Goal: Task Accomplishment & Management: Use online tool/utility

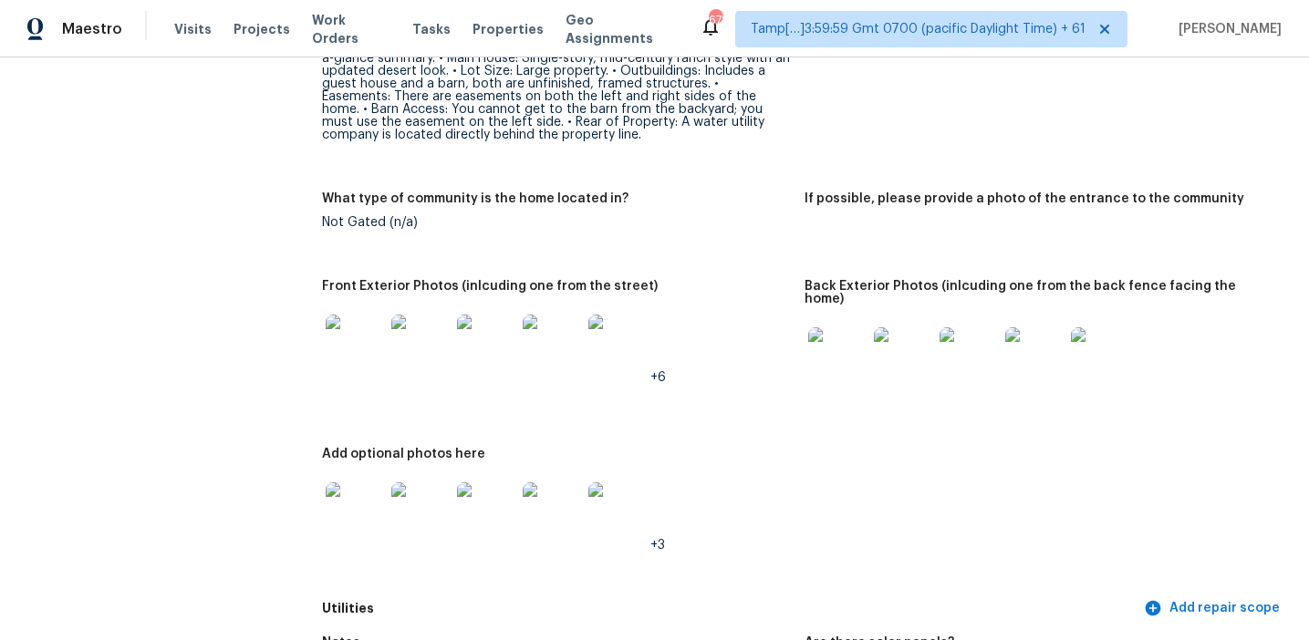
scroll to position [824, 0]
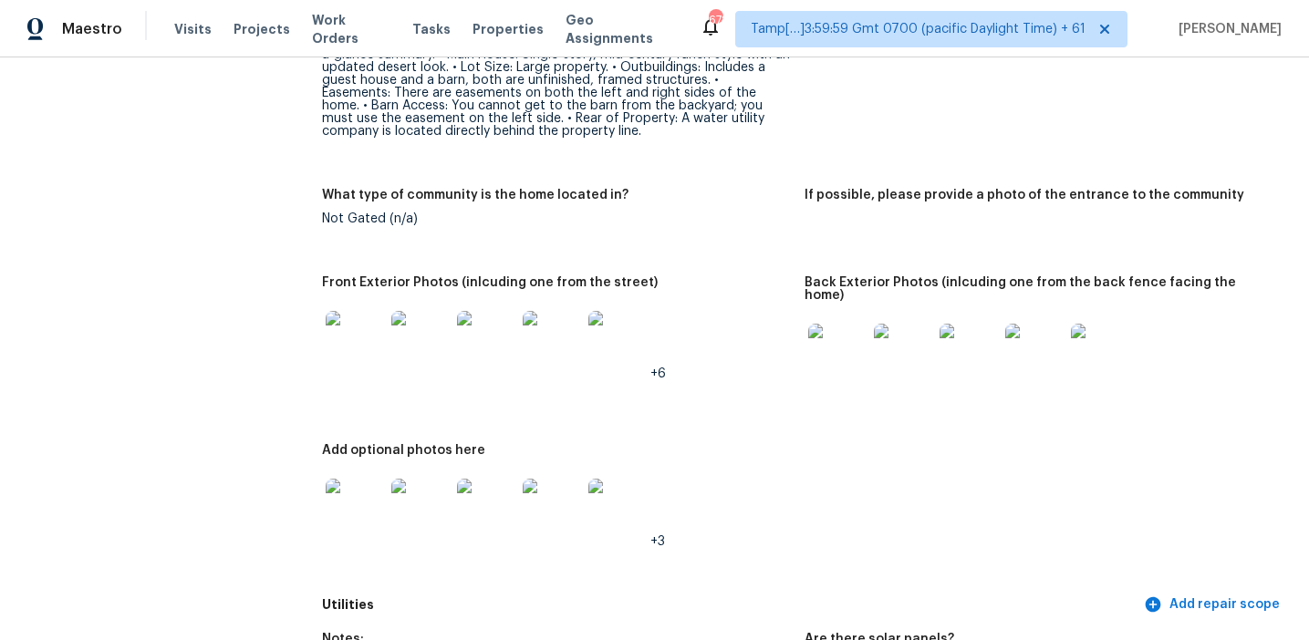
click at [337, 314] on img at bounding box center [355, 340] width 58 height 58
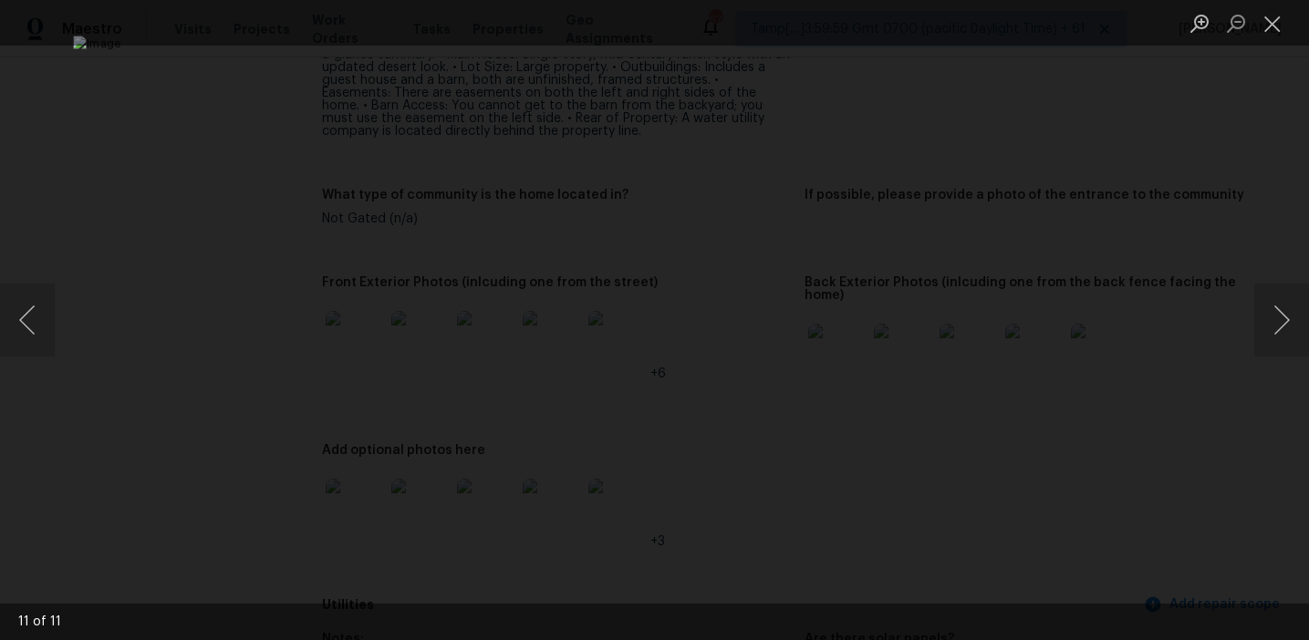
click at [1129, 435] on div "Lightbox" at bounding box center [654, 320] width 1309 height 640
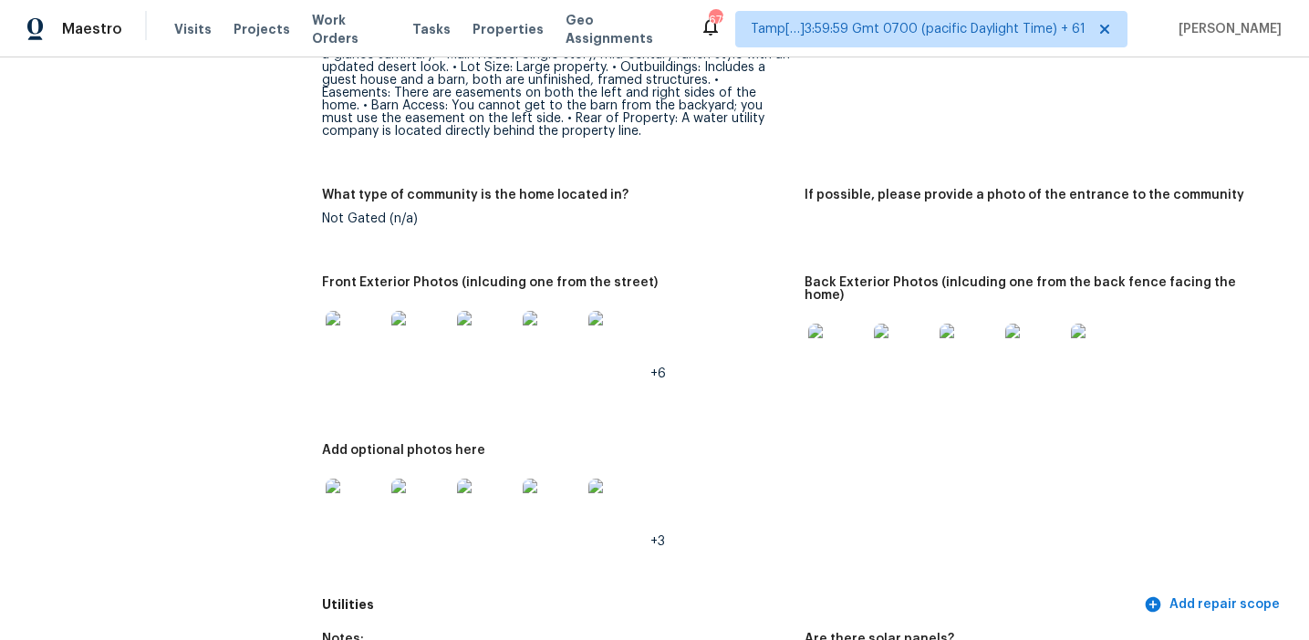
click at [821, 324] on img at bounding box center [837, 353] width 58 height 58
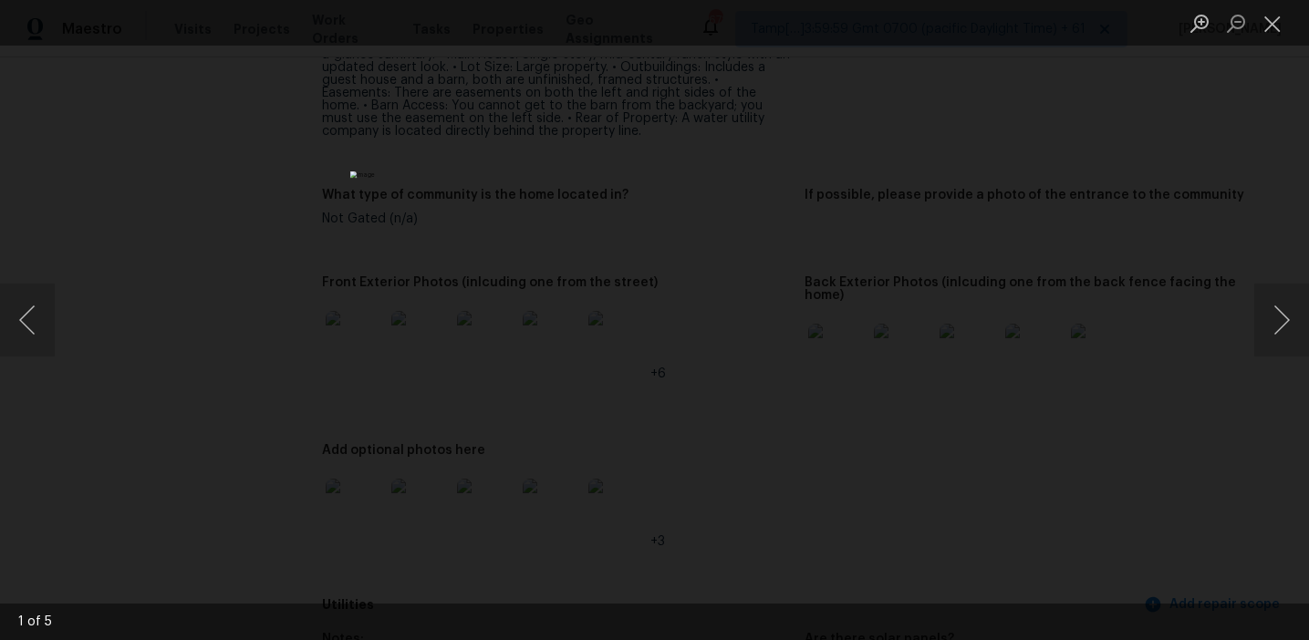
click at [1048, 358] on div "Lightbox" at bounding box center [654, 320] width 1309 height 640
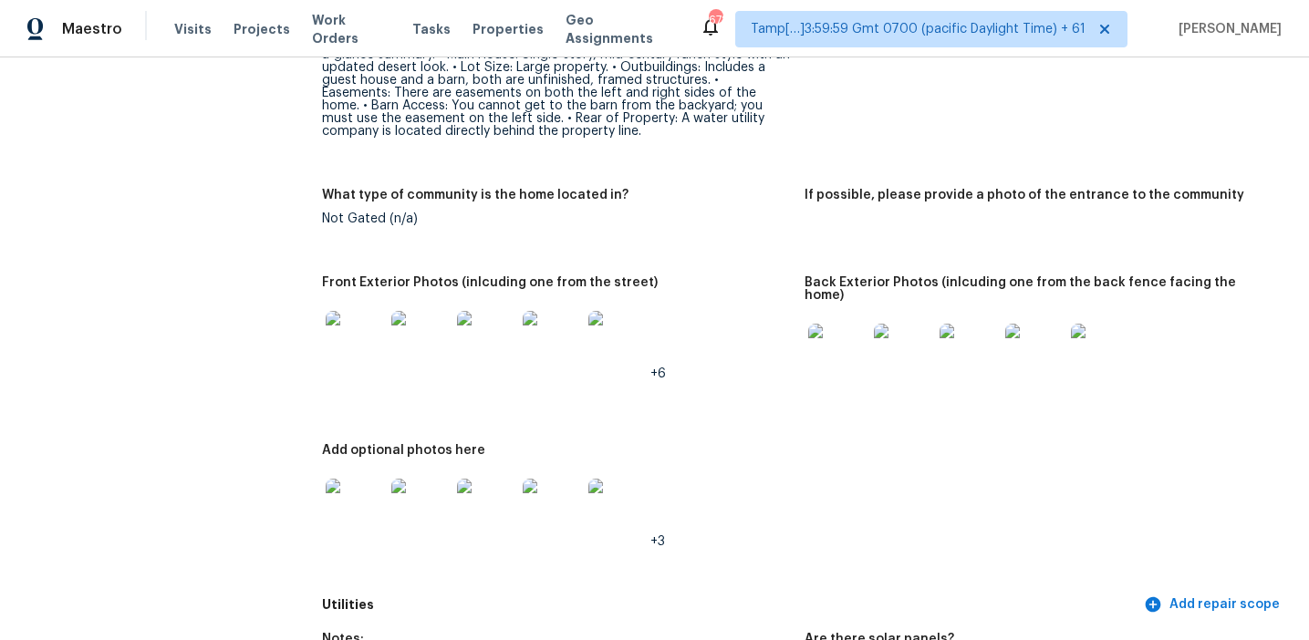
click at [362, 479] on img at bounding box center [355, 508] width 58 height 58
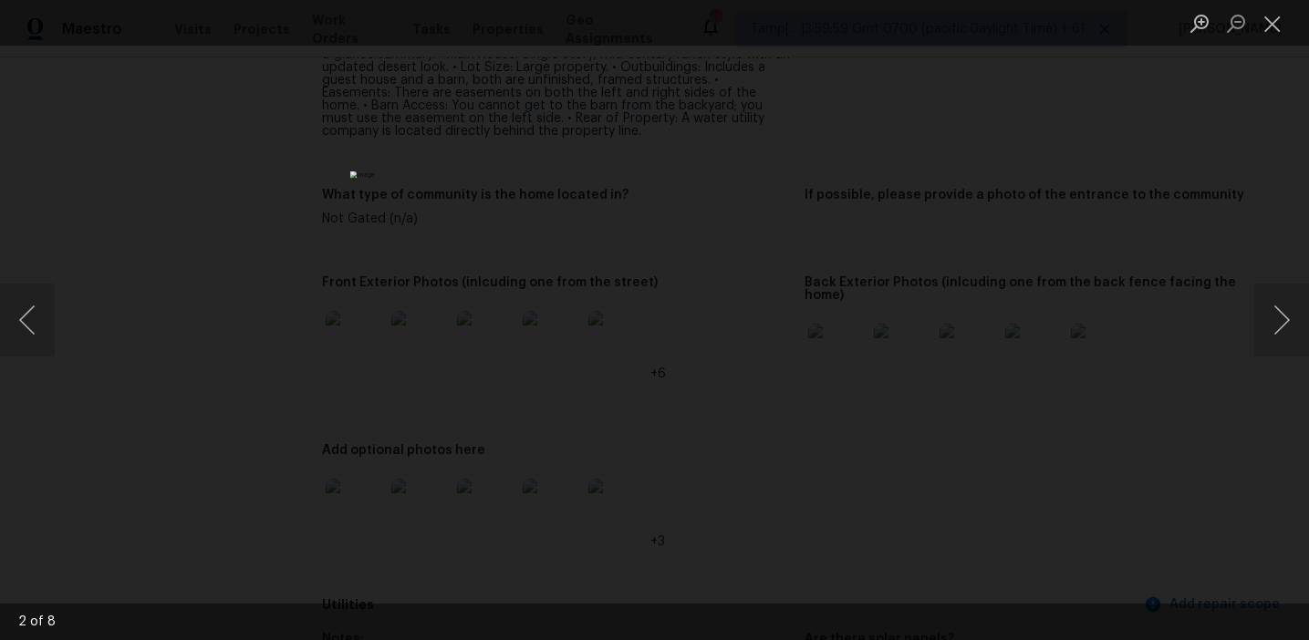
click at [1002, 493] on div "Lightbox" at bounding box center [654, 320] width 1309 height 640
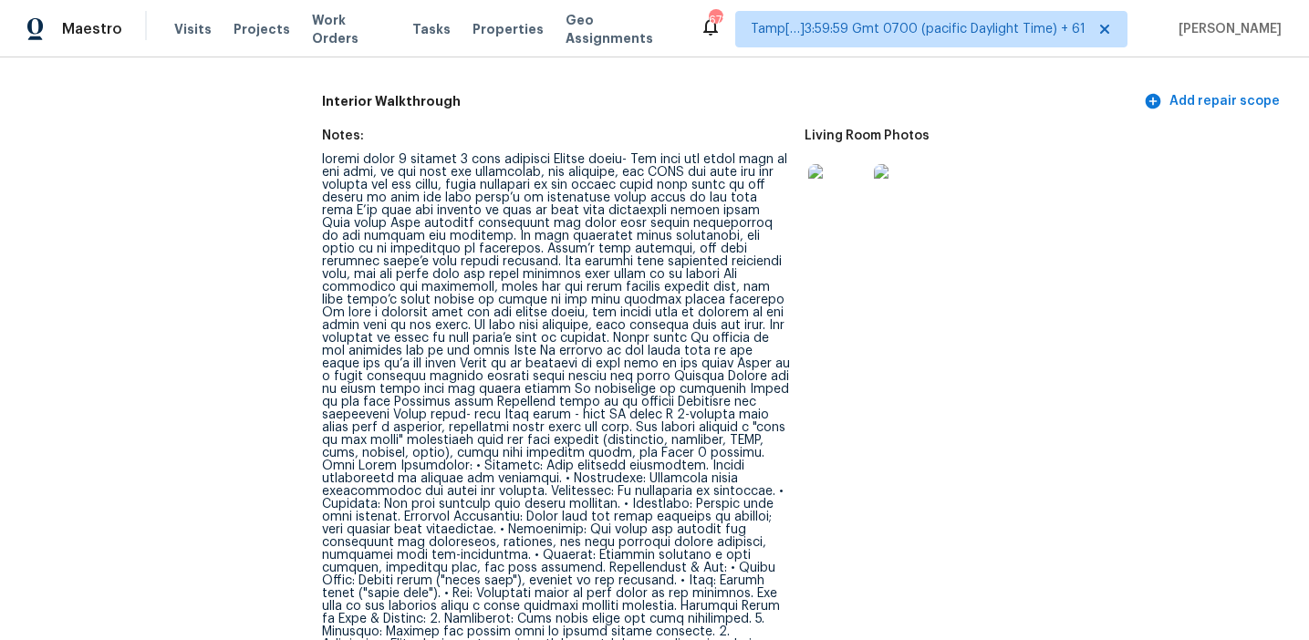
scroll to position [2059, 0]
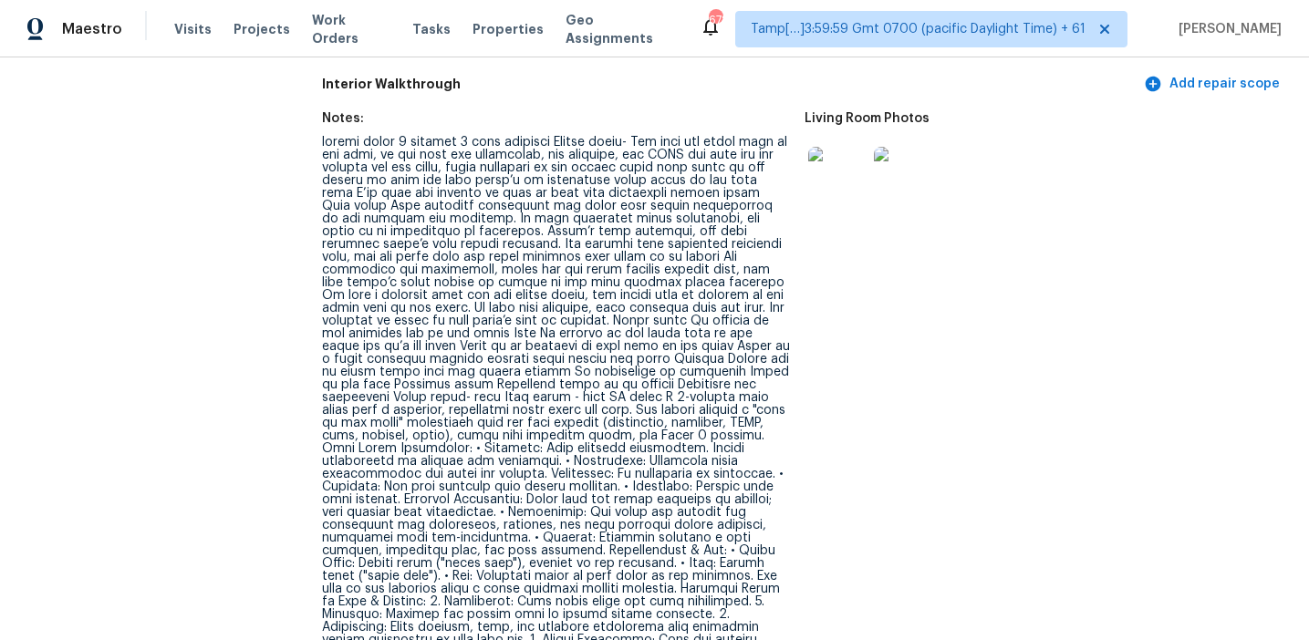
click at [811, 157] on img at bounding box center [837, 176] width 58 height 58
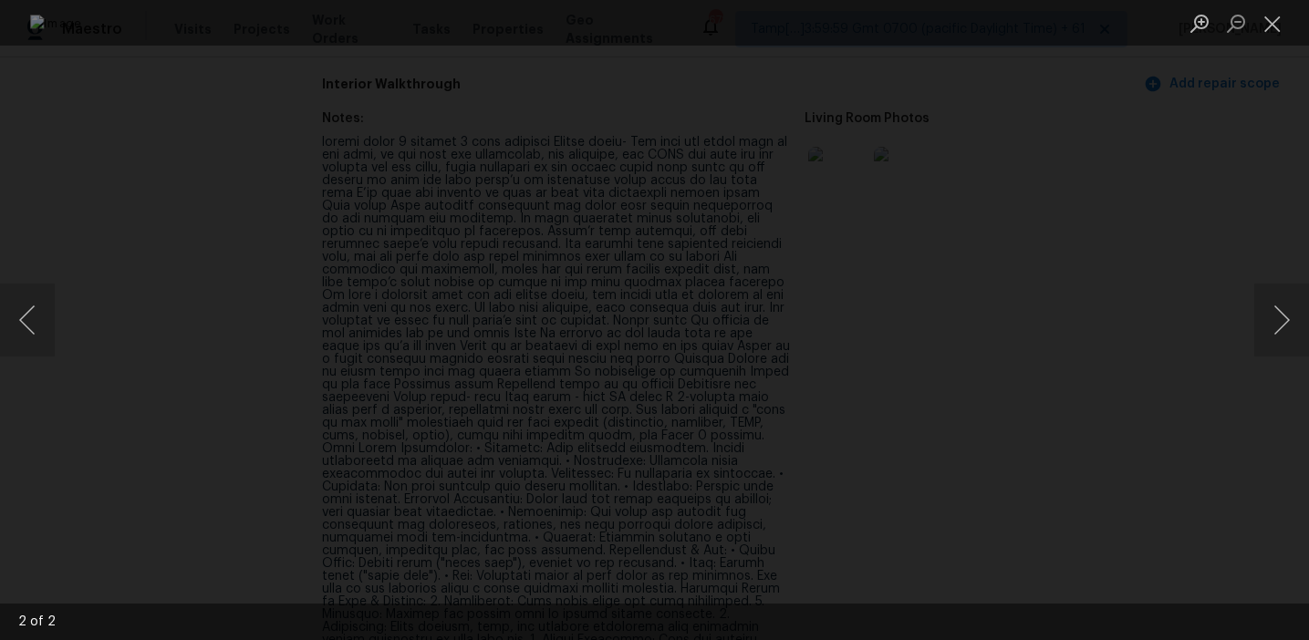
click at [1177, 190] on div "Lightbox" at bounding box center [654, 320] width 1309 height 640
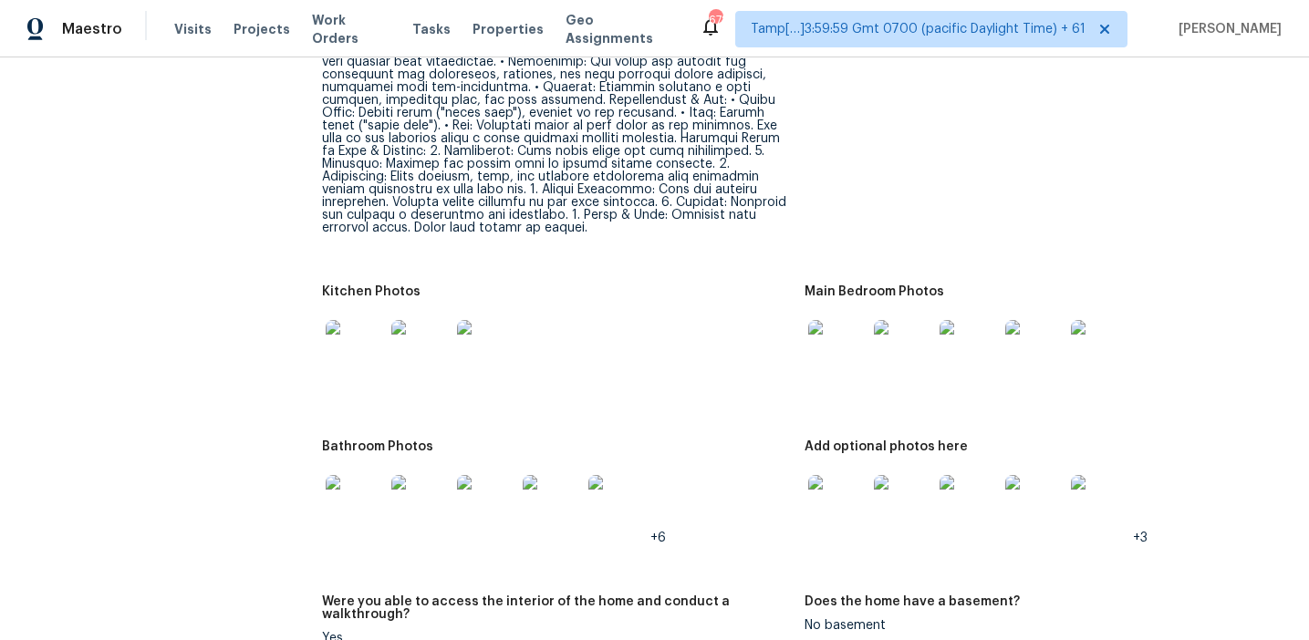
scroll to position [2518, 0]
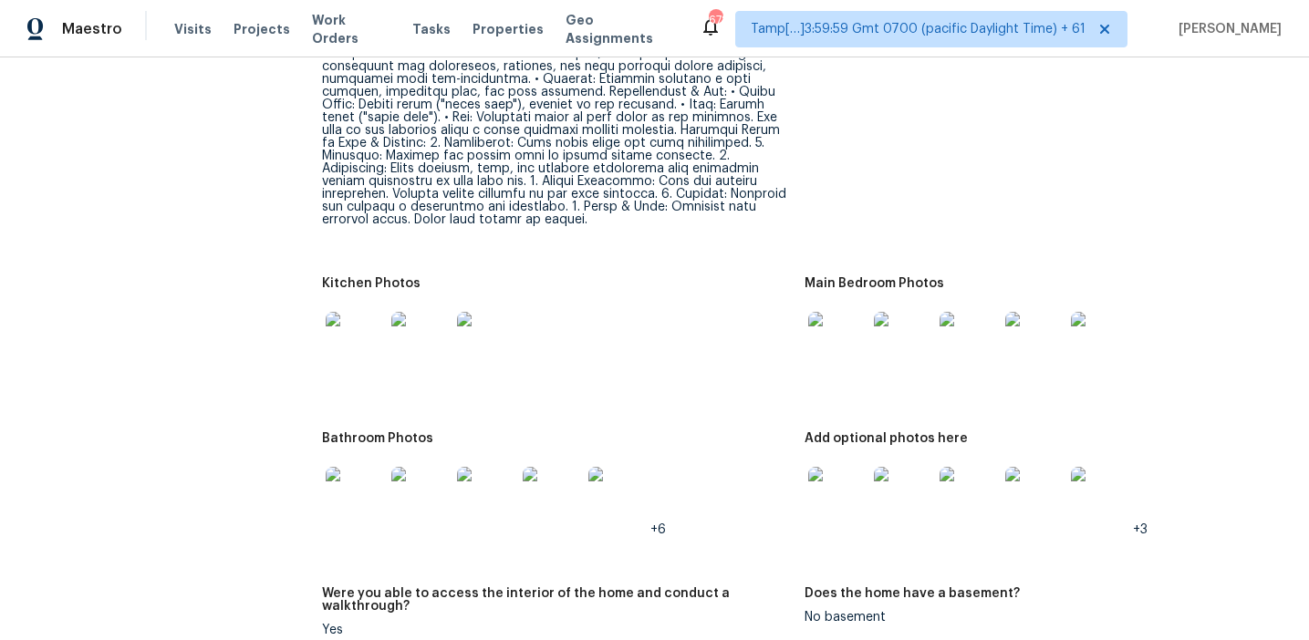
click at [345, 312] on img at bounding box center [355, 341] width 58 height 58
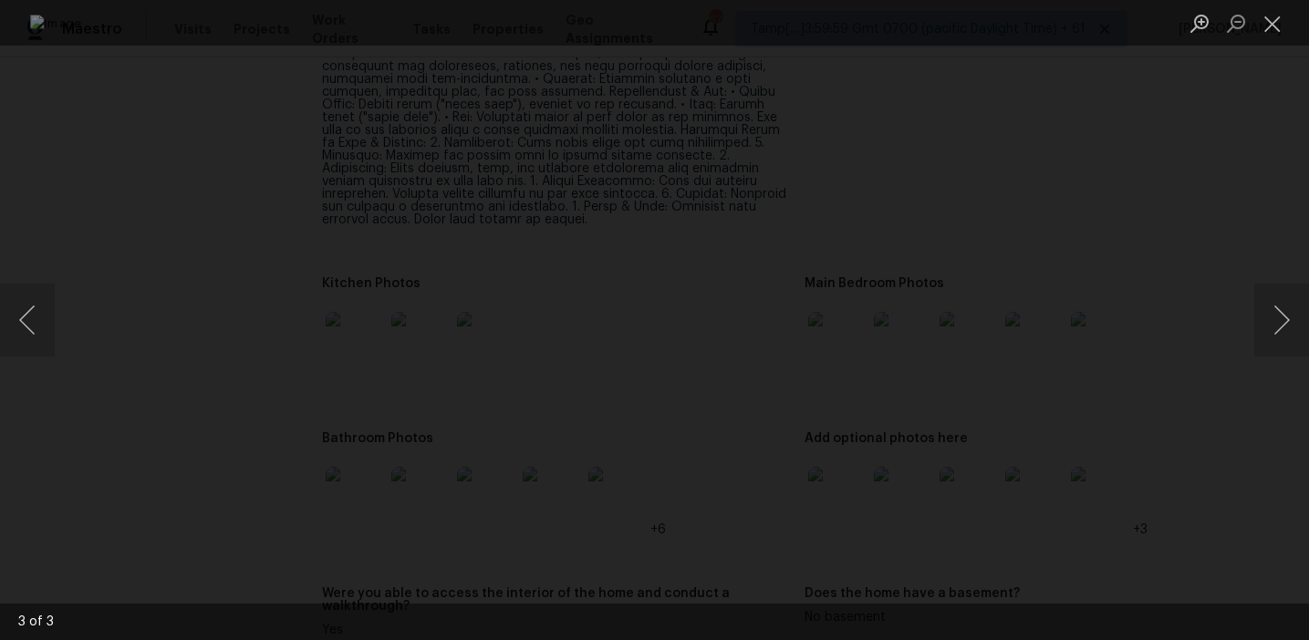
click at [1161, 386] on div "Lightbox" at bounding box center [654, 320] width 1309 height 640
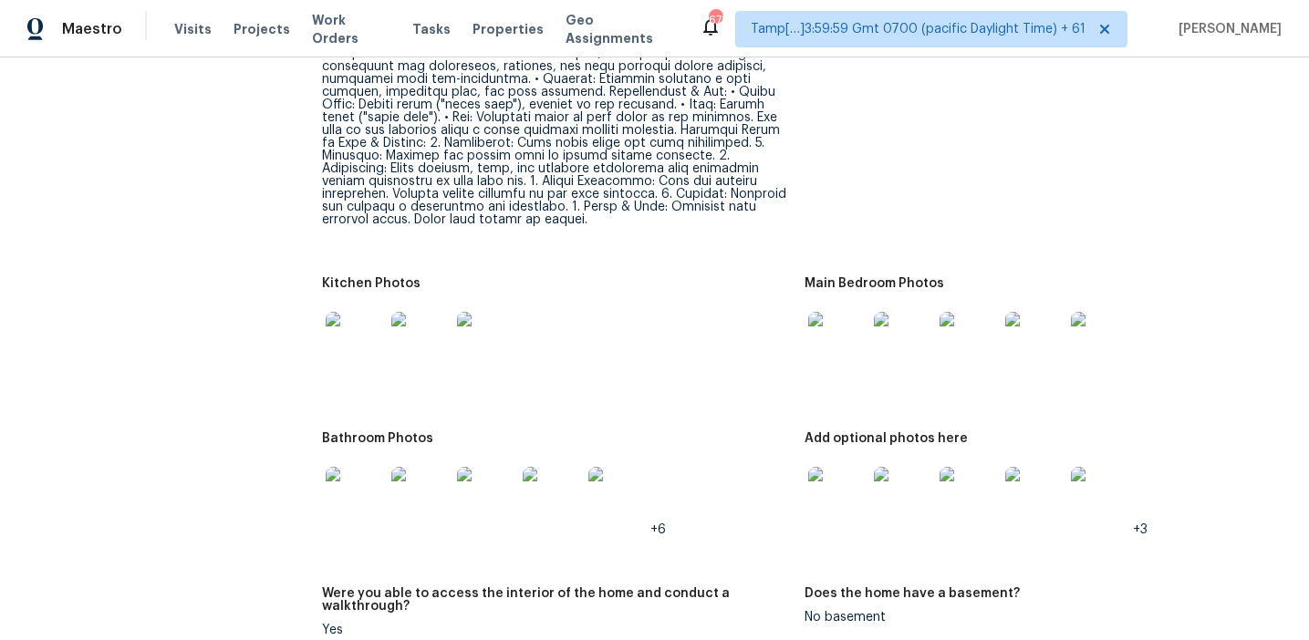
click at [845, 312] on img at bounding box center [837, 341] width 58 height 58
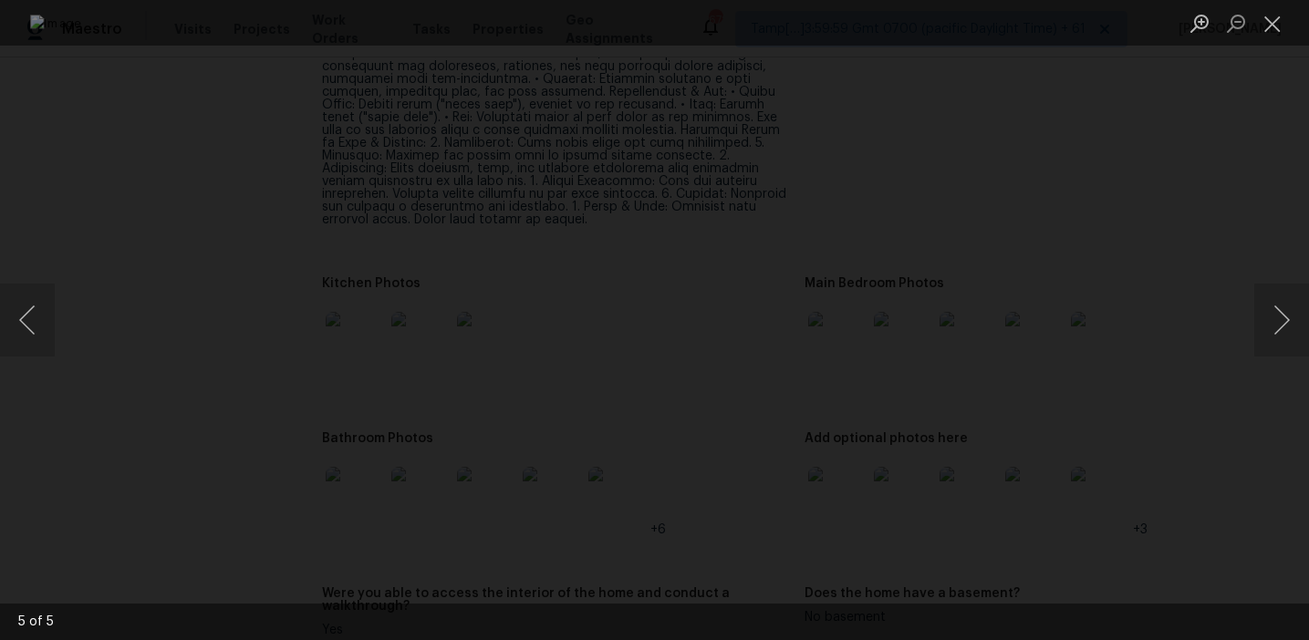
click at [1157, 339] on div "Lightbox" at bounding box center [654, 320] width 1309 height 640
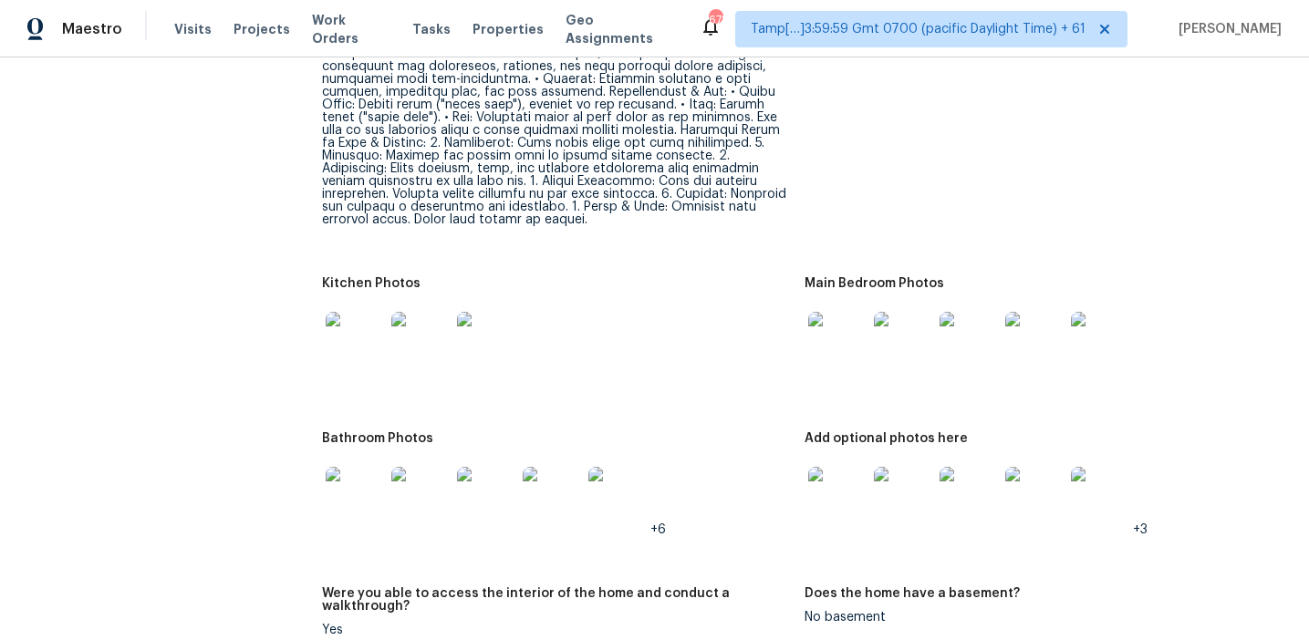
click at [347, 467] on img at bounding box center [355, 496] width 58 height 58
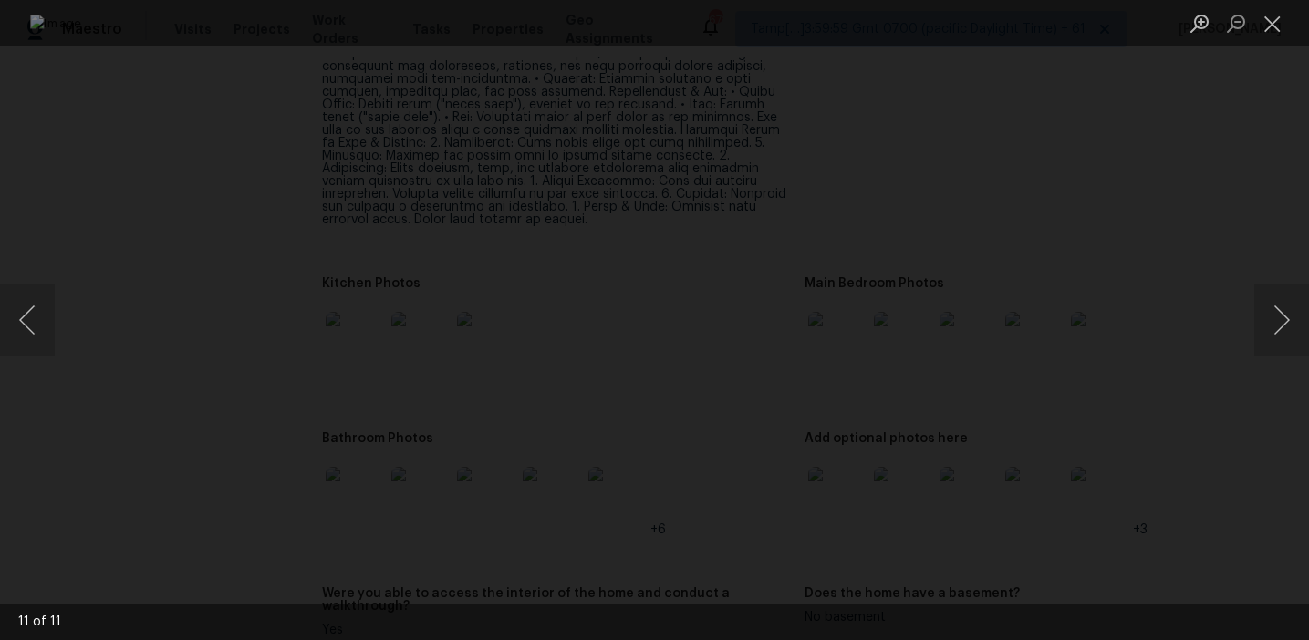
click at [1180, 314] on div "Lightbox" at bounding box center [654, 320] width 1309 height 640
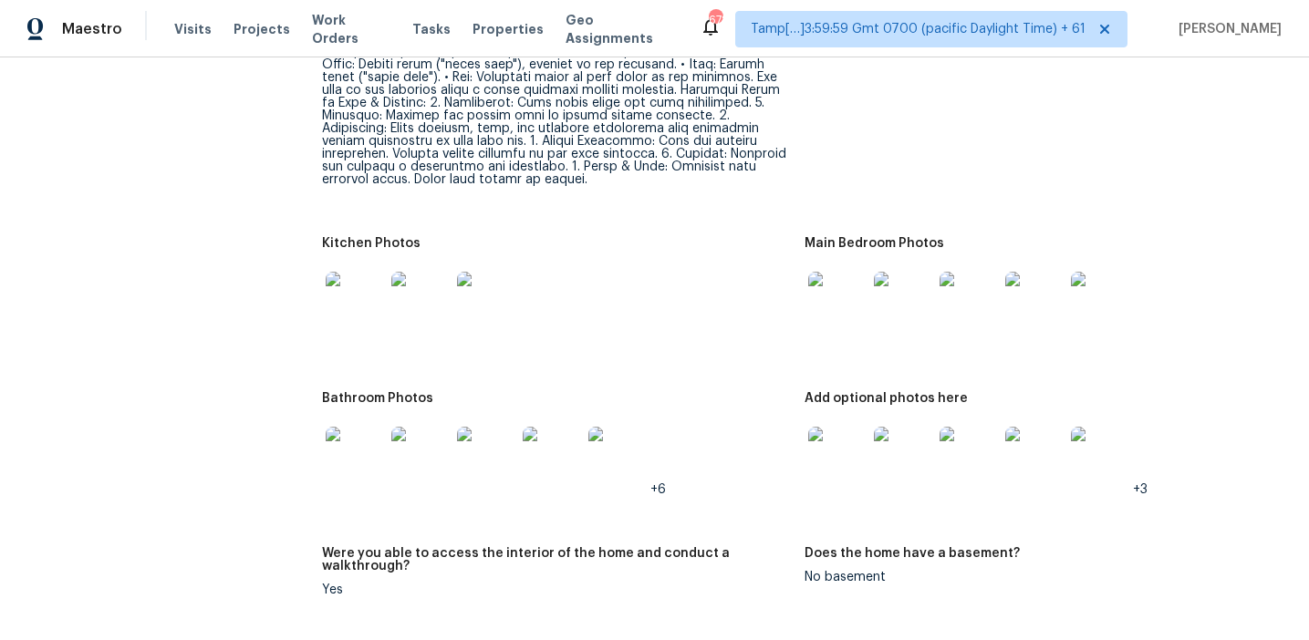
scroll to position [2633, 0]
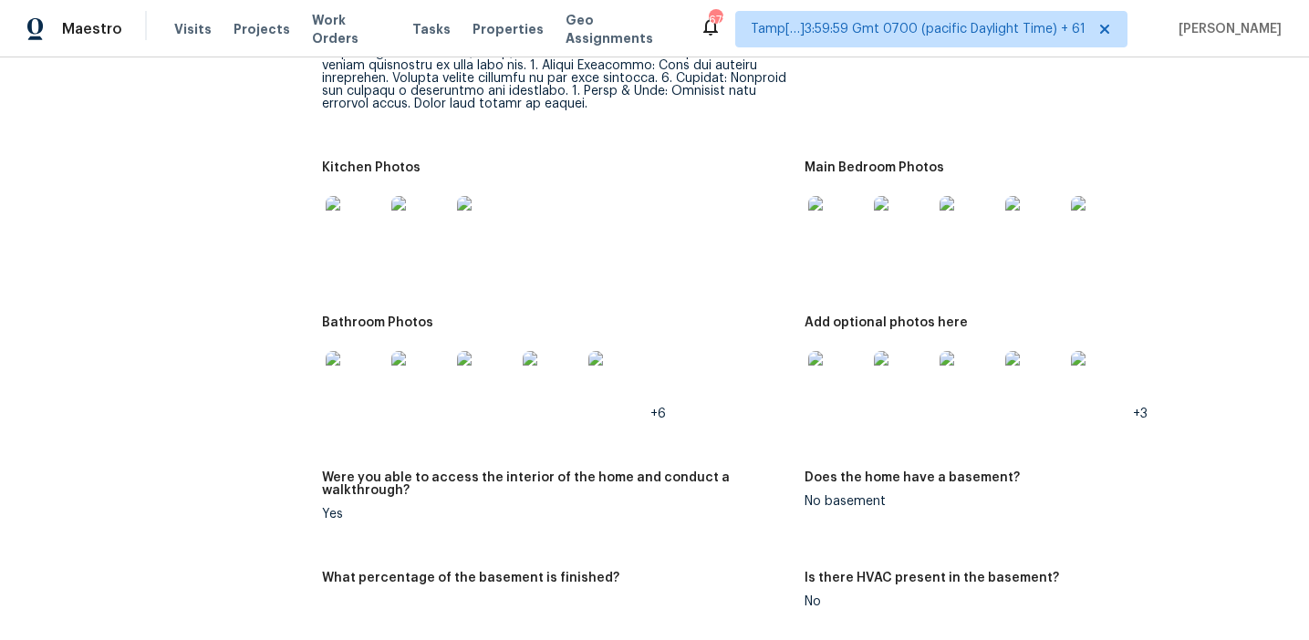
click at [838, 208] on img at bounding box center [837, 225] width 58 height 58
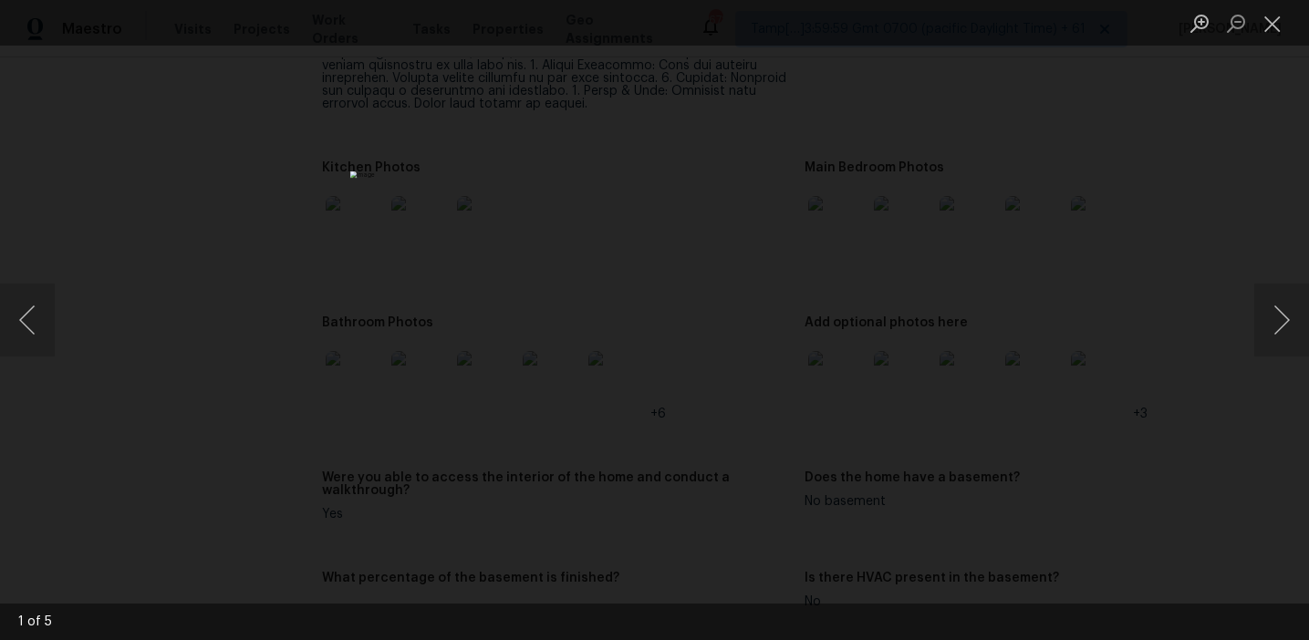
click at [1116, 284] on div "Lightbox" at bounding box center [654, 320] width 1309 height 640
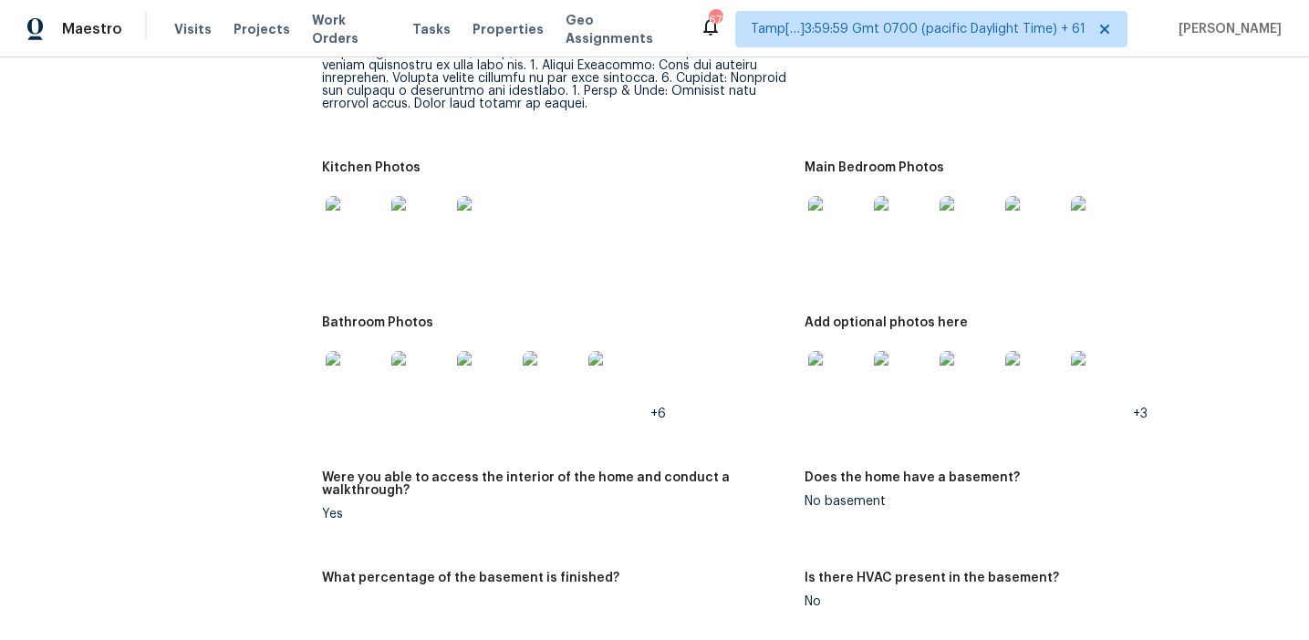
click at [354, 355] on img at bounding box center [355, 380] width 58 height 58
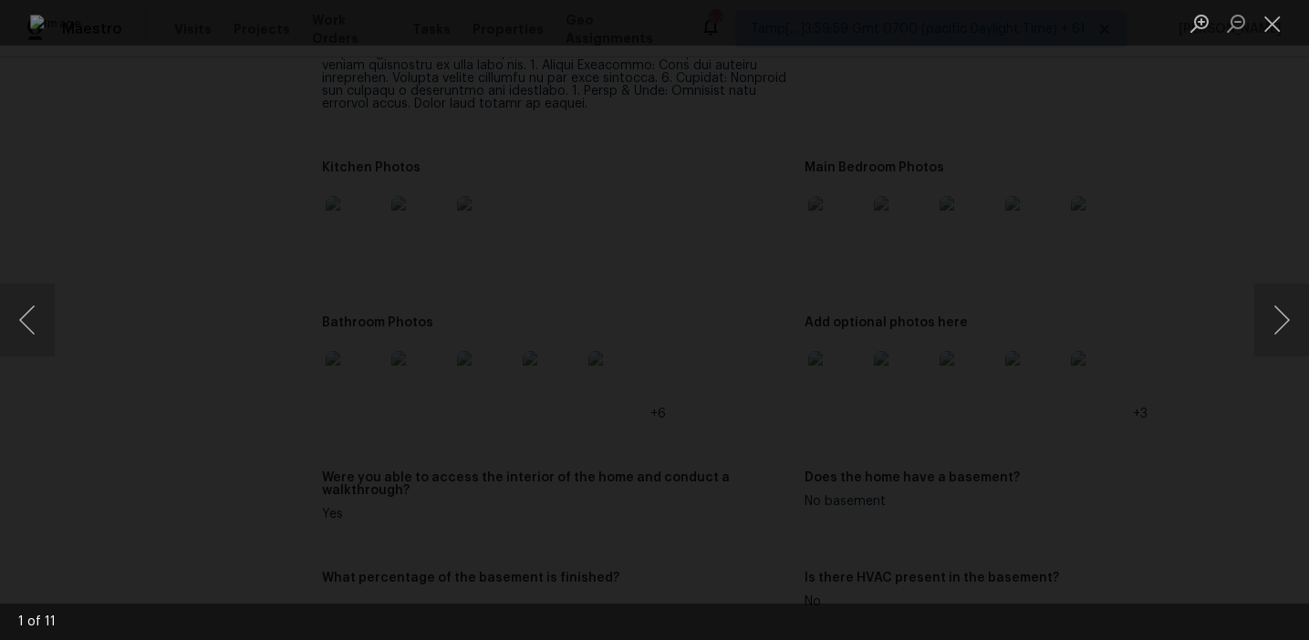
click at [1178, 474] on div "Lightbox" at bounding box center [654, 320] width 1309 height 640
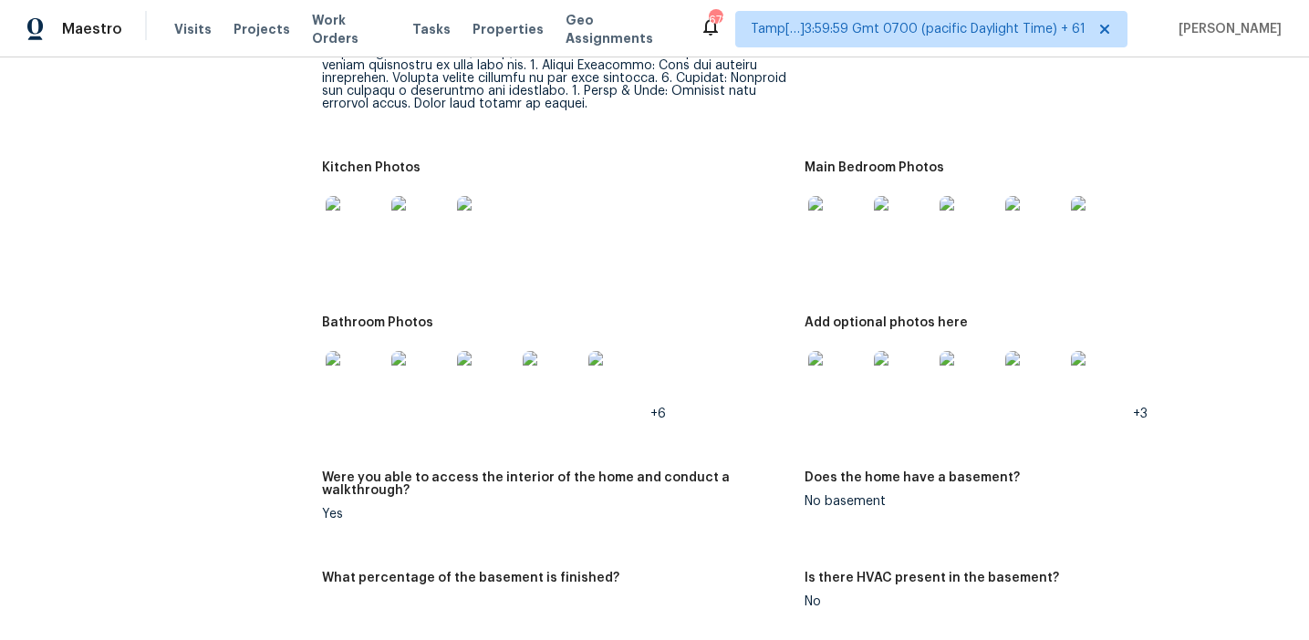
click at [847, 351] on img at bounding box center [837, 380] width 58 height 58
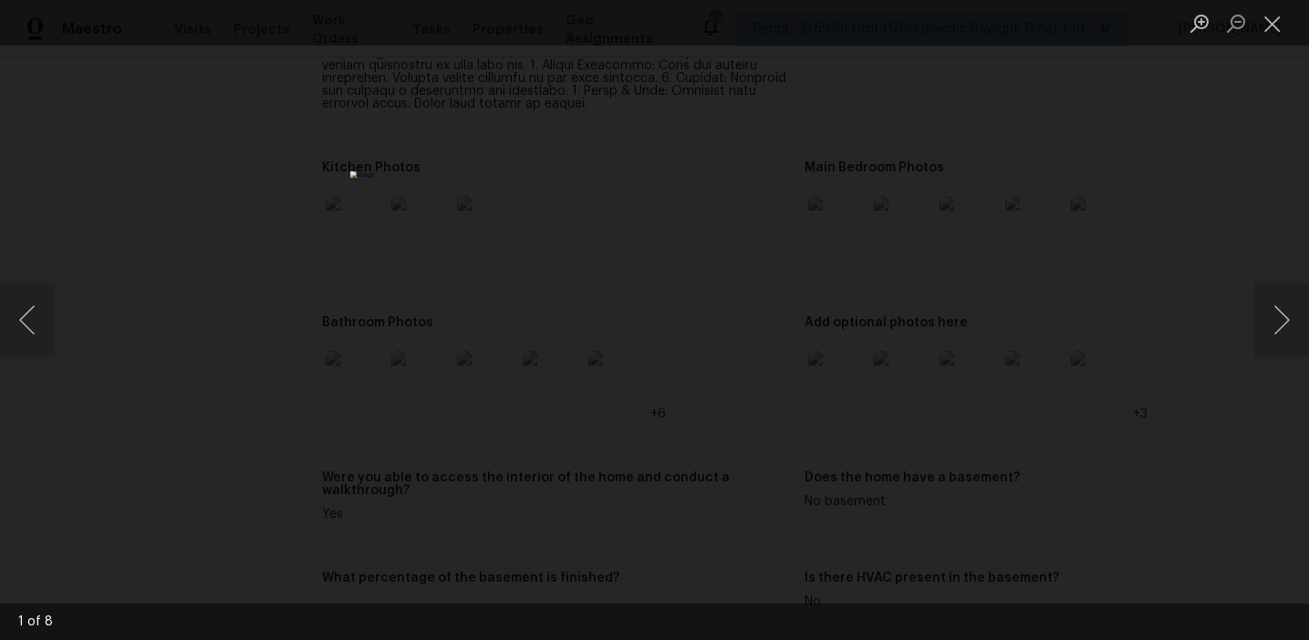
click at [1141, 346] on div "Lightbox" at bounding box center [654, 320] width 1309 height 640
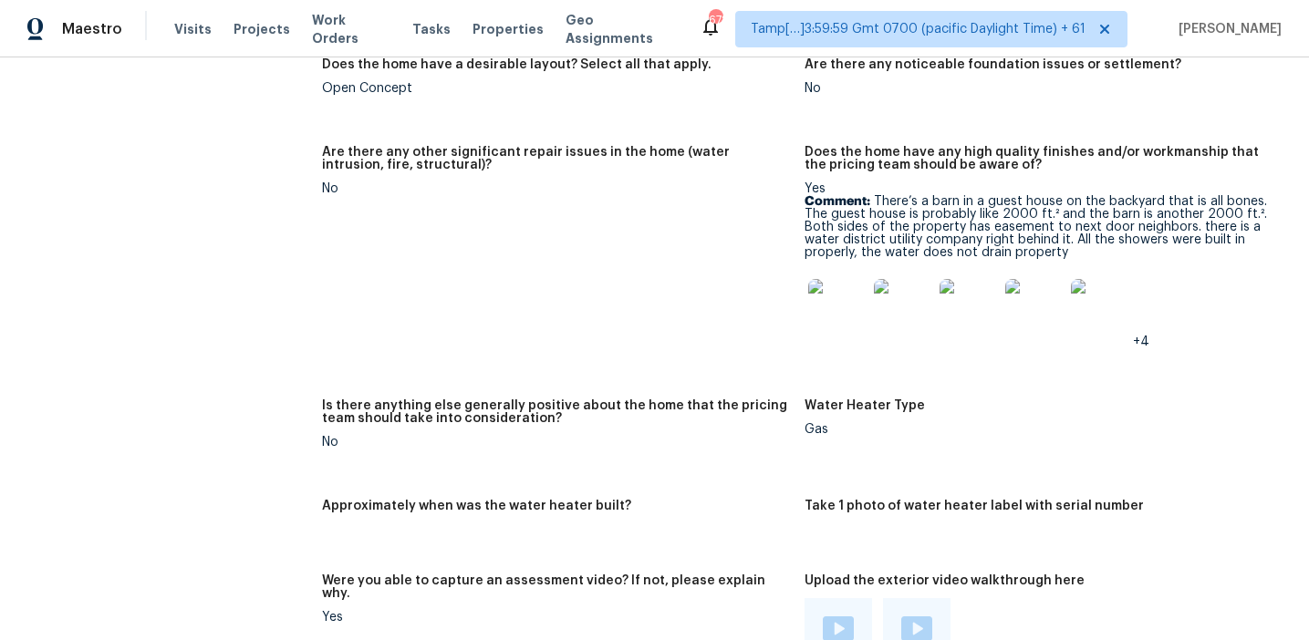
scroll to position [3576, 0]
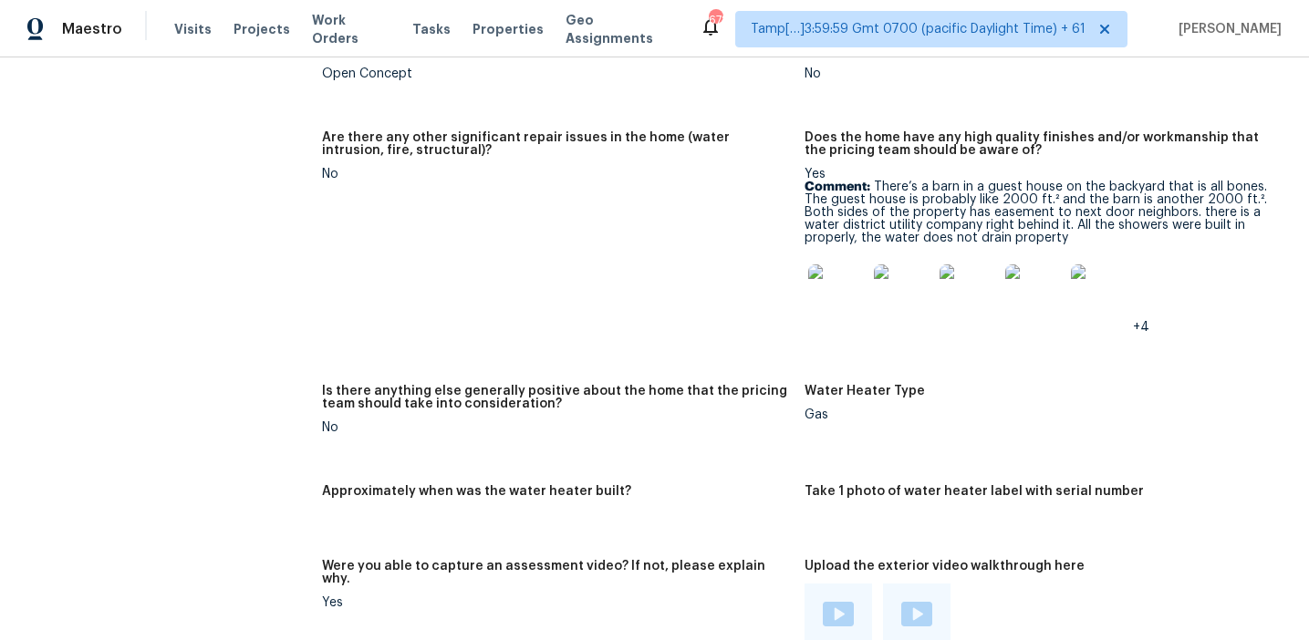
click at [752, 190] on figure "Are there any other significant repair issues in the home (water intrusion, fir…" at bounding box center [563, 247] width 483 height 232
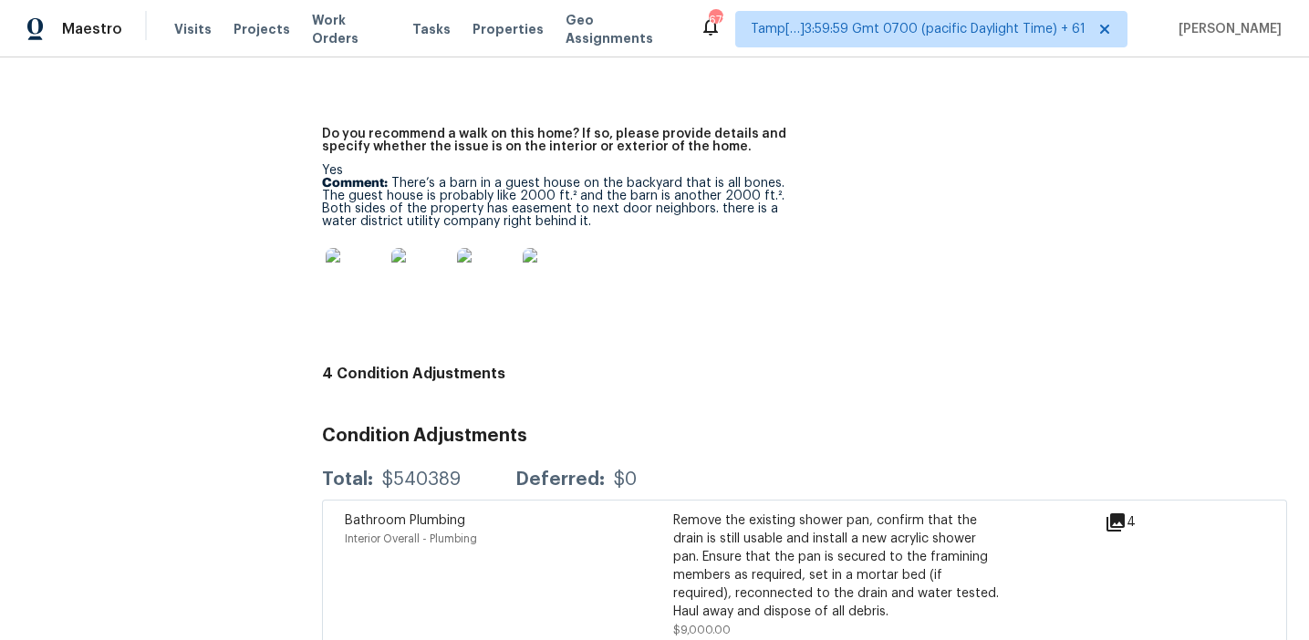
scroll to position [4704, 0]
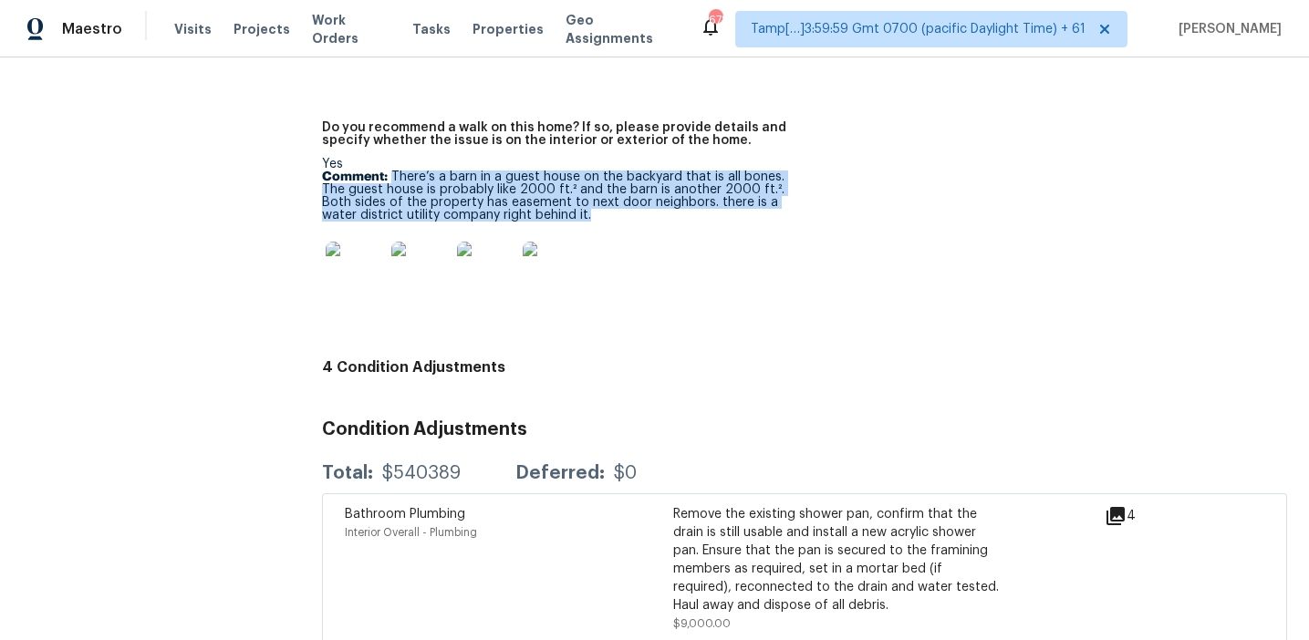
drag, startPoint x: 393, startPoint y: 134, endPoint x: 607, endPoint y: 177, distance: 217.7
click at [607, 177] on p "Comment: There’s a barn in a guest house on the backyard that is all bones. The…" at bounding box center [556, 196] width 468 height 51
click at [595, 171] on p "Comment: There’s a barn in a guest house on the backyard that is all bones. The…" at bounding box center [556, 196] width 468 height 51
drag, startPoint x: 392, startPoint y: 135, endPoint x: 610, endPoint y: 174, distance: 221.5
click at [610, 174] on p "Comment: There’s a barn in a guest house on the backyard that is all bones. The…" at bounding box center [556, 196] width 468 height 51
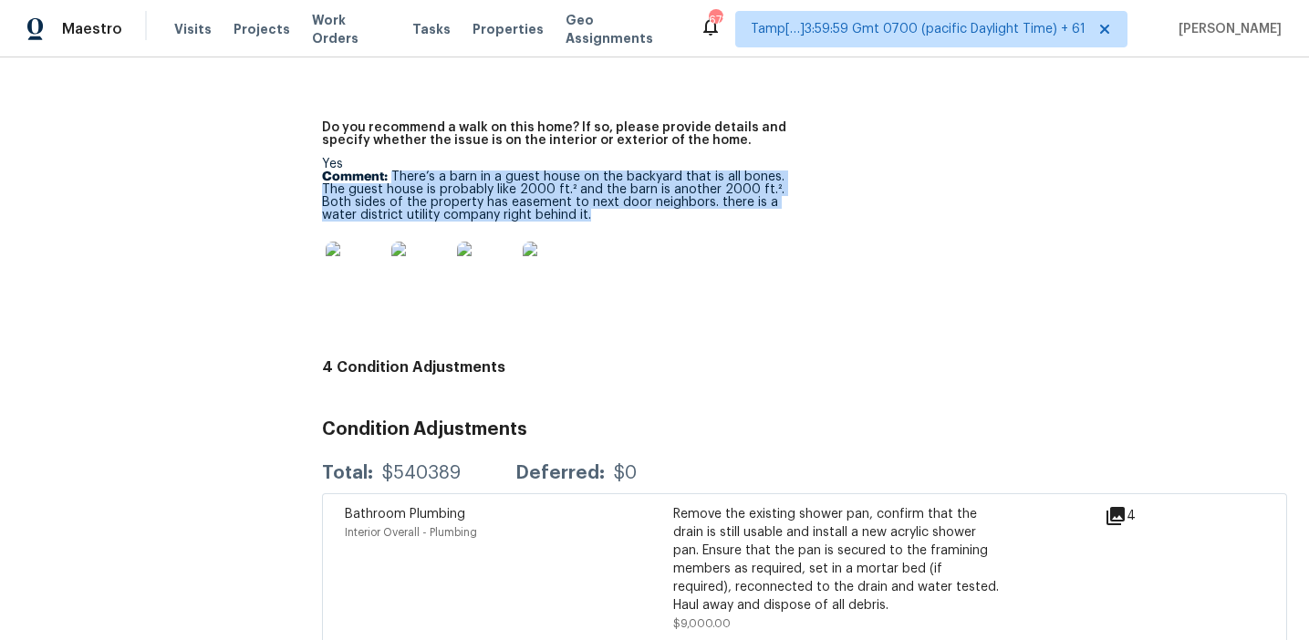
copy p "There’s a barn in a guest house on the backyard that is all bones. The guest ho…"
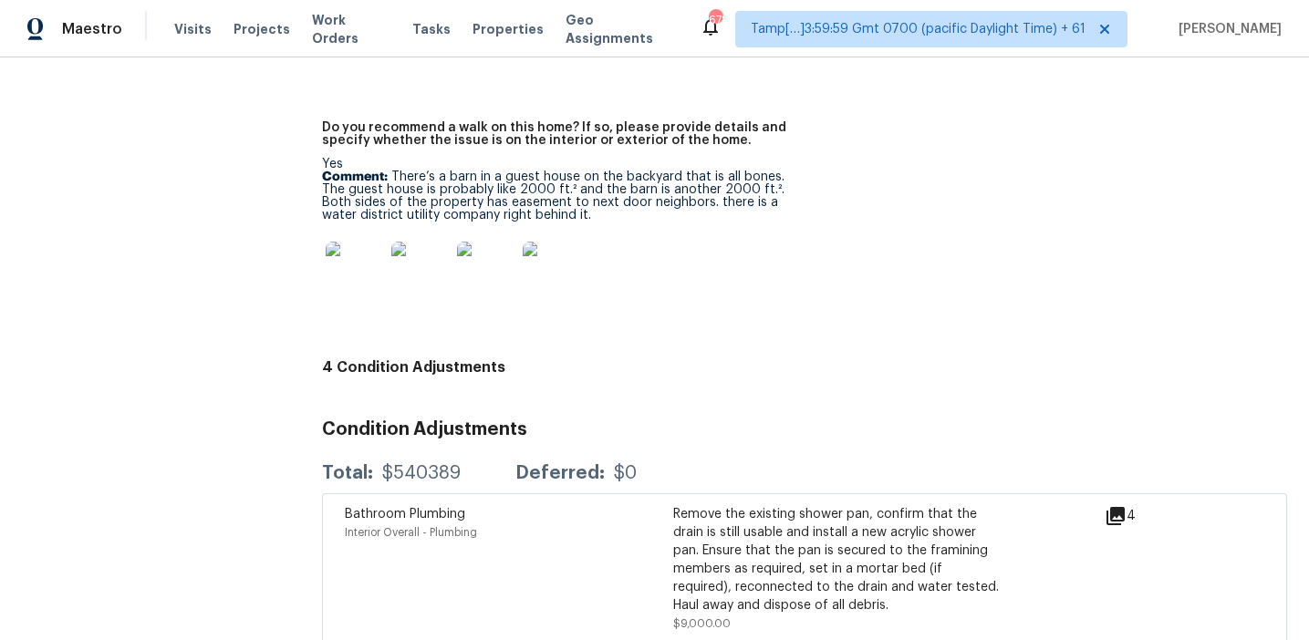
click at [699, 289] on figure "Do you recommend a walk on this home? If so, please provide details and specify…" at bounding box center [563, 230] width 483 height 219
click at [358, 250] on img at bounding box center [355, 271] width 58 height 58
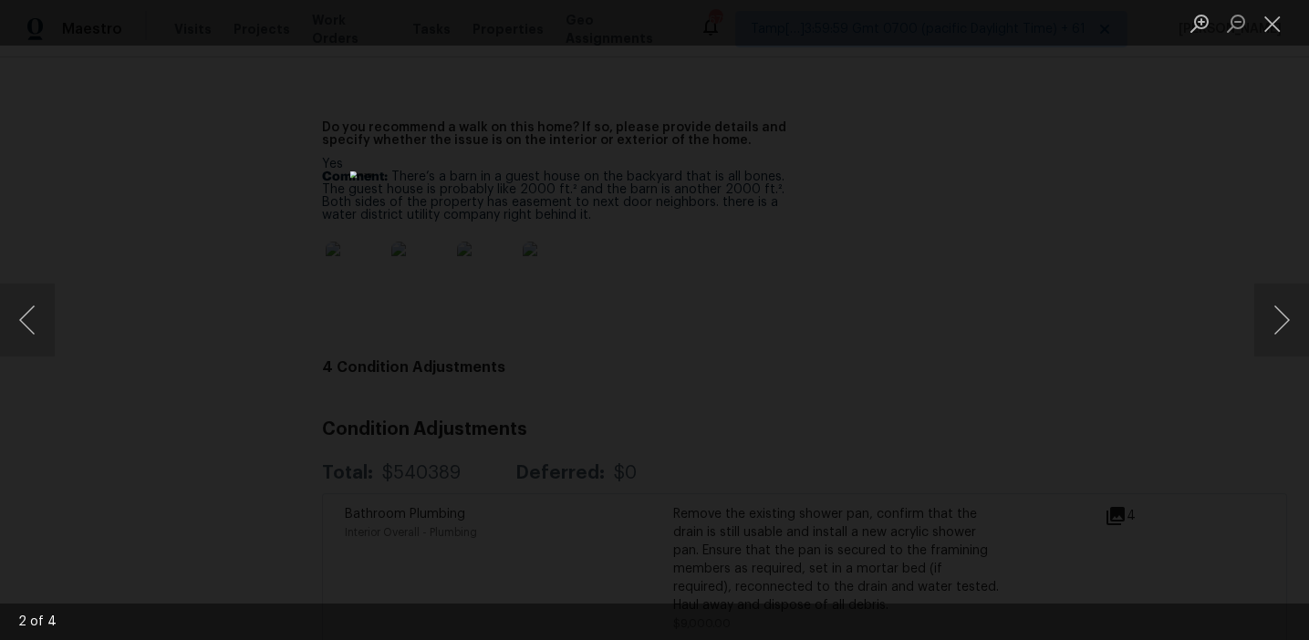
click at [1127, 364] on div "Lightbox" at bounding box center [654, 320] width 1309 height 640
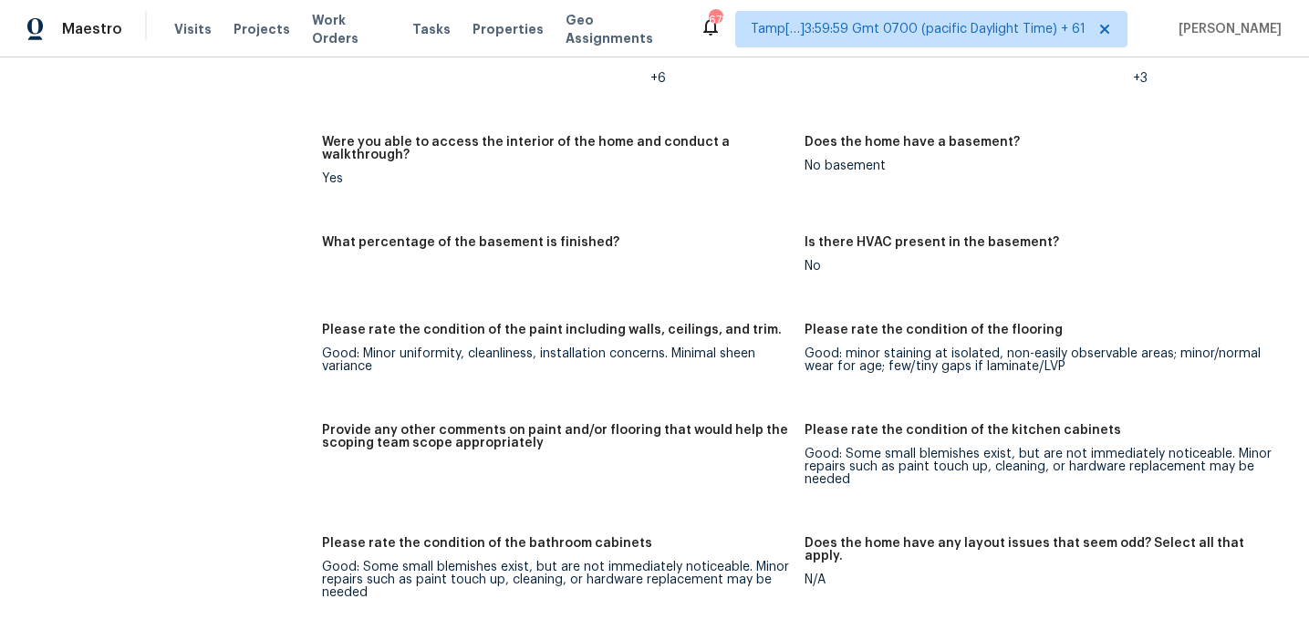
scroll to position [2977, 0]
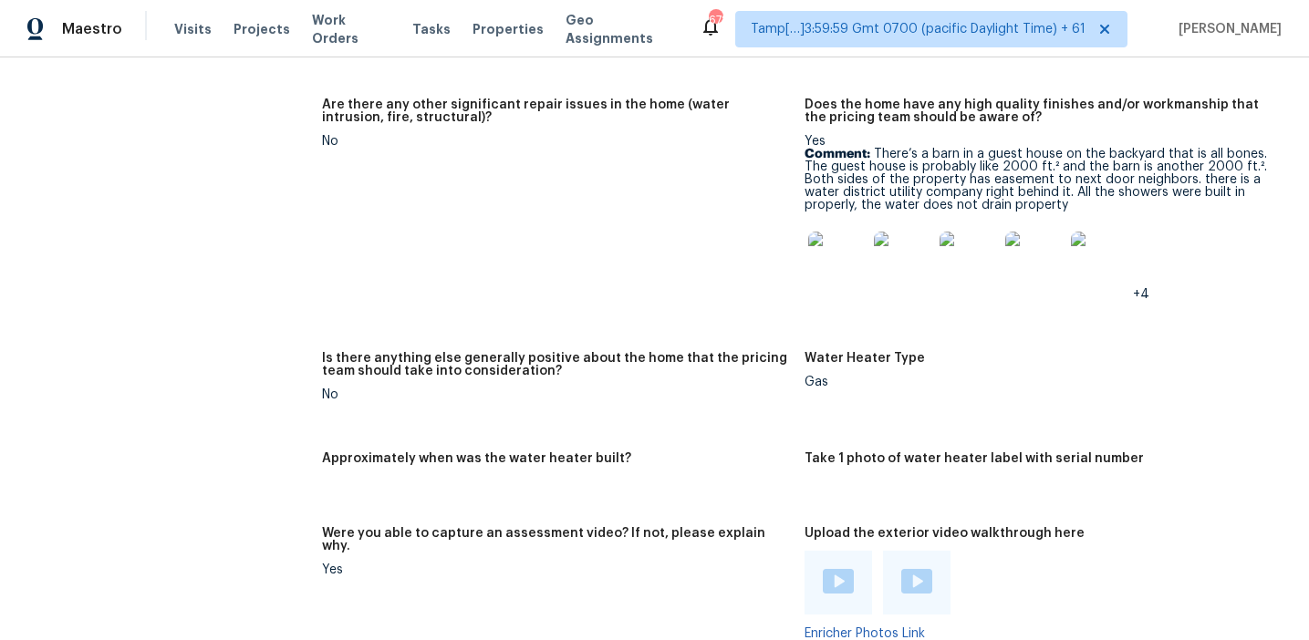
click at [766, 286] on figure "Are there any other significant repair issues in the home (water intrusion, fir…" at bounding box center [563, 215] width 483 height 232
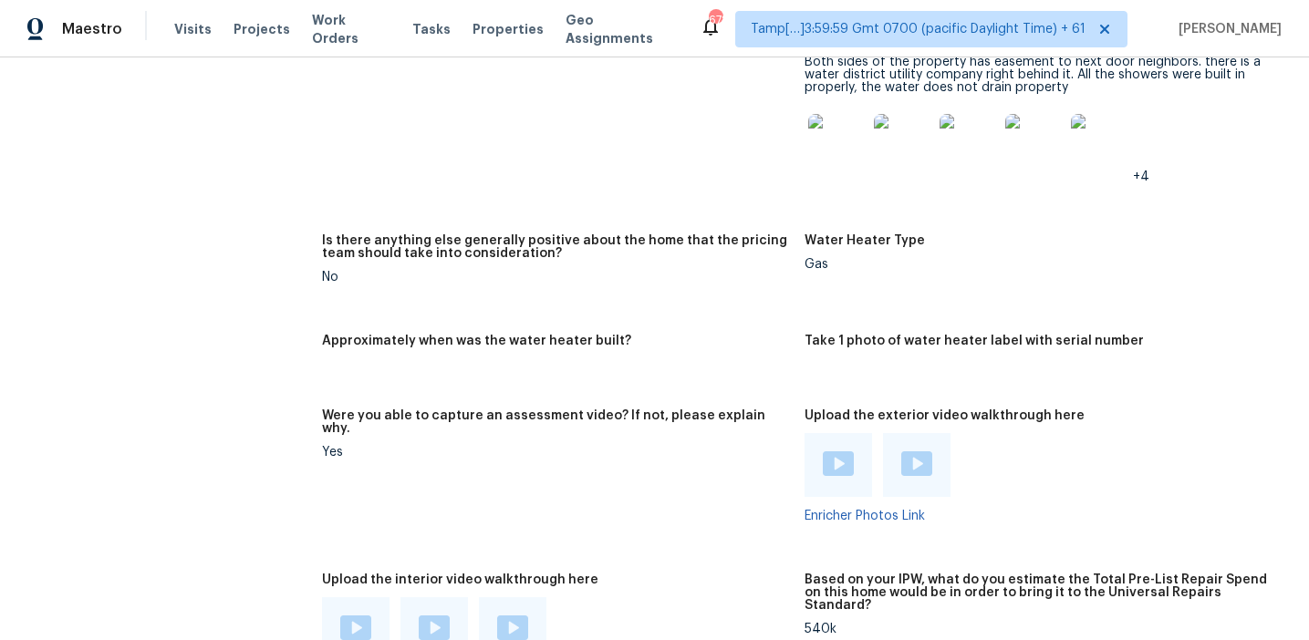
scroll to position [3663, 0]
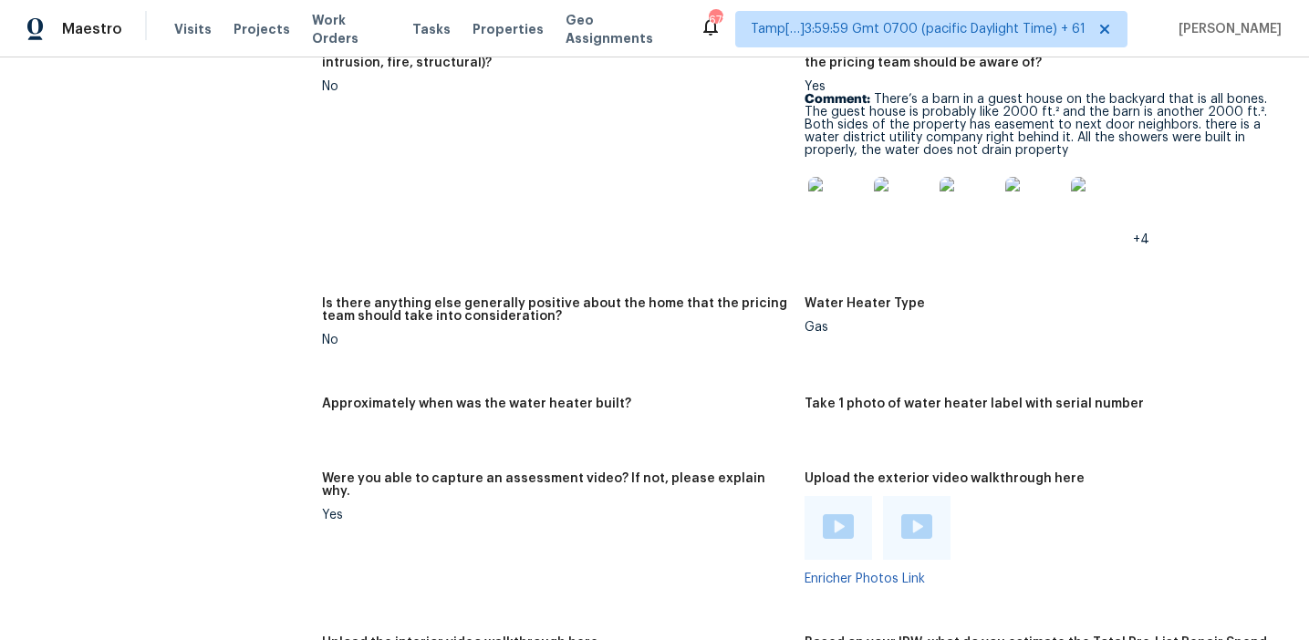
click at [836, 177] on img at bounding box center [837, 206] width 58 height 58
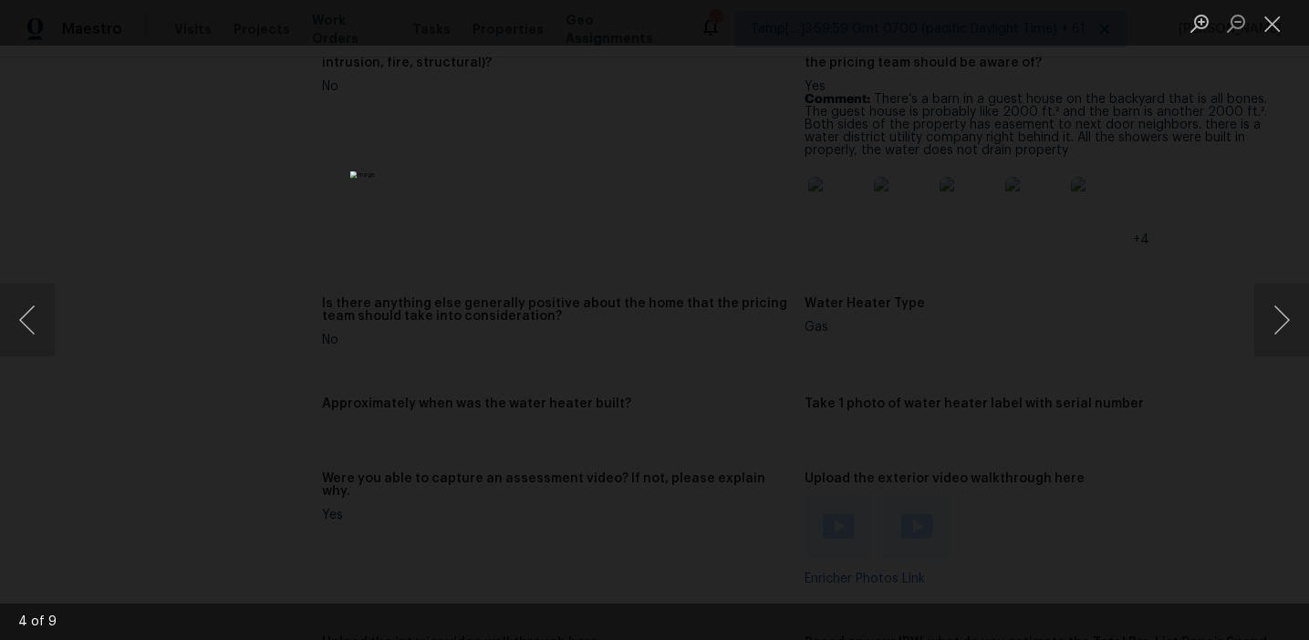
click at [992, 269] on div "Lightbox" at bounding box center [654, 320] width 1309 height 640
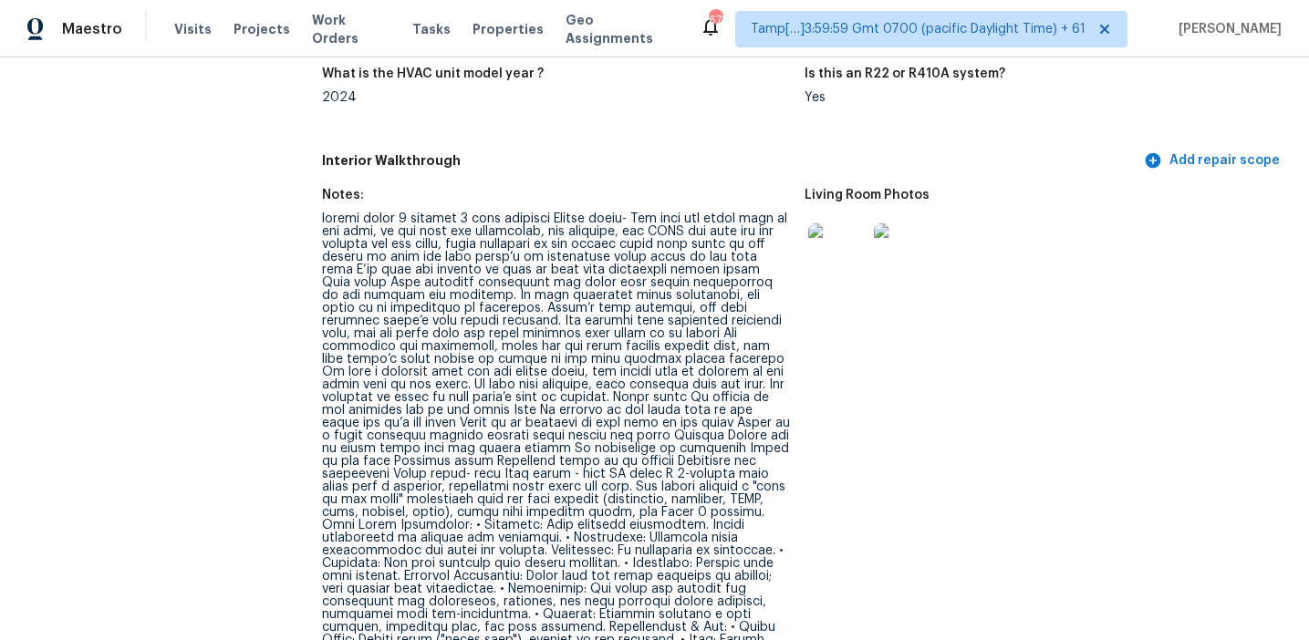
scroll to position [1853, 0]
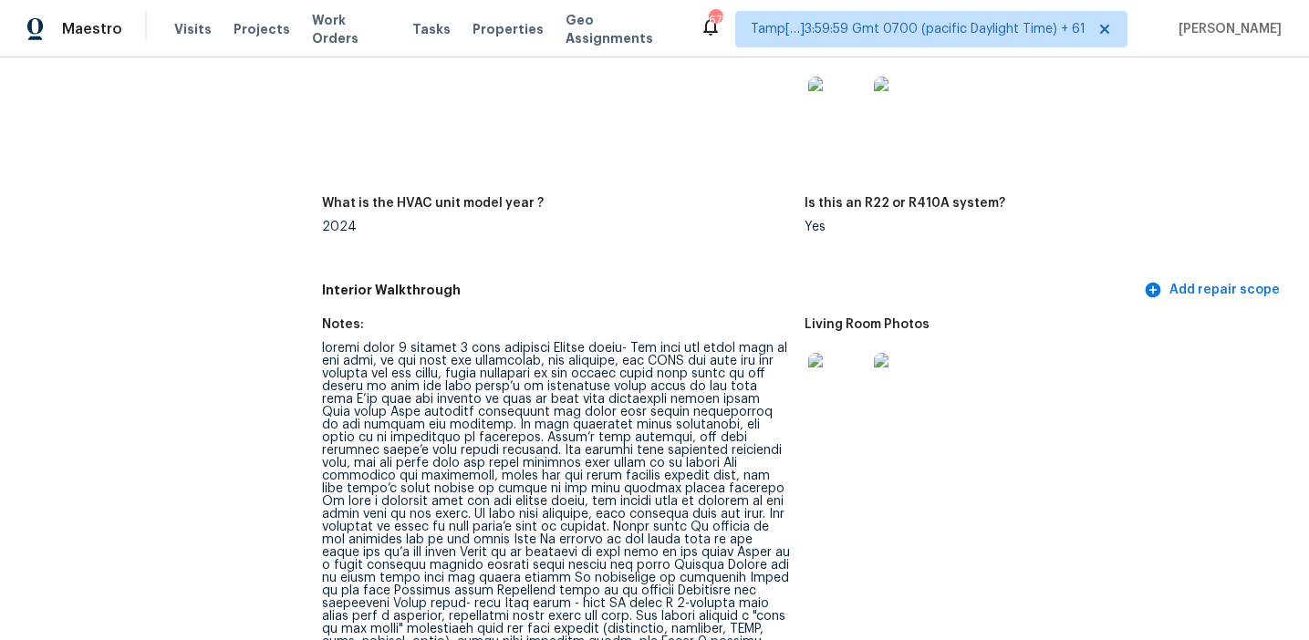
click at [367, 101] on figure "Notes:" at bounding box center [563, 108] width 483 height 133
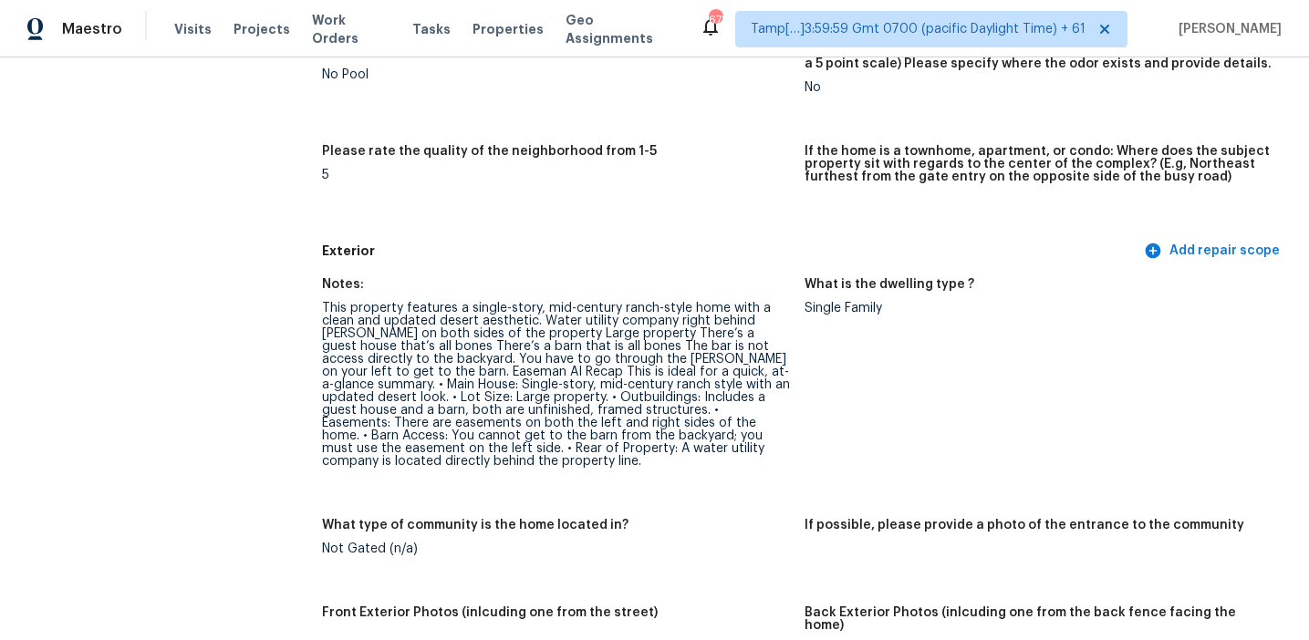
scroll to position [0, 0]
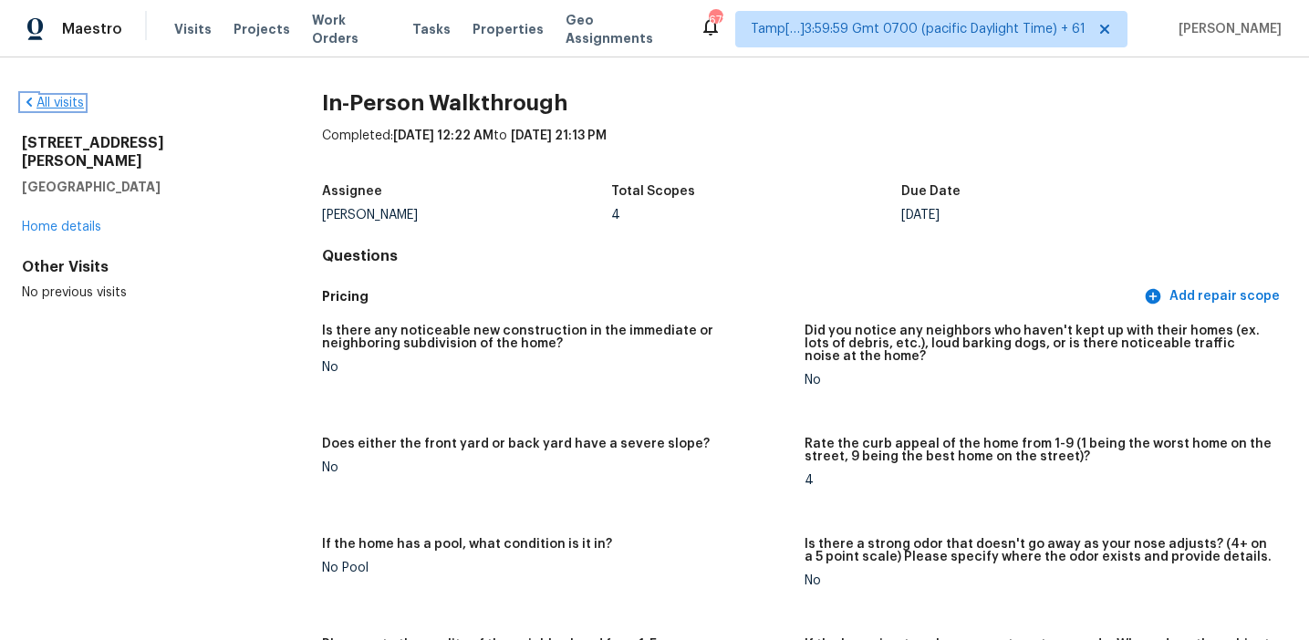
click at [67, 102] on link "All visits" at bounding box center [53, 103] width 62 height 13
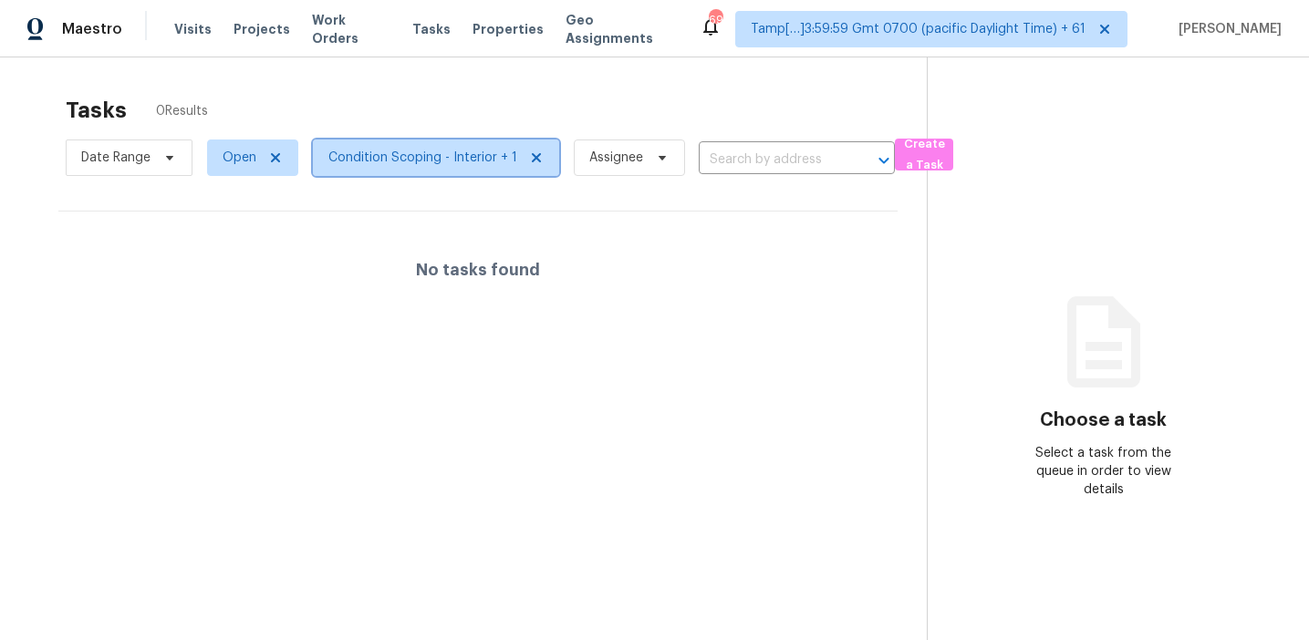
click at [471, 147] on span "Condition Scoping - Interior + 1" at bounding box center [436, 158] width 246 height 36
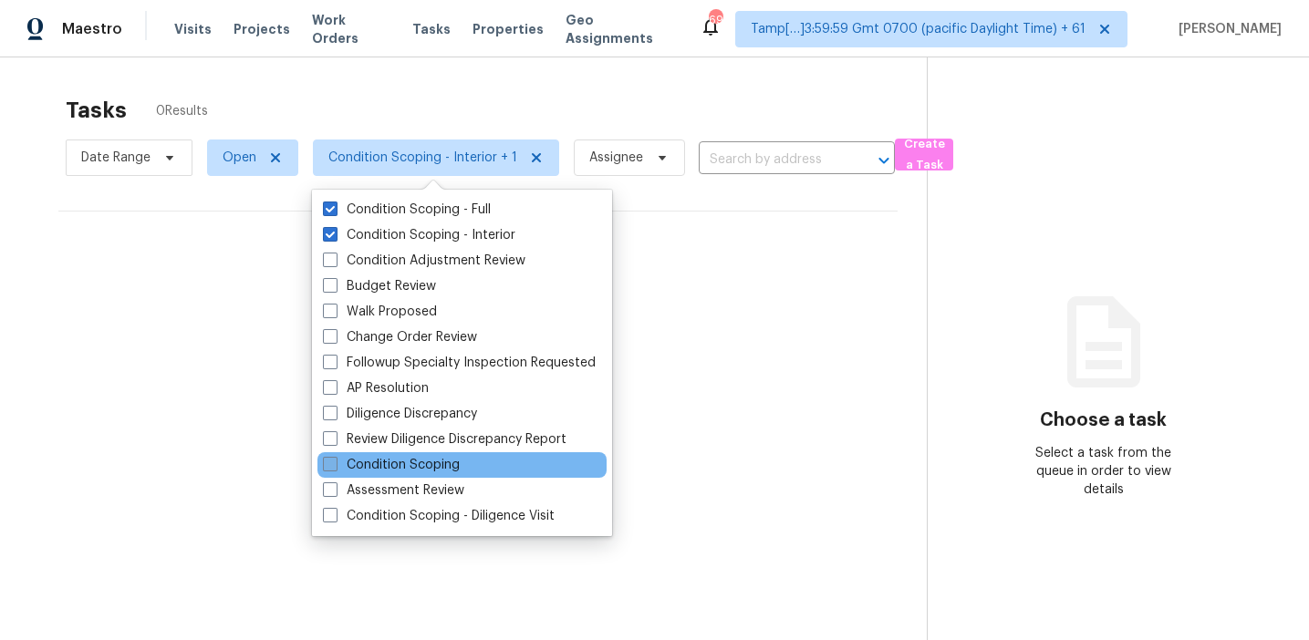
click at [432, 462] on label "Condition Scoping" at bounding box center [391, 465] width 137 height 18
click at [335, 462] on input "Condition Scoping" at bounding box center [329, 462] width 12 height 12
checkbox input "true"
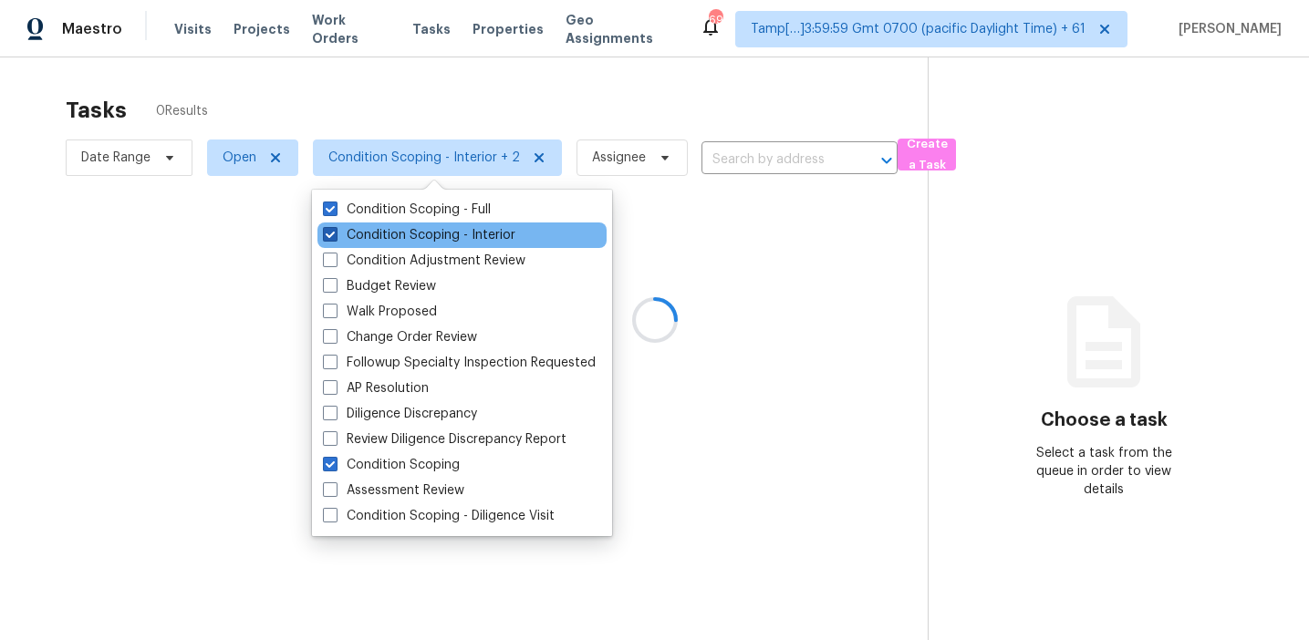
click at [442, 237] on label "Condition Scoping - Interior" at bounding box center [419, 235] width 192 height 18
click at [335, 237] on input "Condition Scoping - Interior" at bounding box center [329, 232] width 12 height 12
checkbox input "false"
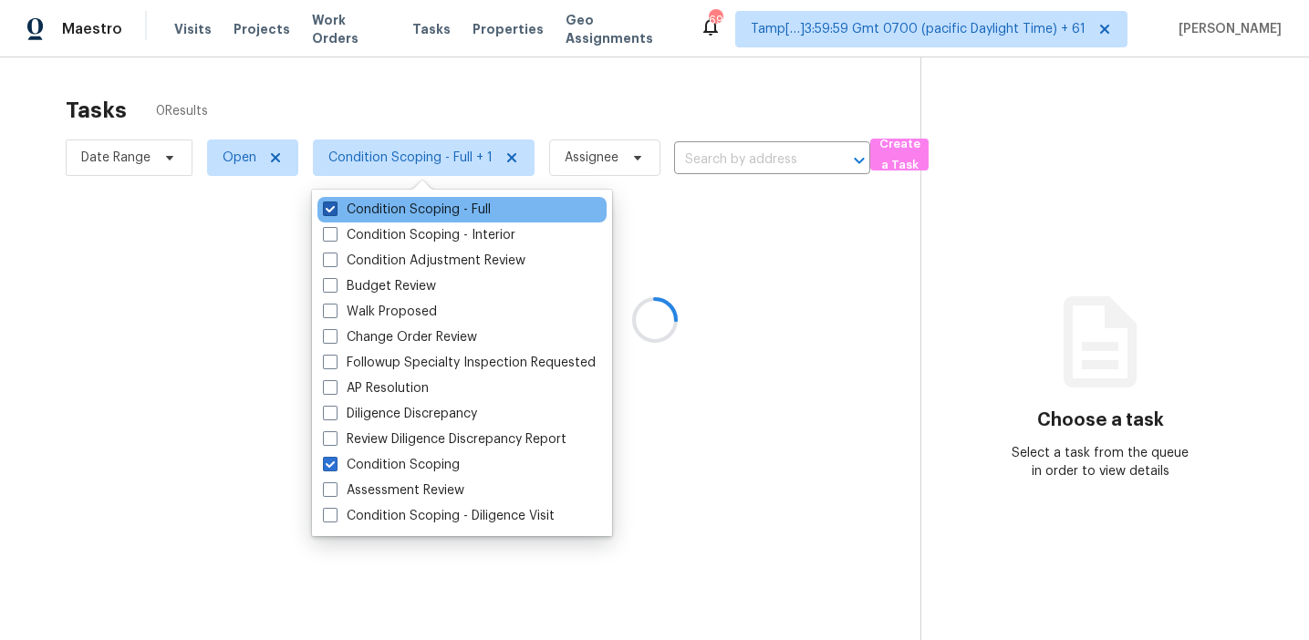
click at [444, 212] on label "Condition Scoping - Full" at bounding box center [407, 210] width 168 height 18
click at [335, 212] on input "Condition Scoping - Full" at bounding box center [329, 207] width 12 height 12
checkbox input "false"
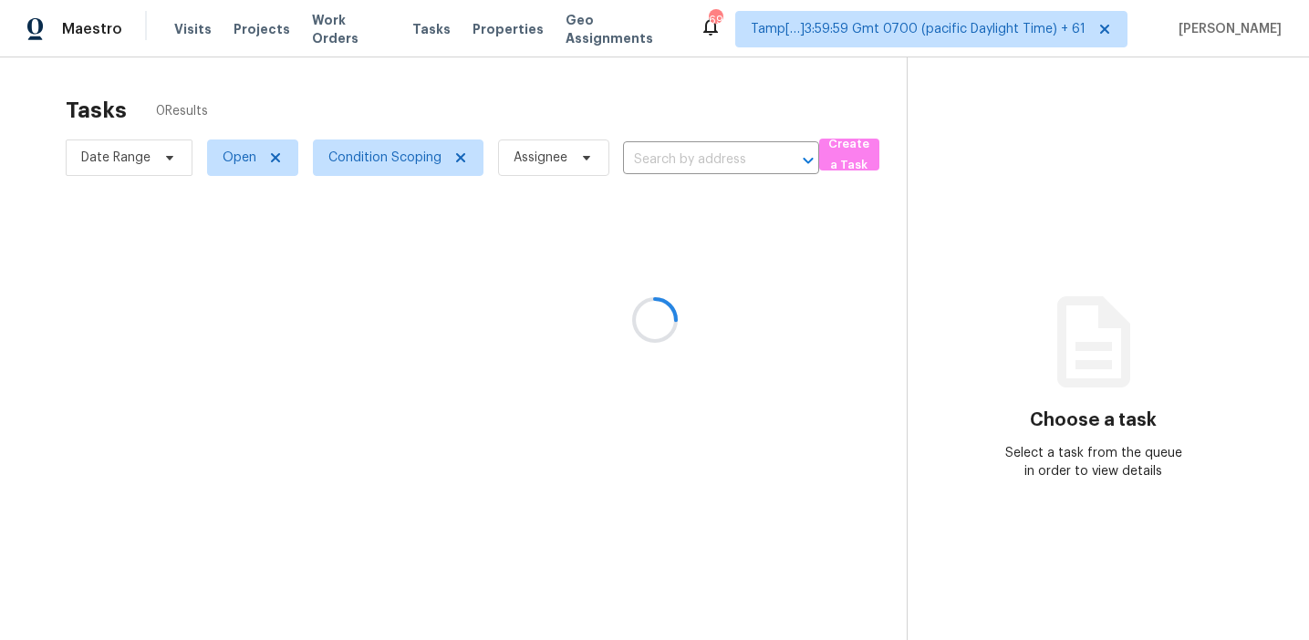
click at [469, 82] on div at bounding box center [654, 320] width 1309 height 640
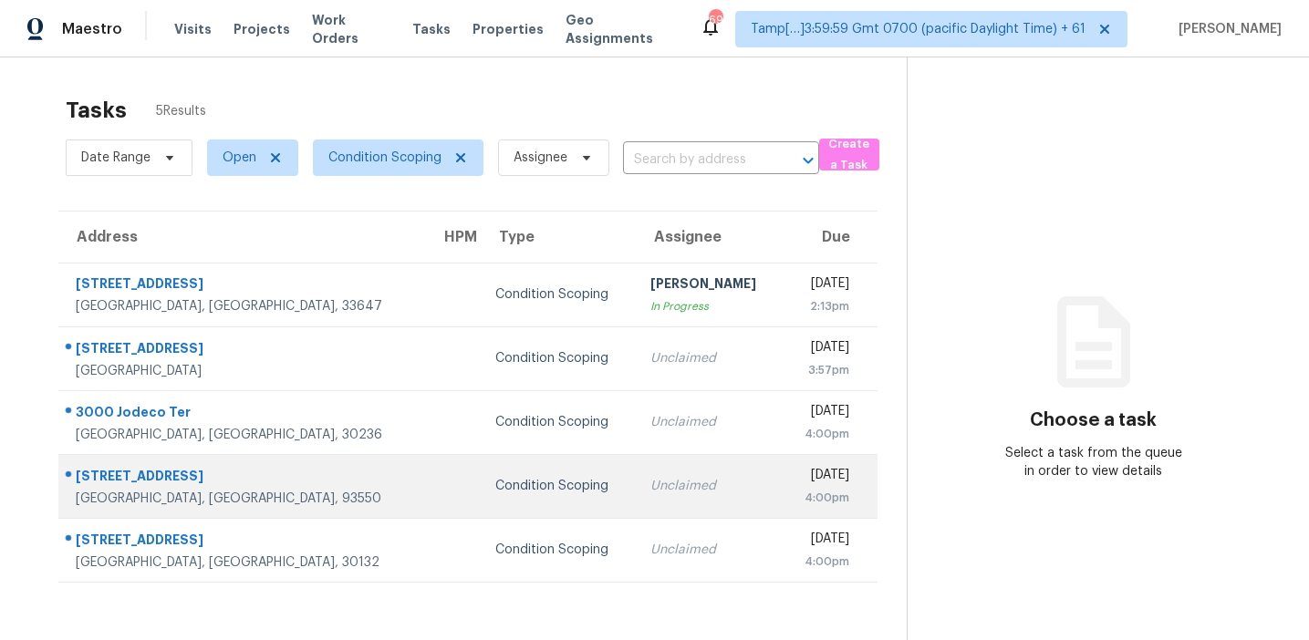
click at [513, 475] on td "Condition Scoping" at bounding box center [558, 486] width 154 height 64
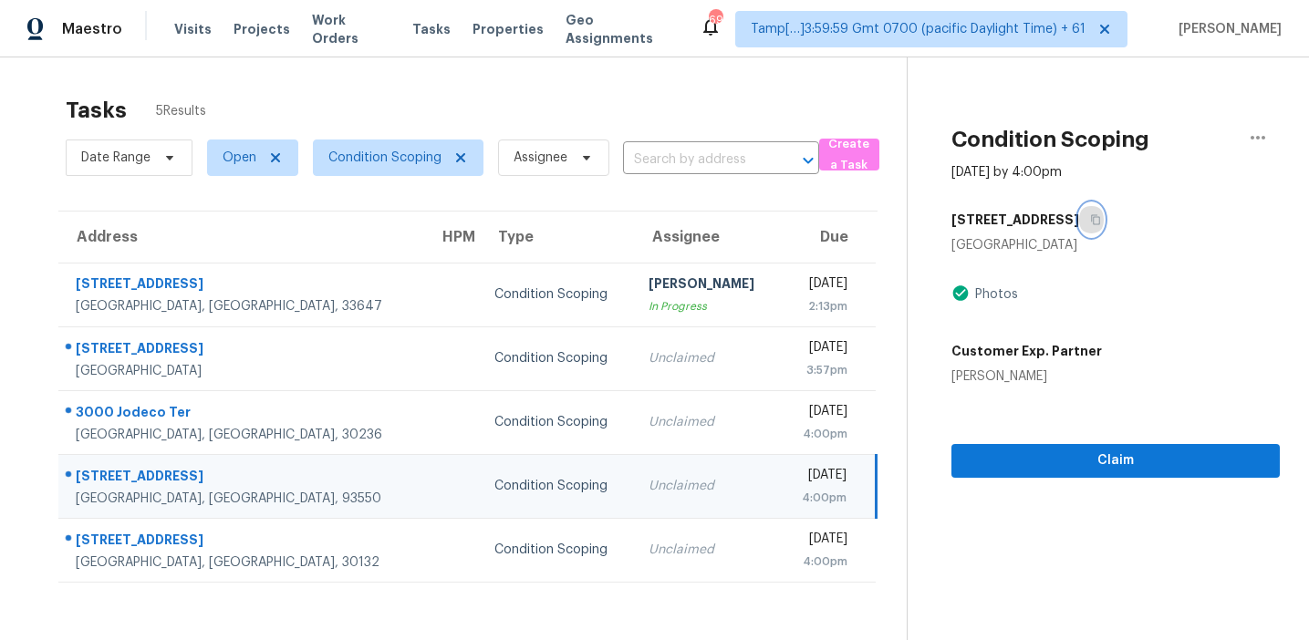
click at [1090, 218] on icon "button" at bounding box center [1095, 219] width 11 height 11
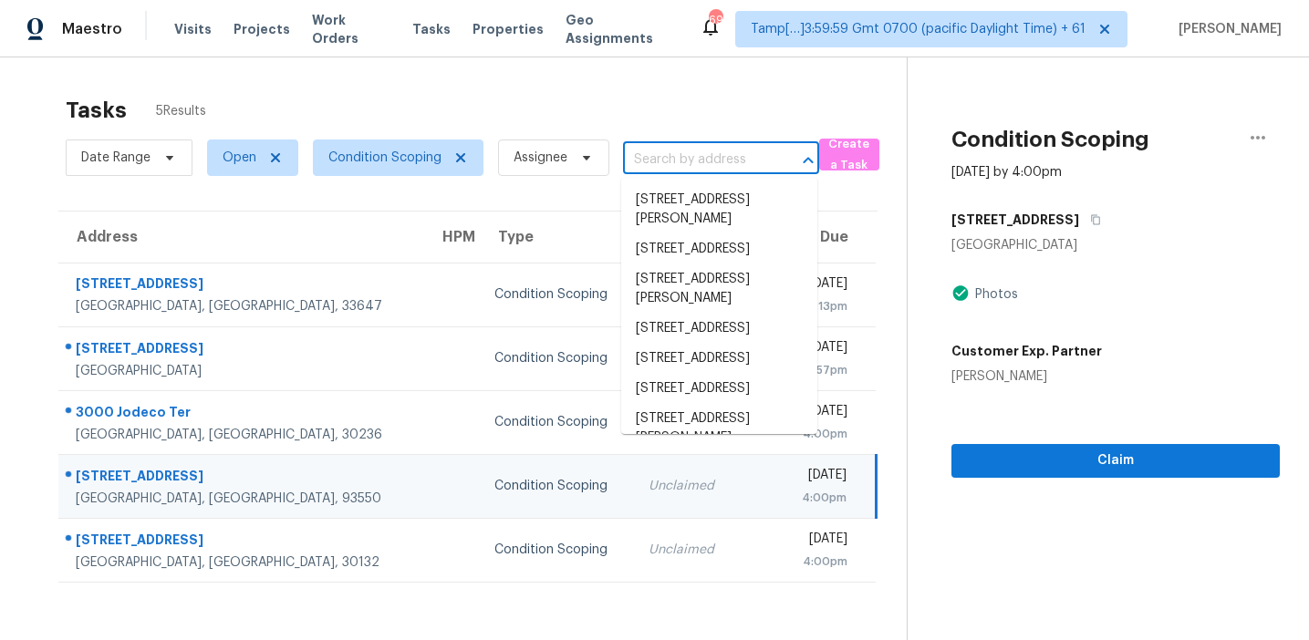
click at [670, 165] on input "text" at bounding box center [695, 160] width 145 height 28
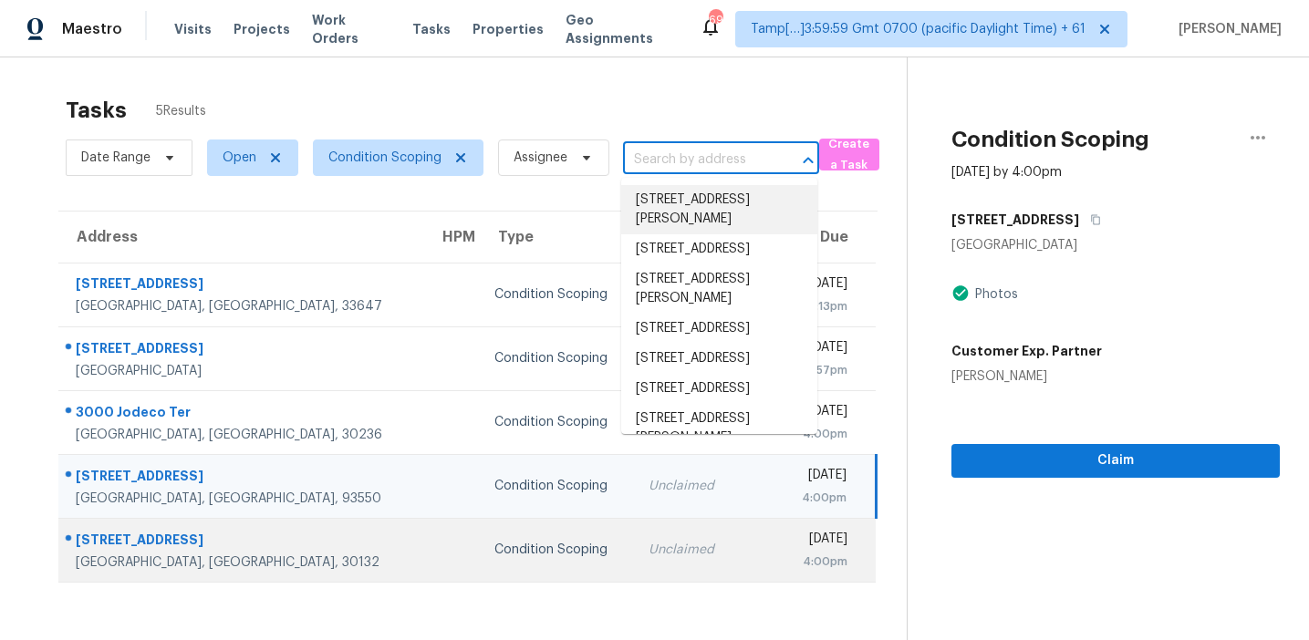
click at [288, 576] on td "13 Burnt Hickory Pointe Dr Dallas, GA, 30132" at bounding box center [241, 550] width 366 height 64
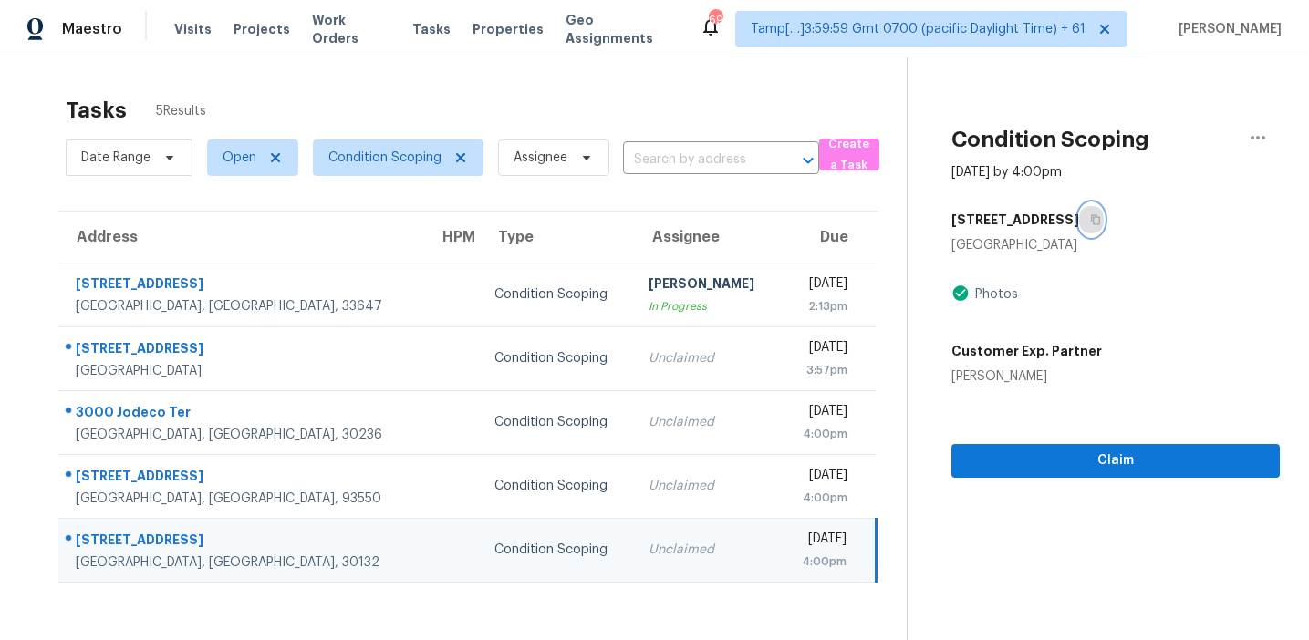
click at [1101, 224] on icon "button" at bounding box center [1095, 219] width 11 height 11
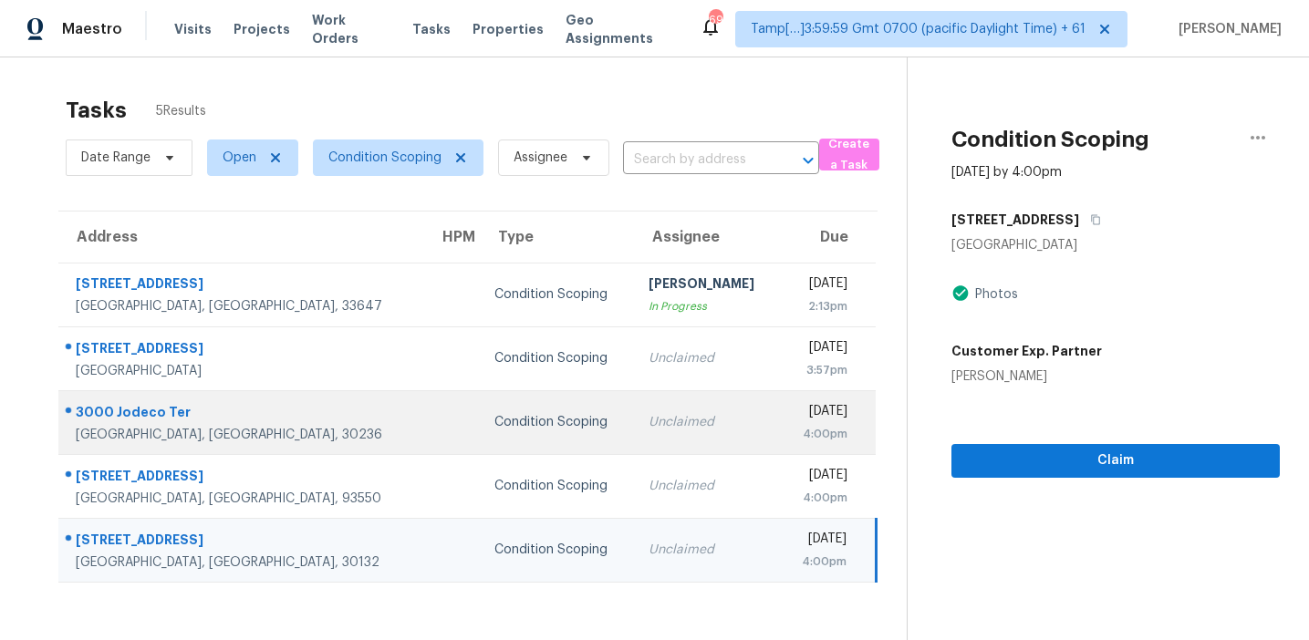
click at [494, 430] on div "Condition Scoping" at bounding box center [556, 422] width 125 height 18
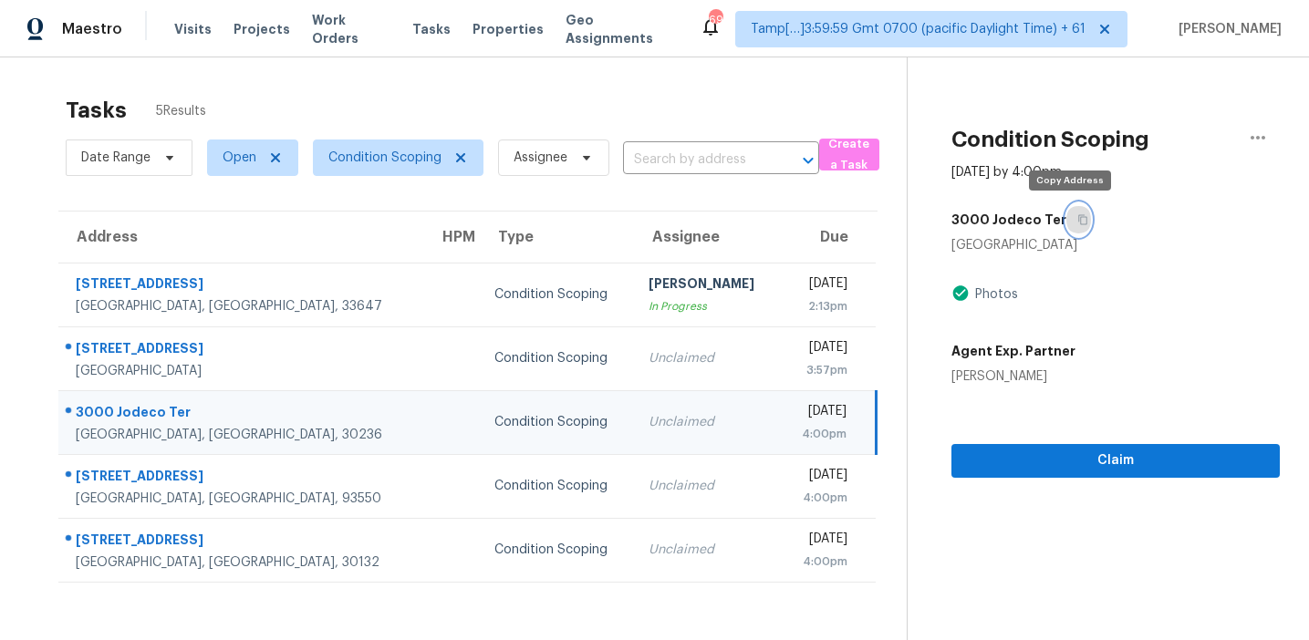
click at [1078, 222] on icon "button" at bounding box center [1082, 220] width 9 height 10
click at [328, 158] on span "Condition Scoping" at bounding box center [384, 158] width 113 height 18
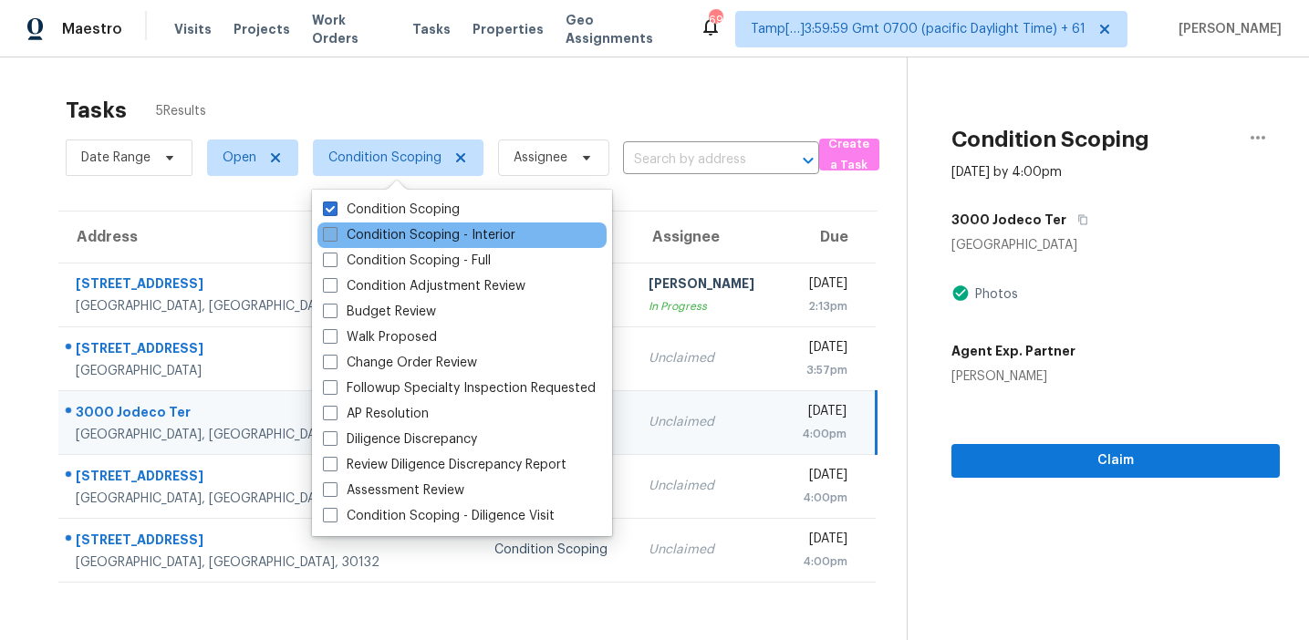
click at [358, 240] on label "Condition Scoping - Interior" at bounding box center [419, 235] width 192 height 18
click at [335, 238] on input "Condition Scoping - Interior" at bounding box center [329, 232] width 12 height 12
checkbox input "true"
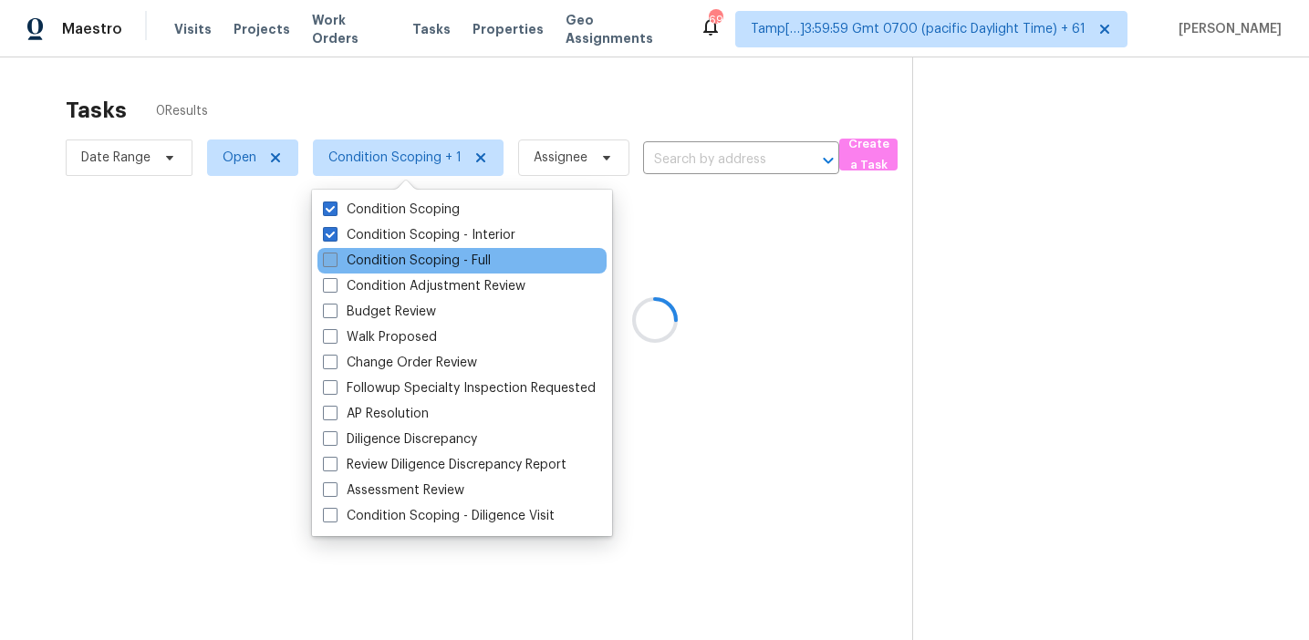
click at [360, 259] on label "Condition Scoping - Full" at bounding box center [407, 261] width 168 height 18
click at [335, 259] on input "Condition Scoping - Full" at bounding box center [329, 258] width 12 height 12
checkbox input "true"
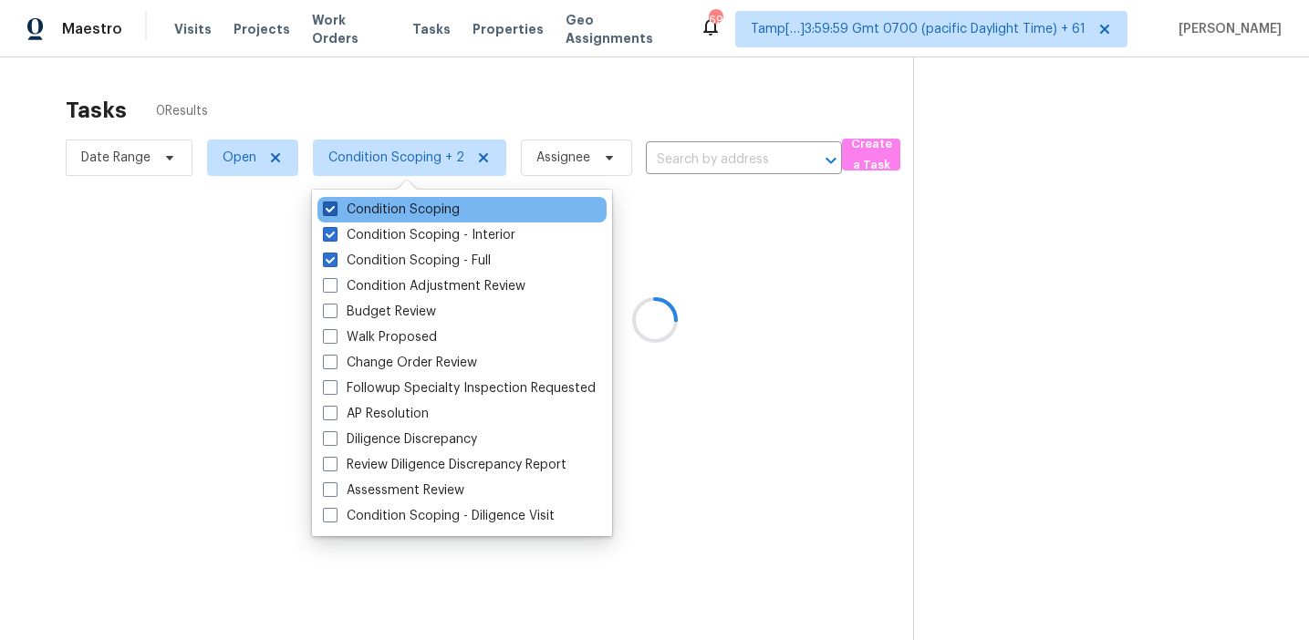
click at [367, 209] on label "Condition Scoping" at bounding box center [391, 210] width 137 height 18
click at [335, 209] on input "Condition Scoping" at bounding box center [329, 207] width 12 height 12
checkbox input "false"
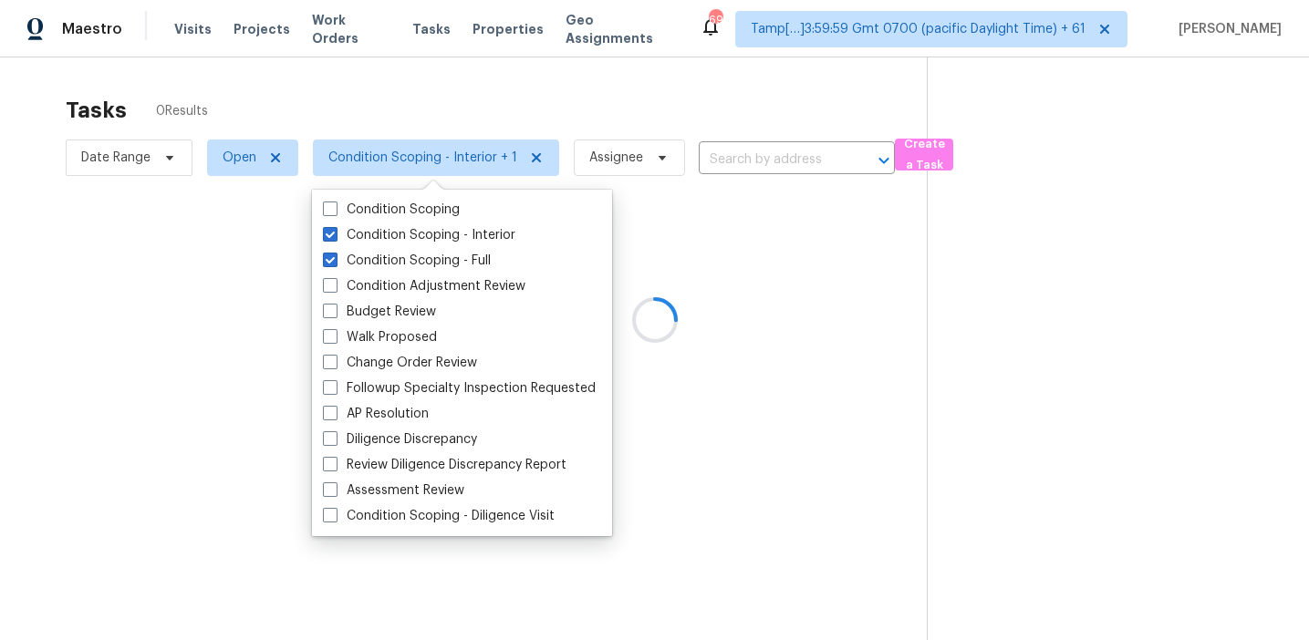
click at [387, 100] on div at bounding box center [654, 320] width 1309 height 640
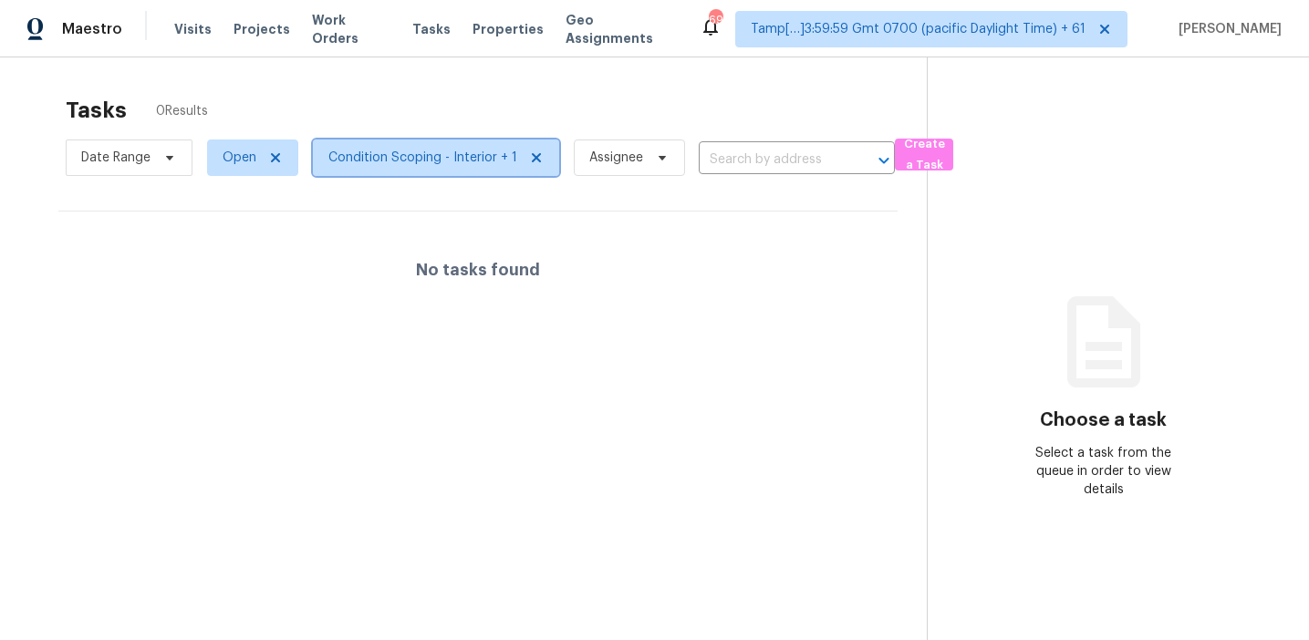
click at [404, 162] on span "Condition Scoping - Interior + 1" at bounding box center [422, 158] width 189 height 18
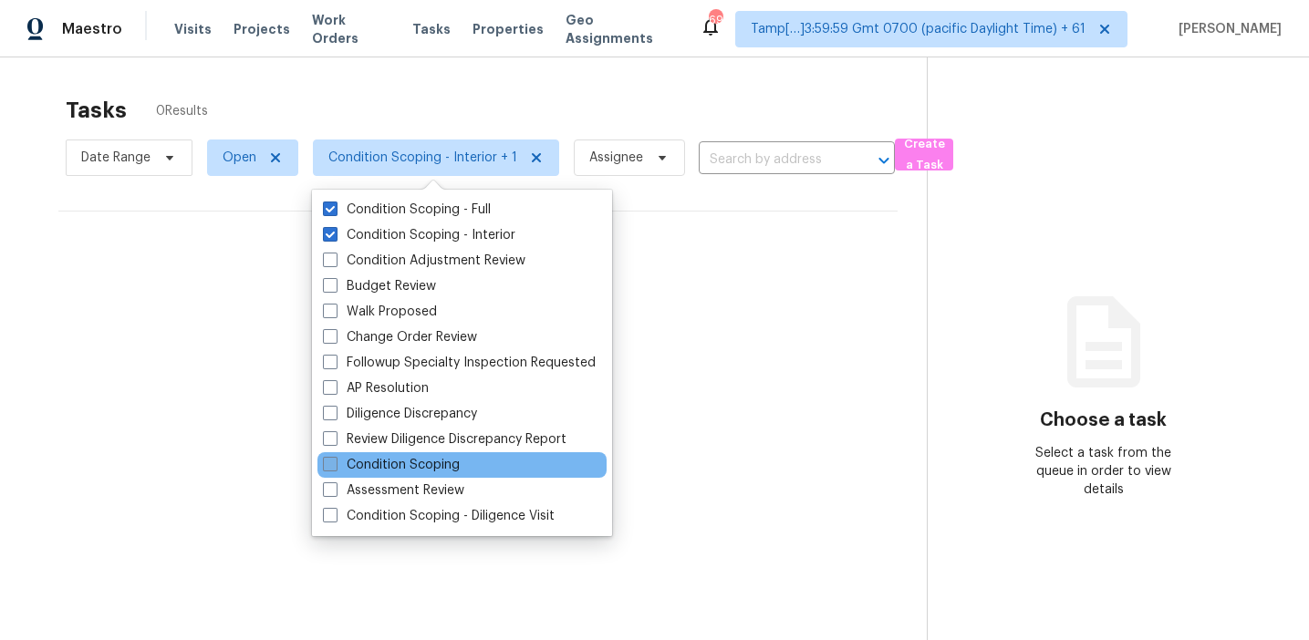
click at [419, 461] on label "Condition Scoping" at bounding box center [391, 465] width 137 height 18
click at [335, 461] on input "Condition Scoping" at bounding box center [329, 462] width 12 height 12
checkbox input "true"
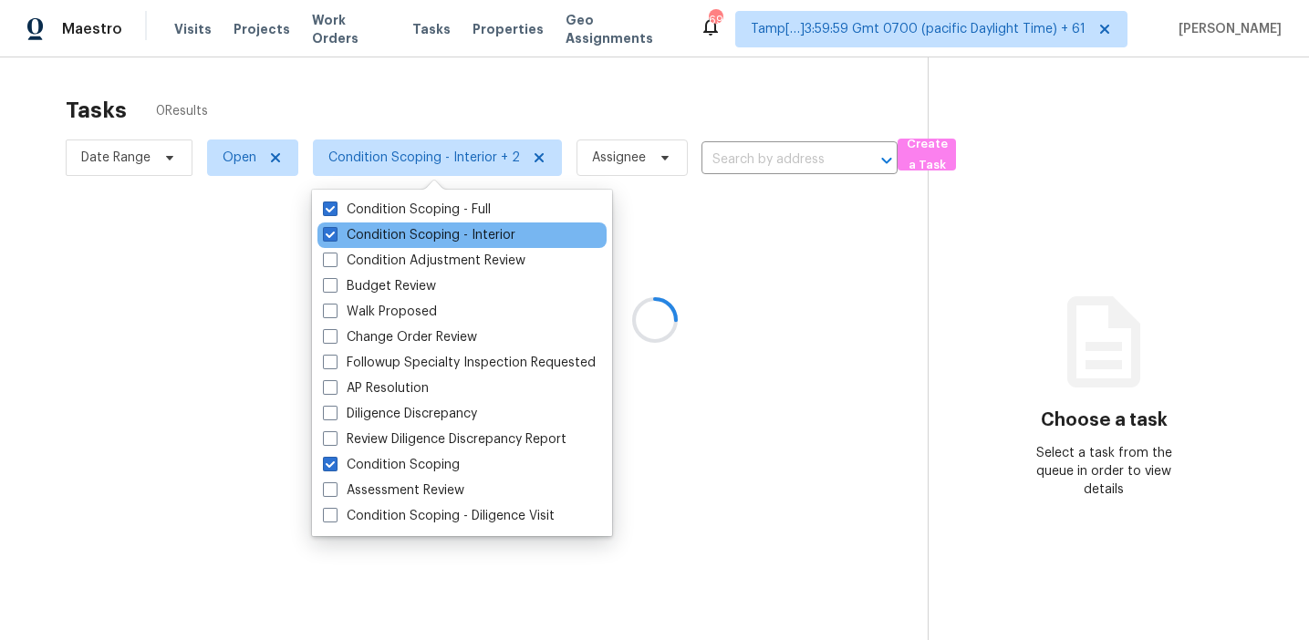
click at [411, 224] on div "Condition Scoping - Interior" at bounding box center [461, 236] width 289 height 26
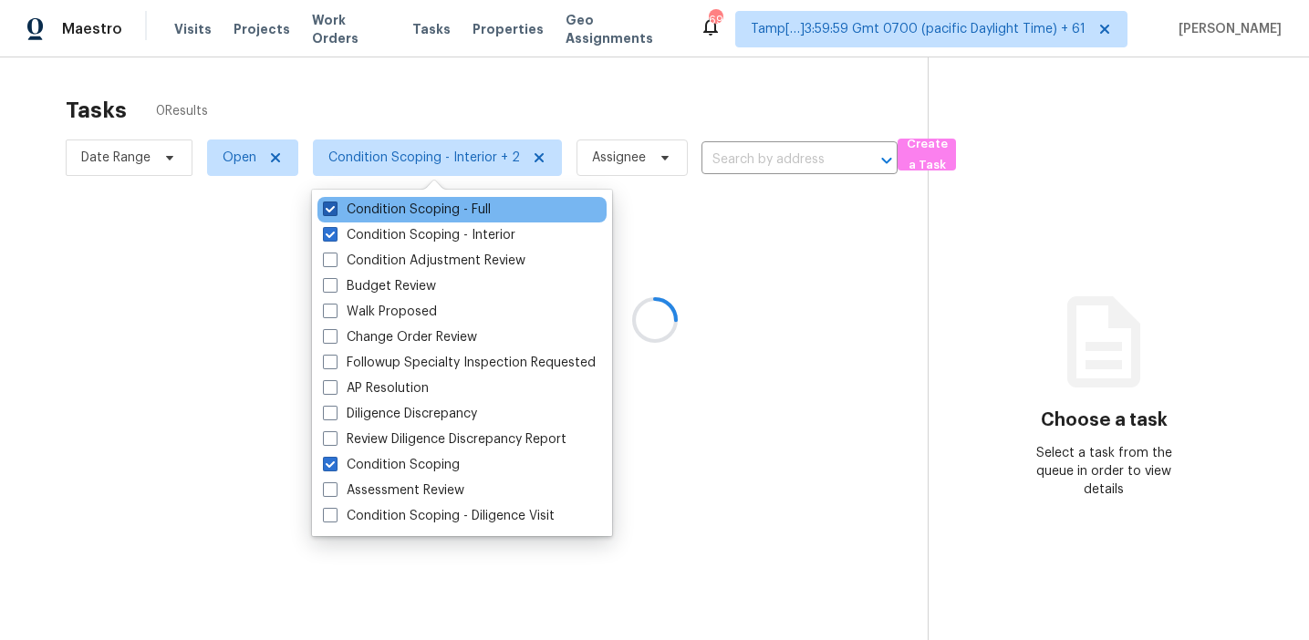
click at [411, 203] on label "Condition Scoping - Full" at bounding box center [407, 210] width 168 height 18
click at [335, 203] on input "Condition Scoping - Full" at bounding box center [329, 207] width 12 height 12
checkbox input "false"
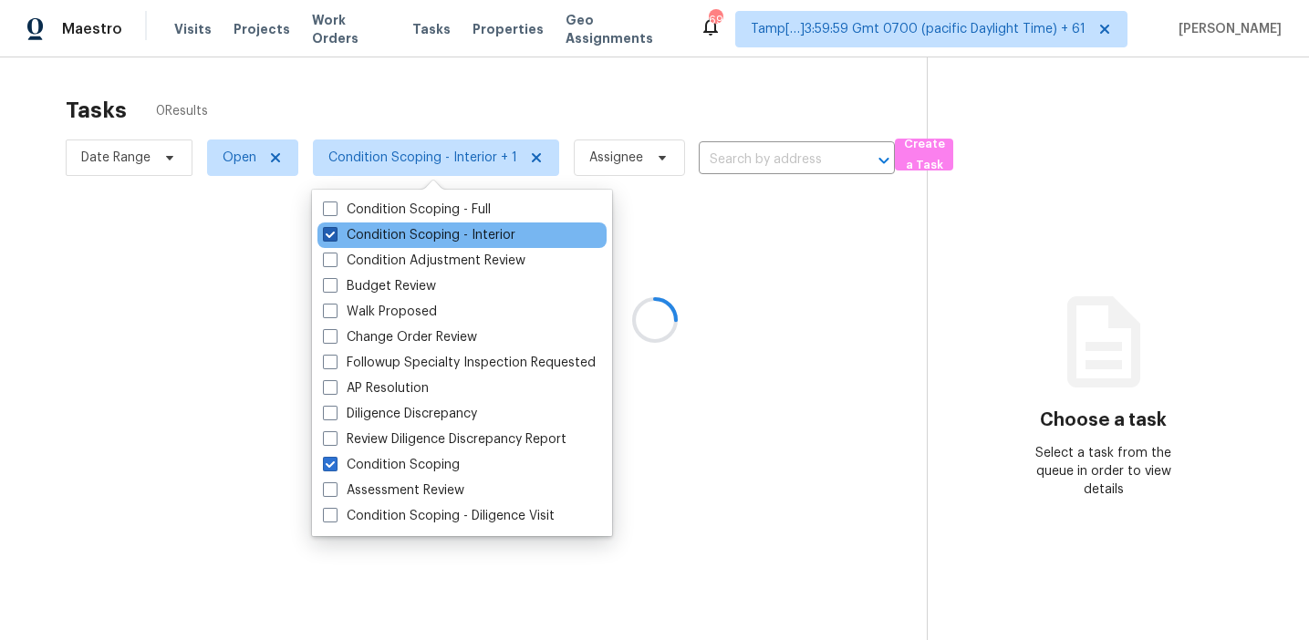
click at [410, 228] on label "Condition Scoping - Interior" at bounding box center [419, 235] width 192 height 18
click at [335, 228] on input "Condition Scoping - Interior" at bounding box center [329, 232] width 12 height 12
checkbox input "false"
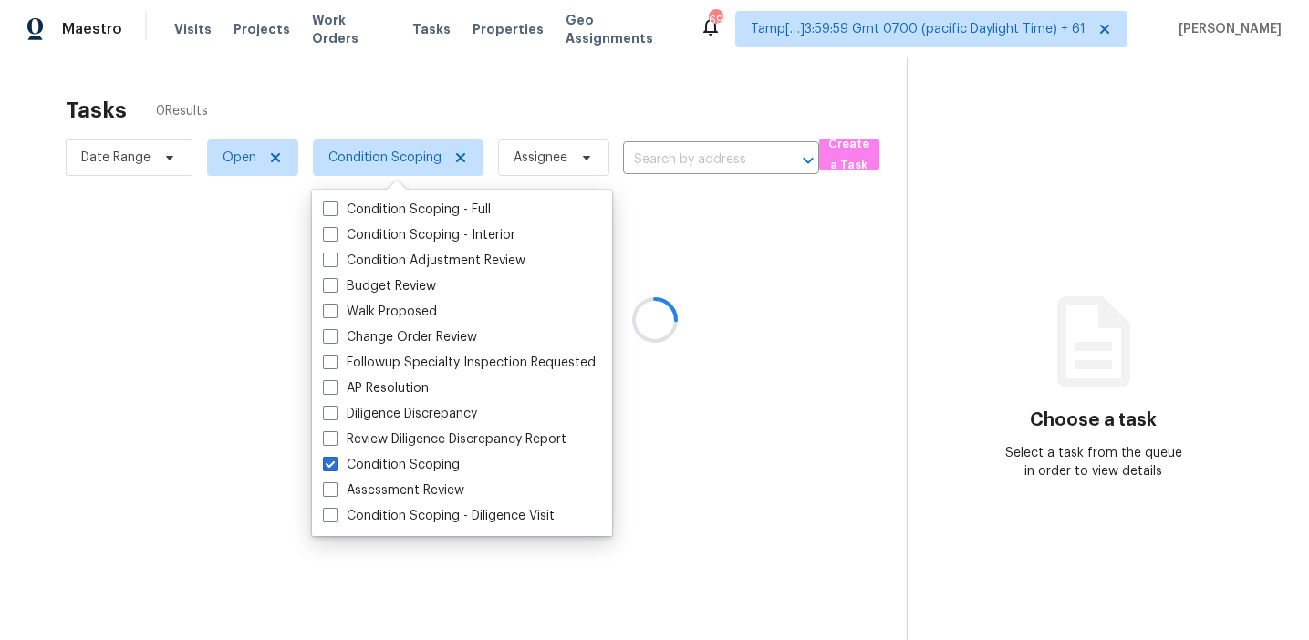
click at [410, 119] on div at bounding box center [654, 320] width 1309 height 640
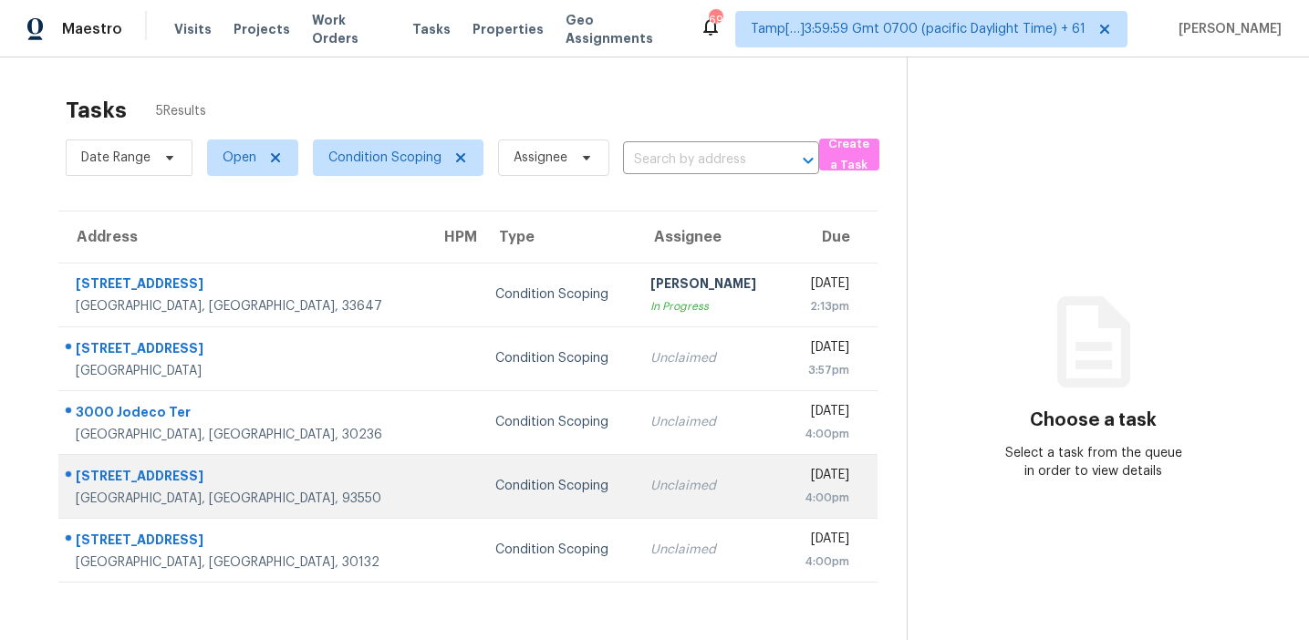
click at [495, 485] on div "Condition Scoping" at bounding box center [557, 486] width 125 height 18
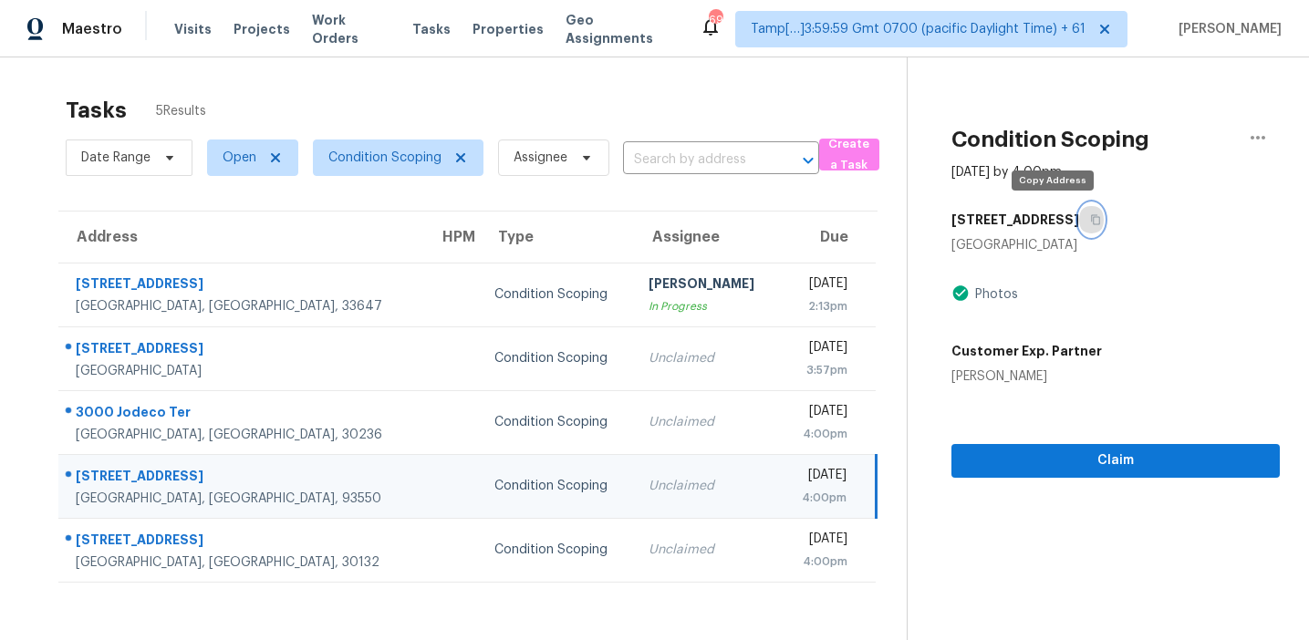
click at [1091, 223] on icon "button" at bounding box center [1095, 220] width 9 height 10
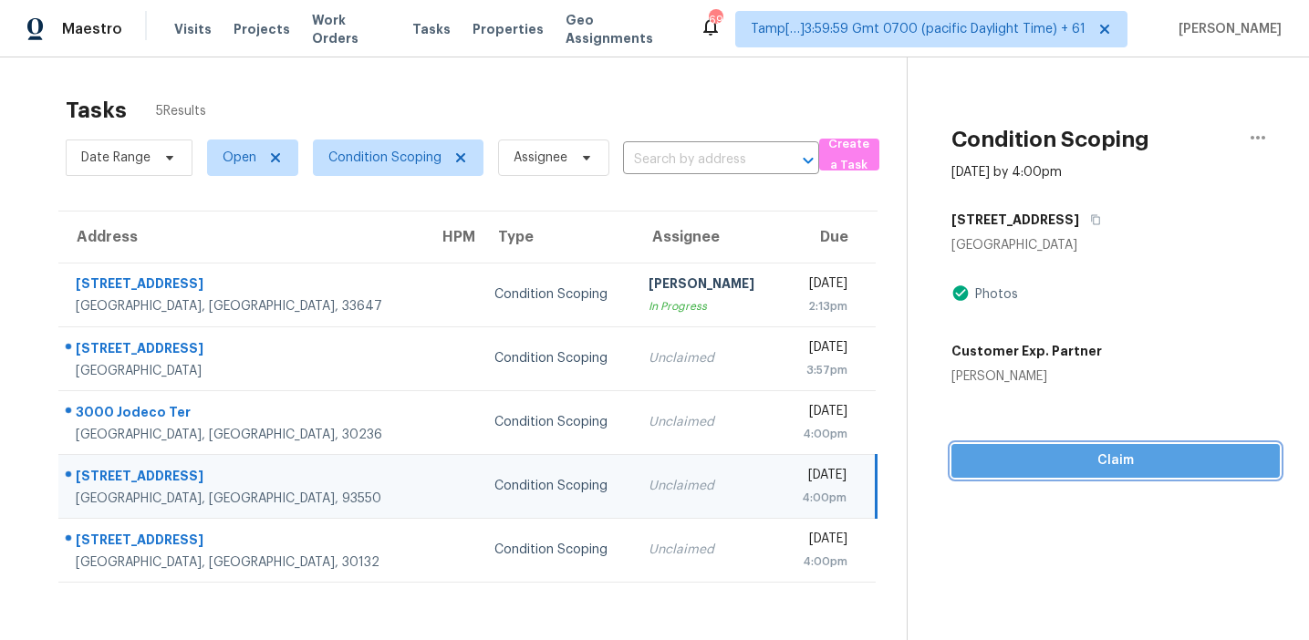
click at [1021, 463] on span "Claim" at bounding box center [1115, 461] width 299 height 23
click at [1014, 466] on span "Start Assessment" at bounding box center [1115, 461] width 299 height 23
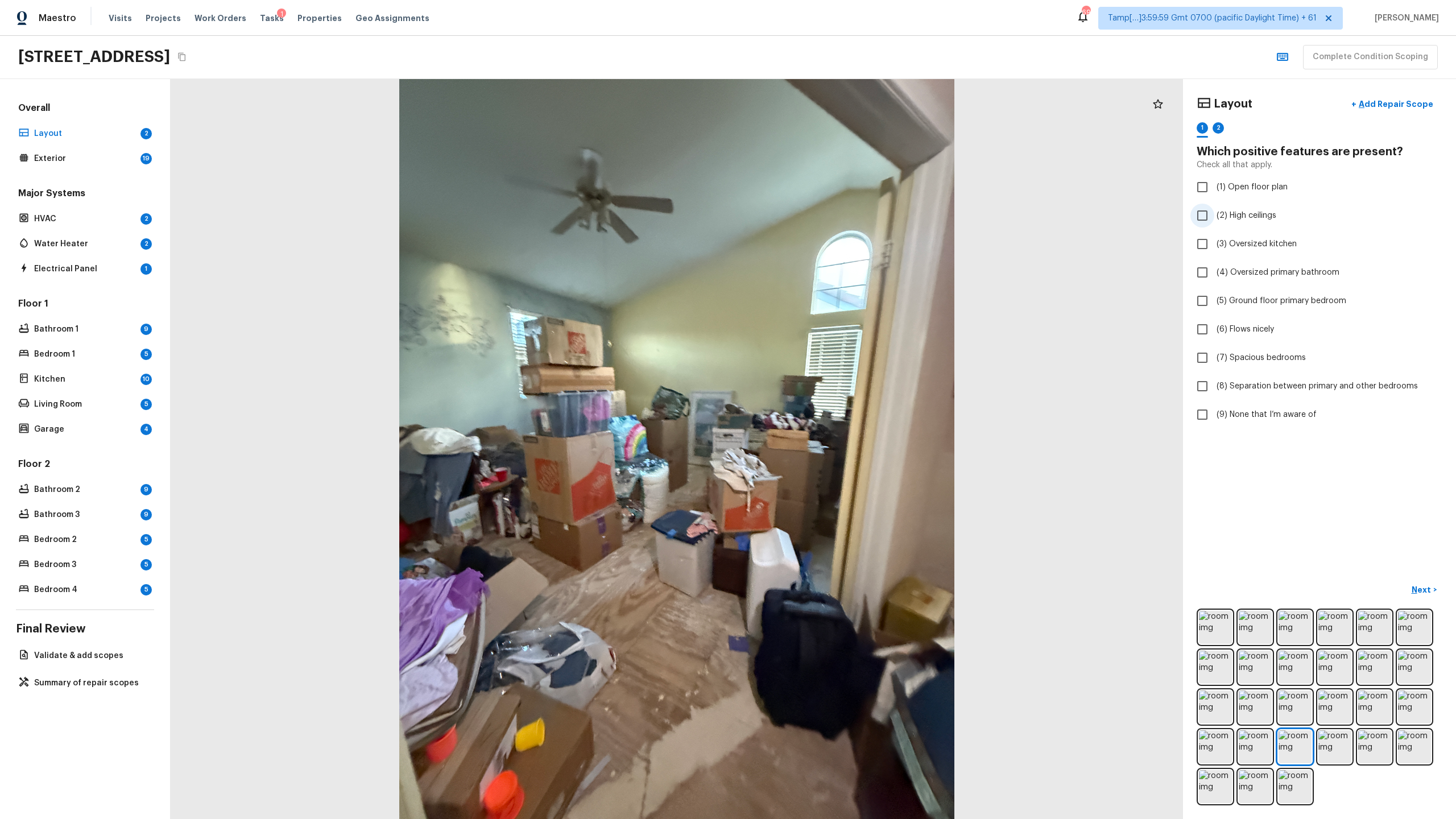
click at [816, 221] on label "(2) High ceilings" at bounding box center [1311, 216] width 243 height 24
click at [816, 221] on input "(2) High ceilings" at bounding box center [1202, 216] width 24 height 24
checkbox input "true"
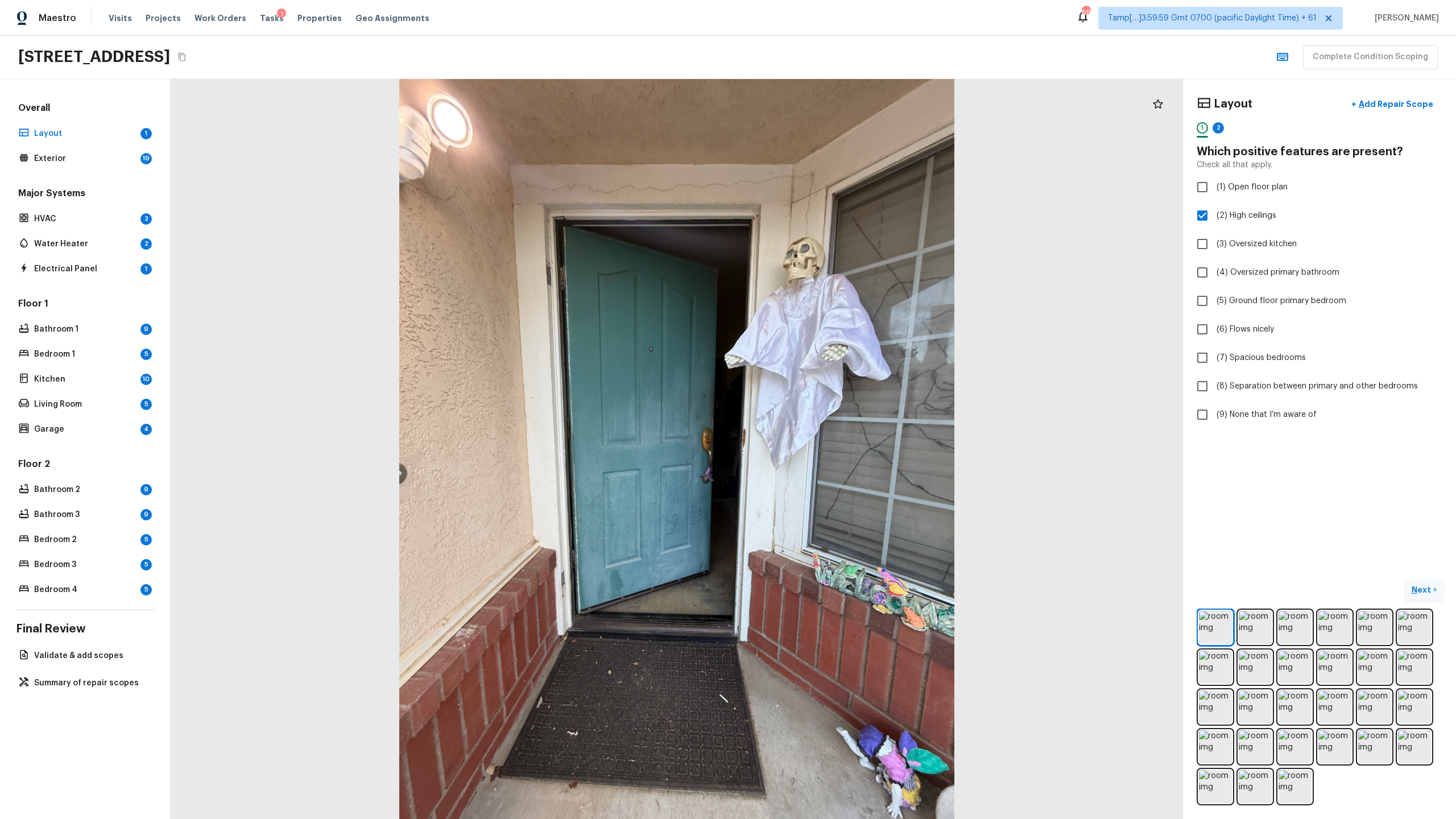
click at [816, 398] on p "Next" at bounding box center [1422, 590] width 22 height 11
click at [816, 186] on span "(1) Narrow hallways" at bounding box center [1252, 187] width 72 height 11
click at [816, 186] on input "(1) Narrow hallways" at bounding box center [1202, 187] width 24 height 24
checkbox input "true"
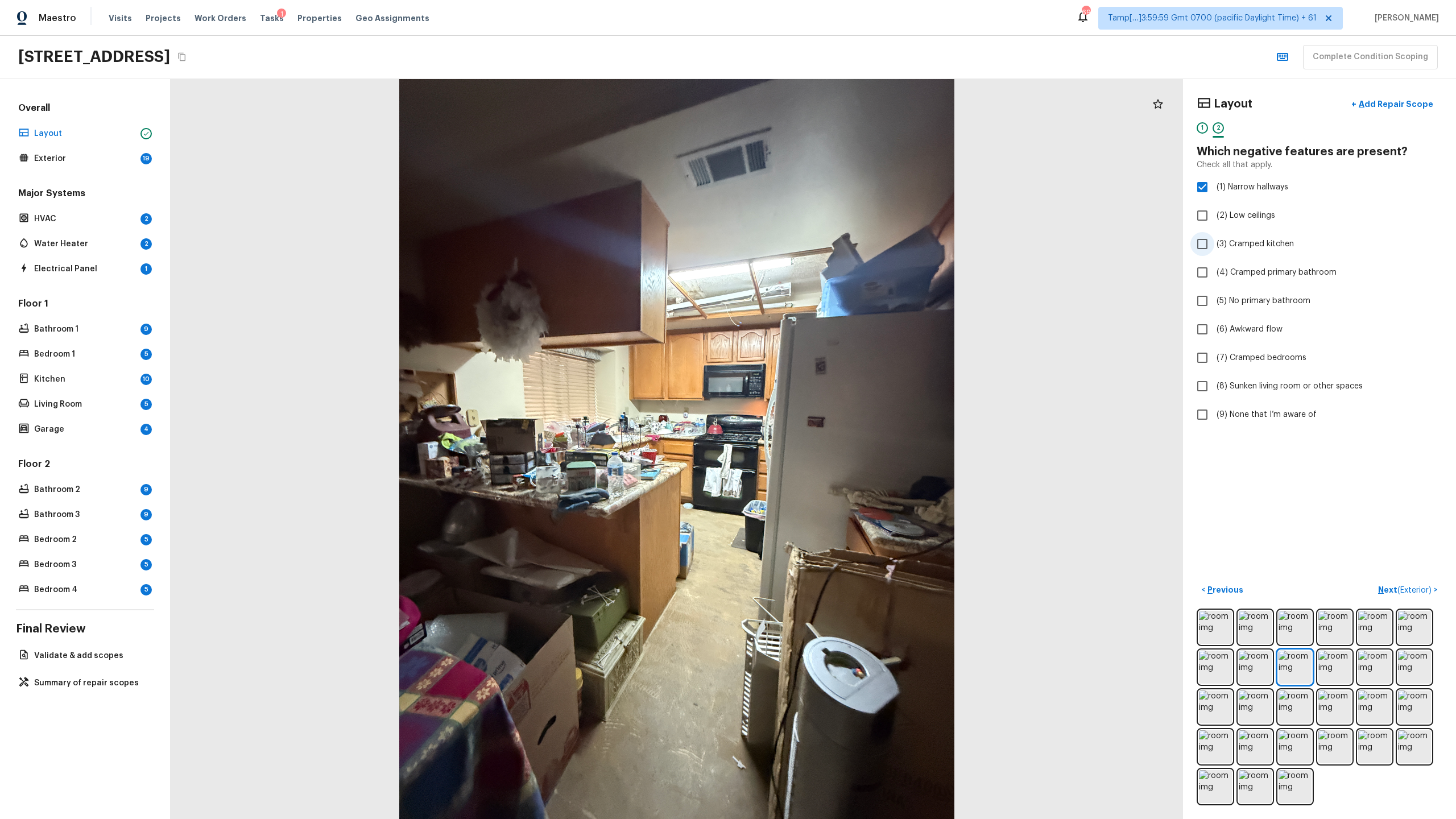
click at [816, 249] on span "(3) Cramped kitchen" at bounding box center [1255, 244] width 77 height 11
click at [816, 249] on input "(3) Cramped kitchen" at bounding box center [1202, 244] width 24 height 24
checkbox input "true"
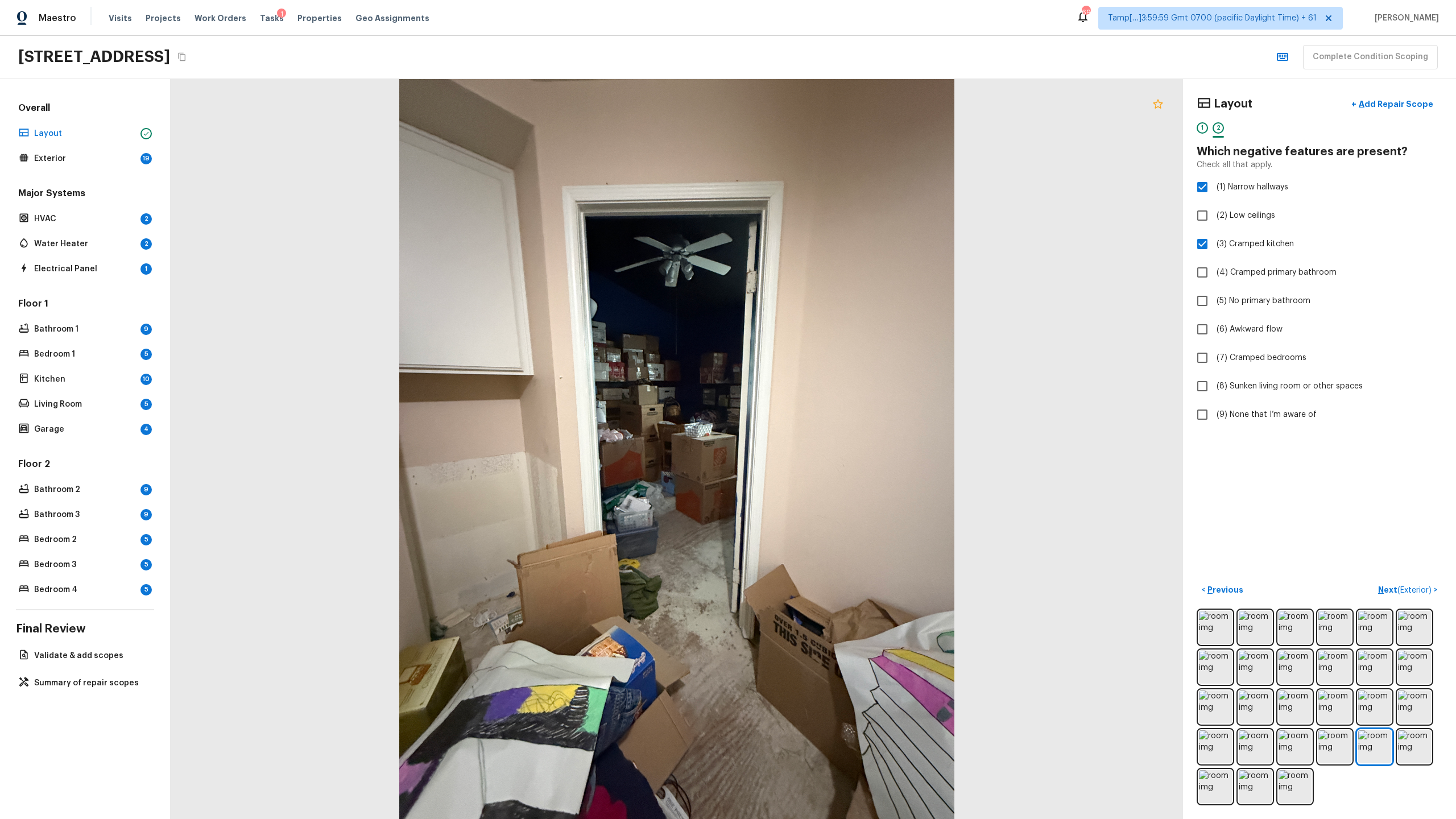
click at [816, 104] on icon at bounding box center [1158, 104] width 14 height 14
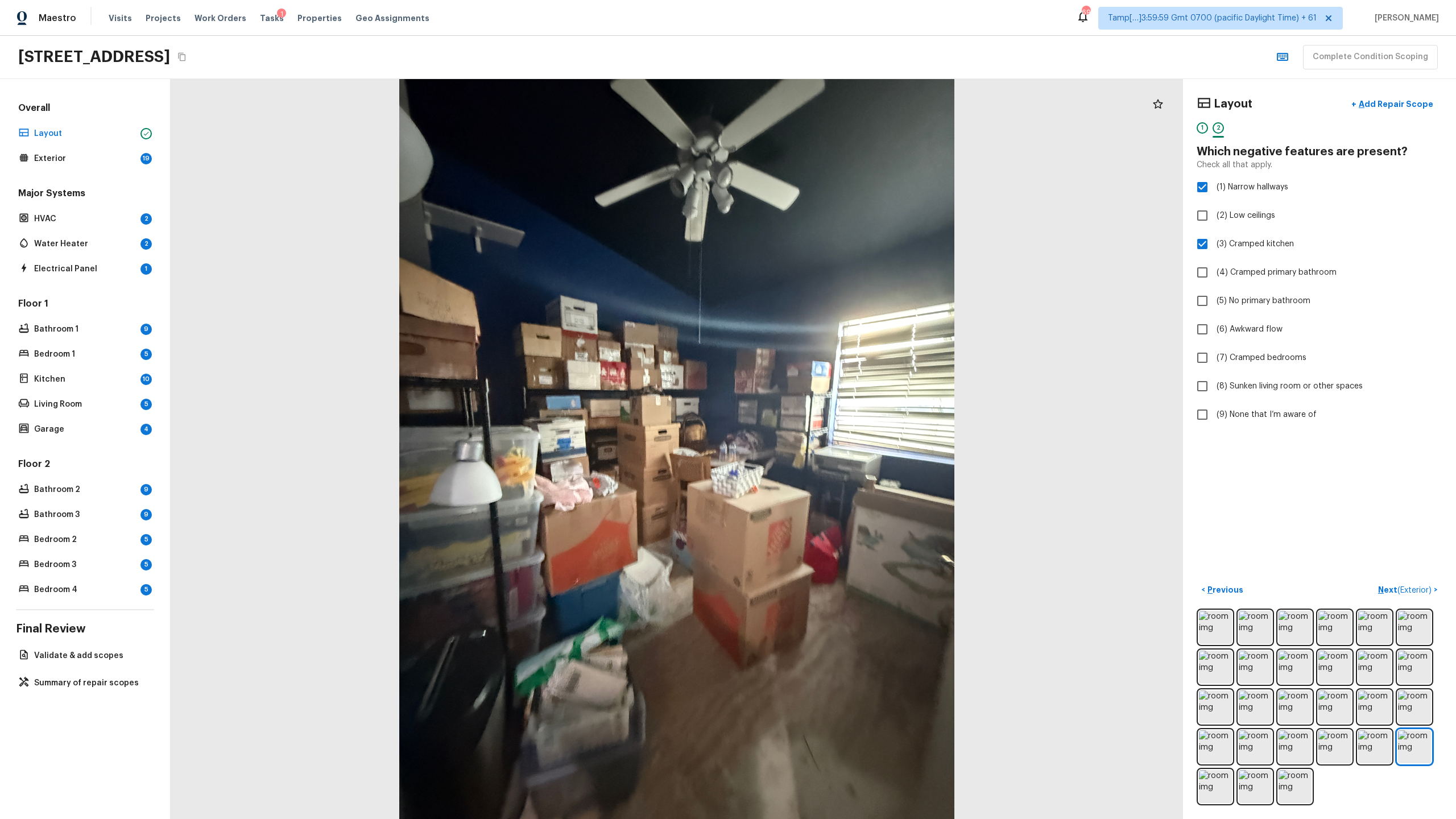
click at [816, 104] on icon at bounding box center [1158, 104] width 14 height 14
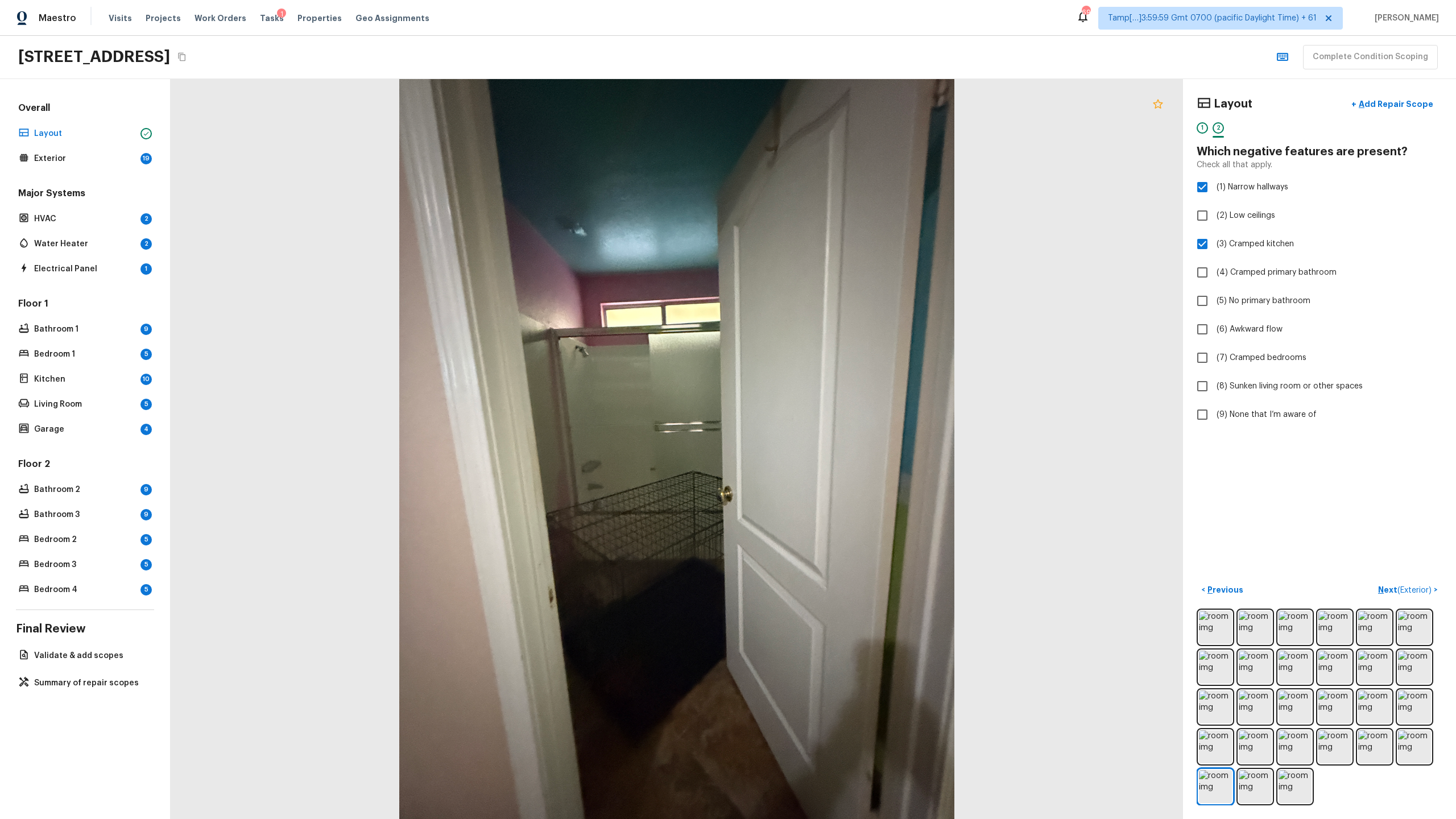
click at [816, 104] on icon at bounding box center [1158, 104] width 14 height 14
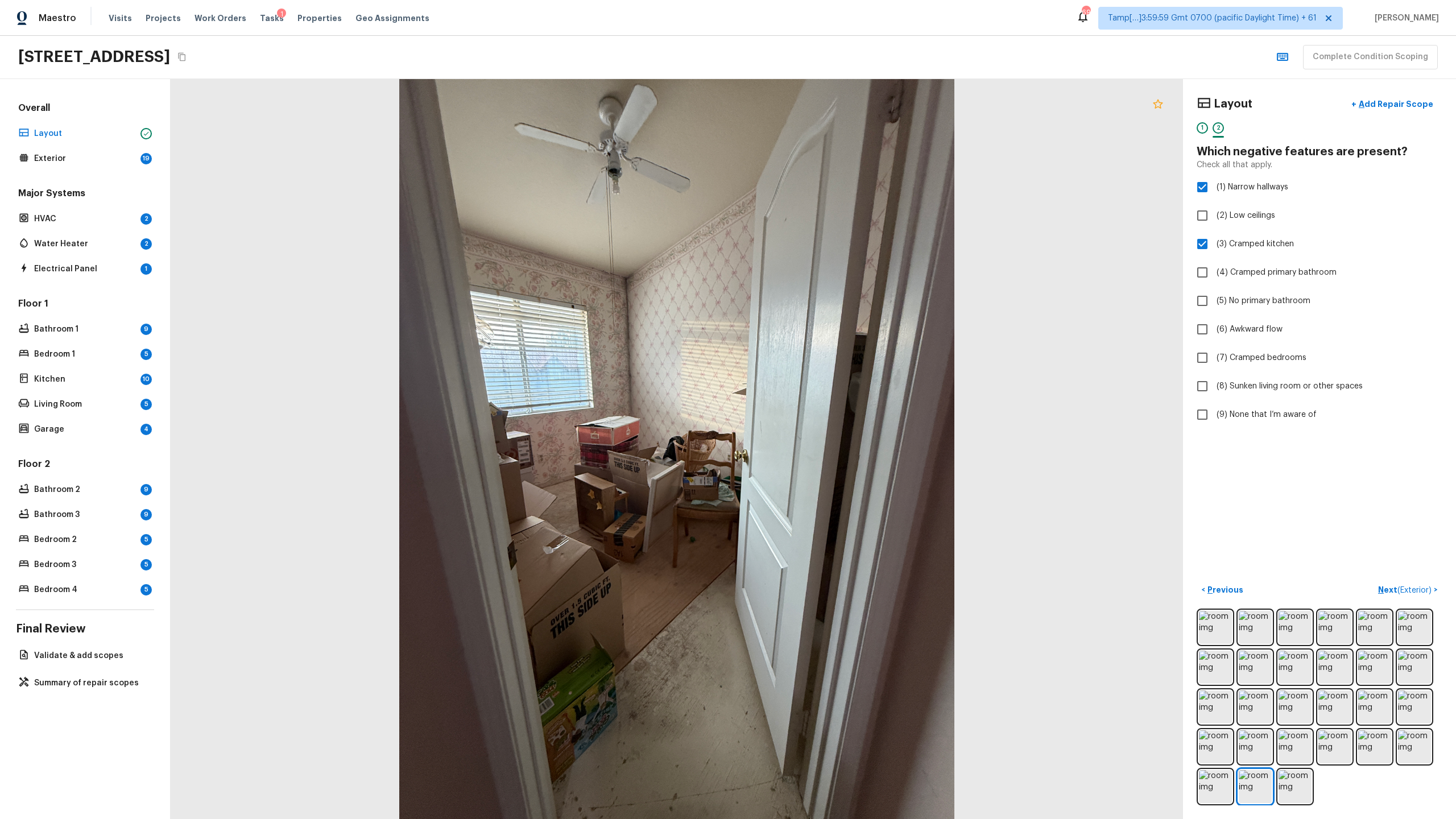
click at [816, 104] on icon at bounding box center [1158, 104] width 14 height 14
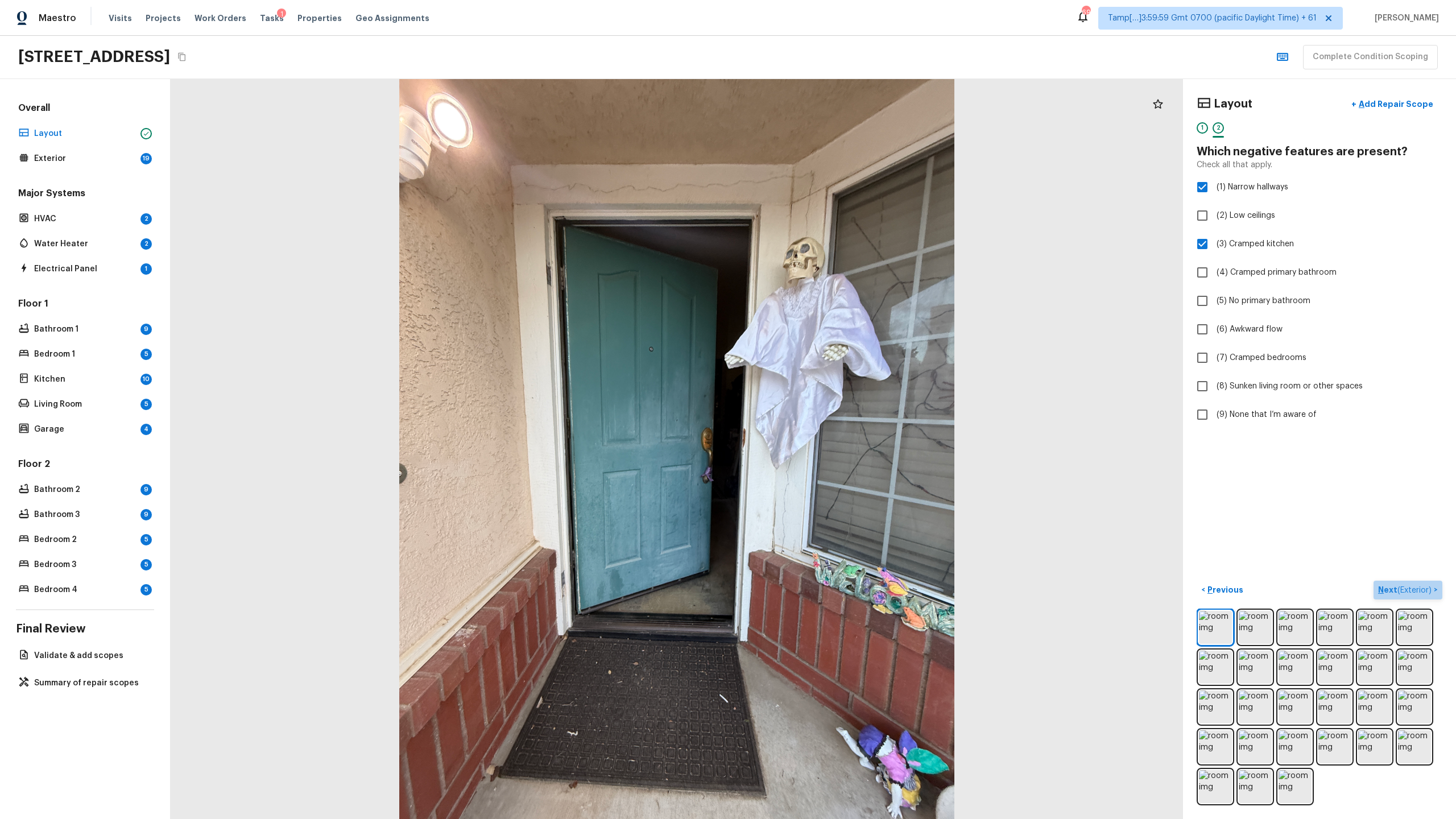
click at [816, 398] on p "Next ( Exterior )" at bounding box center [1405, 590] width 55 height 12
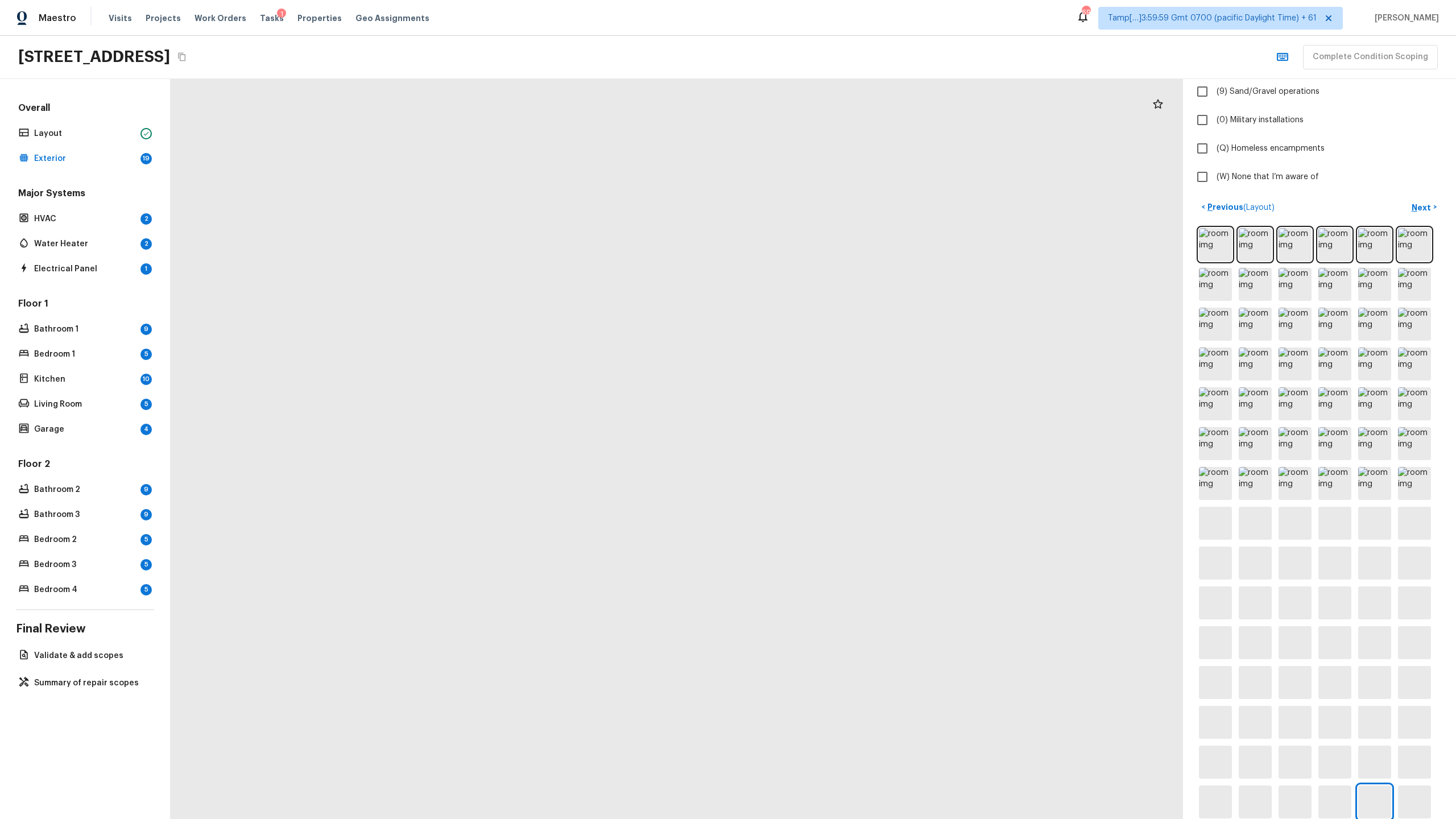
scroll to position [381, 0]
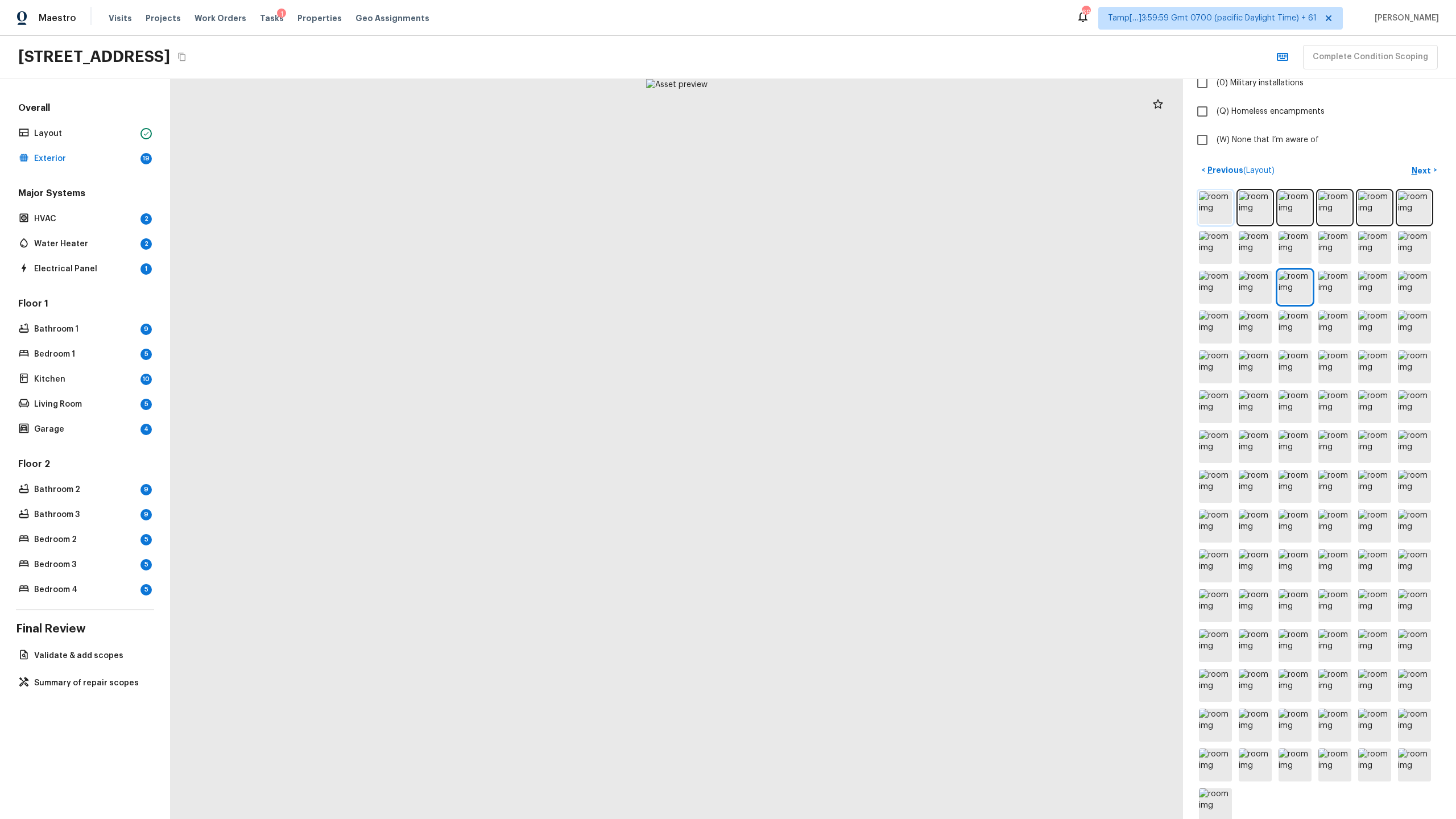
click at [816, 205] on img at bounding box center [1215, 207] width 33 height 33
click at [816, 103] on icon at bounding box center [1158, 104] width 14 height 14
click at [816, 105] on icon at bounding box center [1158, 103] width 10 height 9
click at [816, 104] on icon at bounding box center [1158, 103] width 10 height 9
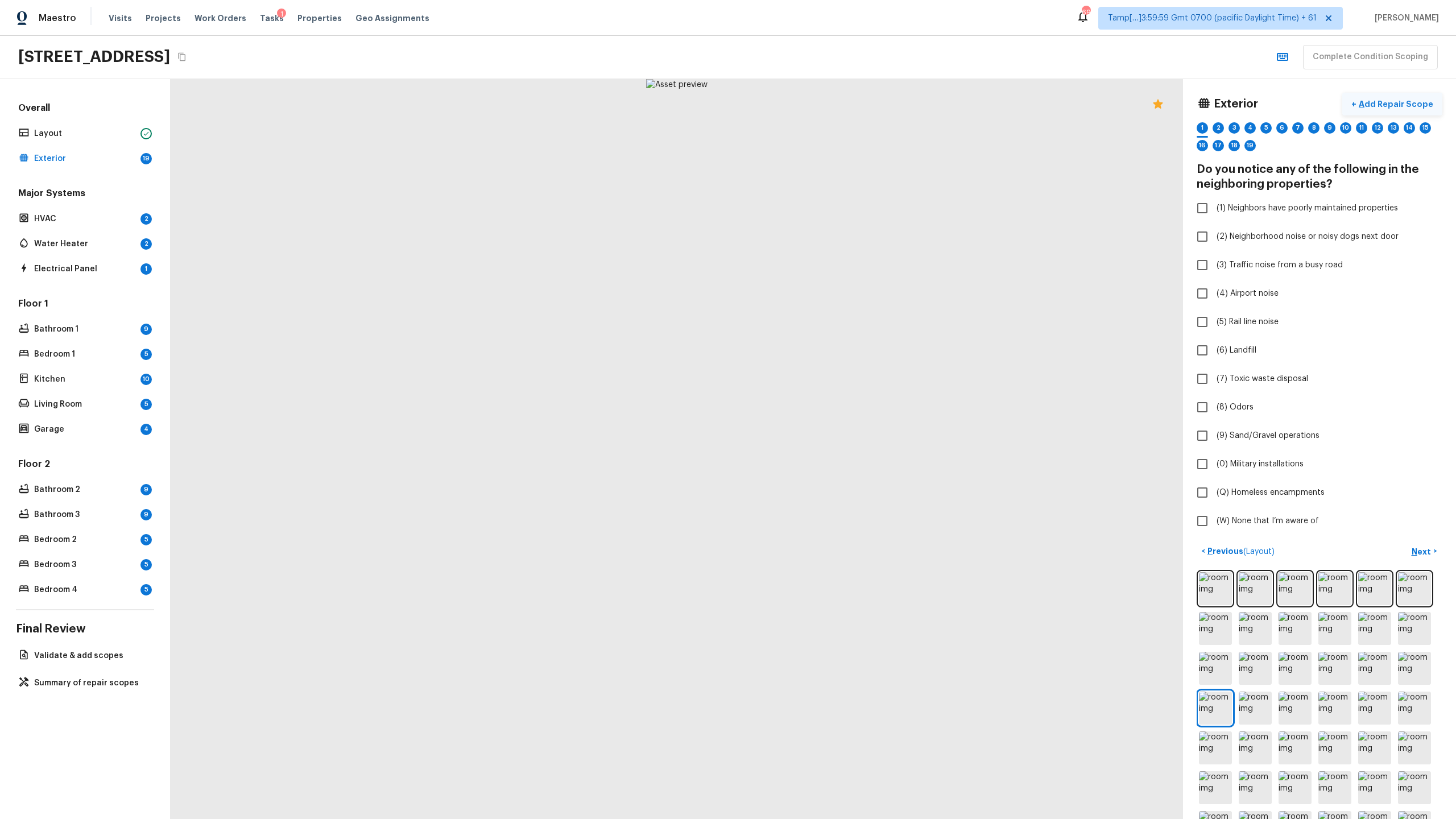
click at [816, 105] on p "Add Repair Scope" at bounding box center [1395, 104] width 77 height 11
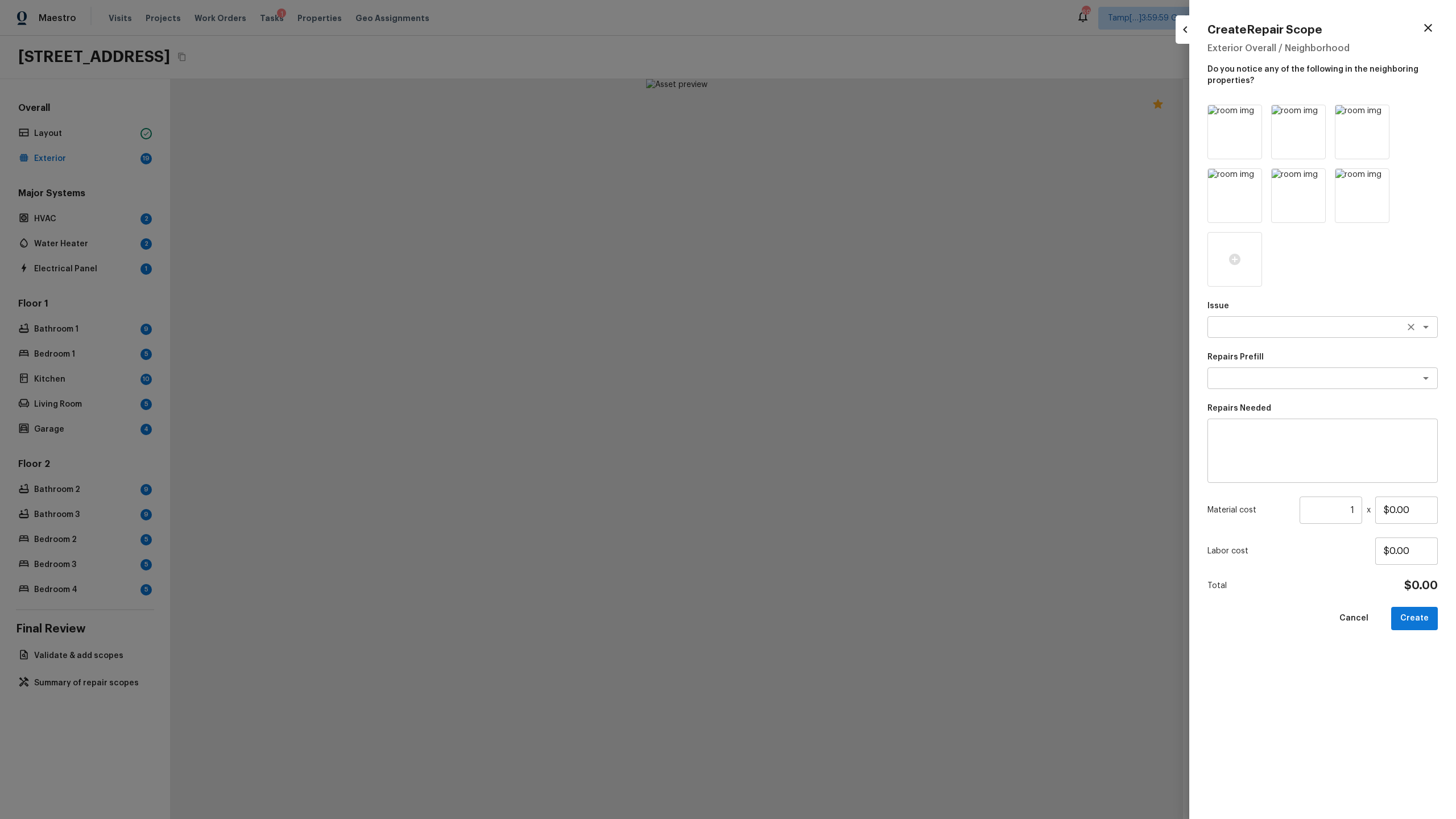
click at [816, 337] on div "x ​" at bounding box center [1323, 327] width 230 height 22
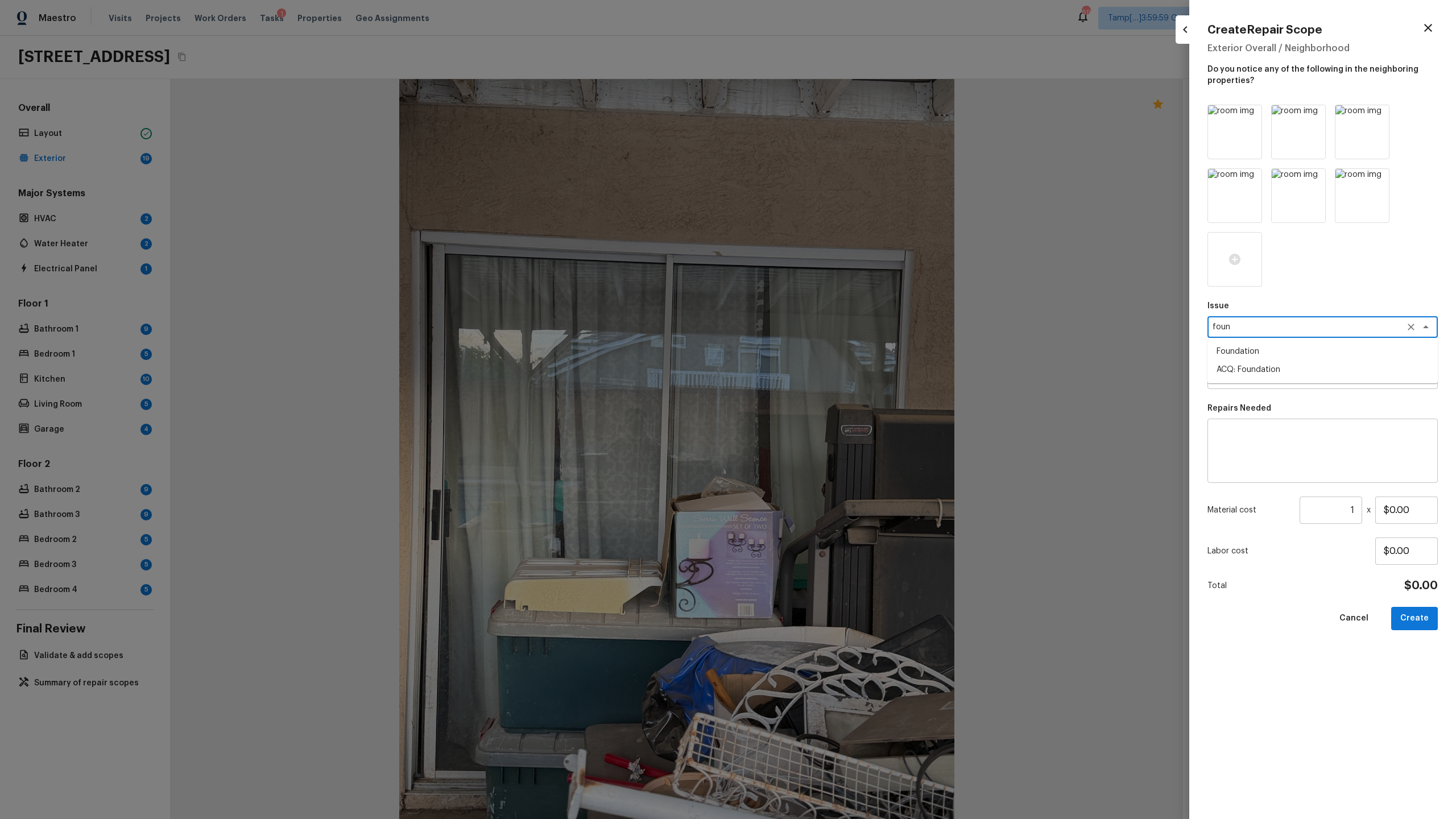
click at [816, 349] on li "Foundation" at bounding box center [1323, 351] width 230 height 18
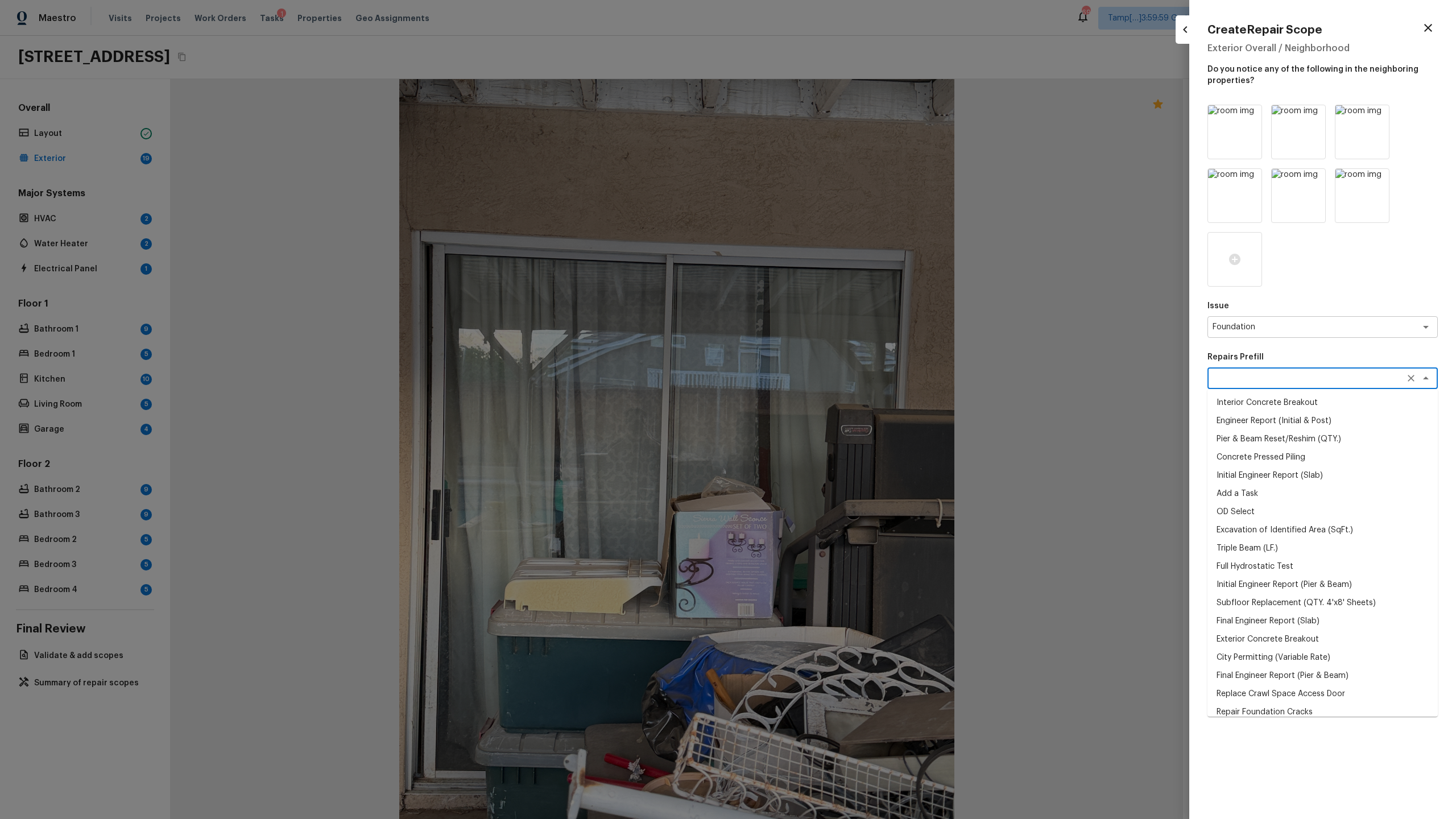
click at [816, 376] on textarea at bounding box center [1307, 378] width 188 height 11
click at [816, 327] on textarea "Foundation" at bounding box center [1307, 327] width 188 height 11
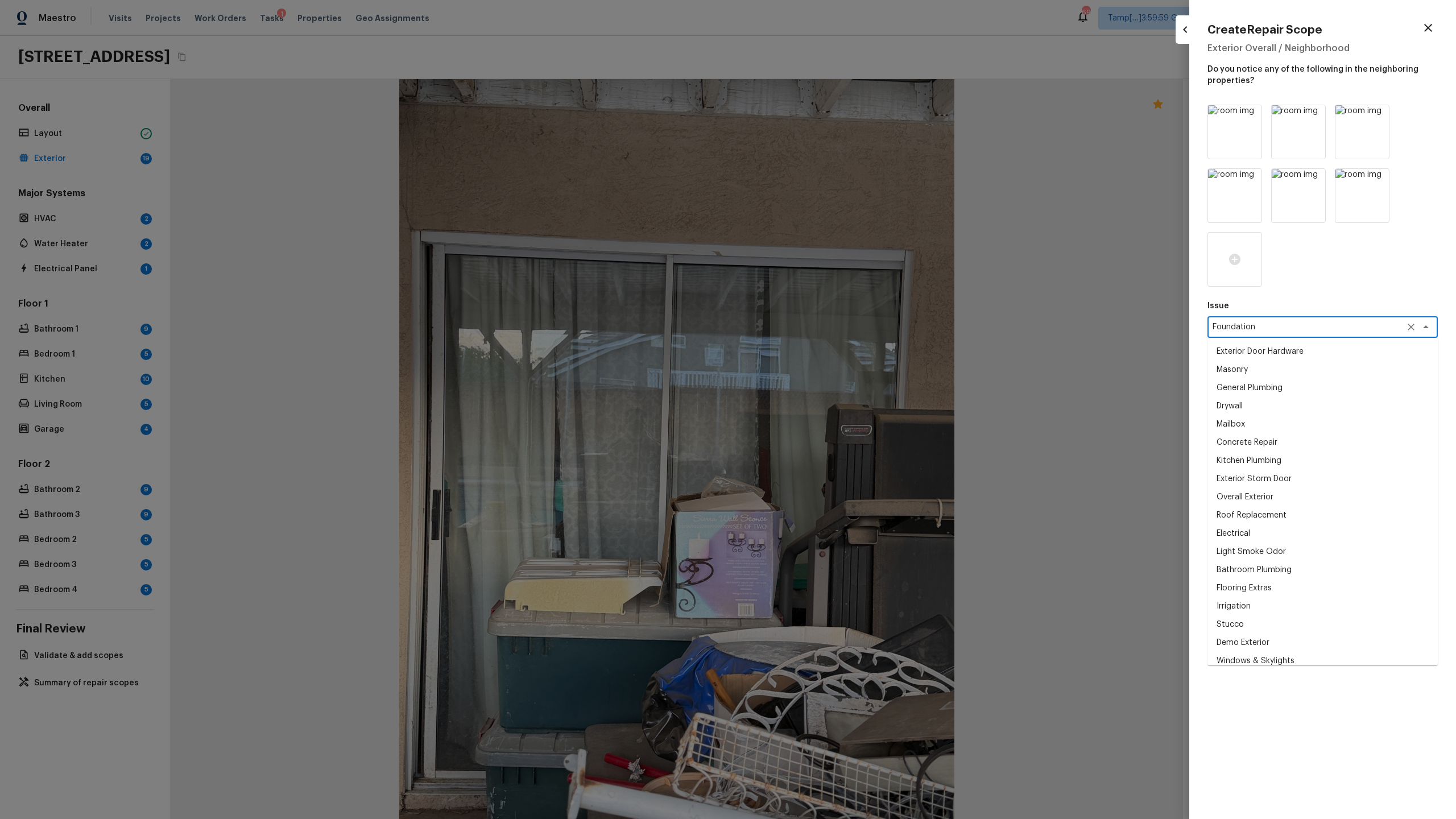
click at [816, 327] on textarea "Foundation" at bounding box center [1307, 327] width 188 height 11
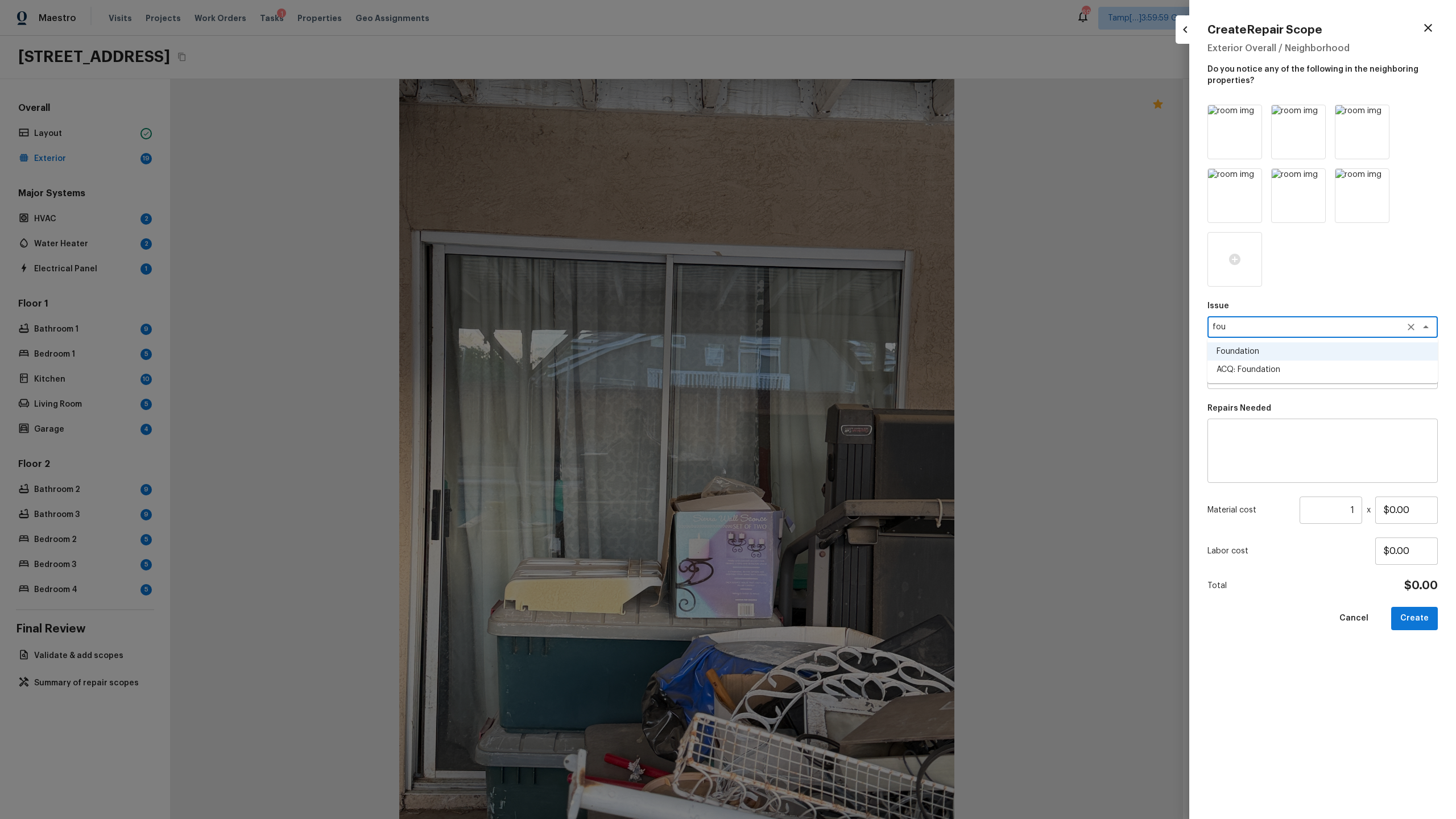
click at [816, 368] on li "ACQ: Foundation" at bounding box center [1323, 369] width 230 height 18
type textarea "ACQ: Foundation"
click at [816, 375] on textarea at bounding box center [1307, 378] width 188 height 11
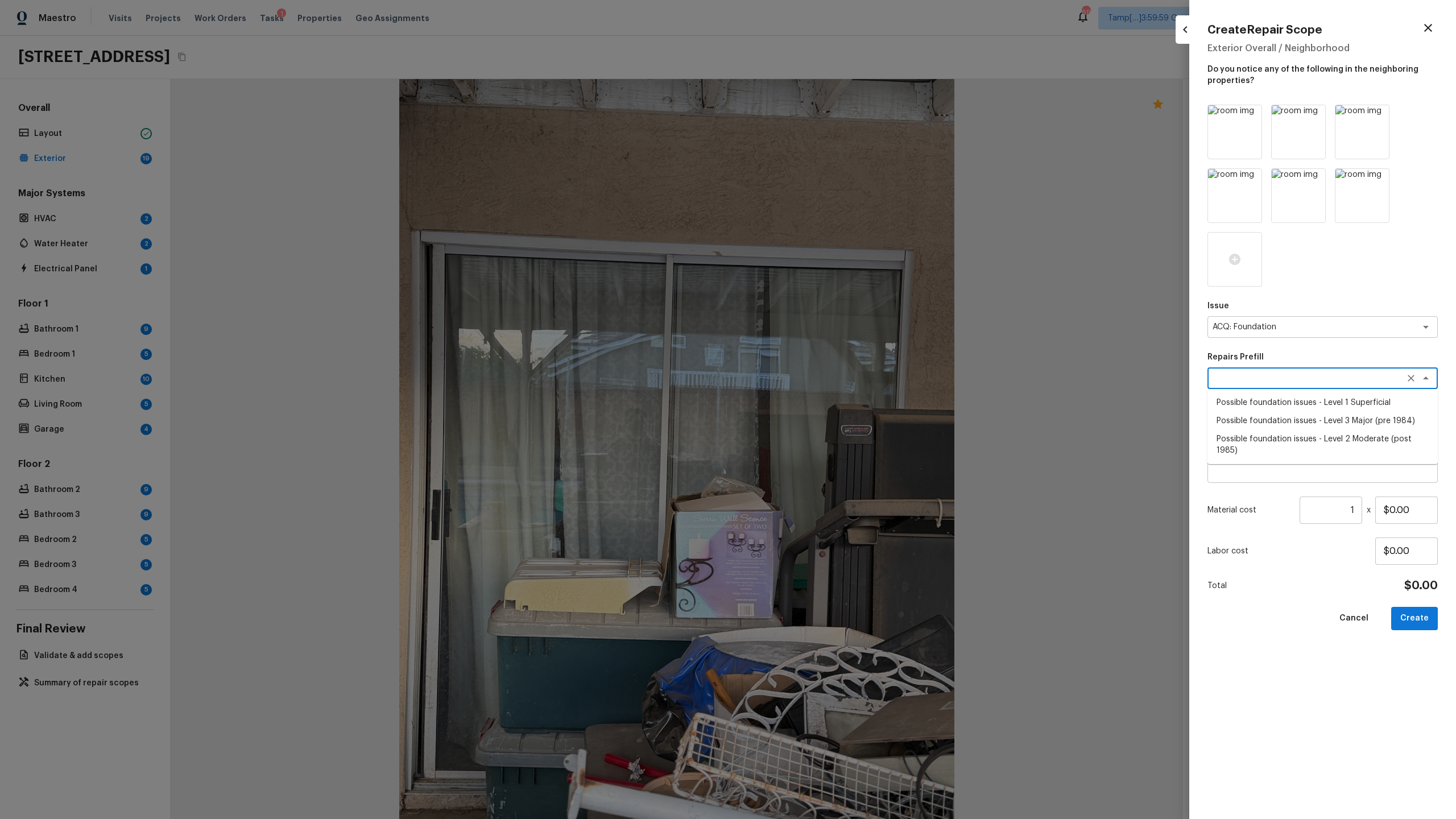
click at [816, 398] on li "Possible foundation issues - Level 1 Superficial" at bounding box center [1323, 402] width 230 height 18
type textarea "Possible foundation issues - Level 1 Superficial"
type textarea "Possible foundation issues - Level 1 - Superficial. Disclaimer: This is NOT a t…"
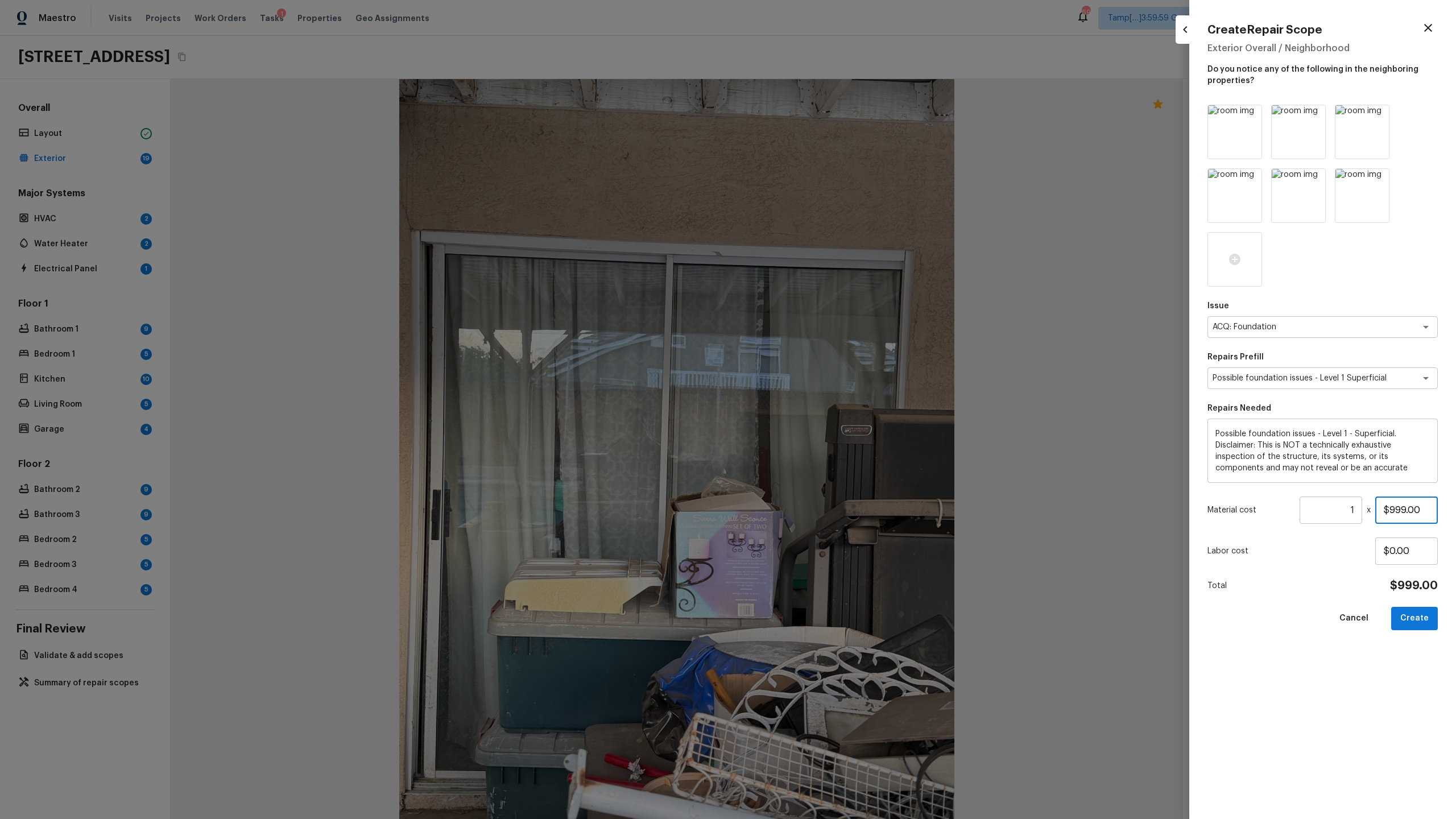
click at [816, 398] on input "$999.00" at bounding box center [1407, 510] width 62 height 27
type input "$5,000.00"
click at [816, 181] on icon at bounding box center [1251, 180] width 10 height 10
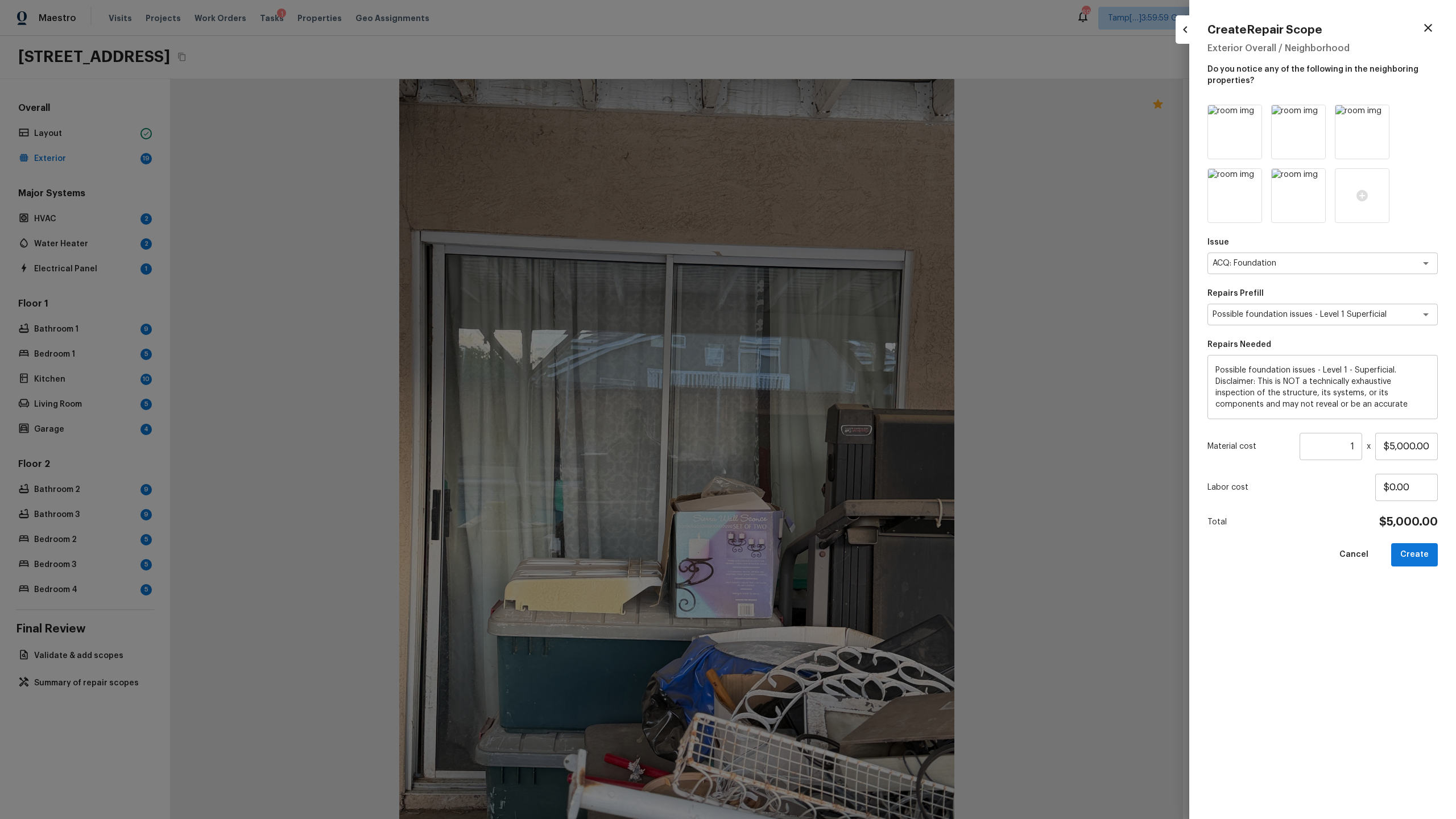
click at [816, 181] on icon at bounding box center [1251, 180] width 10 height 10
click at [816, 113] on icon at bounding box center [1251, 116] width 10 height 10
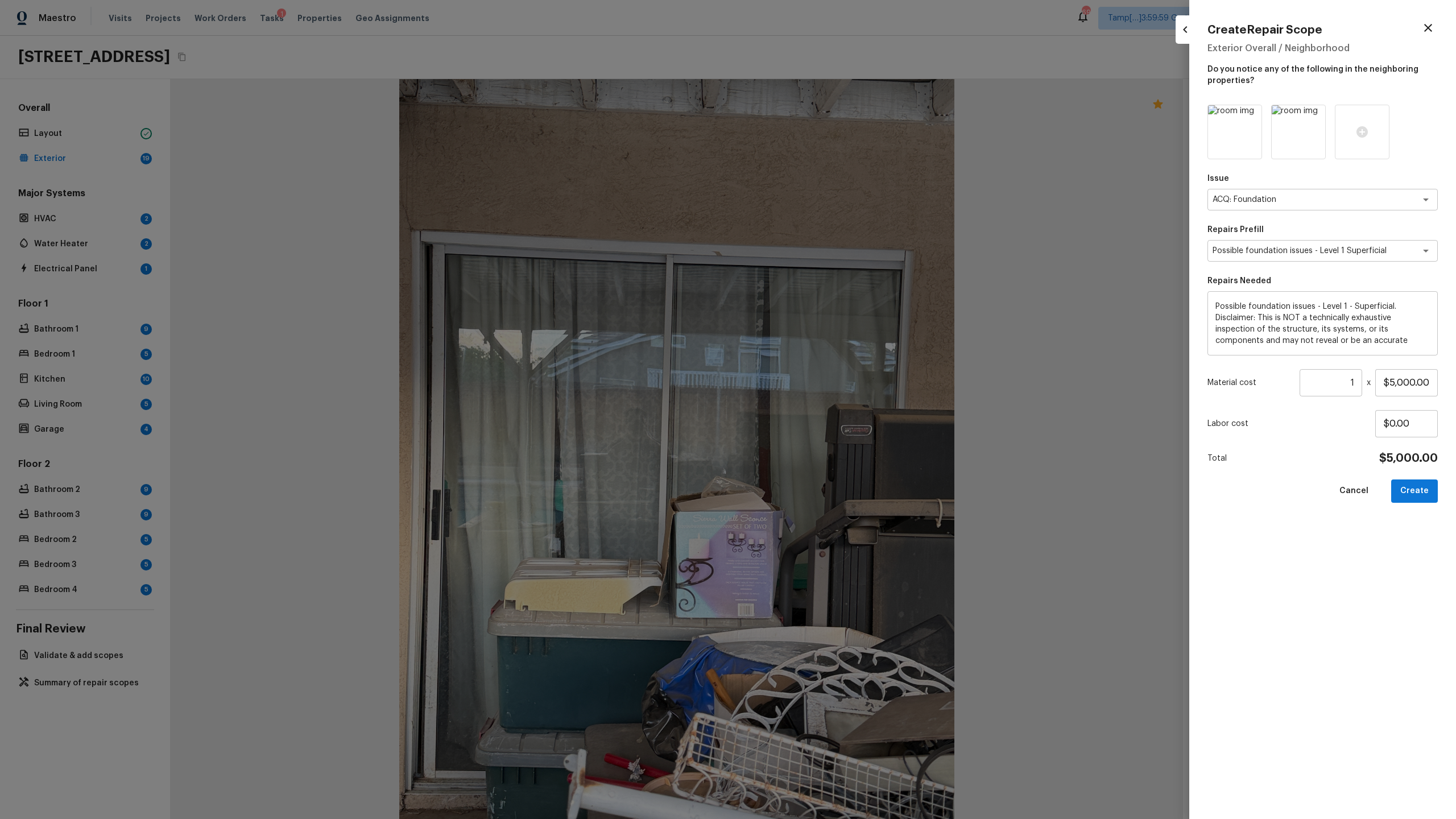
click at [816, 113] on icon at bounding box center [1251, 116] width 10 height 10
click at [816, 114] on icon at bounding box center [1251, 116] width 10 height 10
click at [816, 137] on icon at bounding box center [1235, 132] width 14 height 14
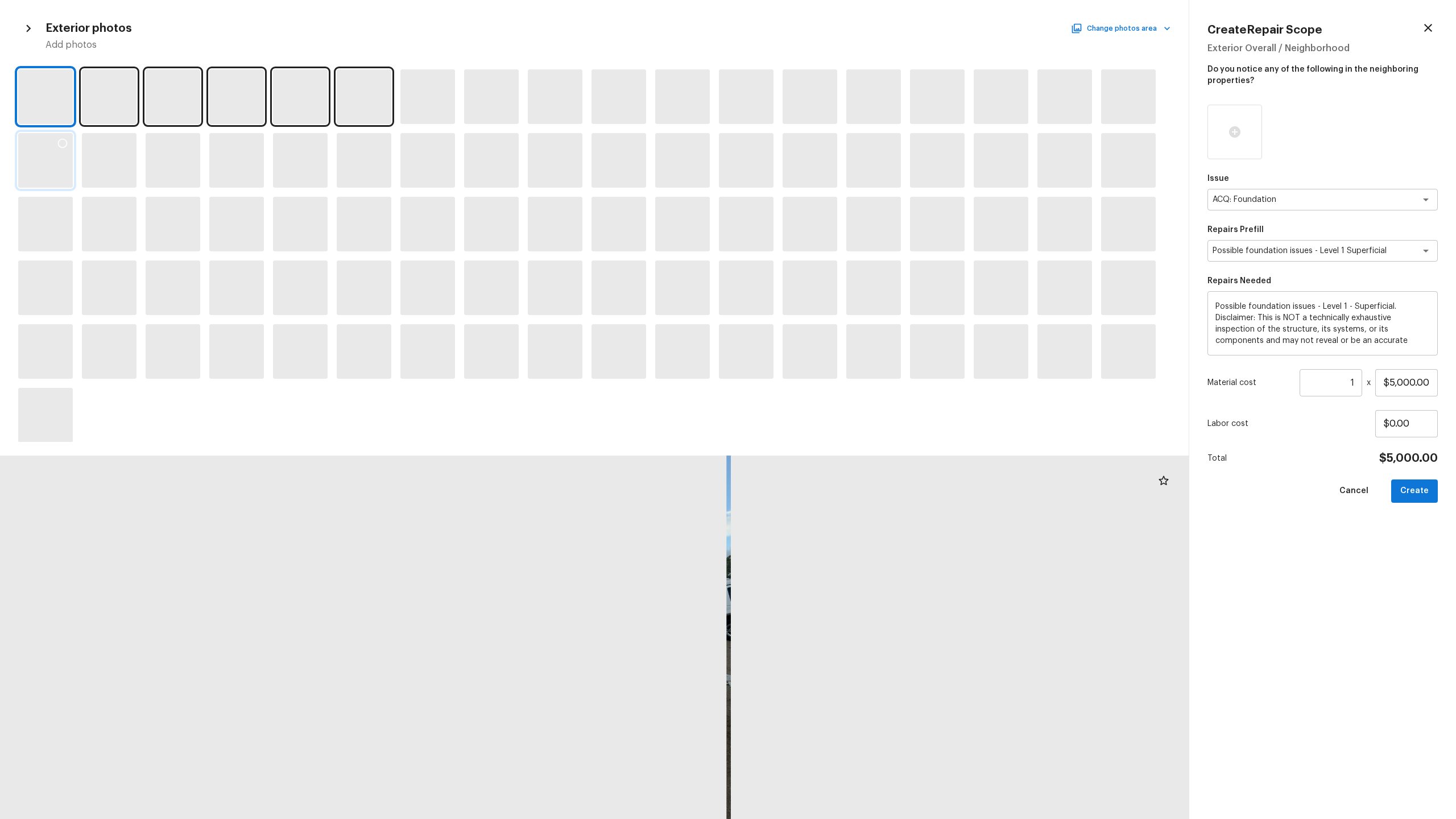
click at [27, 153] on div at bounding box center [46, 160] width 55 height 55
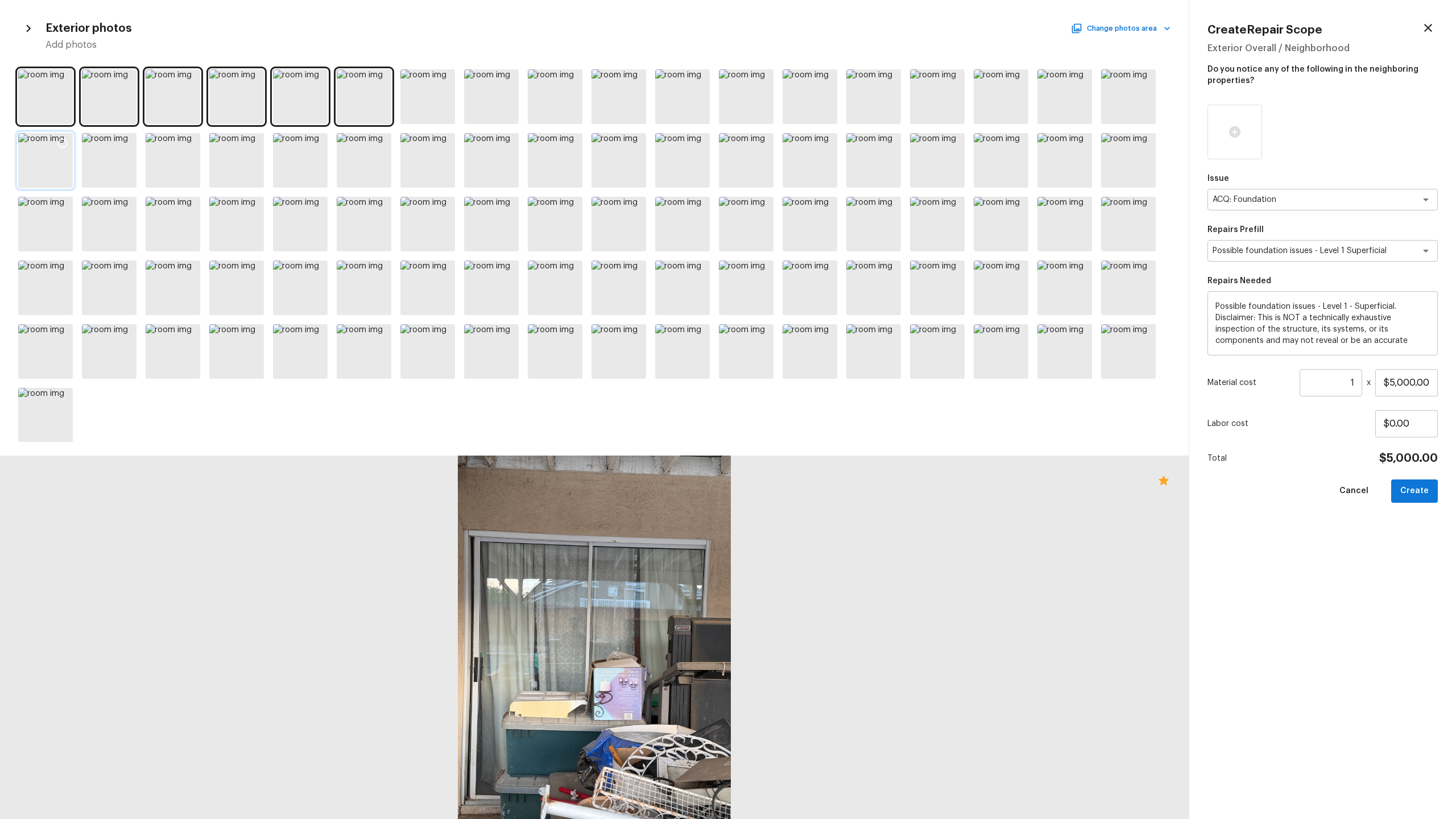
click at [63, 143] on icon at bounding box center [62, 143] width 11 height 11
click at [816, 398] on button "Create" at bounding box center [1414, 491] width 47 height 23
type input "$0.00"
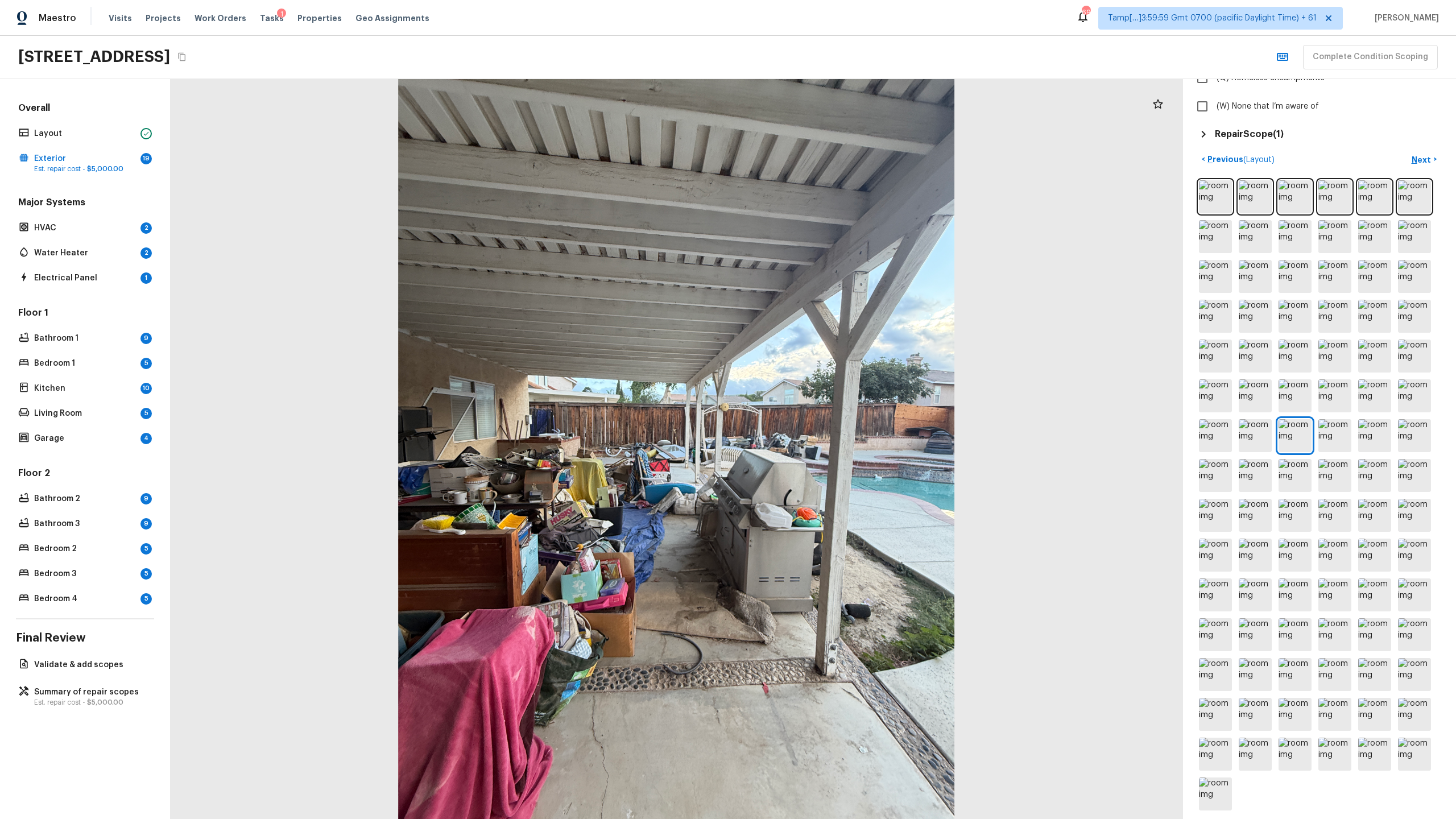
scroll to position [422, 0]
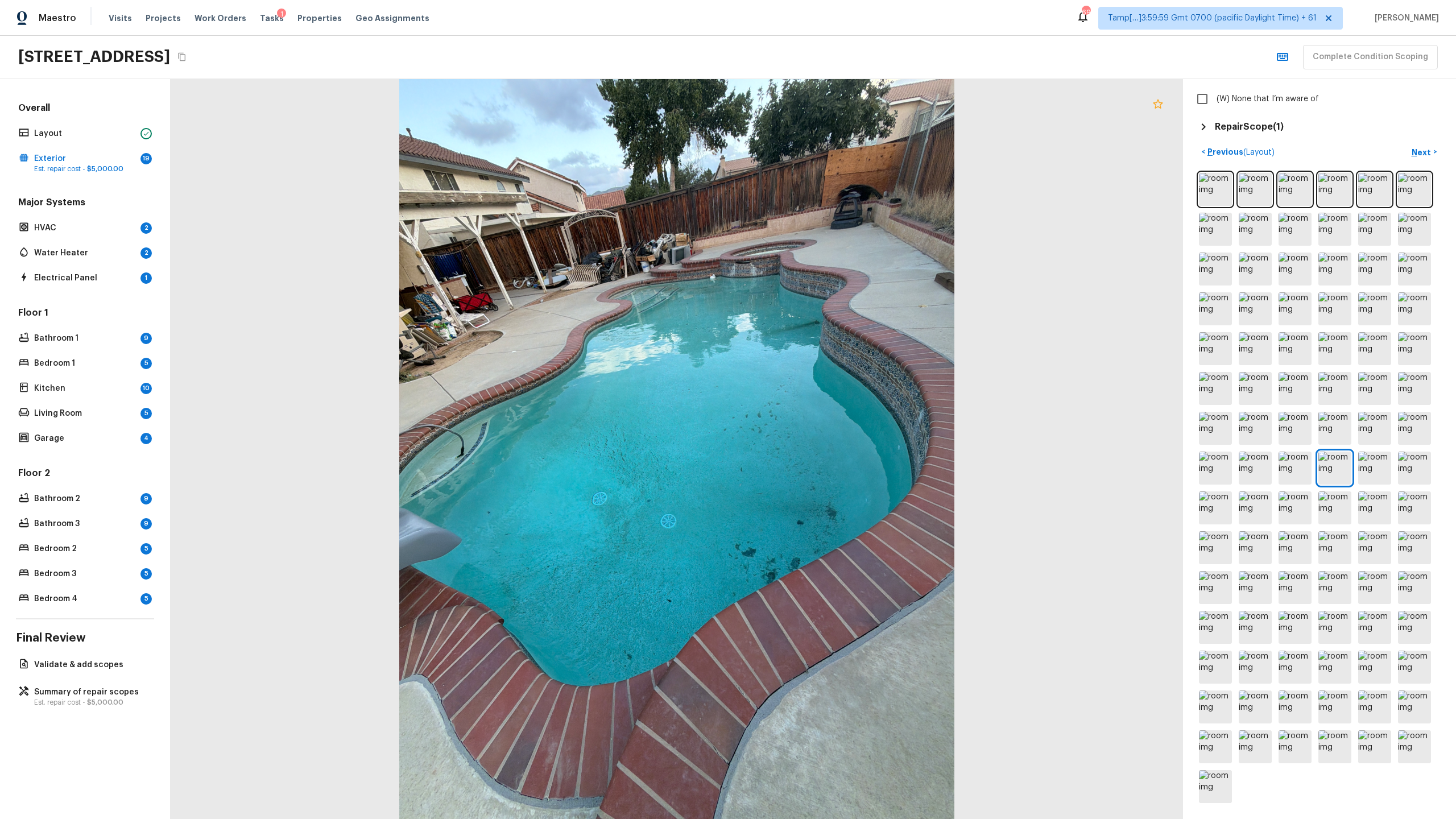
click at [816, 105] on icon at bounding box center [1158, 104] width 14 height 14
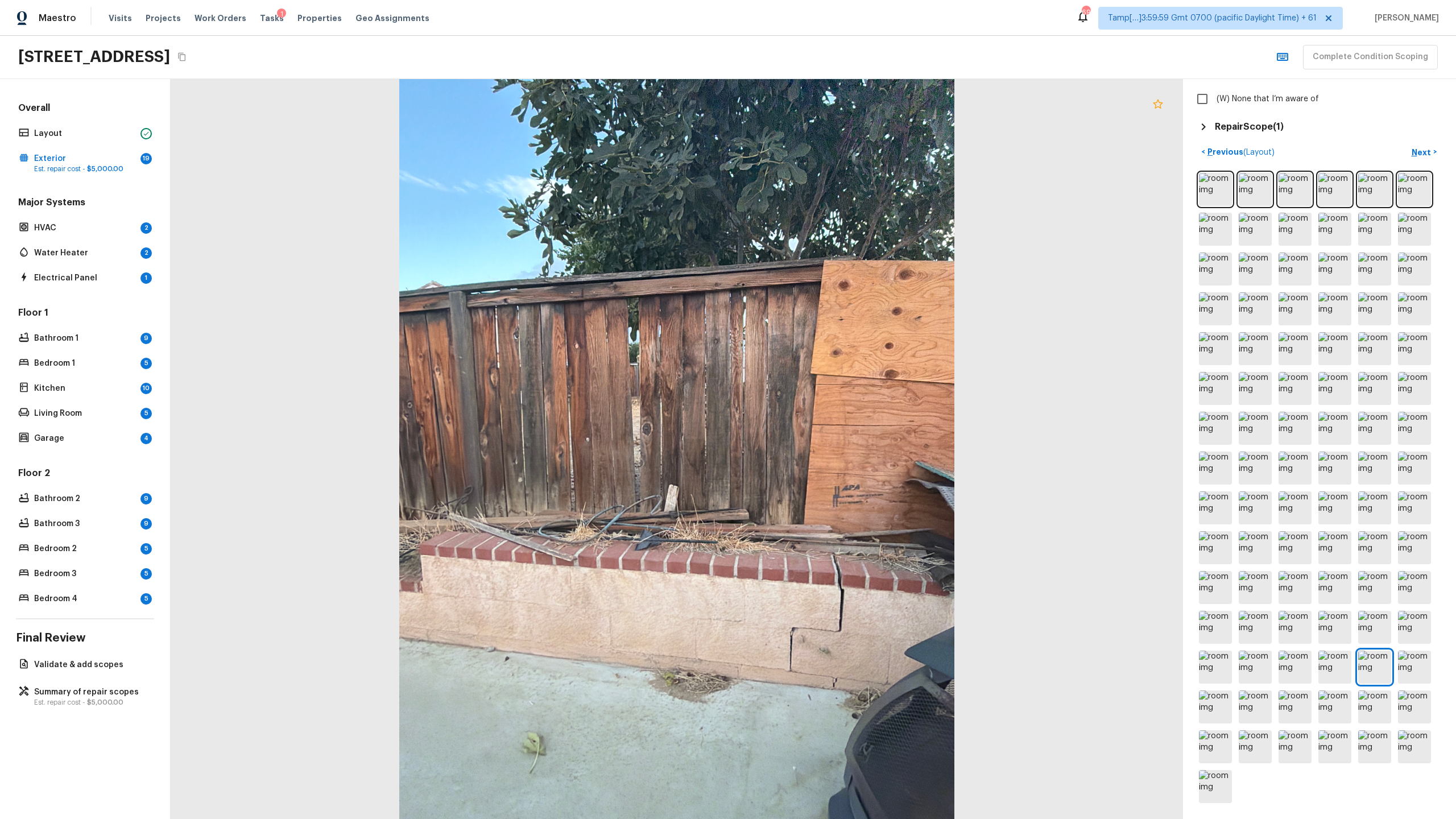
click at [816, 107] on icon at bounding box center [1158, 103] width 10 height 9
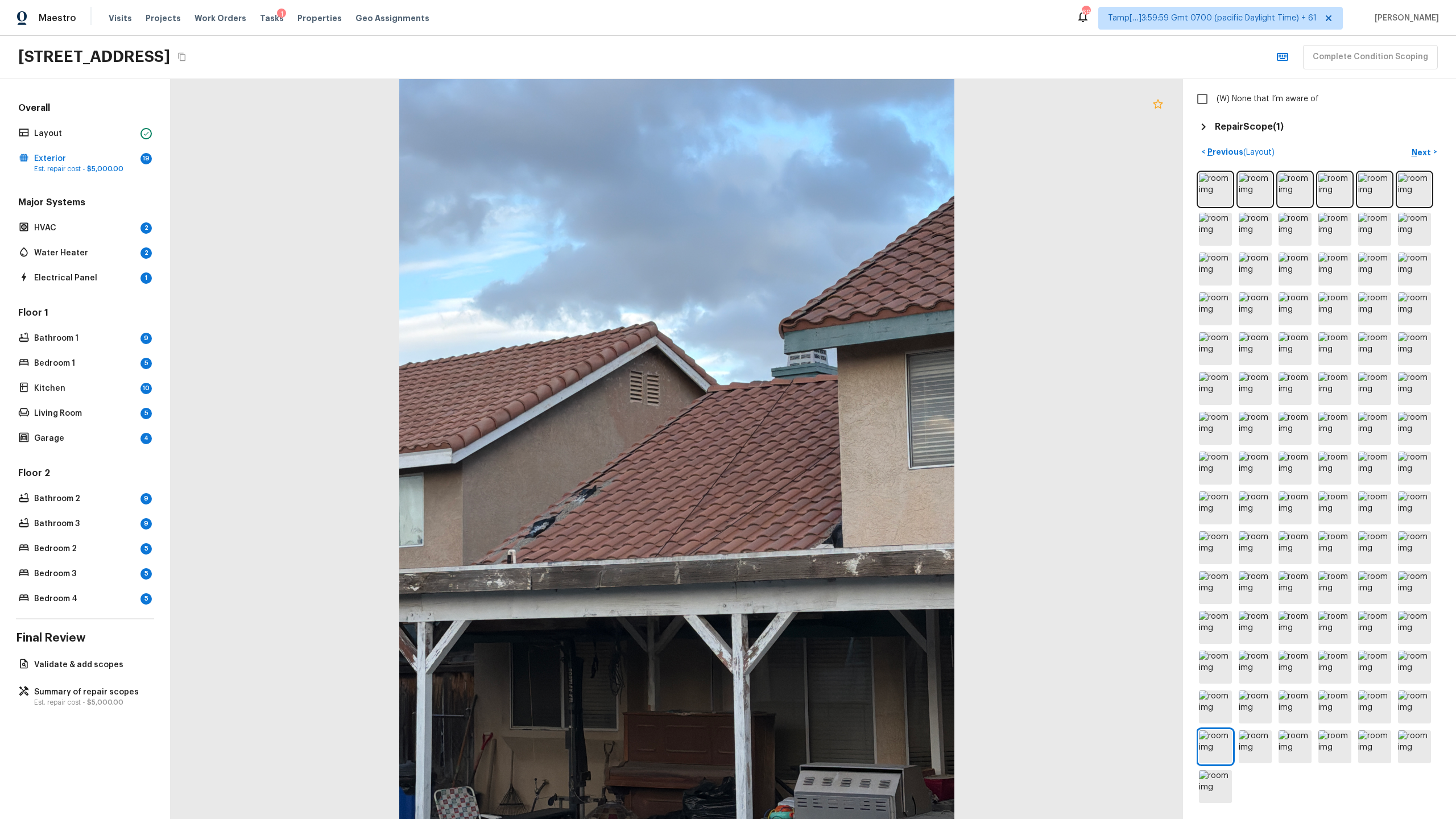
click at [816, 106] on icon at bounding box center [1158, 104] width 14 height 14
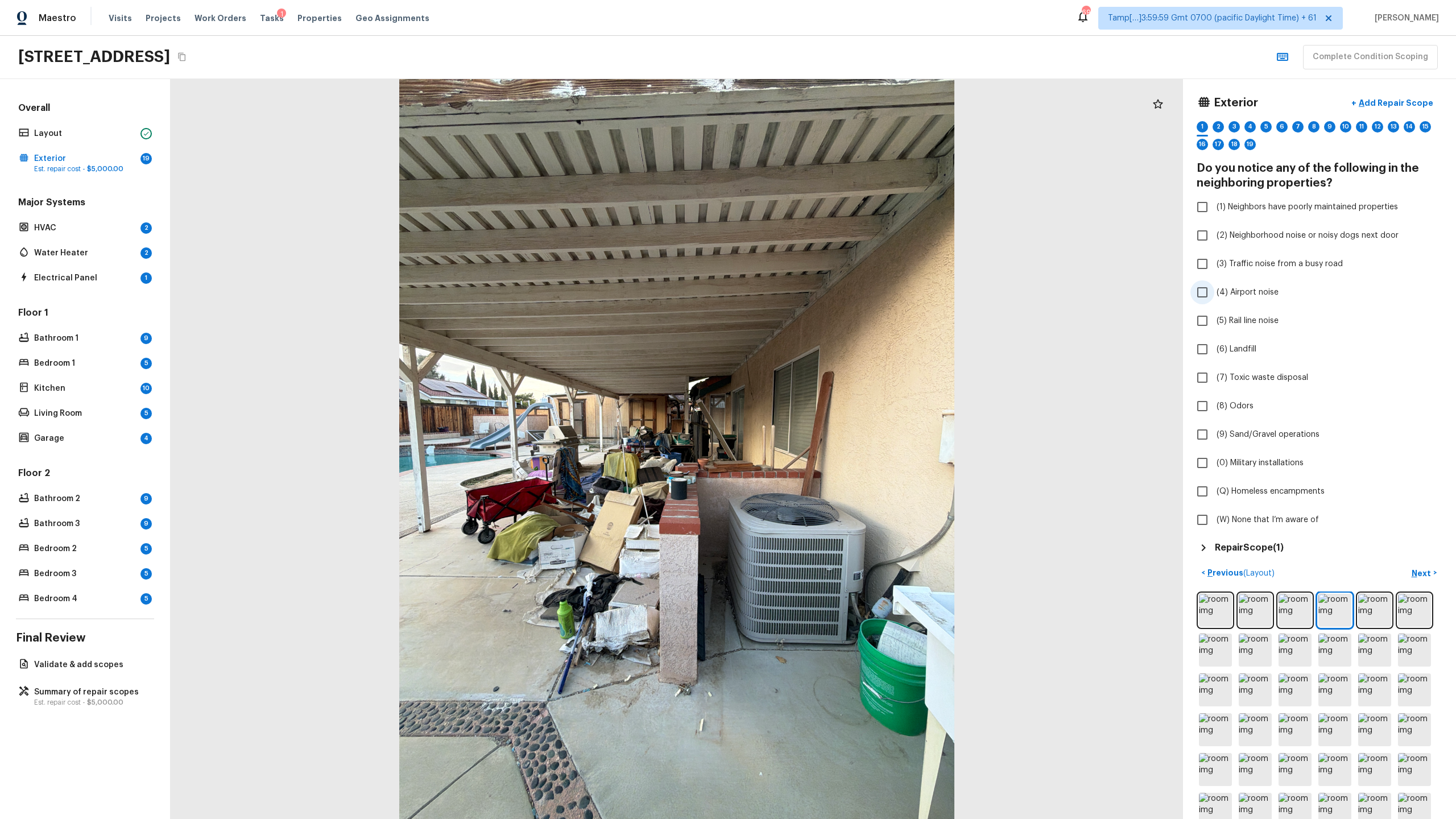
scroll to position [0, 0]
click at [816, 209] on span "(1) Neighbors have poorly maintained properties" at bounding box center [1307, 208] width 181 height 11
click at [816, 209] on input "(1) Neighbors have poorly maintained properties" at bounding box center [1202, 208] width 24 height 24
checkbox input "true"
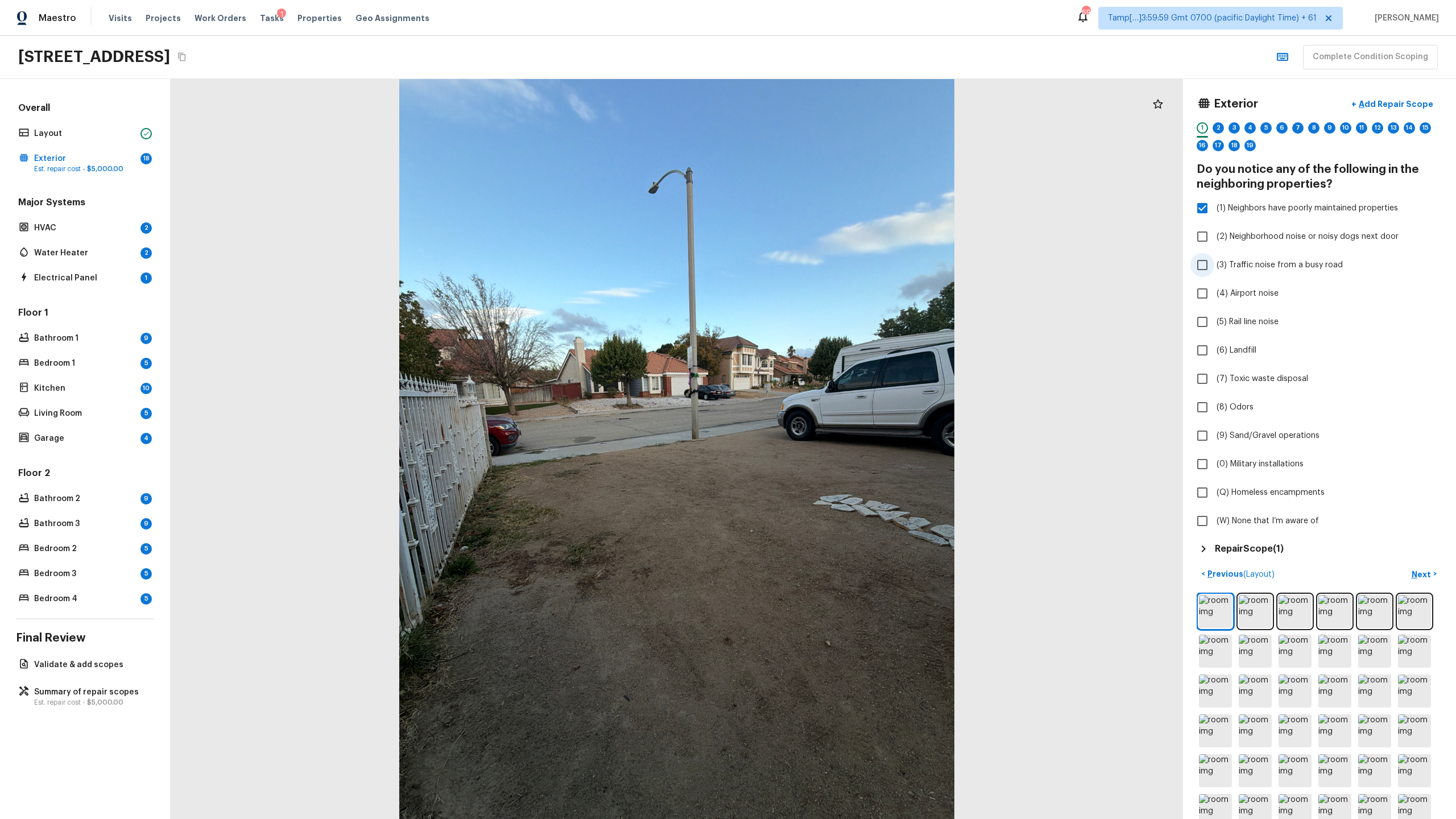
click at [816, 257] on label "(3) Traffic noise from a busy road" at bounding box center [1311, 265] width 243 height 24
click at [816, 257] on input "(3) Traffic noise from a busy road" at bounding box center [1202, 265] width 24 height 24
checkbox input "true"
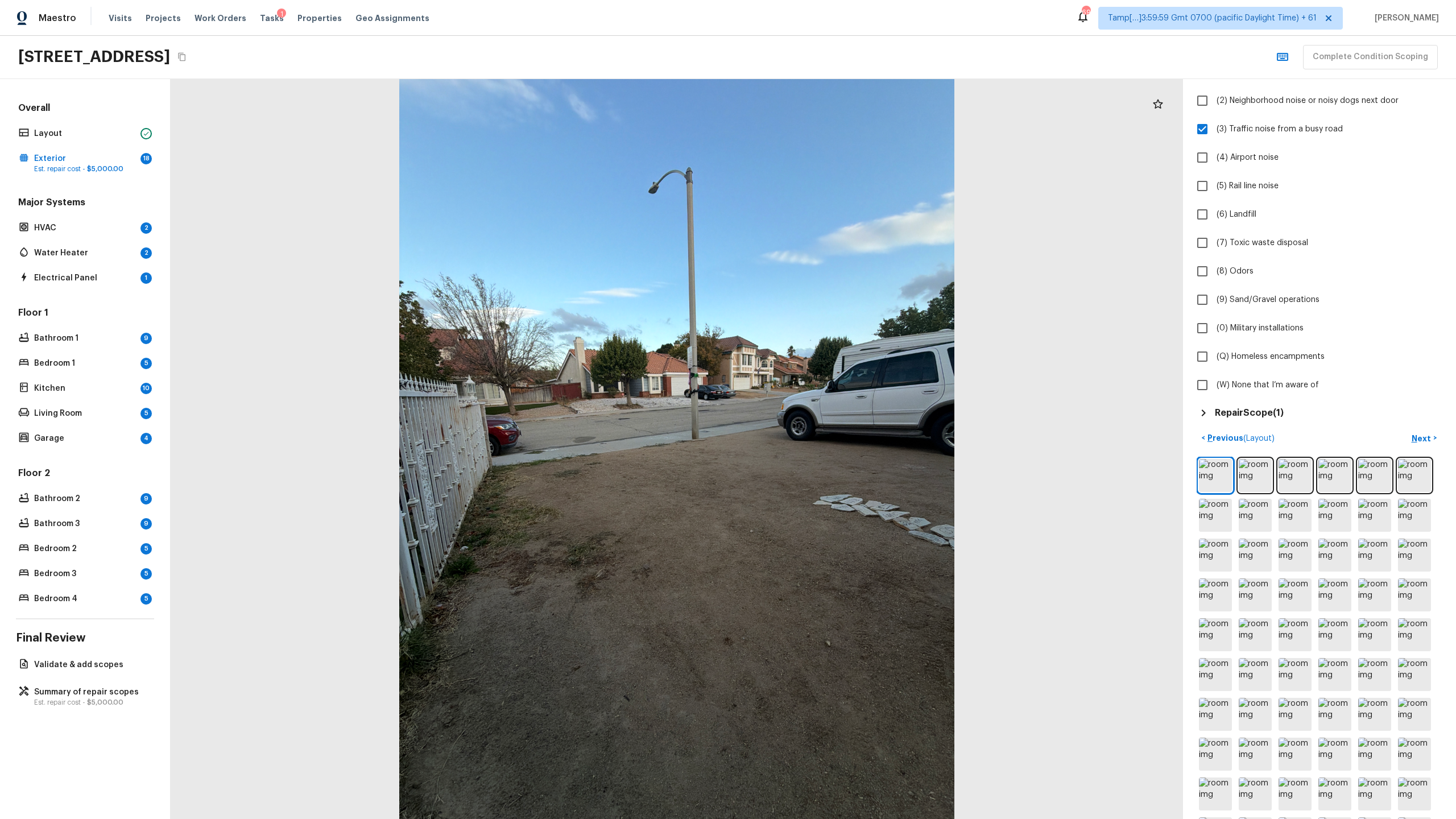
scroll to position [148, 0]
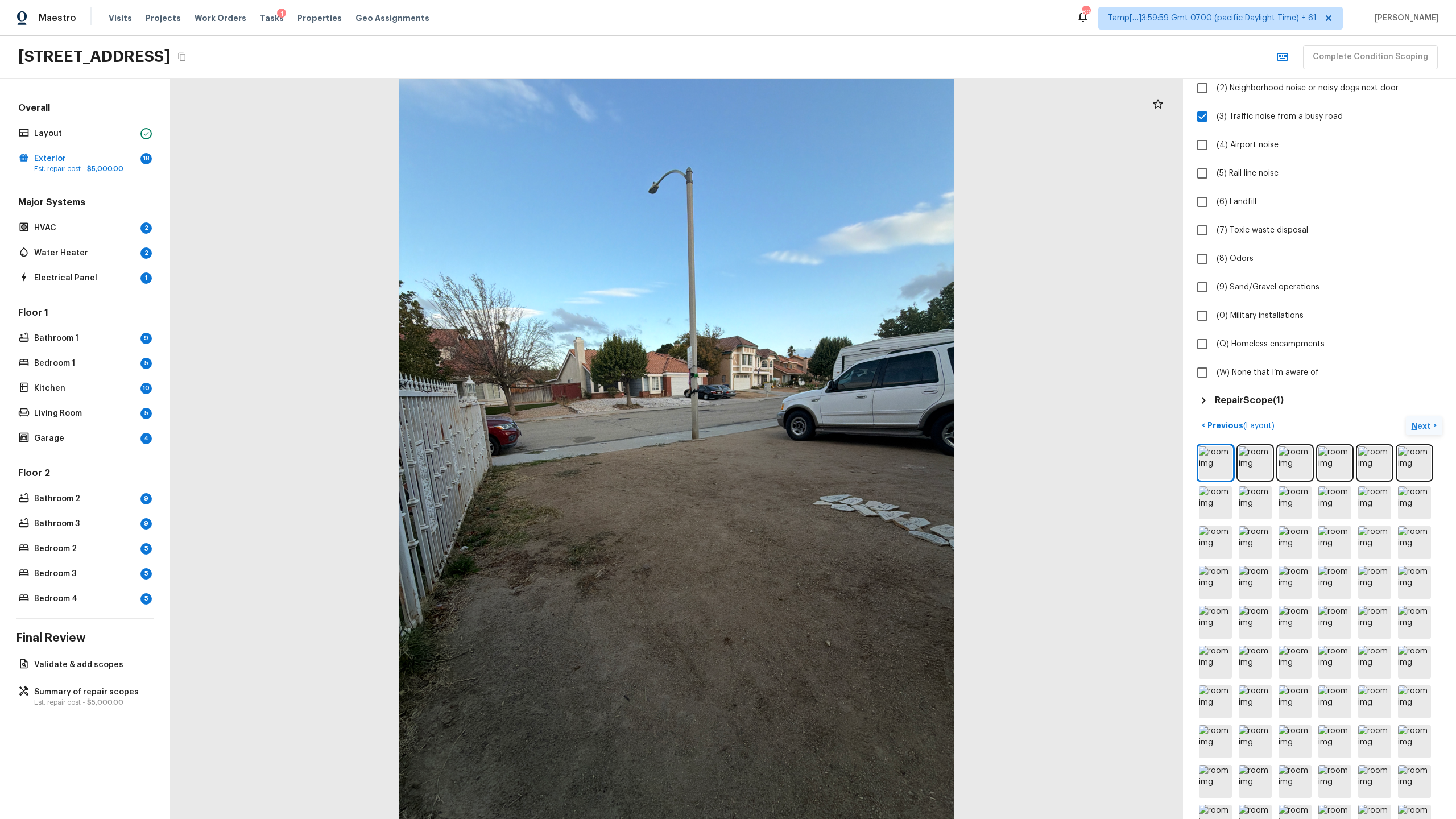
click at [816, 398] on p "Next" at bounding box center [1422, 426] width 22 height 11
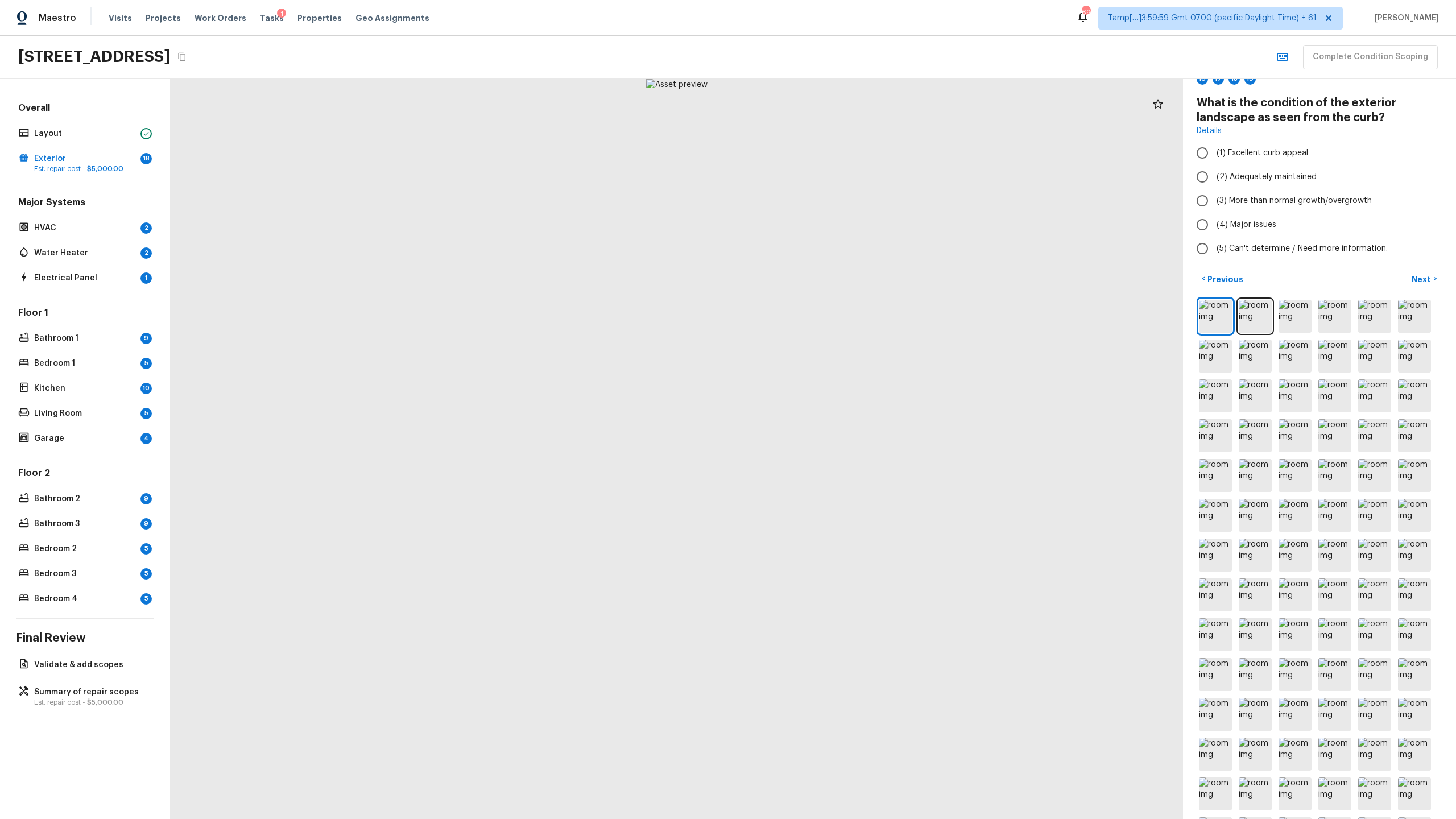
scroll to position [0, 0]
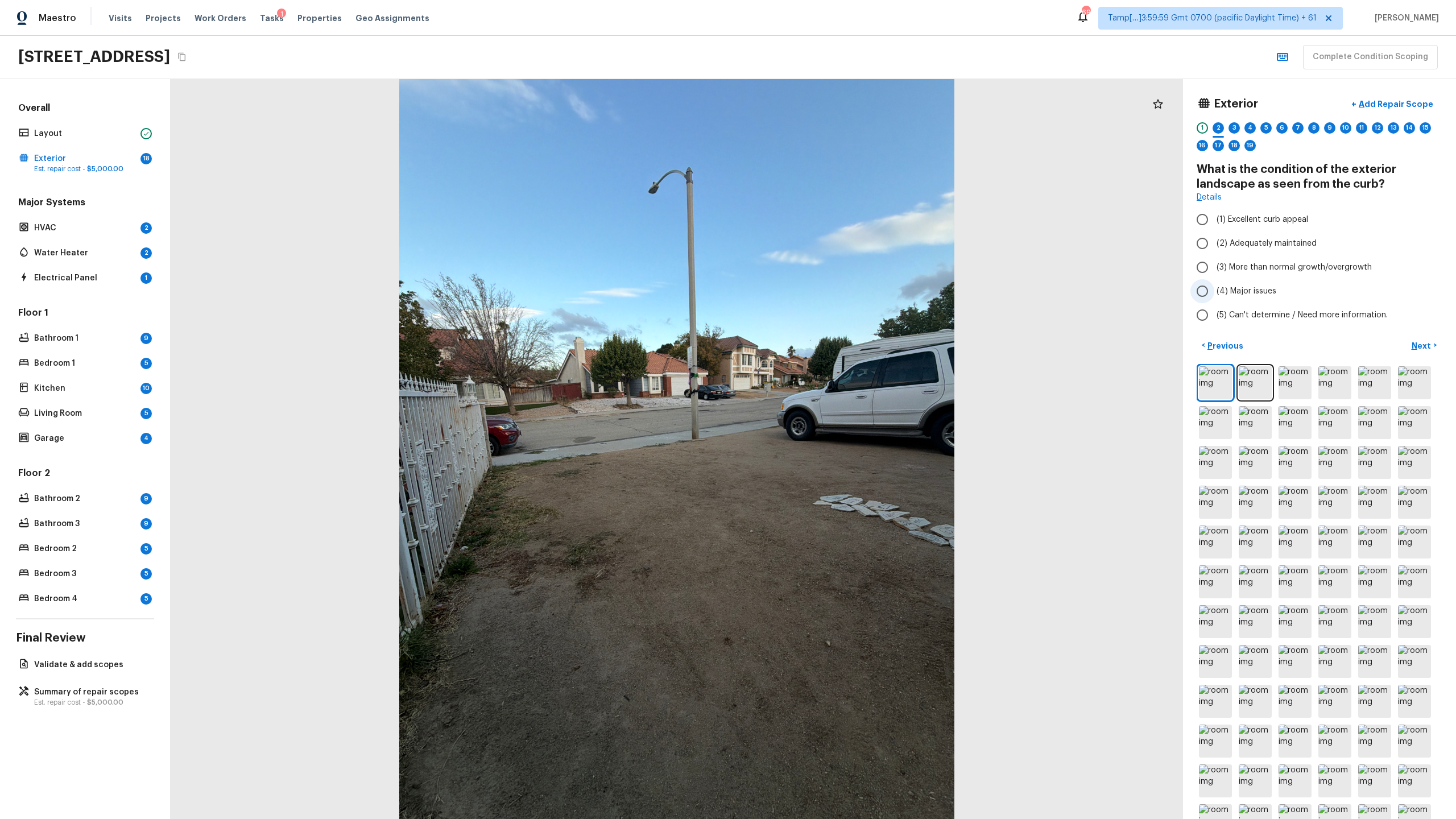
click at [816, 296] on span "(4) Major issues" at bounding box center [1246, 291] width 60 height 11
click at [816, 296] on input "(4) Major issues" at bounding box center [1202, 291] width 24 height 24
radio input "true"
click at [816, 344] on p "Next" at bounding box center [1422, 345] width 22 height 11
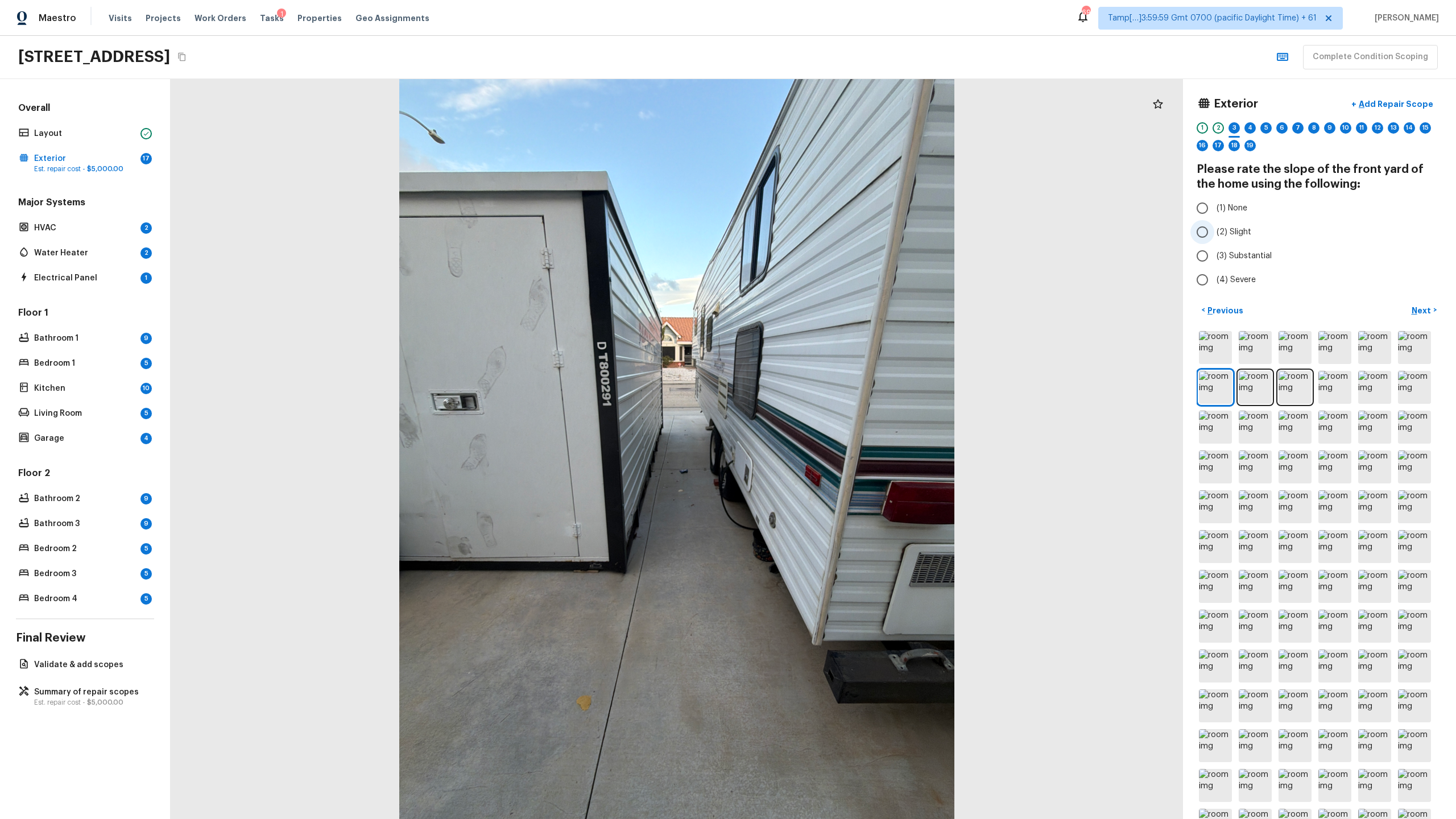
click at [816, 234] on span "(2) Slight" at bounding box center [1234, 232] width 35 height 11
click at [816, 234] on input "(2) Slight" at bounding box center [1202, 232] width 24 height 24
radio input "true"
click at [816, 314] on p "Next" at bounding box center [1422, 310] width 22 height 11
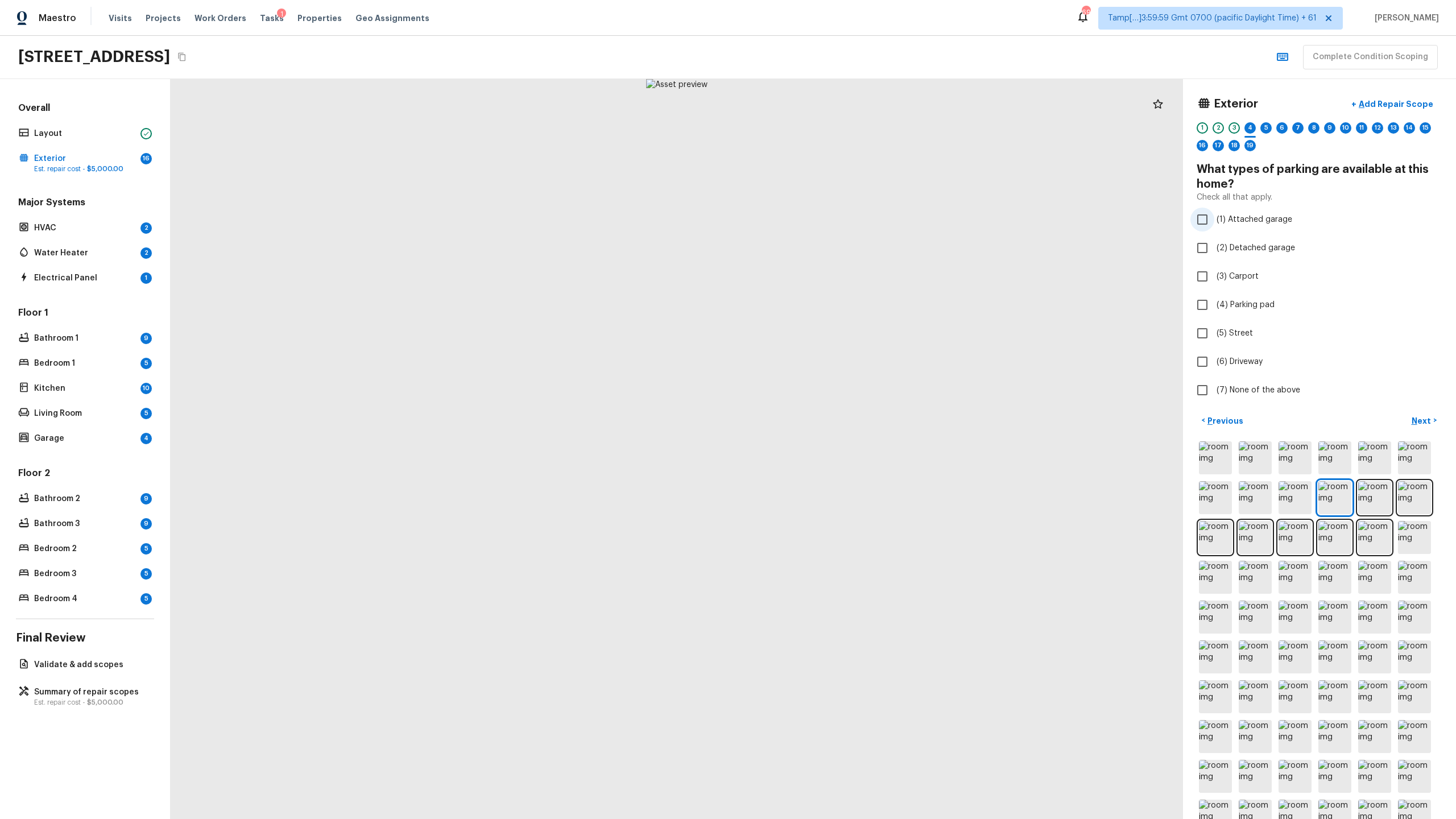
click at [816, 219] on span "(1) Attached garage" at bounding box center [1254, 219] width 75 height 11
click at [816, 219] on input "(1) Attached garage" at bounding box center [1202, 219] width 24 height 24
checkbox input "true"
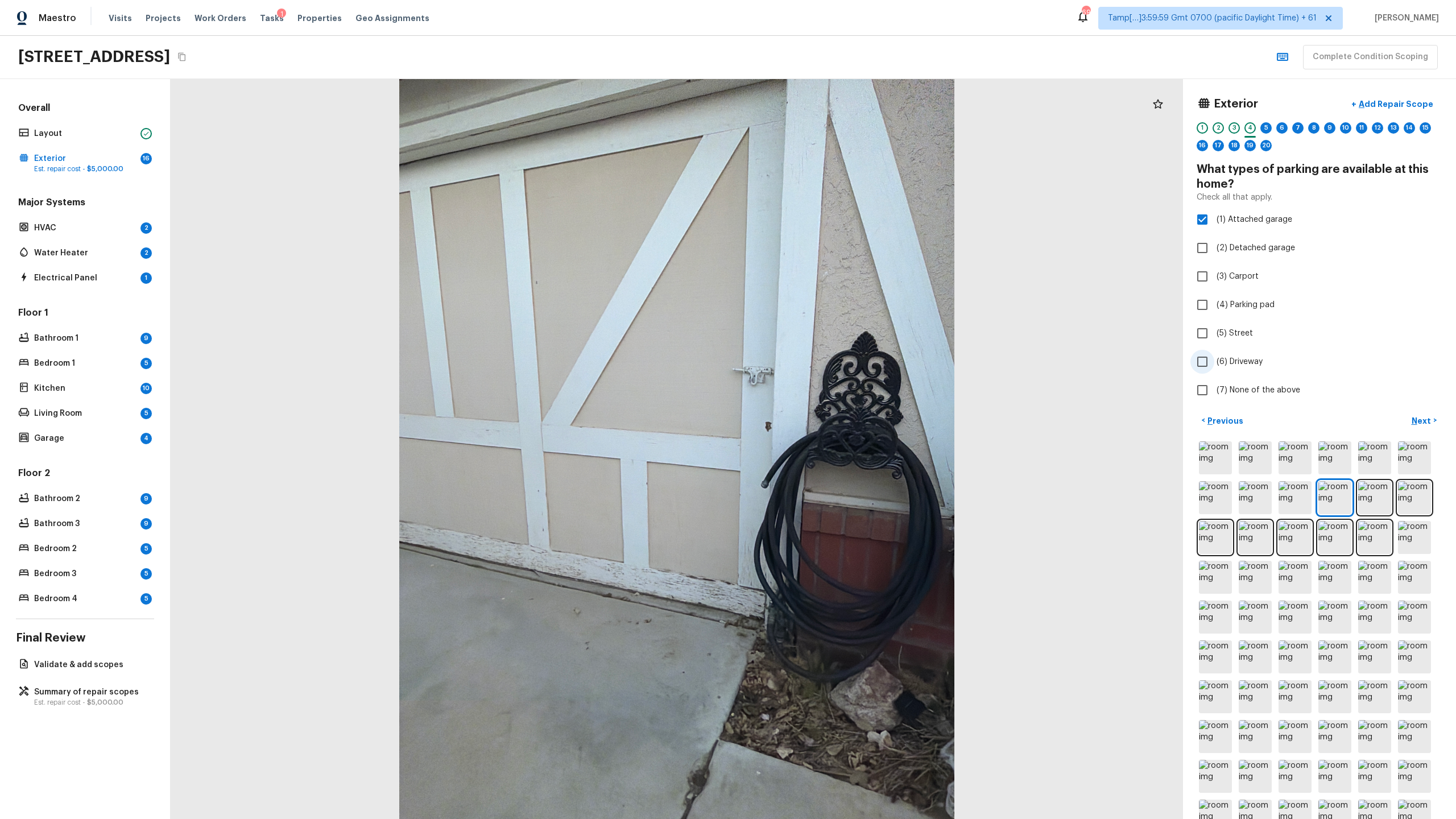
click at [816, 359] on span "(6) Driveway" at bounding box center [1240, 362] width 46 height 11
click at [816, 359] on input "(6) Driveway" at bounding box center [1202, 362] width 24 height 24
checkbox input "true"
click at [816, 326] on label "(5) Street" at bounding box center [1311, 333] width 243 height 24
click at [816, 326] on input "(5) Street" at bounding box center [1202, 333] width 24 height 24
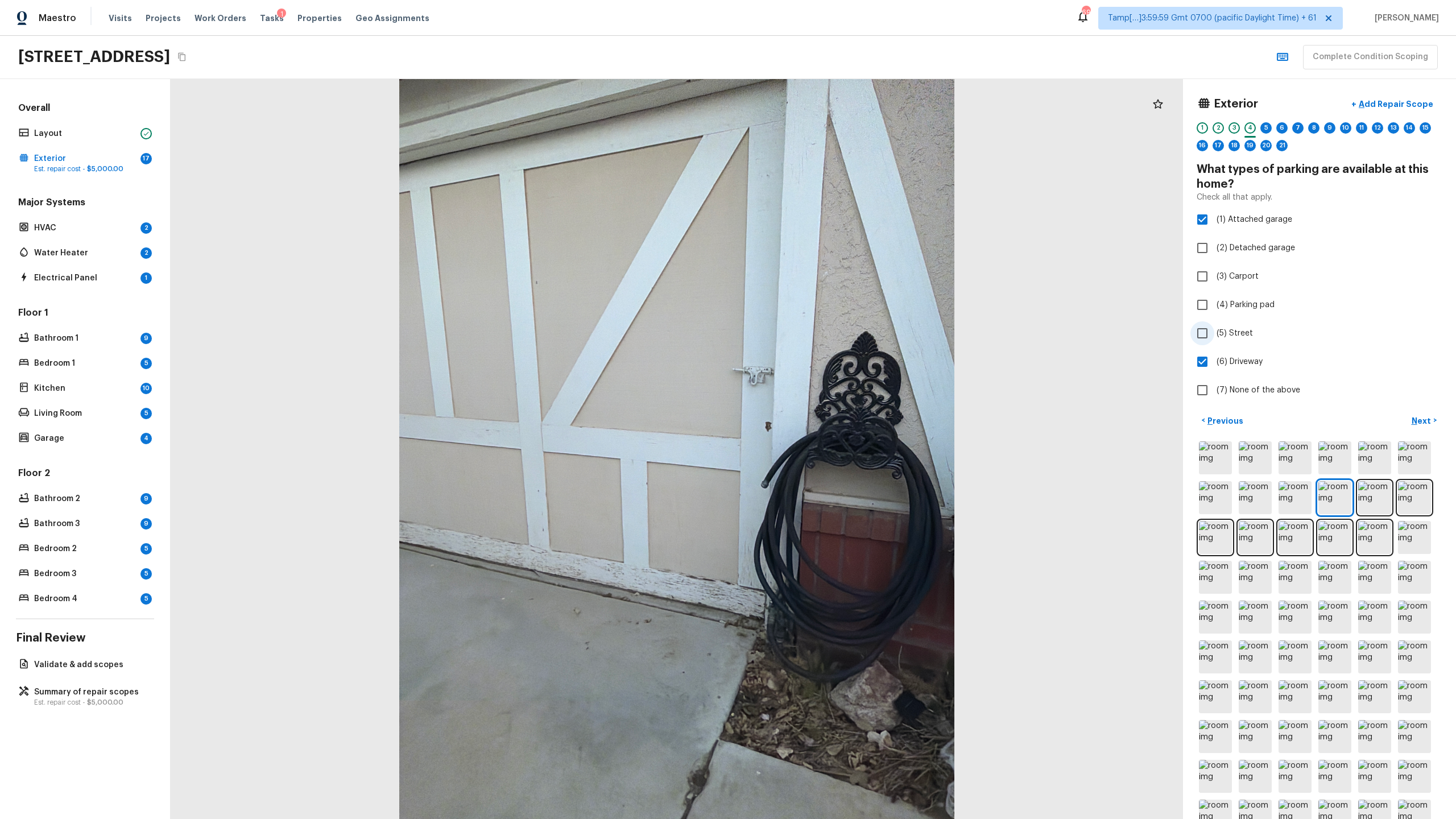
checkbox input "true"
click at [816, 398] on p "Next" at bounding box center [1422, 421] width 22 height 11
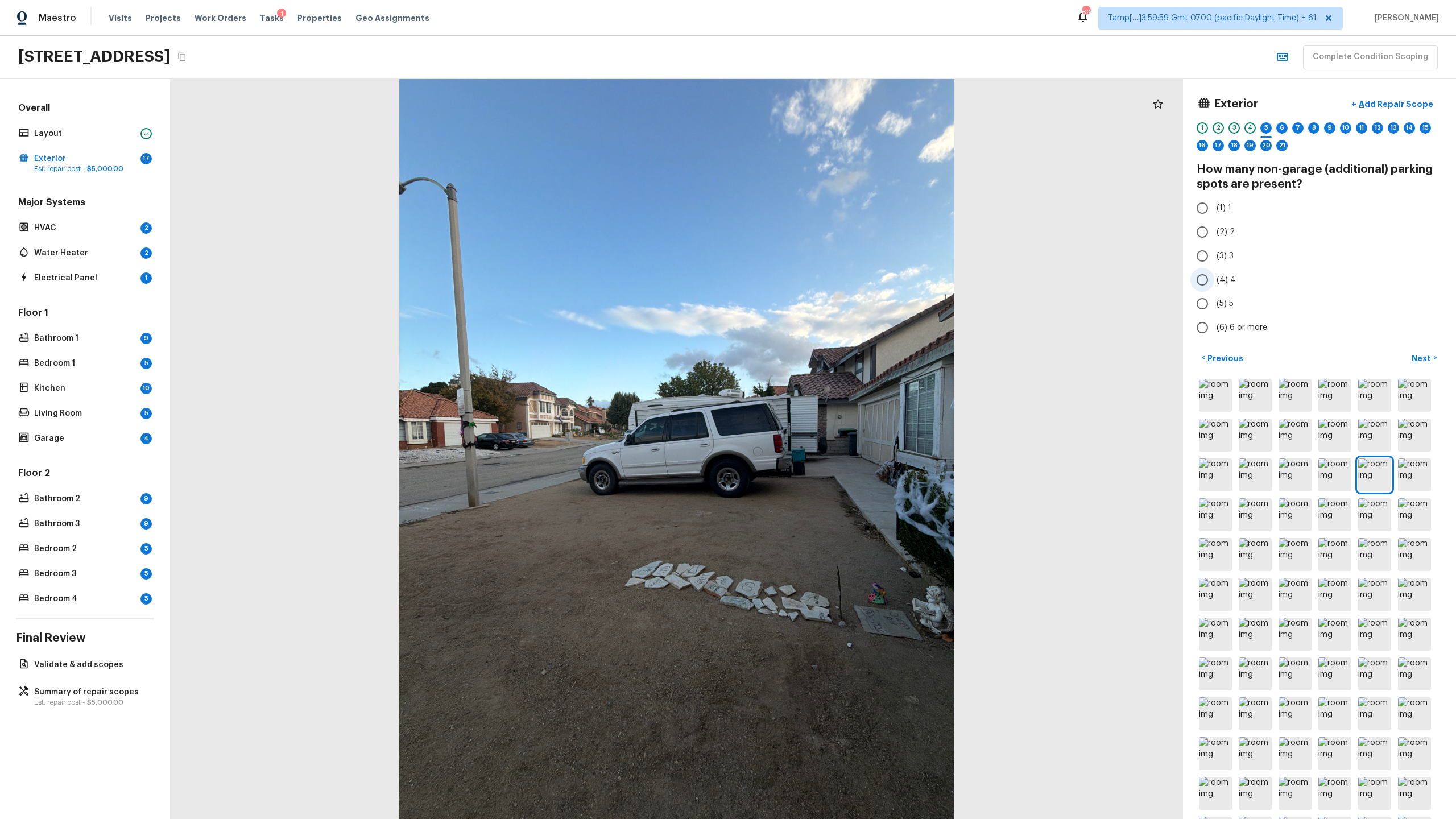
click at [816, 280] on span "(4) 4" at bounding box center [1226, 280] width 19 height 11
click at [816, 280] on input "(4) 4" at bounding box center [1202, 280] width 24 height 24
radio input "true"
click at [816, 358] on p "Next" at bounding box center [1422, 358] width 22 height 11
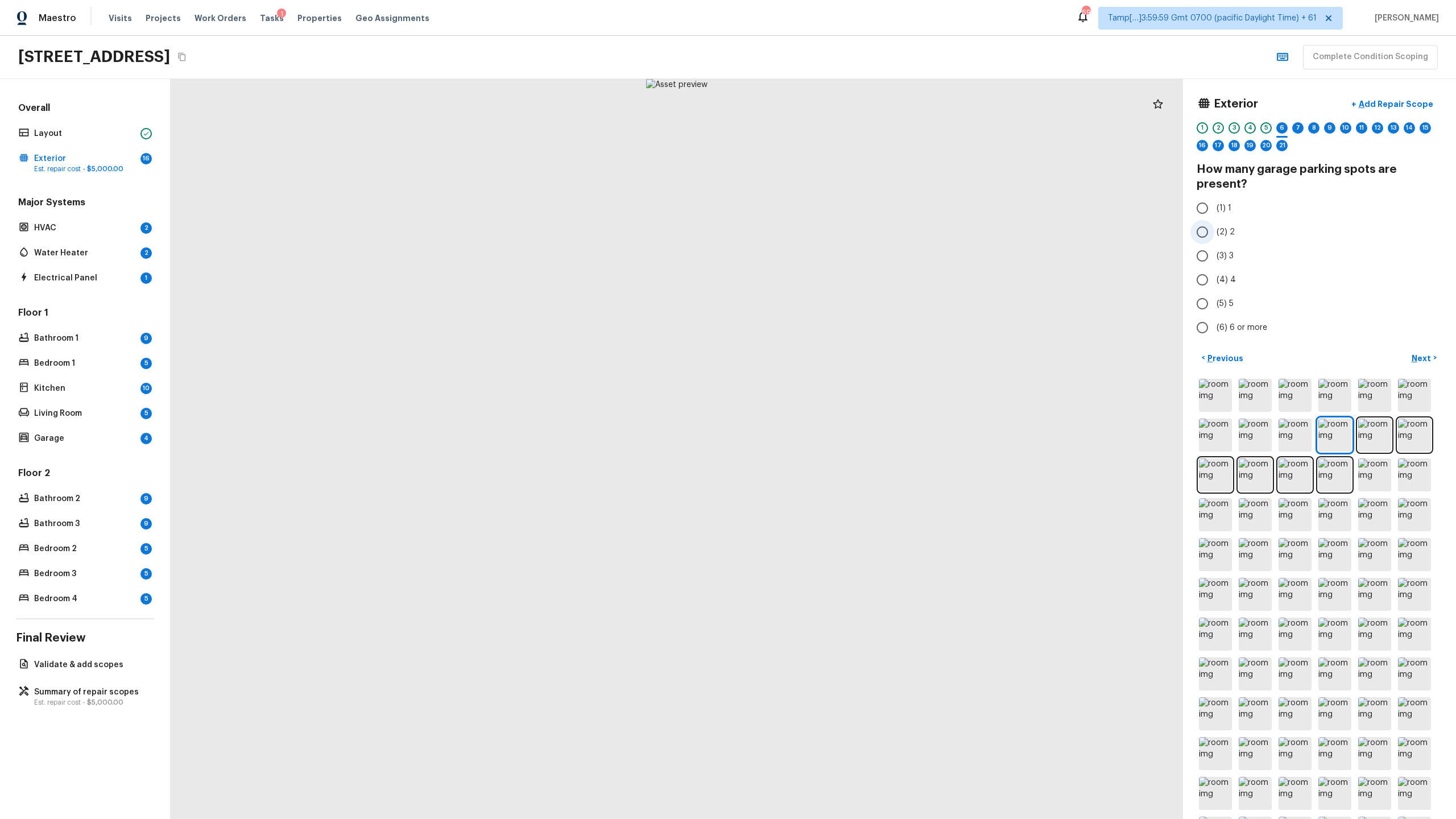
click at [816, 229] on span "(2) 2" at bounding box center [1225, 232] width 18 height 11
click at [816, 229] on input "(2) 2" at bounding box center [1202, 232] width 24 height 24
radio input "true"
click at [816, 359] on p "Next" at bounding box center [1422, 358] width 22 height 11
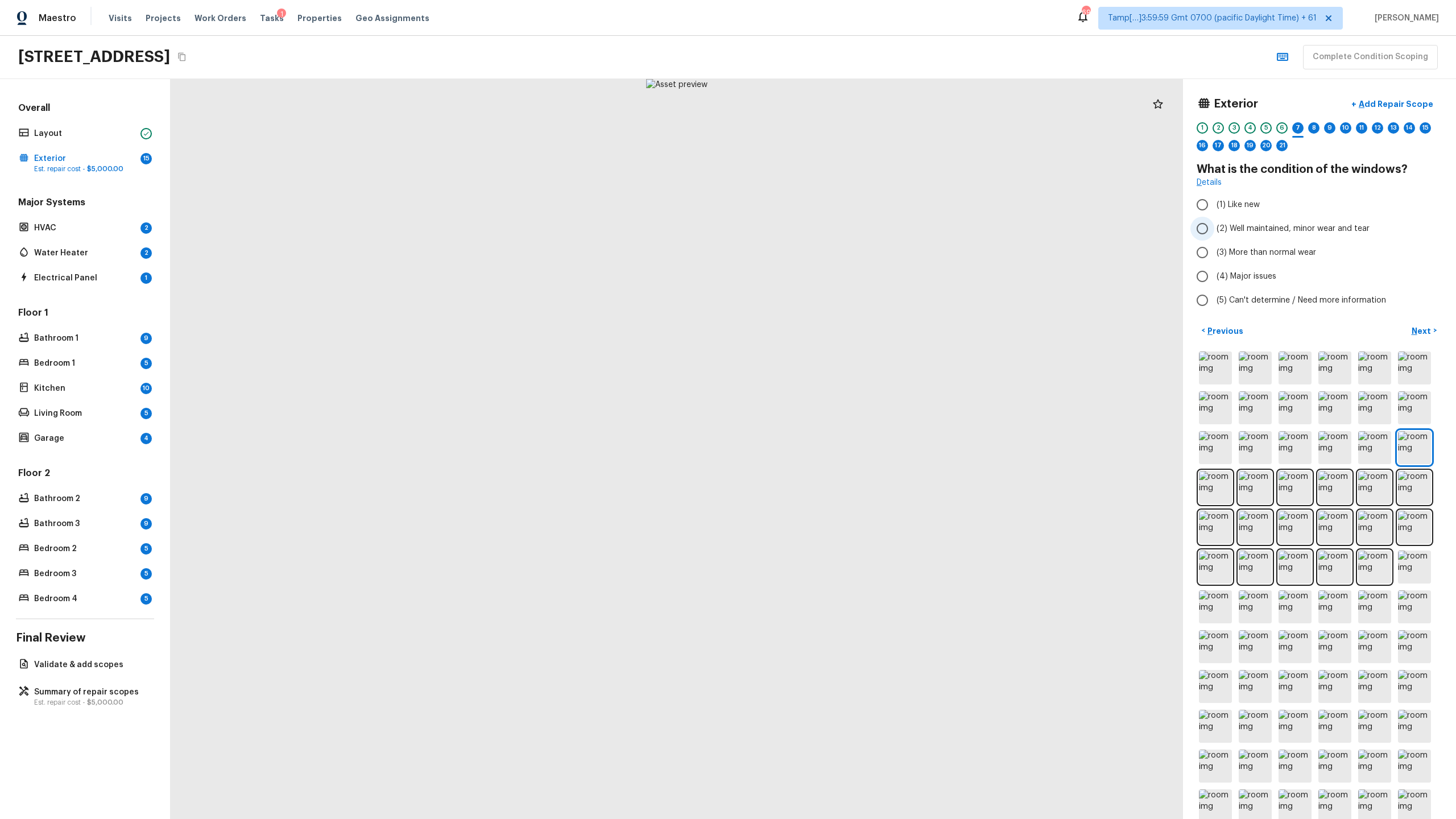
click at [816, 228] on span "(2) Well maintained, minor wear and tear" at bounding box center [1293, 229] width 153 height 11
click at [816, 228] on input "(2) Well maintained, minor wear and tear" at bounding box center [1202, 229] width 24 height 24
radio input "true"
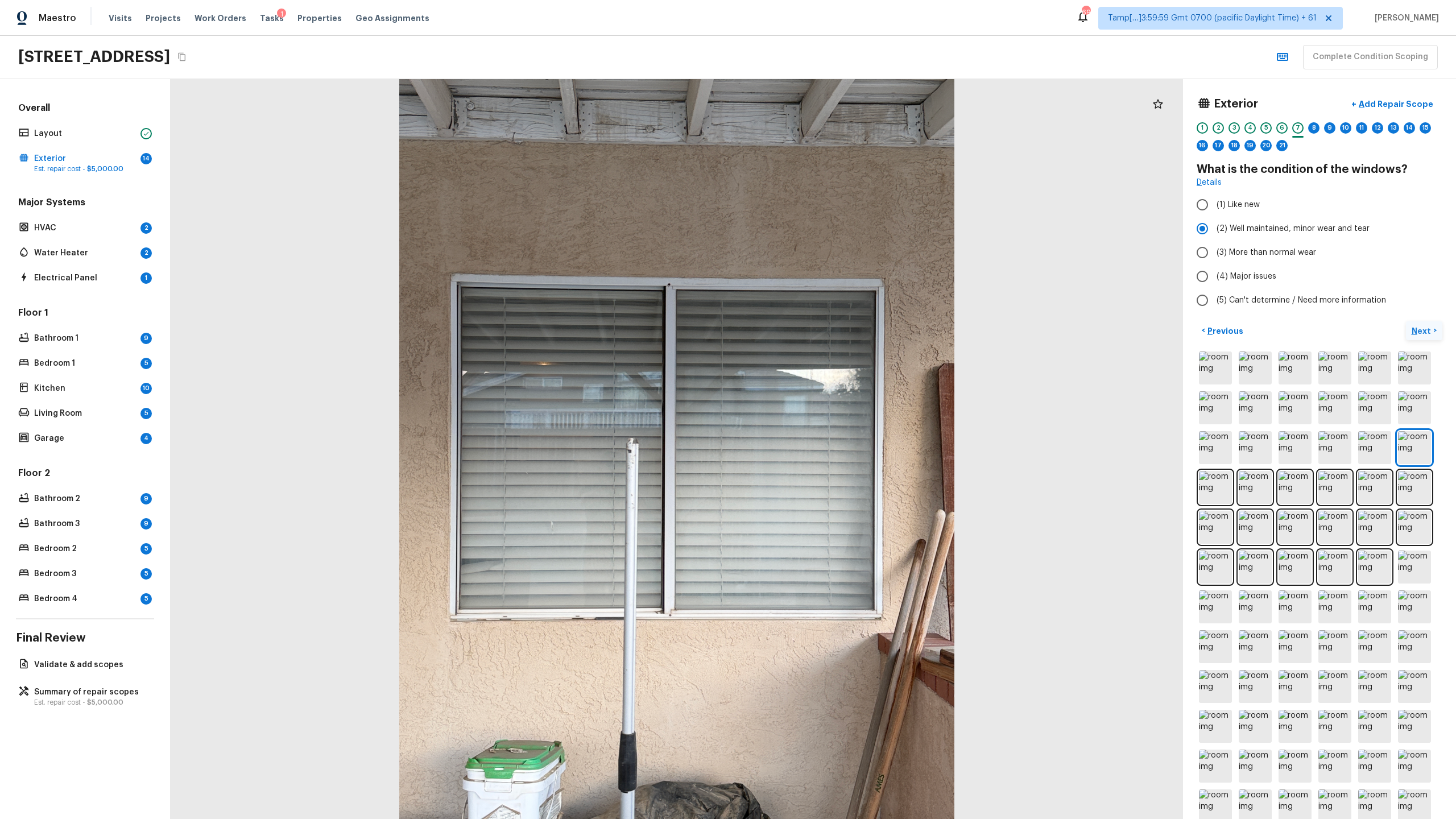
click at [816, 328] on p "Next" at bounding box center [1422, 331] width 22 height 11
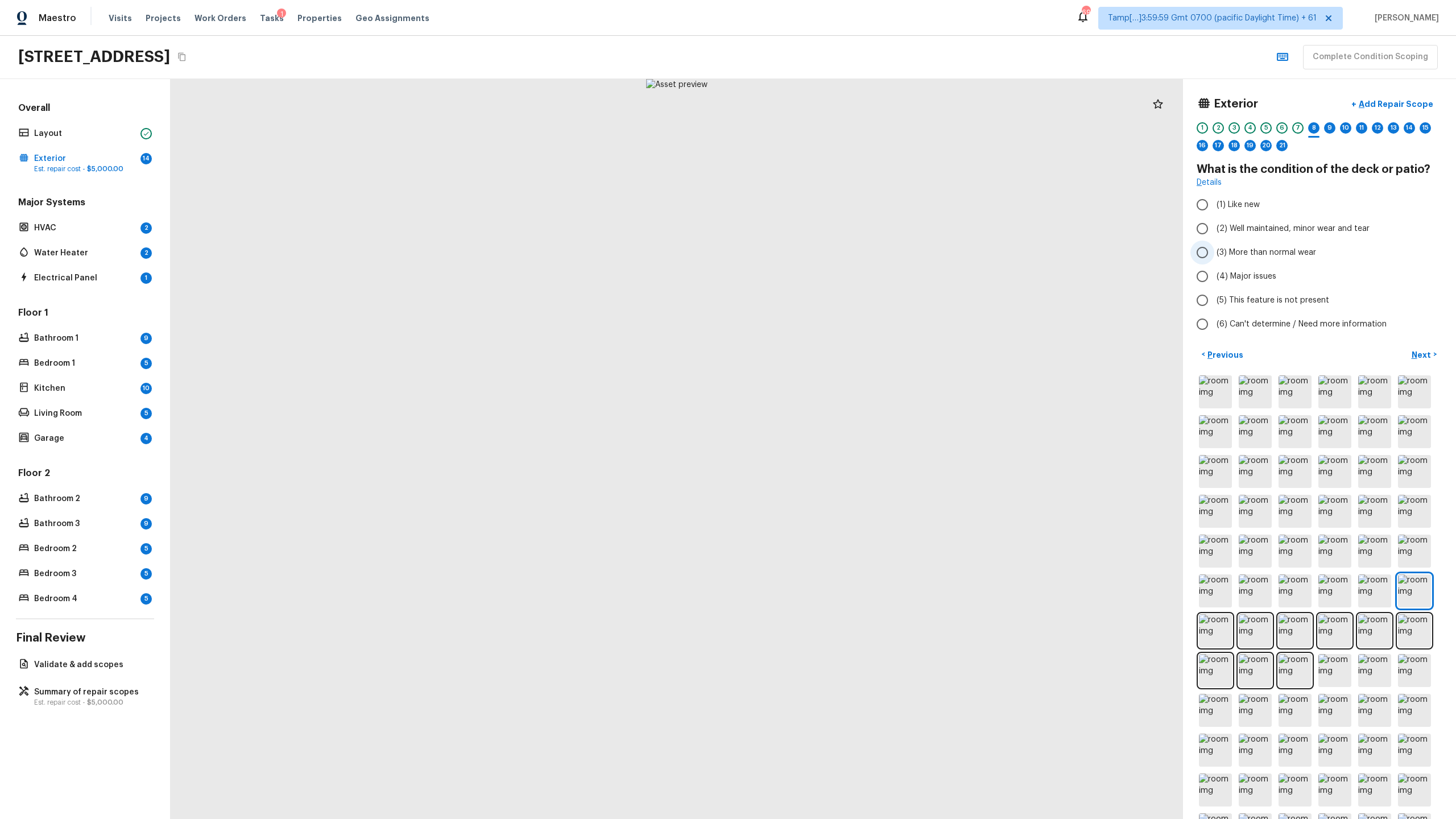
click at [816, 262] on label "(3) More than normal wear" at bounding box center [1311, 252] width 243 height 24
click at [816, 262] on input "(3) More than normal wear" at bounding box center [1202, 252] width 24 height 24
radio input "true"
click at [816, 272] on span "(4) Major issues" at bounding box center [1246, 276] width 60 height 11
click at [816, 272] on input "(4) Major issues" at bounding box center [1202, 276] width 24 height 24
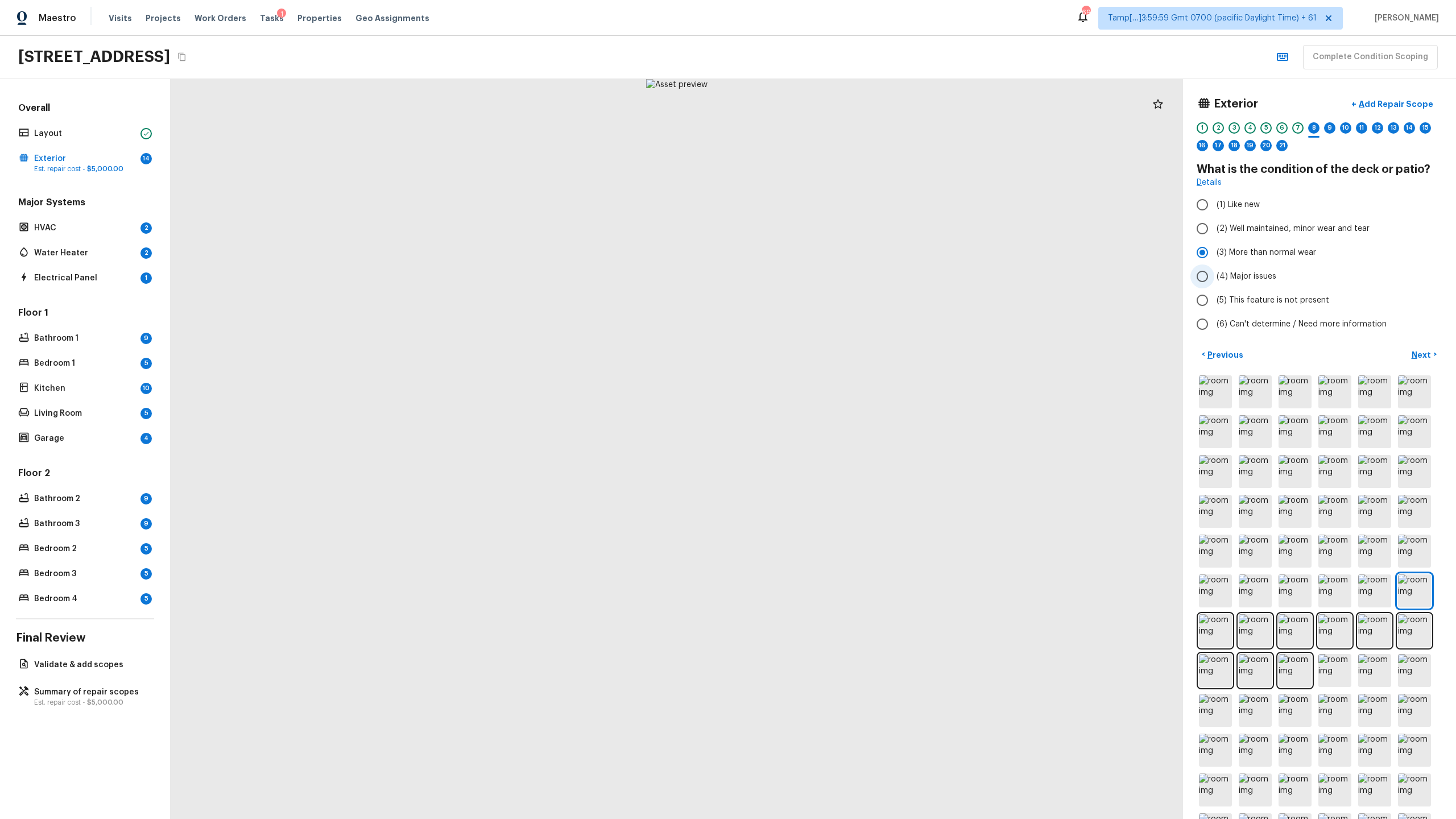
radio input "true"
click at [816, 353] on p "Next" at bounding box center [1422, 355] width 22 height 11
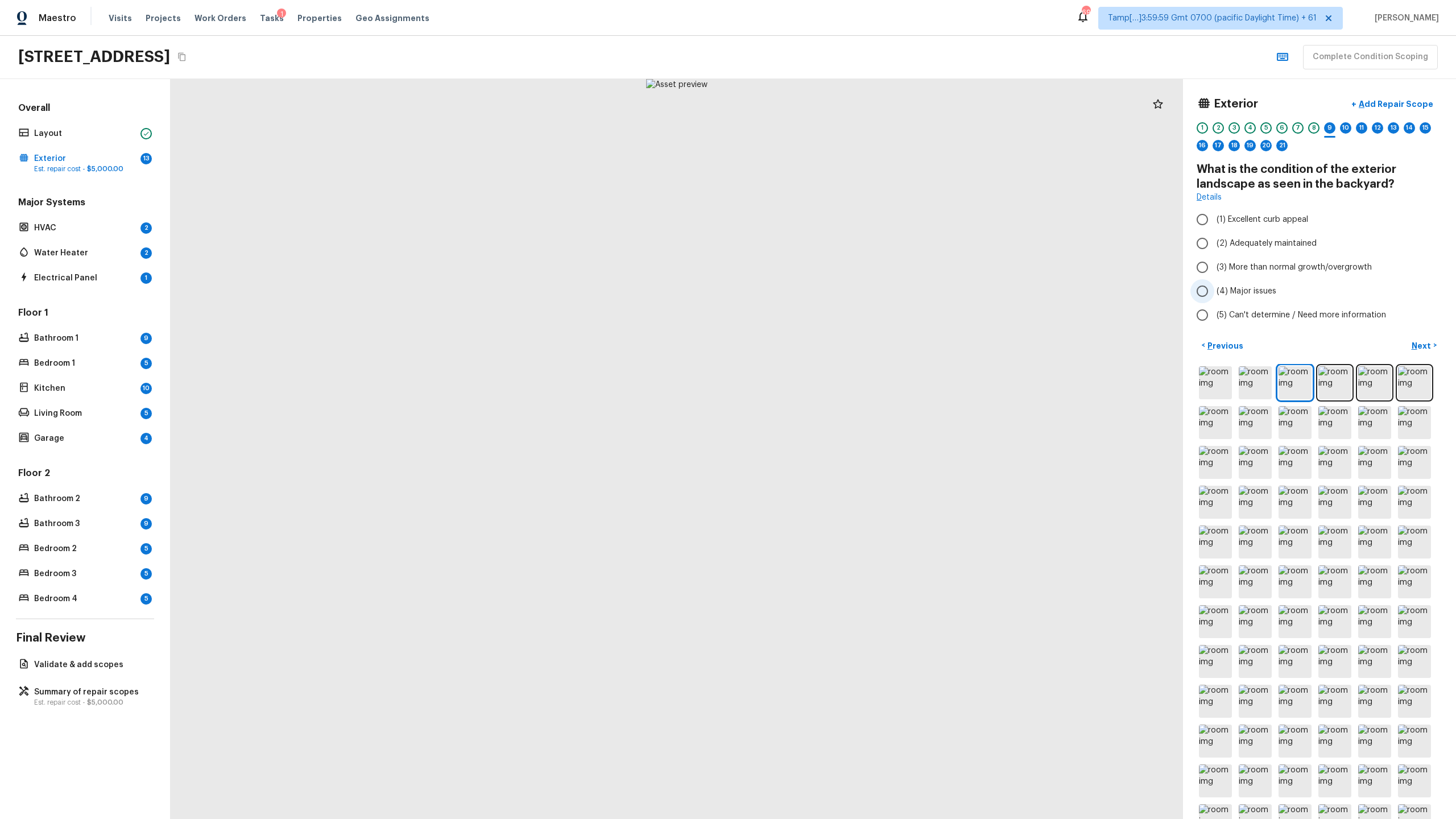
click at [816, 290] on span "(4) Major issues" at bounding box center [1246, 291] width 60 height 11
click at [816, 290] on input "(4) Major issues" at bounding box center [1202, 291] width 24 height 24
radio input "true"
click at [816, 342] on button "Next >" at bounding box center [1424, 345] width 36 height 19
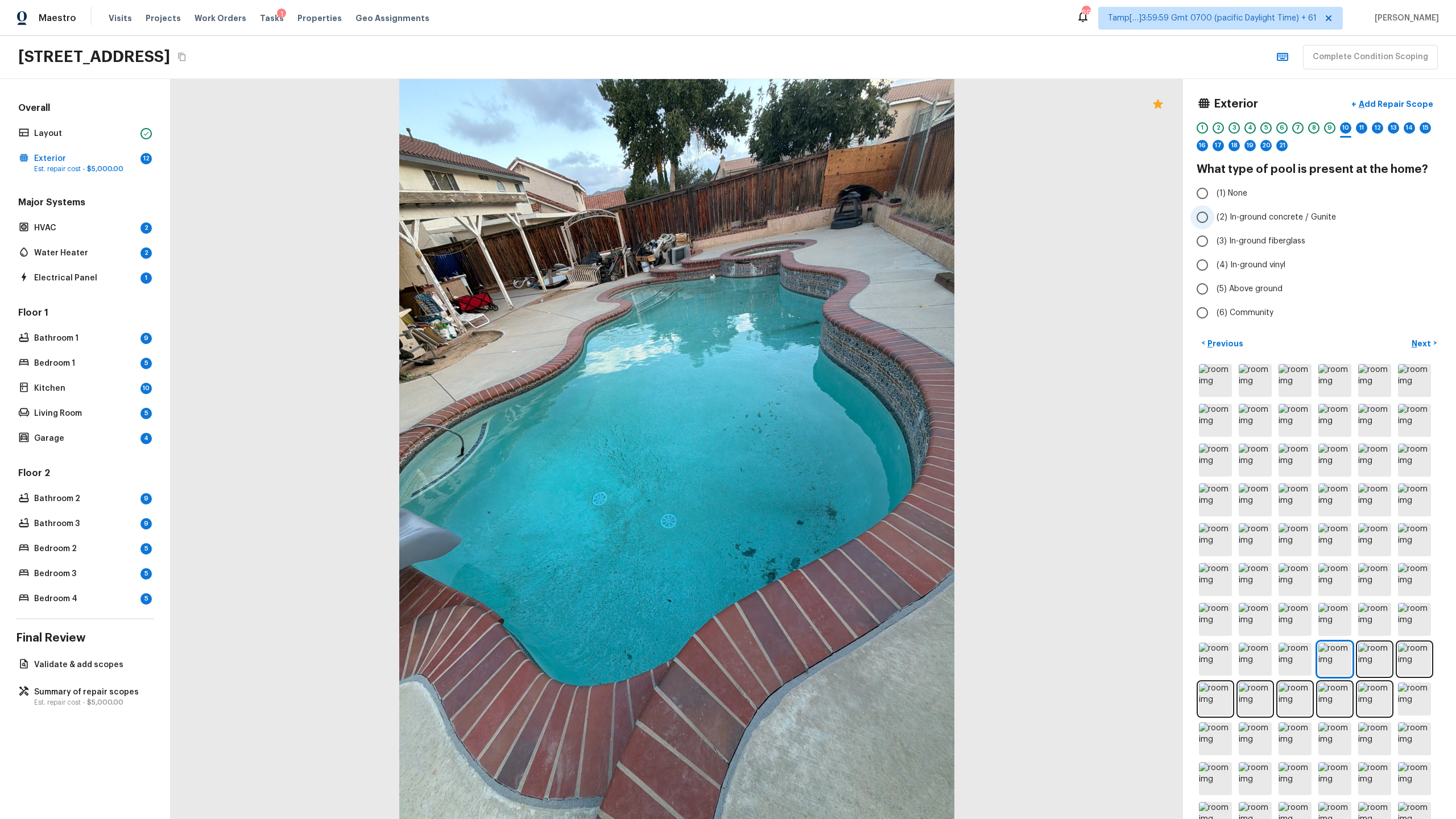
click at [816, 219] on span "(2) In-ground concrete / Gunite" at bounding box center [1276, 217] width 120 height 11
click at [816, 219] on input "(2) In-ground concrete / Gunite" at bounding box center [1202, 217] width 24 height 24
radio input "true"
click at [816, 211] on span "(2) In-ground concrete / Gunite" at bounding box center [1276, 217] width 120 height 11
click at [816, 211] on input "(2) In-ground concrete / Gunite" at bounding box center [1202, 217] width 24 height 24
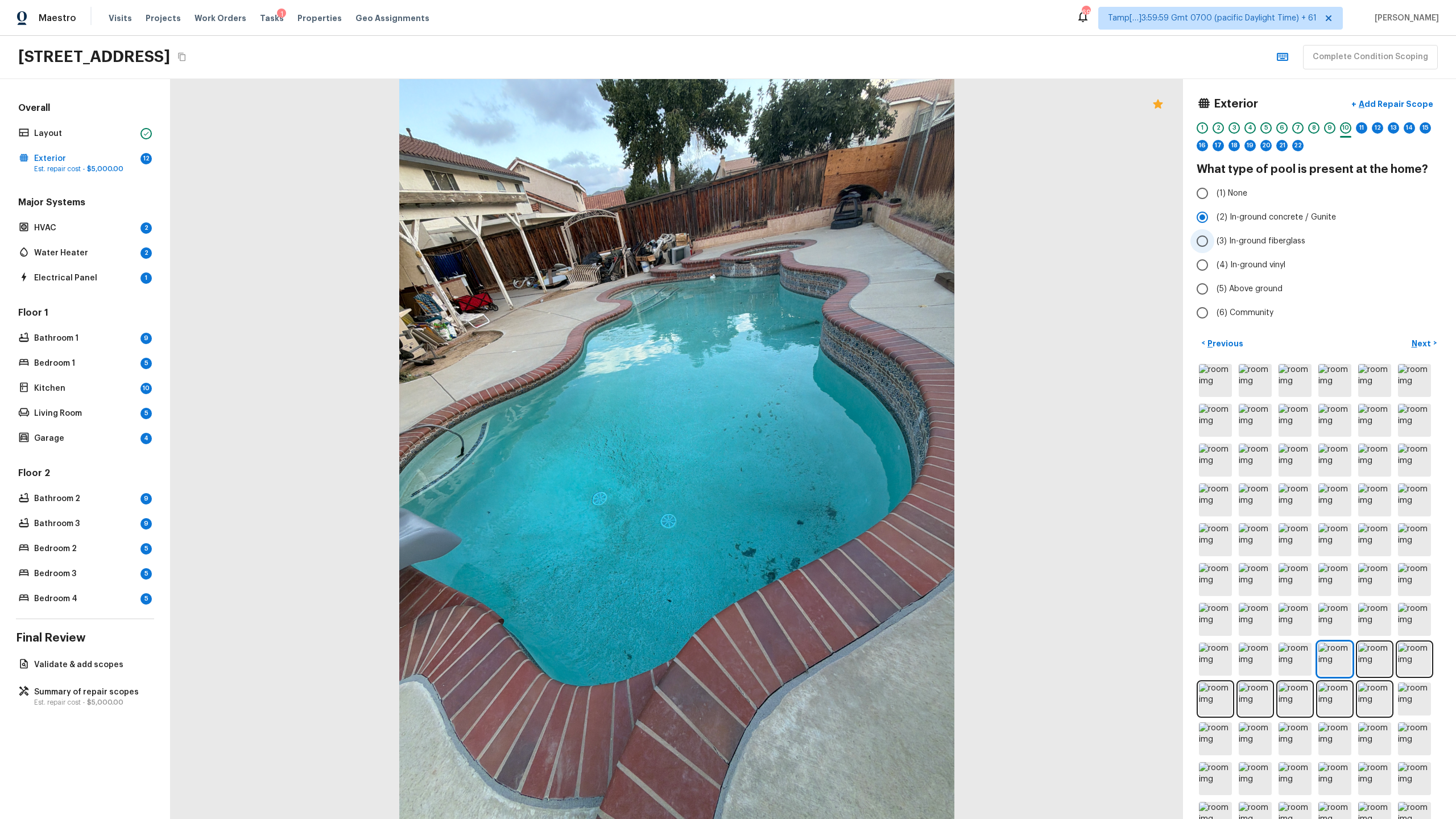
click at [816, 246] on span "(3) In-ground fiberglass" at bounding box center [1261, 241] width 89 height 11
click at [816, 246] on input "(3) In-ground fiberglass" at bounding box center [1202, 241] width 24 height 24
radio input "true"
click at [682, 398] on div at bounding box center [677, 449] width 1013 height 740
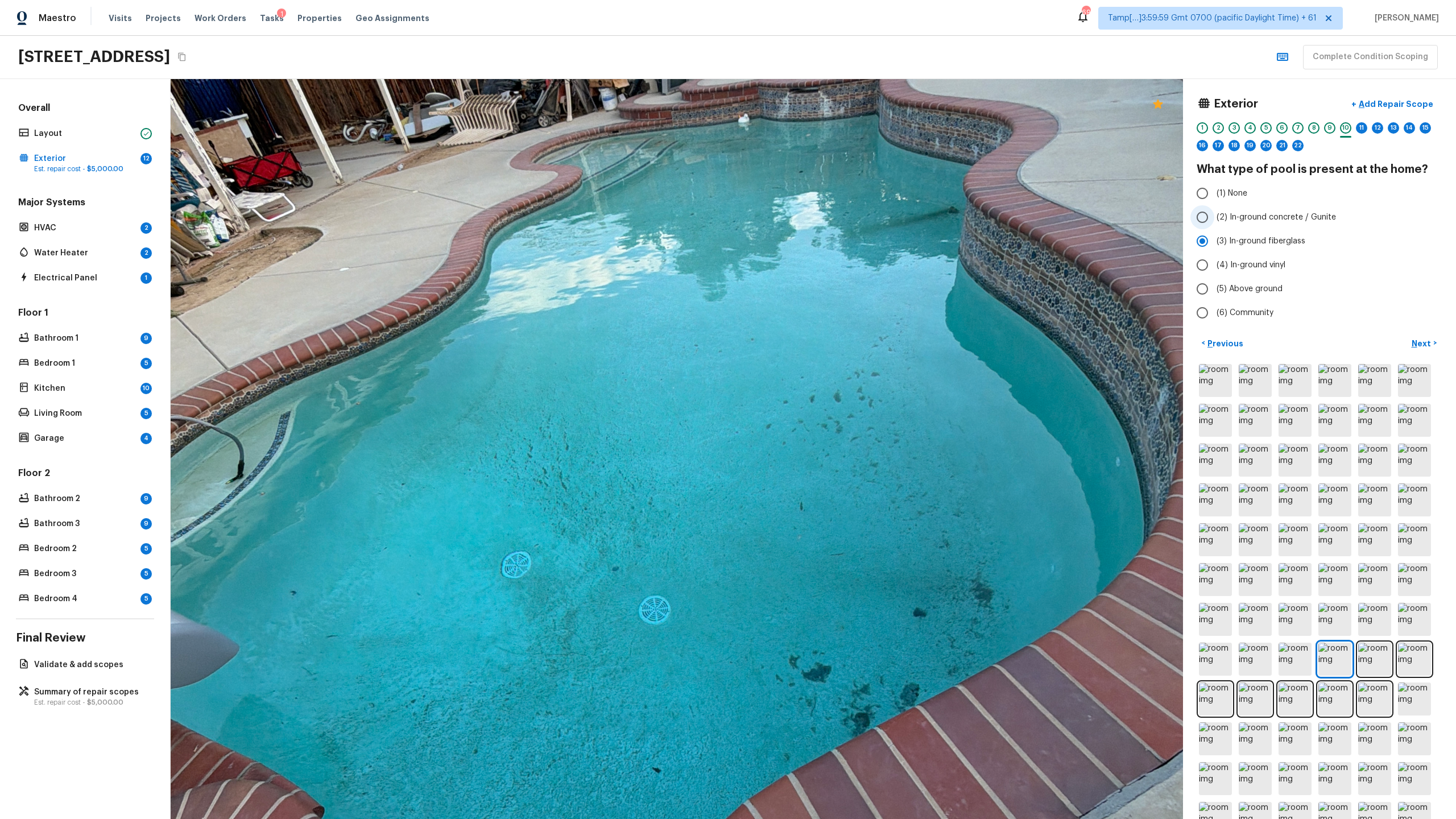
click at [816, 213] on span "(2) In-ground concrete / Gunite" at bounding box center [1276, 217] width 120 height 11
click at [816, 213] on input "(2) In-ground concrete / Gunite" at bounding box center [1202, 217] width 24 height 24
radio input "true"
click at [816, 340] on p "Next" at bounding box center [1422, 343] width 22 height 11
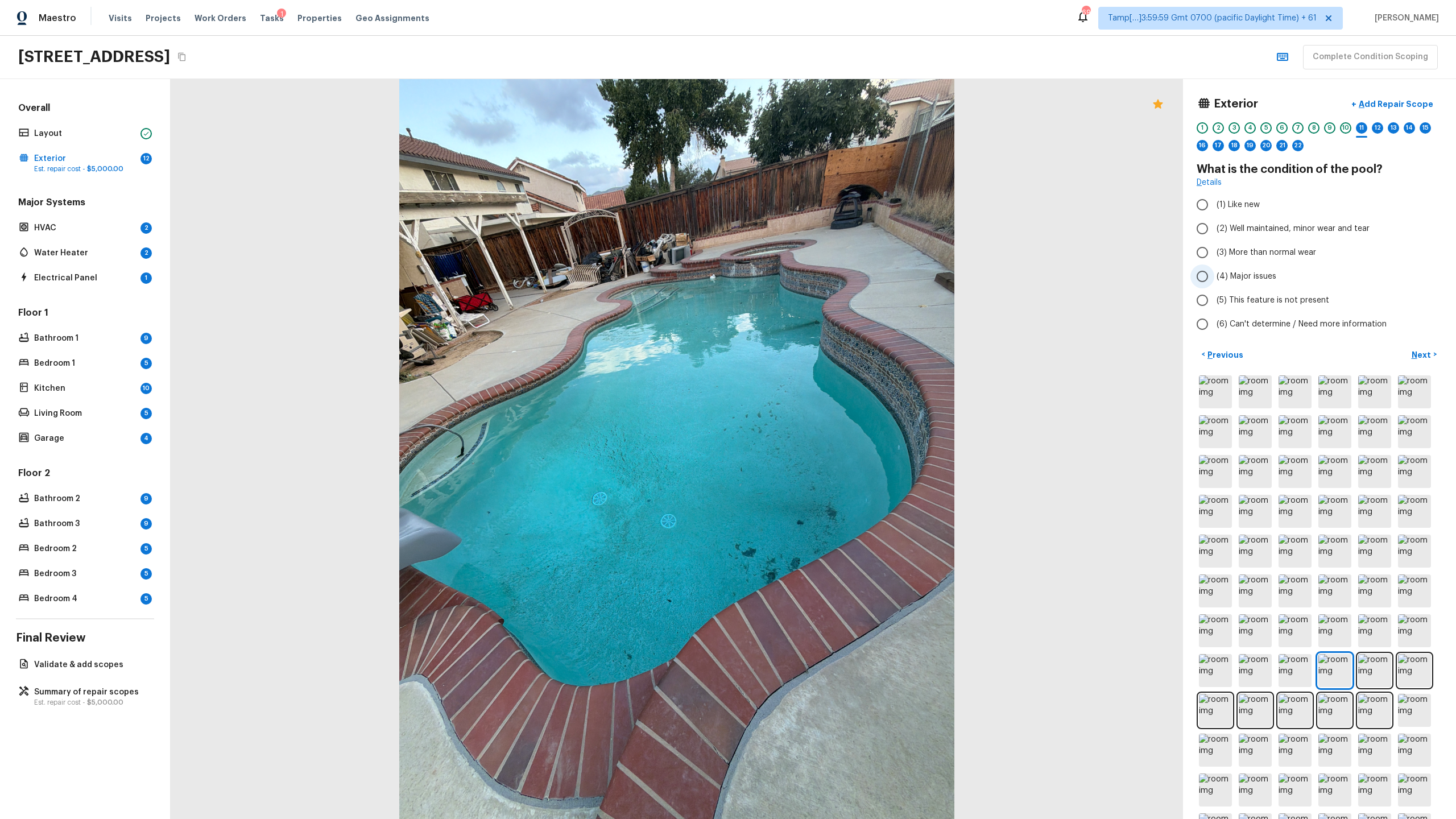
click at [816, 272] on span "(4) Major issues" at bounding box center [1246, 276] width 60 height 11
click at [816, 272] on input "(4) Major issues" at bounding box center [1202, 276] width 24 height 24
radio input "true"
click at [816, 356] on p "Next" at bounding box center [1422, 355] width 22 height 11
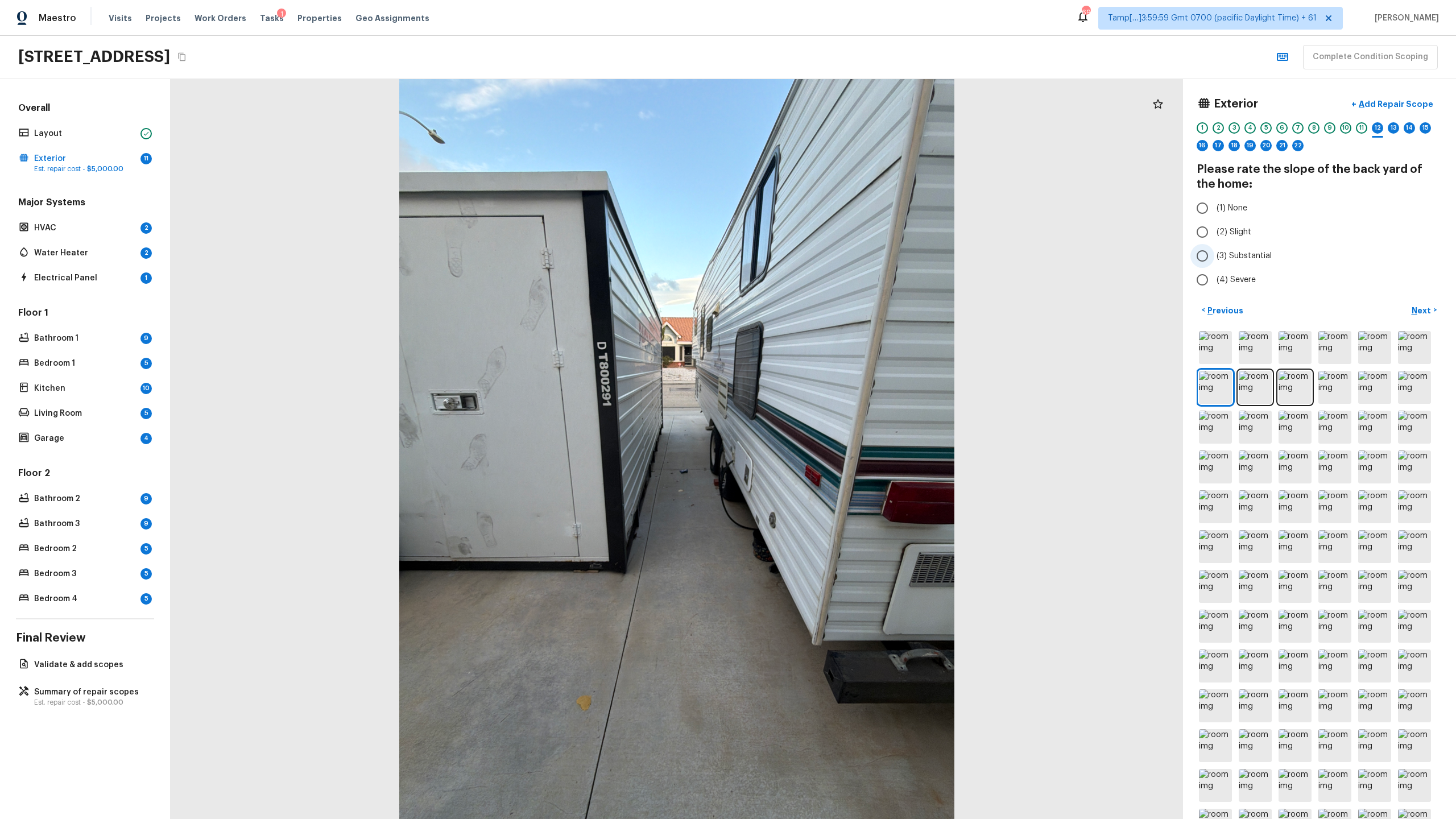
click at [816, 257] on span "(3) Substantial" at bounding box center [1244, 256] width 55 height 11
click at [816, 257] on input "(3) Substantial" at bounding box center [1202, 256] width 24 height 24
radio input "true"
click at [816, 233] on label "(2) Slight" at bounding box center [1311, 232] width 243 height 24
click at [816, 233] on input "(2) Slight" at bounding box center [1202, 232] width 24 height 24
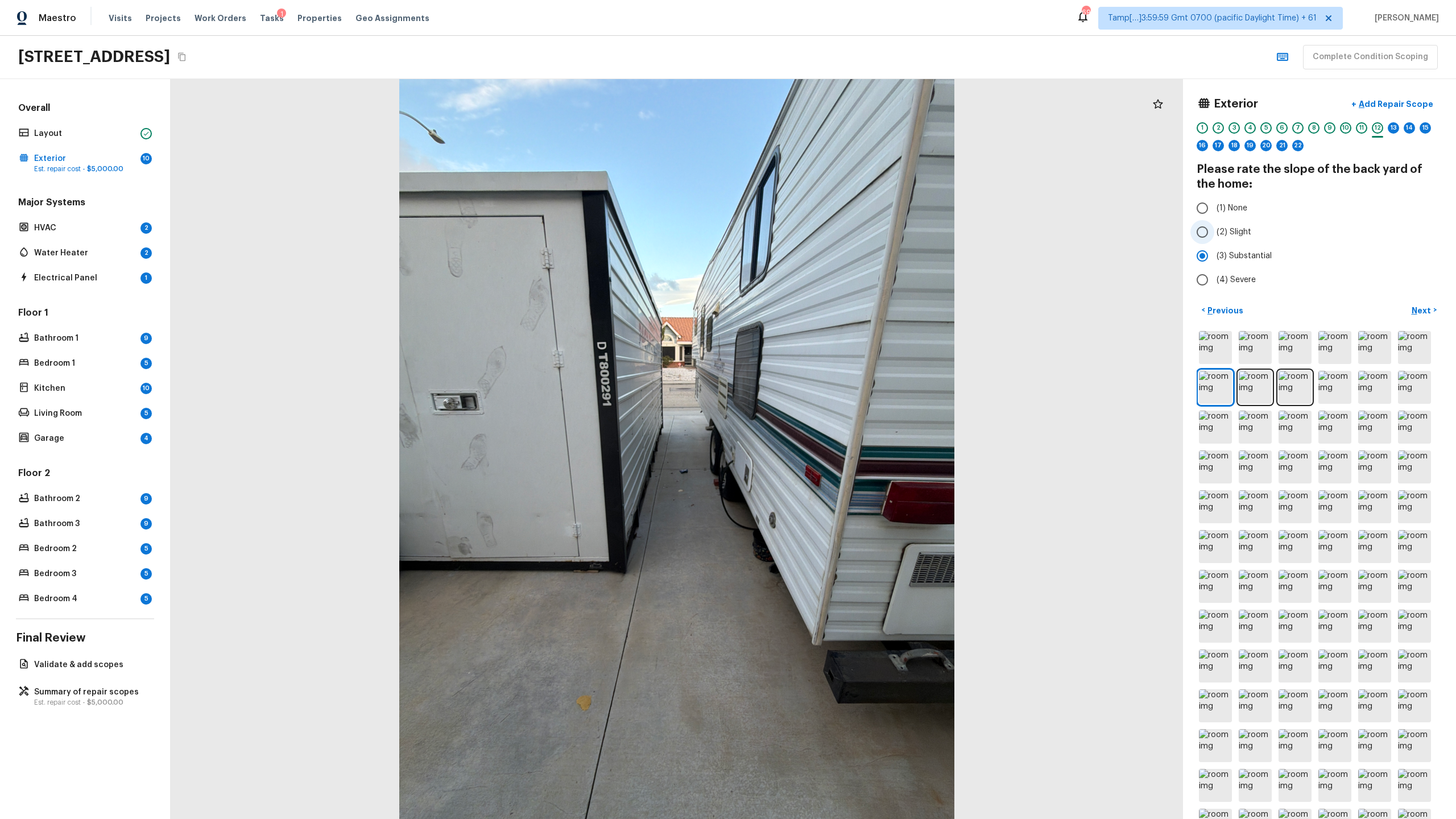
radio input "true"
click at [816, 303] on button "Next >" at bounding box center [1424, 310] width 36 height 19
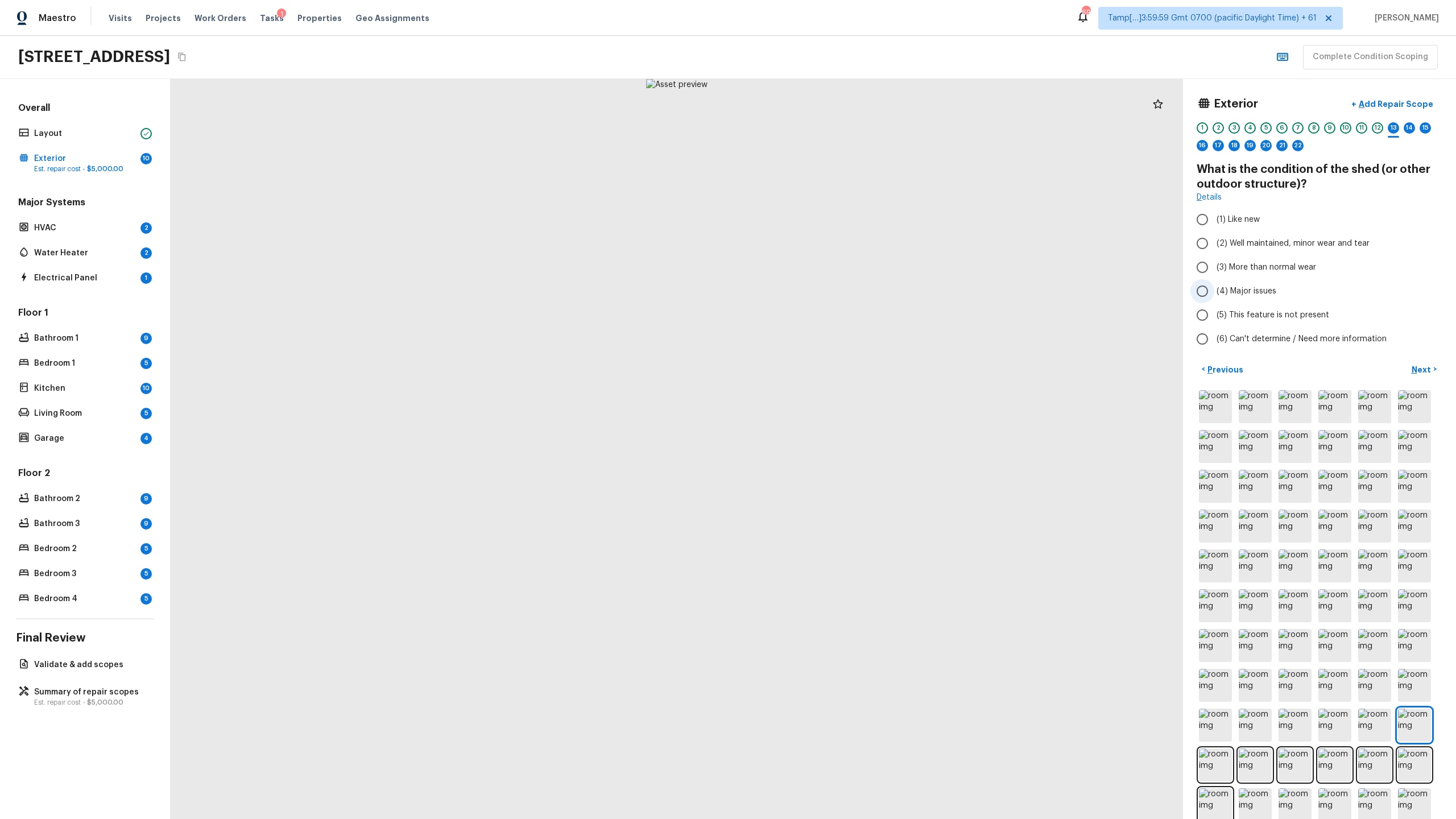
click at [816, 288] on span "(4) Major issues" at bounding box center [1246, 291] width 60 height 11
click at [816, 288] on input "(4) Major issues" at bounding box center [1202, 291] width 24 height 24
radio input "true"
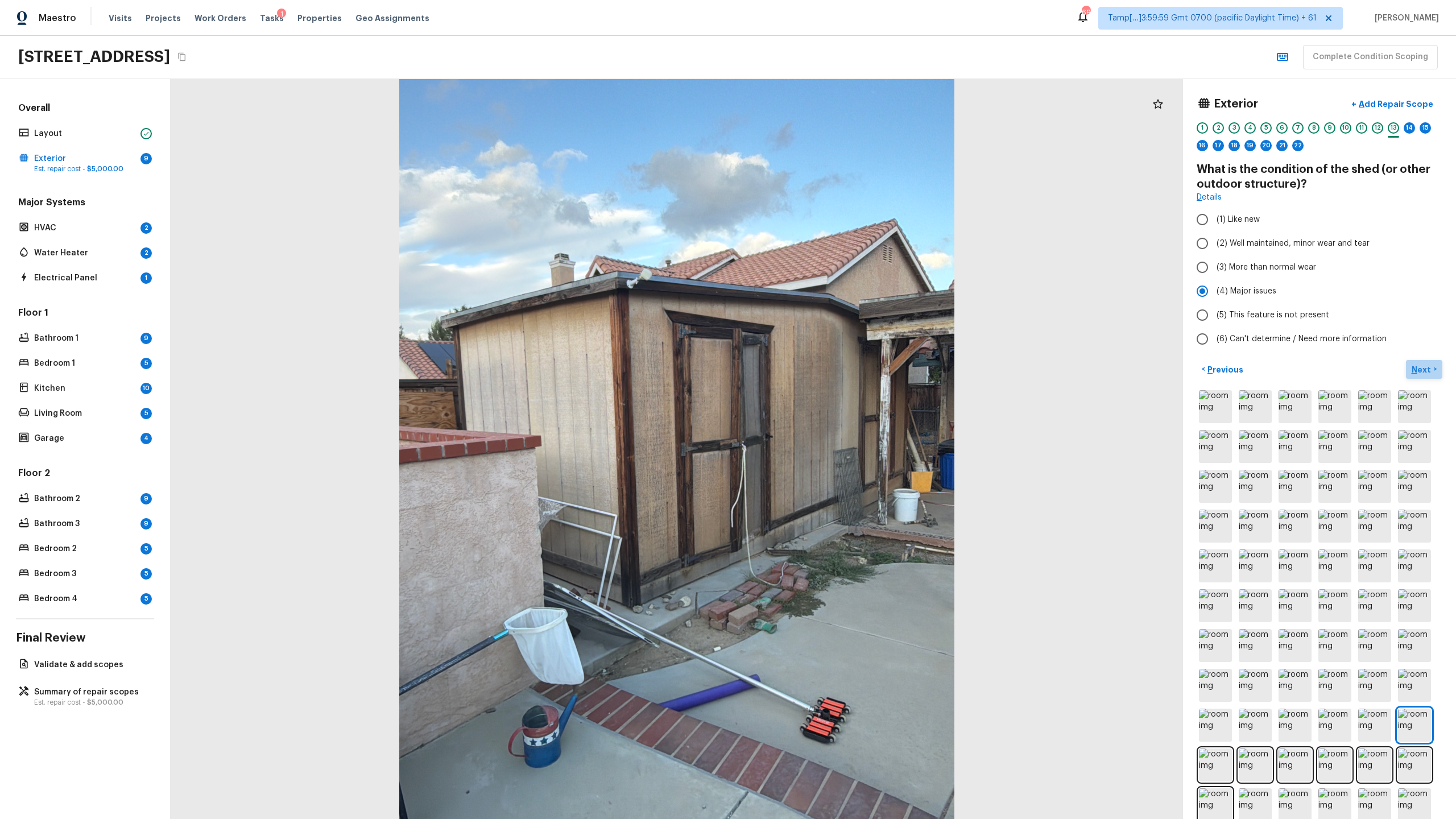
click at [816, 367] on p "Next" at bounding box center [1422, 370] width 22 height 11
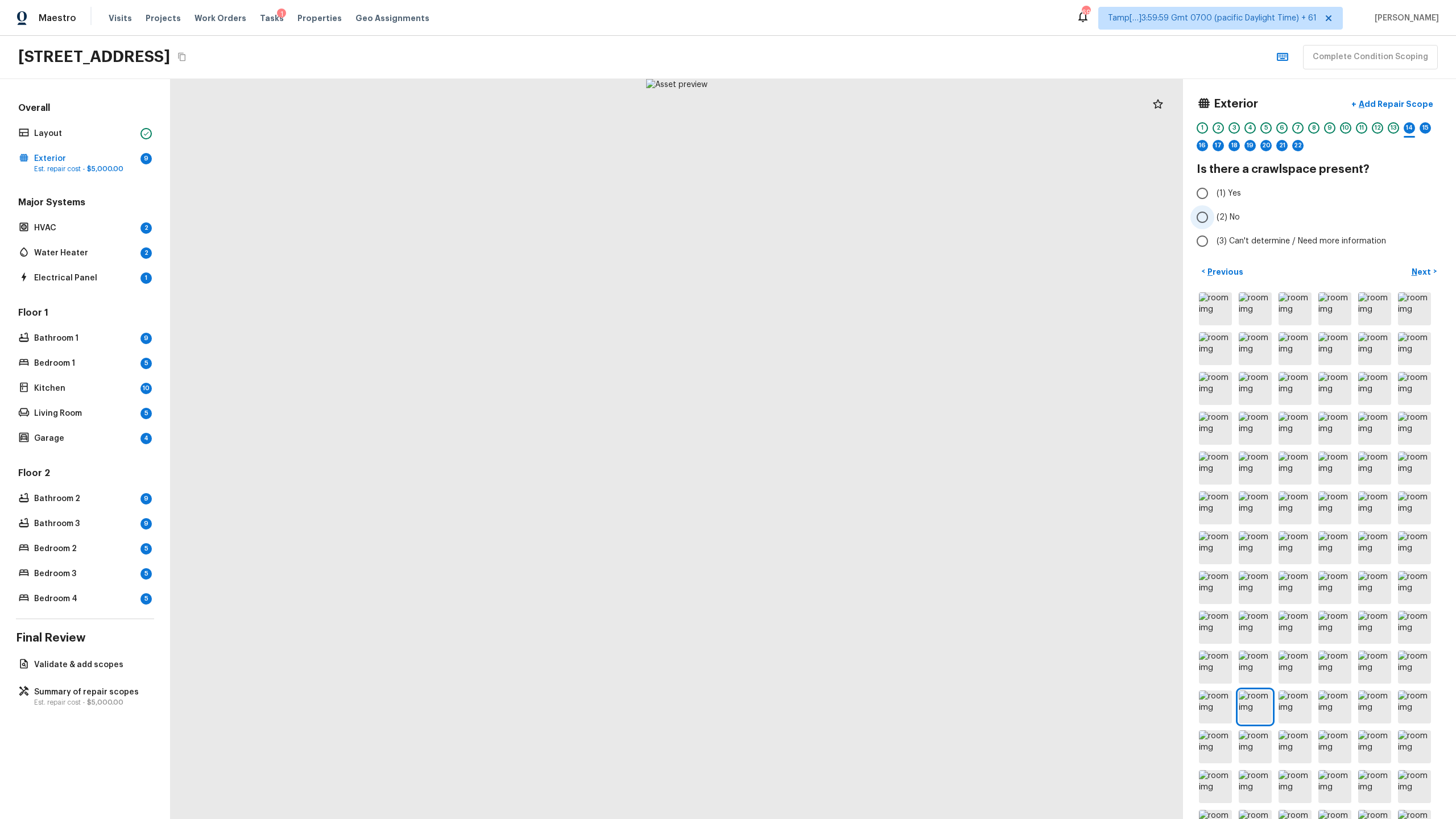
click at [816, 218] on span "(2) No" at bounding box center [1228, 217] width 23 height 11
click at [816, 218] on input "(2) No" at bounding box center [1202, 217] width 24 height 24
radio input "true"
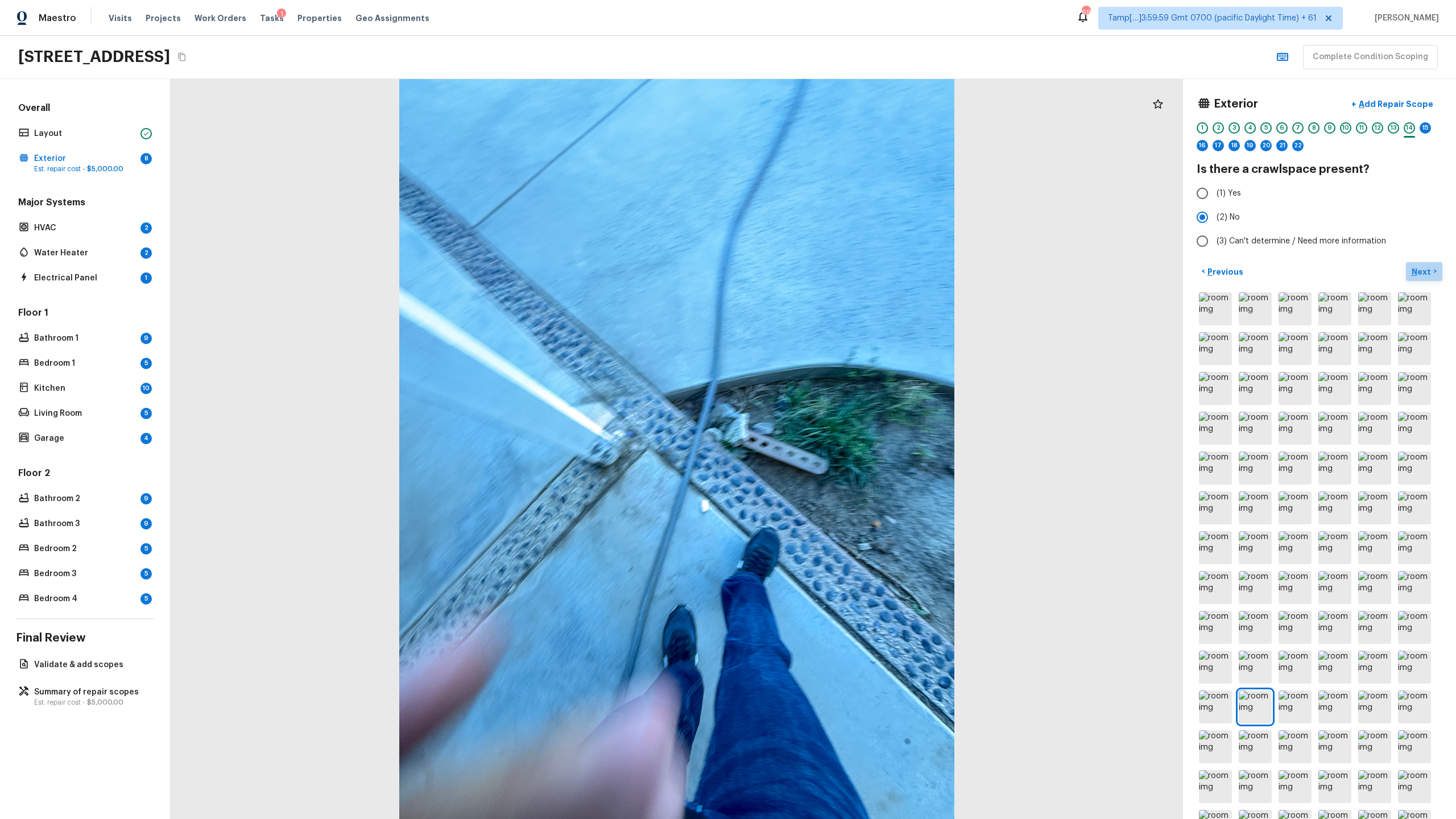
click at [816, 269] on p "Next" at bounding box center [1422, 272] width 22 height 11
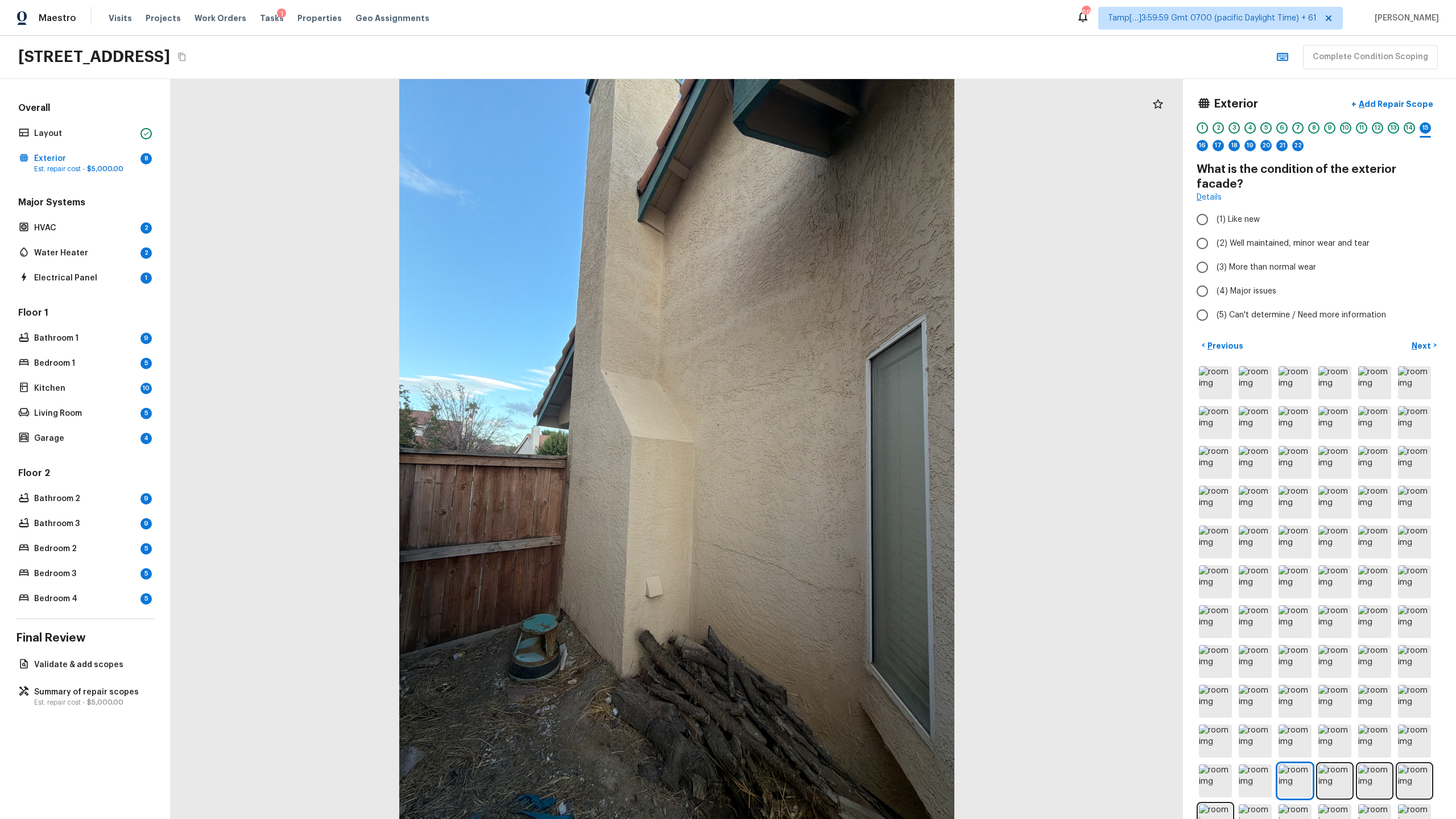
click at [816, 126] on div "13" at bounding box center [1394, 128] width 11 height 11
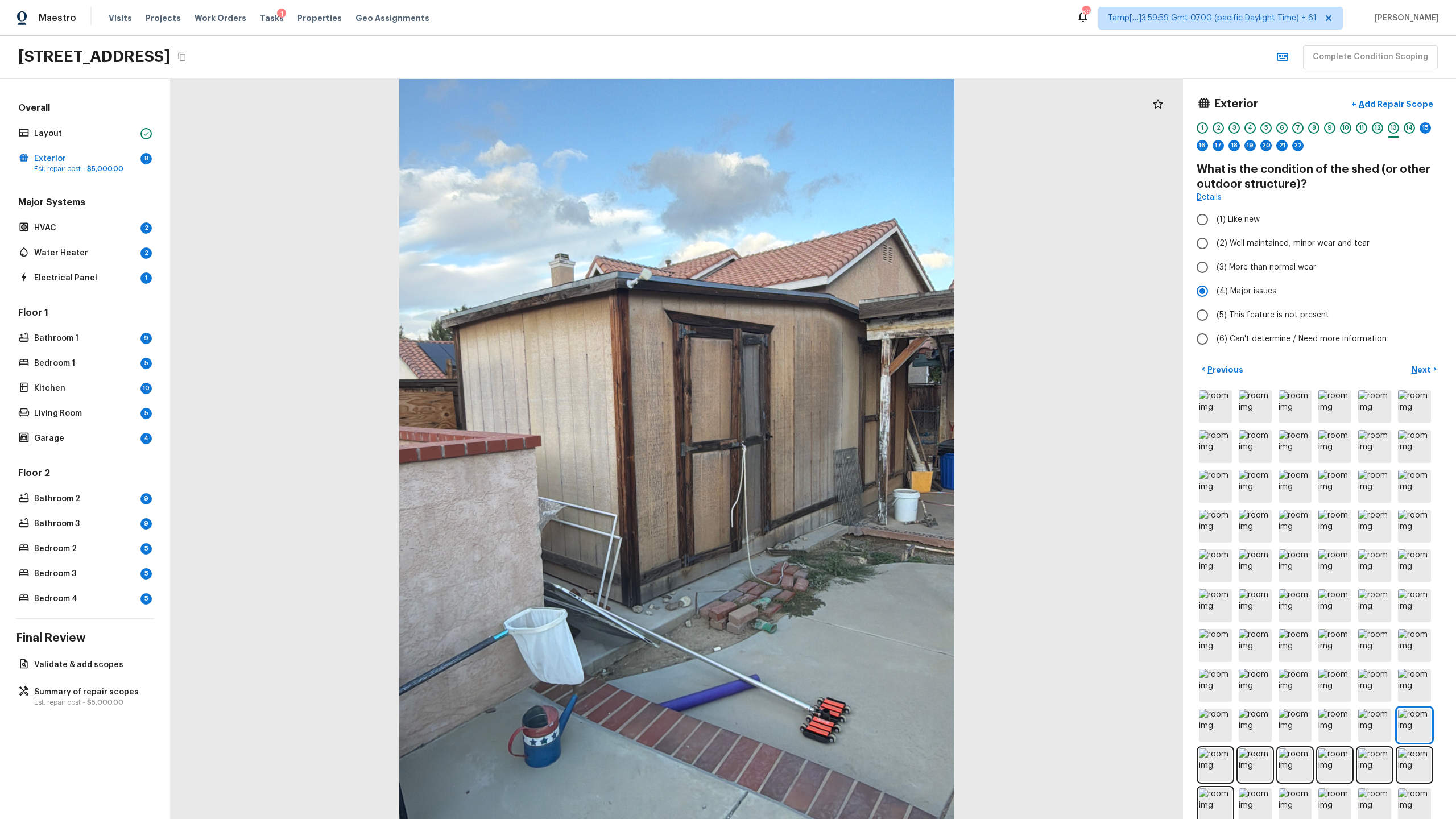
click at [816, 127] on div "12" at bounding box center [1377, 128] width 11 height 11
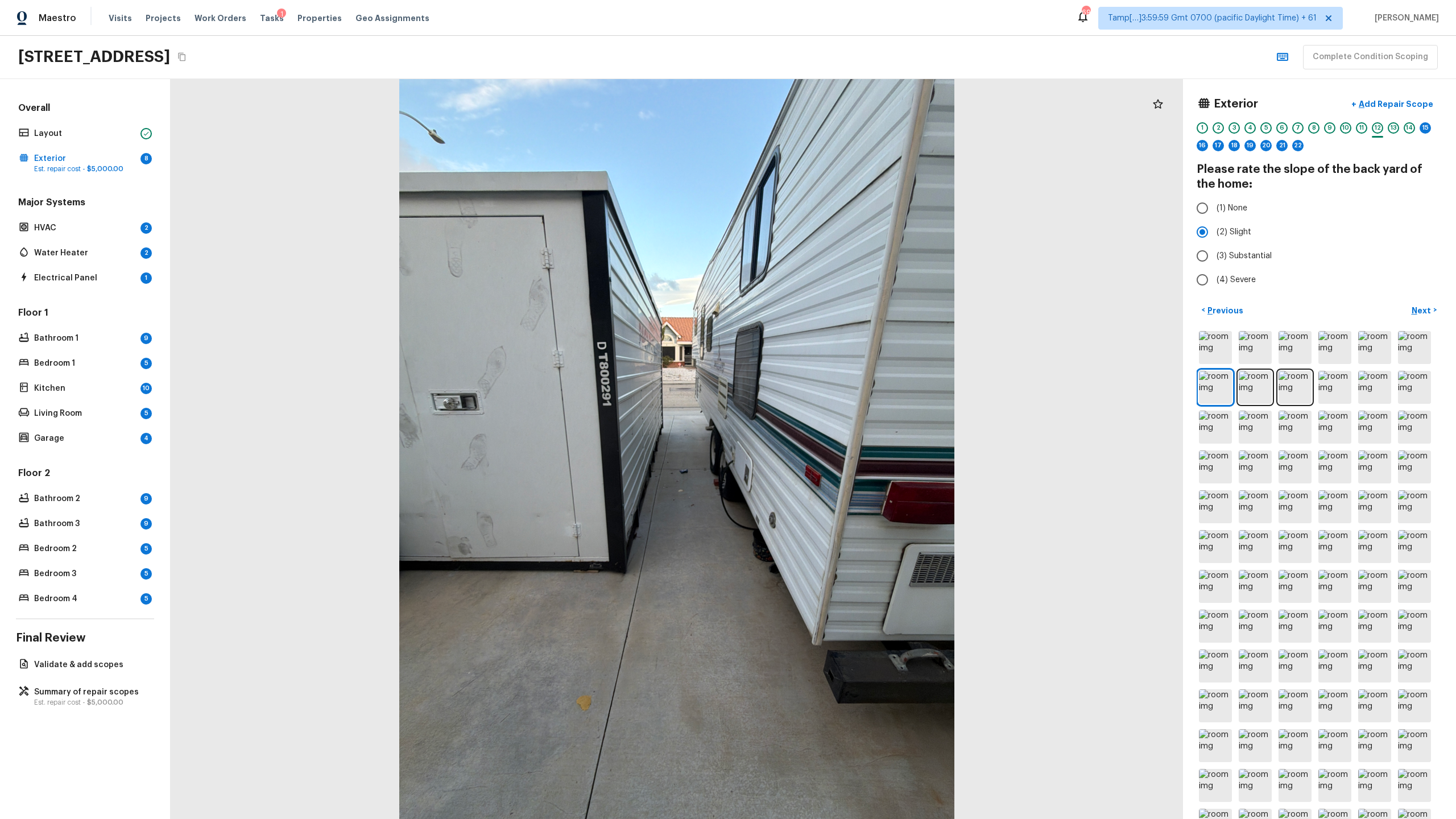
click at [816, 123] on div "1 2 3 4 5 6 7 8 9 10 11 12 13 14 15 16 17 18 19 20 21 22" at bounding box center [1319, 140] width 246 height 36
click at [816, 127] on div "13" at bounding box center [1394, 128] width 11 height 11
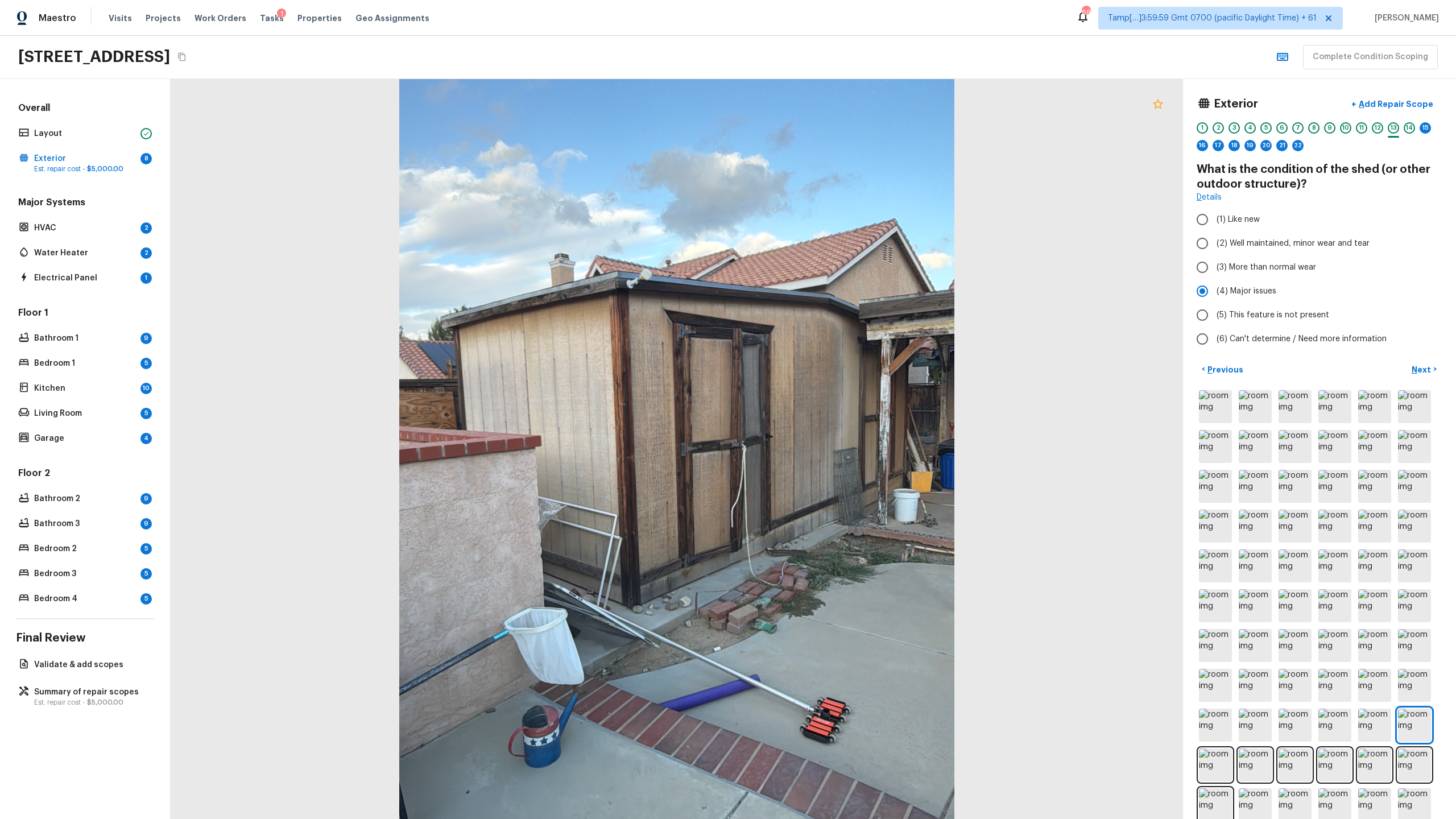
click at [816, 110] on icon at bounding box center [1158, 104] width 14 height 14
click at [816, 126] on div "15" at bounding box center [1425, 128] width 11 height 11
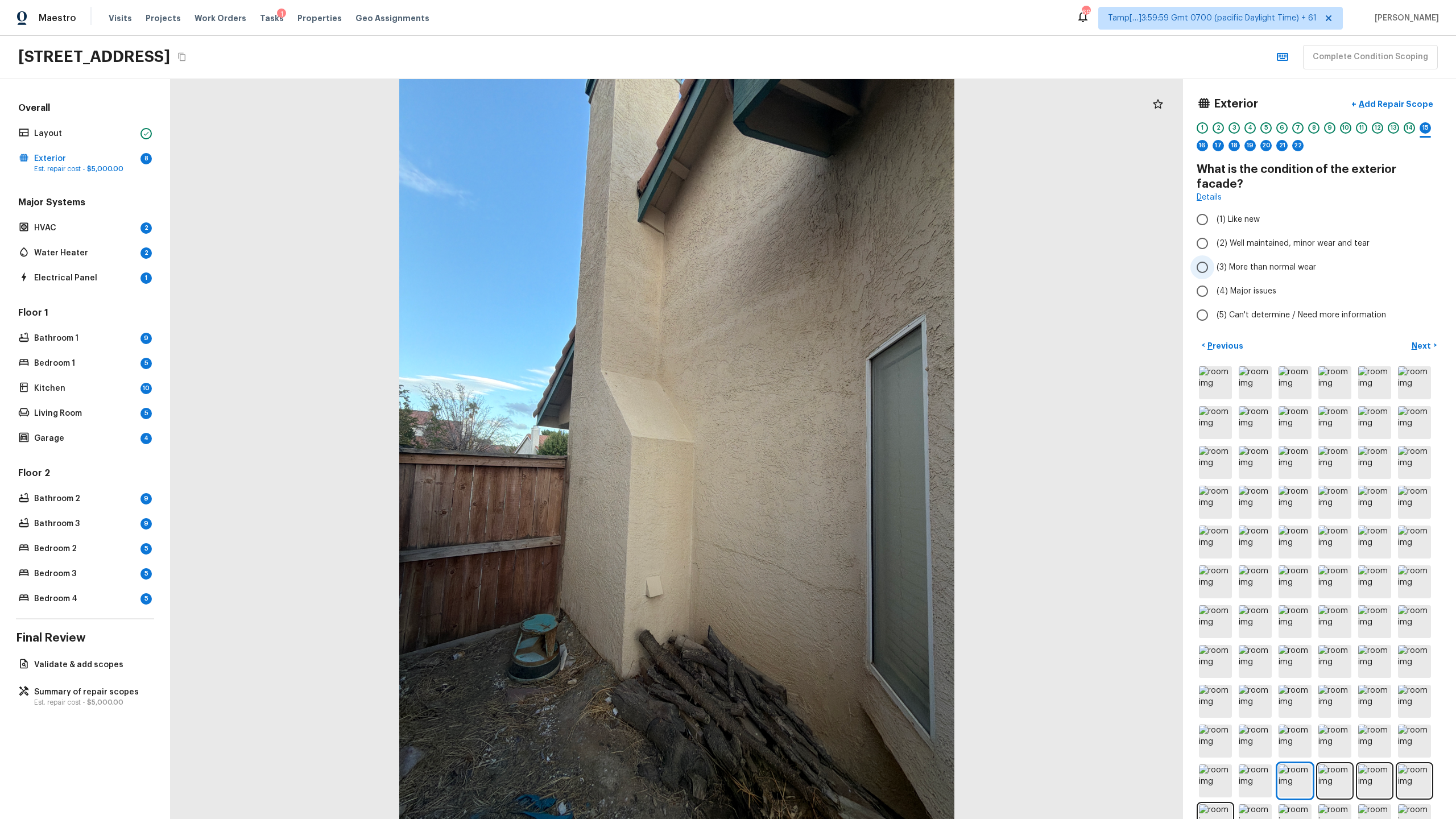
click at [816, 262] on span "(3) More than normal wear" at bounding box center [1266, 267] width 100 height 11
click at [816, 256] on input "(3) More than normal wear" at bounding box center [1202, 267] width 24 height 24
radio input "true"
click at [816, 340] on p "Next" at bounding box center [1422, 345] width 22 height 11
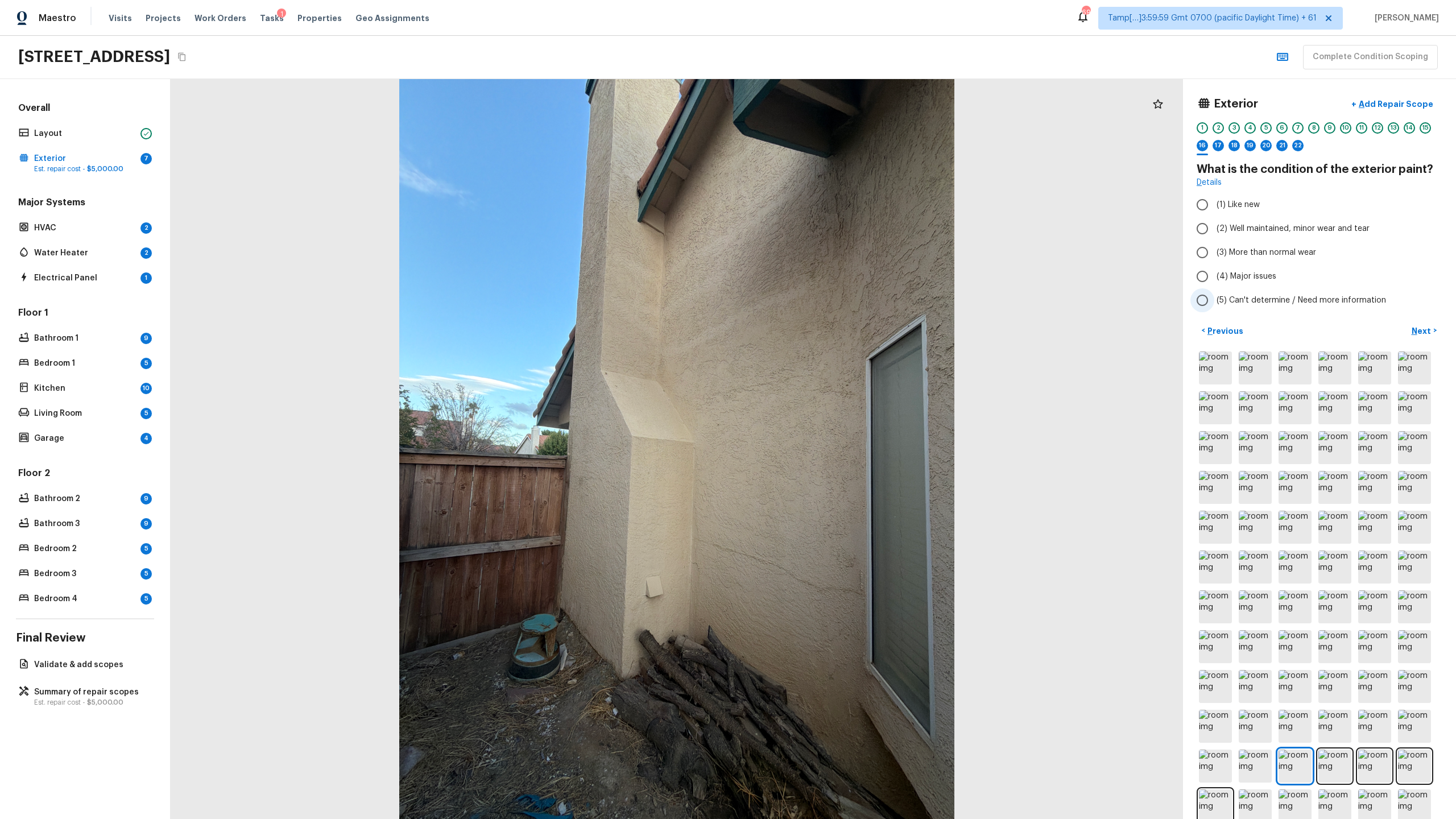
click at [816, 295] on span "(5) Can't determine / Need more information" at bounding box center [1301, 300] width 170 height 11
click at [816, 295] on input "(5) Can't determine / Need more information" at bounding box center [1202, 300] width 24 height 24
radio input "true"
click at [816, 267] on label "(4) Major issues" at bounding box center [1311, 276] width 243 height 24
click at [816, 267] on input "(4) Major issues" at bounding box center [1202, 276] width 24 height 24
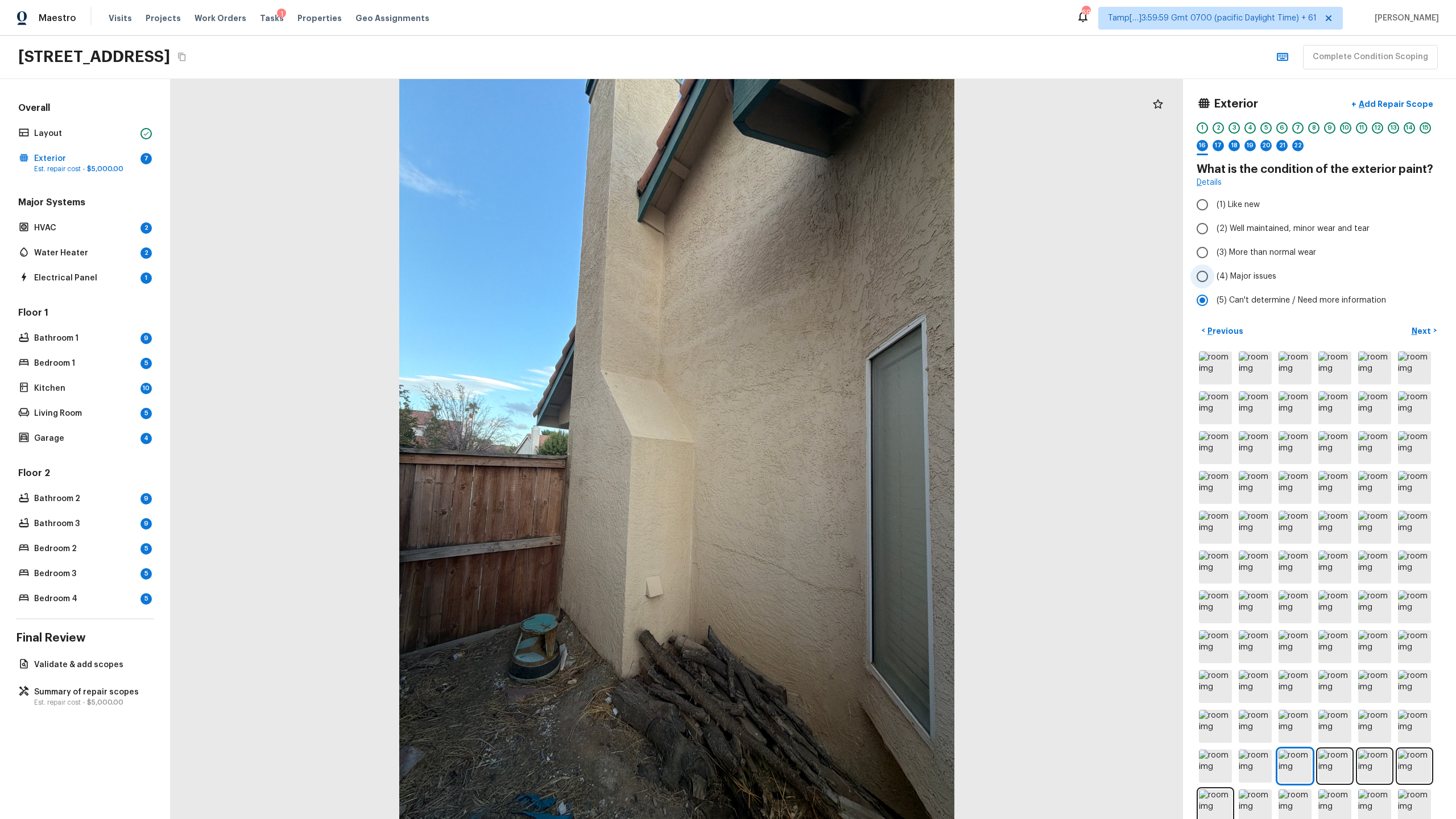
radio input "true"
click at [816, 326] on p "Next" at bounding box center [1422, 331] width 22 height 11
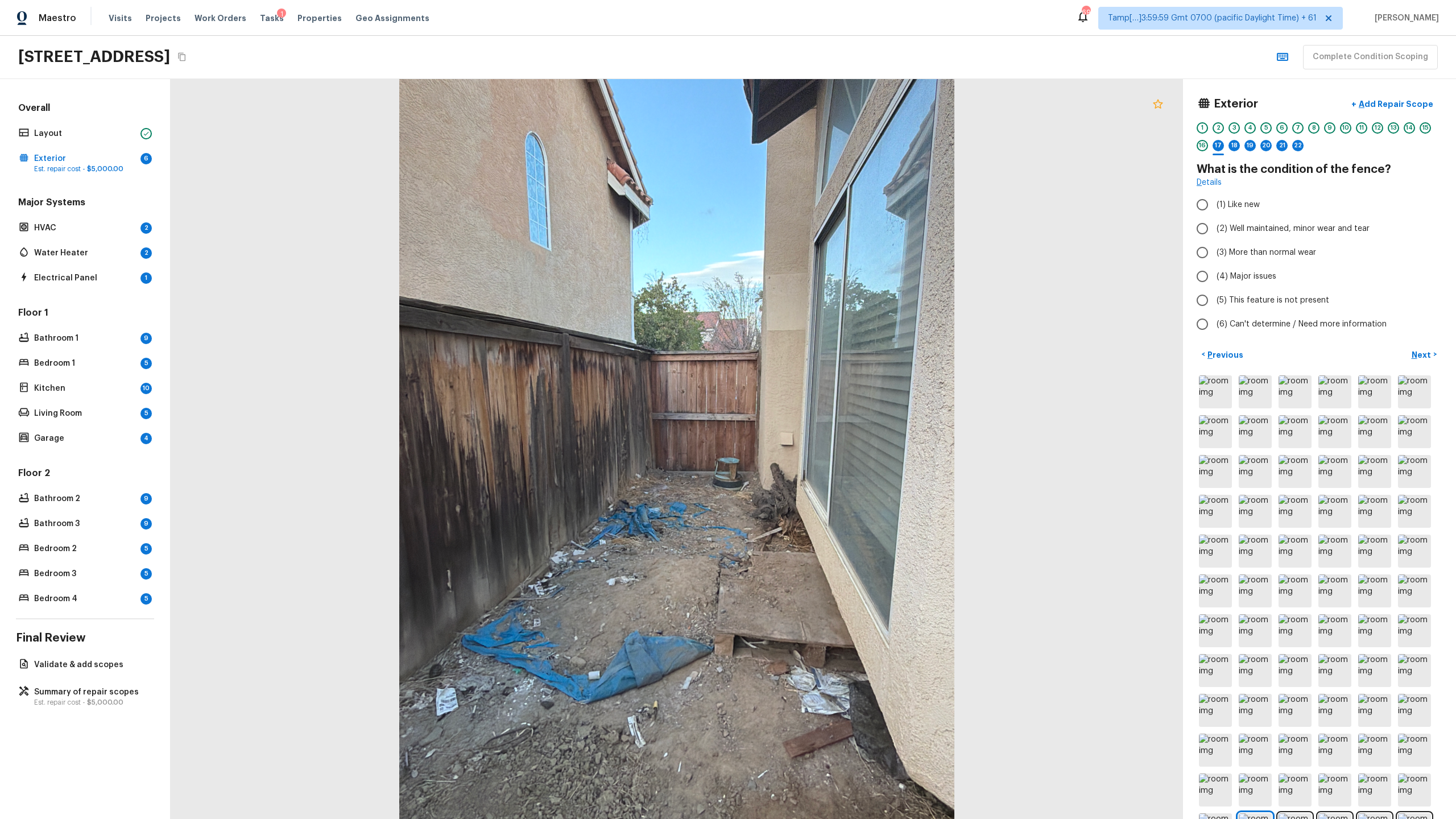
click at [816, 104] on icon at bounding box center [1158, 103] width 10 height 9
click at [816, 275] on span "(4) Major issues" at bounding box center [1246, 276] width 60 height 11
click at [816, 275] on input "(4) Major issues" at bounding box center [1202, 276] width 24 height 24
radio input "true"
click at [816, 350] on p "Next" at bounding box center [1422, 355] width 22 height 11
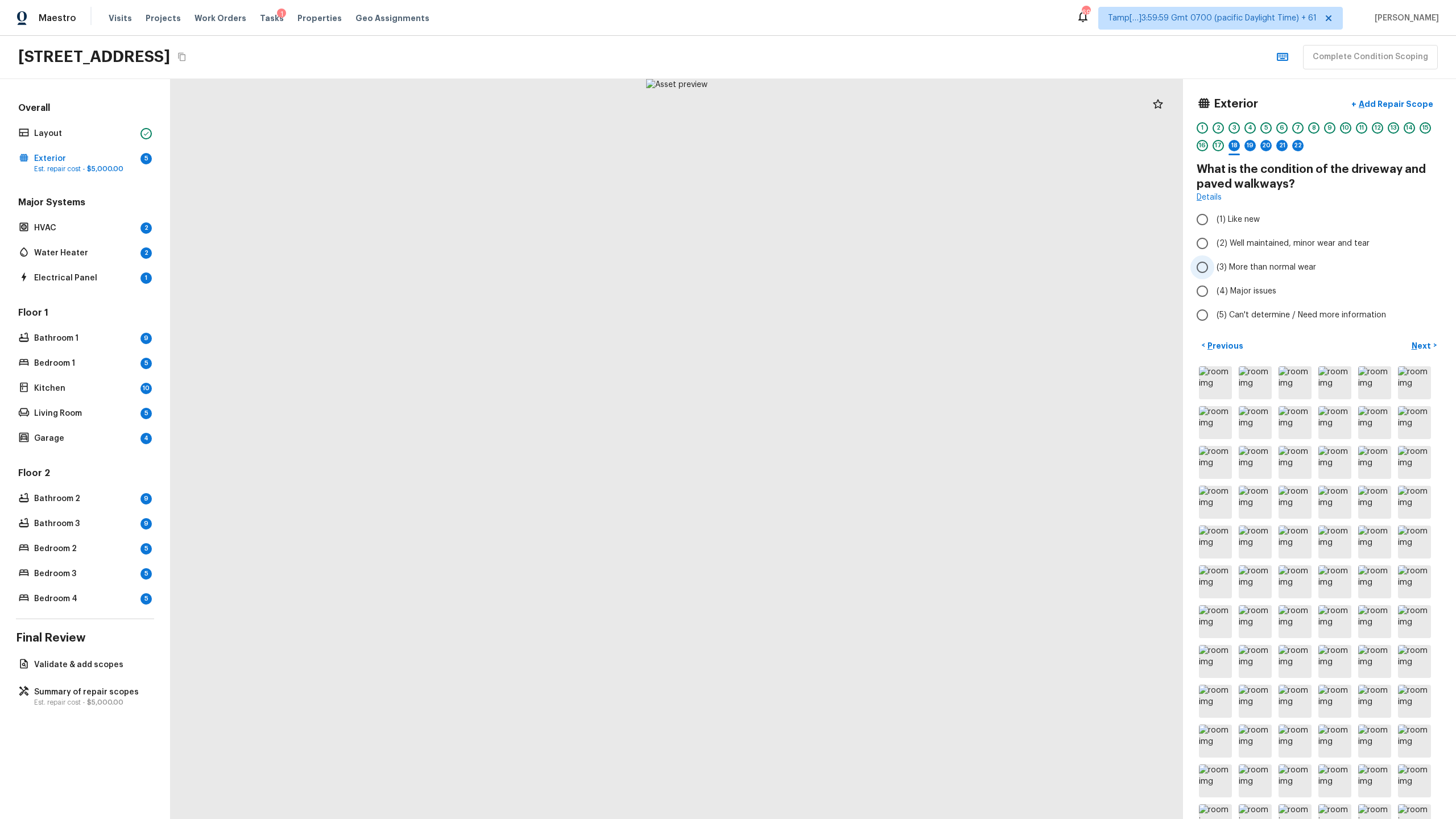
click at [816, 264] on span "(3) More than normal wear" at bounding box center [1266, 267] width 100 height 11
click at [816, 264] on input "(3) More than normal wear" at bounding box center [1202, 267] width 24 height 24
radio input "true"
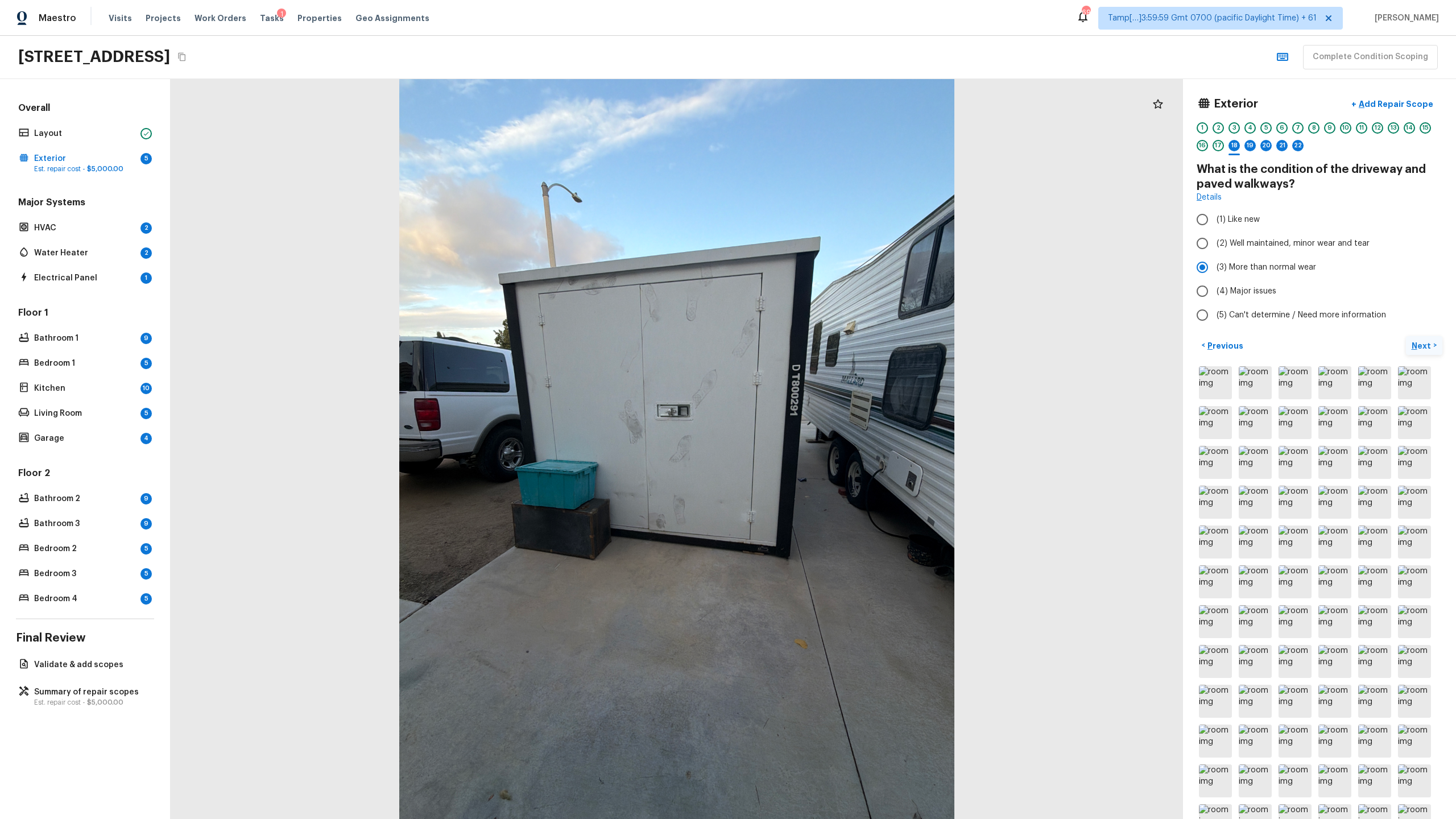
click at [816, 347] on p "Next" at bounding box center [1422, 345] width 22 height 11
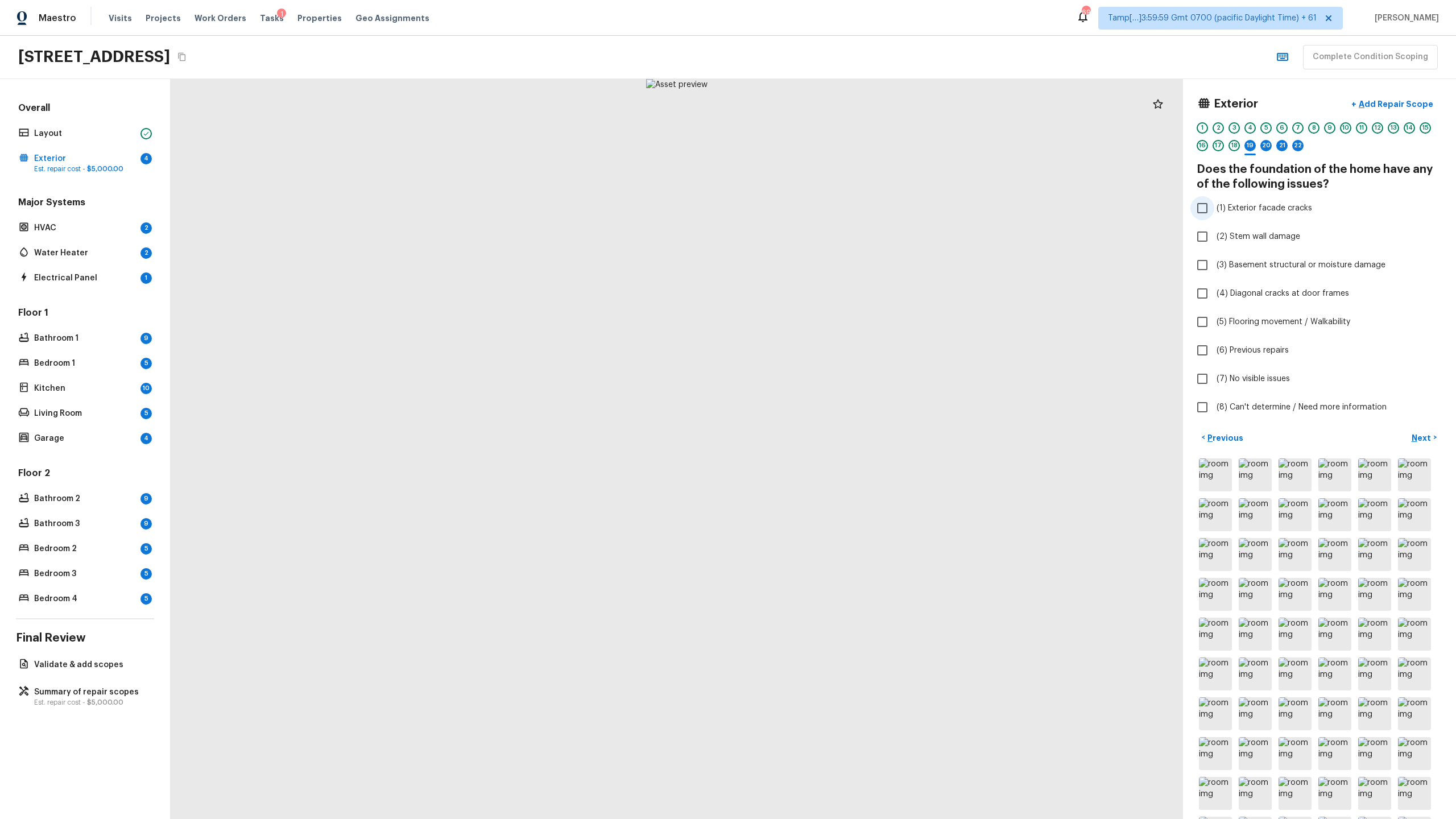
click at [816, 209] on span "(1) Exterior facade cracks" at bounding box center [1264, 208] width 95 height 11
click at [816, 209] on input "(1) Exterior facade cracks" at bounding box center [1202, 208] width 24 height 24
checkbox input "true"
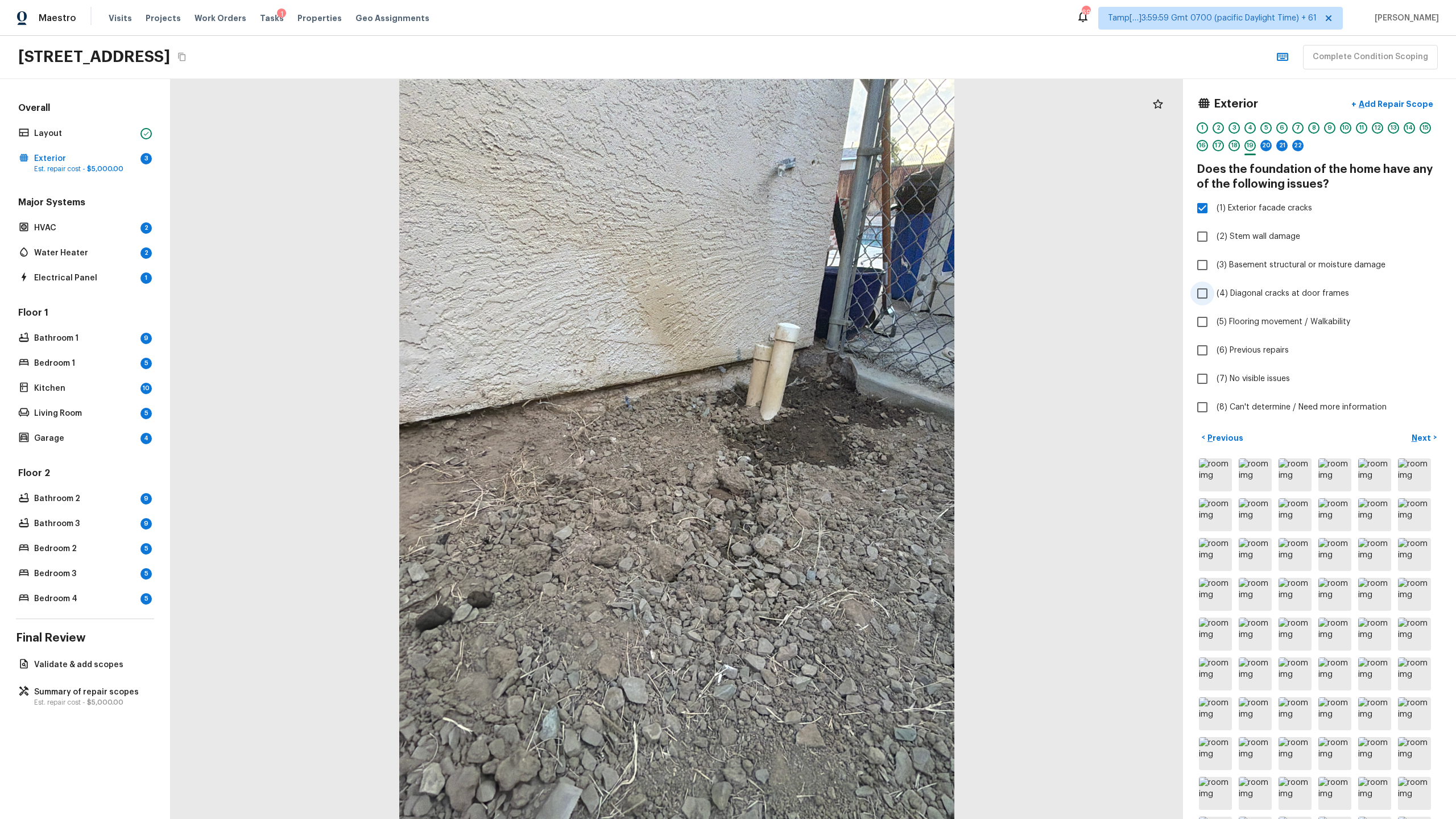
click at [816, 289] on span "(4) Diagonal cracks at door frames" at bounding box center [1283, 294] width 133 height 11
click at [816, 289] on input "(4) Diagonal cracks at door frames" at bounding box center [1202, 294] width 24 height 24
checkbox input "true"
click at [816, 398] on p "Next" at bounding box center [1422, 438] width 22 height 11
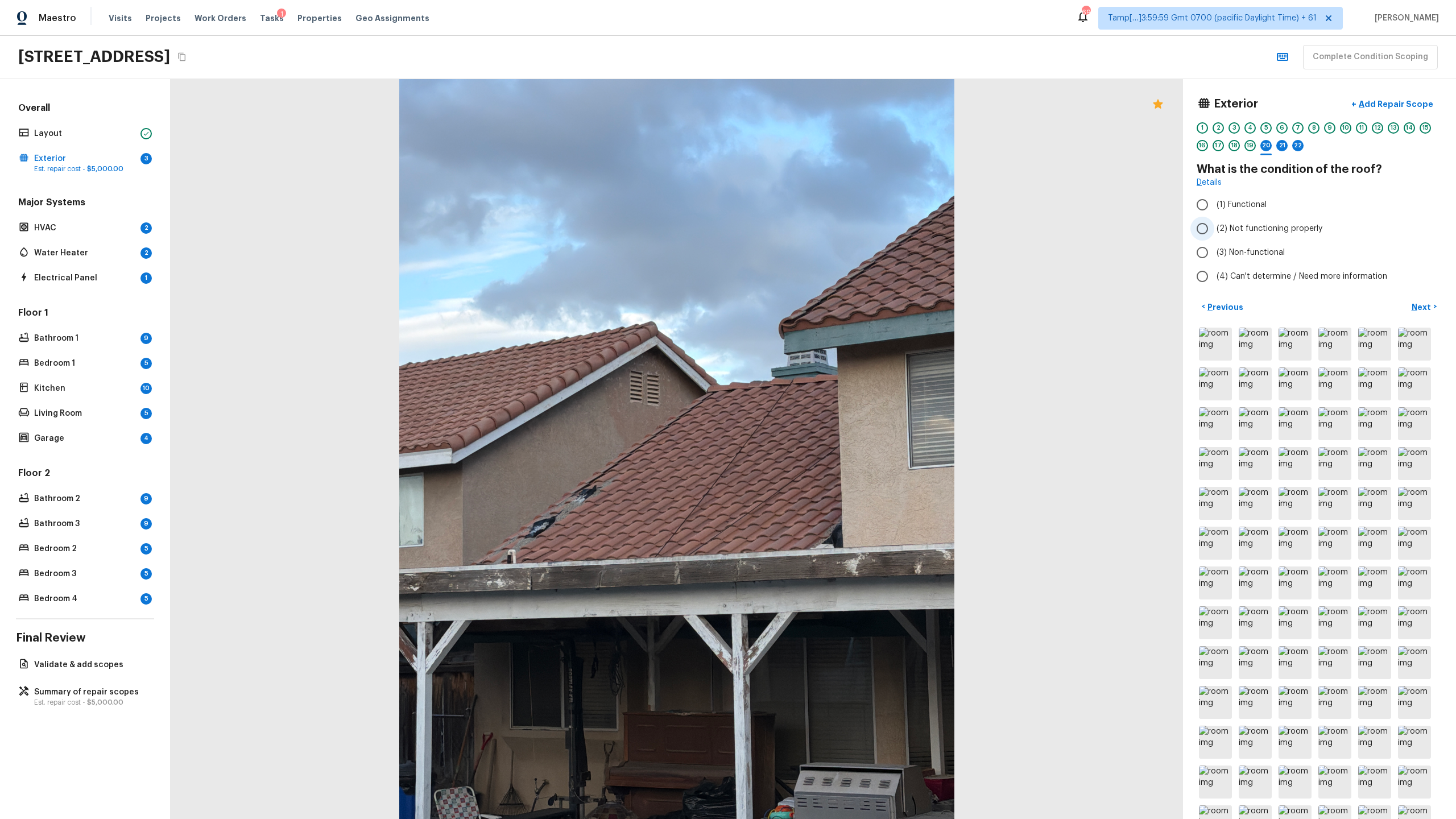
click at [816, 230] on span "(2) Not functioning properly" at bounding box center [1270, 229] width 106 height 11
click at [816, 230] on input "(2) Not functioning properly" at bounding box center [1202, 229] width 24 height 24
radio input "true"
click at [131, 398] on p "Validate & add scopes" at bounding box center [91, 664] width 113 height 11
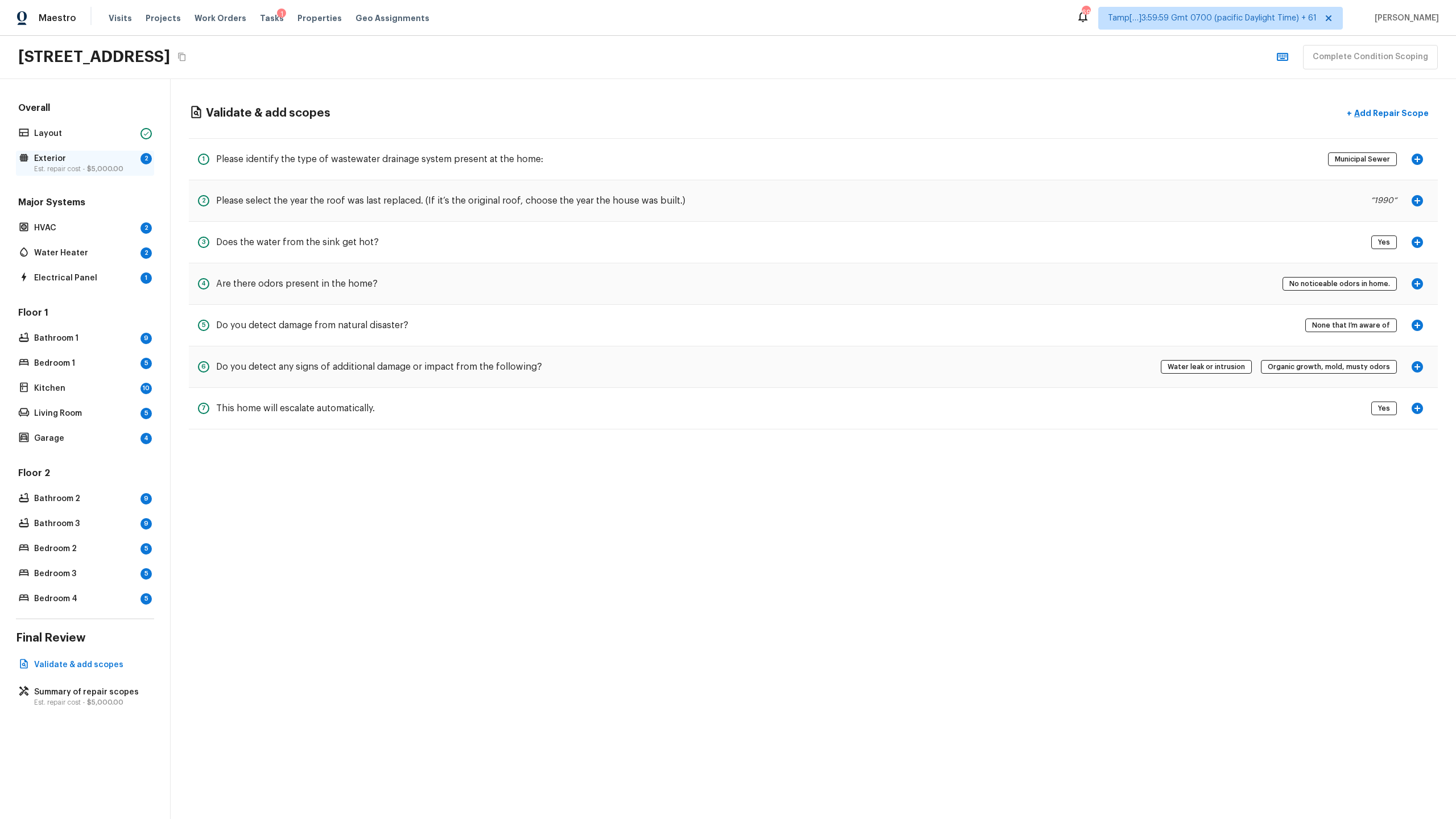
click at [122, 161] on p "Exterior" at bounding box center [85, 158] width 102 height 11
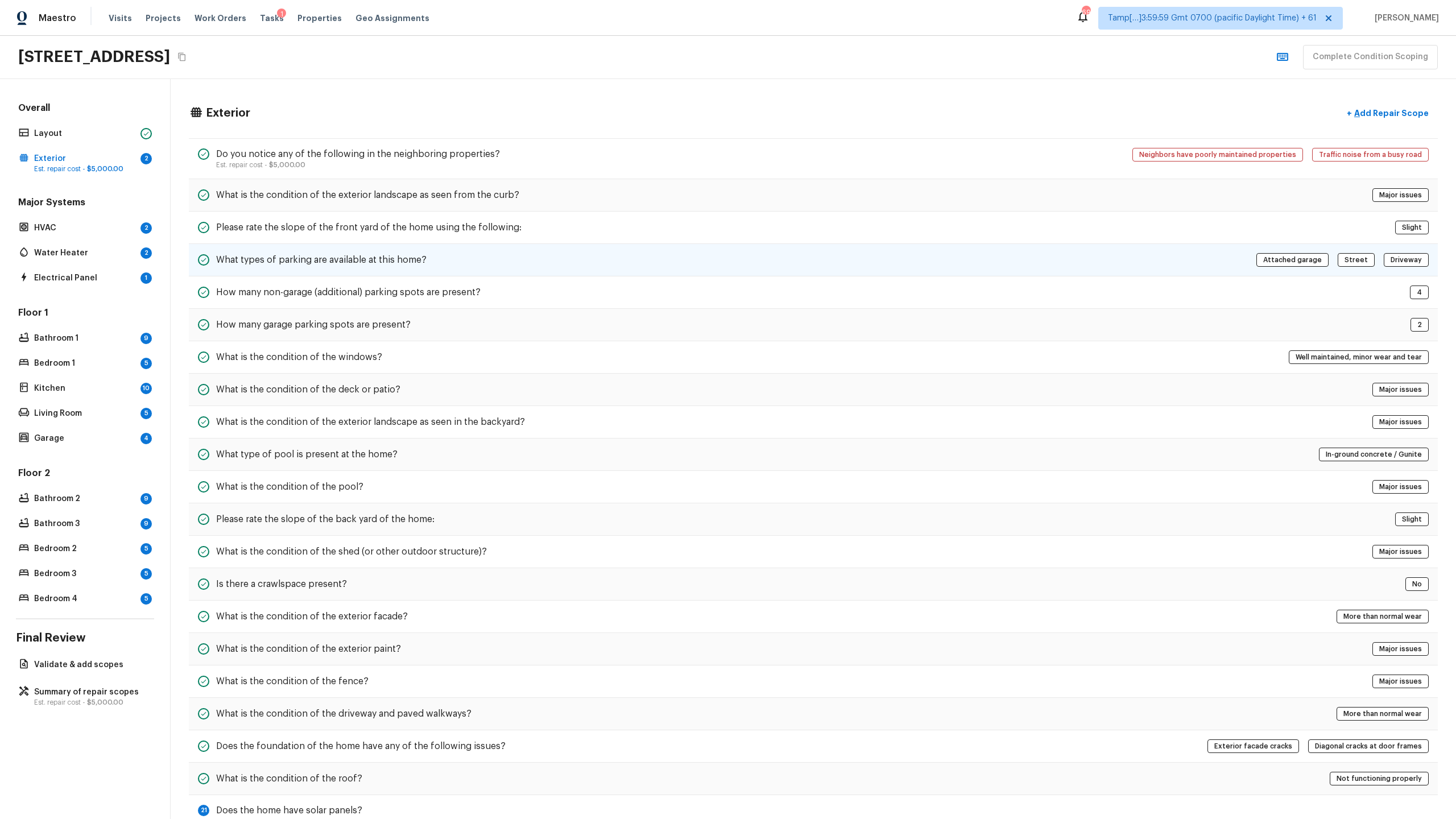
scroll to position [90, 0]
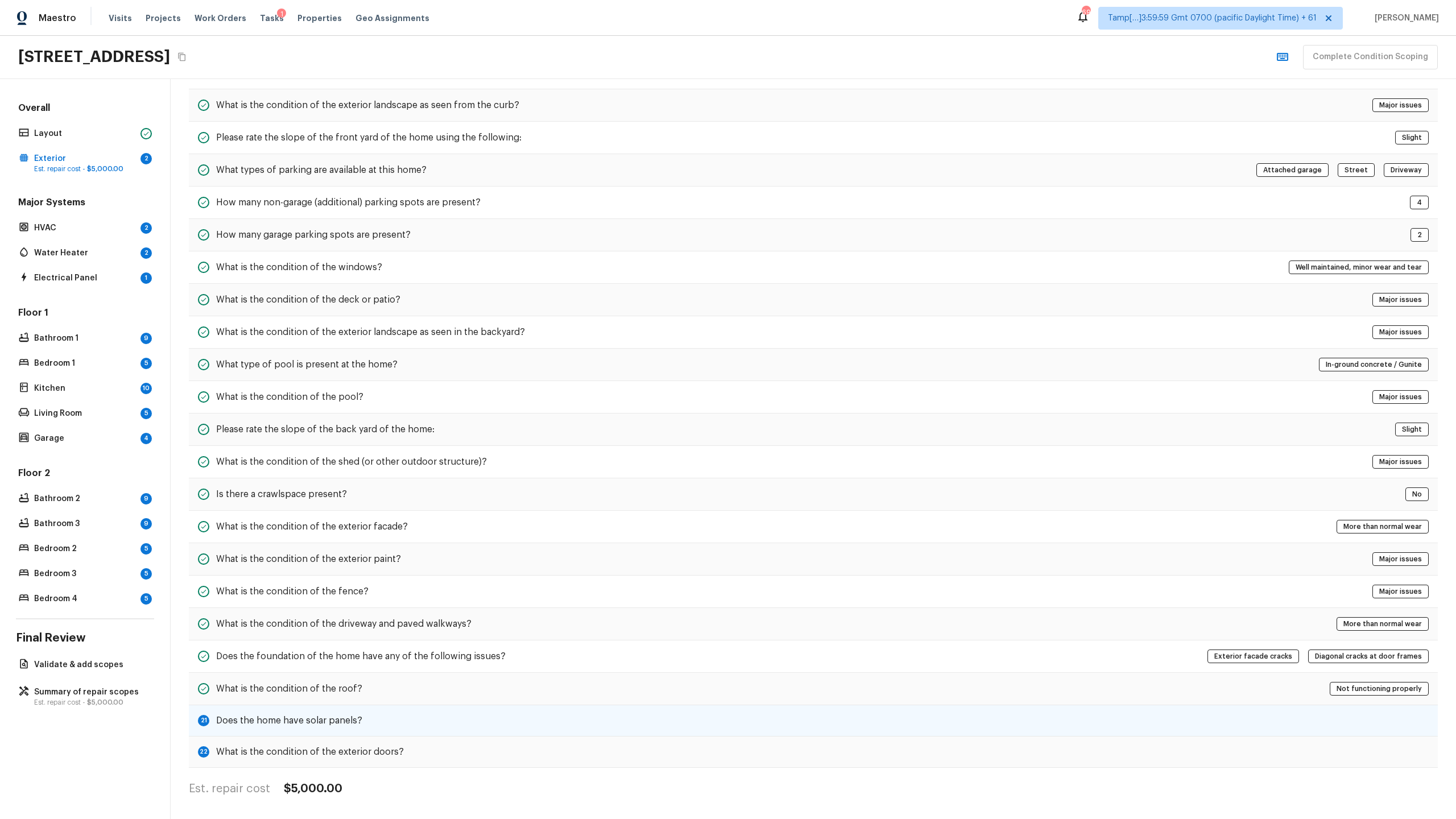
click at [816, 398] on div "21 Does the home have solar panels?" at bounding box center [813, 721] width 1249 height 31
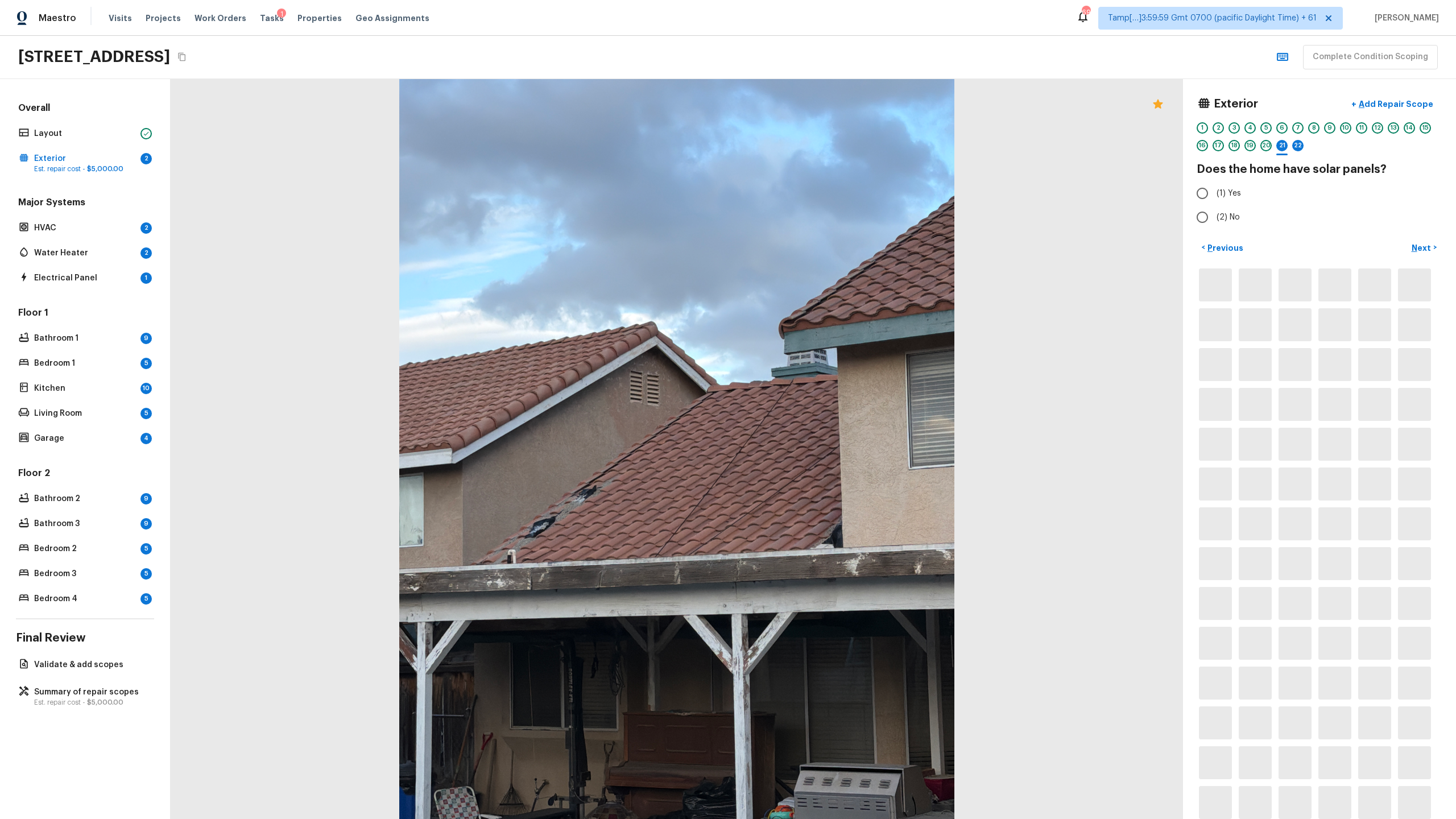
scroll to position [0, 0]
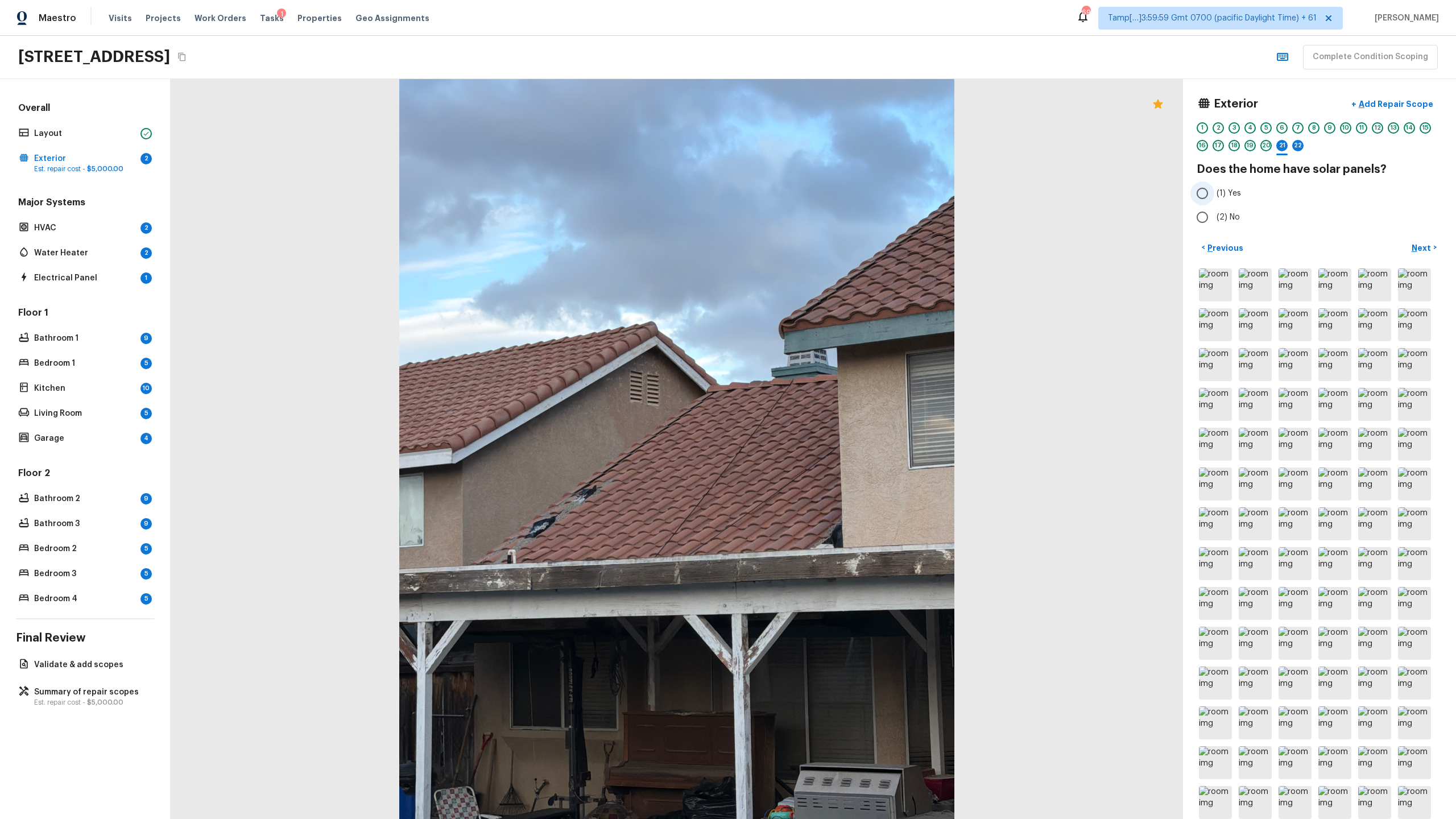
click at [816, 201] on label "(1) Yes" at bounding box center [1311, 193] width 243 height 24
click at [816, 201] on input "(1) Yes" at bounding box center [1202, 193] width 24 height 24
radio input "true"
click at [816, 216] on span "(2) No" at bounding box center [1228, 217] width 23 height 11
click at [816, 216] on input "(2) No" at bounding box center [1202, 217] width 24 height 24
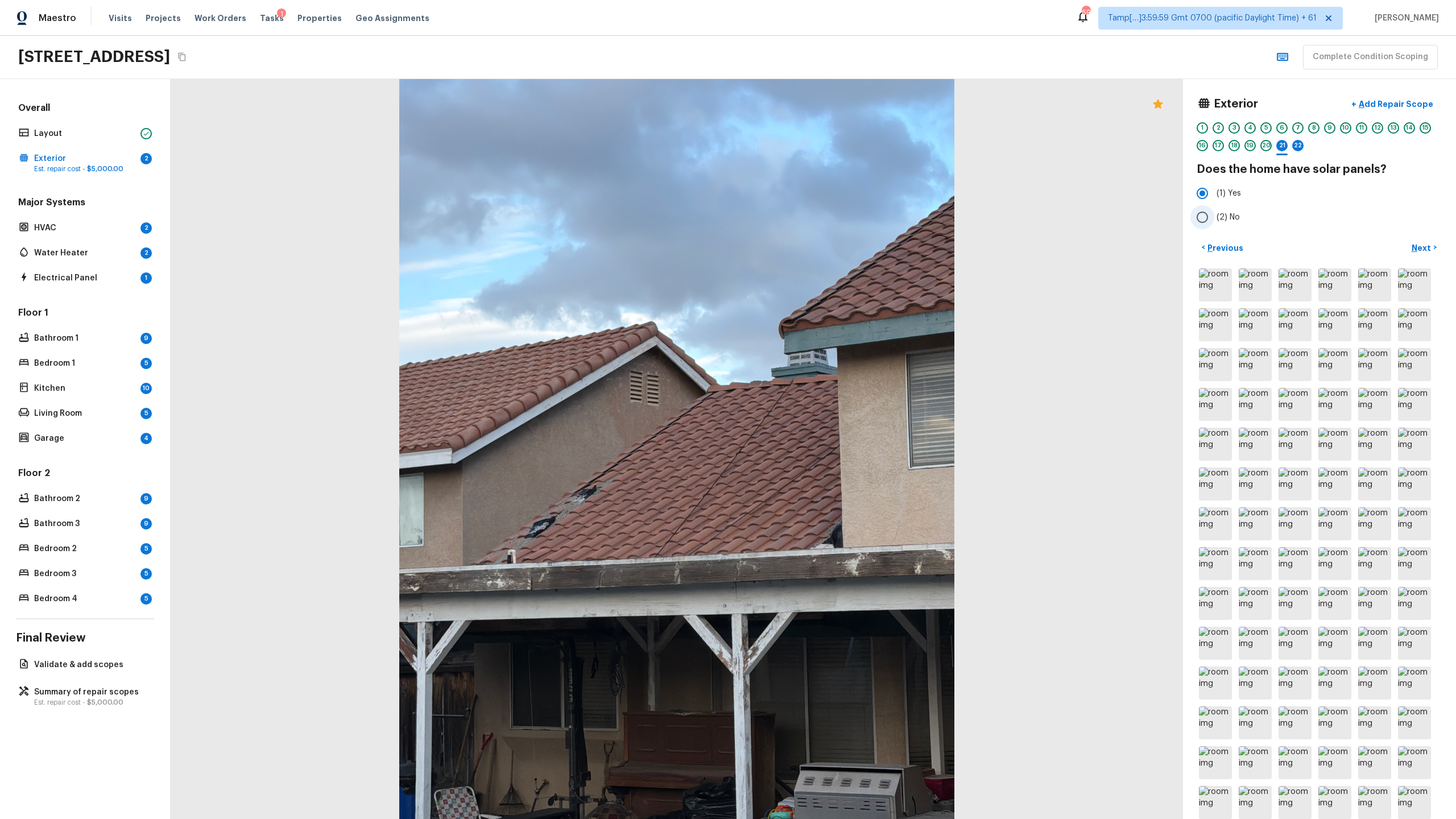
radio input "true"
click at [816, 147] on div "22" at bounding box center [1298, 145] width 11 height 11
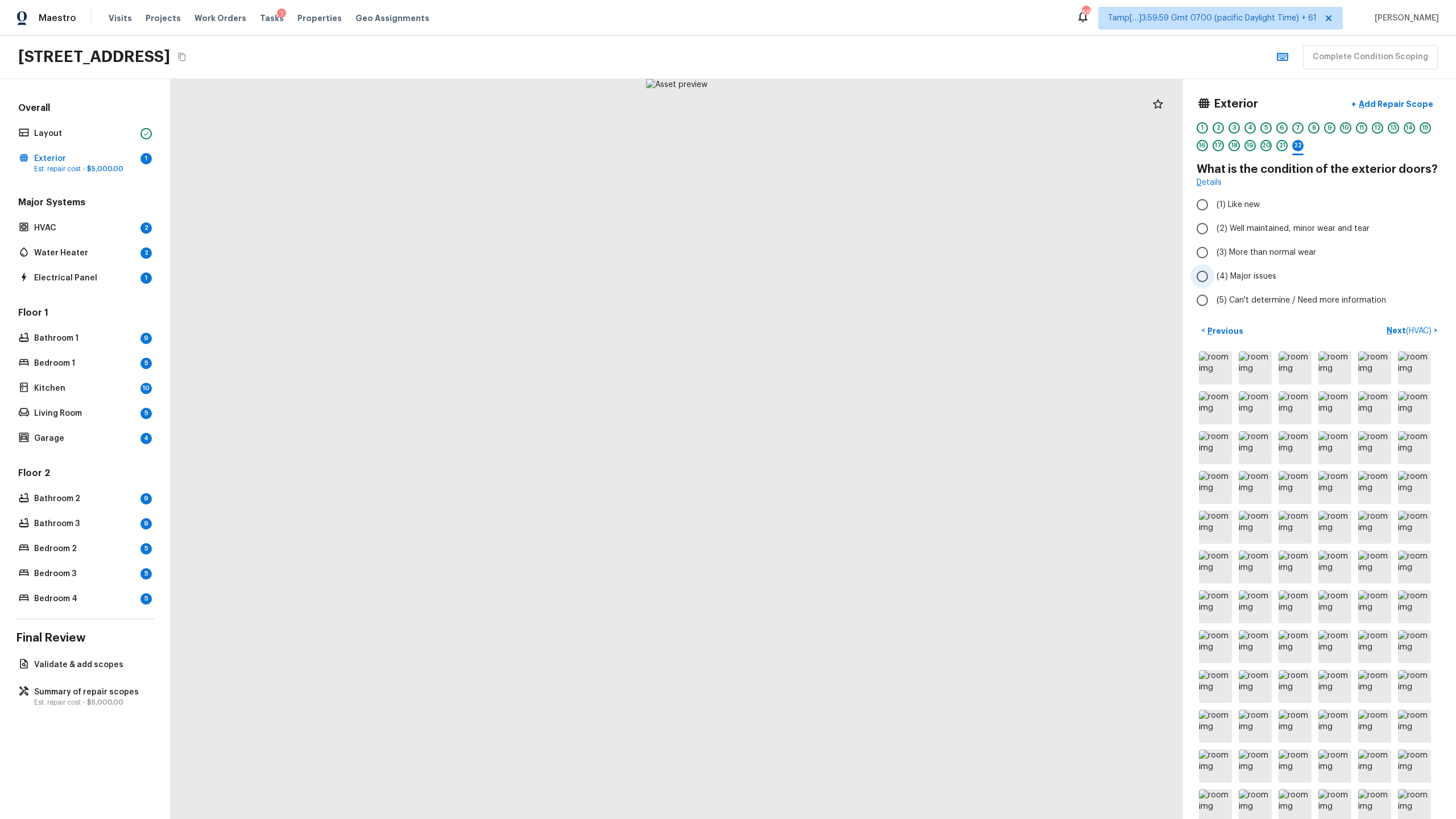
click at [816, 272] on span "(4) Major issues" at bounding box center [1246, 276] width 60 height 11
click at [816, 272] on input "(4) Major issues" at bounding box center [1202, 276] width 24 height 24
radio input "true"
click at [816, 333] on p "Next ( HVAC )" at bounding box center [1410, 330] width 47 height 12
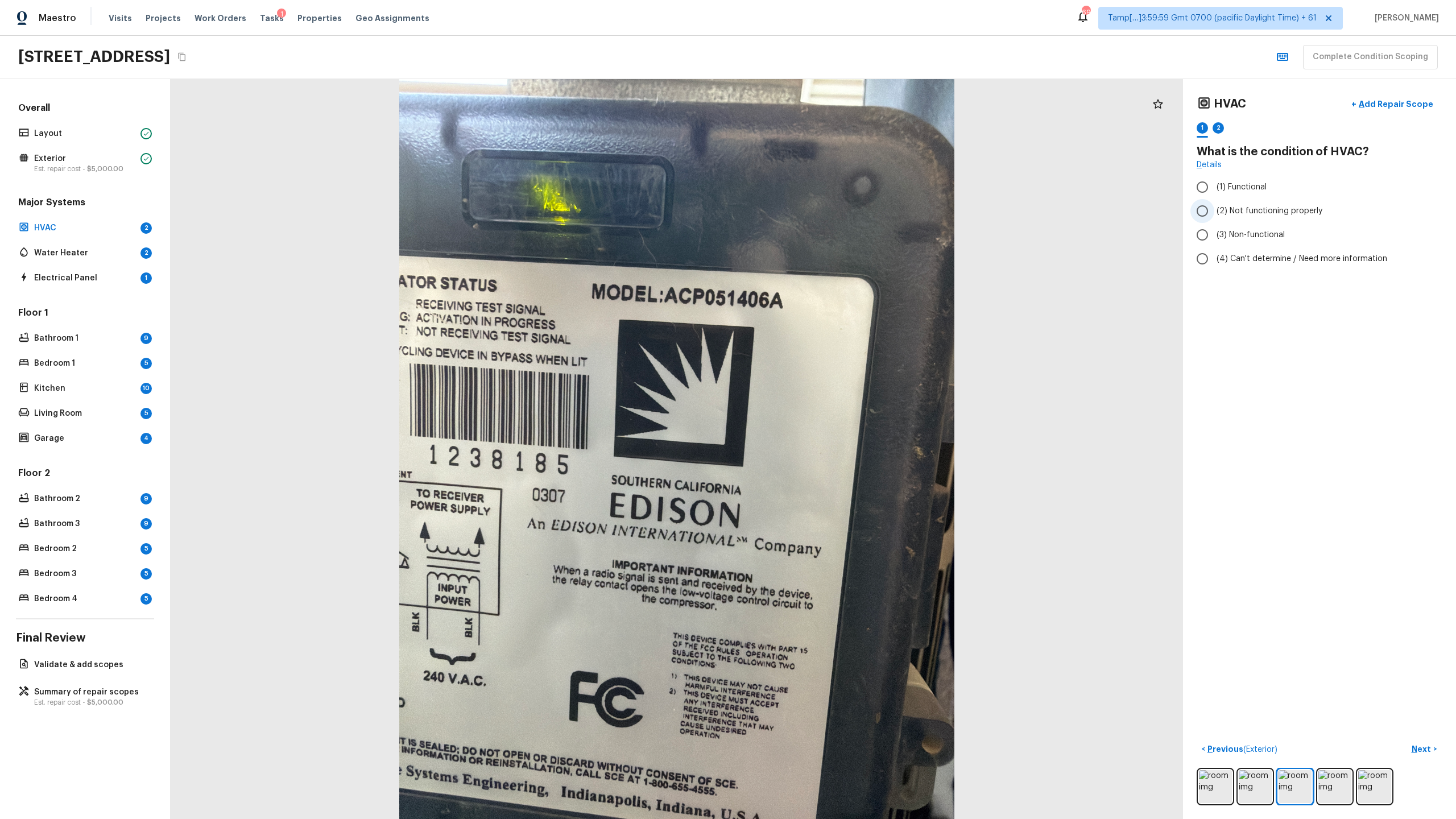
click at [816, 213] on span "(2) Not functioning properly" at bounding box center [1270, 211] width 106 height 11
click at [816, 213] on input "(2) Not functioning properly" at bounding box center [1202, 211] width 24 height 24
radio input "true"
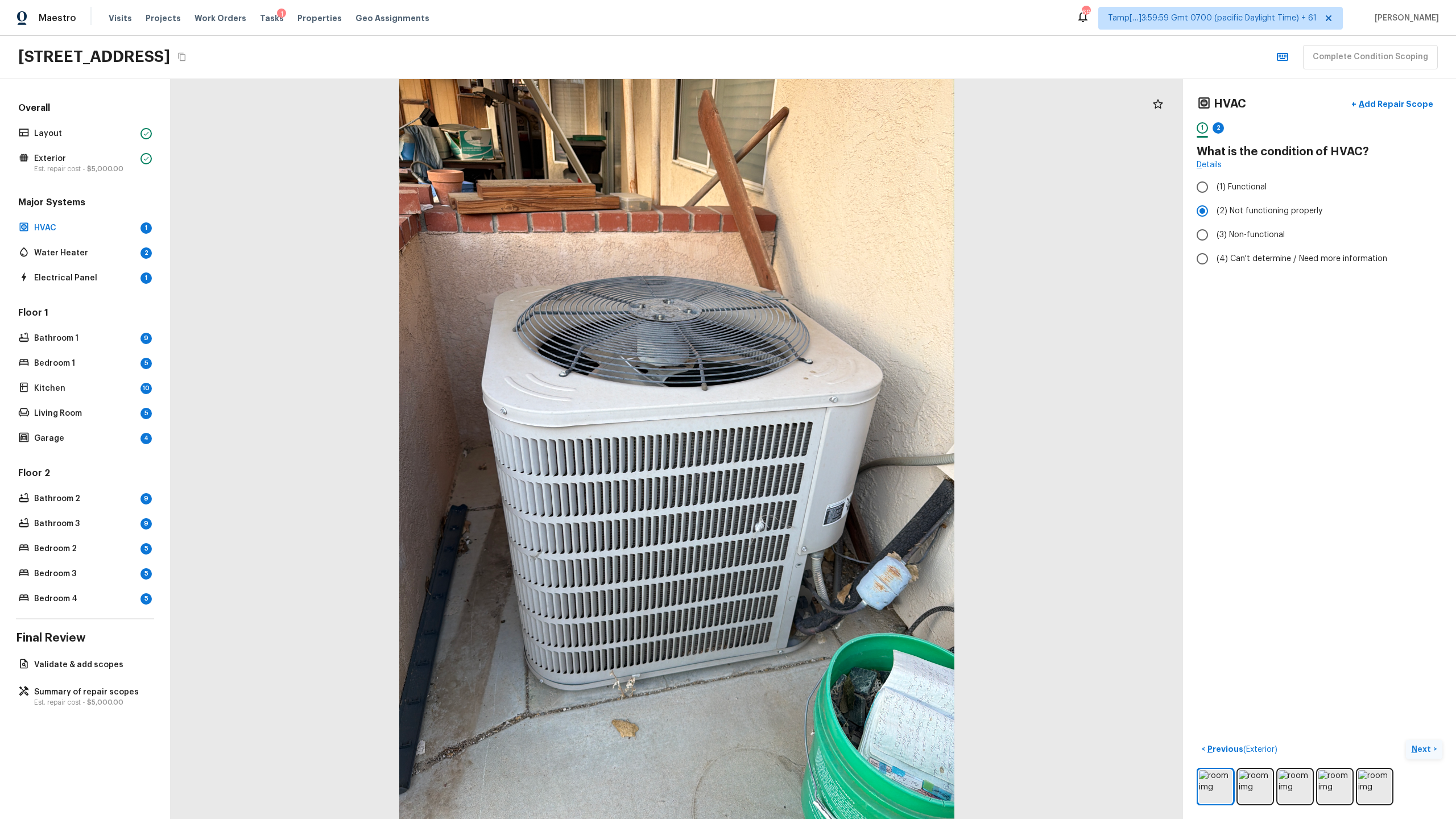
click at [816, 398] on p "Next" at bounding box center [1422, 749] width 22 height 11
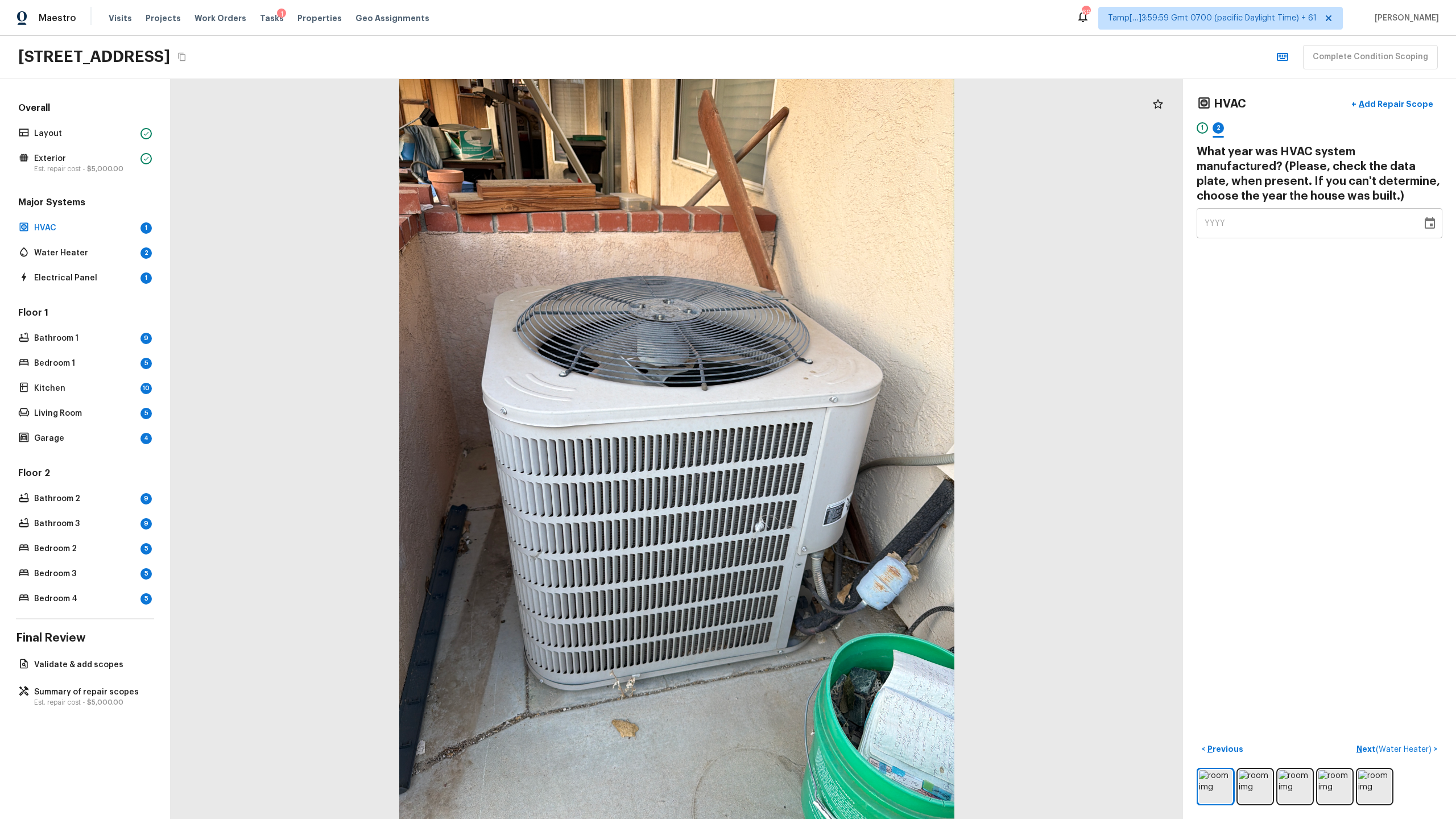
click at [816, 229] on div "YYYY" at bounding box center [1309, 223] width 210 height 30
type input "1989"
click at [816, 398] on p "Next ( Water Heater )" at bounding box center [1396, 749] width 77 height 12
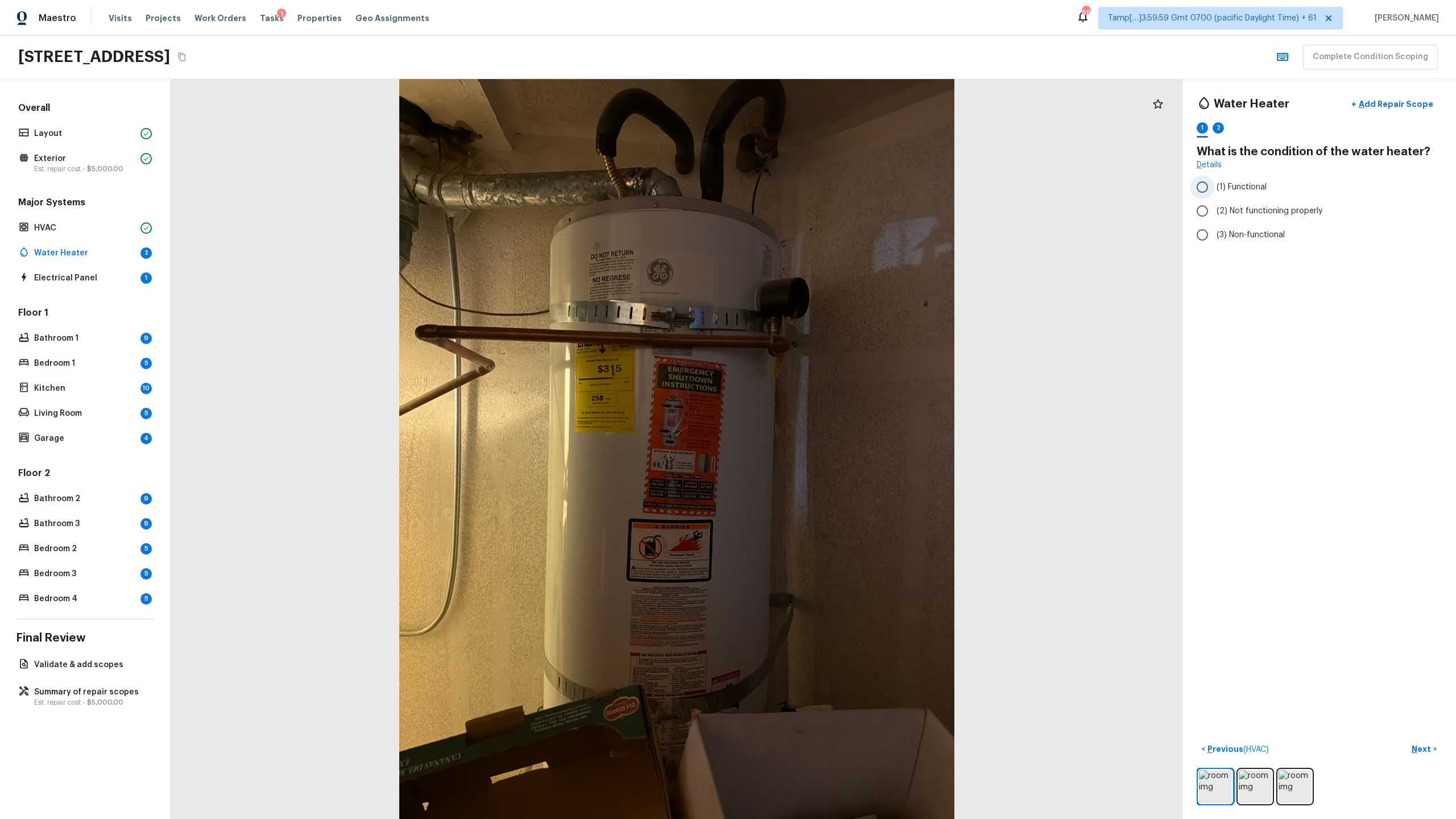
click at [816, 188] on span "(1) Functional" at bounding box center [1241, 187] width 50 height 11
click at [816, 188] on input "(1) Functional" at bounding box center [1202, 187] width 24 height 24
radio input "true"
click at [816, 133] on div "2" at bounding box center [1218, 128] width 11 height 11
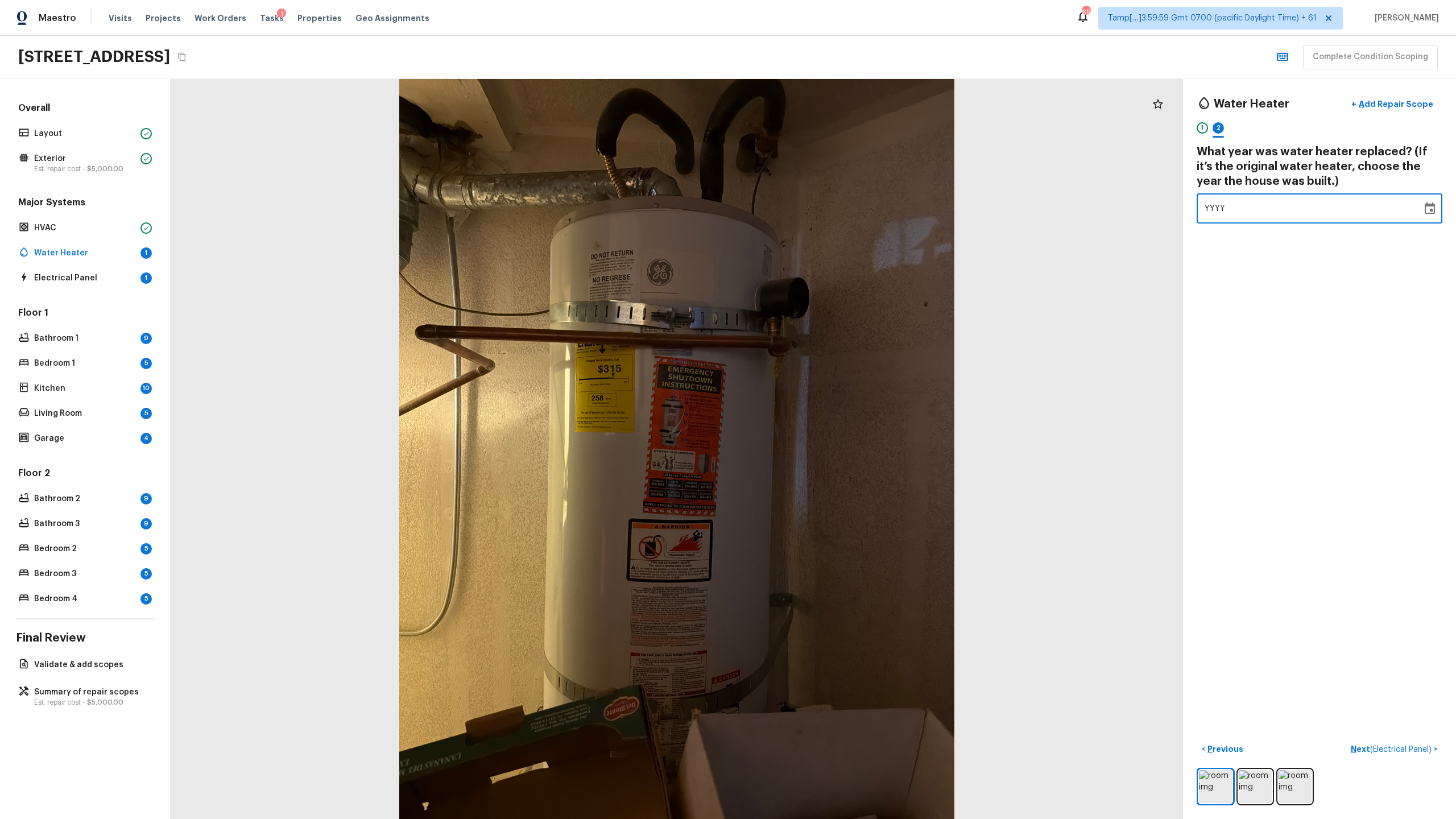
click at [816, 214] on div "YYYY" at bounding box center [1309, 208] width 210 height 30
type input "1989"
click at [816, 398] on button "Next ( Electrical Panel ) >" at bounding box center [1394, 749] width 96 height 19
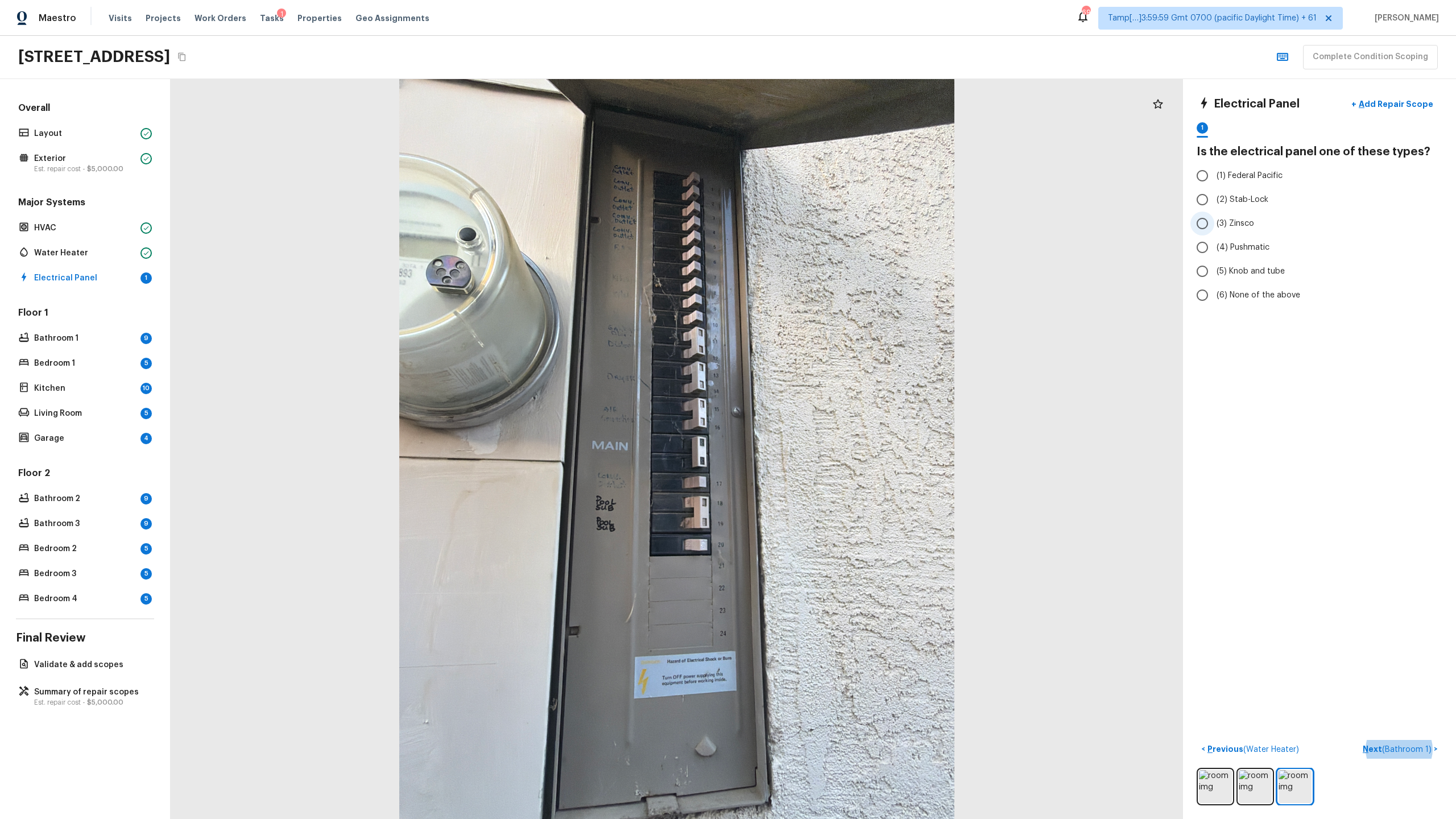
click at [816, 225] on span "(3) Zinsco" at bounding box center [1235, 223] width 37 height 11
click at [816, 225] on input "(3) Zinsco" at bounding box center [1202, 223] width 24 height 24
radio input "true"
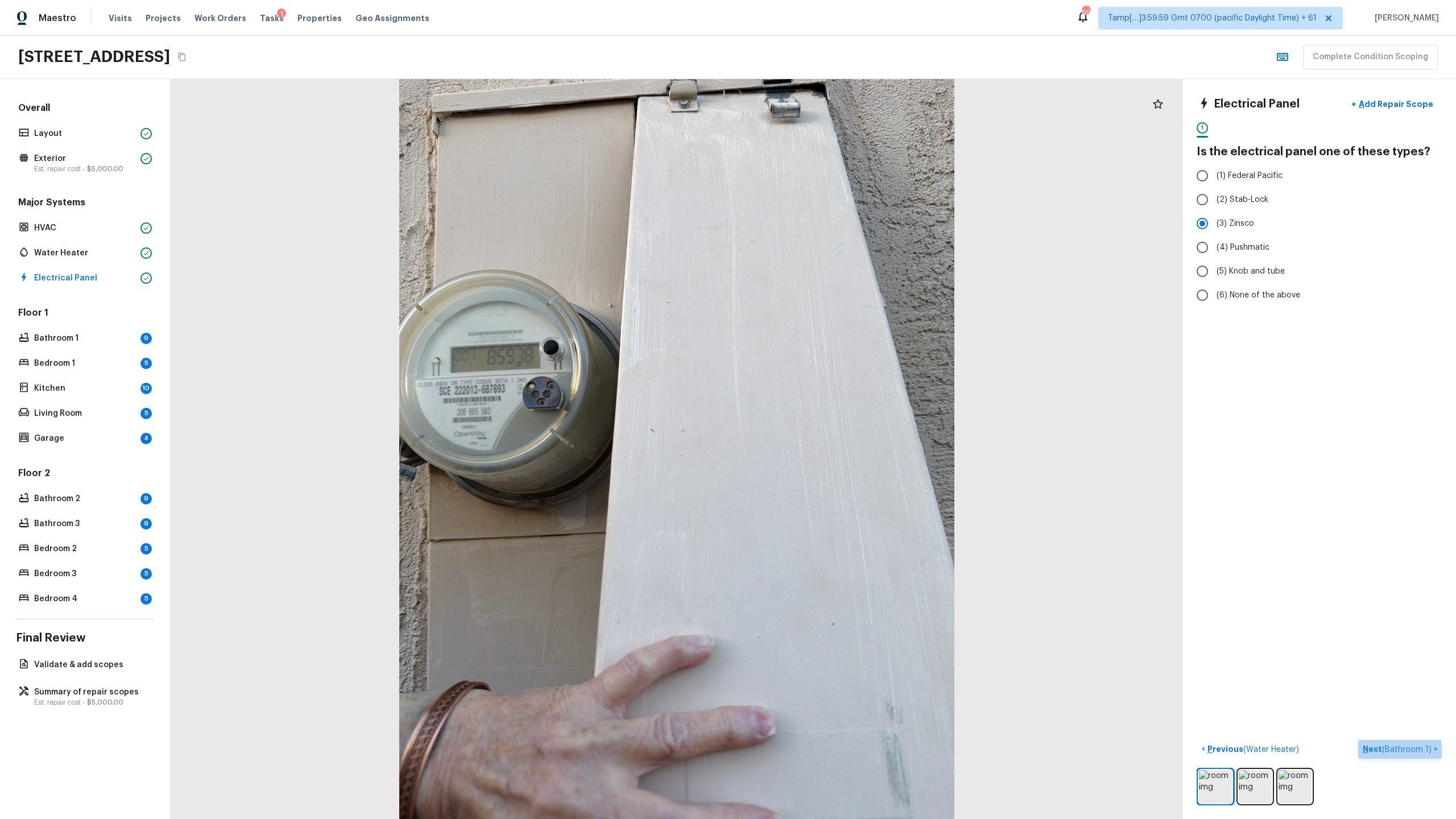
click at [816, 398] on p "Next ( Bathroom 1 )" at bounding box center [1399, 749] width 71 height 12
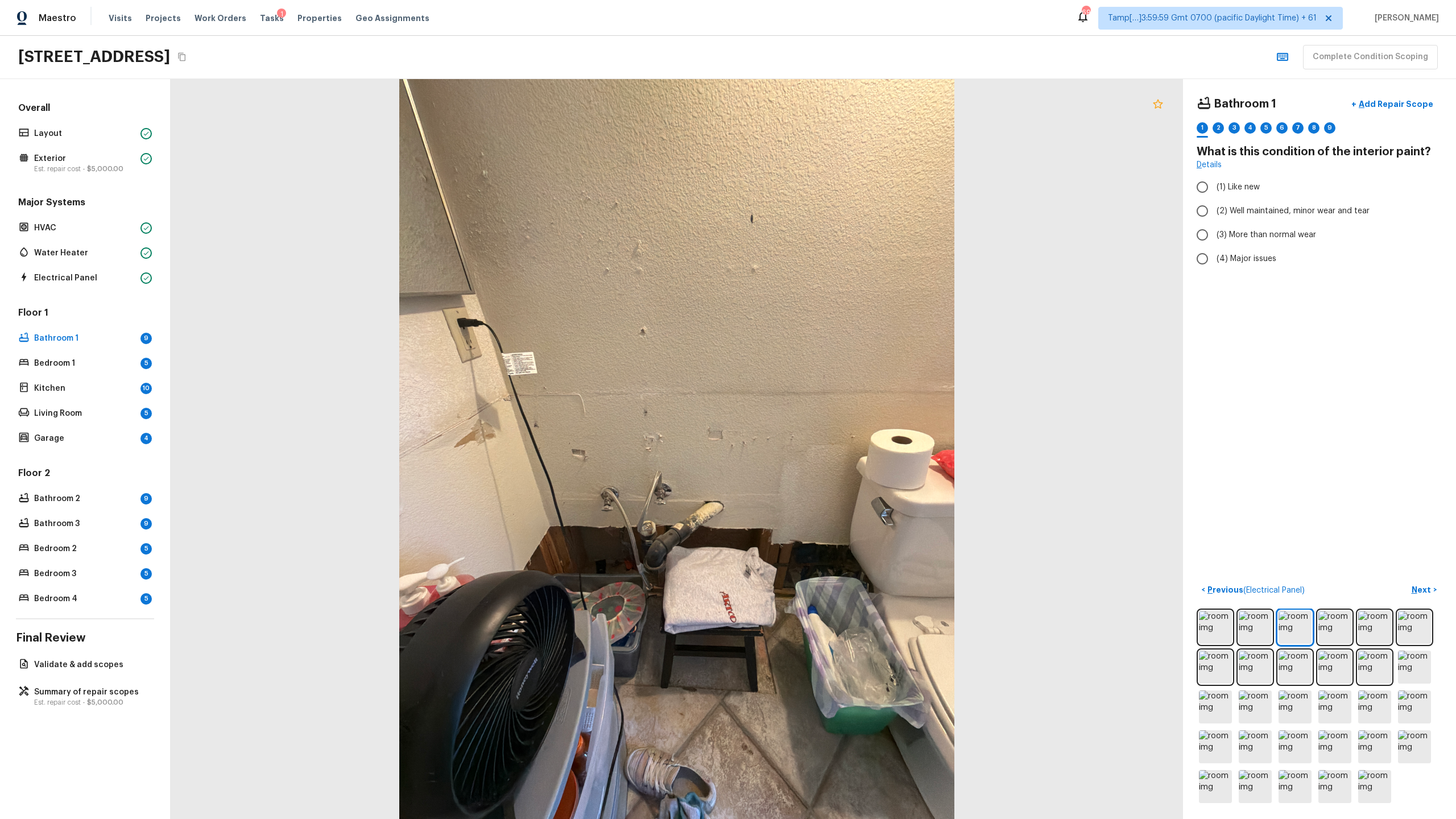
click at [816, 105] on icon at bounding box center [1158, 103] width 10 height 9
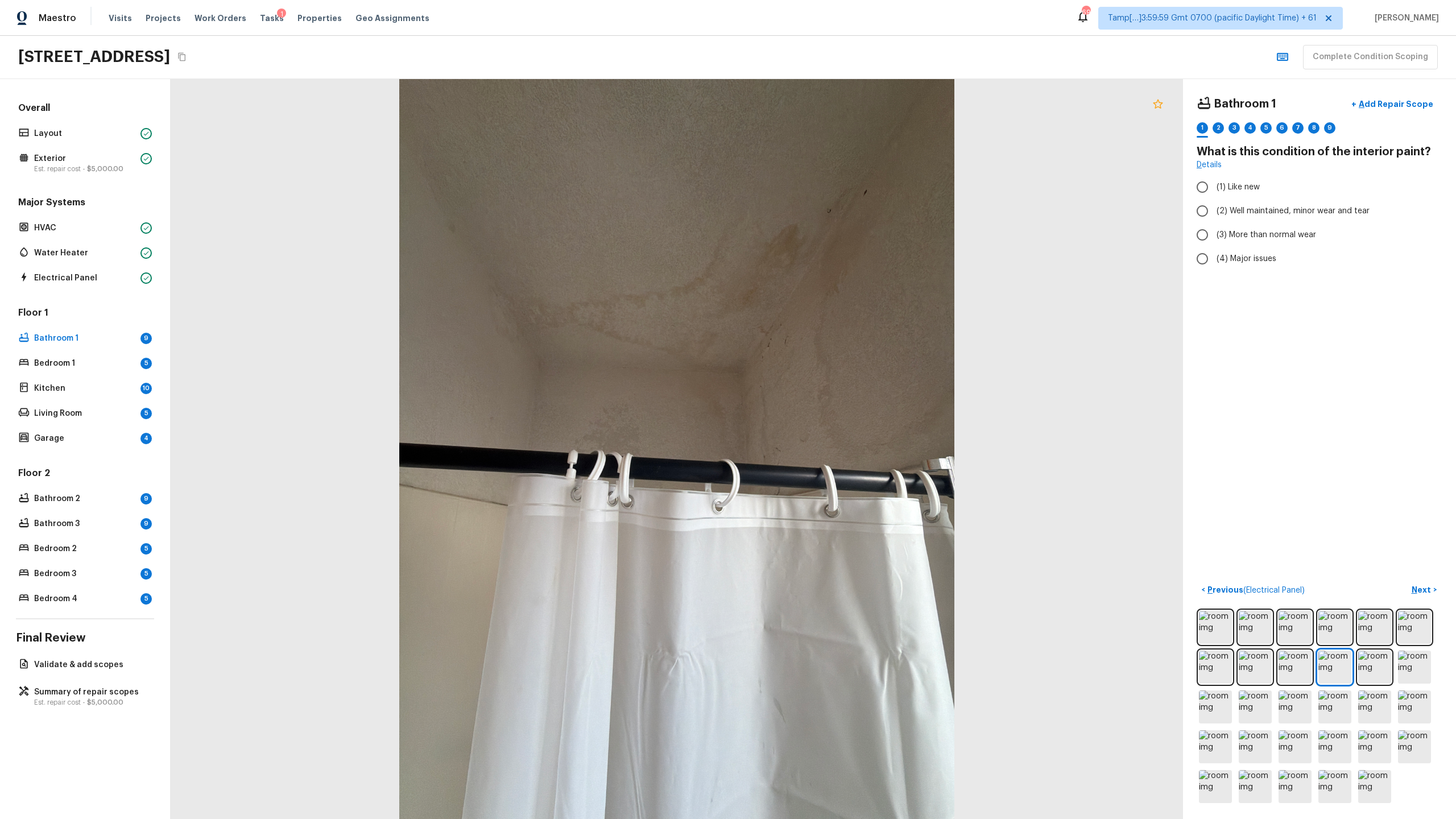
click at [816, 105] on icon at bounding box center [1158, 104] width 14 height 14
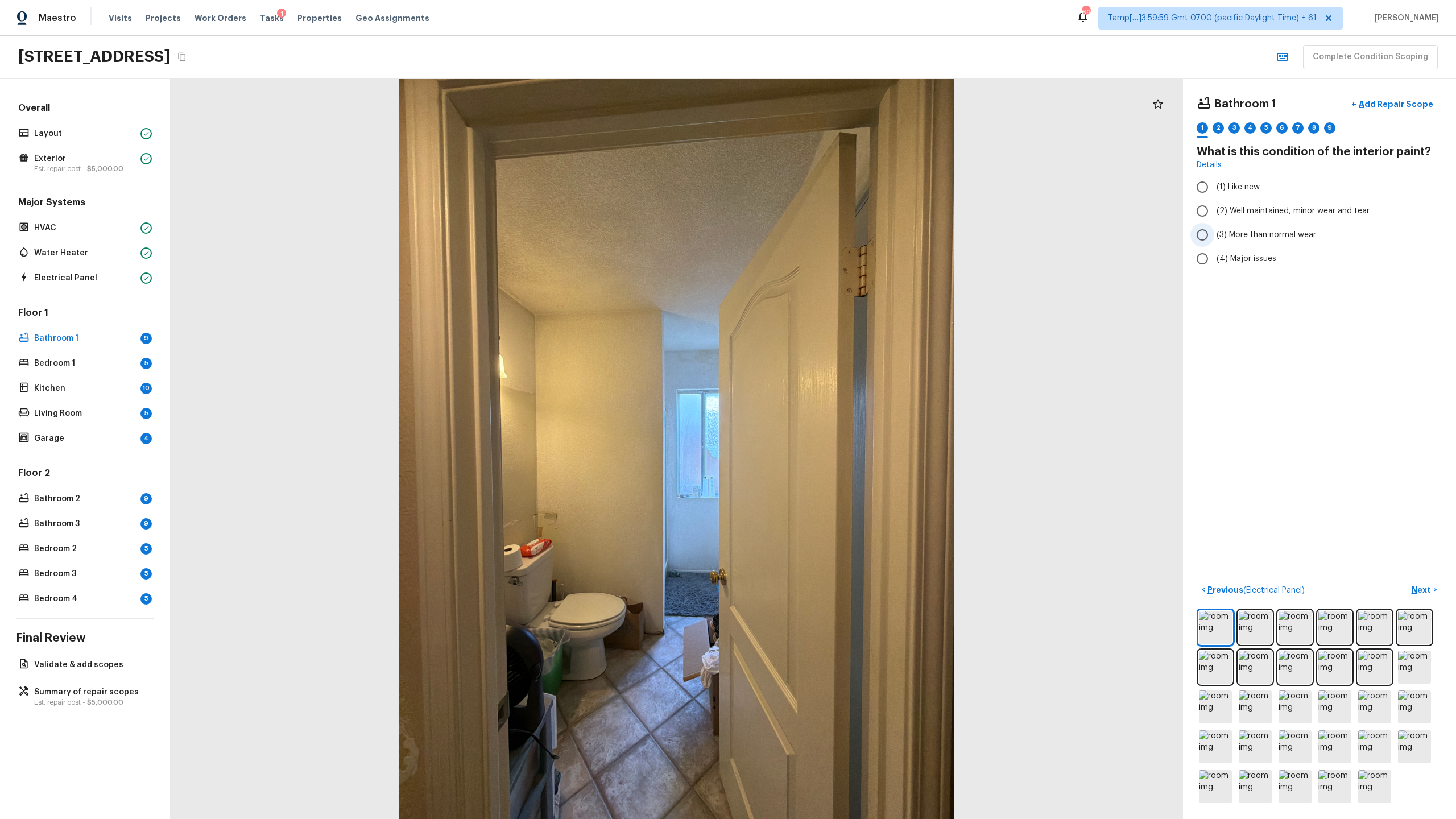
click at [816, 236] on span "(3) More than normal wear" at bounding box center [1266, 235] width 100 height 11
click at [816, 236] on input "(3) More than normal wear" at bounding box center [1202, 235] width 24 height 24
radio input "true"
click at [816, 398] on button "Next >" at bounding box center [1424, 590] width 36 height 19
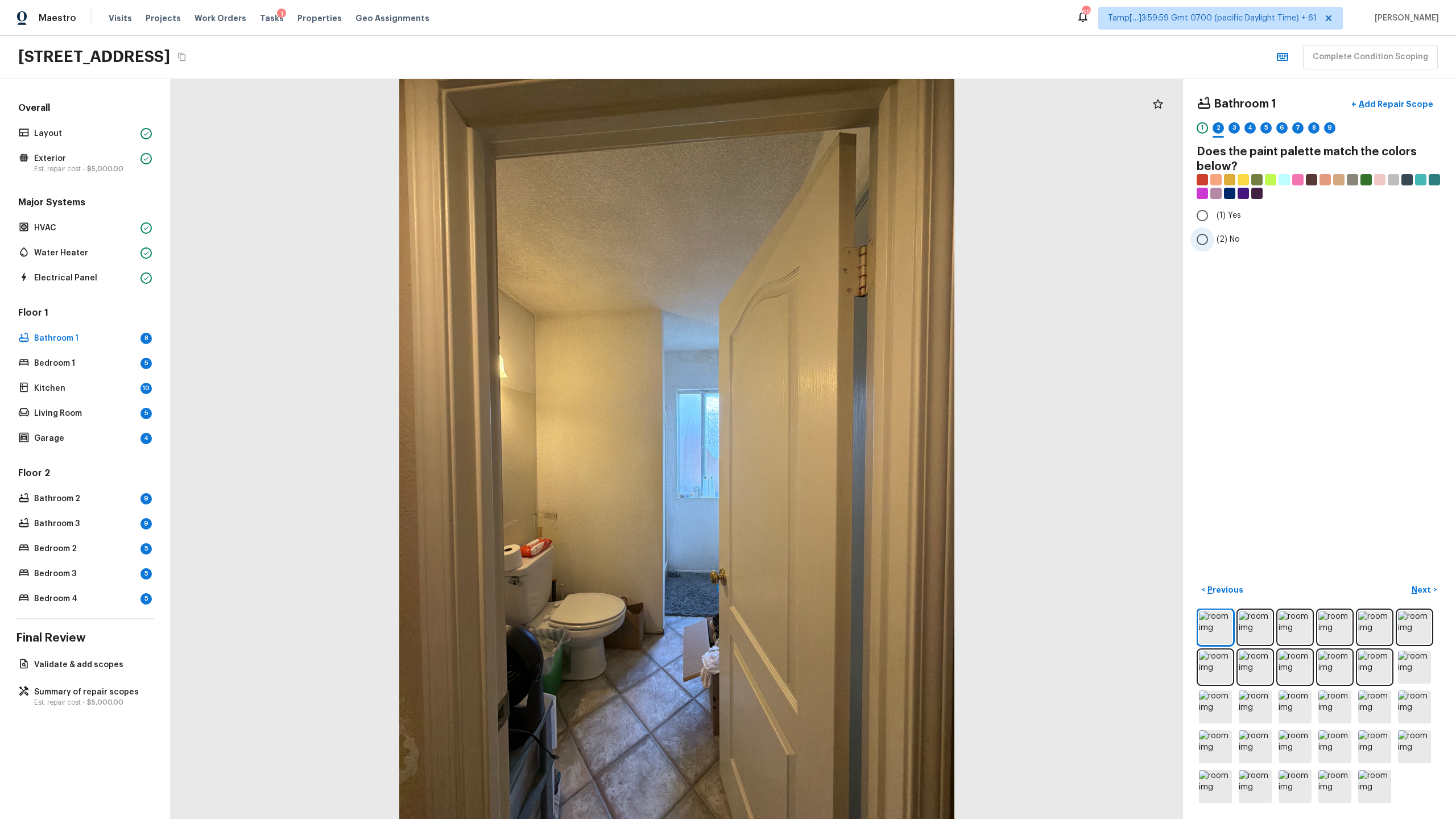
click at [816, 239] on span "(2) No" at bounding box center [1228, 239] width 23 height 11
click at [816, 239] on input "(2) No" at bounding box center [1202, 239] width 24 height 24
radio input "true"
click at [816, 398] on p "Next" at bounding box center [1422, 590] width 22 height 11
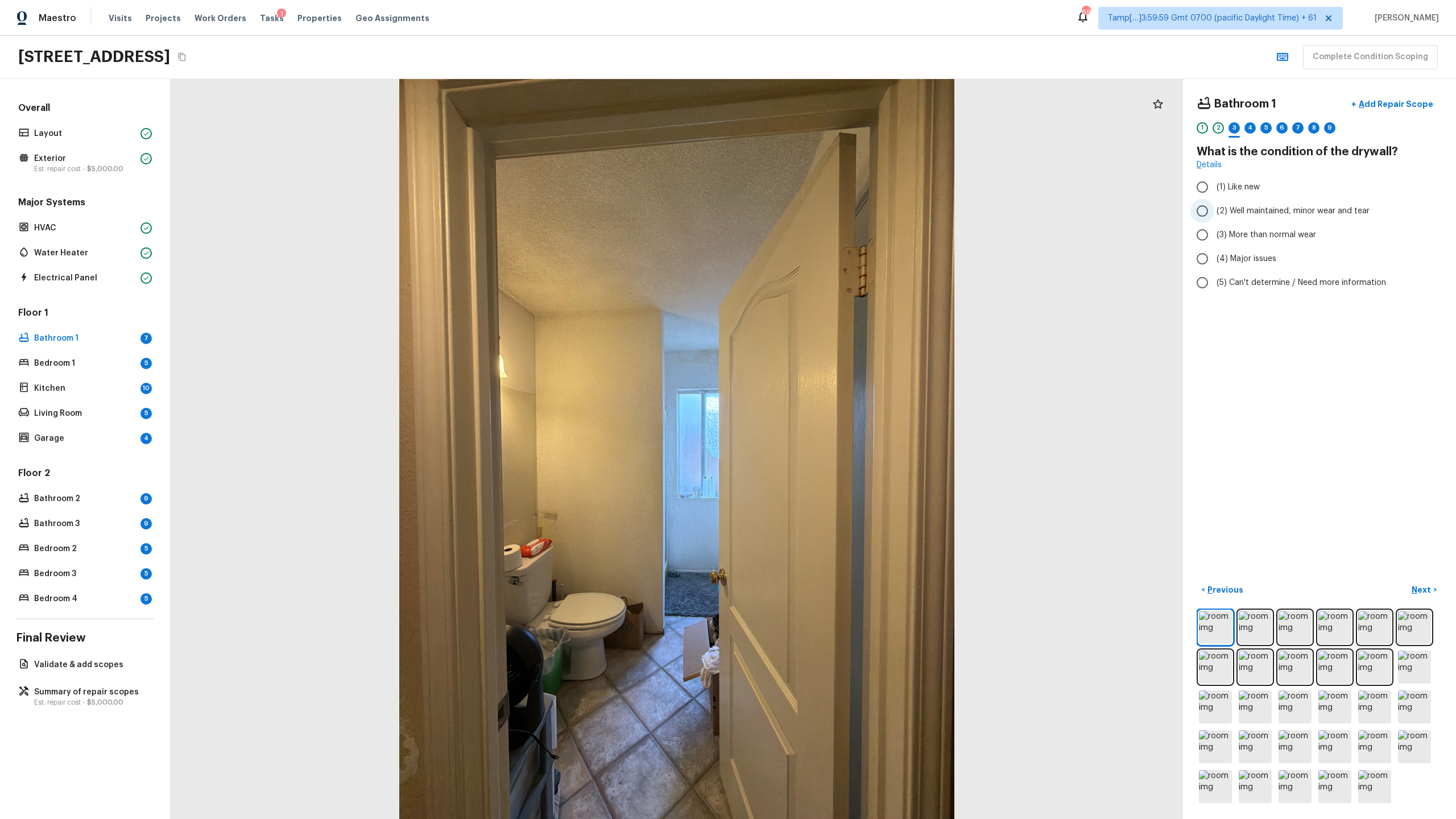
click at [816, 208] on span "(2) Well maintained, minor wear and tear" at bounding box center [1293, 211] width 153 height 11
click at [816, 208] on input "(2) Well maintained, minor wear and tear" at bounding box center [1202, 211] width 24 height 24
radio input "true"
click at [816, 228] on label "(3) More than normal wear" at bounding box center [1311, 235] width 243 height 24
click at [816, 228] on input "(3) More than normal wear" at bounding box center [1202, 235] width 24 height 24
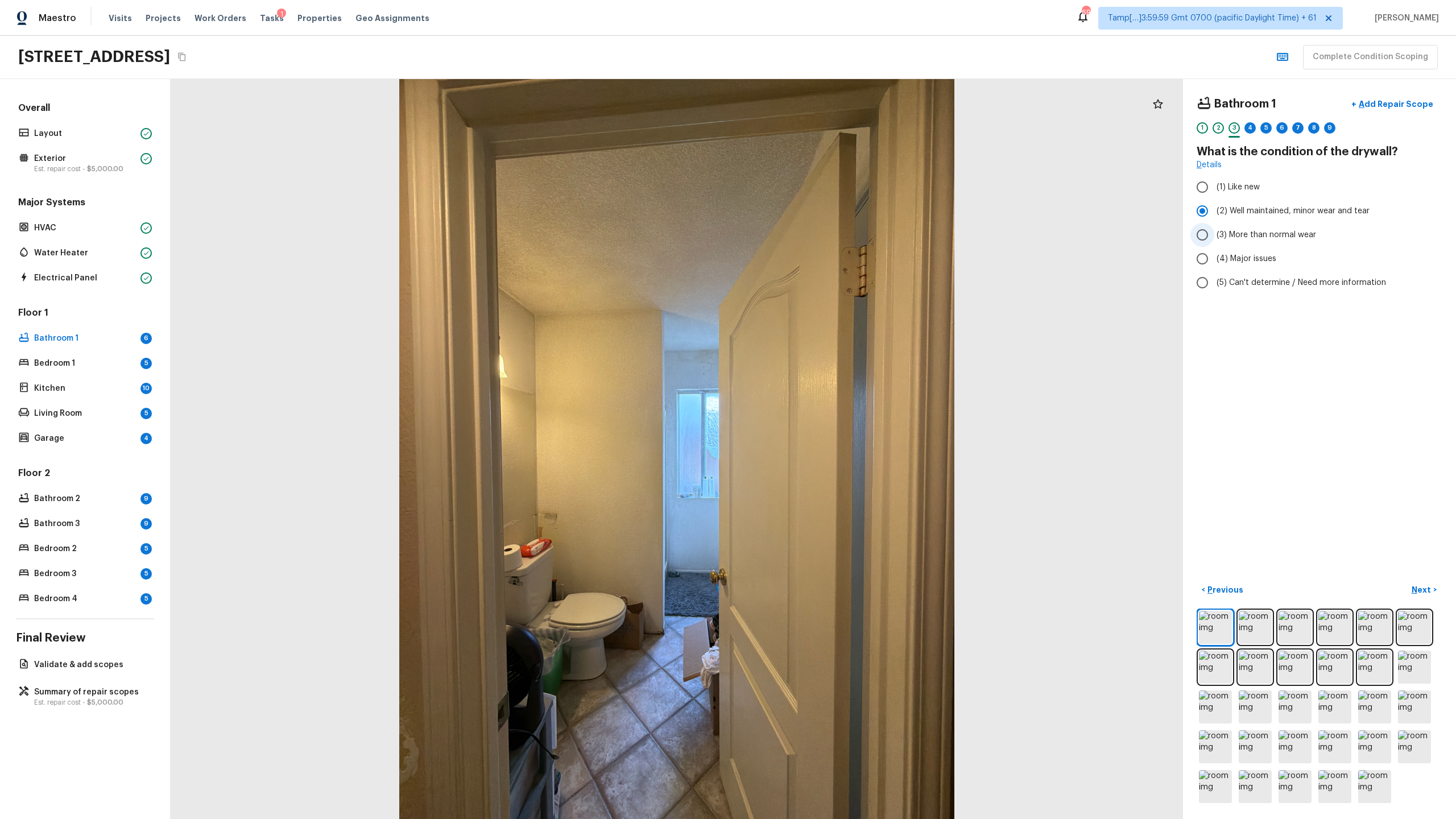
radio input "true"
click at [816, 398] on p "Next" at bounding box center [1422, 590] width 22 height 11
click at [816, 250] on label "(3) Tile" at bounding box center [1311, 244] width 243 height 24
click at [816, 250] on input "(3) Tile" at bounding box center [1202, 244] width 24 height 24
checkbox input "true"
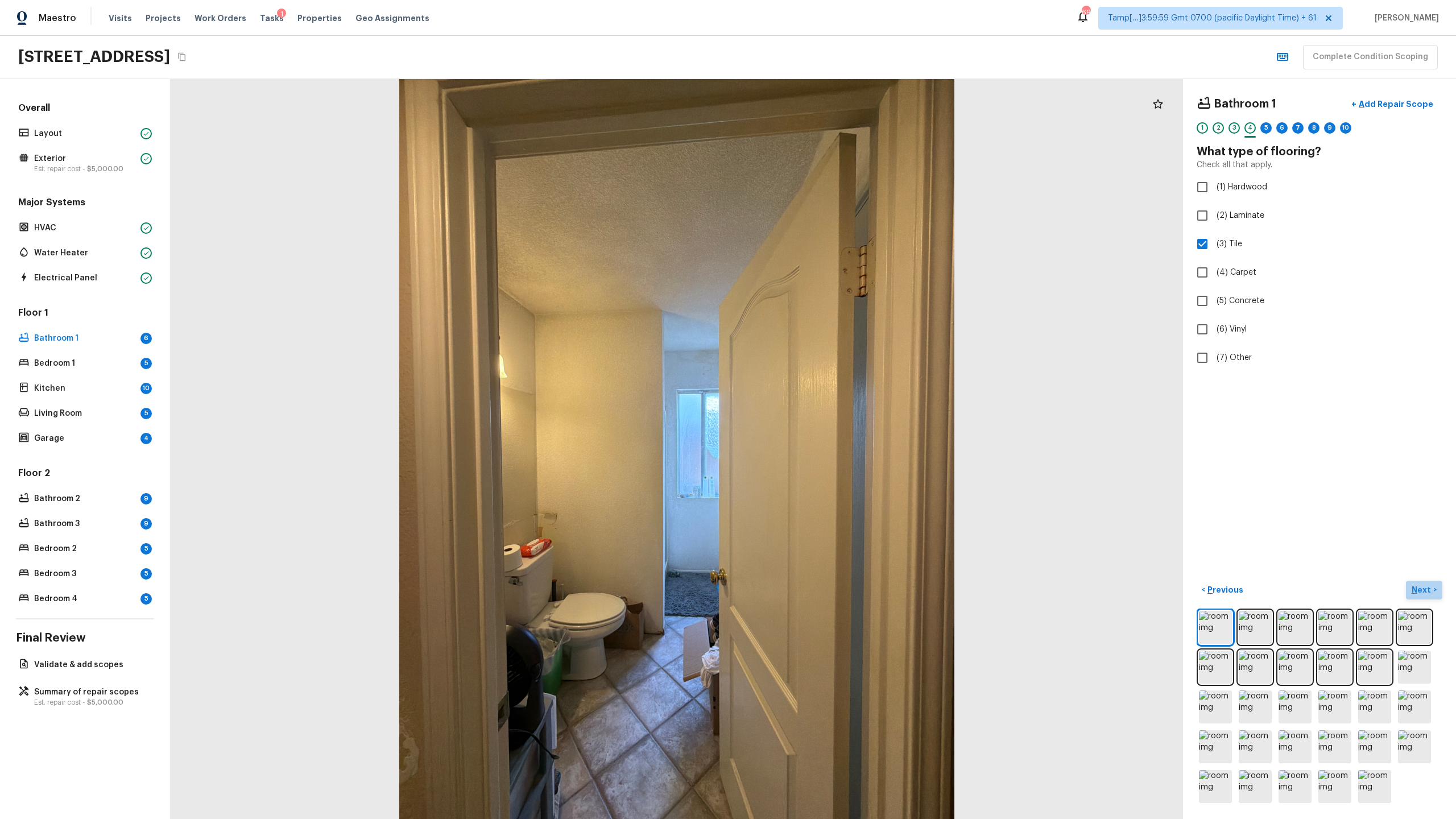
click at [816, 398] on p "Next" at bounding box center [1422, 590] width 22 height 11
click at [816, 234] on span "(3) More than normal wear" at bounding box center [1266, 235] width 100 height 11
click at [816, 234] on input "(3) More than normal wear" at bounding box center [1202, 235] width 24 height 24
radio input "true"
click at [816, 128] on div "6" at bounding box center [1282, 128] width 11 height 11
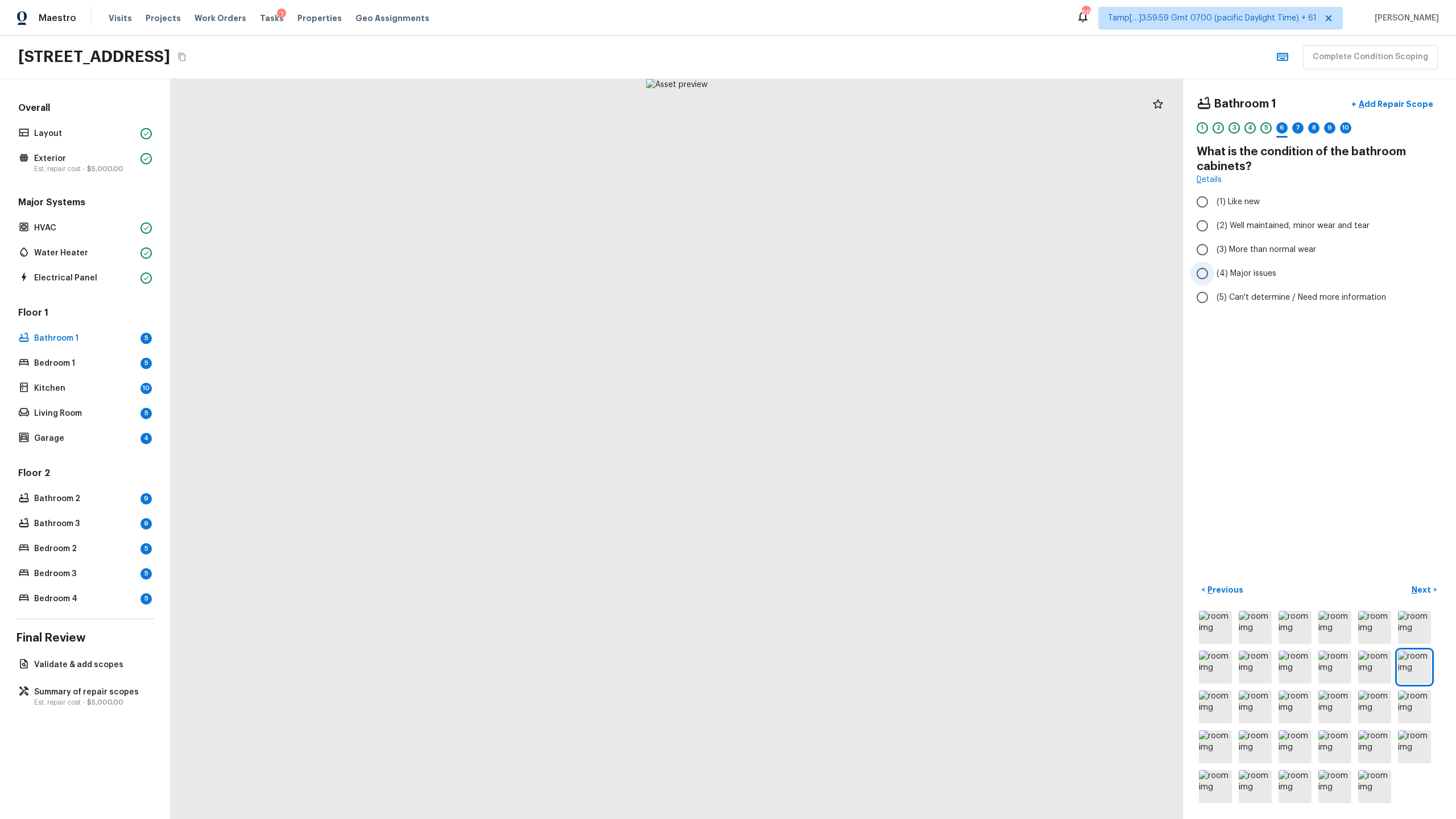
click at [816, 272] on span "(4) Major issues" at bounding box center [1246, 274] width 60 height 11
click at [816, 272] on input "(4) Major issues" at bounding box center [1202, 274] width 24 height 24
radio input "true"
click at [816, 130] on div "7" at bounding box center [1298, 128] width 11 height 11
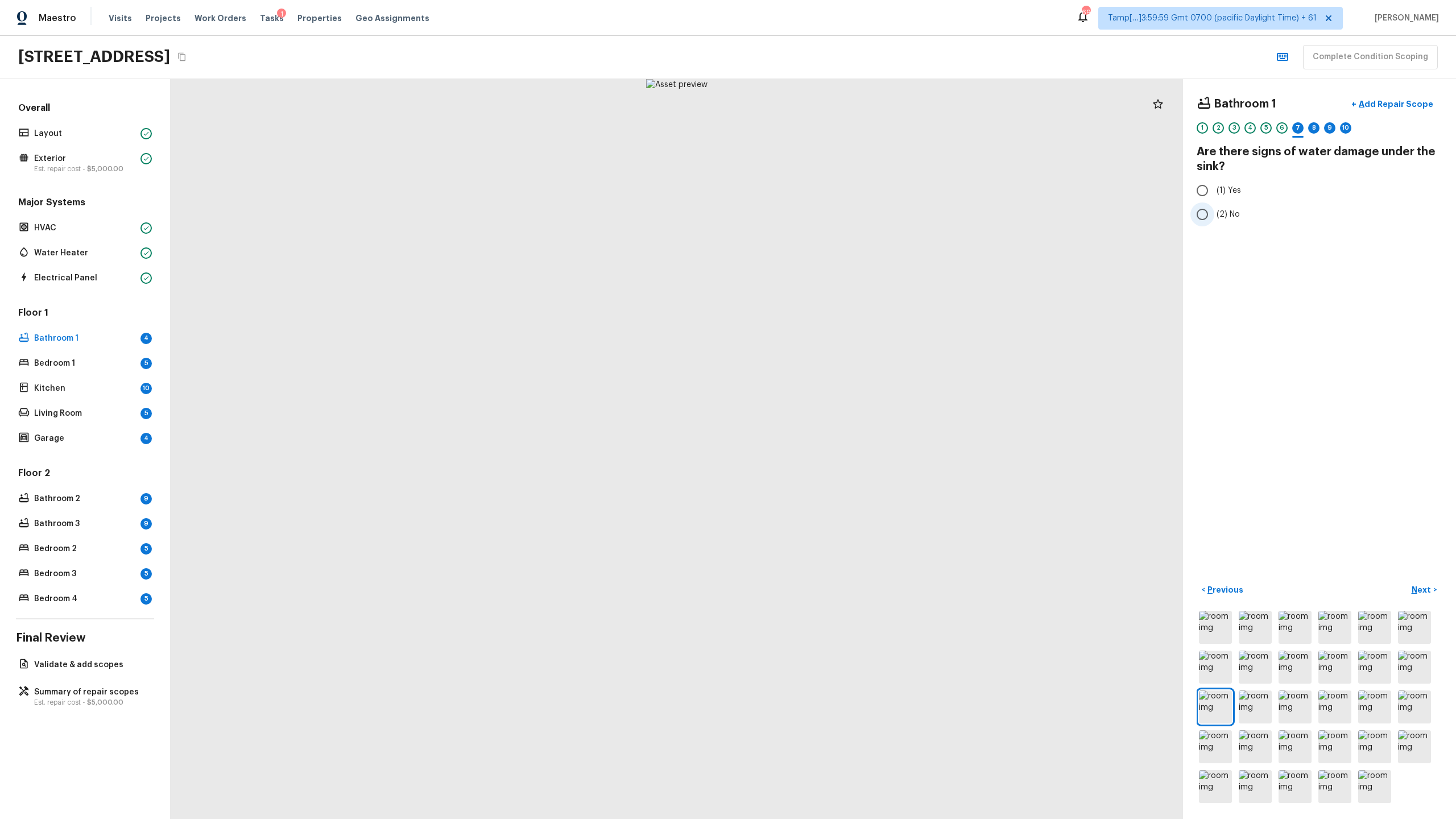
click at [816, 214] on span "(2) No" at bounding box center [1228, 214] width 23 height 11
click at [816, 214] on input "(2) No" at bounding box center [1202, 214] width 24 height 24
radio input "true"
click at [816, 130] on div "8" at bounding box center [1314, 128] width 11 height 11
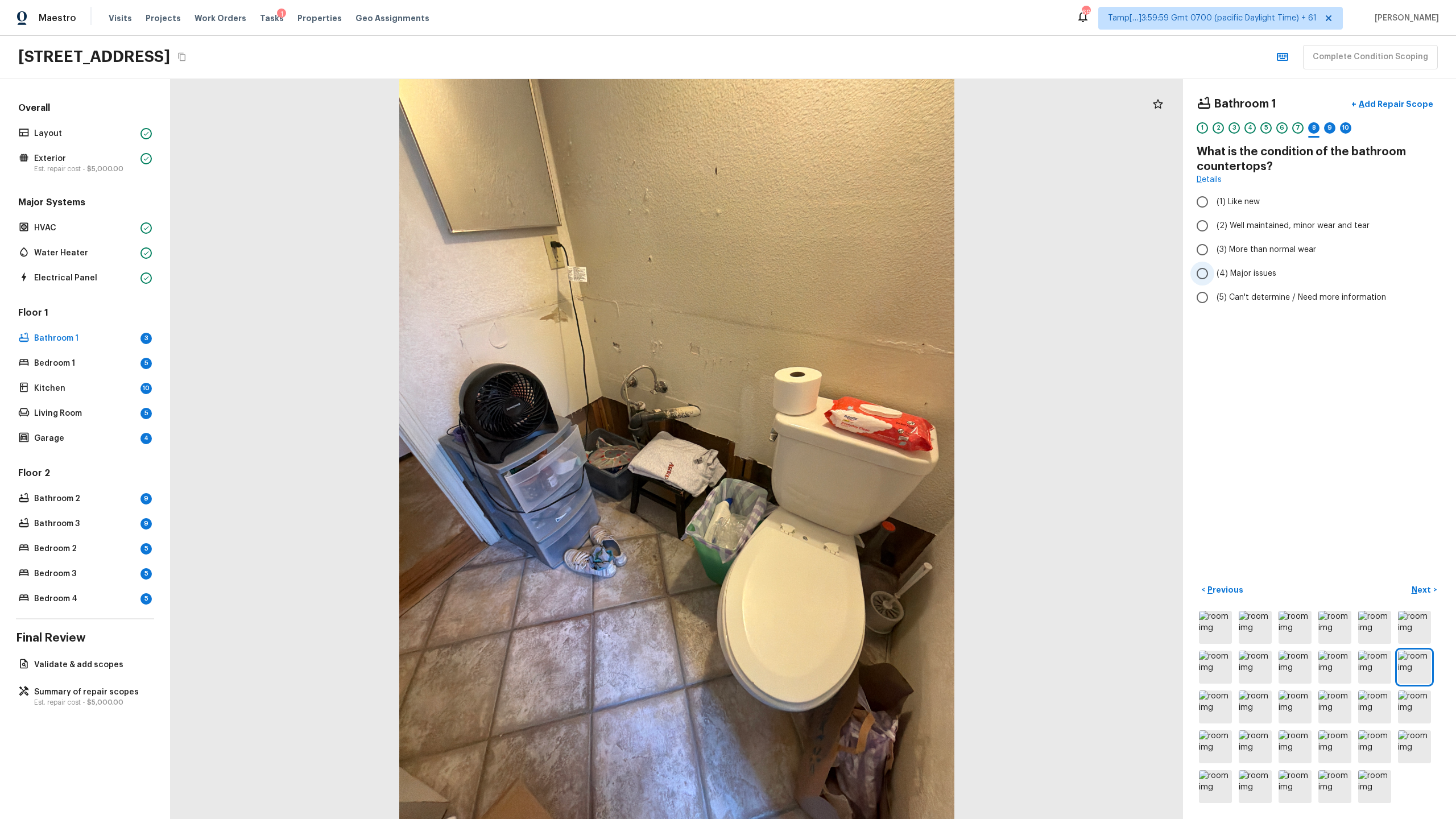
click at [816, 278] on span "(4) Major issues" at bounding box center [1246, 274] width 60 height 11
click at [816, 278] on input "(4) Major issues" at bounding box center [1202, 274] width 24 height 24
radio input "true"
click at [816, 130] on div "9" at bounding box center [1330, 128] width 11 height 11
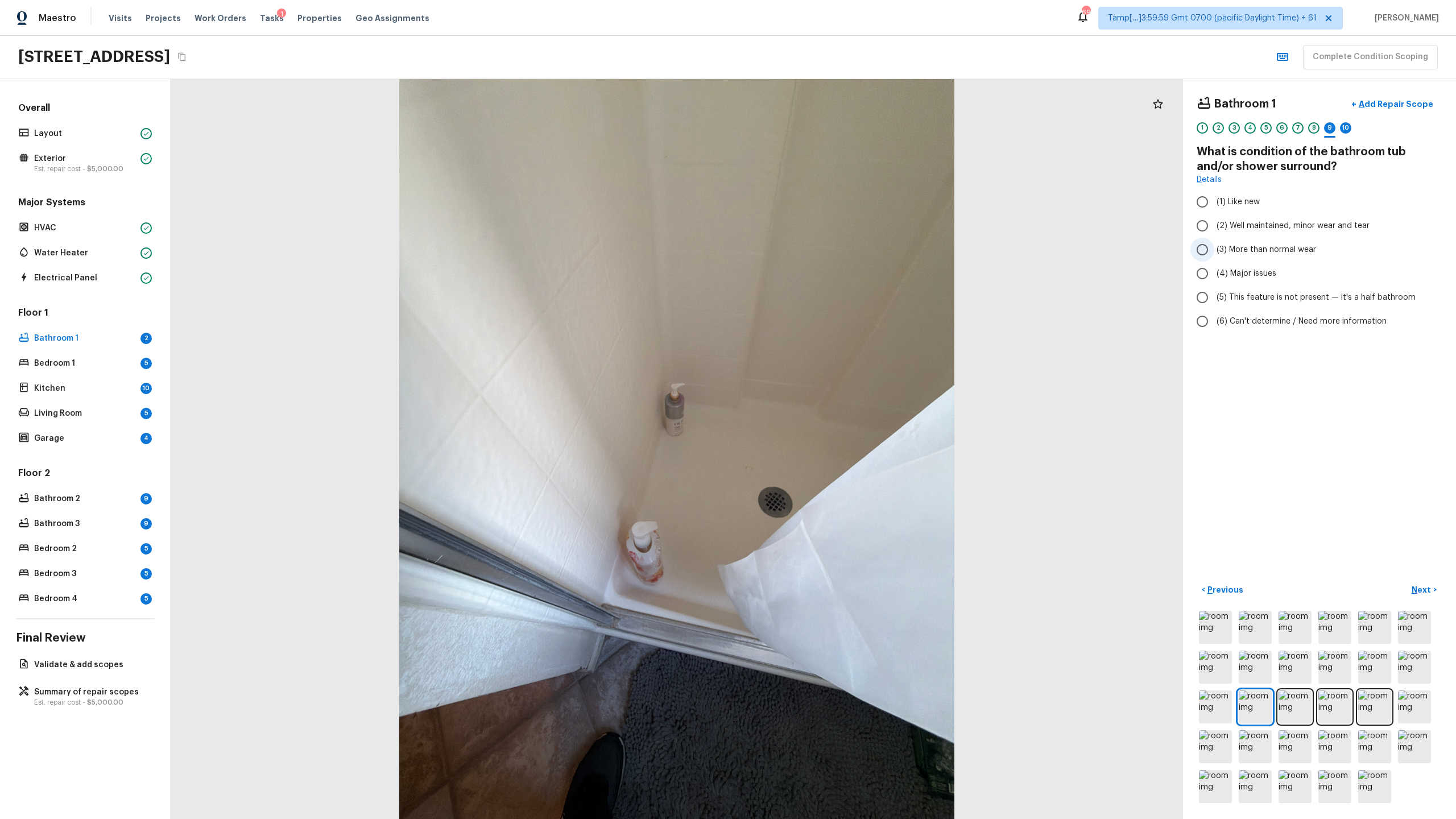
click at [816, 247] on span "(3) More than normal wear" at bounding box center [1266, 249] width 100 height 11
click at [816, 247] on input "(3) More than normal wear" at bounding box center [1202, 249] width 24 height 24
radio input "true"
click at [816, 130] on div "10" at bounding box center [1346, 128] width 11 height 11
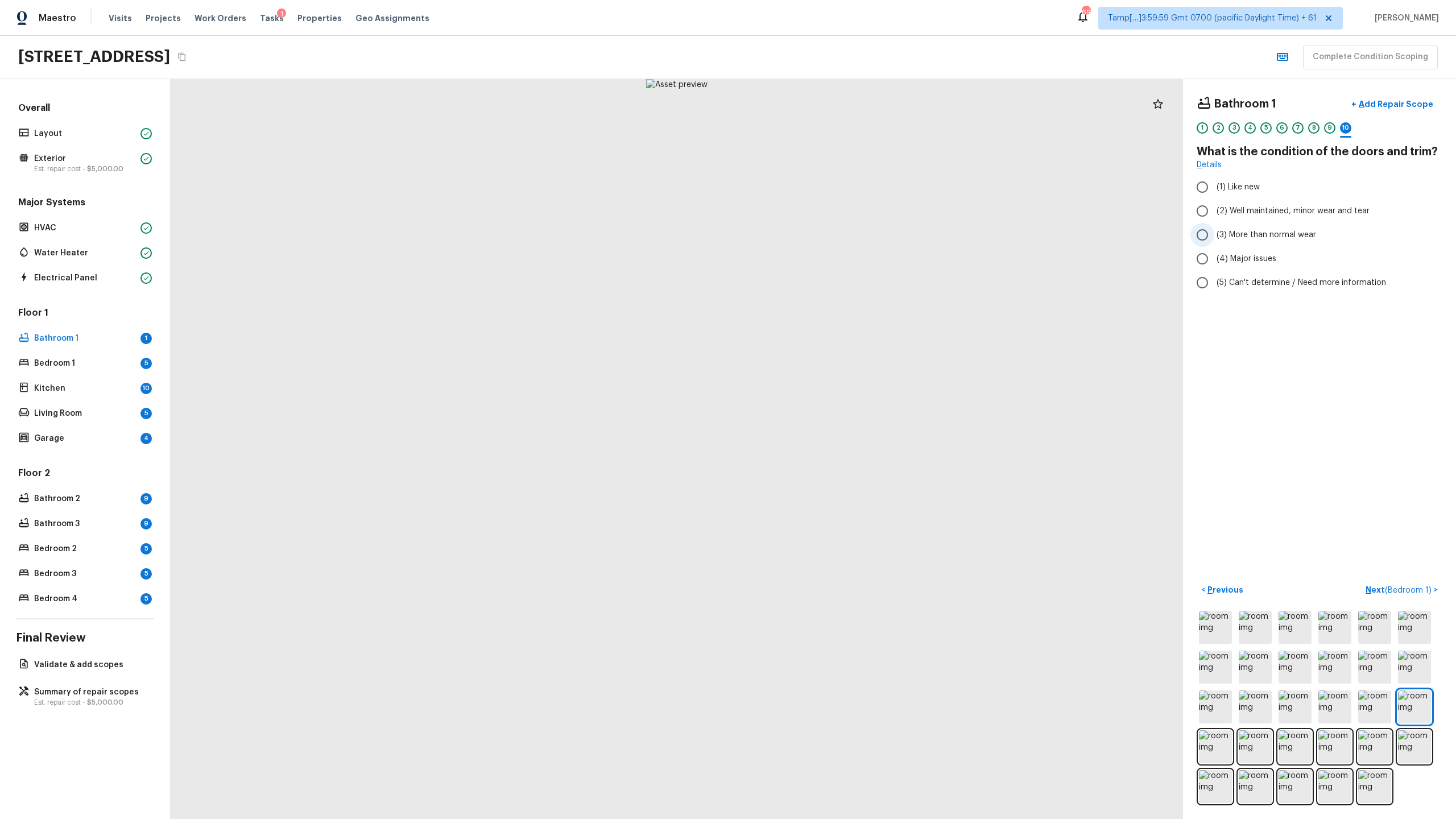
click at [816, 228] on label "(3) More than normal wear" at bounding box center [1311, 235] width 243 height 24
click at [816, 228] on input "(3) More than normal wear" at bounding box center [1202, 235] width 24 height 24
radio input "true"
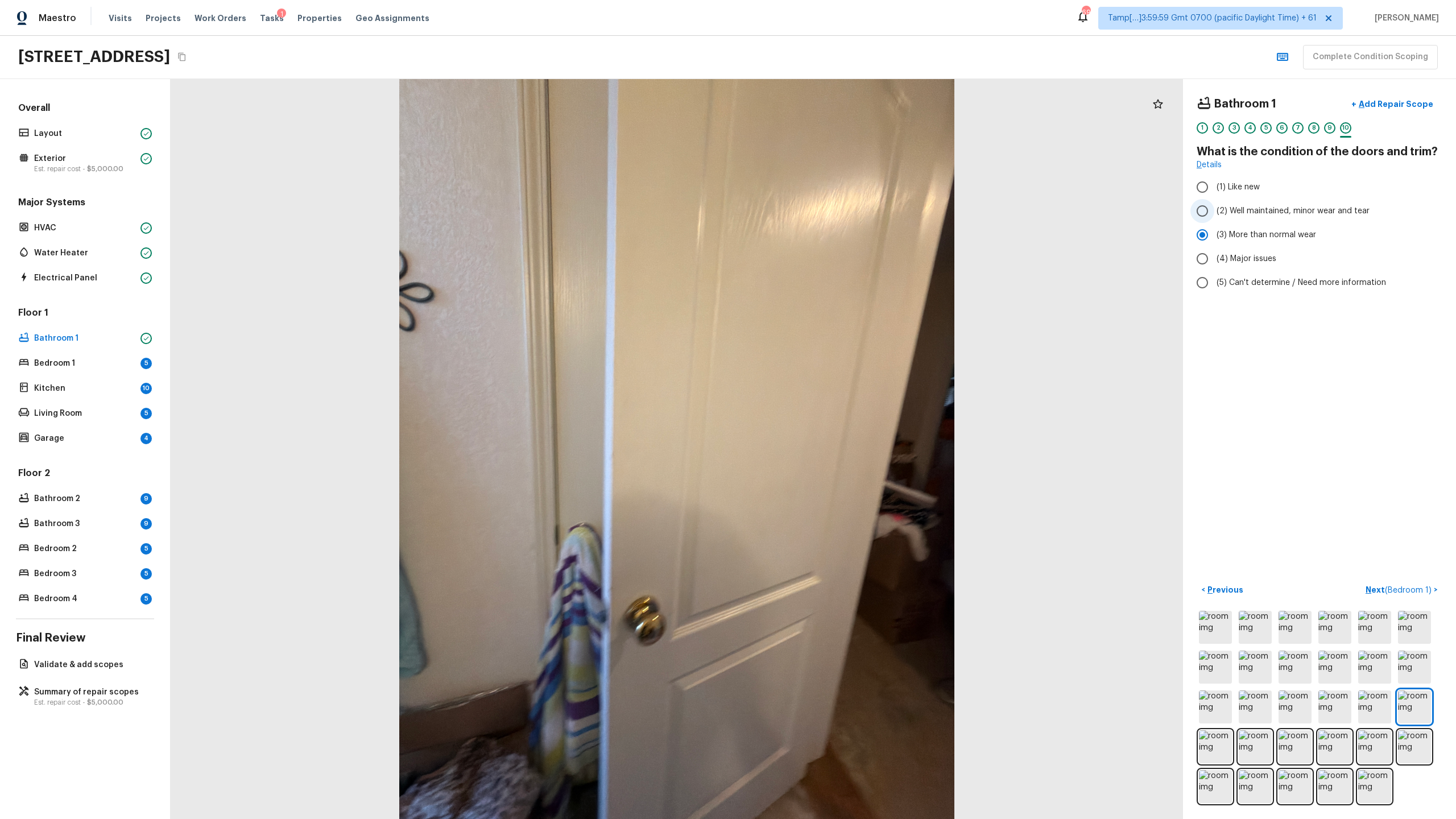
click at [816, 211] on span "(2) Well maintained, minor wear and tear" at bounding box center [1293, 211] width 153 height 11
click at [816, 211] on input "(2) Well maintained, minor wear and tear" at bounding box center [1202, 211] width 24 height 24
radio input "true"
click at [816, 398] on p "Next ( Bedroom 1 )" at bounding box center [1399, 590] width 68 height 12
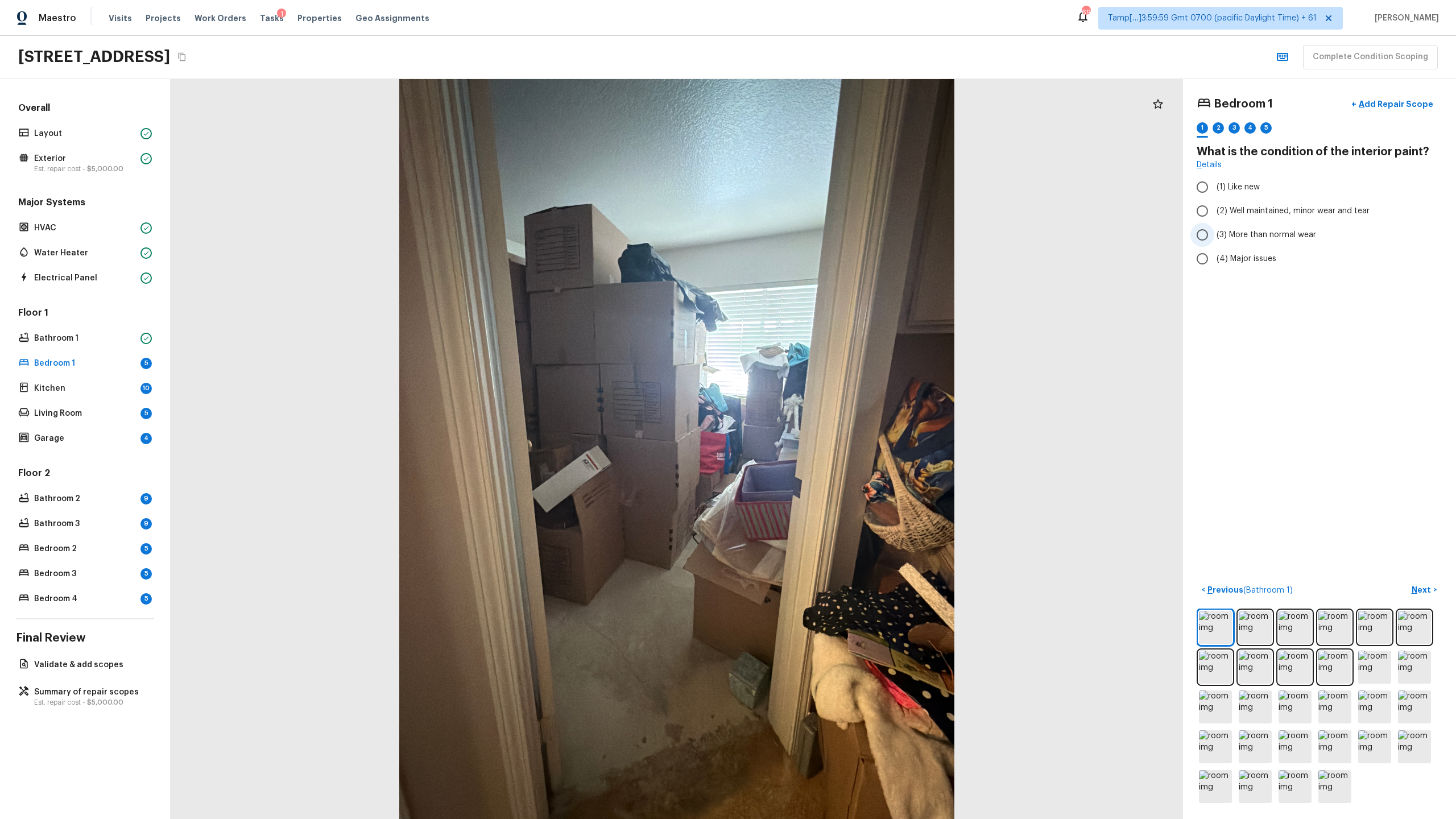
click at [816, 232] on span "(3) More than normal wear" at bounding box center [1266, 235] width 100 height 11
click at [816, 232] on input "(3) More than normal wear" at bounding box center [1202, 235] width 24 height 24
radio input "true"
click at [816, 254] on span "(4) Major issues" at bounding box center [1246, 259] width 60 height 11
click at [816, 254] on input "(4) Major issues" at bounding box center [1202, 259] width 24 height 24
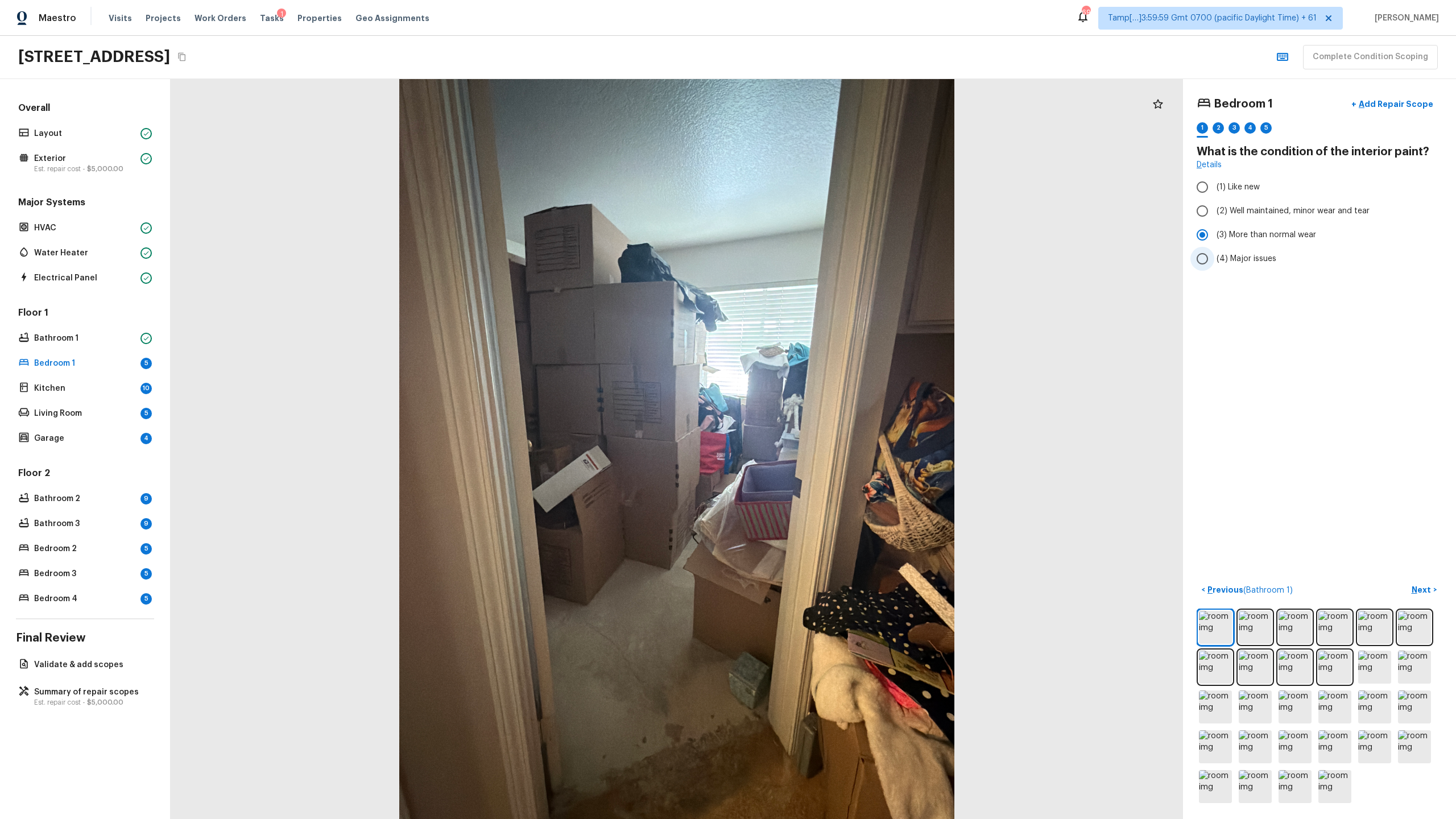
radio input "true"
click at [816, 398] on p "Next" at bounding box center [1422, 590] width 22 height 11
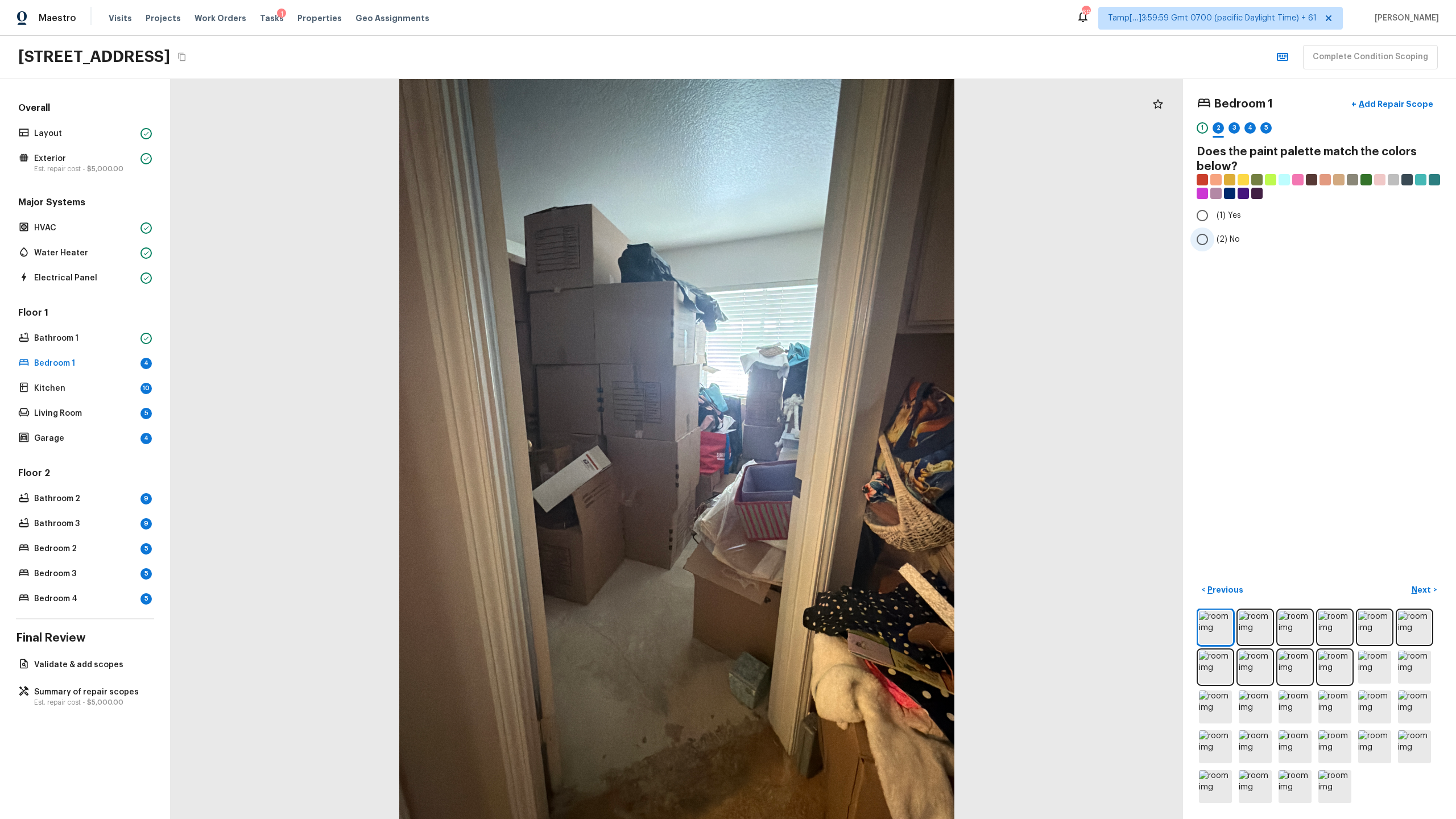
click at [816, 237] on span "(2) No" at bounding box center [1228, 239] width 23 height 11
click at [816, 237] on input "(2) No" at bounding box center [1202, 239] width 24 height 24
radio input "true"
click at [816, 130] on div "3" at bounding box center [1234, 128] width 11 height 11
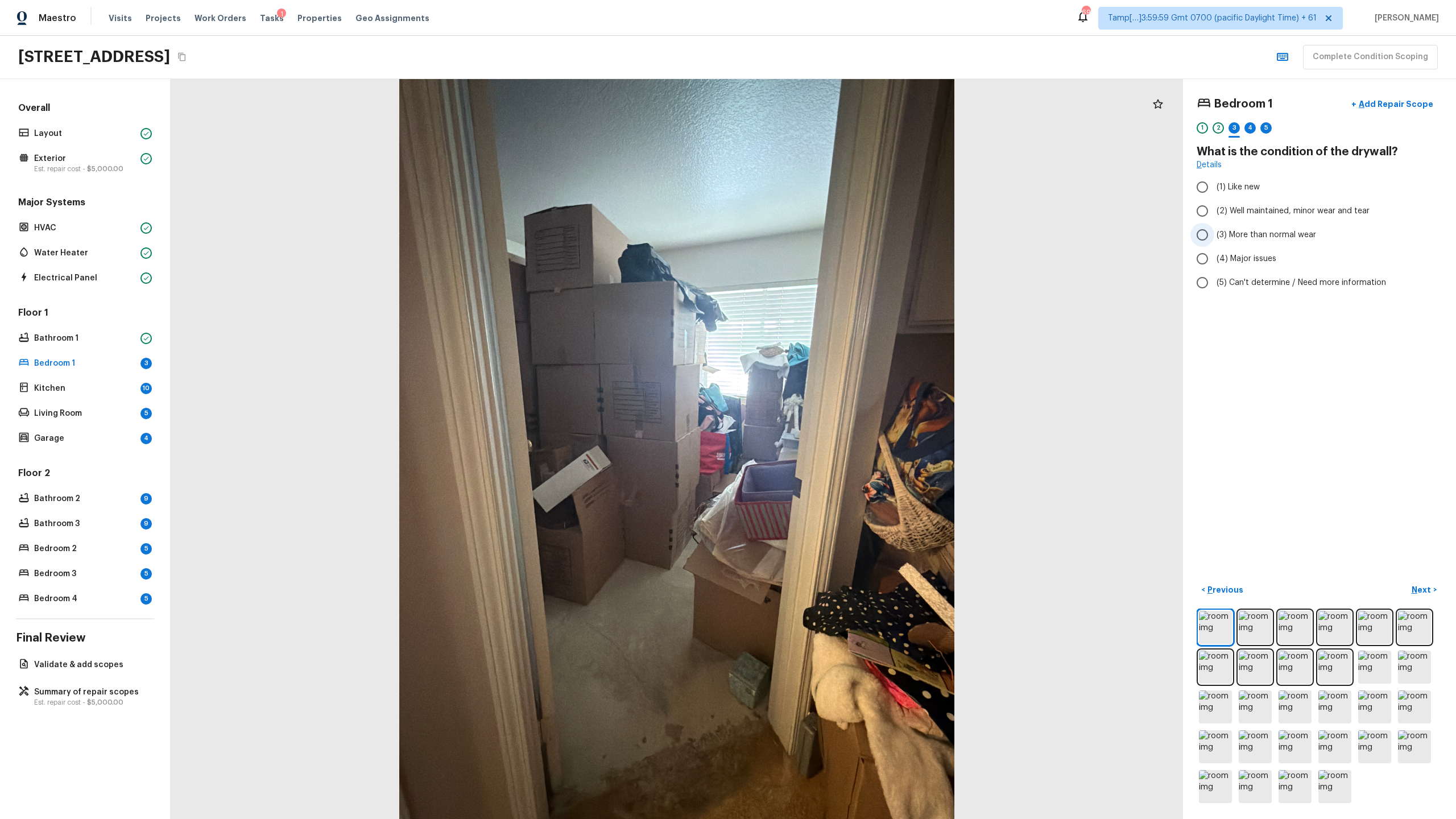
click at [816, 237] on span "(3) More than normal wear" at bounding box center [1266, 235] width 100 height 11
click at [816, 237] on input "(3) More than normal wear" at bounding box center [1202, 235] width 24 height 24
radio input "true"
click at [816, 123] on div "4" at bounding box center [1250, 128] width 11 height 11
click at [816, 301] on span "(5) Concrete" at bounding box center [1240, 300] width 48 height 11
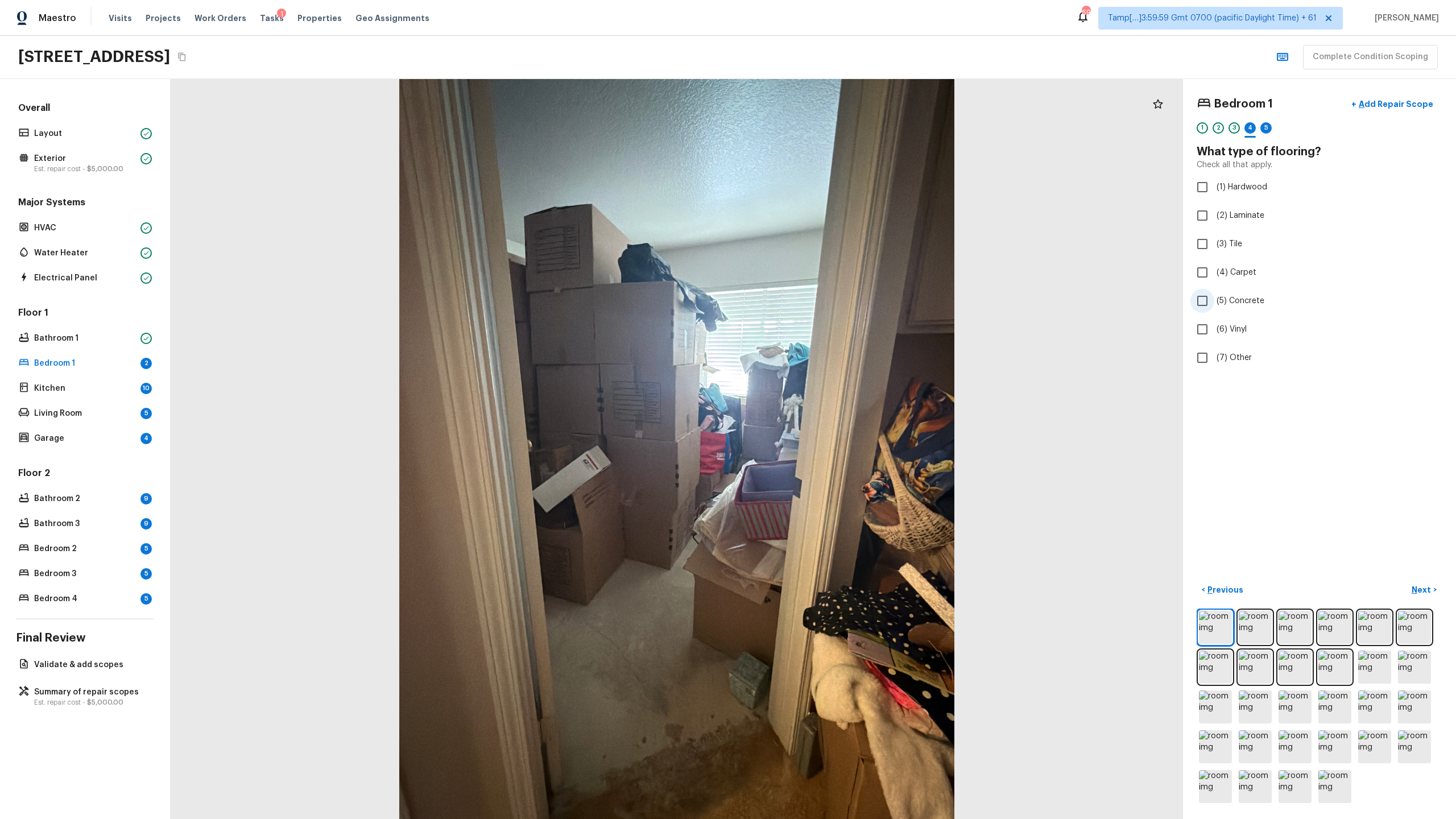
click at [816, 301] on input "(5) Concrete" at bounding box center [1202, 300] width 24 height 24
checkbox input "true"
click at [816, 127] on div "5" at bounding box center [1266, 128] width 11 height 11
click at [816, 237] on span "(3) More than normal wear" at bounding box center [1266, 235] width 100 height 11
click at [816, 237] on input "(3) More than normal wear" at bounding box center [1202, 235] width 24 height 24
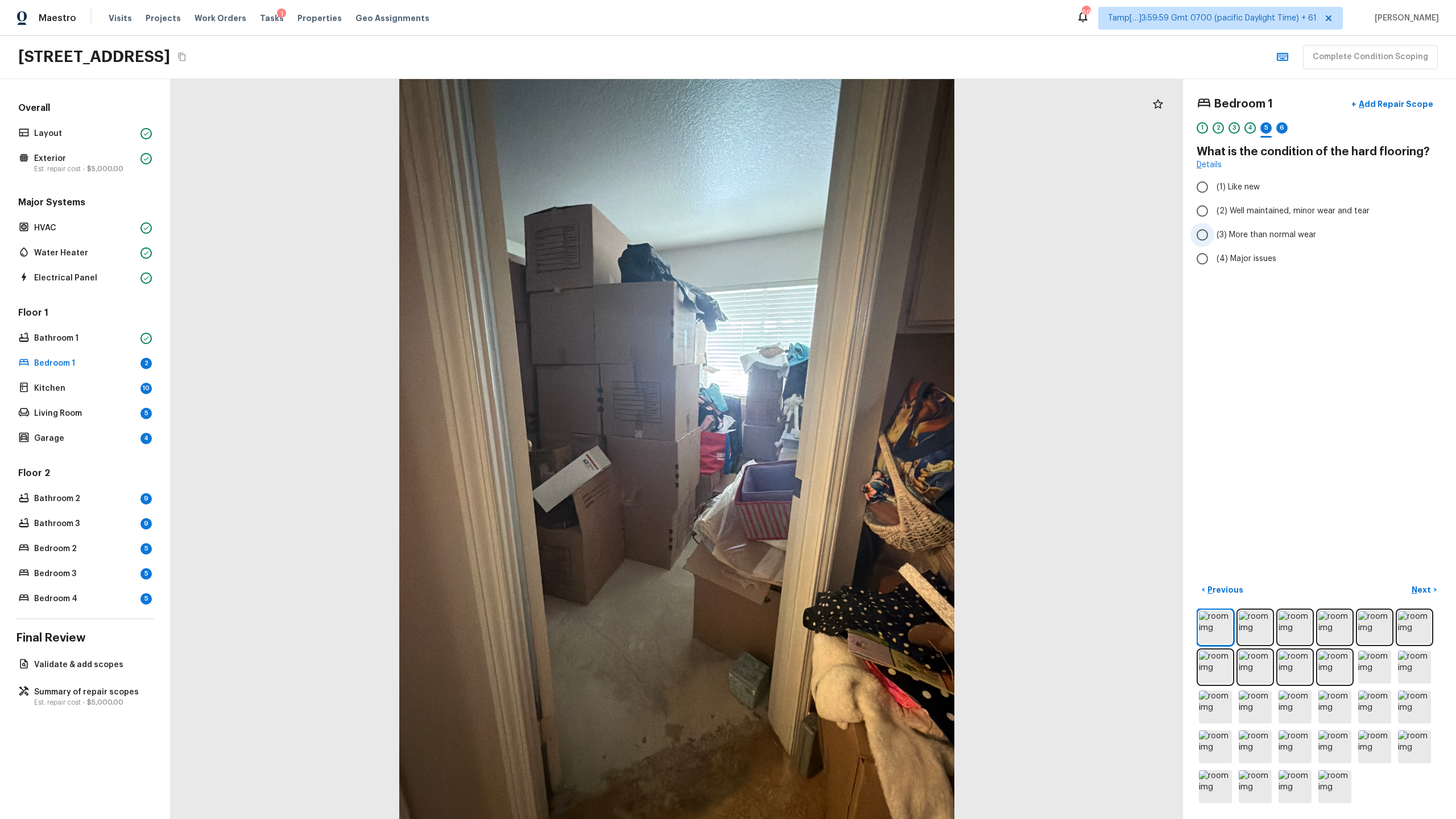
radio input "true"
click at [816, 258] on span "(4) Major issues" at bounding box center [1246, 259] width 60 height 11
click at [816, 258] on input "(4) Major issues" at bounding box center [1202, 259] width 24 height 24
radio input "true"
click at [816, 132] on div "6" at bounding box center [1282, 128] width 11 height 11
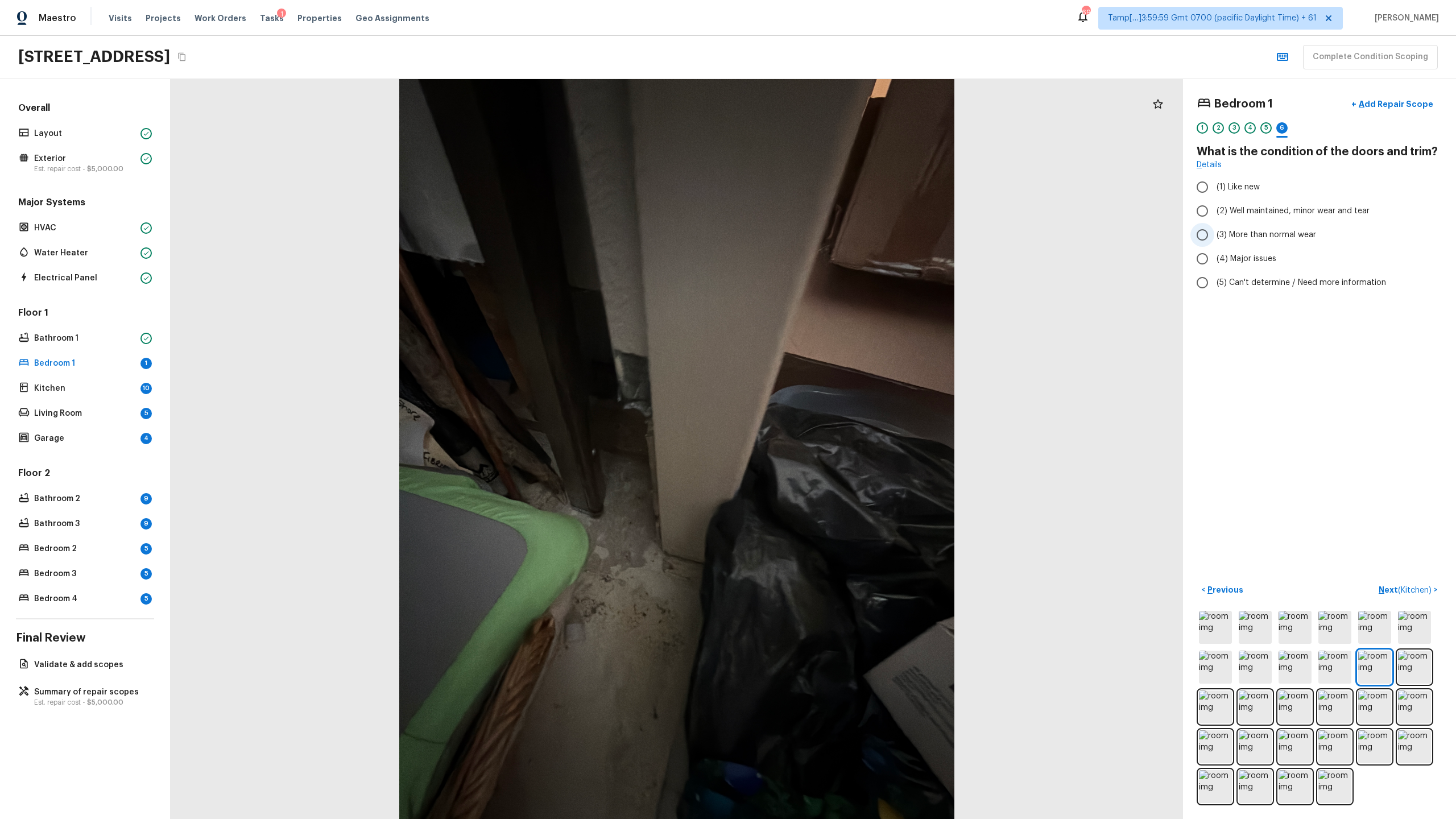
click at [816, 240] on span "(3) More than normal wear" at bounding box center [1266, 235] width 100 height 11
click at [816, 240] on input "(3) More than normal wear" at bounding box center [1202, 235] width 24 height 24
radio input "true"
click at [816, 267] on label "(4) Major issues" at bounding box center [1311, 259] width 243 height 24
click at [816, 267] on input "(4) Major issues" at bounding box center [1202, 259] width 24 height 24
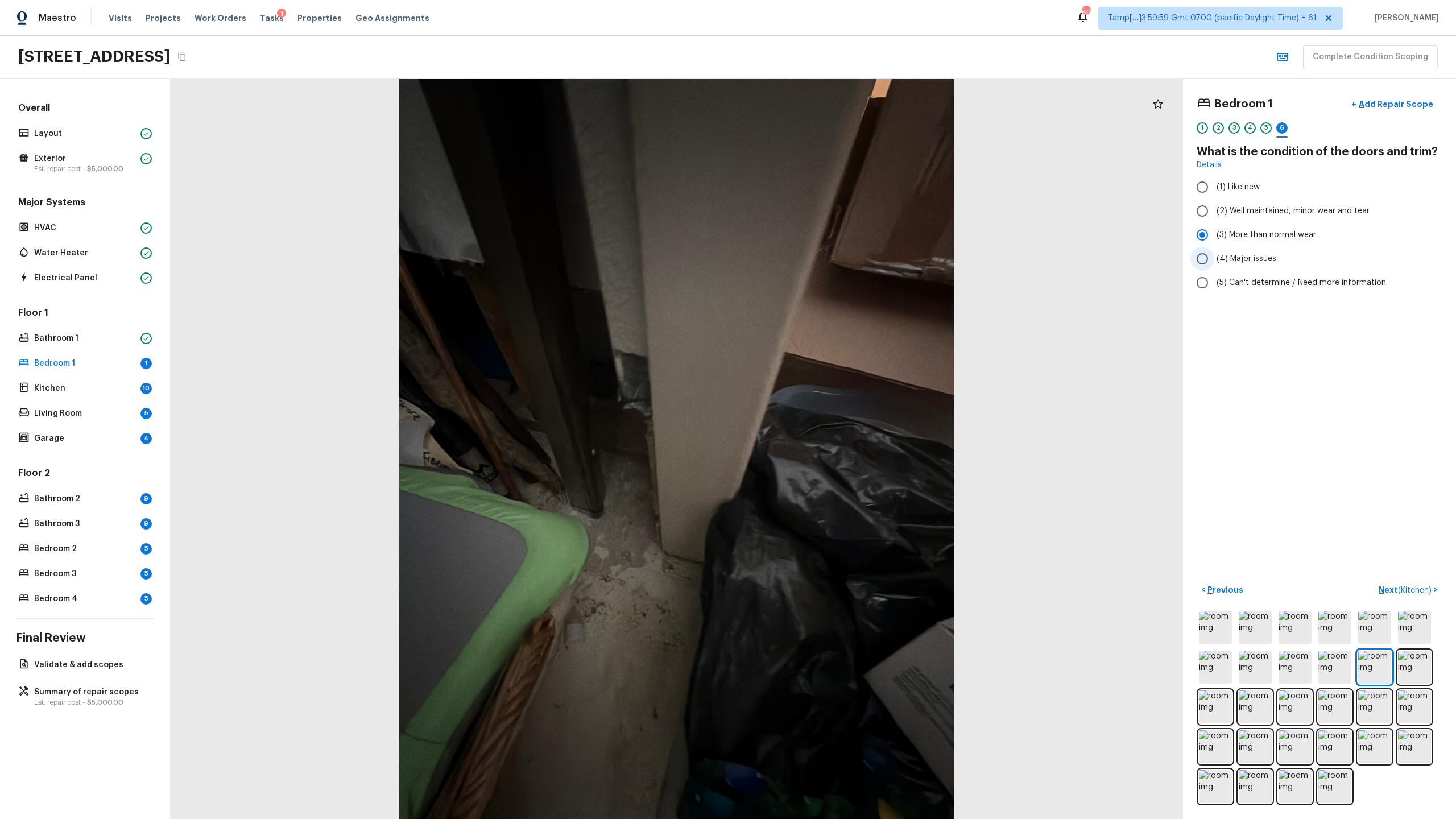
radio input "true"
click at [816, 398] on p "Next ( Kitchen )" at bounding box center [1406, 590] width 55 height 12
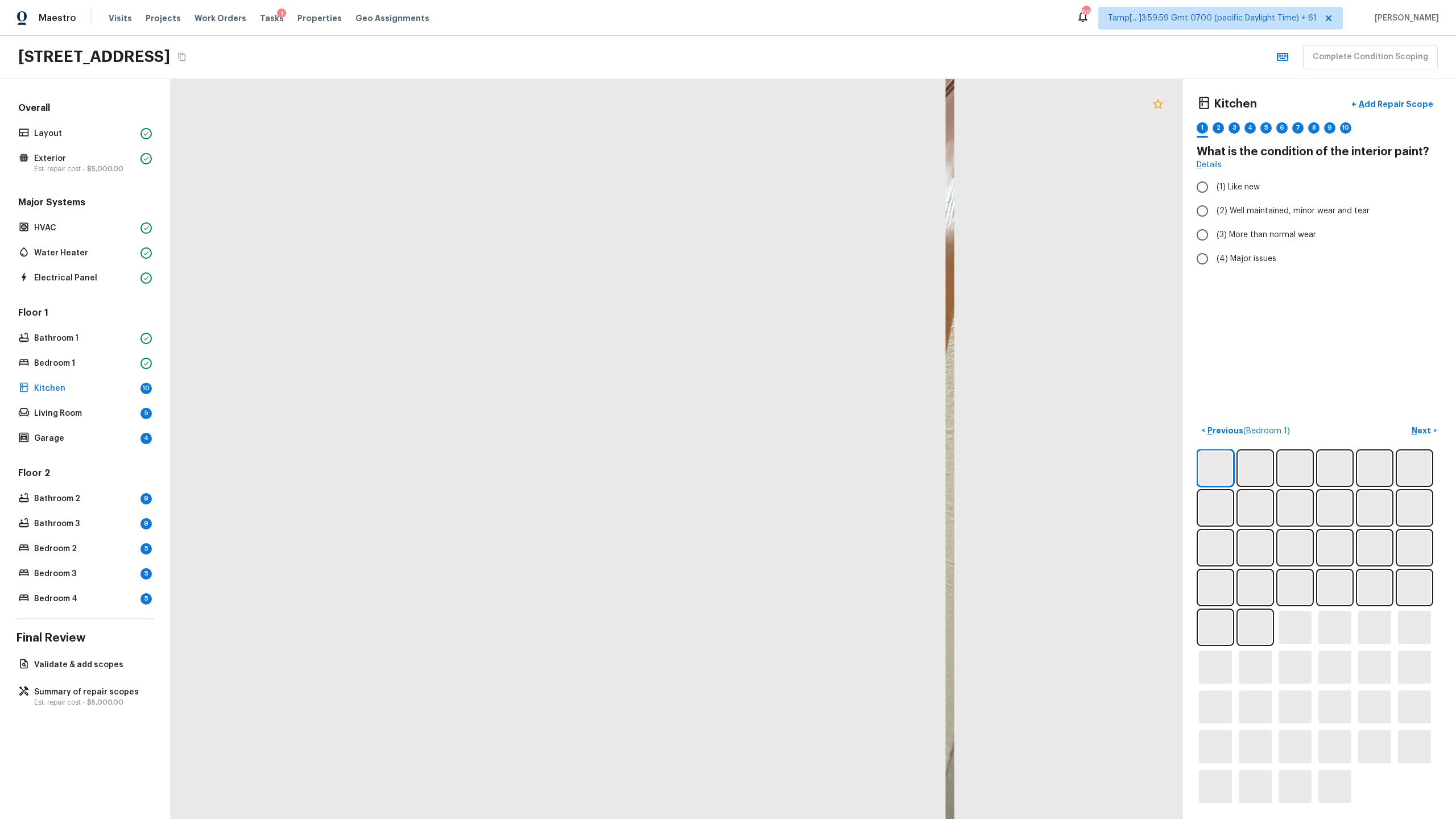
click at [816, 105] on icon at bounding box center [1158, 104] width 14 height 14
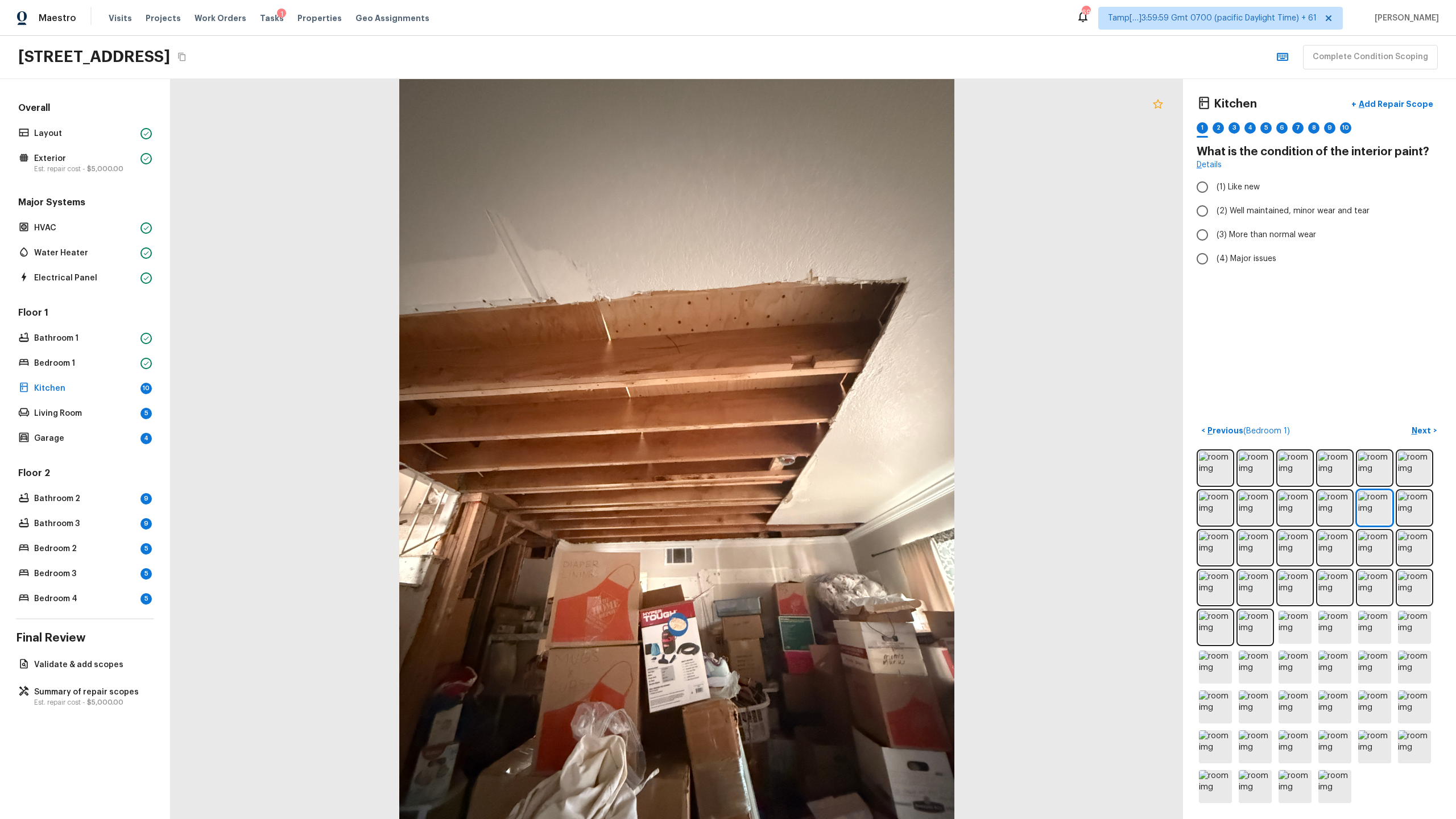
click at [816, 103] on icon at bounding box center [1158, 104] width 14 height 14
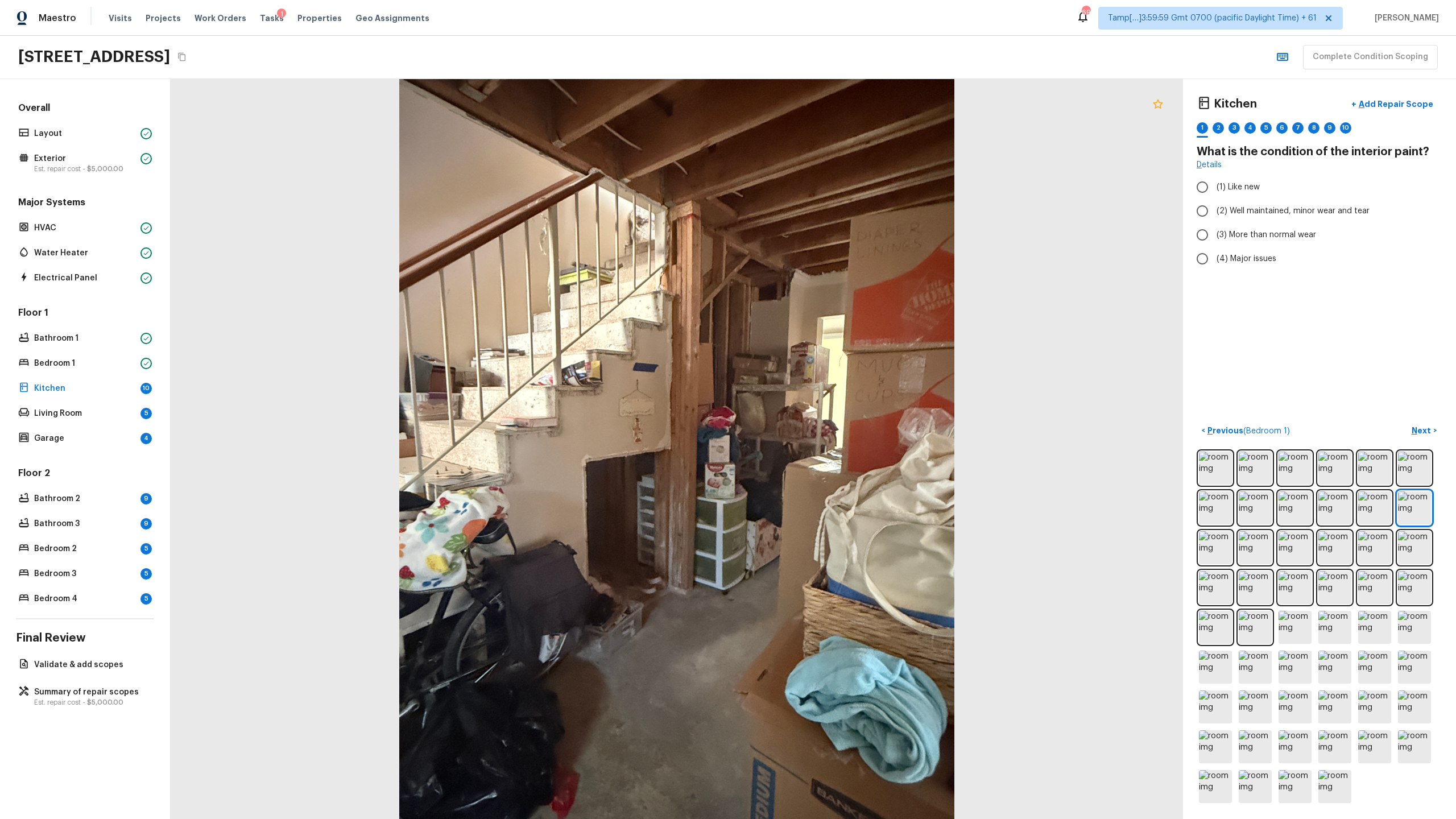
click at [816, 110] on icon at bounding box center [1158, 104] width 14 height 14
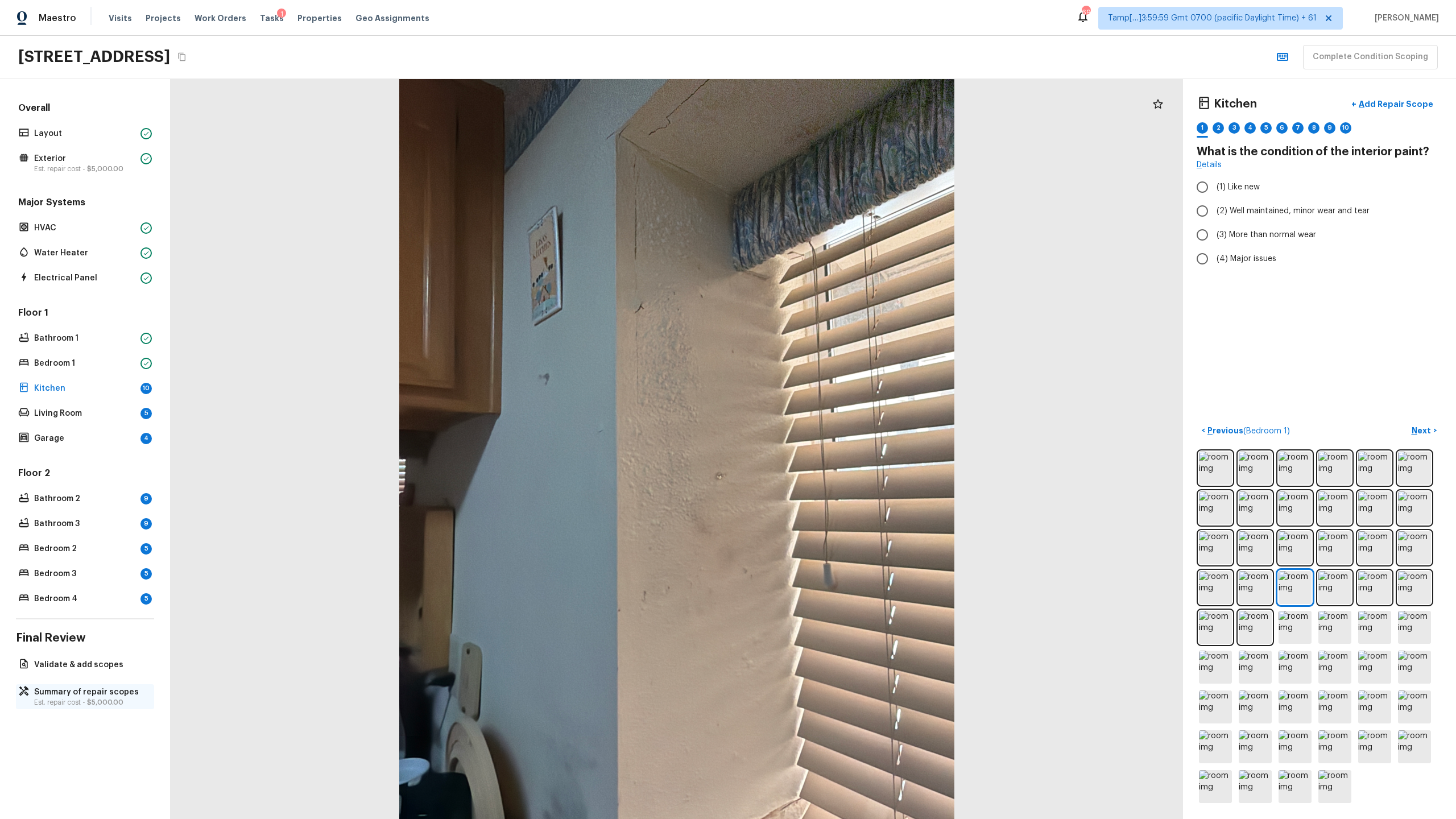
click at [88, 398] on span "$5,000.00" at bounding box center [105, 702] width 36 height 7
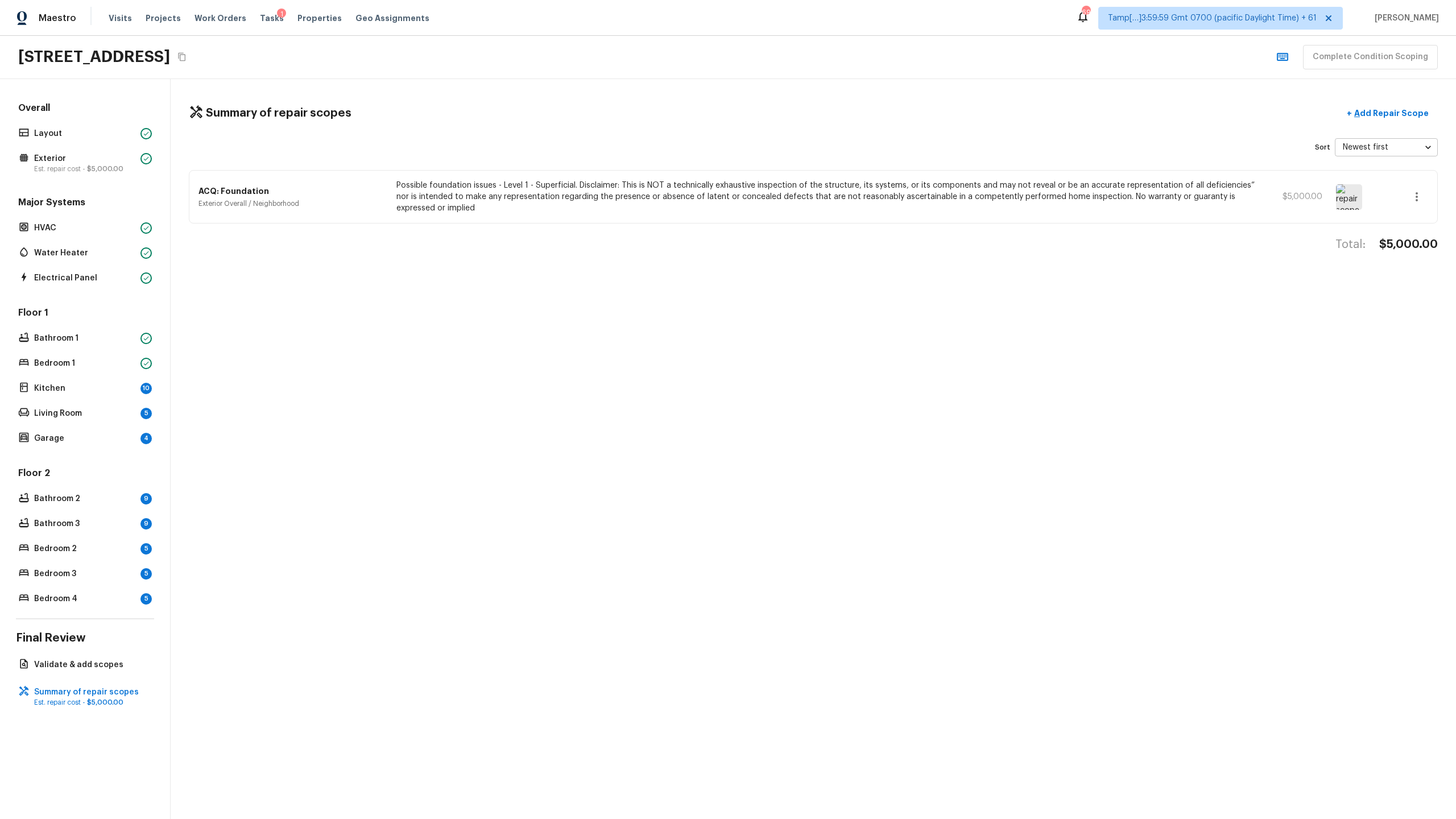
click at [816, 203] on icon "button" at bounding box center [1417, 197] width 14 height 14
click at [816, 195] on div at bounding box center [728, 410] width 1456 height 819
click at [816, 193] on icon "button" at bounding box center [1417, 197] width 14 height 14
click at [816, 223] on li "Edit" at bounding box center [1420, 229] width 53 height 34
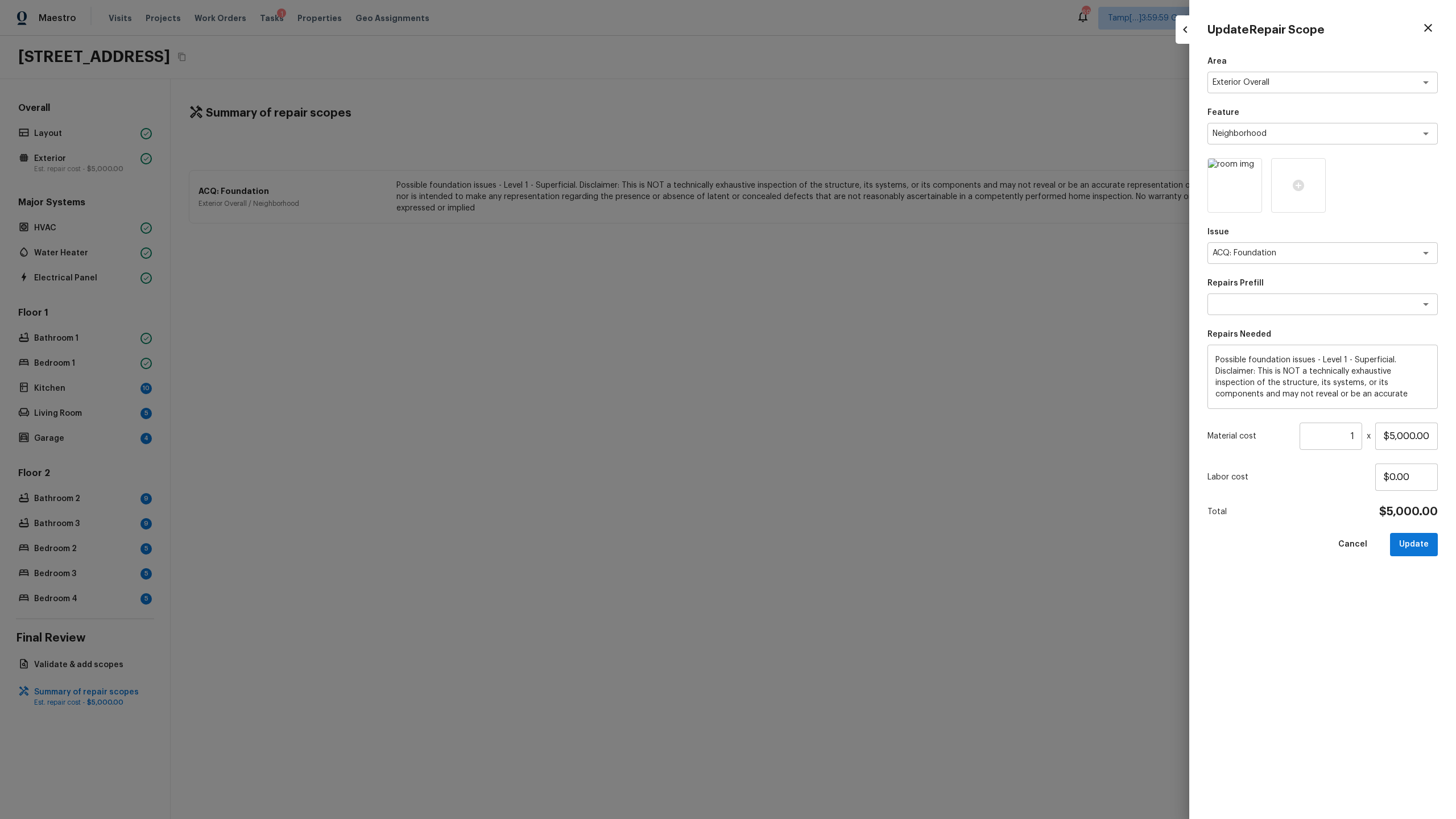
click at [816, 315] on div "Area Exterior Overall x ​ Feature Neighborhood x ​ Issue ACQ: Foundation x ​ Re…" at bounding box center [1323, 428] width 230 height 745
click at [816, 309] on textarea at bounding box center [1307, 304] width 188 height 11
click at [816, 362] on li "Possible foundation issues - Level 2 Moderate (post 1985)" at bounding box center [1323, 370] width 230 height 29
type textarea "Possible foundation issues - Level 2 Moderate (post 1985)"
type textarea "Possible foundation issues - Level 2 Moderate: Disclaimer: This is NOT a techni…"
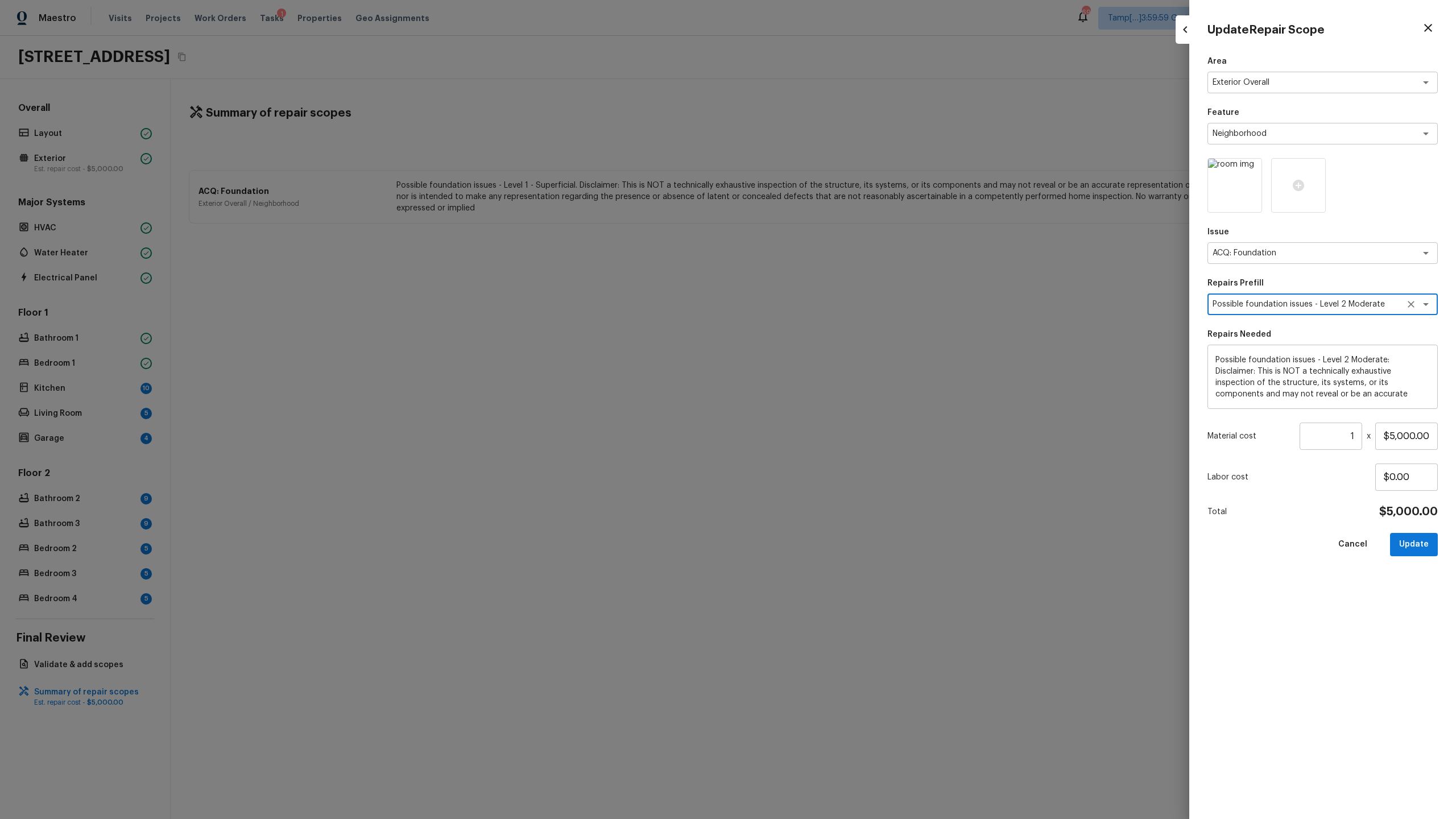
click at [816, 398] on input "1" at bounding box center [1331, 436] width 62 height 27
click at [816, 398] on input "$5,000.00" at bounding box center [1407, 436] width 62 height 27
type input "$10,000.00"
click at [816, 398] on button "Update" at bounding box center [1414, 544] width 48 height 23
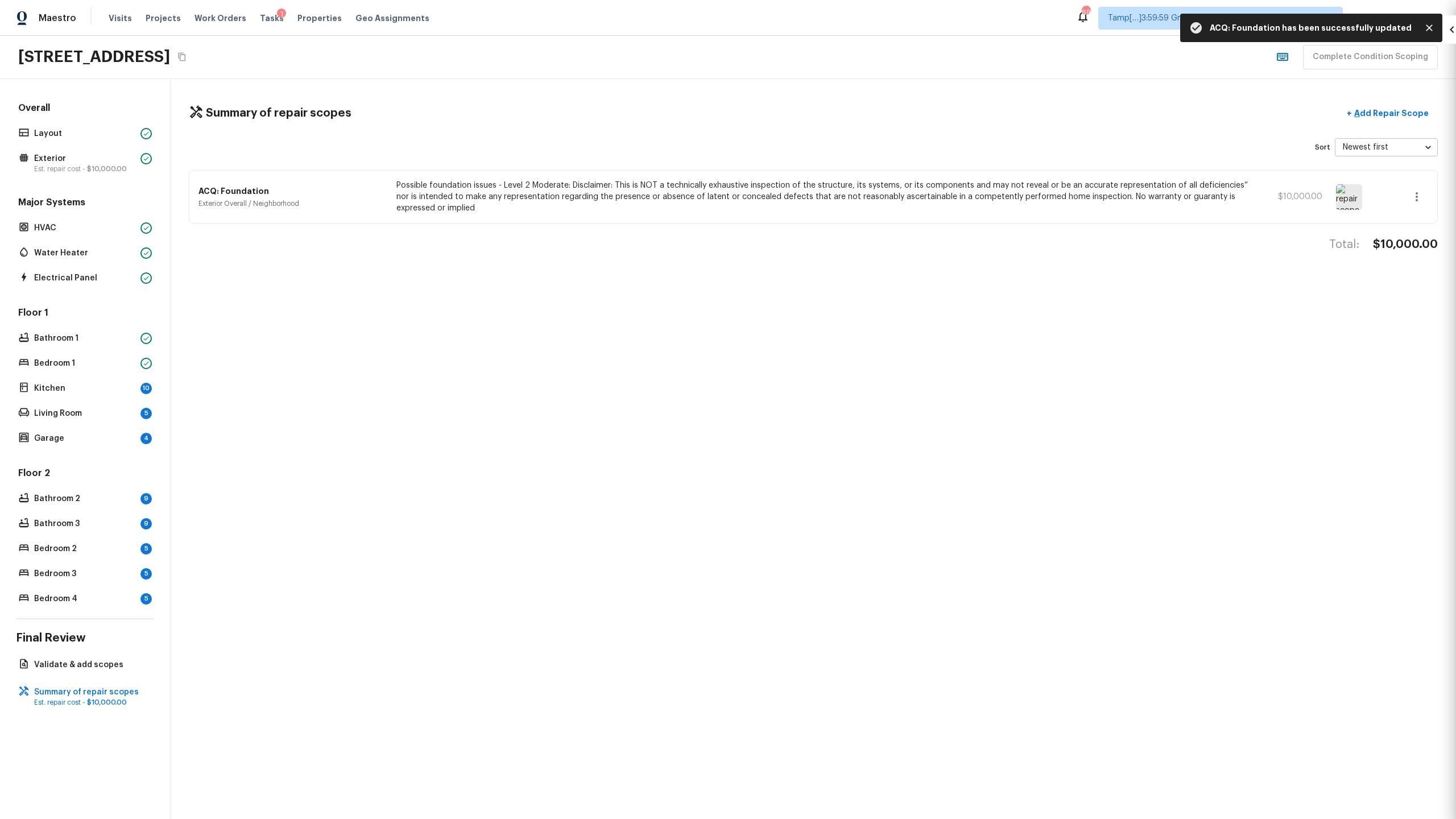
type input "$0.00"
click at [132, 385] on p "Kitchen" at bounding box center [85, 388] width 102 height 11
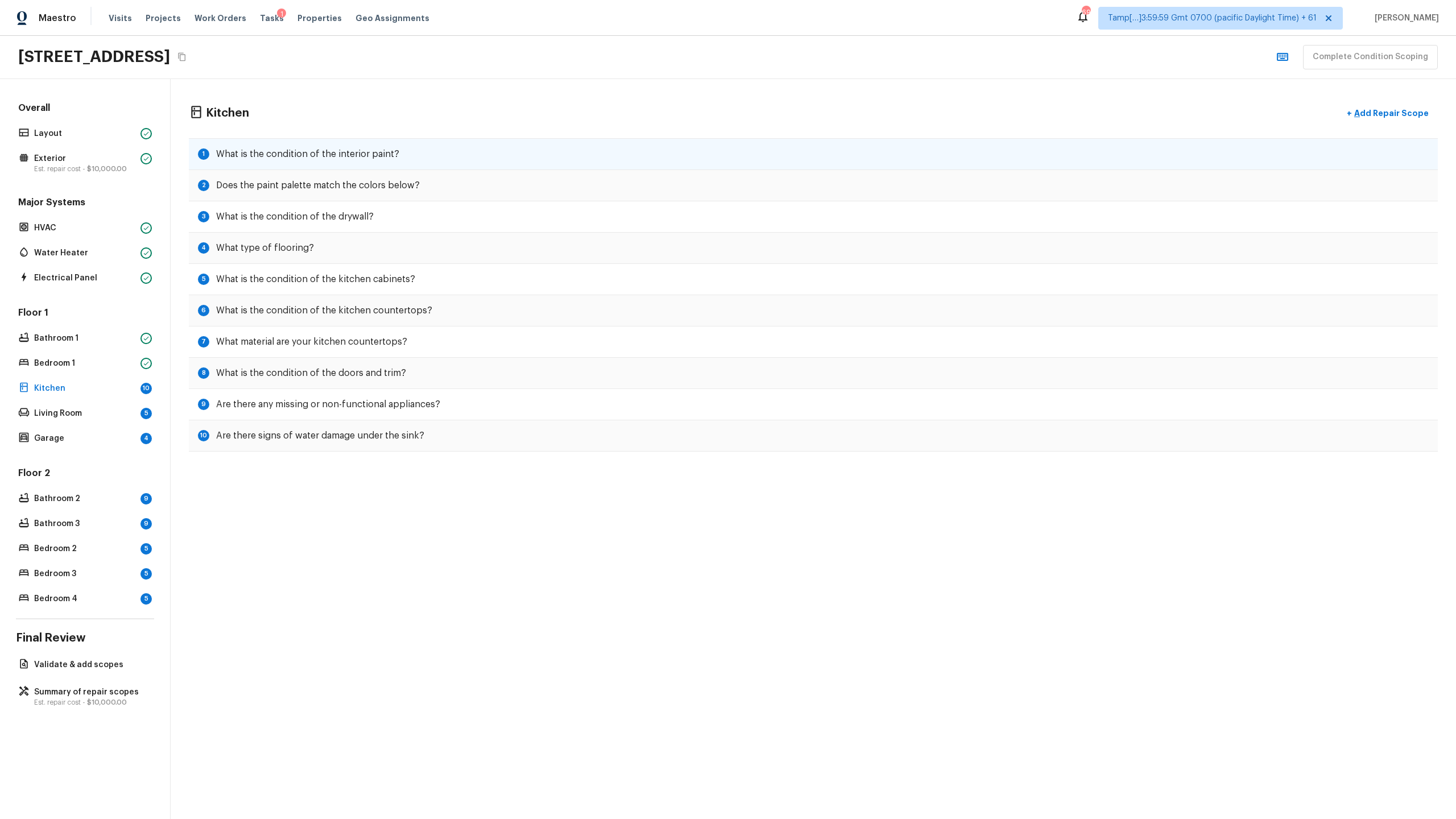
click at [597, 159] on div "1 What is the condition of the interior paint?" at bounding box center [813, 154] width 1249 height 32
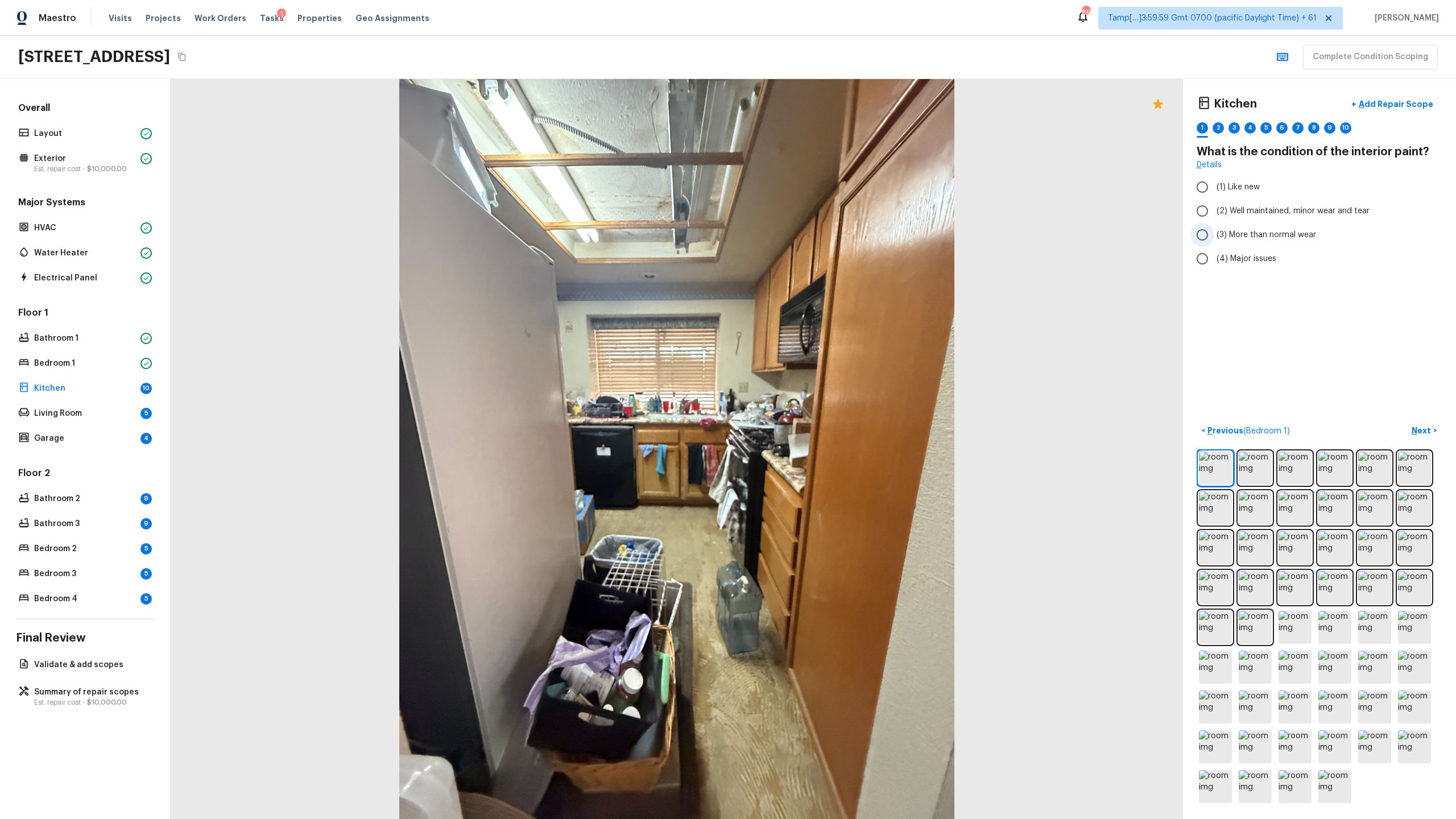
click at [816, 240] on span "(3) More than normal wear" at bounding box center [1266, 235] width 100 height 11
click at [816, 240] on input "(3) More than normal wear" at bounding box center [1202, 235] width 24 height 24
radio input "true"
click at [816, 253] on span "(4) Major issues" at bounding box center [1246, 259] width 60 height 11
click at [816, 252] on input "(4) Major issues" at bounding box center [1202, 259] width 24 height 24
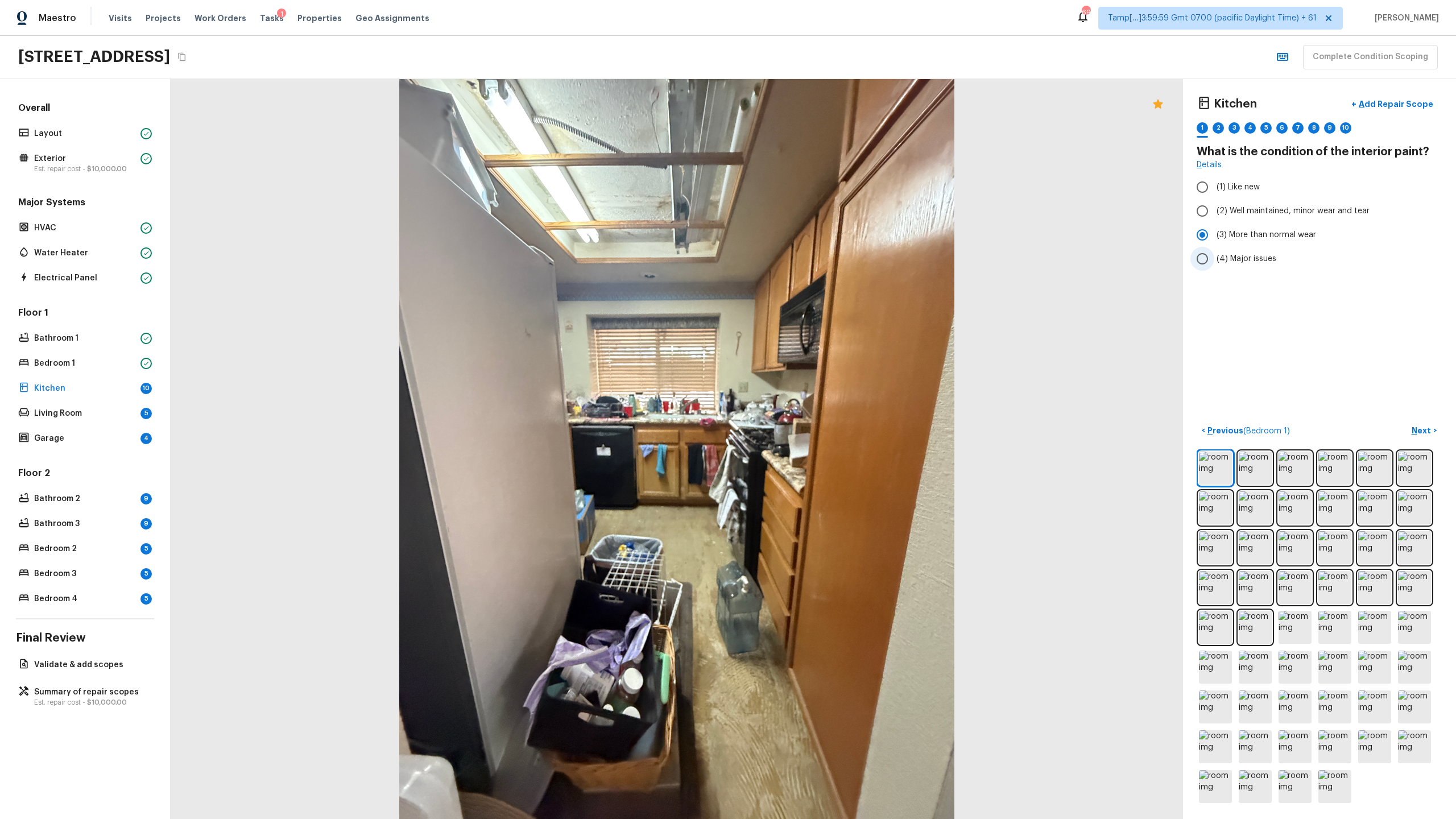
radio input "true"
click at [816, 130] on div "1 2 3 4 5 6 7 8 9 10" at bounding box center [1319, 131] width 246 height 17
click at [816, 127] on div "2" at bounding box center [1218, 128] width 11 height 11
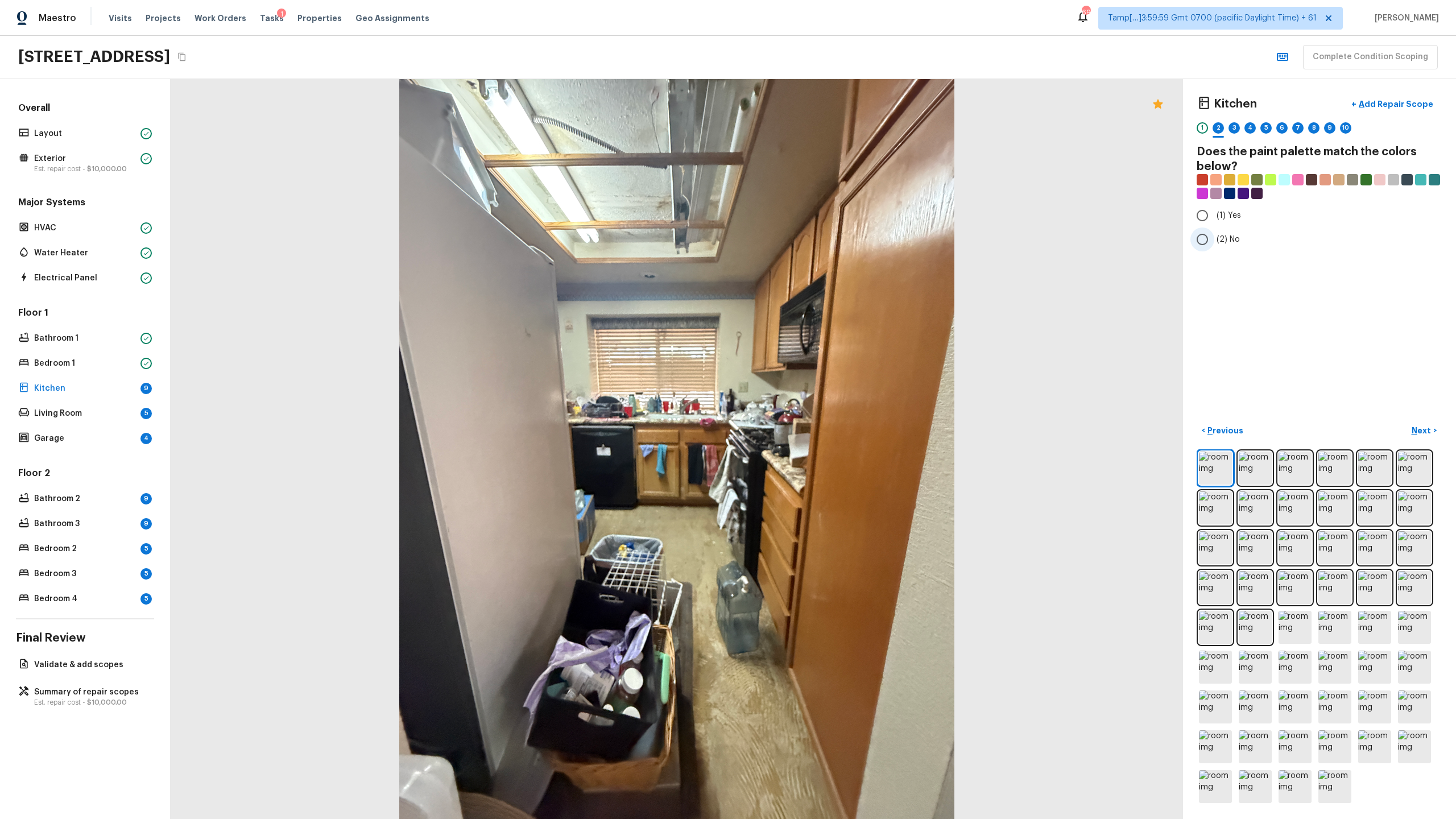
click at [816, 236] on span "(2) No" at bounding box center [1228, 239] width 23 height 11
click at [816, 236] on input "(2) No" at bounding box center [1202, 239] width 24 height 24
radio input "true"
click at [816, 220] on span "(1) Yes" at bounding box center [1228, 216] width 24 height 11
click at [816, 220] on input "(1) Yes" at bounding box center [1202, 216] width 24 height 24
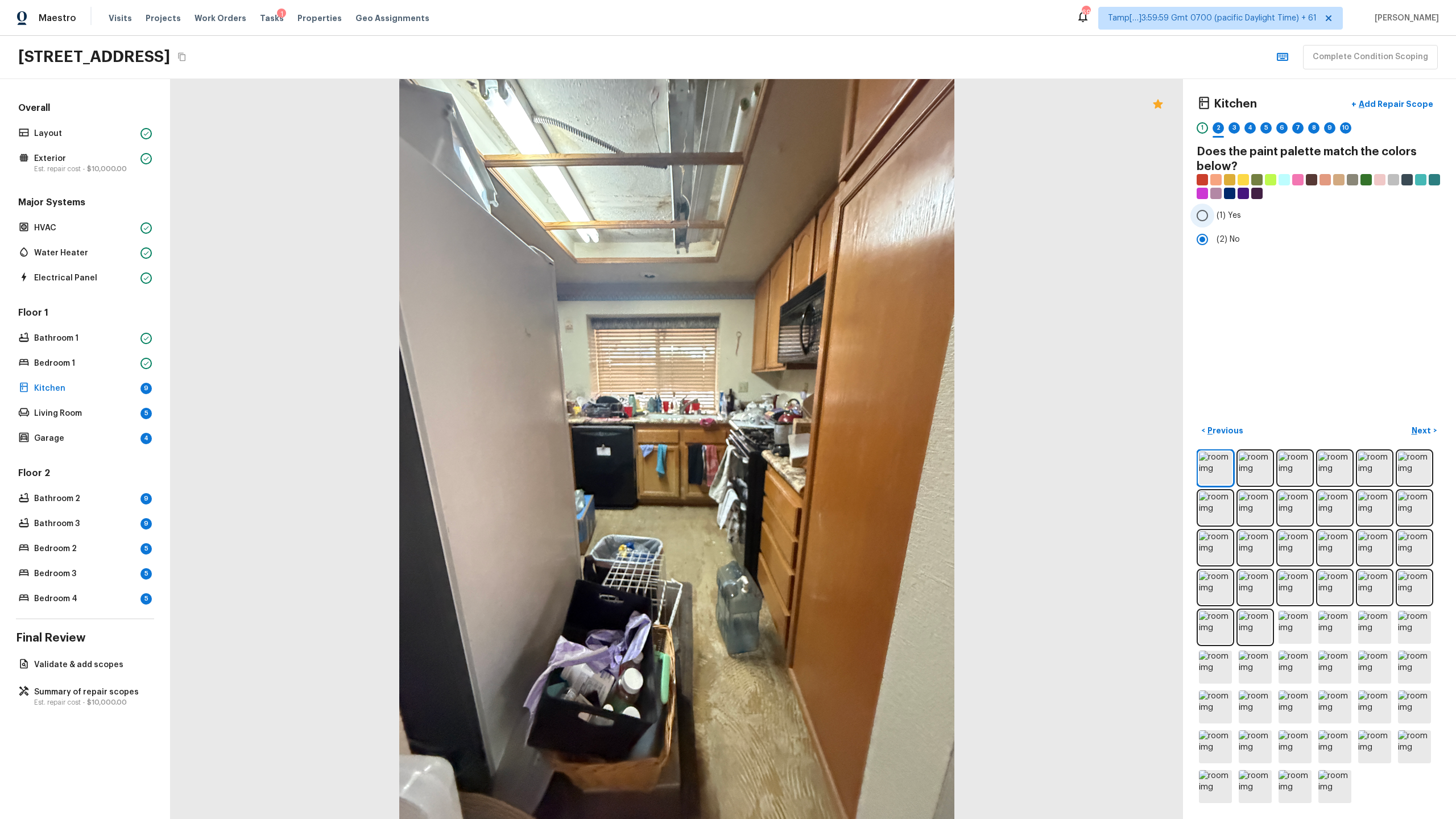
radio input "true"
click at [816, 126] on div "3" at bounding box center [1234, 128] width 11 height 11
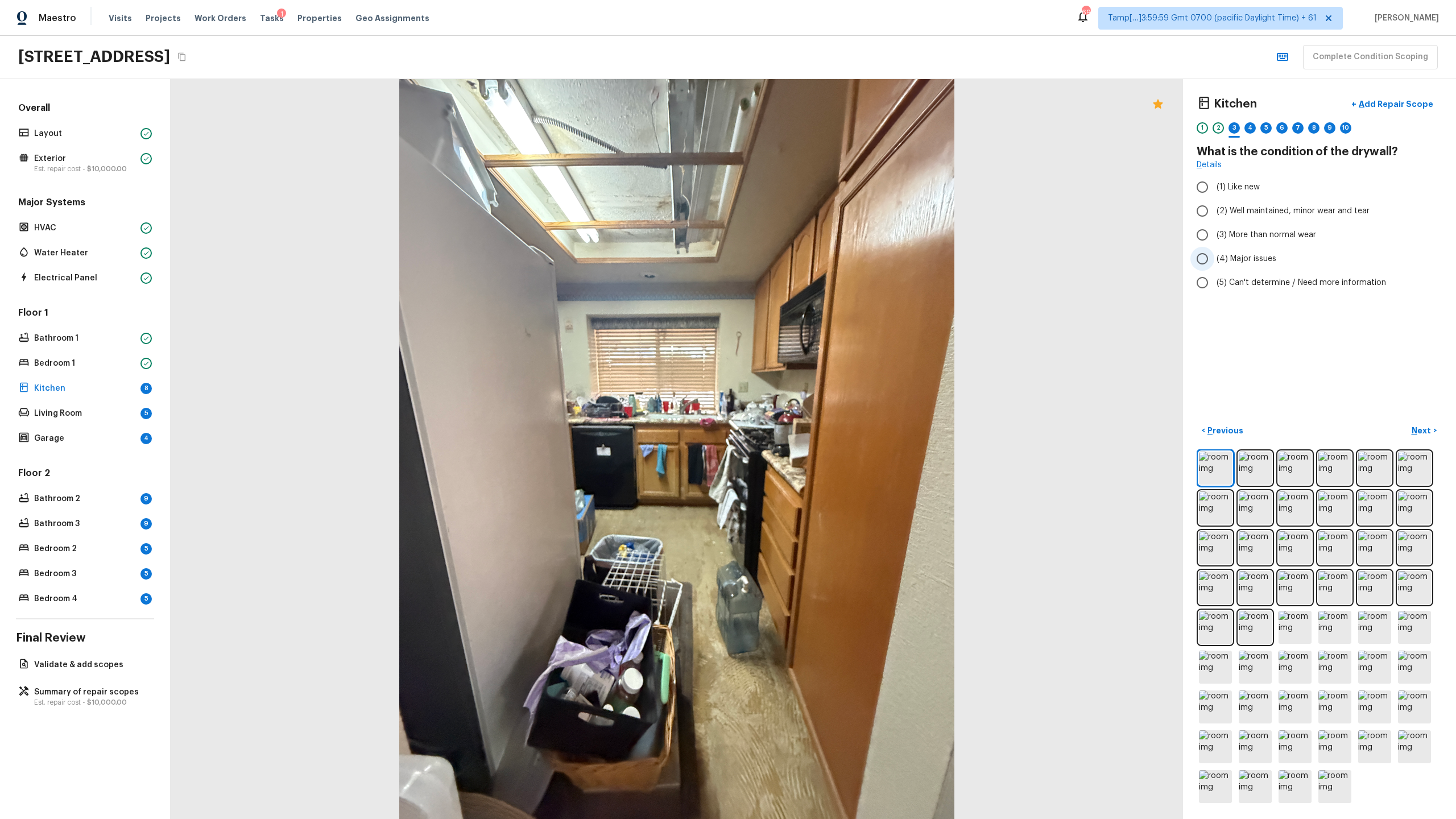
click at [816, 259] on span "(4) Major issues" at bounding box center [1246, 259] width 60 height 11
click at [816, 259] on input "(4) Major issues" at bounding box center [1202, 259] width 24 height 24
radio input "true"
click at [816, 127] on div "4" at bounding box center [1250, 128] width 11 height 11
click at [816, 251] on label "(3) Tile" at bounding box center [1311, 244] width 243 height 24
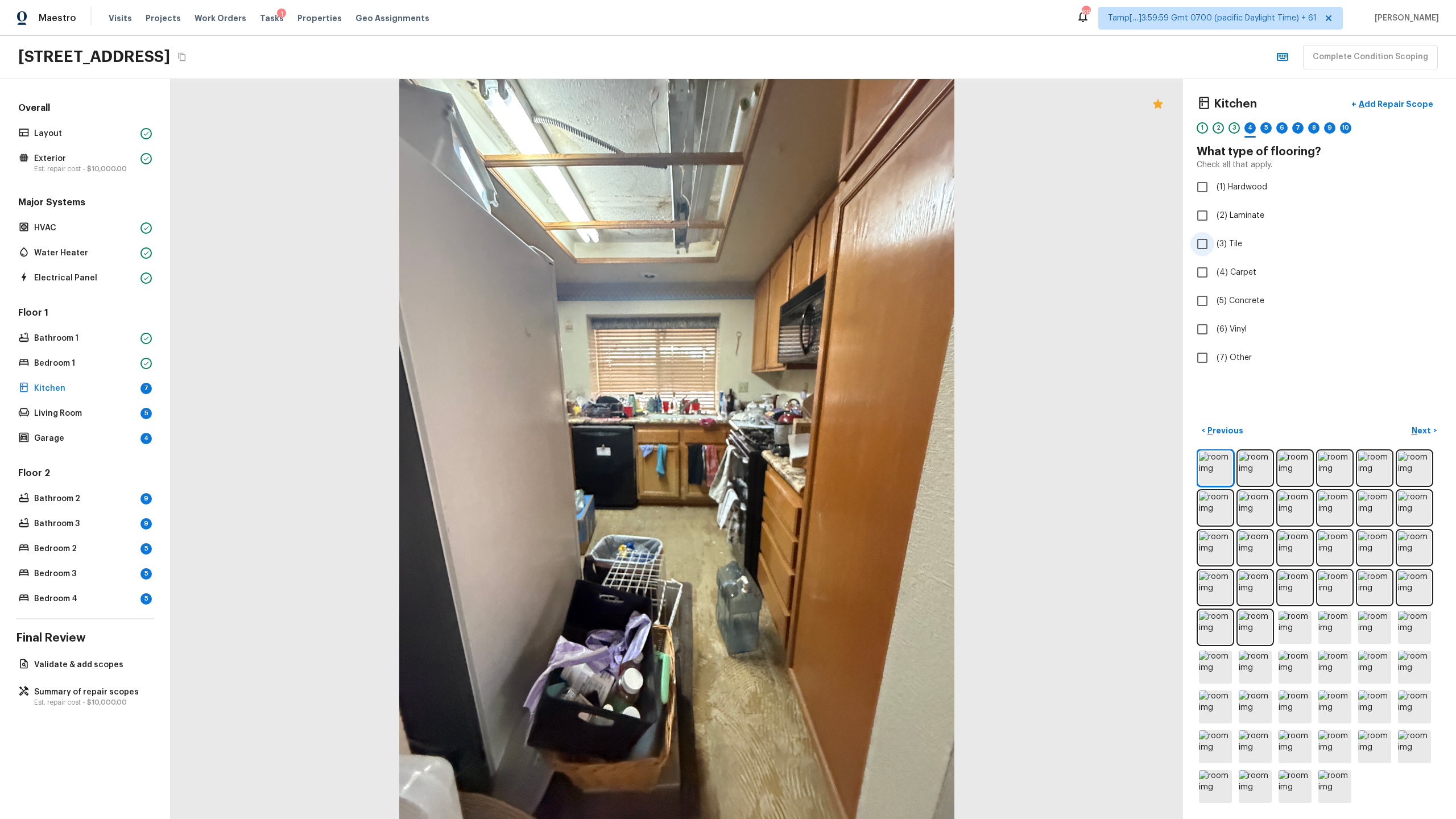
click at [816, 251] on input "(3) Tile" at bounding box center [1202, 244] width 24 height 24
checkbox input "true"
click at [816, 303] on span "(5) Concrete" at bounding box center [1240, 300] width 48 height 11
click at [816, 303] on input "(5) Concrete" at bounding box center [1202, 300] width 24 height 24
checkbox input "true"
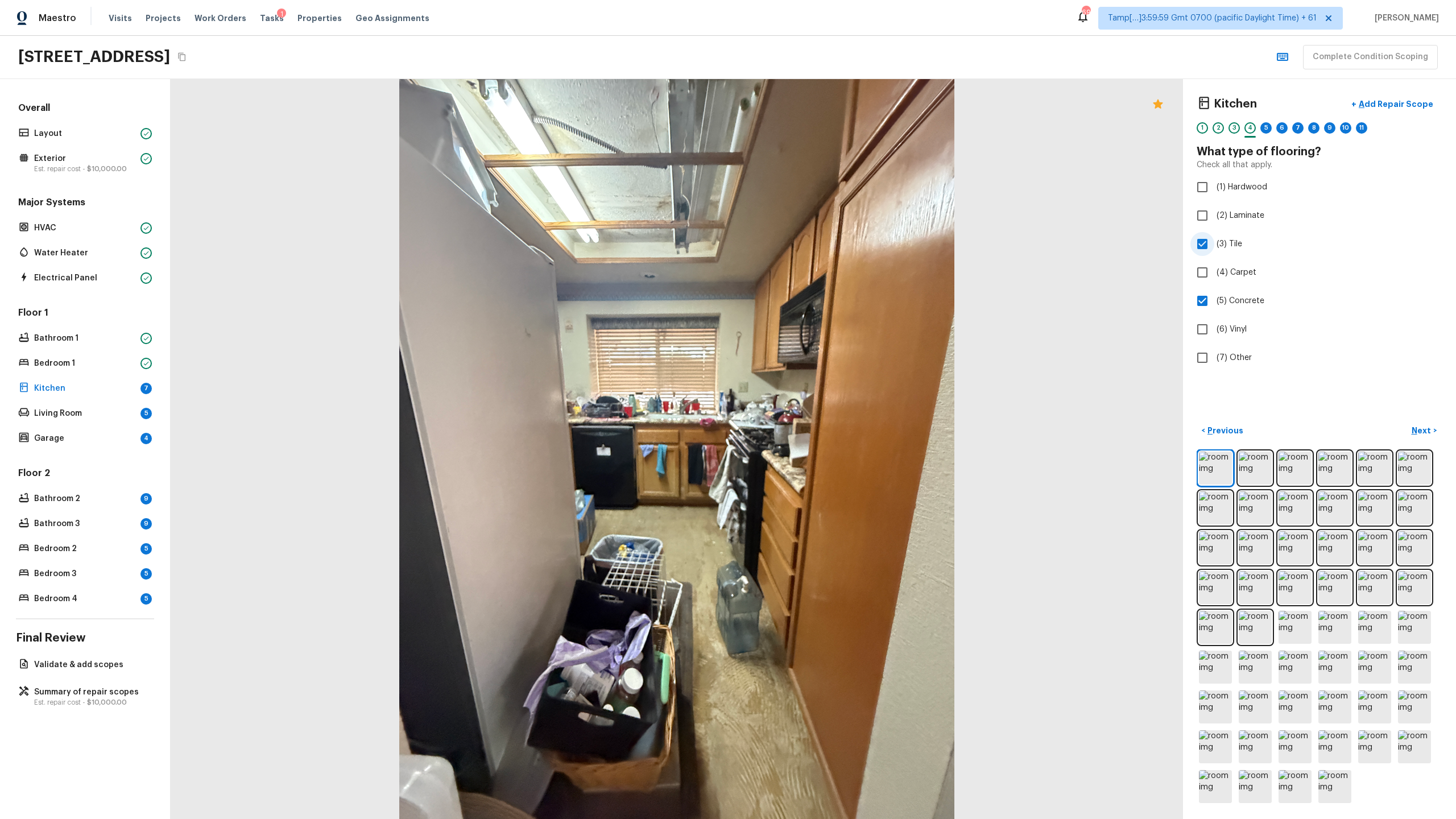
click at [816, 249] on label "(3) Tile" at bounding box center [1311, 244] width 243 height 24
click at [816, 249] on input "(3) Tile" at bounding box center [1202, 244] width 24 height 24
checkbox input "false"
click at [816, 127] on div "5" at bounding box center [1266, 128] width 11 height 11
click at [816, 235] on span "(3) More than normal wear" at bounding box center [1266, 235] width 100 height 11
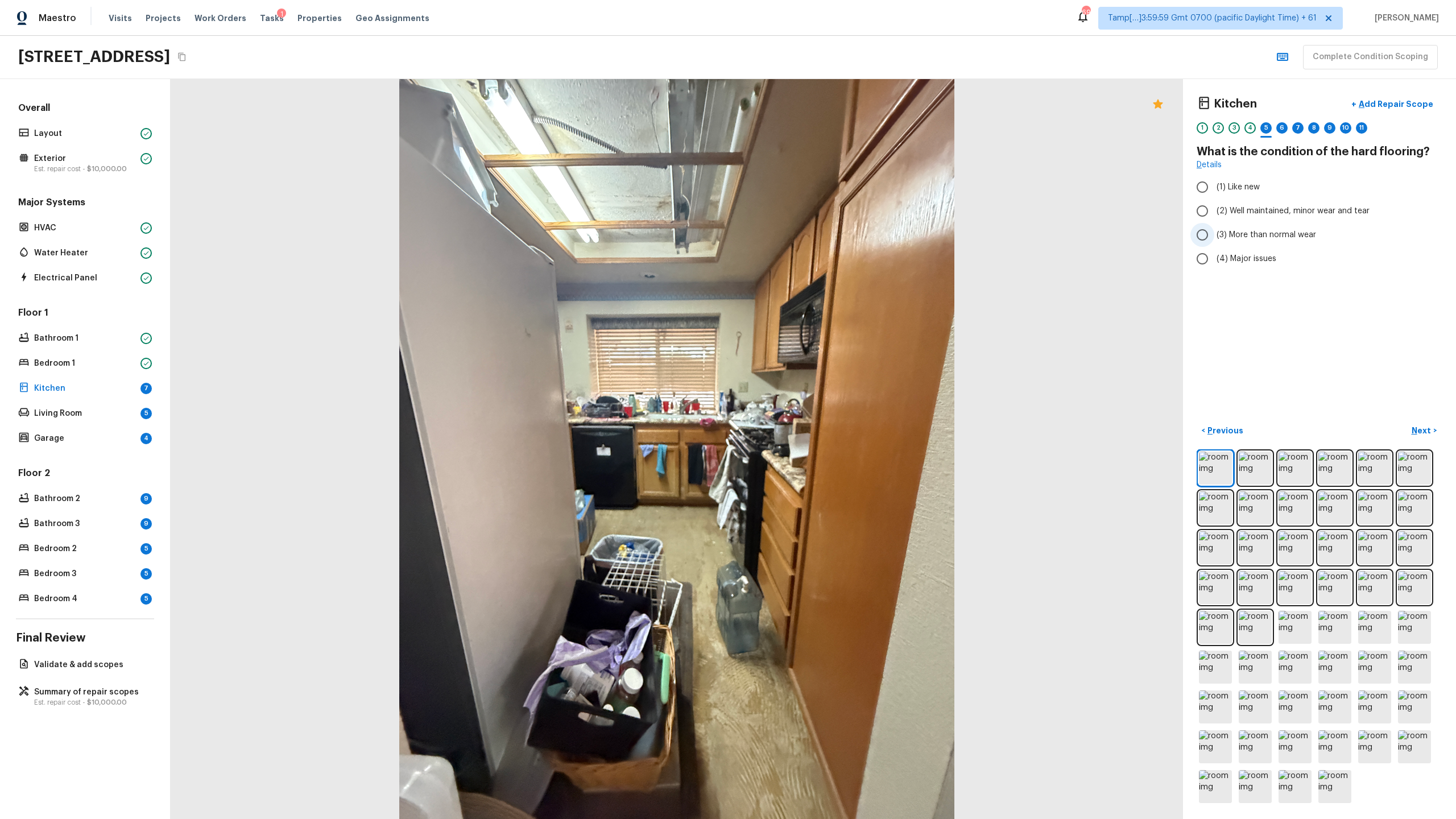
click at [816, 235] on input "(3) More than normal wear" at bounding box center [1202, 235] width 24 height 24
radio input "true"
click at [816, 259] on span "(4) Major issues" at bounding box center [1246, 259] width 60 height 11
click at [816, 259] on input "(4) Major issues" at bounding box center [1202, 259] width 24 height 24
radio input "true"
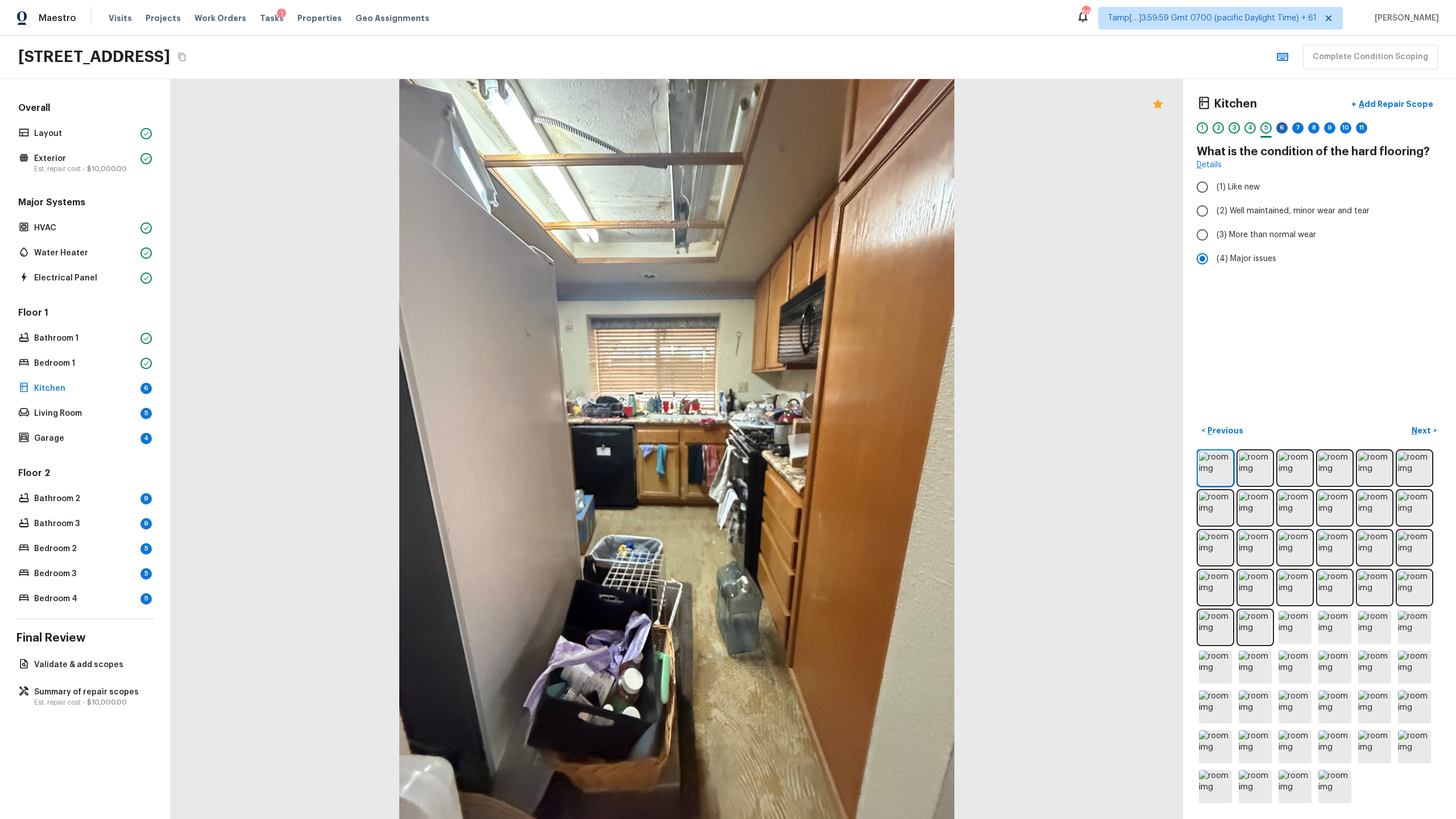
click at [816, 123] on div "6" at bounding box center [1282, 128] width 11 height 11
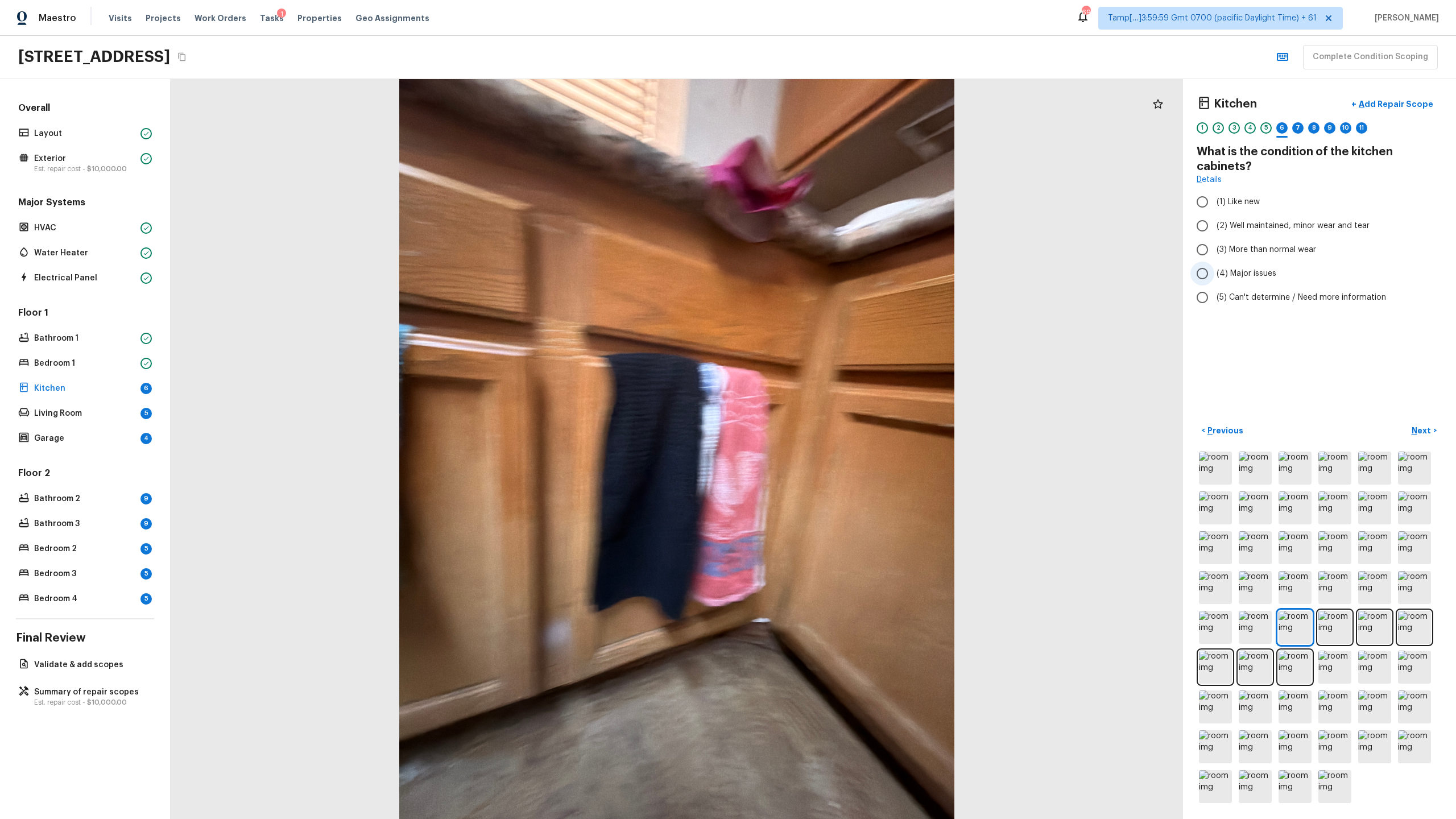
click at [816, 266] on label "(4) Major issues" at bounding box center [1311, 274] width 243 height 24
click at [816, 266] on input "(4) Major issues" at bounding box center [1202, 274] width 24 height 24
radio input "true"
click at [816, 119] on div "Kitchen + Add Repair Scope 1 2 3 4 5 6 7 8 9 10 11" at bounding box center [1319, 117] width 246 height 48
click at [816, 131] on div "7" at bounding box center [1298, 131] width 11 height 17
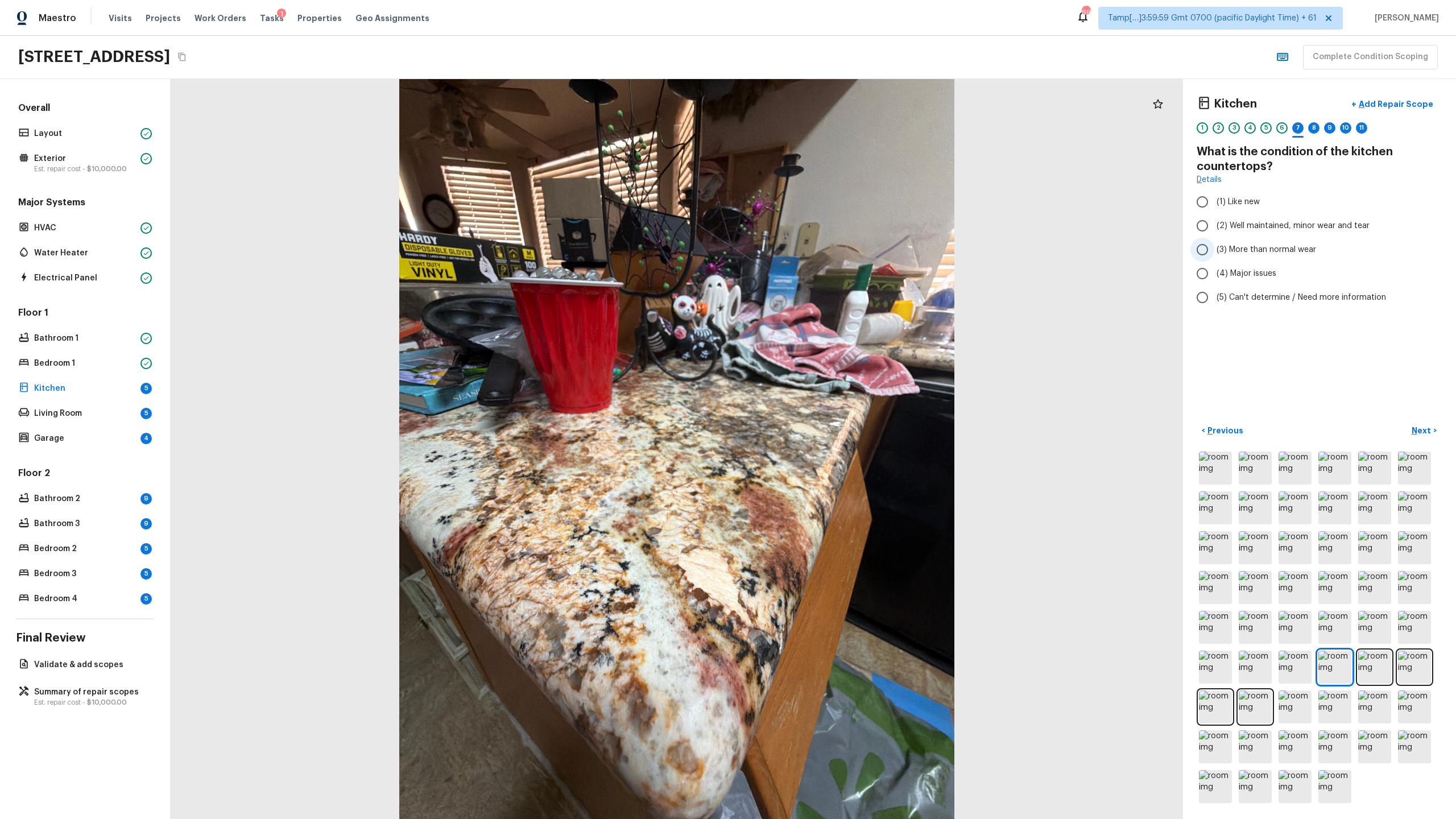
click at [816, 252] on span "(3) More than normal wear" at bounding box center [1266, 249] width 100 height 11
click at [816, 252] on input "(3) More than normal wear" at bounding box center [1202, 249] width 24 height 24
radio input "true"
click at [816, 130] on div "8" at bounding box center [1314, 128] width 11 height 11
click at [816, 256] on span "(4) Granite Slab" at bounding box center [1246, 262] width 60 height 11
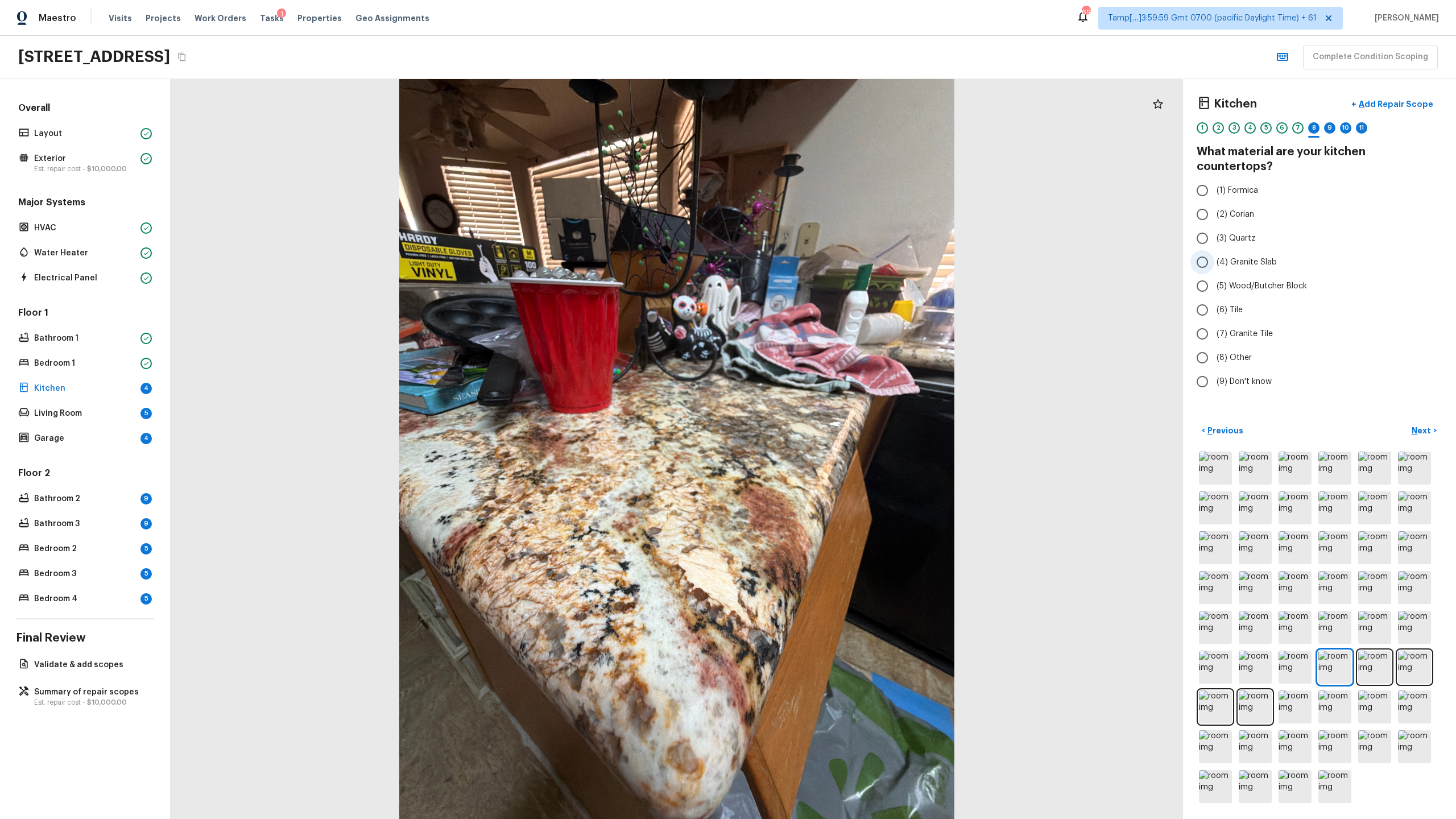
click at [816, 250] on input "(4) Granite Slab" at bounding box center [1202, 262] width 24 height 24
radio input "true"
click at [816, 130] on div "1 2 3 4 5 6 7 8 9 10 11" at bounding box center [1319, 131] width 246 height 17
click at [816, 130] on div "9" at bounding box center [1330, 128] width 11 height 11
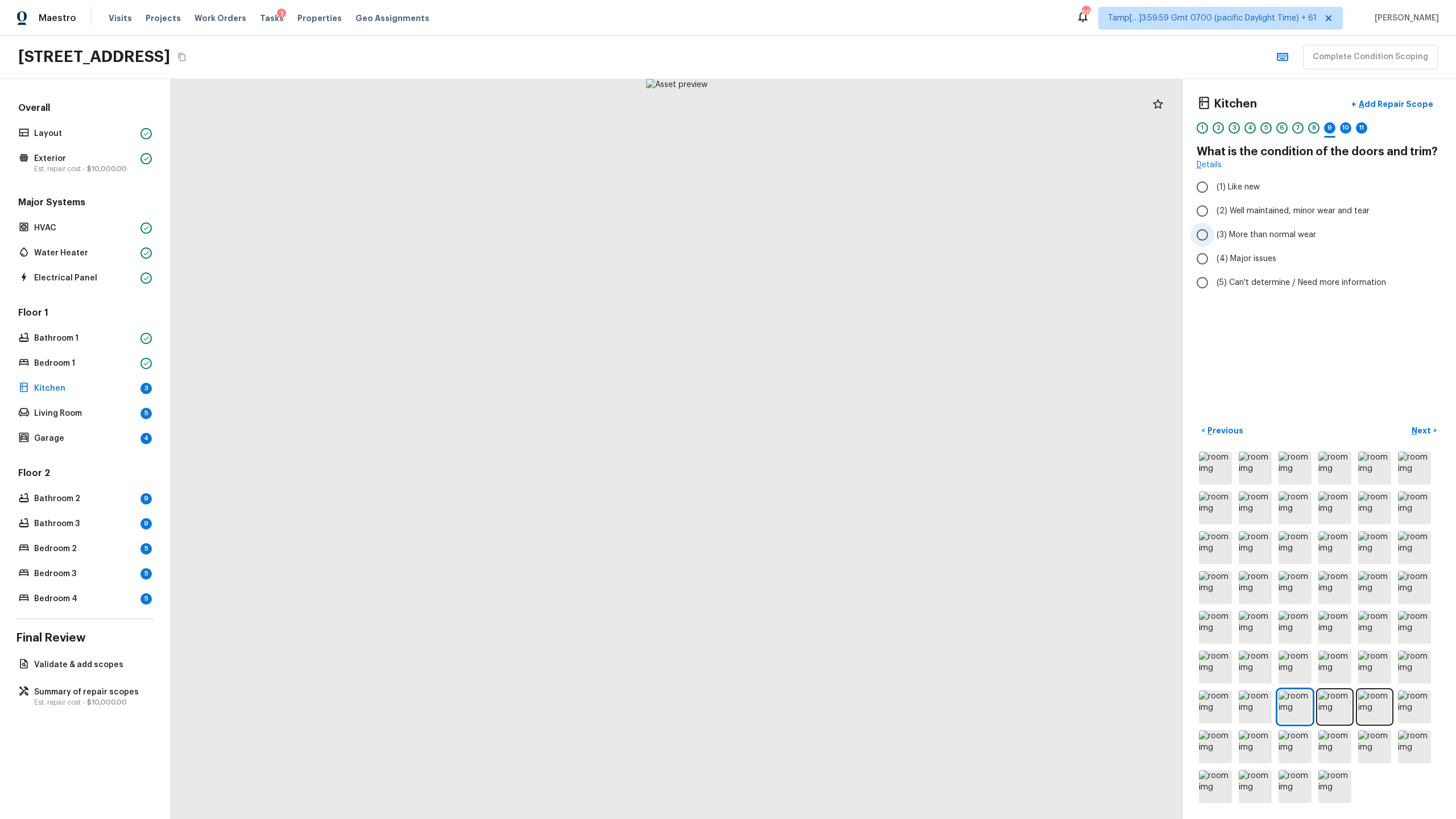
click at [816, 236] on span "(3) More than normal wear" at bounding box center [1266, 235] width 100 height 11
click at [816, 236] on input "(3) More than normal wear" at bounding box center [1202, 235] width 24 height 24
radio input "true"
click at [816, 125] on div "10" at bounding box center [1346, 128] width 11 height 11
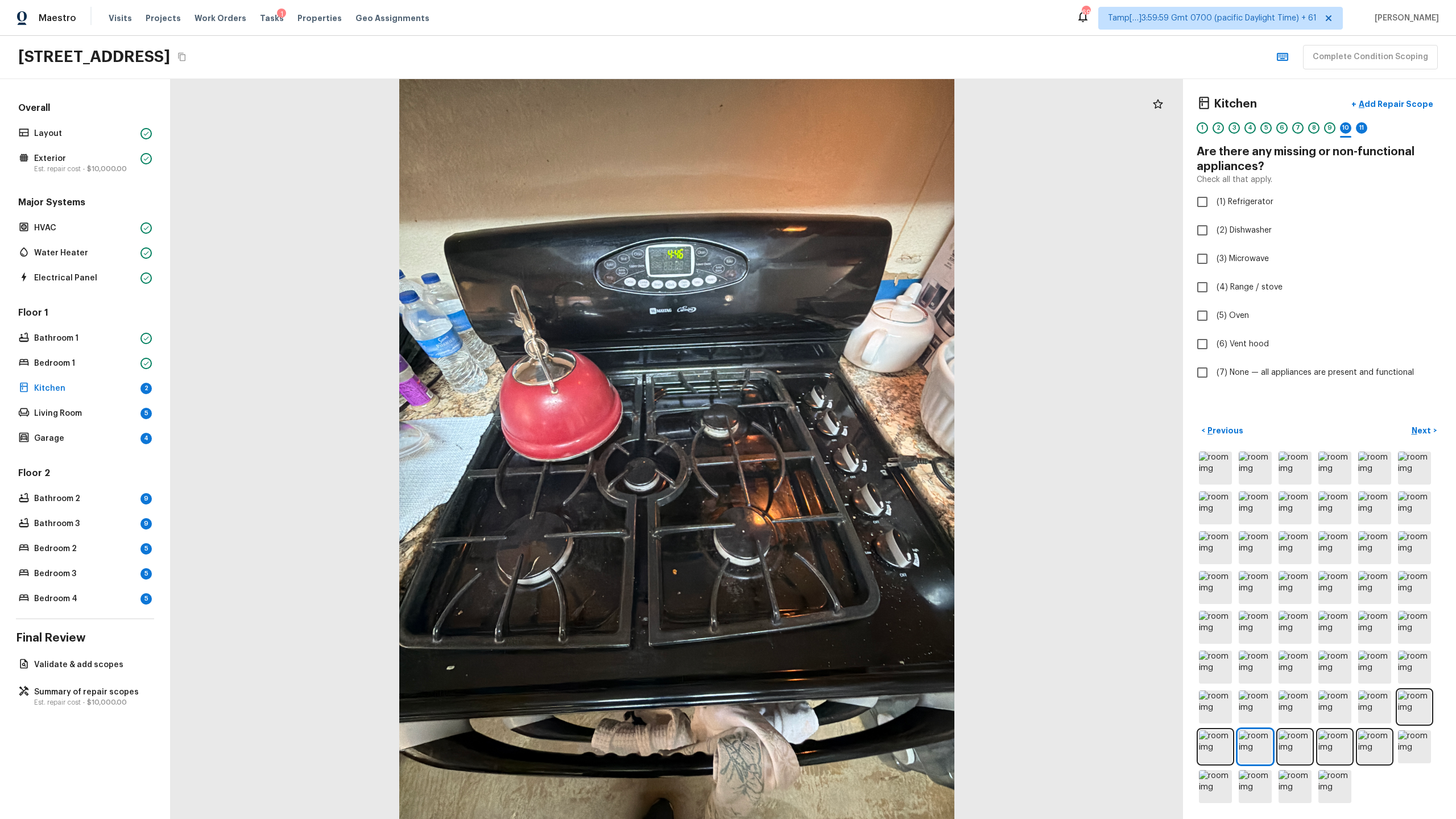
click at [816, 386] on div "Kitchen + Add Repair Scope 1 2 3 4 5 6 7 8 9 10 11 Are there any missing or non…" at bounding box center [1319, 449] width 273 height 740
click at [816, 370] on span "(7) None — all appliances are present and functional" at bounding box center [1315, 372] width 198 height 11
click at [816, 370] on input "(7) None — all appliances are present and functional" at bounding box center [1202, 372] width 24 height 24
checkbox input "true"
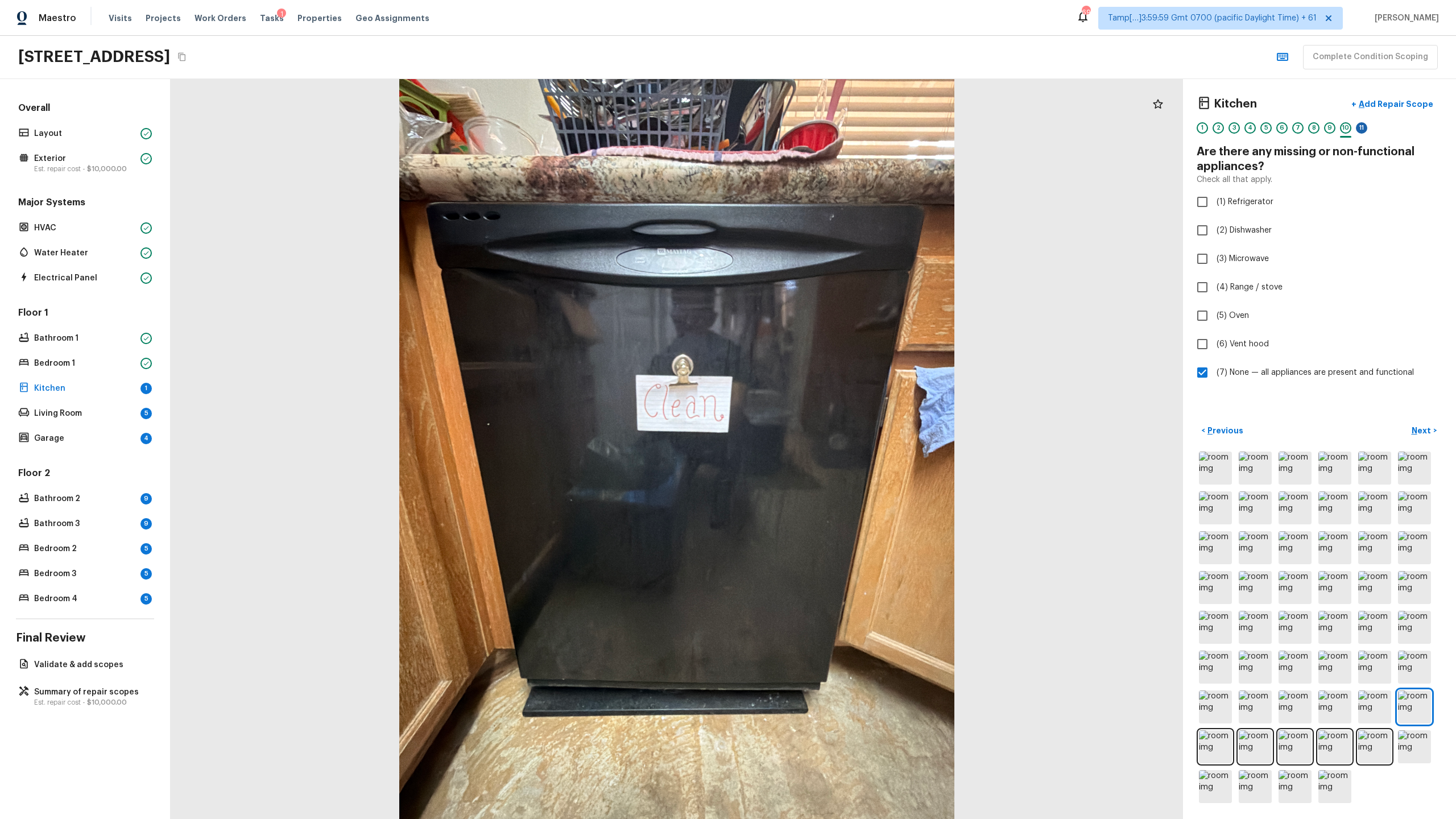
click at [816, 130] on div "11" at bounding box center [1362, 128] width 11 height 11
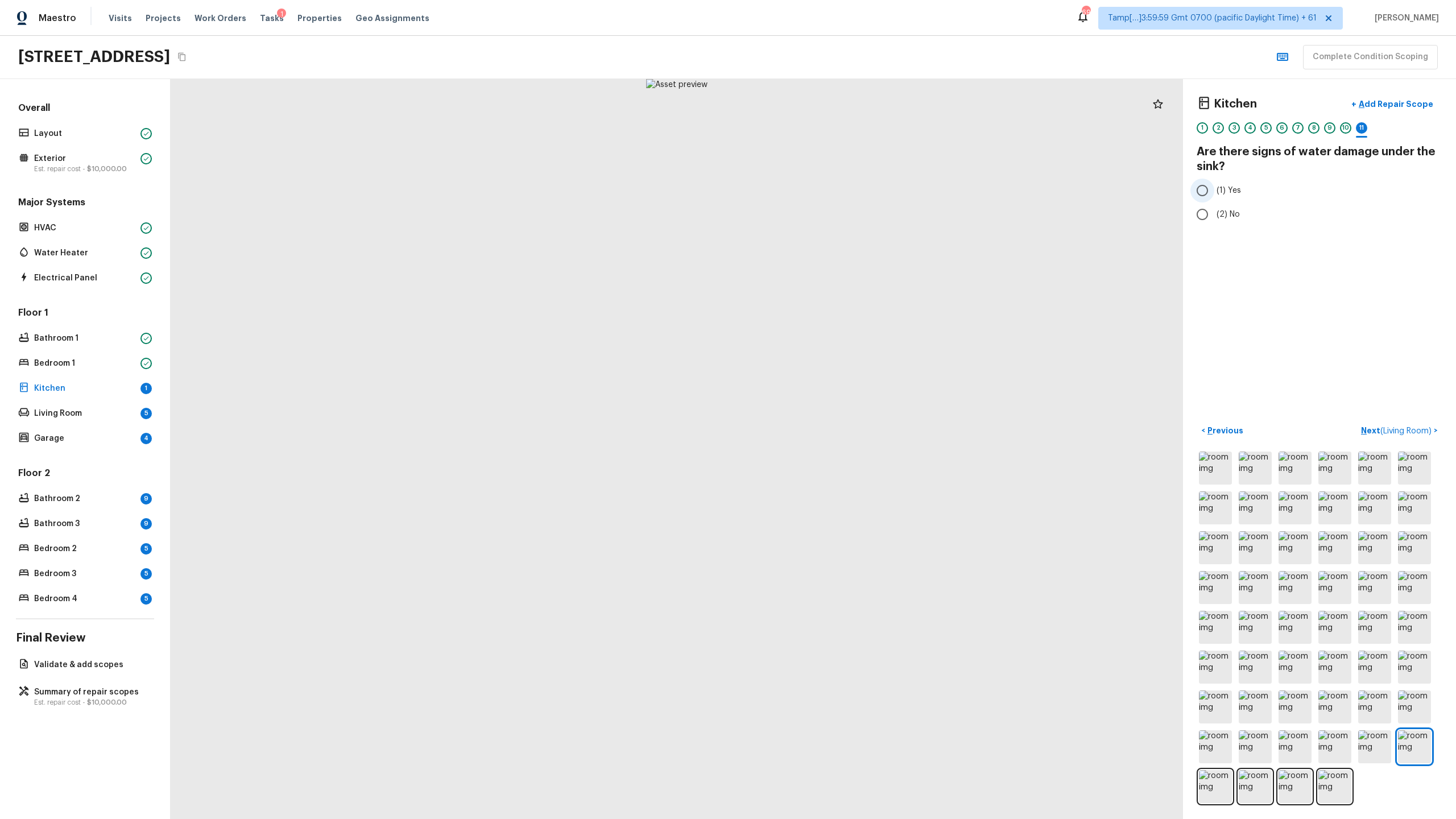
click at [816, 194] on span "(1) Yes" at bounding box center [1228, 190] width 24 height 11
click at [816, 194] on input "(1) Yes" at bounding box center [1202, 190] width 24 height 24
radio input "true"
click at [816, 207] on label "(2) No" at bounding box center [1311, 214] width 243 height 24
click at [816, 207] on input "(2) No" at bounding box center [1202, 214] width 24 height 24
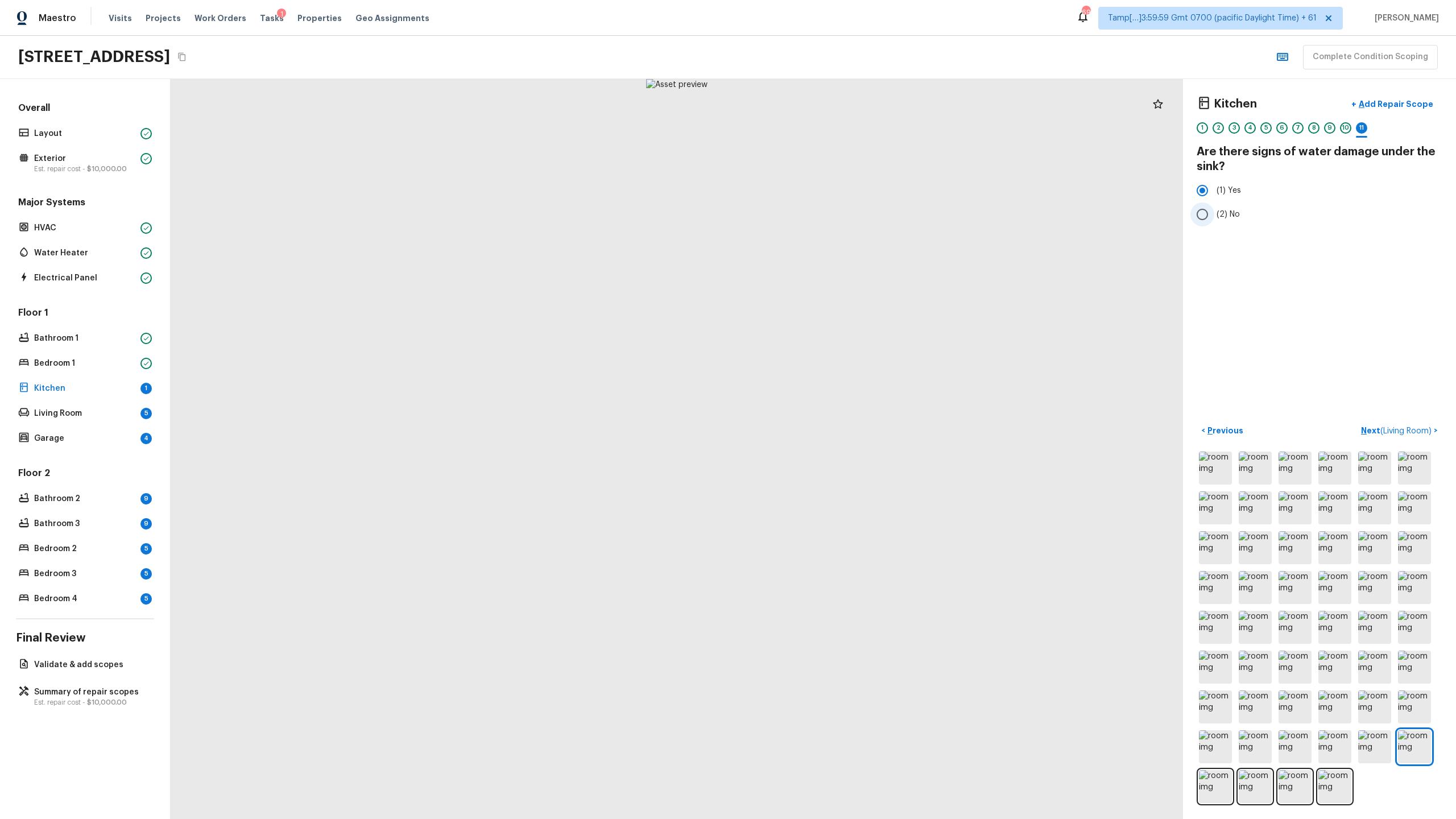
radio input "true"
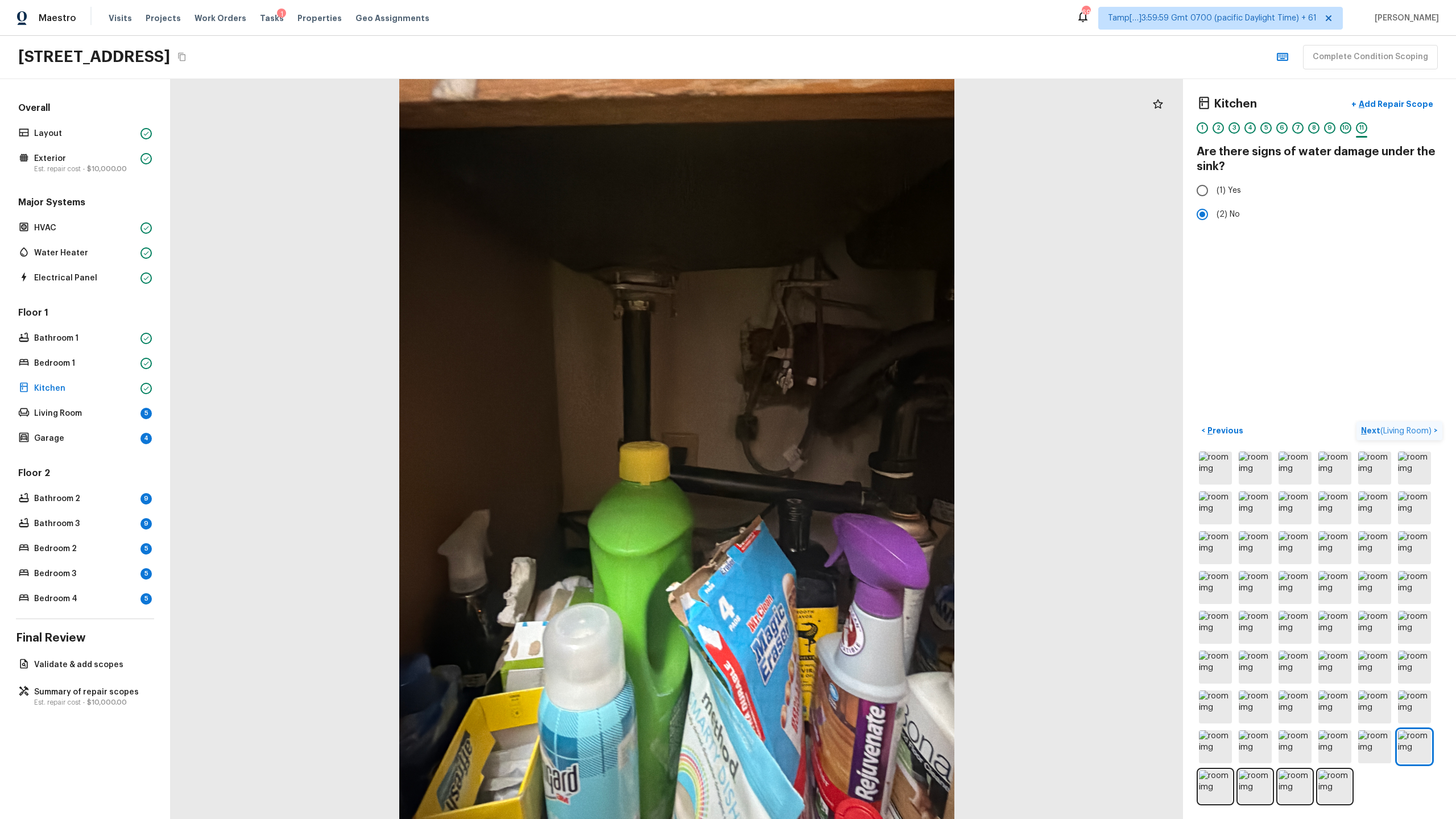
click at [816, 398] on p "Next ( Living Room )" at bounding box center [1397, 430] width 73 height 12
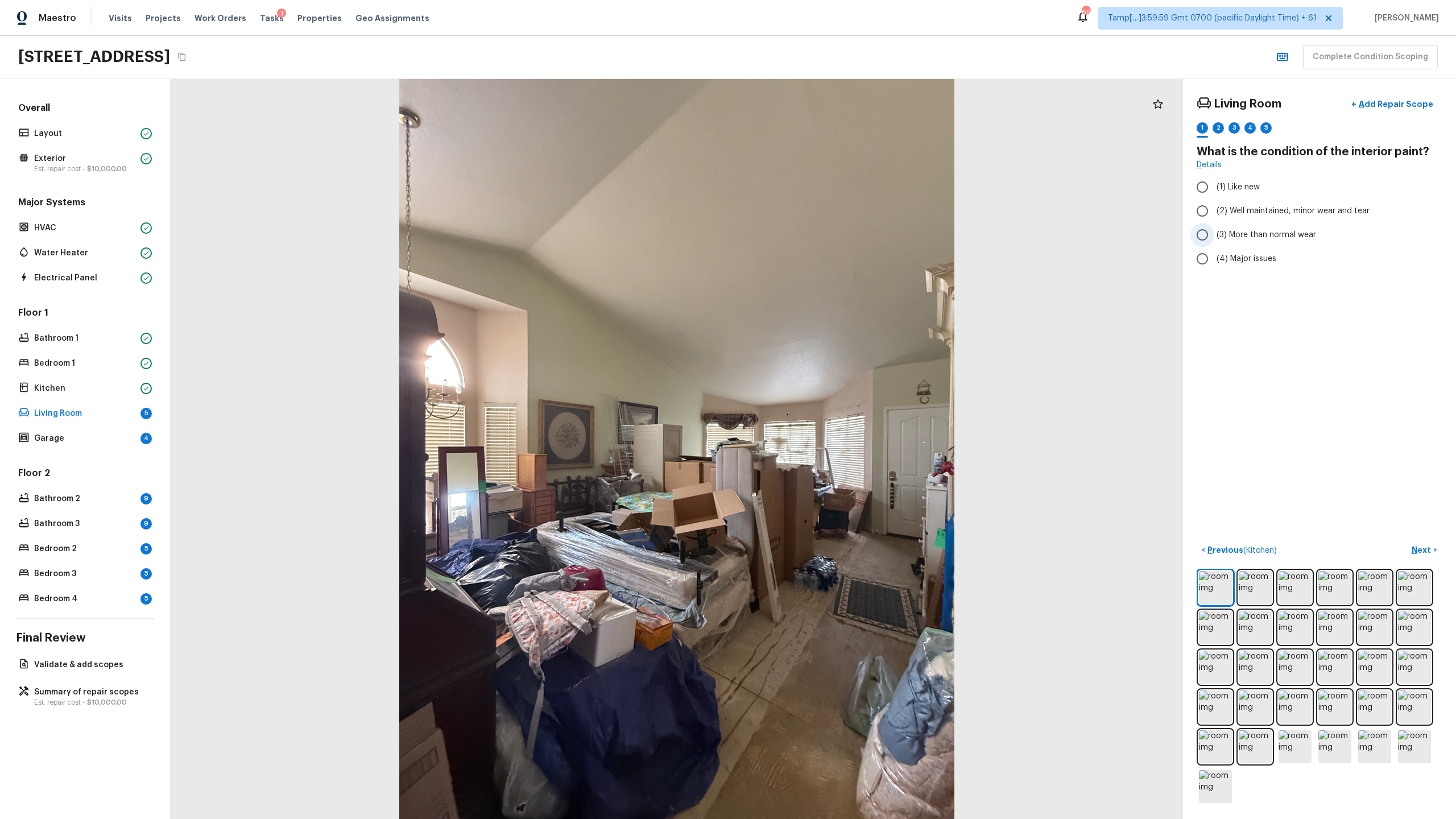
click at [816, 228] on label "(3) More than normal wear" at bounding box center [1311, 235] width 243 height 24
click at [816, 228] on input "(3) More than normal wear" at bounding box center [1202, 235] width 24 height 24
radio input "true"
click at [816, 255] on span "(4) Major issues" at bounding box center [1246, 259] width 60 height 11
click at [816, 255] on input "(4) Major issues" at bounding box center [1202, 259] width 24 height 24
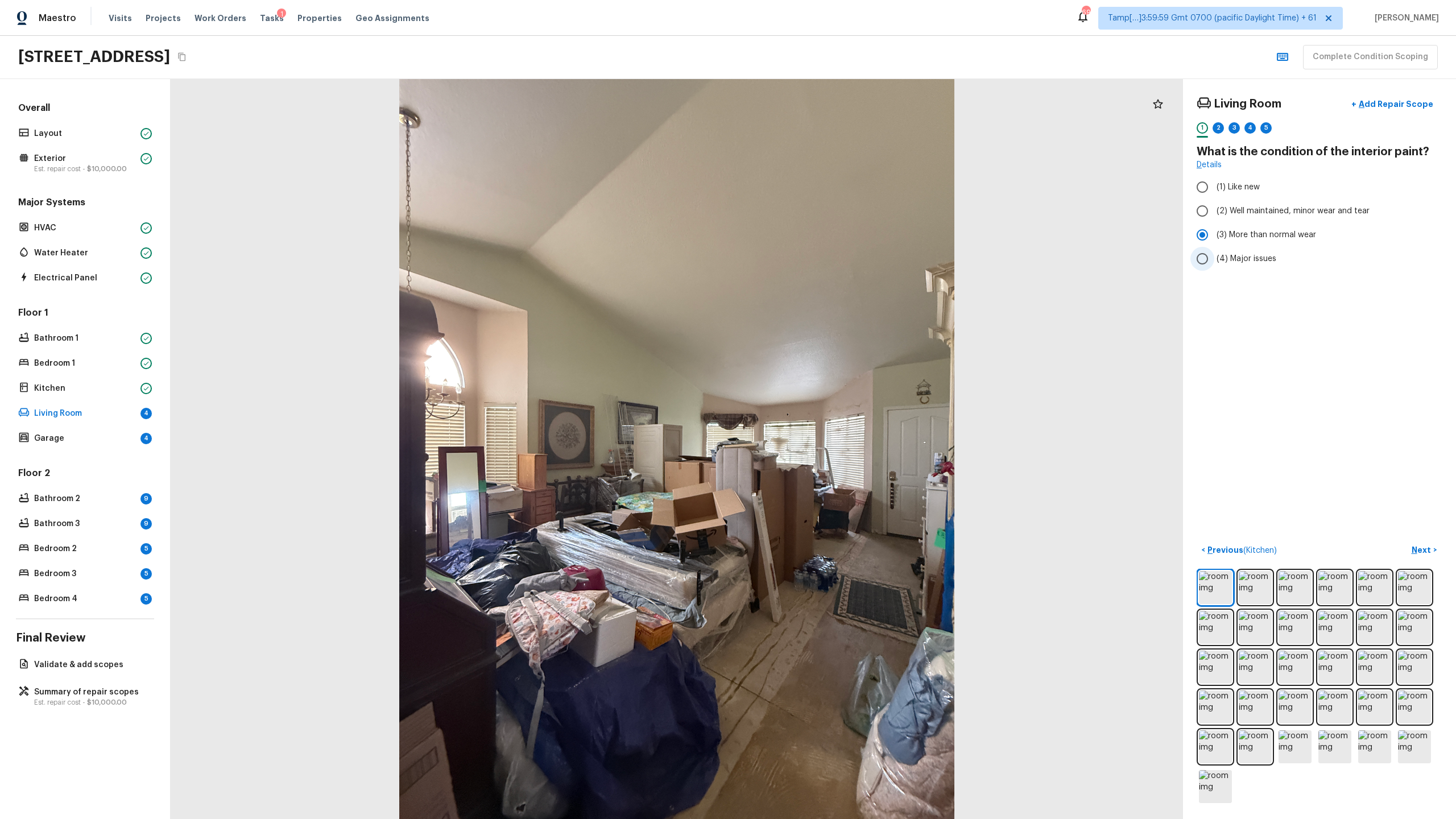
radio input "true"
click at [816, 398] on p "Next" at bounding box center [1422, 550] width 22 height 11
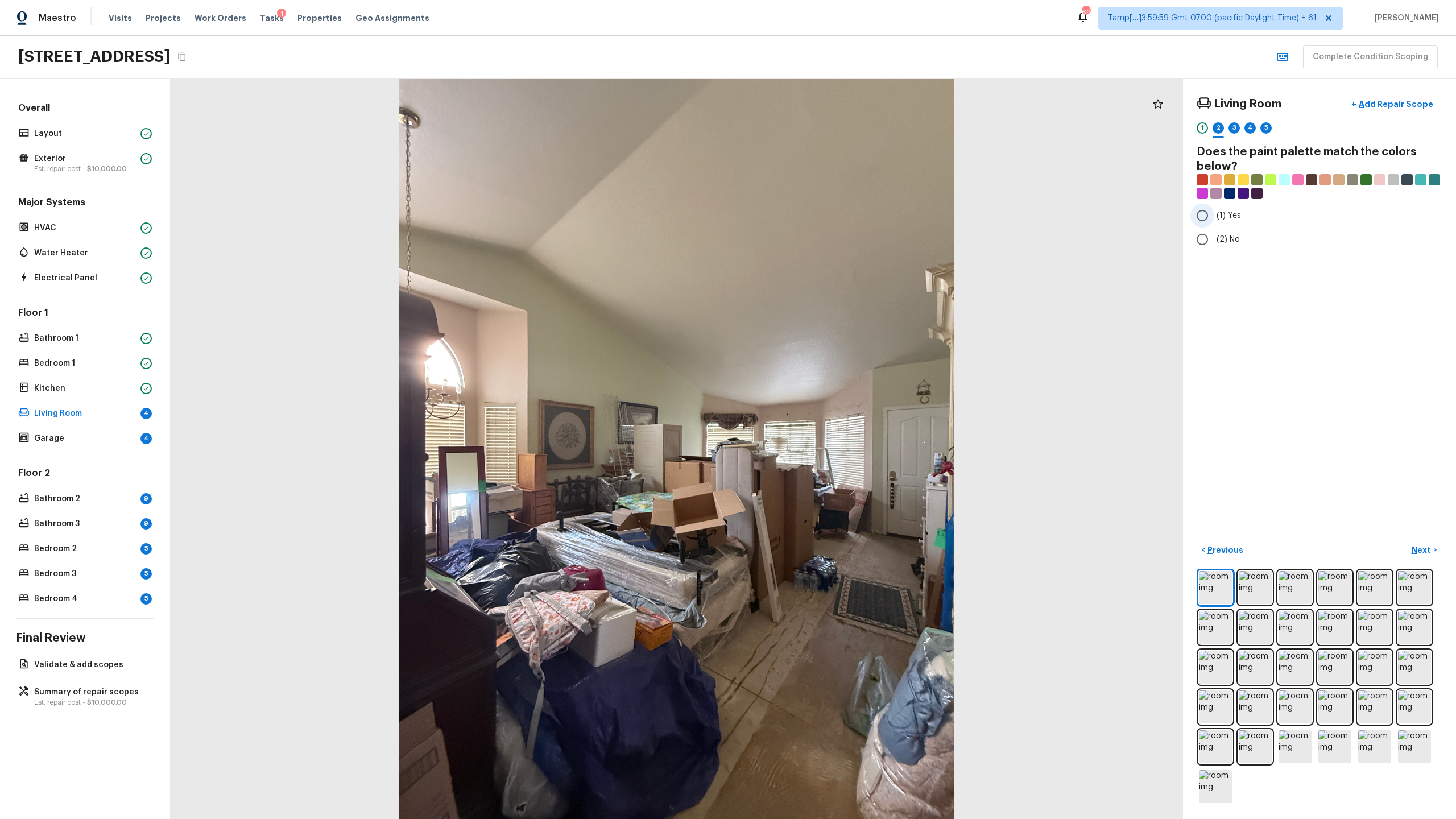
click at [816, 217] on span "(1) Yes" at bounding box center [1228, 216] width 24 height 11
click at [816, 217] on input "(1) Yes" at bounding box center [1202, 216] width 24 height 24
radio input "true"
click at [816, 132] on div "3" at bounding box center [1234, 128] width 11 height 11
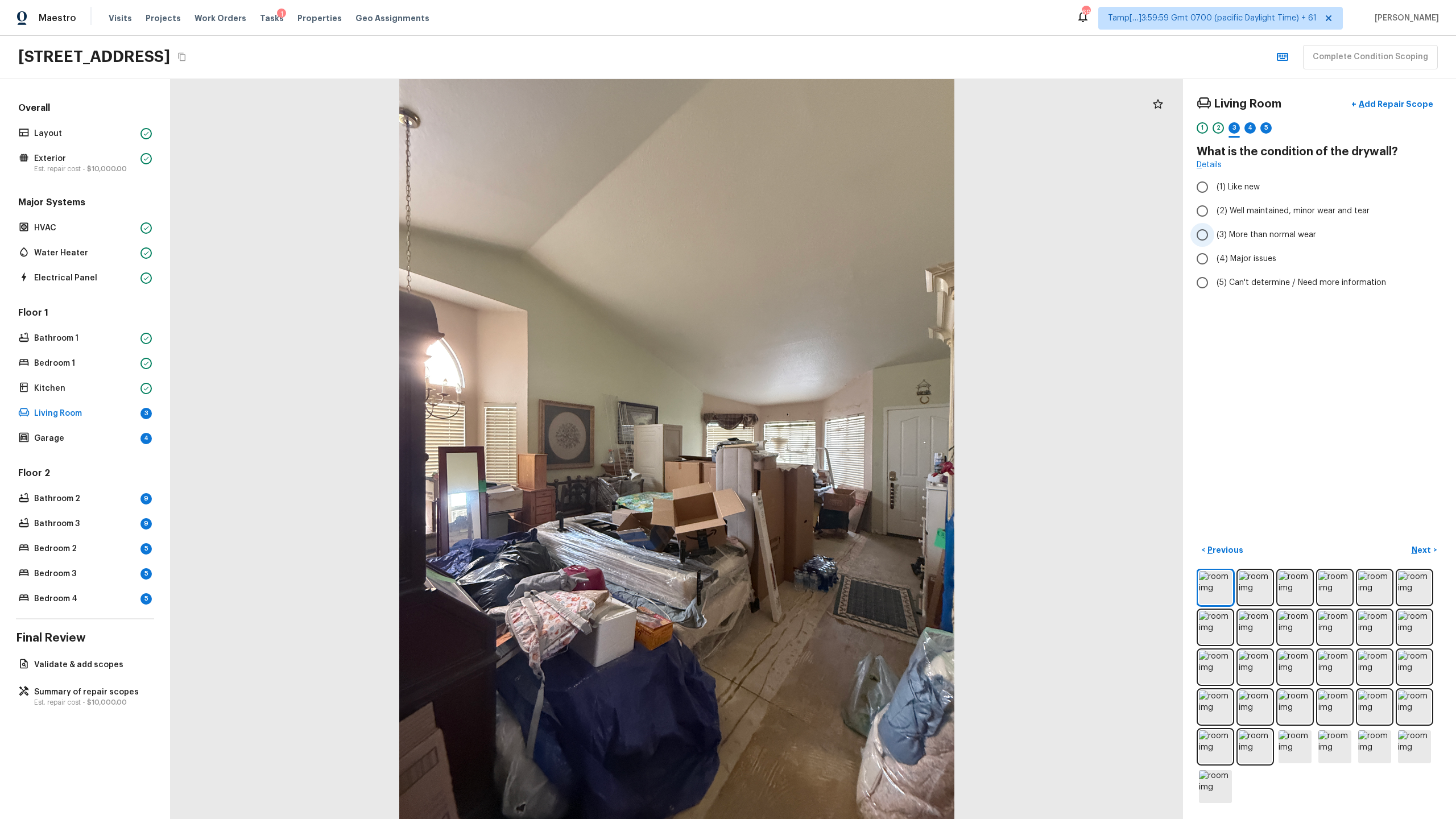
click at [816, 237] on span "(3) More than normal wear" at bounding box center [1266, 235] width 100 height 11
click at [816, 237] on input "(3) More than normal wear" at bounding box center [1202, 235] width 24 height 24
radio input "true"
click at [816, 254] on span "(4) Major issues" at bounding box center [1246, 259] width 60 height 11
click at [816, 254] on input "(4) Major issues" at bounding box center [1202, 259] width 24 height 24
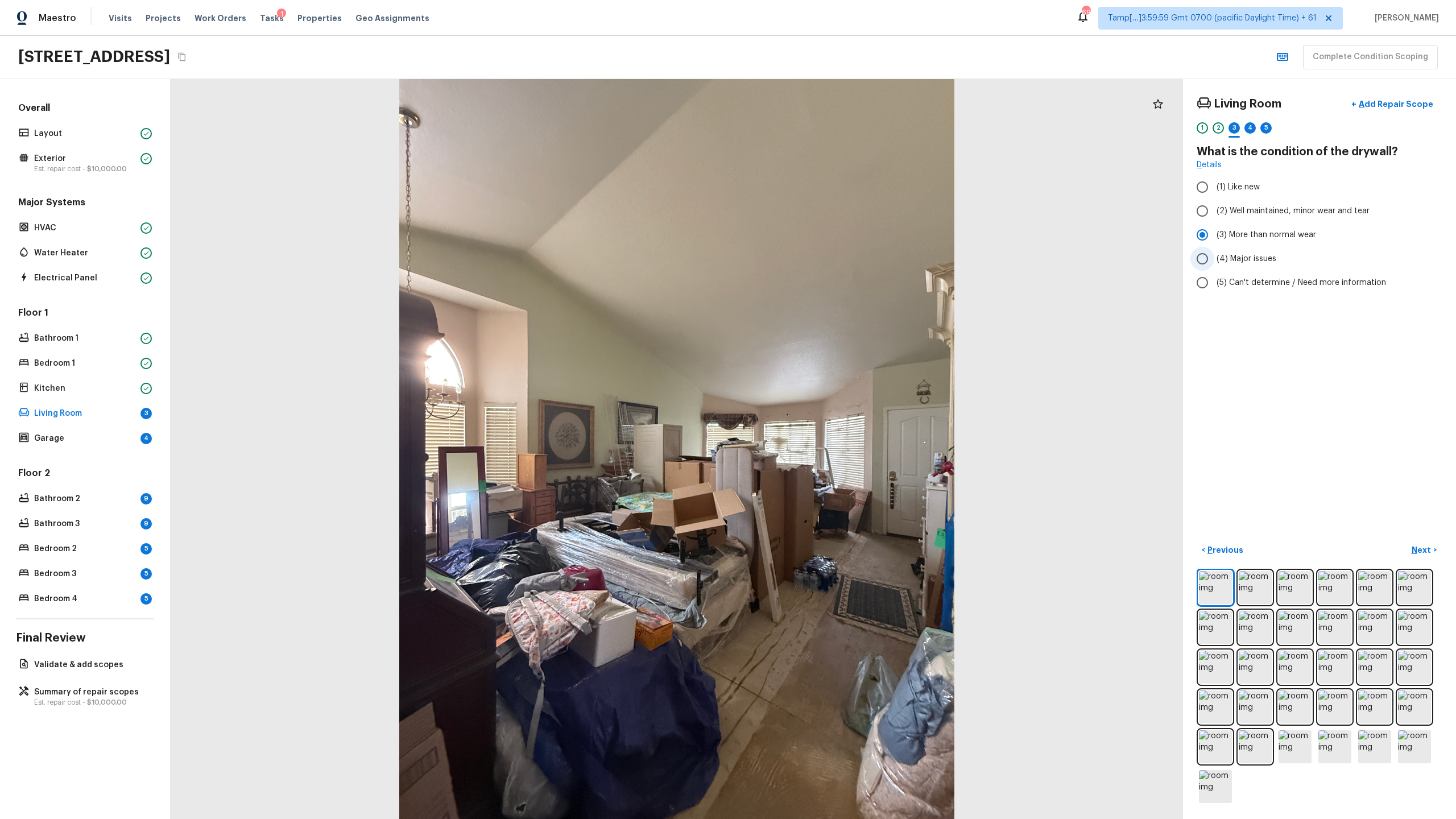
radio input "true"
click at [816, 123] on div "4" at bounding box center [1250, 128] width 11 height 11
click at [816, 305] on span "(5) Concrete" at bounding box center [1240, 300] width 48 height 11
click at [816, 305] on input "(5) Concrete" at bounding box center [1202, 300] width 24 height 24
checkbox input "true"
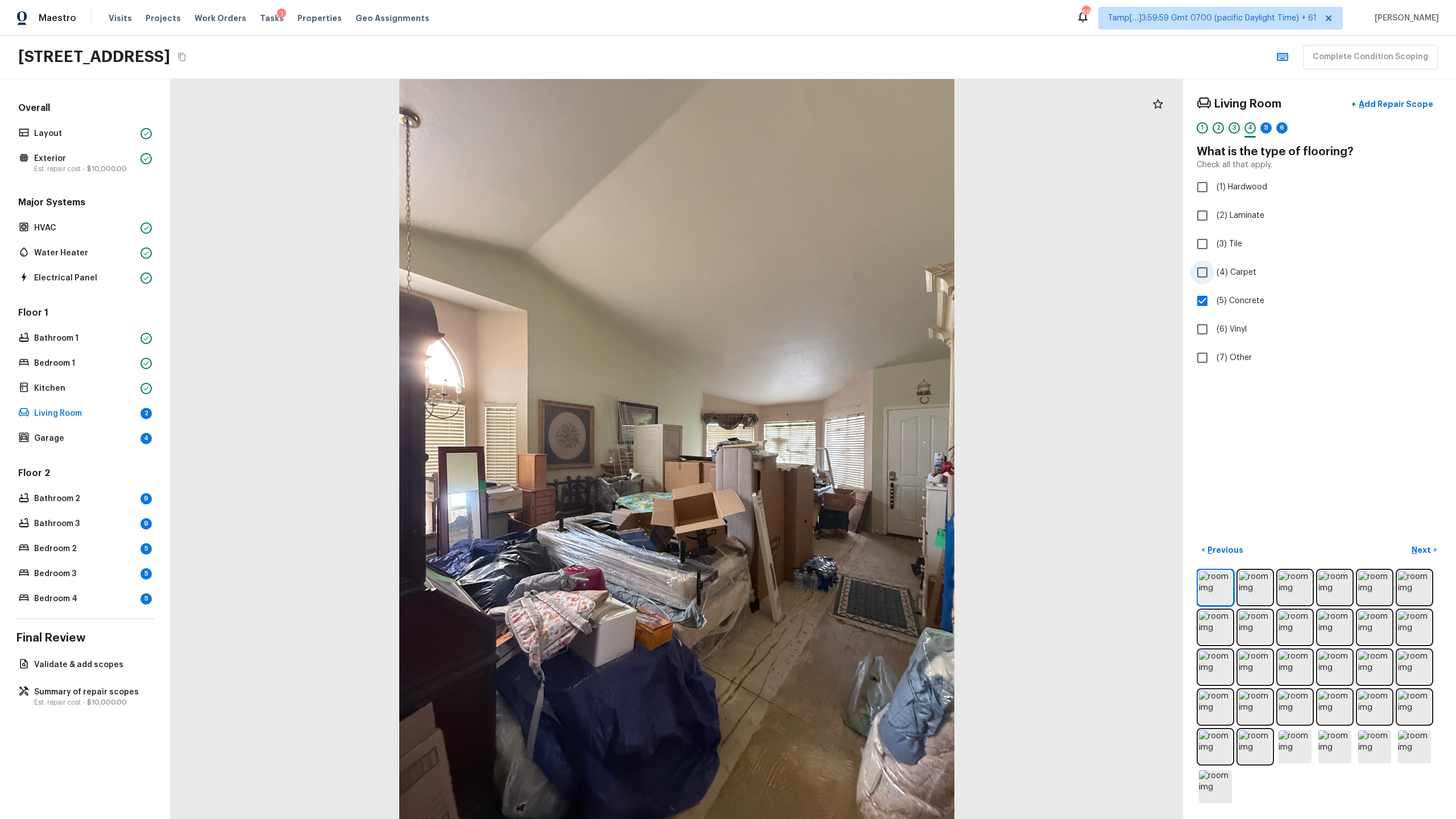
click at [816, 272] on span "(4) Carpet" at bounding box center [1237, 272] width 40 height 11
click at [816, 272] on input "(4) Carpet" at bounding box center [1202, 272] width 24 height 24
checkbox input "true"
click at [816, 132] on div "5" at bounding box center [1266, 128] width 11 height 11
click at [816, 238] on span "(3) More than normal wear" at bounding box center [1266, 235] width 100 height 11
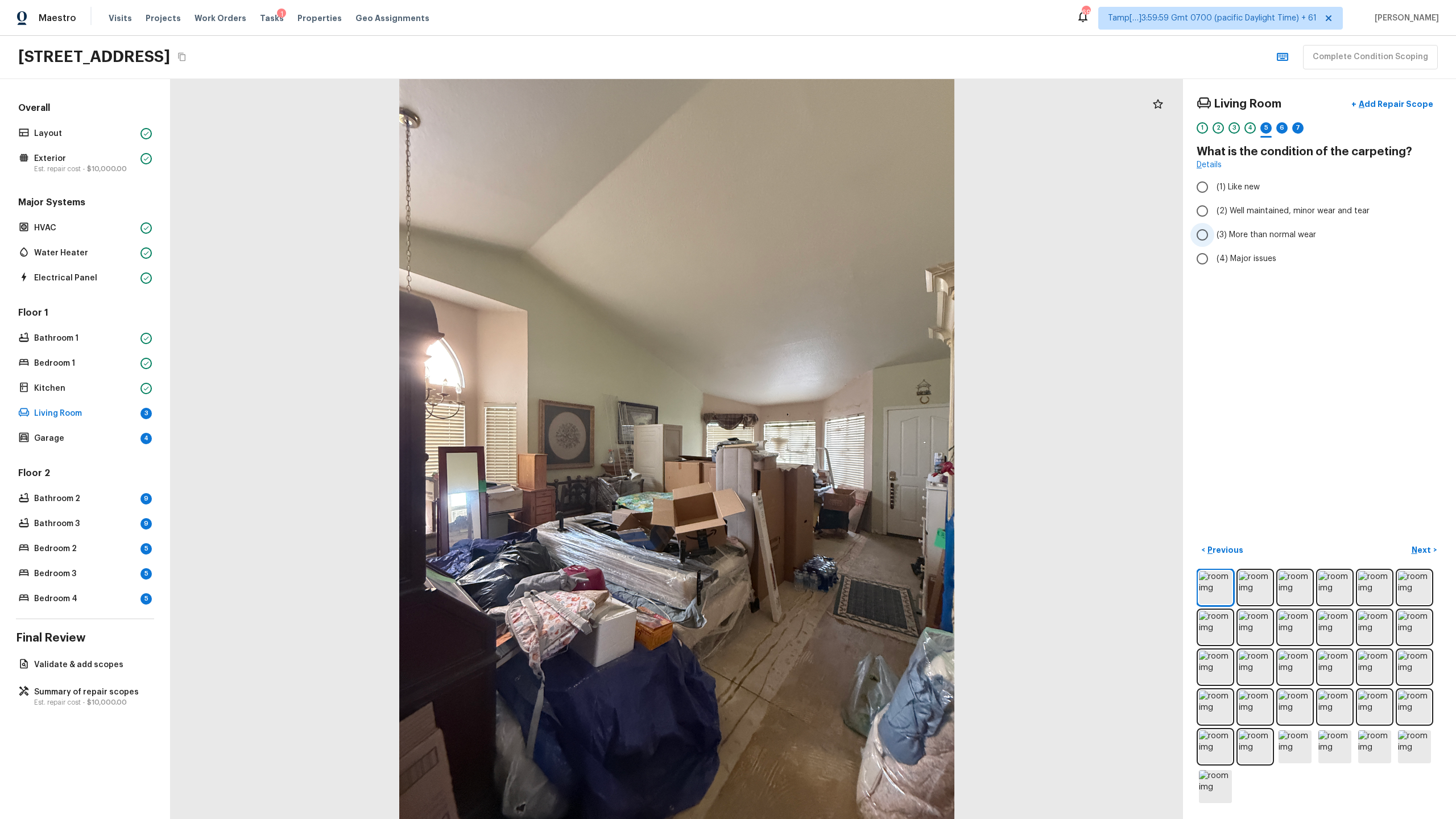
click at [816, 238] on input "(3) More than normal wear" at bounding box center [1202, 235] width 24 height 24
radio input "true"
click at [816, 256] on span "(4) Major issues" at bounding box center [1246, 259] width 60 height 11
click at [816, 256] on input "(4) Major issues" at bounding box center [1202, 259] width 24 height 24
radio input "true"
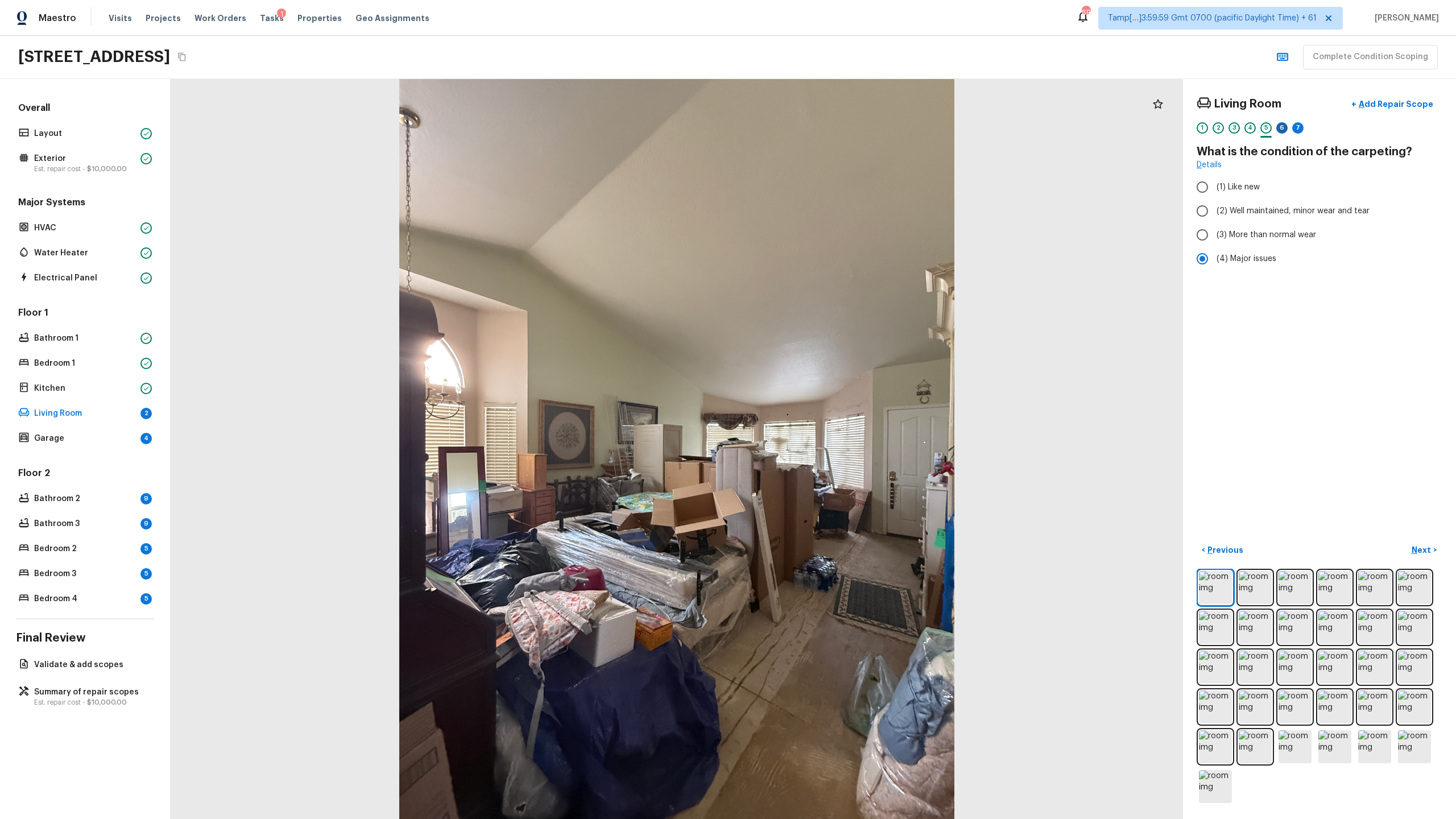
click at [816, 132] on div "6" at bounding box center [1282, 128] width 11 height 11
click at [816, 236] on span "(3) More than normal wear" at bounding box center [1266, 235] width 100 height 11
click at [816, 236] on input "(3) More than normal wear" at bounding box center [1202, 235] width 24 height 24
radio input "true"
click at [816, 132] on div "7" at bounding box center [1298, 128] width 11 height 11
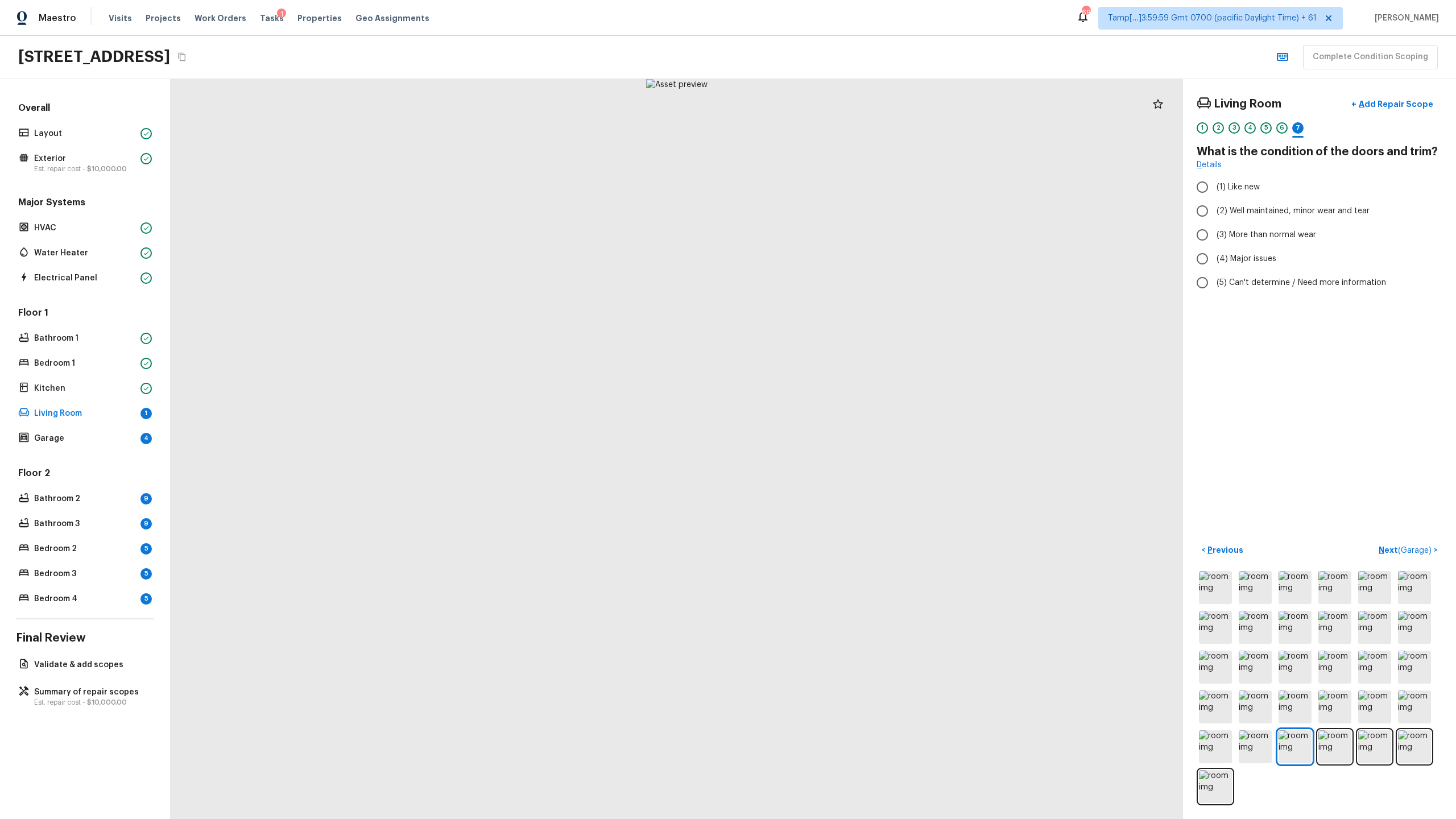
click at [816, 134] on div "6" at bounding box center [1282, 131] width 11 height 17
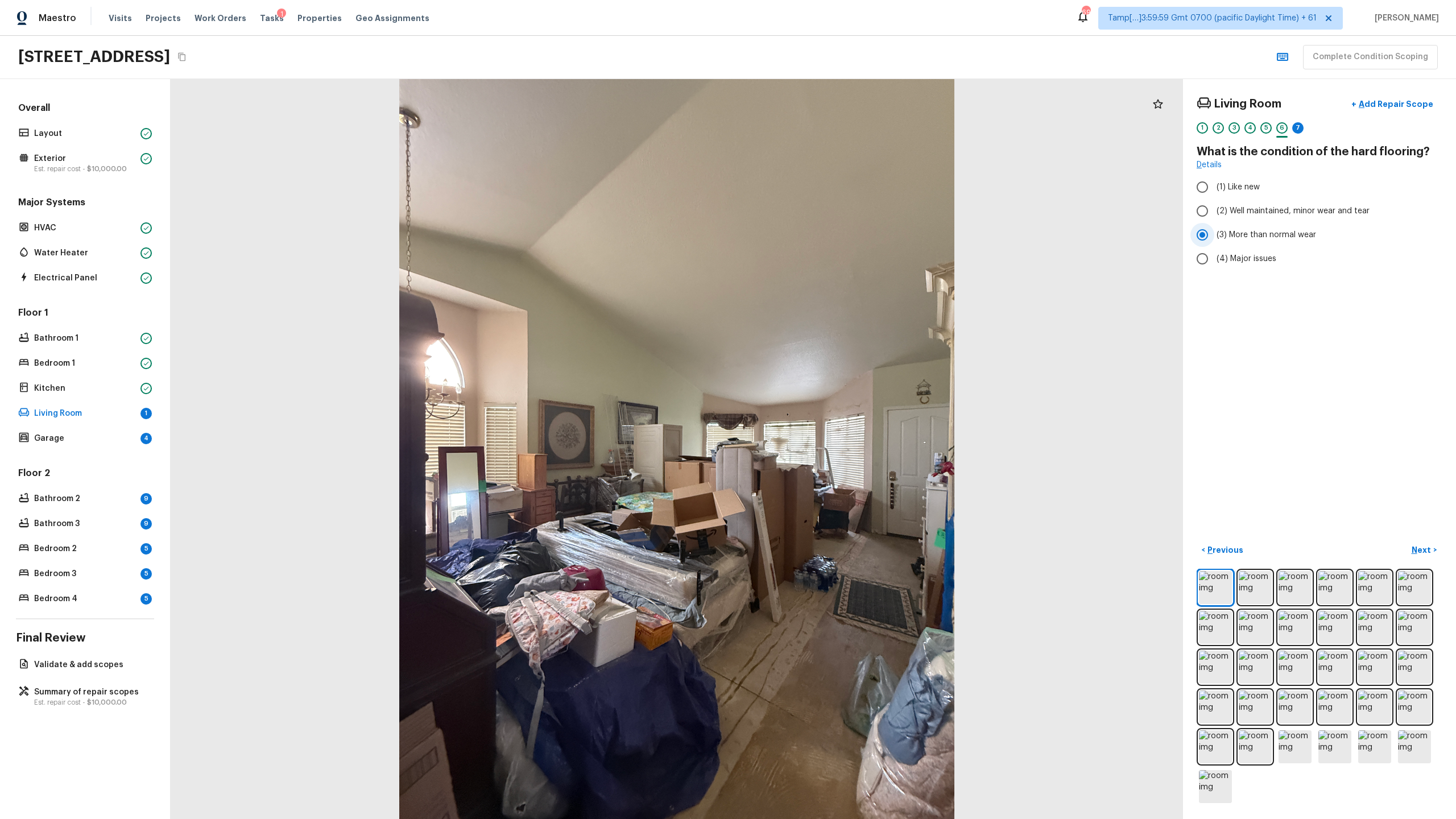
click at [816, 245] on label "(3) More than normal wear" at bounding box center [1311, 235] width 243 height 24
click at [816, 245] on input "(3) More than normal wear" at bounding box center [1202, 235] width 24 height 24
click at [816, 256] on span "(4) Major issues" at bounding box center [1246, 259] width 60 height 11
click at [816, 256] on input "(4) Major issues" at bounding box center [1202, 259] width 24 height 24
radio input "true"
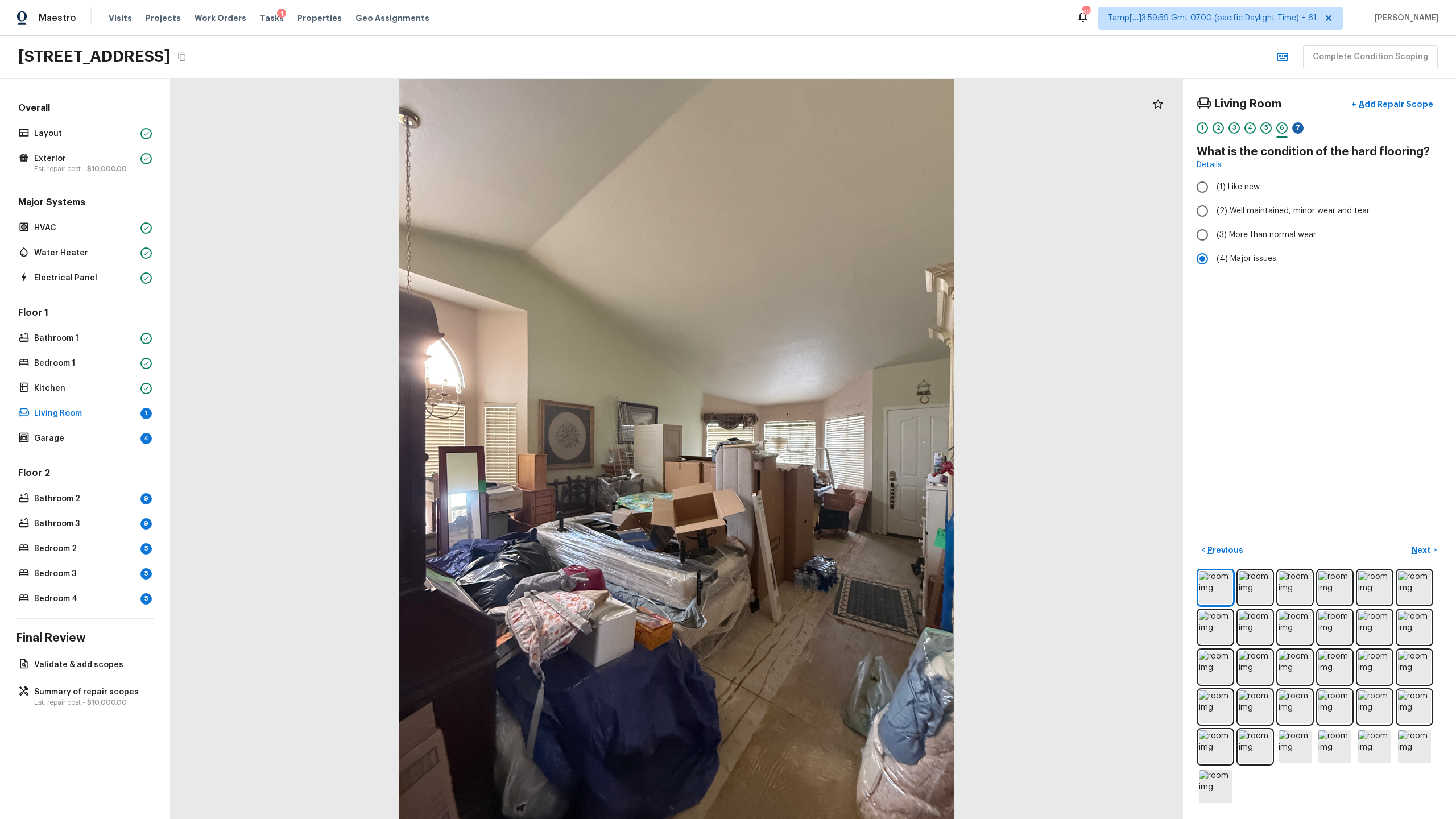
click at [816, 127] on div "7" at bounding box center [1298, 128] width 11 height 11
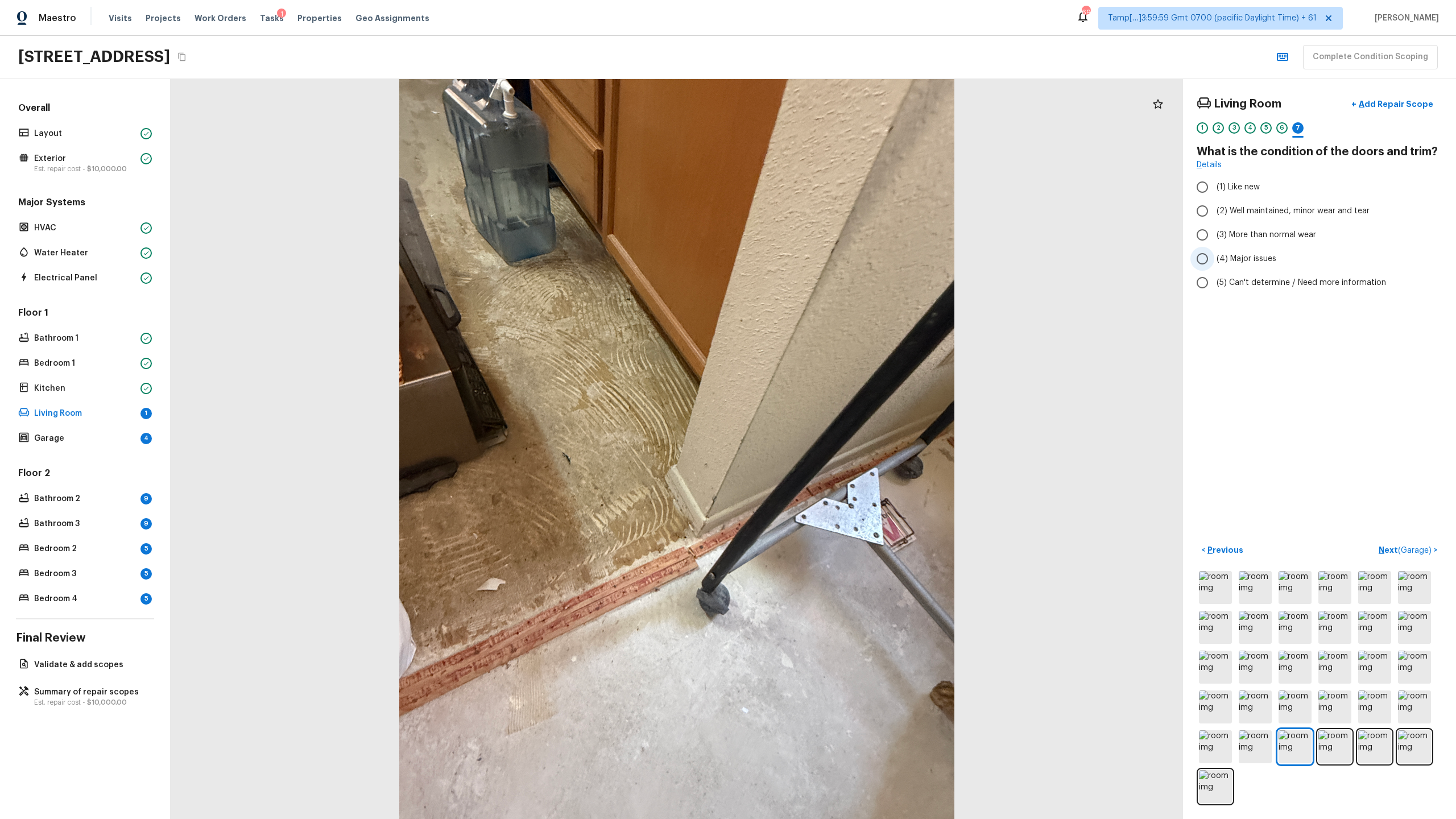
click at [816, 259] on span "(4) Major issues" at bounding box center [1246, 259] width 60 height 11
click at [816, 259] on input "(4) Major issues" at bounding box center [1202, 259] width 24 height 24
radio input "true"
click at [816, 398] on p "Next ( Garage )" at bounding box center [1406, 550] width 55 height 12
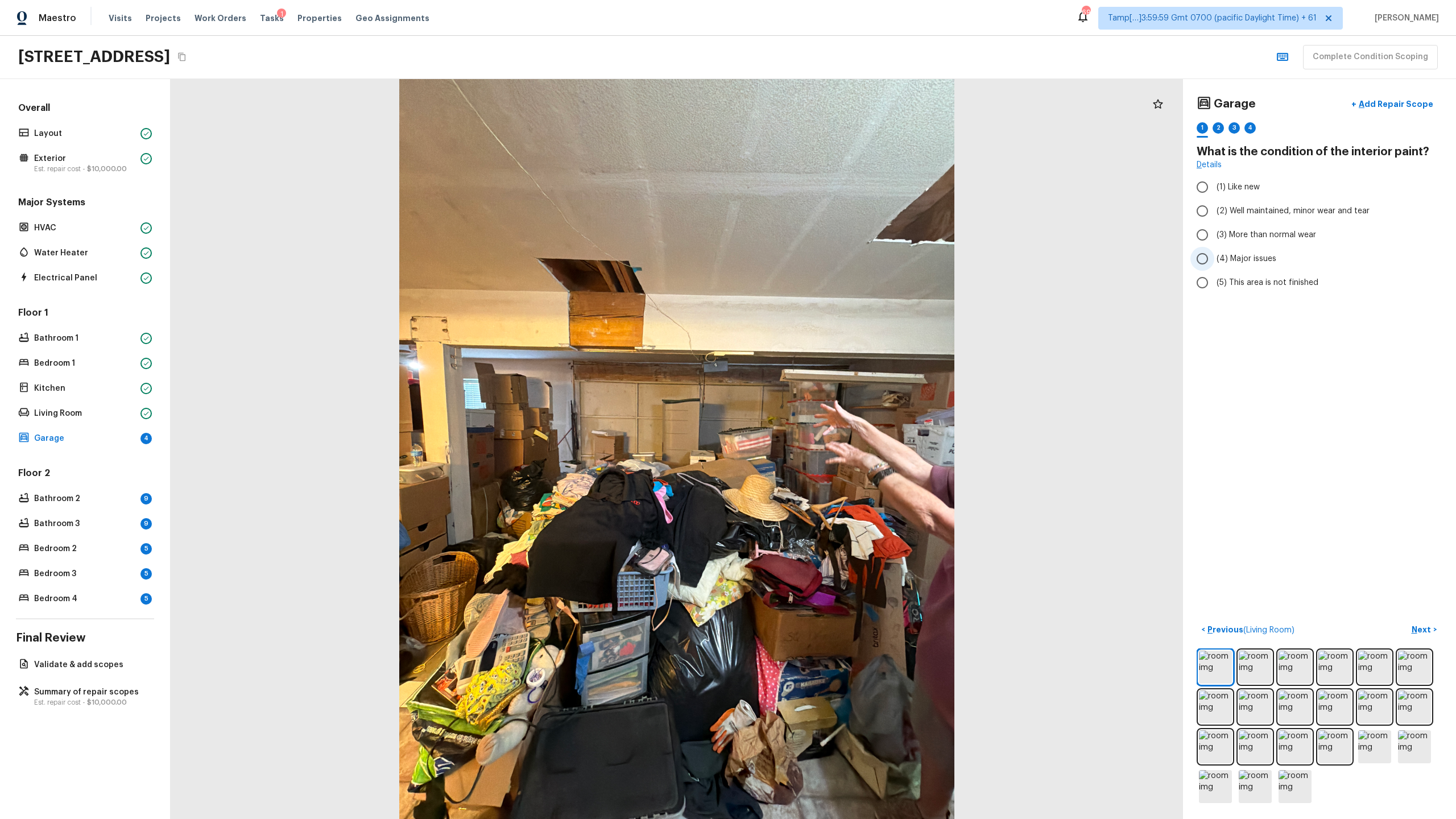
click at [816, 258] on span "(4) Major issues" at bounding box center [1246, 259] width 60 height 11
click at [816, 258] on input "(4) Major issues" at bounding box center [1202, 259] width 24 height 24
radio input "true"
click at [816, 133] on div "2" at bounding box center [1218, 131] width 11 height 17
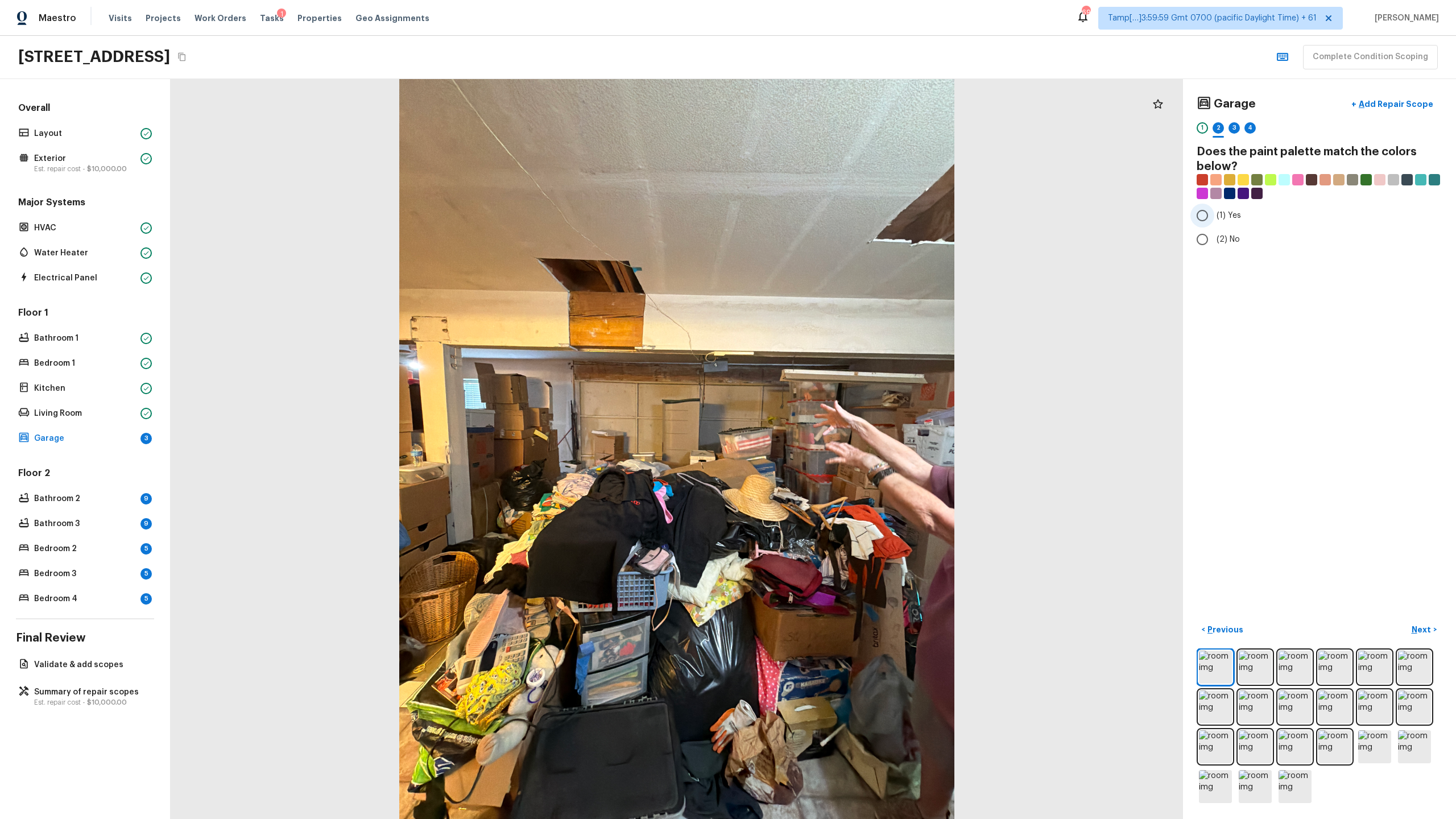
click at [816, 221] on label "(1) Yes" at bounding box center [1311, 216] width 243 height 24
click at [816, 221] on input "(1) Yes" at bounding box center [1202, 216] width 24 height 24
radio input "true"
click at [816, 123] on div "3" at bounding box center [1234, 128] width 11 height 11
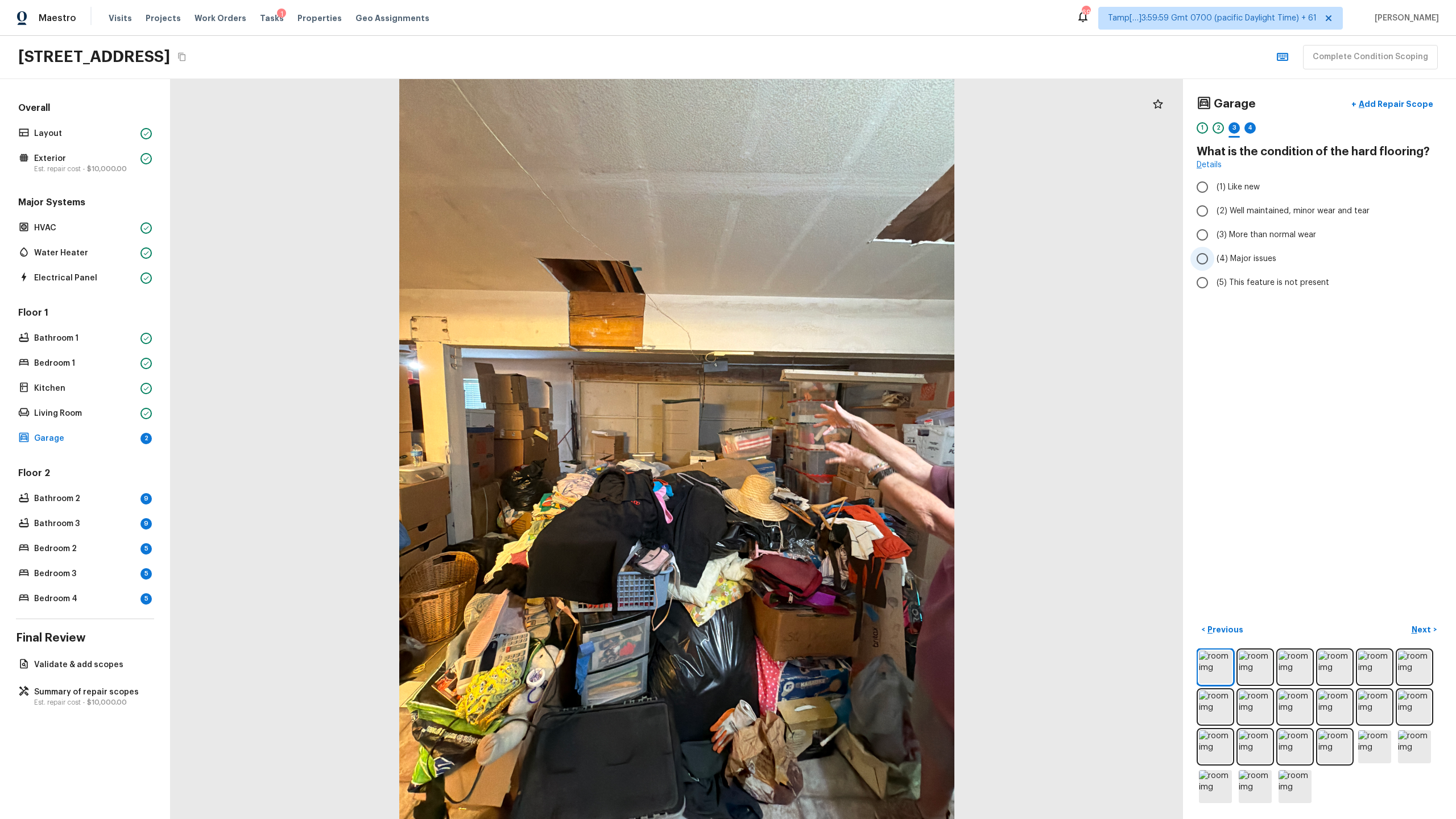
click at [816, 256] on span "(4) Major issues" at bounding box center [1246, 259] width 60 height 11
click at [816, 256] on input "(4) Major issues" at bounding box center [1202, 259] width 24 height 24
radio input "true"
click at [816, 132] on div "4" at bounding box center [1250, 128] width 11 height 11
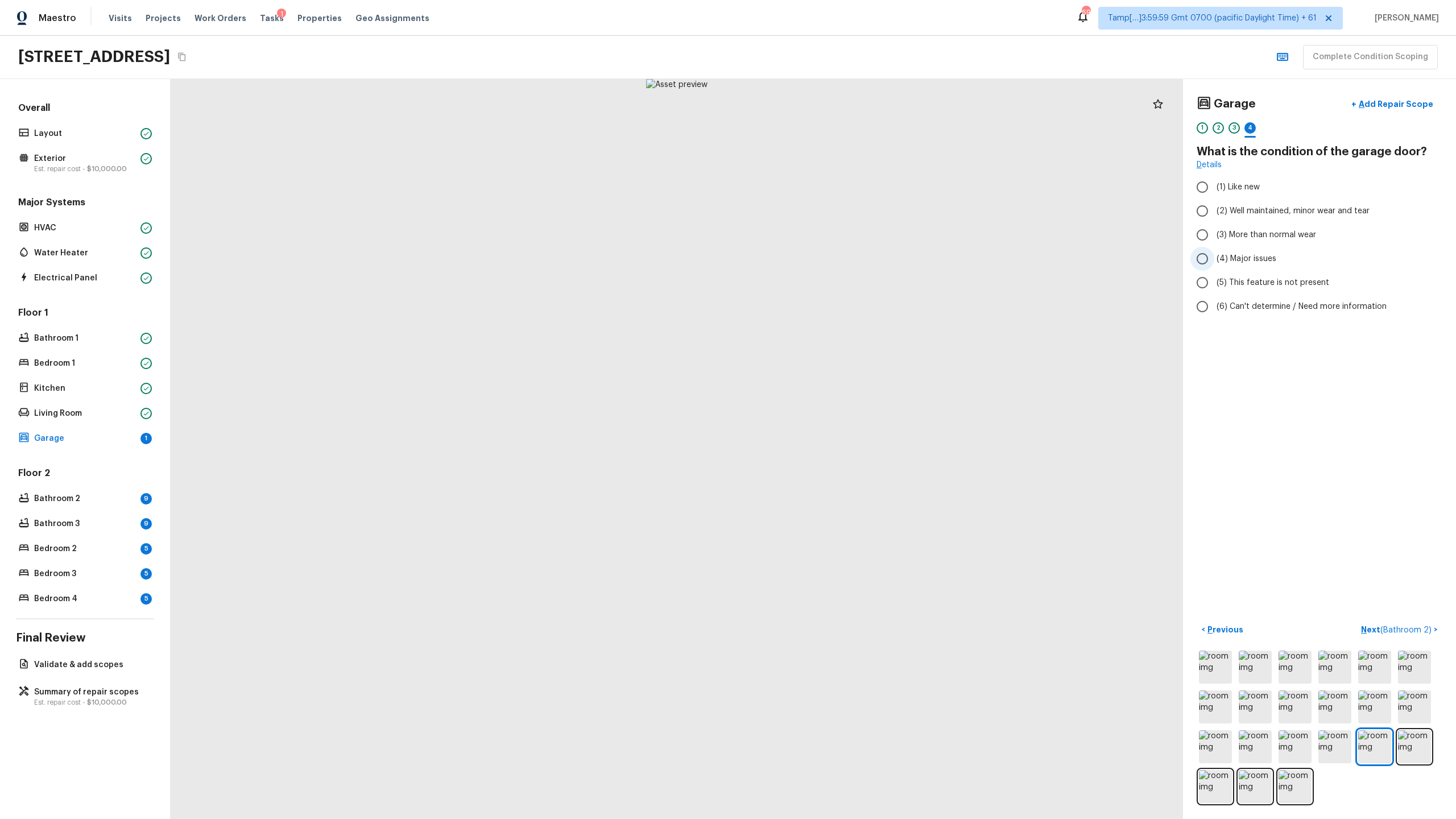
click at [816, 262] on span "(4) Major issues" at bounding box center [1246, 259] width 60 height 11
click at [816, 262] on input "(4) Major issues" at bounding box center [1202, 259] width 24 height 24
radio input "true"
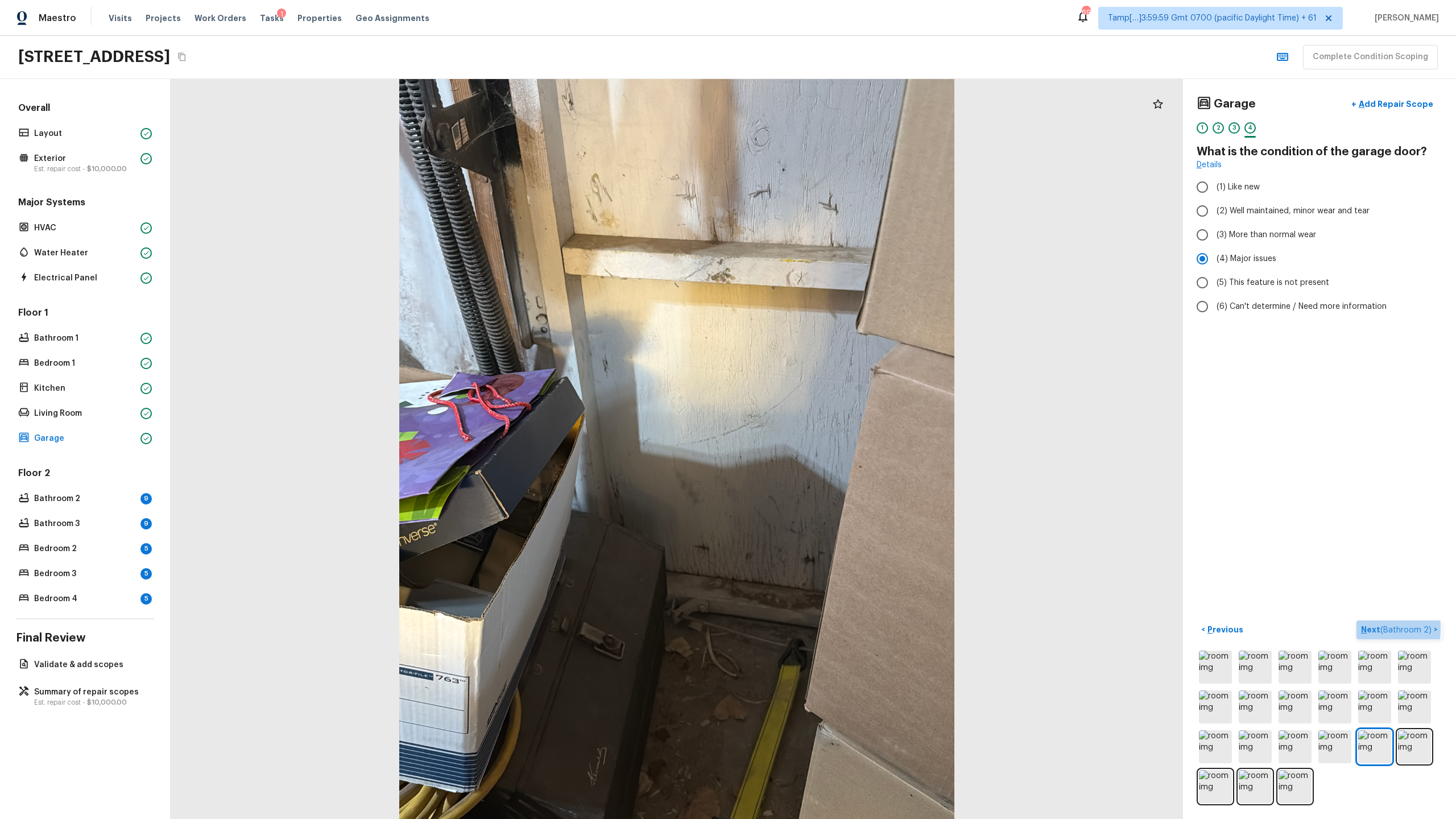
click at [816, 398] on p "Next ( Bathroom 2 )" at bounding box center [1397, 630] width 73 height 12
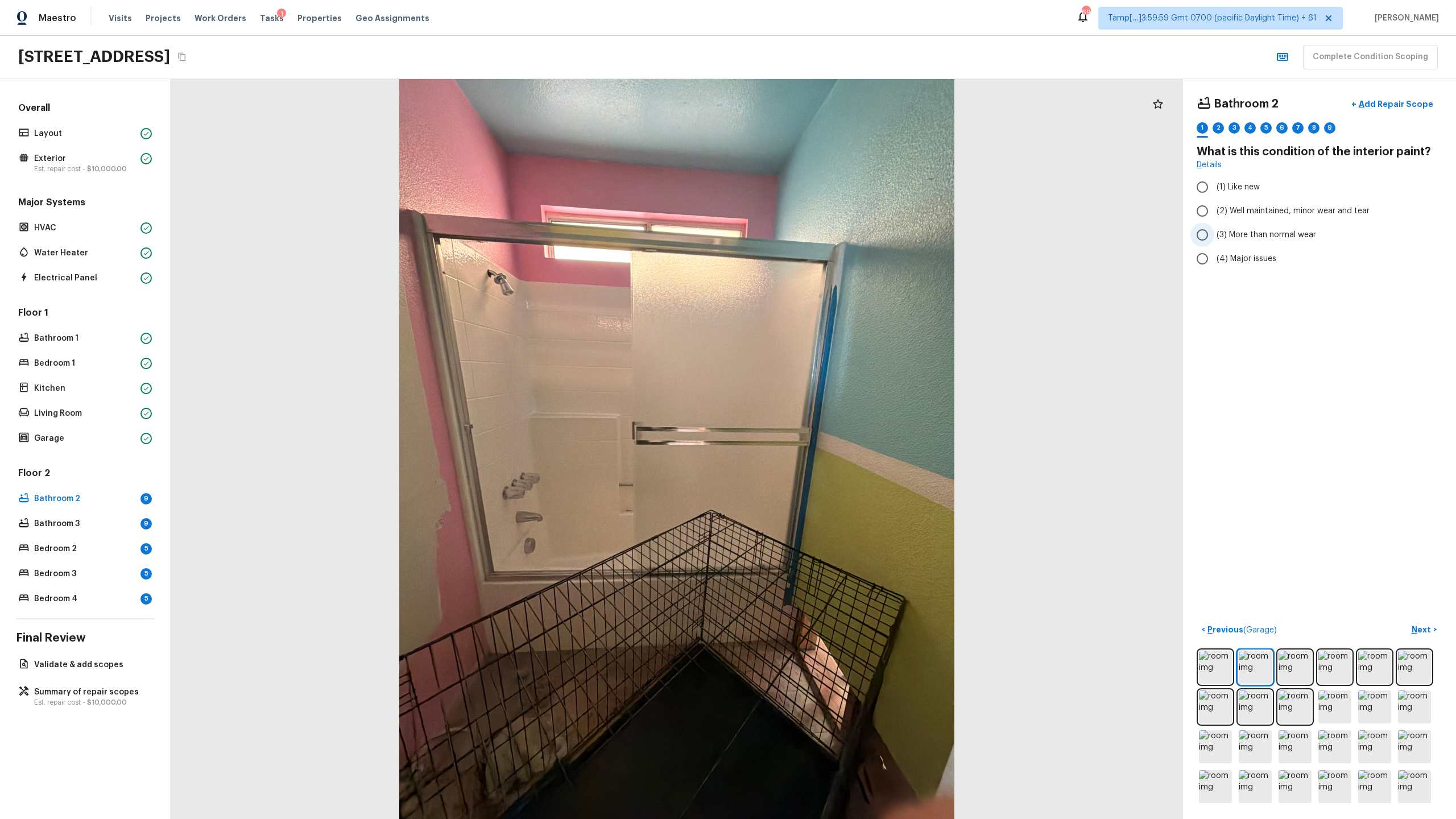
click at [816, 231] on span "(3) More than normal wear" at bounding box center [1266, 235] width 100 height 11
click at [816, 231] on input "(3) More than normal wear" at bounding box center [1202, 235] width 24 height 24
radio input "true"
click at [816, 262] on span "(4) Major issues" at bounding box center [1246, 259] width 60 height 11
click at [816, 262] on input "(4) Major issues" at bounding box center [1202, 259] width 24 height 24
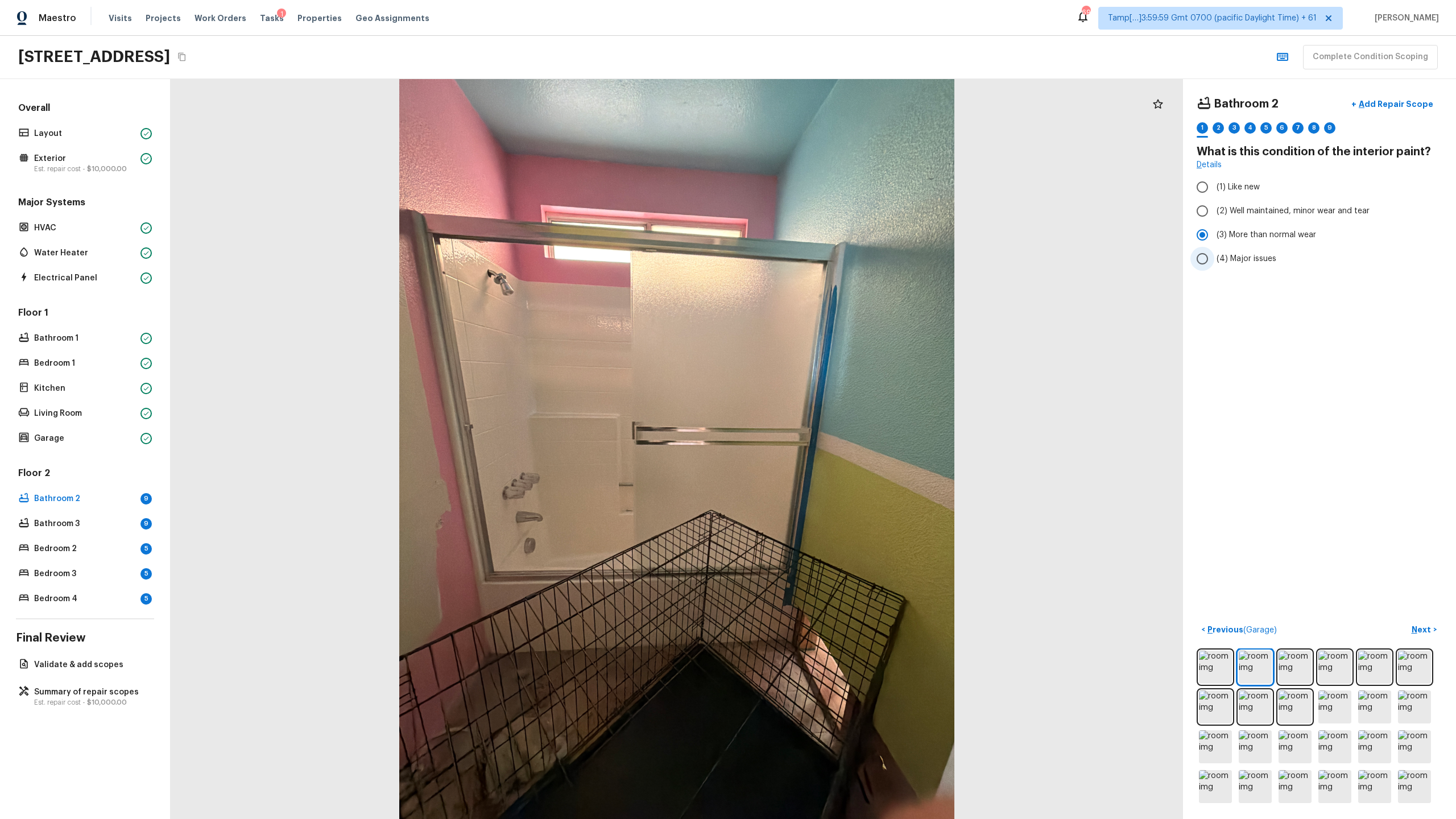
radio input "true"
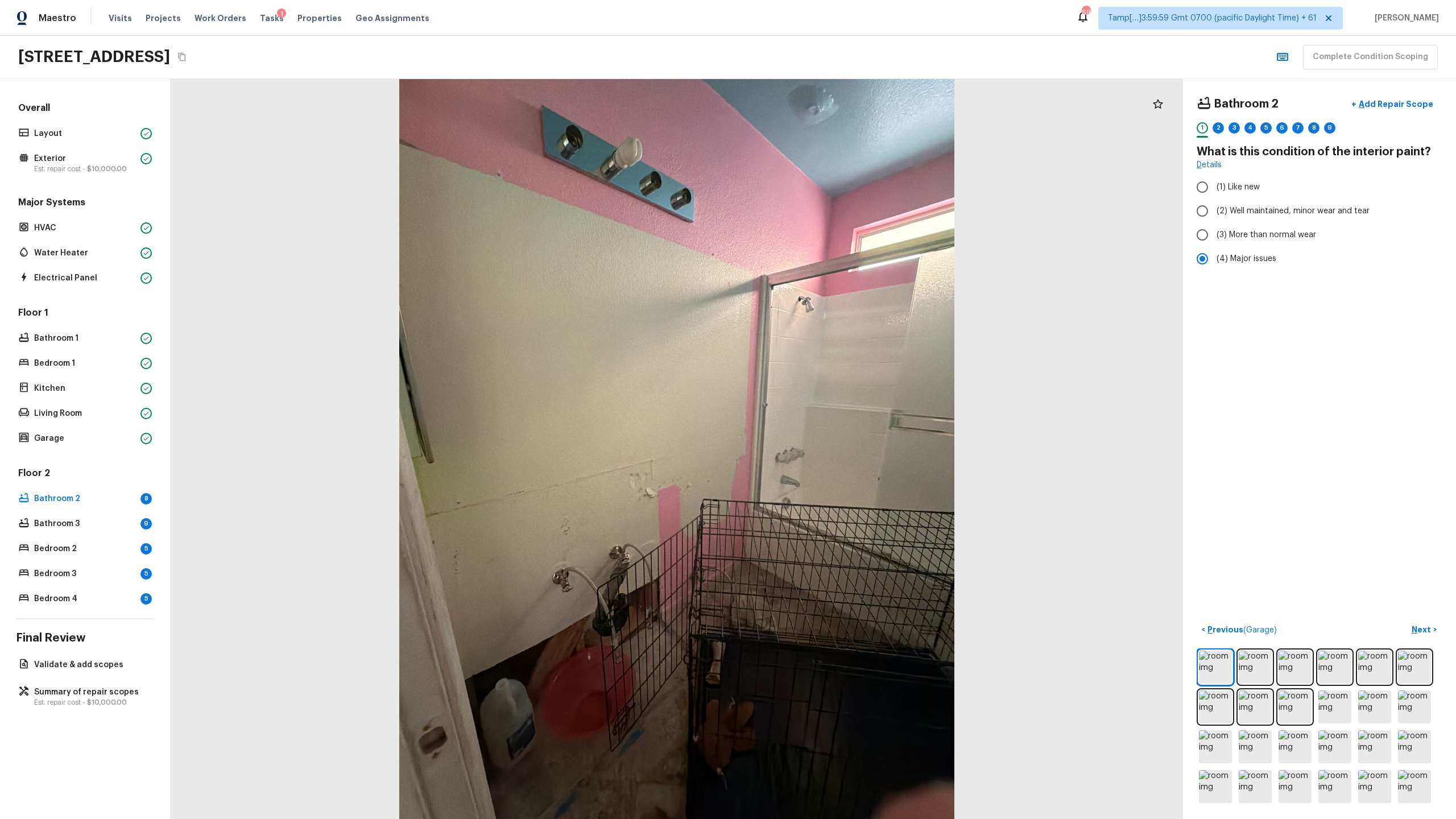
click at [816, 120] on div "Bathroom 2 + Add Repair Scope 1 2 3 4 5 6 7 8 9" at bounding box center [1319, 117] width 246 height 48
click at [816, 130] on div "2" at bounding box center [1218, 128] width 11 height 11
click at [816, 220] on span "(1) Yes" at bounding box center [1228, 216] width 24 height 11
click at [816, 220] on input "(1) Yes" at bounding box center [1202, 216] width 24 height 24
radio input "true"
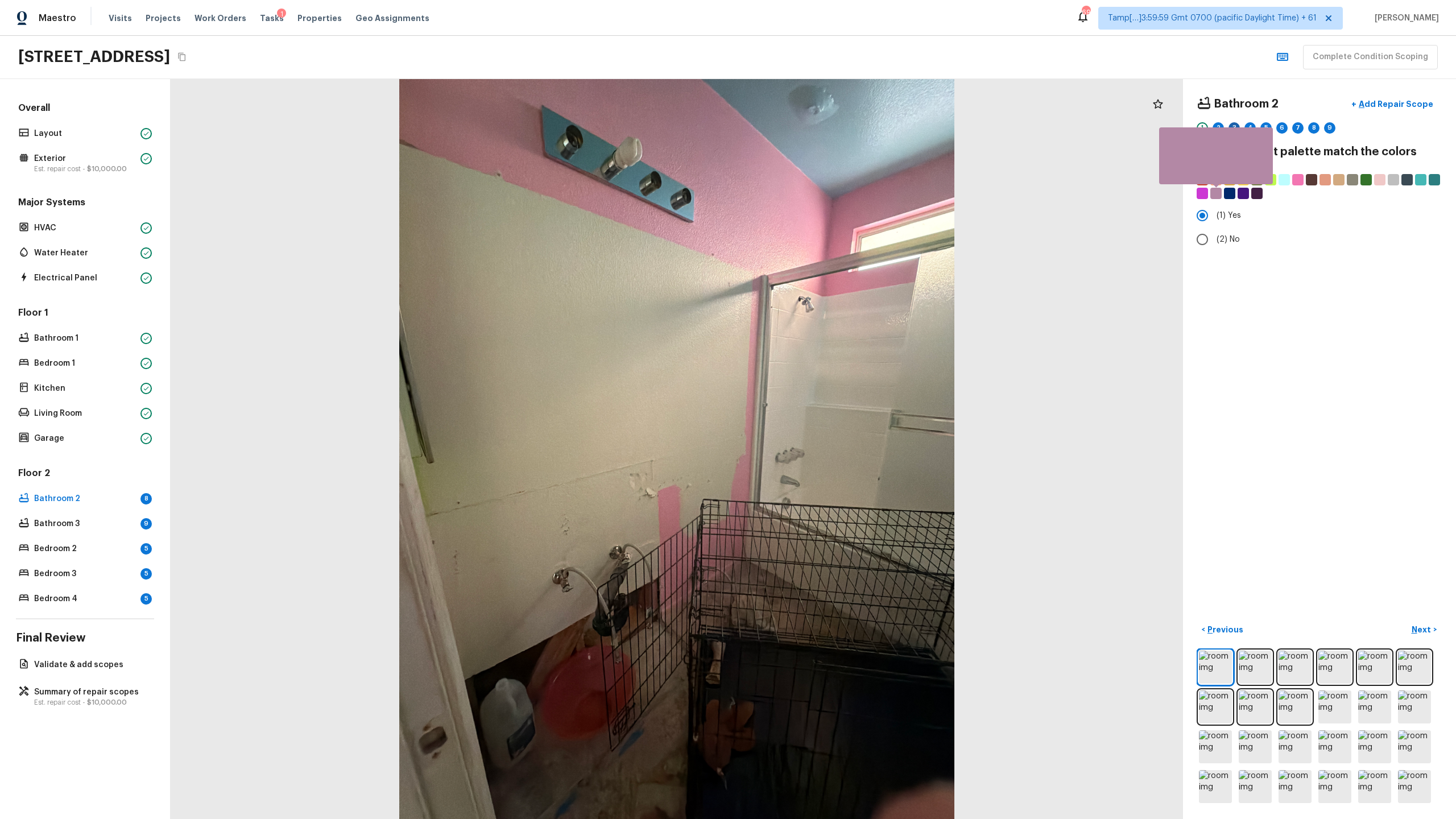
click at [816, 126] on div "3" at bounding box center [1234, 128] width 11 height 11
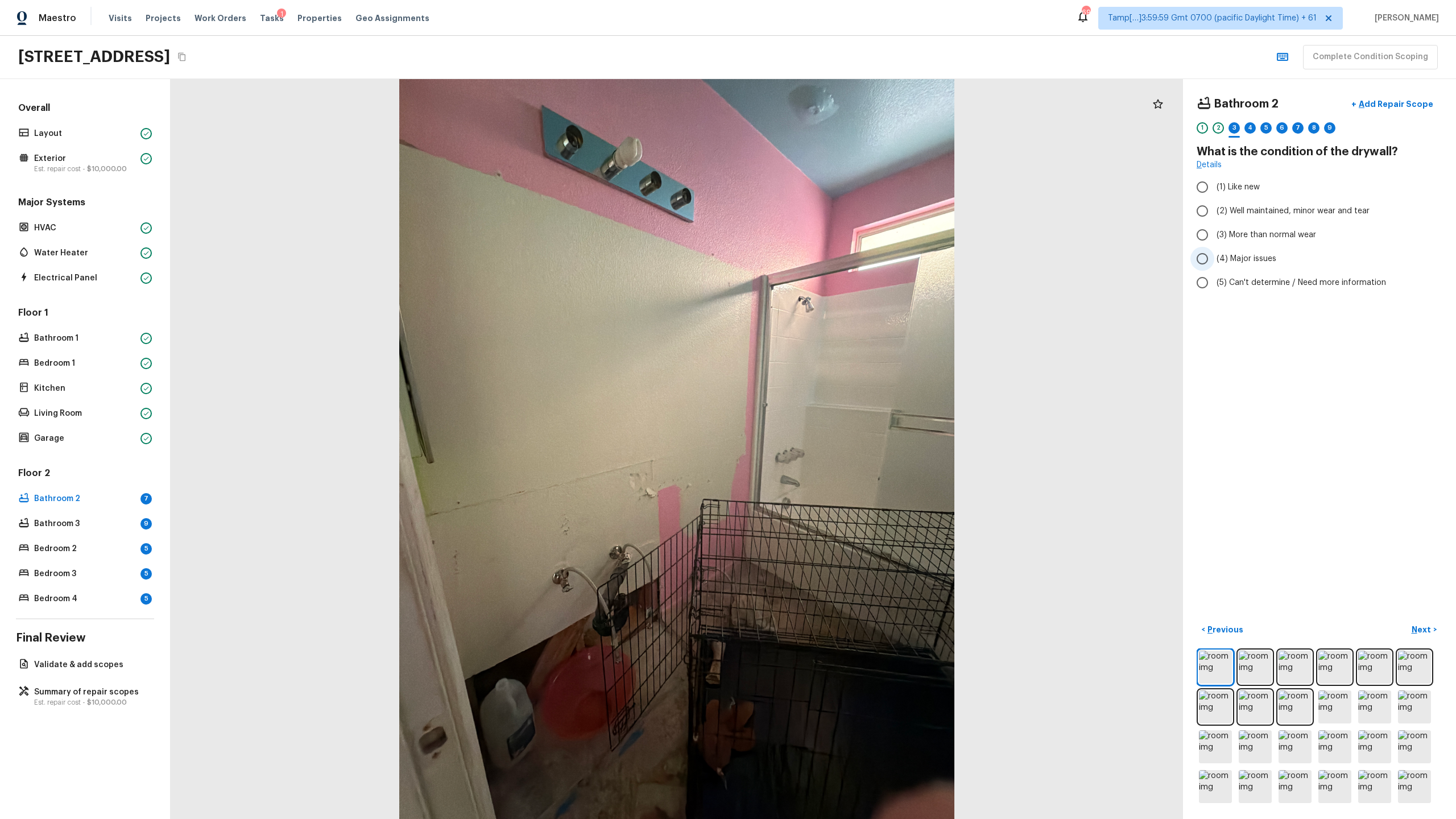
click at [816, 268] on label "(4) Major issues" at bounding box center [1311, 259] width 243 height 24
click at [816, 268] on input "(4) Major issues" at bounding box center [1202, 259] width 24 height 24
radio input "true"
click at [816, 130] on div "4" at bounding box center [1250, 128] width 11 height 11
click at [816, 300] on span "(5) Concrete" at bounding box center [1240, 300] width 48 height 11
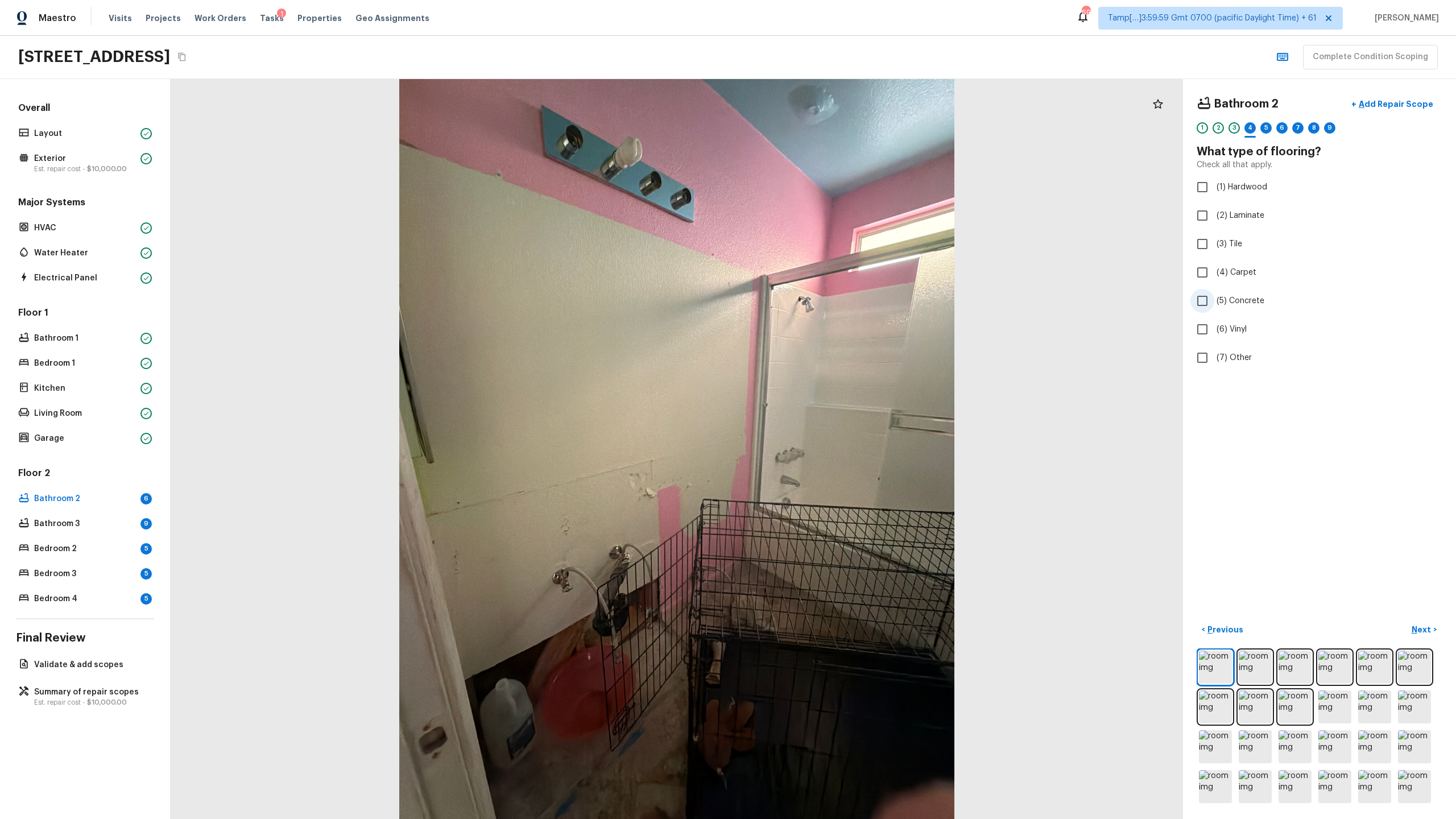
click at [816, 300] on input "(5) Concrete" at bounding box center [1202, 300] width 24 height 24
checkbox input "true"
click at [816, 241] on span "(3) Tile" at bounding box center [1229, 244] width 26 height 11
click at [816, 241] on input "(3) Tile" at bounding box center [1202, 244] width 24 height 24
checkbox input "true"
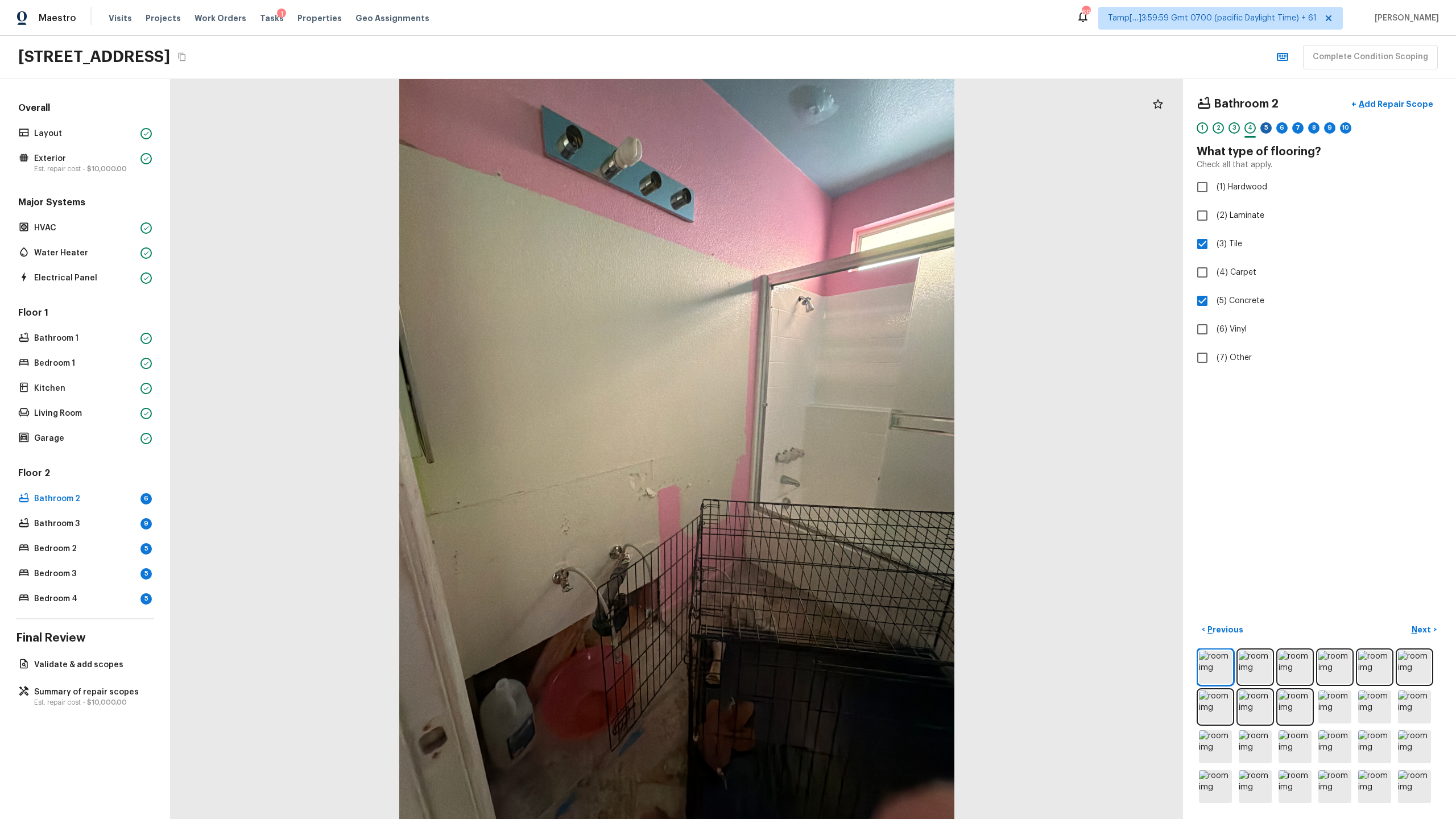
click at [816, 125] on div "5" at bounding box center [1266, 128] width 11 height 11
click at [816, 236] on span "(3) More than normal wear" at bounding box center [1266, 235] width 100 height 11
click at [816, 236] on input "(3) More than normal wear" at bounding box center [1202, 235] width 24 height 24
radio input "true"
click at [816, 257] on span "(4) Major issues" at bounding box center [1246, 259] width 60 height 11
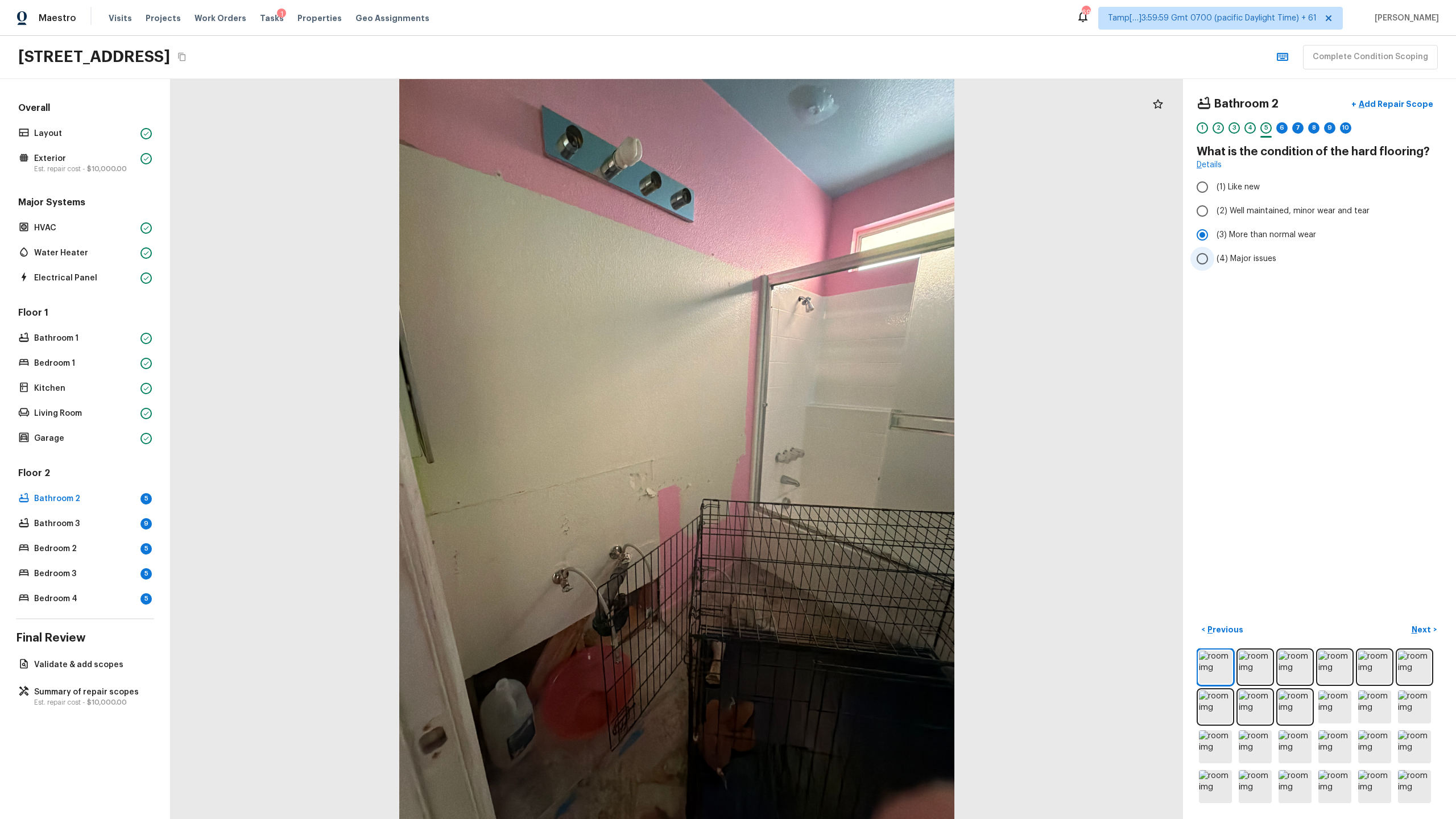
click at [816, 257] on input "(4) Major issues" at bounding box center [1202, 259] width 24 height 24
radio input "true"
click at [816, 135] on div "1 2 3 4 5 6 7 8 9 10" at bounding box center [1319, 131] width 246 height 17
click at [816, 132] on div "6" at bounding box center [1282, 128] width 11 height 11
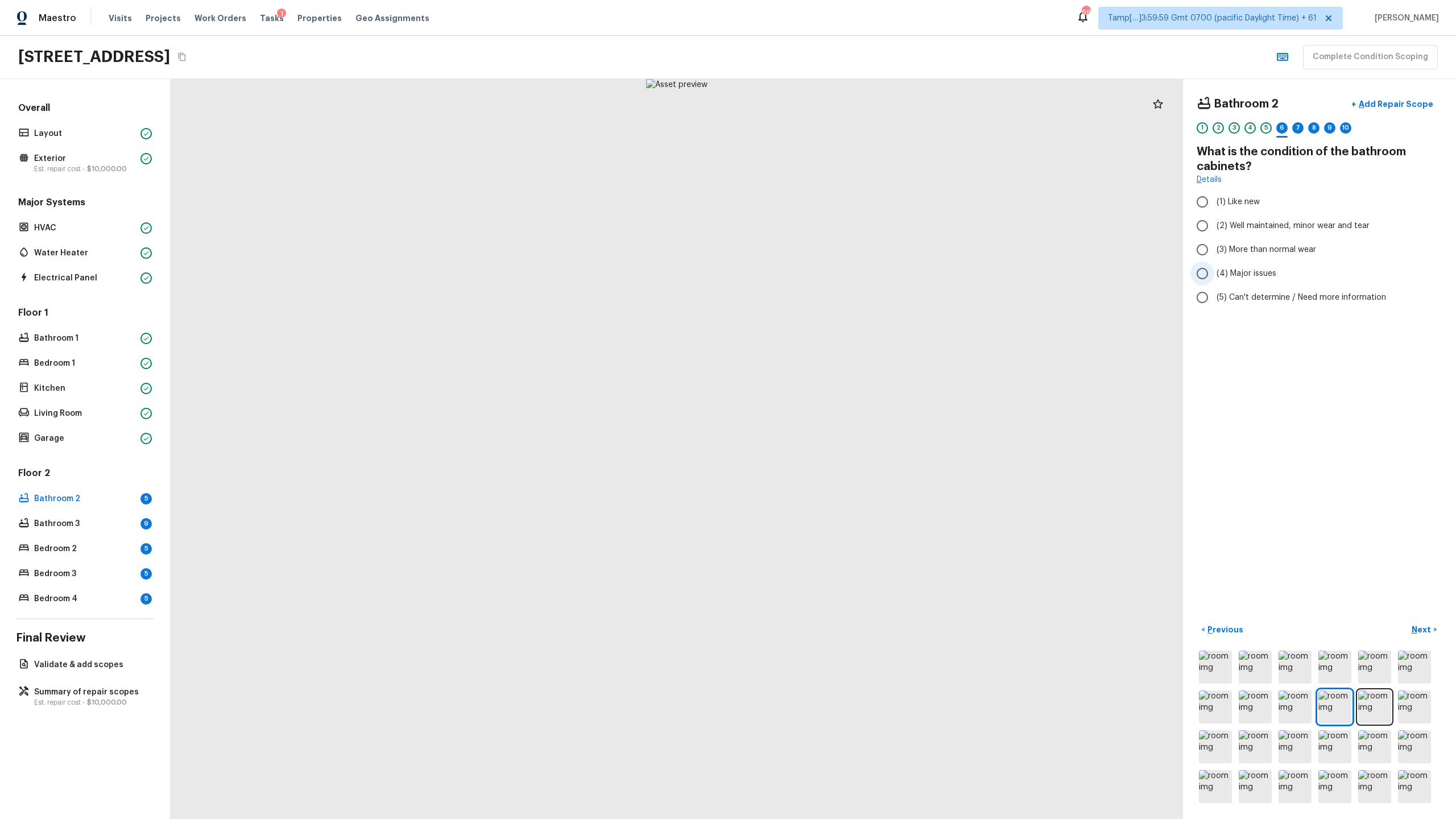
click at [816, 269] on span "(4) Major issues" at bounding box center [1246, 274] width 60 height 11
click at [816, 269] on input "(4) Major issues" at bounding box center [1202, 274] width 24 height 24
radio input "true"
click at [816, 126] on div "7" at bounding box center [1298, 128] width 11 height 11
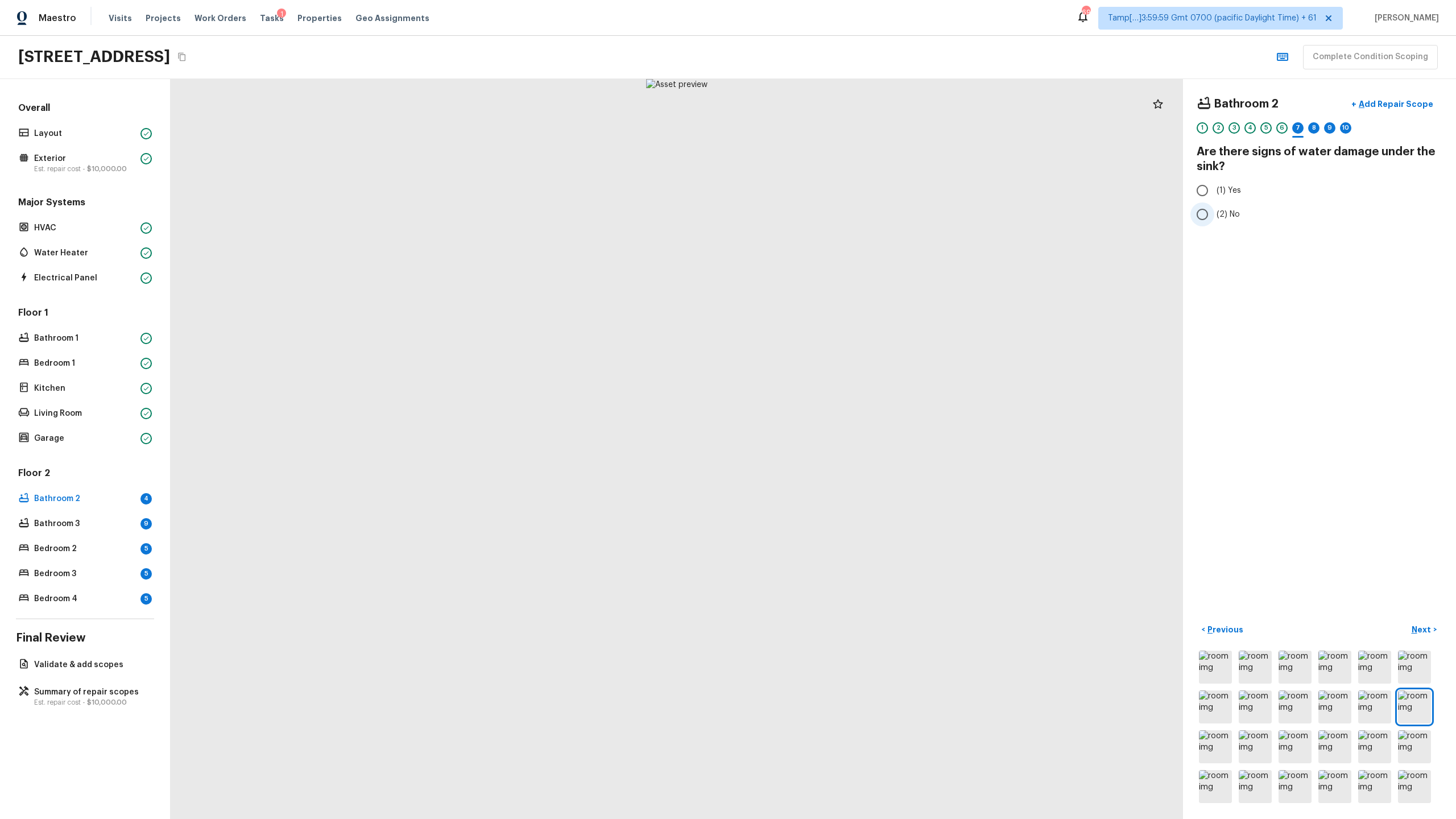
click at [816, 221] on label "(2) No" at bounding box center [1311, 214] width 243 height 24
click at [816, 221] on input "(2) No" at bounding box center [1202, 214] width 24 height 24
radio input "true"
click at [816, 131] on div "8" at bounding box center [1314, 128] width 11 height 11
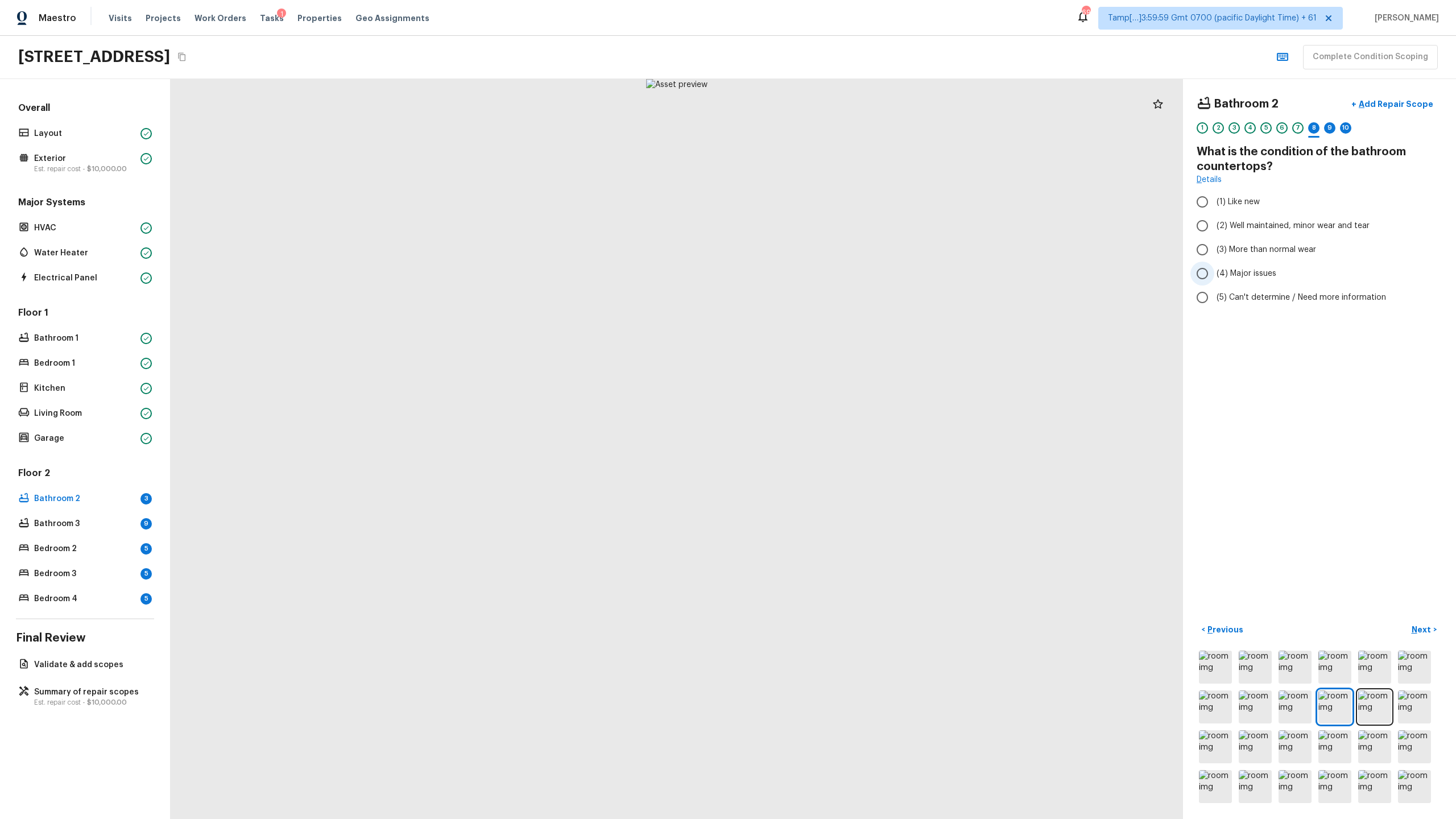
click at [816, 282] on label "(4) Major issues" at bounding box center [1311, 274] width 243 height 24
click at [816, 282] on input "(4) Major issues" at bounding box center [1202, 274] width 24 height 24
radio input "true"
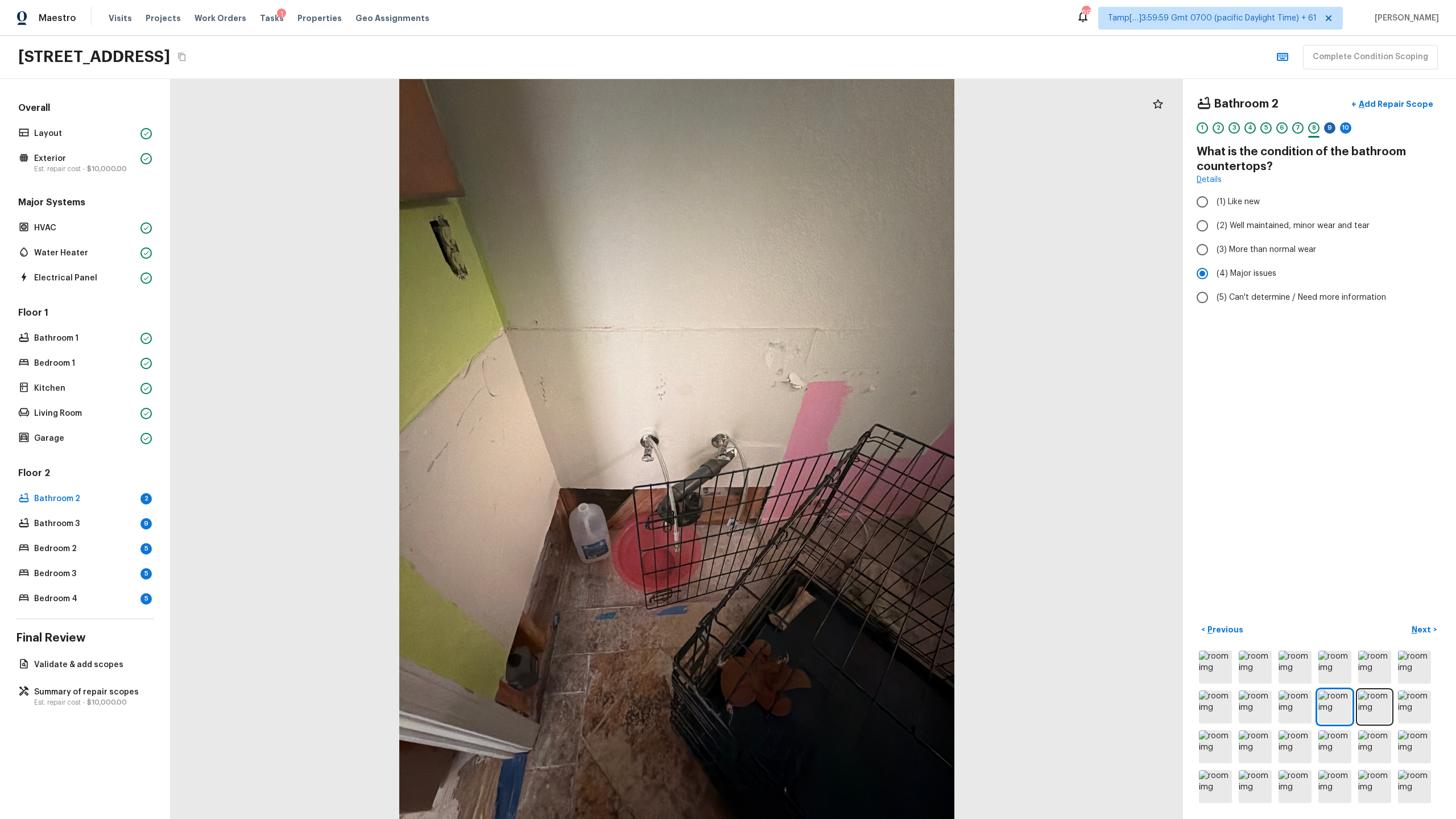
click at [816, 132] on div "9" at bounding box center [1330, 128] width 11 height 11
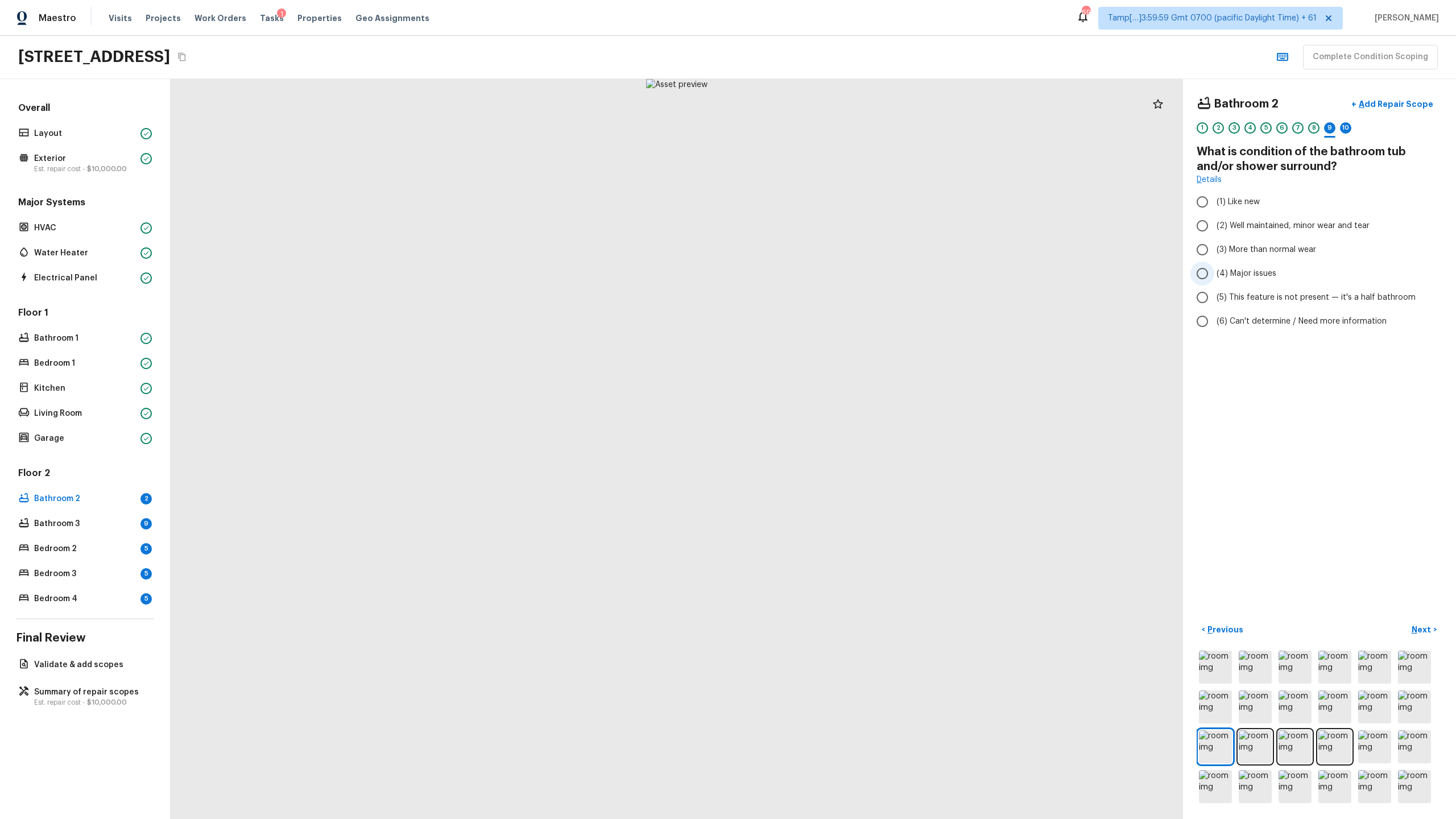
click at [816, 277] on span "(4) Major issues" at bounding box center [1246, 274] width 60 height 11
click at [816, 277] on input "(4) Major issues" at bounding box center [1202, 274] width 24 height 24
radio input "true"
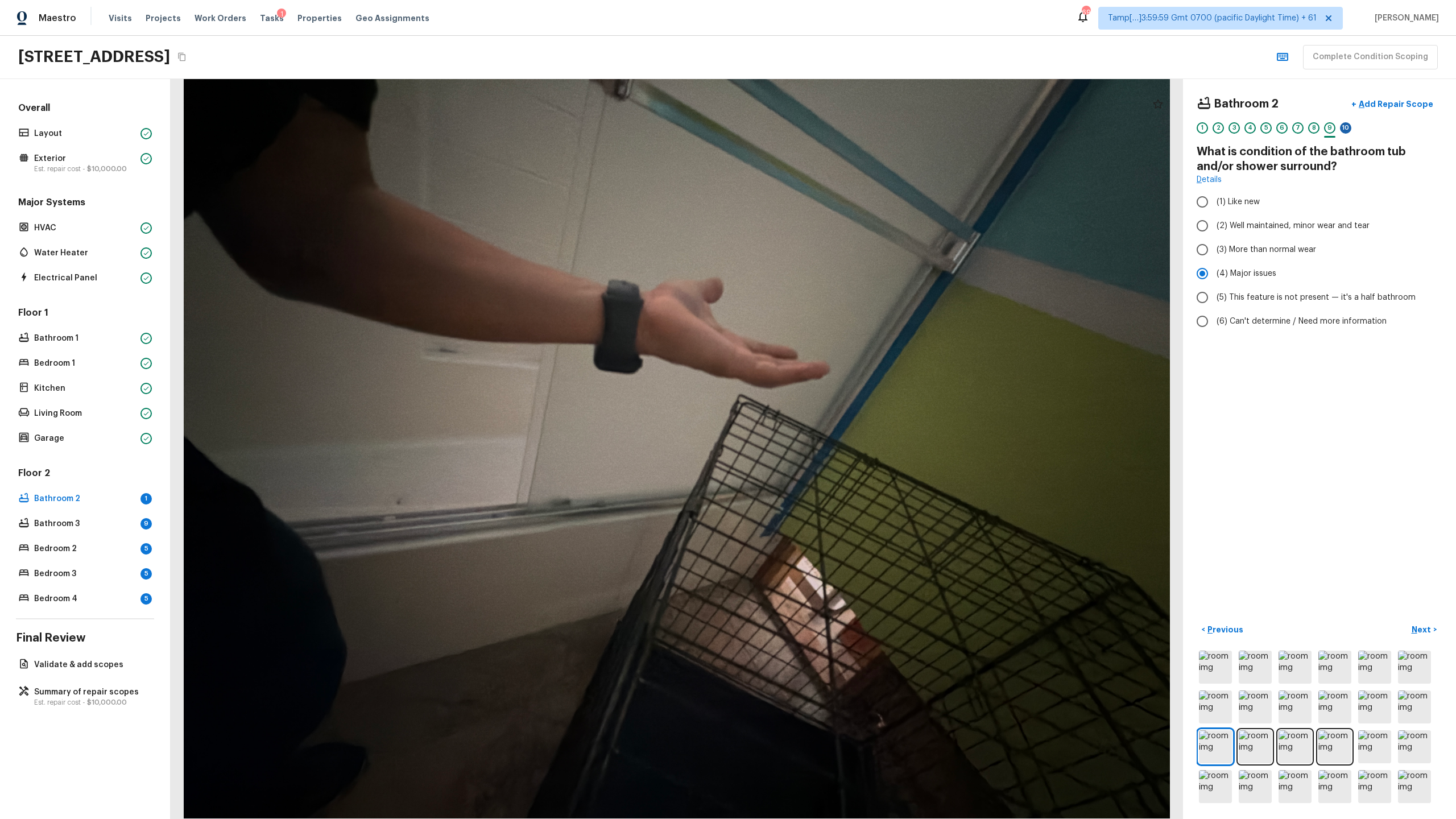
click at [816, 130] on div "10" at bounding box center [1346, 128] width 11 height 11
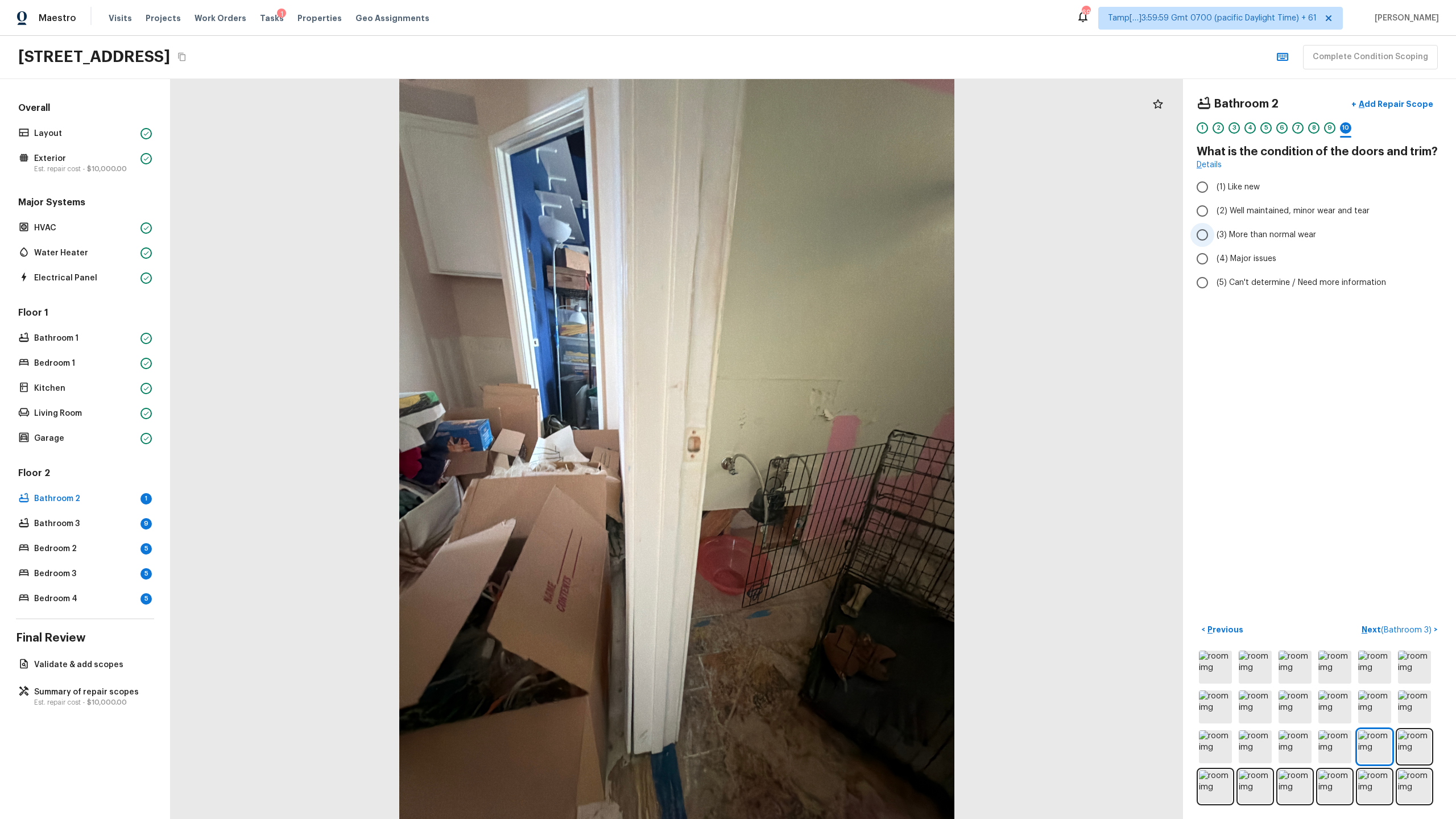
click at [816, 236] on span "(3) More than normal wear" at bounding box center [1266, 235] width 100 height 11
click at [816, 236] on input "(3) More than normal wear" at bounding box center [1202, 235] width 24 height 24
radio input "true"
click at [816, 264] on label "(4) Major issues" at bounding box center [1311, 259] width 243 height 24
click at [816, 264] on input "(4) Major issues" at bounding box center [1202, 259] width 24 height 24
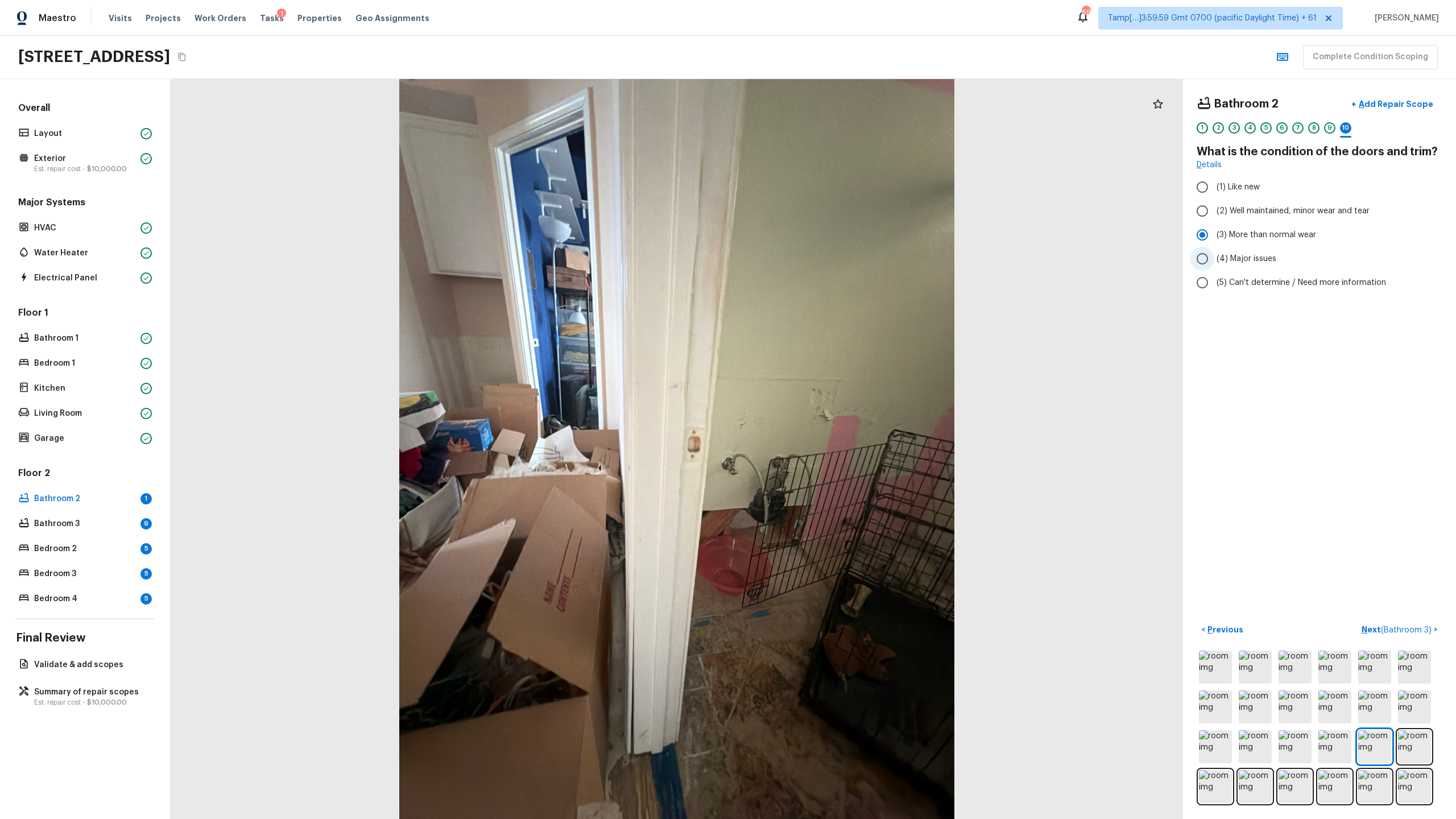
radio input "true"
click at [816, 398] on p "Next ( Bathroom 3 )" at bounding box center [1398, 630] width 72 height 12
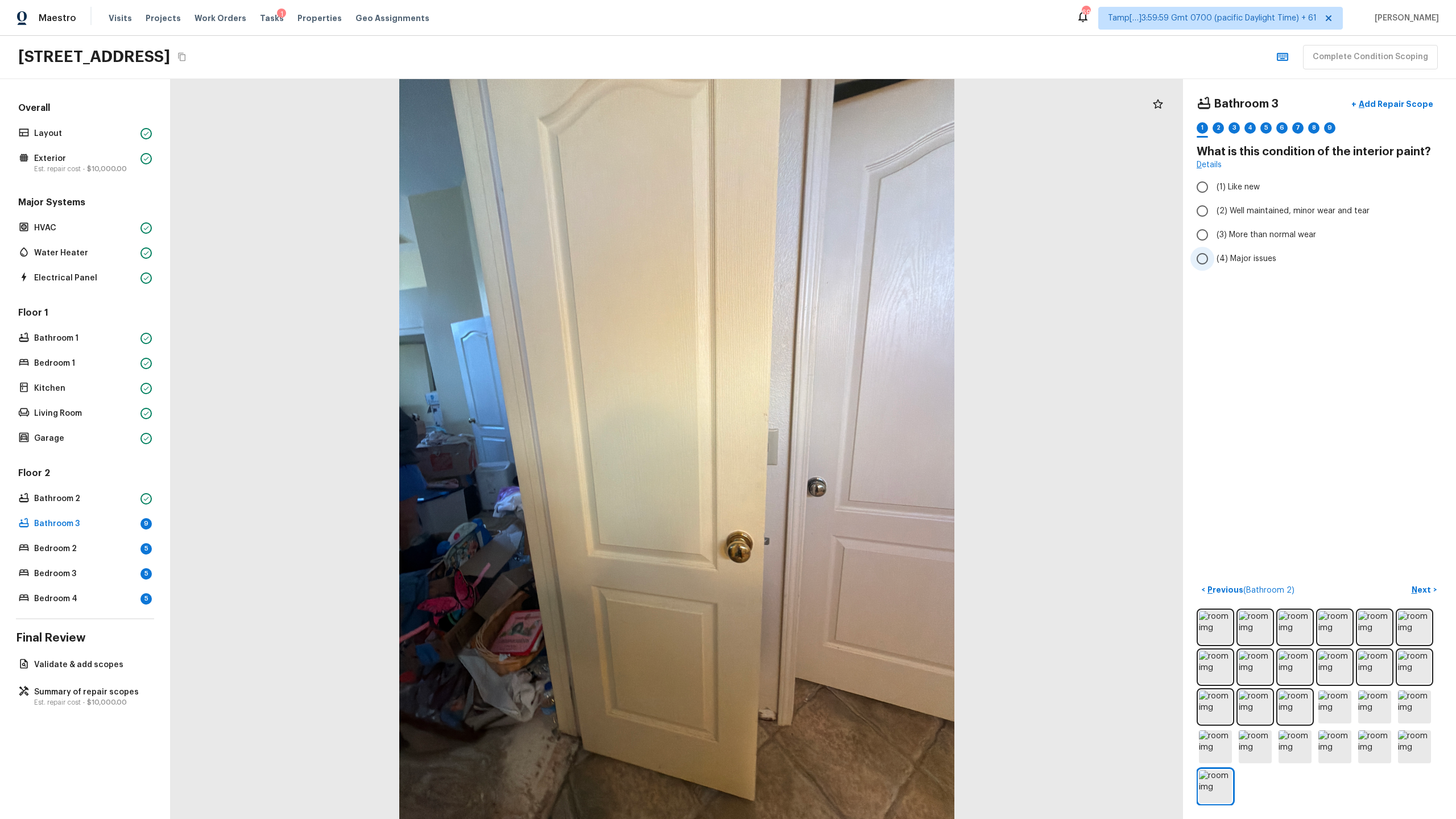
click at [816, 251] on label "(4) Major issues" at bounding box center [1311, 259] width 243 height 24
click at [816, 251] on input "(4) Major issues" at bounding box center [1202, 259] width 24 height 24
radio input "true"
click at [816, 230] on span "(3) More than normal wear" at bounding box center [1266, 235] width 100 height 11
click at [816, 230] on input "(3) More than normal wear" at bounding box center [1202, 235] width 24 height 24
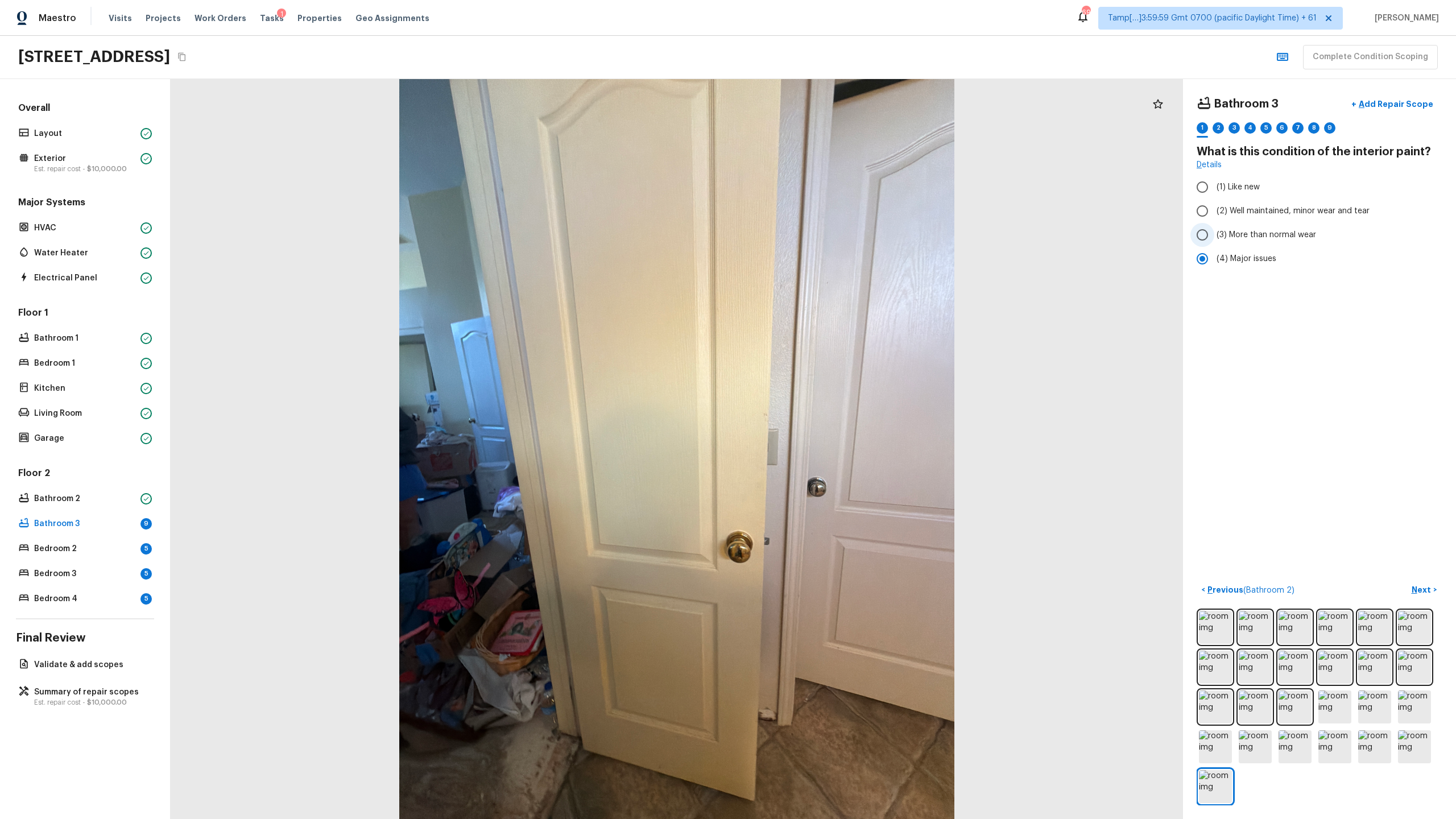
radio input "true"
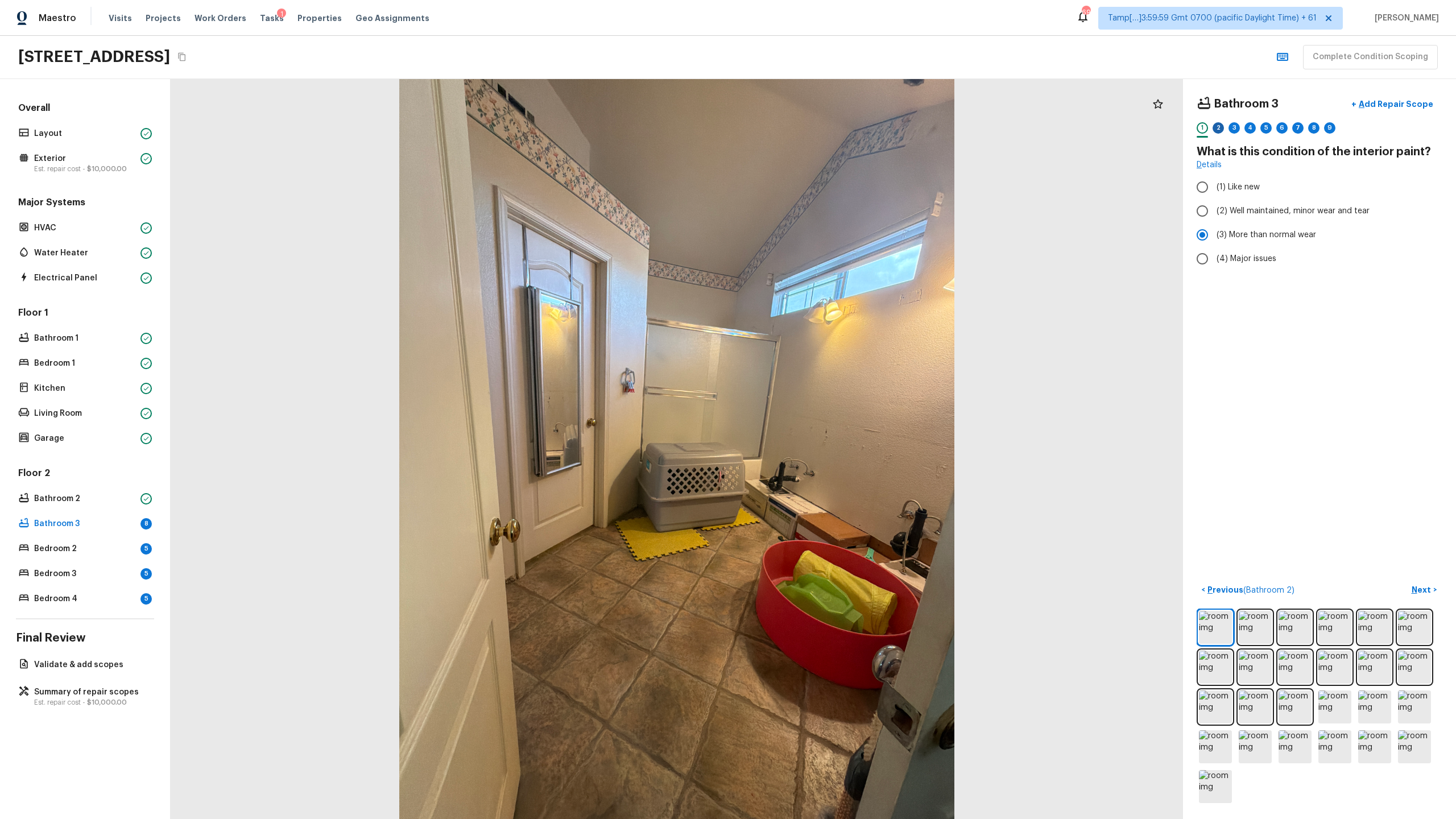
click at [816, 126] on div "2" at bounding box center [1218, 128] width 11 height 11
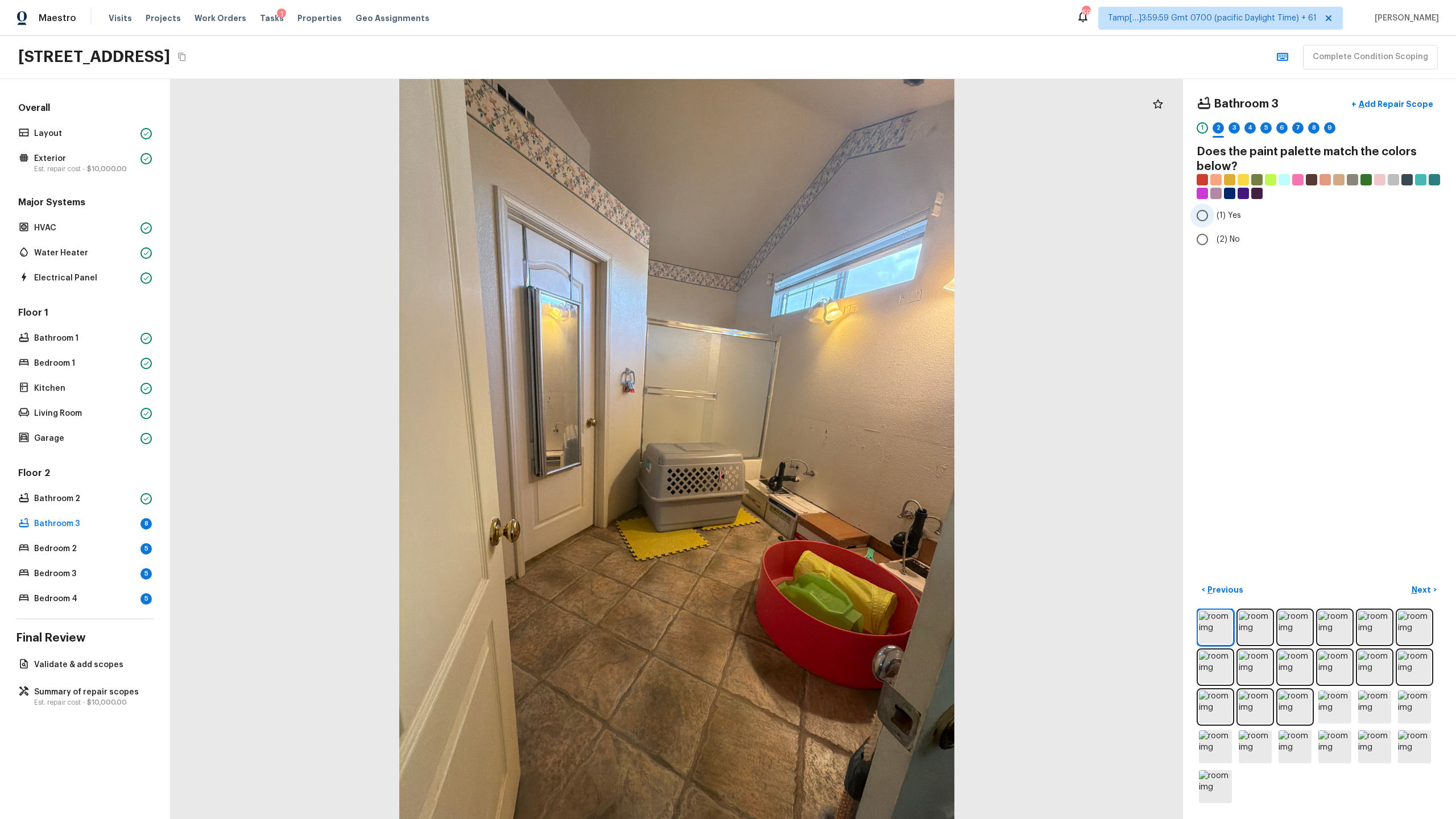
click at [816, 219] on span "(1) Yes" at bounding box center [1228, 216] width 24 height 11
click at [816, 219] on input "(1) Yes" at bounding box center [1202, 216] width 24 height 24
radio input "true"
click at [816, 129] on div "3" at bounding box center [1234, 128] width 11 height 11
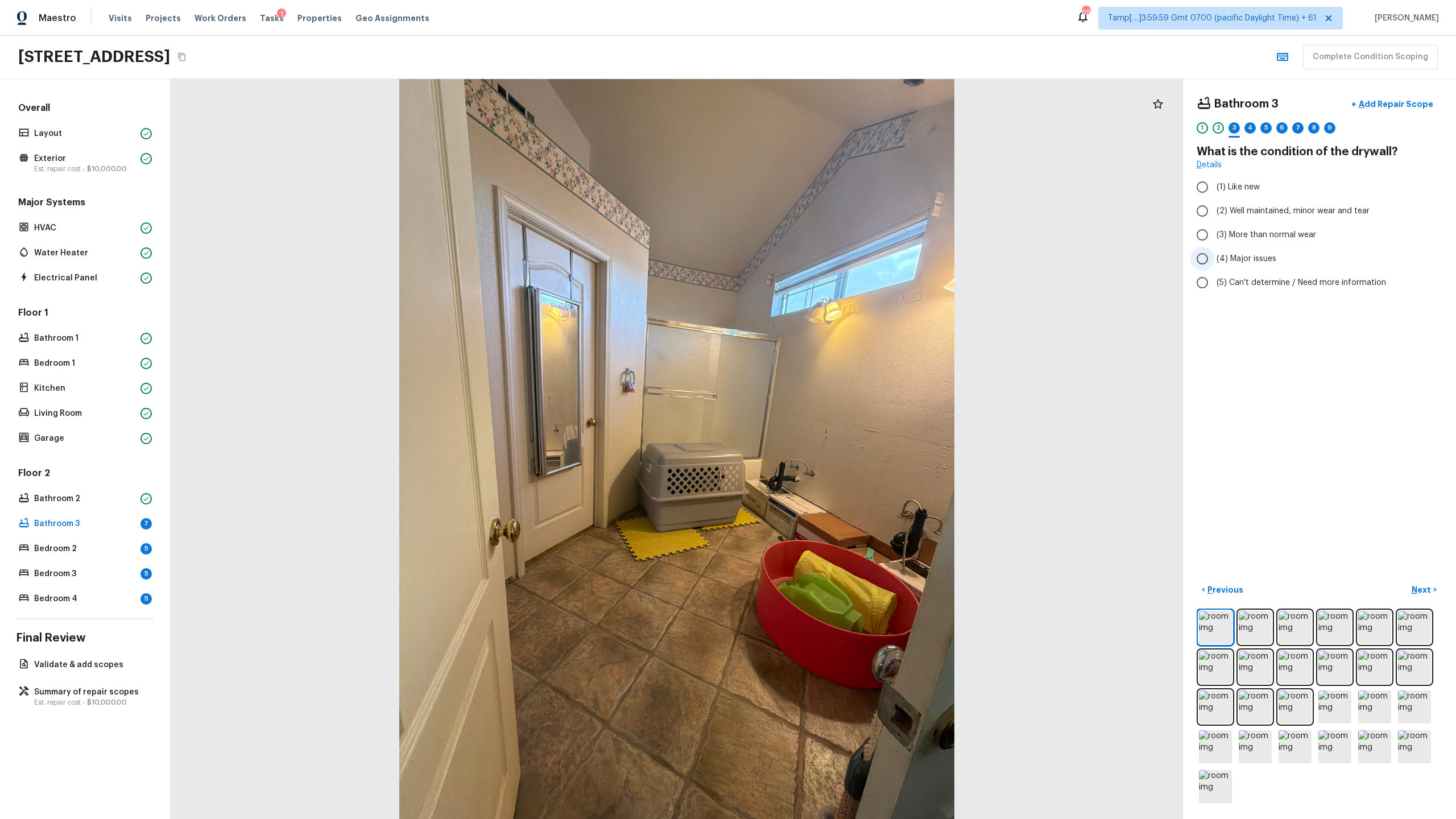
click at [816, 255] on span "(4) Major issues" at bounding box center [1246, 259] width 60 height 11
click at [816, 255] on input "(4) Major issues" at bounding box center [1202, 259] width 24 height 24
radio input "true"
click at [816, 130] on div "4" at bounding box center [1250, 128] width 11 height 11
click at [816, 130] on div "3" at bounding box center [1234, 128] width 11 height 11
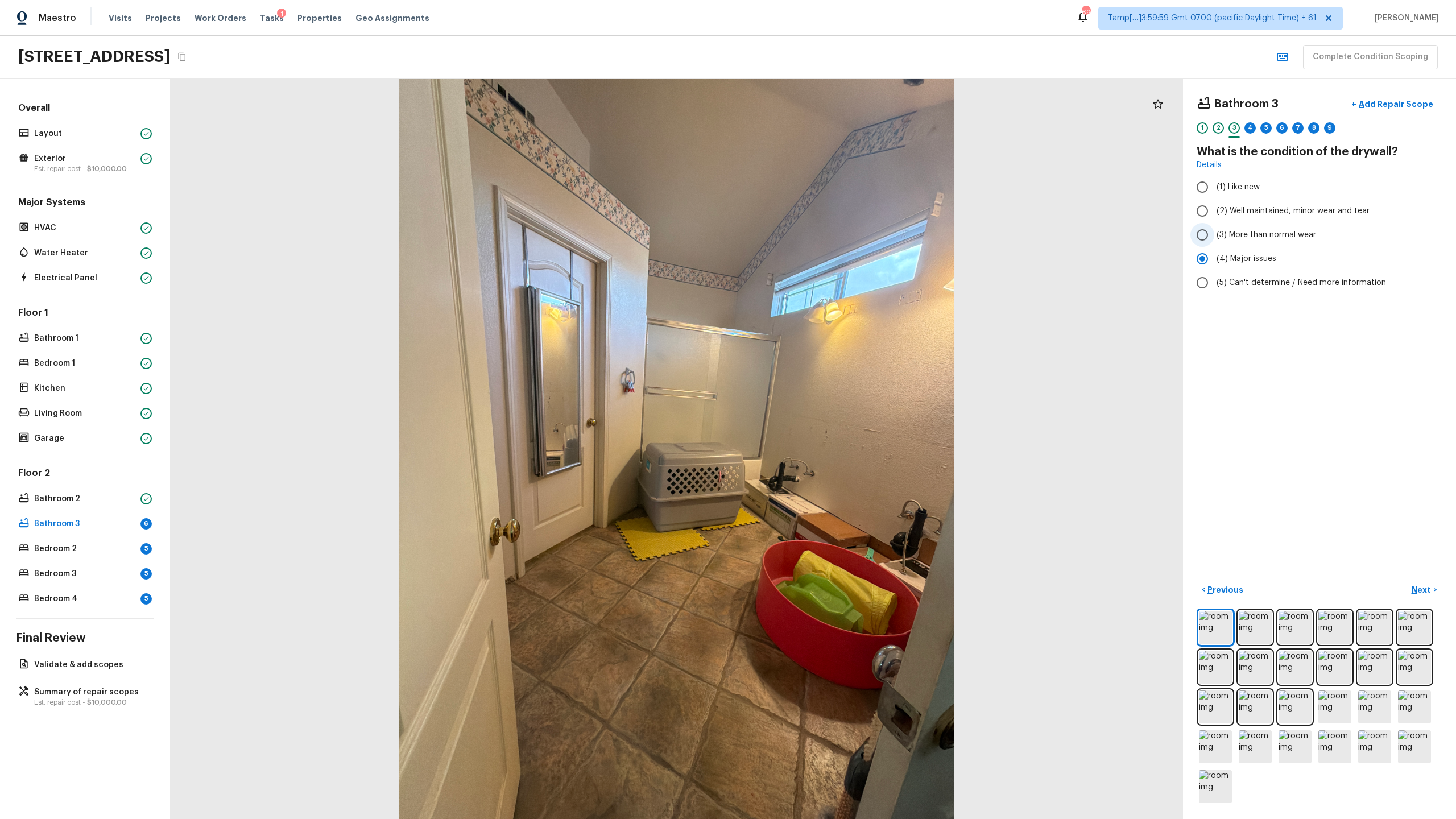
click at [816, 225] on label "(3) More than normal wear" at bounding box center [1311, 235] width 243 height 24
click at [816, 225] on input "(3) More than normal wear" at bounding box center [1202, 235] width 24 height 24
radio input "true"
click at [816, 129] on div "4" at bounding box center [1250, 128] width 11 height 11
click at [816, 244] on span "(3) Tile" at bounding box center [1229, 244] width 26 height 11
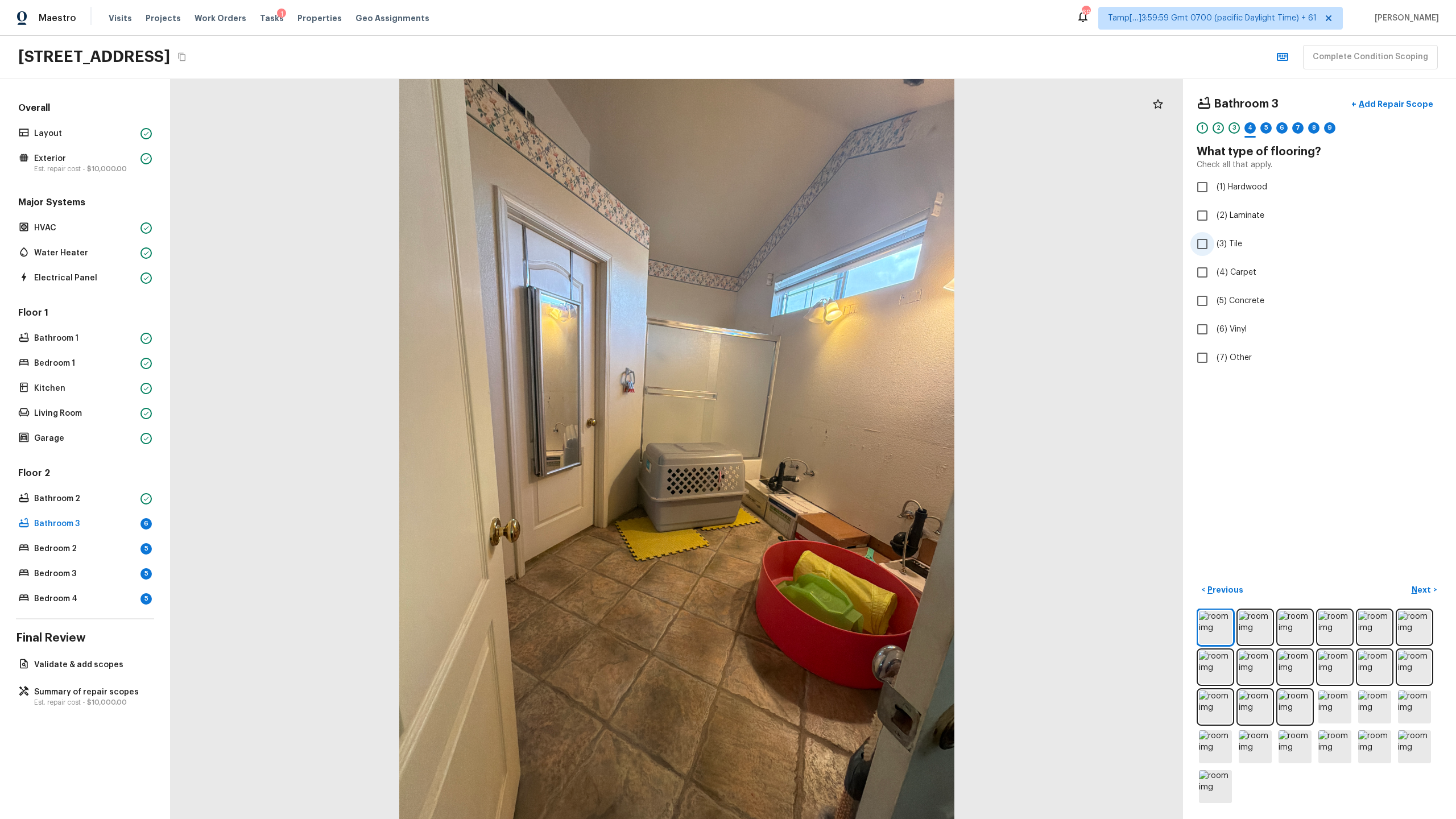
click at [816, 244] on input "(3) Tile" at bounding box center [1202, 244] width 24 height 24
checkbox input "true"
click at [816, 133] on div "5" at bounding box center [1266, 131] width 11 height 17
click at [816, 239] on span "(3) More than normal wear" at bounding box center [1266, 235] width 100 height 11
click at [816, 239] on input "(3) More than normal wear" at bounding box center [1202, 235] width 24 height 24
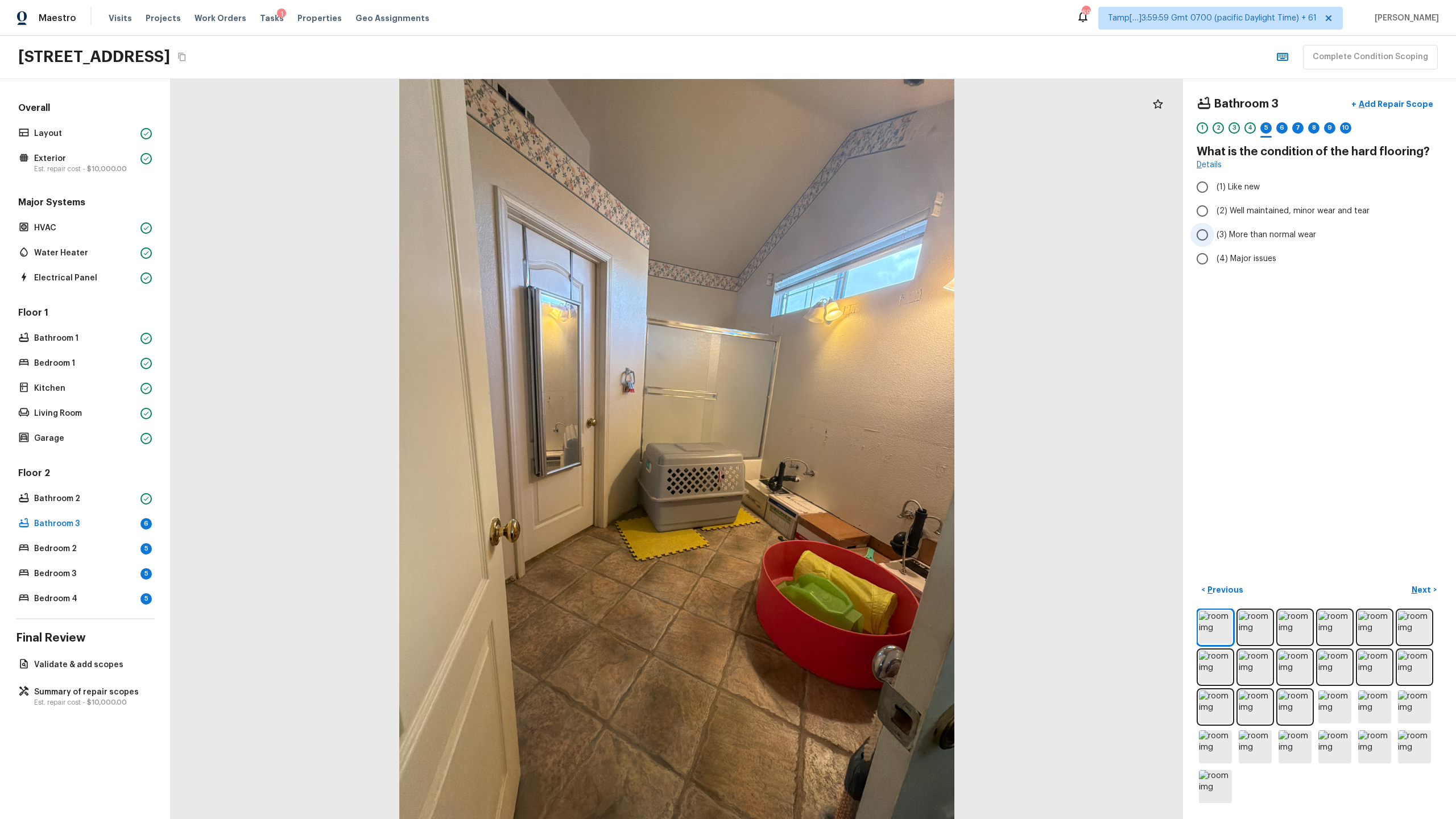
radio input "true"
click at [816, 128] on div "6" at bounding box center [1282, 128] width 11 height 11
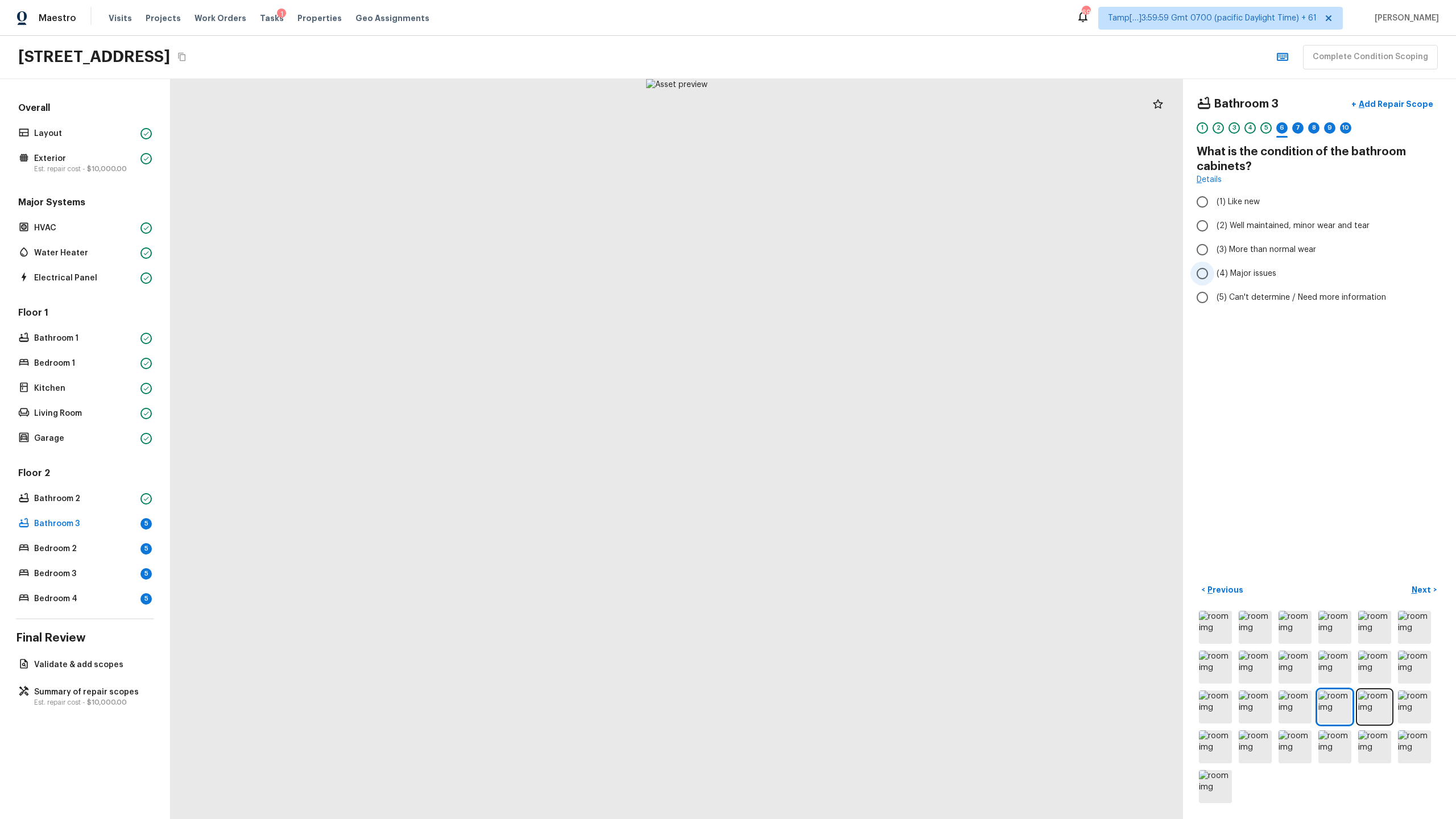
click at [816, 269] on span "(4) Major issues" at bounding box center [1246, 274] width 60 height 11
click at [816, 269] on input "(4) Major issues" at bounding box center [1202, 274] width 24 height 24
radio input "true"
click at [816, 133] on div "7" at bounding box center [1298, 131] width 11 height 17
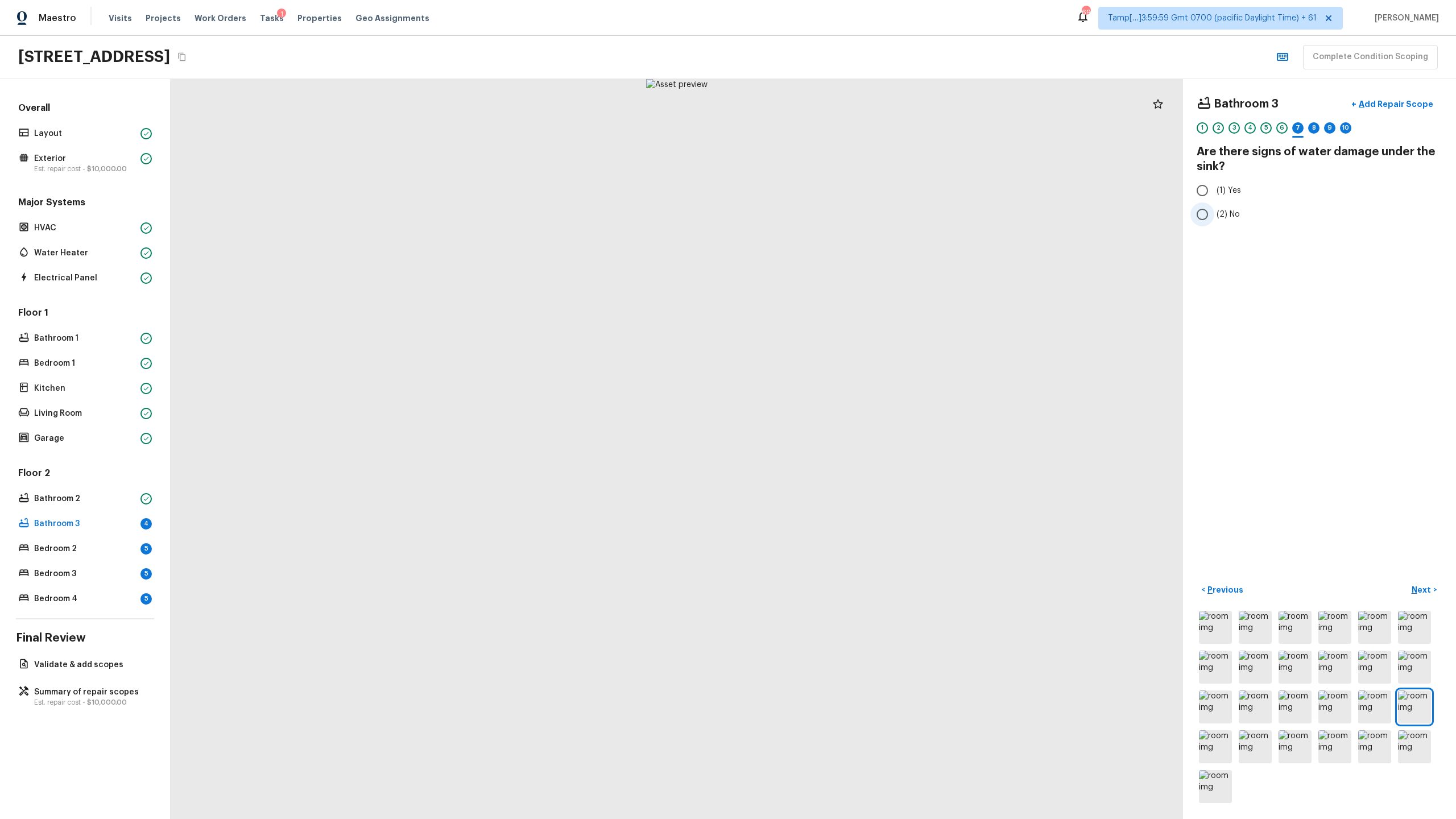
click at [816, 213] on span "(2) No" at bounding box center [1228, 214] width 23 height 11
click at [816, 213] on input "(2) No" at bounding box center [1202, 214] width 24 height 24
radio input "true"
click at [816, 130] on div "8" at bounding box center [1314, 128] width 11 height 11
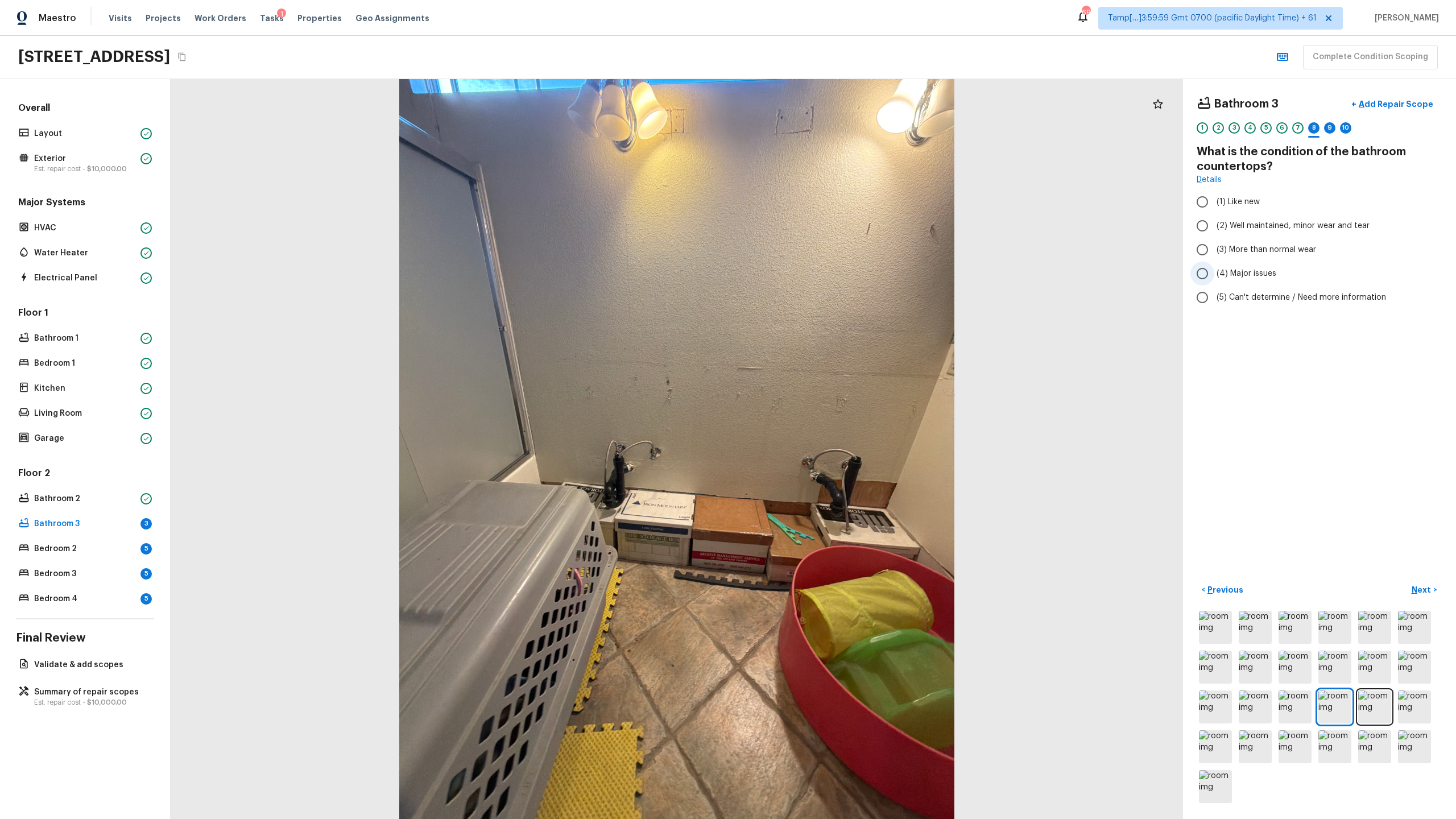
click at [816, 264] on label "(4) Major issues" at bounding box center [1311, 274] width 243 height 24
click at [816, 264] on input "(4) Major issues" at bounding box center [1202, 274] width 24 height 24
radio input "true"
click at [816, 127] on div "9" at bounding box center [1330, 128] width 11 height 11
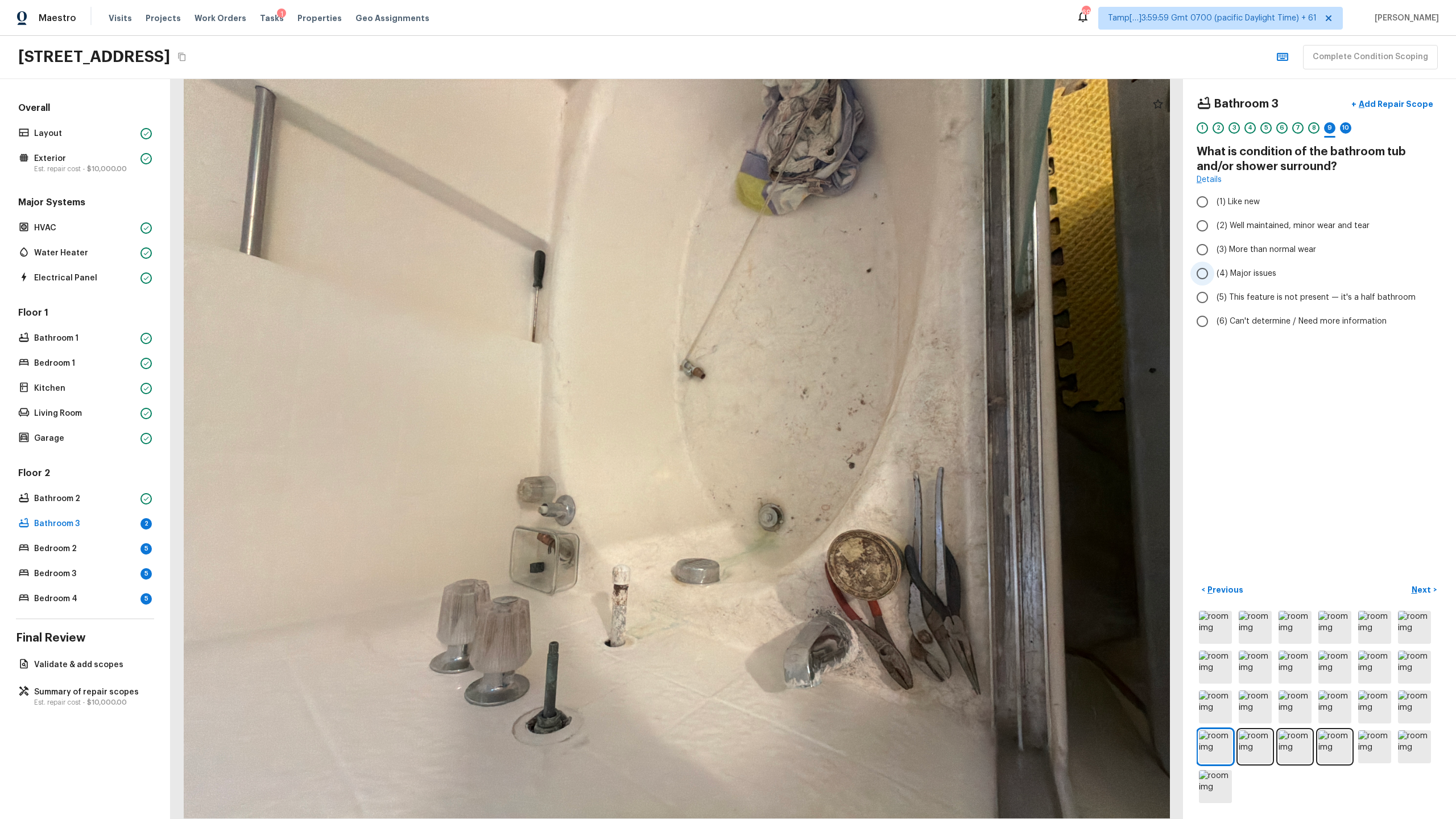
click at [816, 278] on span "(4) Major issues" at bounding box center [1246, 274] width 60 height 11
click at [816, 278] on input "(4) Major issues" at bounding box center [1202, 274] width 24 height 24
radio input "true"
click at [816, 126] on div "10" at bounding box center [1346, 128] width 11 height 11
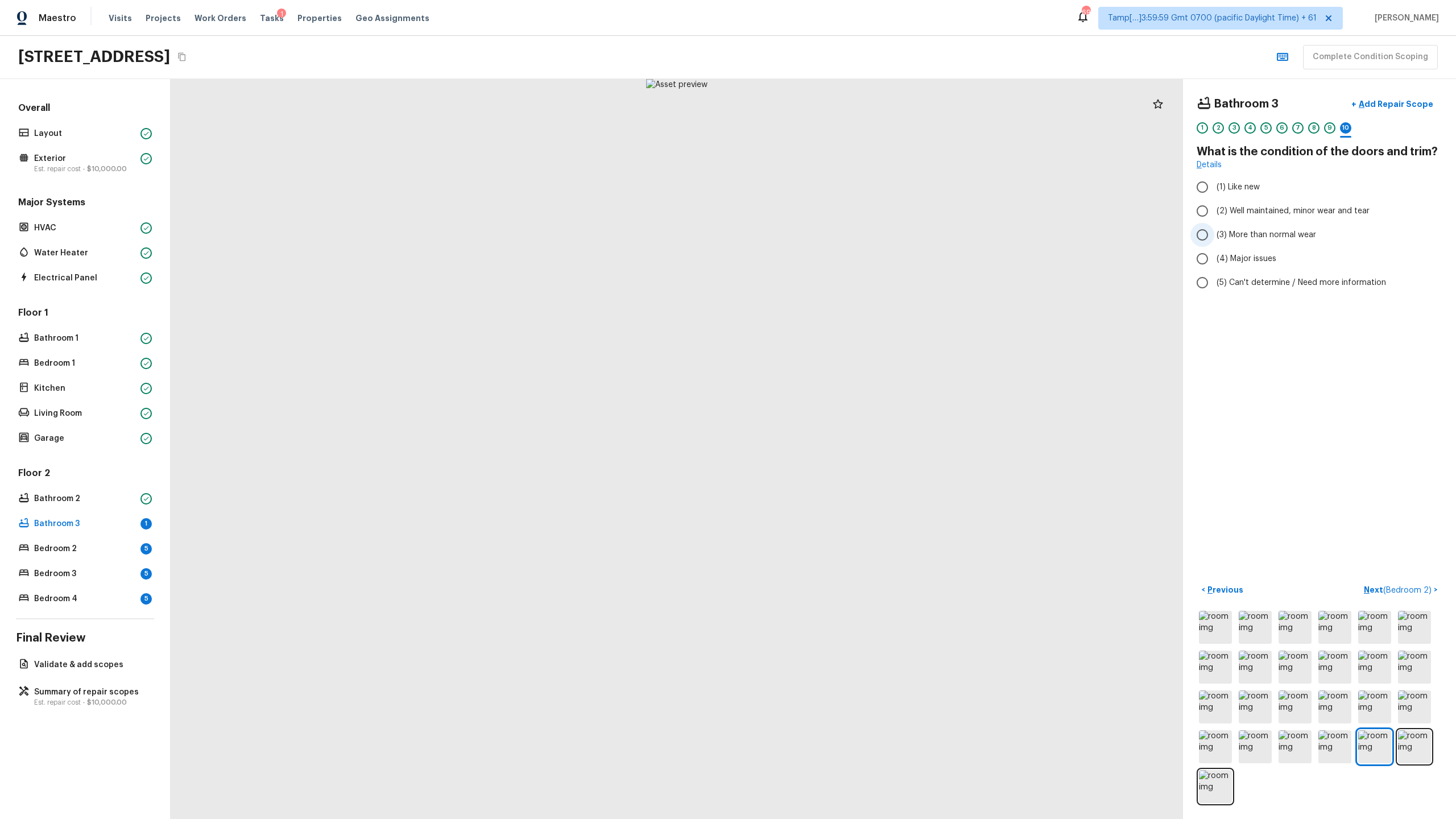
click at [816, 235] on span "(3) More than normal wear" at bounding box center [1266, 235] width 100 height 11
click at [816, 235] on input "(3) More than normal wear" at bounding box center [1202, 235] width 24 height 24
radio input "true"
click at [816, 398] on p "Next ( Bedroom 2 )" at bounding box center [1399, 590] width 70 height 12
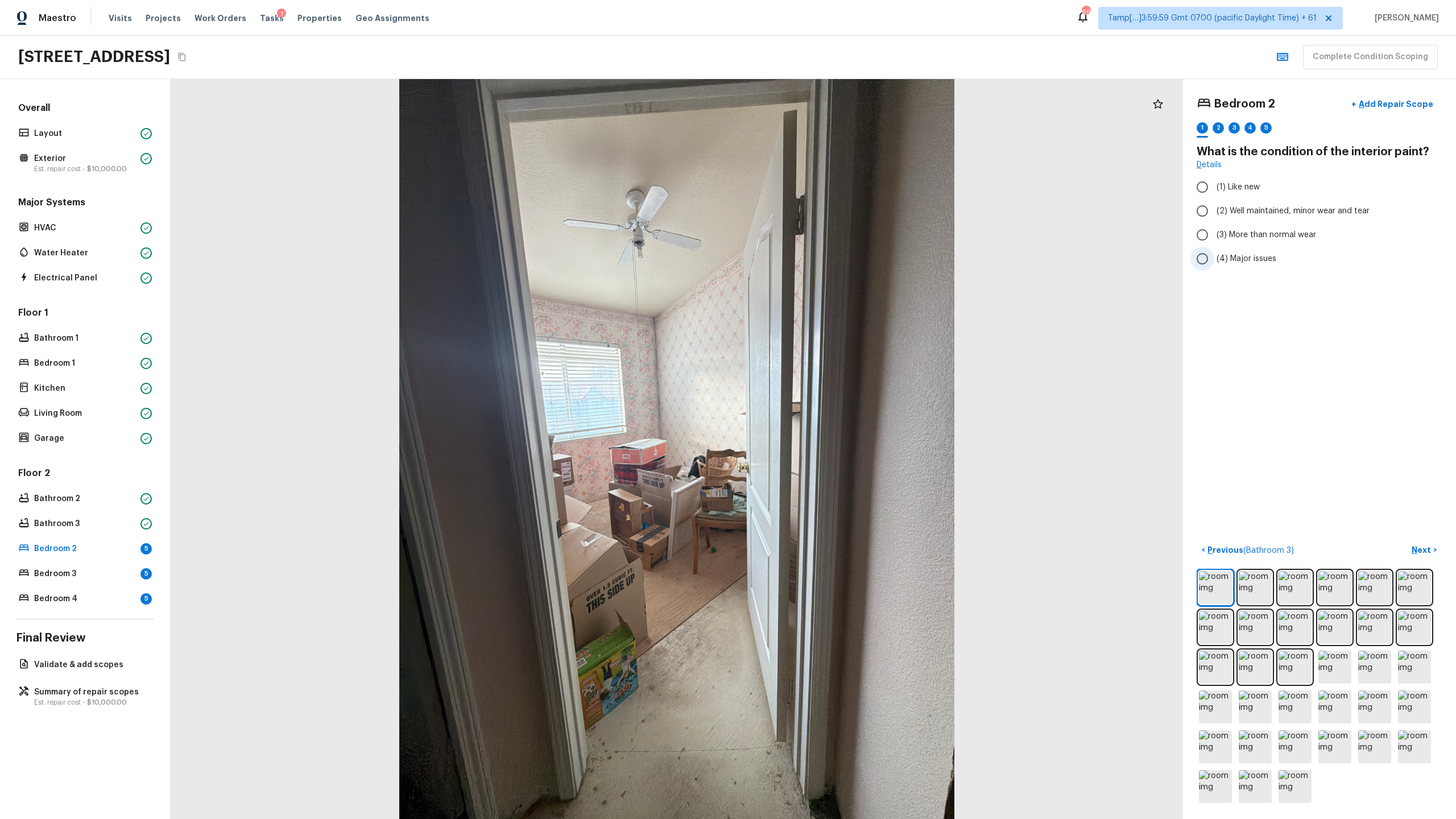
click at [816, 258] on span "(4) Major issues" at bounding box center [1246, 259] width 60 height 11
click at [816, 258] on input "(4) Major issues" at bounding box center [1202, 259] width 24 height 24
radio input "true"
click at [816, 127] on div "2" at bounding box center [1218, 128] width 11 height 11
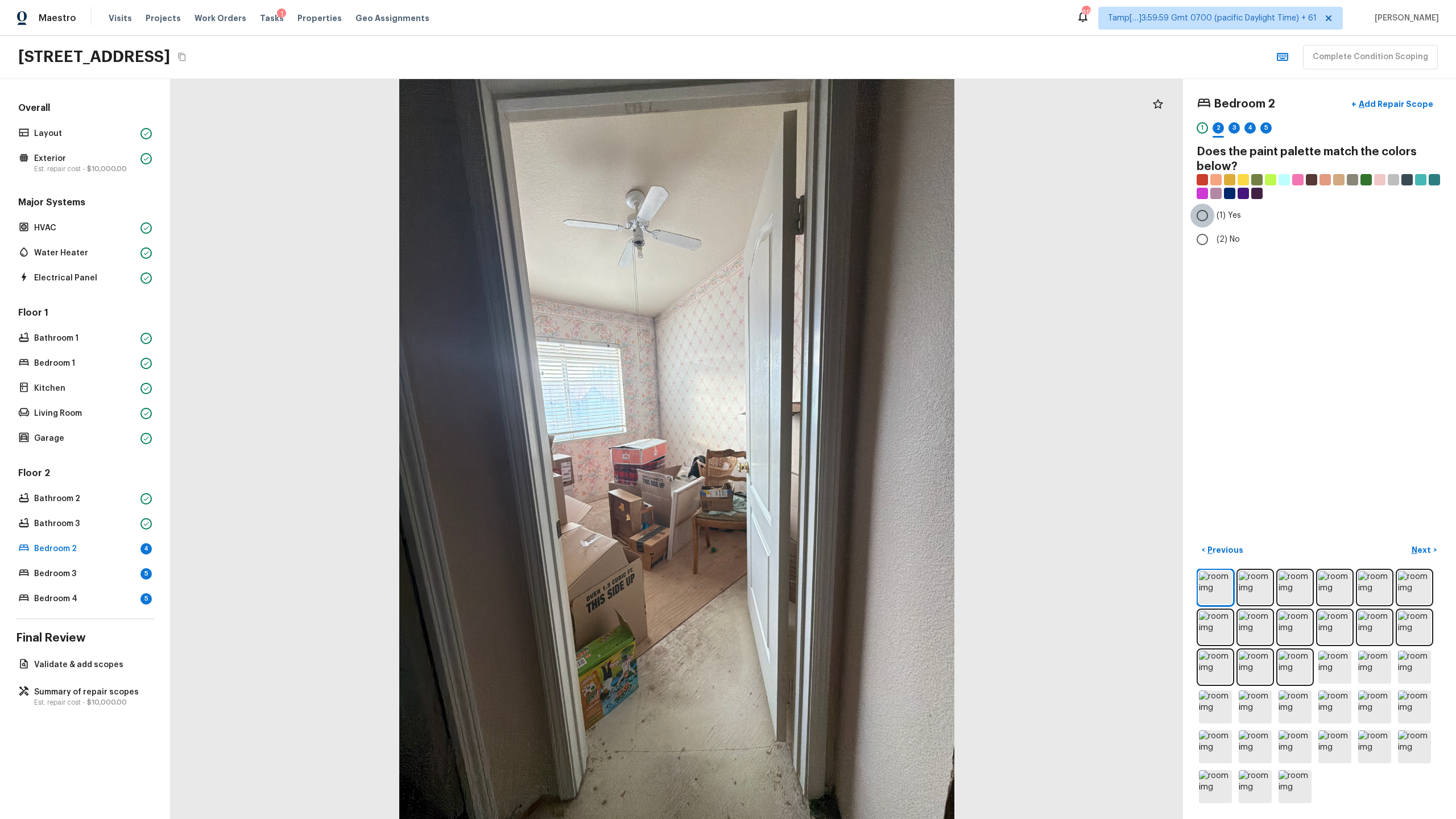
click at [816, 220] on input "(1) Yes" at bounding box center [1202, 216] width 24 height 24
radio input "true"
click at [816, 126] on div "3" at bounding box center [1234, 128] width 11 height 11
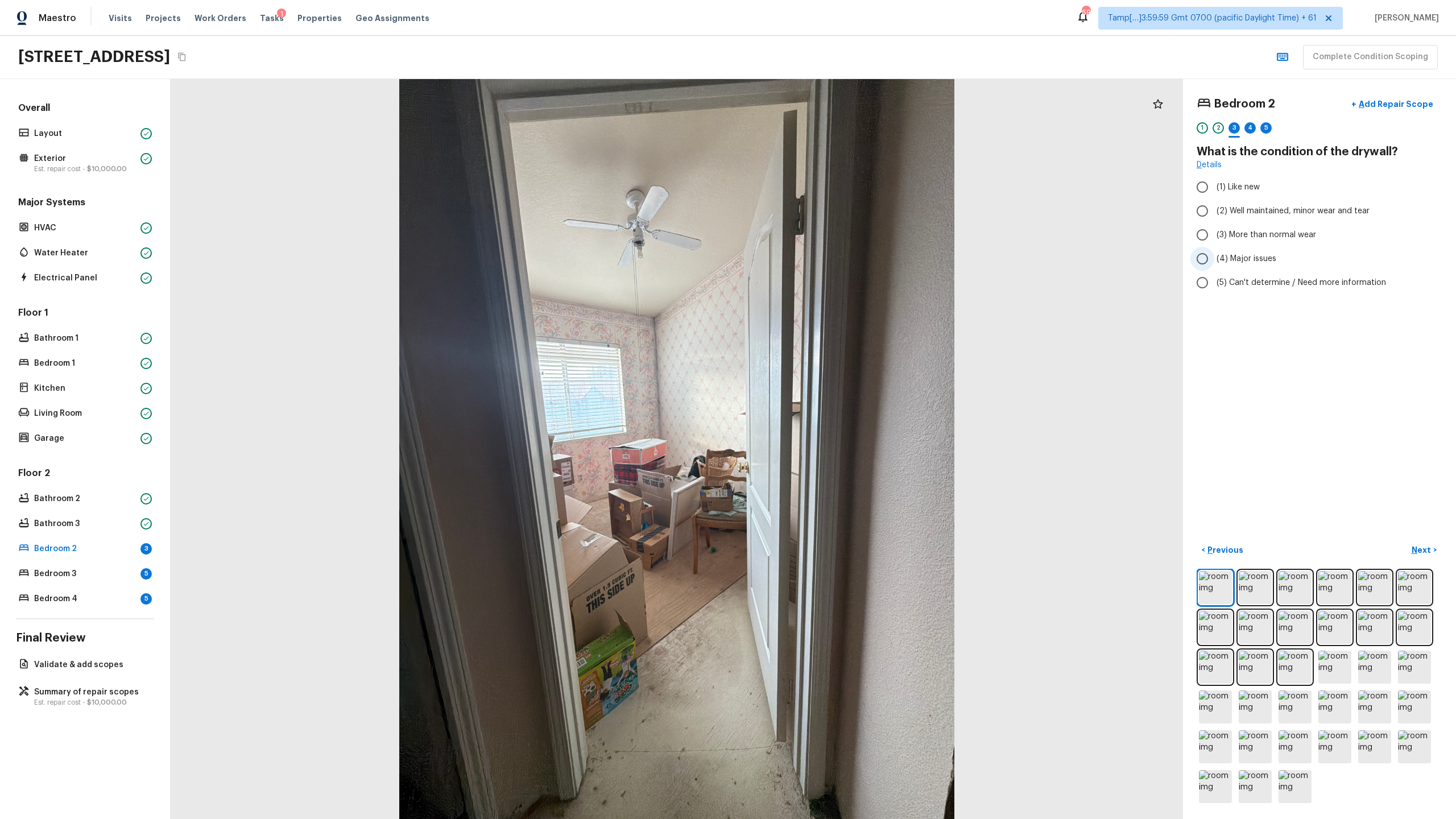
click at [816, 257] on span "(4) Major issues" at bounding box center [1246, 259] width 60 height 11
click at [816, 257] on input "(4) Major issues" at bounding box center [1202, 259] width 24 height 24
radio input "true"
click at [816, 126] on div "4" at bounding box center [1250, 128] width 11 height 11
click at [816, 271] on span "(4) Carpet" at bounding box center [1237, 272] width 40 height 11
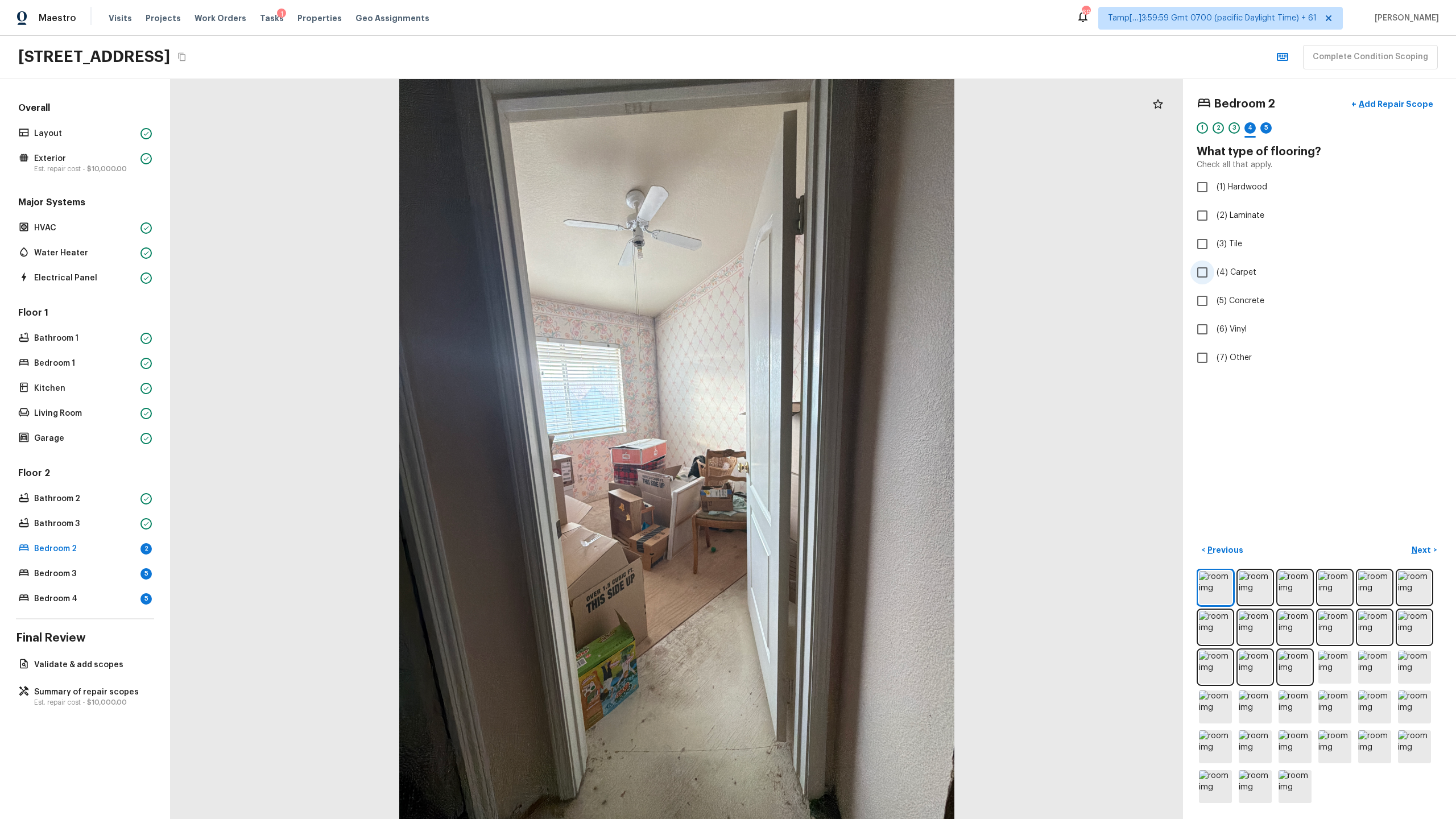
click at [816, 271] on input "(4) Carpet" at bounding box center [1202, 272] width 24 height 24
checkbox input "true"
click at [816, 310] on label "(5) Concrete" at bounding box center [1311, 300] width 243 height 24
click at [816, 310] on input "(5) Concrete" at bounding box center [1202, 300] width 24 height 24
checkbox input "true"
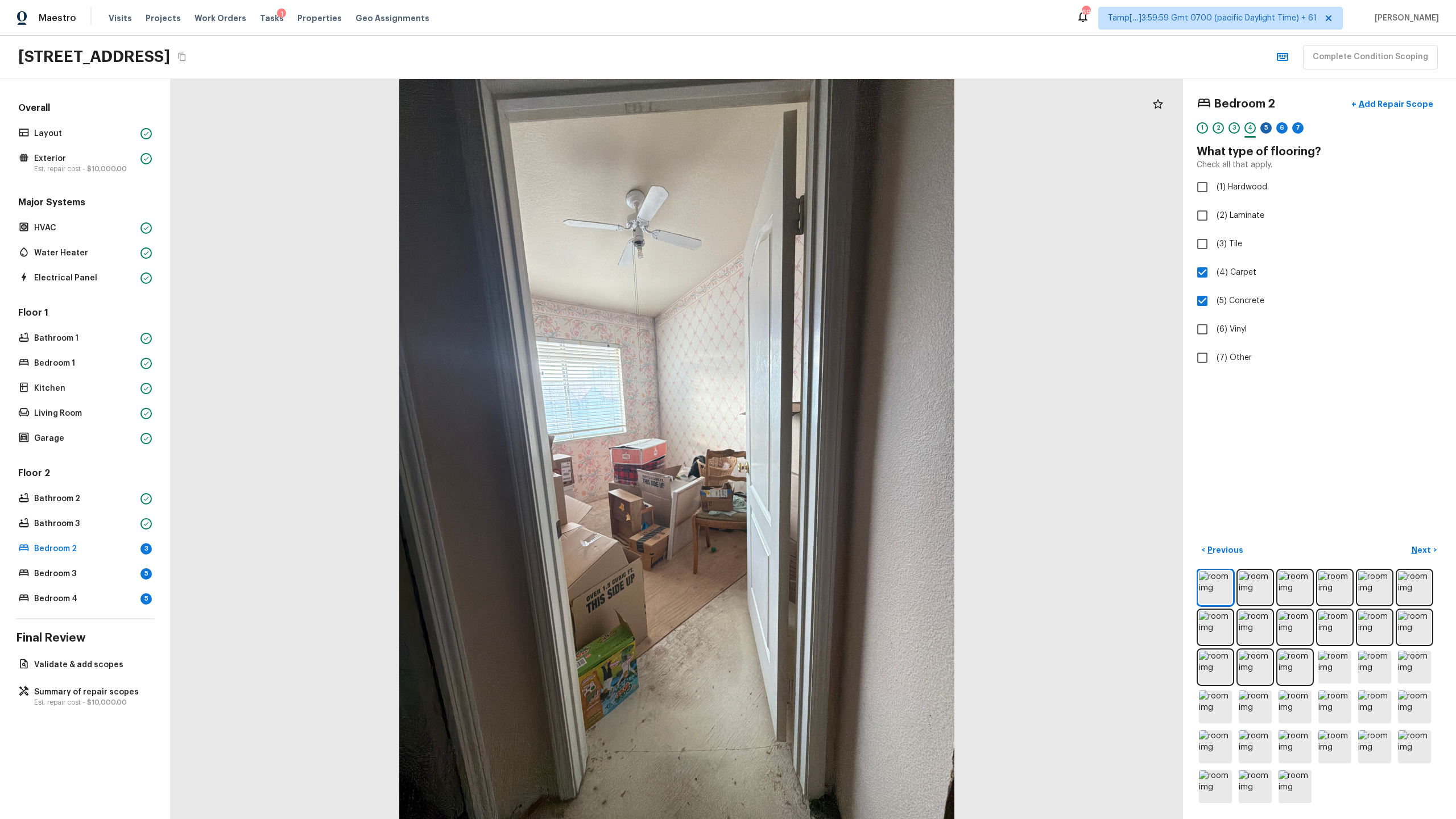
click at [816, 130] on div "5" at bounding box center [1266, 128] width 11 height 11
click at [816, 257] on span "(4) Major issues" at bounding box center [1246, 259] width 60 height 11
click at [816, 257] on input "(4) Major issues" at bounding box center [1202, 259] width 24 height 24
radio input "true"
click at [816, 127] on div "6" at bounding box center [1282, 128] width 11 height 11
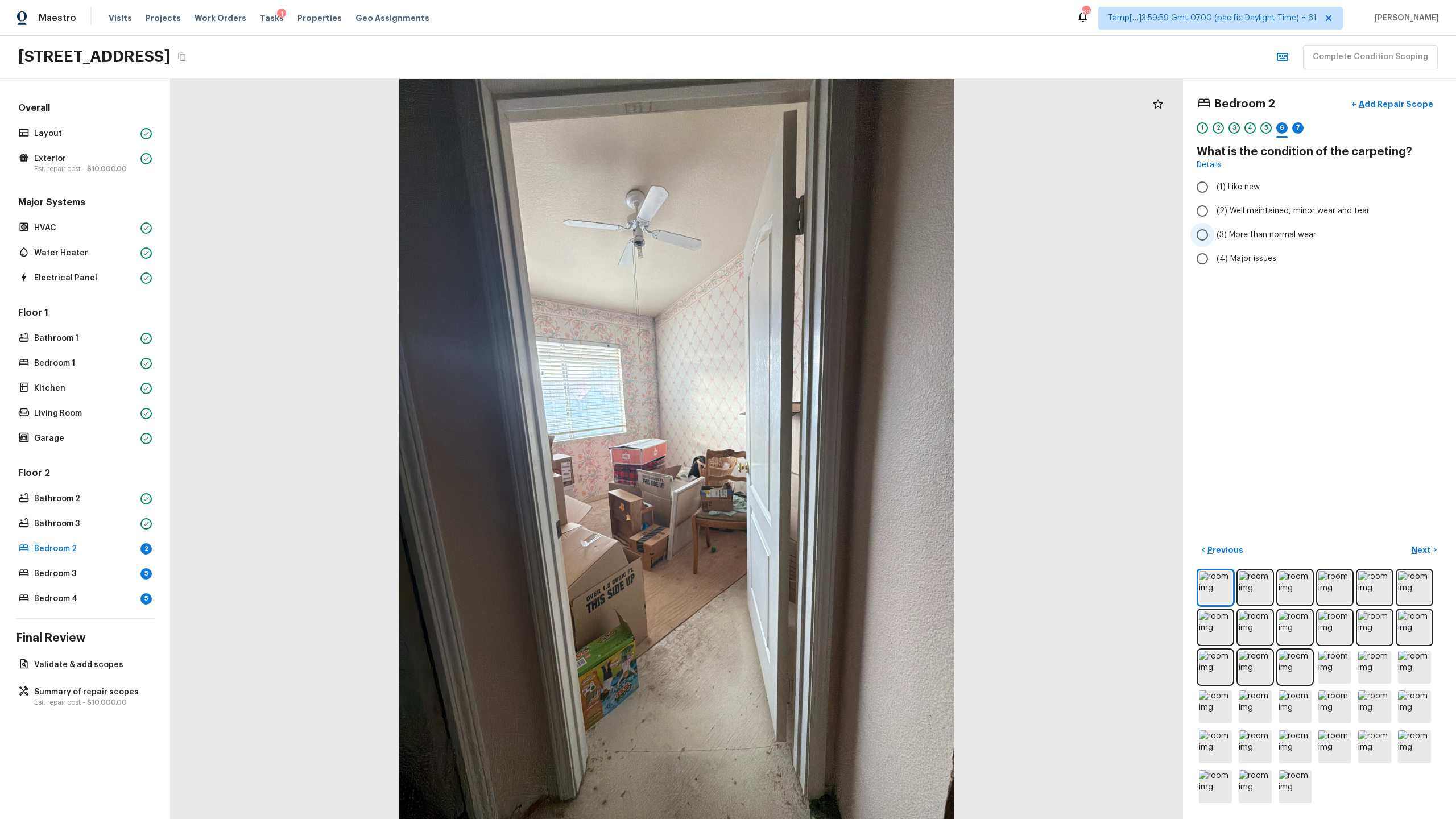
click at [816, 237] on span "(3) More than normal wear" at bounding box center [1266, 235] width 100 height 11
click at [816, 237] on input "(3) More than normal wear" at bounding box center [1202, 235] width 24 height 24
radio input "true"
click at [816, 256] on span "(4) Major issues" at bounding box center [1246, 259] width 60 height 11
click at [816, 256] on input "(4) Major issues" at bounding box center [1202, 259] width 24 height 24
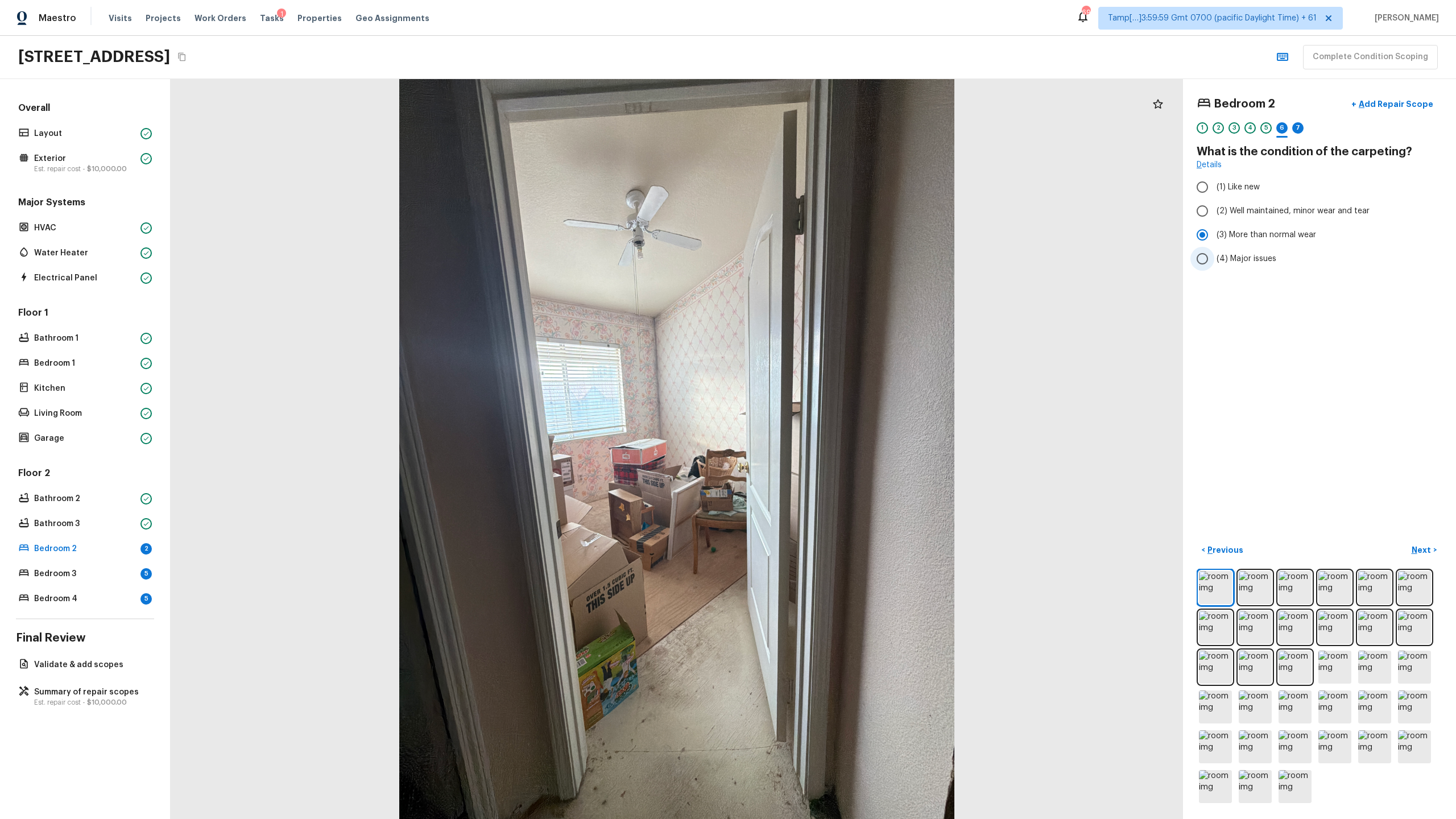
radio input "true"
click at [816, 131] on div "7" at bounding box center [1298, 128] width 11 height 11
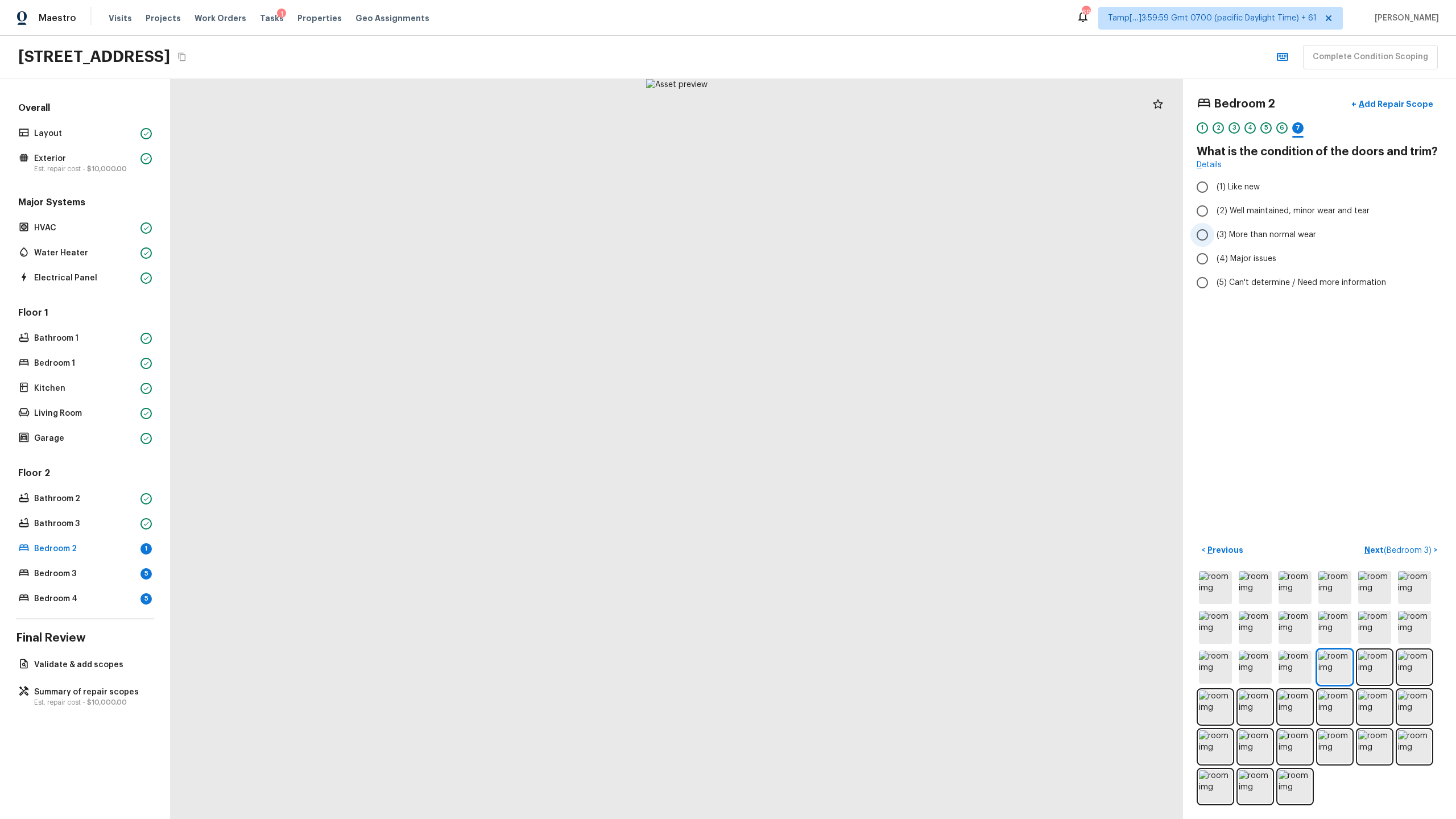
click at [816, 242] on label "(3) More than normal wear" at bounding box center [1311, 235] width 243 height 24
click at [816, 242] on input "(3) More than normal wear" at bounding box center [1202, 235] width 24 height 24
radio input "true"
click at [816, 398] on p "Next ( Bedroom 3 )" at bounding box center [1399, 550] width 69 height 12
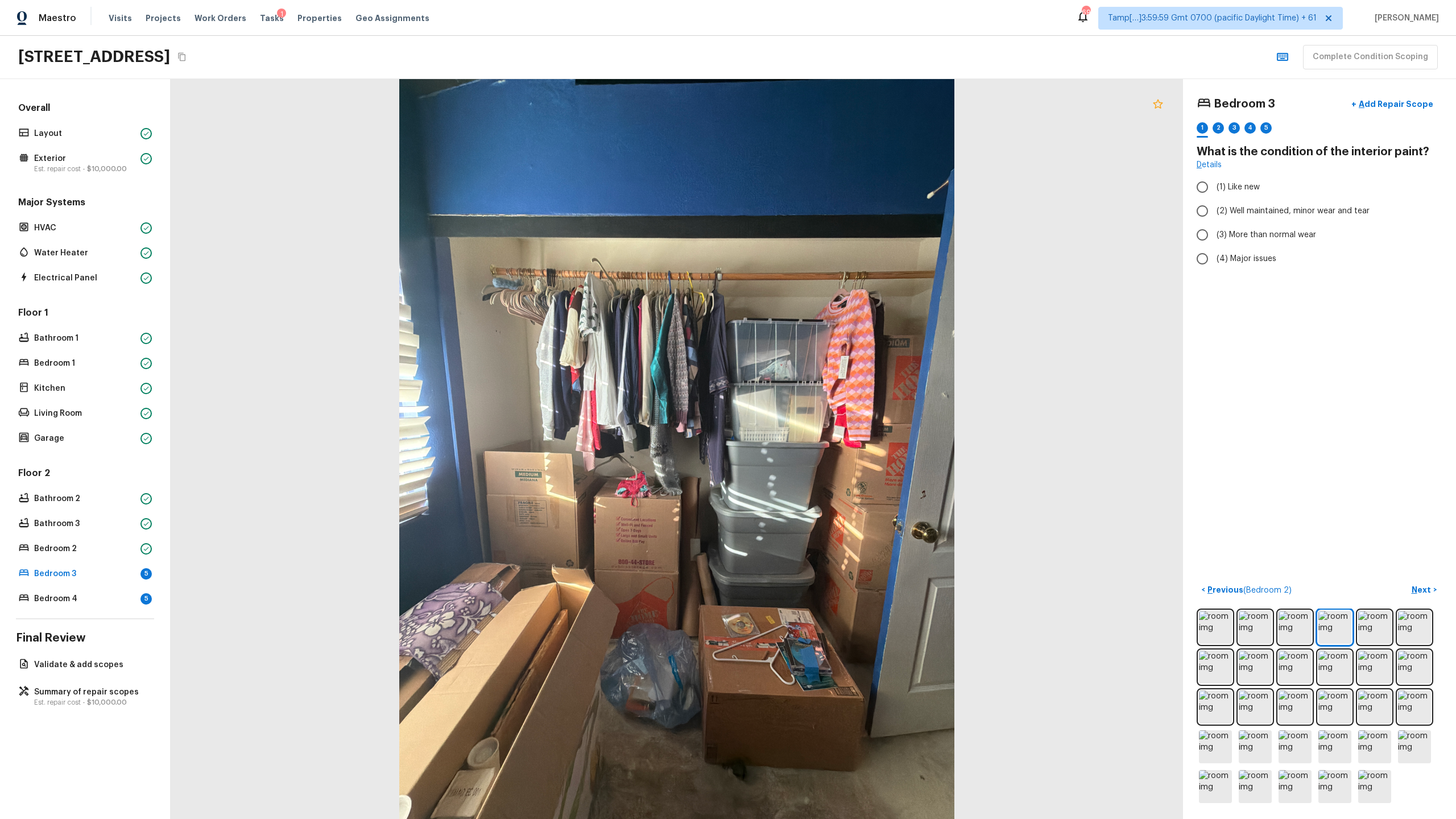
click at [816, 106] on icon at bounding box center [1158, 103] width 10 height 9
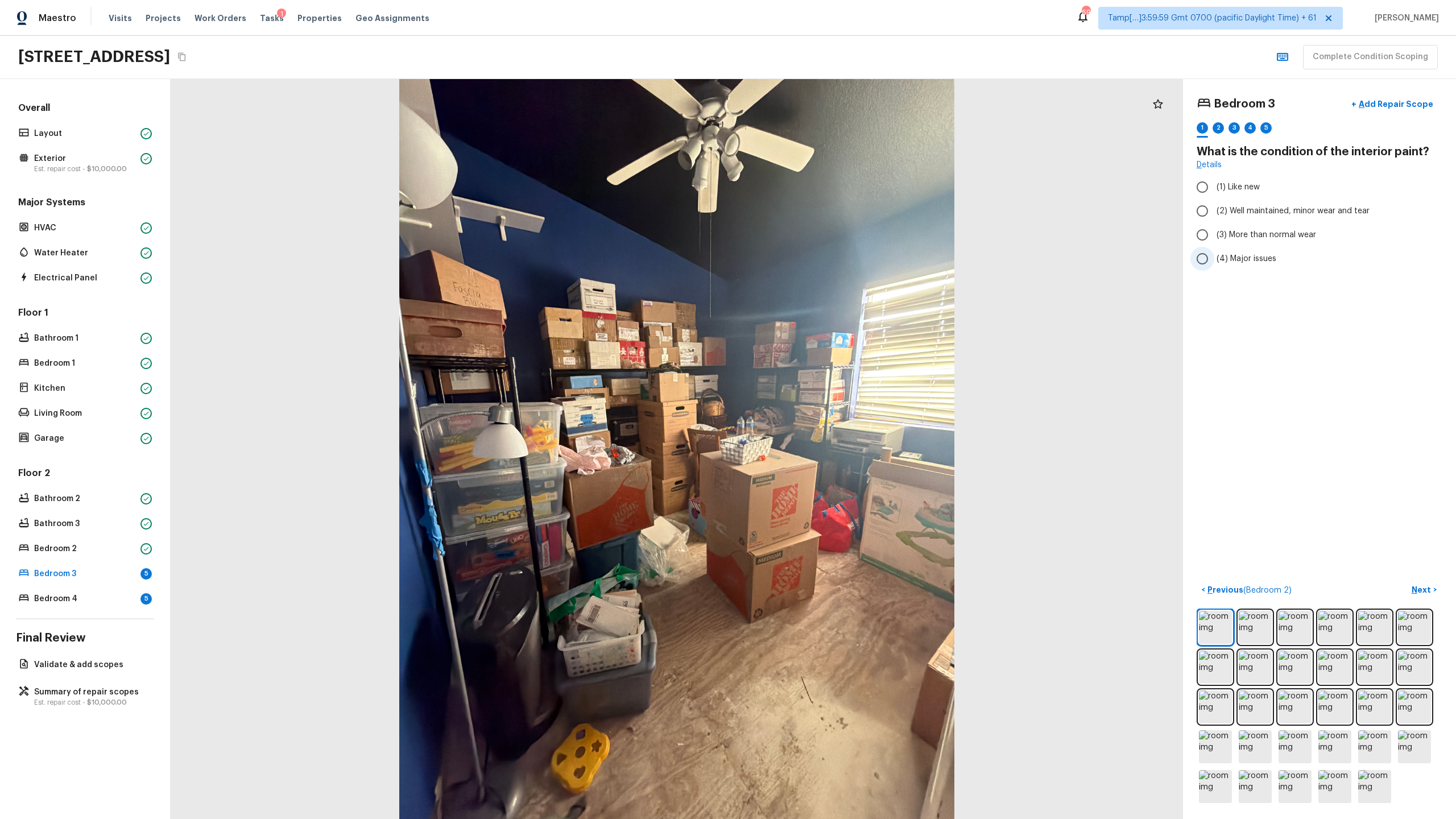
click at [816, 259] on span "(4) Major issues" at bounding box center [1246, 259] width 60 height 11
click at [816, 259] on input "(4) Major issues" at bounding box center [1202, 259] width 24 height 24
radio input "true"
click at [816, 127] on div "2" at bounding box center [1218, 128] width 11 height 11
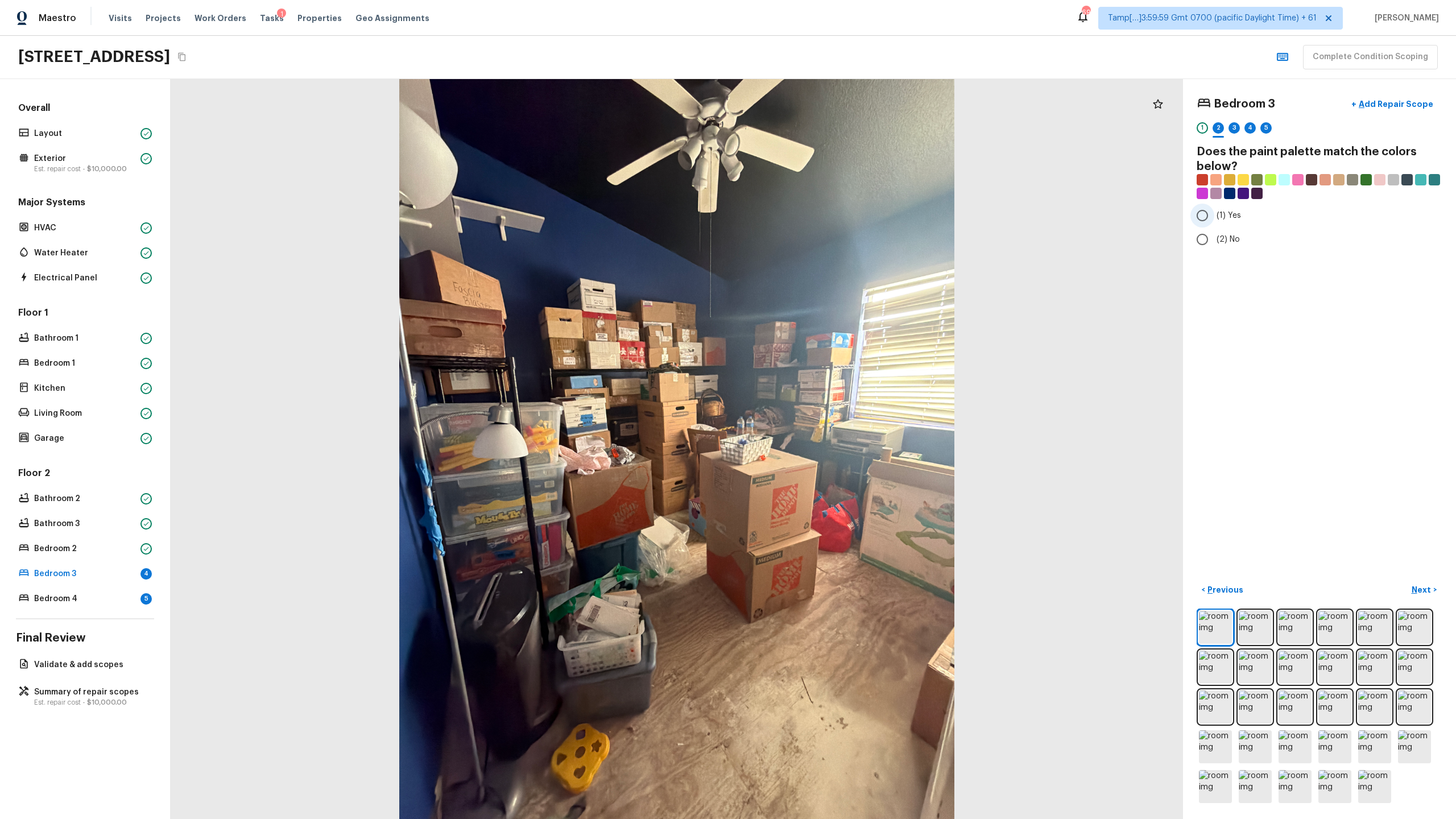
click at [816, 217] on span "(1) Yes" at bounding box center [1228, 216] width 24 height 11
click at [816, 217] on input "(1) Yes" at bounding box center [1202, 216] width 24 height 24
radio input "true"
click at [816, 125] on div "3" at bounding box center [1234, 128] width 11 height 11
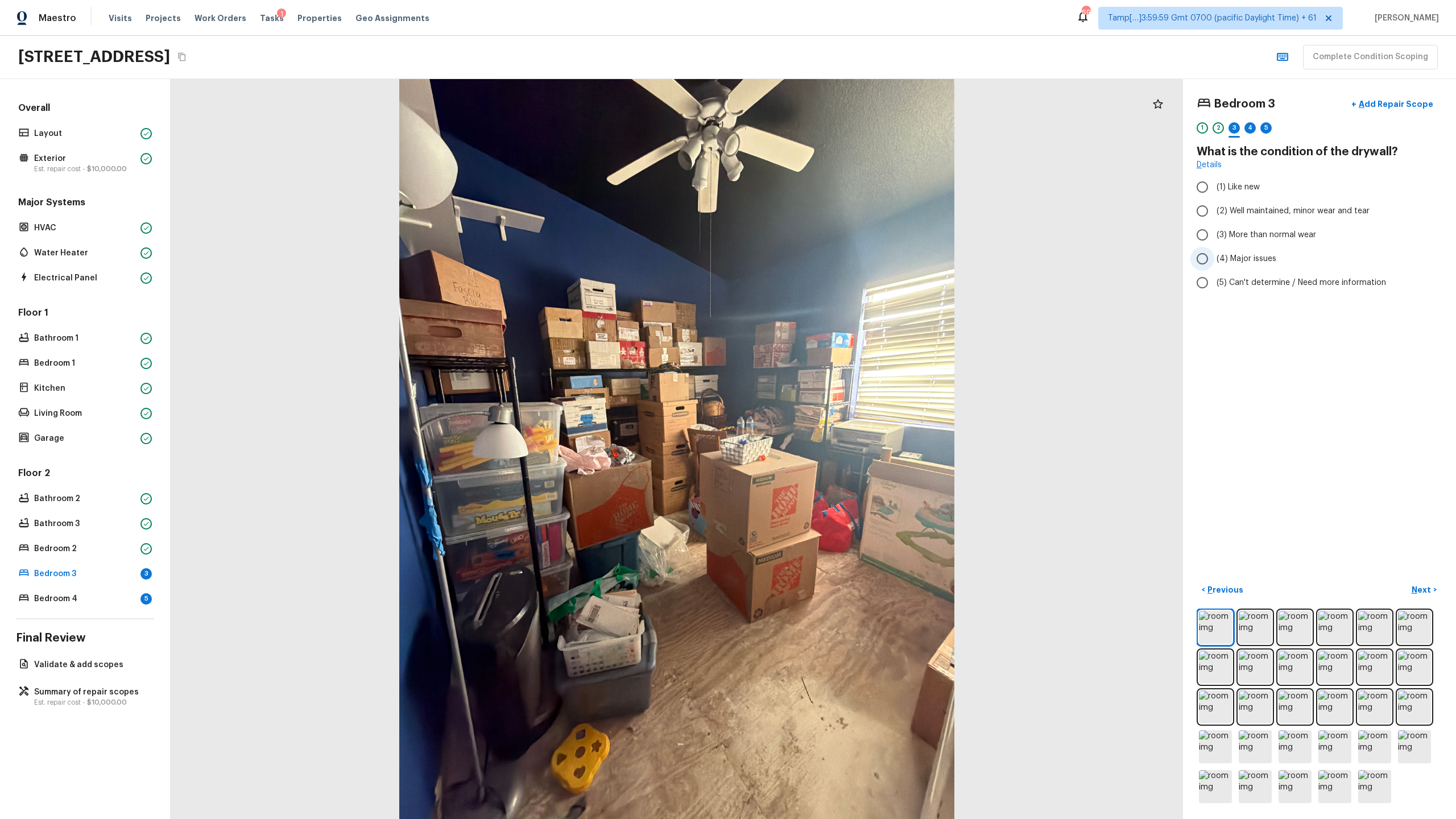
click at [816, 257] on span "(4) Major issues" at bounding box center [1246, 259] width 60 height 11
click at [816, 257] on input "(4) Major issues" at bounding box center [1202, 259] width 24 height 24
radio input "true"
click at [816, 132] on div "4" at bounding box center [1250, 128] width 11 height 11
click at [816, 271] on span "(4) Carpet" at bounding box center [1237, 272] width 40 height 11
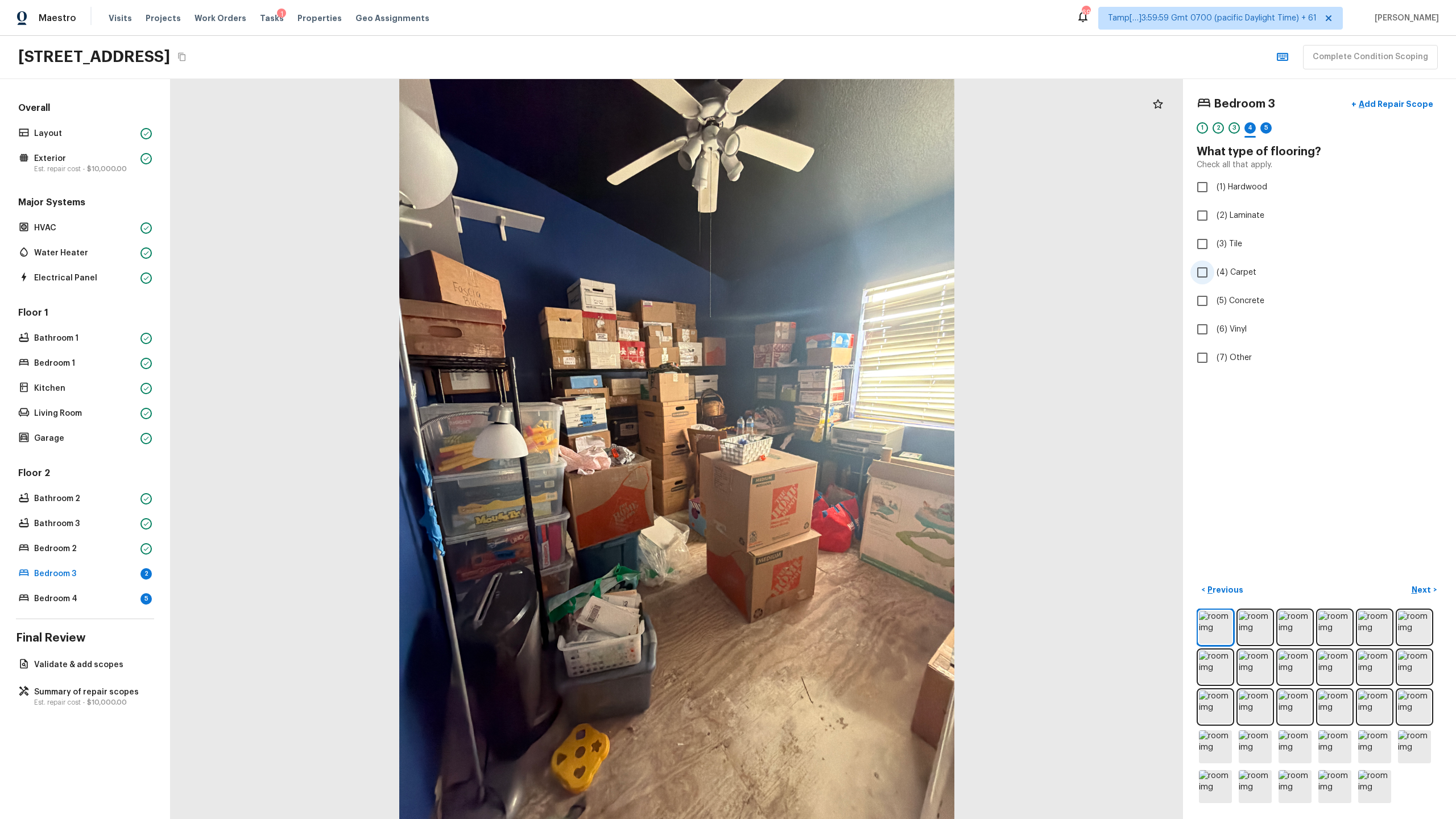
click at [816, 271] on input "(4) Carpet" at bounding box center [1202, 272] width 24 height 24
checkbox input "true"
click at [816, 246] on span "(3) Tile" at bounding box center [1229, 244] width 26 height 11
click at [816, 246] on input "(3) Tile" at bounding box center [1202, 244] width 24 height 24
click at [816, 246] on span "(3) Tile" at bounding box center [1229, 244] width 26 height 11
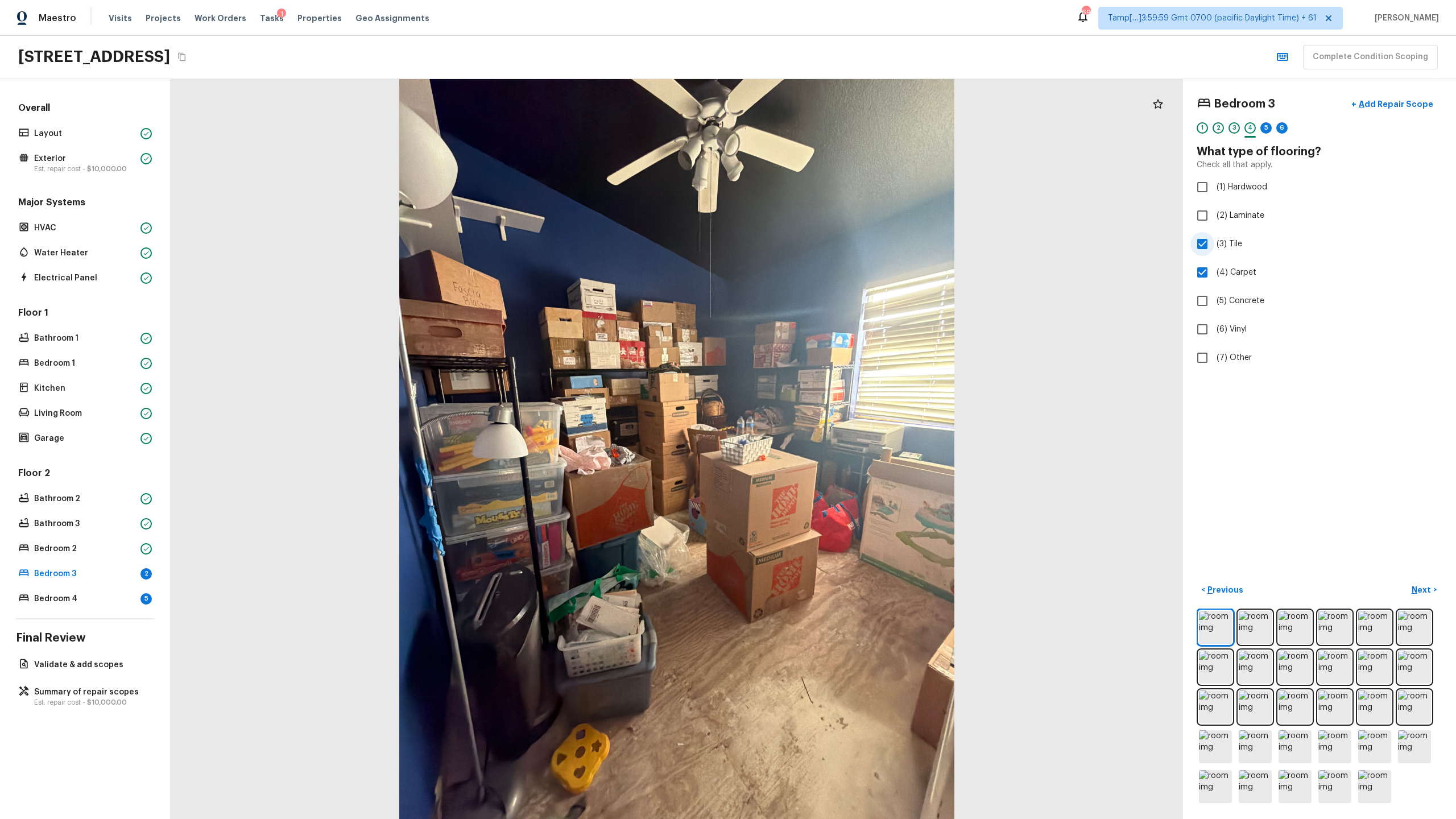
click at [816, 246] on input "(3) Tile" at bounding box center [1202, 244] width 24 height 24
checkbox input "false"
click at [816, 133] on div "5" at bounding box center [1266, 131] width 11 height 17
click at [816, 237] on span "(3) More than normal wear" at bounding box center [1266, 235] width 100 height 11
click at [816, 237] on input "(3) More than normal wear" at bounding box center [1202, 235] width 24 height 24
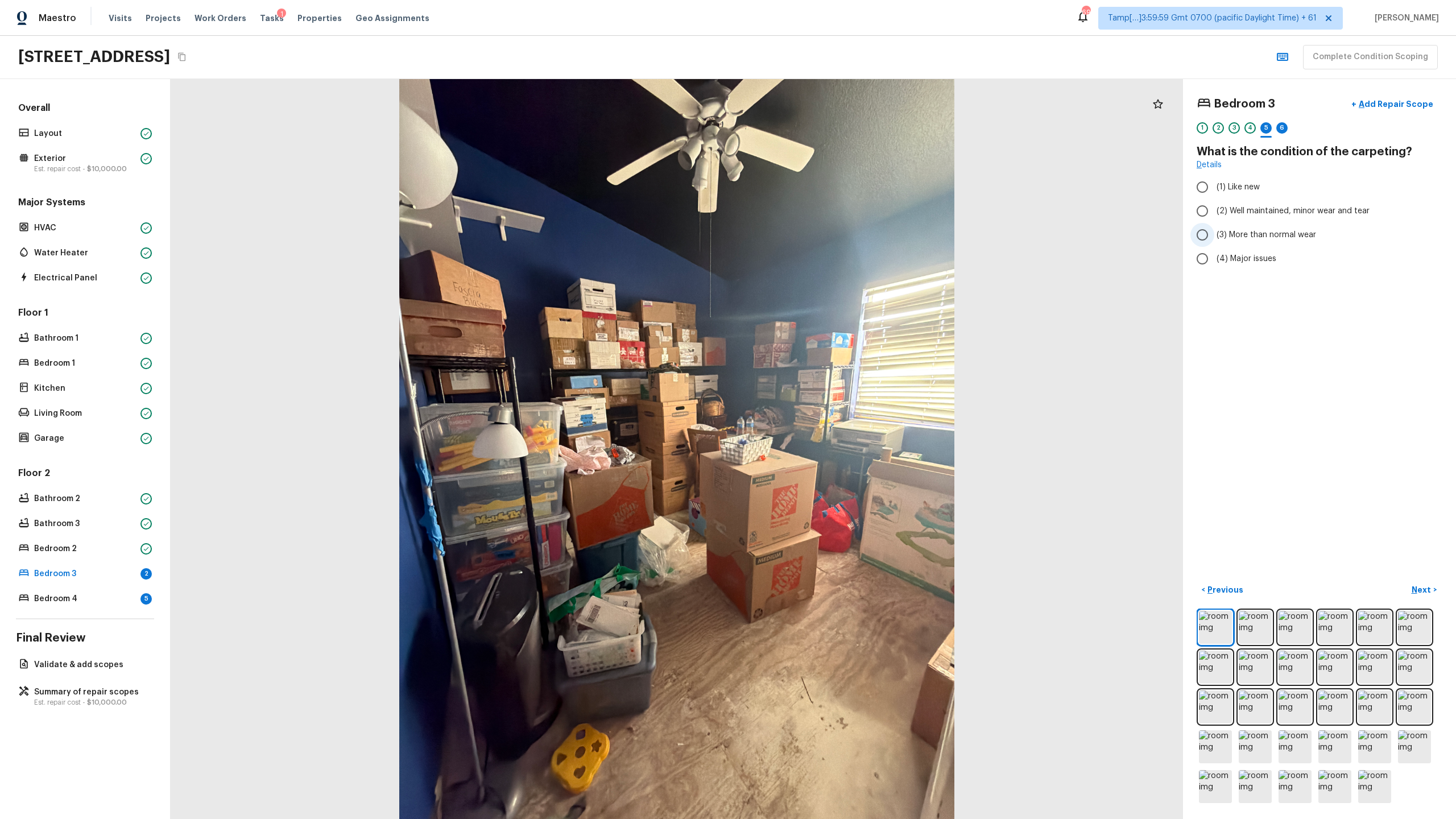
radio input "true"
click at [816, 262] on span "(4) Major issues" at bounding box center [1246, 259] width 60 height 11
click at [816, 262] on input "(4) Major issues" at bounding box center [1202, 259] width 24 height 24
radio input "true"
click at [816, 136] on div at bounding box center [1282, 136] width 11 height 2
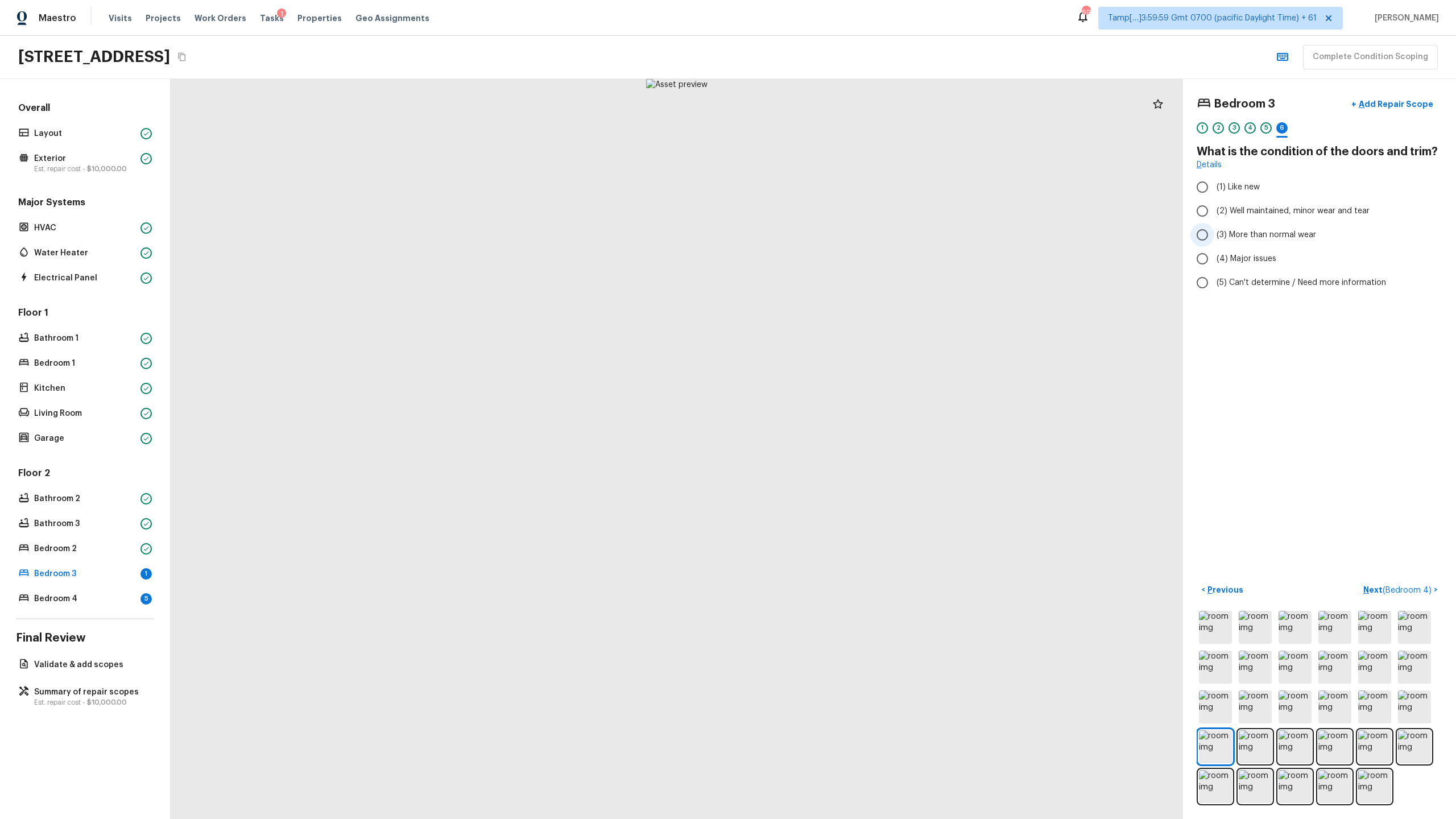
click at [816, 235] on span "(3) More than normal wear" at bounding box center [1266, 235] width 100 height 11
click at [816, 235] on input "(3) More than normal wear" at bounding box center [1202, 235] width 24 height 24
radio input "true"
click at [816, 398] on p "Next ( Bedroom 4 )" at bounding box center [1398, 590] width 70 height 12
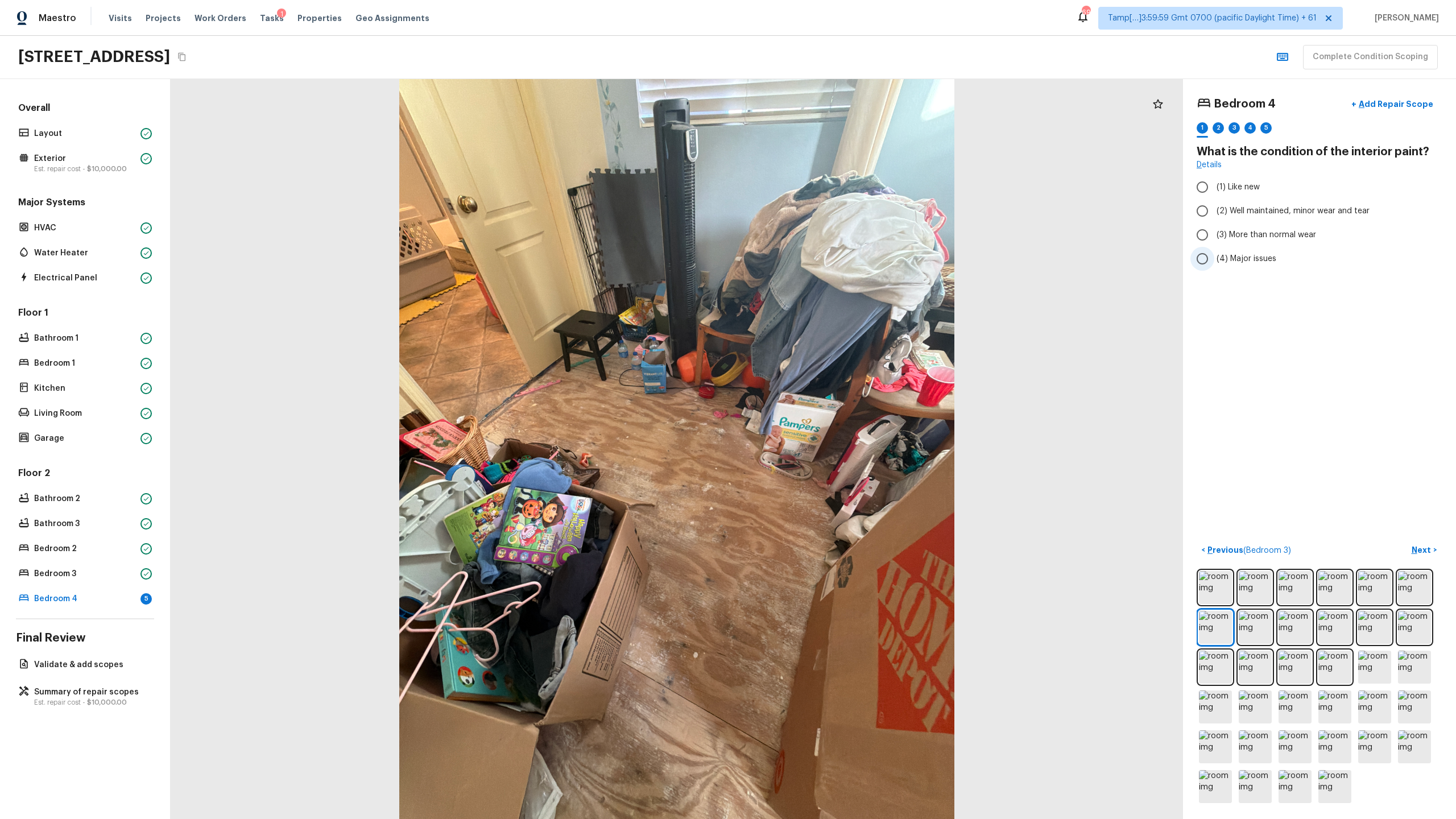
click at [816, 266] on label "(4) Major issues" at bounding box center [1311, 259] width 243 height 24
click at [816, 266] on input "(4) Major issues" at bounding box center [1202, 259] width 24 height 24
radio input "true"
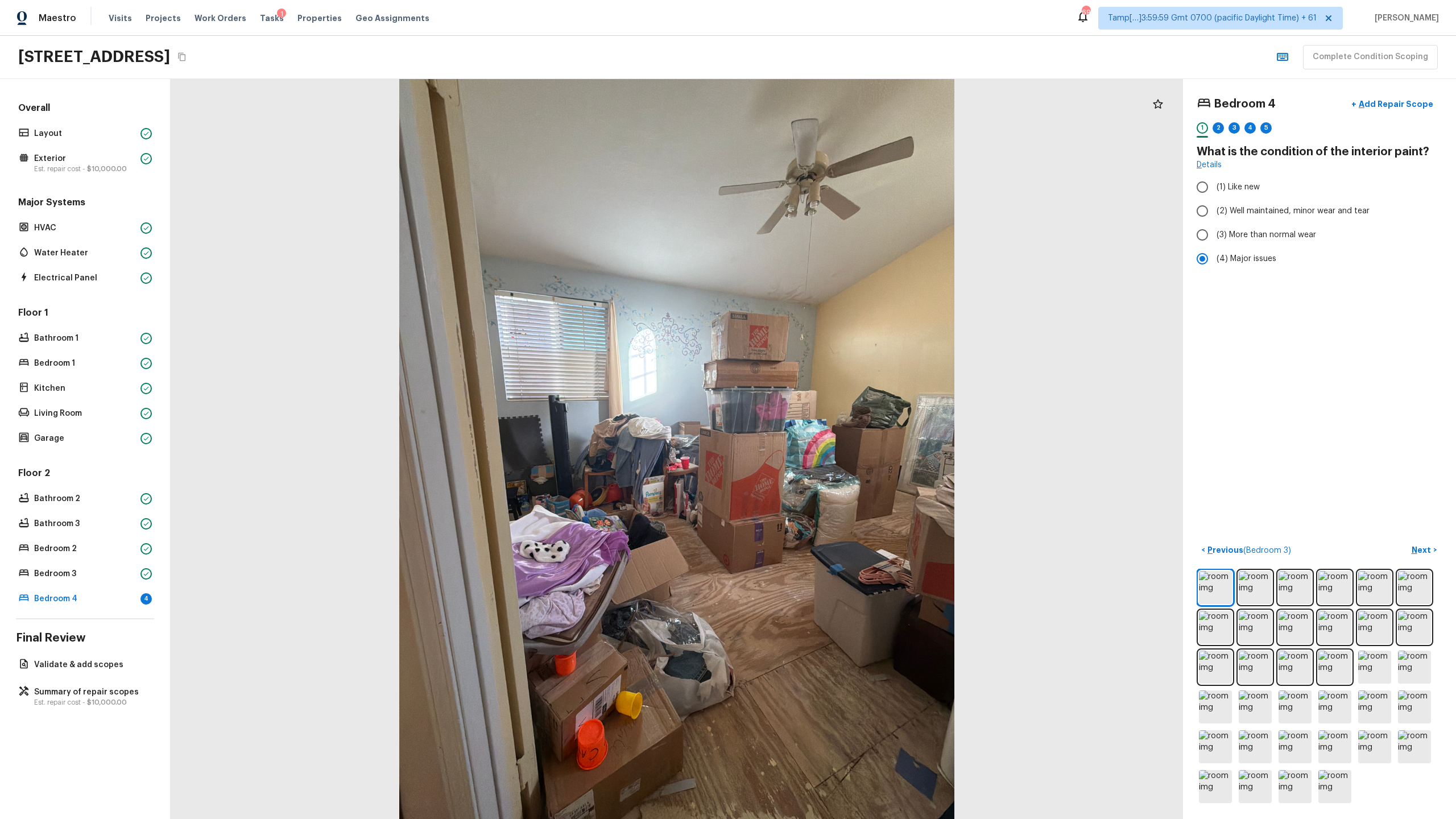
click at [816, 137] on div "2" at bounding box center [1218, 131] width 11 height 17
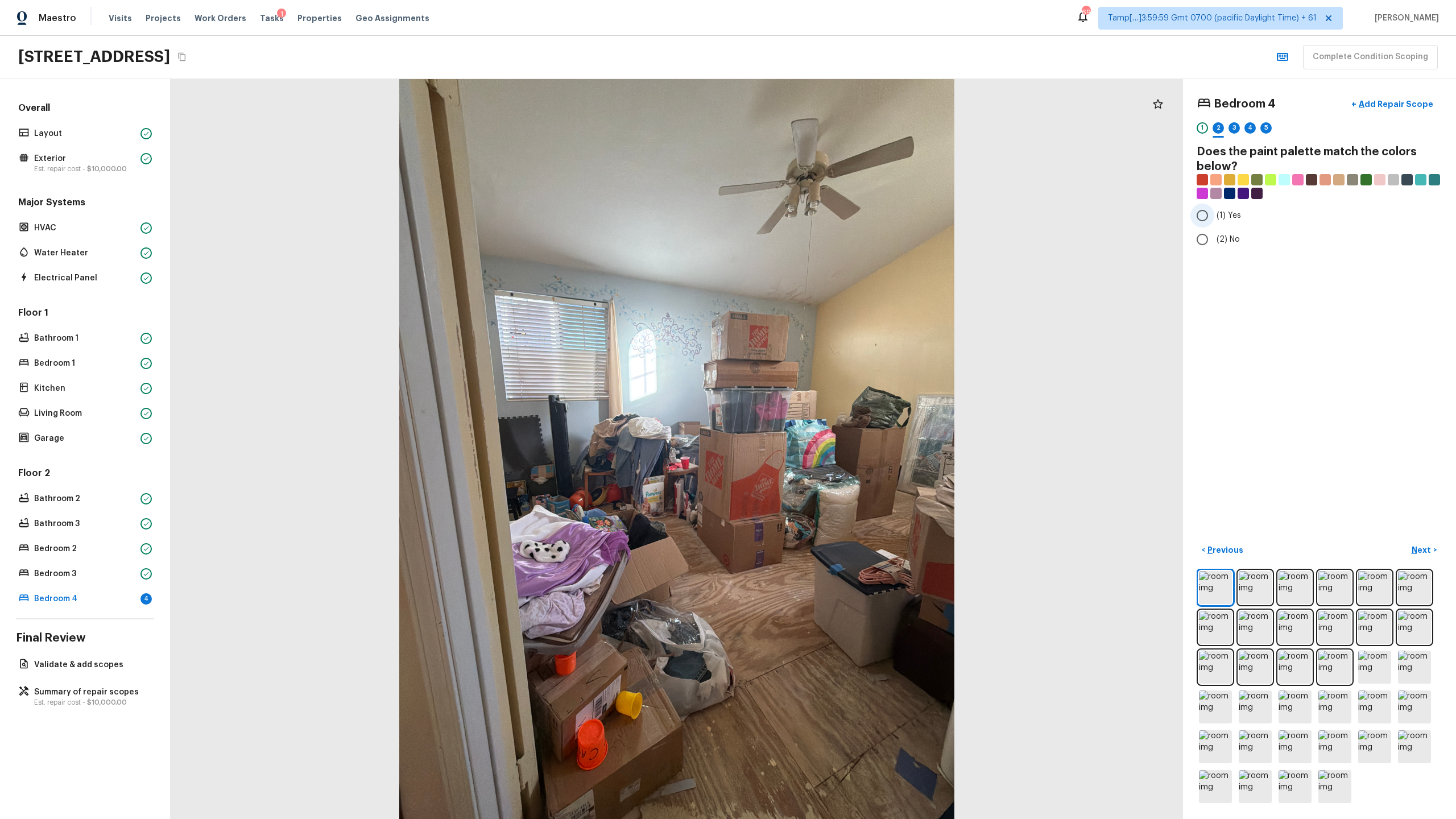
click at [816, 204] on label "(1) Yes" at bounding box center [1311, 216] width 243 height 24
click at [816, 204] on input "(1) Yes" at bounding box center [1202, 216] width 24 height 24
radio input "true"
click at [816, 128] on div "3" at bounding box center [1234, 128] width 11 height 11
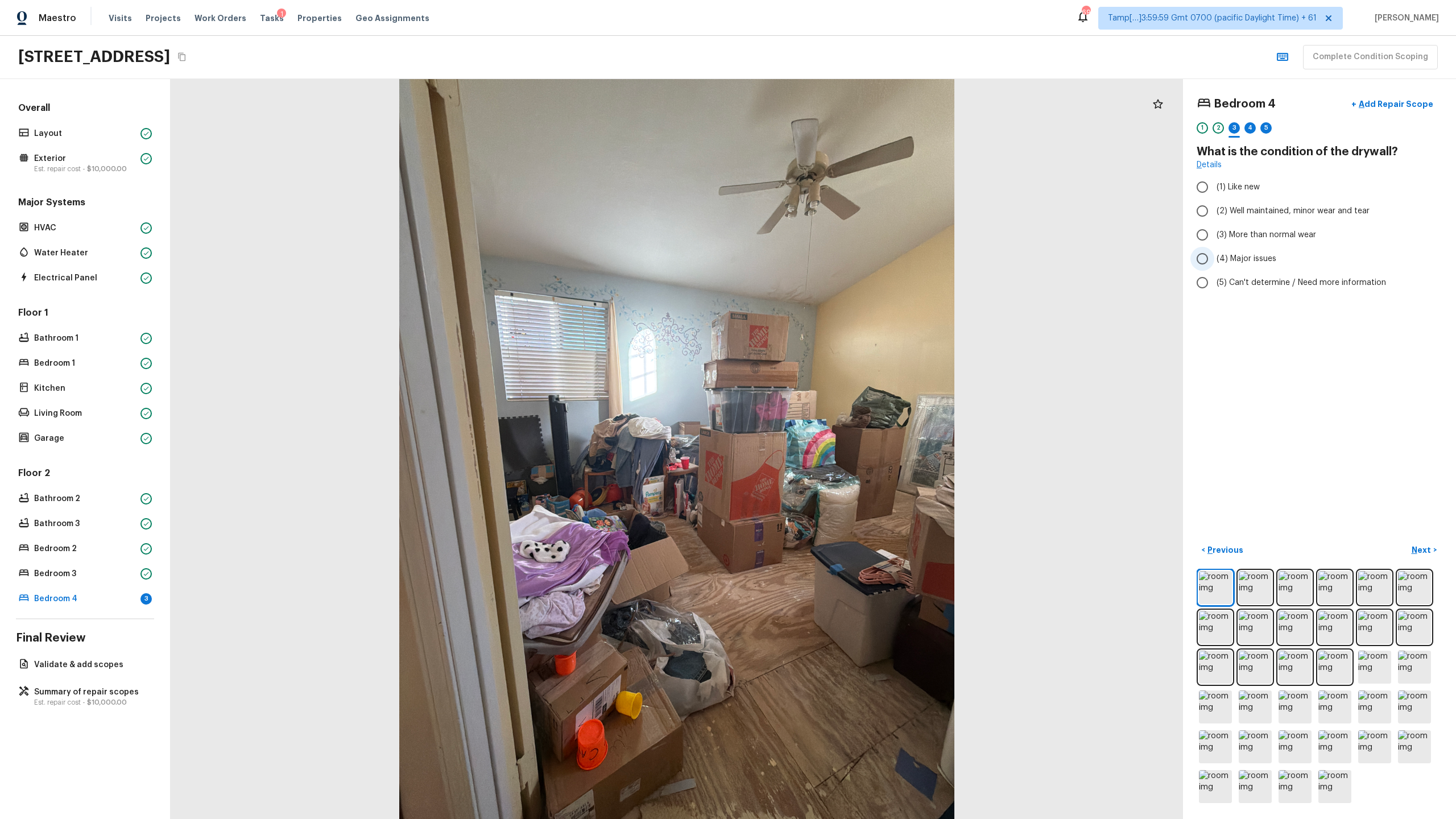
click at [816, 259] on span "(4) Major issues" at bounding box center [1246, 259] width 60 height 11
click at [816, 259] on input "(4) Major issues" at bounding box center [1202, 259] width 24 height 24
radio input "true"
click at [816, 130] on div "4" at bounding box center [1250, 128] width 11 height 11
click at [816, 271] on span "(4) Carpet" at bounding box center [1237, 272] width 40 height 11
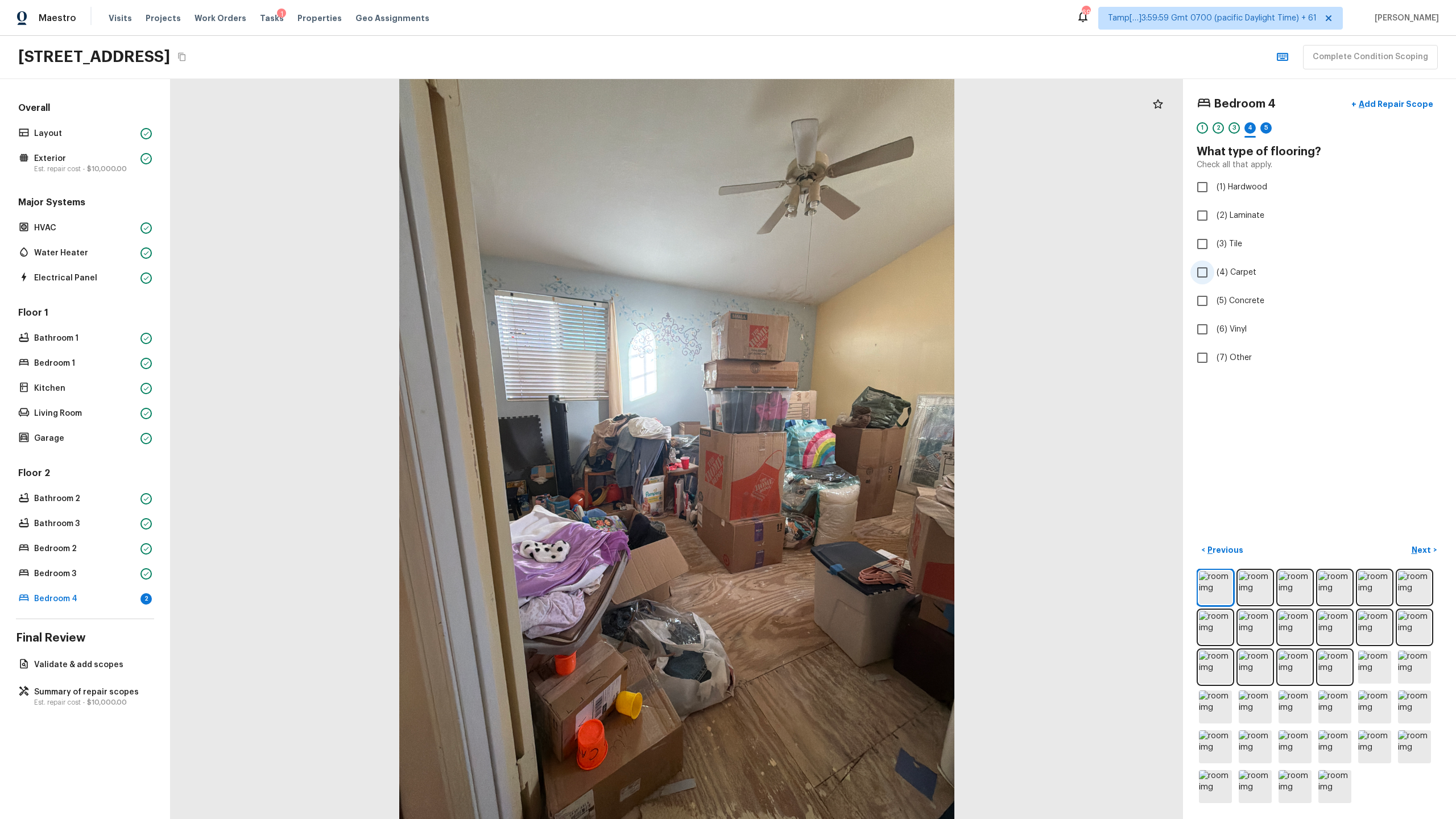
click at [816, 271] on input "(4) Carpet" at bounding box center [1202, 272] width 24 height 24
checkbox input "true"
click at [816, 136] on div at bounding box center [1266, 136] width 11 height 2
click at [816, 254] on span "(4) Major issues" at bounding box center [1246, 259] width 60 height 11
click at [816, 254] on input "(4) Major issues" at bounding box center [1202, 259] width 24 height 24
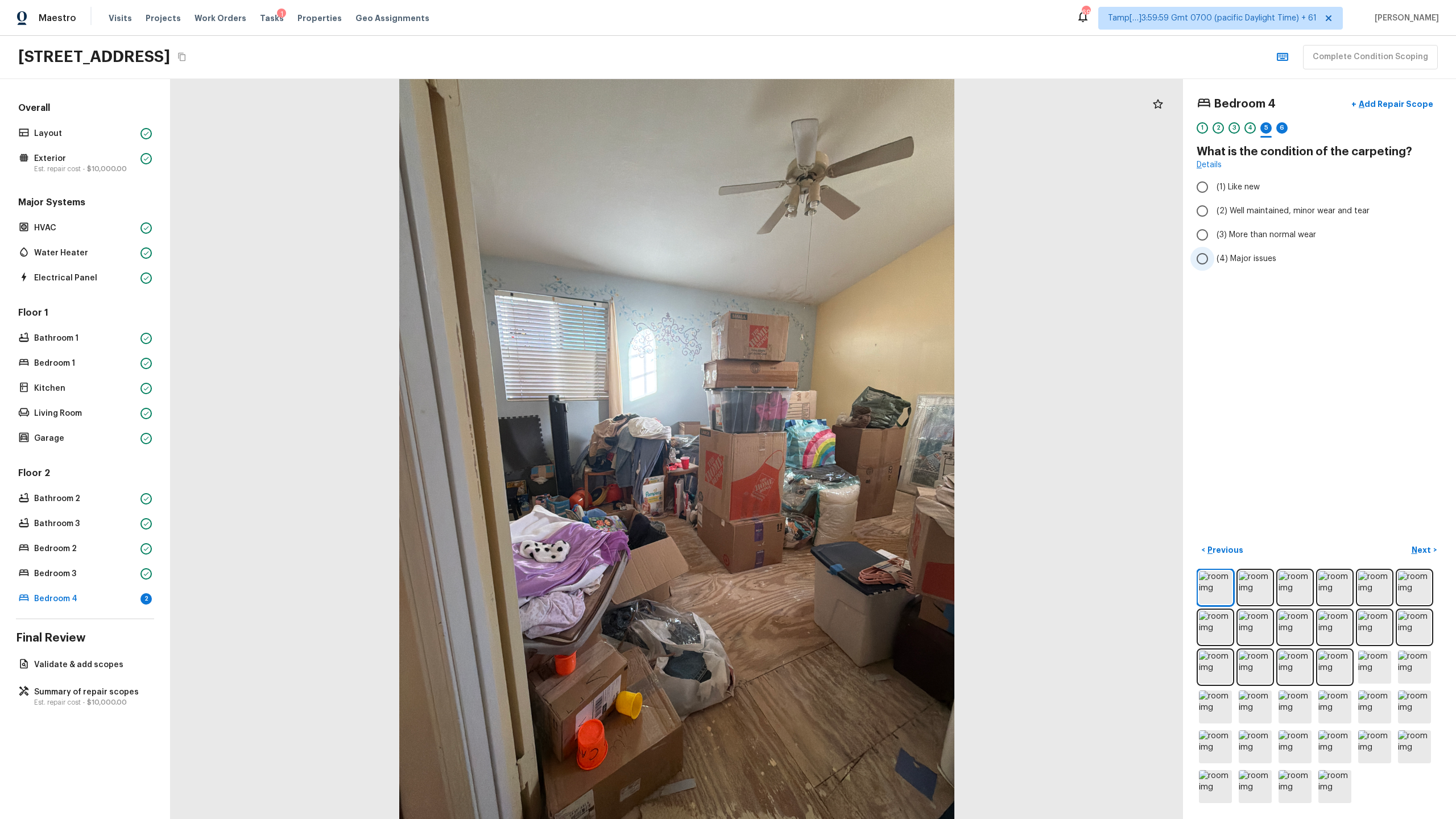
radio input "true"
click at [816, 128] on div "6" at bounding box center [1282, 128] width 11 height 11
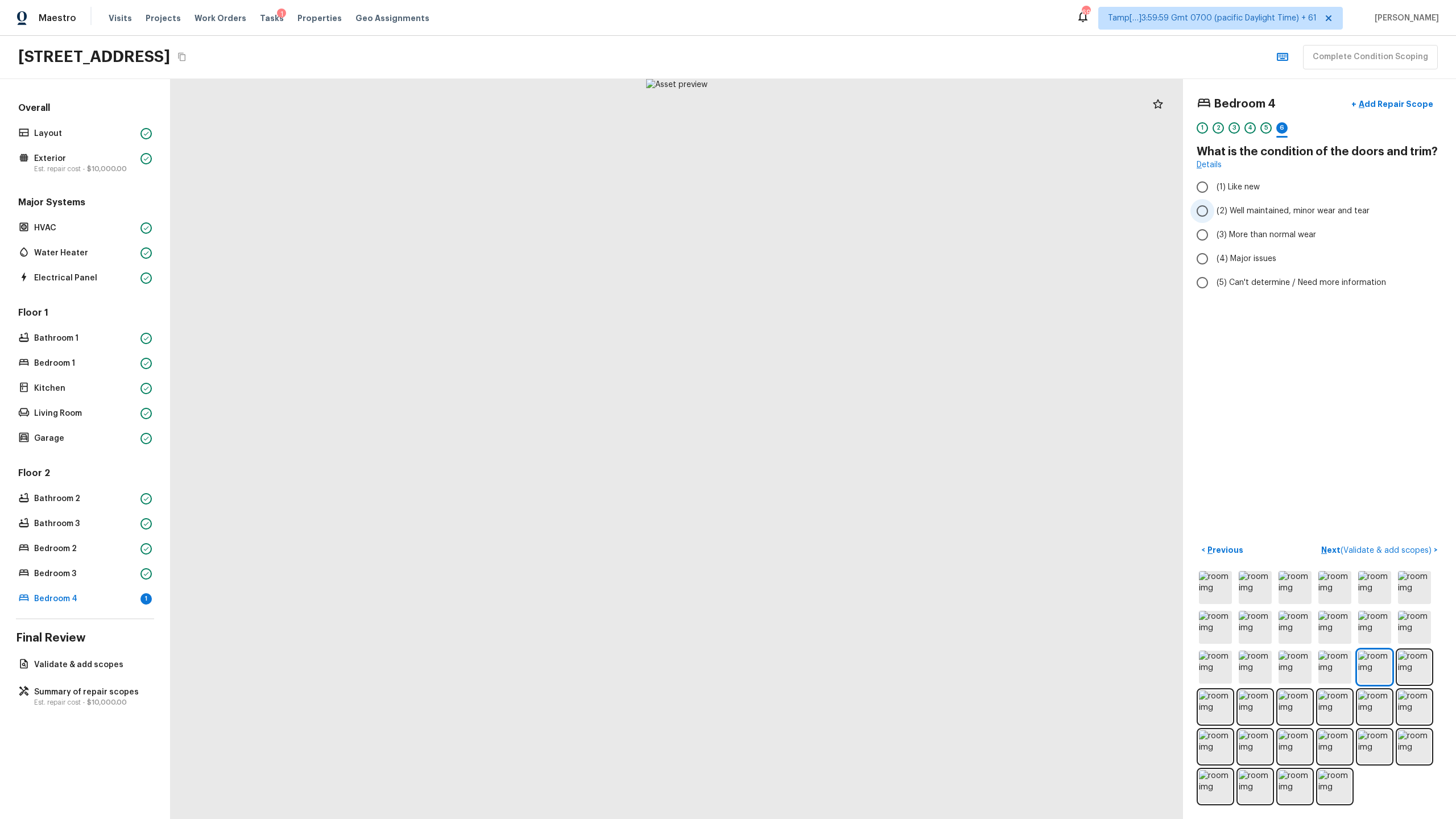
click at [816, 218] on label "(2) Well maintained, minor wear and tear" at bounding box center [1311, 211] width 243 height 24
click at [816, 218] on input "(2) Well maintained, minor wear and tear" at bounding box center [1202, 211] width 24 height 24
radio input "true"
click at [816, 236] on span "(3) More than normal wear" at bounding box center [1266, 235] width 100 height 11
click at [816, 236] on input "(3) More than normal wear" at bounding box center [1202, 235] width 24 height 24
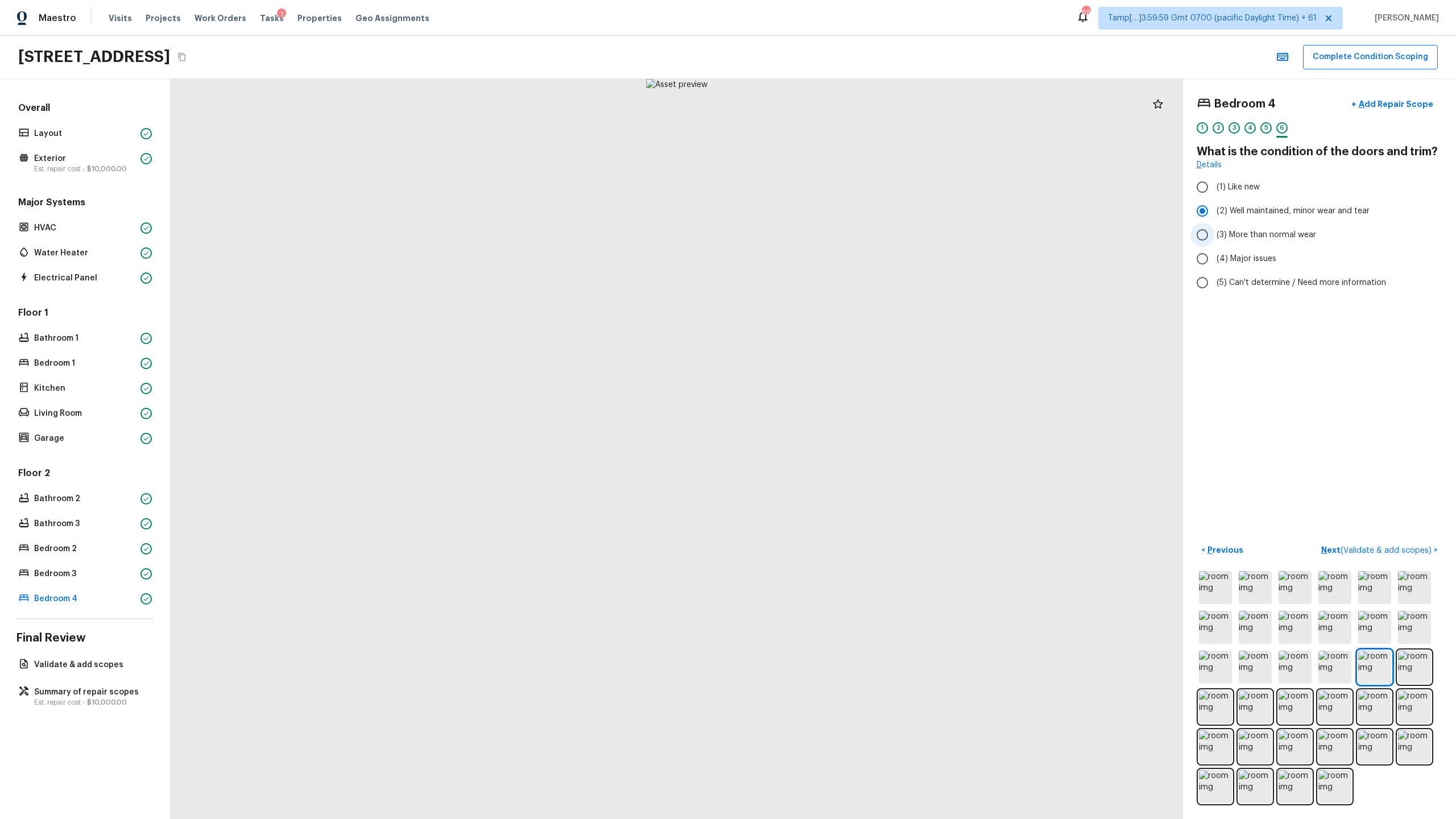
radio input "true"
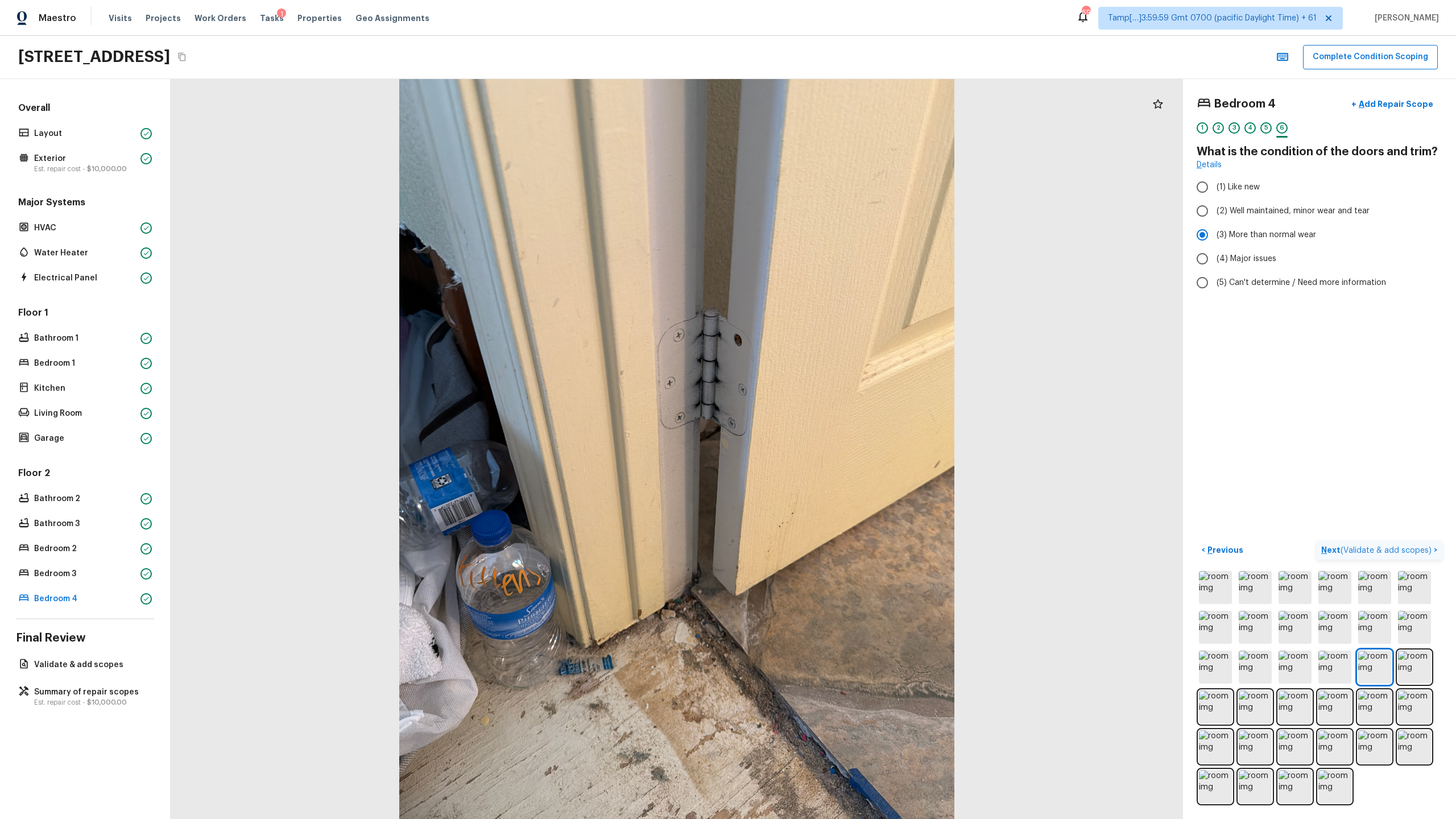
click at [816, 398] on p "Next ( Validate & add scopes )" at bounding box center [1377, 550] width 113 height 12
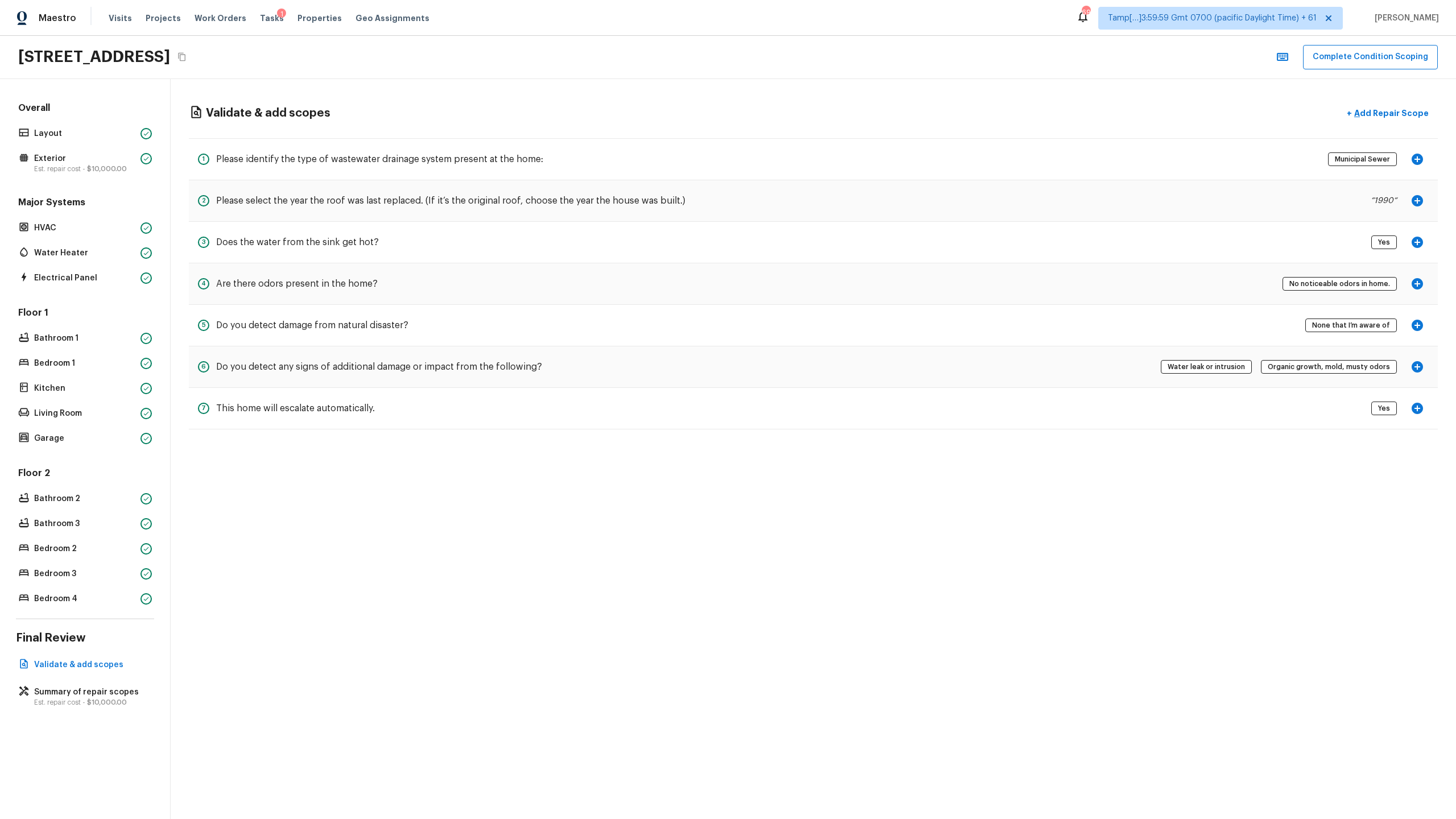
click at [816, 203] on icon "button" at bounding box center [1417, 201] width 14 height 14
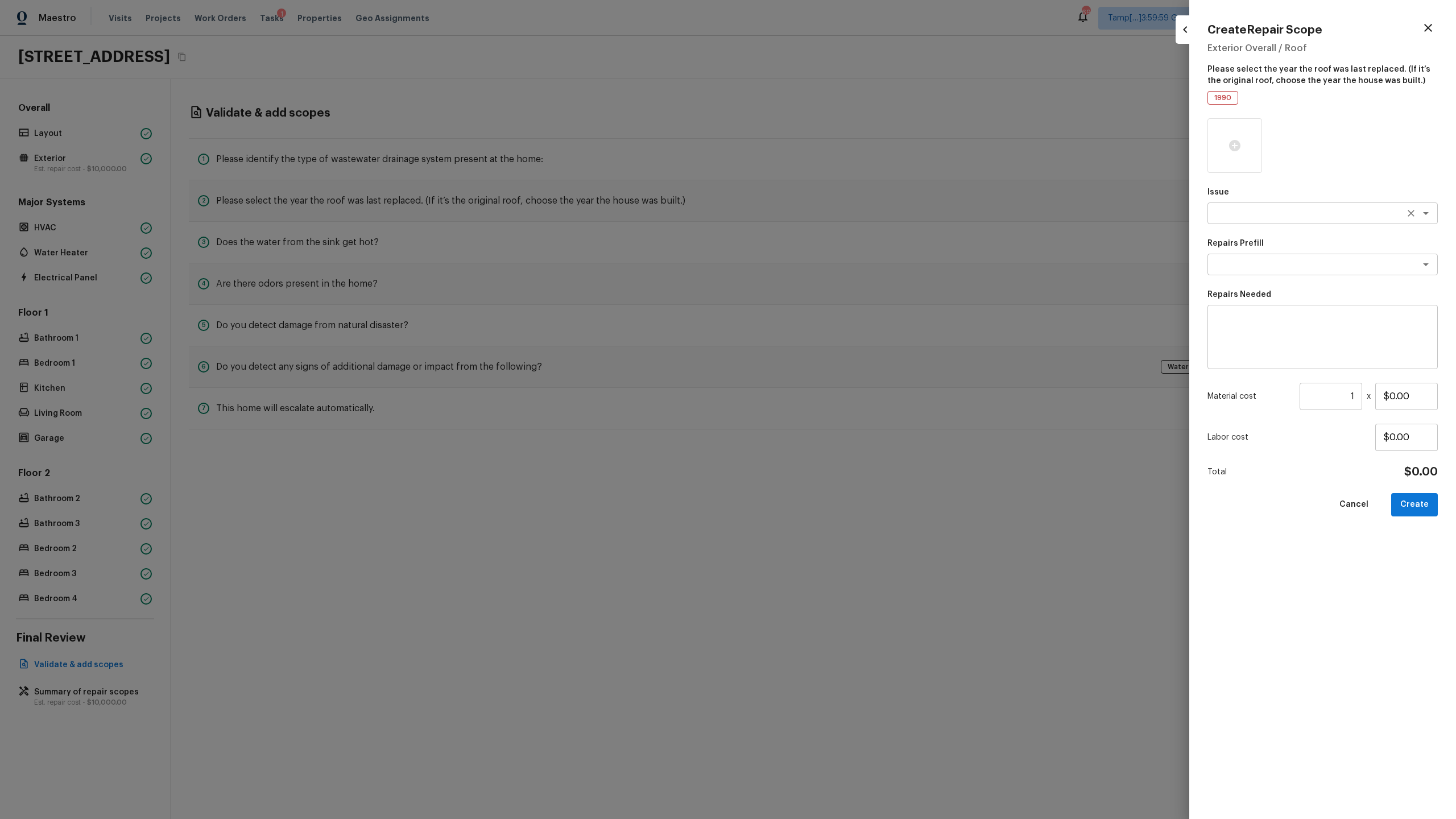
click at [816, 211] on textarea at bounding box center [1307, 213] width 188 height 11
click at [816, 274] on li "ACQ: Tile Roof" at bounding box center [1323, 274] width 230 height 18
click at [816, 274] on div "x ​" at bounding box center [1323, 264] width 230 height 22
type textarea "ACQ: Tile Roof"
click at [816, 284] on li "Tile Roof Replacement Required" at bounding box center [1323, 289] width 230 height 18
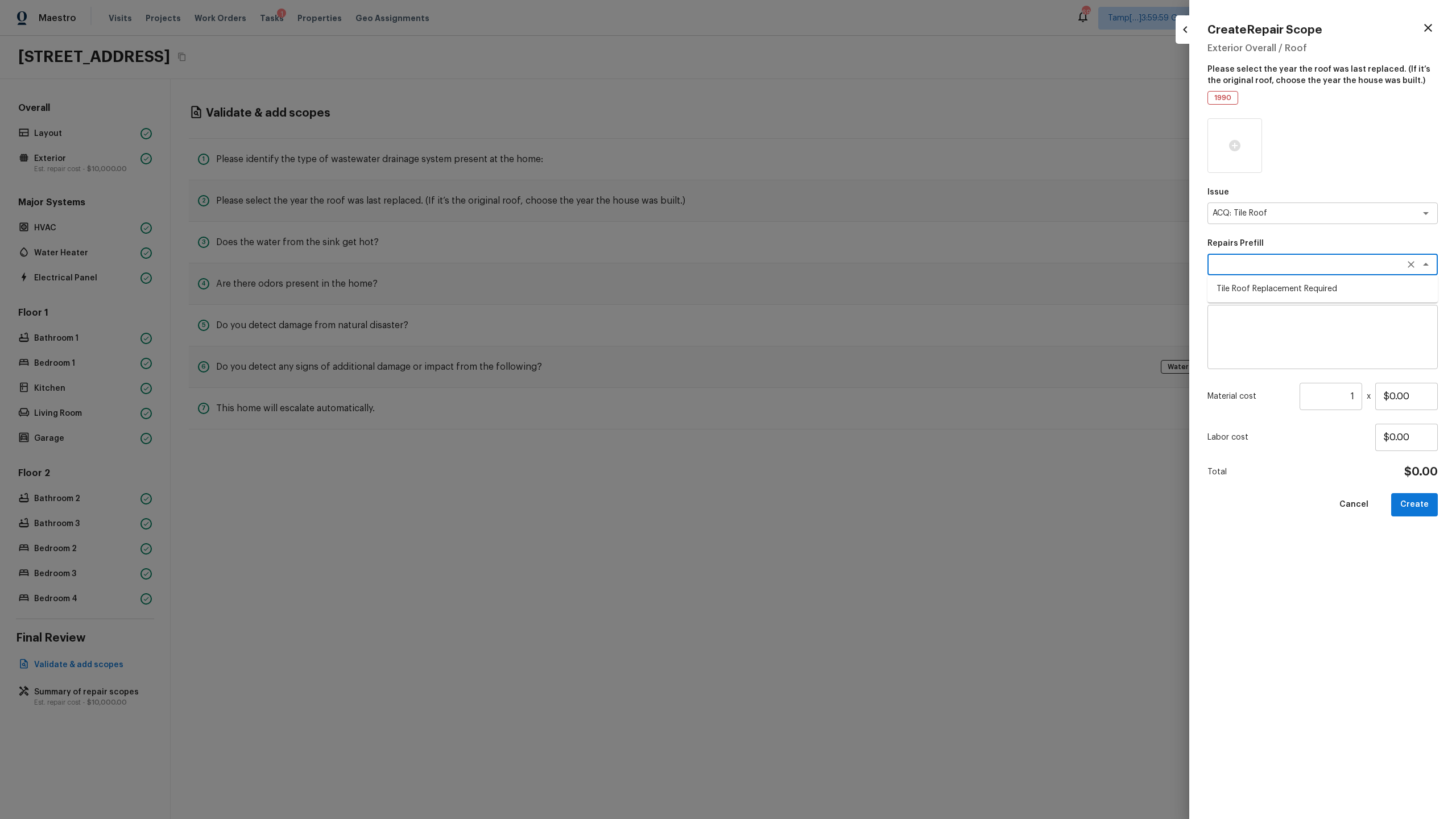
type textarea "Tile Roof Replacement Required"
type textarea "Acquisition Scope: Replacement required. Per SQFT."
type input "$16.10"
click at [816, 396] on input "1" at bounding box center [1331, 396] width 62 height 27
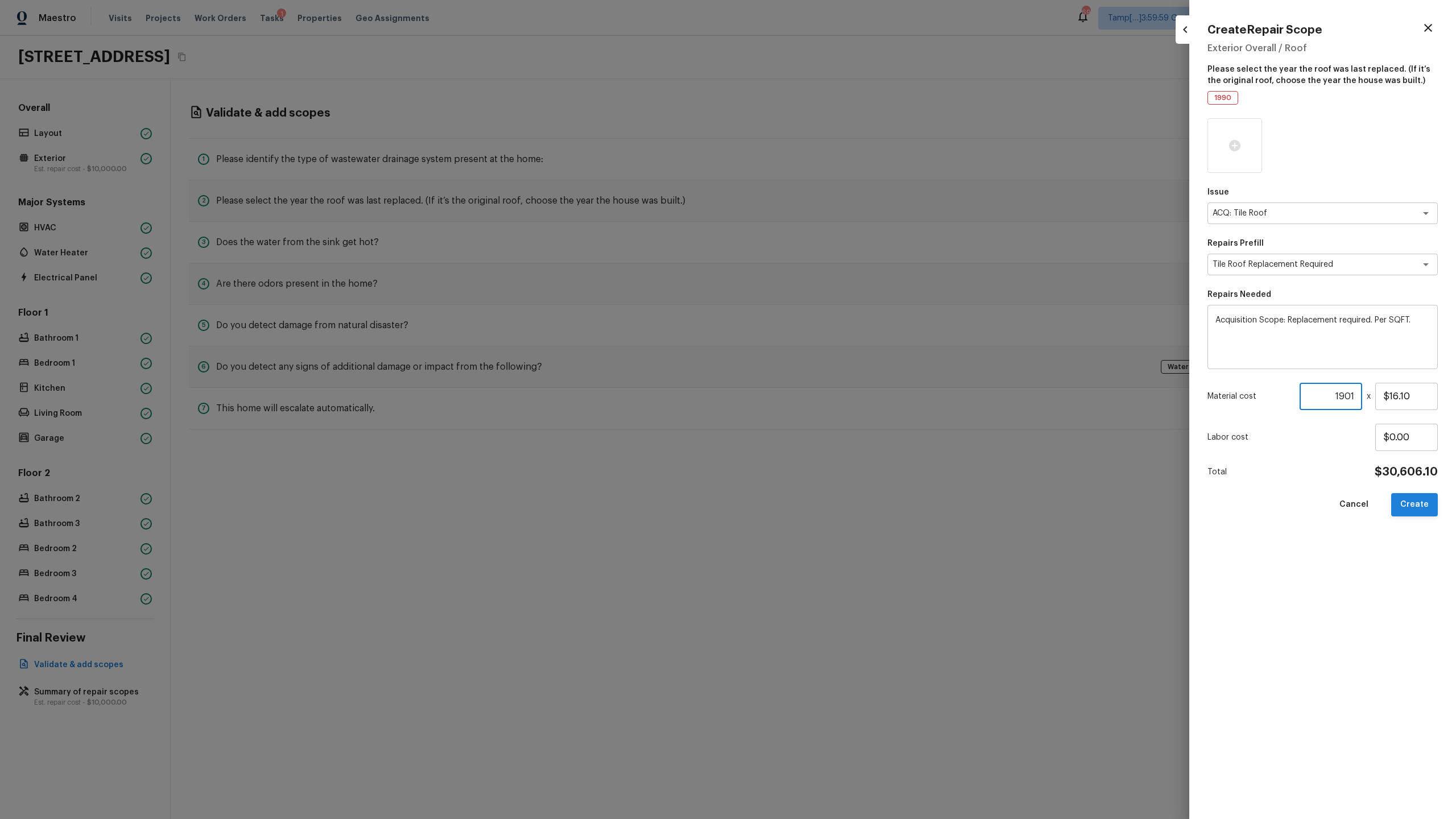
type input "1901"
click at [816, 398] on button "Create" at bounding box center [1414, 504] width 47 height 23
type input "1"
type input "$0.00"
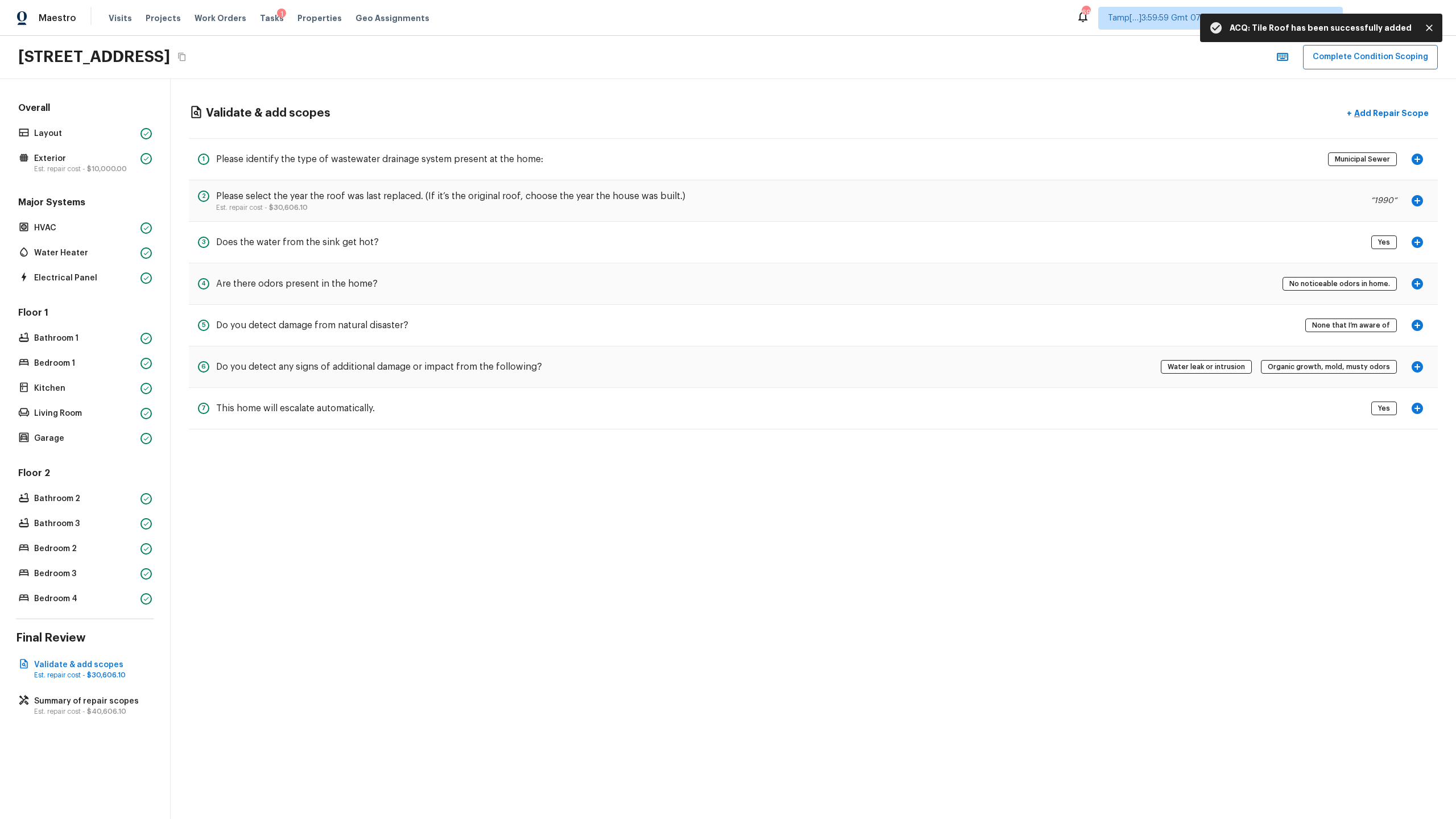
click at [816, 285] on icon "button" at bounding box center [1417, 284] width 11 height 11
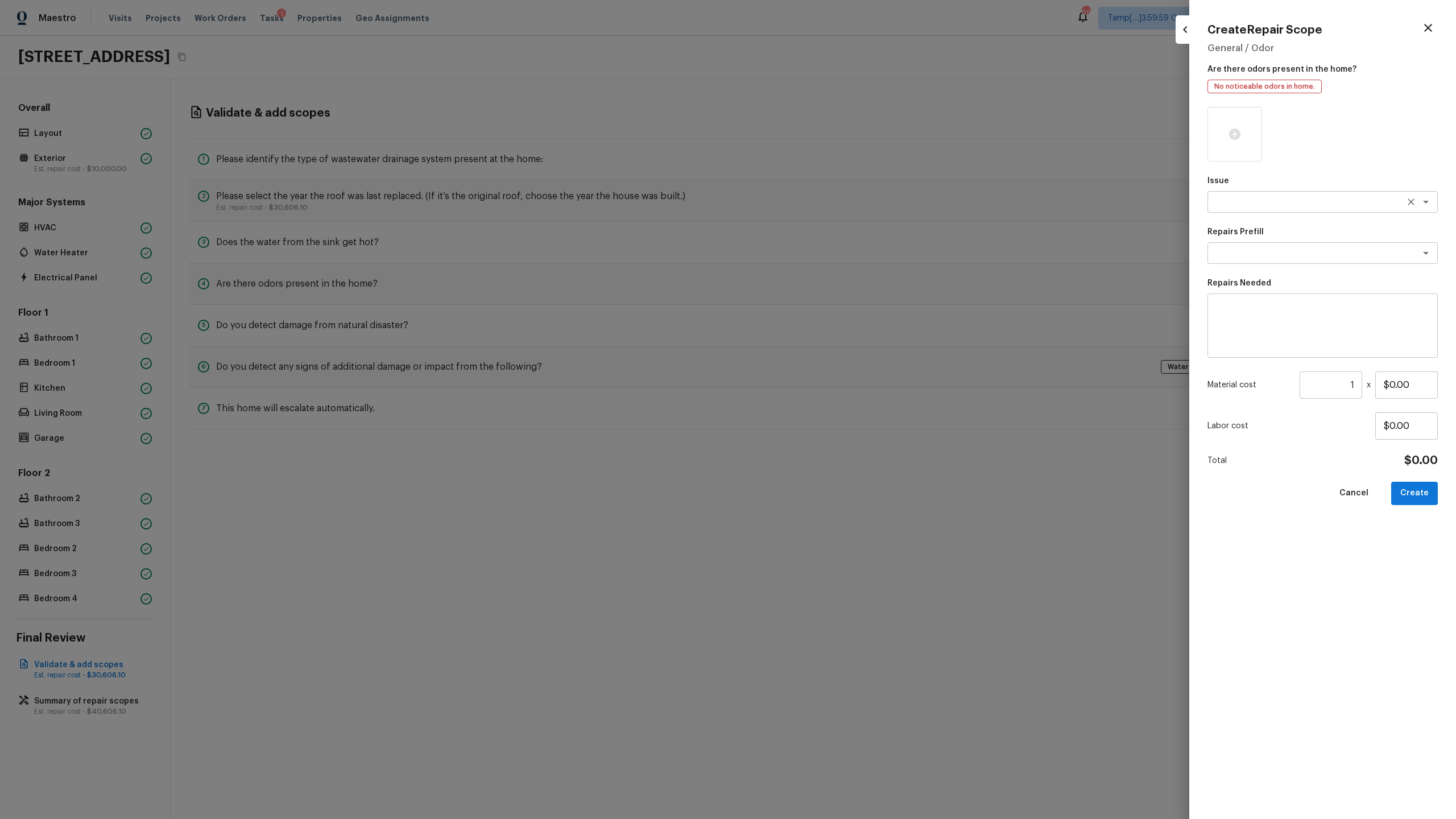
click at [816, 207] on textarea at bounding box center [1307, 202] width 188 height 11
click at [816, 249] on li "Pet Odor" at bounding box center [1323, 244] width 230 height 18
type textarea "Pet Odor"
click at [816, 251] on textarea at bounding box center [1307, 253] width 188 height 11
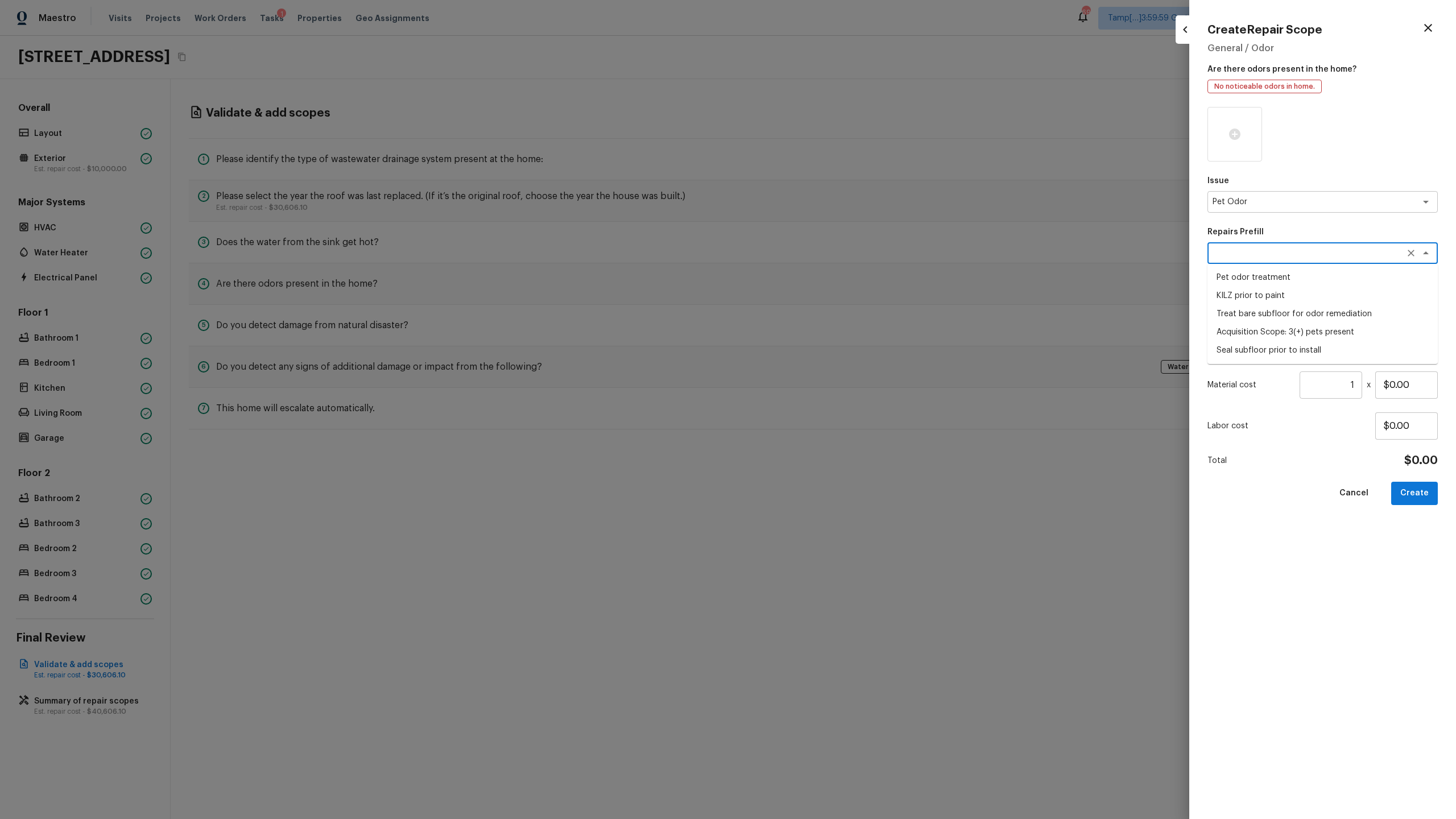
click at [816, 335] on li "Acquisition Scope: 3(+) pets present" at bounding box center [1323, 332] width 230 height 18
type textarea "Acquisition Scope: 3(+) pets present"
type input "$1,500.00"
click at [816, 398] on button "Create" at bounding box center [1414, 493] width 47 height 23
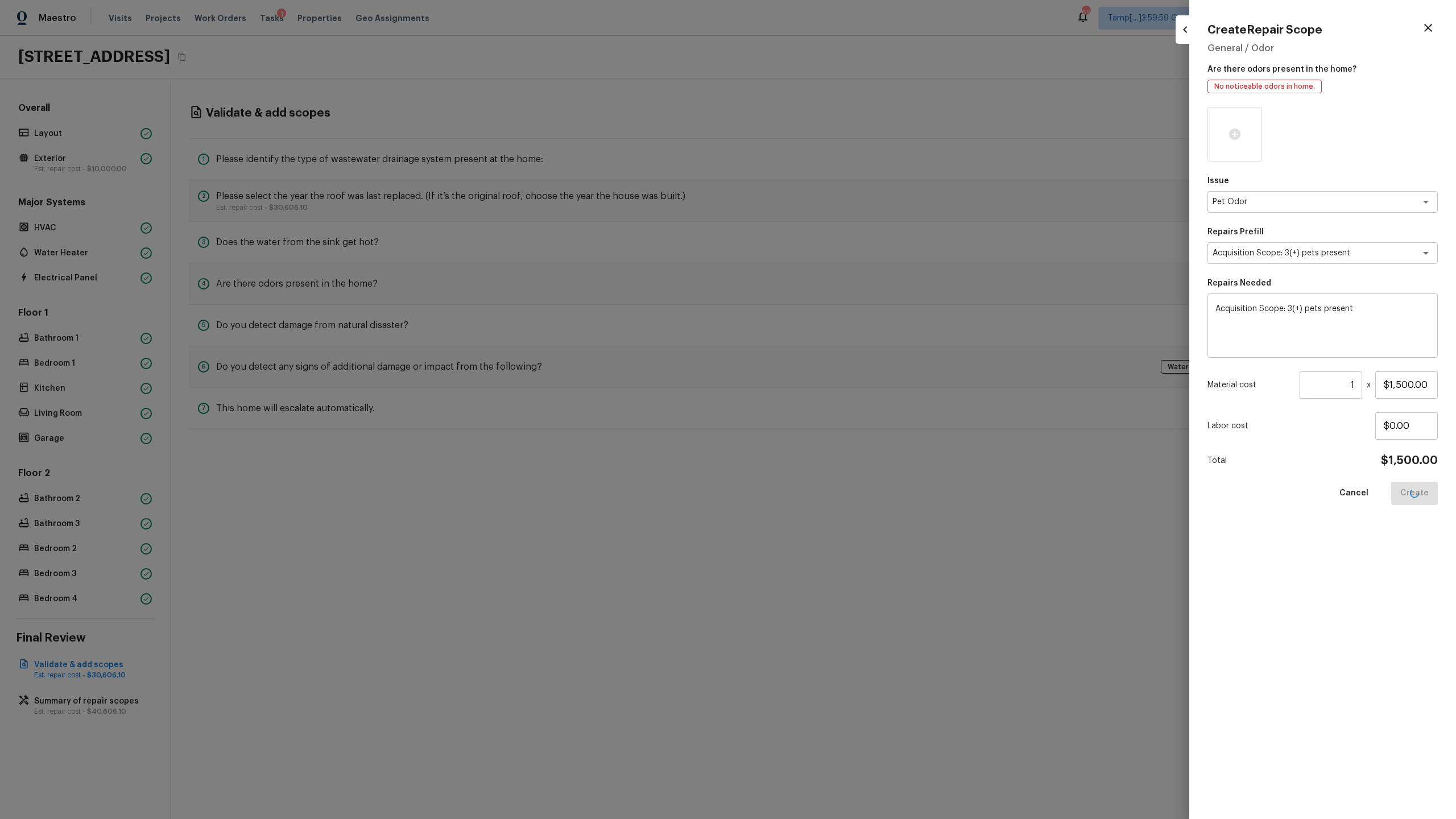
type input "$0.00"
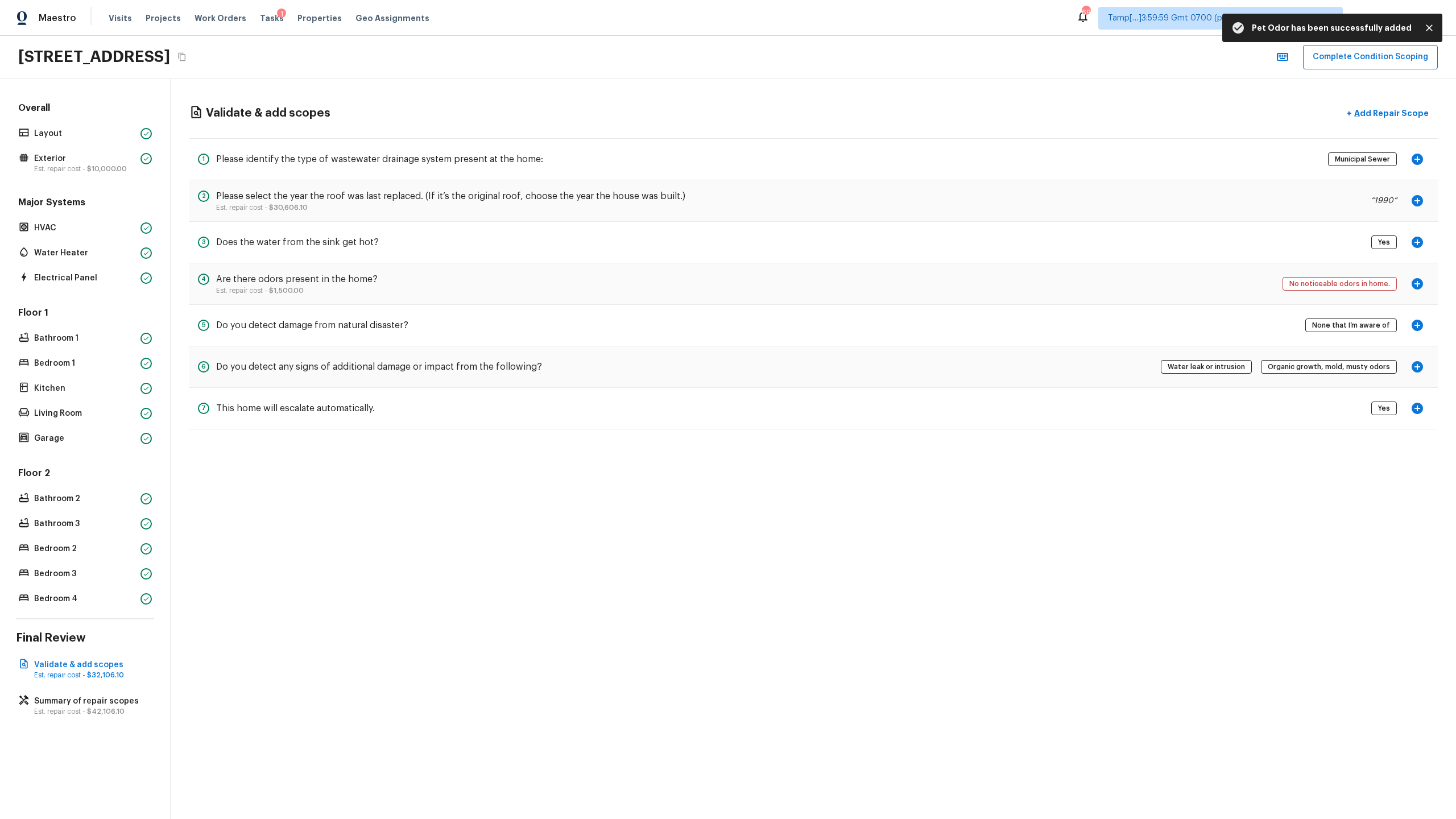
click at [816, 367] on icon "button" at bounding box center [1417, 366] width 11 height 11
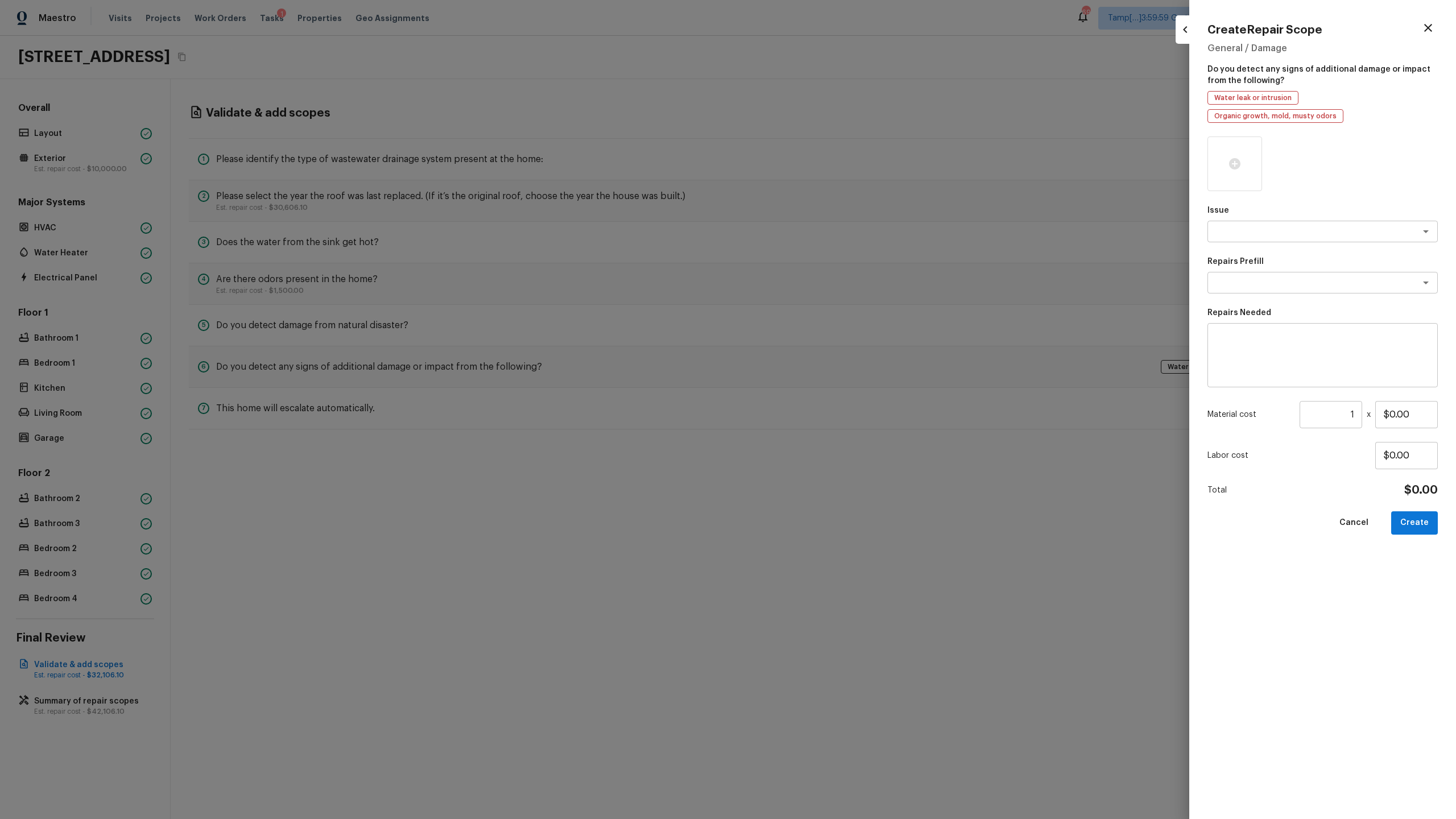
click at [816, 96] on span "Water leak or intrusion" at bounding box center [1253, 98] width 85 height 11
click at [816, 226] on textarea at bounding box center [1307, 231] width 188 height 11
click at [816, 252] on li "ACQ: Water Leak" at bounding box center [1323, 256] width 230 height 18
type textarea "ACQ: Water Leak"
click at [816, 275] on div "Issue ACQ: Water Leak x ​ Repairs Prefill x ​ Repairs Needed x ​ Material cost …" at bounding box center [1323, 468] width 230 height 664
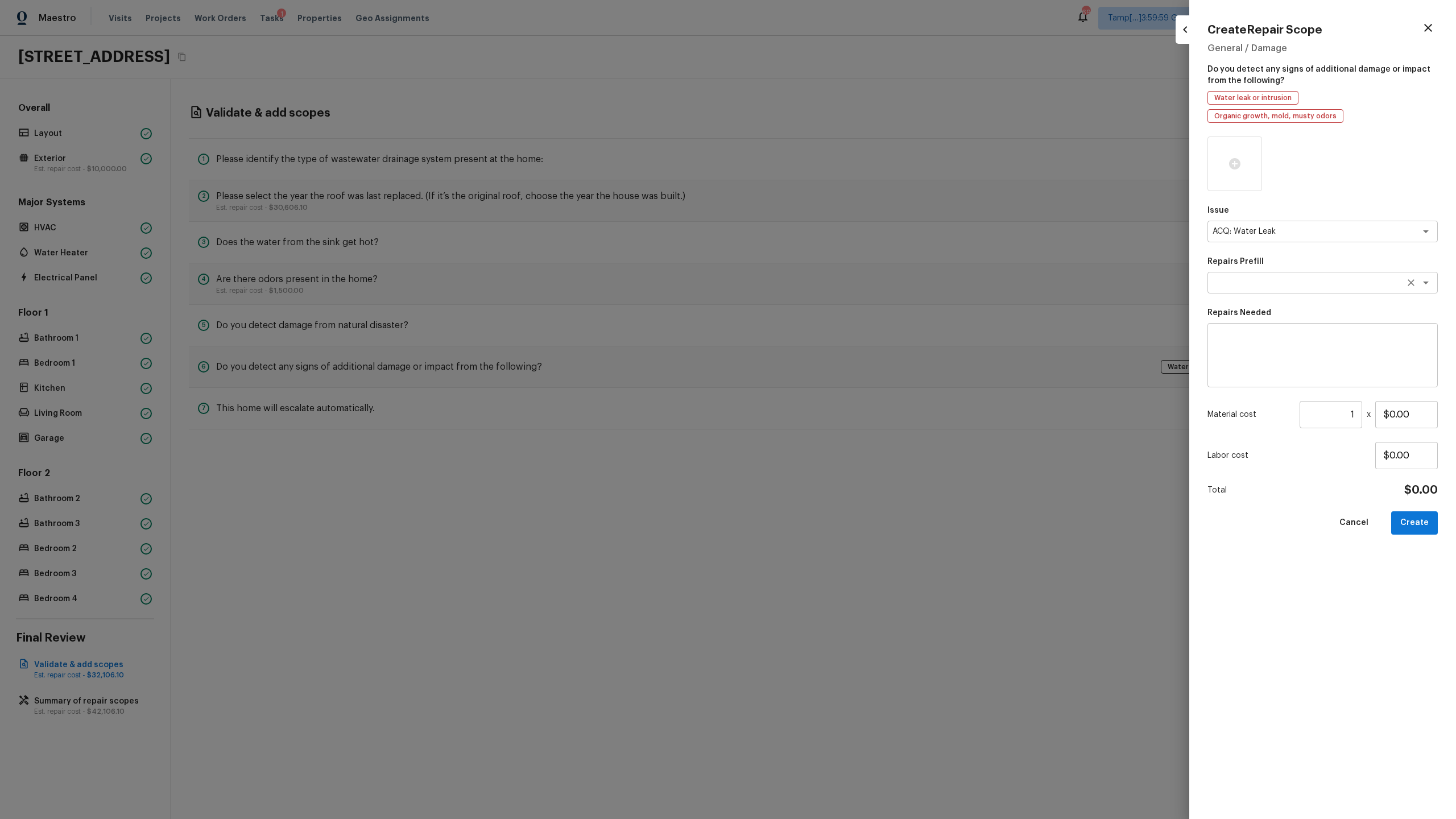
click at [816, 277] on textarea at bounding box center [1307, 282] width 188 height 11
click at [816, 287] on li "Possible roof leak" at bounding box center [1323, 289] width 230 height 18
type textarea "Possible roof leak"
type textarea "Acquisition Scope: Possible roof leak"
click at [816, 398] on input "$3,500.00" at bounding box center [1407, 414] width 62 height 27
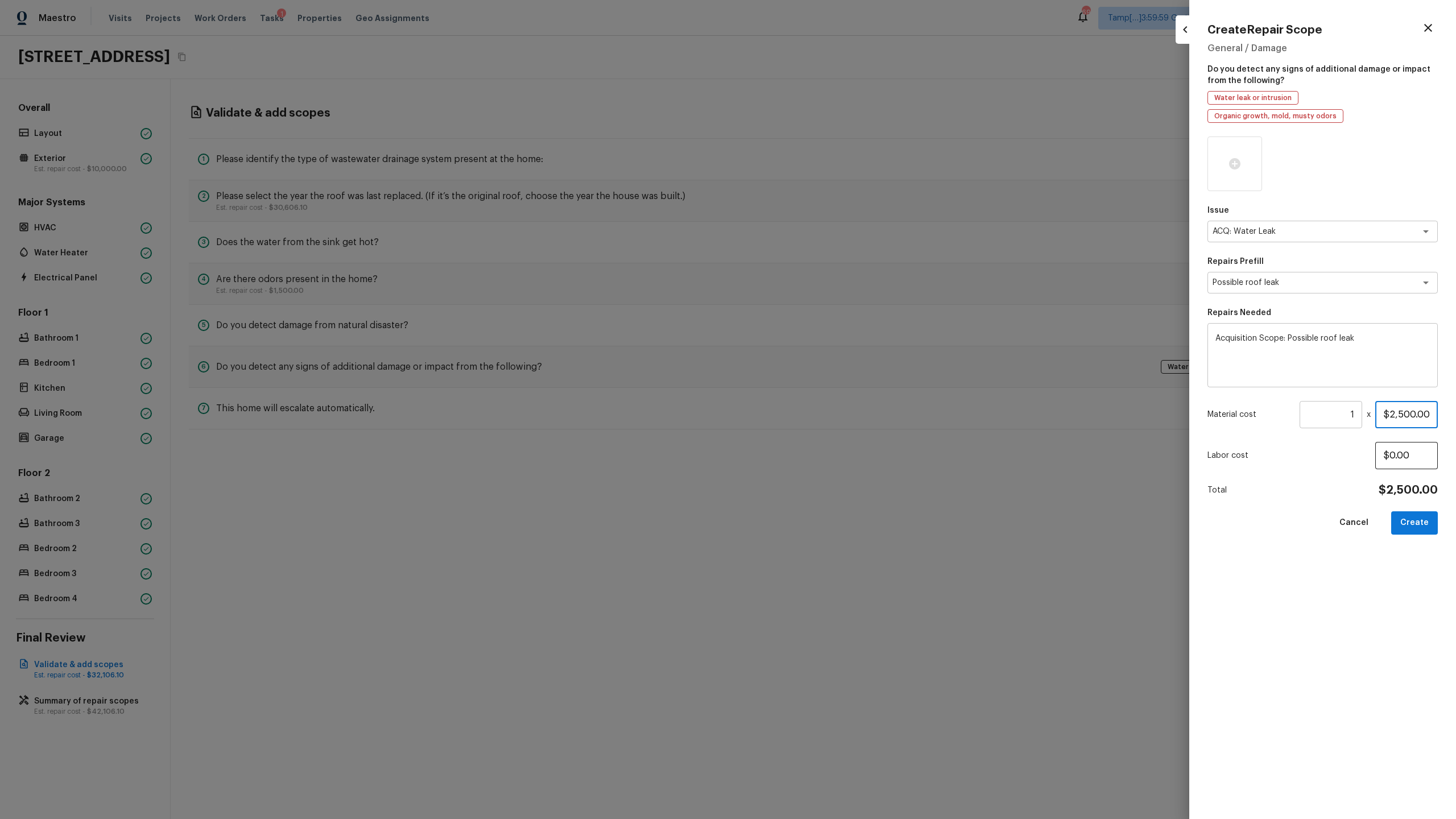
type input "$2,500.00"
click at [816, 398] on button "Create" at bounding box center [1414, 522] width 47 height 23
type input "$0.00"
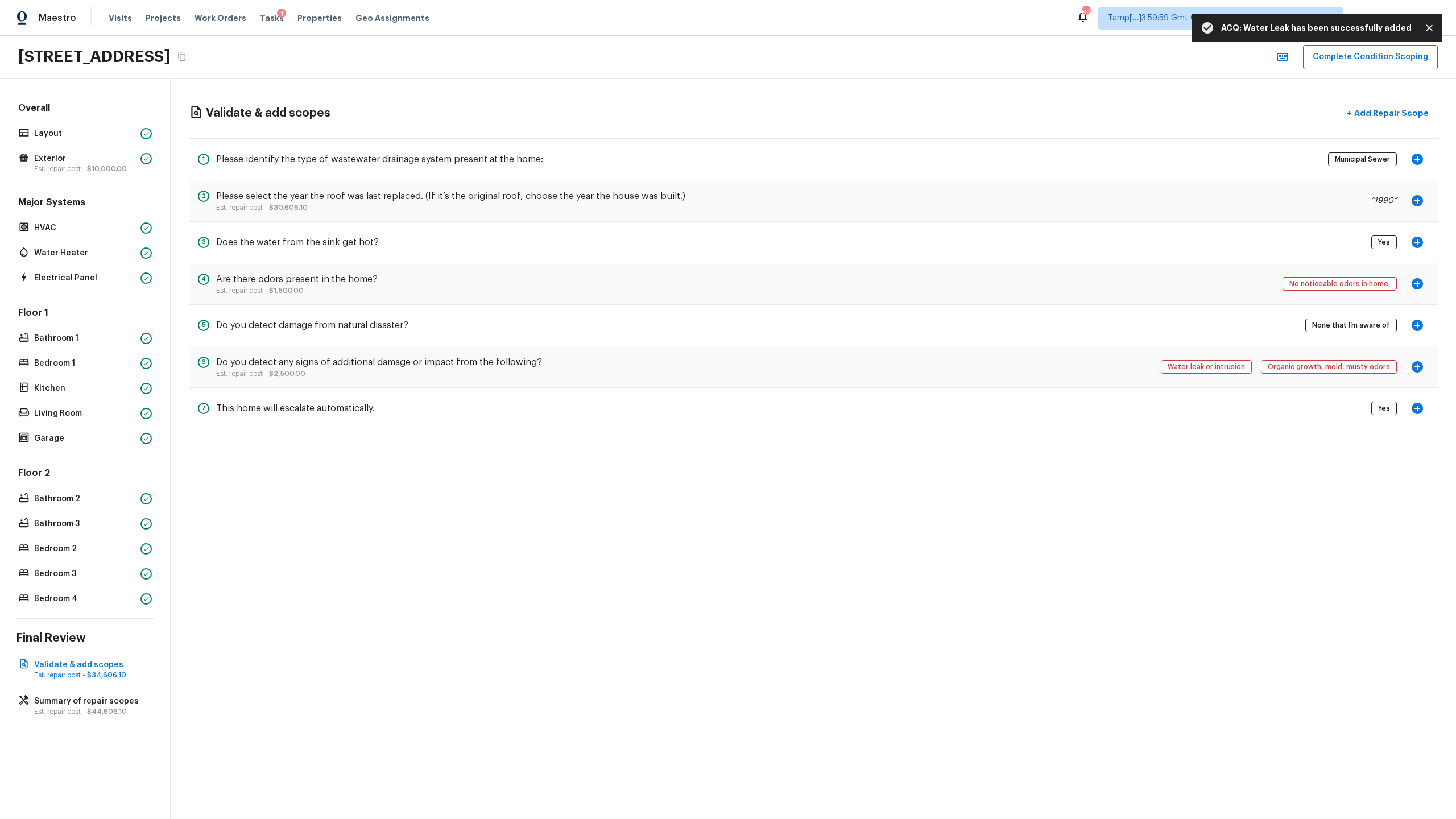
click at [816, 365] on icon "button" at bounding box center [1417, 366] width 11 height 11
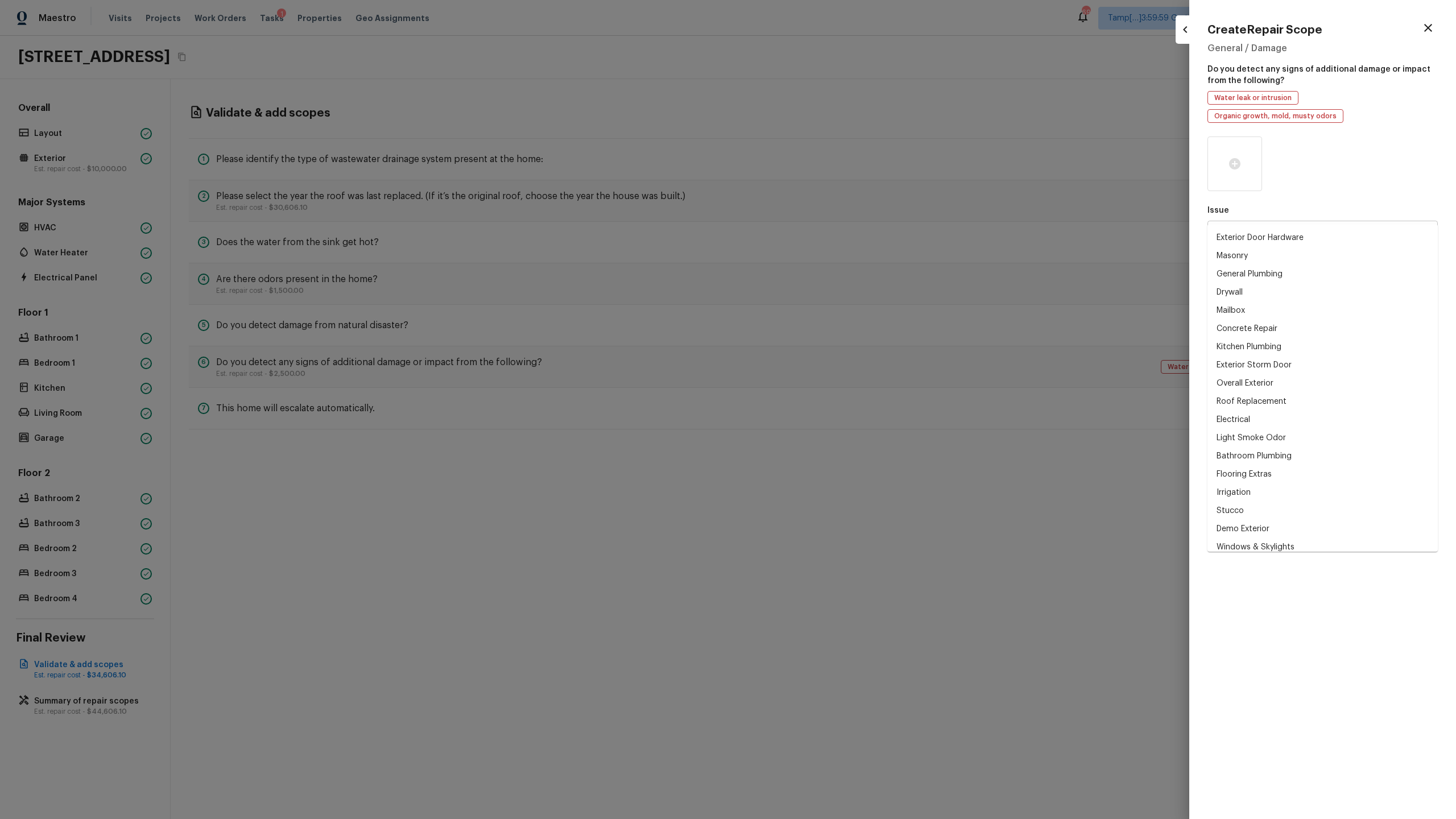
click at [816, 221] on div "x ​" at bounding box center [1323, 231] width 230 height 22
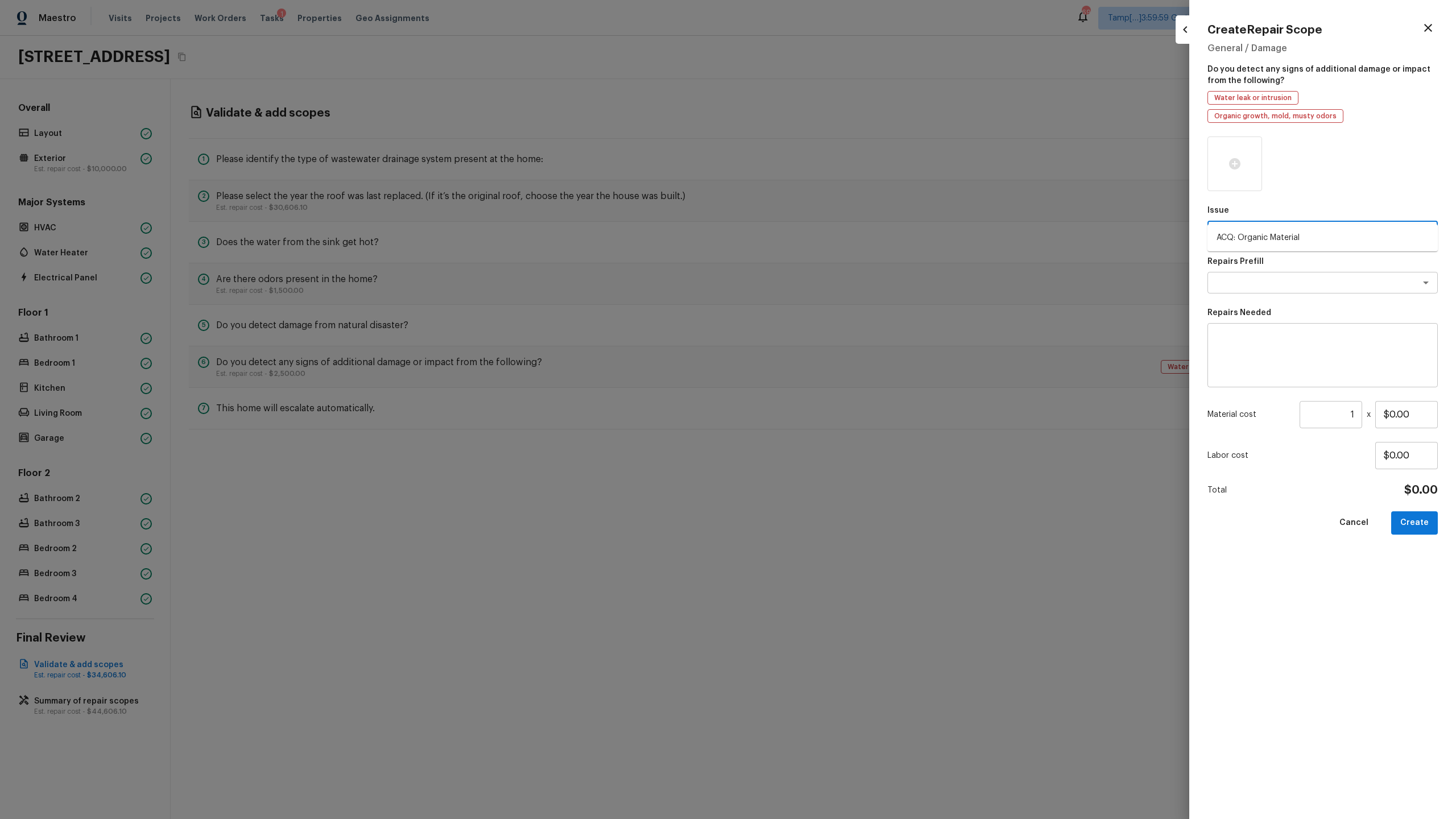
click at [816, 237] on li "ACQ: Organic Material" at bounding box center [1323, 237] width 230 height 18
type textarea "ACQ: Organic Material"
click at [816, 277] on textarea at bounding box center [1307, 282] width 188 height 11
click at [816, 327] on li "Organic Material - Bathroom 1" at bounding box center [1323, 325] width 230 height 18
type textarea "Organic Material - Bathroom 1"
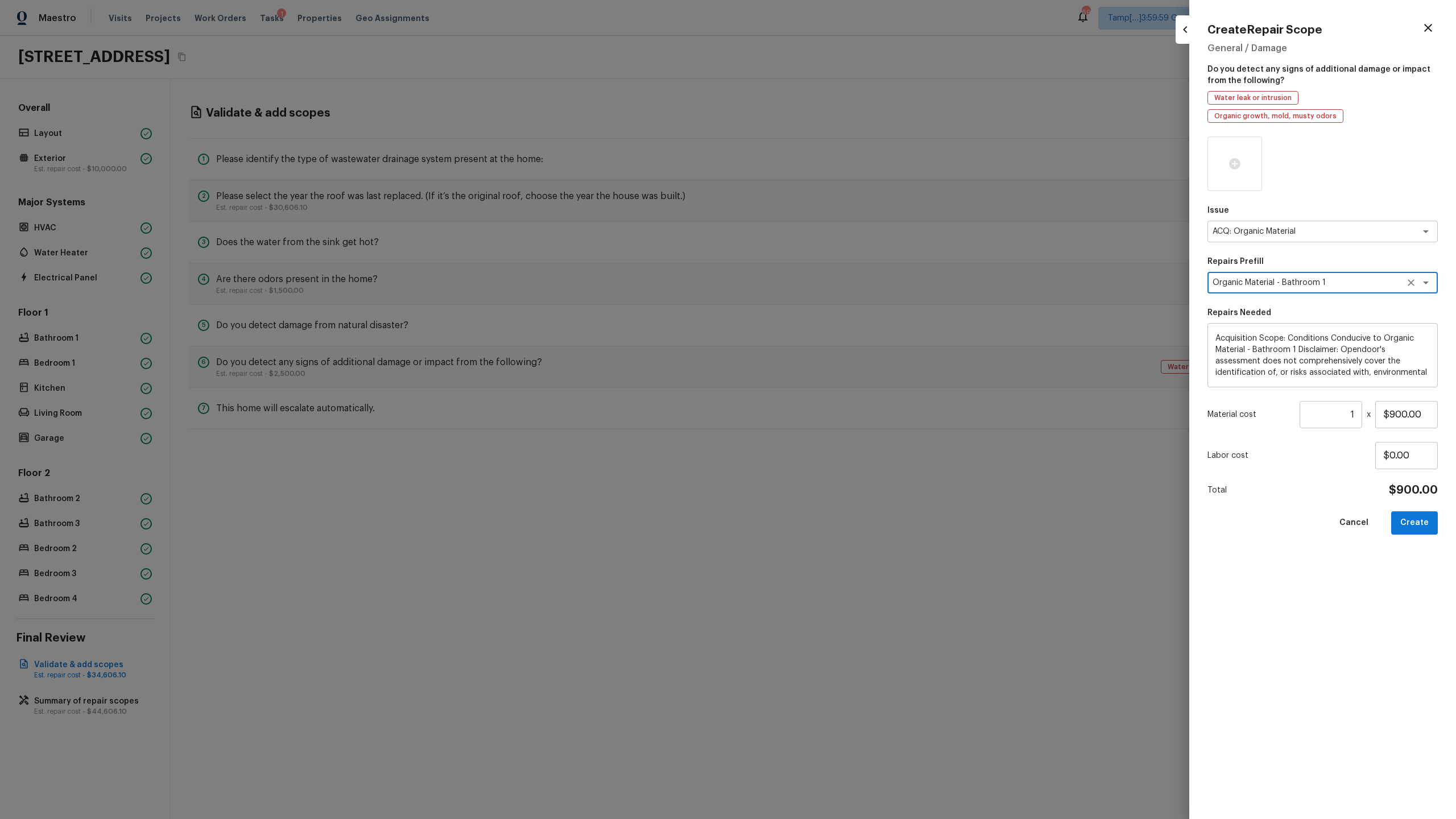
click at [816, 277] on textarea "Organic Material - Bathroom 1" at bounding box center [1307, 282] width 188 height 11
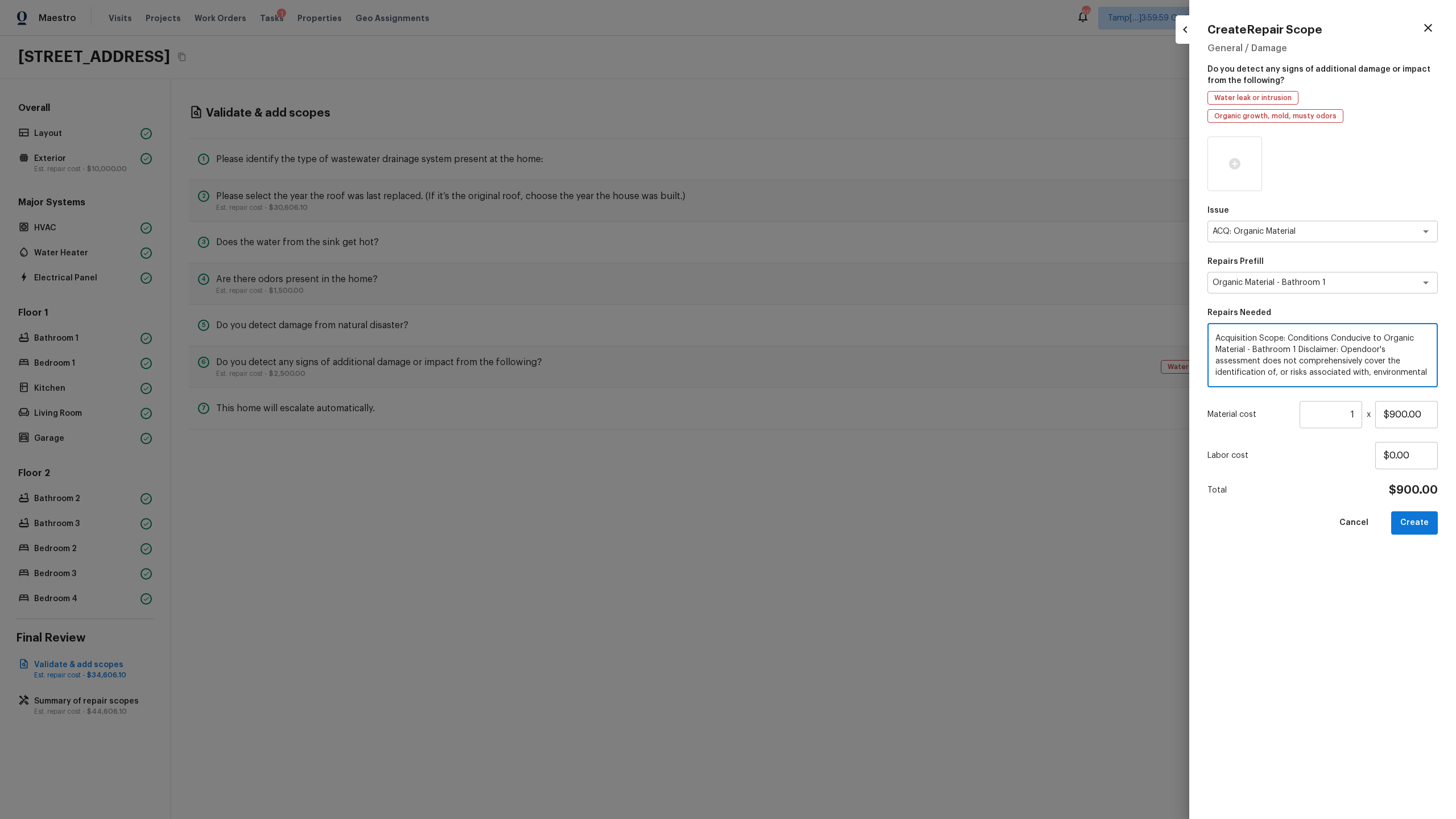
click at [816, 333] on textarea "Acquisition Scope: Conditions Conducive to Organic Material - Bathroom 1 Discla…" at bounding box center [1323, 355] width 215 height 46
click at [816, 398] on input "1" at bounding box center [1331, 414] width 62 height 27
click at [816, 398] on button "Create" at bounding box center [1414, 522] width 47 height 23
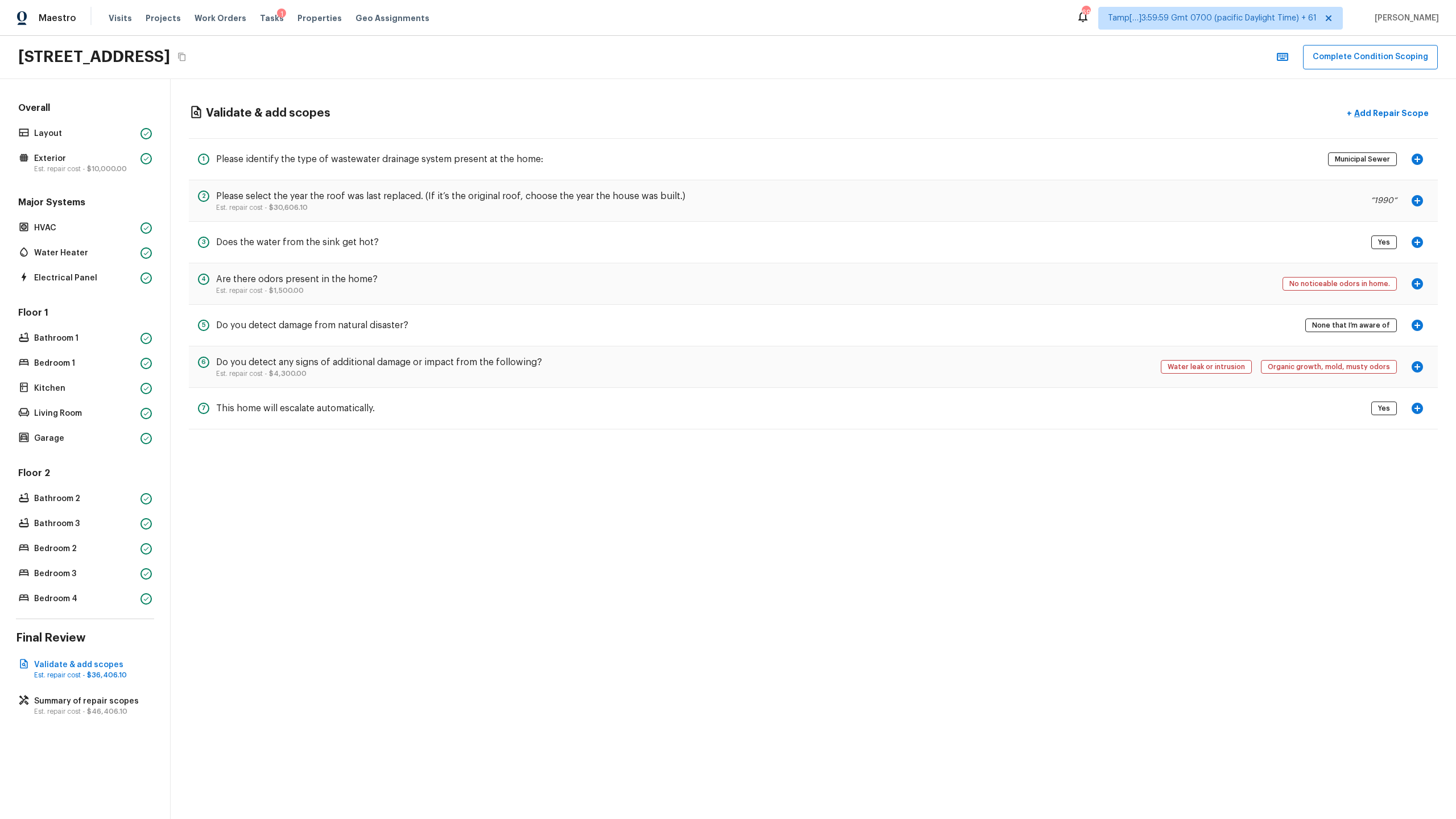
click at [816, 280] on icon "button" at bounding box center [1417, 284] width 11 height 11
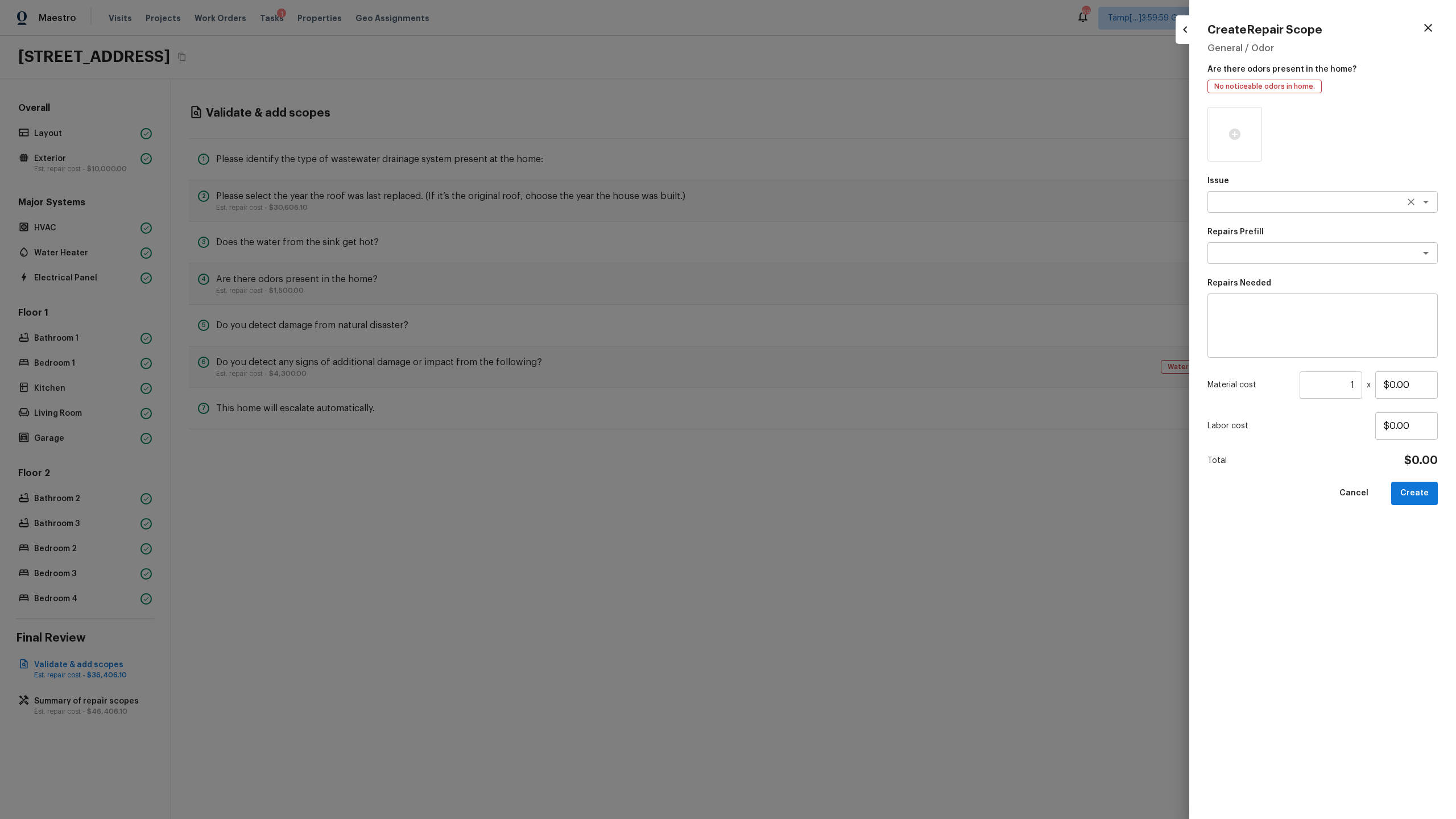
click at [816, 207] on textarea at bounding box center [1307, 202] width 188 height 11
click at [816, 295] on li "Other Odor" at bounding box center [1323, 299] width 230 height 18
click at [816, 240] on div "Repairs Prefill x ​" at bounding box center [1323, 245] width 230 height 37
click at [816, 251] on textarea at bounding box center [1307, 253] width 188 height 11
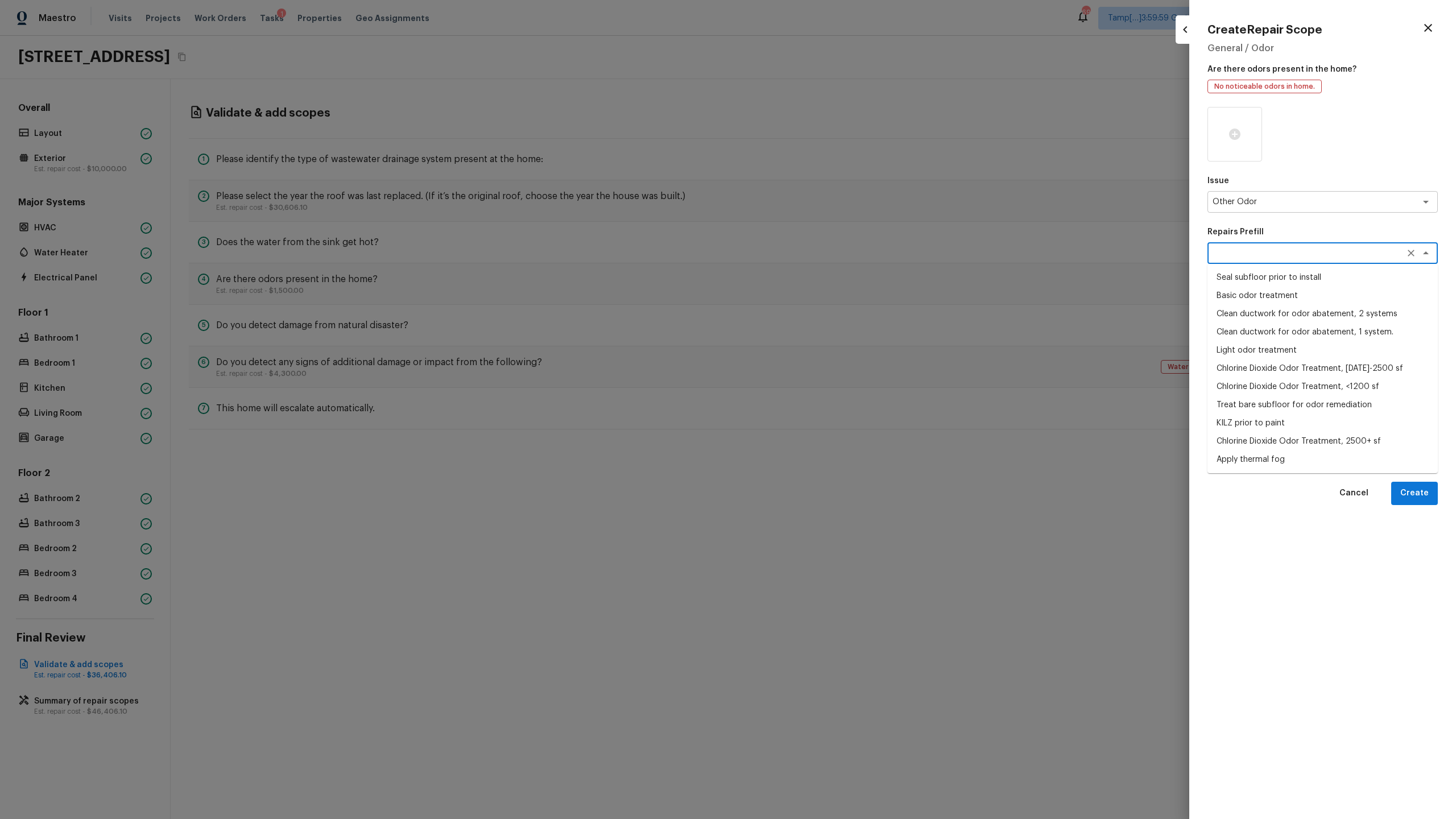
click at [816, 294] on li "Basic odor treatment" at bounding box center [1323, 295] width 230 height 18
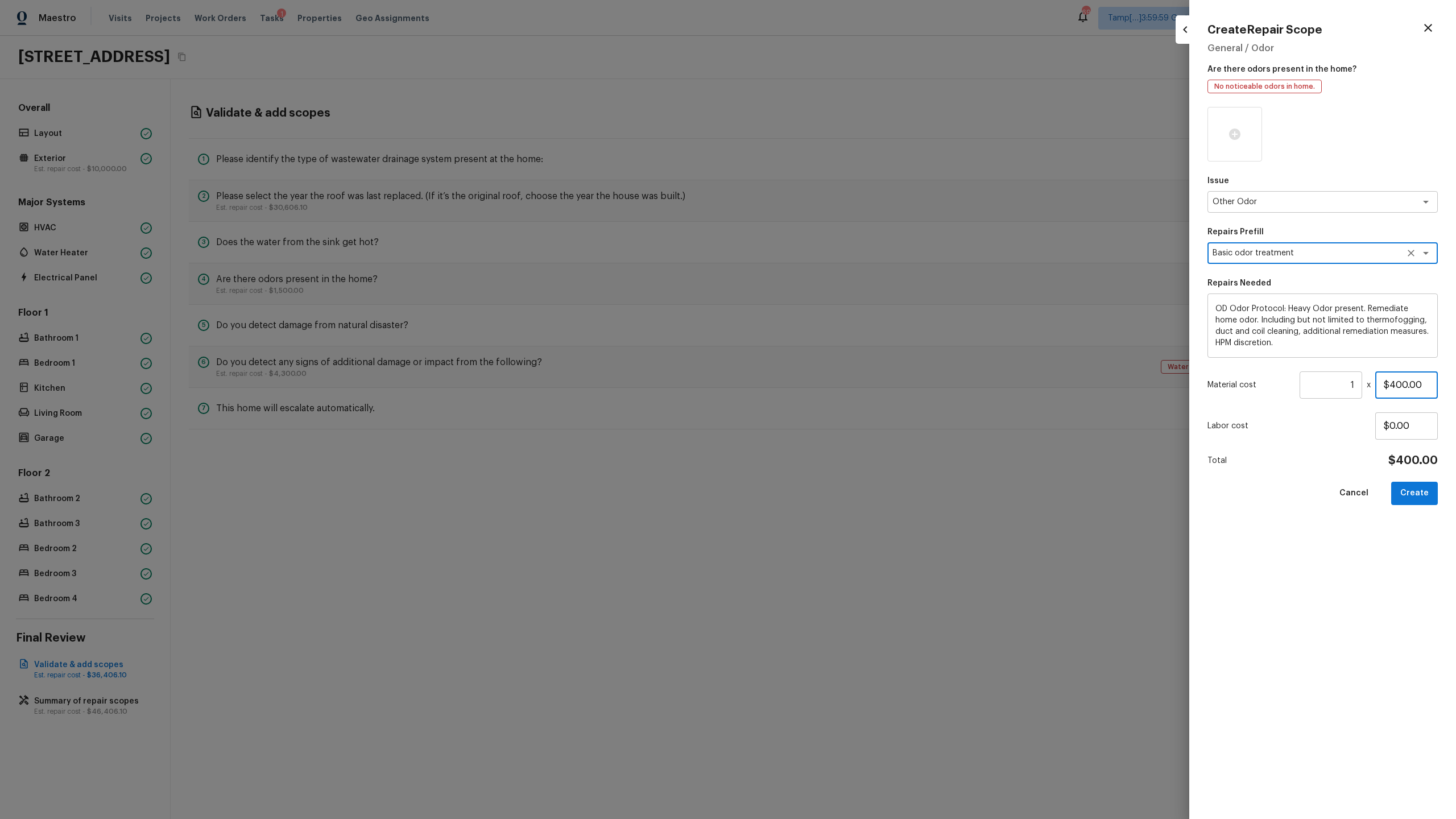
click at [816, 385] on input "$400.00" at bounding box center [1407, 385] width 62 height 27
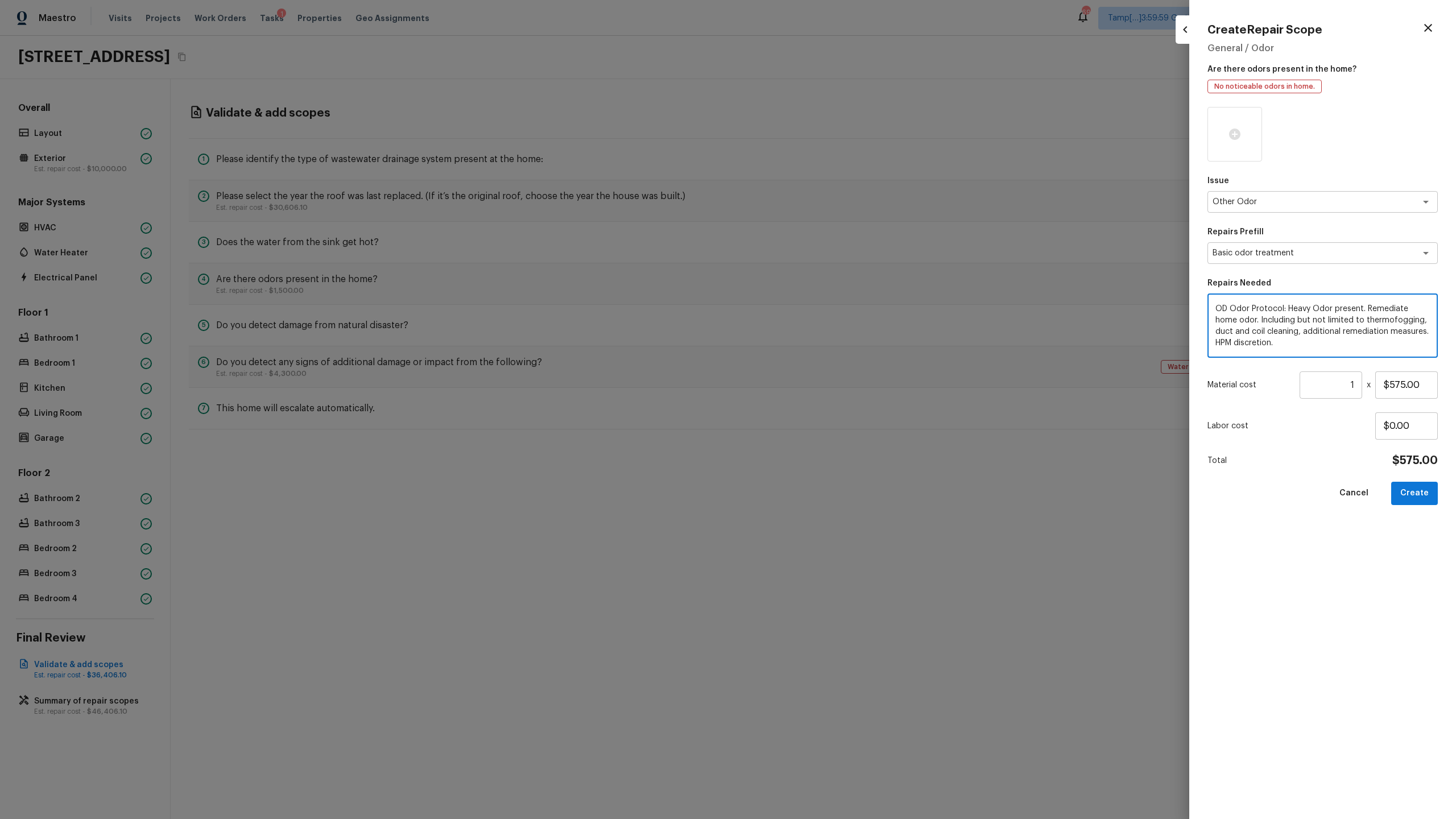
drag, startPoint x: 1287, startPoint y: 307, endPoint x: 1319, endPoint y: 346, distance: 50.4
click at [816, 346] on textarea "OD Odor Protocol: Heavy Odor present. Remediate home odor. Including but not li…" at bounding box center [1323, 325] width 215 height 46
click at [816, 398] on button "Create" at bounding box center [1414, 493] width 47 height 23
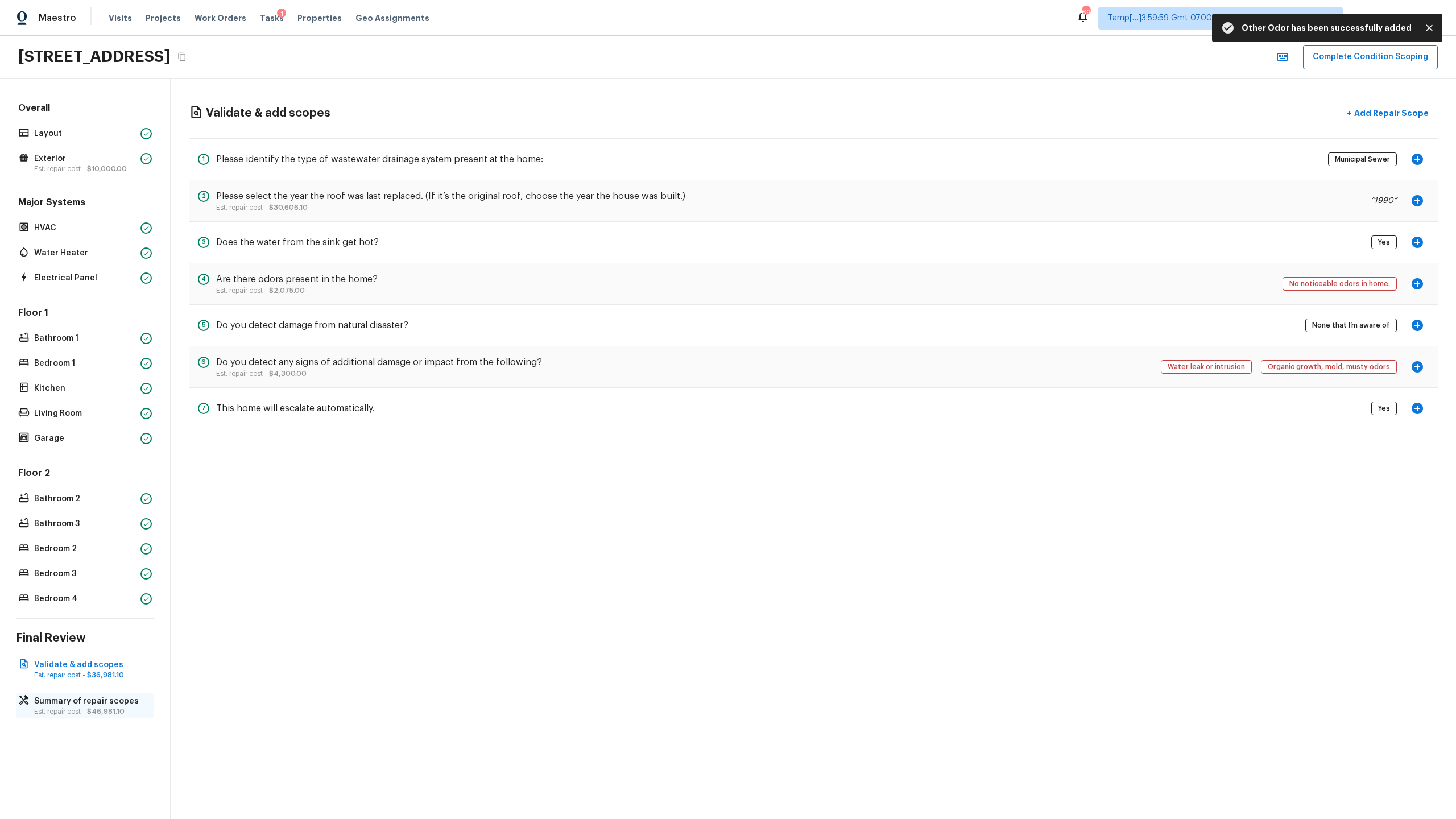
click at [64, 398] on p "Est. repair cost - $46,981.10" at bounding box center [91, 711] width 113 height 9
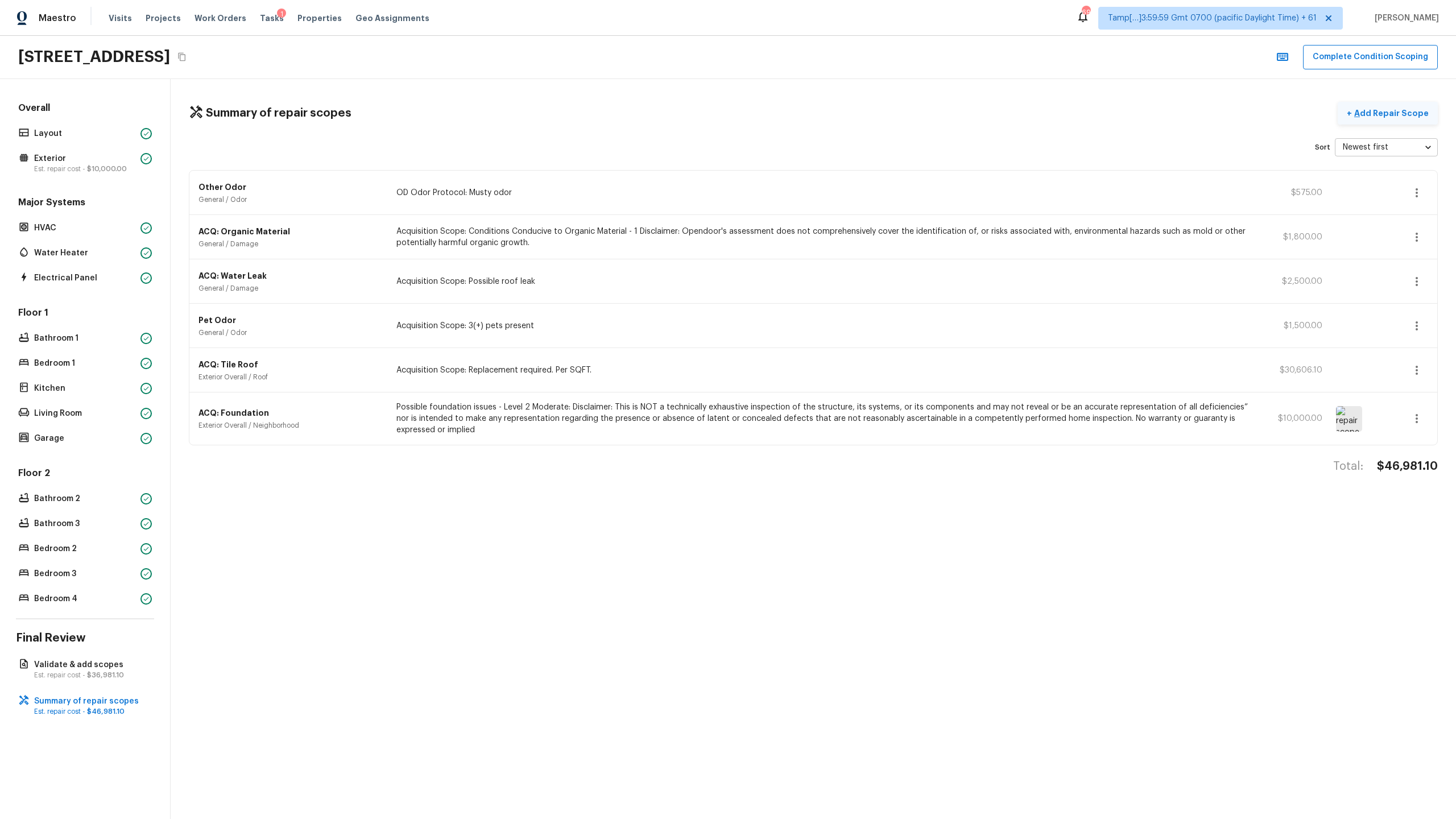
click at [816, 115] on p "Add Repair Scope" at bounding box center [1390, 113] width 77 height 11
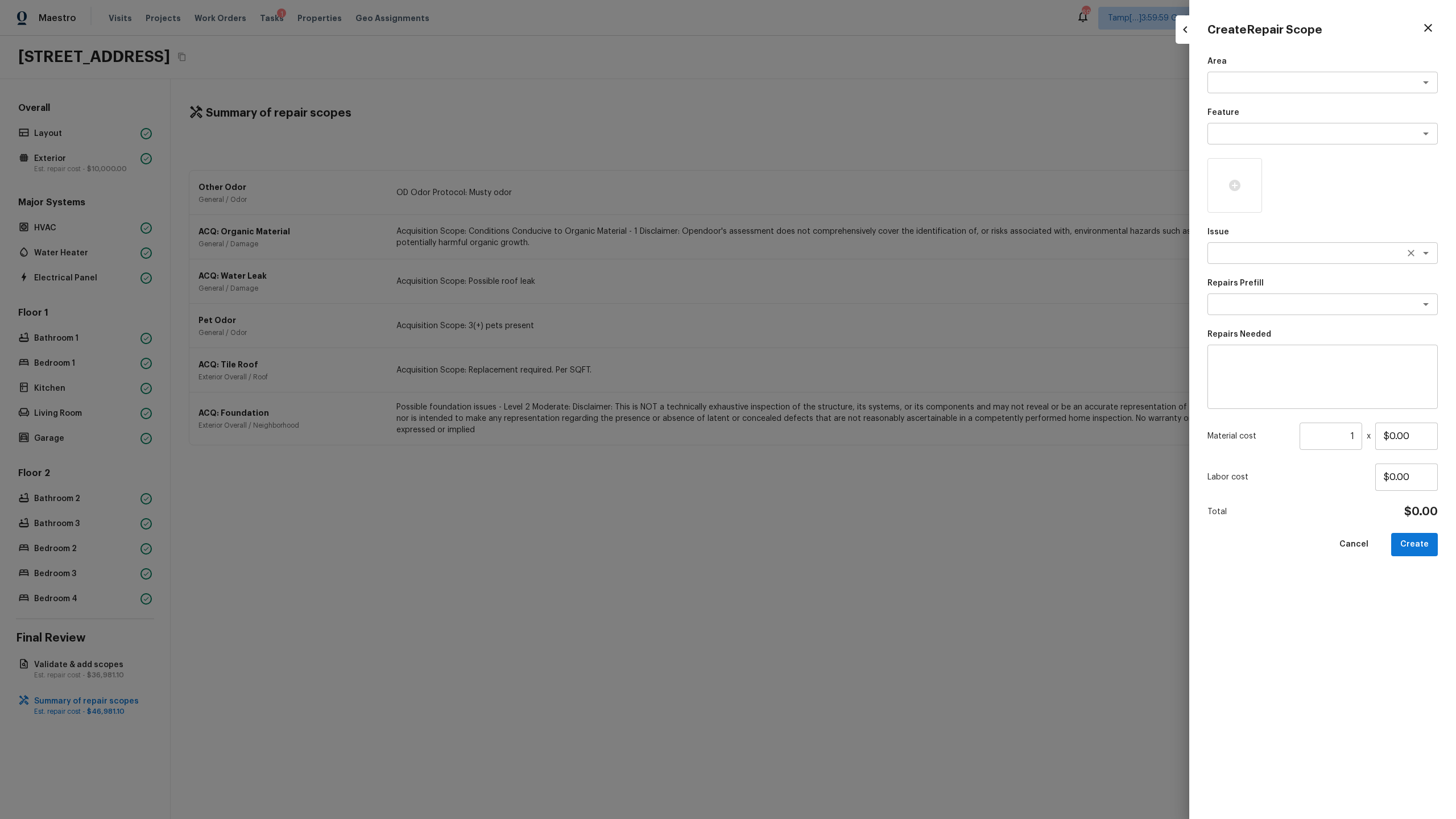
click at [816, 256] on textarea at bounding box center [1307, 253] width 188 height 11
click at [816, 275] on li "ACQ: HVAC" at bounding box center [1323, 277] width 230 height 18
click at [816, 303] on textarea at bounding box center [1307, 304] width 188 height 11
click at [816, 329] on li "Non-Functional HVAC. Full System Replacement" at bounding box center [1323, 328] width 230 height 18
click at [816, 398] on button "Create" at bounding box center [1414, 544] width 47 height 23
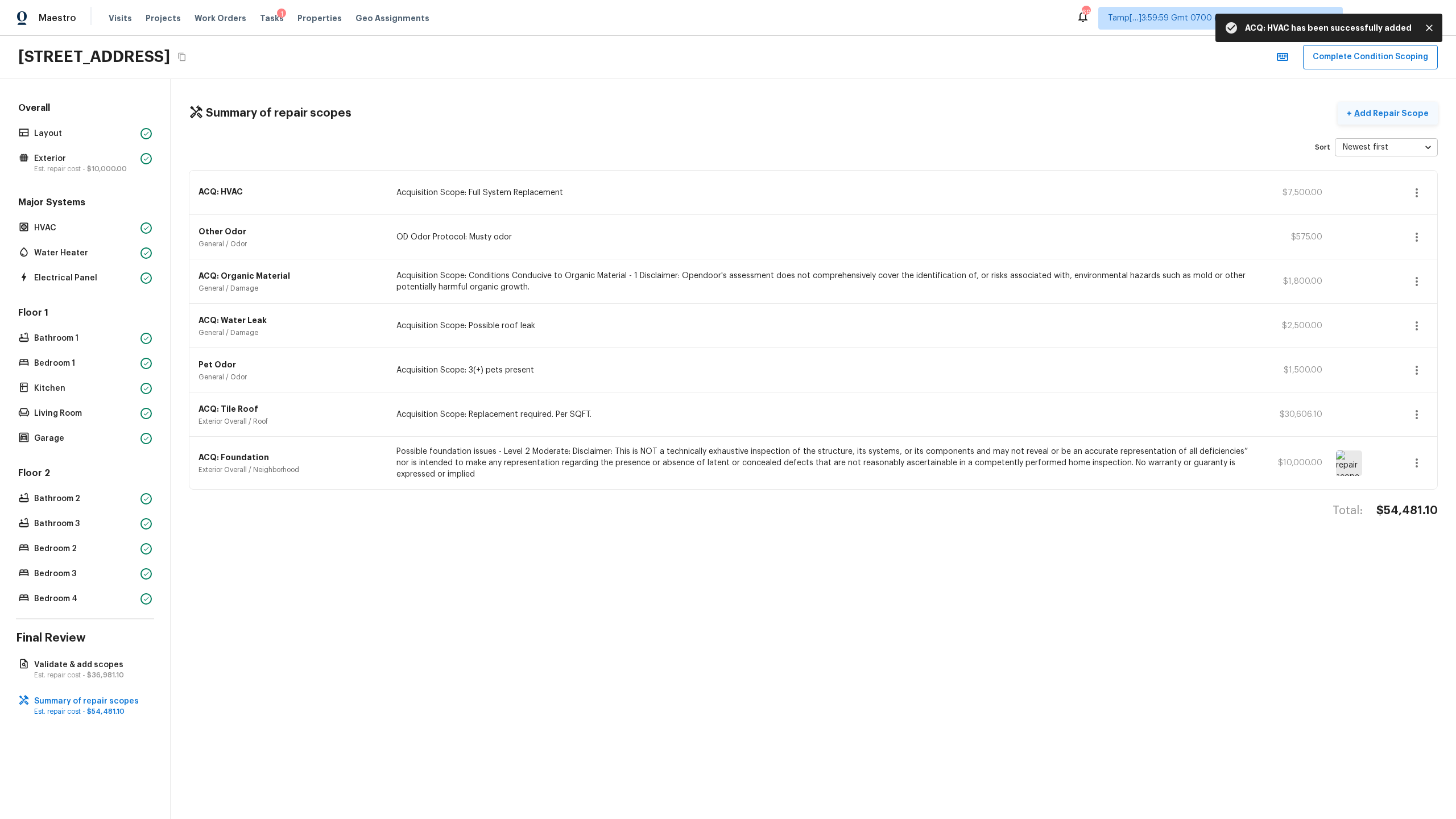
click at [816, 117] on p "Add Repair Scope" at bounding box center [1390, 113] width 77 height 11
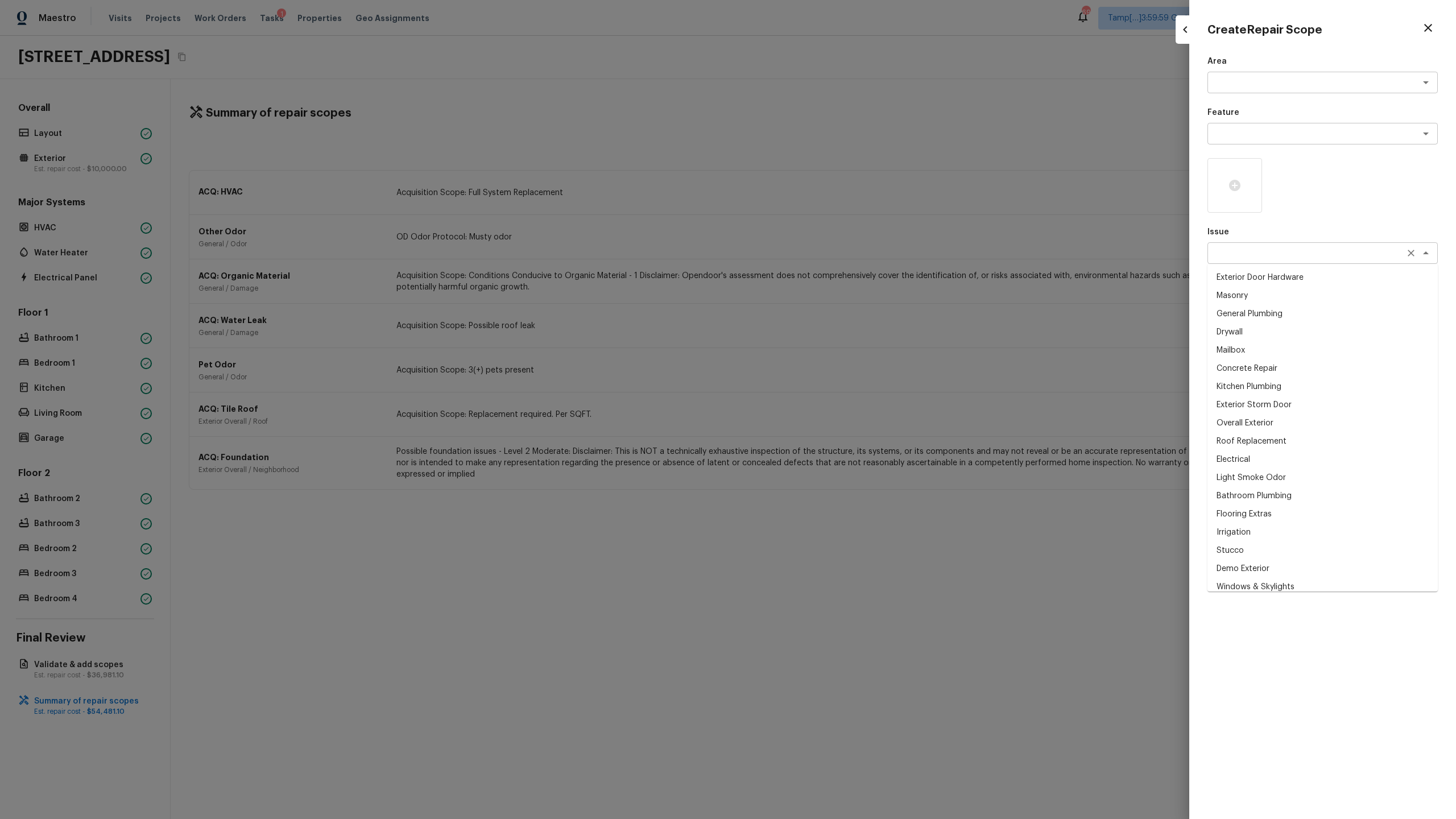
click at [816, 262] on div "x ​" at bounding box center [1323, 253] width 230 height 22
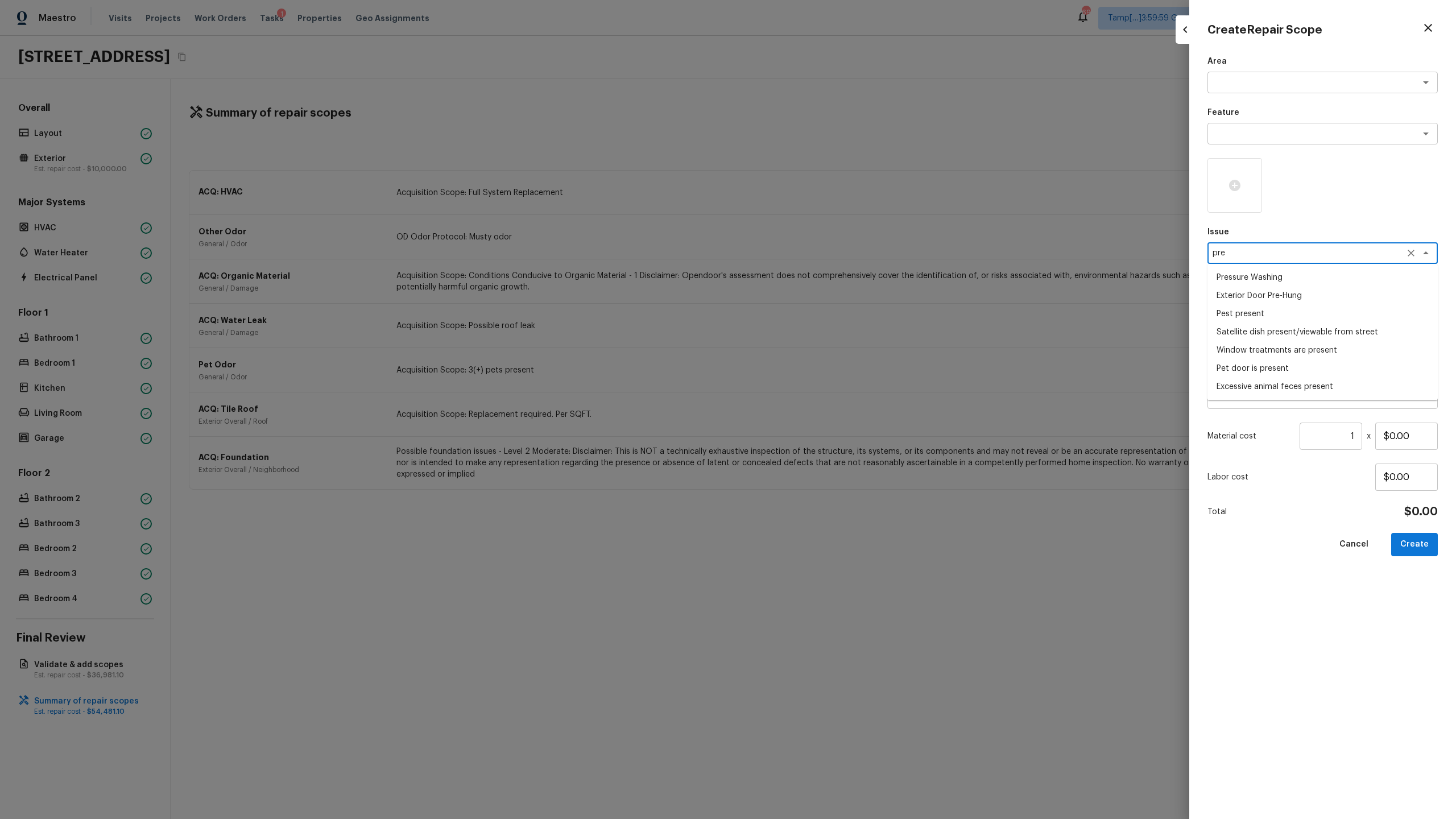
click at [816, 277] on li "Pressure Washing" at bounding box center [1323, 277] width 230 height 18
click at [816, 312] on div "x ​" at bounding box center [1323, 304] width 230 height 22
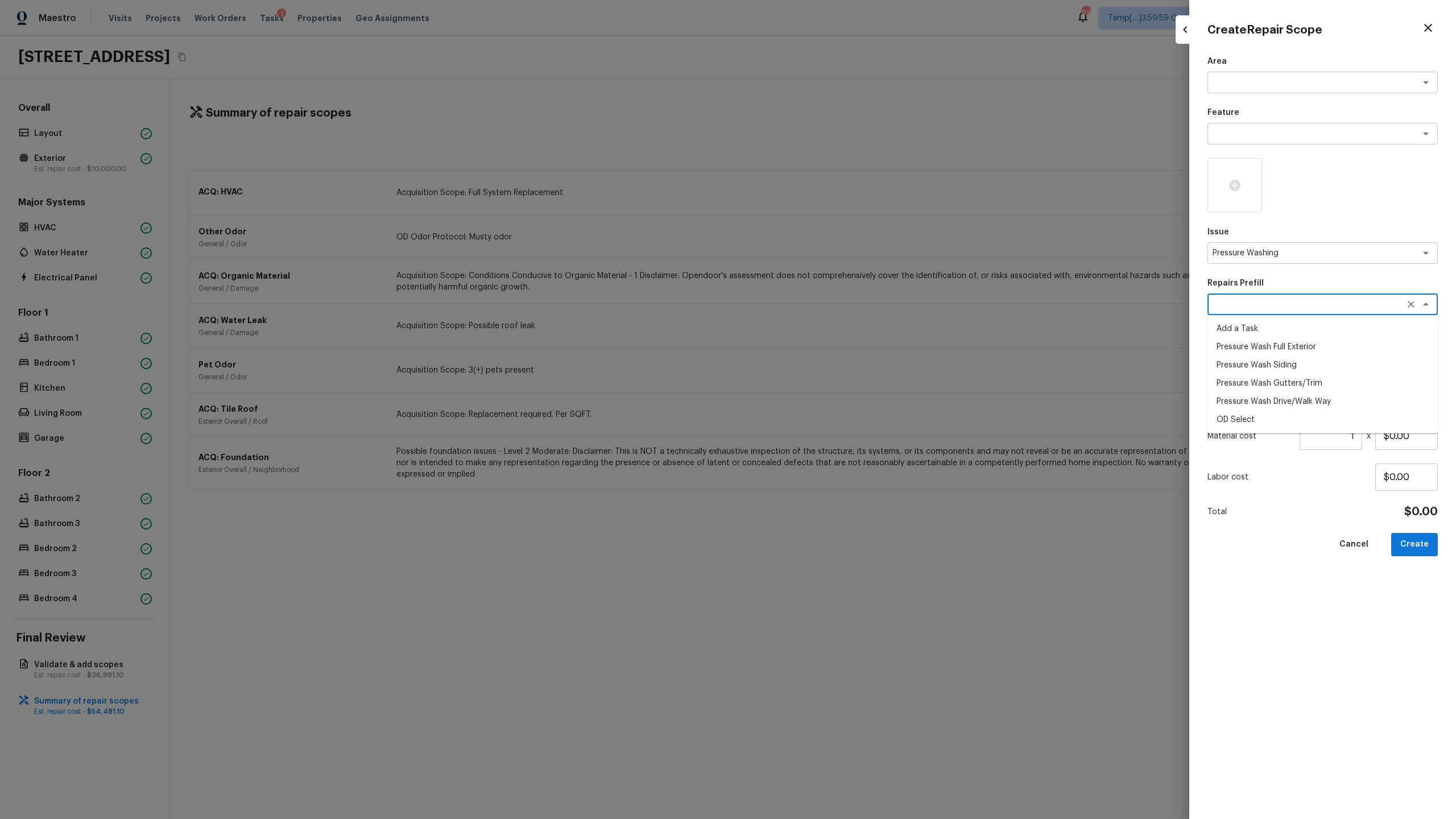
click at [816, 345] on li "Pressure Wash Full Exterior" at bounding box center [1323, 347] width 230 height 18
click at [816, 398] on button "Create" at bounding box center [1414, 544] width 47 height 23
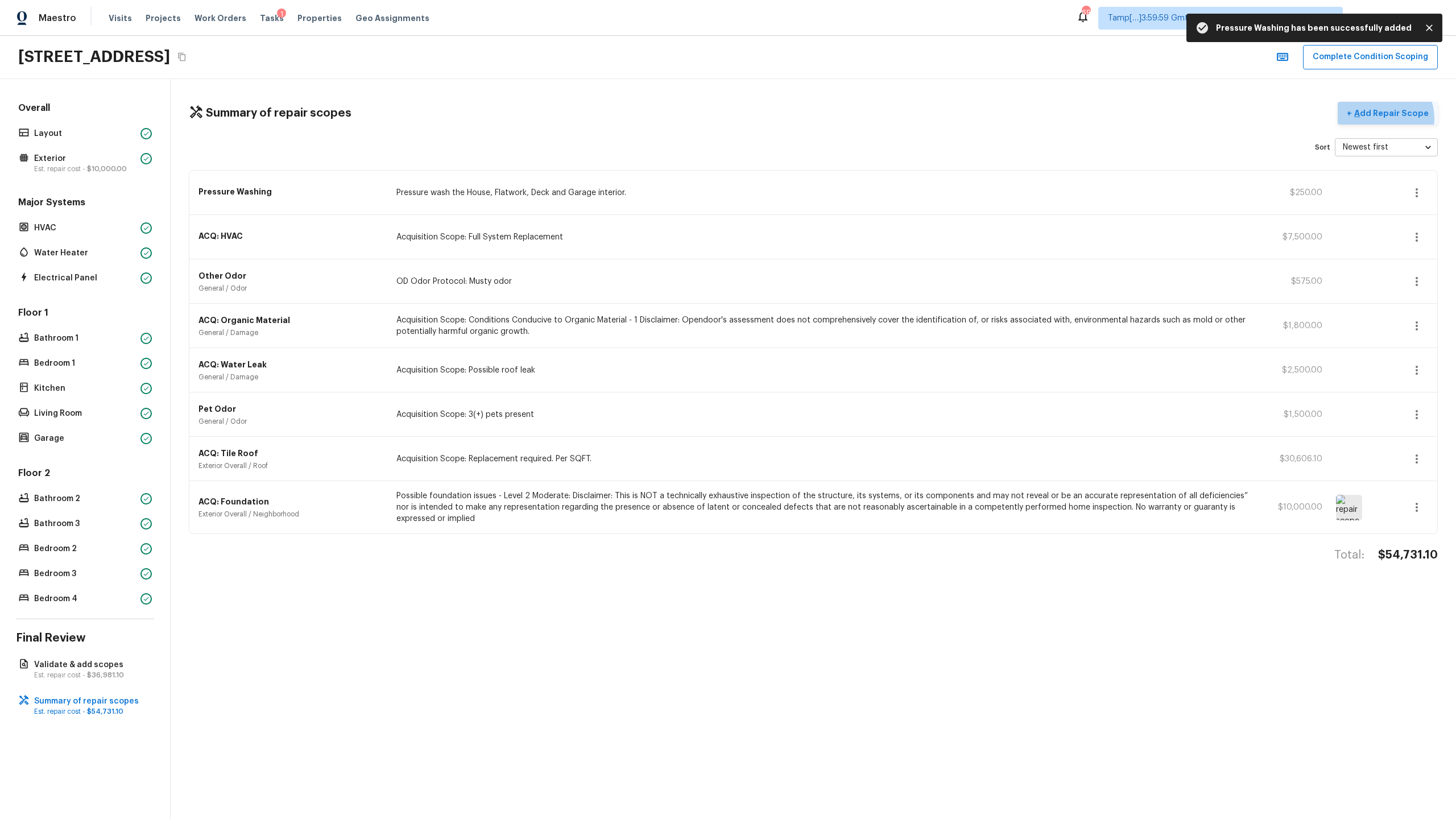
click at [816, 118] on p "Add Repair Scope" at bounding box center [1390, 113] width 77 height 11
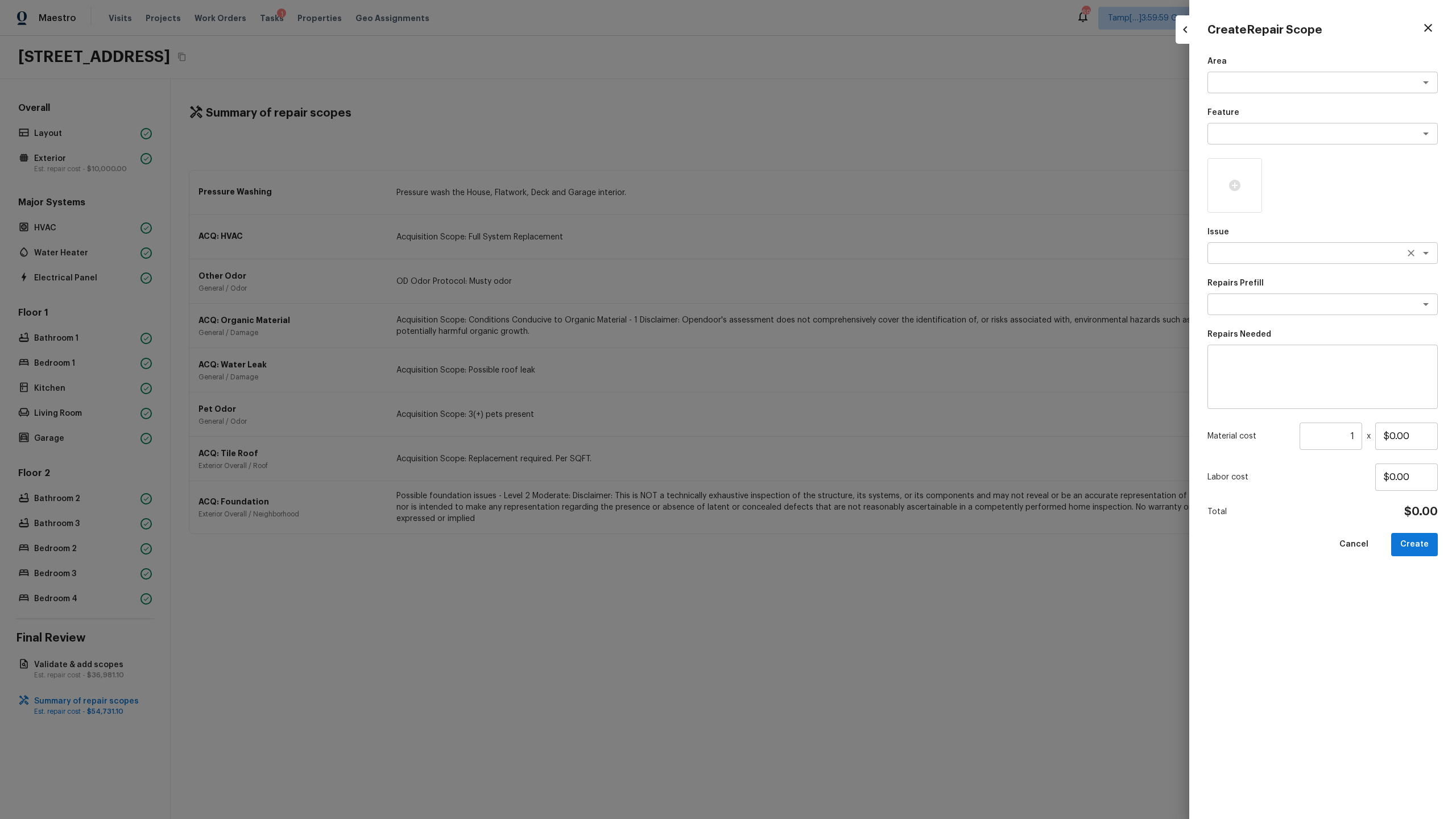
click at [816, 257] on textarea at bounding box center [1307, 253] width 188 height 11
click at [816, 277] on li "Landscape Package" at bounding box center [1323, 277] width 230 height 18
click at [816, 302] on textarea at bounding box center [1307, 304] width 188 height 11
click at [816, 327] on li "Initial landscaping package" at bounding box center [1323, 328] width 230 height 18
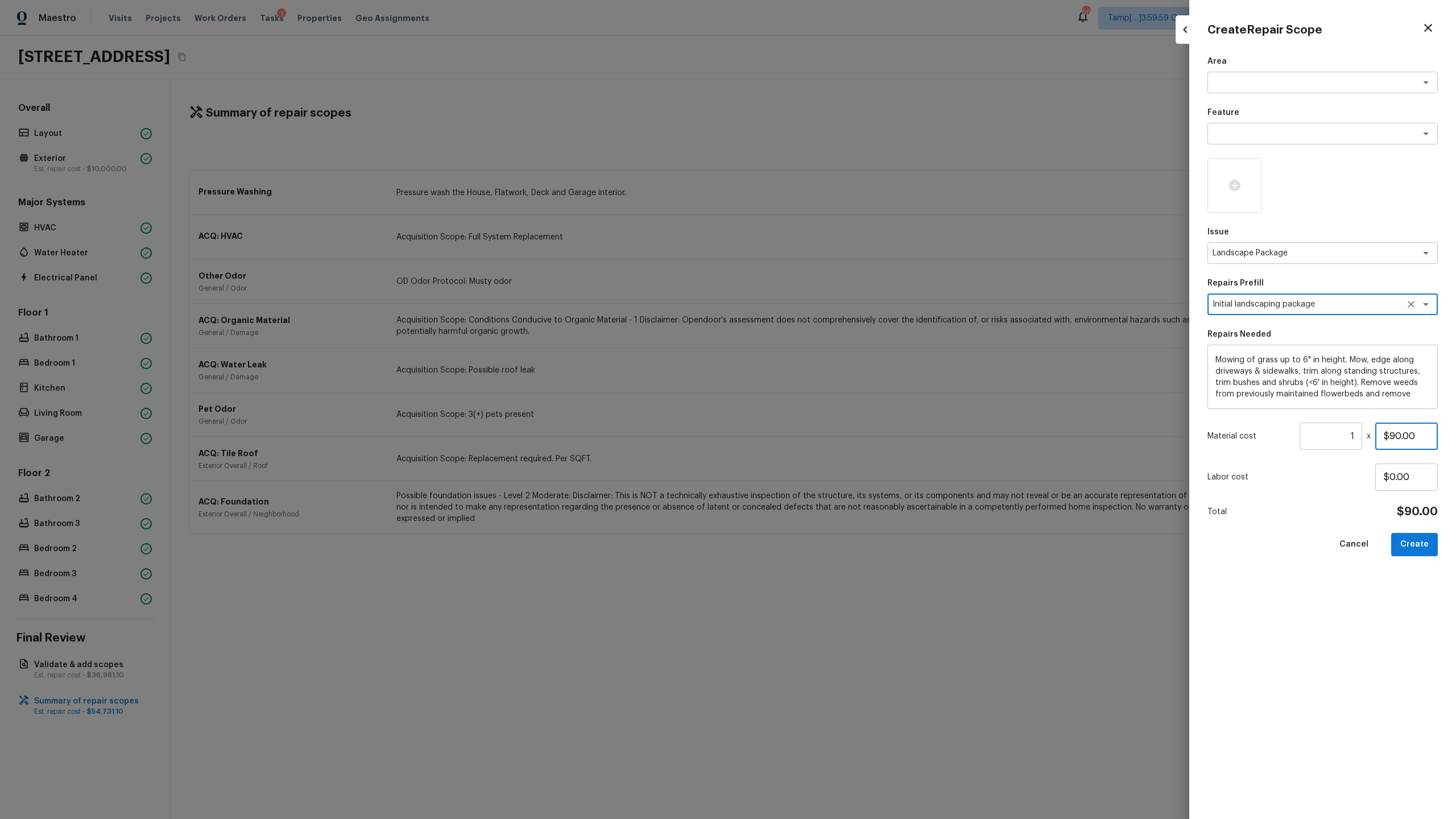
click at [816, 398] on input "$90.00" at bounding box center [1407, 436] width 62 height 27
click at [816, 398] on button "Create" at bounding box center [1414, 544] width 47 height 23
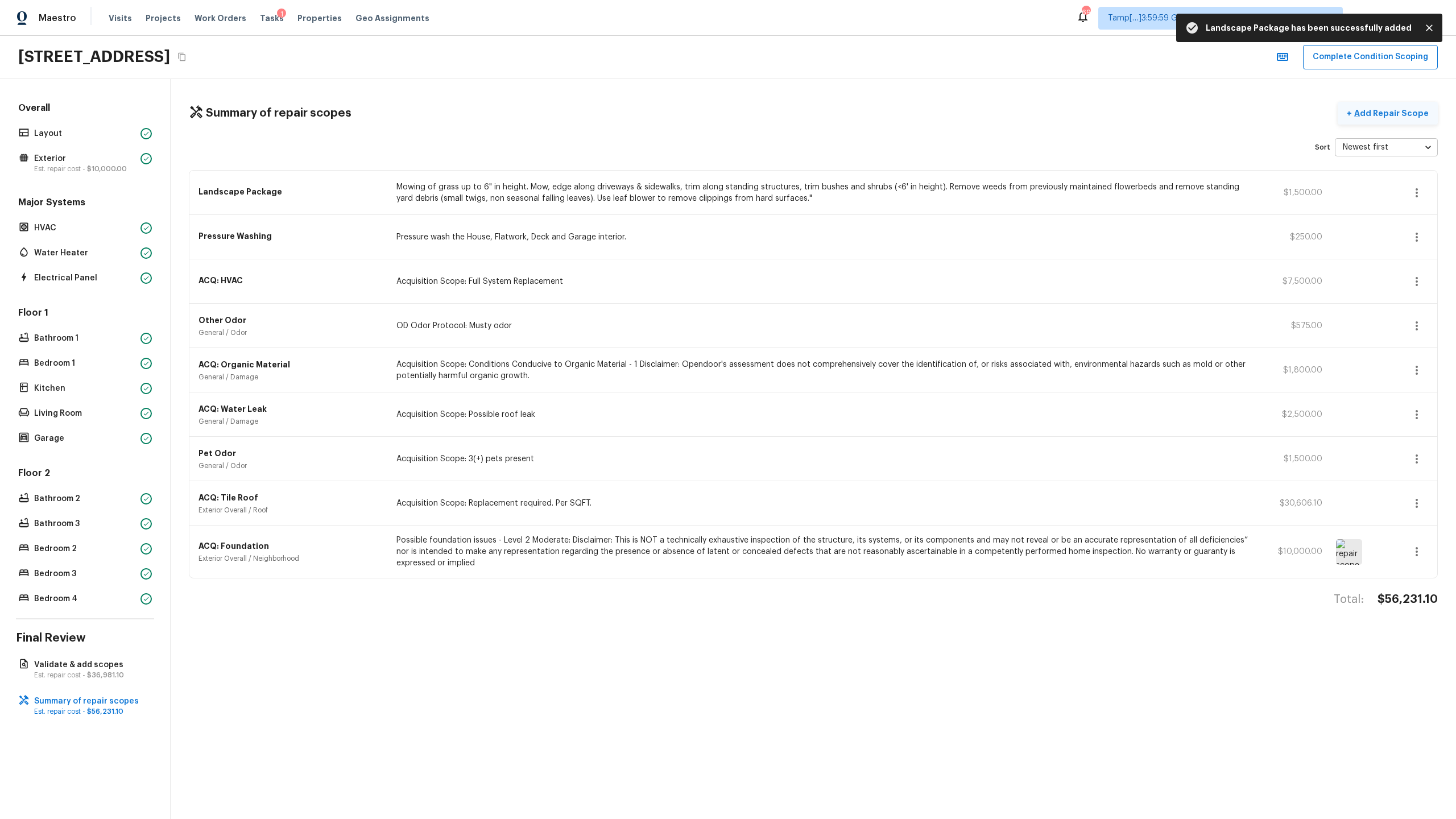
click at [816, 110] on p "Add Repair Scope" at bounding box center [1390, 113] width 77 height 11
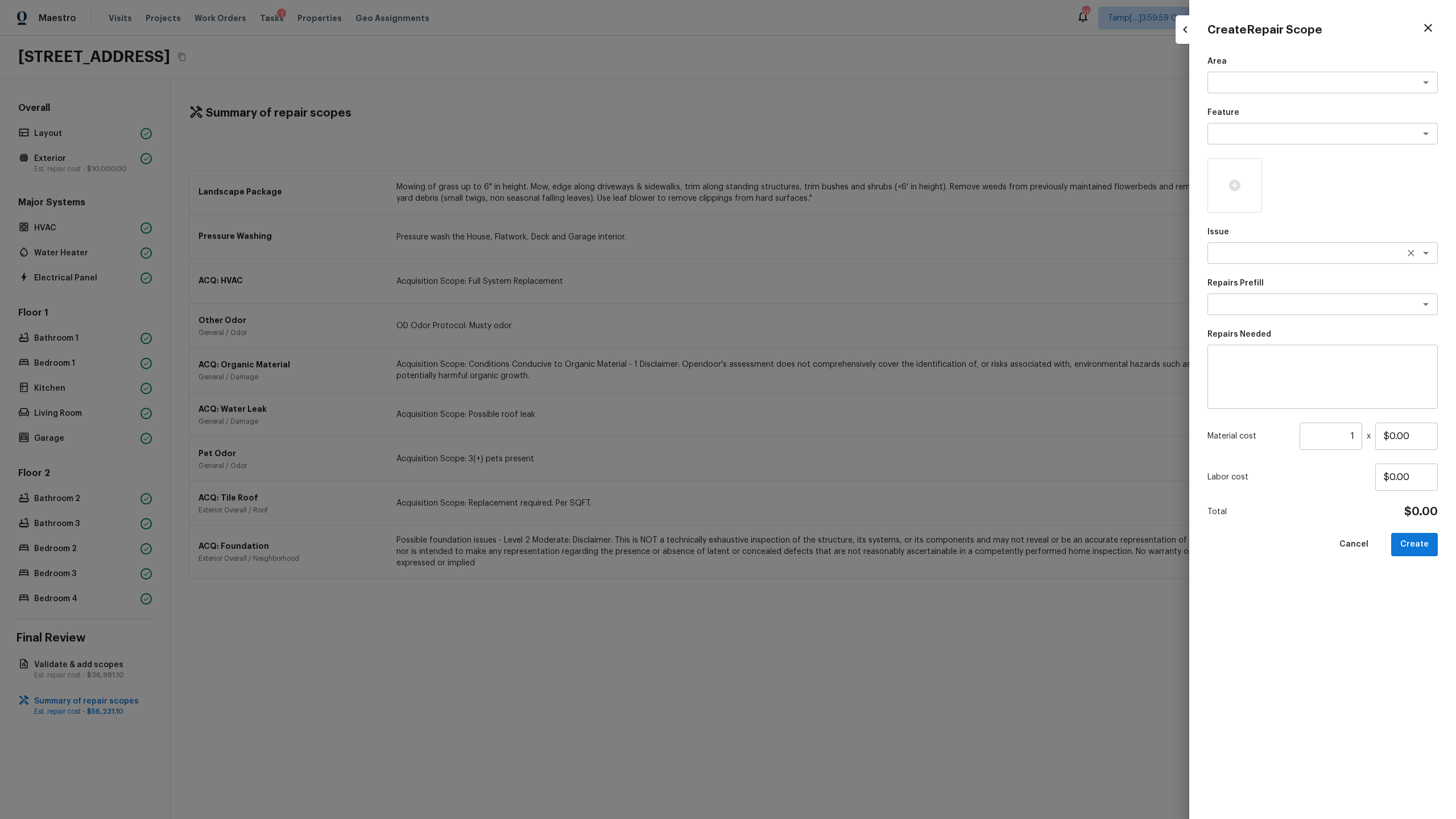
click at [816, 256] on textarea at bounding box center [1307, 253] width 188 height 11
click at [816, 279] on li "Debris/garbage on site" at bounding box center [1323, 277] width 230 height 18
click at [816, 302] on textarea at bounding box center [1307, 304] width 188 height 11
click at [816, 325] on li "Remove debris/garbage" at bounding box center [1323, 328] width 230 height 18
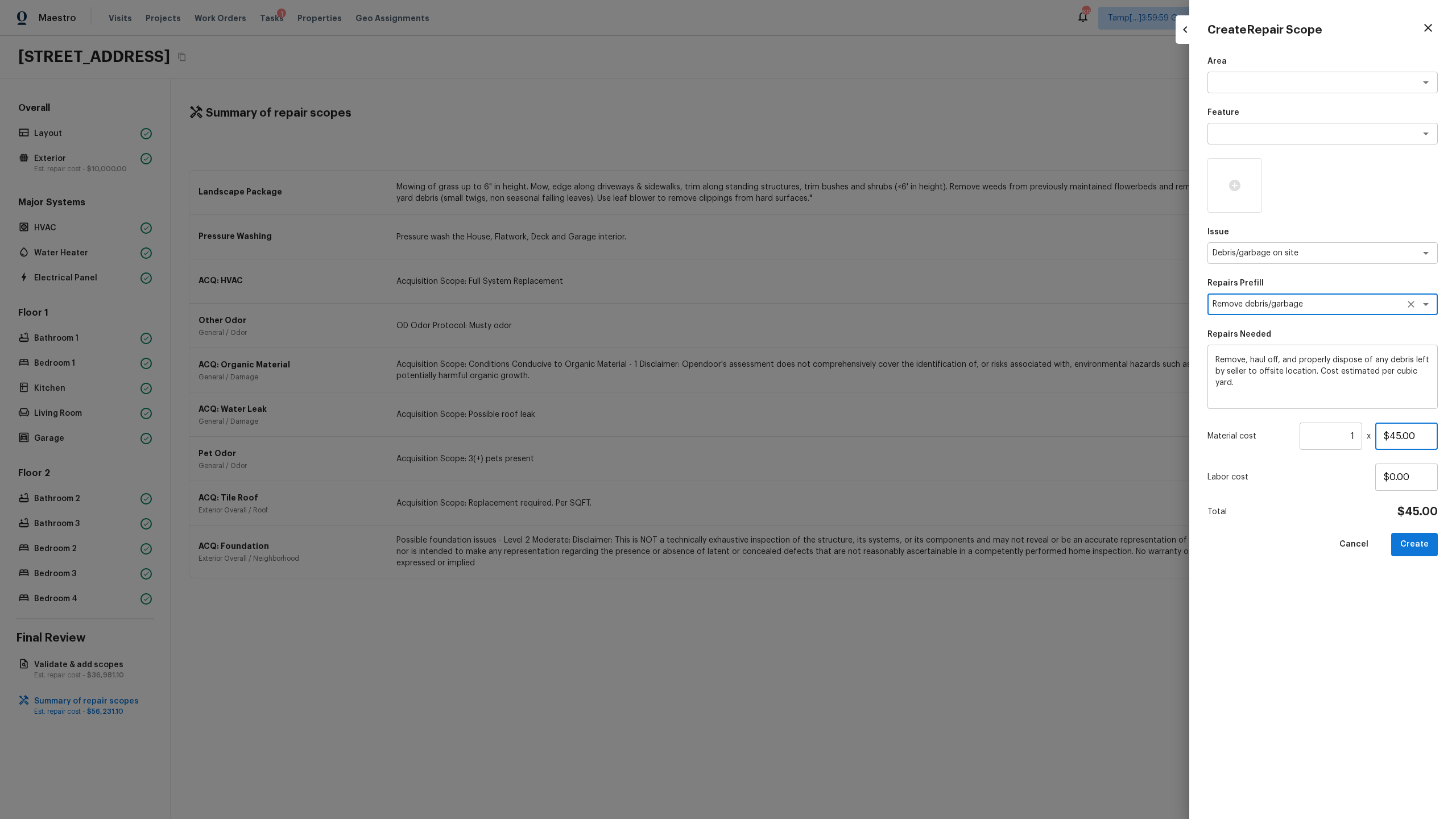
click at [816, 398] on input "$45.00" at bounding box center [1407, 436] width 62 height 27
click at [816, 358] on textarea "Remove, haul off, and properly dispose of any debris left by seller to offsite …" at bounding box center [1323, 376] width 215 height 46
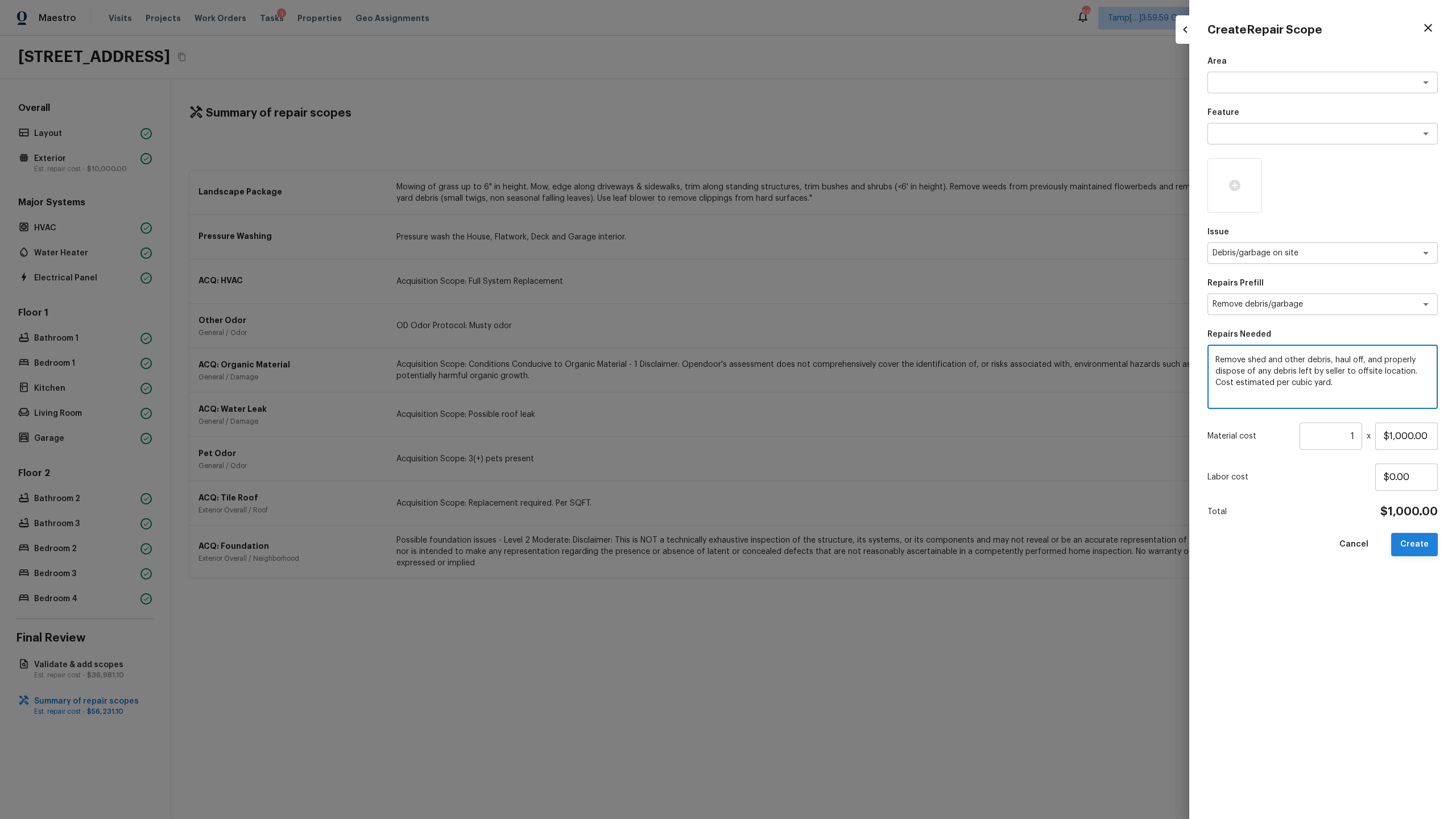
click at [816, 398] on button "Create" at bounding box center [1414, 544] width 47 height 23
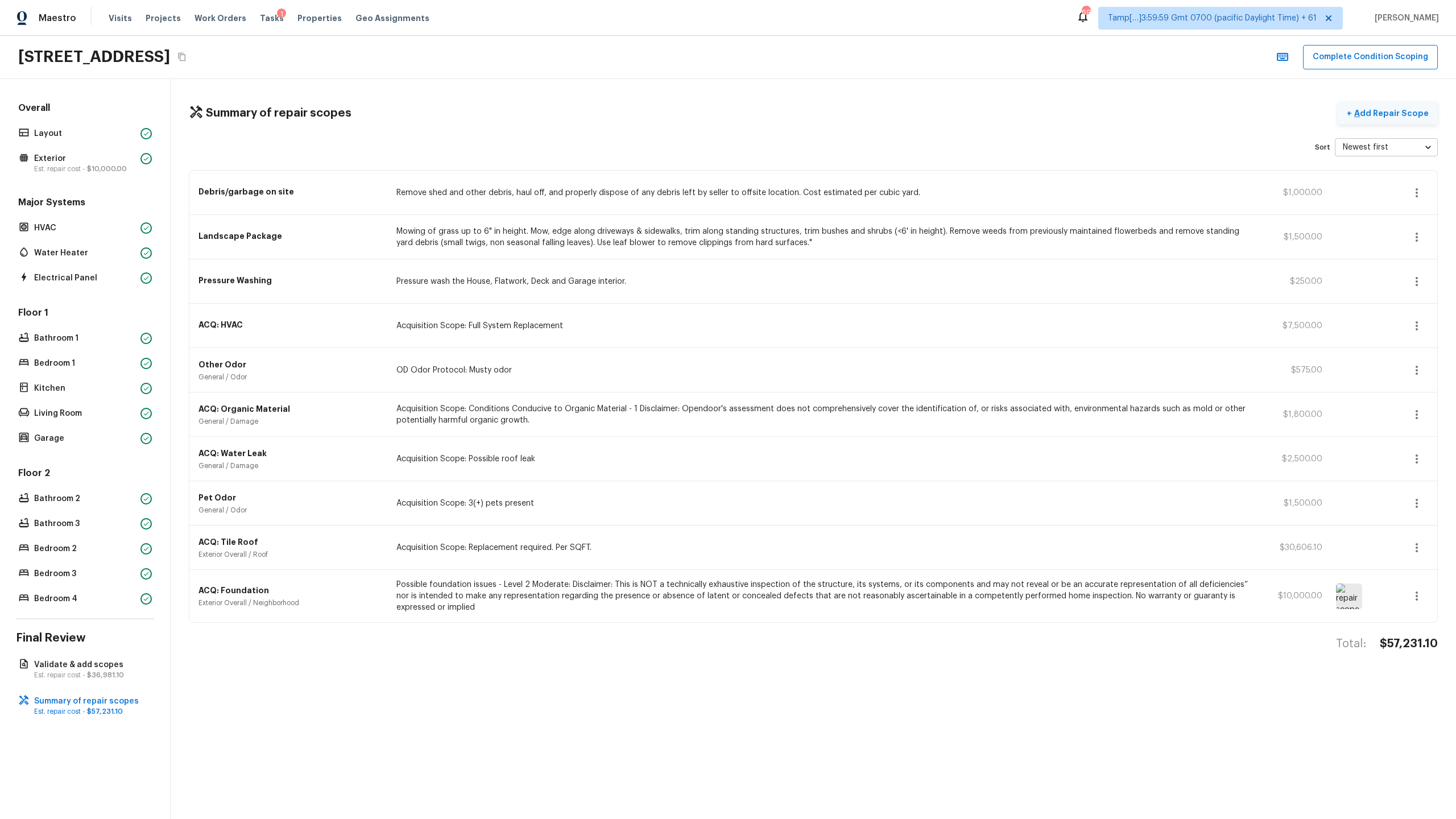
click at [816, 119] on button "+ Add Repair Scope" at bounding box center [1387, 113] width 100 height 23
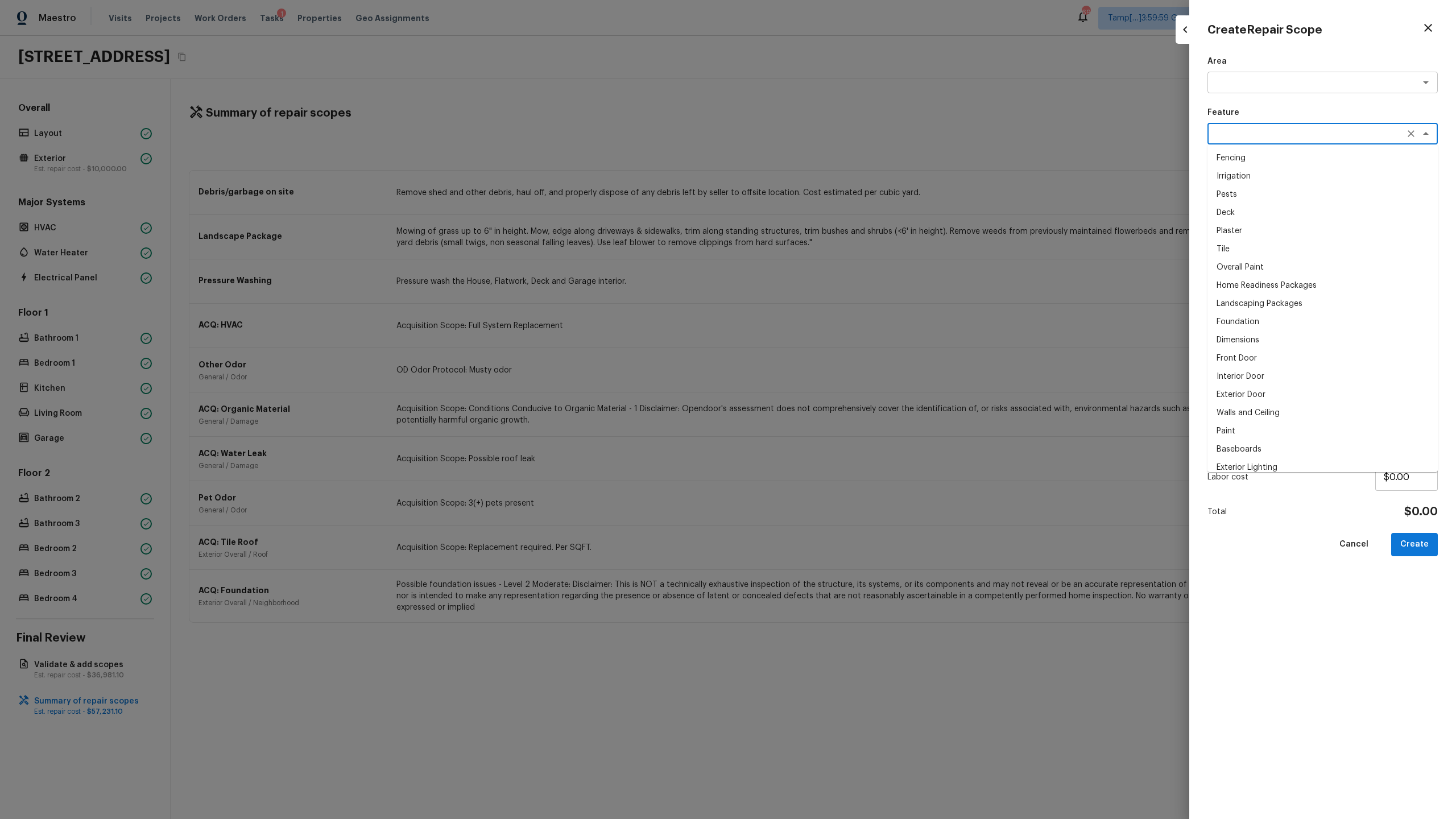
click at [816, 139] on textarea at bounding box center [1307, 133] width 188 height 11
click at [816, 215] on li "Overall" at bounding box center [1323, 213] width 230 height 18
click at [816, 250] on textarea at bounding box center [1307, 253] width 188 height 11
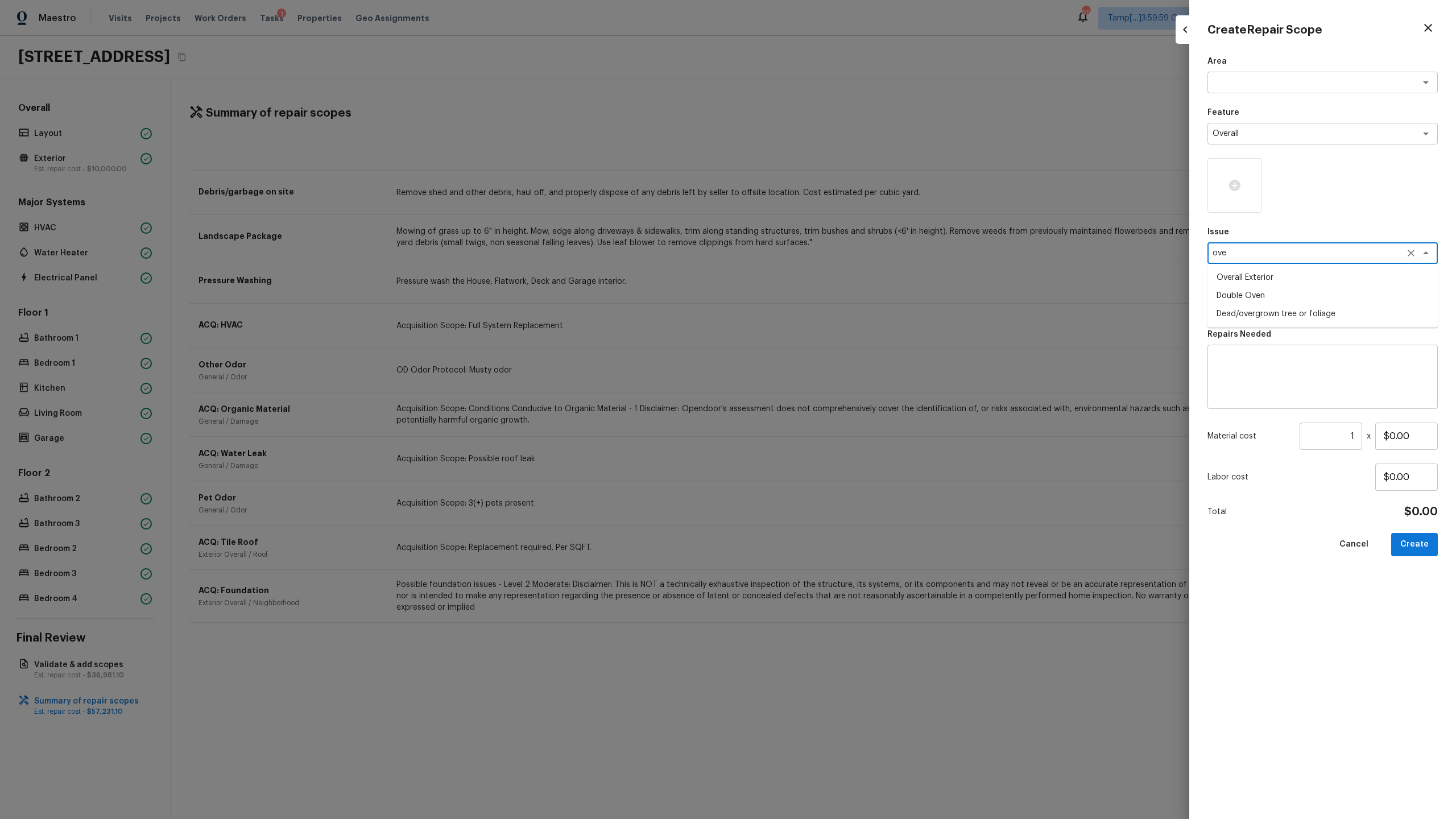
click at [816, 277] on li "Overall Exterior" at bounding box center [1323, 277] width 230 height 18
click at [816, 374] on textarea at bounding box center [1323, 376] width 215 height 46
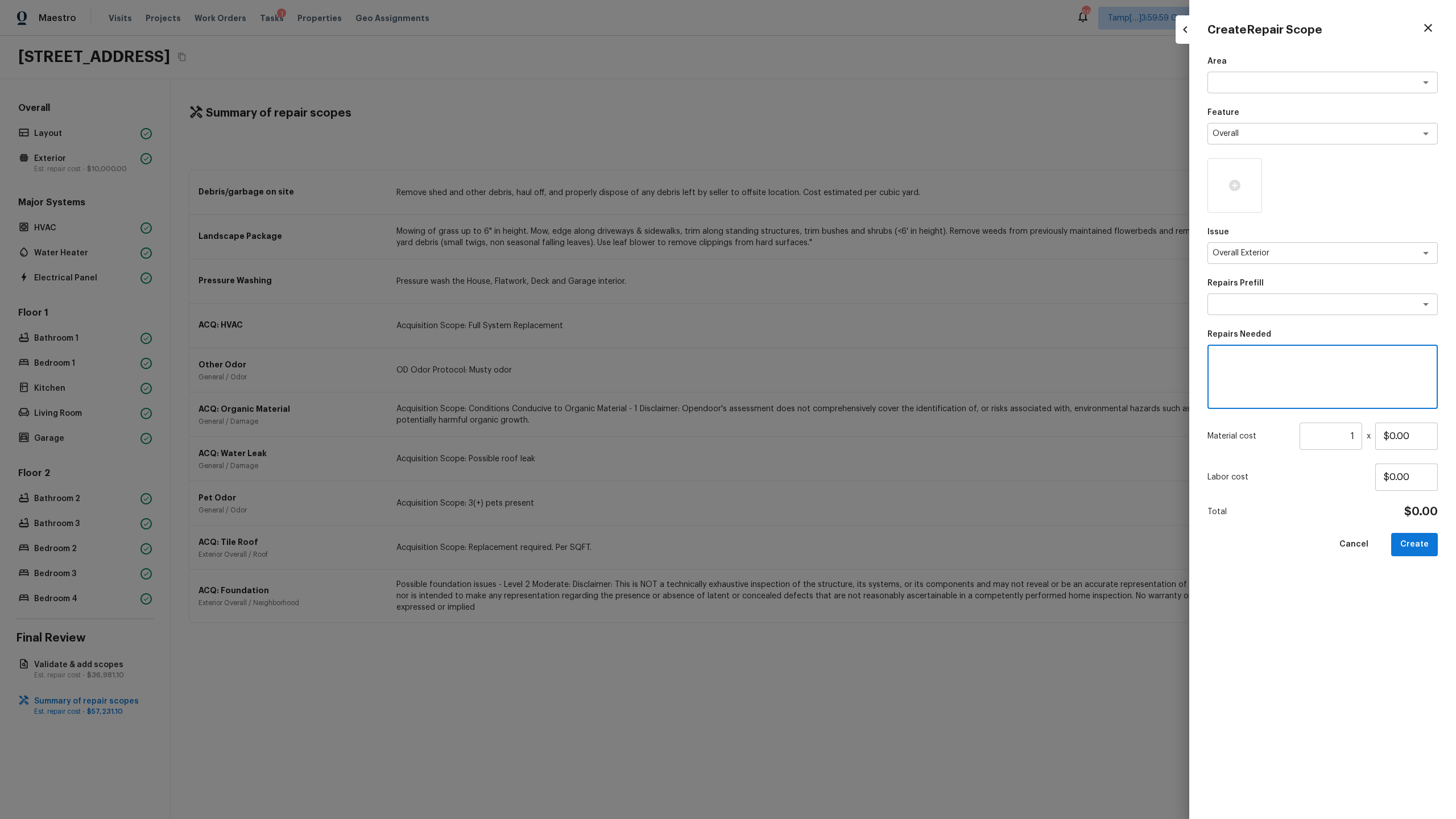
paste textarea "Overall exterior repairs (siding, stucco, fencing, soffit, eaves, trims, fascia…"
click at [816, 359] on textarea "Overall exterior repairs (siding, stucco, fencing, soffit, eaves, trims, fascia…" at bounding box center [1323, 376] width 215 height 46
click at [816, 398] on input "$0.00" at bounding box center [1407, 436] width 62 height 27
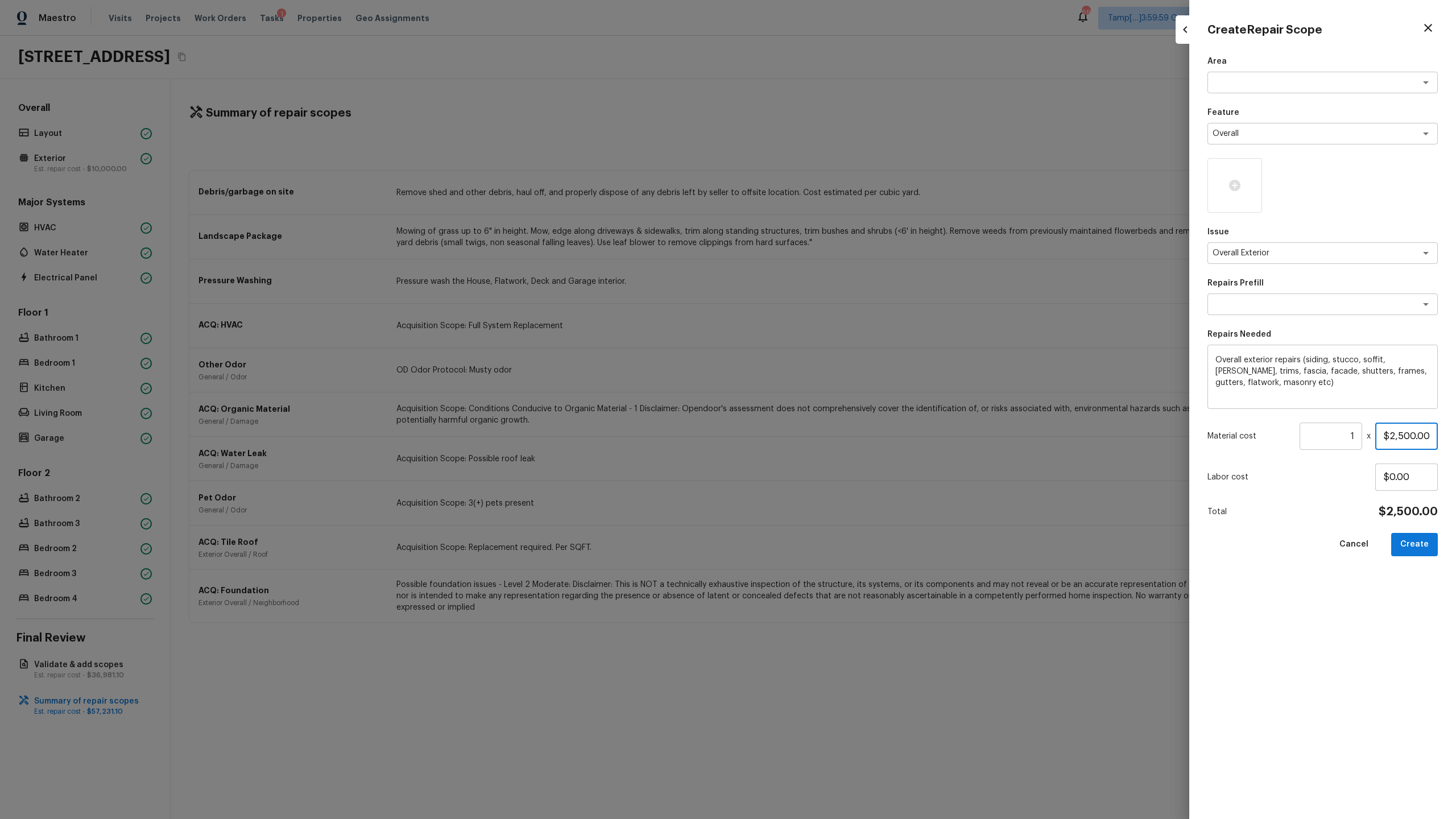
click at [816, 398] on input "$2,500.00" at bounding box center [1407, 436] width 62 height 27
click at [816, 398] on button "Create" at bounding box center [1414, 544] width 47 height 23
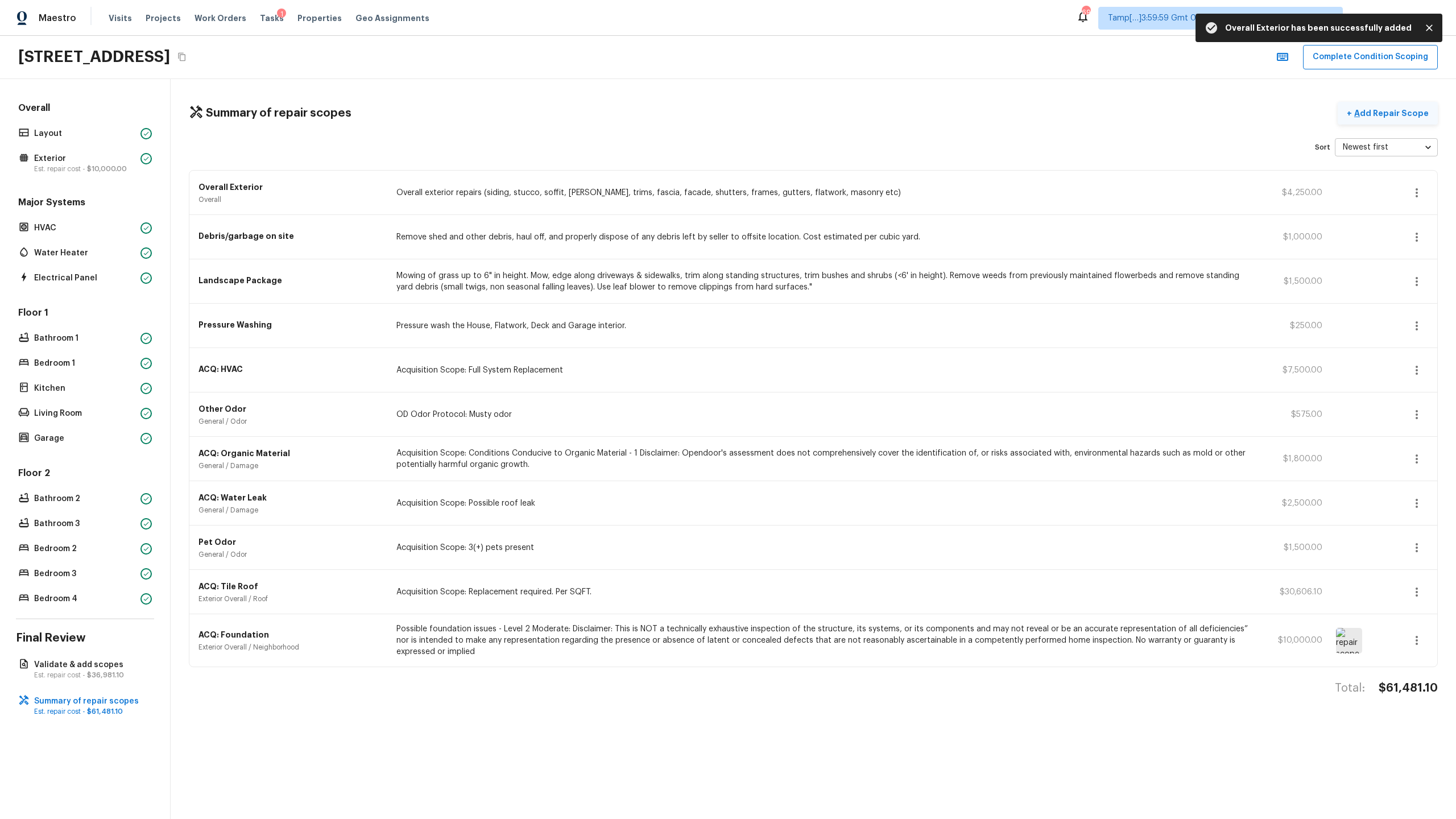
click at [816, 113] on p "Add Repair Scope" at bounding box center [1390, 113] width 77 height 11
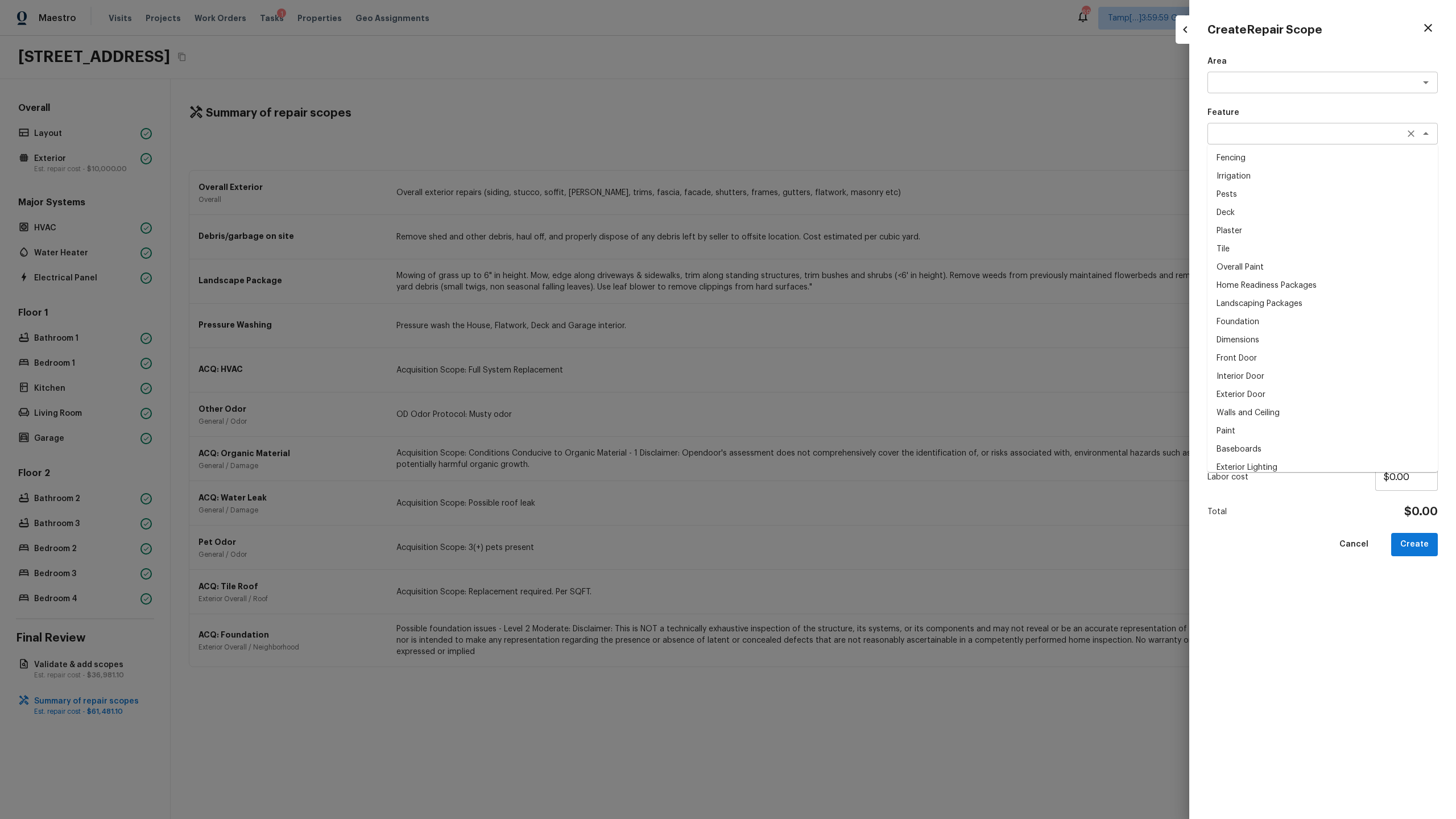
click at [816, 139] on div "x ​" at bounding box center [1323, 133] width 230 height 22
paste textarea "fencing"
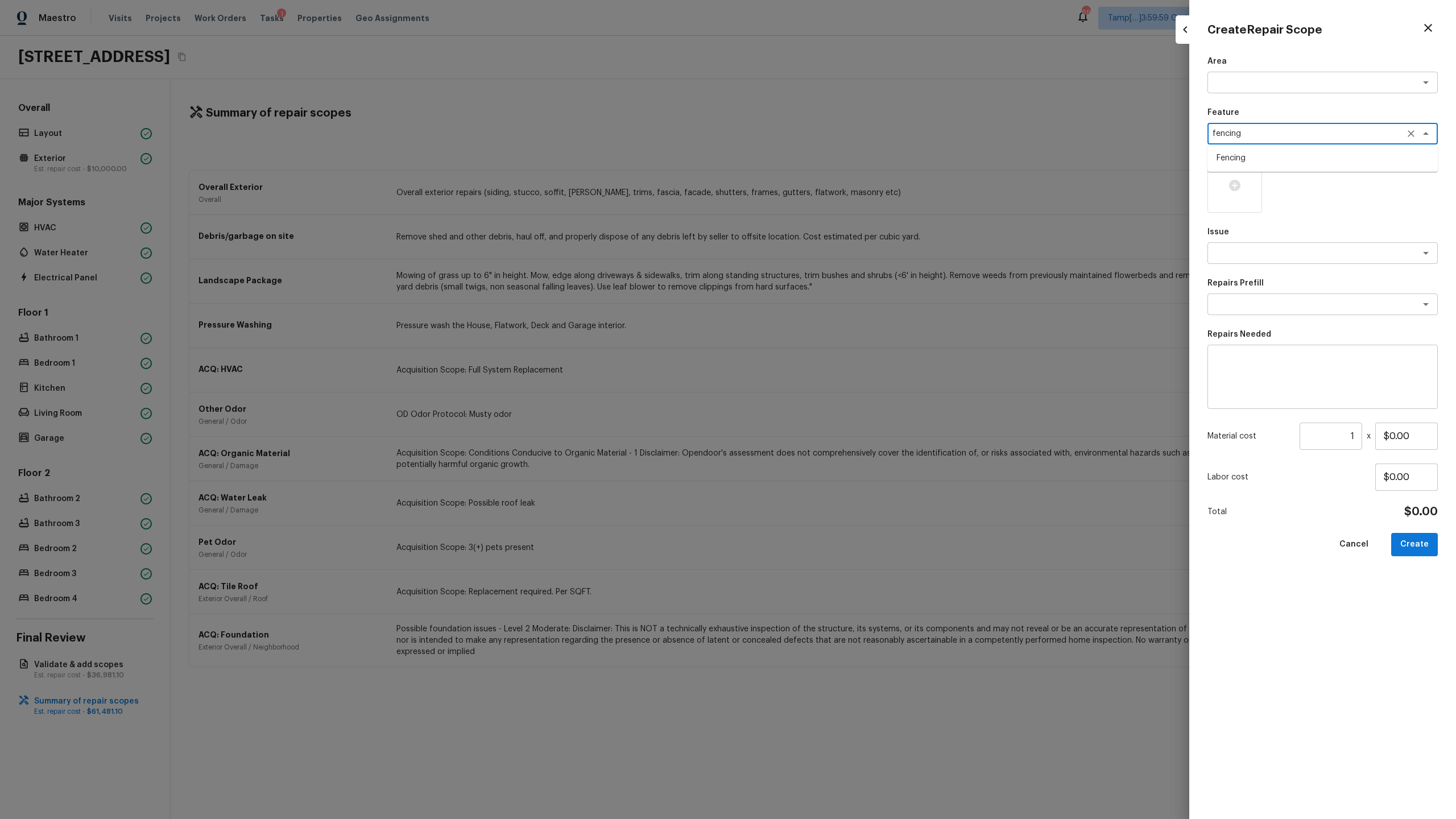
click at [816, 156] on li "Fencing" at bounding box center [1323, 158] width 230 height 18
click at [816, 253] on textarea at bounding box center [1307, 253] width 188 height 11
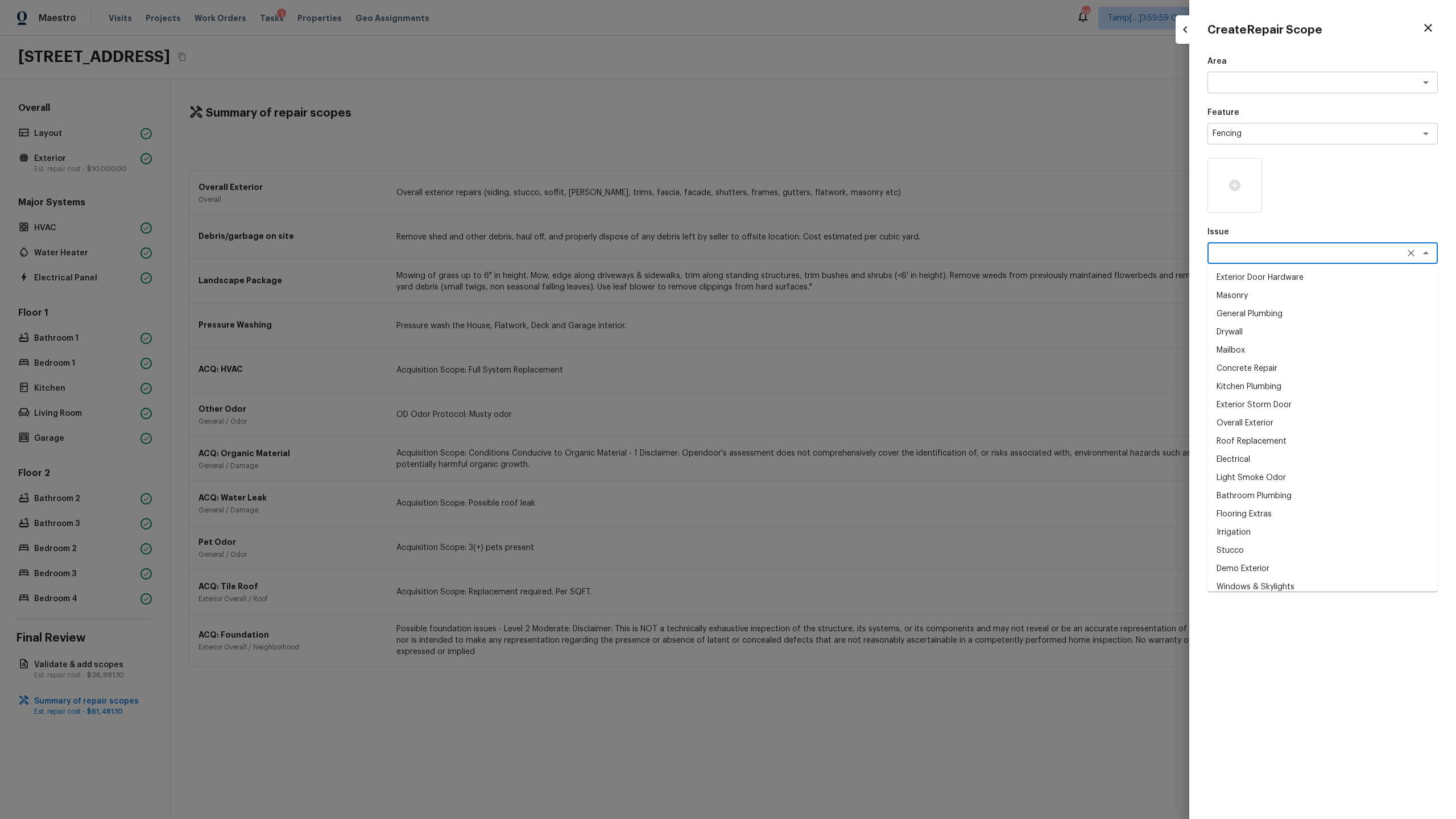
paste textarea "fencing"
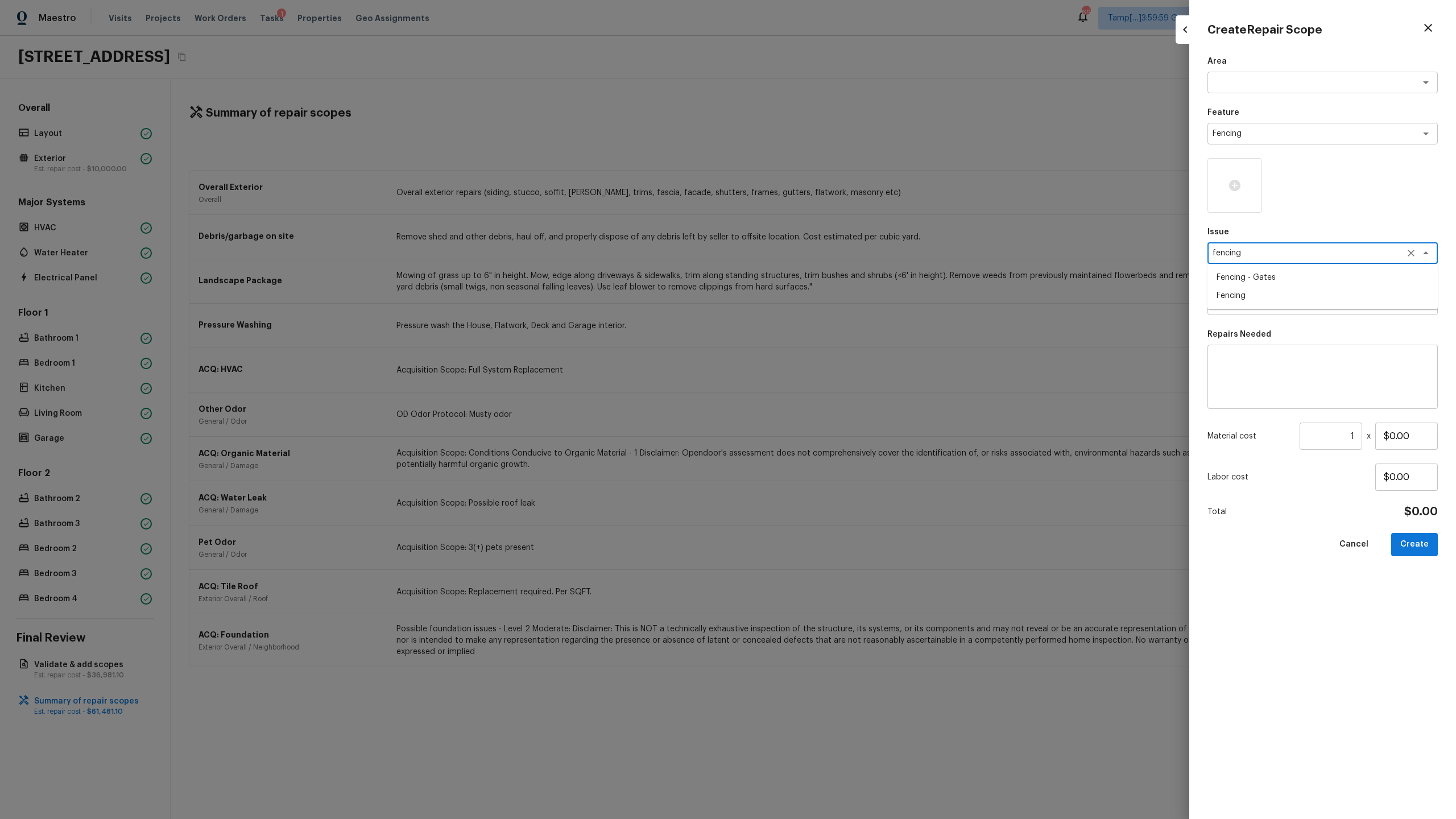
click at [816, 294] on li "Fencing" at bounding box center [1323, 295] width 230 height 18
click at [816, 348] on div "x ​" at bounding box center [1323, 376] width 230 height 64
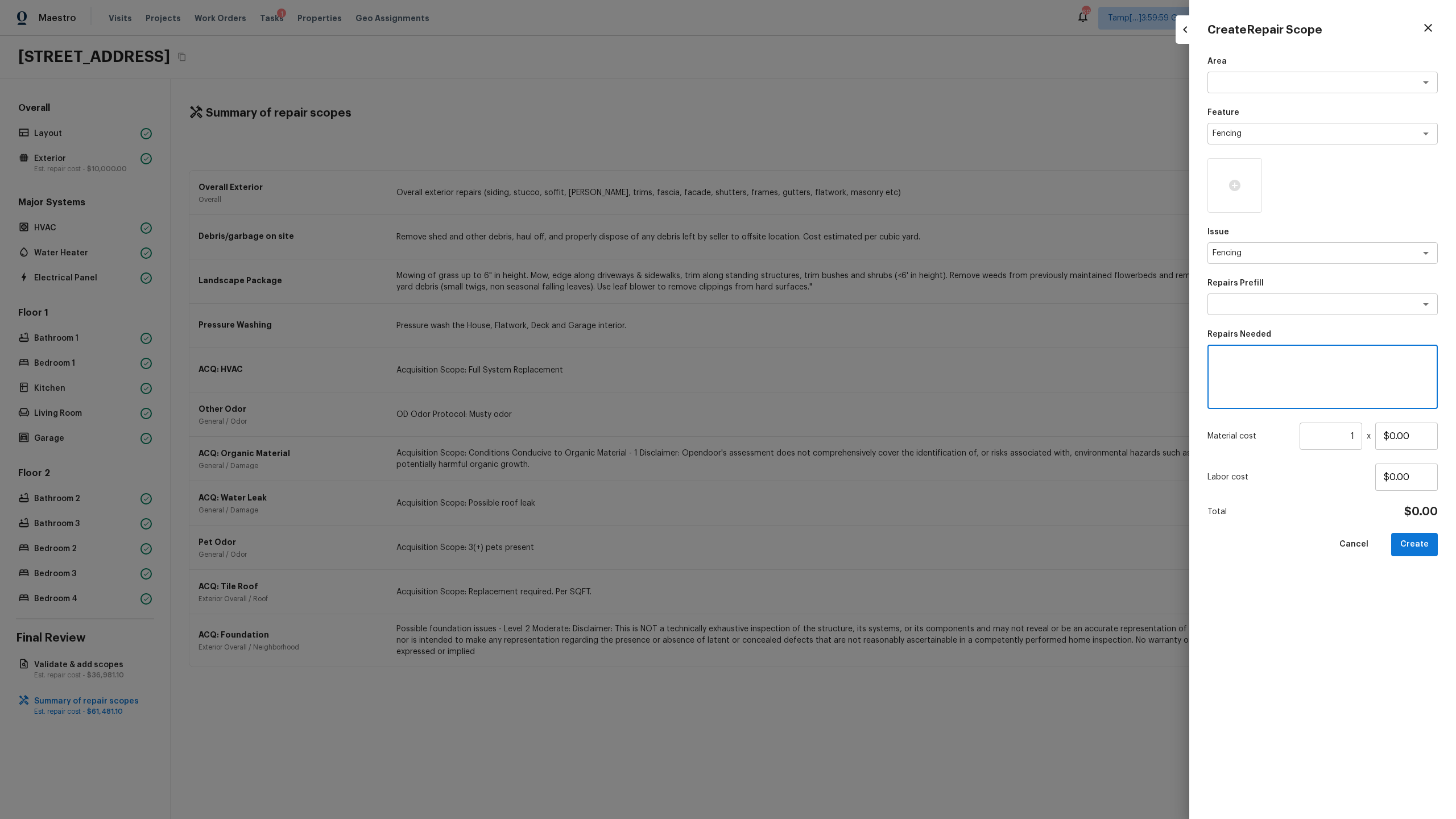
paste textarea "fencing"
click at [816, 398] on button "Create" at bounding box center [1414, 544] width 47 height 23
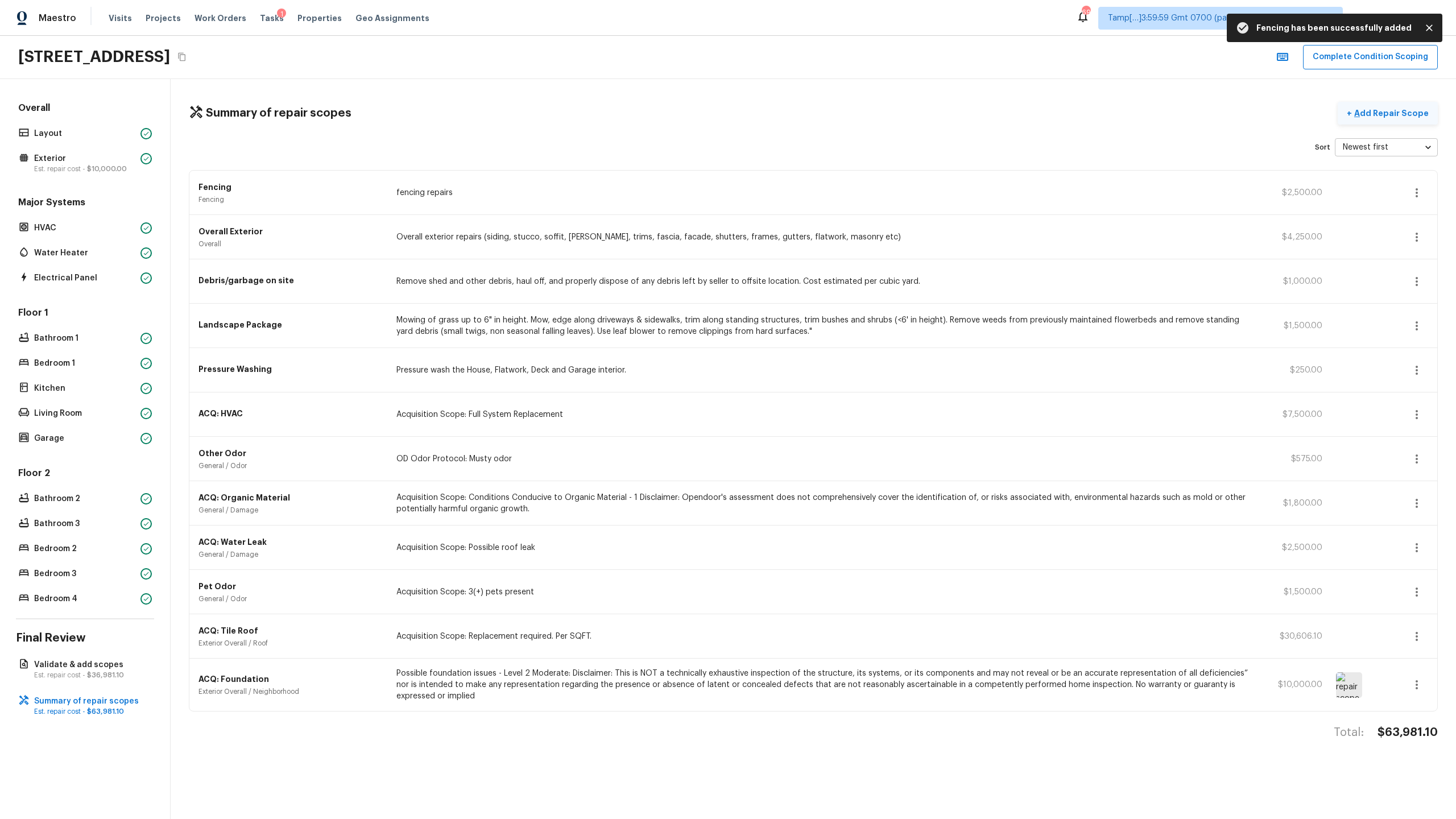
click at [816, 115] on p "Add Repair Scope" at bounding box center [1390, 113] width 77 height 11
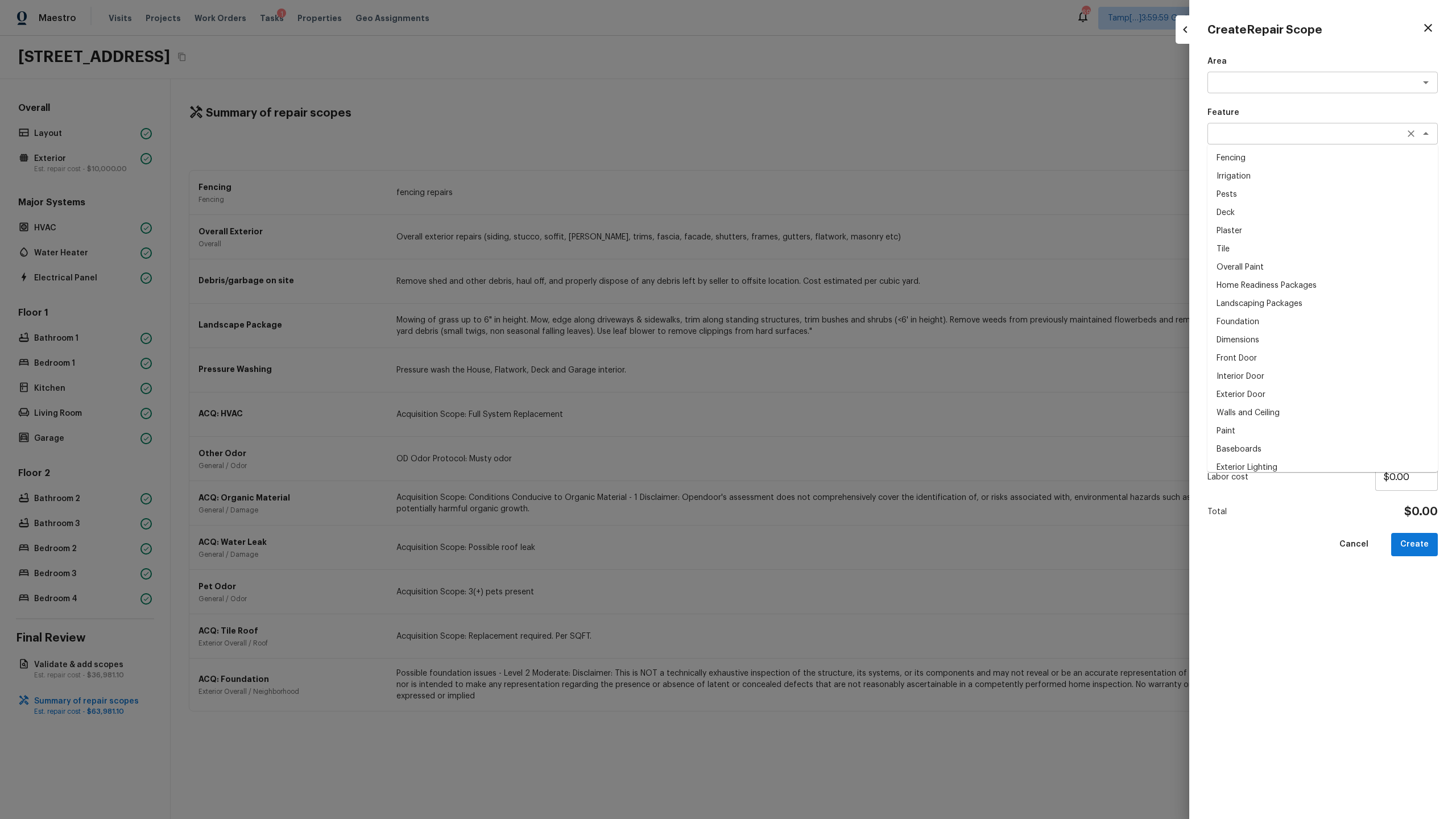
click at [816, 142] on div "x ​" at bounding box center [1323, 133] width 230 height 22
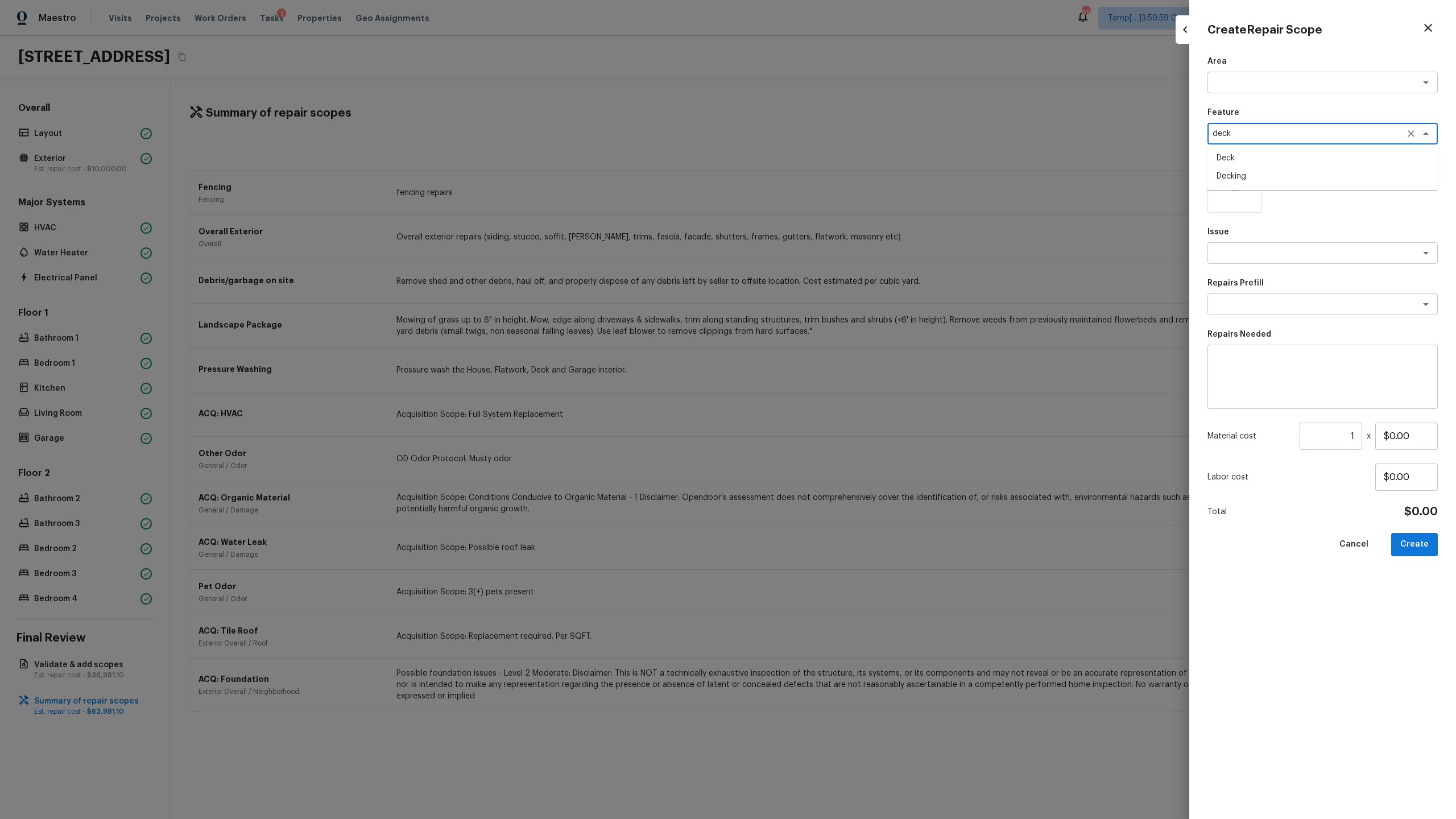
click at [816, 176] on li "Decking" at bounding box center [1323, 176] width 230 height 18
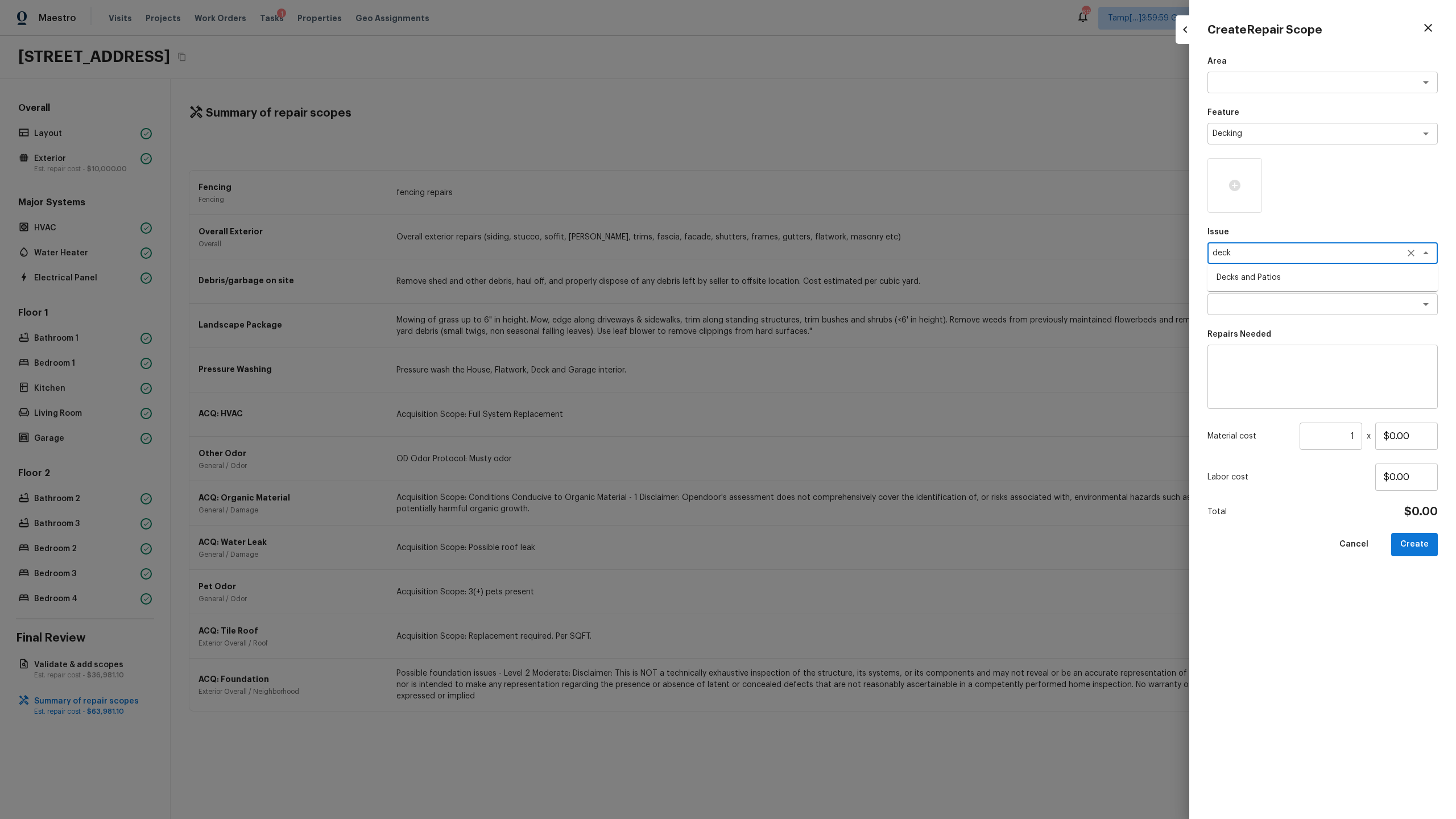
click at [816, 285] on li "Decks and Patios" at bounding box center [1323, 277] width 230 height 18
click at [816, 255] on textarea "Decks and Patios" at bounding box center [1307, 253] width 188 height 11
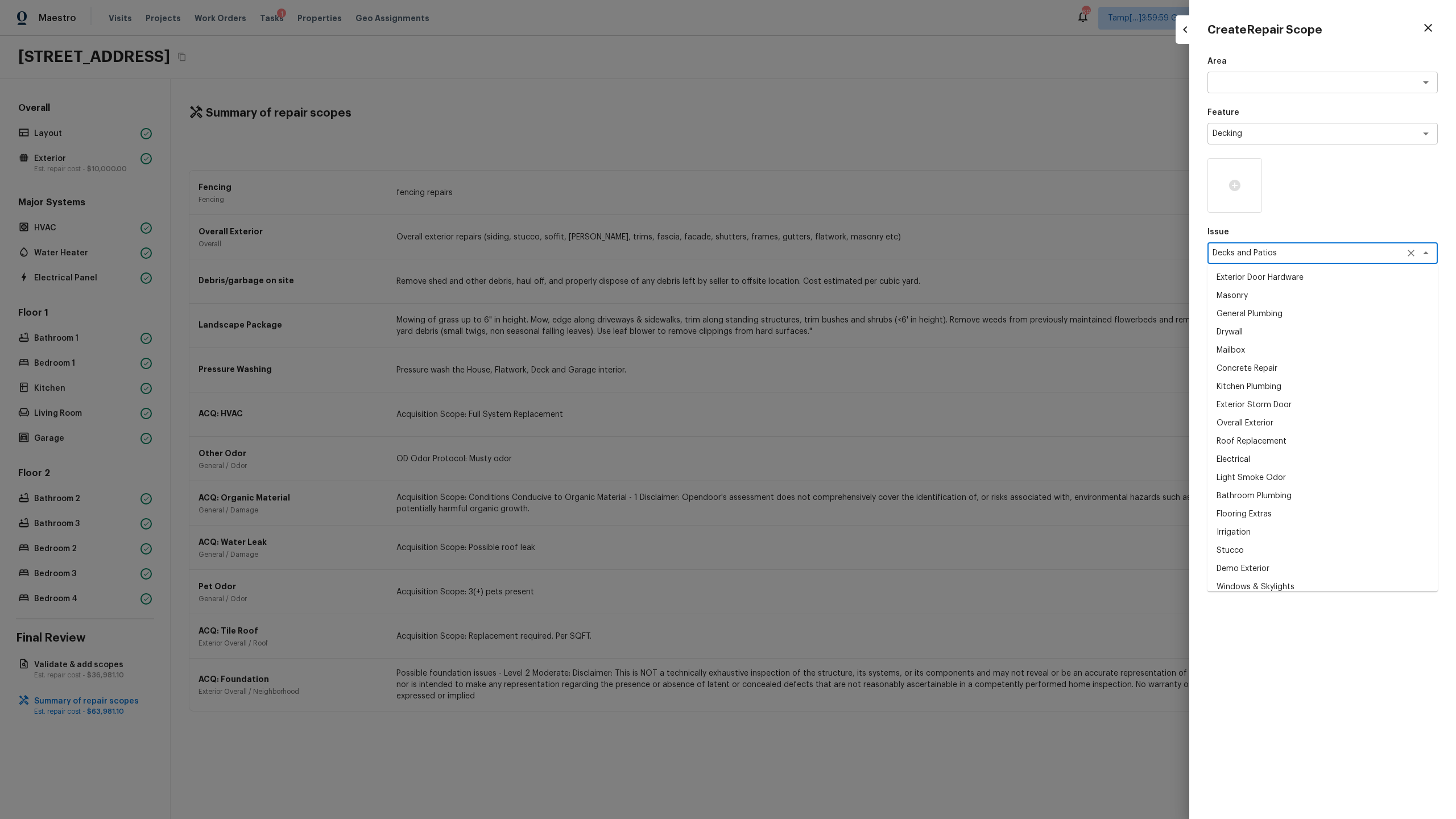
click at [816, 255] on textarea "Decks and Patios" at bounding box center [1307, 253] width 188 height 11
click at [816, 384] on div "Create Repair Scope Area x ​ Feature Decking x ​ Issue Decks and Patios x ​ Ext…" at bounding box center [1323, 410] width 267 height 819
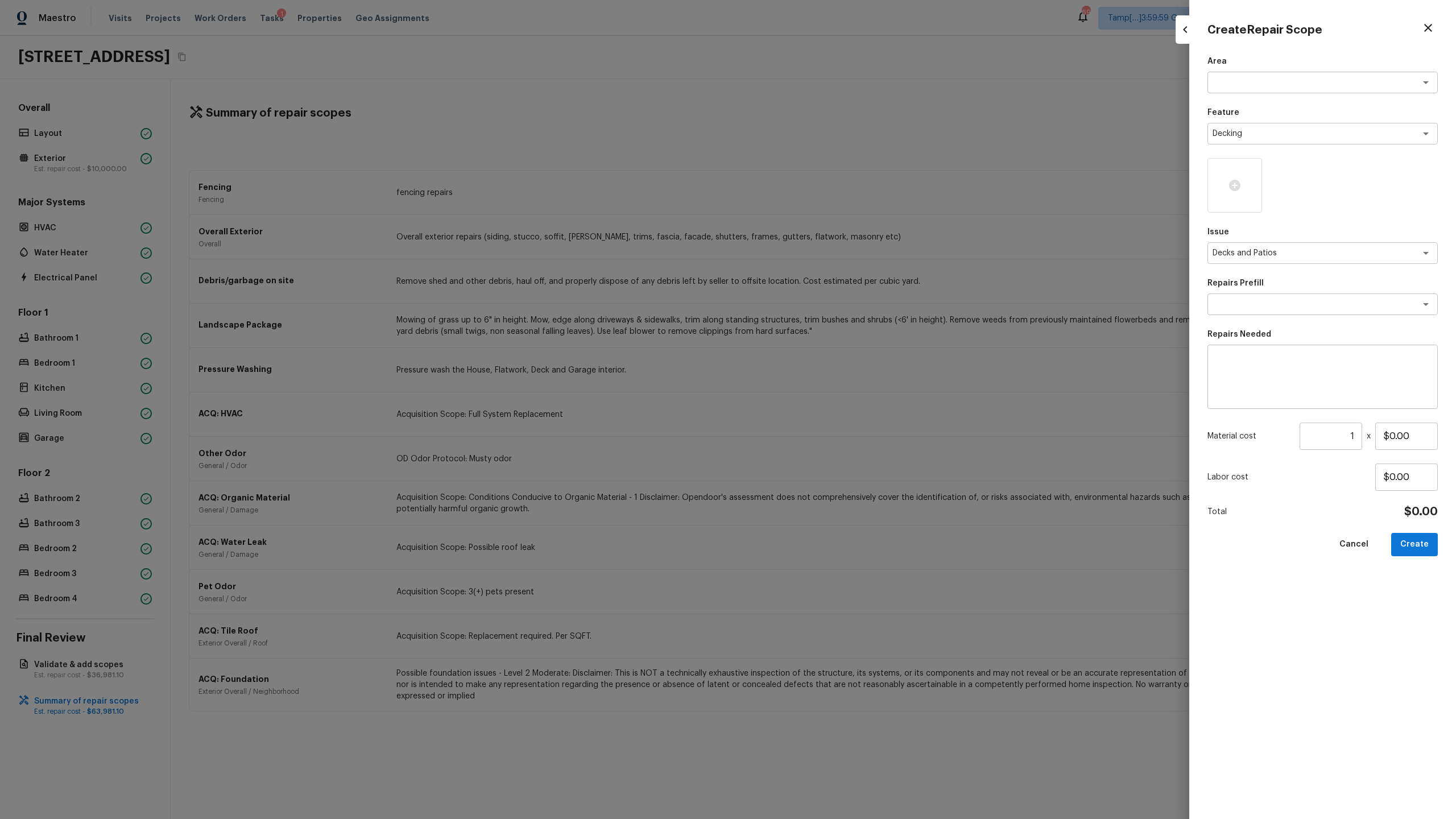
click at [816, 360] on textarea at bounding box center [1323, 376] width 215 height 46
paste textarea "Decks and Patios"
drag, startPoint x: 1256, startPoint y: 359, endPoint x: 1207, endPoint y: 359, distance: 49.0
click at [816, 359] on div "Create Repair Scope Area x ​ Feature Decking x ​ Issue Decks and Patios x ​ Rep…" at bounding box center [1323, 410] width 267 height 819
click at [816, 398] on button "Create" at bounding box center [1414, 544] width 47 height 23
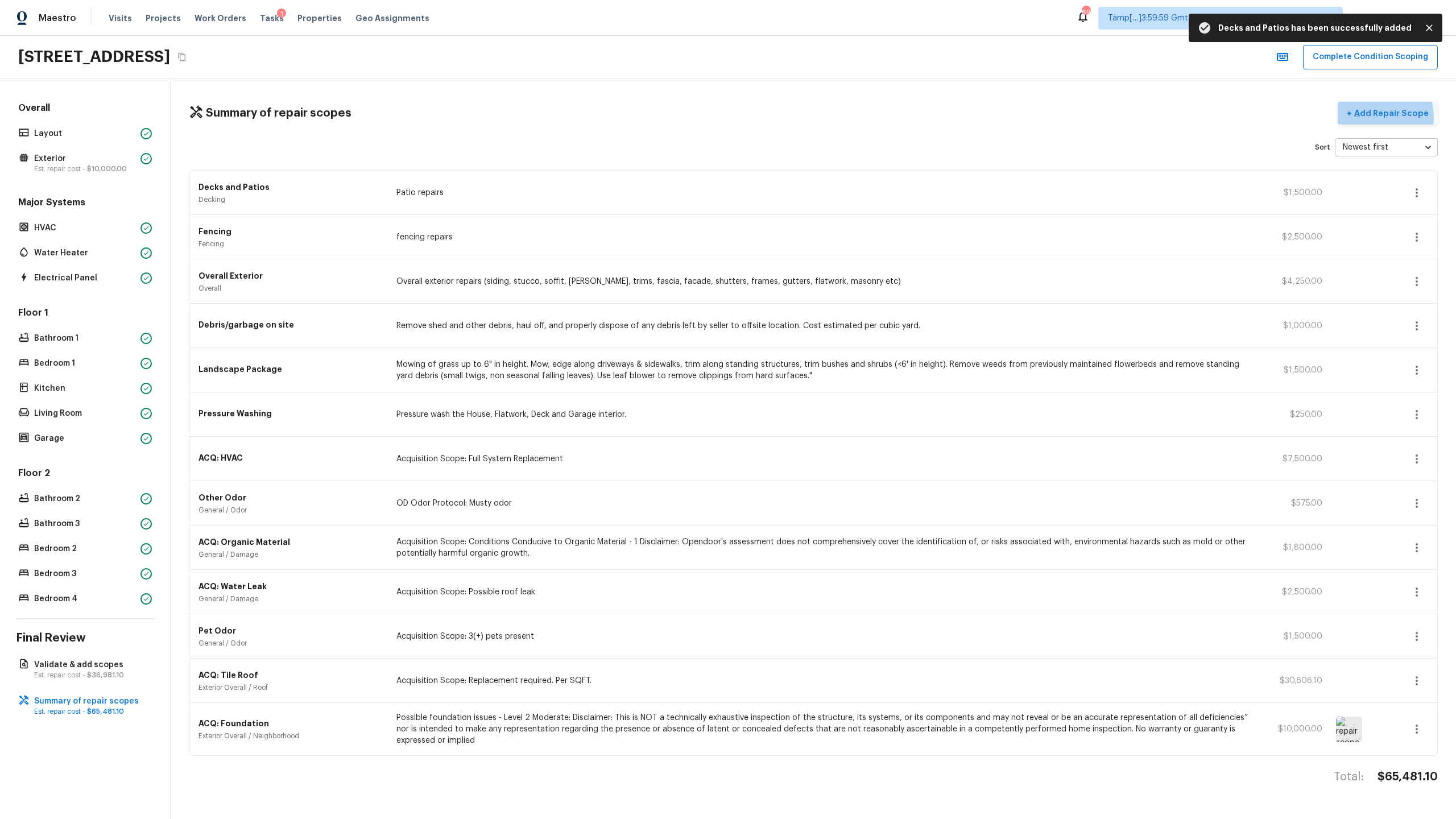
click at [816, 117] on p "Add Repair Scope" at bounding box center [1390, 113] width 77 height 11
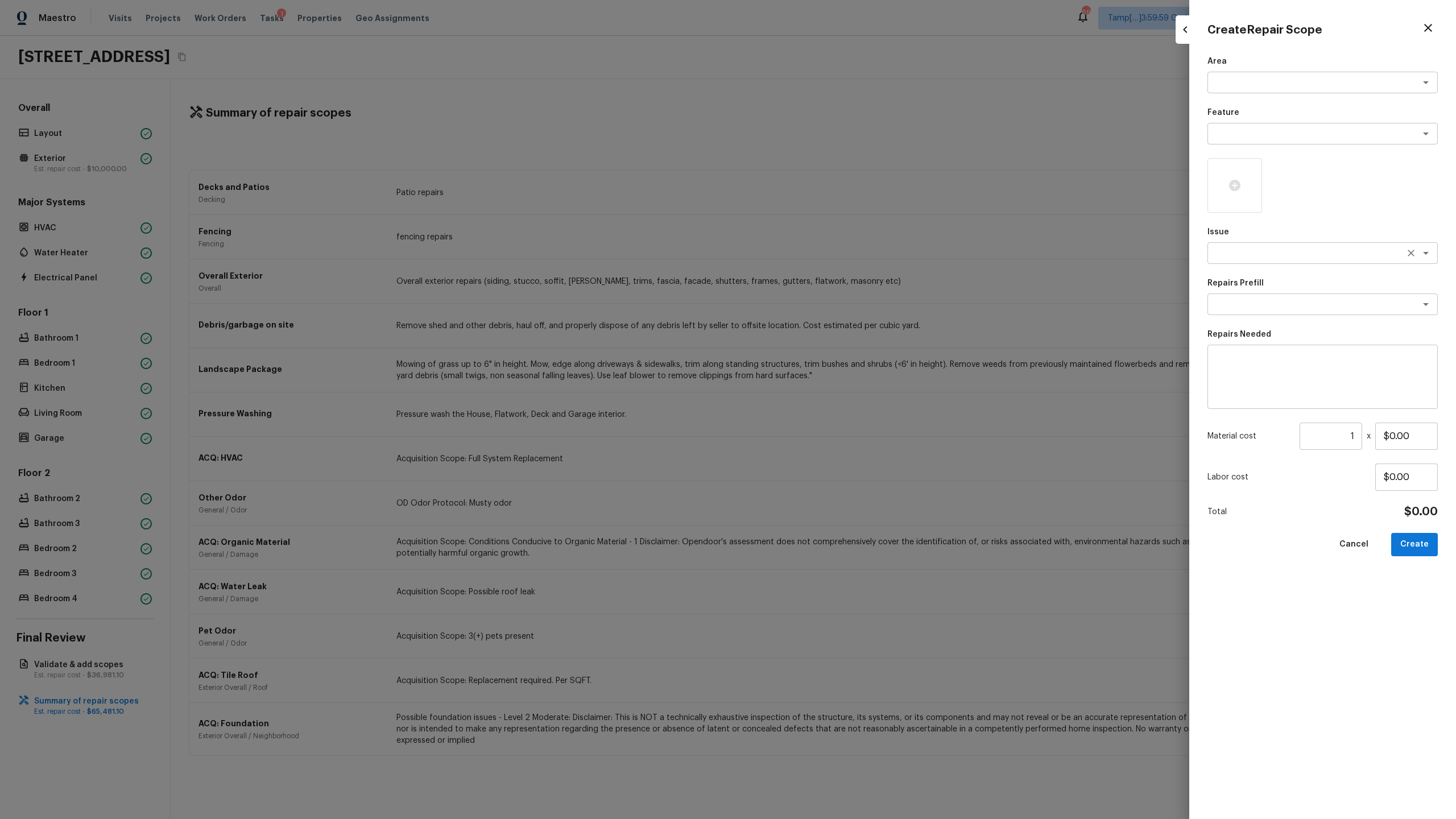
click at [816, 246] on div "x ​" at bounding box center [1323, 253] width 230 height 22
click at [816, 297] on li "ACQ: Paint" at bounding box center [1323, 295] width 230 height 18
click at [816, 307] on textarea at bounding box center [1307, 304] width 188 height 11
click at [816, 364] on li "Exterior Paint 75%+ of the home" at bounding box center [1323, 365] width 230 height 18
click at [816, 398] on input "1" at bounding box center [1331, 436] width 62 height 27
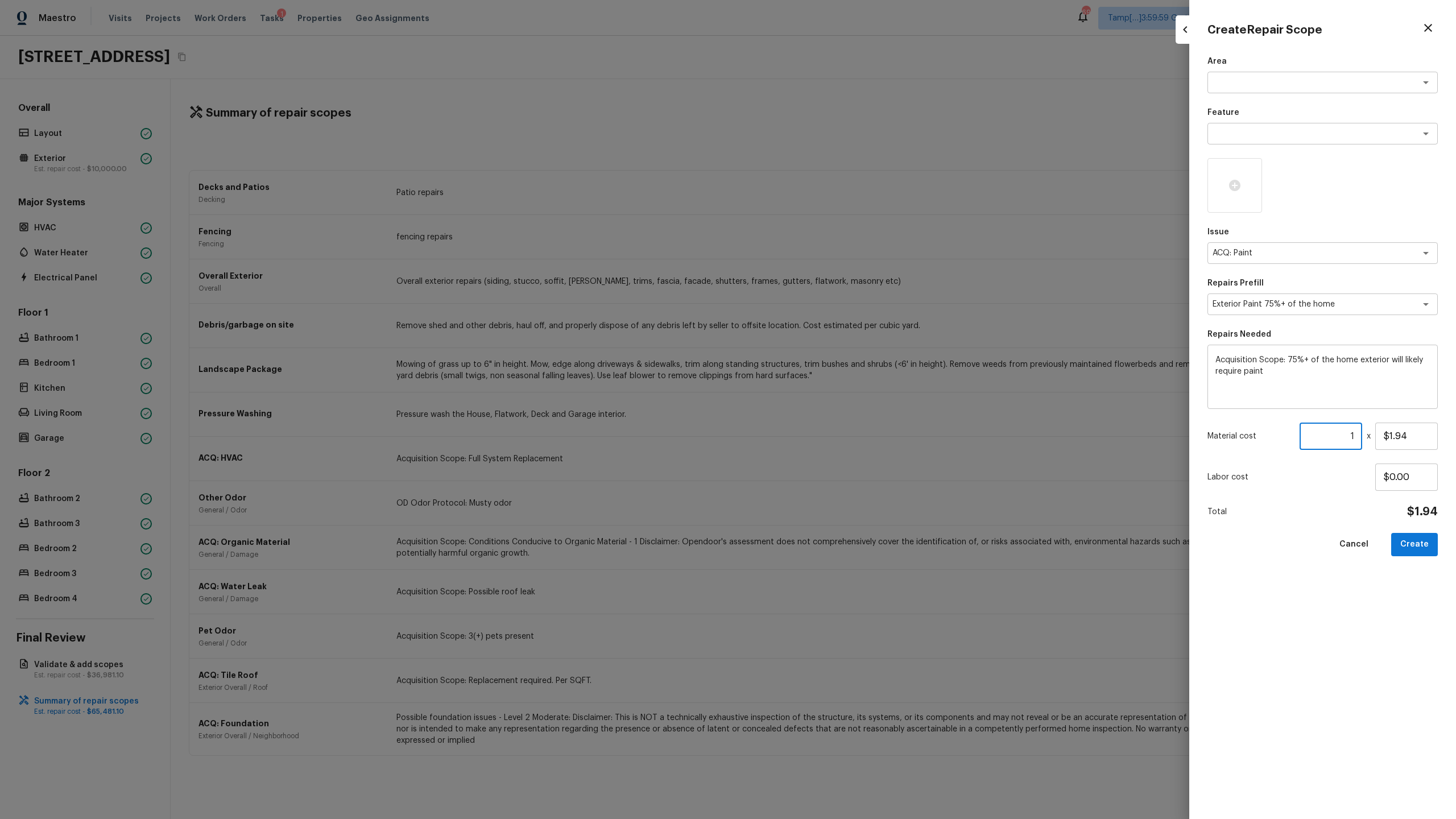
click at [816, 398] on input "1" at bounding box center [1331, 436] width 62 height 27
paste input "number"
click at [816, 398] on input "1901" at bounding box center [1331, 436] width 62 height 27
click at [816, 398] on button "Create" at bounding box center [1414, 544] width 47 height 23
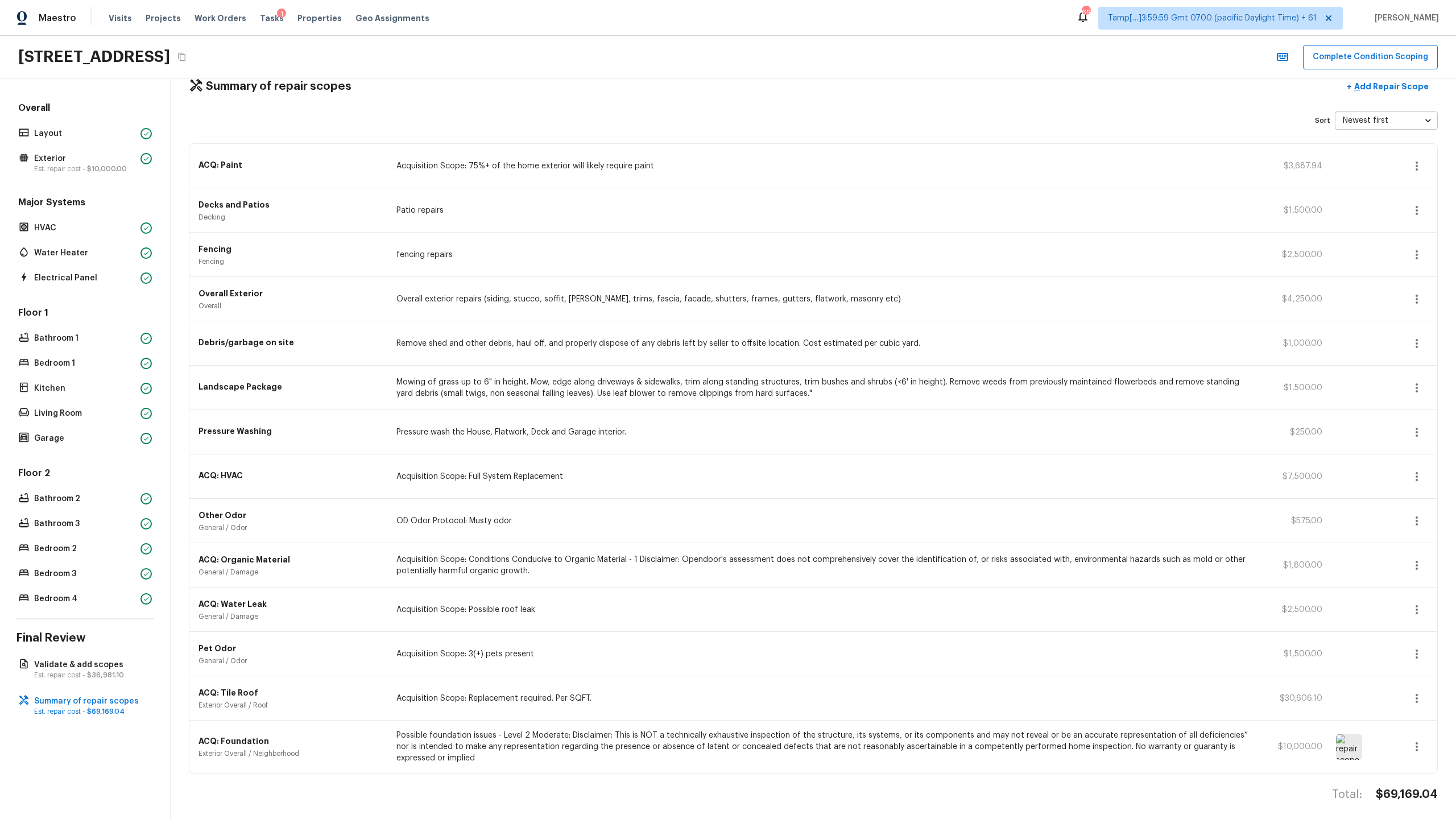
scroll to position [32, 0]
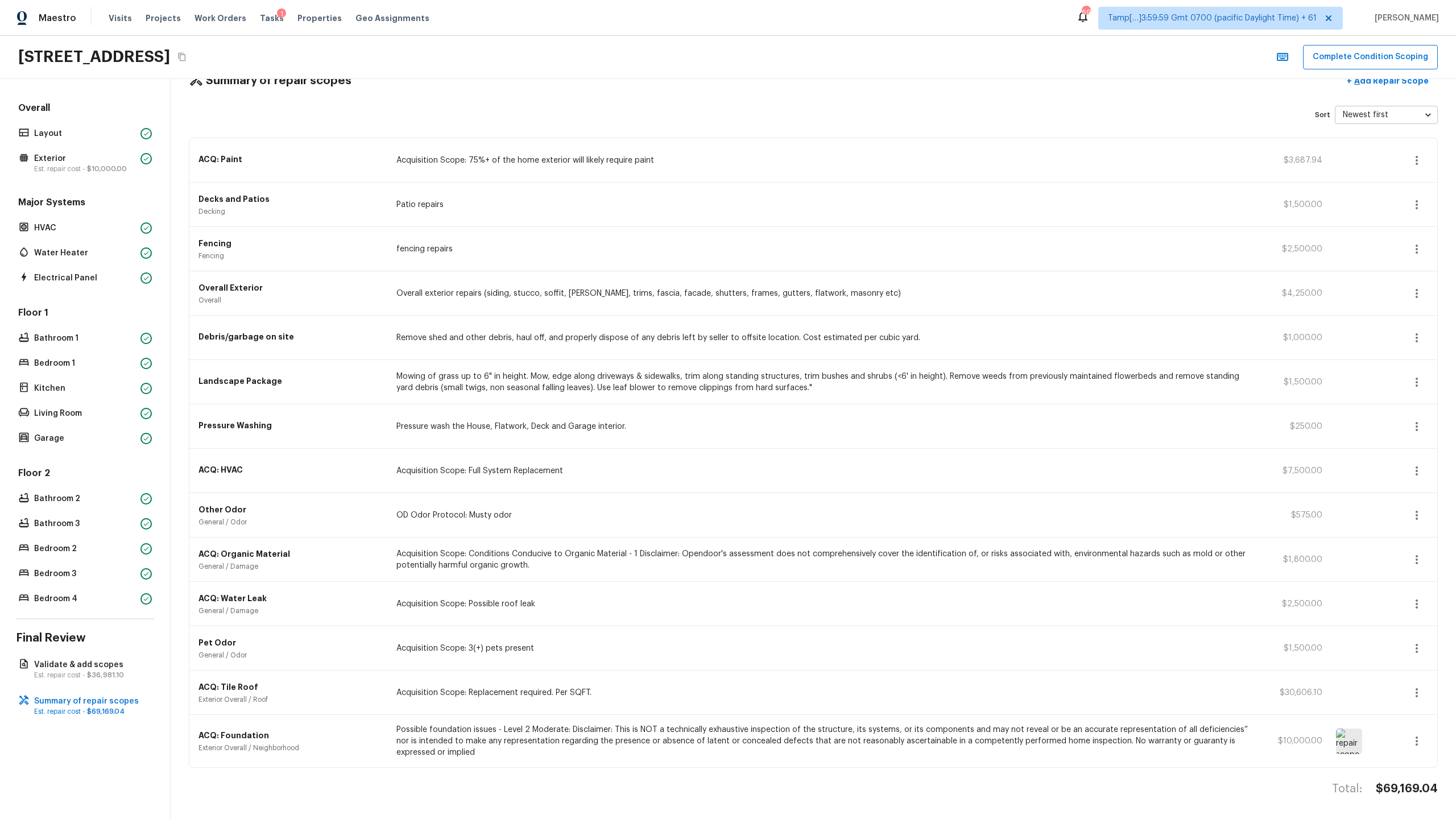
click at [816, 398] on h4 "$69,169.04" at bounding box center [1407, 788] width 62 height 15
click at [816, 398] on p "Acquisition Scope: Possible roof leak" at bounding box center [827, 604] width 861 height 11
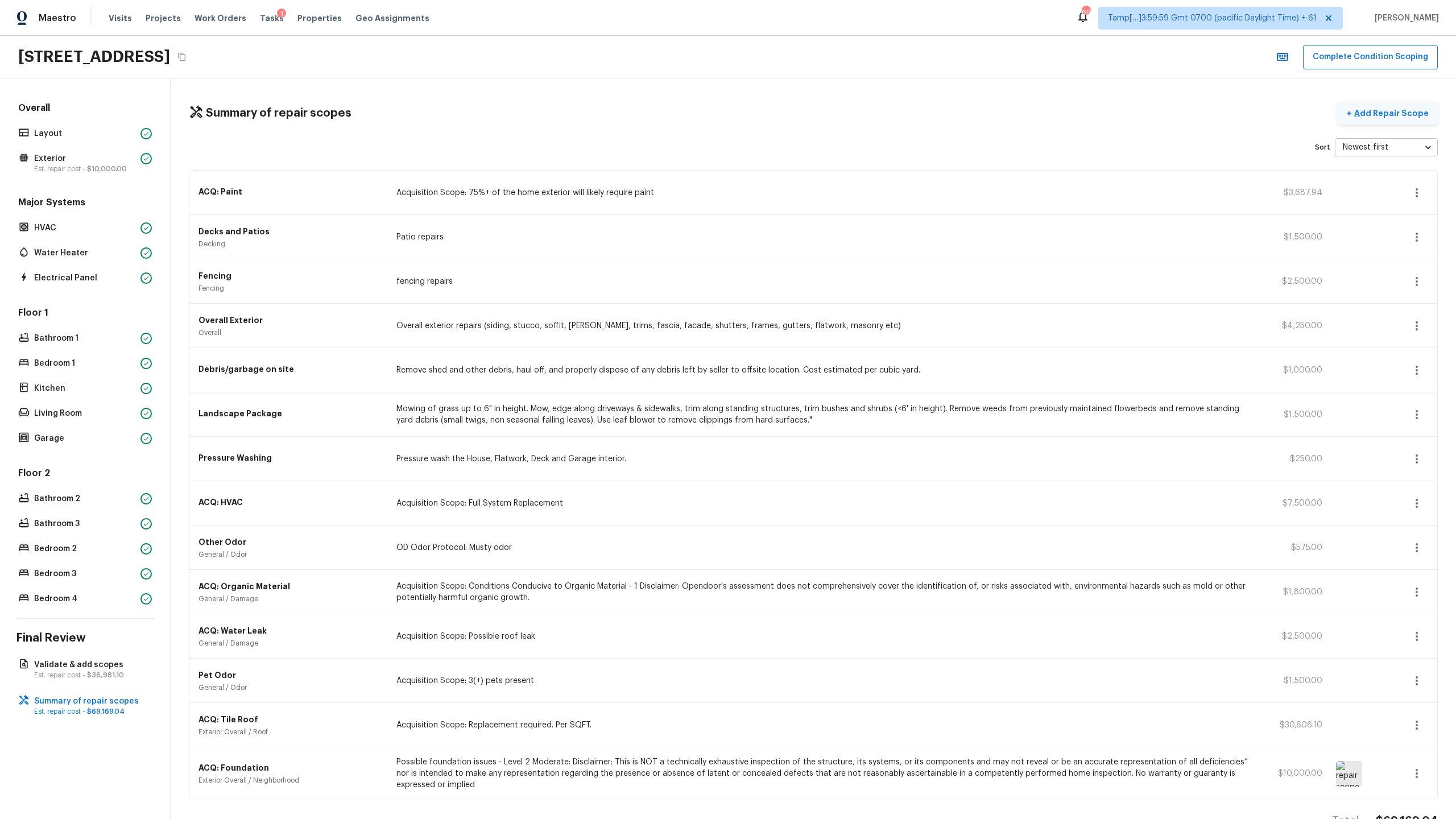
click at [816, 113] on p "Add Repair Scope" at bounding box center [1390, 113] width 77 height 11
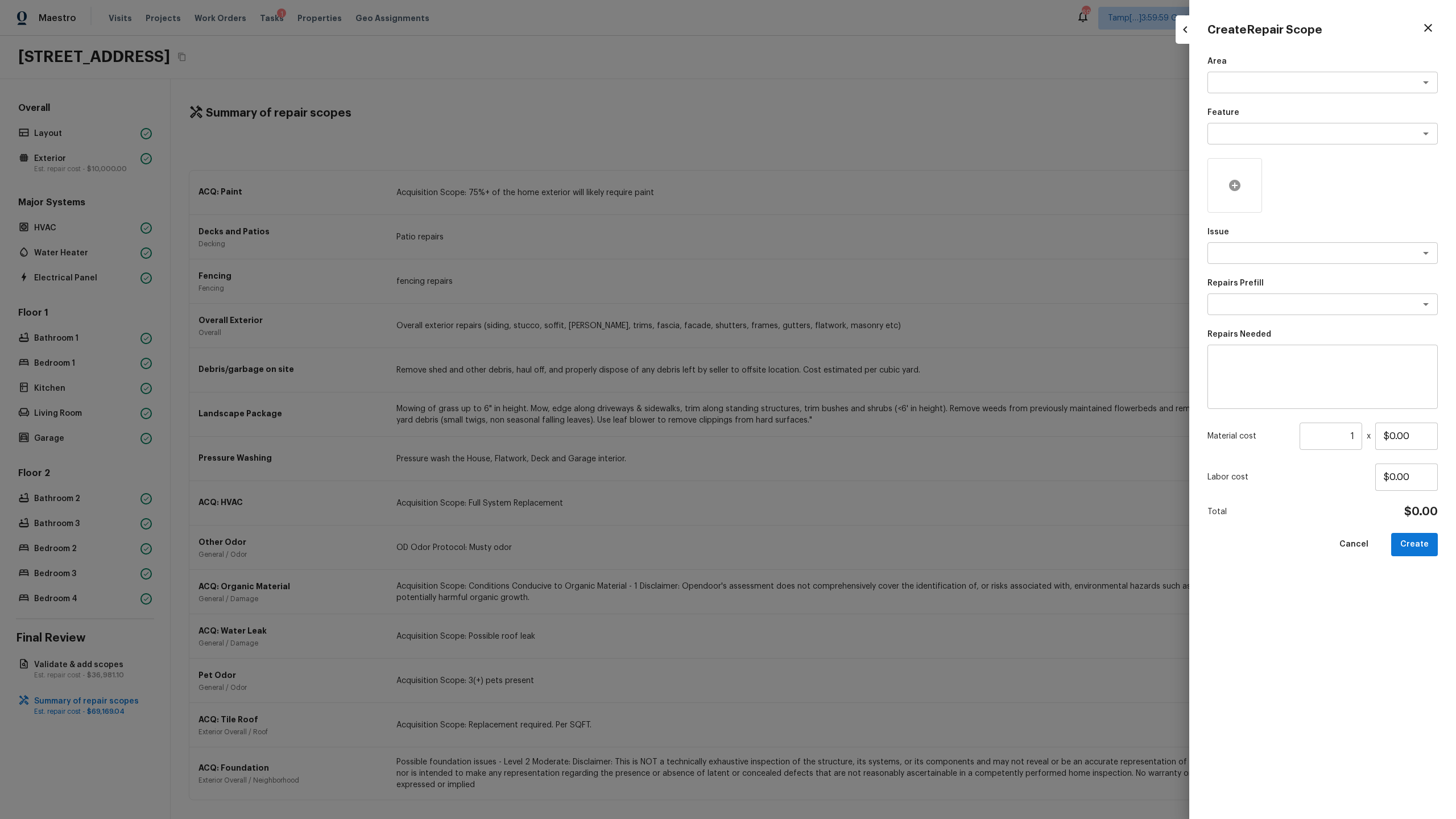
click at [816, 189] on div at bounding box center [1235, 186] width 55 height 55
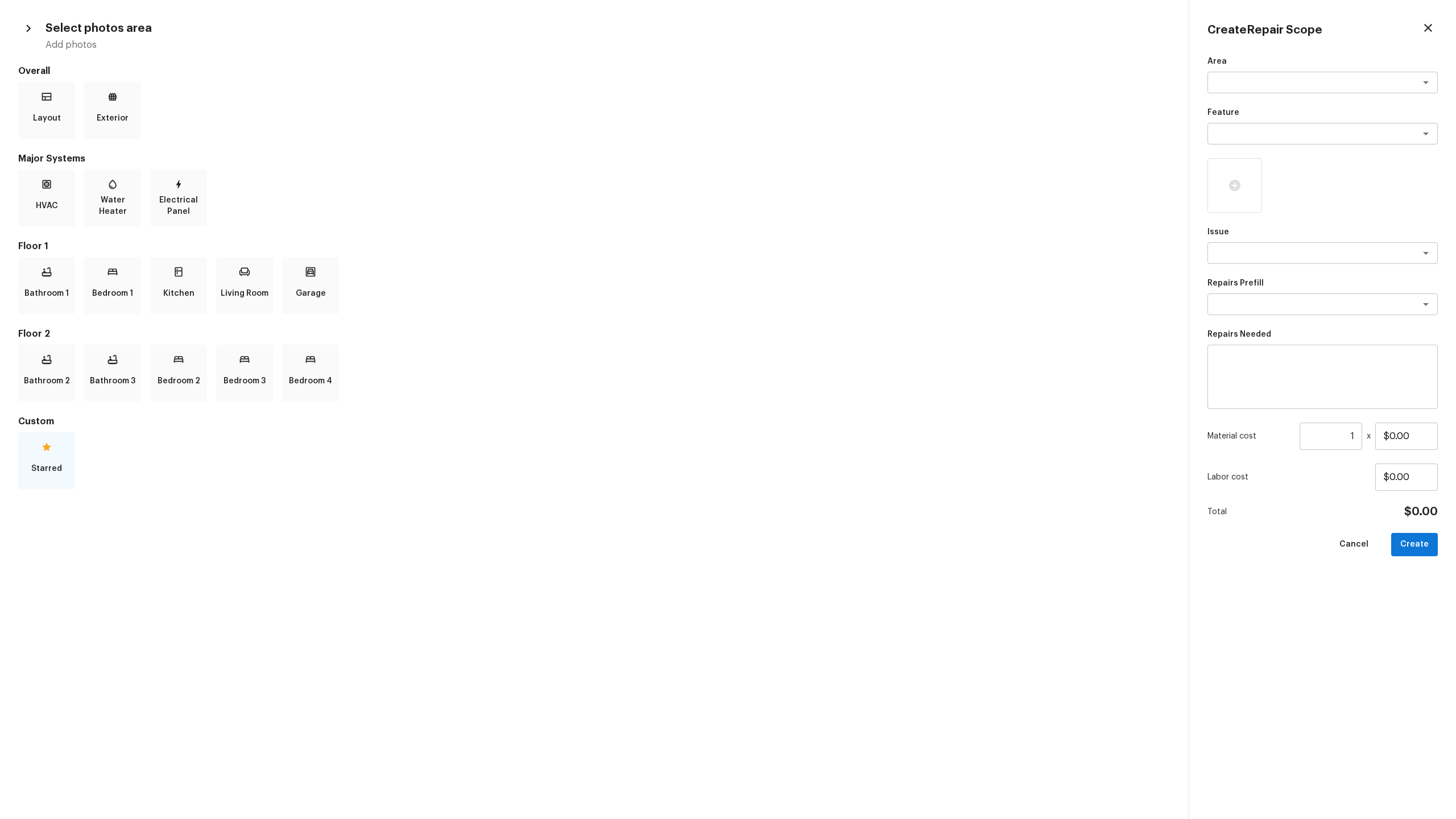
click at [19, 398] on div "Starred" at bounding box center [46, 460] width 57 height 57
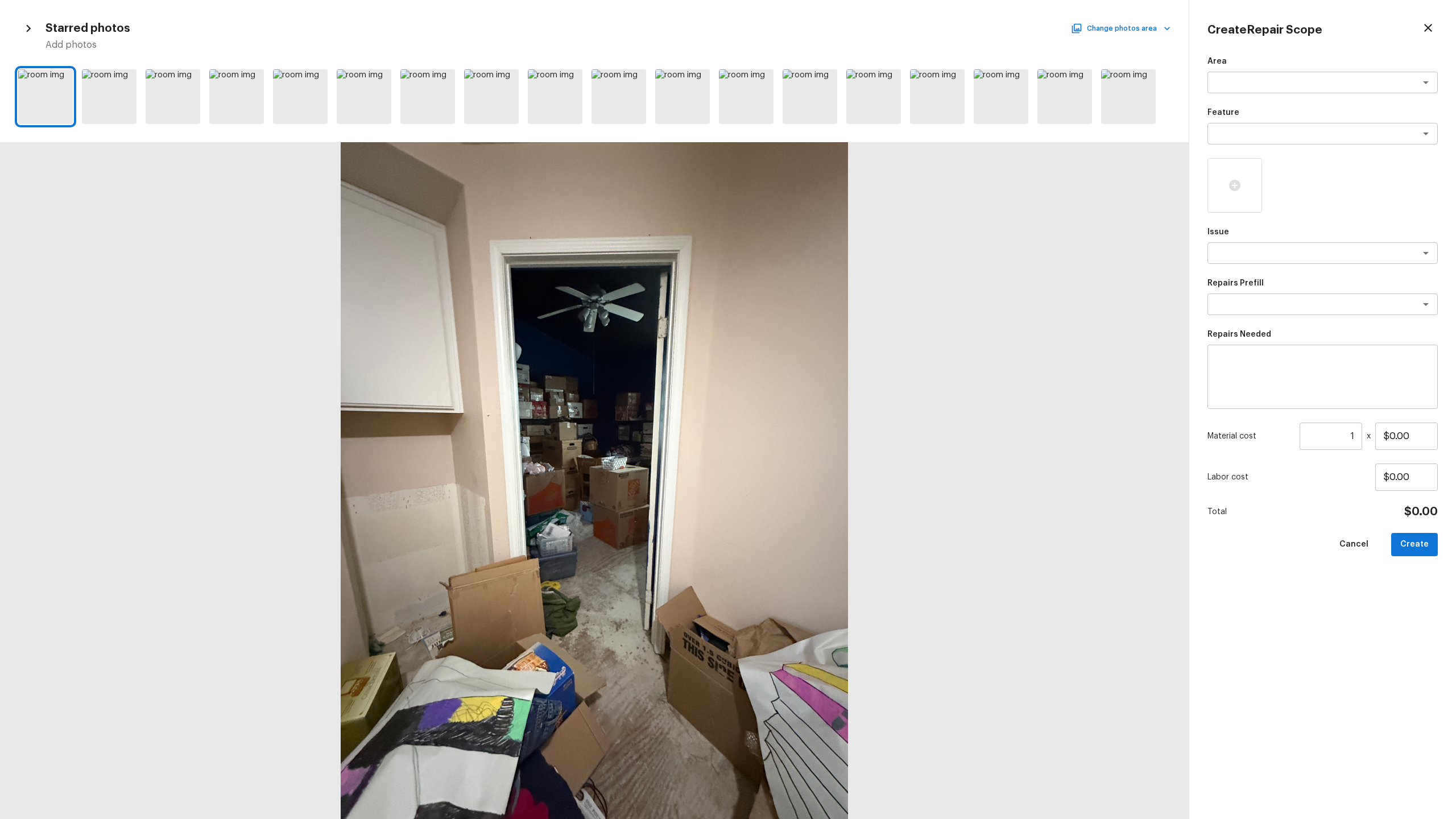
click at [61, 67] on div at bounding box center [594, 97] width 1188 height 64
click at [63, 74] on icon at bounding box center [62, 80] width 11 height 11
click at [118, 83] on div at bounding box center [126, 81] width 21 height 24
click at [165, 81] on div at bounding box center [173, 97] width 55 height 55
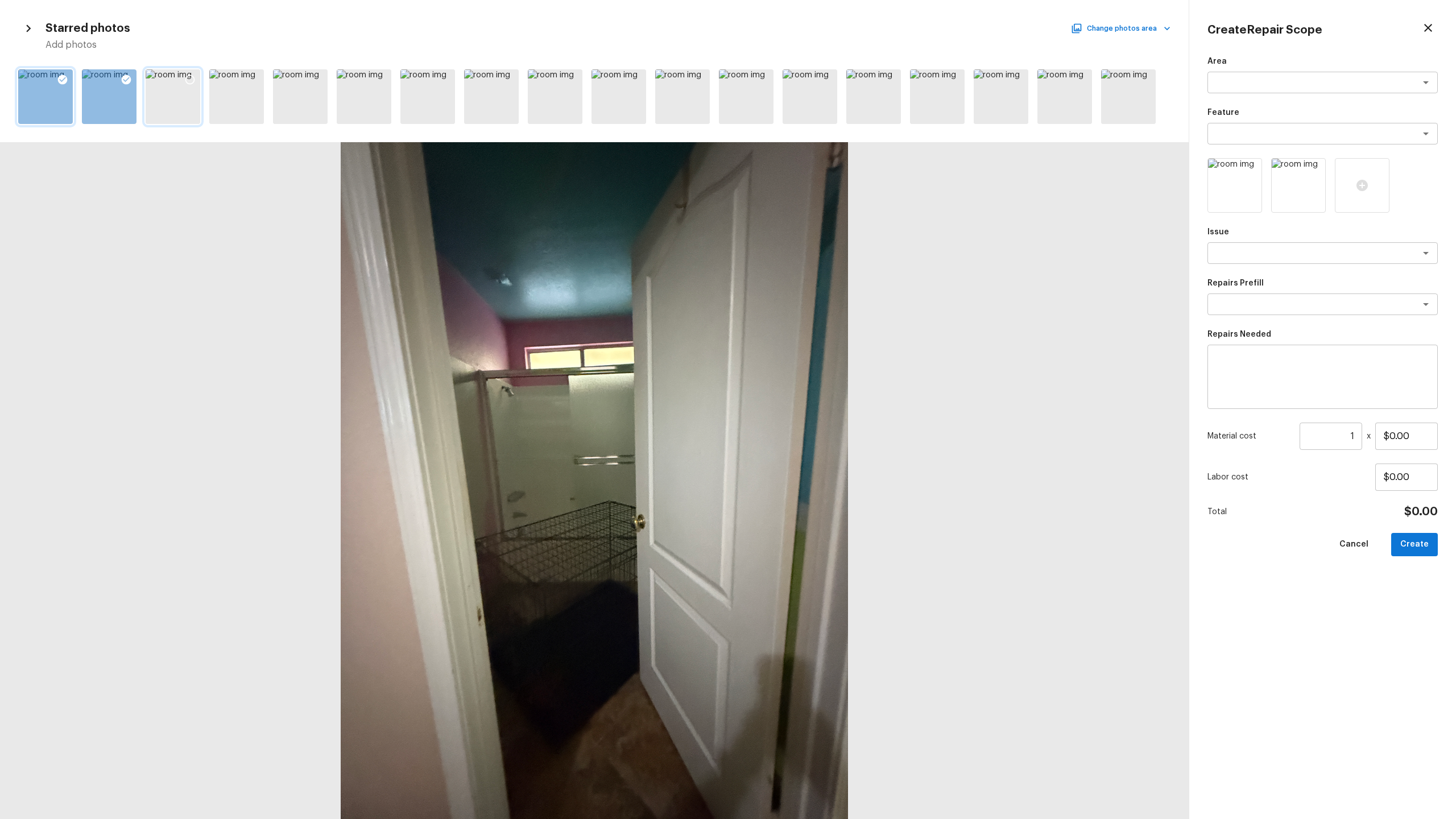
click at [191, 80] on icon at bounding box center [190, 80] width 11 height 11
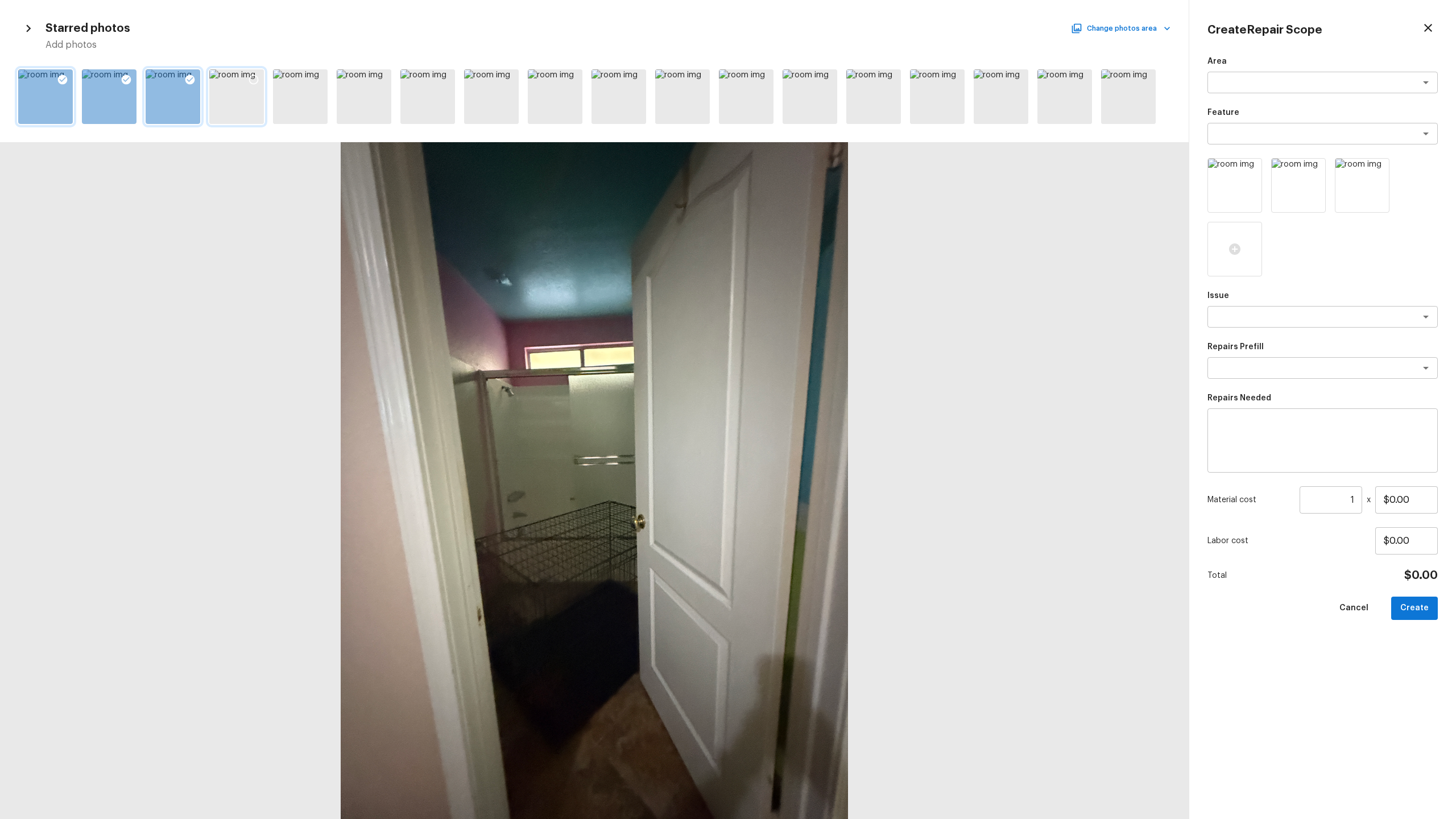
click at [236, 80] on div at bounding box center [237, 97] width 55 height 55
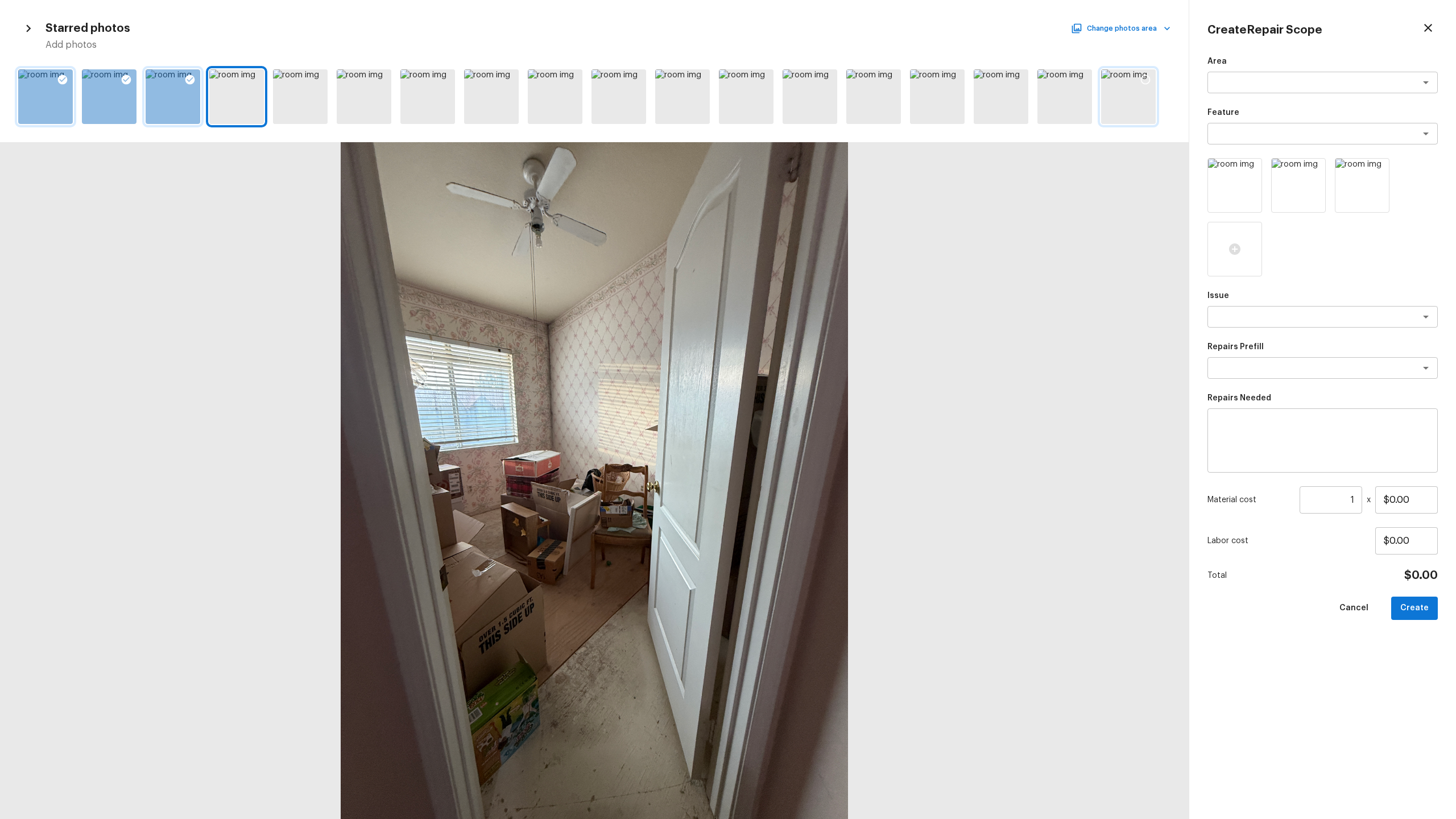
click at [816, 76] on icon at bounding box center [1145, 80] width 11 height 11
click at [816, 320] on textarea at bounding box center [1307, 317] width 188 height 11
click at [816, 398] on li "Interior Paint" at bounding box center [1323, 432] width 230 height 18
click at [816, 368] on textarea at bounding box center [1307, 368] width 188 height 11
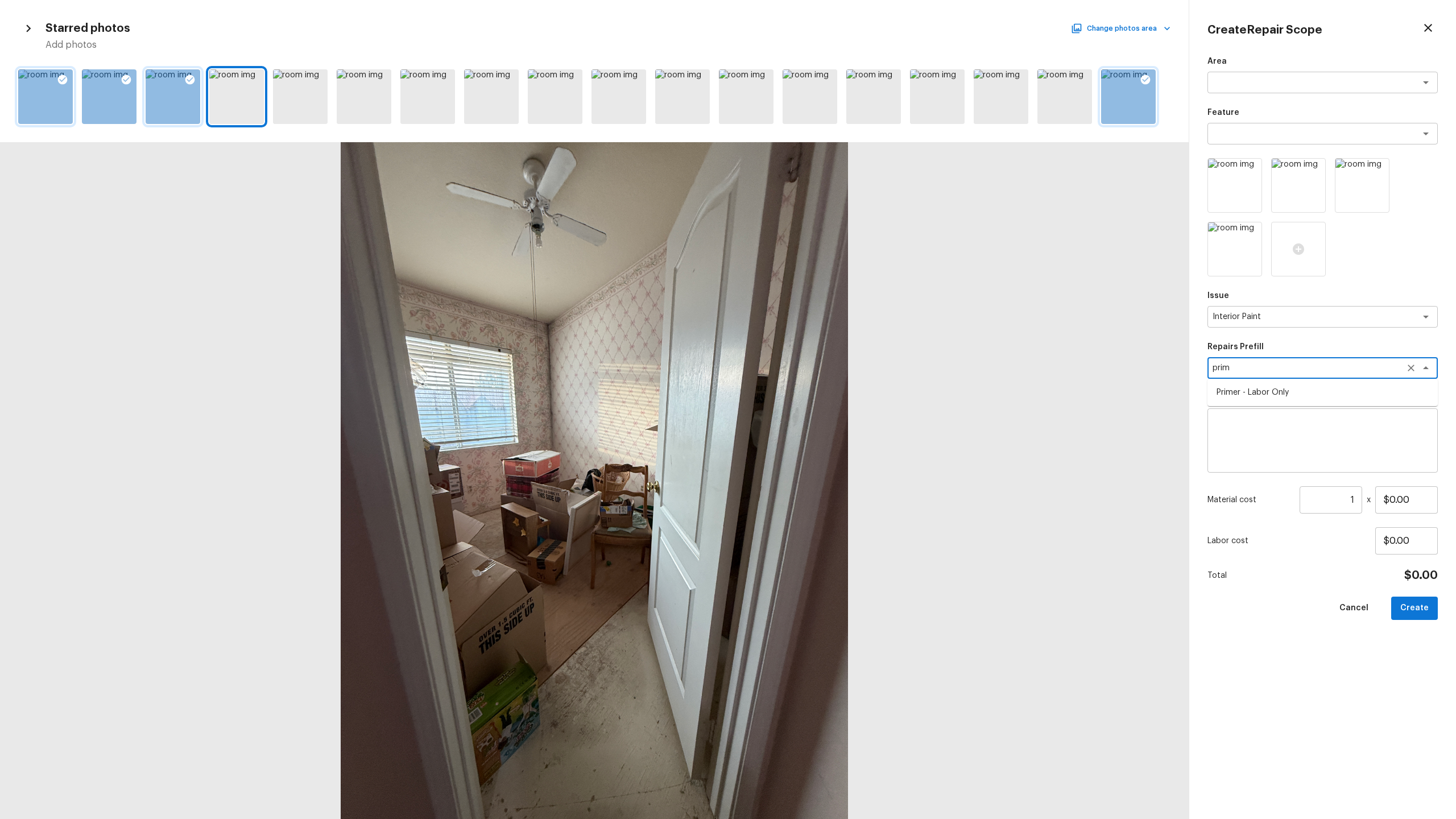
click at [816, 391] on li "Primer - Labor Only" at bounding box center [1323, 392] width 230 height 18
click at [816, 398] on input "1" at bounding box center [1331, 500] width 62 height 27
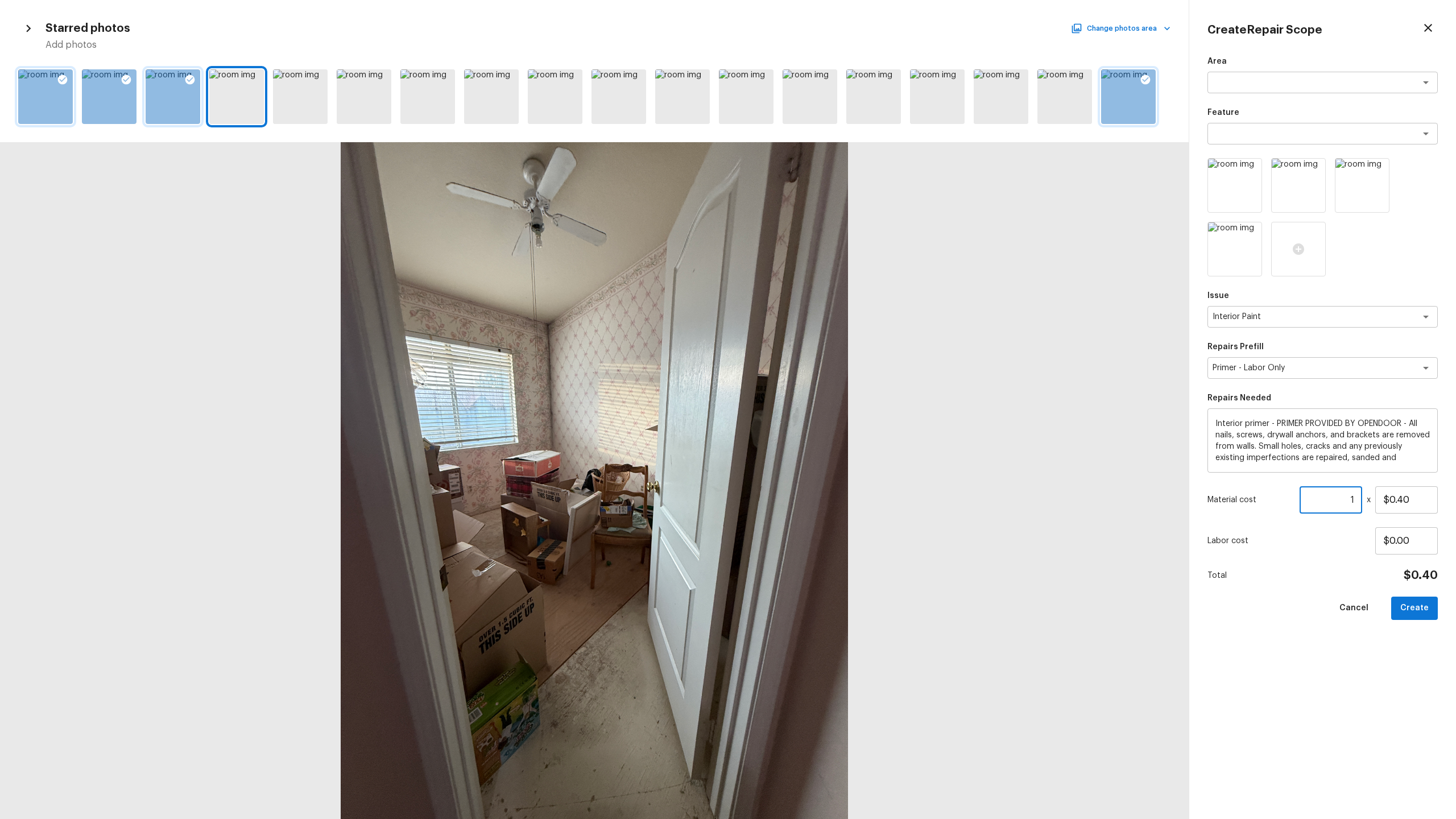
click at [816, 398] on input "1" at bounding box center [1331, 500] width 62 height 27
paste input "901"
click at [816, 398] on button "Create" at bounding box center [1414, 608] width 47 height 23
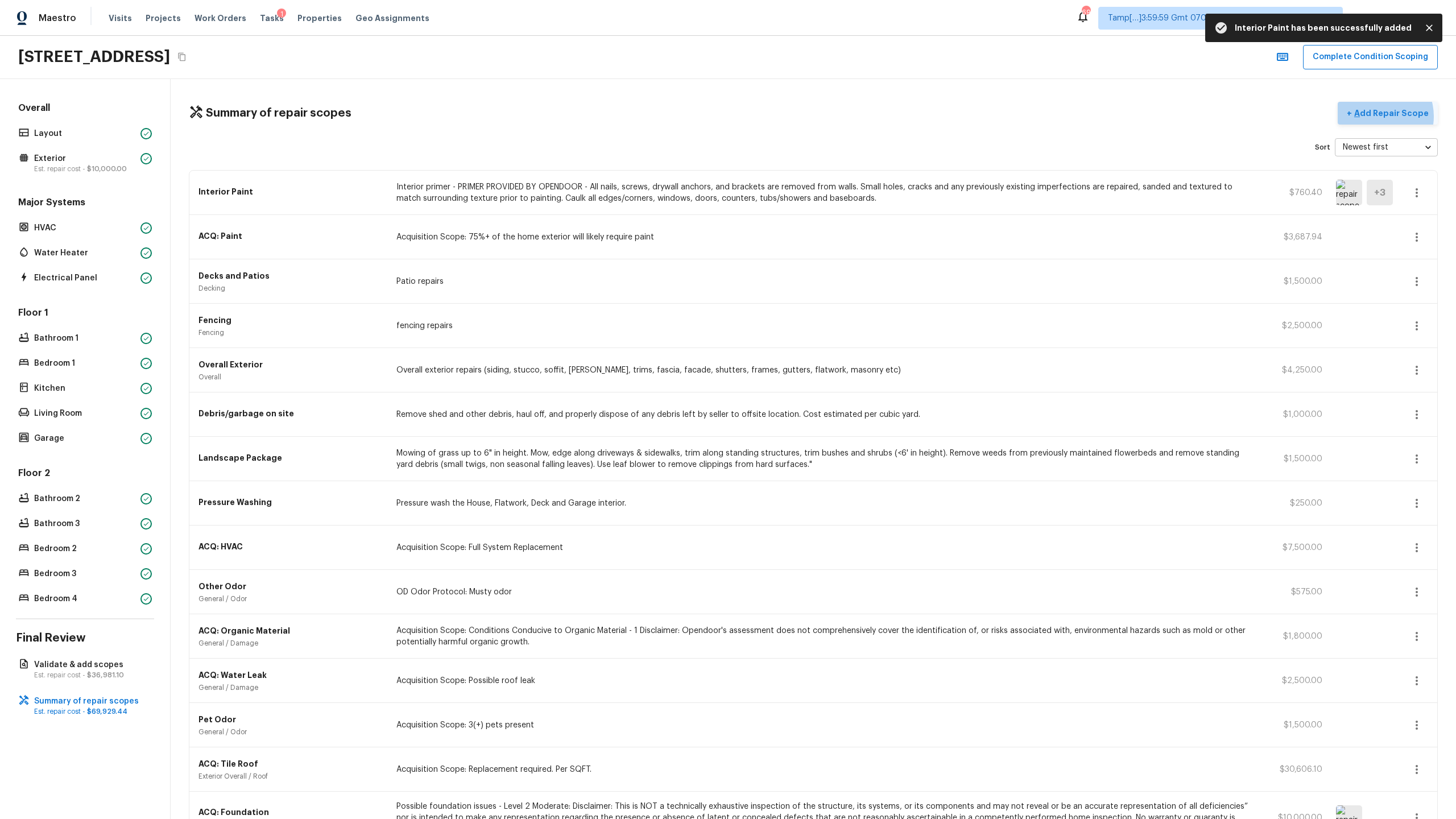
click at [816, 116] on p "Add Repair Scope" at bounding box center [1390, 113] width 77 height 11
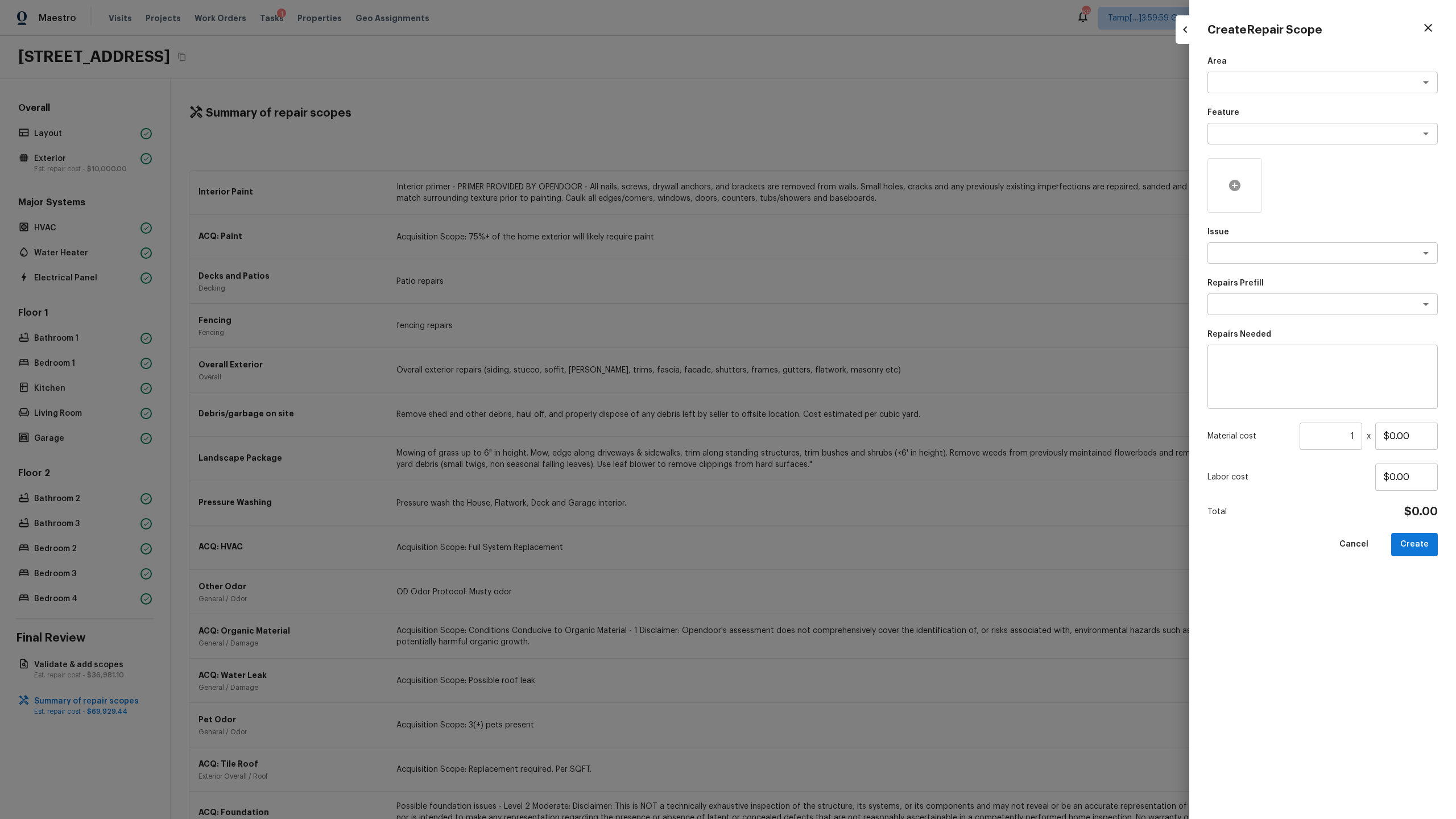
click at [816, 191] on icon at bounding box center [1235, 185] width 14 height 14
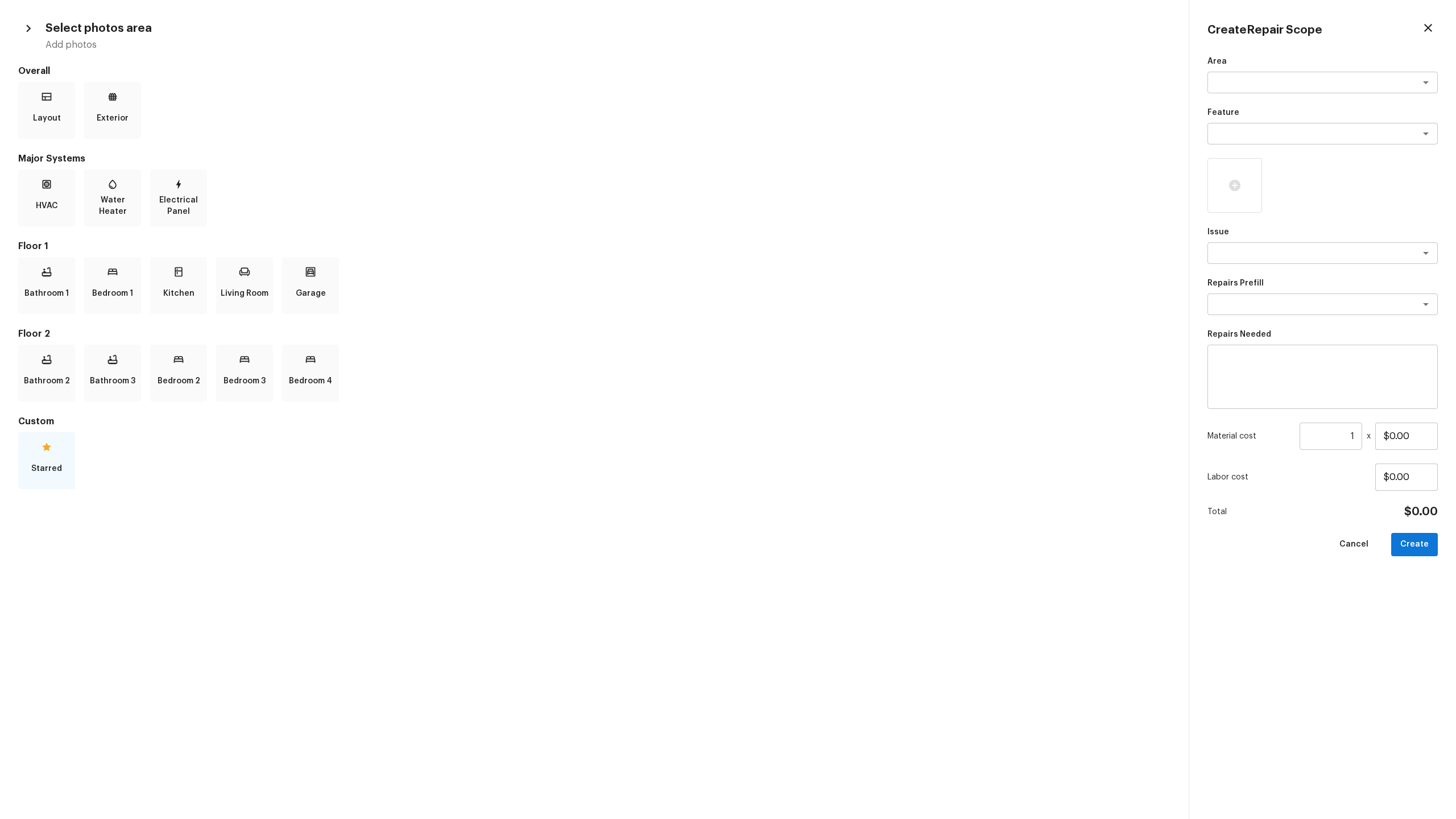
click at [23, 398] on div "Starred" at bounding box center [46, 460] width 57 height 57
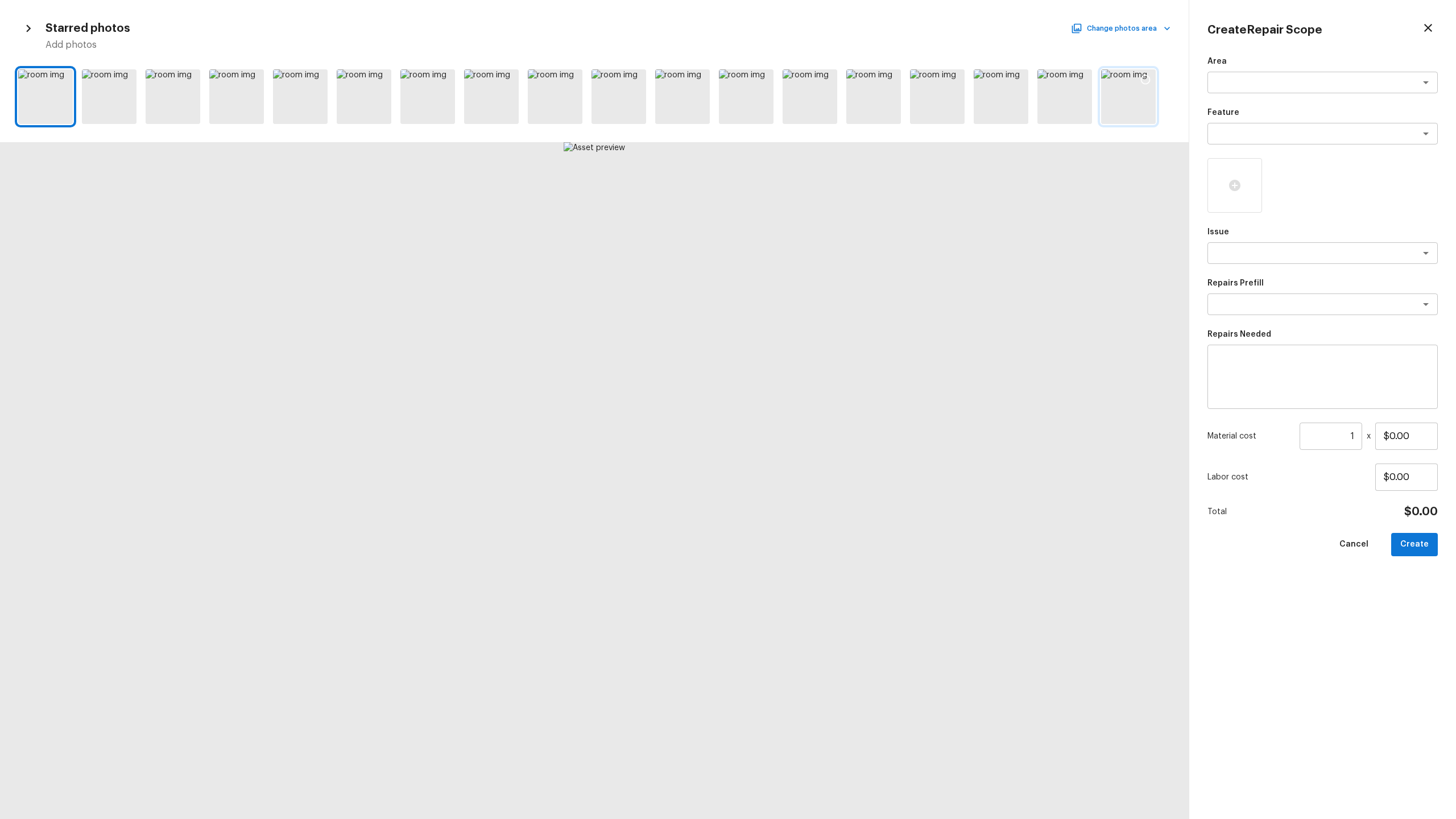
click at [816, 113] on div at bounding box center [1129, 97] width 55 height 55
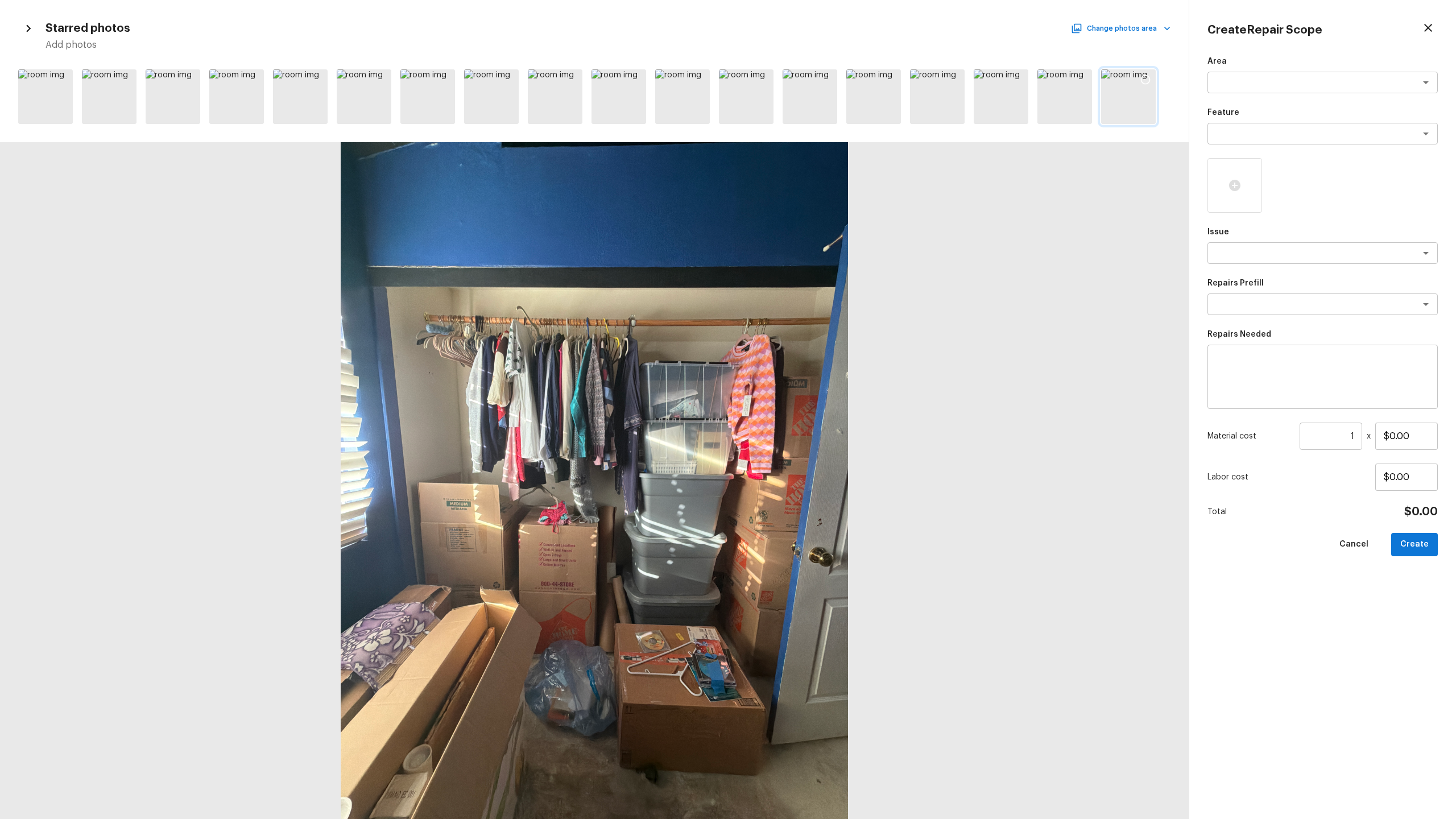
click at [816, 82] on icon at bounding box center [1145, 80] width 11 height 11
click at [816, 256] on textarea at bounding box center [1307, 253] width 188 height 11
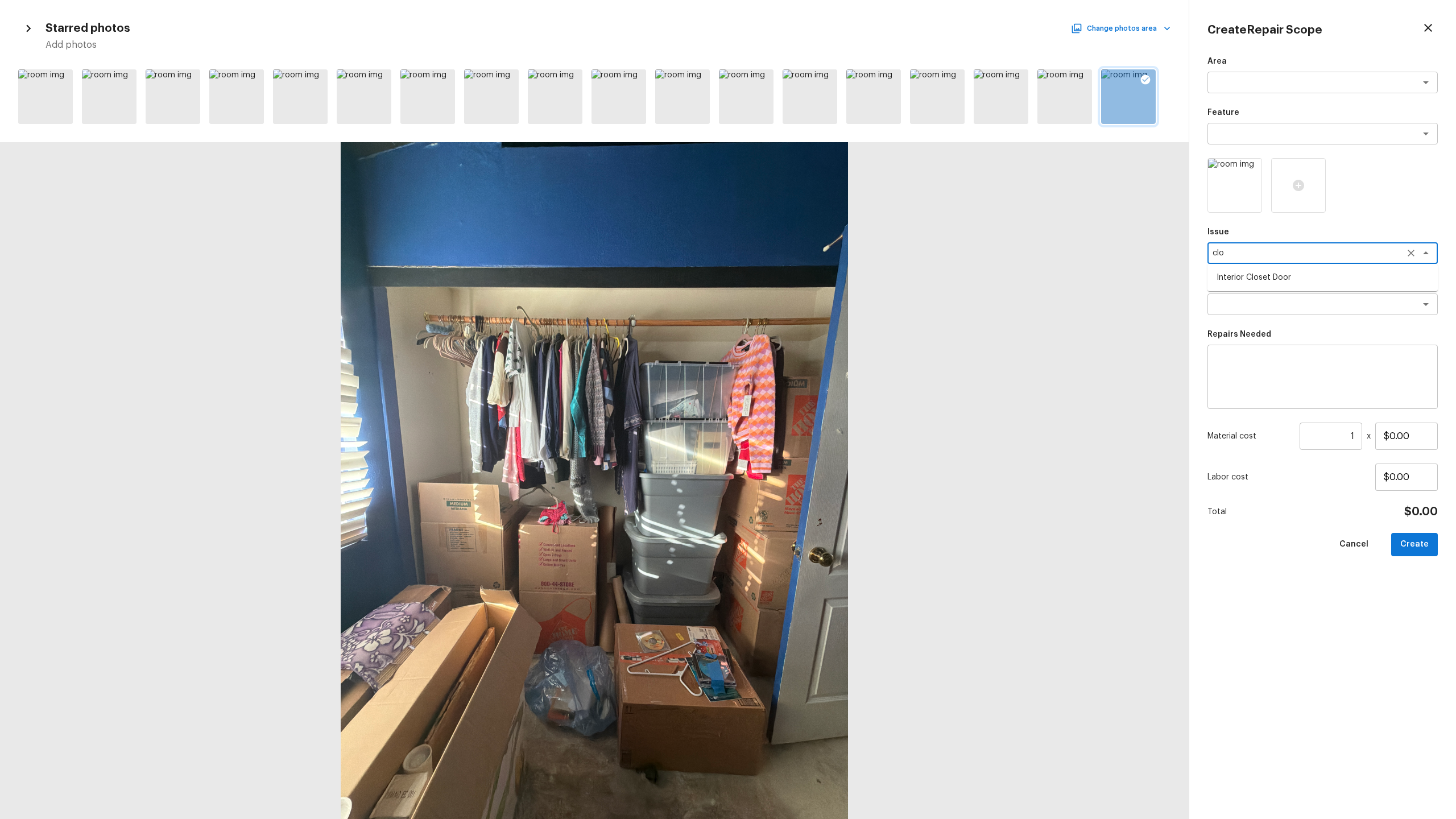
click at [816, 275] on li "Interior Closet Door" at bounding box center [1323, 277] width 230 height 18
click at [816, 308] on textarea at bounding box center [1307, 304] width 188 height 11
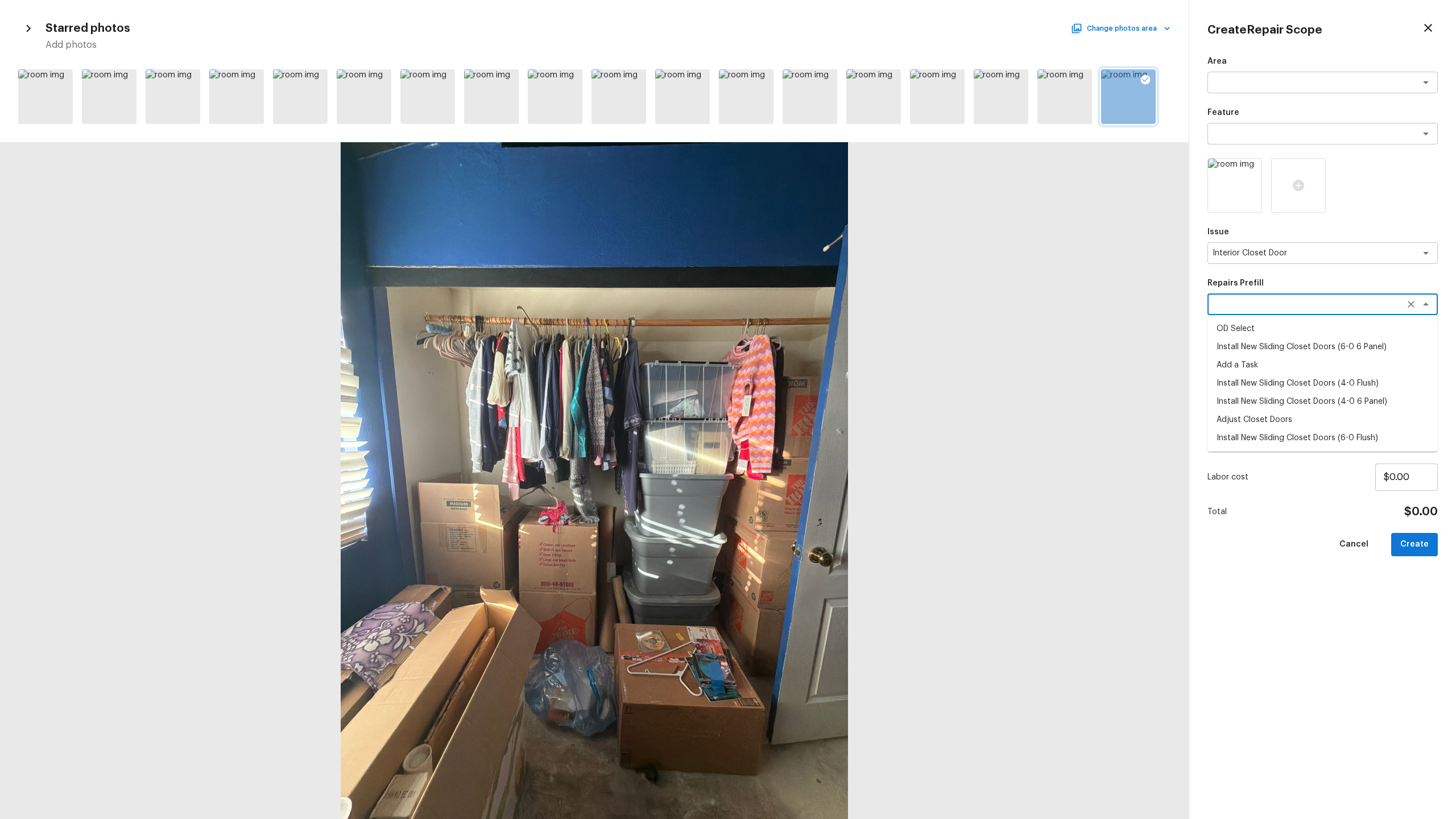
click at [816, 385] on li "Install New Sliding Closet Doors (4-0 Flush)" at bounding box center [1323, 383] width 230 height 18
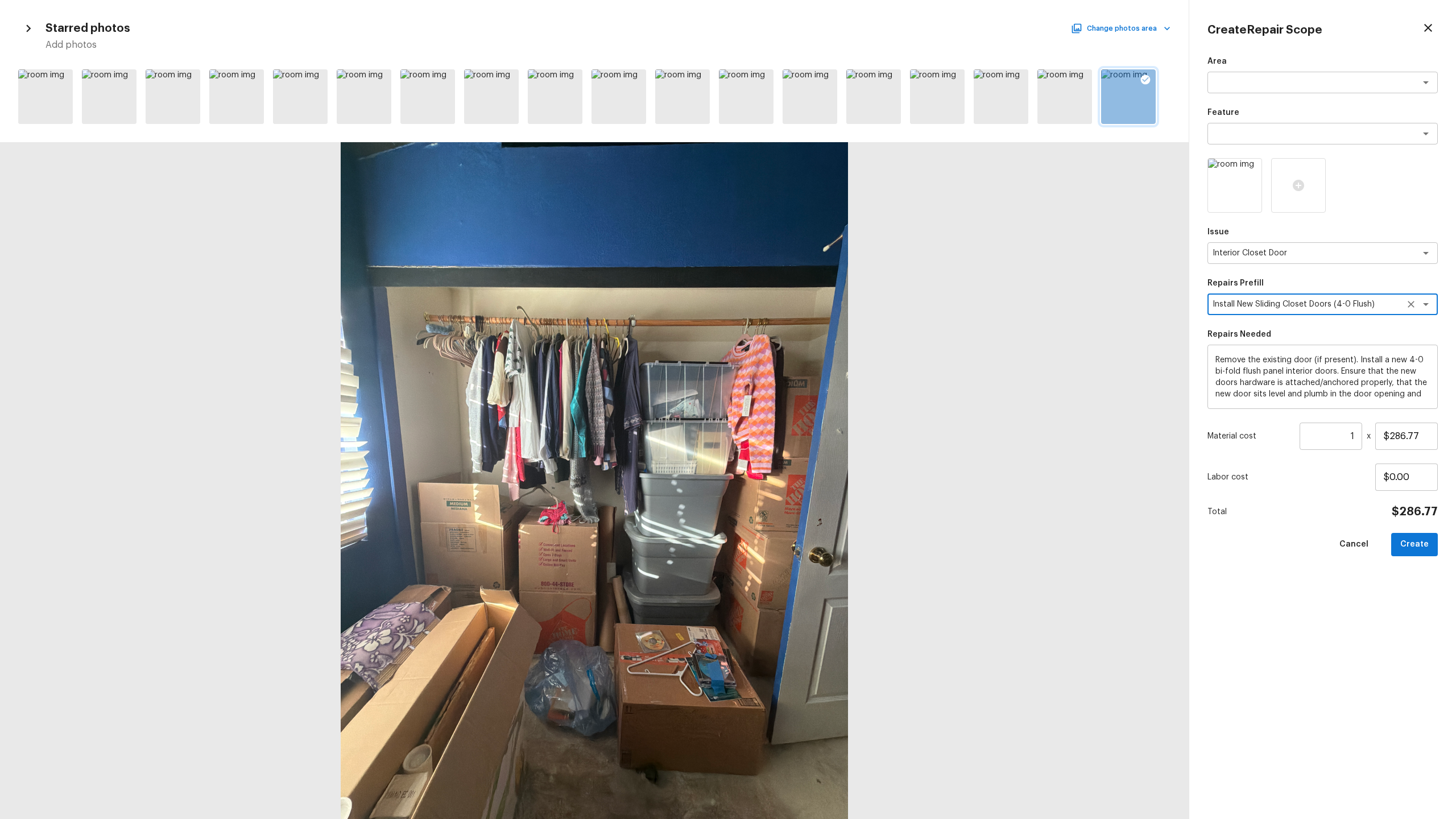
click at [816, 305] on textarea "Install New Sliding Closet Doors (4-0 Flush)" at bounding box center [1307, 304] width 188 height 11
click at [816, 398] on li "Install New Sliding Closet Doors (4-0 6 Panel)" at bounding box center [1323, 401] width 230 height 18
click at [816, 306] on textarea "Install New Sliding Closet Doors (4-0 6 Panel)" at bounding box center [1307, 304] width 188 height 11
click at [816, 398] on li "Install New Sliding Closet Doors (6-0 Flush)" at bounding box center [1323, 438] width 230 height 18
click at [816, 303] on textarea "Install New Sliding Closet Doors (6-0 Flush)" at bounding box center [1307, 304] width 188 height 11
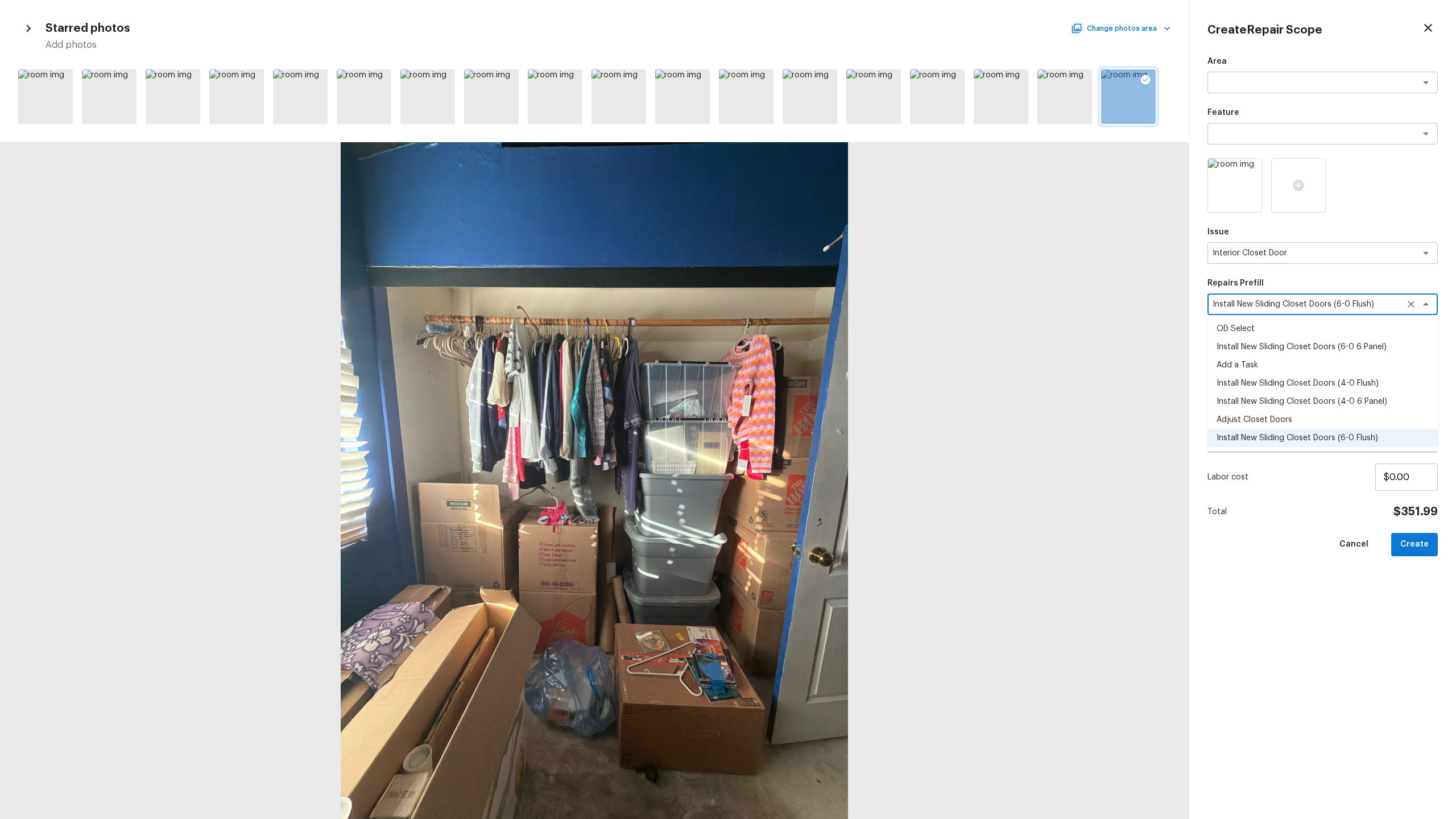
click at [816, 379] on li "Install New Sliding Closet Doors (4-0 Flush)" at bounding box center [1323, 383] width 230 height 18
click at [816, 302] on textarea "Install New Sliding Closet Doors (4-0 Flush)" at bounding box center [1307, 304] width 188 height 11
click at [816, 398] on li "Install New Sliding Closet Doors (4-0 6 Panel)" at bounding box center [1323, 401] width 230 height 18
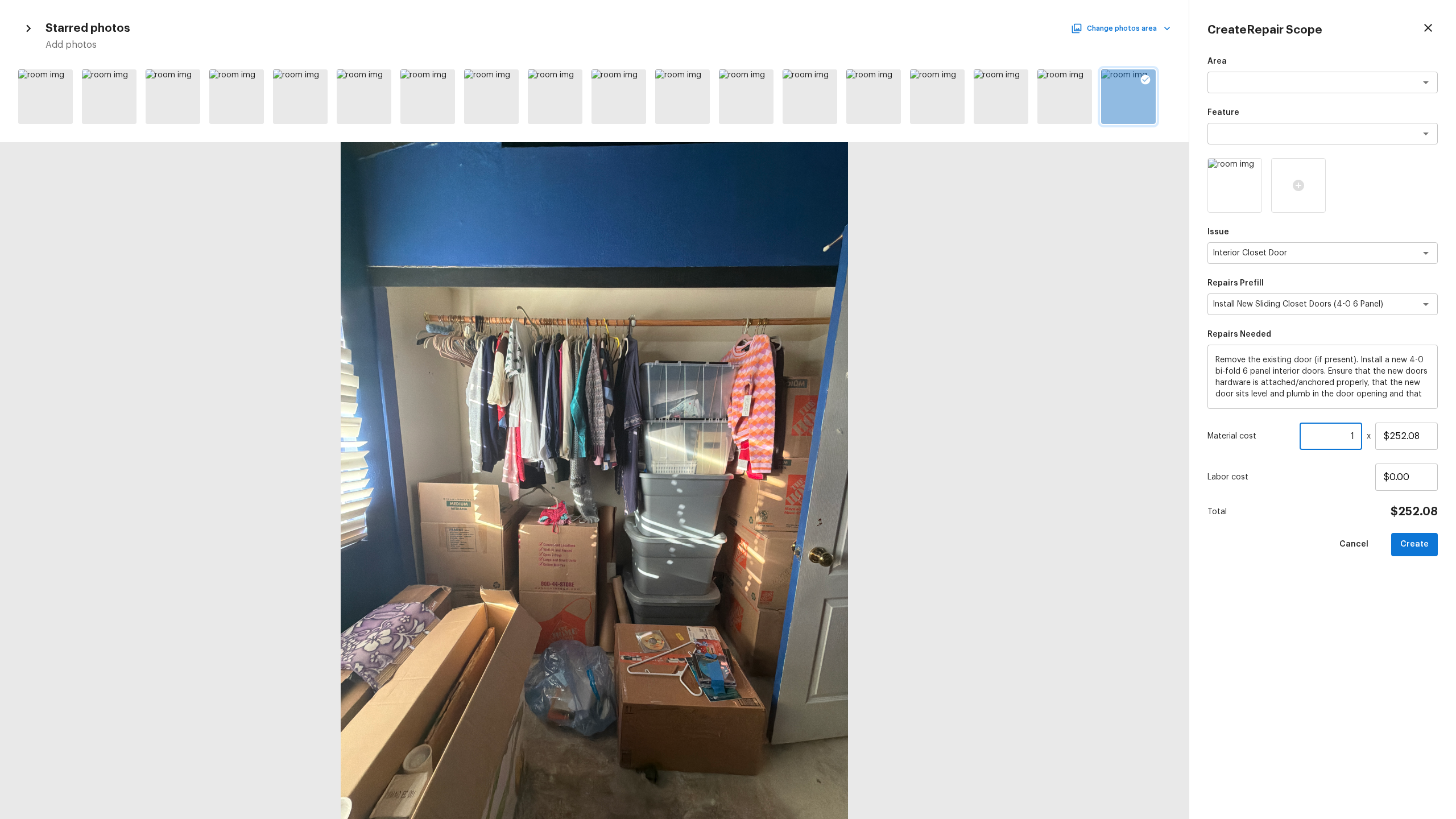
click at [816, 398] on input "1" at bounding box center [1331, 436] width 62 height 27
click at [816, 398] on button "Create" at bounding box center [1414, 544] width 47 height 23
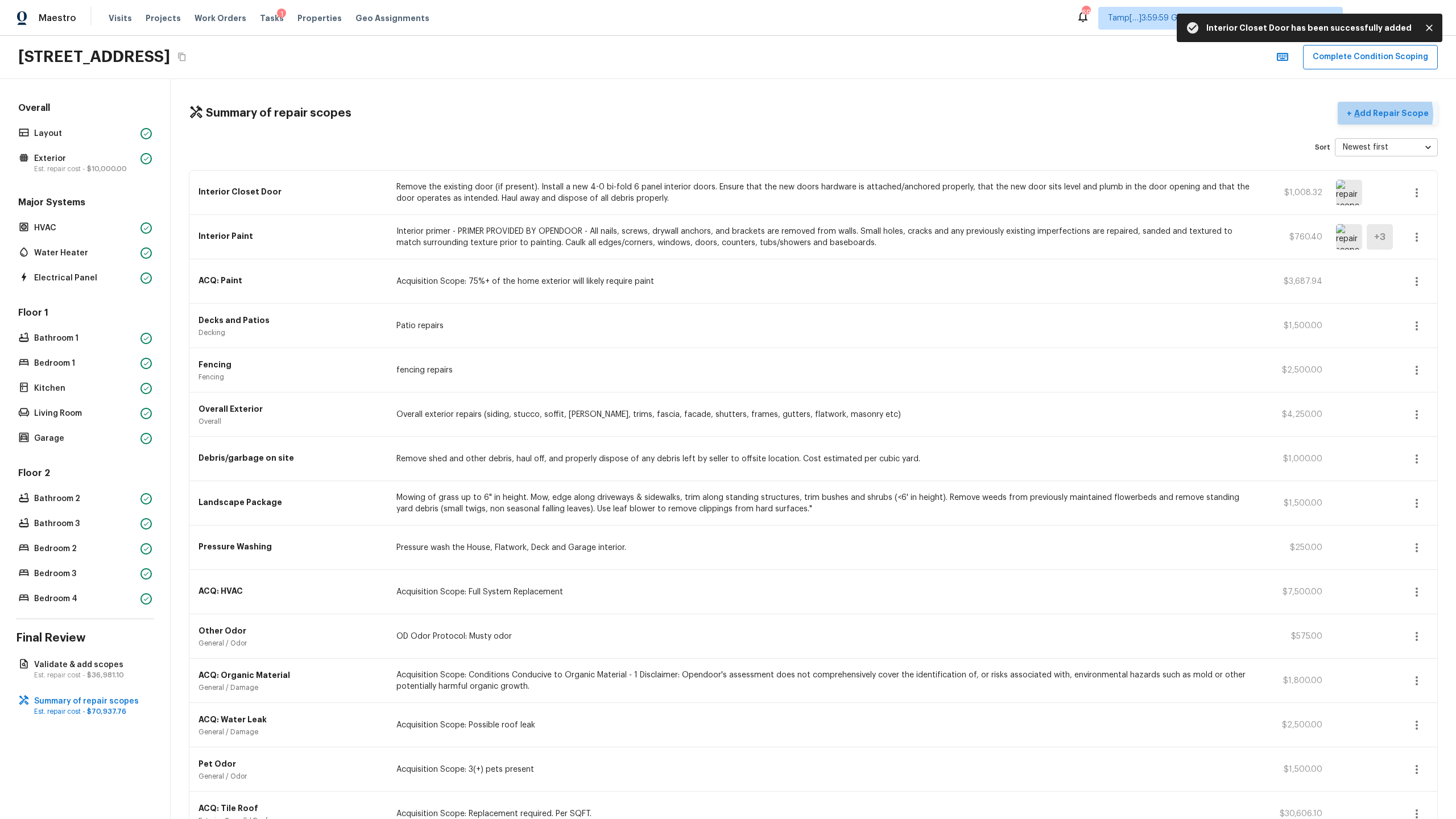
click at [816, 113] on p "Add Repair Scope" at bounding box center [1390, 113] width 77 height 11
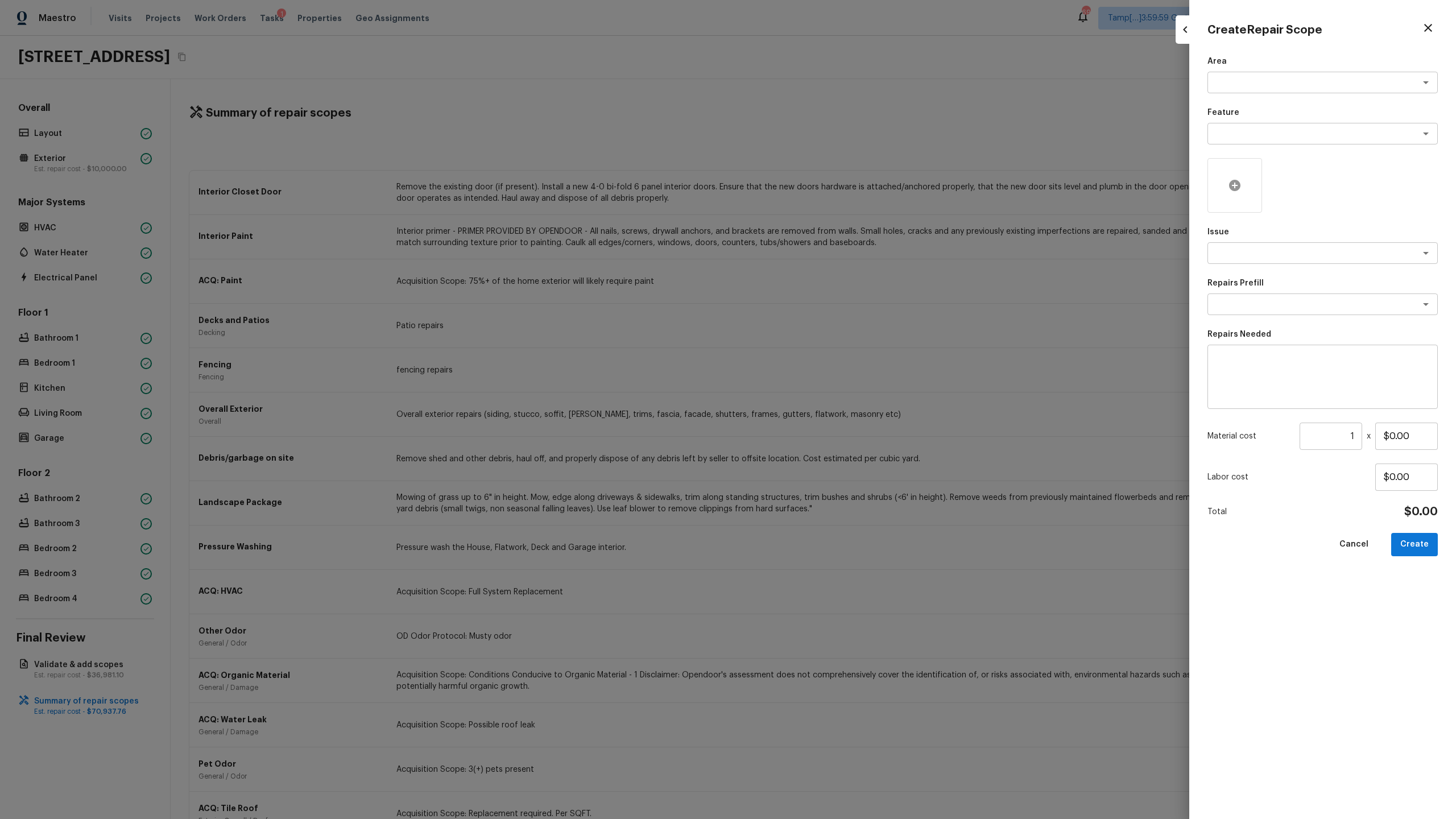
click at [816, 184] on icon at bounding box center [1235, 185] width 11 height 11
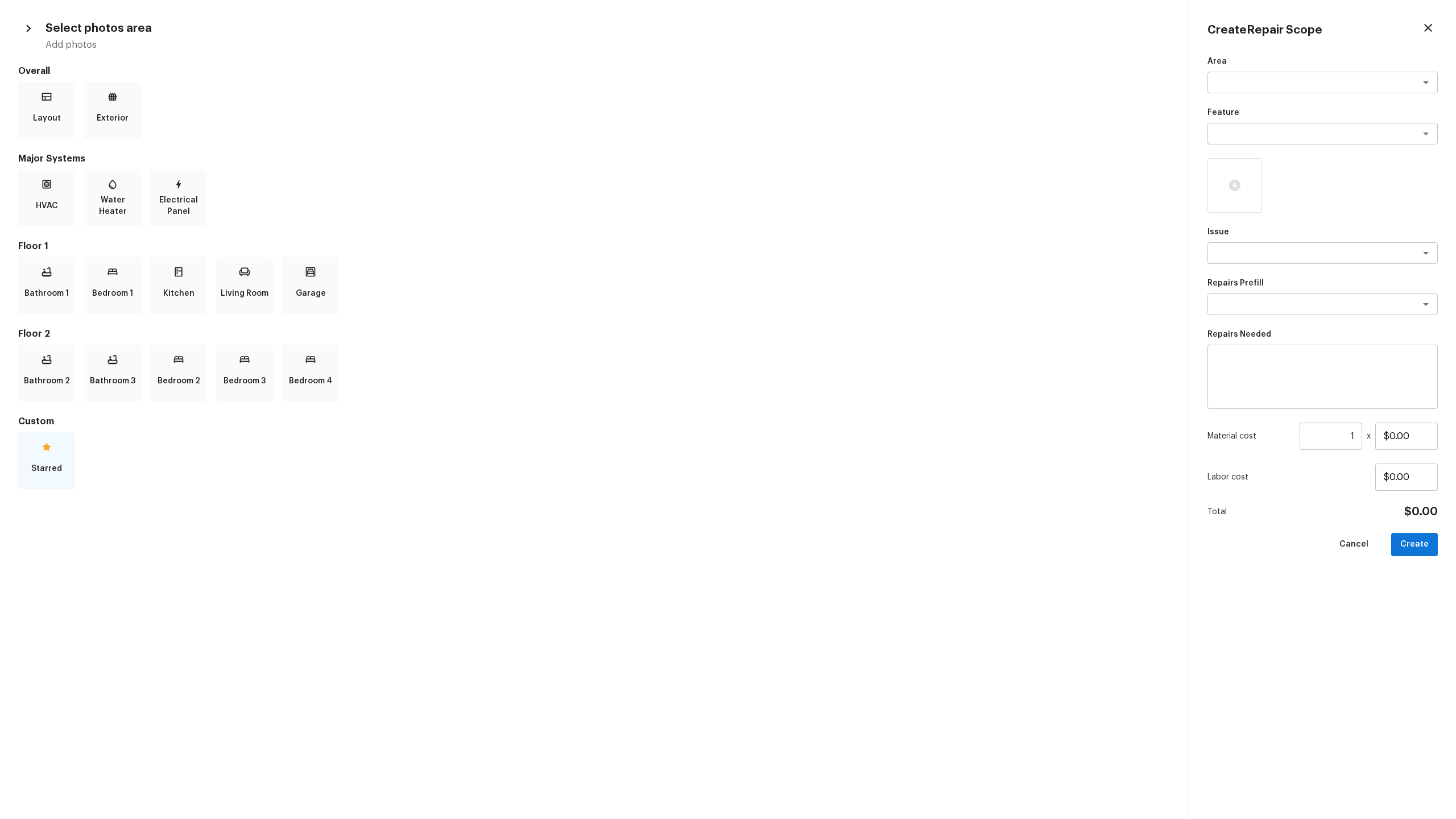
click at [43, 398] on icon at bounding box center [47, 447] width 11 height 11
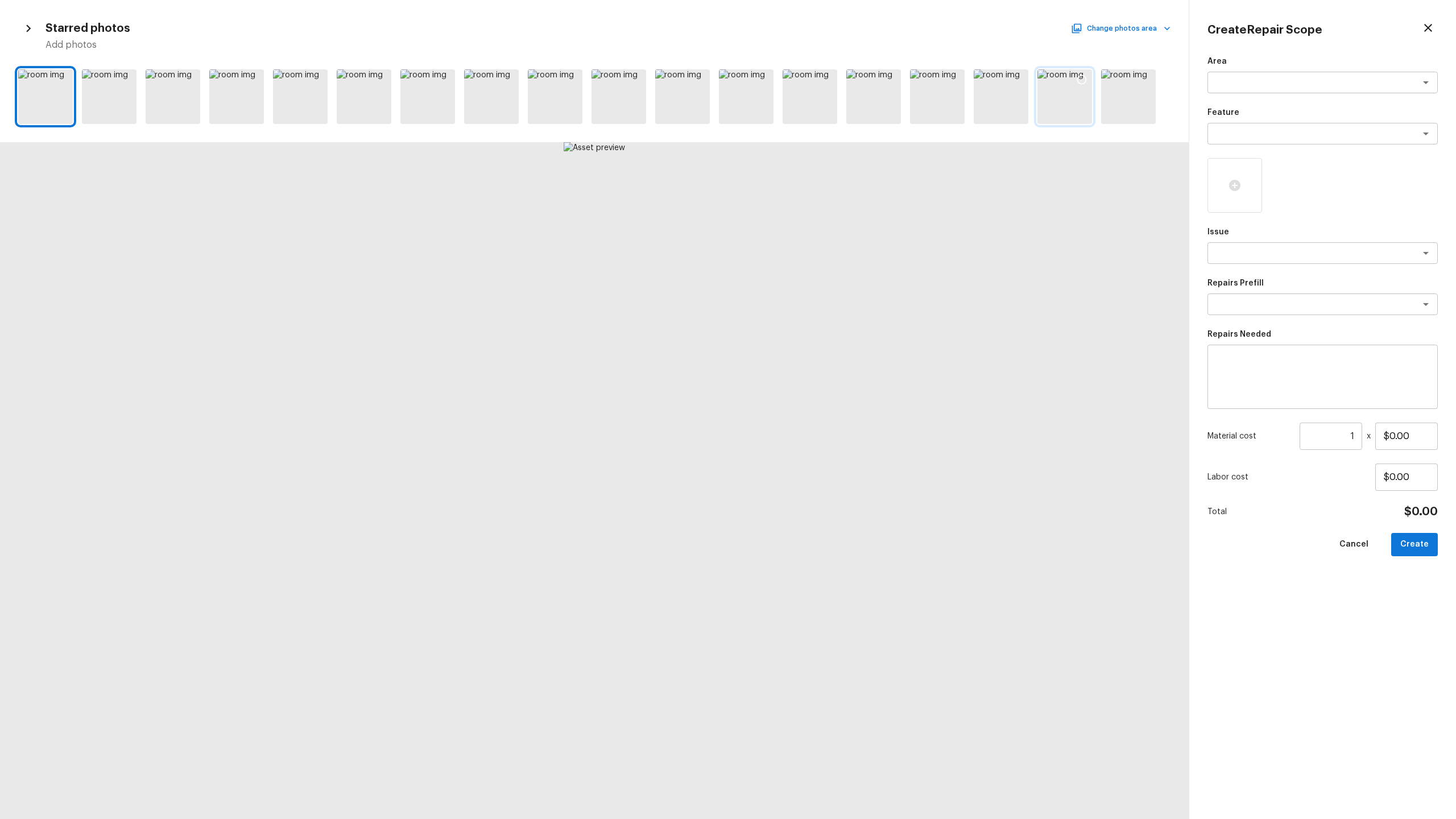
click at [816, 102] on div at bounding box center [1065, 97] width 55 height 55
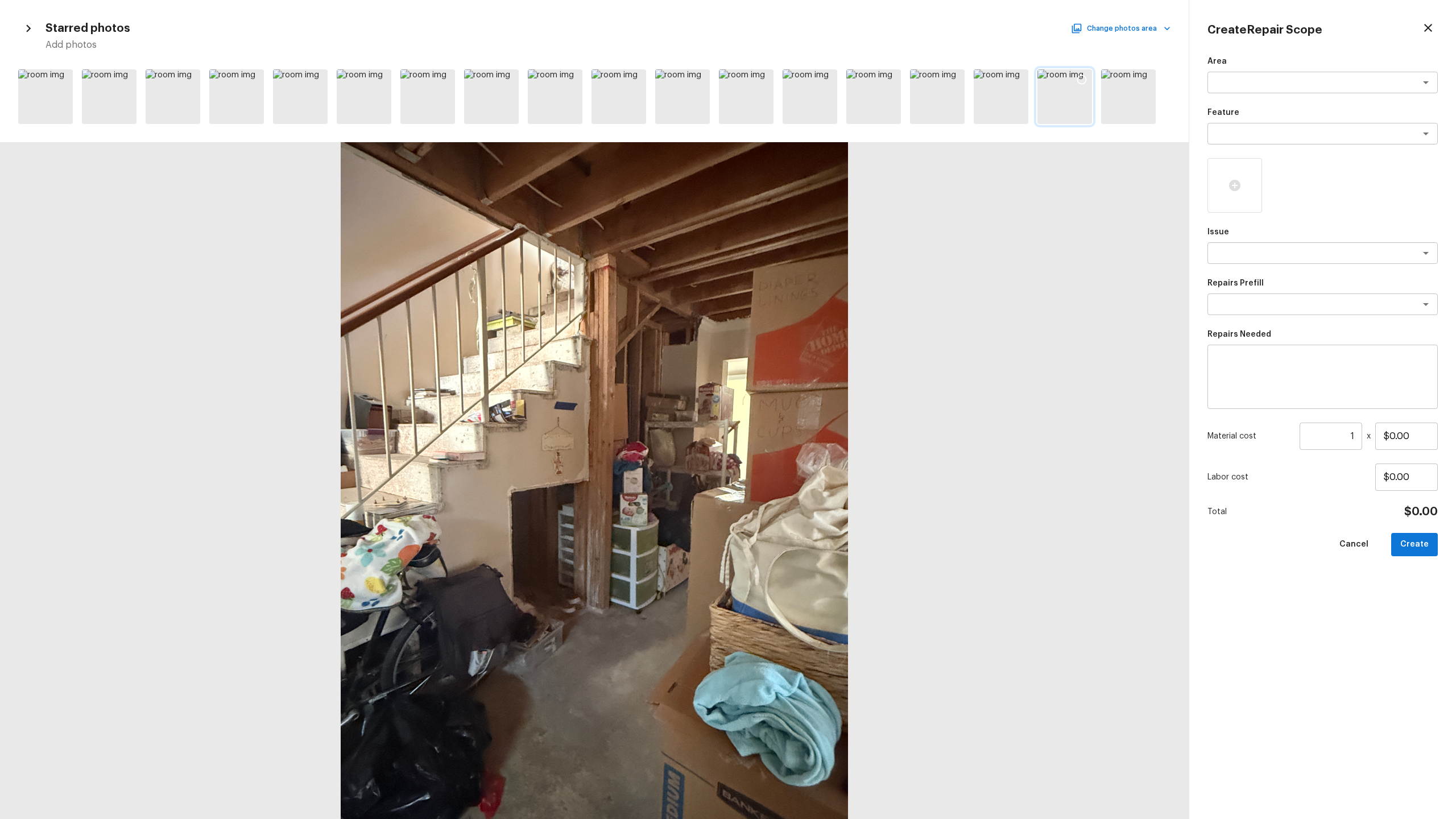
click at [816, 87] on div at bounding box center [1082, 81] width 21 height 24
click at [816, 81] on div at bounding box center [594, 97] width 1188 height 64
click at [816, 80] on icon at bounding box center [1018, 80] width 11 height 11
click at [816, 75] on icon at bounding box center [827, 80] width 10 height 10
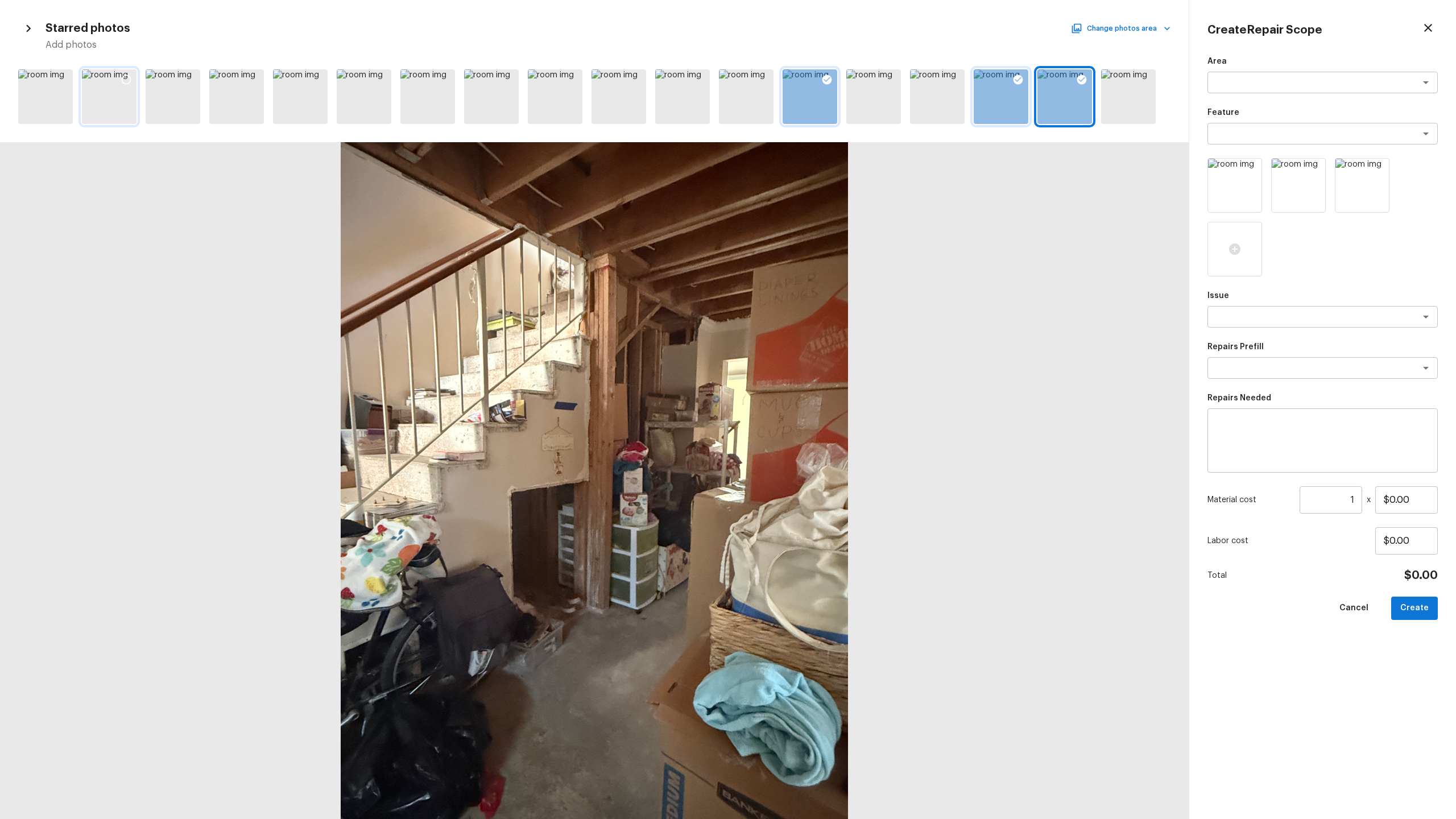
click at [130, 80] on icon at bounding box center [127, 80] width 10 height 10
click at [62, 77] on icon at bounding box center [62, 80] width 11 height 11
click at [816, 318] on textarea at bounding box center [1307, 317] width 188 height 11
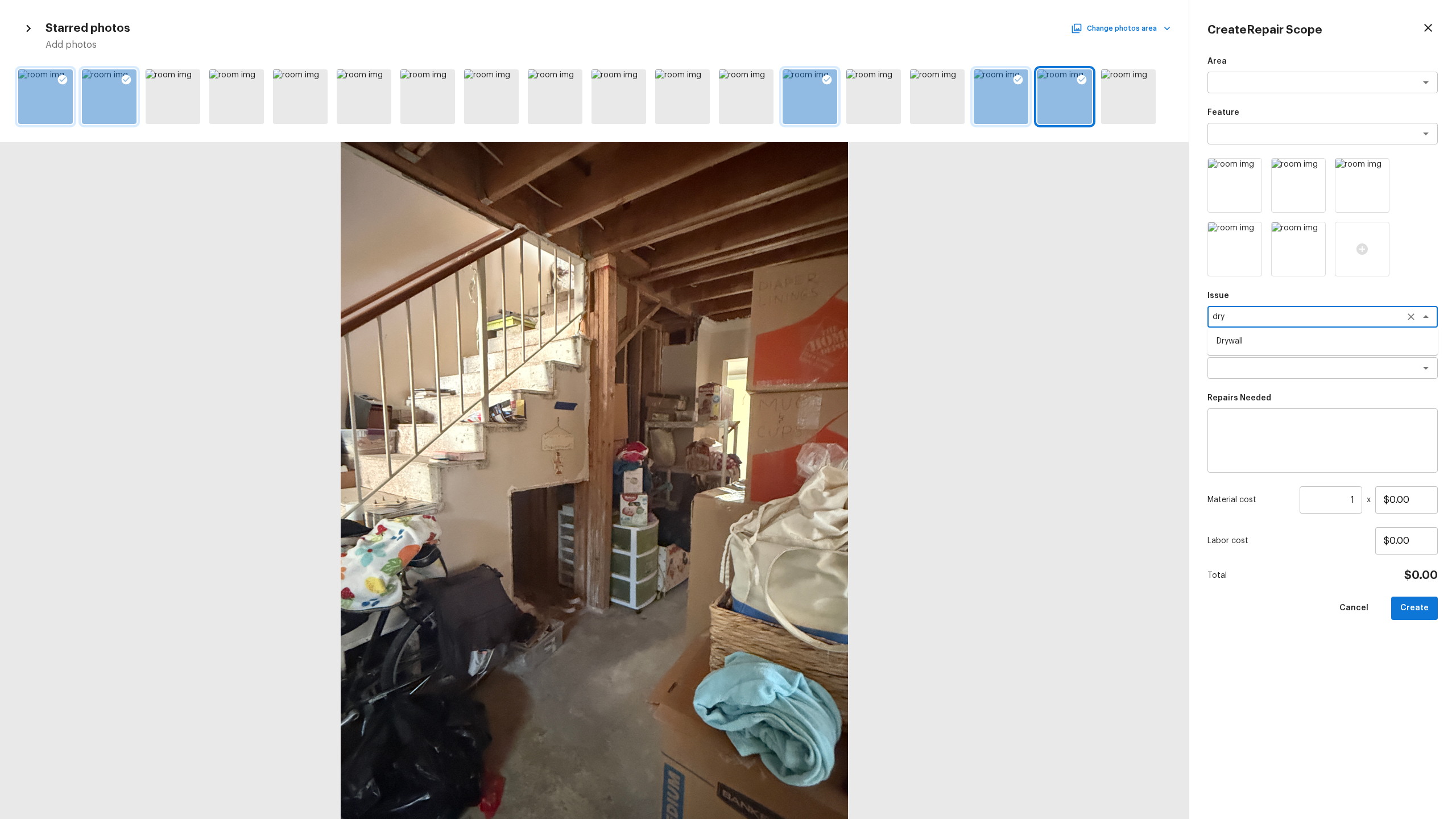
click at [816, 338] on li "Drywall" at bounding box center [1323, 341] width 230 height 18
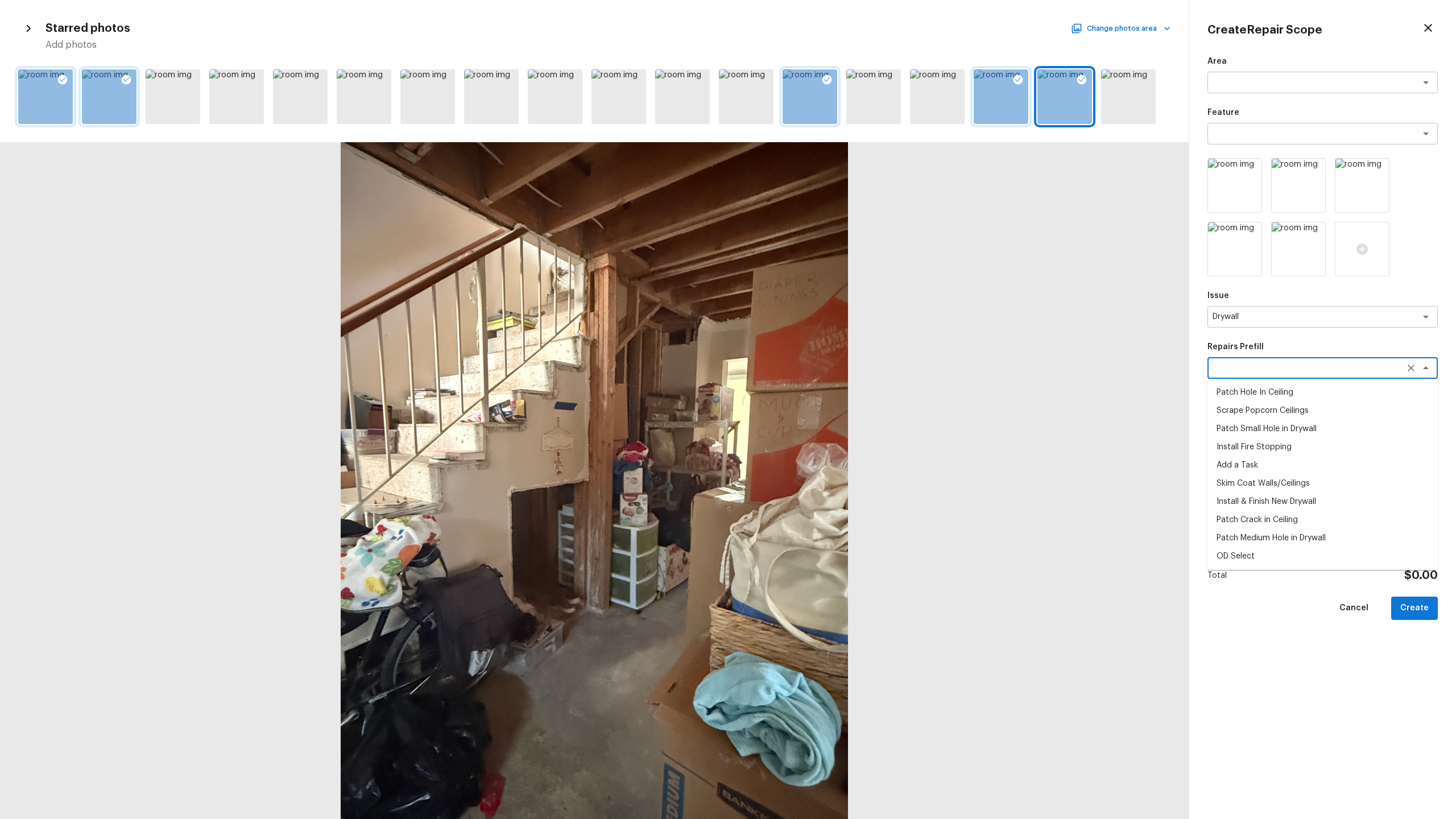
click at [816, 369] on textarea at bounding box center [1307, 368] width 188 height 11
click at [816, 398] on li "Install & Finish New Drywall" at bounding box center [1323, 501] width 230 height 18
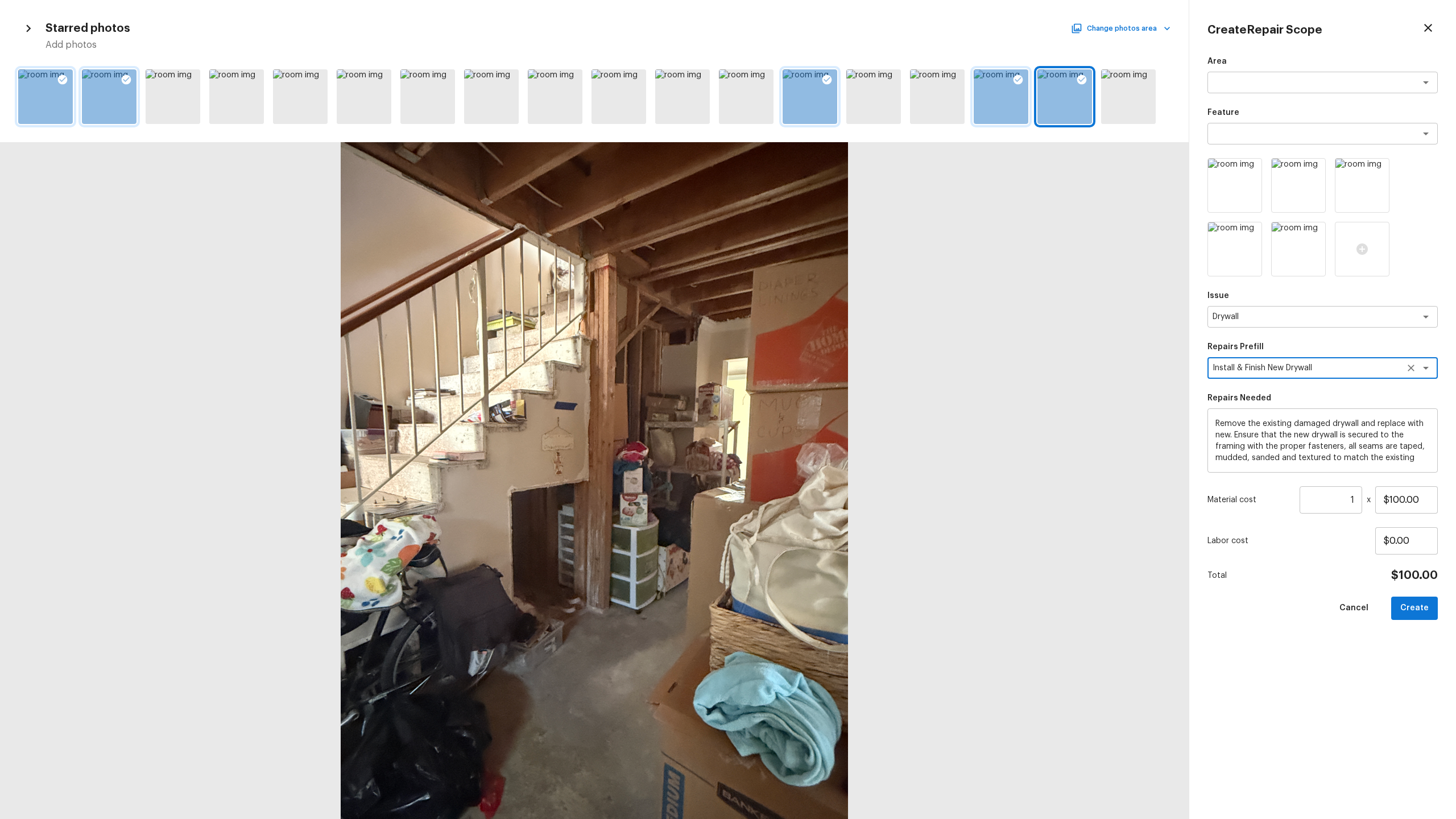
click at [816, 398] on input "1" at bounding box center [1331, 500] width 62 height 27
click at [816, 398] on input "$100.00" at bounding box center [1407, 500] width 62 height 27
click at [816, 398] on button "Create" at bounding box center [1414, 608] width 47 height 23
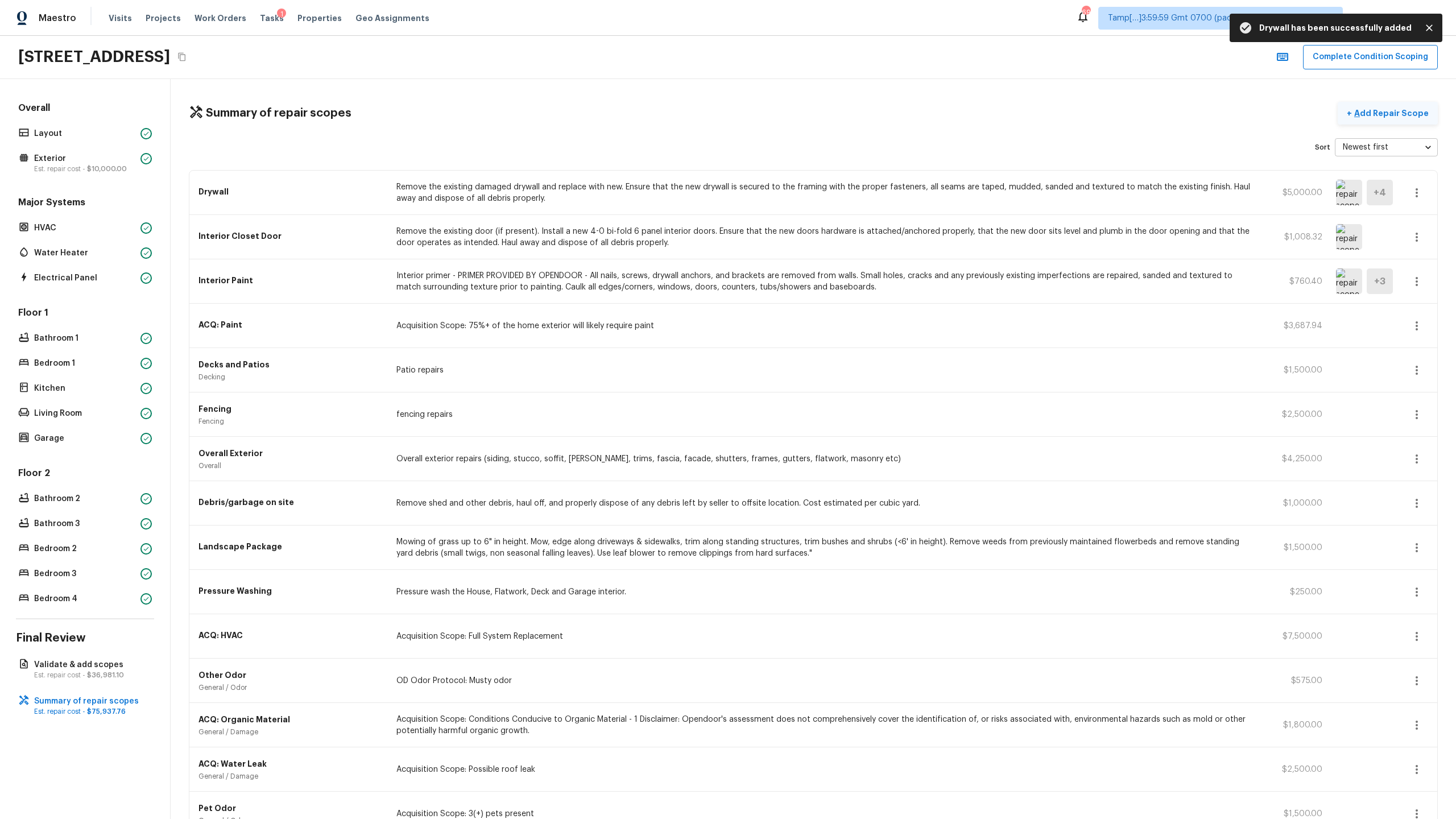
click at [816, 111] on p "Add Repair Scope" at bounding box center [1390, 113] width 77 height 11
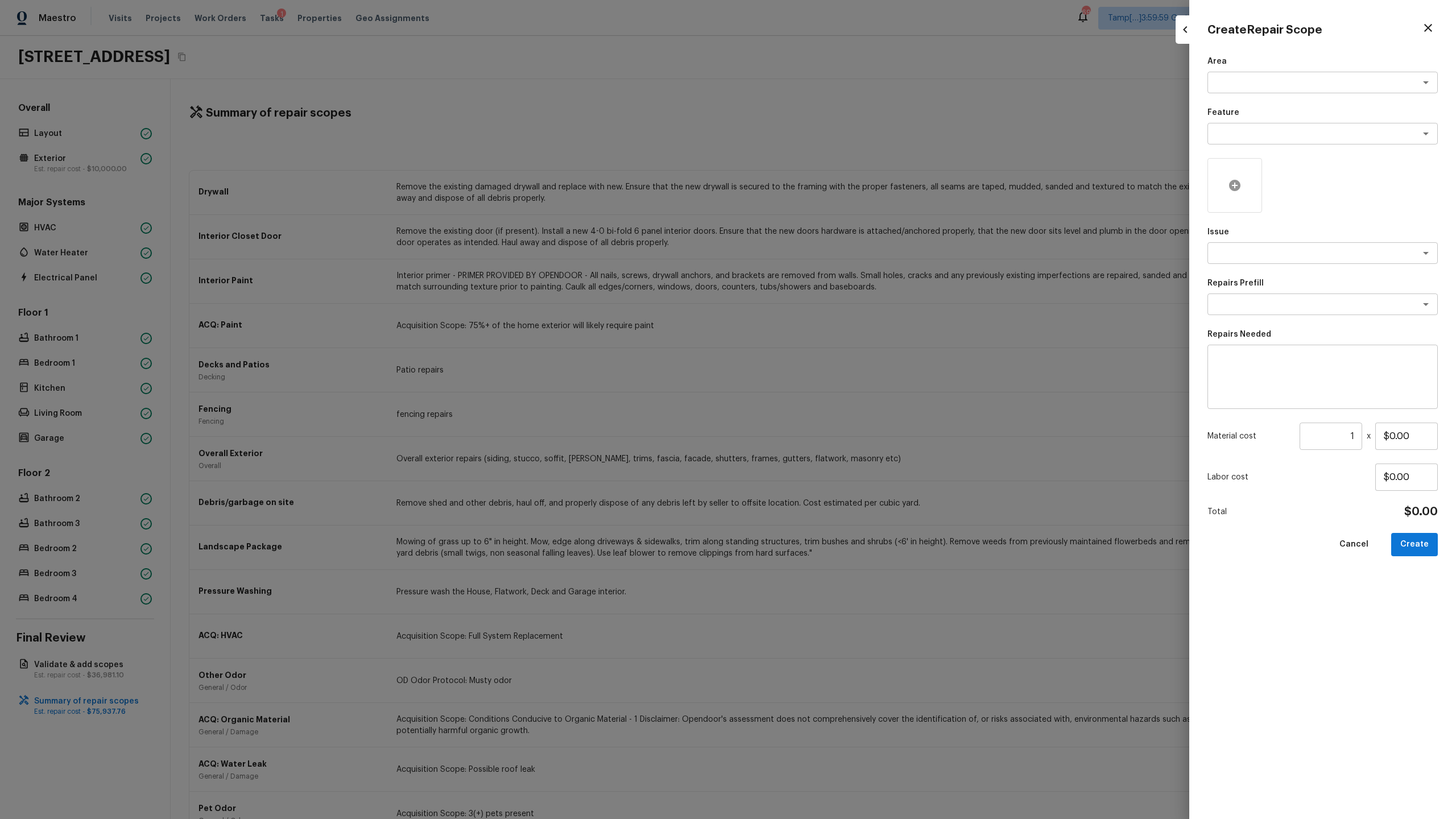
click at [816, 186] on icon at bounding box center [1235, 185] width 11 height 11
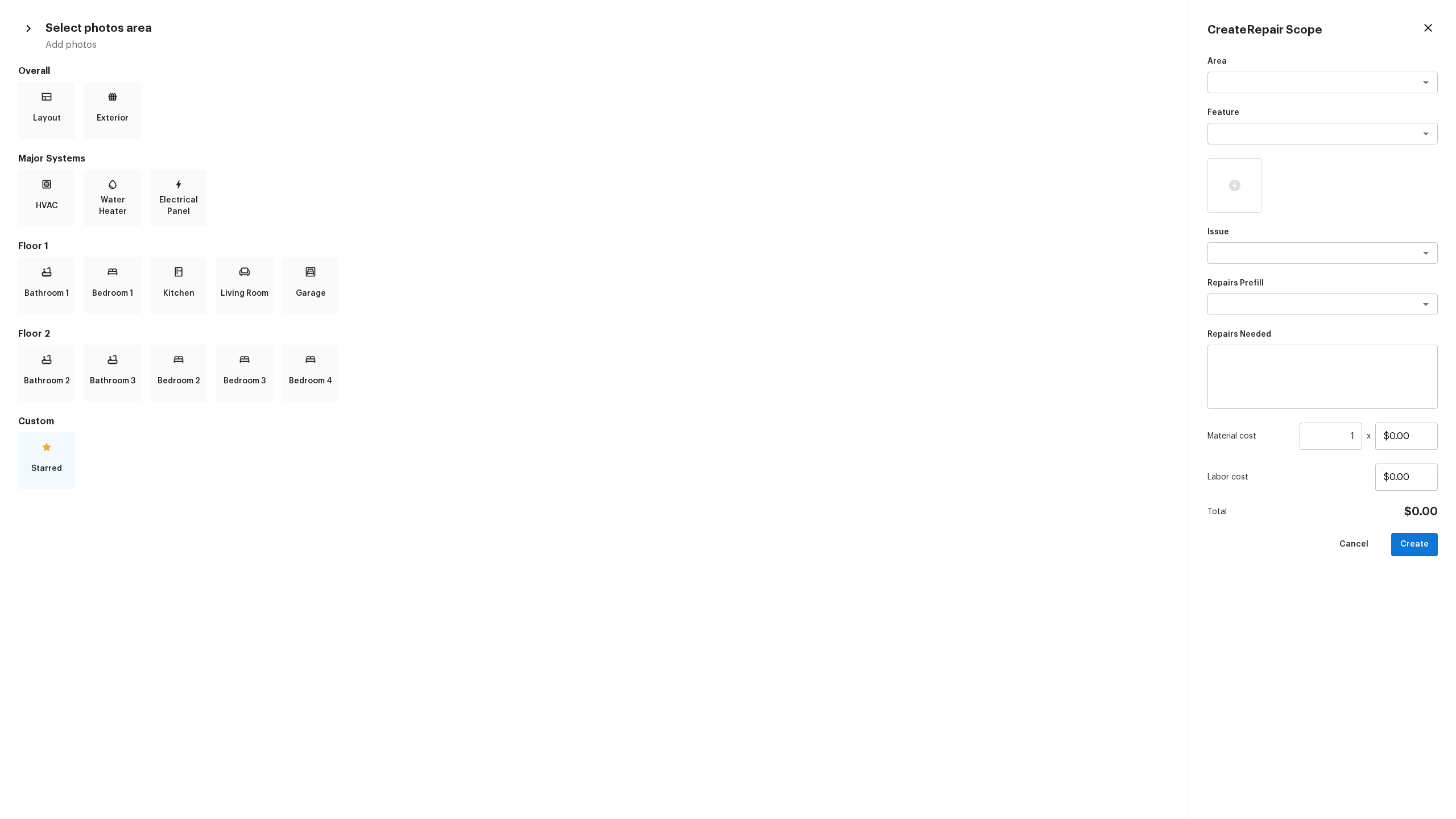
click at [57, 398] on p "Starred" at bounding box center [46, 468] width 31 height 22
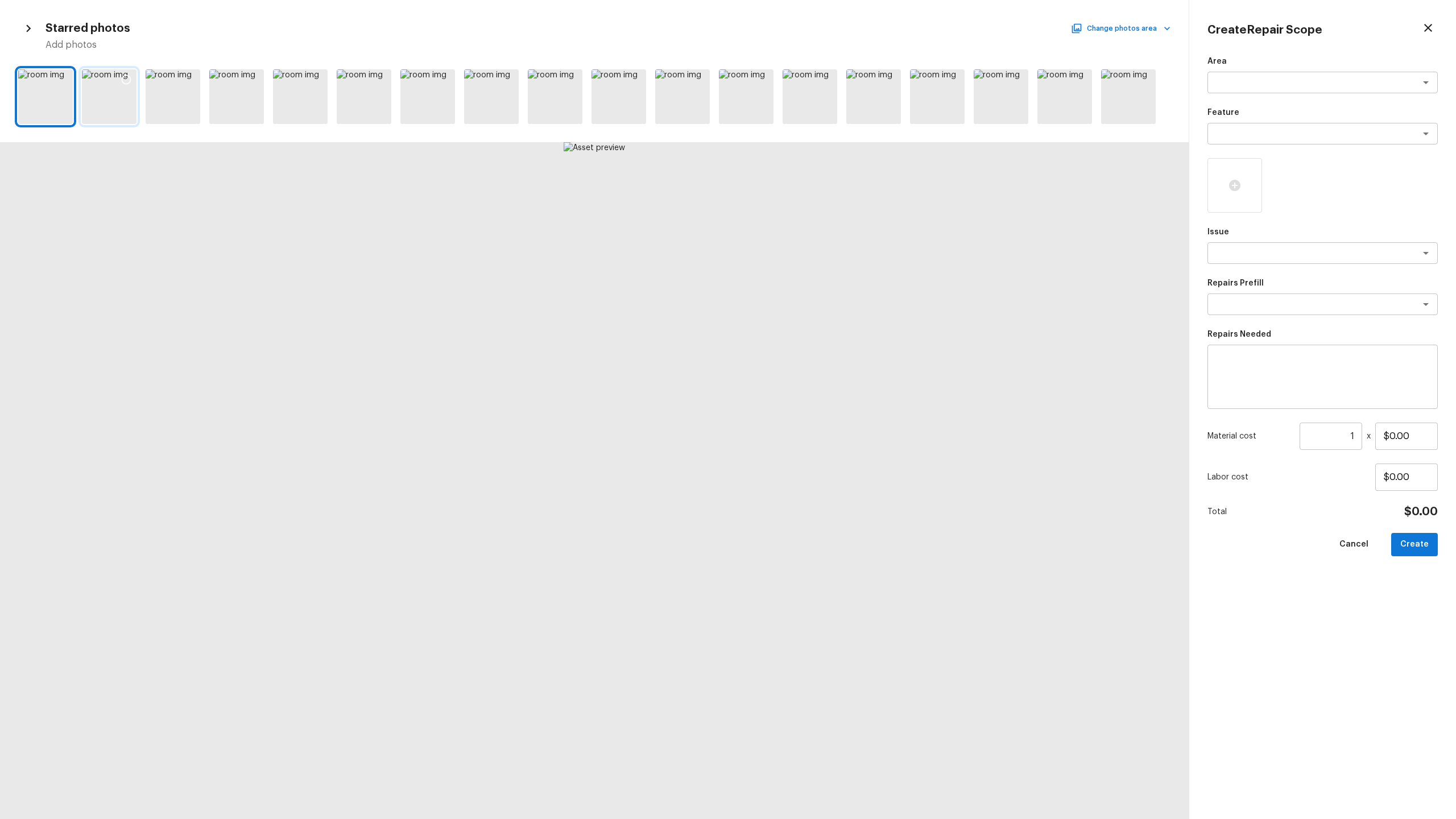
click at [117, 107] on div at bounding box center [109, 97] width 55 height 55
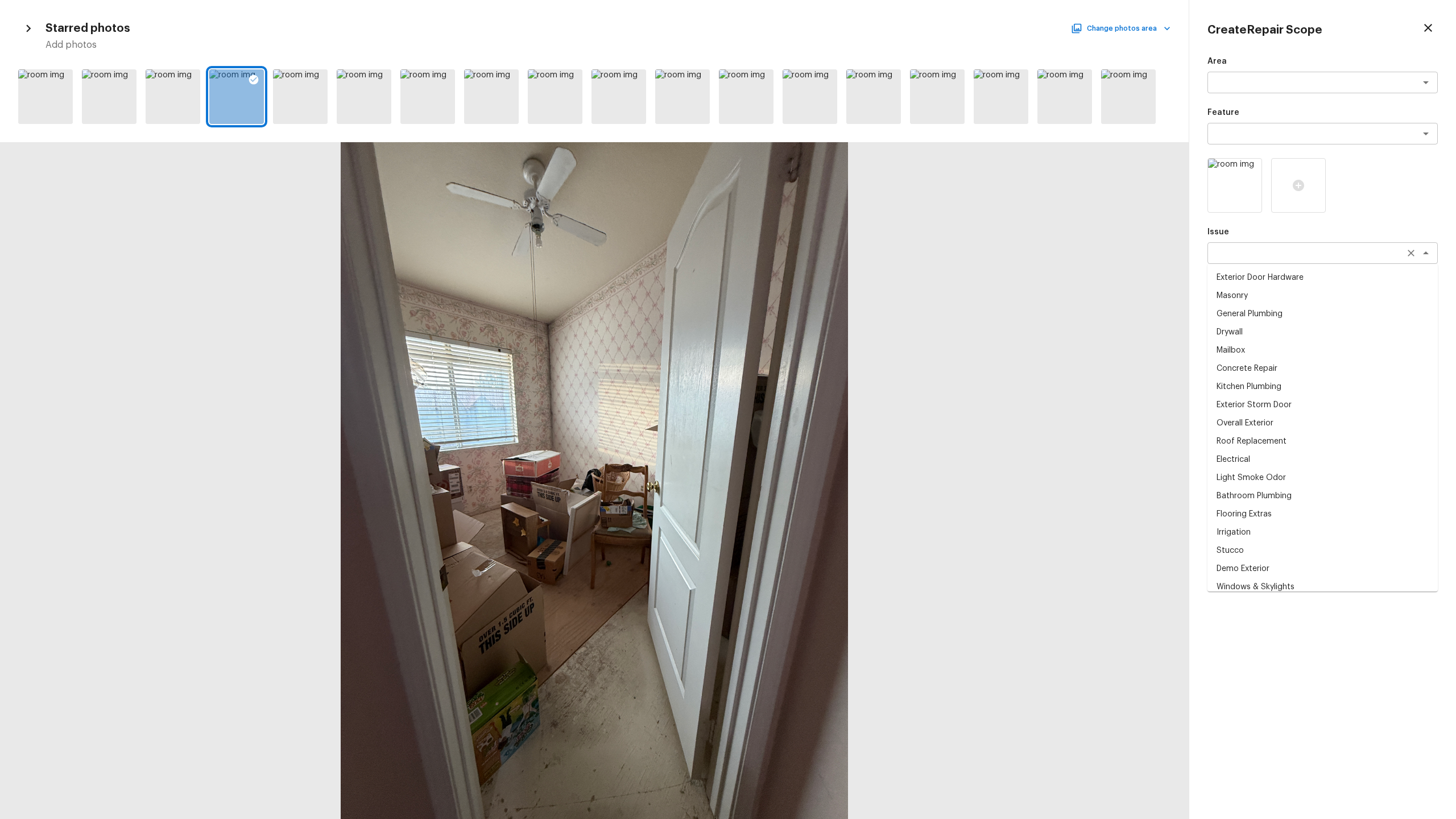
click at [816, 259] on div "x ​" at bounding box center [1323, 253] width 230 height 22
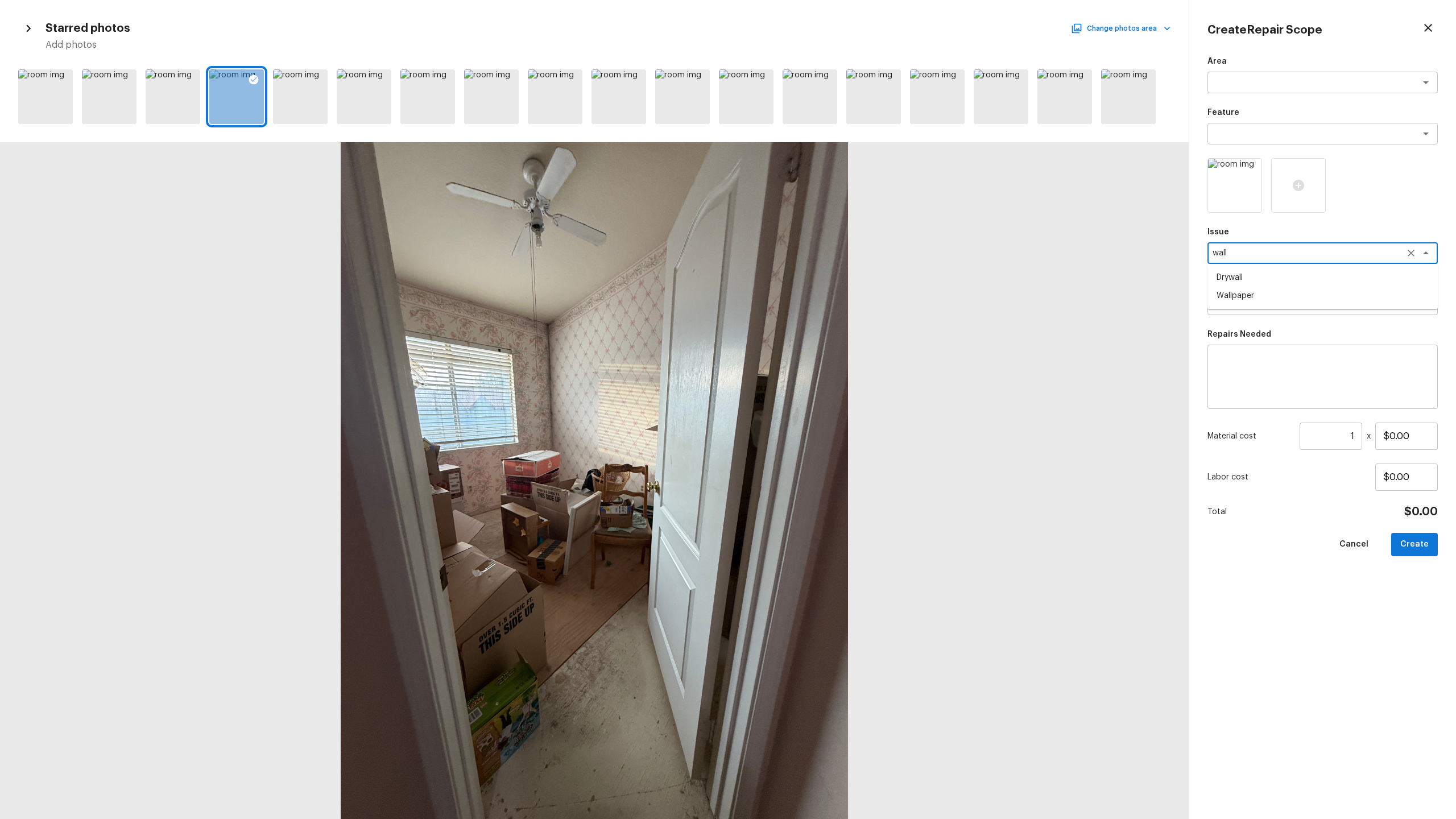
click at [816, 300] on li "Wallpaper" at bounding box center [1323, 295] width 230 height 18
click at [816, 315] on div "Area x ​ Feature x ​ Issue Wallpaper x ​ Repairs Prefill x ​ Repairs Needed x ​…" at bounding box center [1323, 428] width 230 height 745
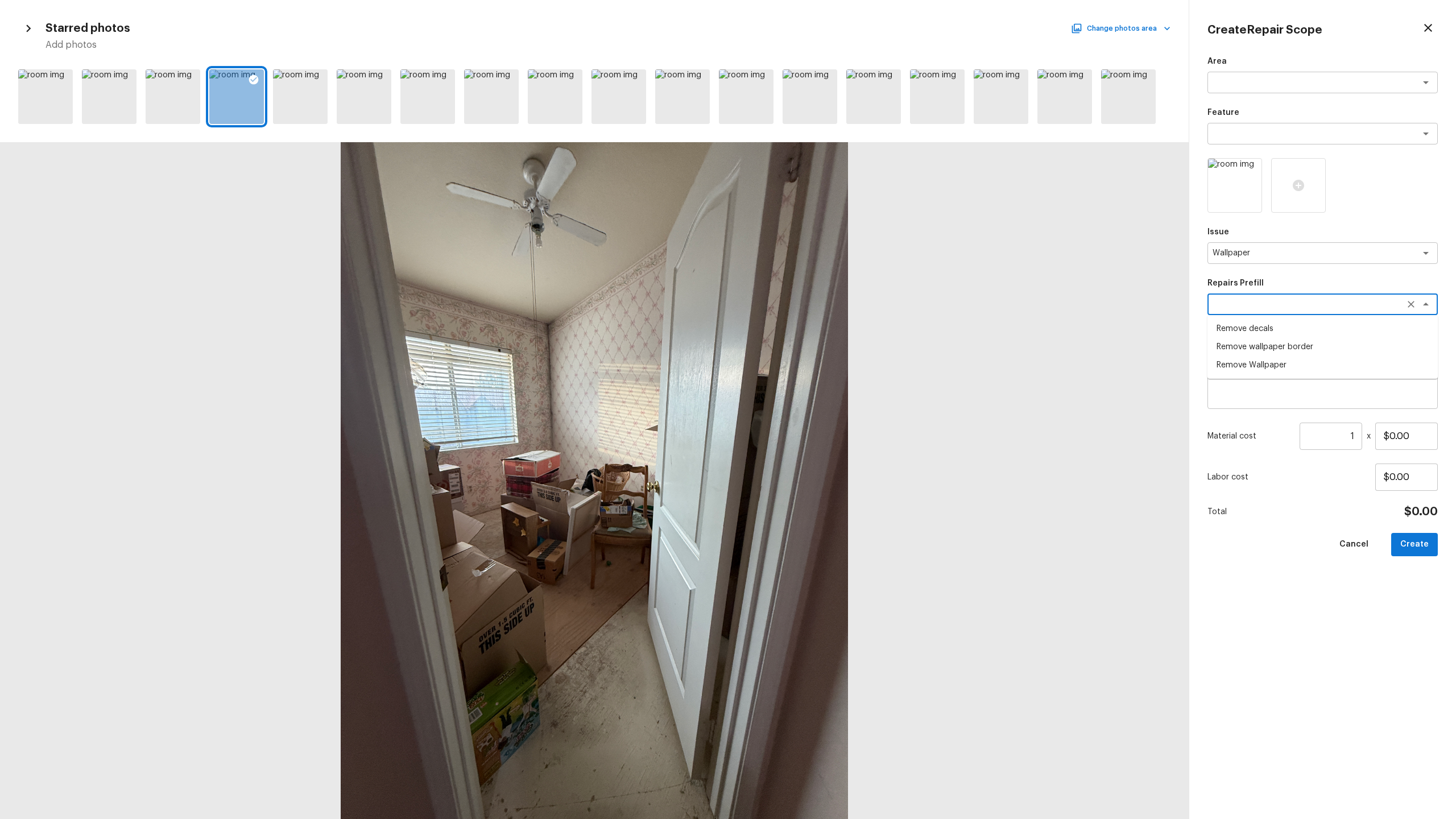
click at [816, 304] on textarea at bounding box center [1307, 304] width 188 height 11
click at [816, 363] on li "Remove Wallpaper" at bounding box center [1323, 365] width 230 height 18
click at [816, 398] on input "1" at bounding box center [1331, 436] width 62 height 27
click at [816, 398] on button "Create" at bounding box center [1414, 544] width 47 height 23
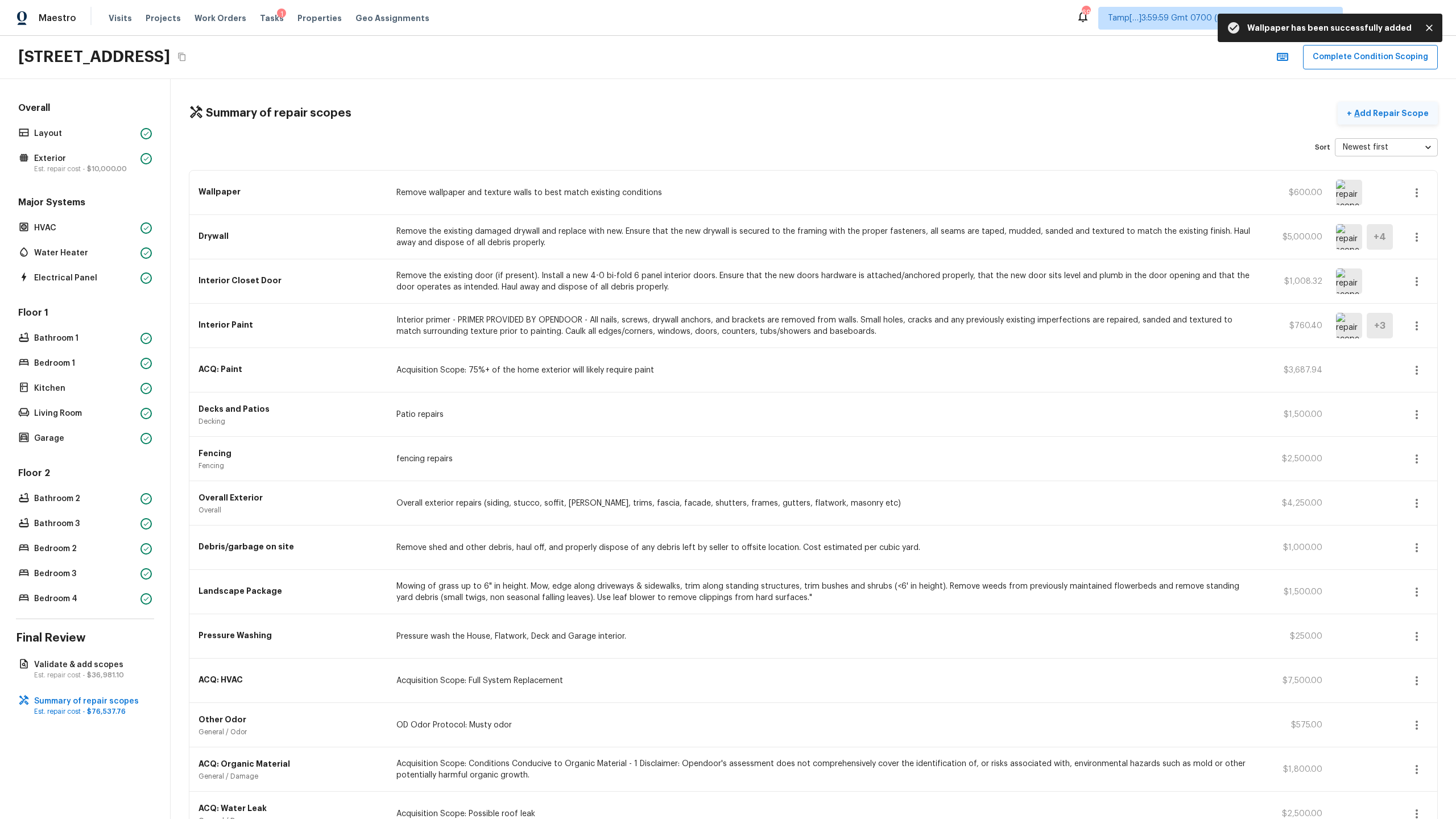
click at [816, 110] on p "Add Repair Scope" at bounding box center [1390, 113] width 77 height 11
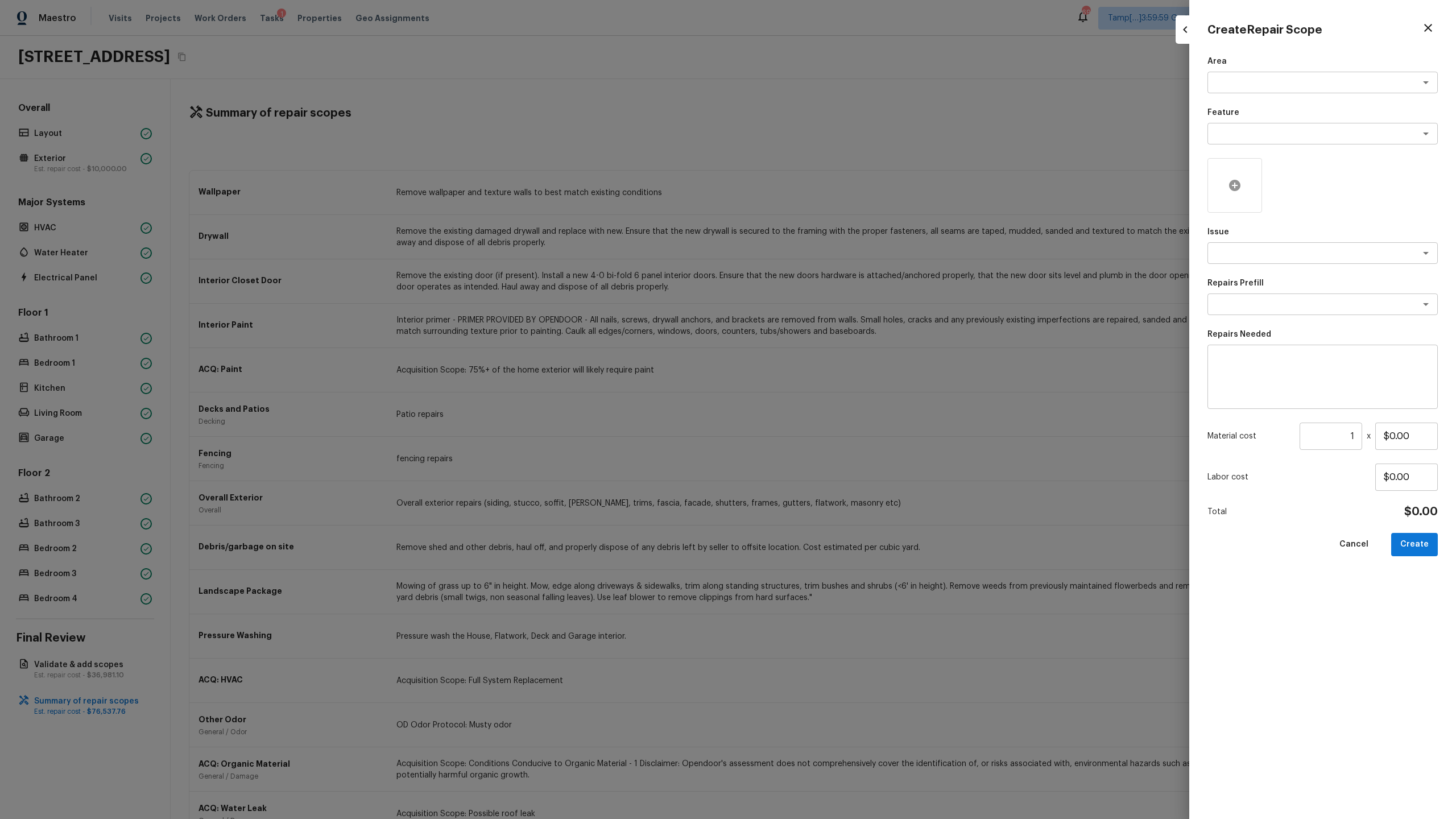
click at [816, 189] on icon at bounding box center [1235, 185] width 14 height 14
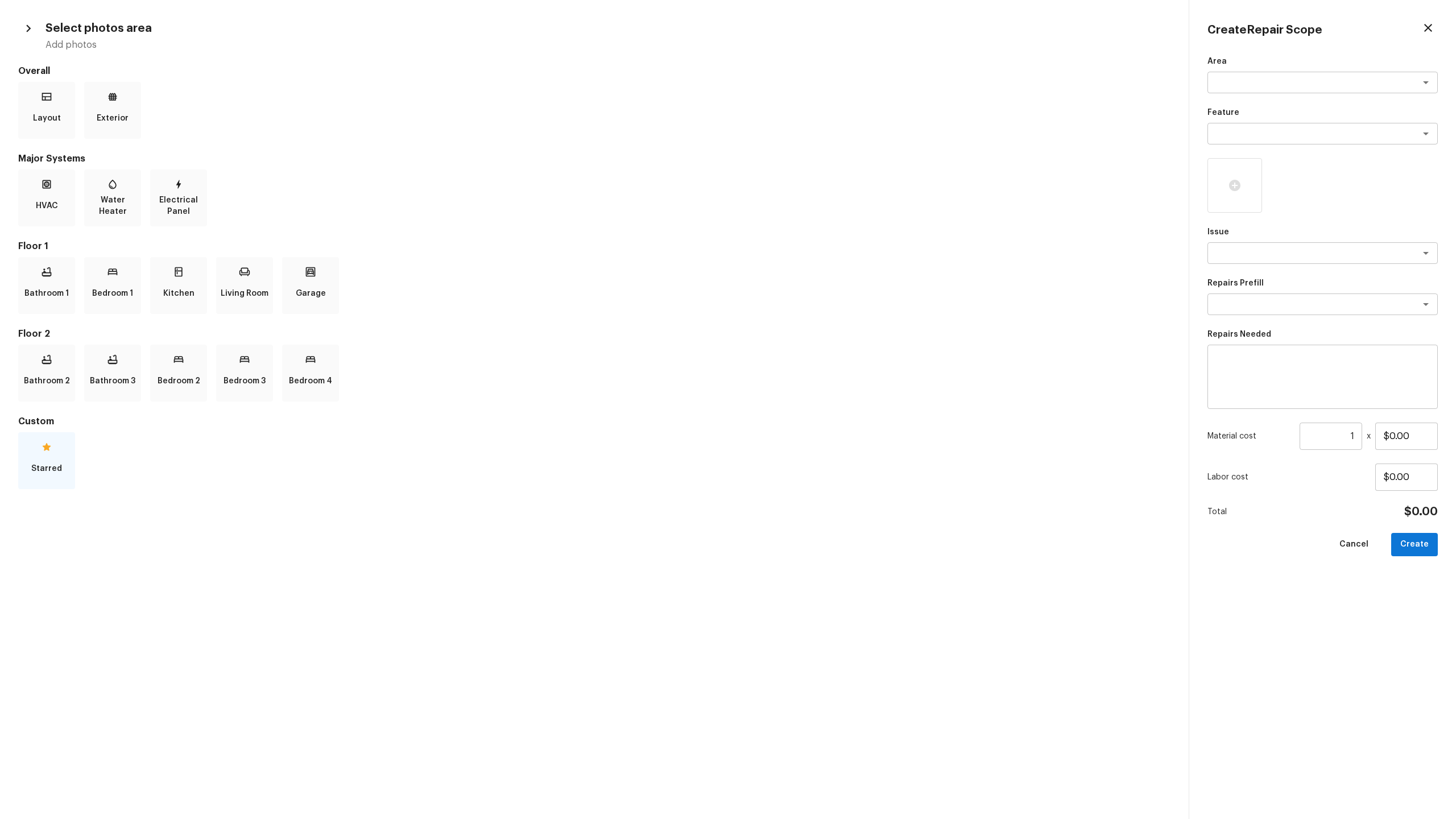
click at [31, 398] on div "Starred" at bounding box center [46, 460] width 57 height 57
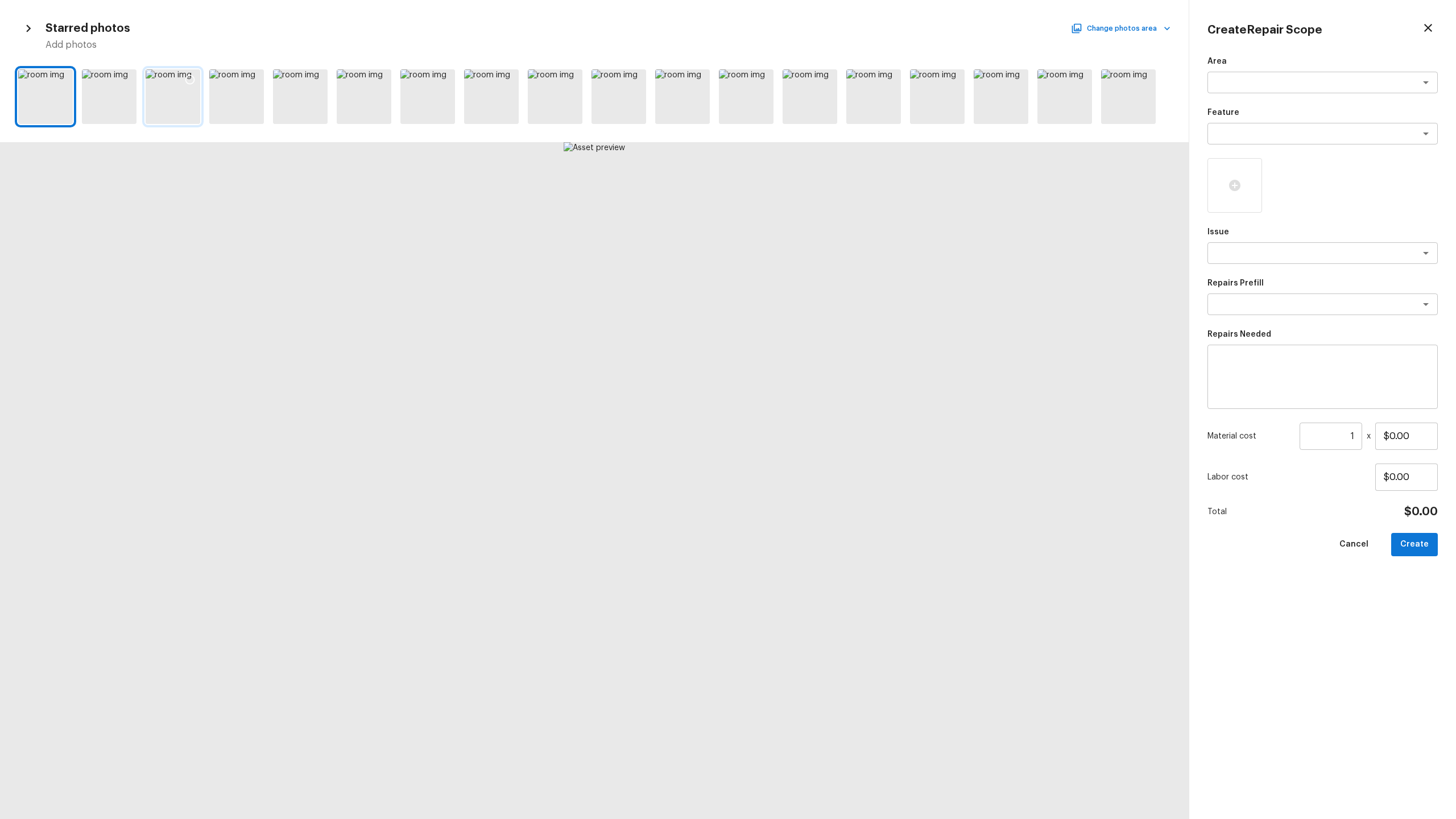
click at [171, 107] on div at bounding box center [173, 97] width 55 height 55
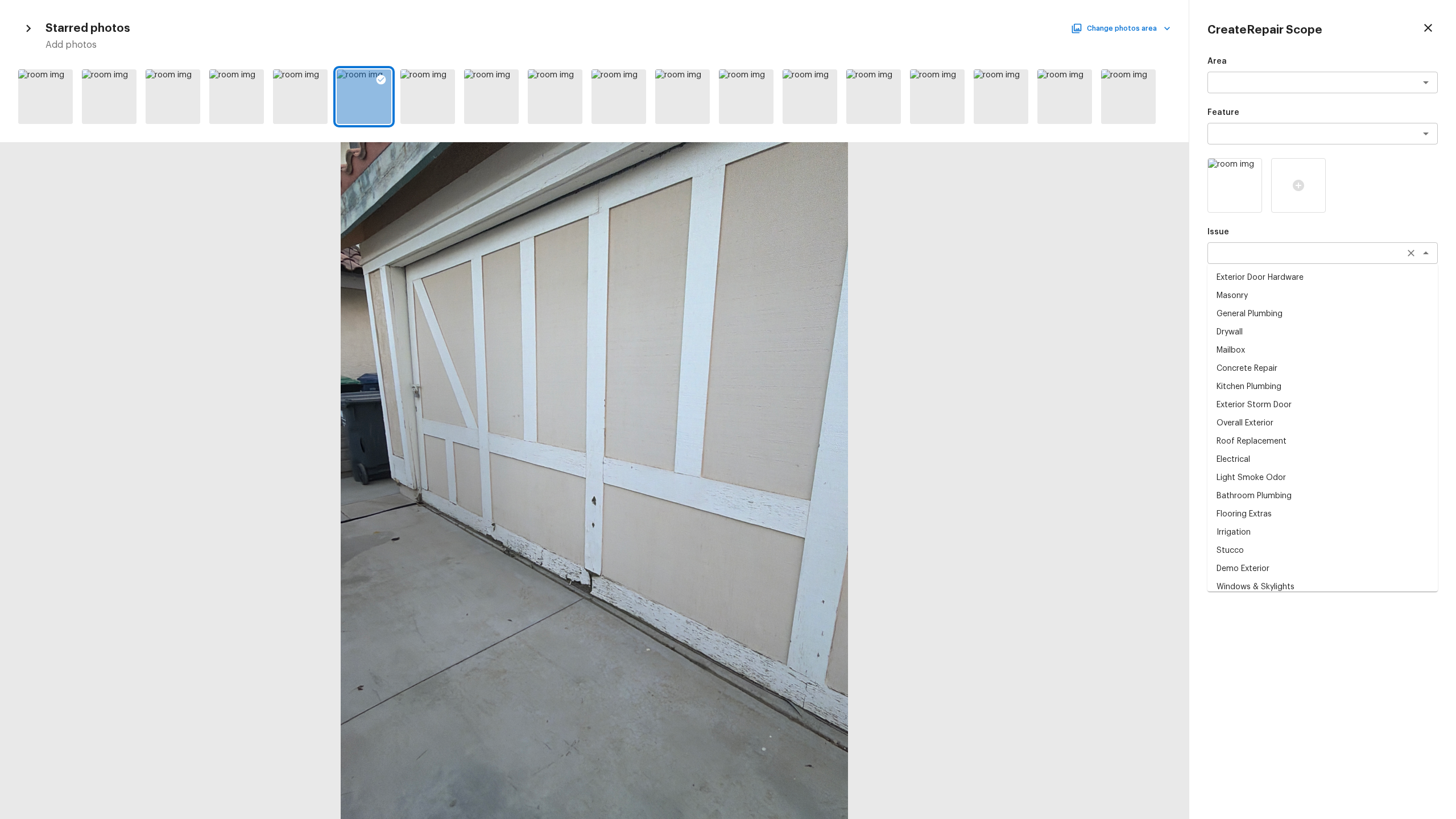
click at [816, 243] on div "x ​" at bounding box center [1323, 253] width 230 height 22
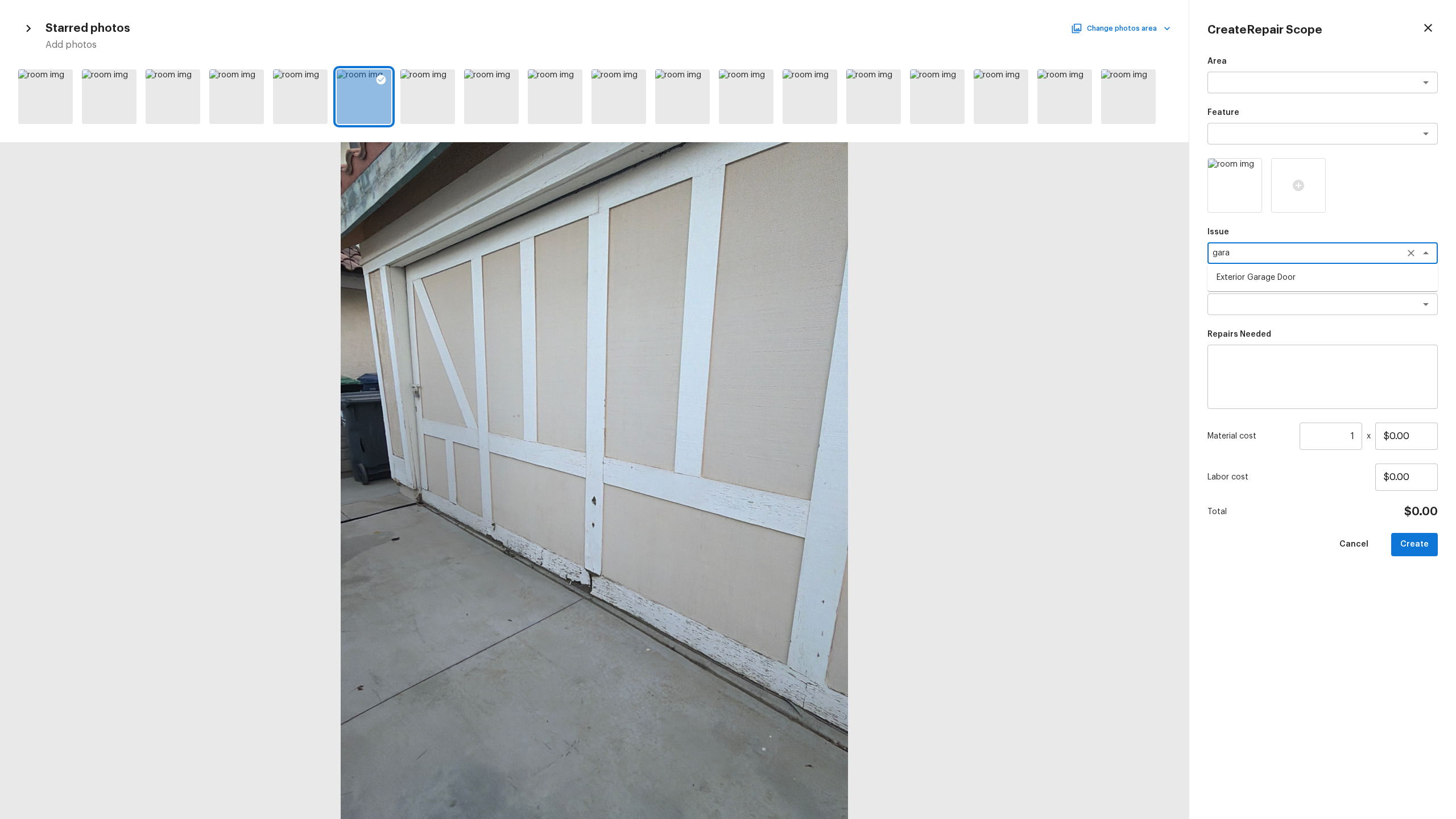
click at [816, 279] on li "Exterior Garage Door" at bounding box center [1323, 277] width 230 height 18
click at [816, 310] on div "x ​" at bounding box center [1323, 304] width 230 height 22
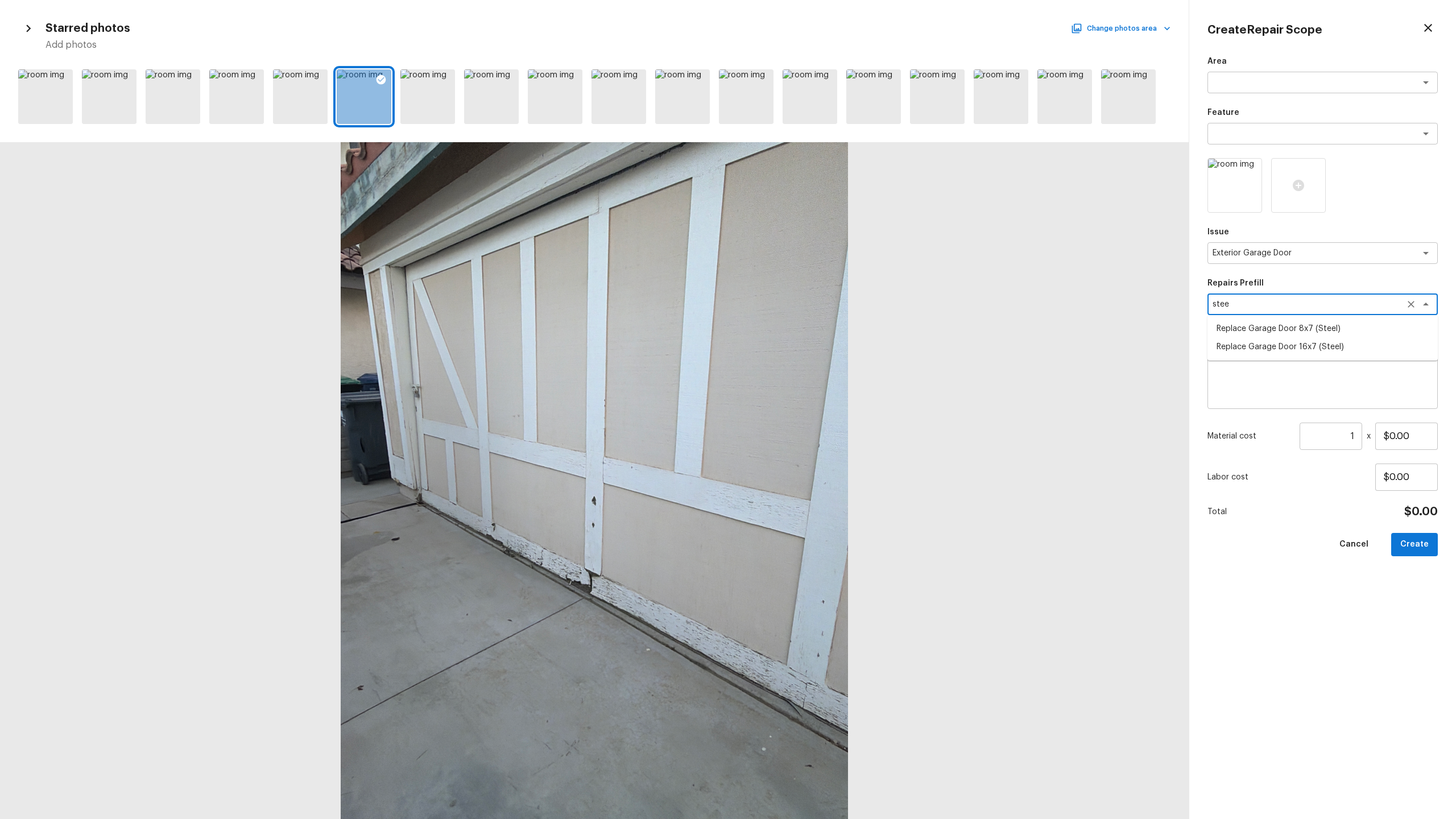
click at [816, 348] on li "Replace Garage Door 16x7 (Steel)" at bounding box center [1323, 347] width 230 height 18
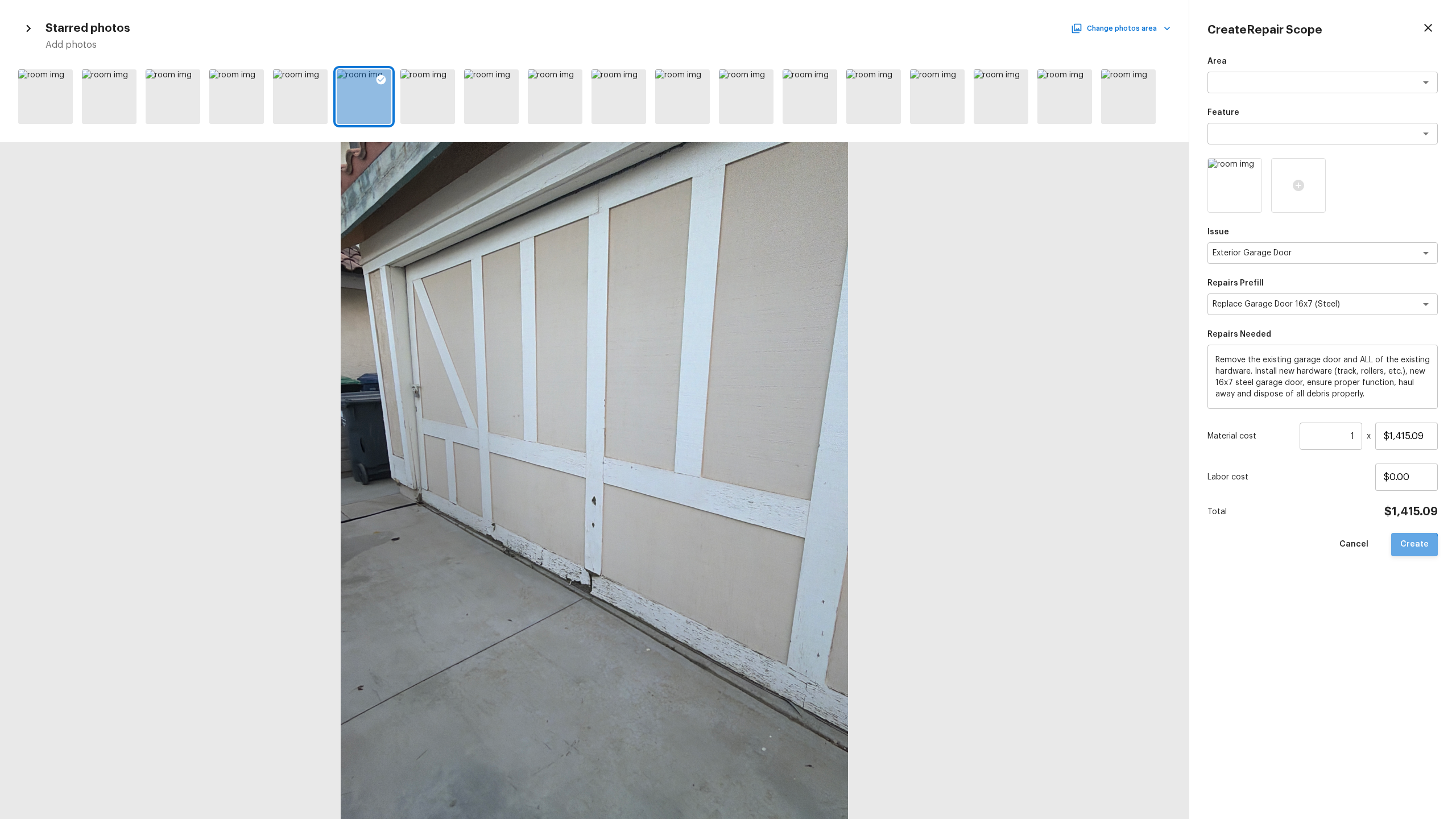
click at [816, 398] on button "Create" at bounding box center [1414, 544] width 47 height 23
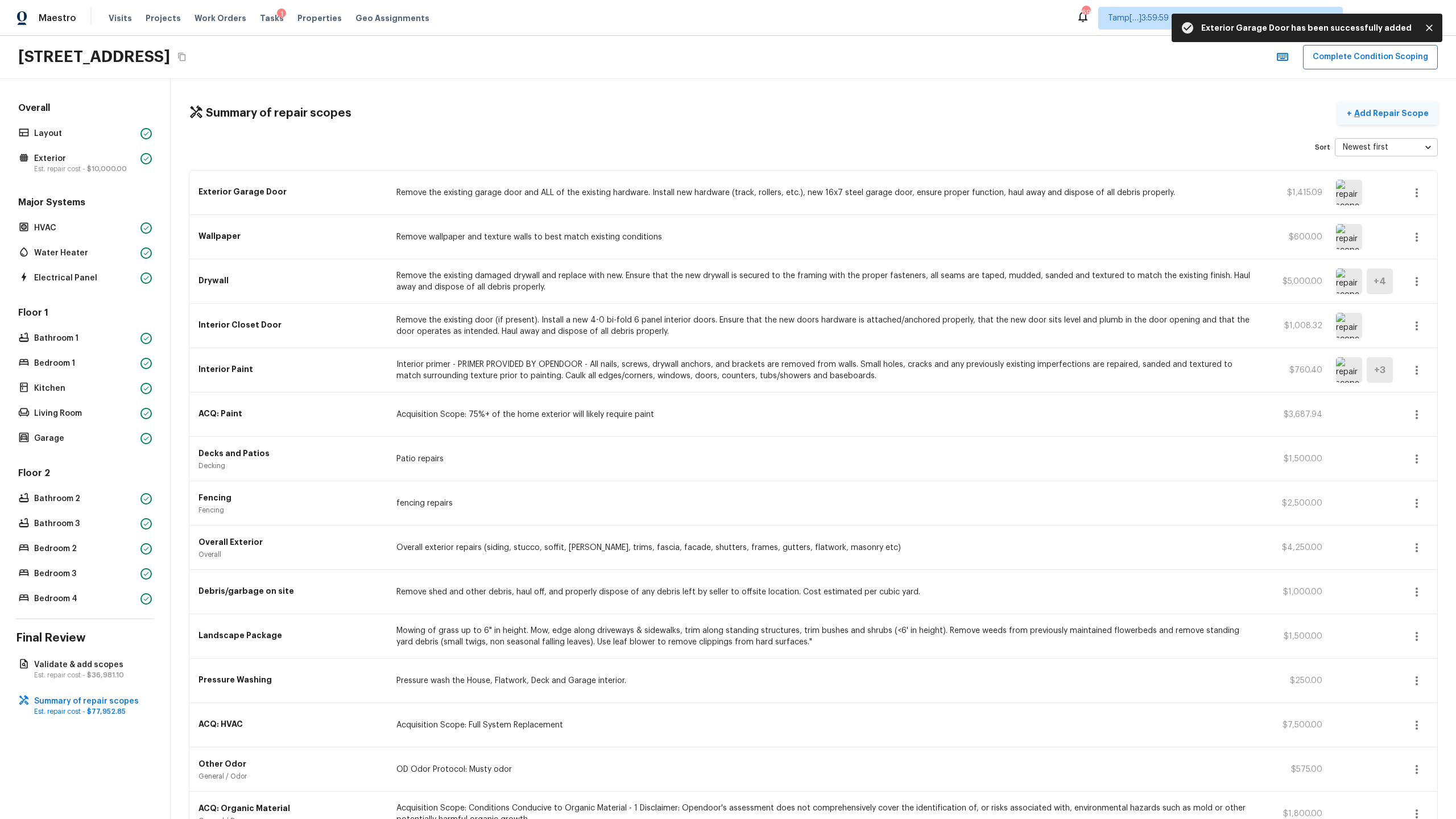
click at [816, 111] on p "Add Repair Scope" at bounding box center [1390, 113] width 77 height 11
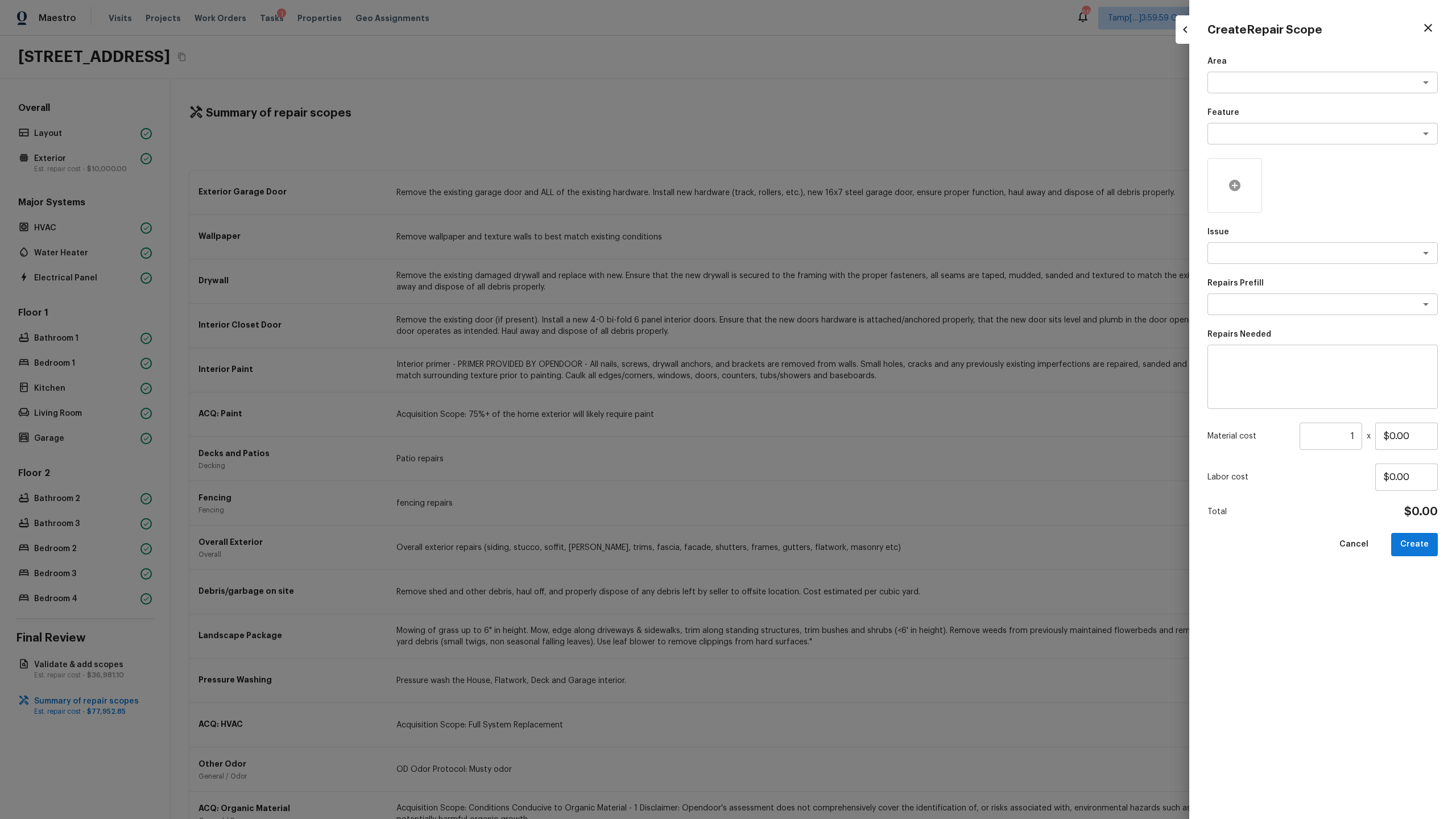
click at [816, 187] on icon at bounding box center [1235, 185] width 11 height 11
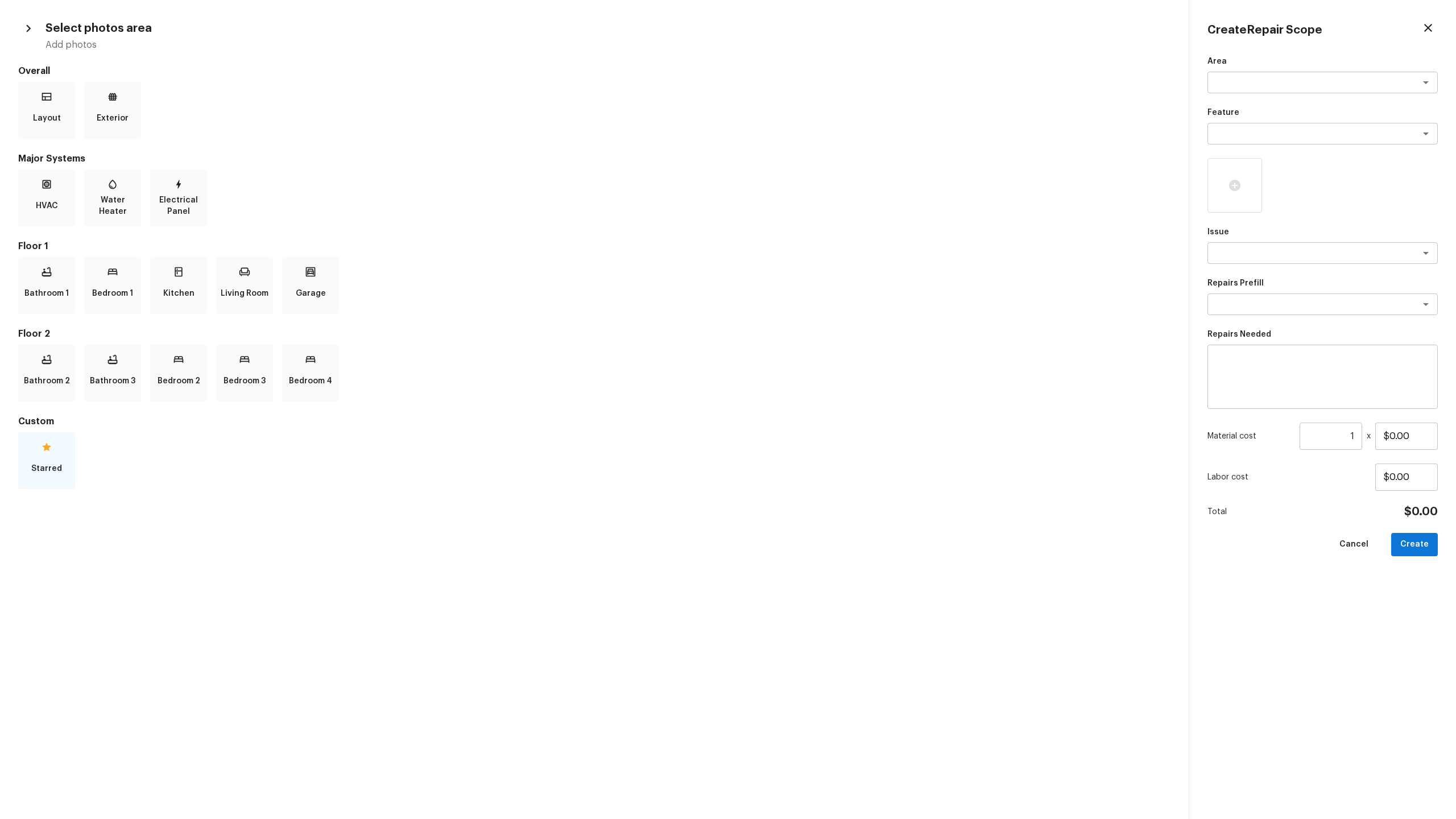
click at [44, 398] on icon at bounding box center [47, 447] width 11 height 11
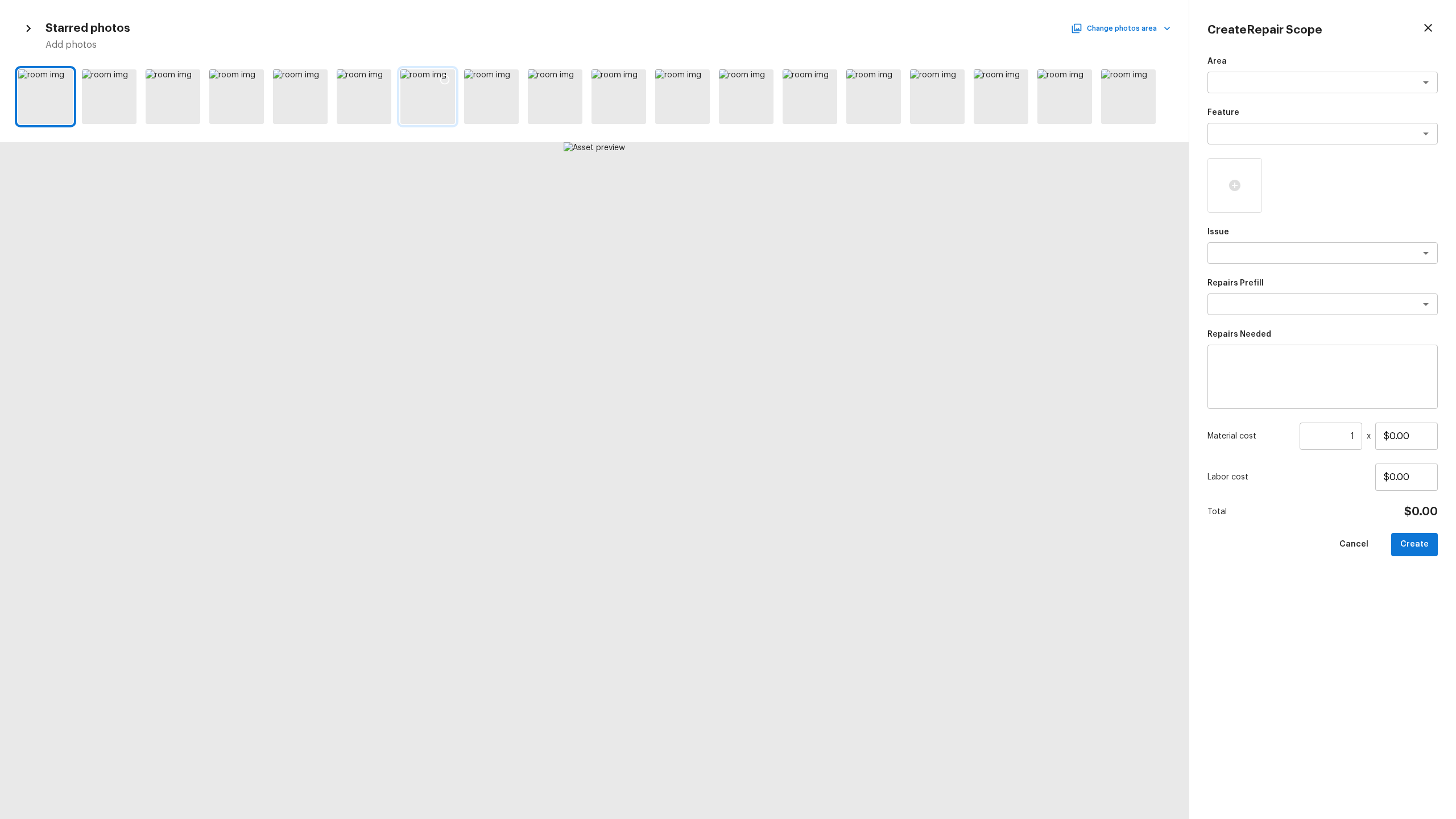
click at [415, 105] on div at bounding box center [428, 97] width 55 height 55
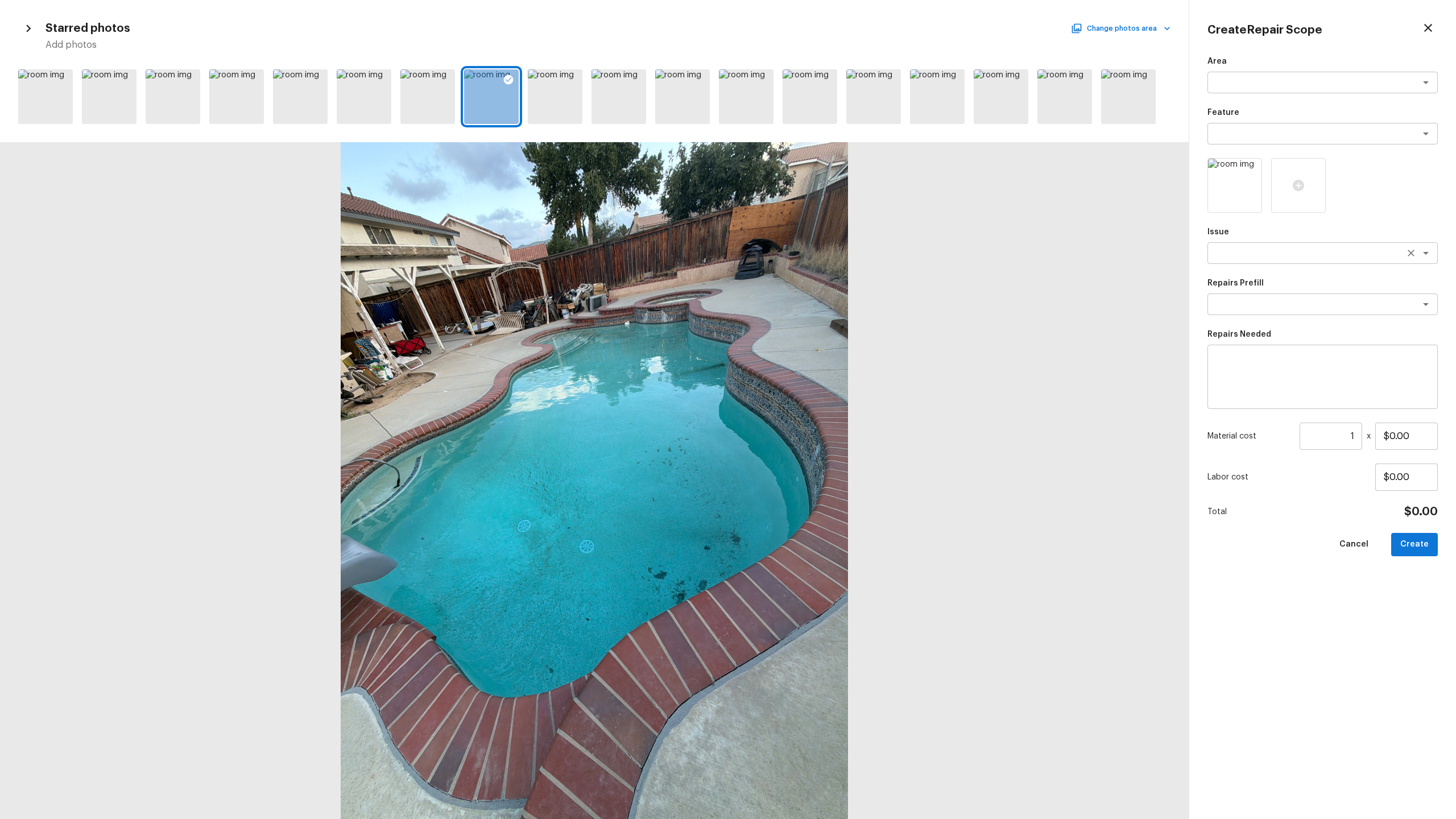
click at [816, 255] on textarea at bounding box center [1307, 253] width 188 height 11
click at [816, 295] on li "Pool Repair" at bounding box center [1323, 295] width 230 height 18
click at [816, 295] on div "x ​" at bounding box center [1323, 304] width 230 height 22
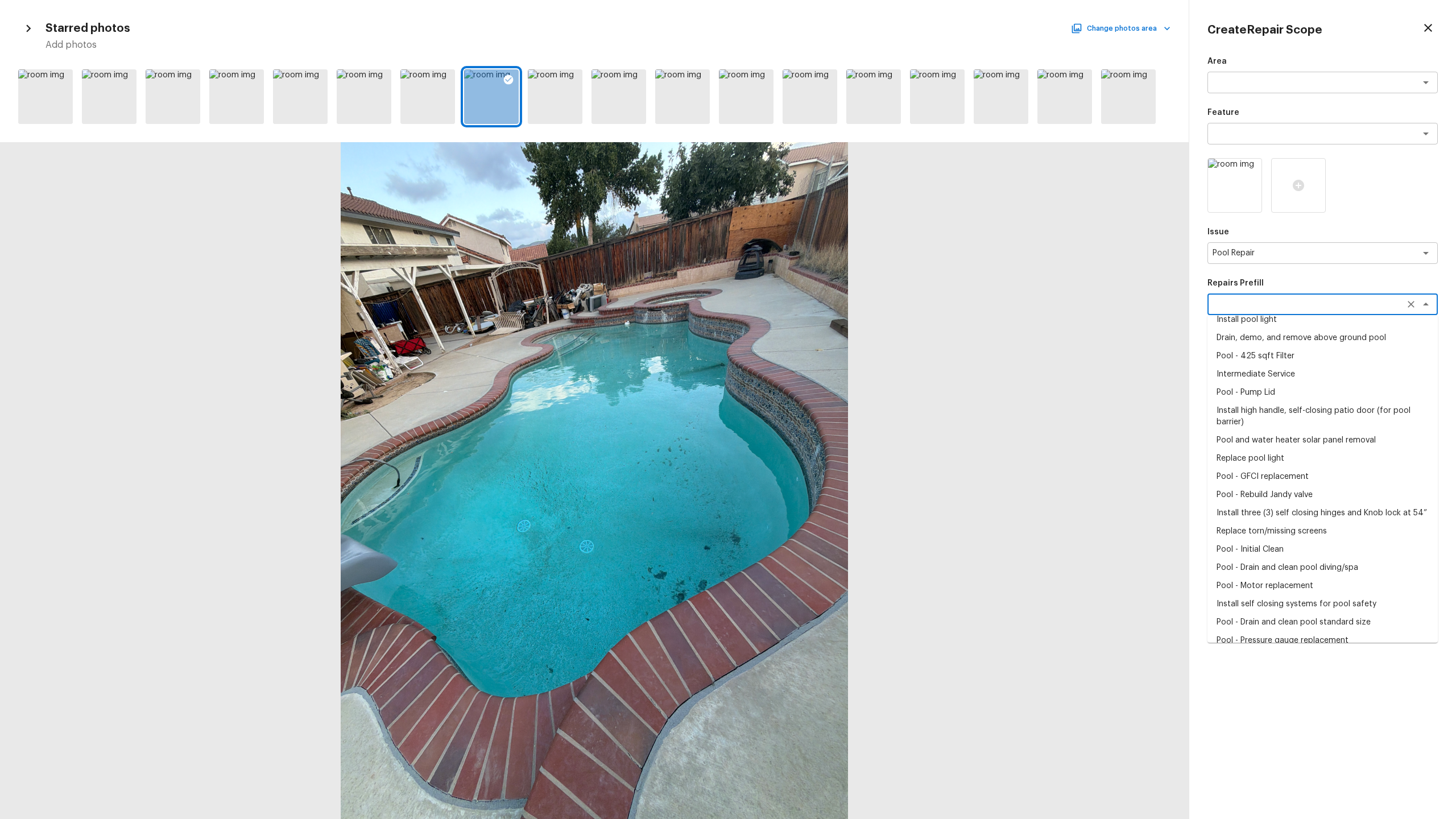
scroll to position [65, 0]
click at [816, 372] on li "Intermediate Service" at bounding box center [1323, 373] width 230 height 18
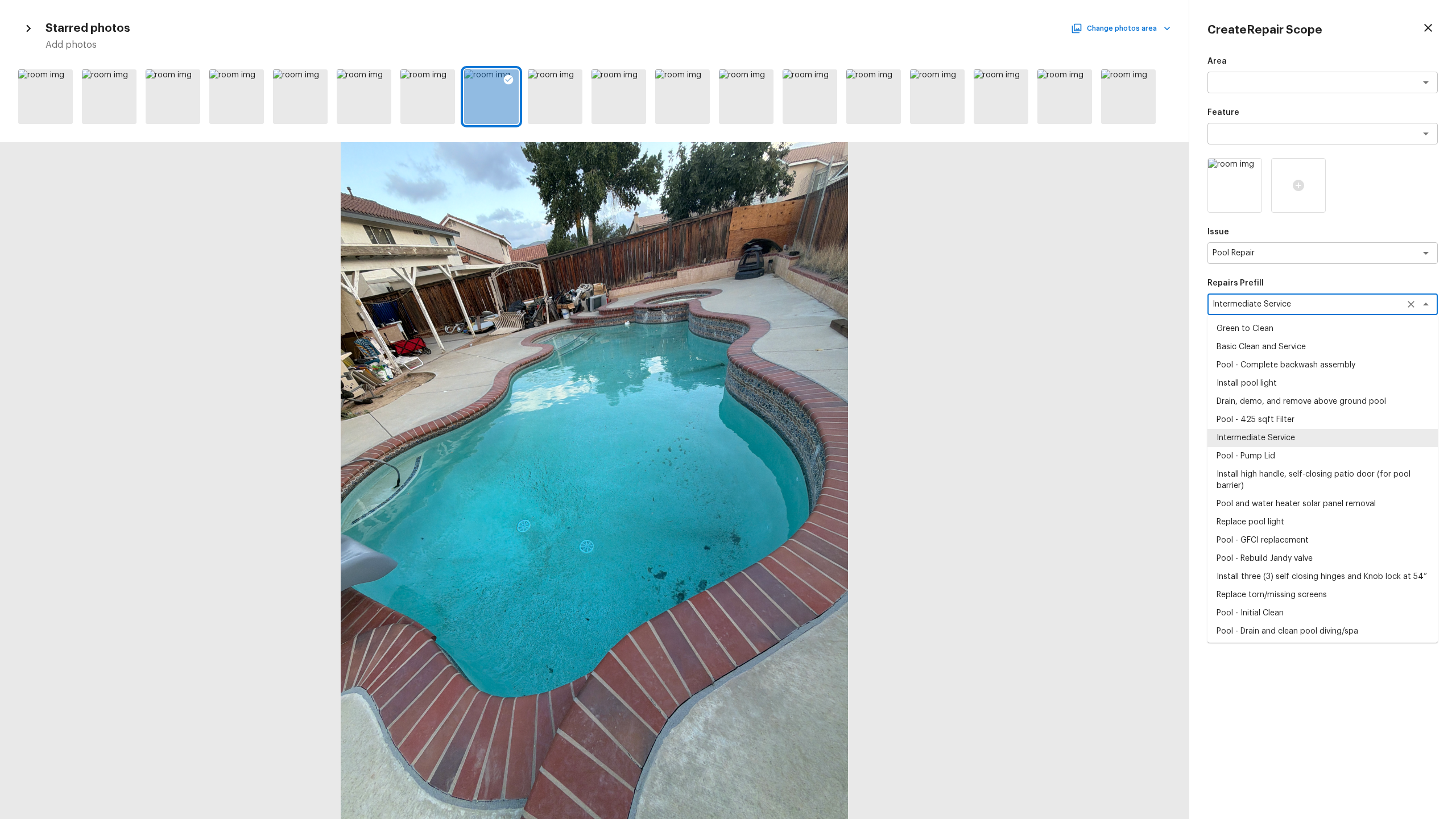
click at [816, 304] on textarea "Intermediate Service" at bounding box center [1307, 304] width 188 height 11
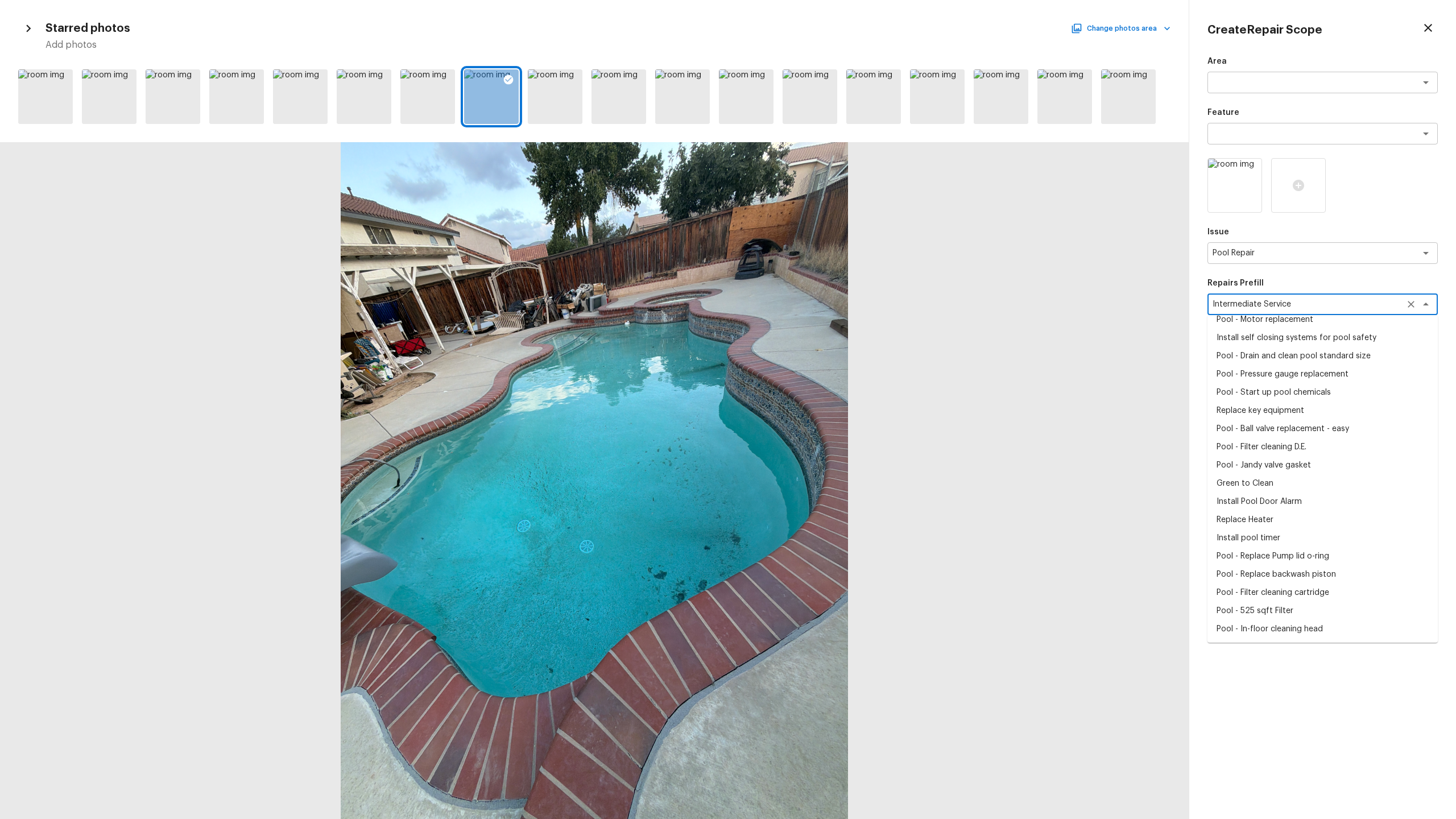
scroll to position [0, 0]
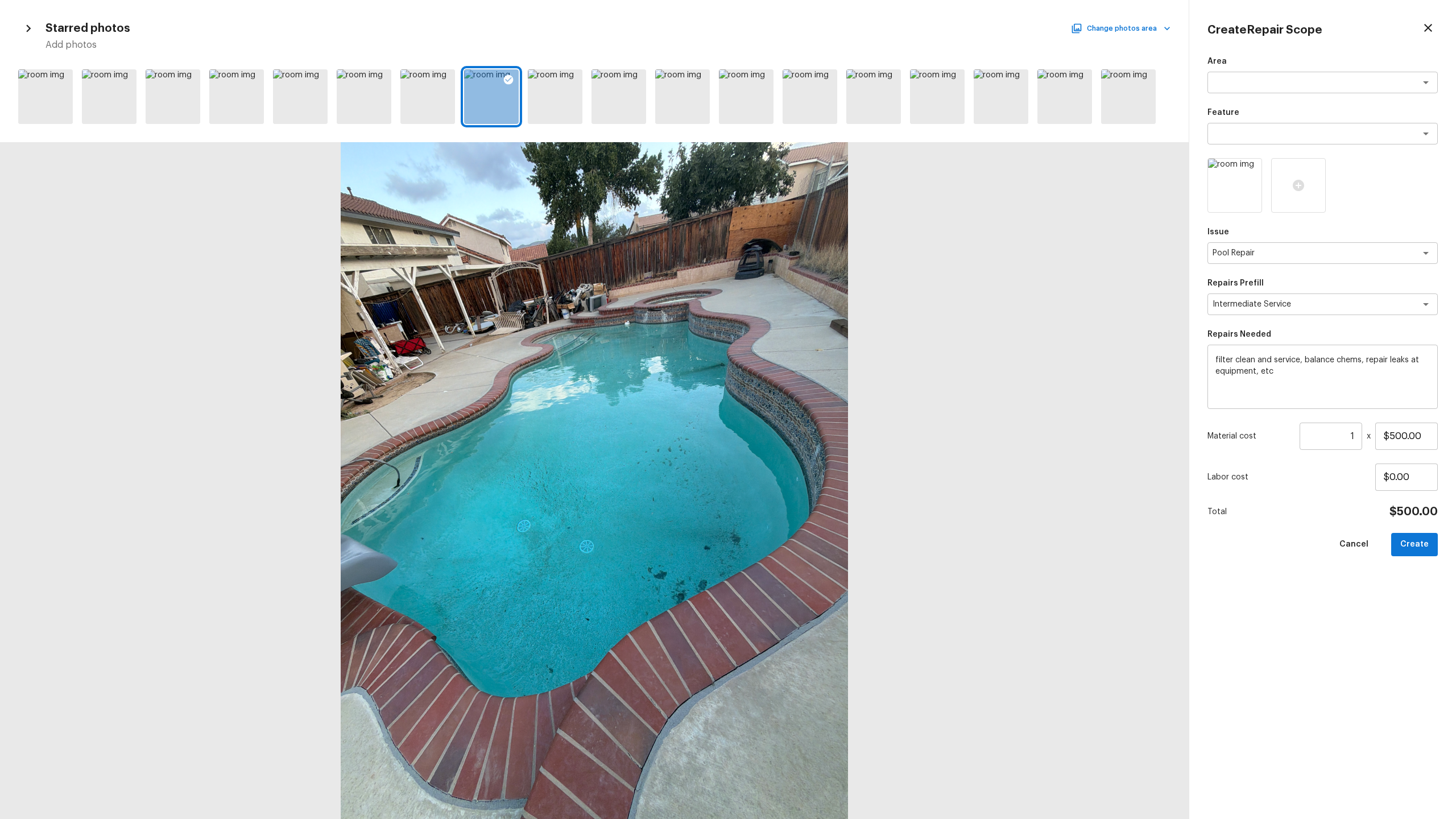
click at [816, 370] on div "Create Repair Scope Area x ​ Feature x ​ Issue Pool Repair x ​ Repairs Prefill …" at bounding box center [1323, 410] width 267 height 819
click at [816, 398] on input "$500.00" at bounding box center [1407, 436] width 62 height 27
click at [816, 398] on input "$12,000.00" at bounding box center [1407, 436] width 62 height 27
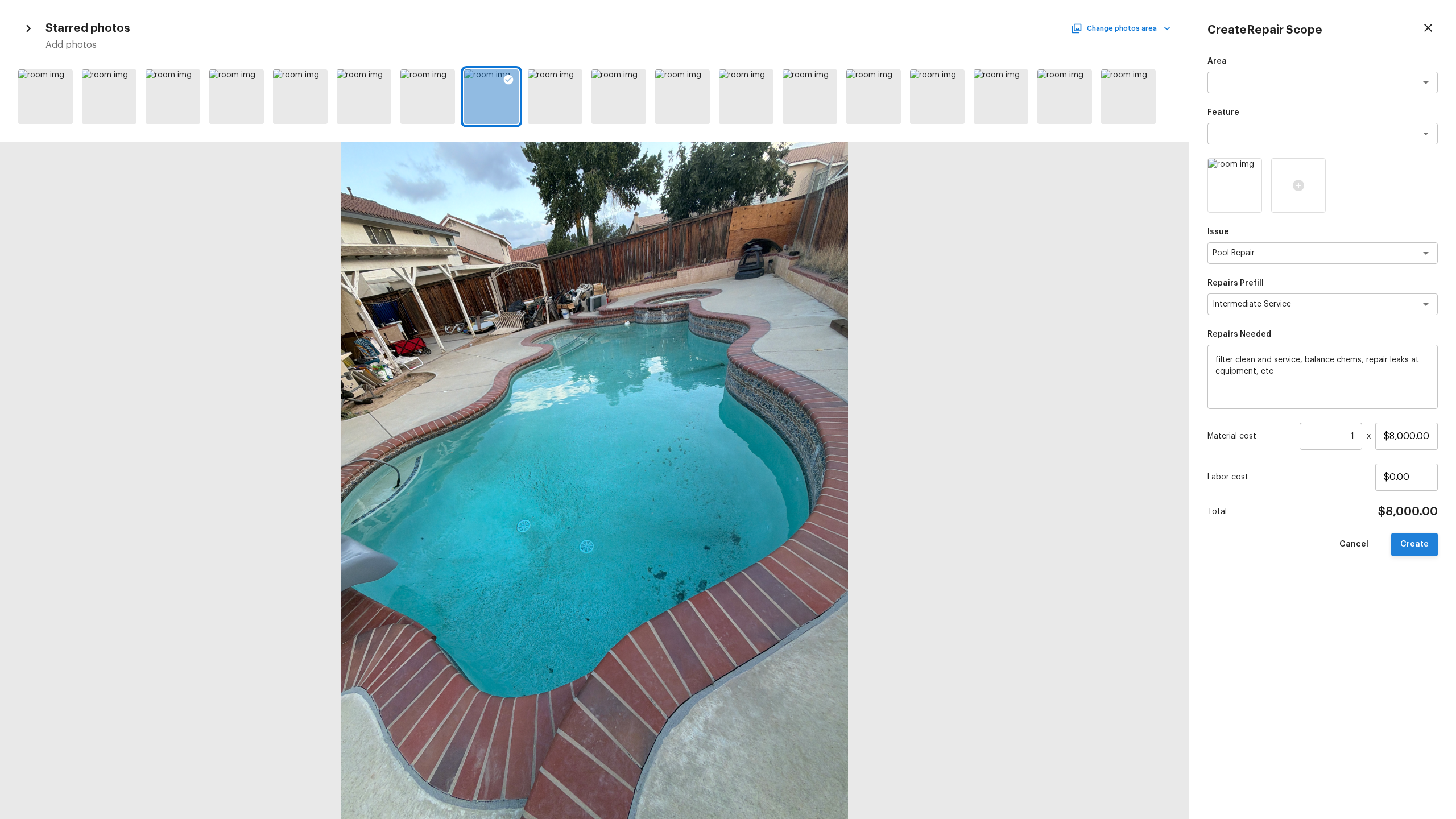
click at [816, 398] on button "Create" at bounding box center [1414, 544] width 47 height 23
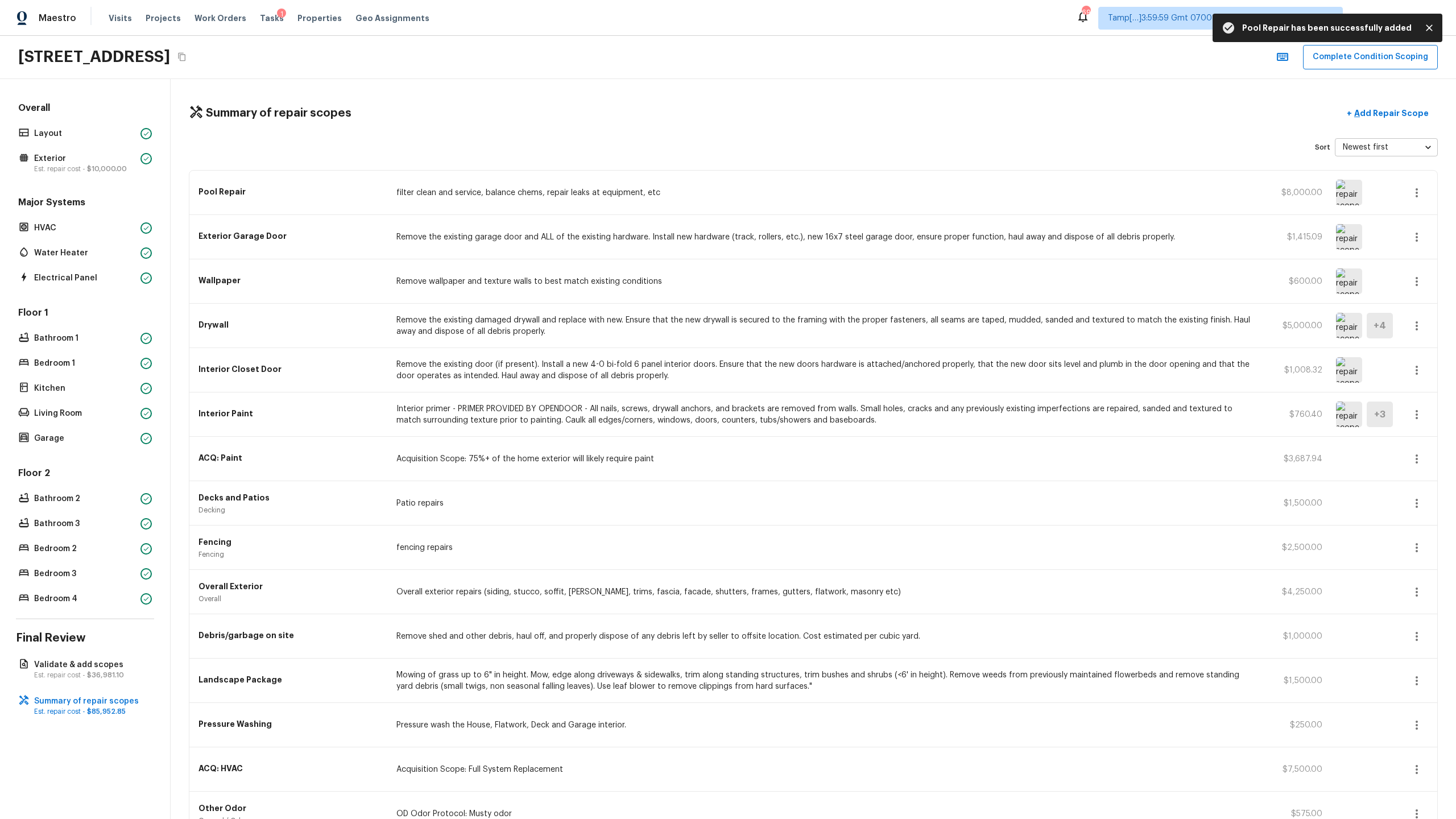
click at [816, 189] on div at bounding box center [1364, 192] width 55 height 26
click at [816, 195] on img at bounding box center [1349, 192] width 26 height 26
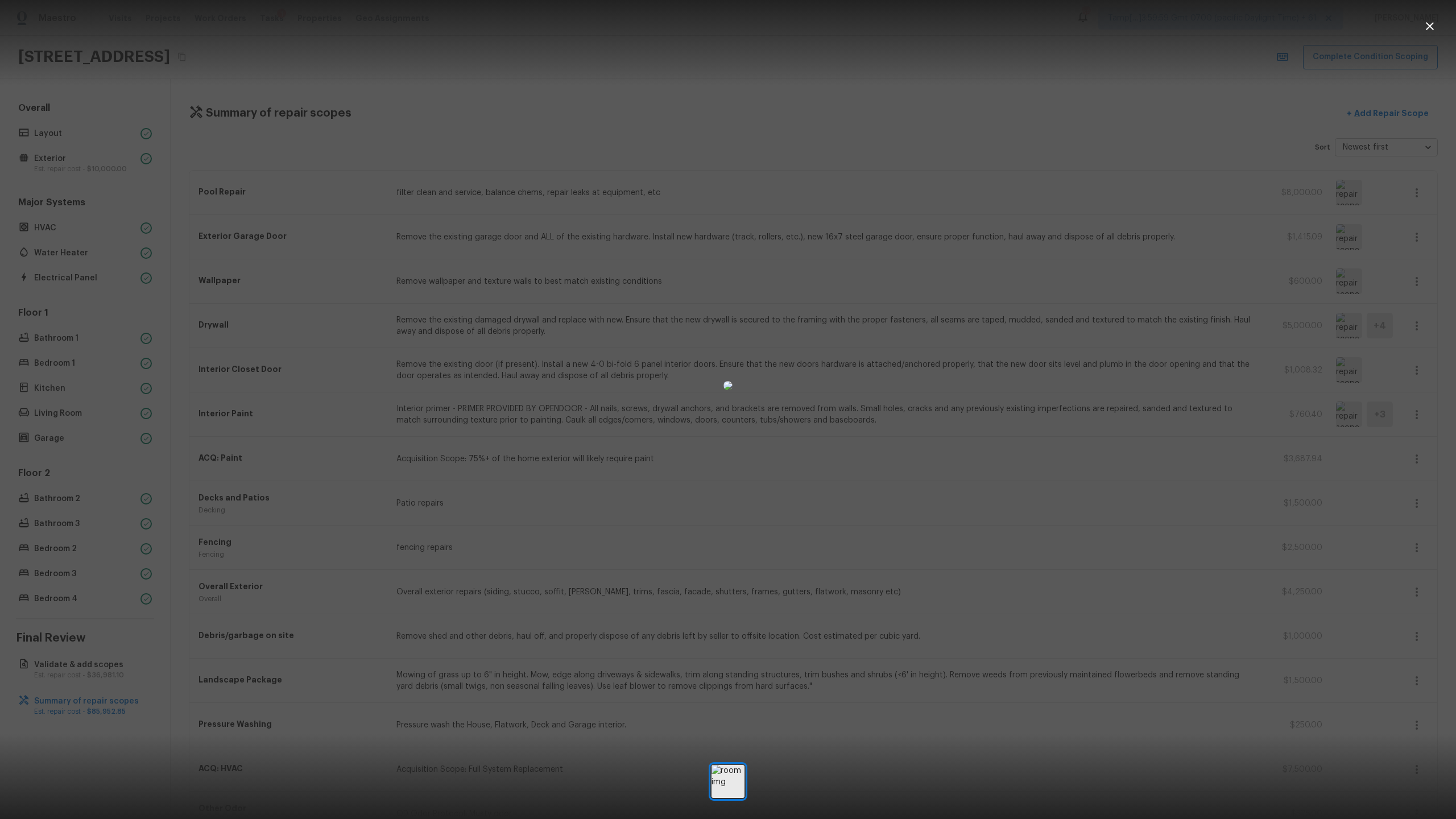
click at [733, 381] on img at bounding box center [728, 385] width 9 height 9
click at [816, 284] on div at bounding box center [728, 385] width 1456 height 735
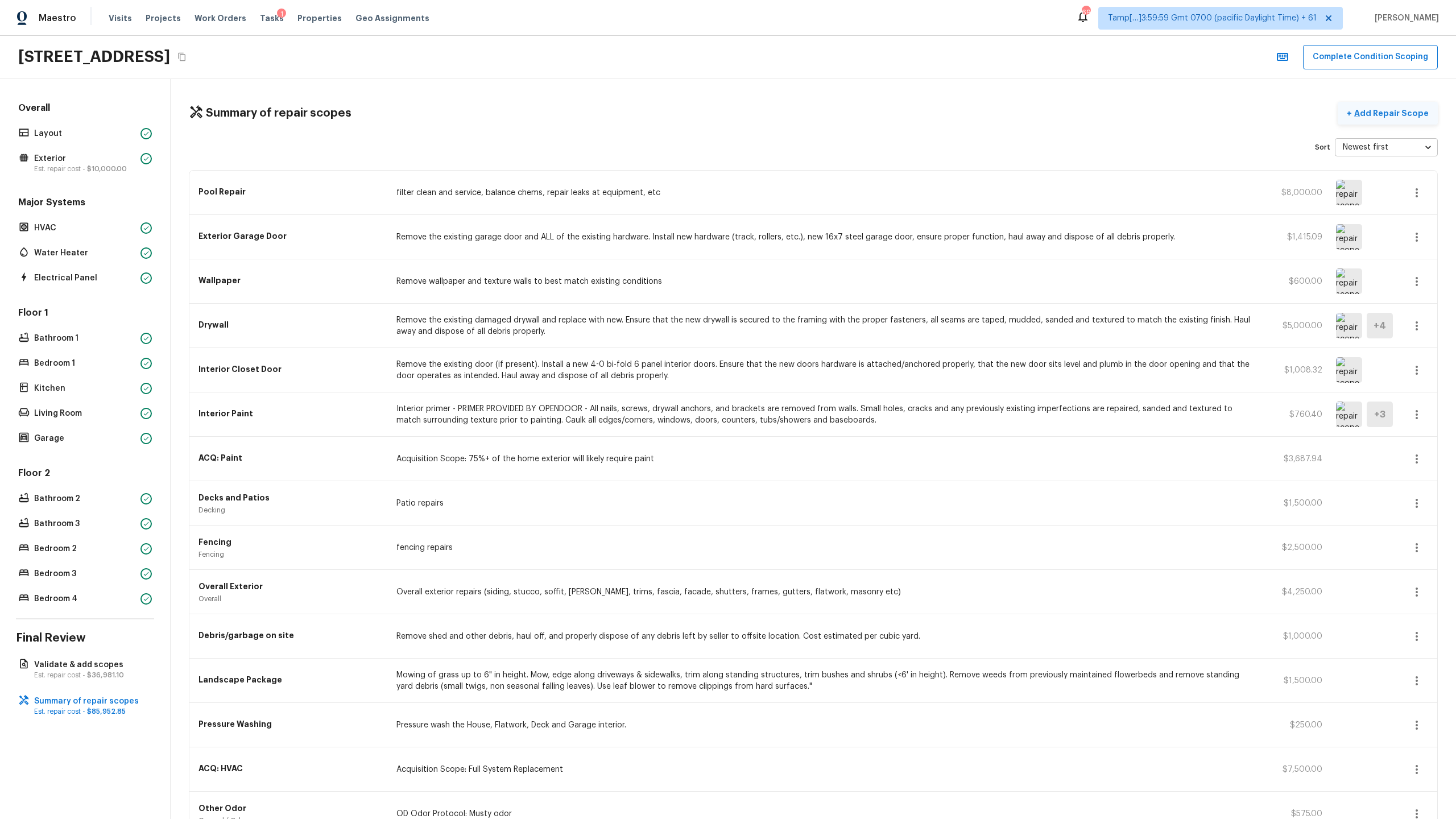
click at [816, 117] on p "Add Repair Scope" at bounding box center [1390, 113] width 77 height 11
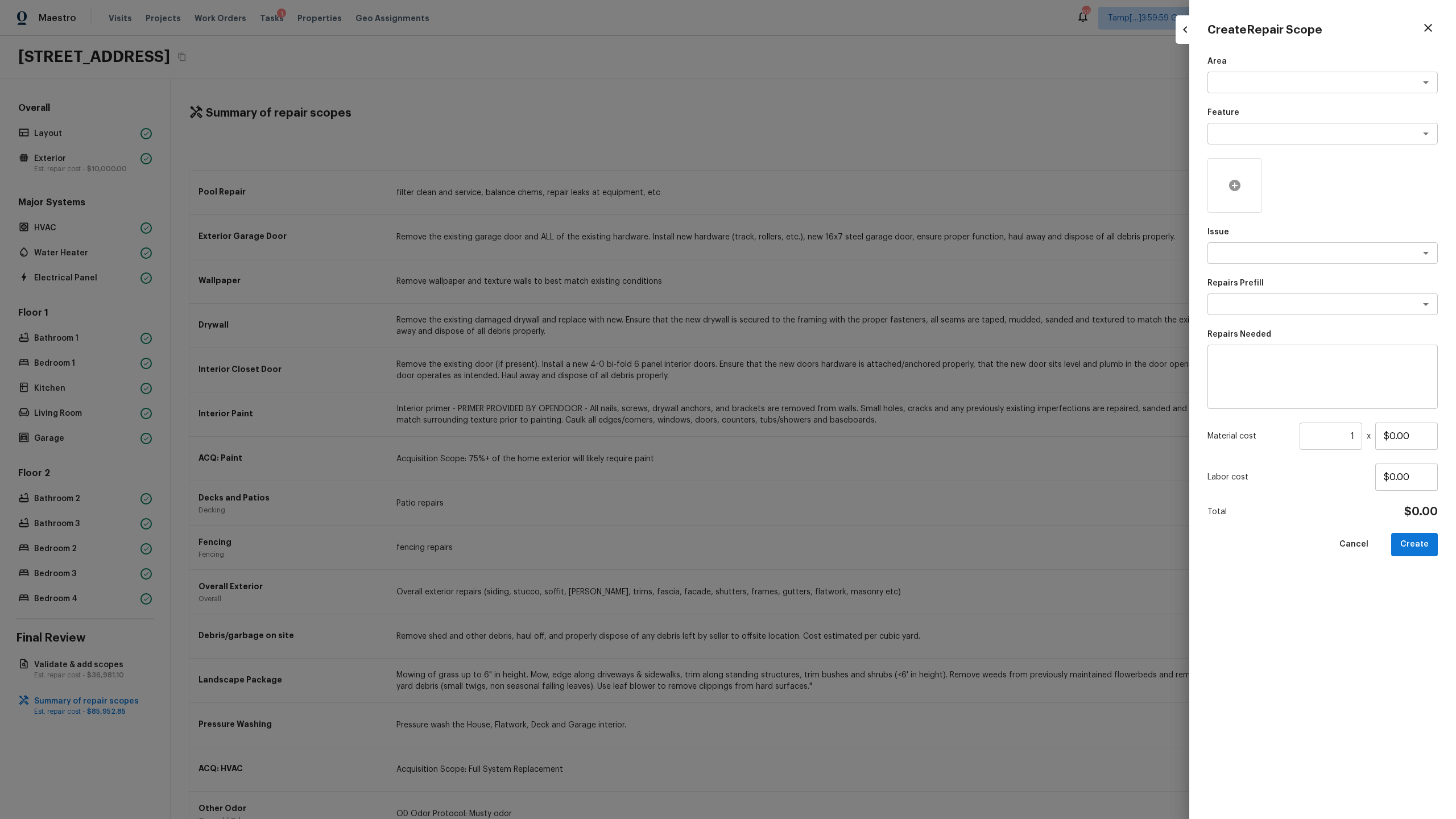
click at [816, 196] on div at bounding box center [1235, 186] width 55 height 55
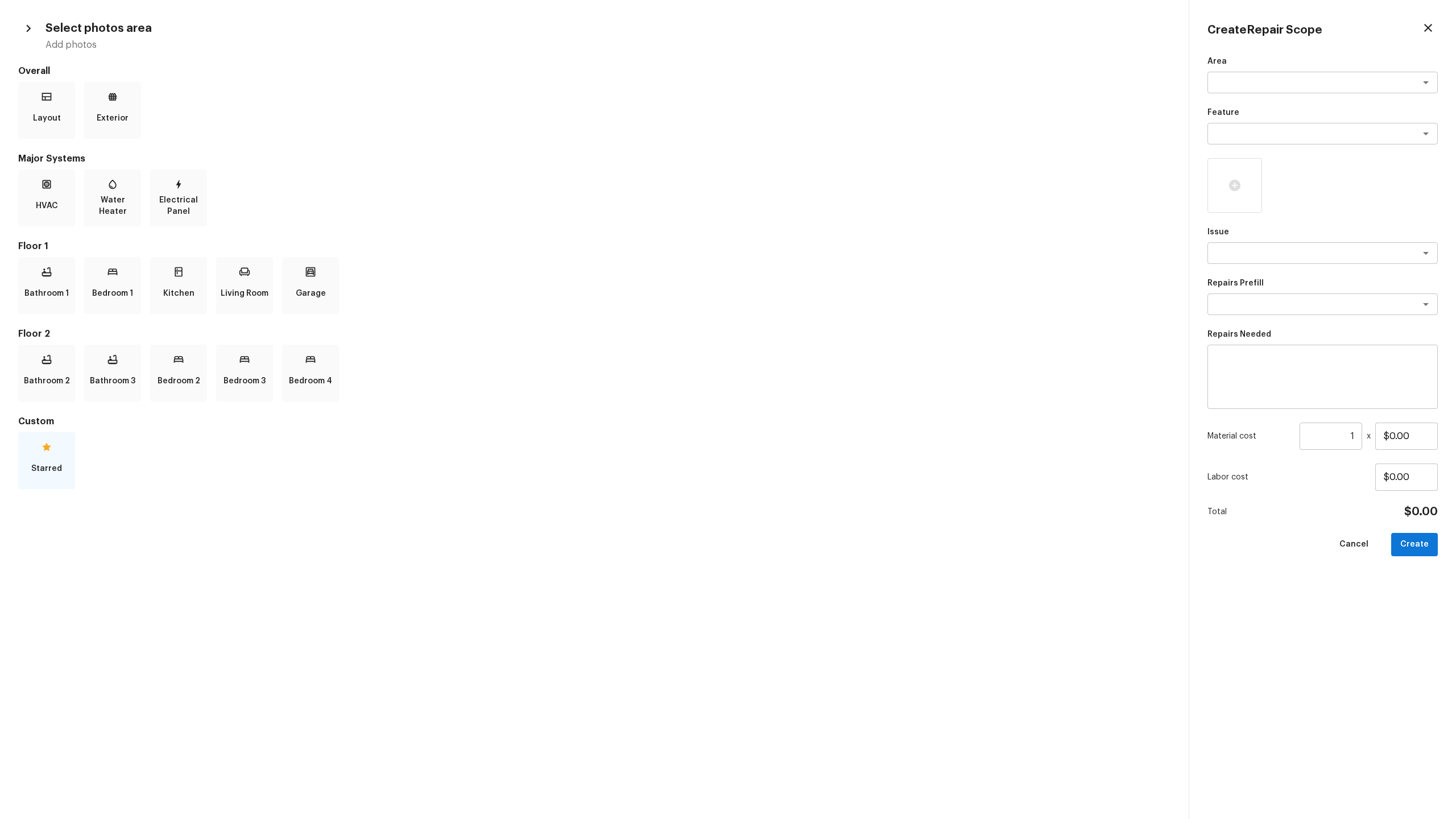
click at [36, 398] on p "Starred" at bounding box center [46, 468] width 31 height 22
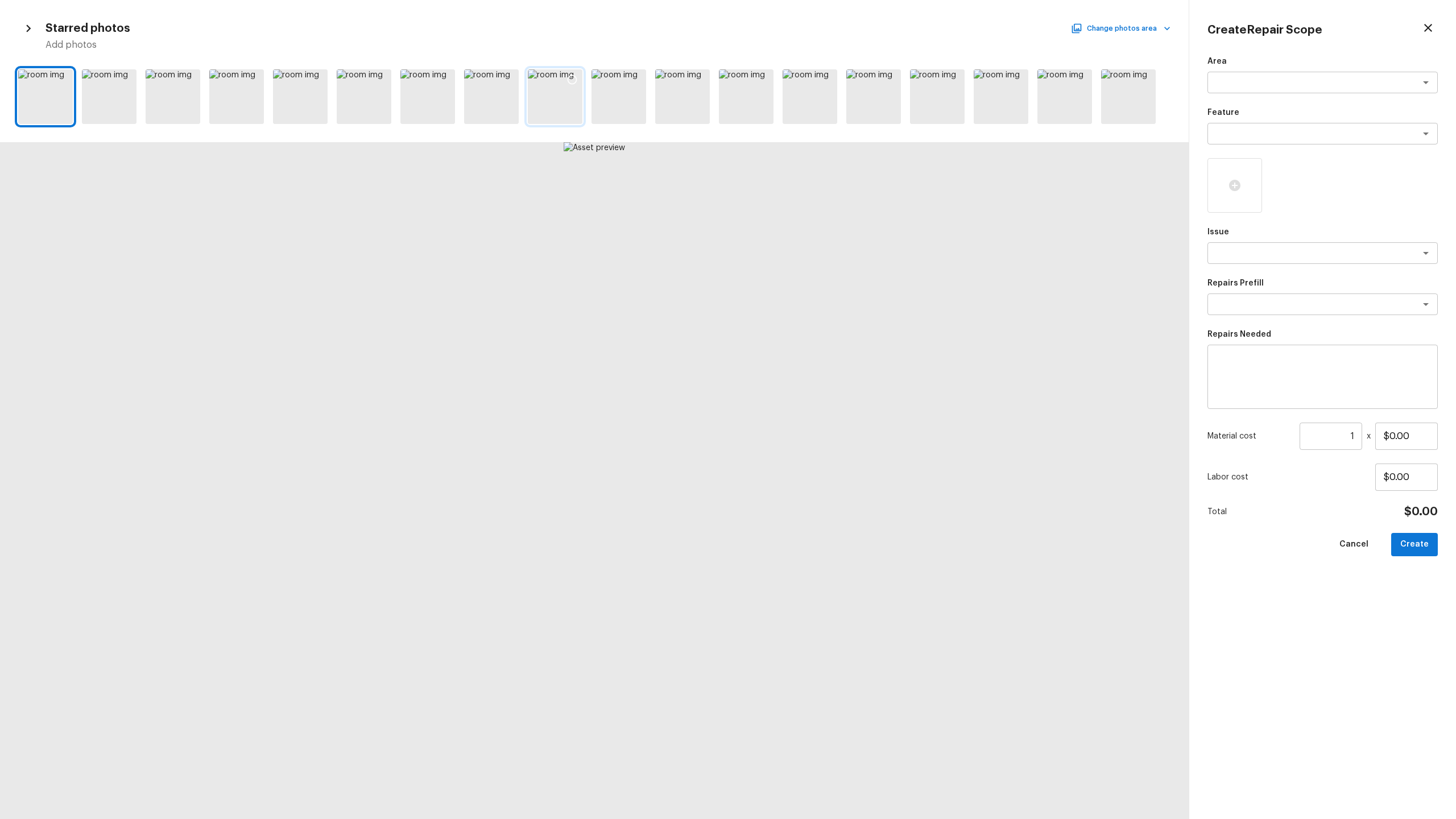
click at [542, 105] on div at bounding box center [555, 97] width 55 height 55
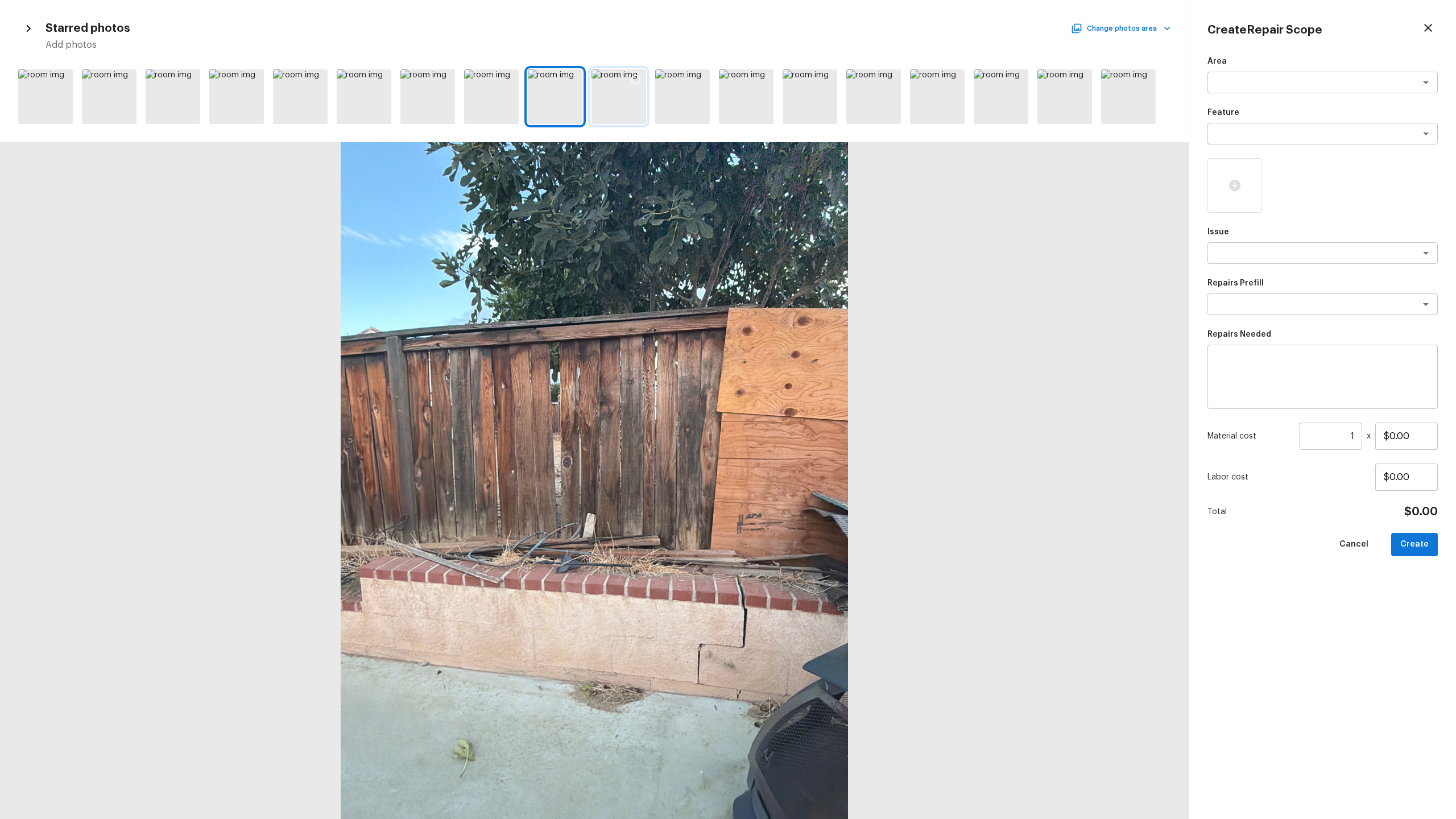
click at [594, 103] on div at bounding box center [619, 97] width 55 height 55
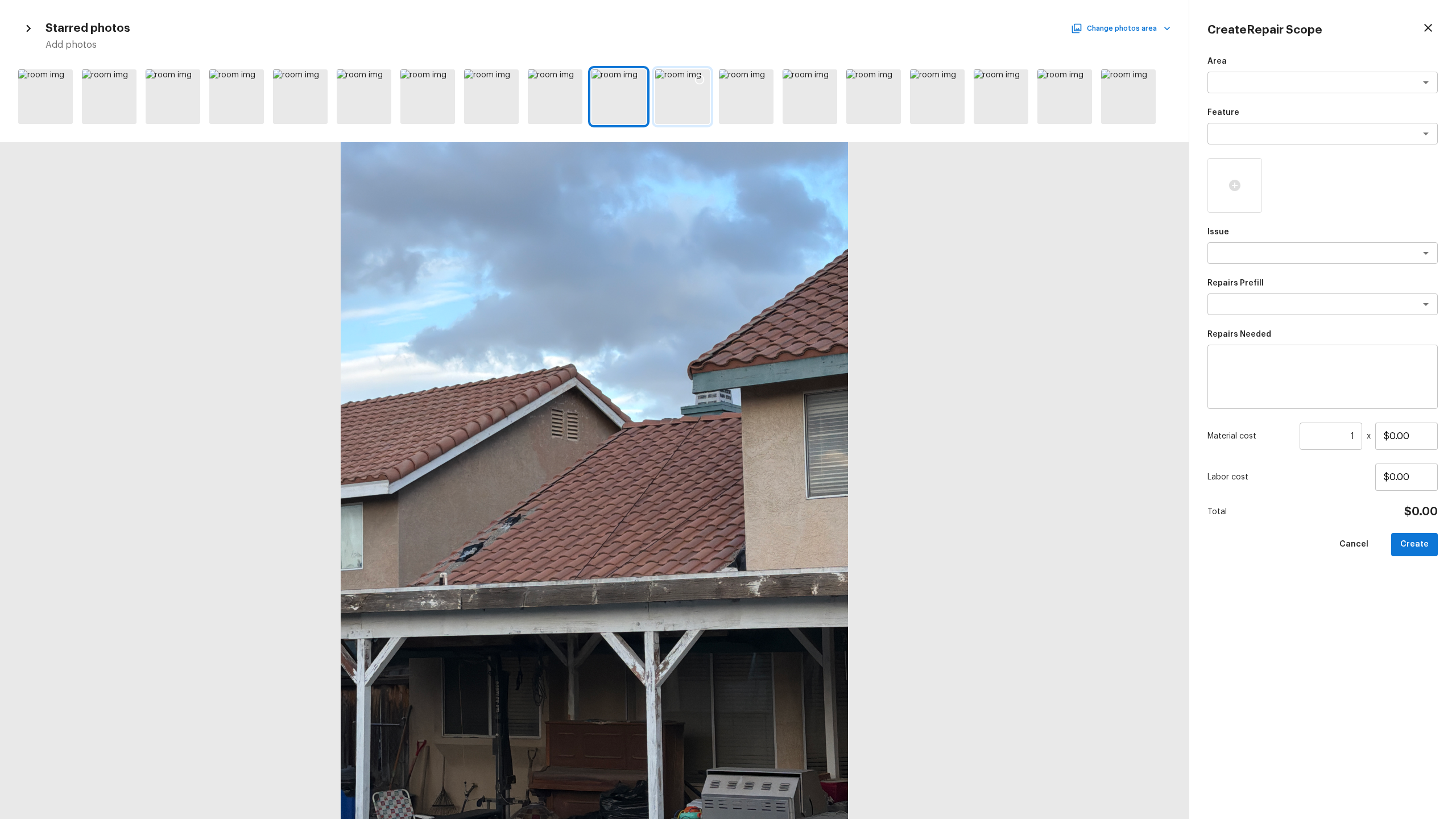
click at [658, 100] on div at bounding box center [683, 97] width 55 height 55
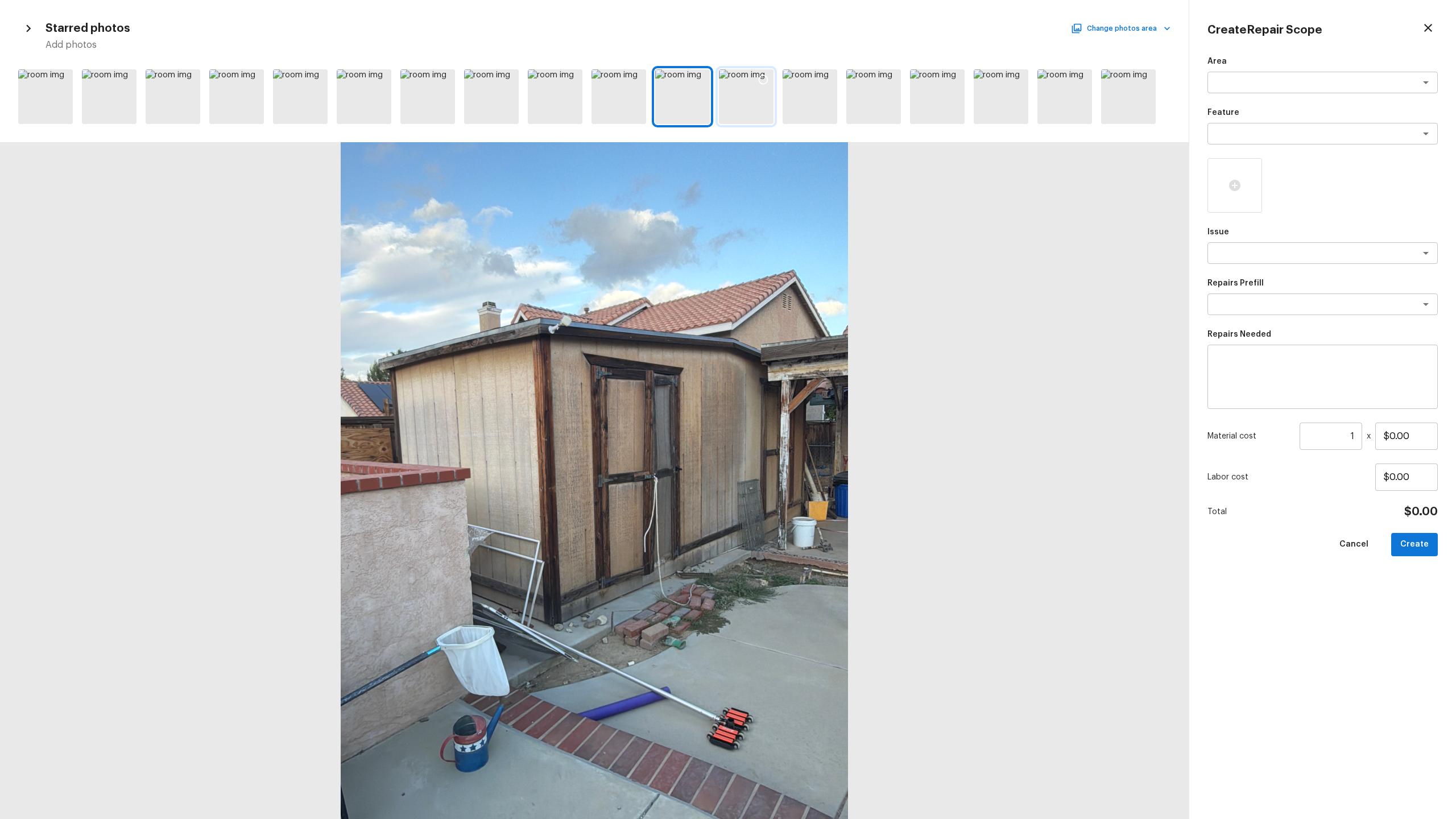
click at [738, 100] on div at bounding box center [746, 97] width 55 height 55
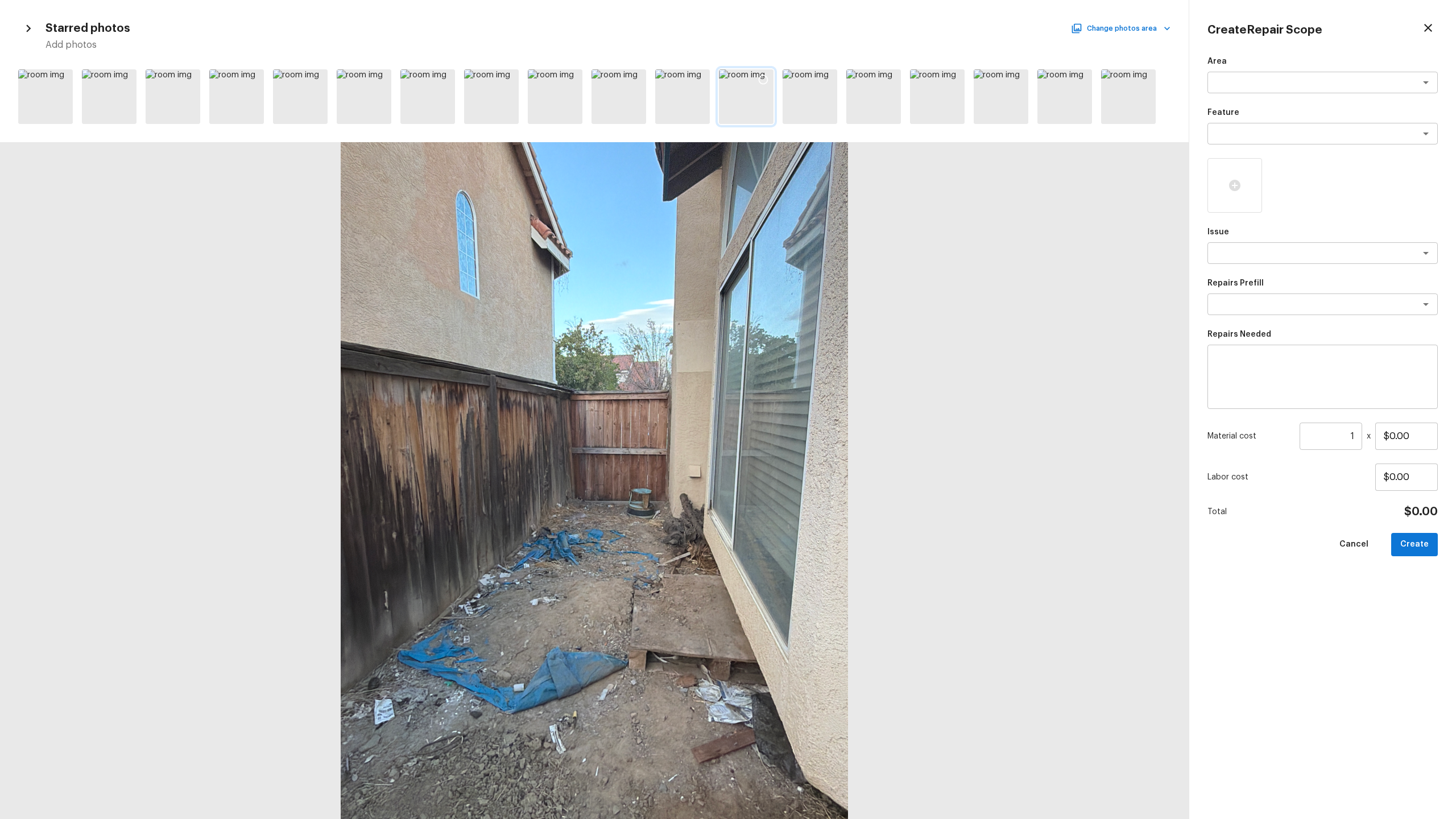
click at [770, 101] on div at bounding box center [746, 97] width 55 height 55
click at [803, 101] on div at bounding box center [810, 97] width 55 height 55
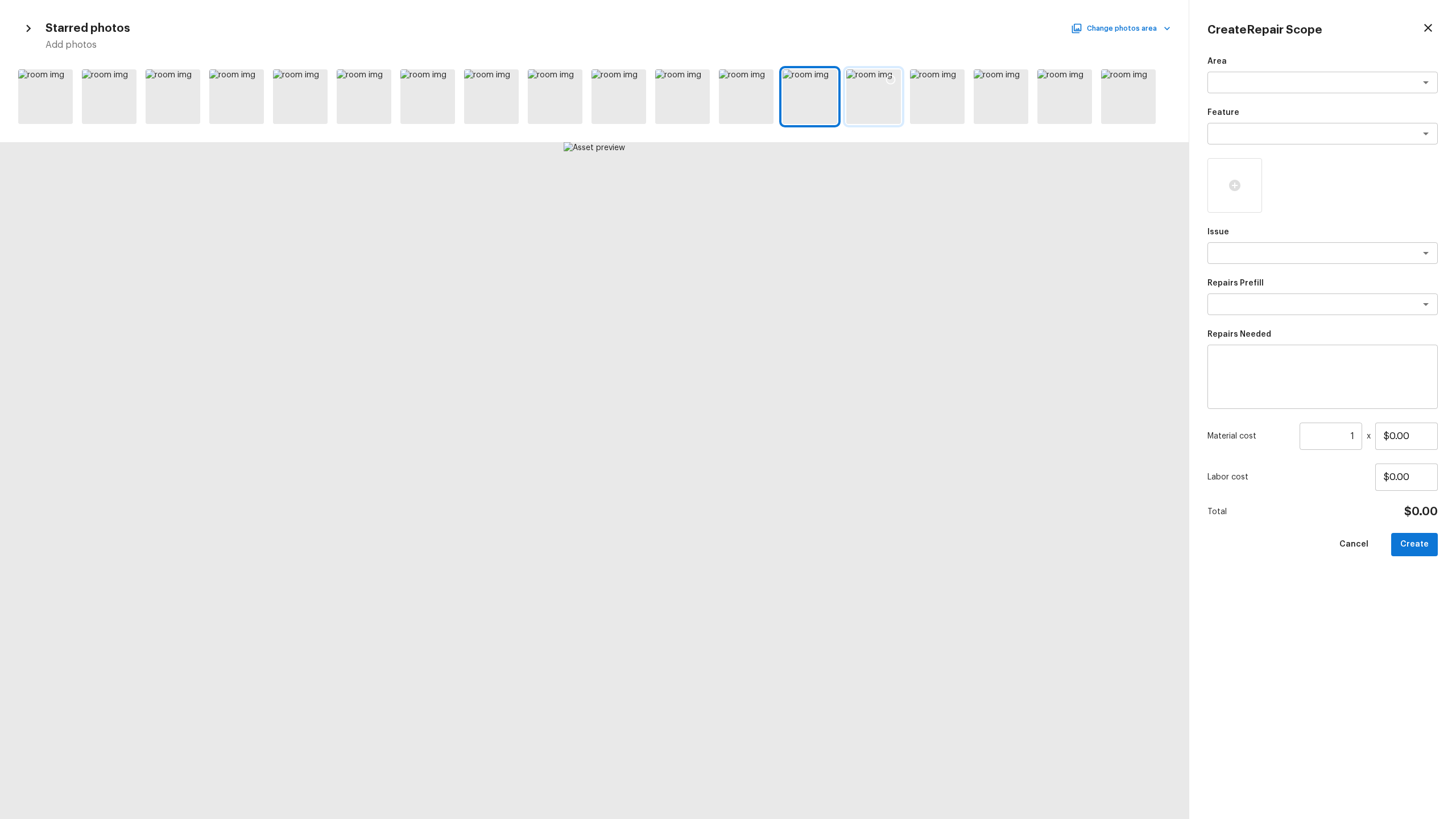
click at [816, 109] on div at bounding box center [874, 97] width 55 height 55
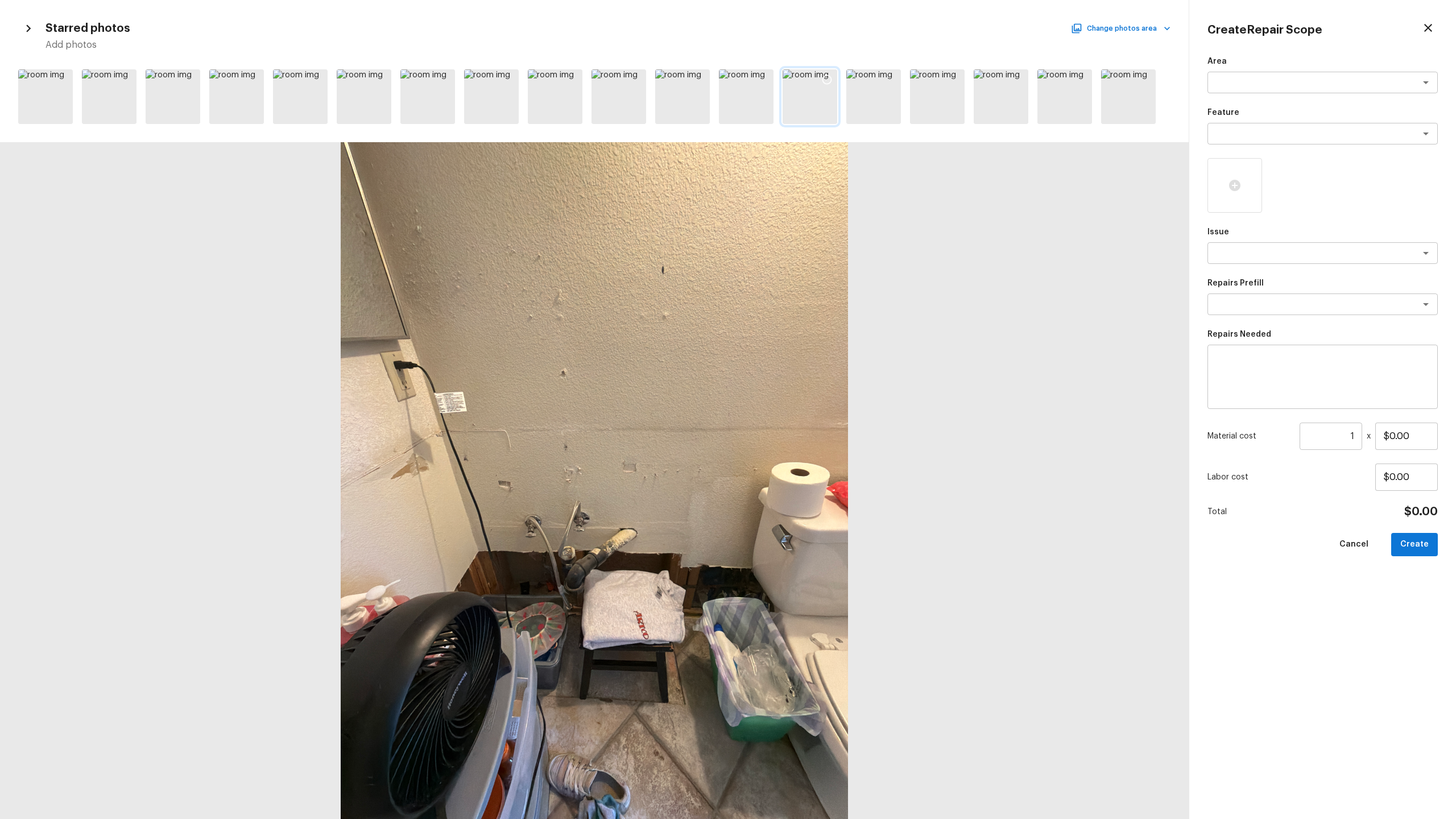
click at [816, 77] on icon at bounding box center [827, 80] width 11 height 11
click at [816, 80] on icon at bounding box center [890, 80] width 11 height 11
click at [816, 85] on div at bounding box center [890, 81] width 21 height 24
click at [816, 251] on textarea at bounding box center [1307, 253] width 188 height 11
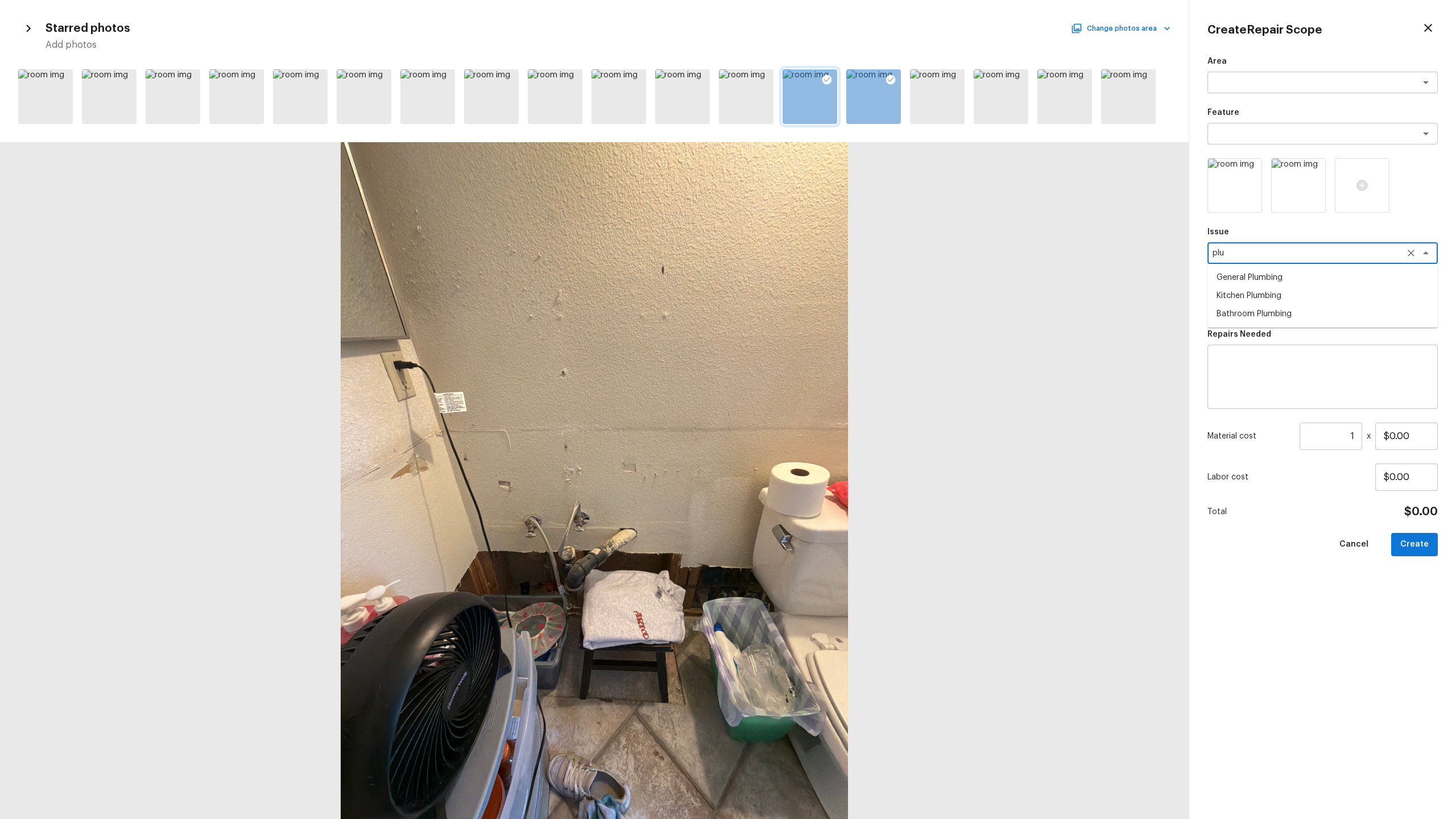
click at [816, 314] on li "Bathroom Plumbing" at bounding box center [1323, 314] width 230 height 18
click at [816, 139] on textarea at bounding box center [1307, 133] width 188 height 11
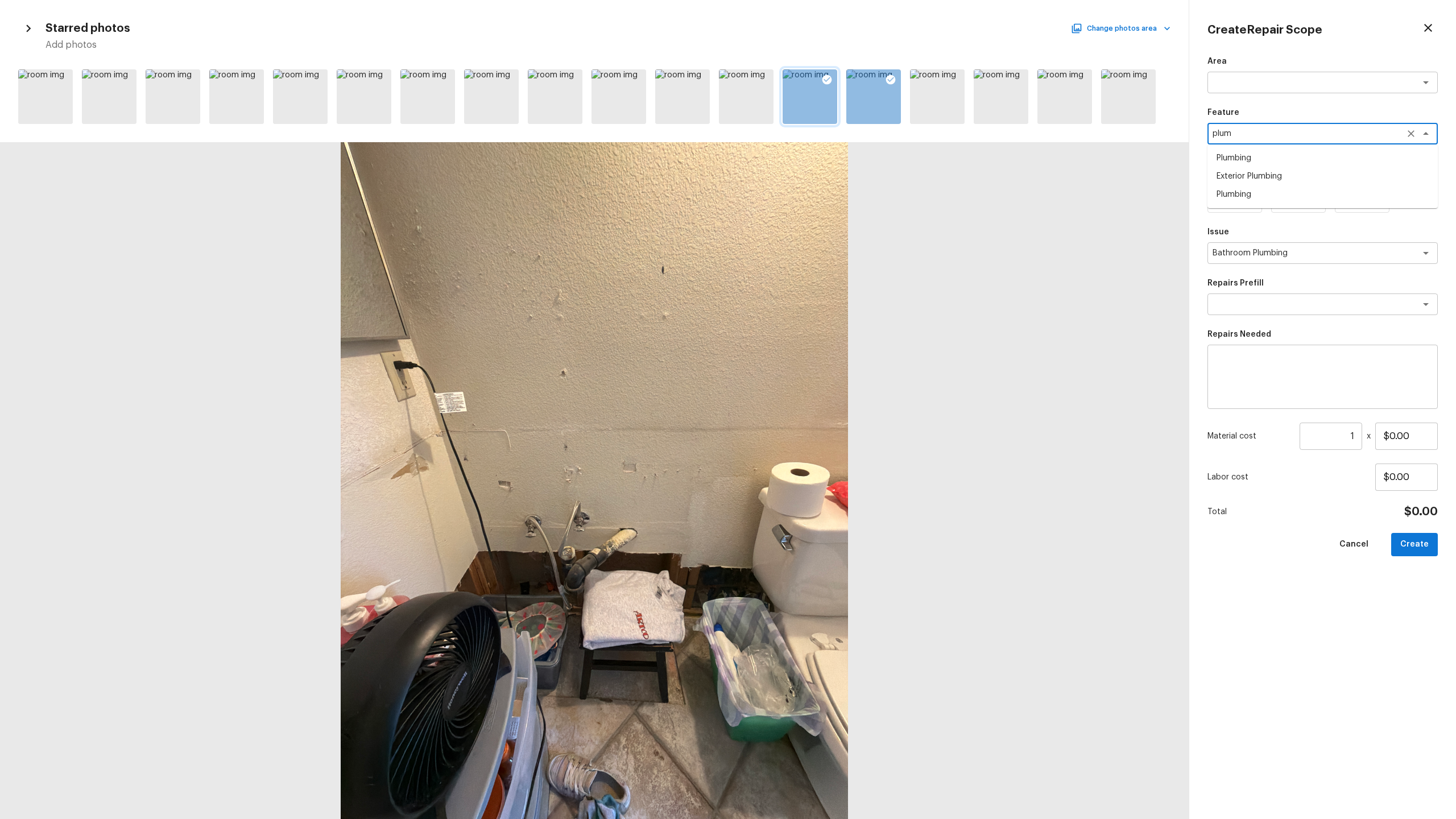
click at [816, 159] on li "Plumbing" at bounding box center [1323, 158] width 230 height 18
click at [816, 254] on textarea "Bathroom Plumbing" at bounding box center [1307, 253] width 188 height 11
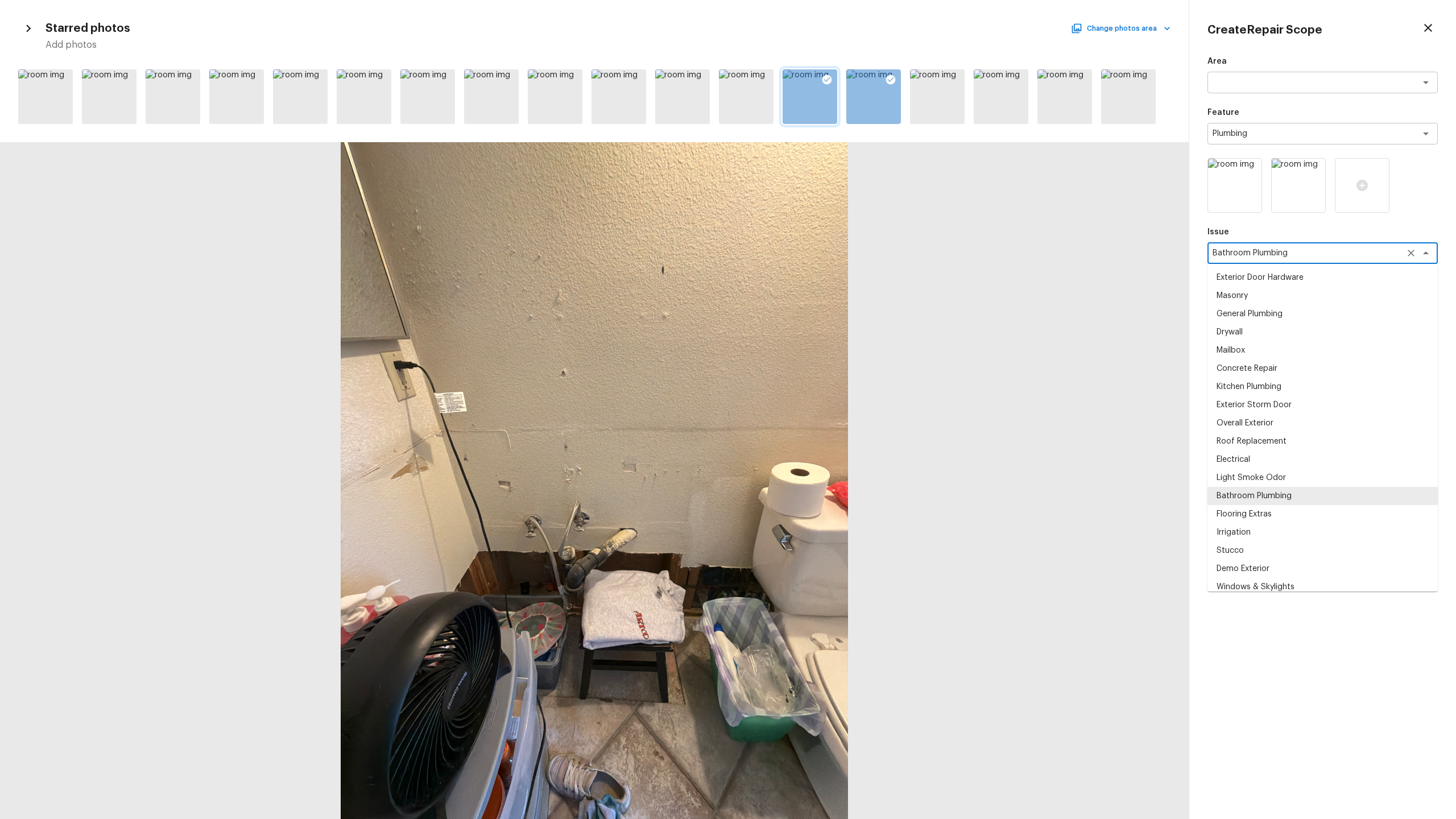
click at [816, 254] on textarea "Bathroom Plumbing" at bounding box center [1307, 253] width 188 height 11
click at [816, 347] on div "Create Repair Scope Area x ​ Feature Plumbing x ​ Issue Bathroom Plumbing x ​ E…" at bounding box center [1323, 410] width 267 height 819
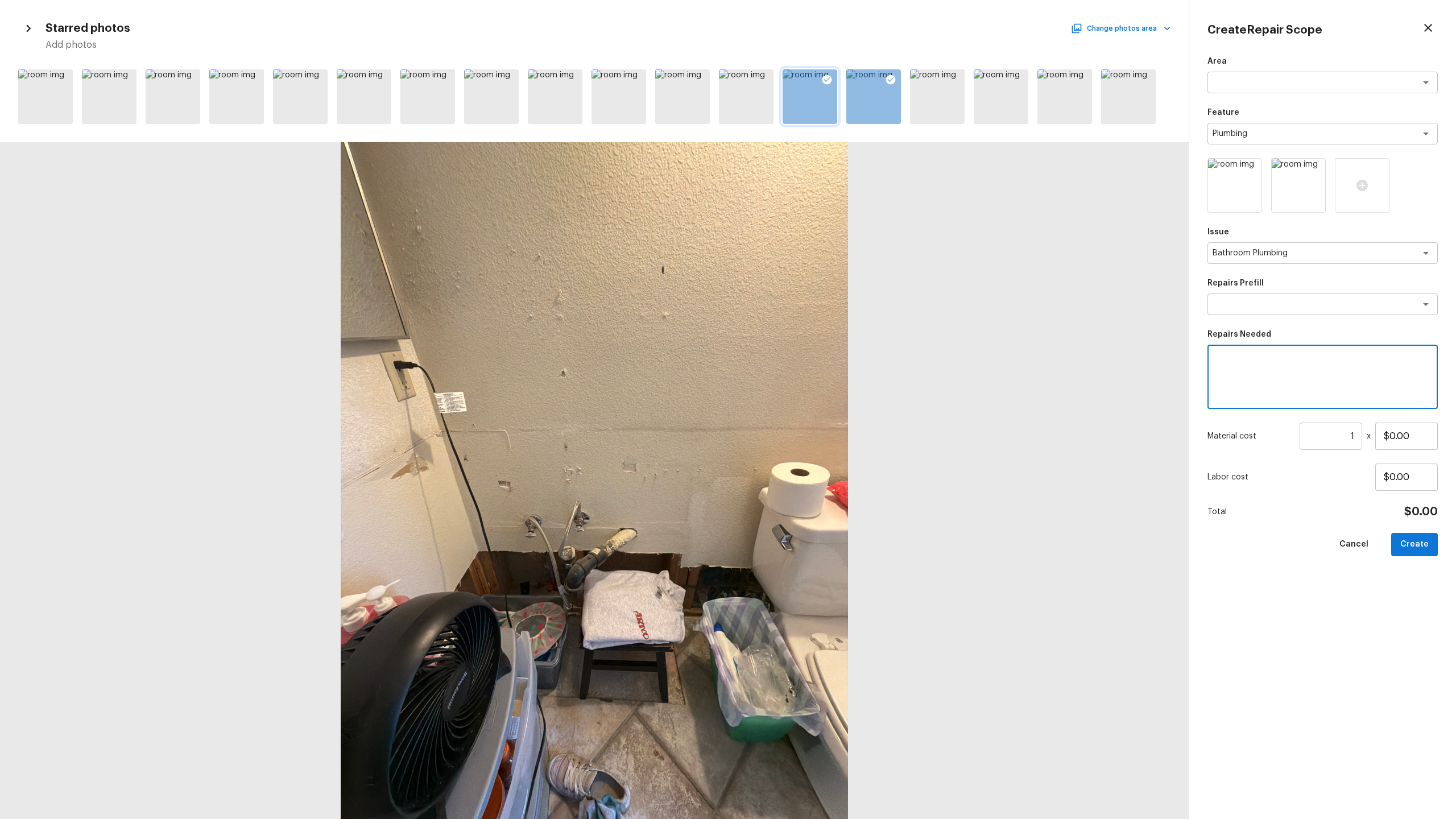
click at [816, 368] on textarea at bounding box center [1323, 376] width 215 height 46
paste textarea "Bathroom Plumbing"
click at [816, 398] on input "1" at bounding box center [1331, 436] width 62 height 27
click at [816, 398] on button "Create" at bounding box center [1414, 544] width 47 height 23
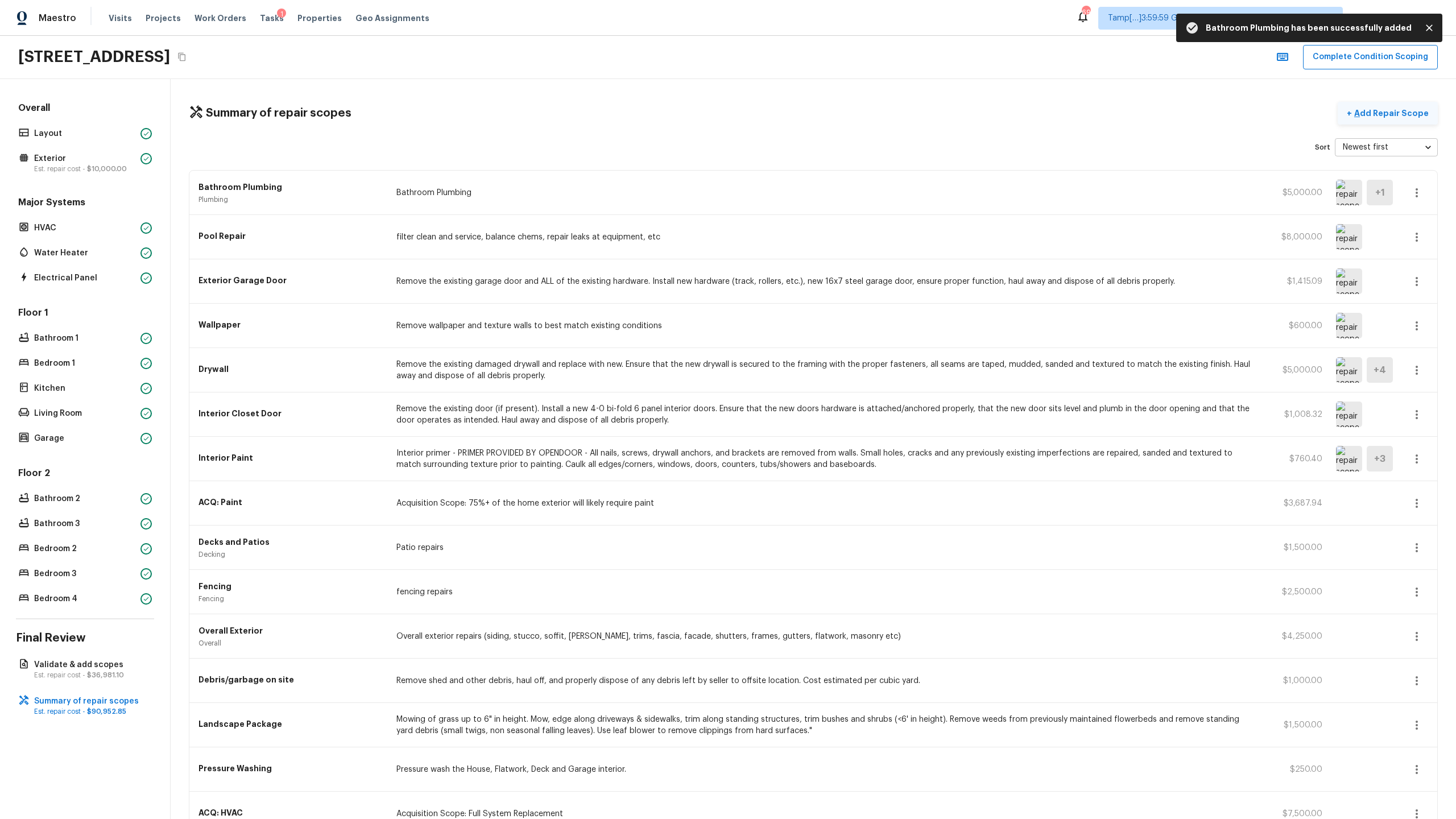
click at [816, 119] on button "+ Add Repair Scope" at bounding box center [1387, 113] width 100 height 23
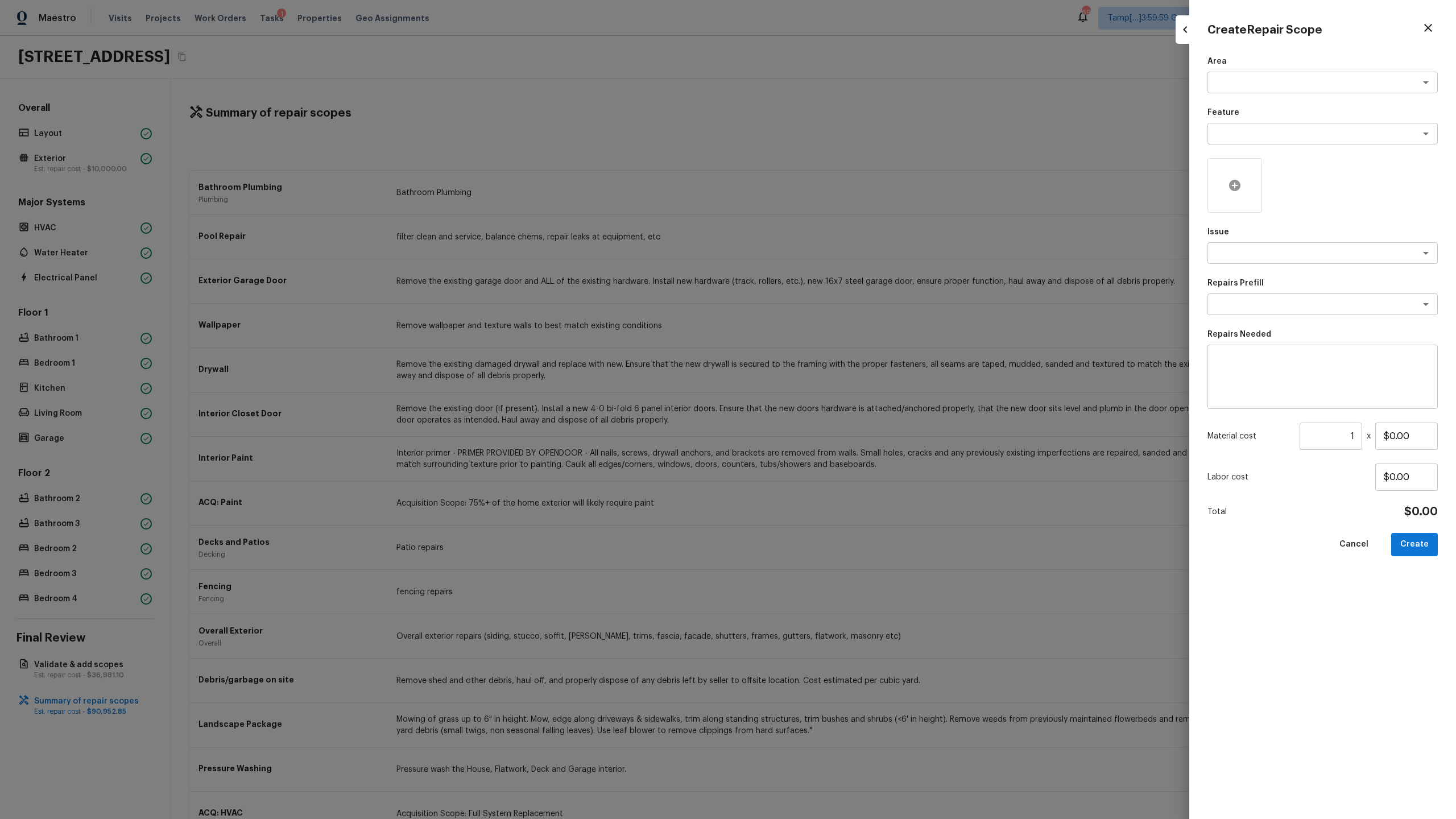
click at [816, 189] on icon at bounding box center [1235, 185] width 11 height 11
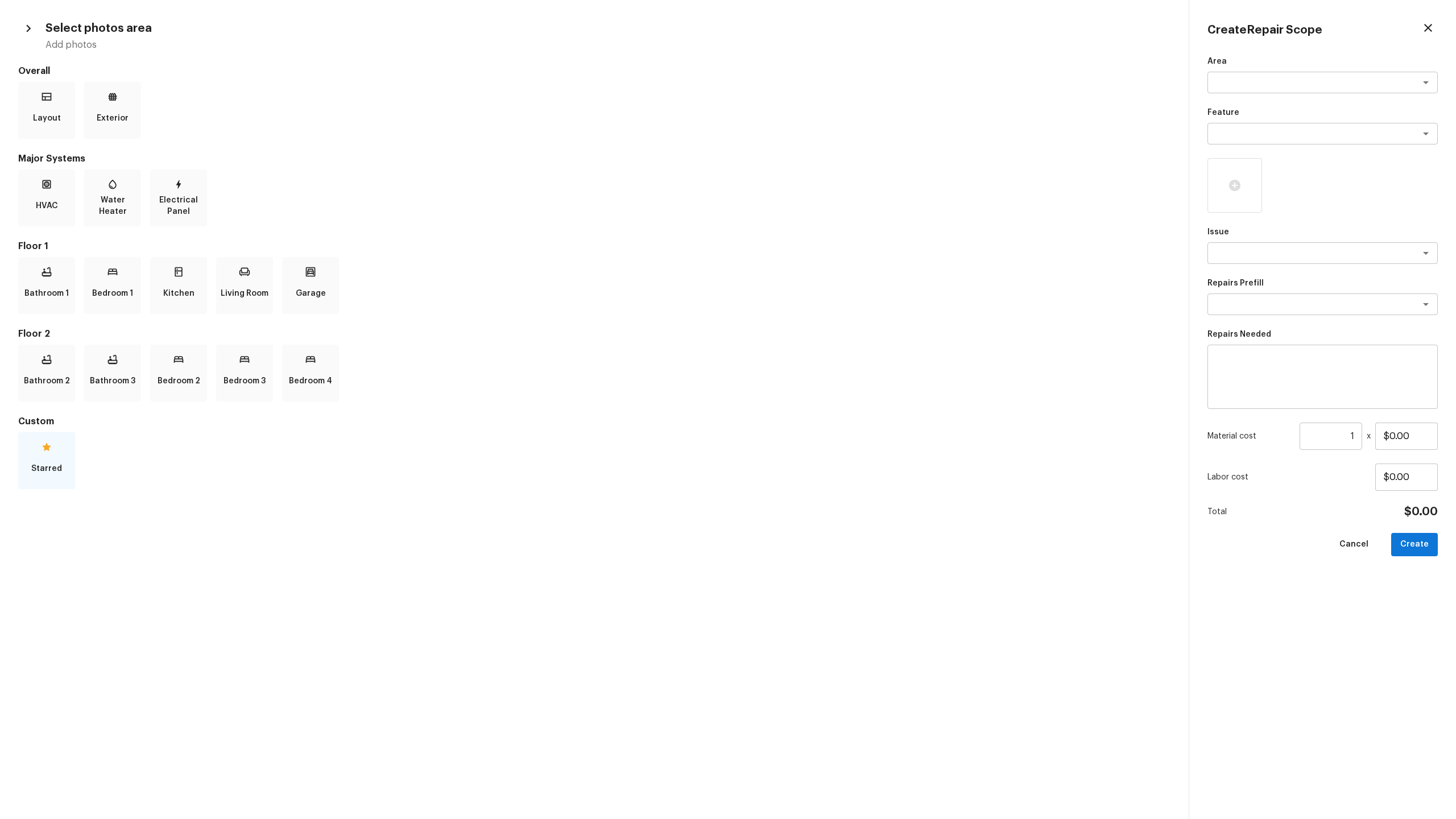
click at [34, 398] on p "Starred" at bounding box center [46, 468] width 31 height 22
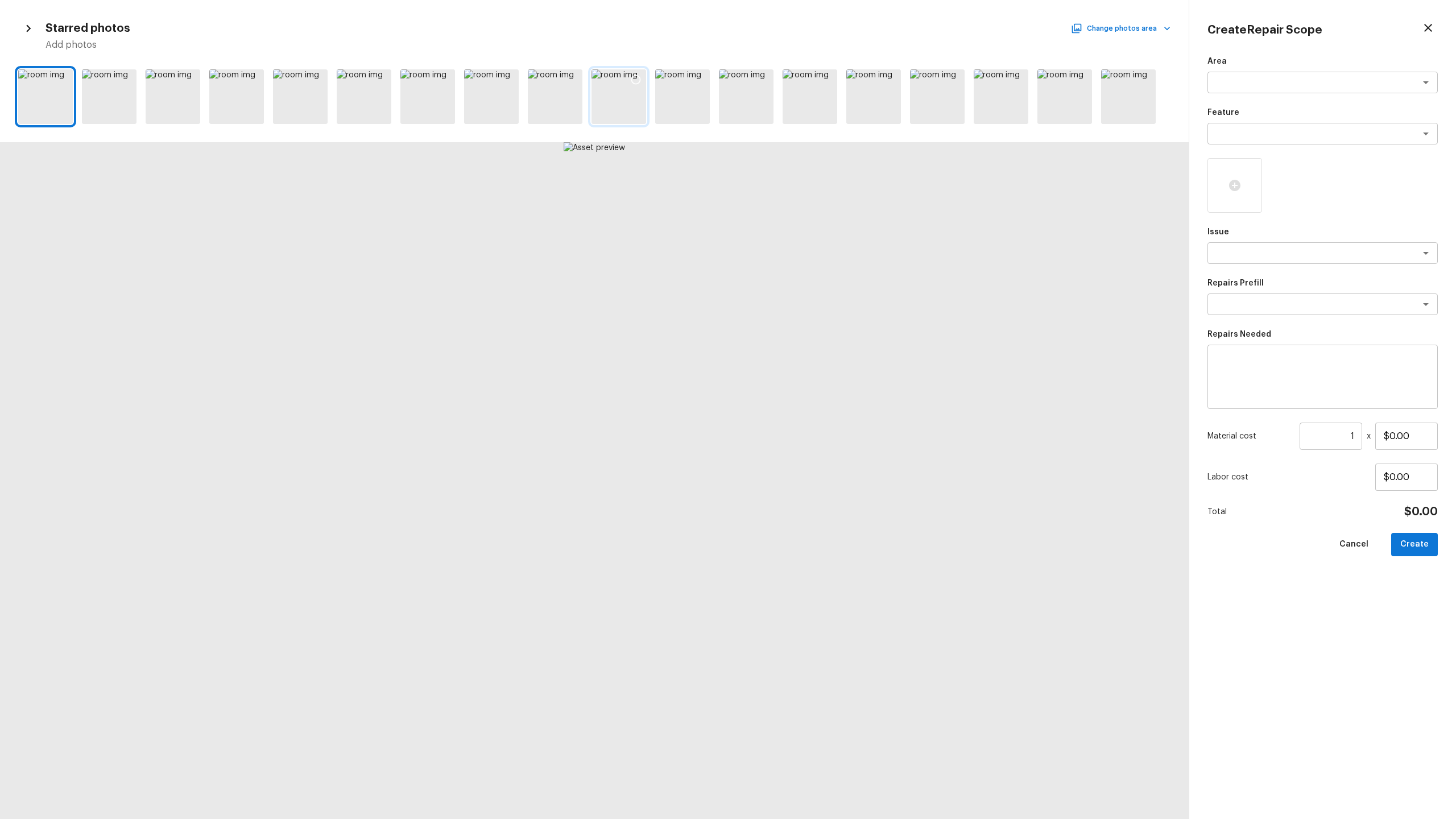
click at [613, 95] on div at bounding box center [619, 97] width 55 height 55
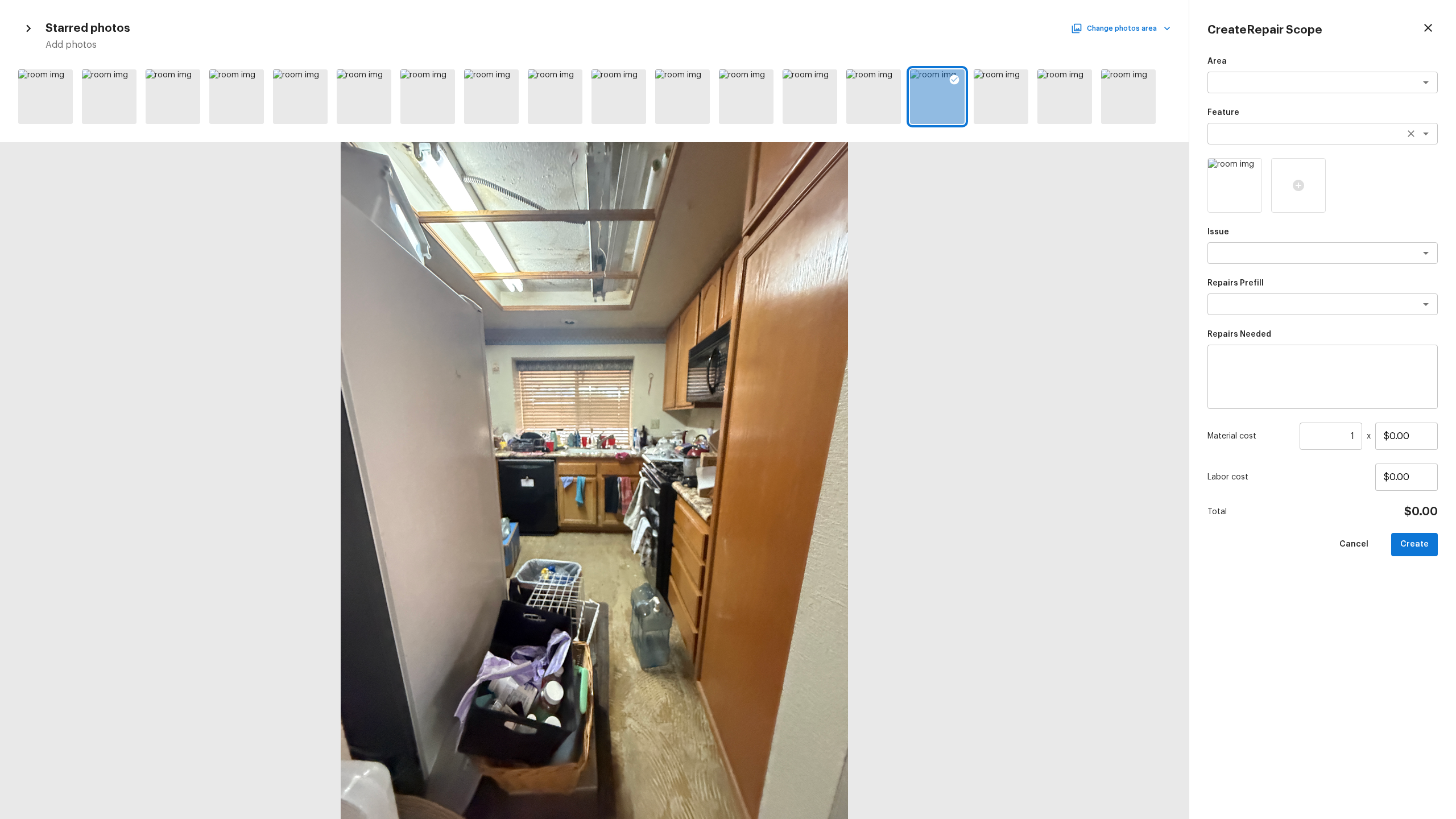
click at [816, 140] on div "x ​" at bounding box center [1323, 133] width 230 height 22
click at [816, 158] on li "Cabinets" at bounding box center [1323, 158] width 230 height 18
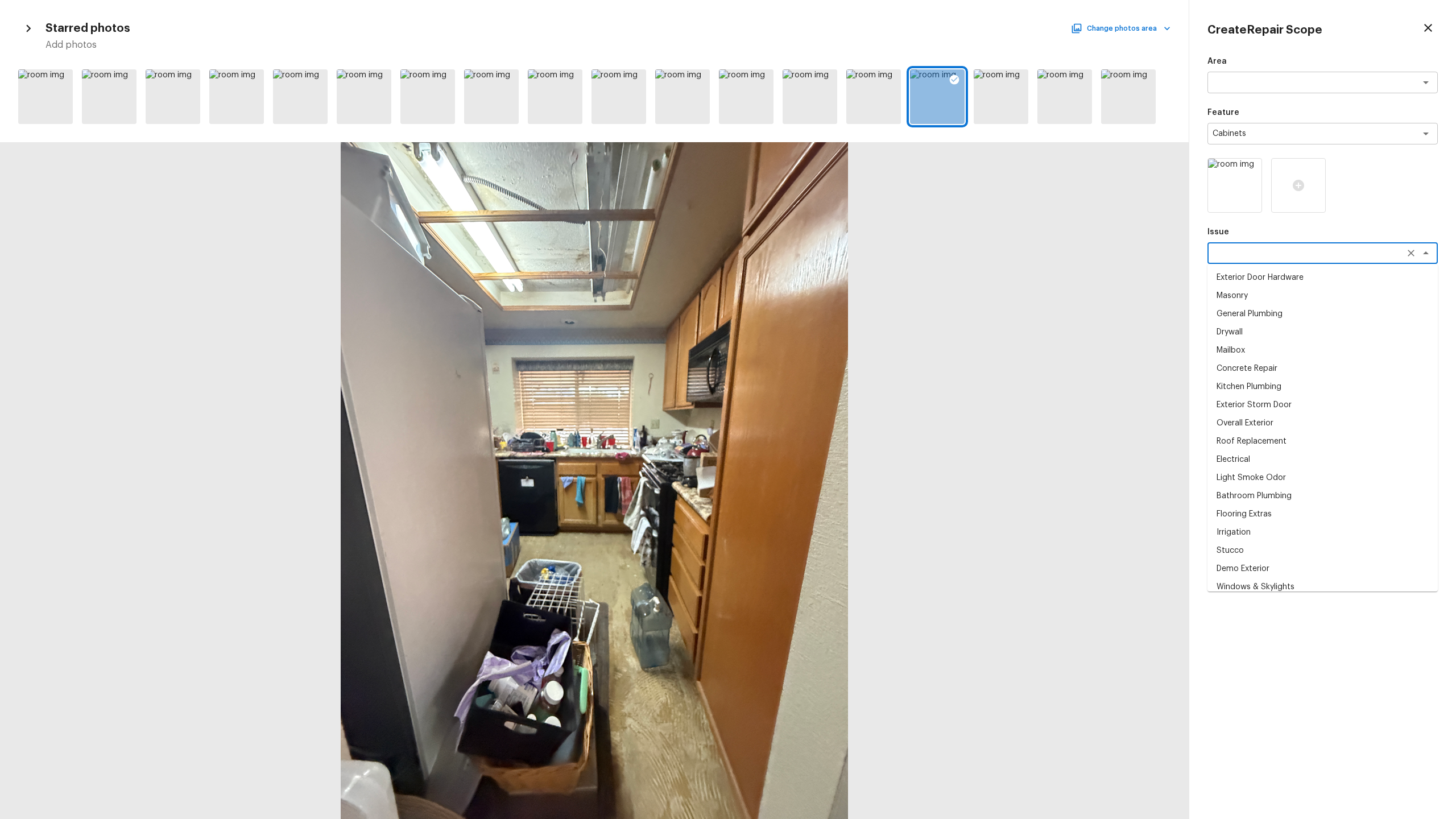
click at [816, 256] on textarea at bounding box center [1307, 253] width 188 height 11
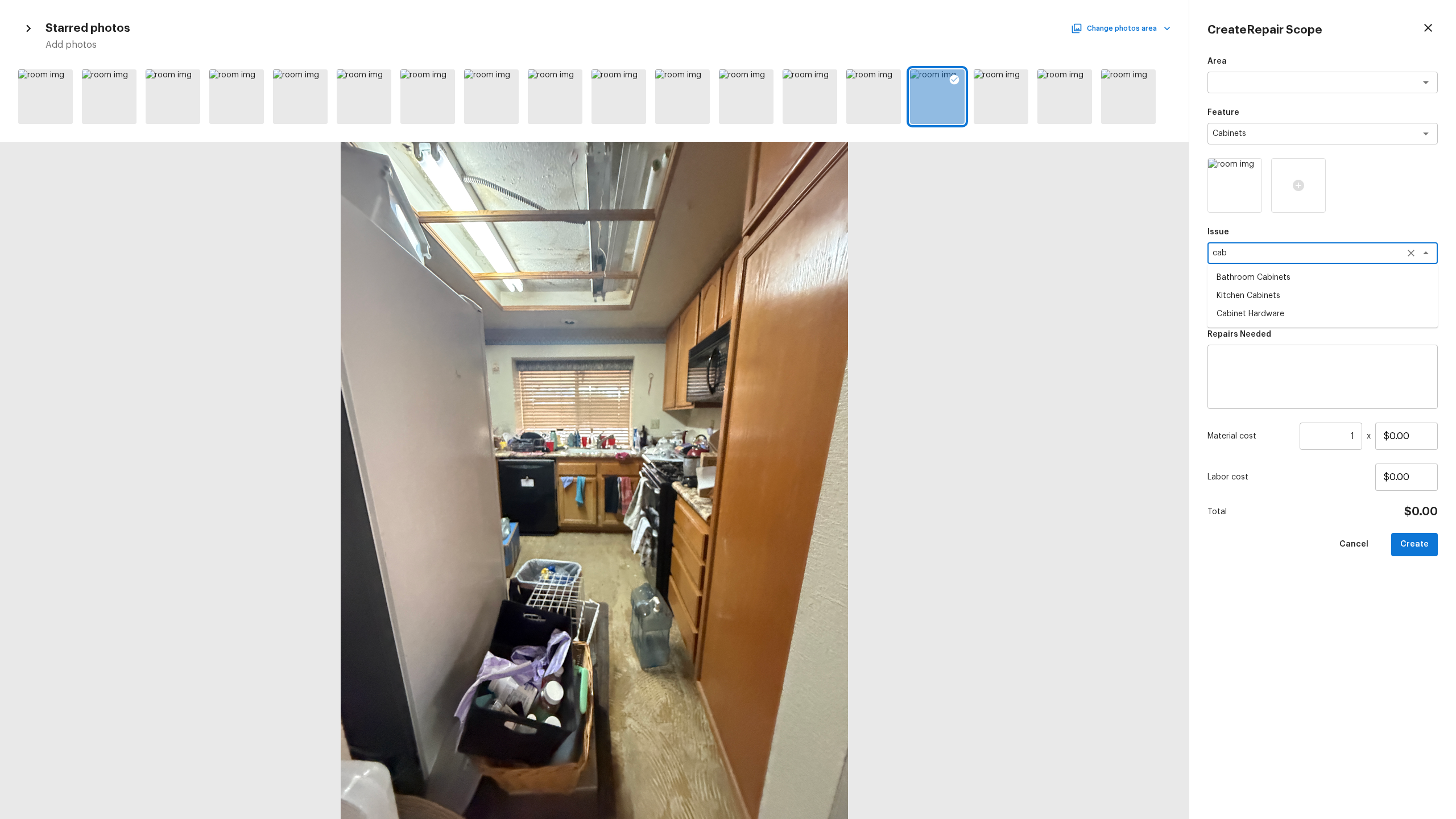
click at [816, 315] on li "Cabinet Hardware" at bounding box center [1323, 314] width 230 height 18
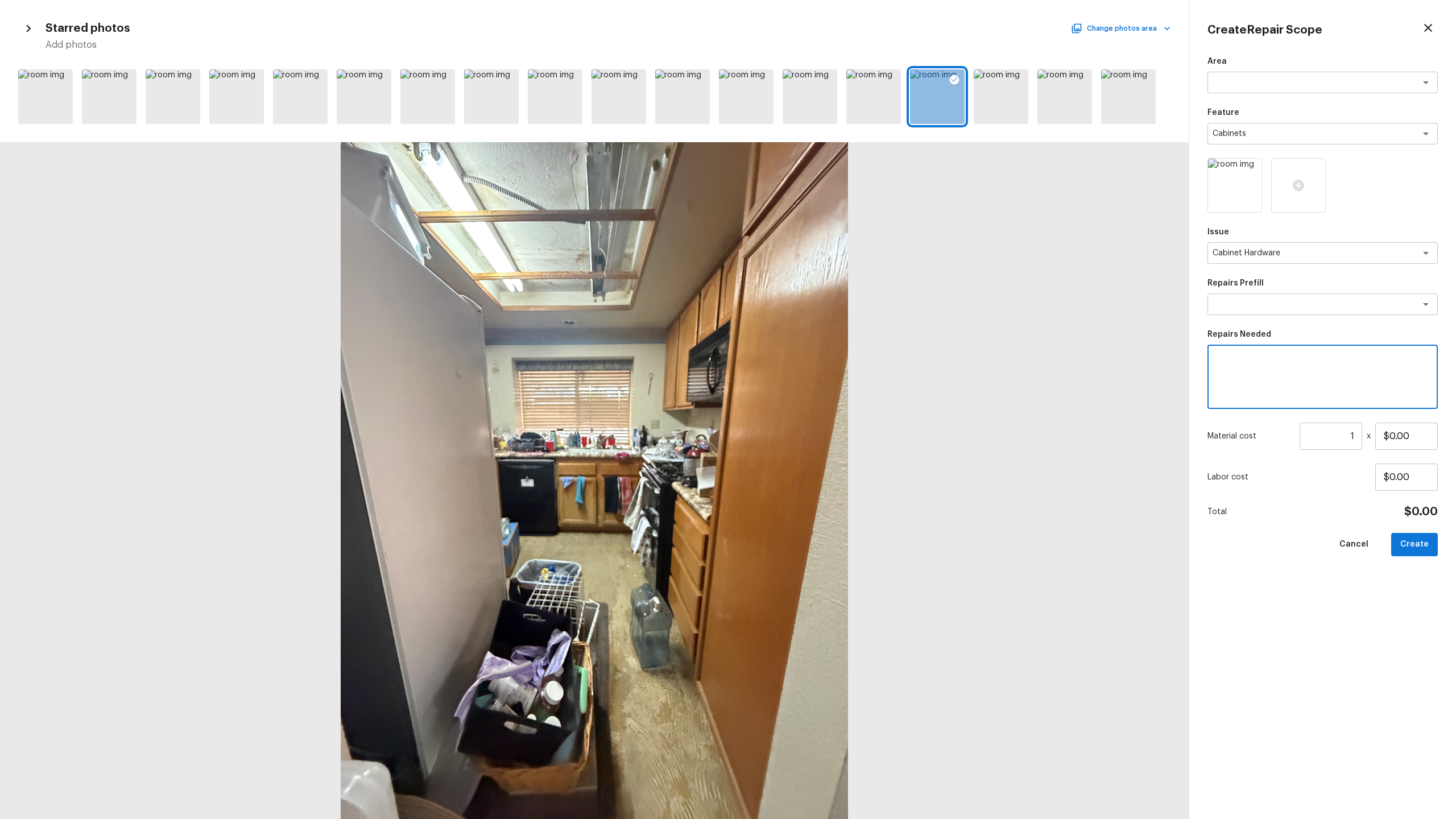
click at [816, 377] on textarea at bounding box center [1323, 376] width 215 height 46
click at [816, 398] on button "Create" at bounding box center [1414, 544] width 47 height 23
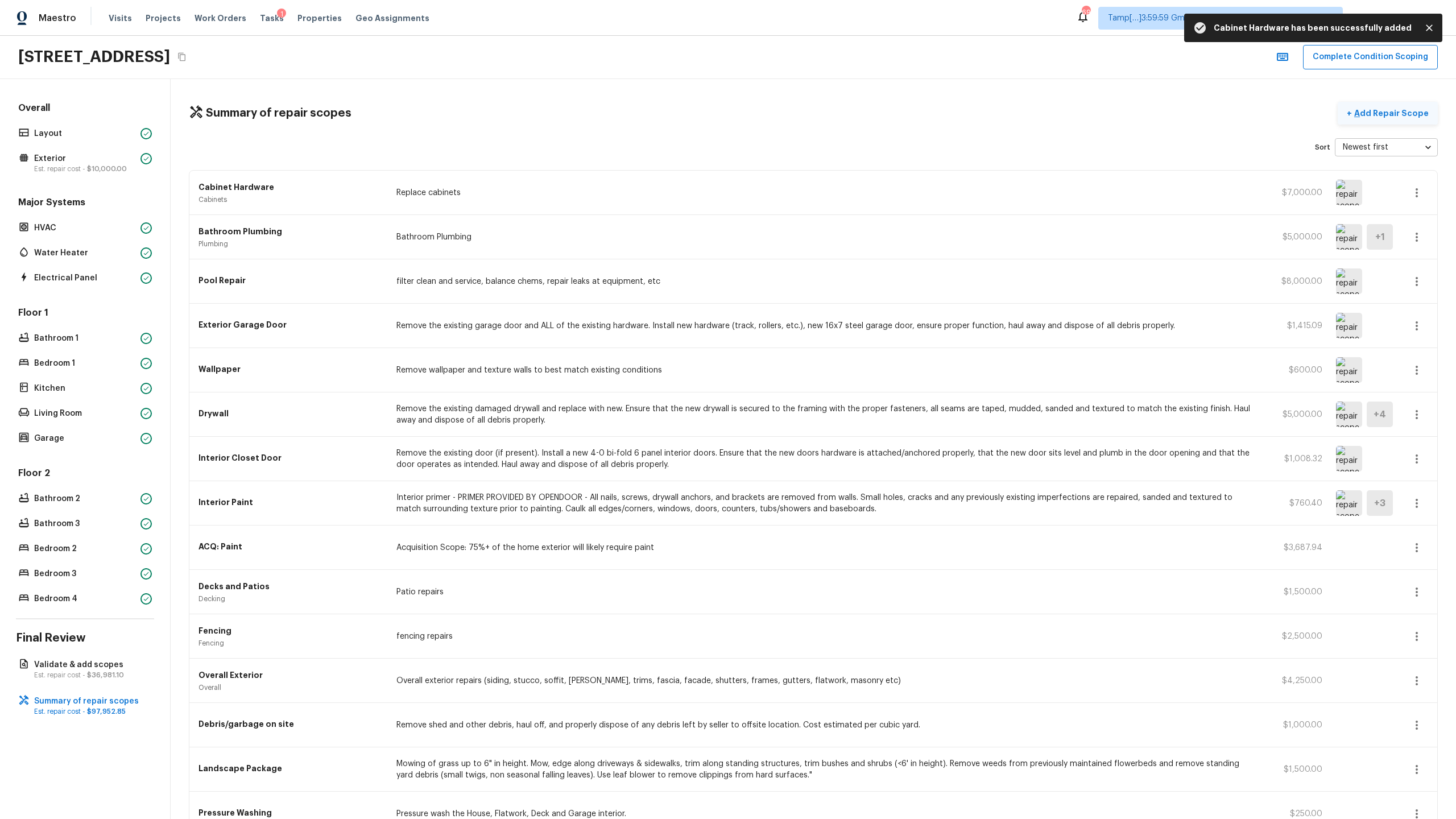
click at [816, 116] on p "Add Repair Scope" at bounding box center [1390, 113] width 77 height 11
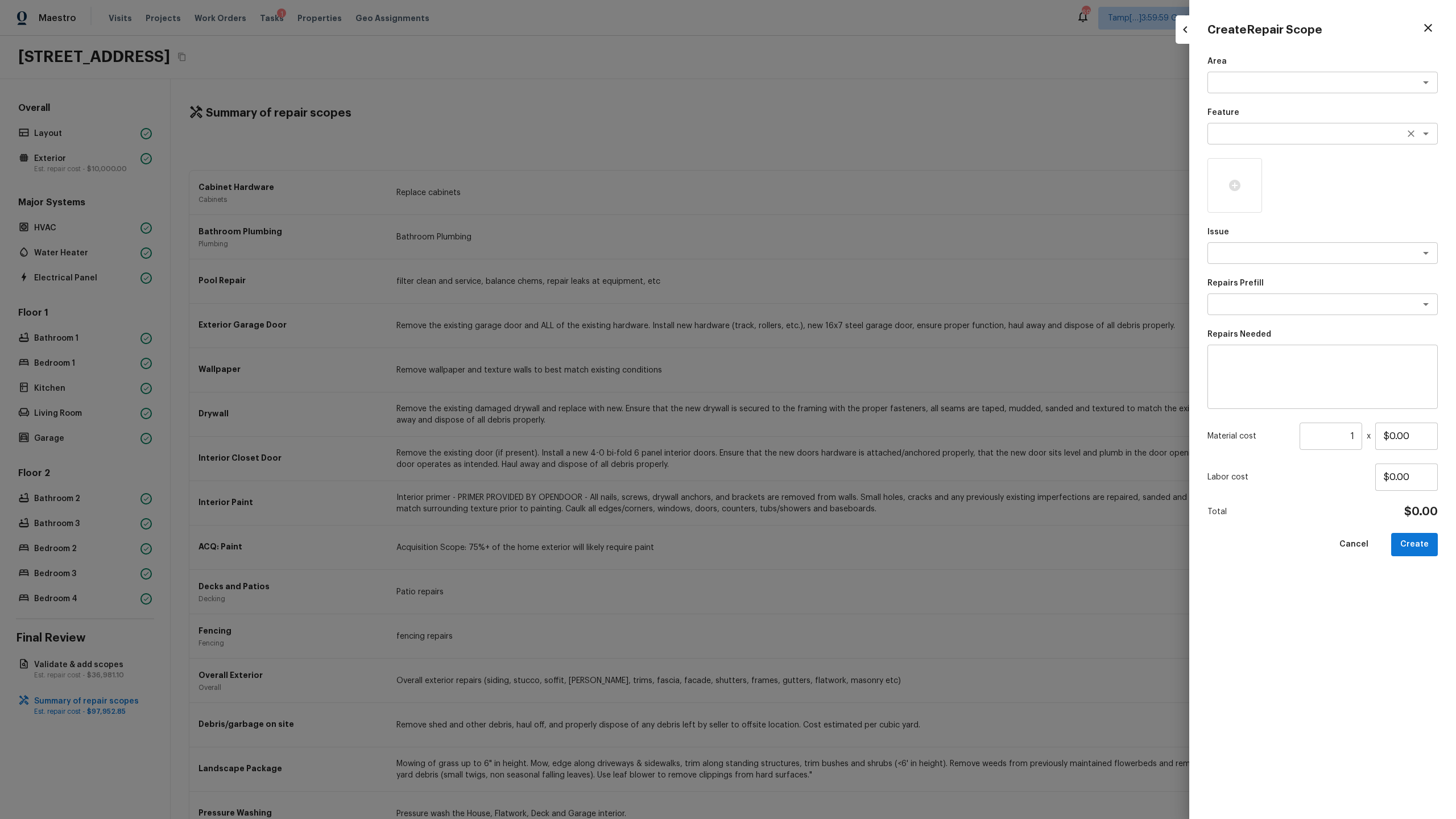
click at [816, 136] on textarea at bounding box center [1307, 133] width 188 height 11
click at [816, 155] on li "Countertops" at bounding box center [1323, 158] width 230 height 18
click at [816, 136] on textarea "Countertops" at bounding box center [1307, 133] width 188 height 11
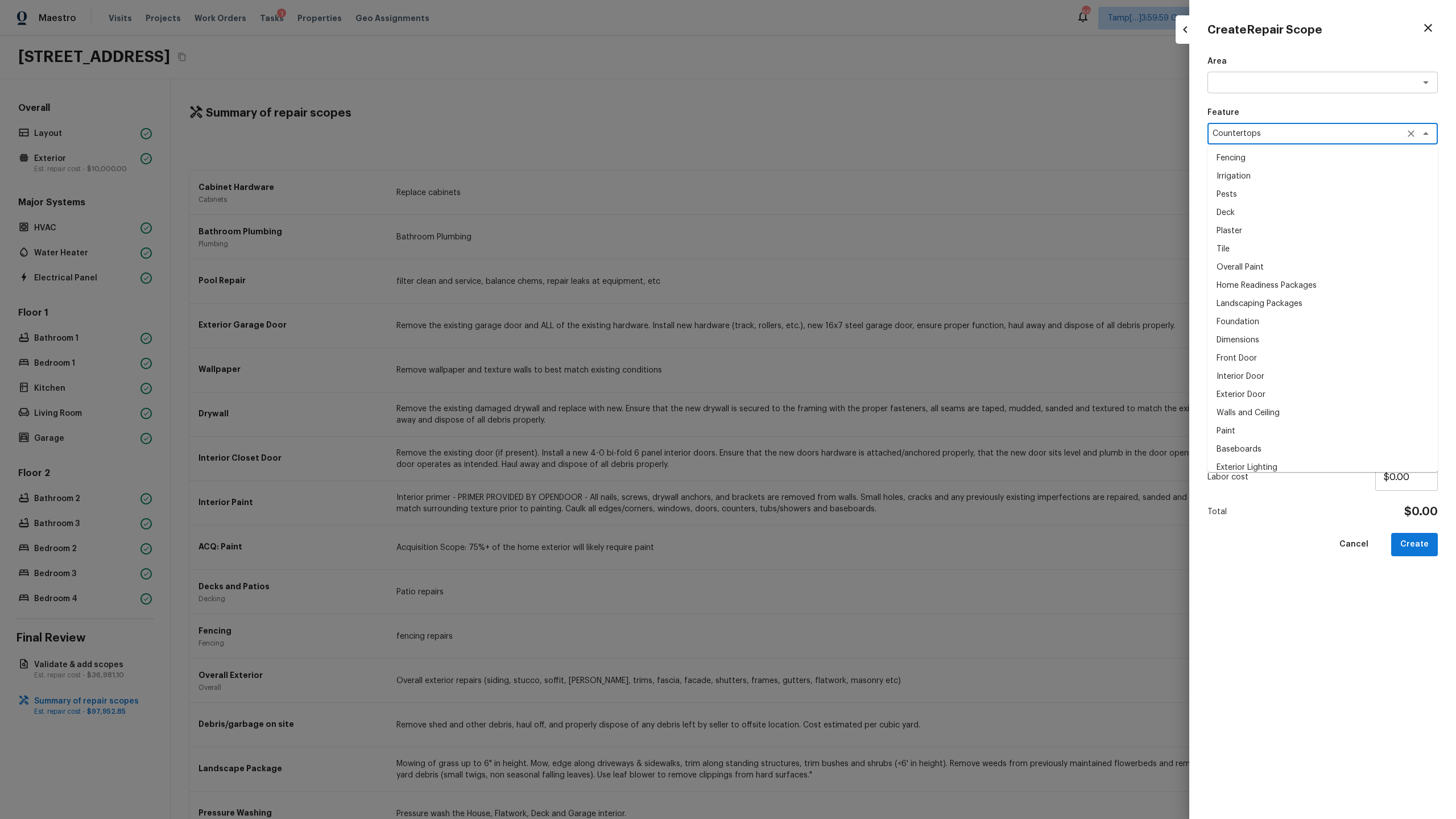
click at [816, 136] on textarea "Countertops" at bounding box center [1307, 133] width 188 height 11
click at [816, 214] on div "Create Repair Scope Area x ​ Feature Countertops x ​ Fencing Irrigation Pests D…" at bounding box center [1323, 410] width 267 height 819
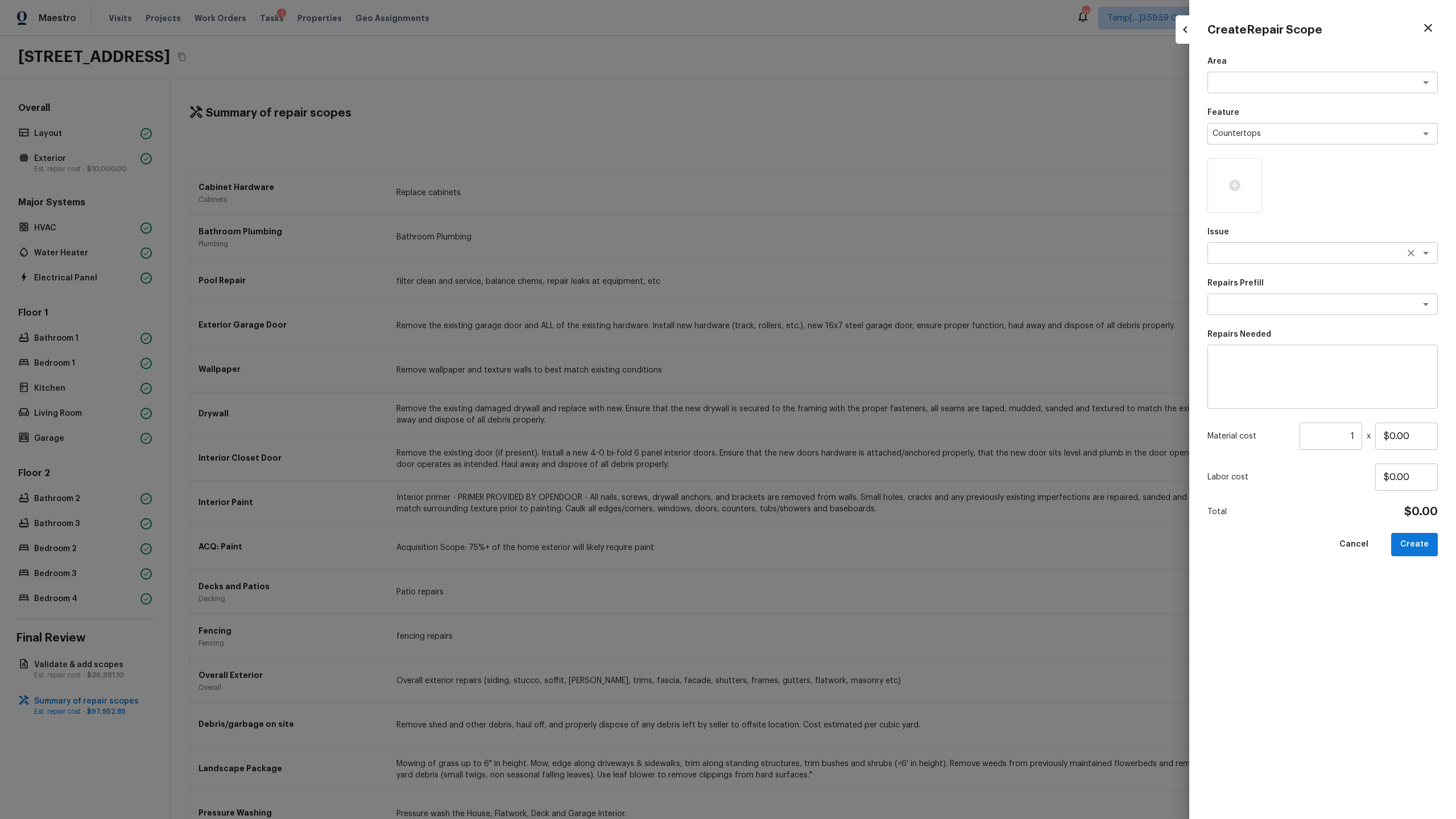
click at [816, 247] on textarea at bounding box center [1307, 253] width 188 height 11
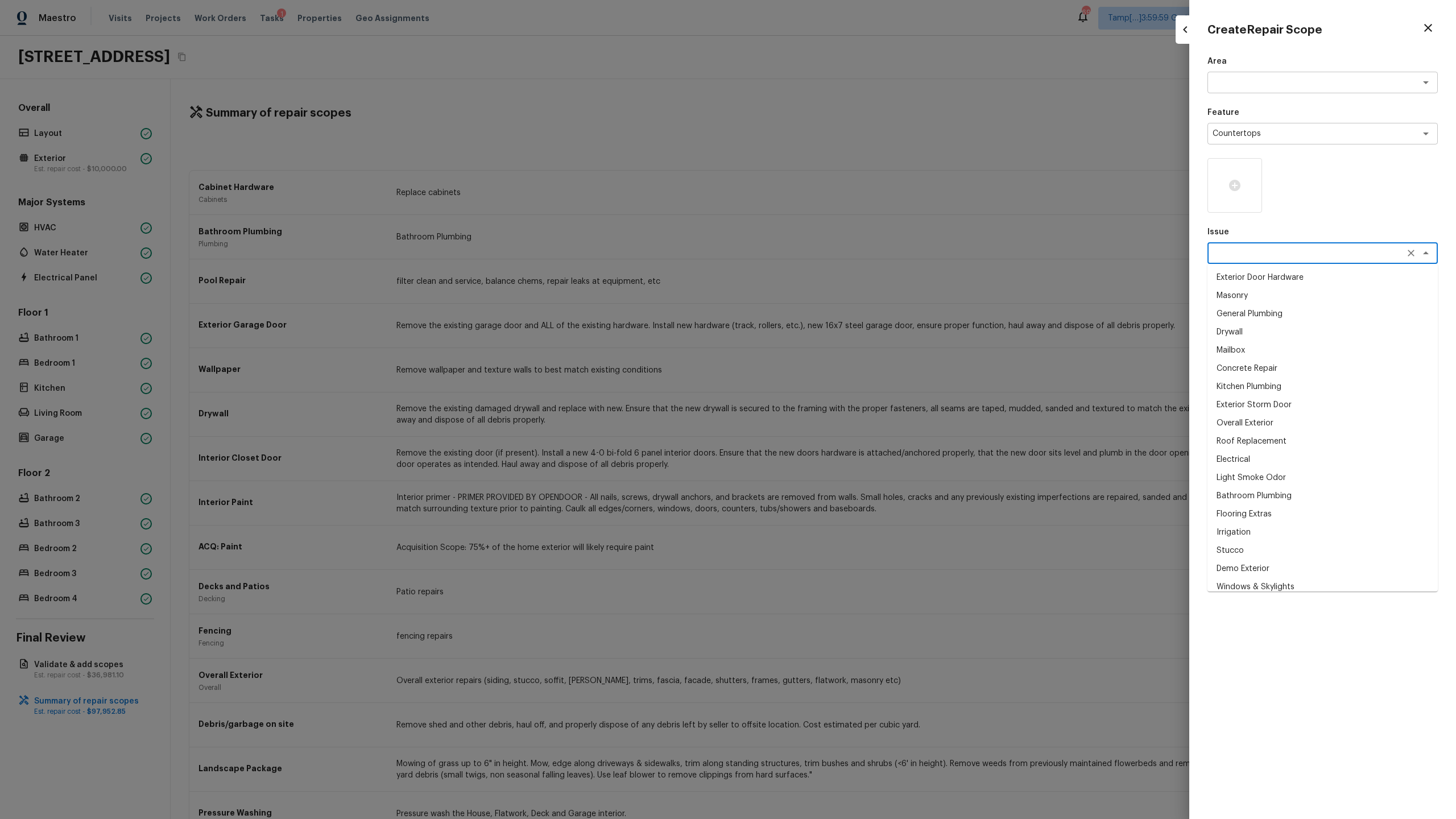
paste textarea "Countertops"
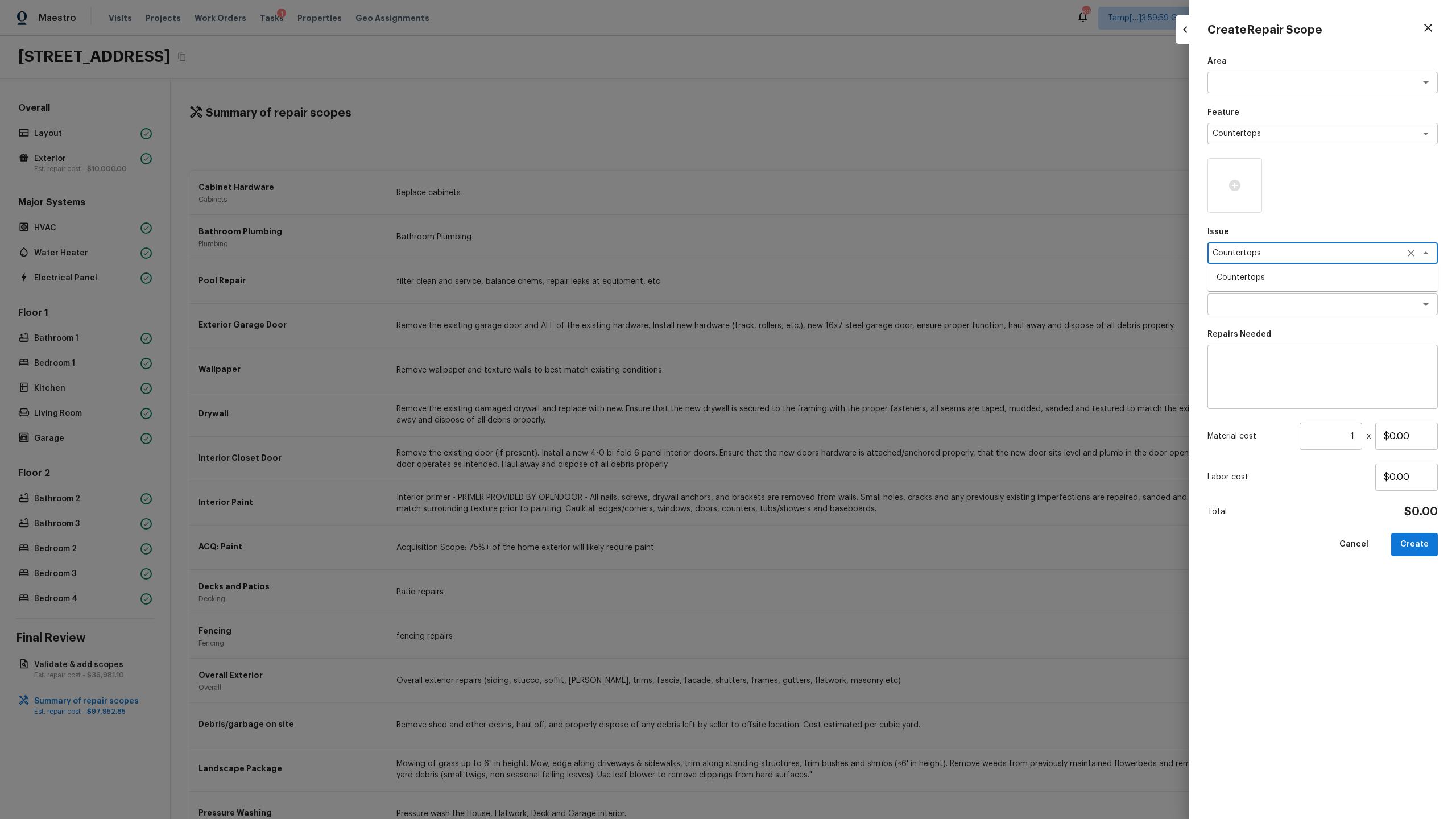
click at [816, 272] on li "Countertops" at bounding box center [1323, 277] width 230 height 18
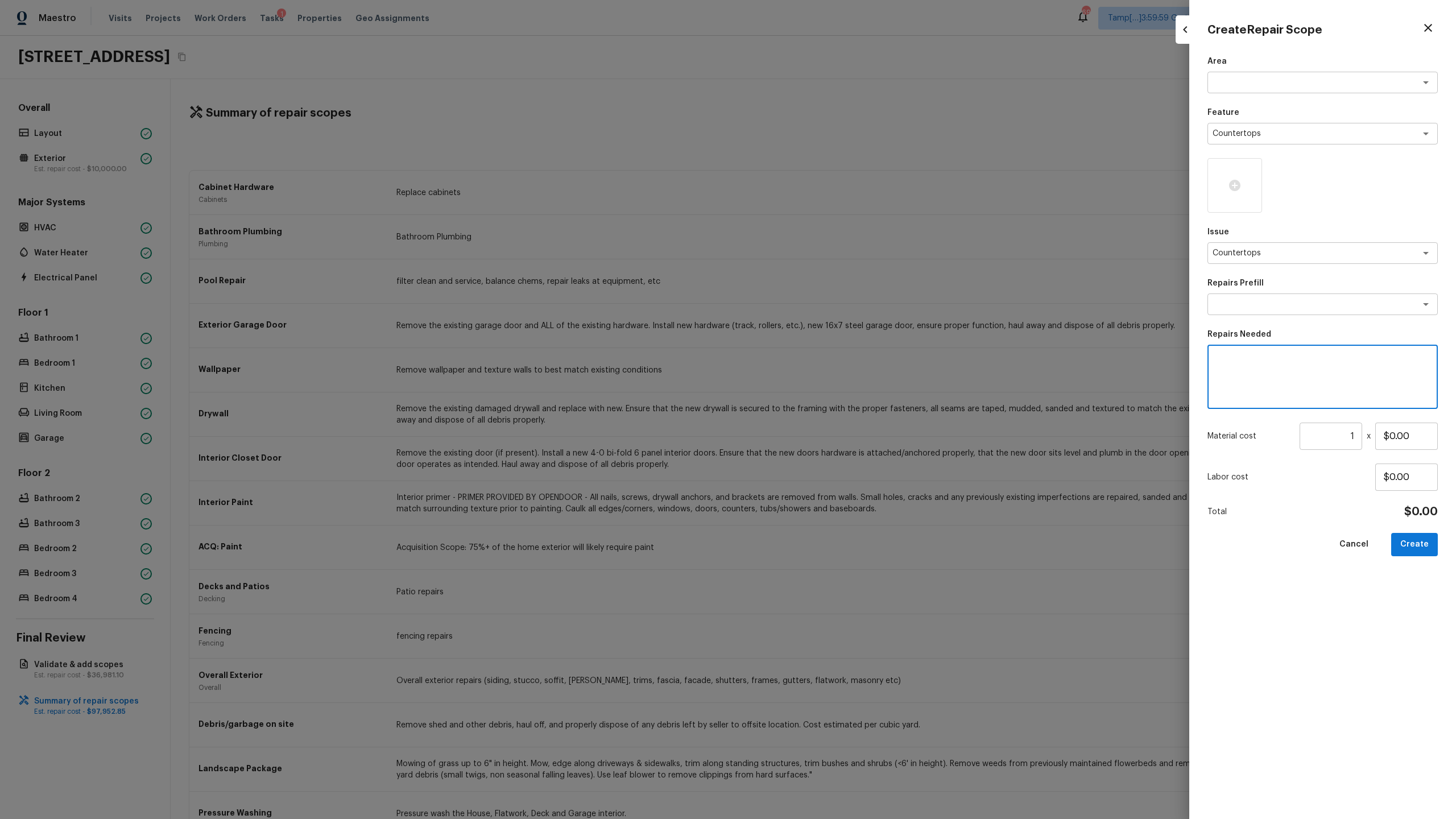
click at [816, 366] on textarea at bounding box center [1323, 376] width 215 height 46
paste textarea "Countertops"
click at [816, 398] on button "Create" at bounding box center [1414, 544] width 47 height 23
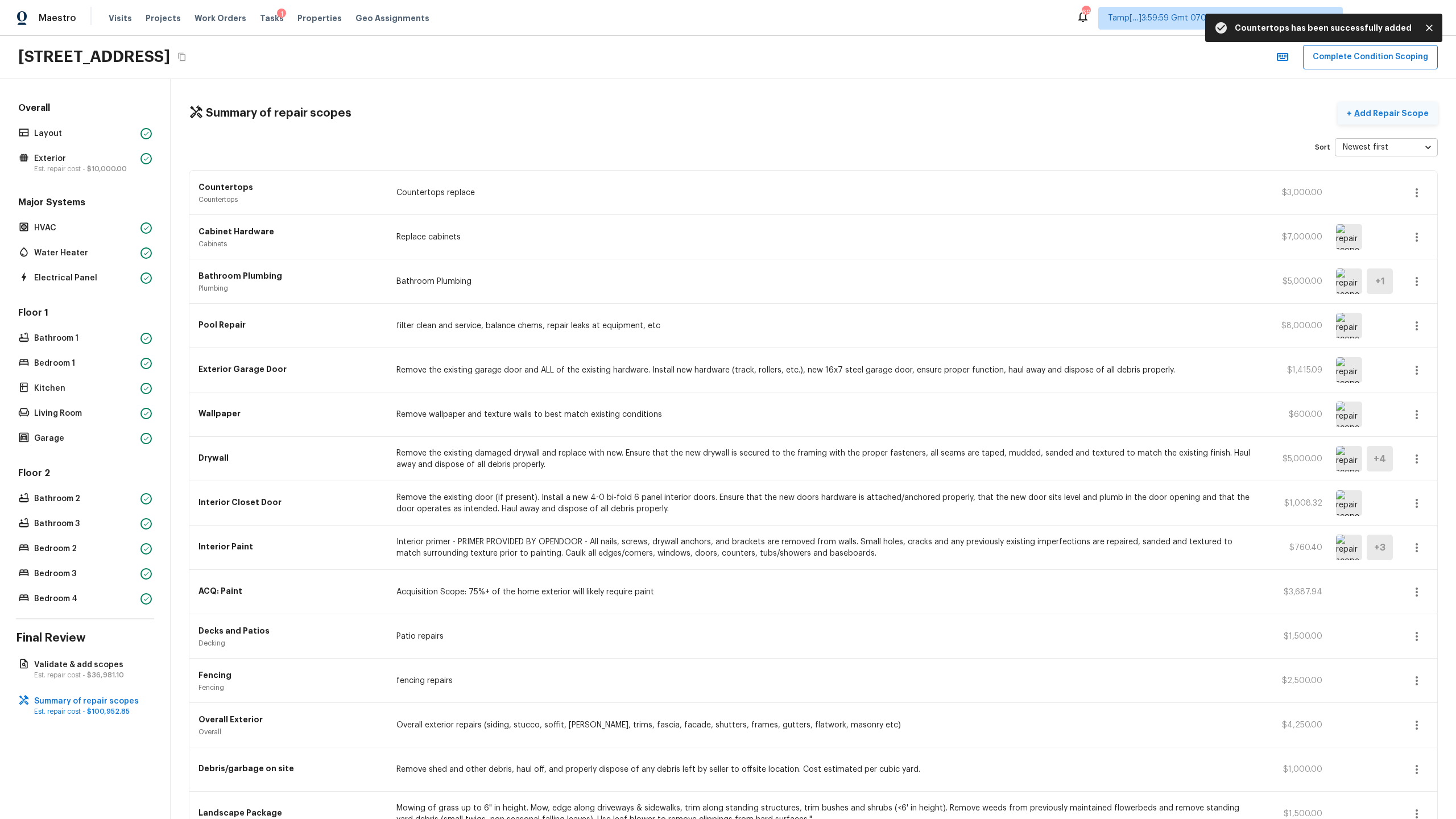
click at [816, 117] on p "Add Repair Scope" at bounding box center [1390, 113] width 77 height 11
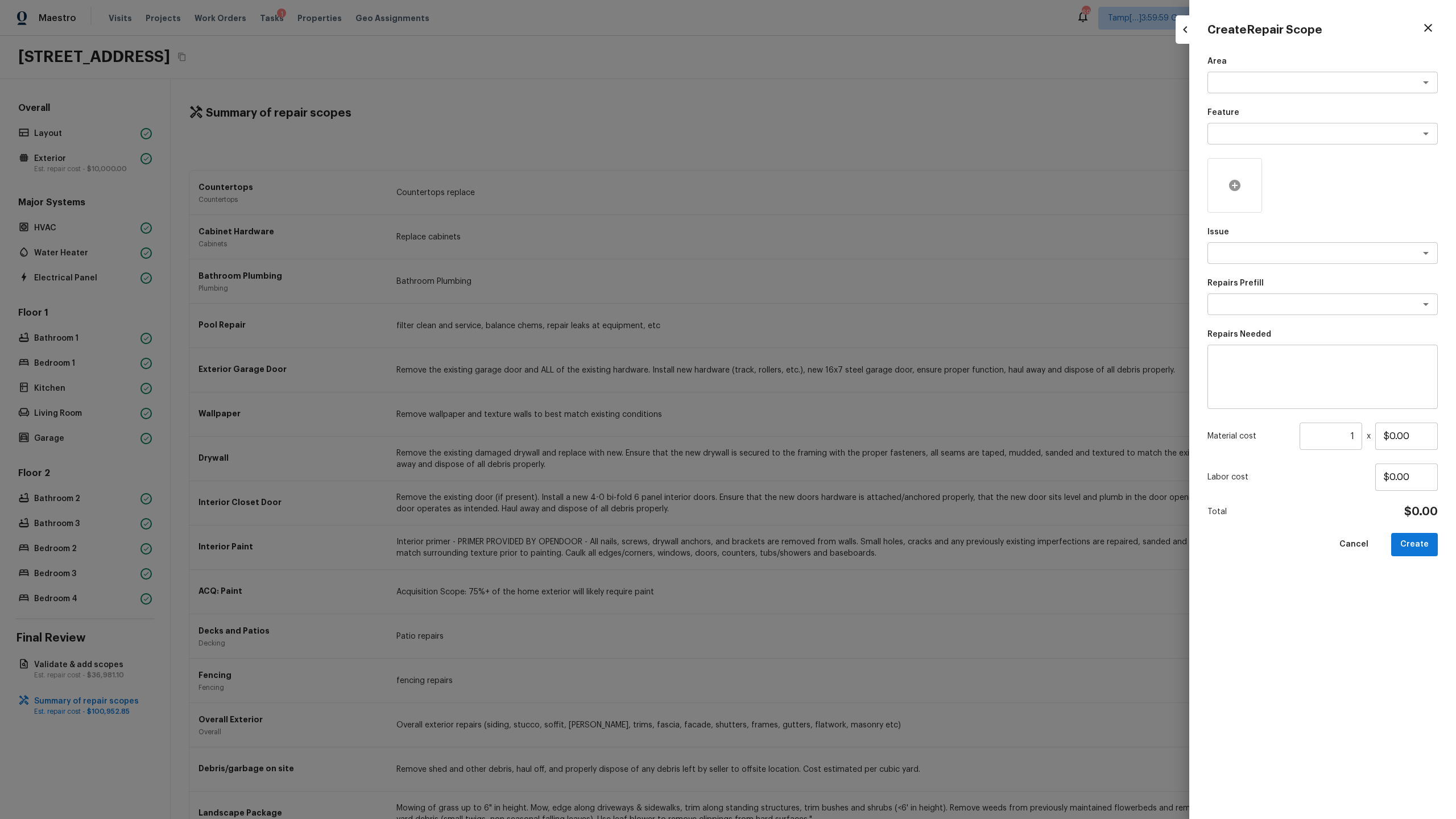
click at [816, 188] on icon at bounding box center [1235, 185] width 11 height 11
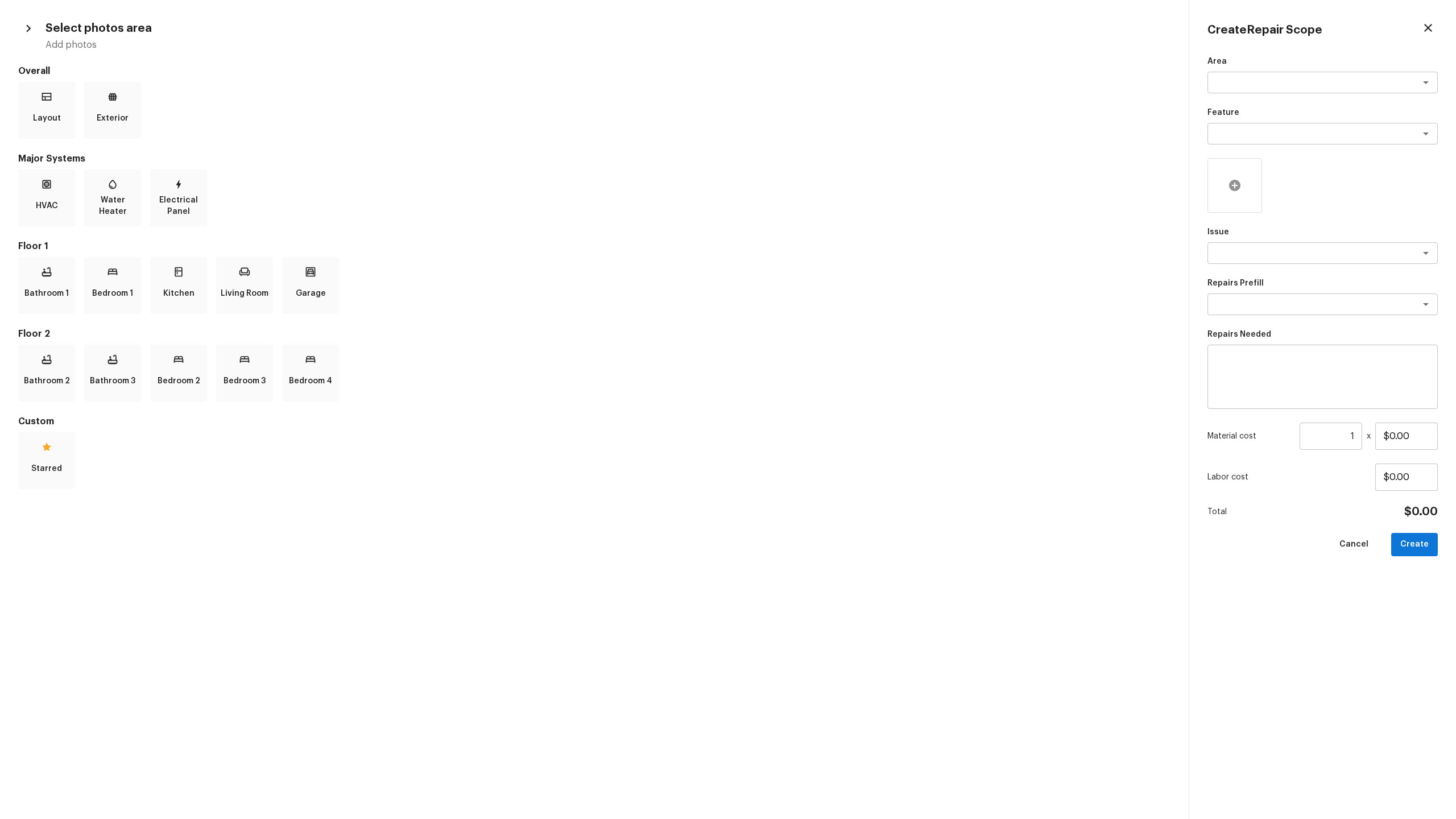
click at [816, 184] on icon at bounding box center [1235, 185] width 11 height 11
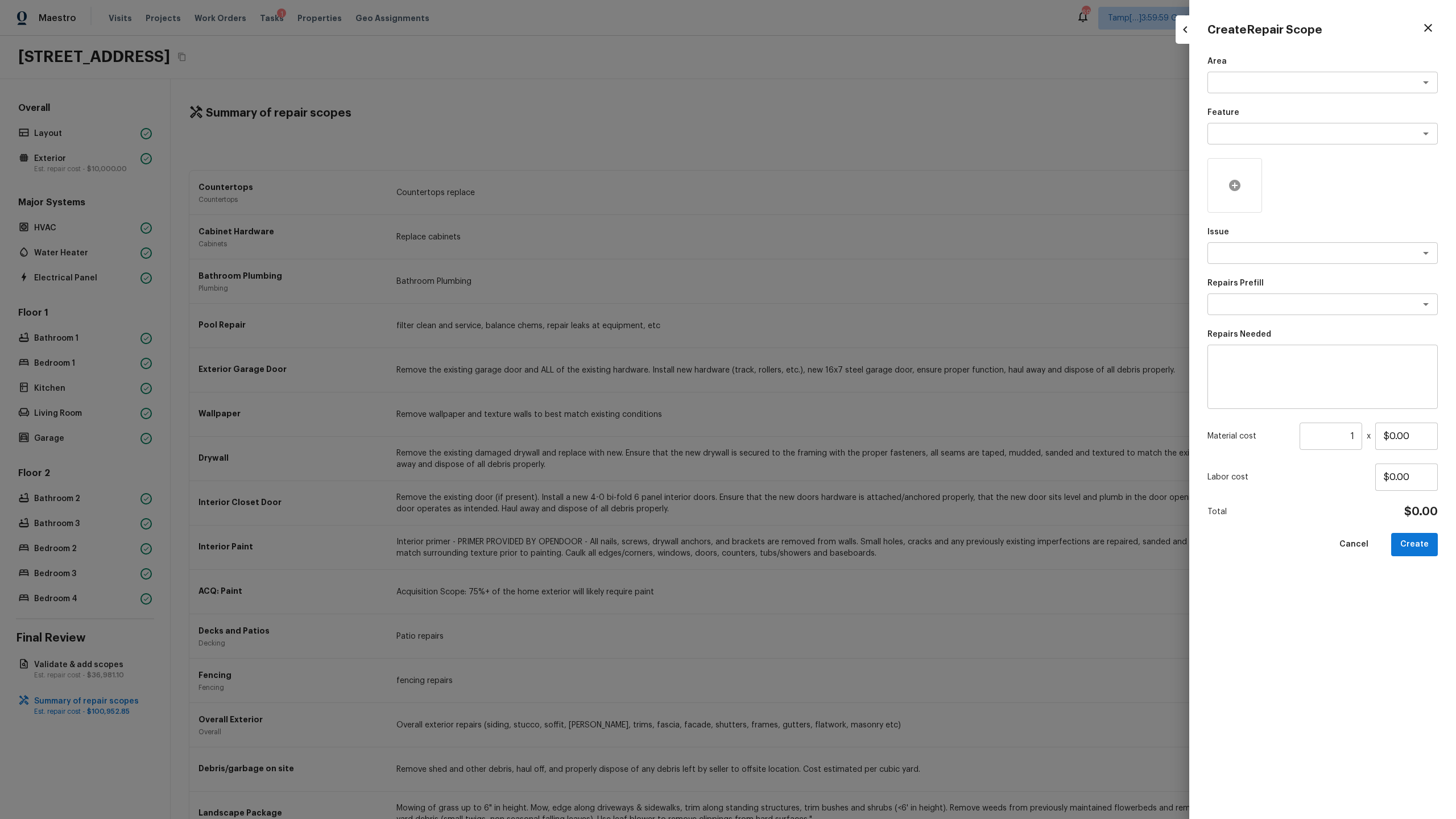
click at [816, 193] on div at bounding box center [1235, 186] width 55 height 55
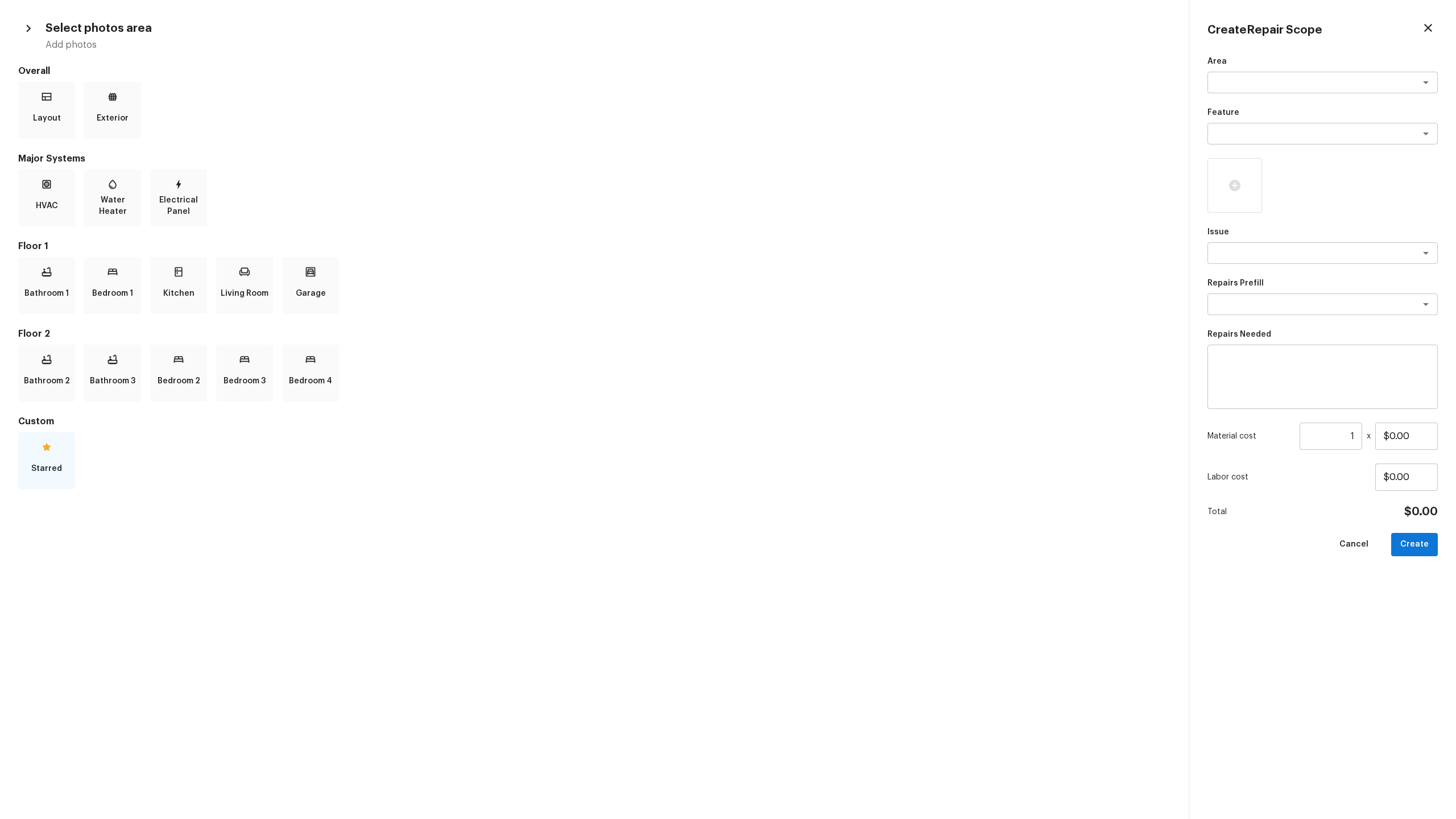
click at [41, 398] on p "Starred" at bounding box center [46, 468] width 31 height 22
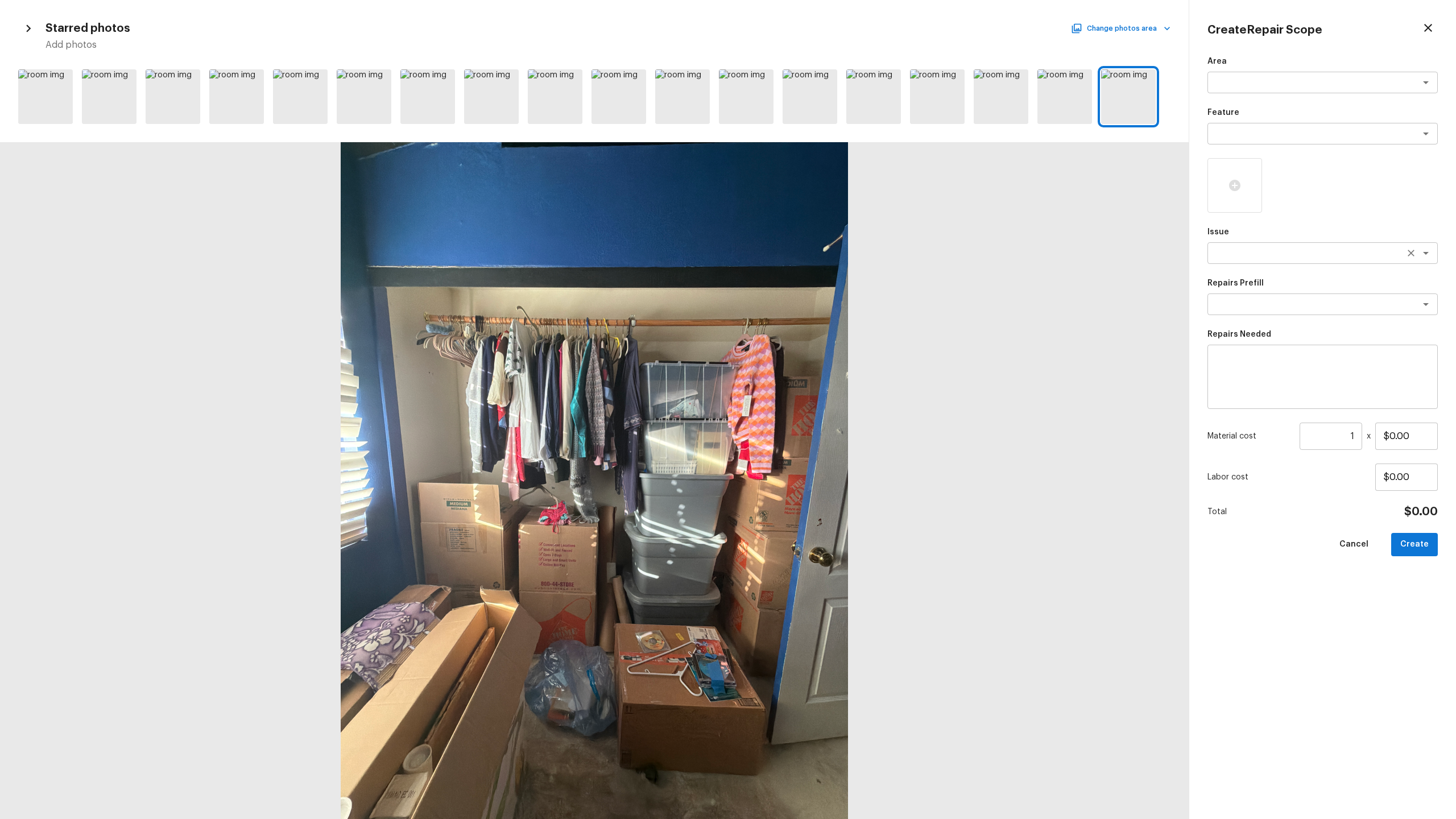
click at [816, 256] on textarea at bounding box center [1307, 253] width 188 height 11
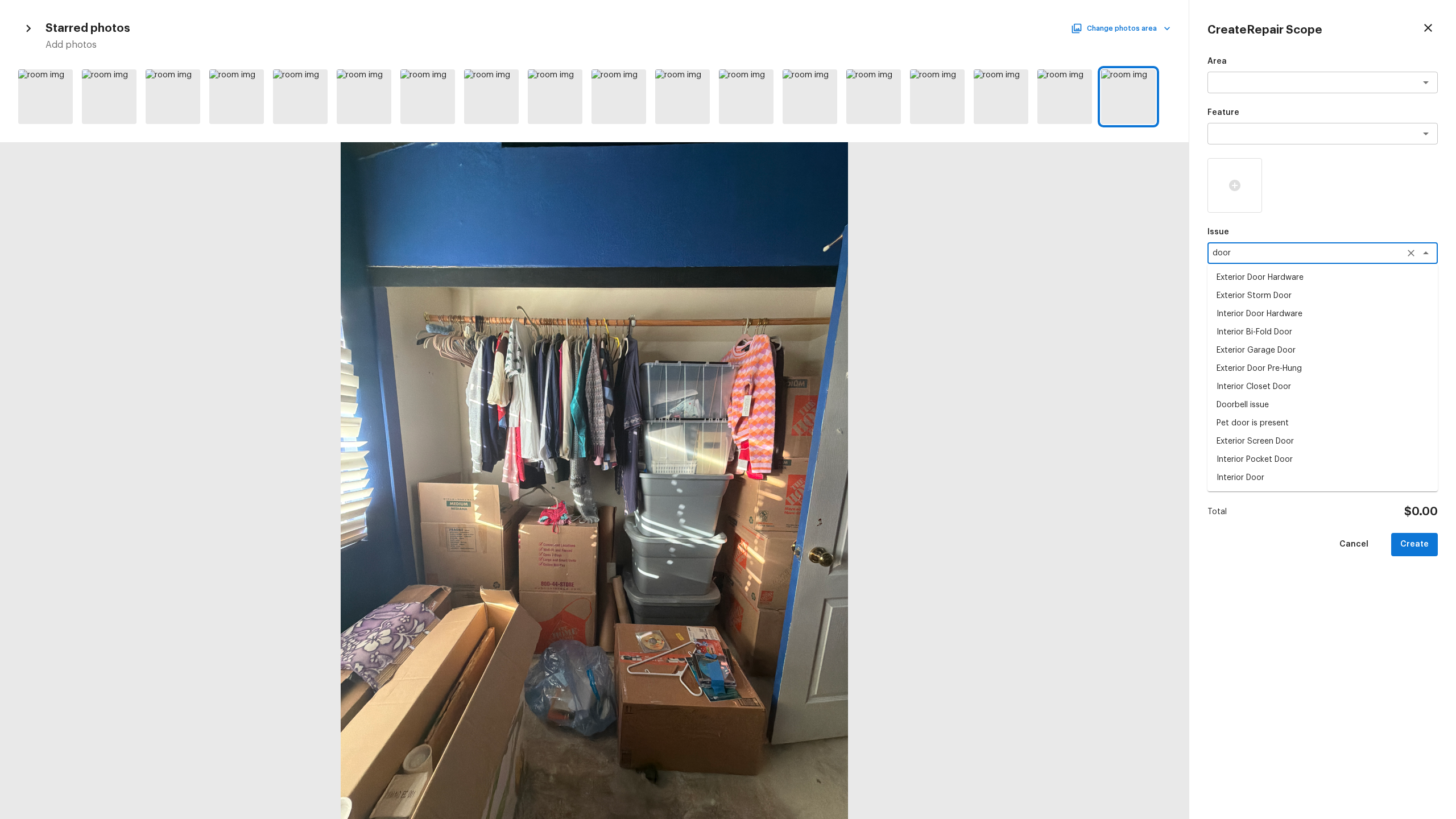
click at [816, 398] on li "Interior Door" at bounding box center [1323, 477] width 230 height 18
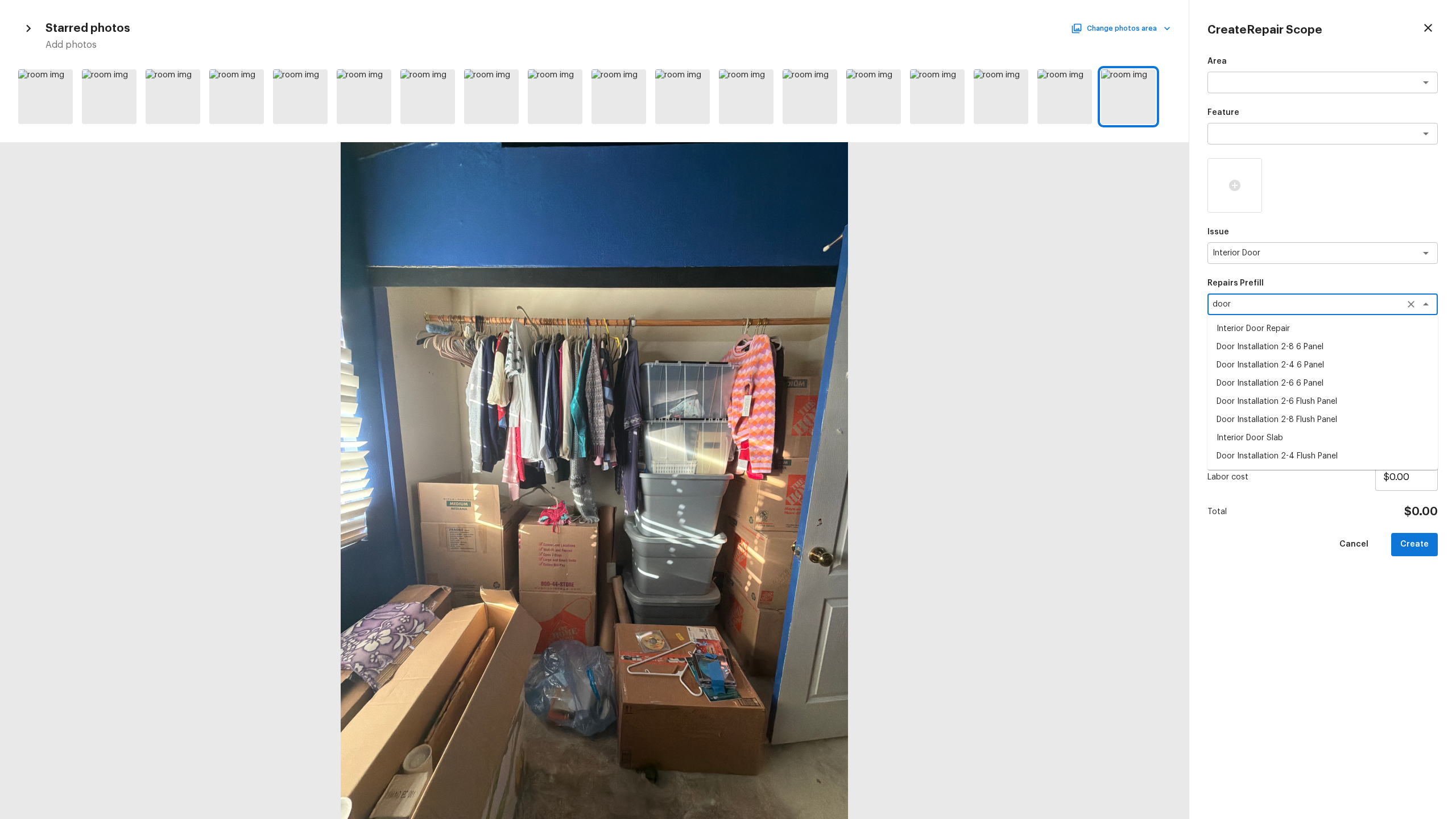
click at [816, 365] on li "Door Installation 2-4 6 Panel" at bounding box center [1323, 365] width 230 height 18
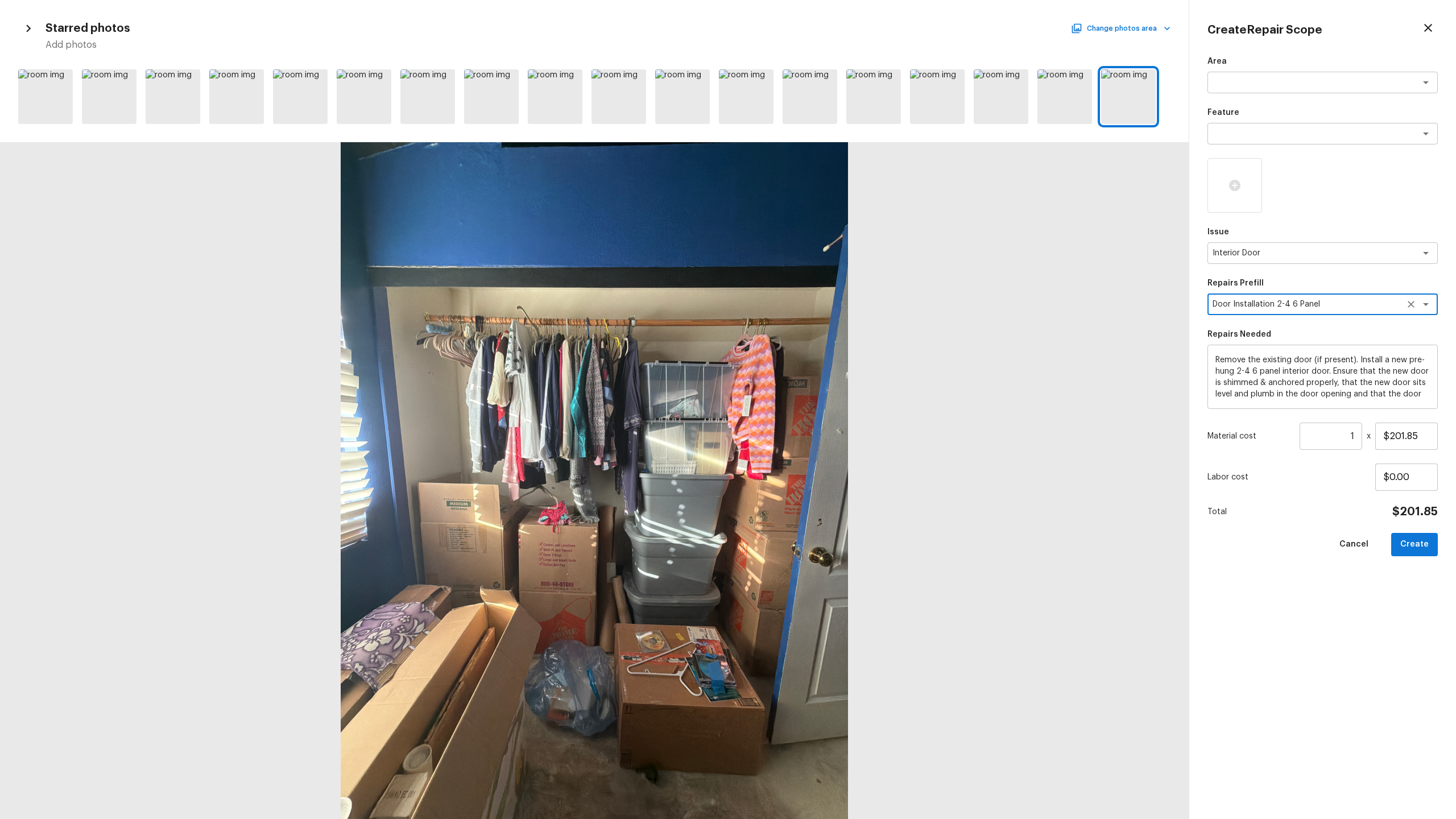
click at [816, 303] on textarea "Door Installation 2-4 6 Panel" at bounding box center [1307, 304] width 188 height 11
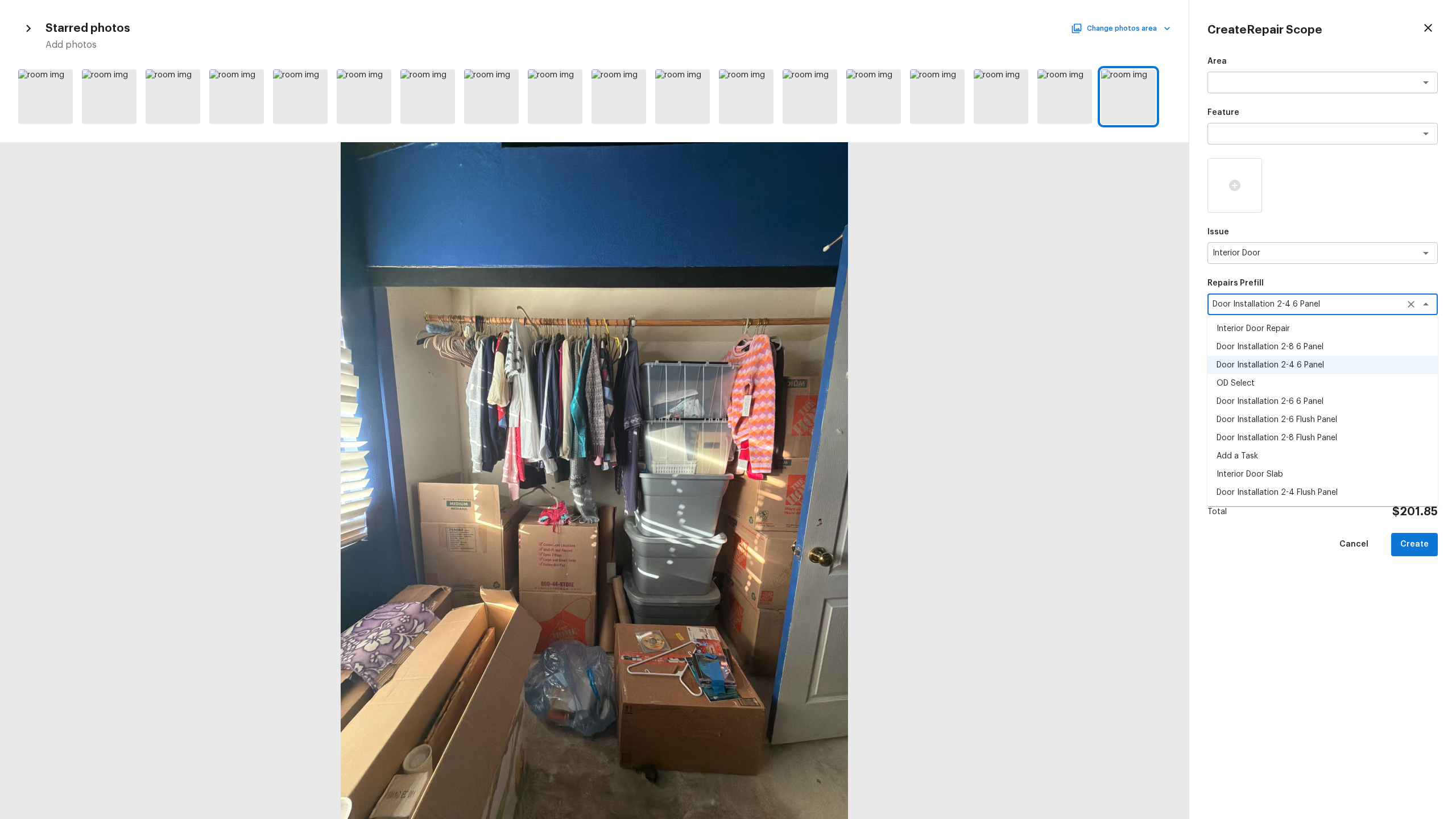
click at [816, 350] on li "Door Installation 2-8 6 Panel" at bounding box center [1323, 347] width 230 height 18
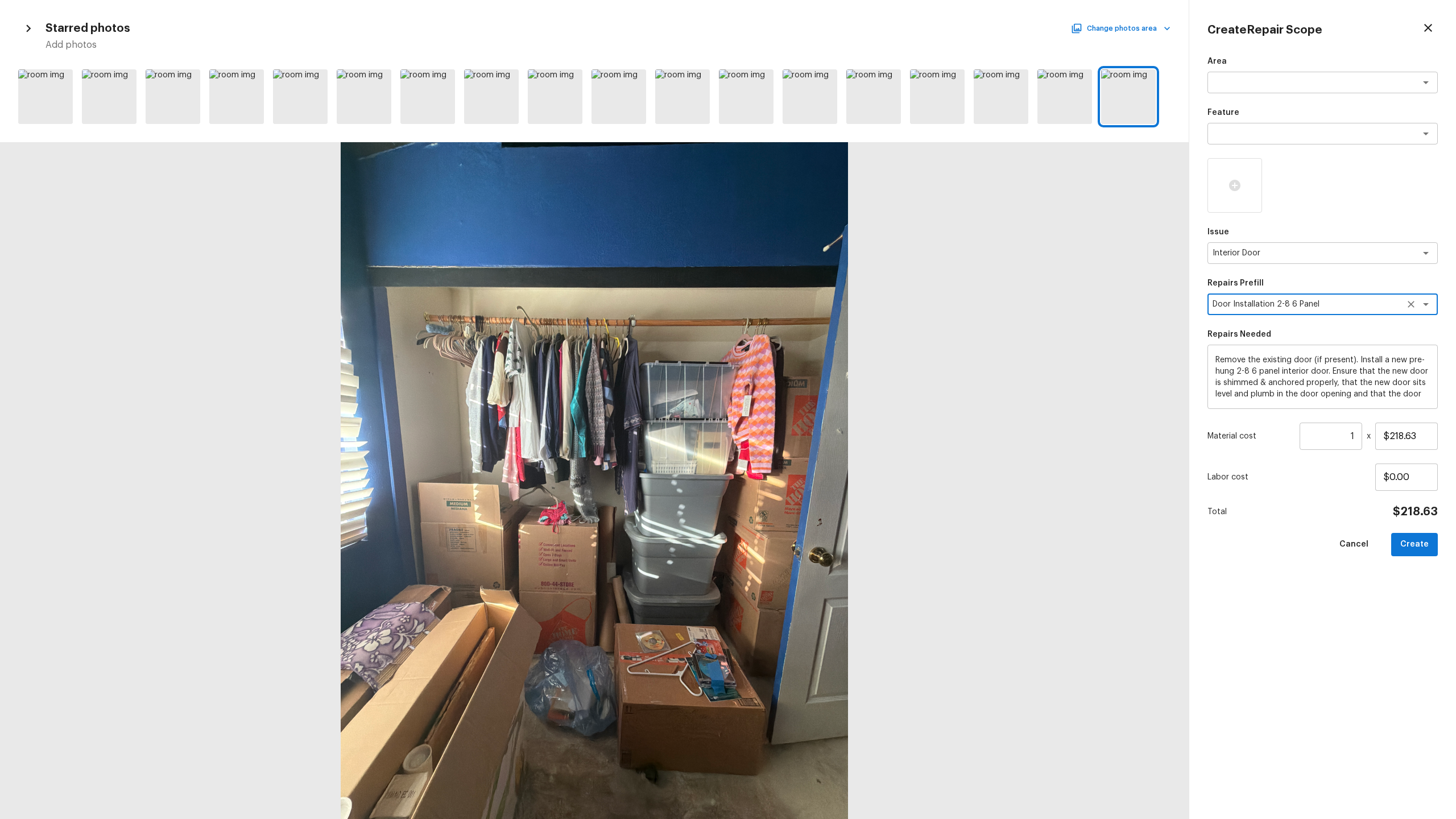
click at [816, 309] on textarea "Door Installation 2-8 6 Panel" at bounding box center [1307, 304] width 188 height 11
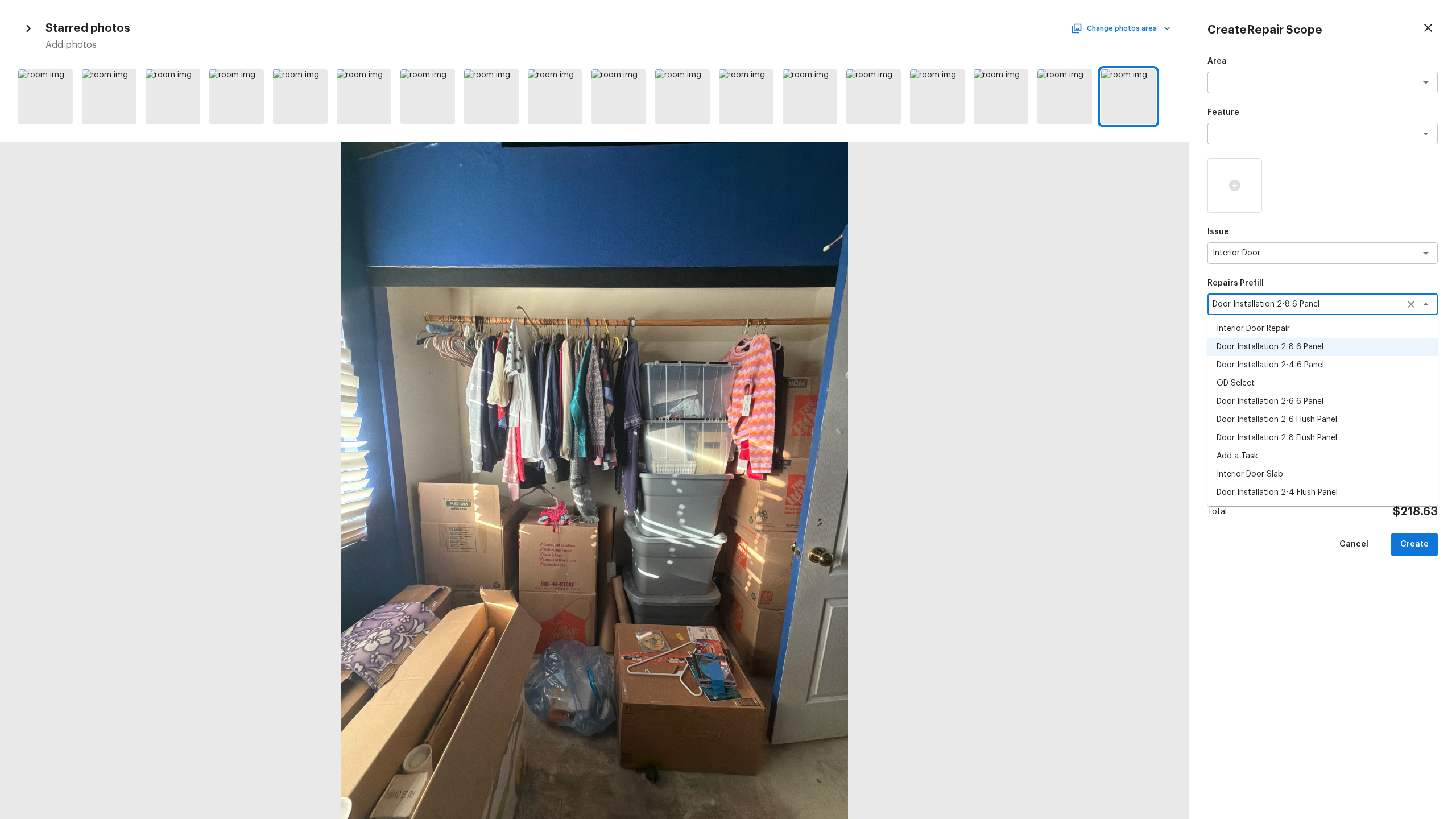
click at [816, 398] on li "Door Installation 2-6 6 Panel" at bounding box center [1323, 401] width 230 height 18
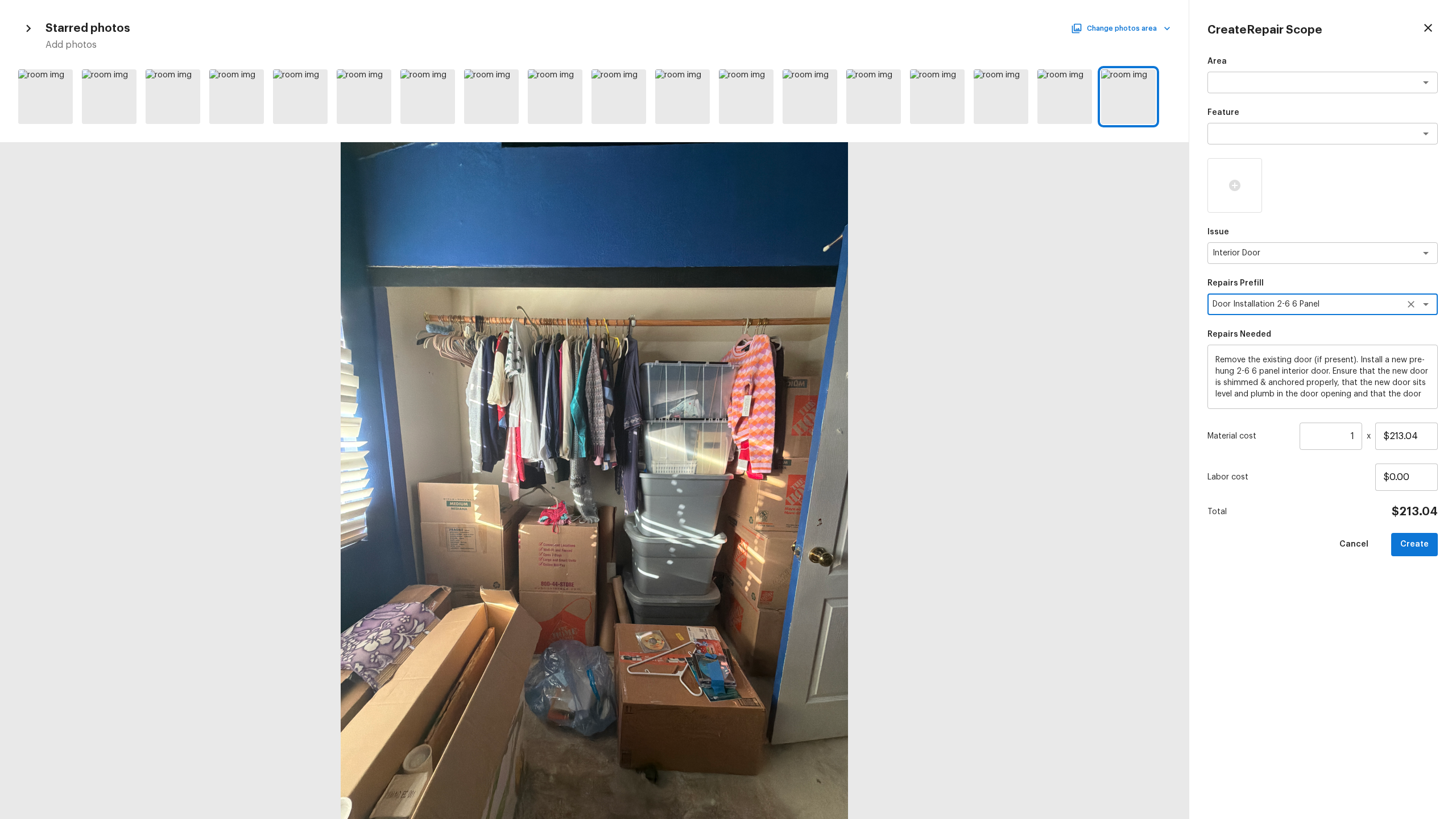
click at [816, 309] on textarea "Door Installation 2-6 6 Panel" at bounding box center [1307, 304] width 188 height 11
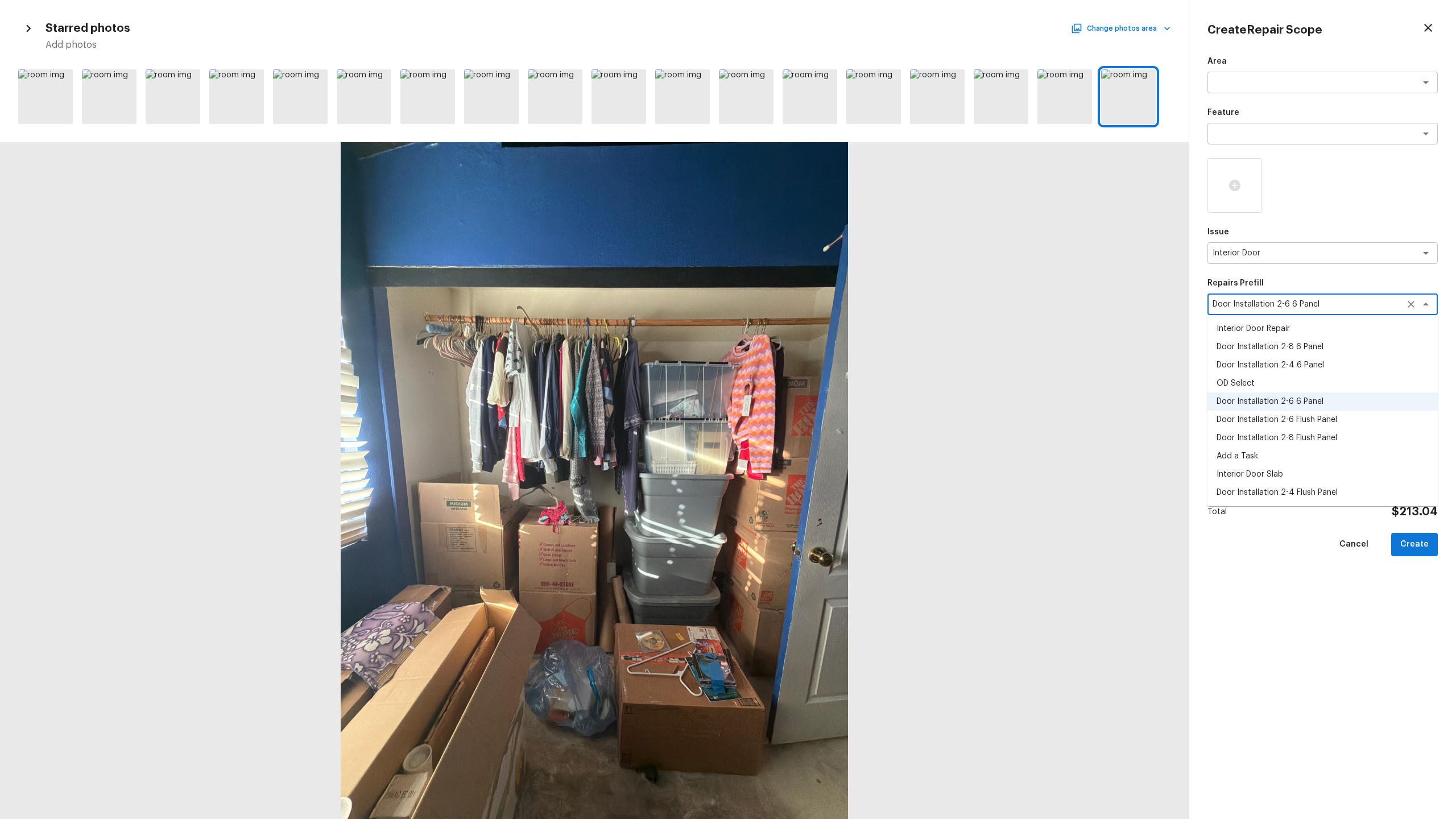
click at [816, 398] on li "Door Installation 2-6 Flush Panel" at bounding box center [1323, 419] width 230 height 18
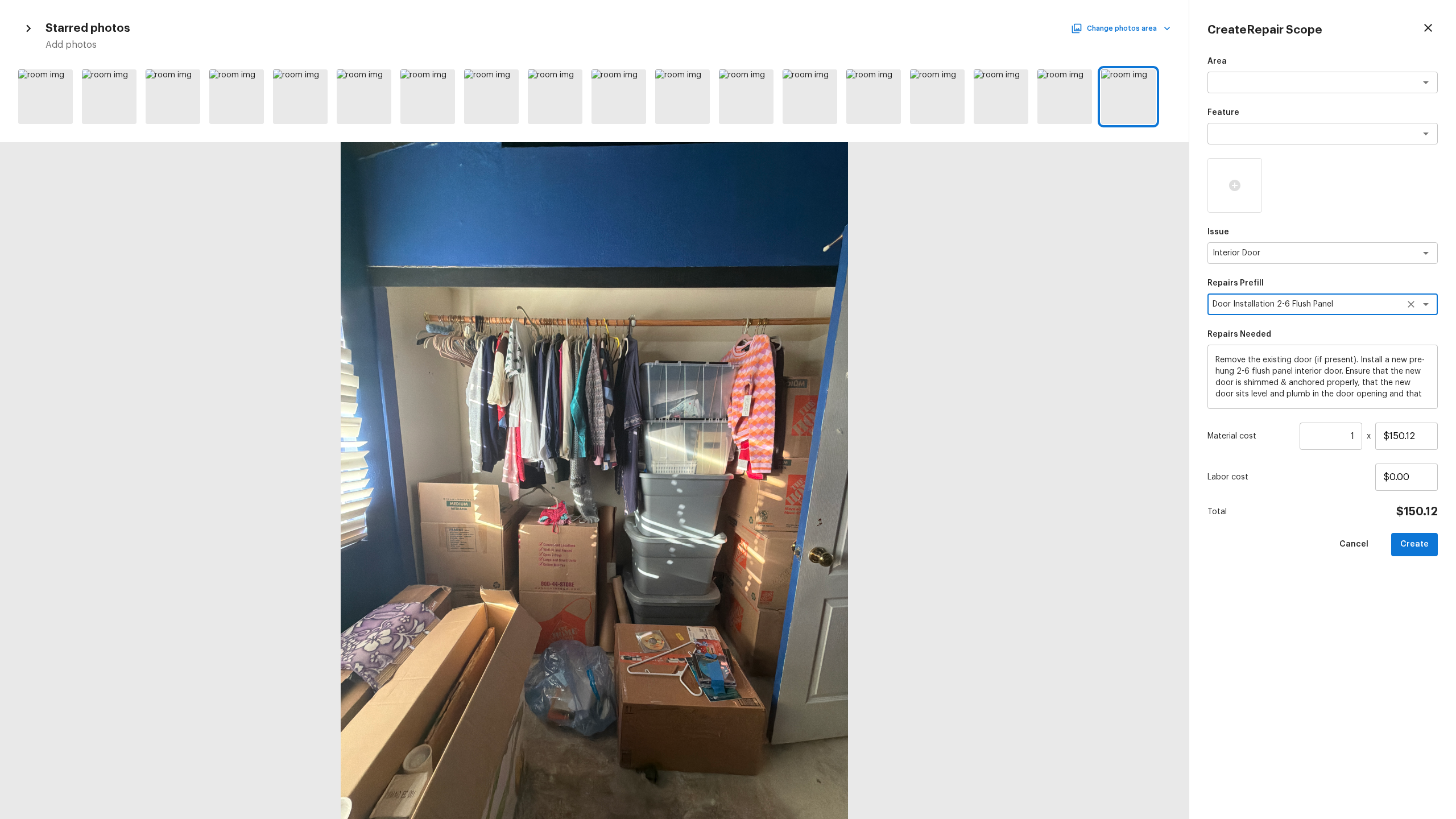
click at [816, 305] on textarea "Door Installation 2-6 Flush Panel" at bounding box center [1307, 304] width 188 height 11
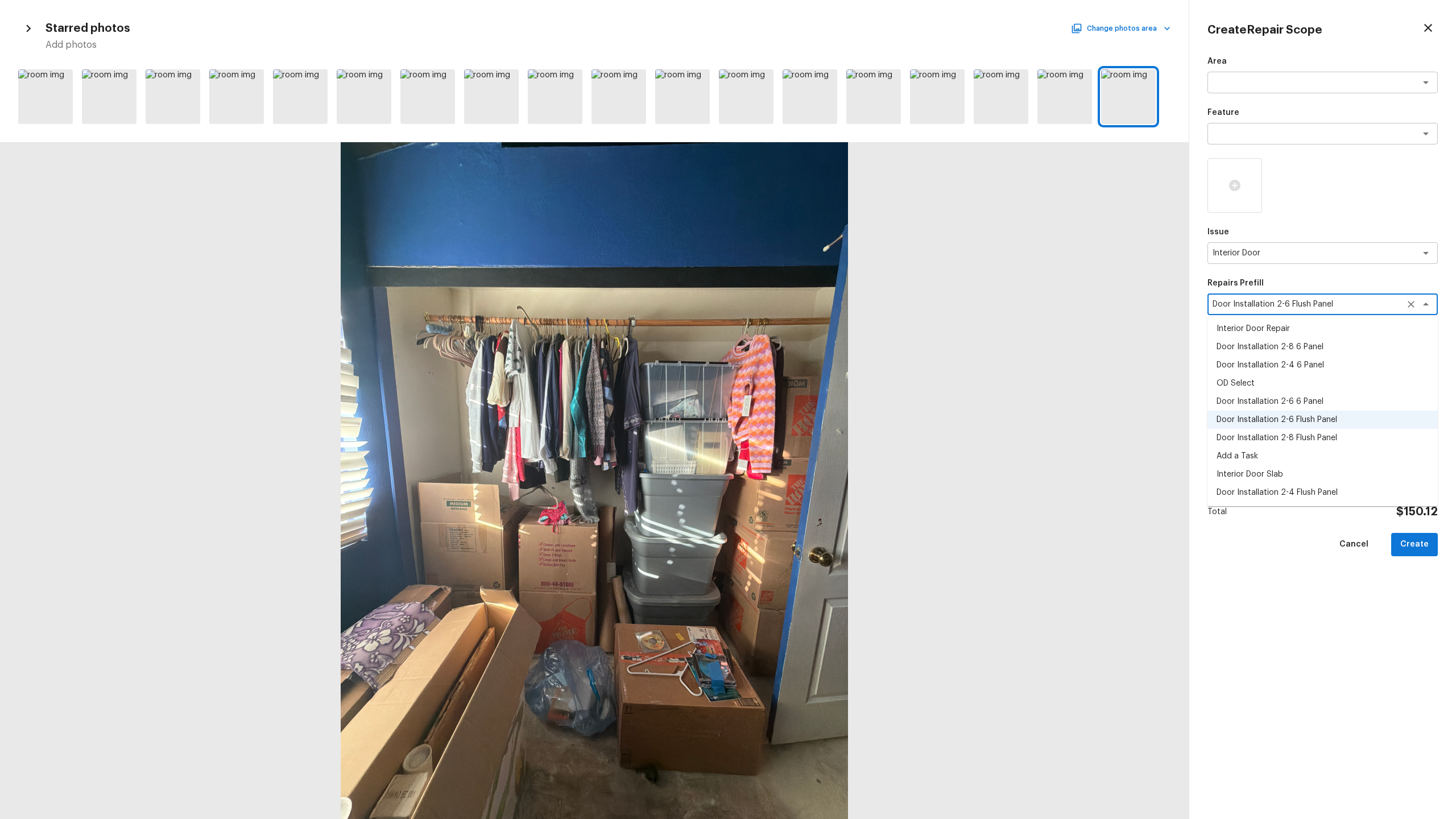
click at [816, 398] on li "Door Installation 2-8 Flush Panel" at bounding box center [1323, 438] width 230 height 18
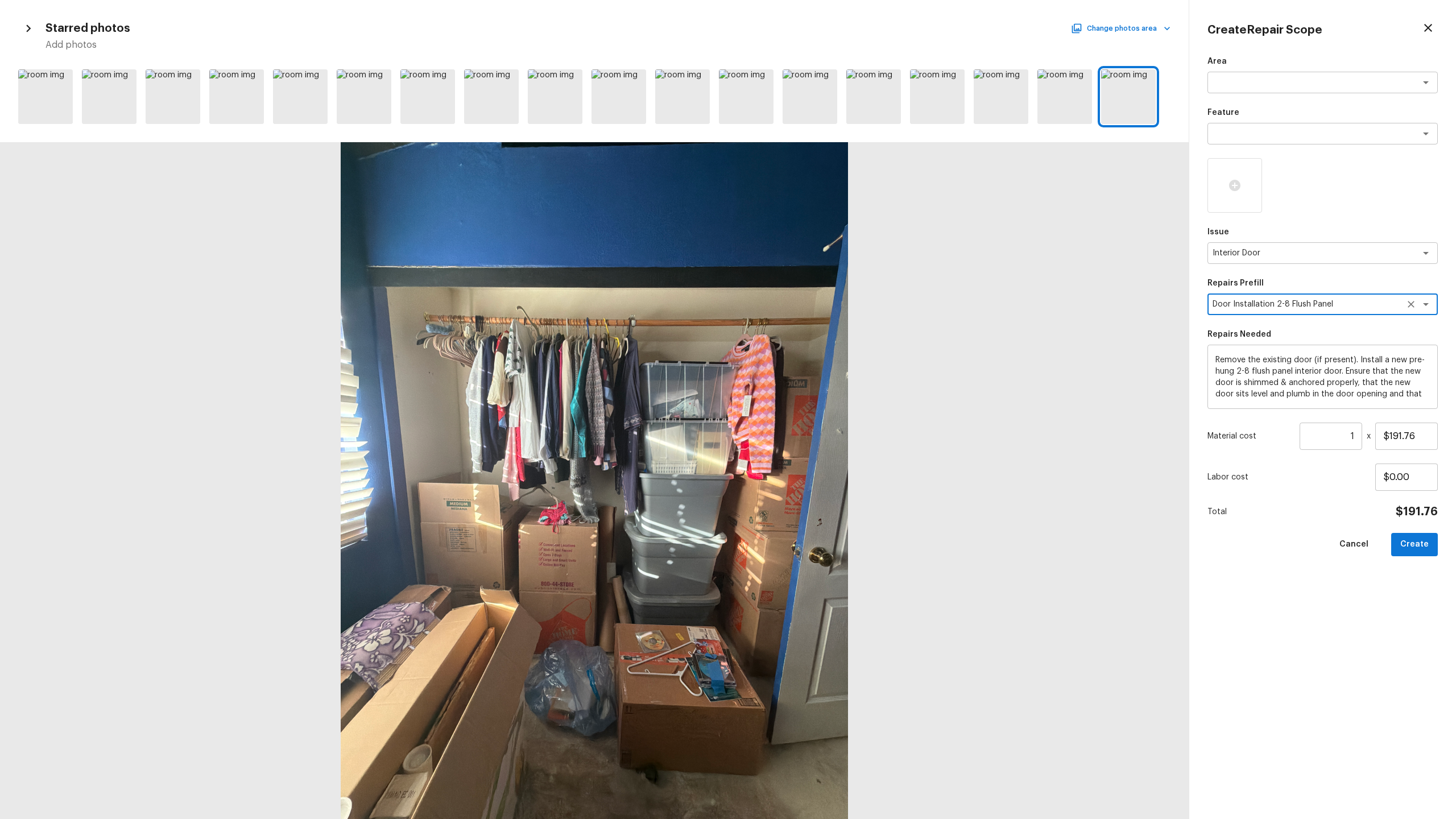
click at [816, 304] on textarea "Door Installation 2-8 Flush Panel" at bounding box center [1307, 304] width 188 height 11
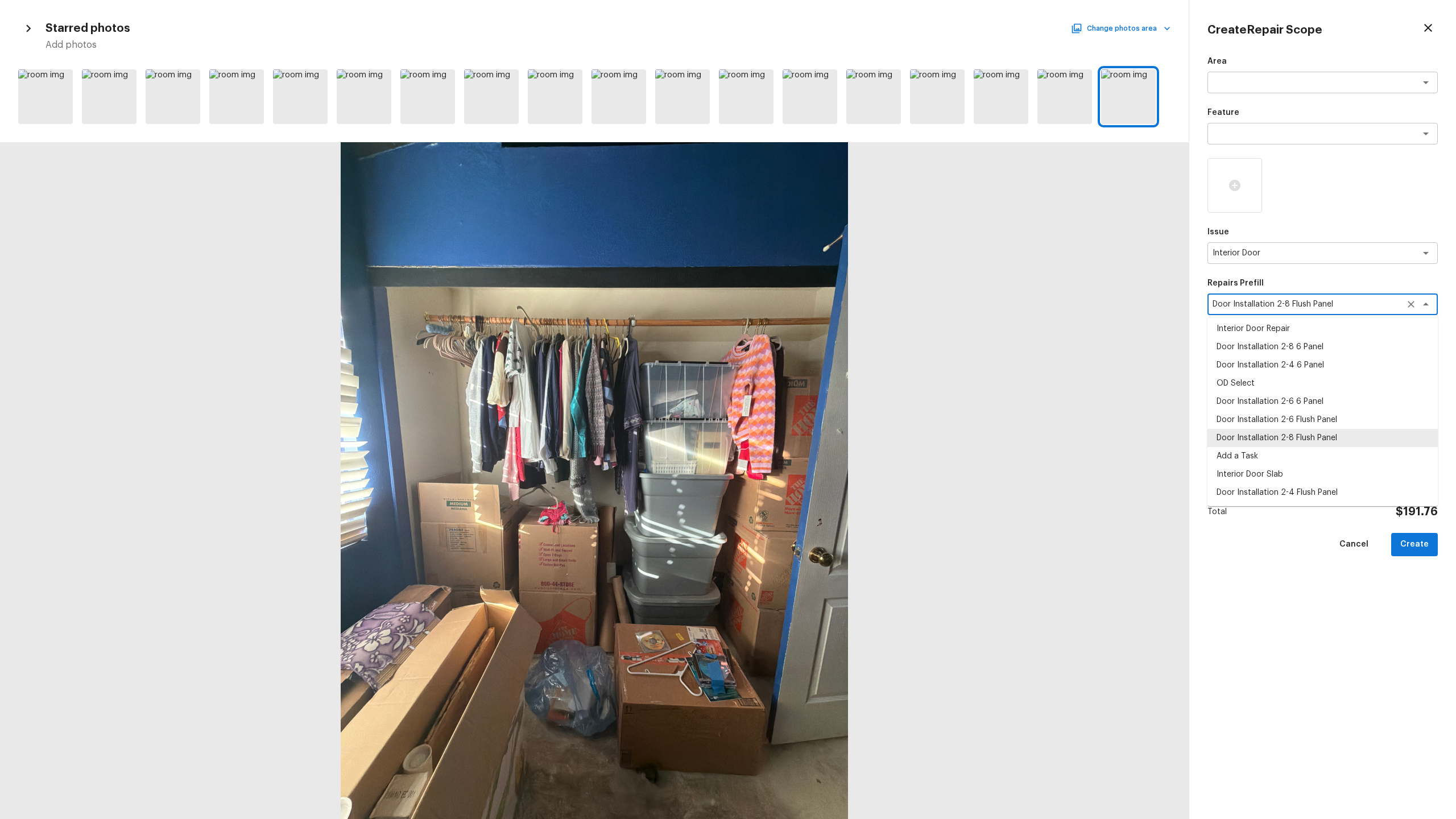
click at [816, 398] on li "Door Installation 2-8 Flush Panel" at bounding box center [1323, 438] width 230 height 18
click at [816, 304] on textarea "Door Installation 2-8 Flush Panel" at bounding box center [1307, 304] width 188 height 11
click at [816, 398] on li "Door Installation 2-6 Flush Panel" at bounding box center [1323, 419] width 230 height 18
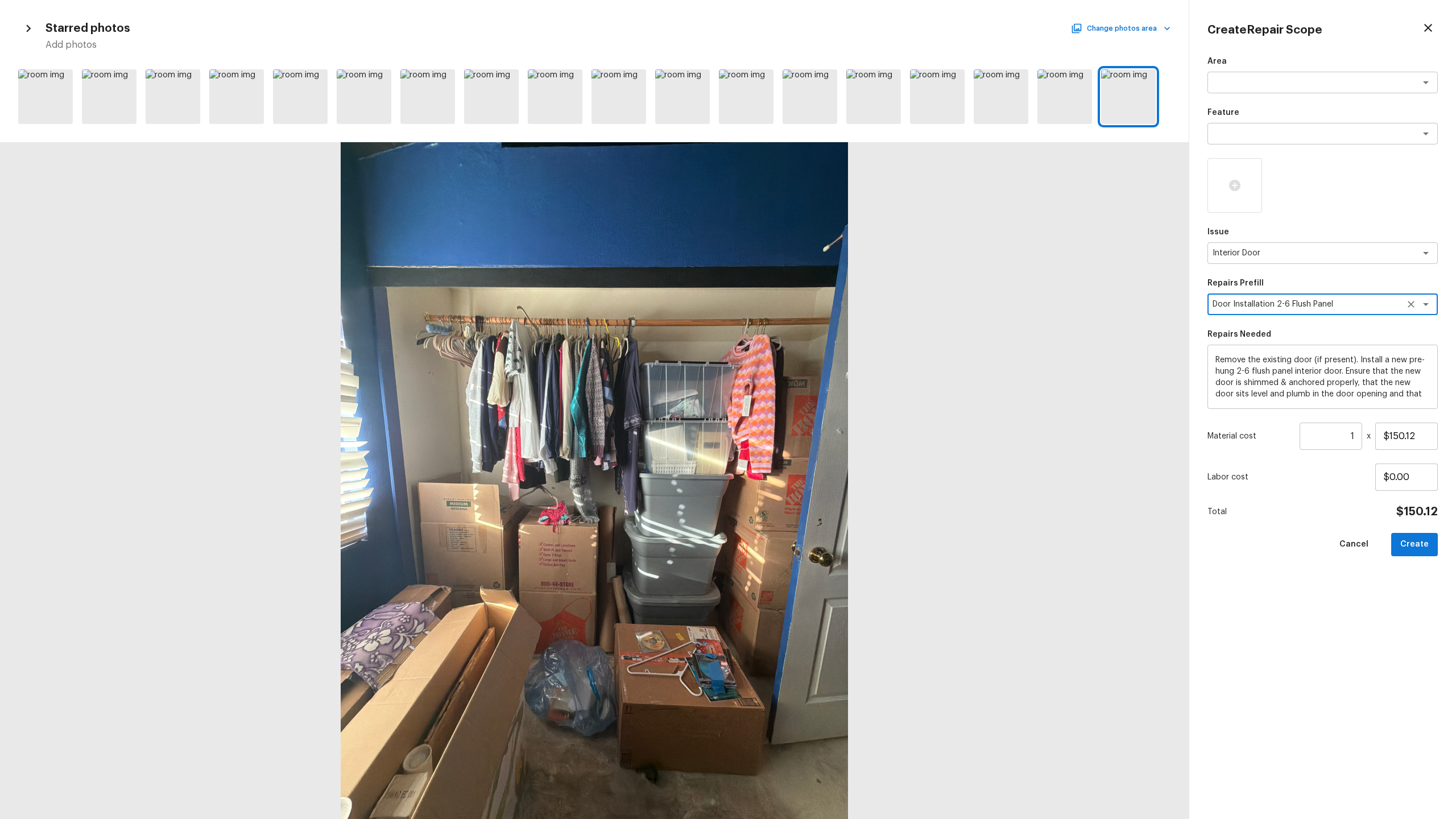
click at [816, 398] on input "1" at bounding box center [1331, 436] width 62 height 27
click at [816, 398] on input "10" at bounding box center [1331, 436] width 62 height 27
click at [816, 398] on button "Create" at bounding box center [1414, 544] width 47 height 23
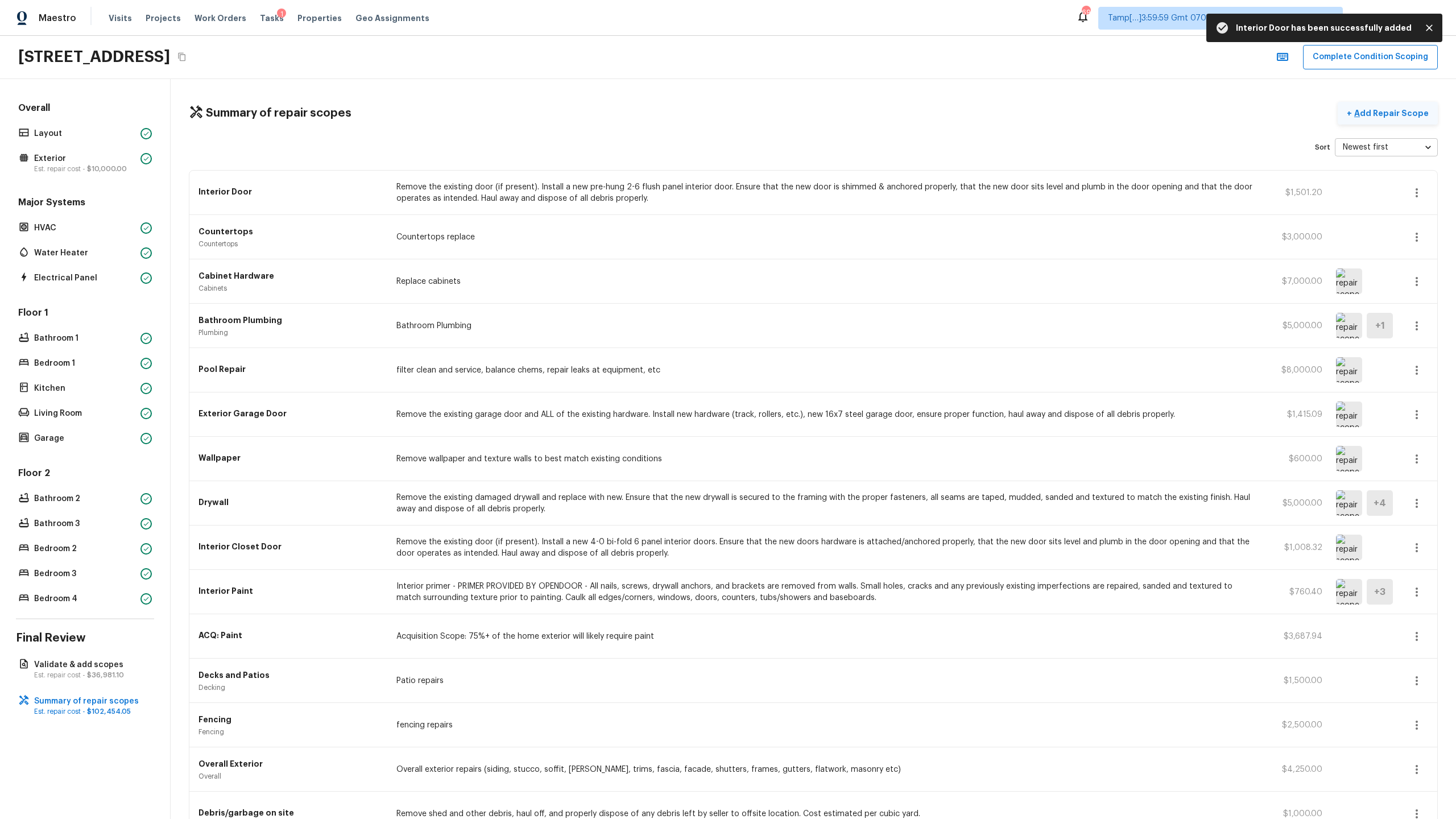
click at [816, 115] on p "Add Repair Scope" at bounding box center [1390, 113] width 77 height 11
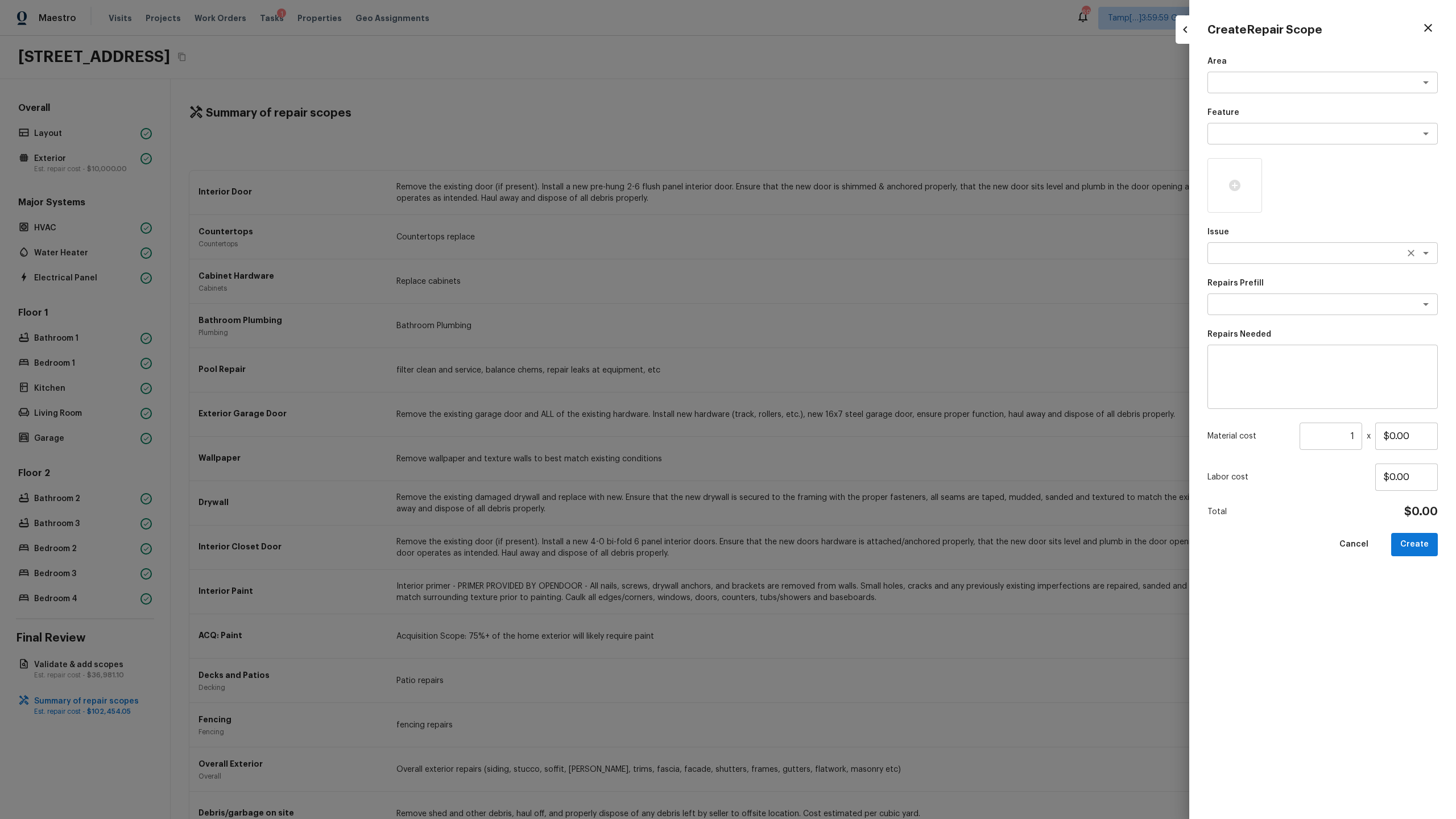
click at [816, 254] on textarea at bounding box center [1307, 253] width 188 height 11
click at [816, 296] on li "ACQ: Paint" at bounding box center [1323, 295] width 230 height 18
click at [816, 297] on div "x ​" at bounding box center [1323, 304] width 230 height 22
click at [816, 354] on li "Paint 75%+ of the home" at bounding box center [1323, 347] width 230 height 18
click at [816, 398] on input "1" at bounding box center [1331, 436] width 62 height 27
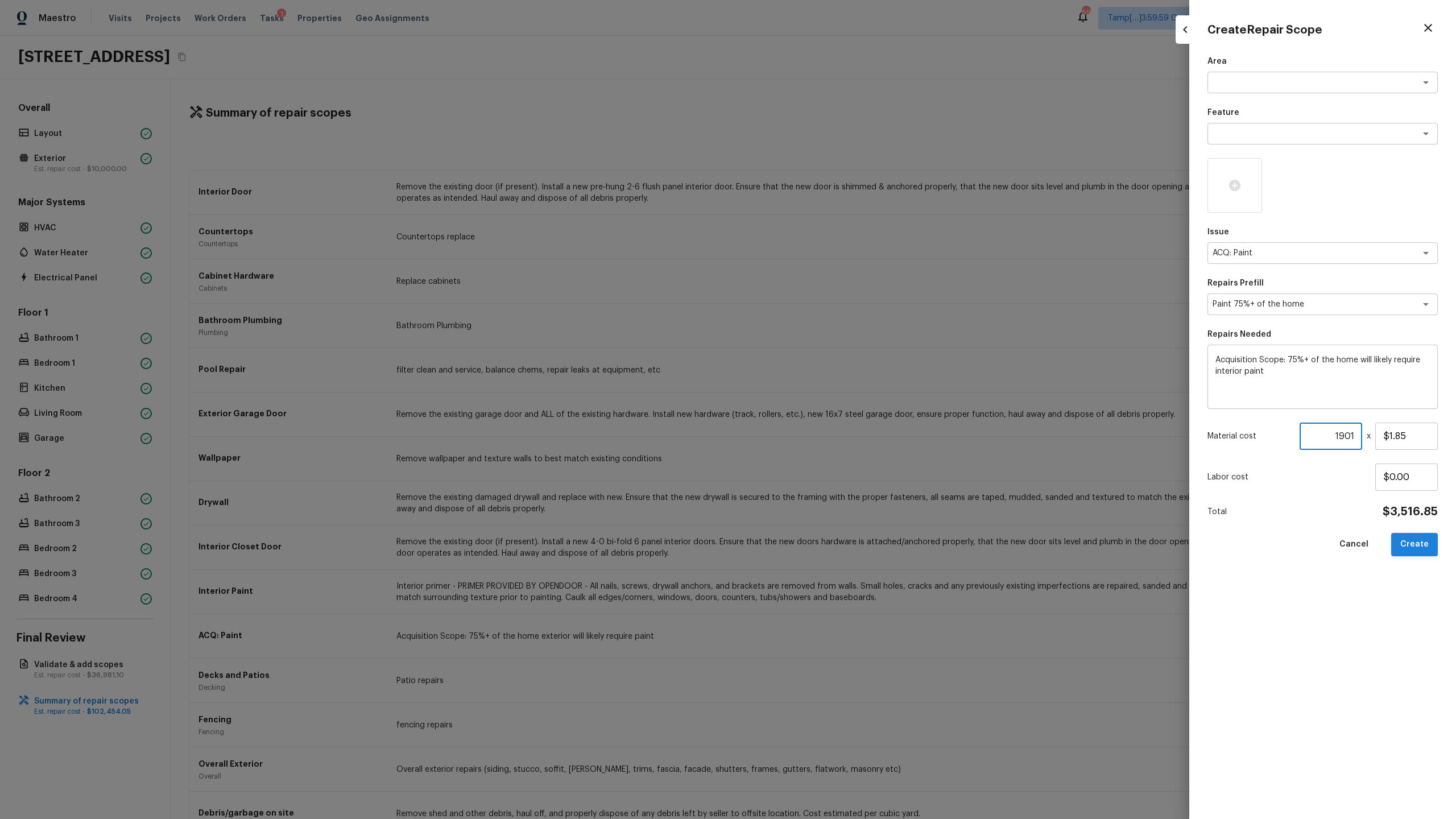
click at [816, 398] on button "Create" at bounding box center [1414, 544] width 47 height 23
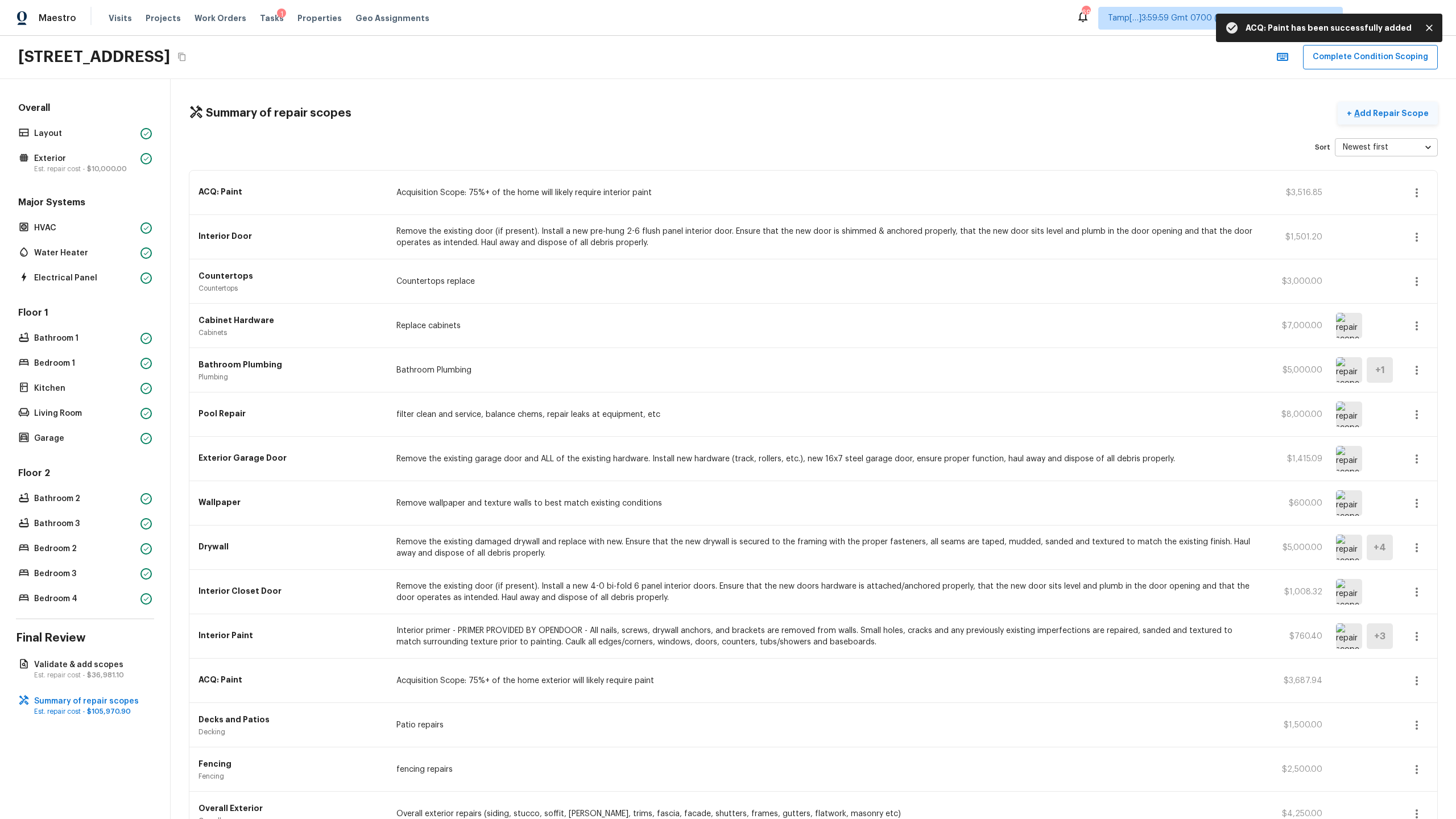
click at [816, 112] on p "Add Repair Scope" at bounding box center [1390, 113] width 77 height 11
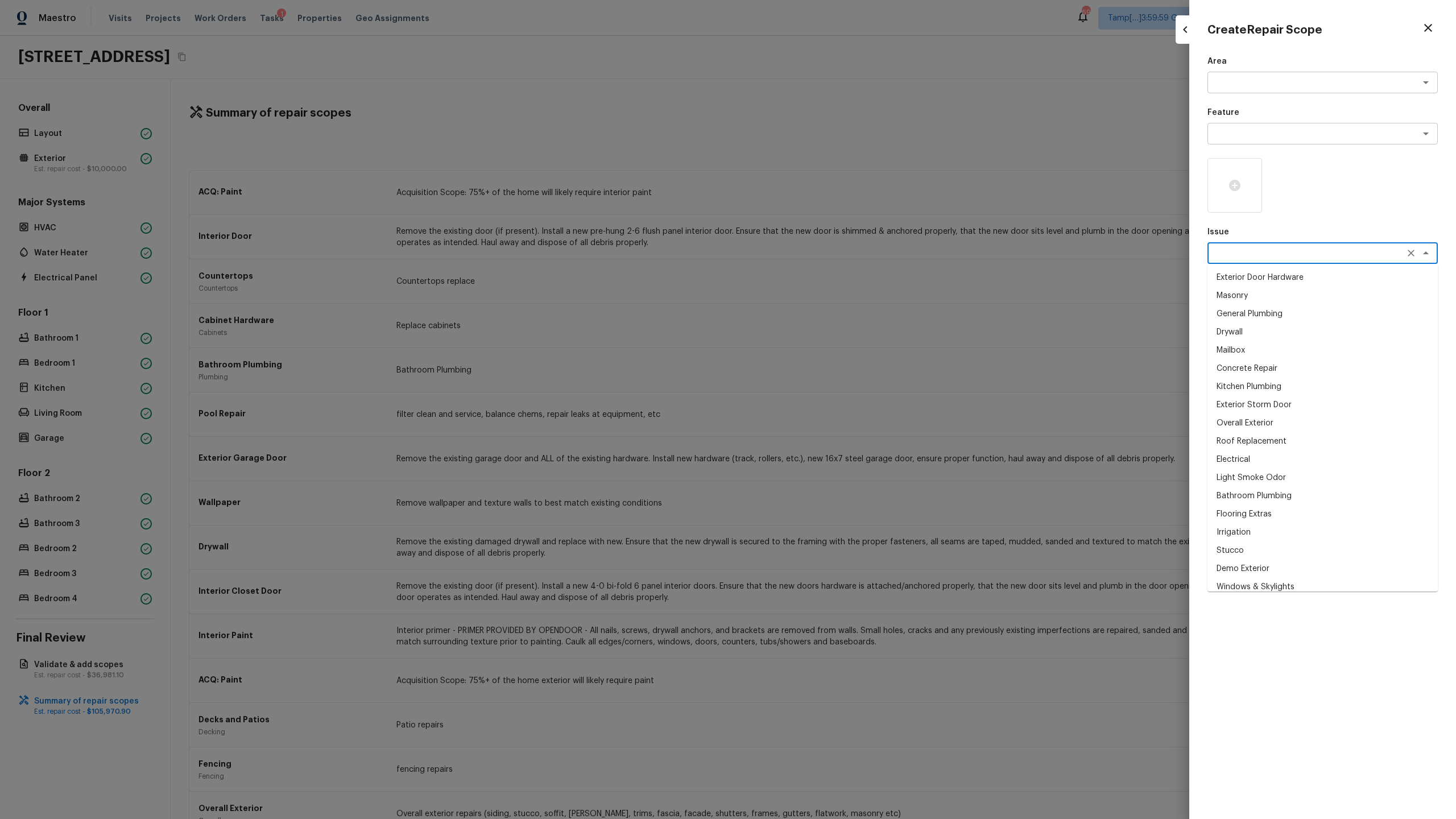
click at [816, 249] on textarea at bounding box center [1307, 253] width 188 height 11
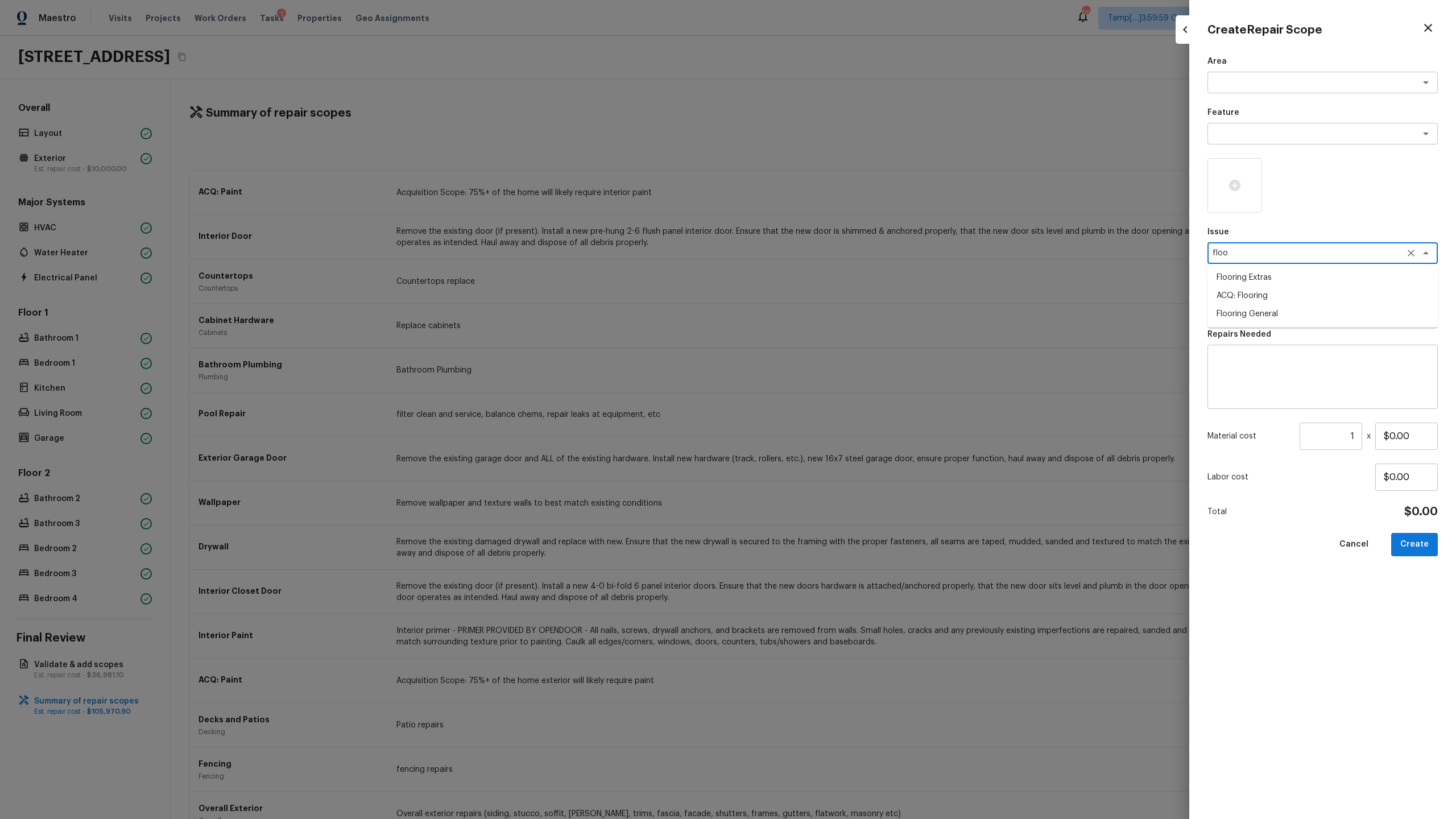
click at [816, 278] on li "Flooring Extras" at bounding box center [1323, 277] width 230 height 18
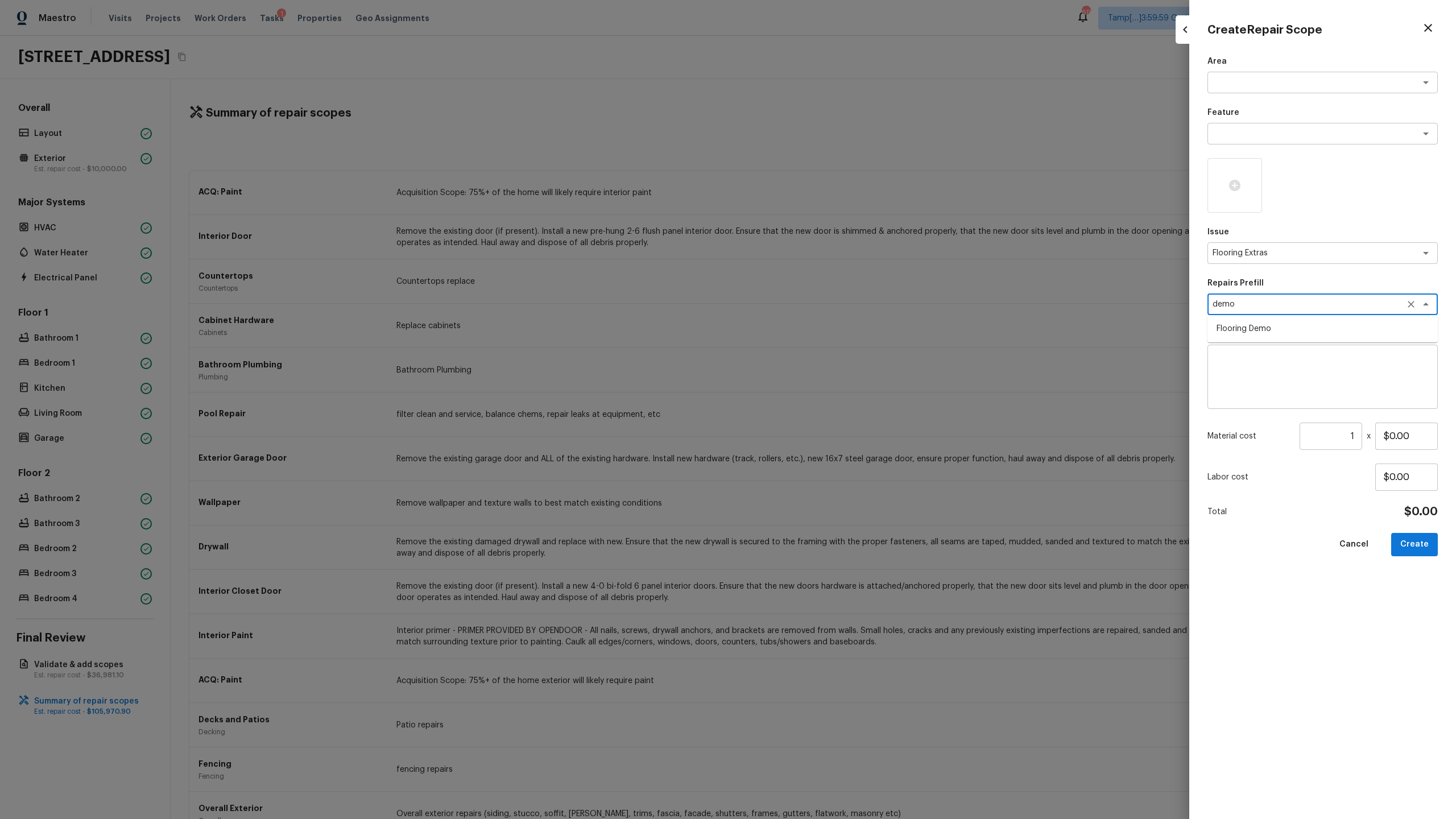
click at [816, 324] on li "Flooring Demo" at bounding box center [1323, 328] width 230 height 18
click at [816, 398] on input "1" at bounding box center [1331, 436] width 62 height 27
paste input "1901"
click at [816, 398] on button "Create" at bounding box center [1414, 544] width 47 height 23
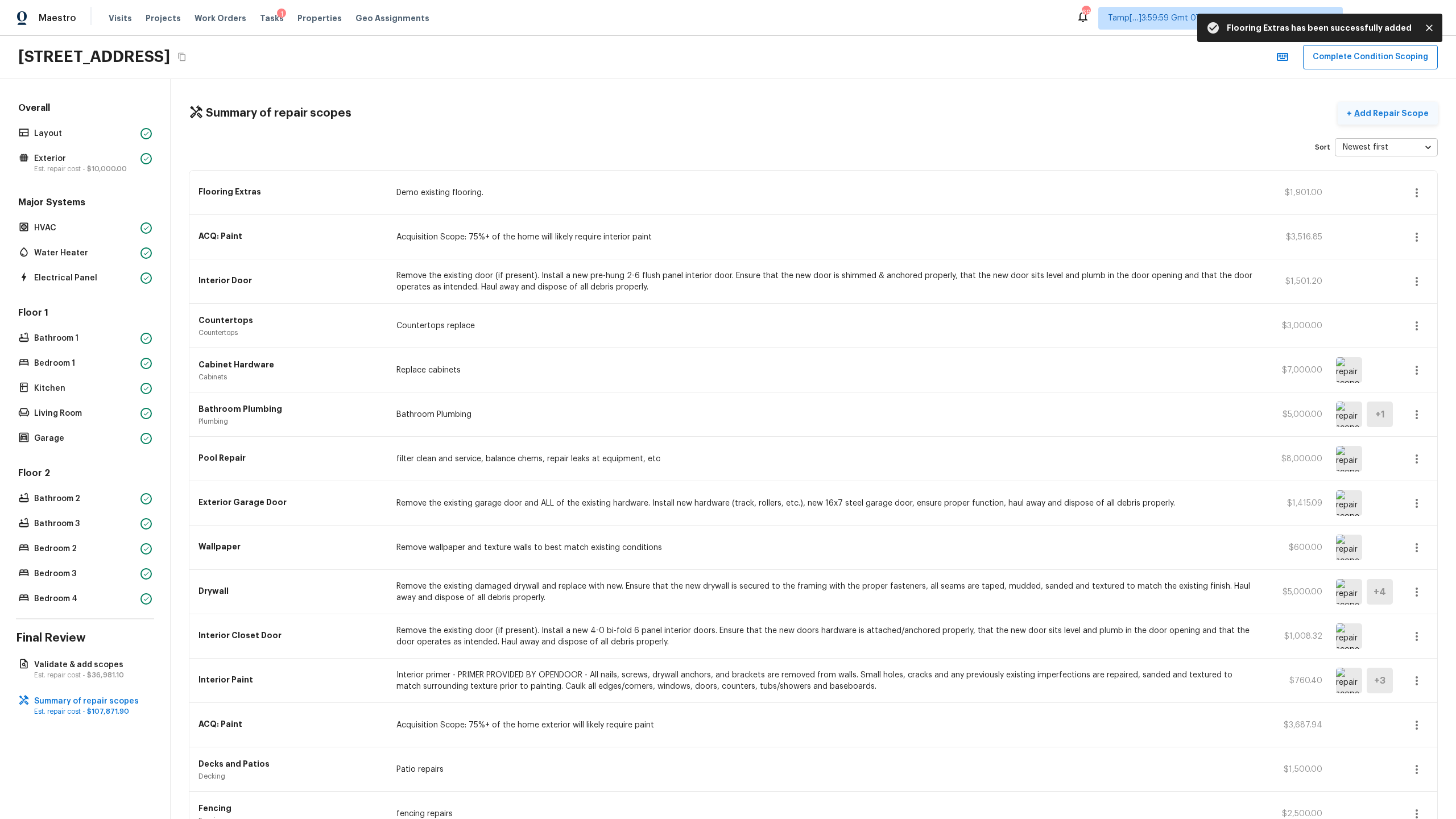
click at [816, 117] on p "Add Repair Scope" at bounding box center [1390, 113] width 77 height 11
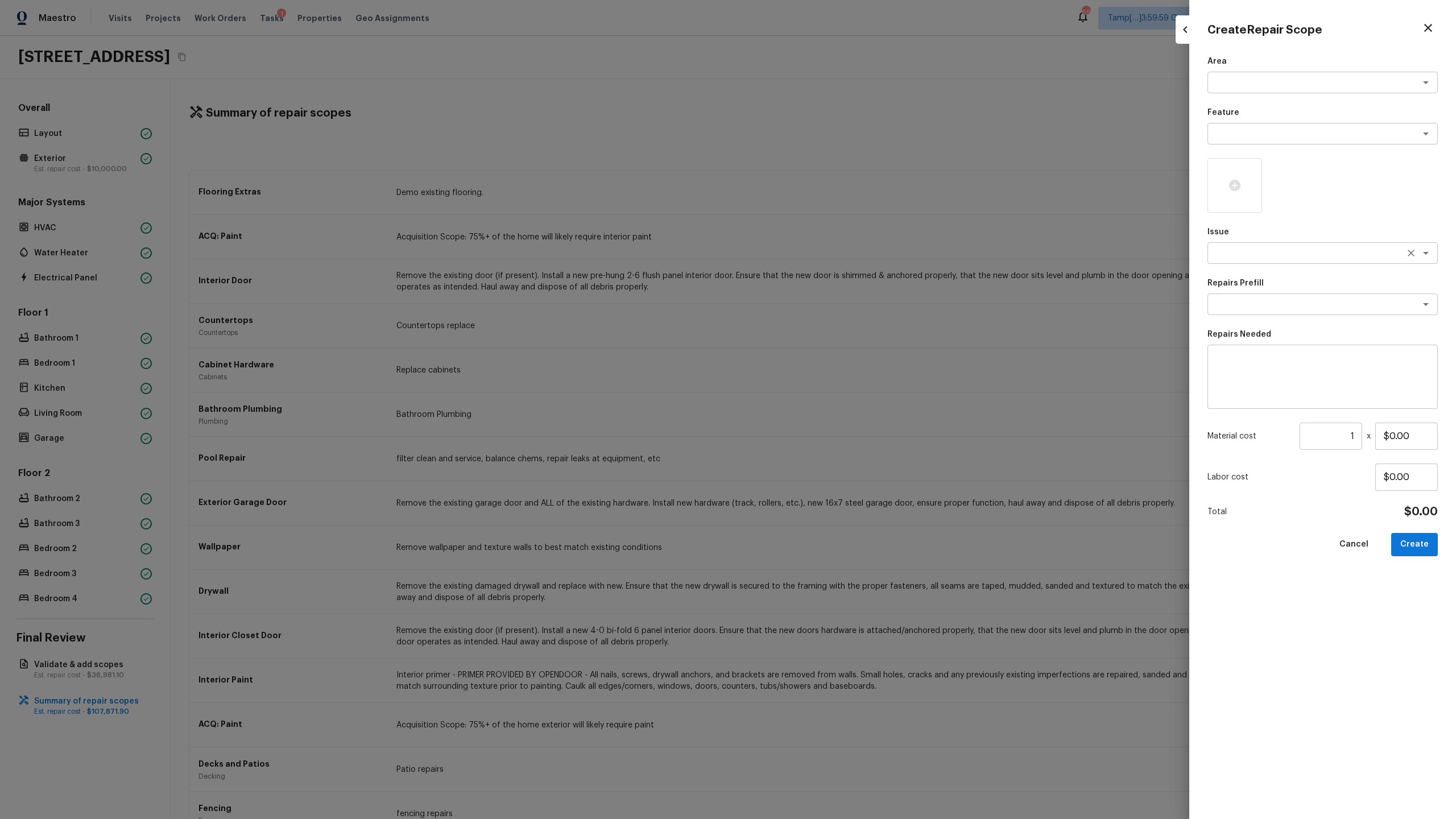
click at [816, 252] on textarea at bounding box center [1307, 253] width 188 height 11
click at [816, 290] on li "Flooring General" at bounding box center [1323, 295] width 230 height 18
click at [816, 309] on textarea at bounding box center [1307, 304] width 188 height 11
click at [816, 325] on li "Sheet Vinyl LVL 1 - Sugar Valley (Tile)" at bounding box center [1323, 328] width 230 height 18
click at [816, 398] on input "1" at bounding box center [1331, 436] width 62 height 27
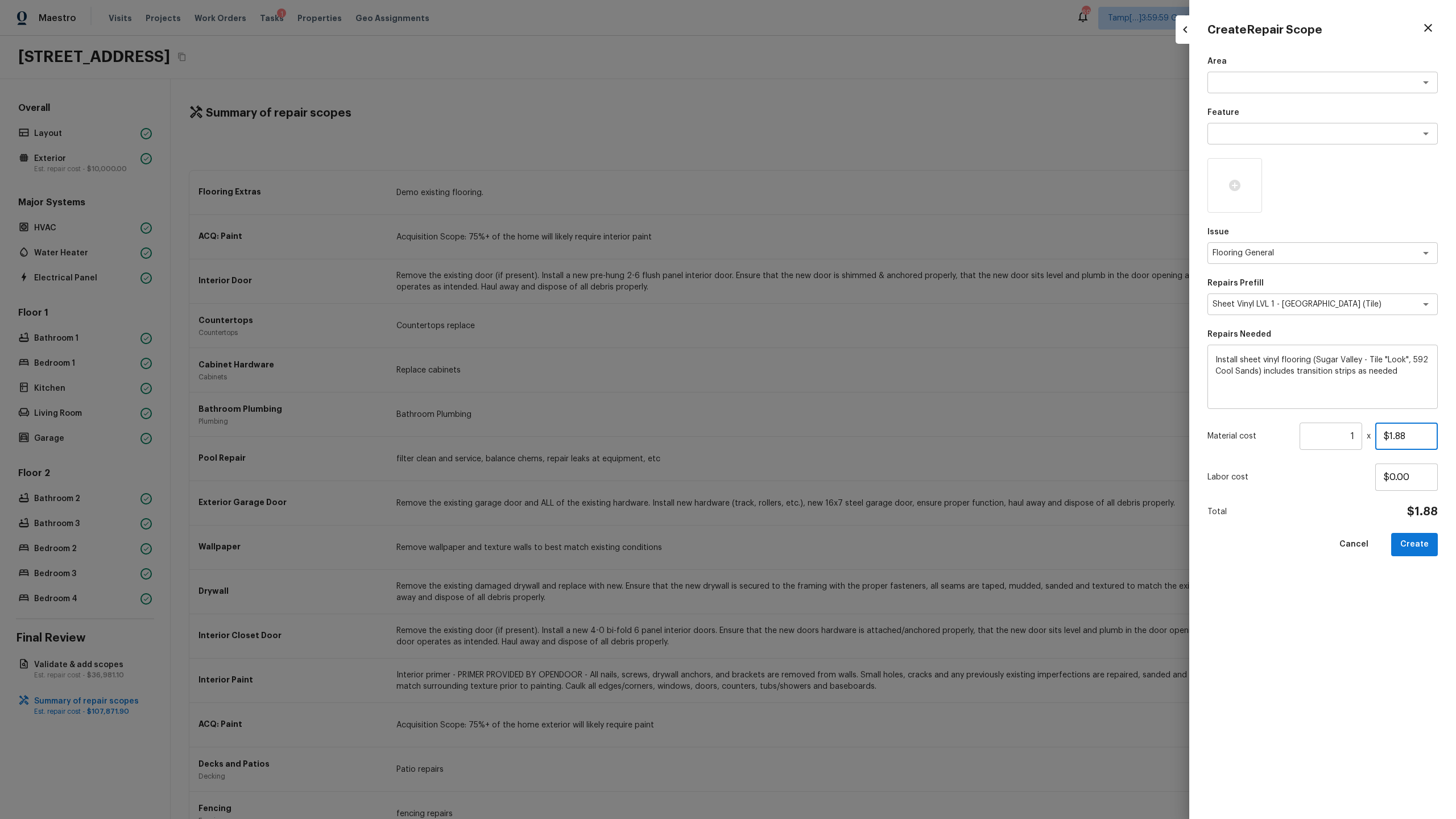
click at [816, 398] on input "$1.88" at bounding box center [1407, 436] width 62 height 27
click at [816, 398] on input "1" at bounding box center [1331, 436] width 62 height 27
paste input "950.5"
click at [816, 398] on input "$73.00" at bounding box center [1407, 436] width 62 height 27
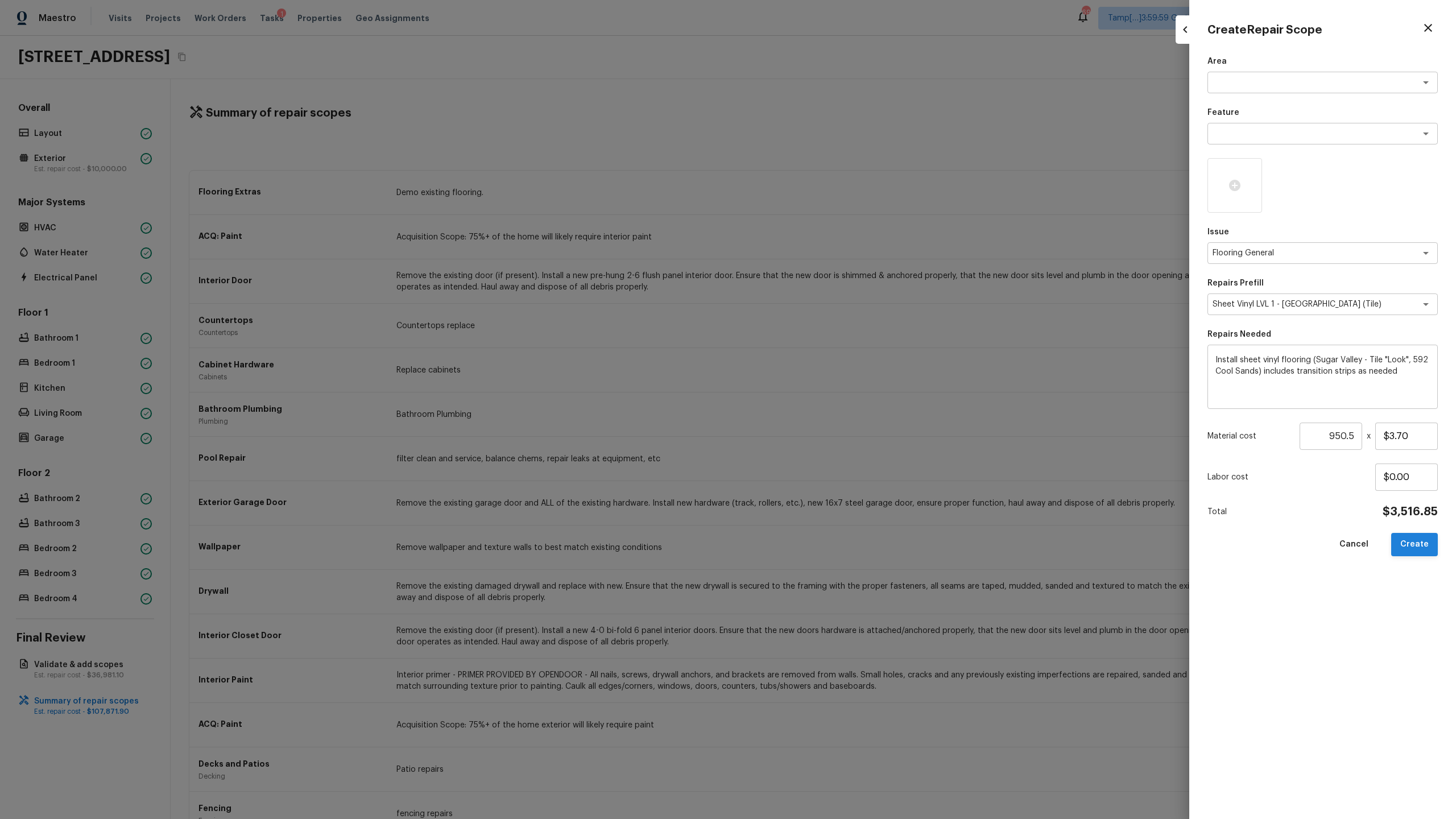
click at [816, 398] on button "Create" at bounding box center [1414, 544] width 47 height 23
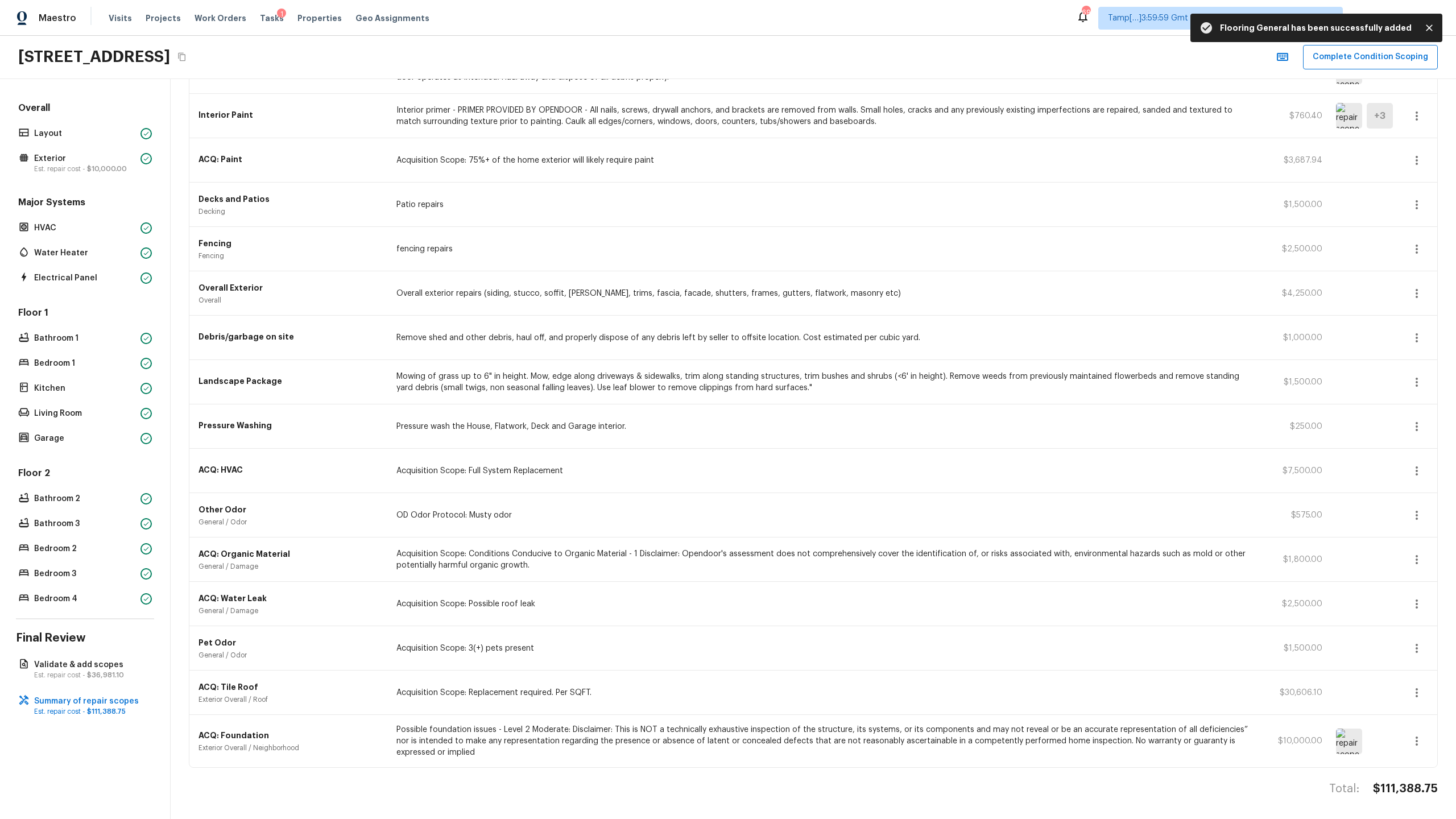
scroll to position [0, 0]
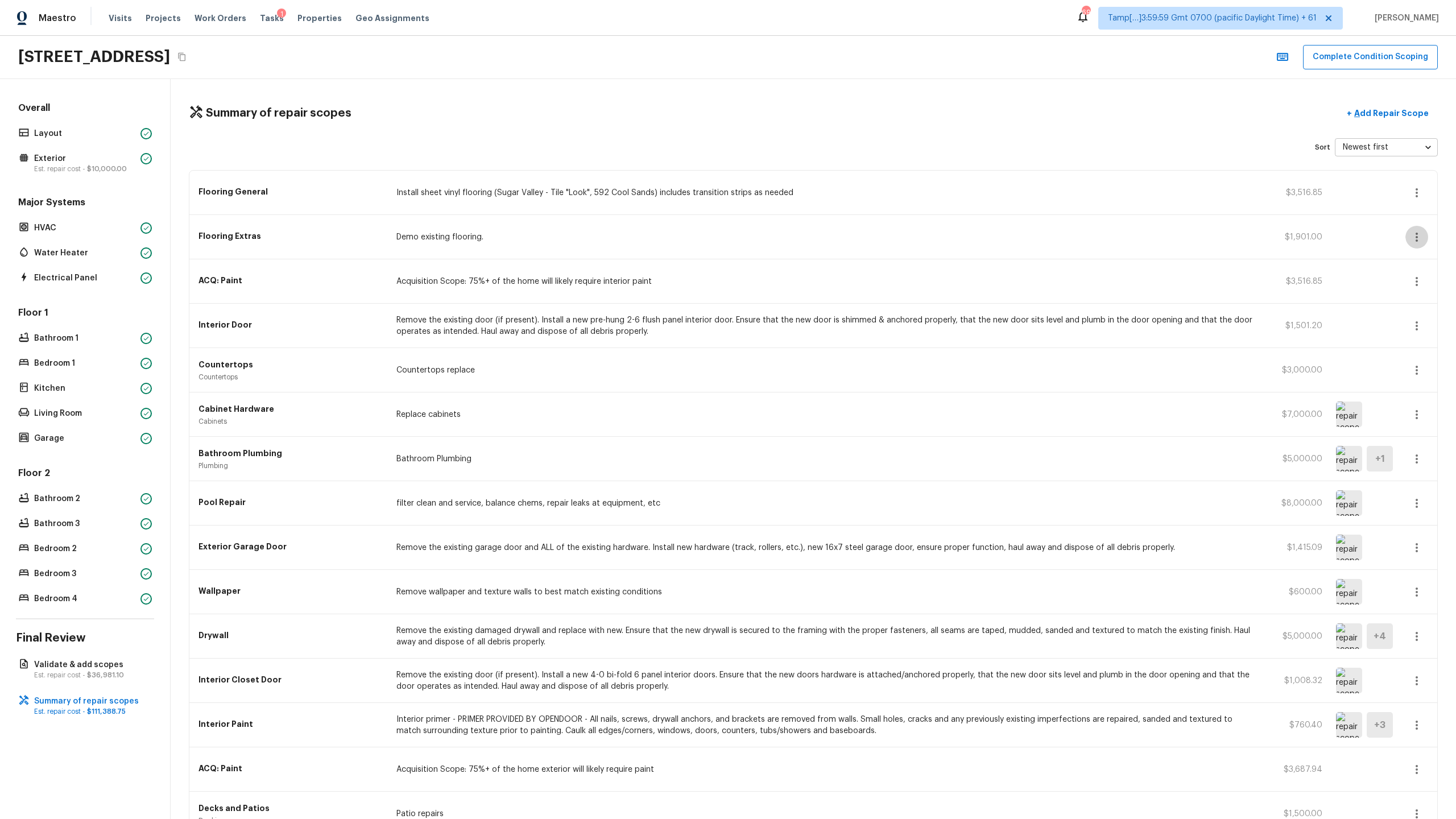
click at [816, 242] on icon "button" at bounding box center [1417, 237] width 14 height 14
click at [816, 261] on li "Edit" at bounding box center [1420, 270] width 53 height 34
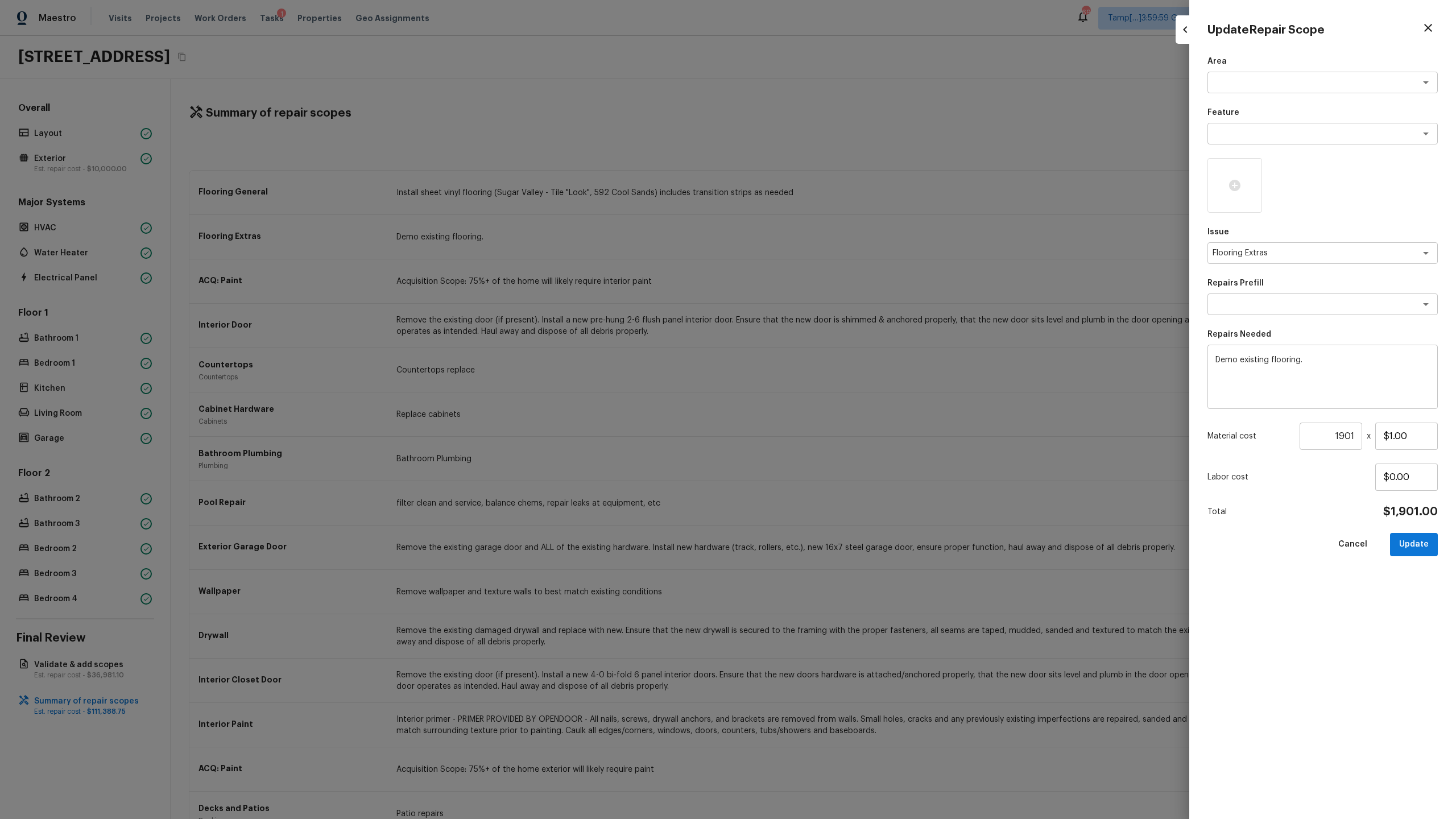
click at [816, 398] on div at bounding box center [728, 410] width 1456 height 819
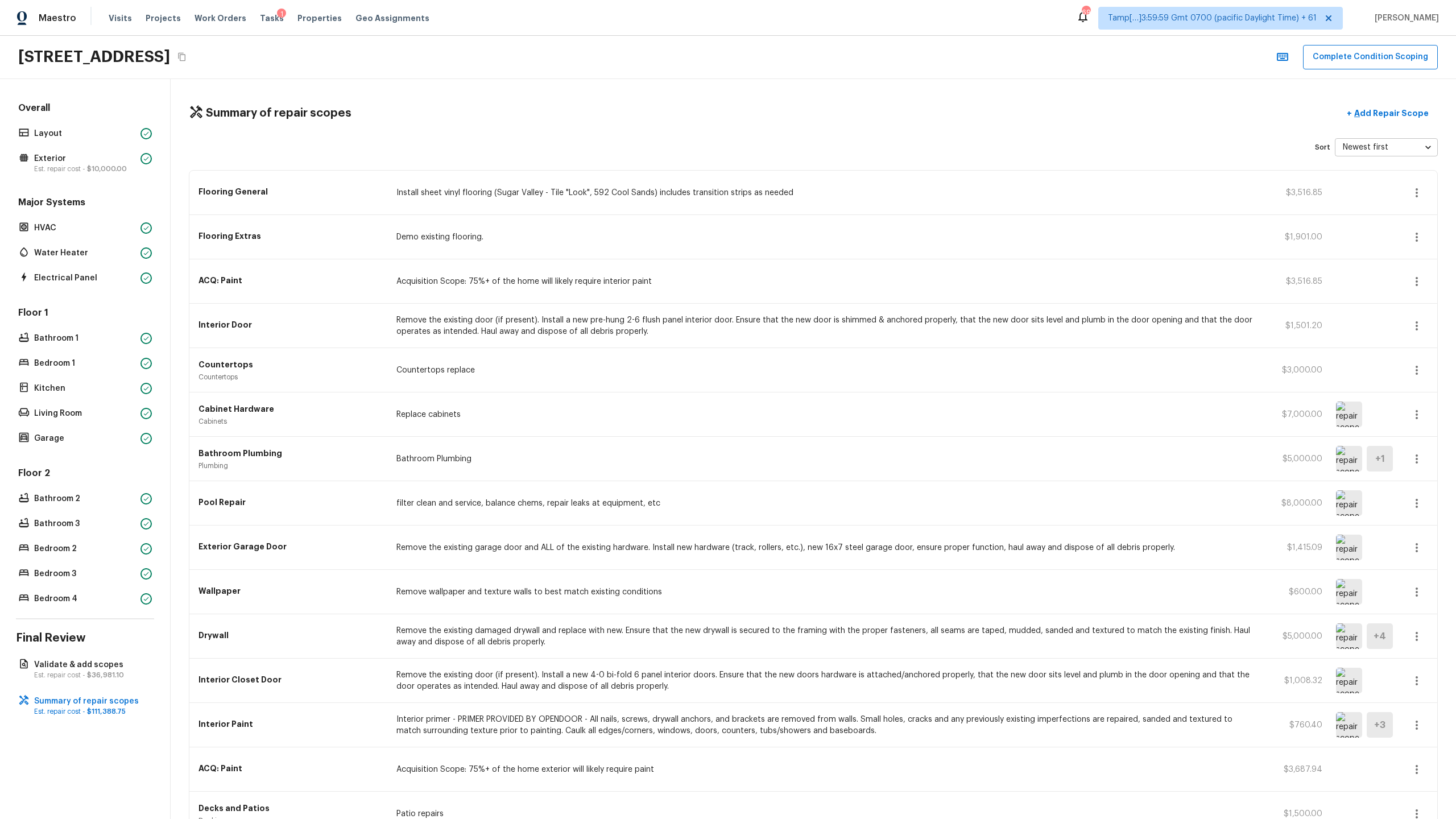
click at [816, 235] on icon "button" at bounding box center [1417, 237] width 14 height 14
click at [816, 278] on li "Edit" at bounding box center [1420, 270] width 53 height 34
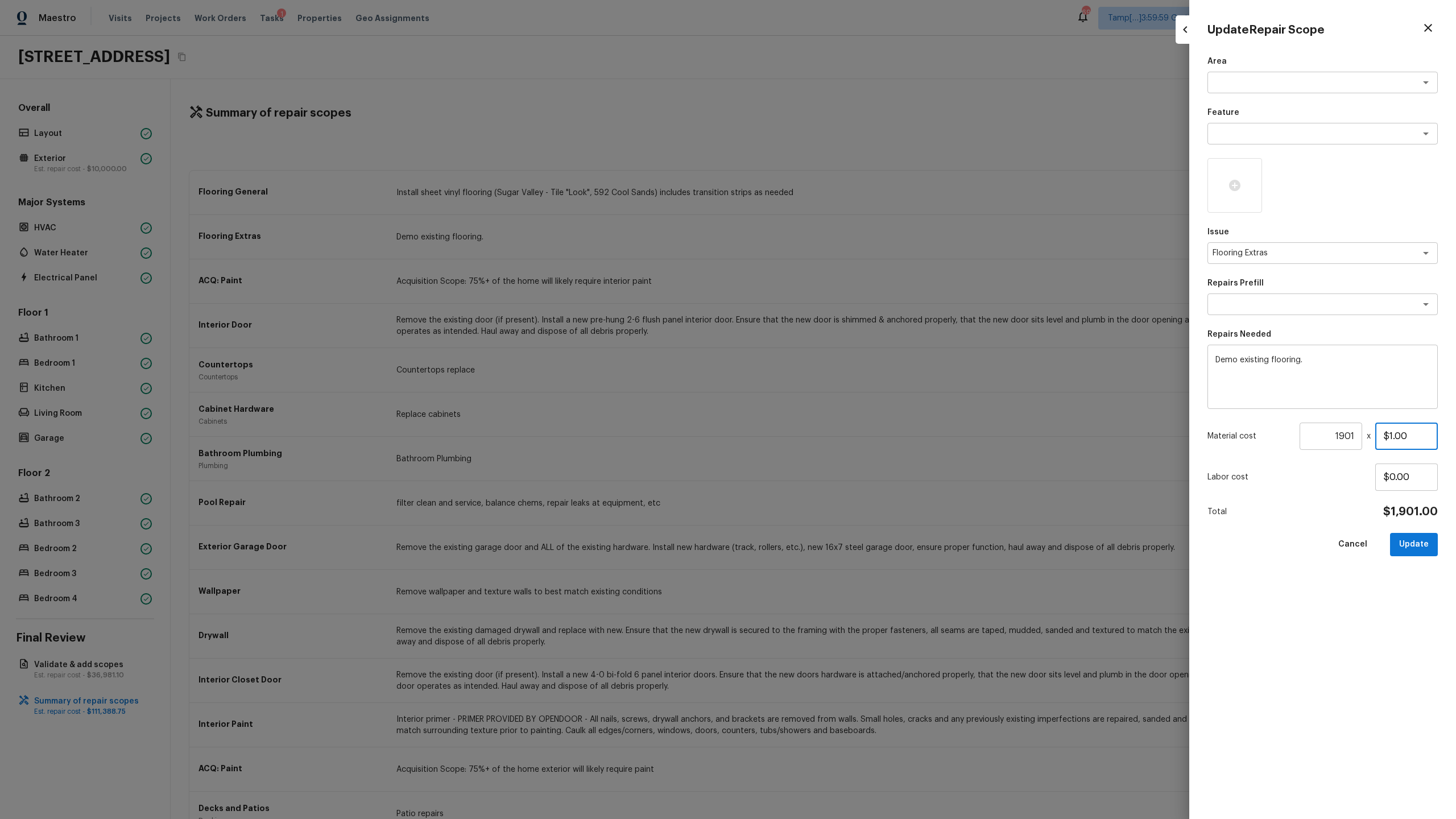
click at [816, 398] on input "$1.00" at bounding box center [1407, 436] width 62 height 27
click at [816, 398] on input "1901" at bounding box center [1331, 436] width 62 height 27
paste input "950.5"
click at [816, 398] on button "Update" at bounding box center [1414, 544] width 48 height 23
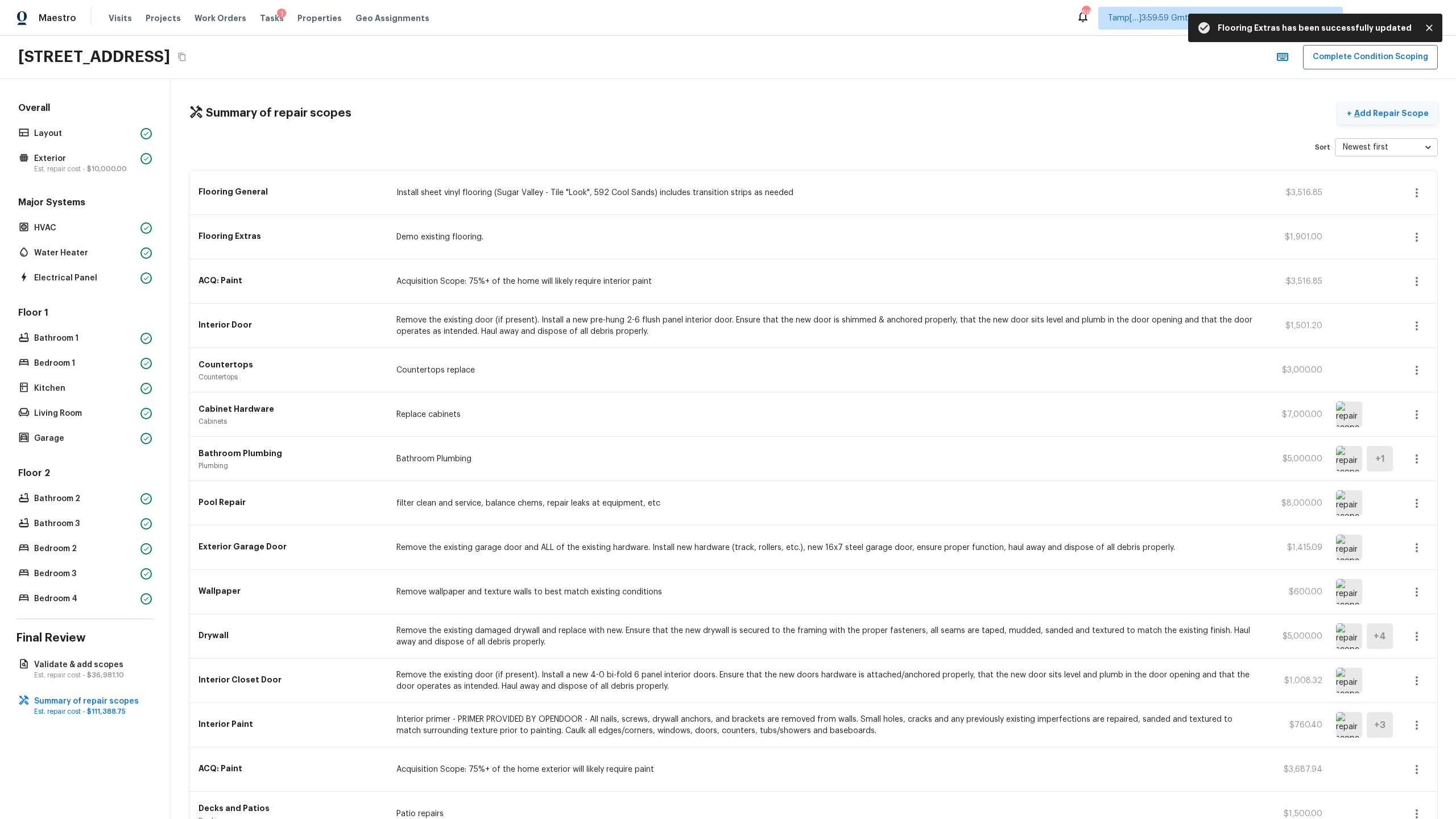
click at [816, 116] on p "Add Repair Scope" at bounding box center [1390, 113] width 77 height 11
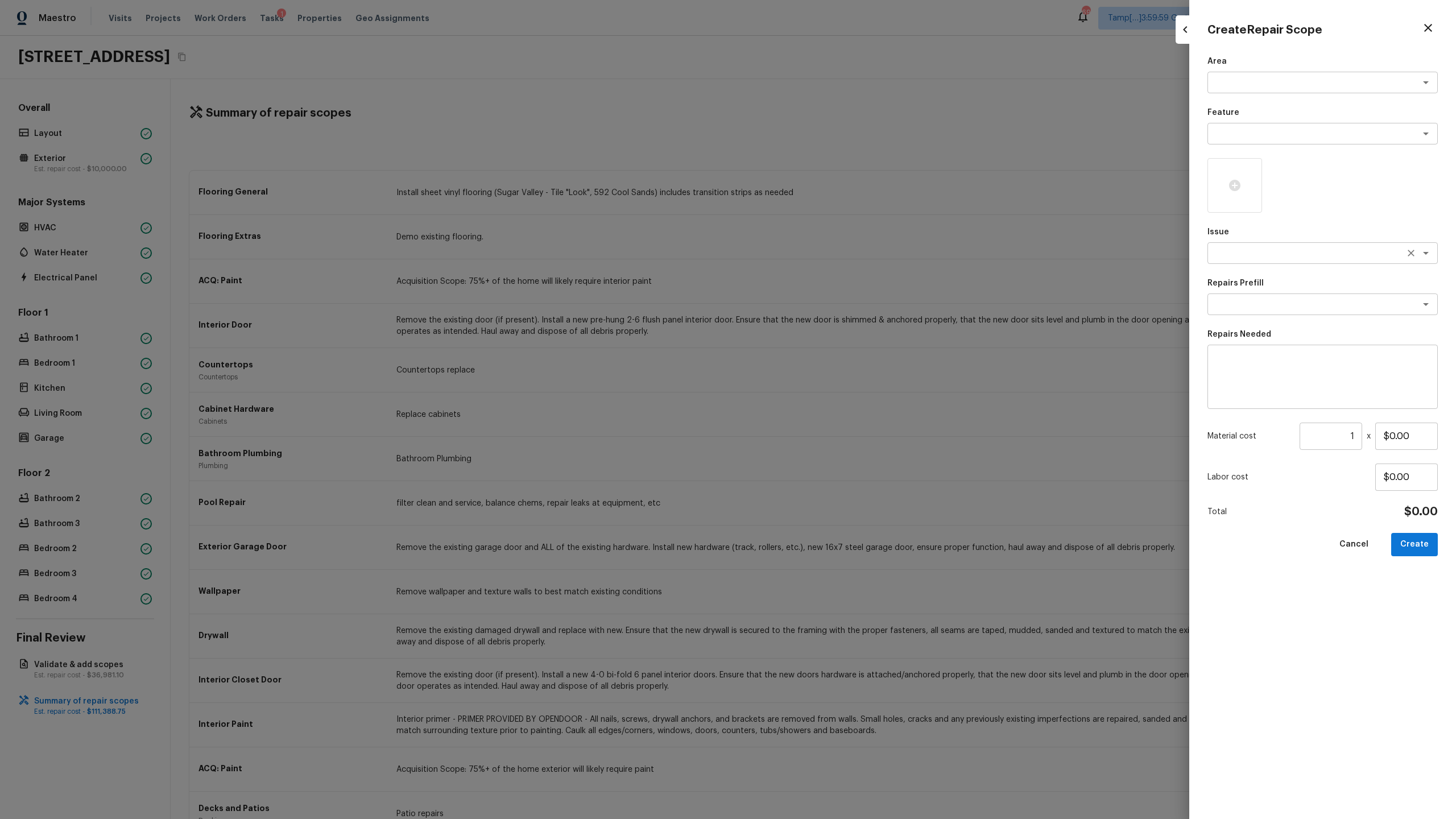
click at [816, 251] on textarea at bounding box center [1307, 253] width 188 height 11
click at [816, 292] on li "Flooring General" at bounding box center [1323, 295] width 230 height 18
click at [816, 315] on div "Area x ​ Feature x ​ Issue Flooring General x ​ Repairs Prefill x ​ Repairs Nee…" at bounding box center [1323, 428] width 230 height 745
click at [816, 304] on textarea at bounding box center [1307, 304] width 188 height 11
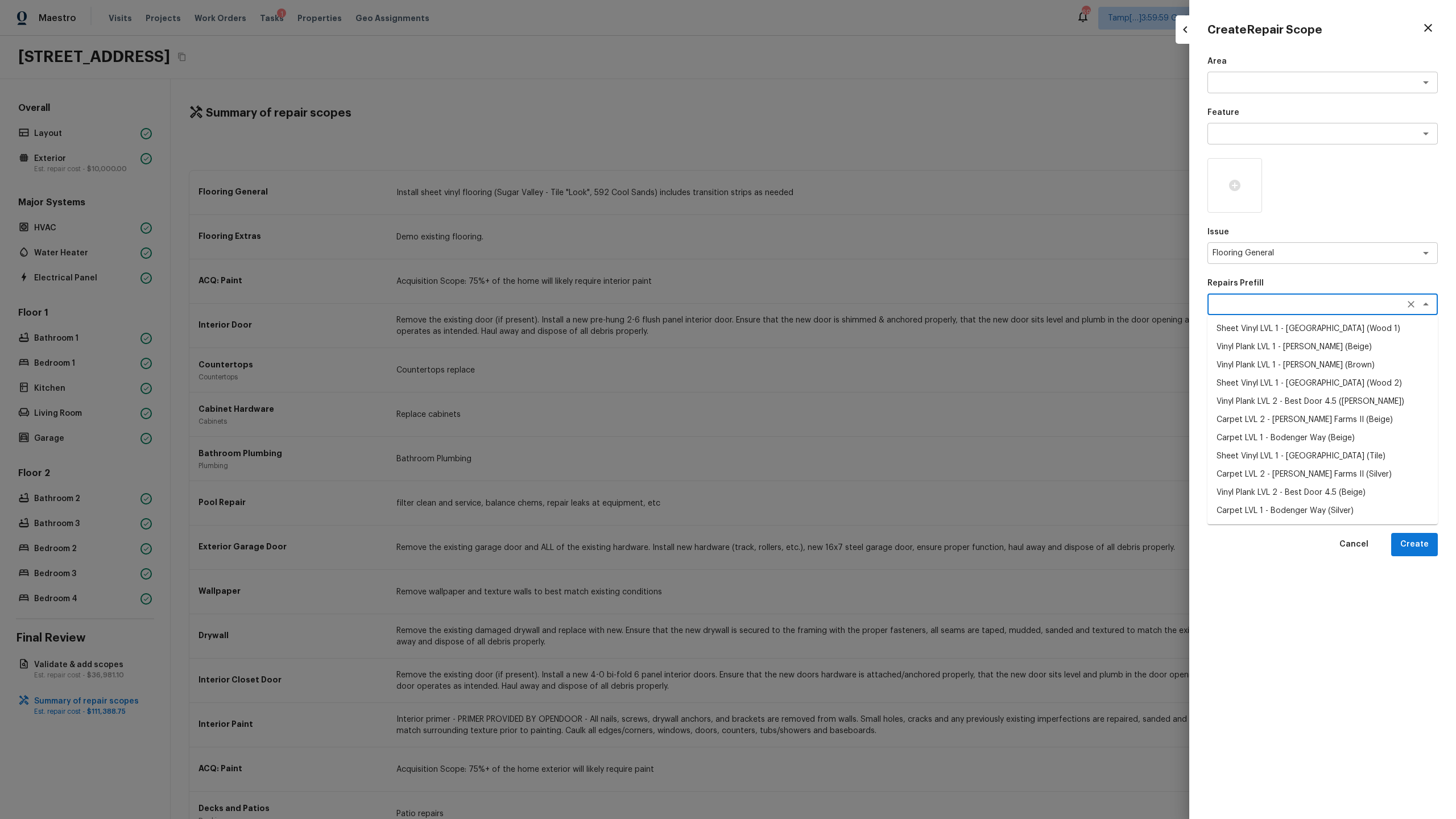
click at [816, 398] on li "Carpet LVL 2 - Abshire Farms II (Beige)" at bounding box center [1323, 419] width 230 height 18
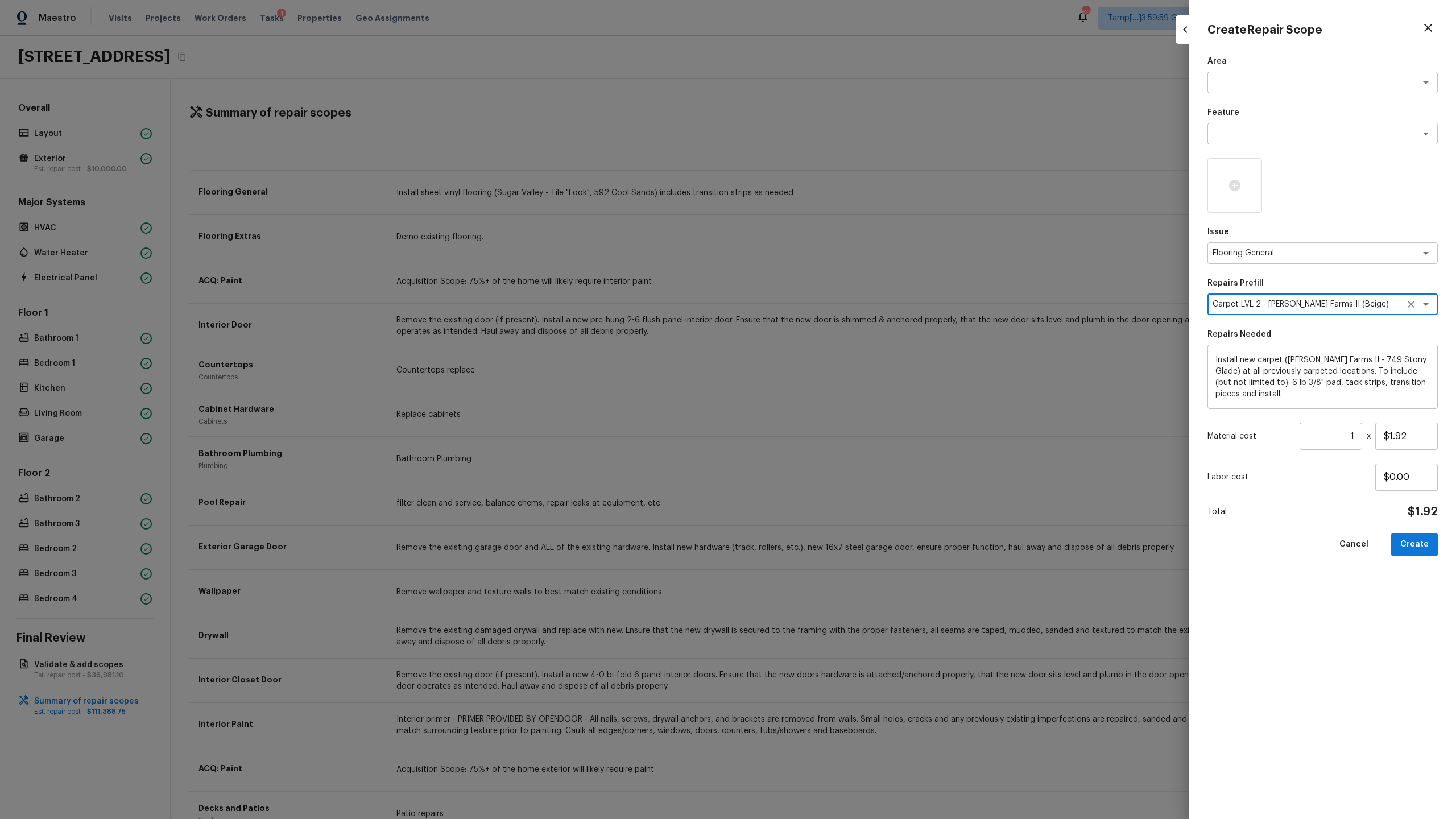
click at [816, 398] on input "1" at bounding box center [1331, 436] width 62 height 27
paste input "950.5"
click at [816, 398] on button "Create" at bounding box center [1414, 544] width 47 height 23
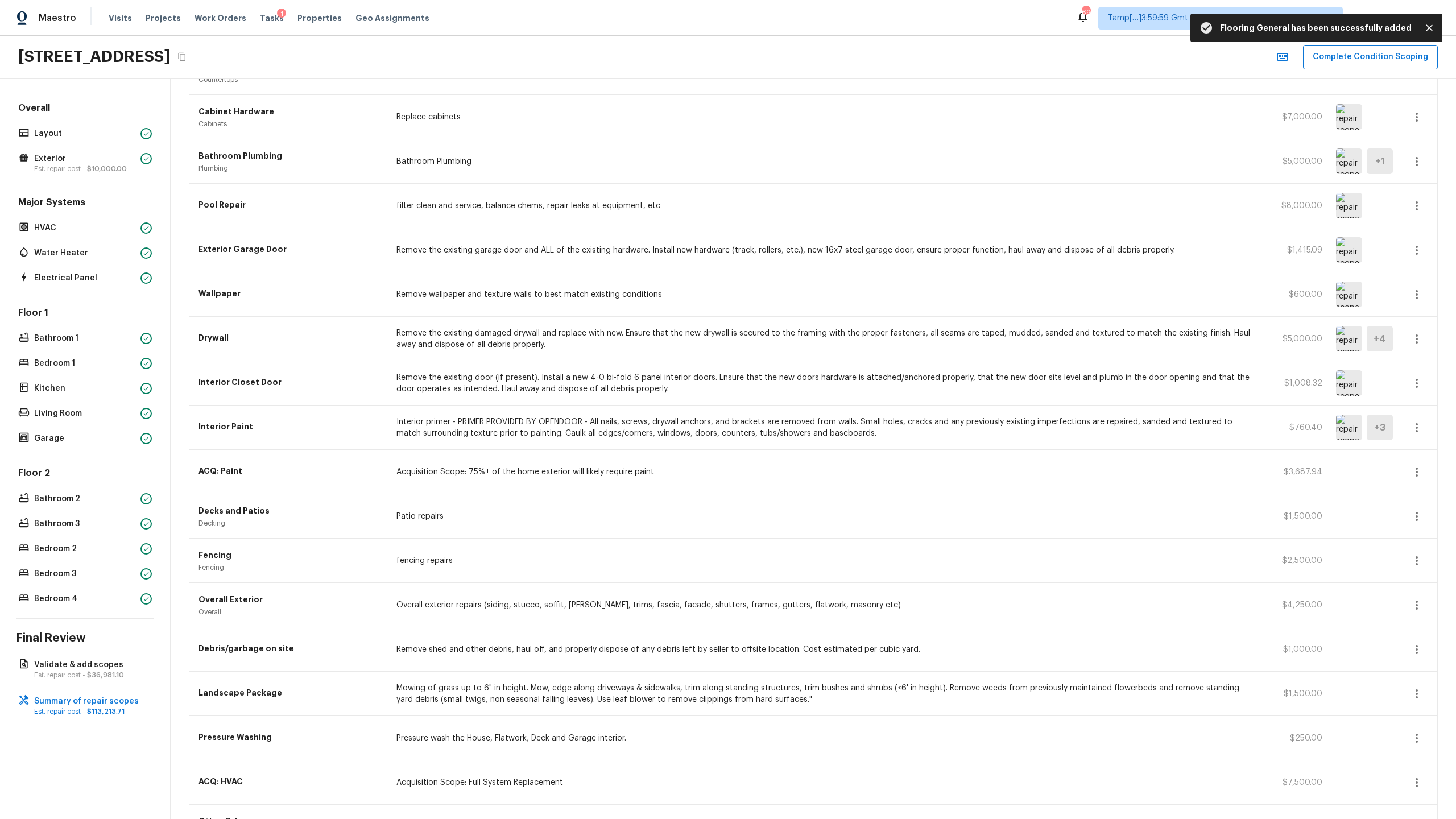
scroll to position [653, 0]
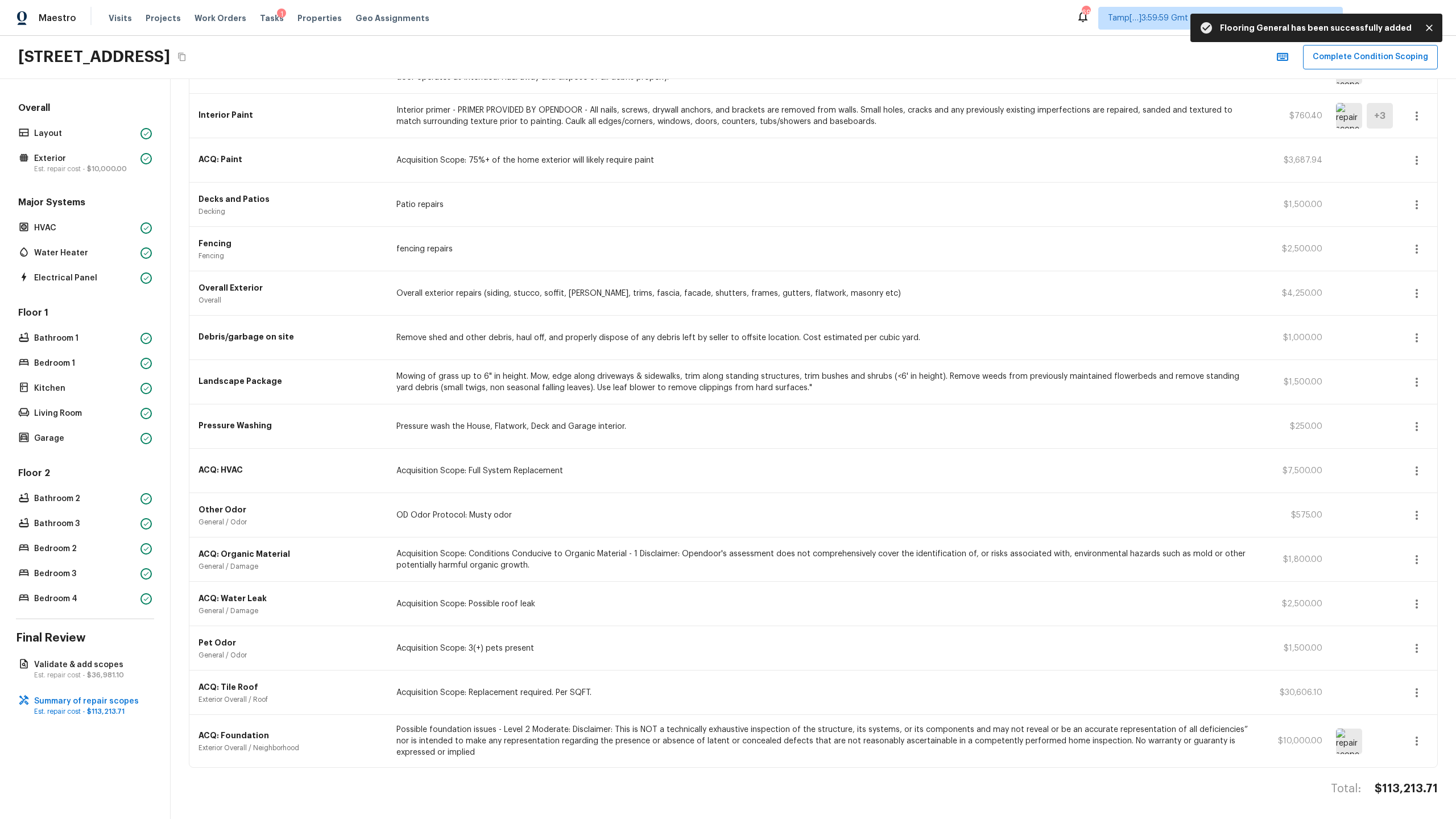
click at [816, 398] on h4 "$113,213.71" at bounding box center [1406, 788] width 63 height 15
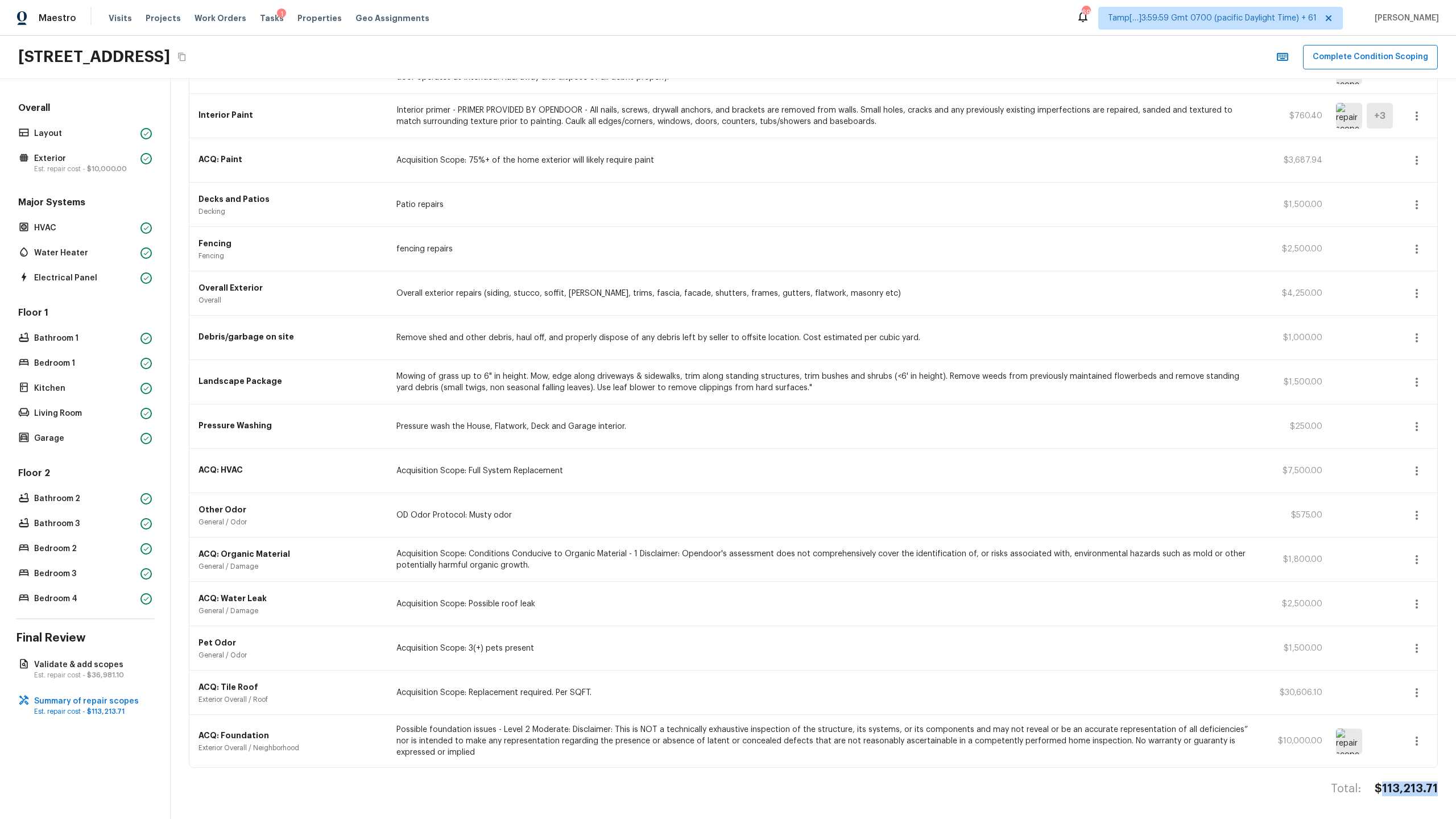
copy h4 "113,213.71"
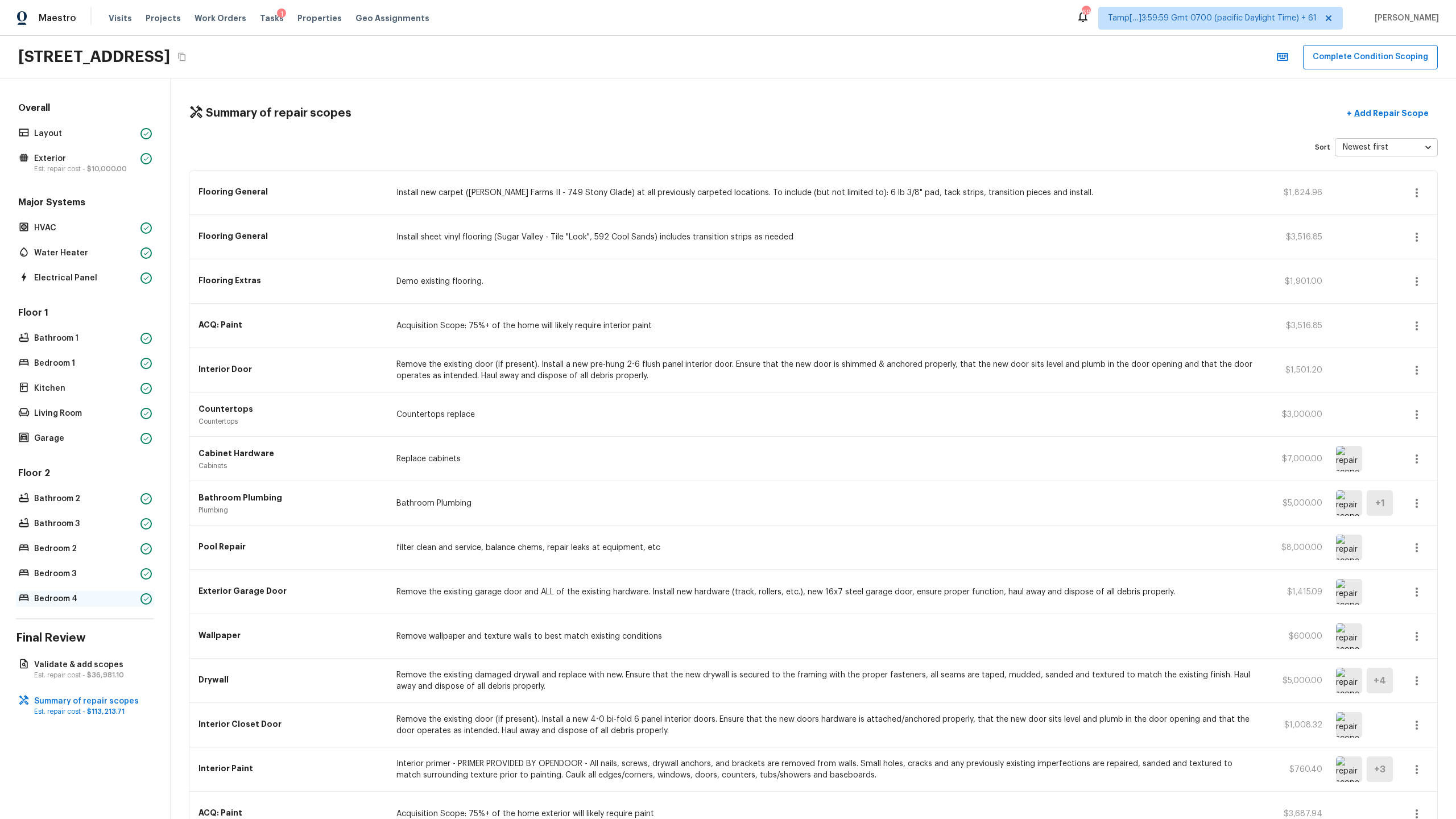
click at [120, 398] on p "Bedroom 4" at bounding box center [85, 598] width 102 height 11
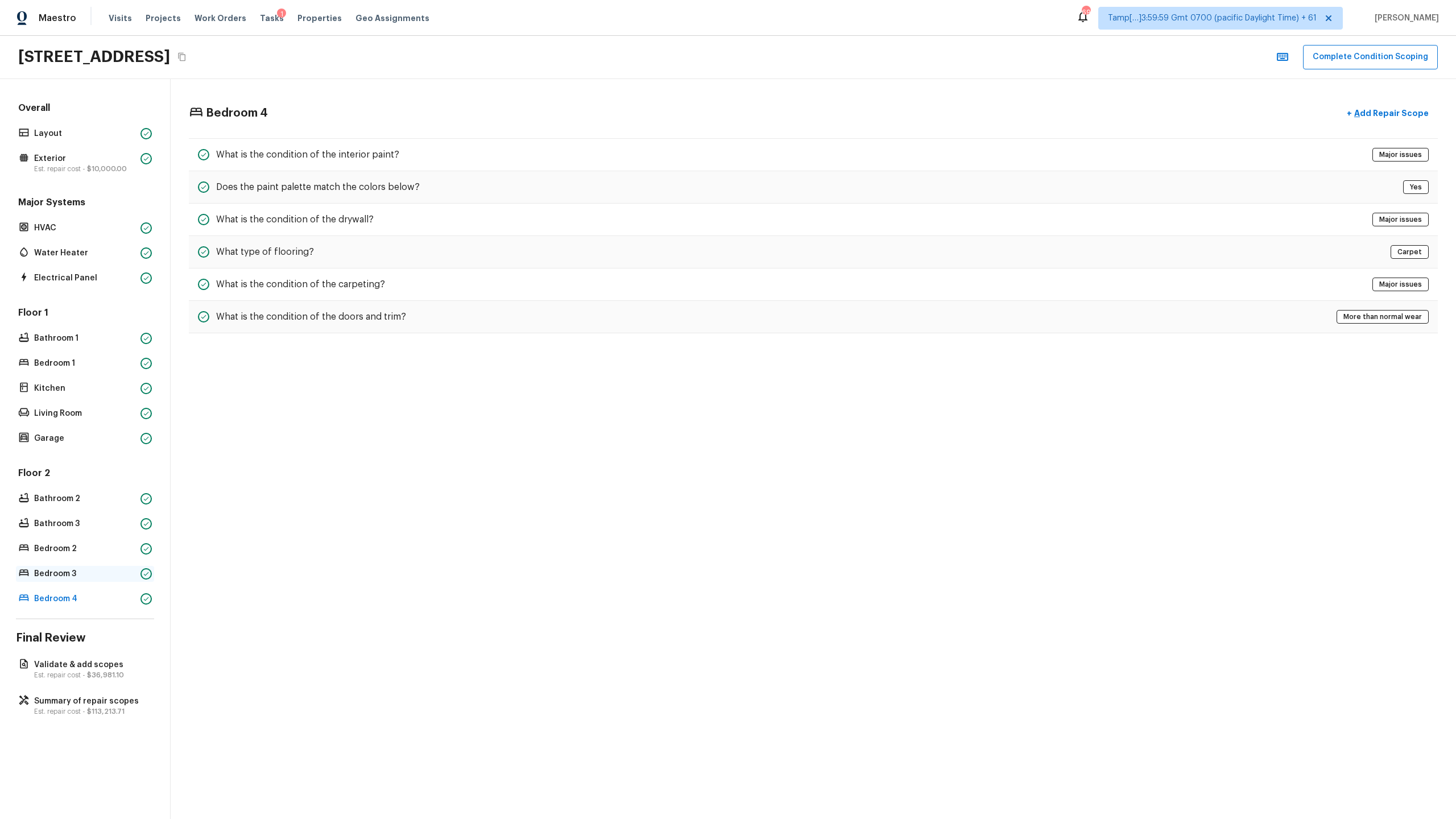
click at [123, 398] on p "Bedroom 3" at bounding box center [85, 573] width 102 height 11
click at [122, 398] on p "Bedroom 2" at bounding box center [85, 548] width 102 height 11
click at [123, 398] on p "Bathroom 3" at bounding box center [85, 524] width 102 height 11
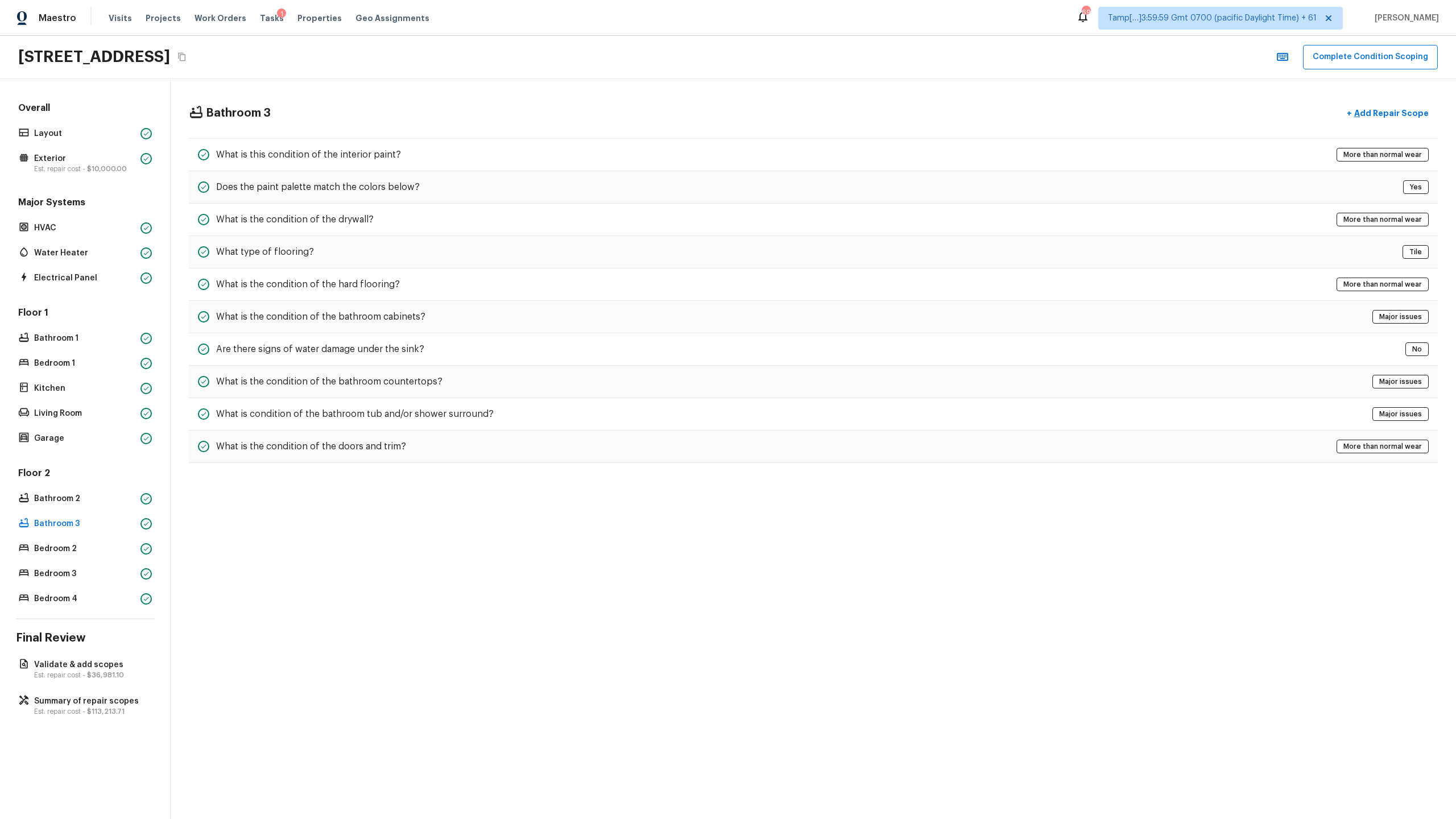
click at [125, 398] on div "Floor 2 Bathroom 2 Bathroom 3 Bedroom 2 Bedroom 3 Bedroom 4" at bounding box center [85, 537] width 138 height 140
click at [126, 398] on p "Bathroom 2" at bounding box center [85, 499] width 102 height 11
click at [131, 398] on p "Garage" at bounding box center [85, 438] width 102 height 11
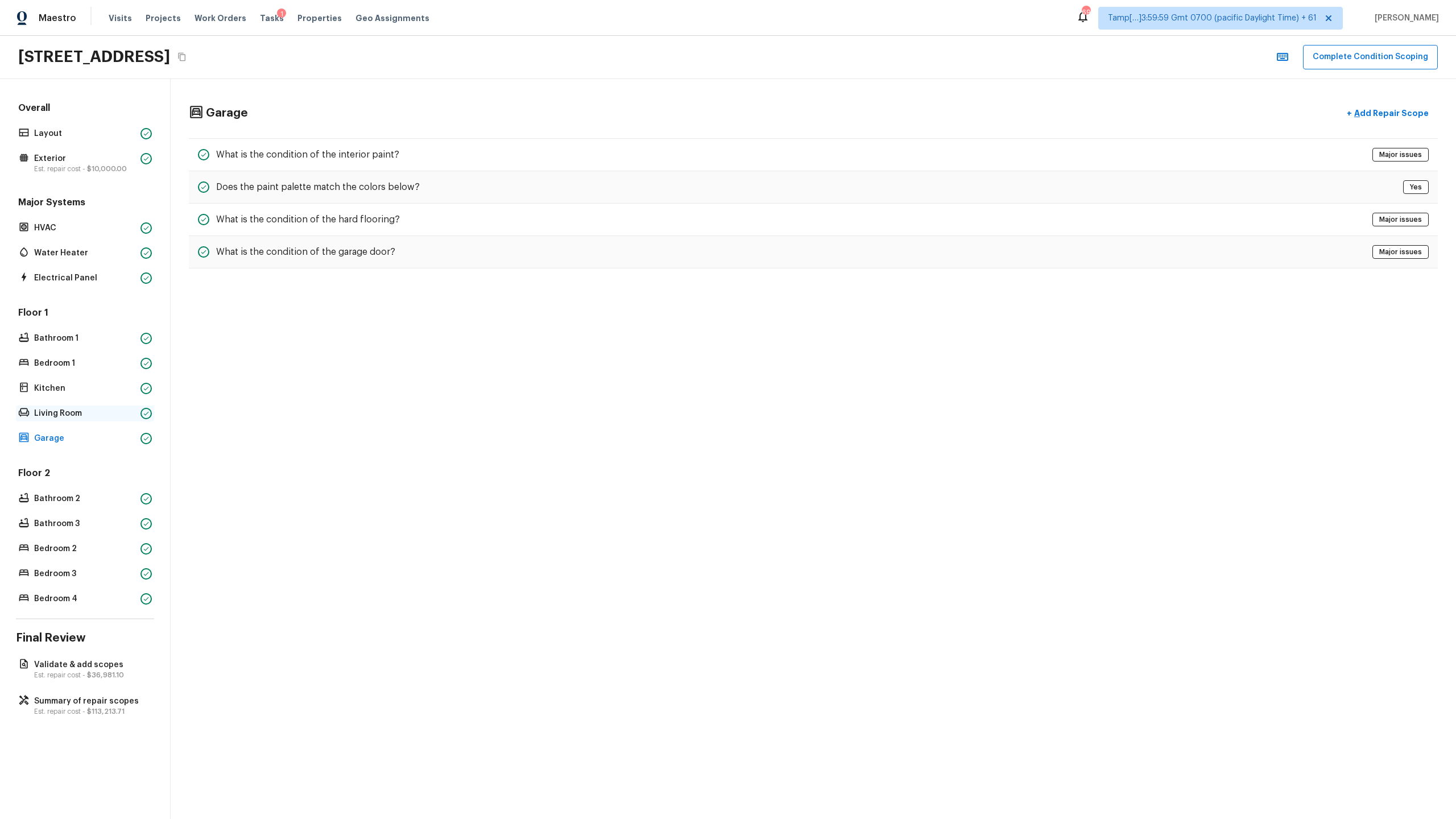
click at [128, 398] on p "Living Room" at bounding box center [85, 413] width 102 height 11
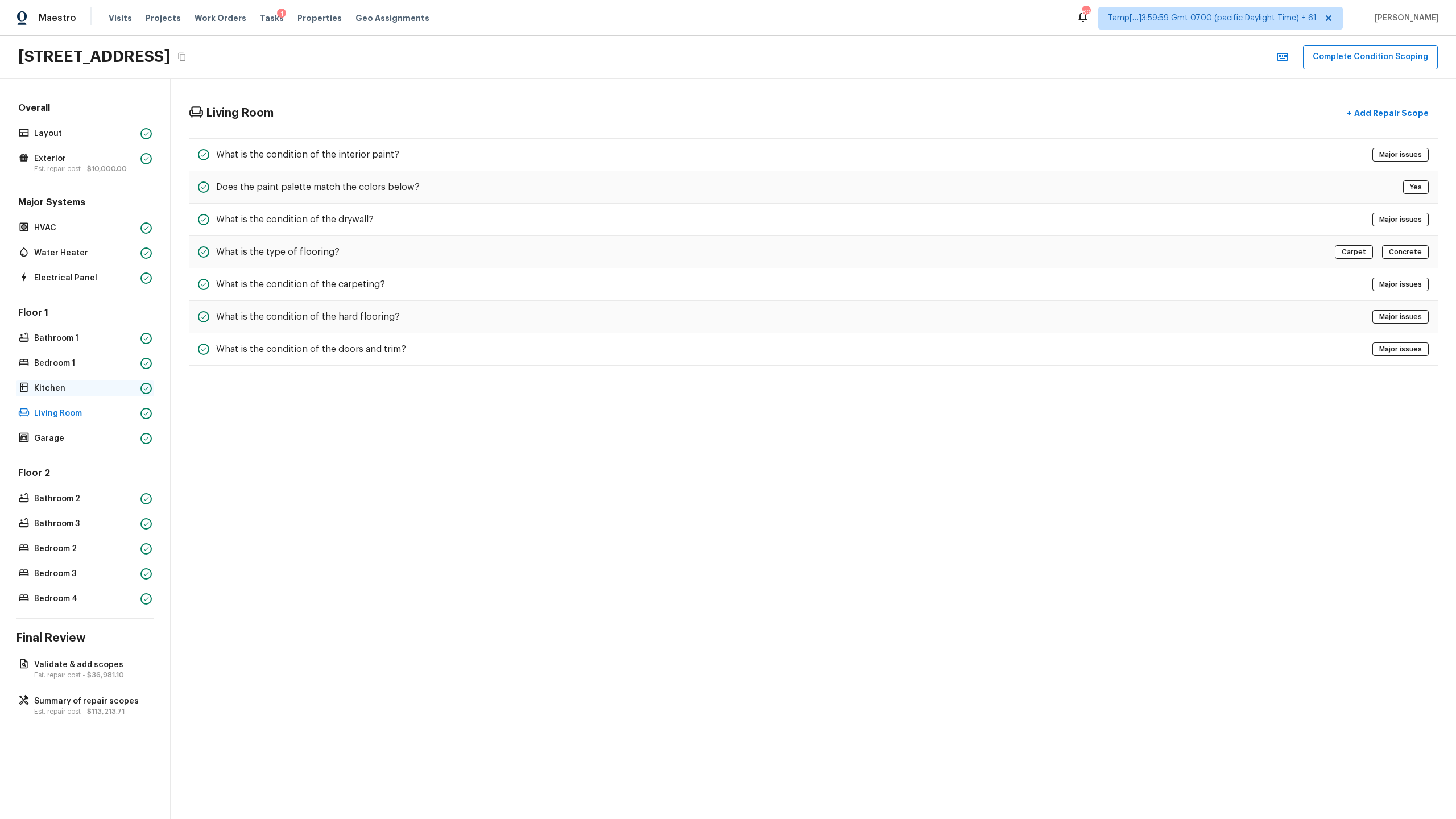
click at [128, 390] on p "Kitchen" at bounding box center [85, 388] width 102 height 11
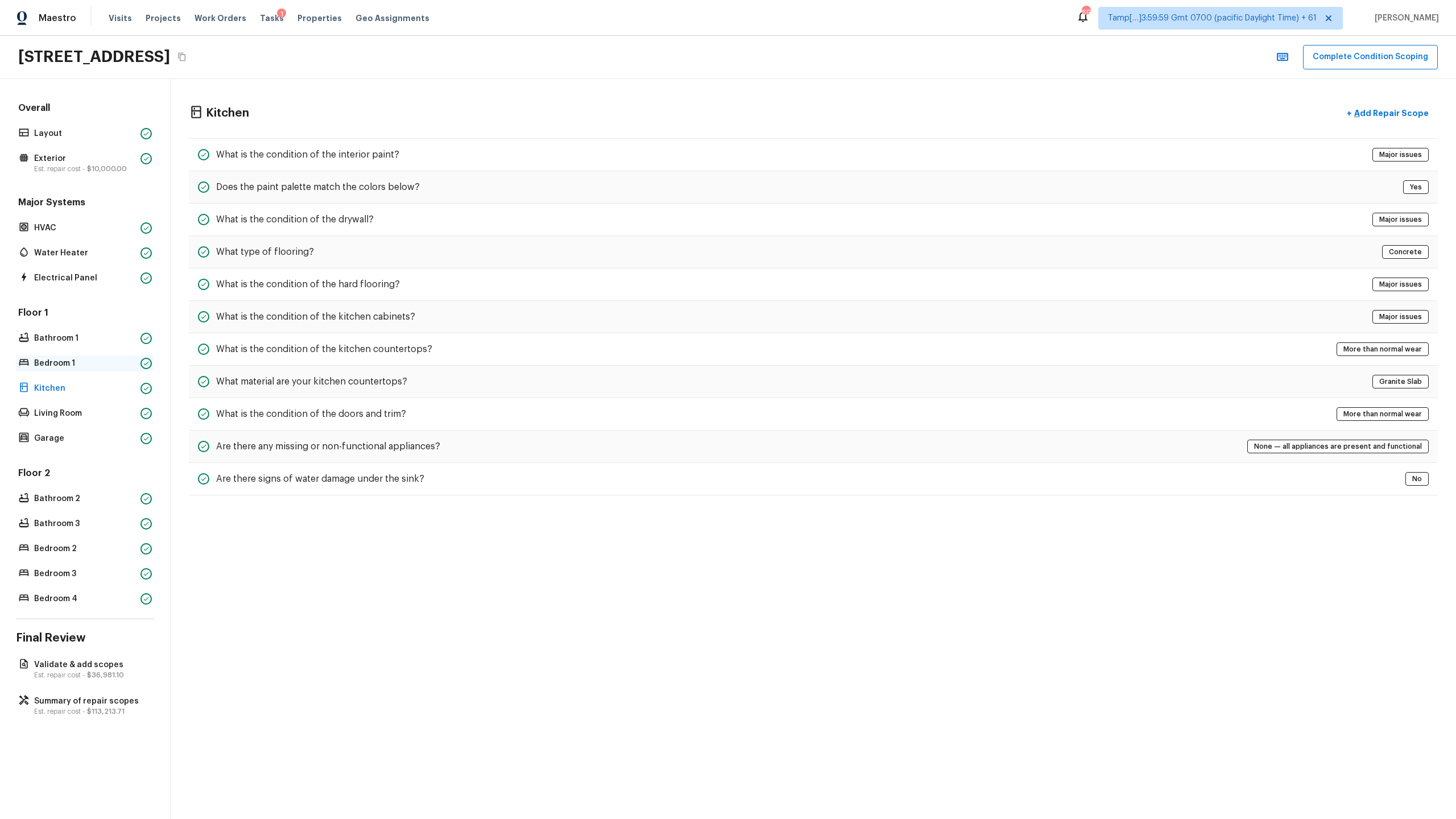
click at [129, 358] on p "Bedroom 1" at bounding box center [85, 363] width 102 height 11
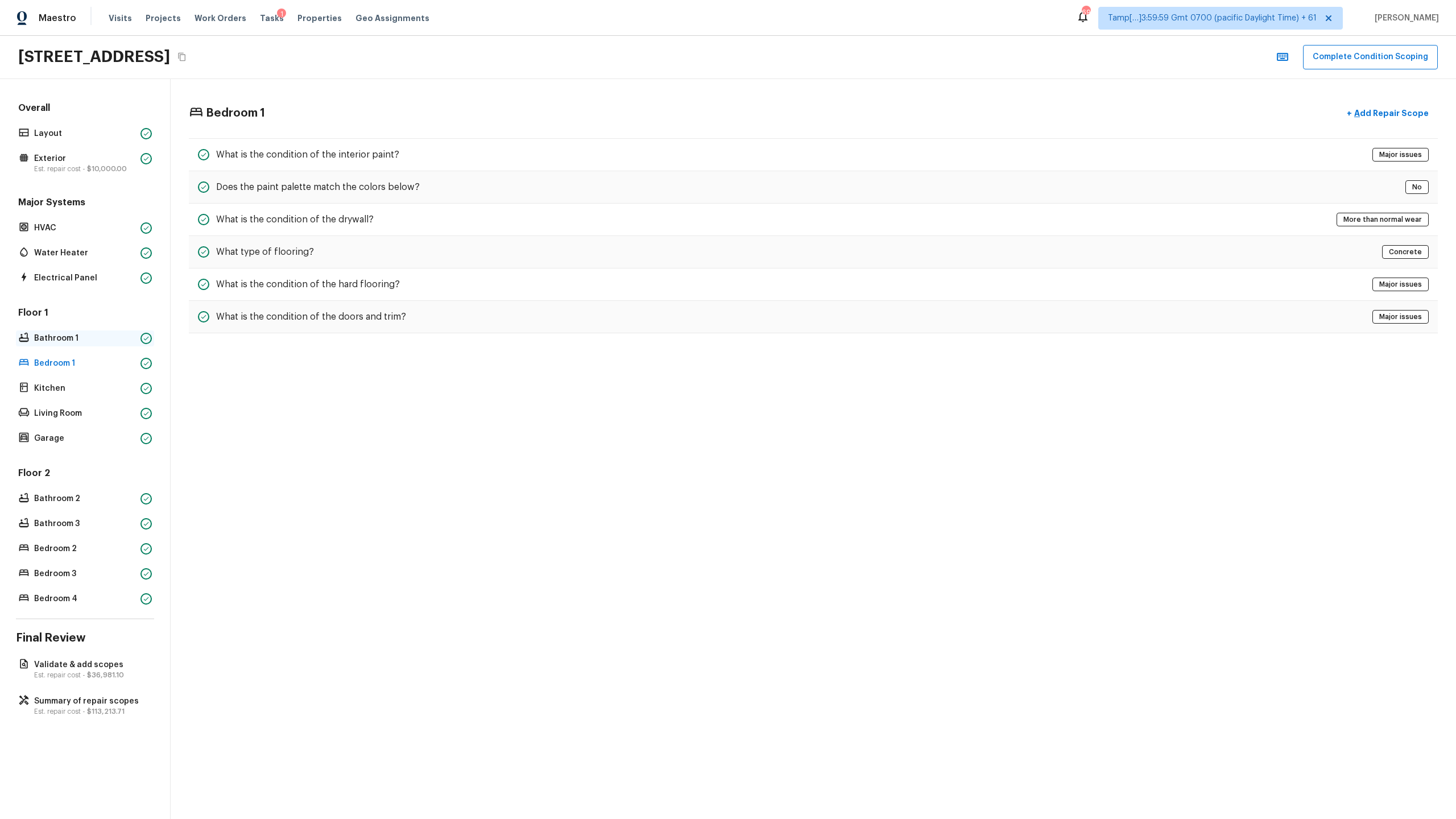
click at [129, 338] on p "Bathroom 1" at bounding box center [85, 338] width 102 height 11
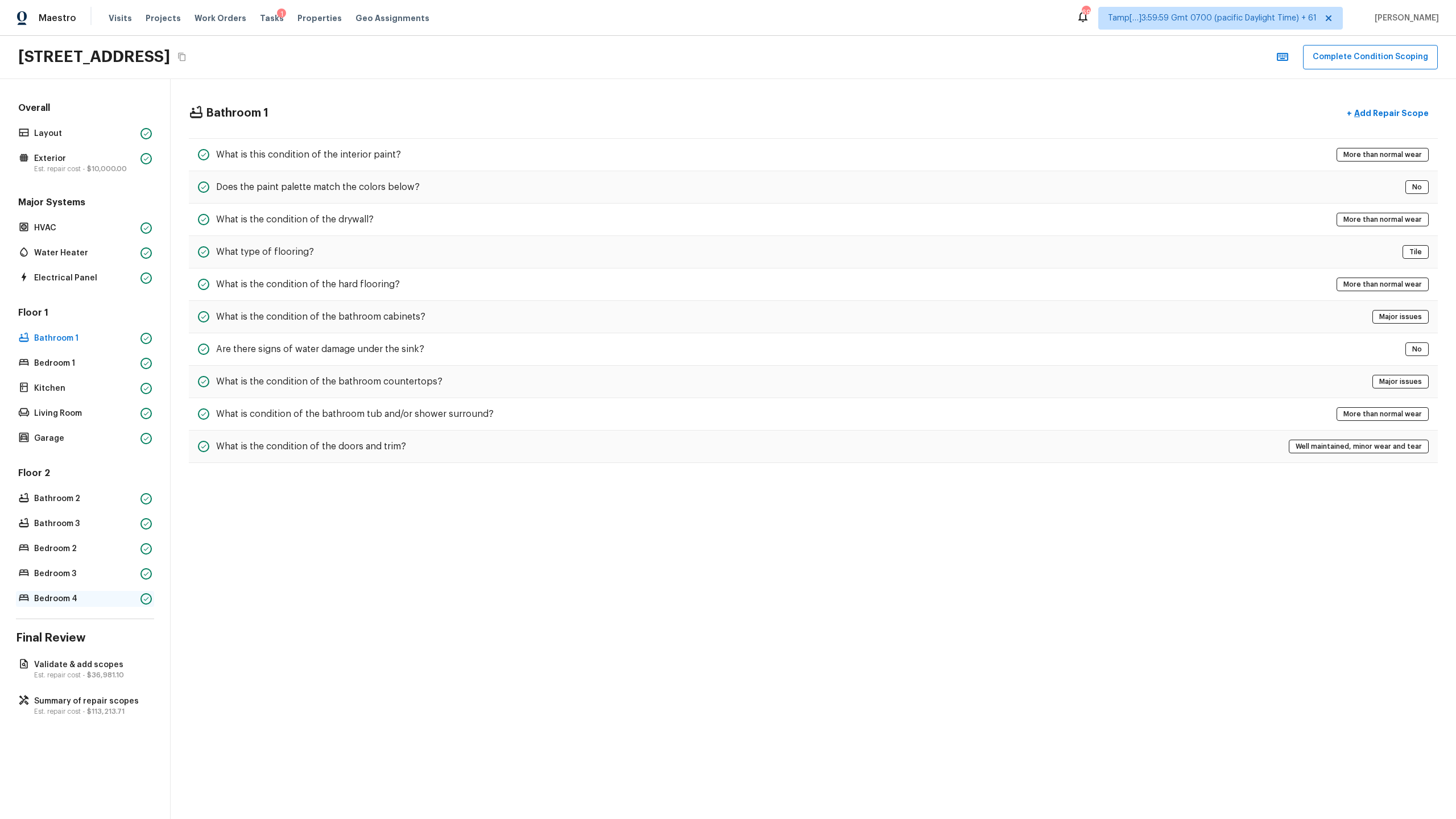
click at [120, 398] on div "Bedroom 4" at bounding box center [85, 599] width 138 height 16
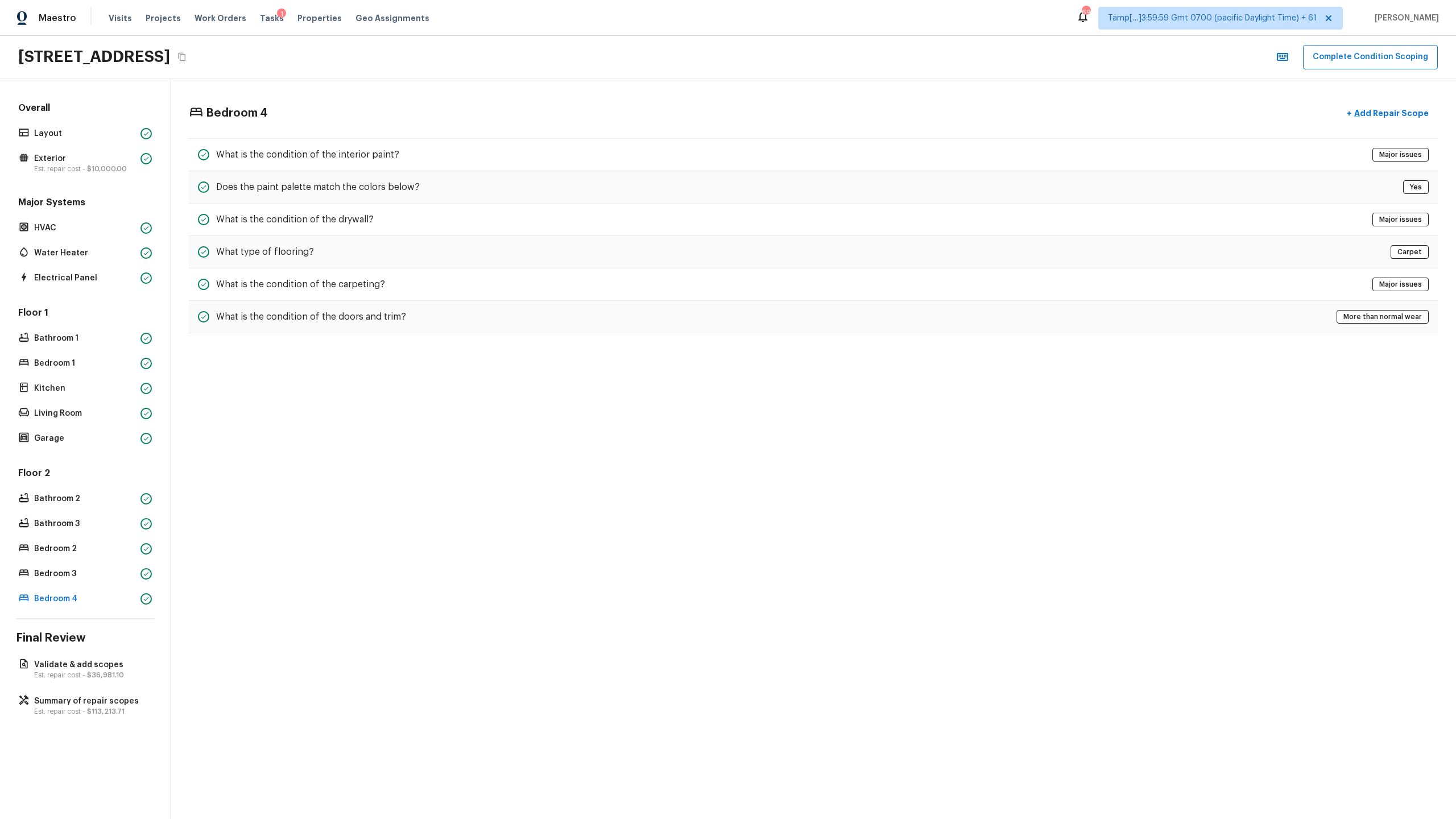
click at [130, 398] on div "Floor 2 Bathroom 2 Bathroom 3 Bedroom 2 Bedroom 3 Bedroom 4" at bounding box center [85, 537] width 138 height 140
click at [133, 398] on p "Bedroom 3" at bounding box center [85, 573] width 102 height 11
click at [120, 398] on p "Bathroom 3" at bounding box center [85, 524] width 102 height 11
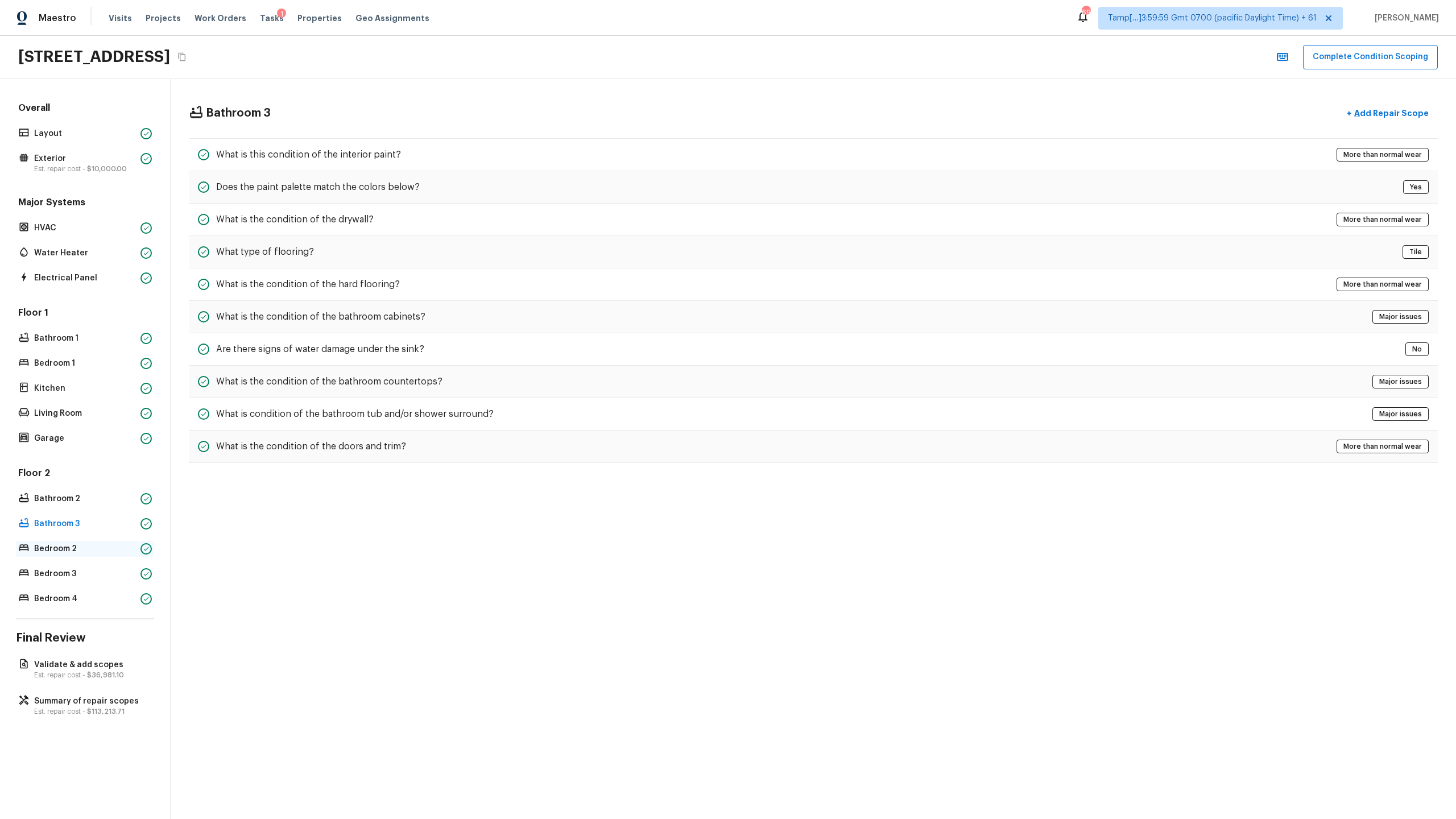
click at [123, 398] on p "Bedroom 2" at bounding box center [85, 548] width 102 height 11
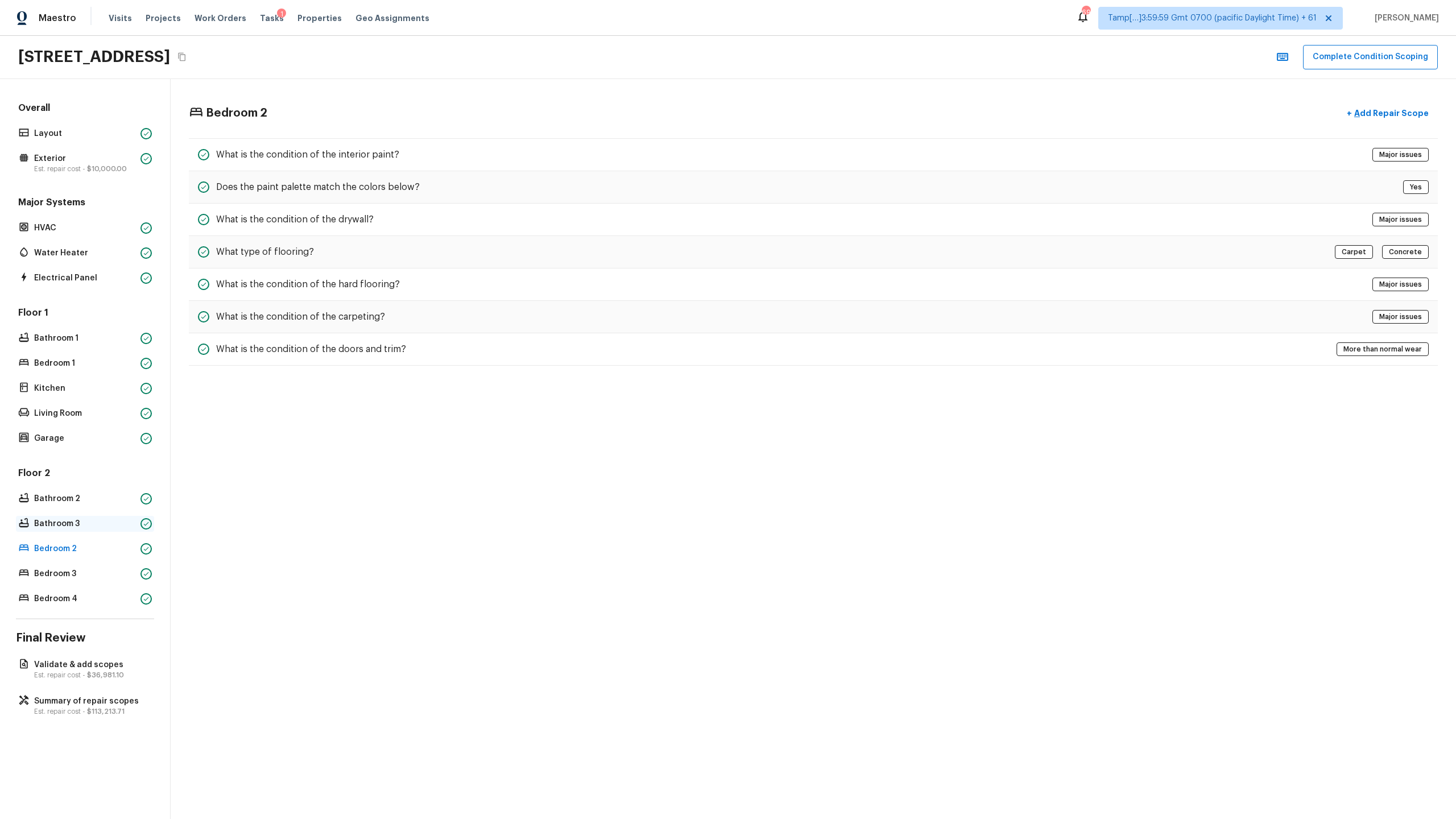
click at [123, 398] on p "Bathroom 3" at bounding box center [85, 524] width 102 height 11
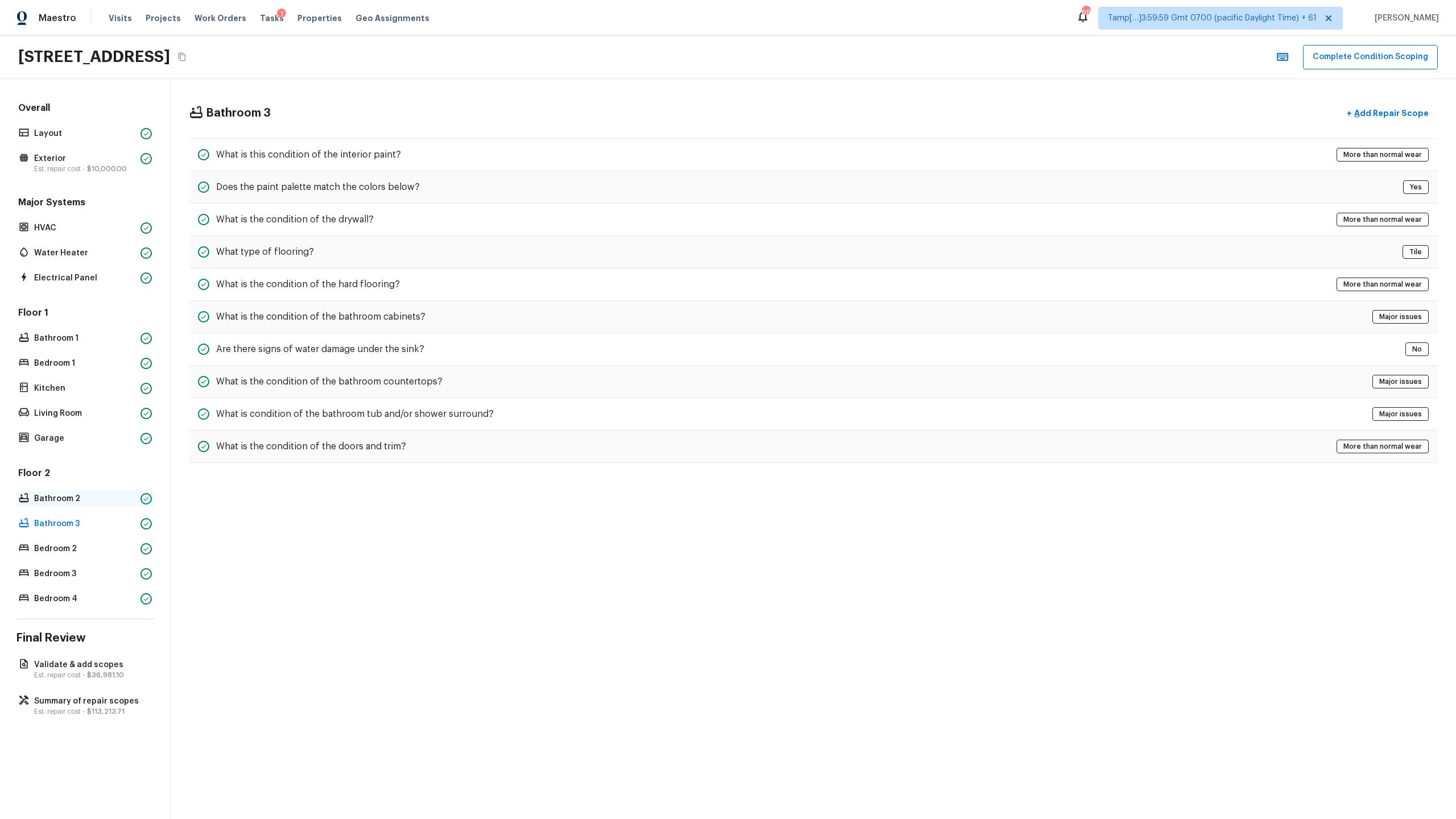
click at [120, 398] on p "Bathroom 2" at bounding box center [85, 499] width 102 height 11
click at [127, 398] on p "Bathroom 3" at bounding box center [85, 524] width 102 height 11
click at [130, 398] on p "Bathroom 2" at bounding box center [85, 499] width 102 height 11
click at [127, 398] on p "Garage" at bounding box center [85, 438] width 102 height 11
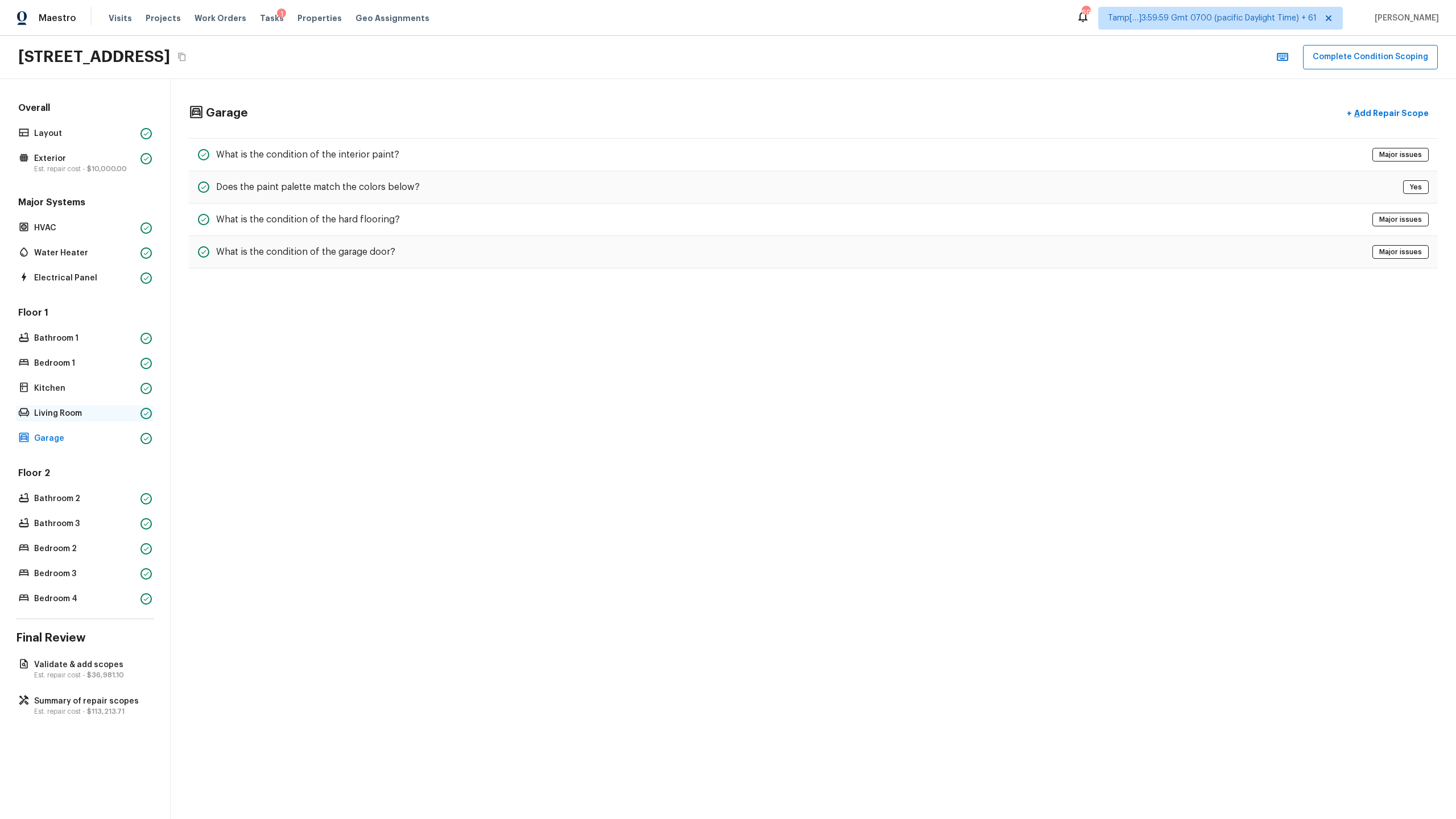
click at [129, 398] on p "Living Room" at bounding box center [85, 413] width 102 height 11
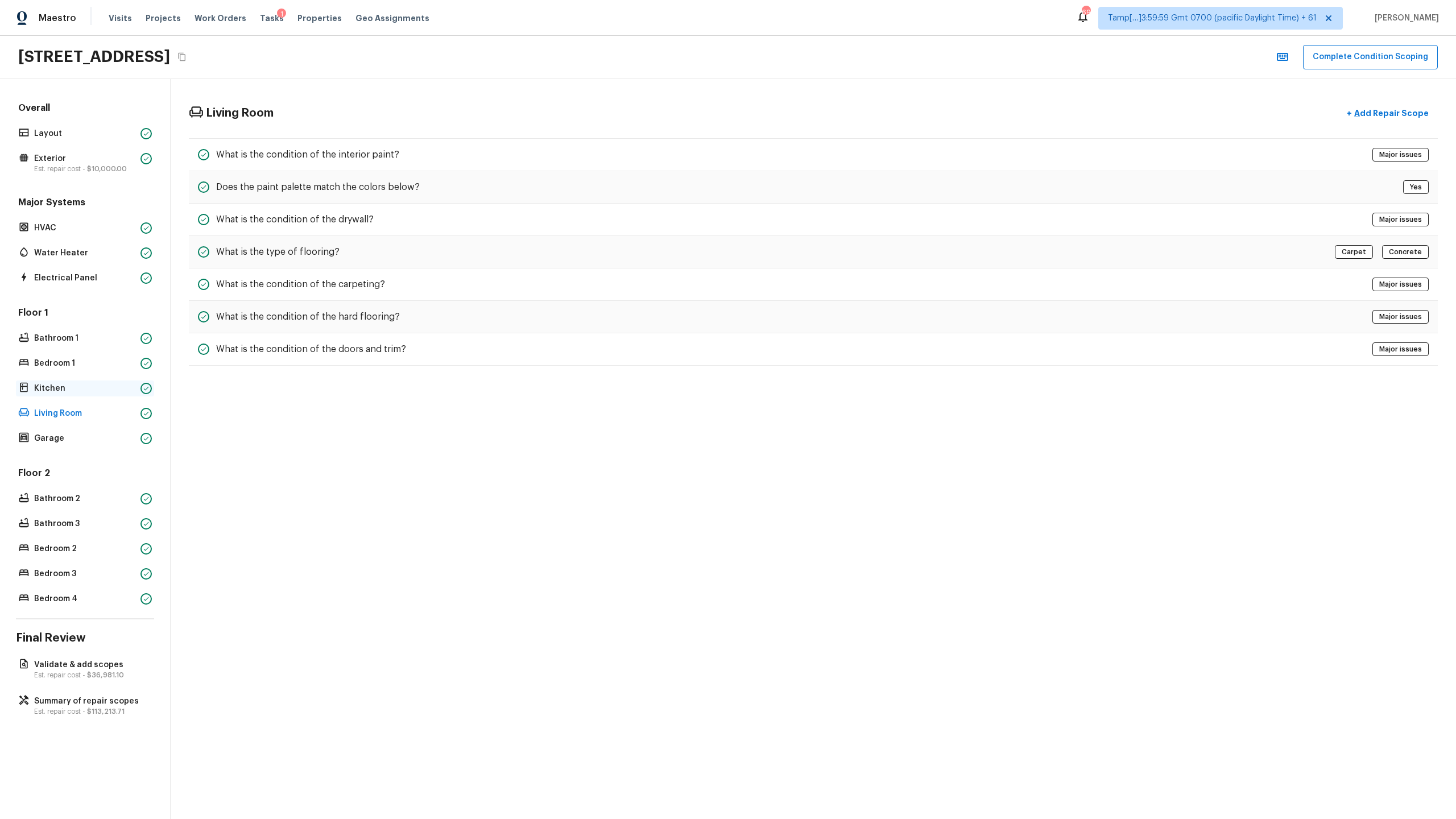
click at [135, 383] on p "Kitchen" at bounding box center [85, 388] width 102 height 11
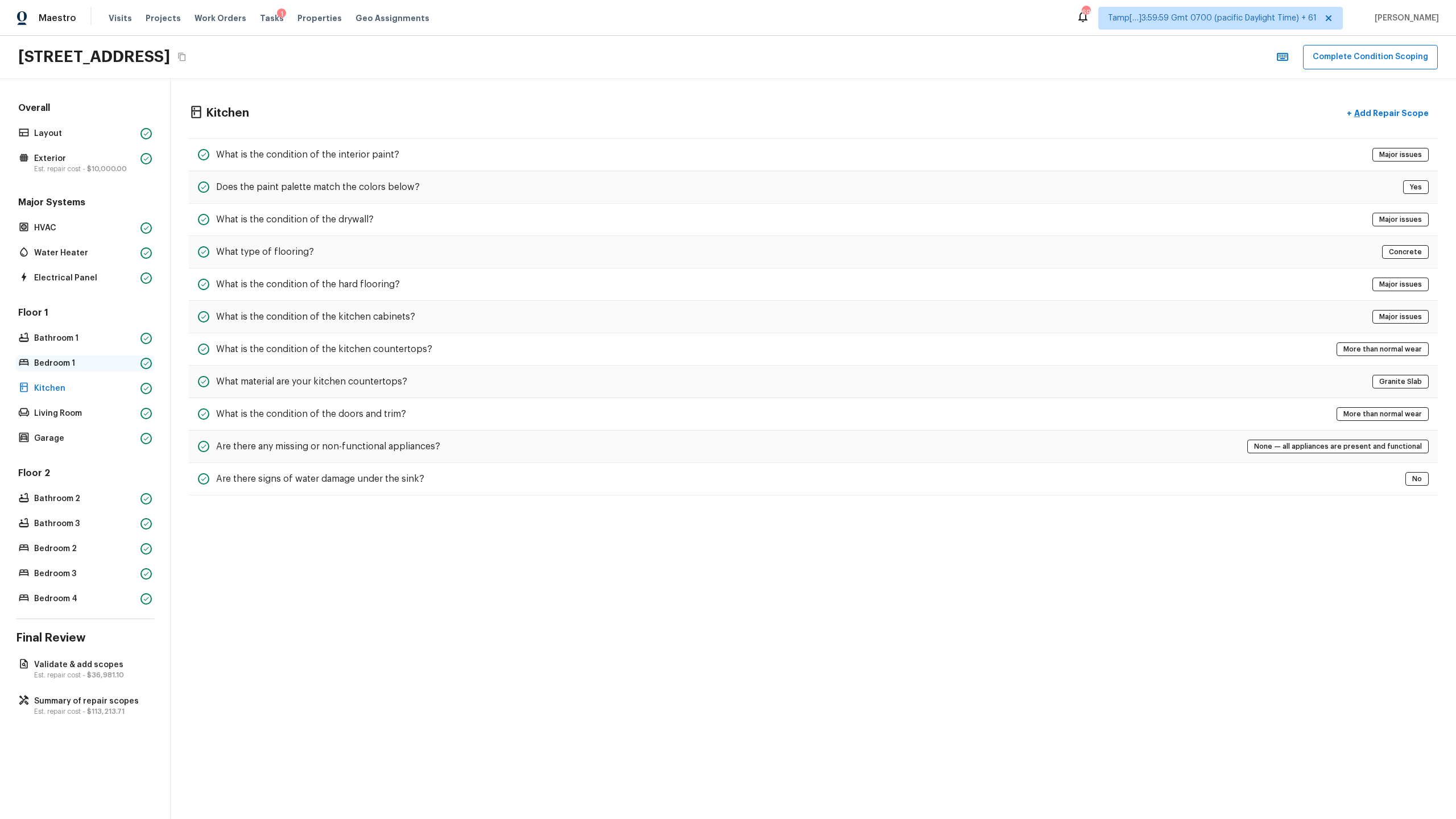
click at [139, 370] on div "Bedroom 1" at bounding box center [85, 363] width 138 height 16
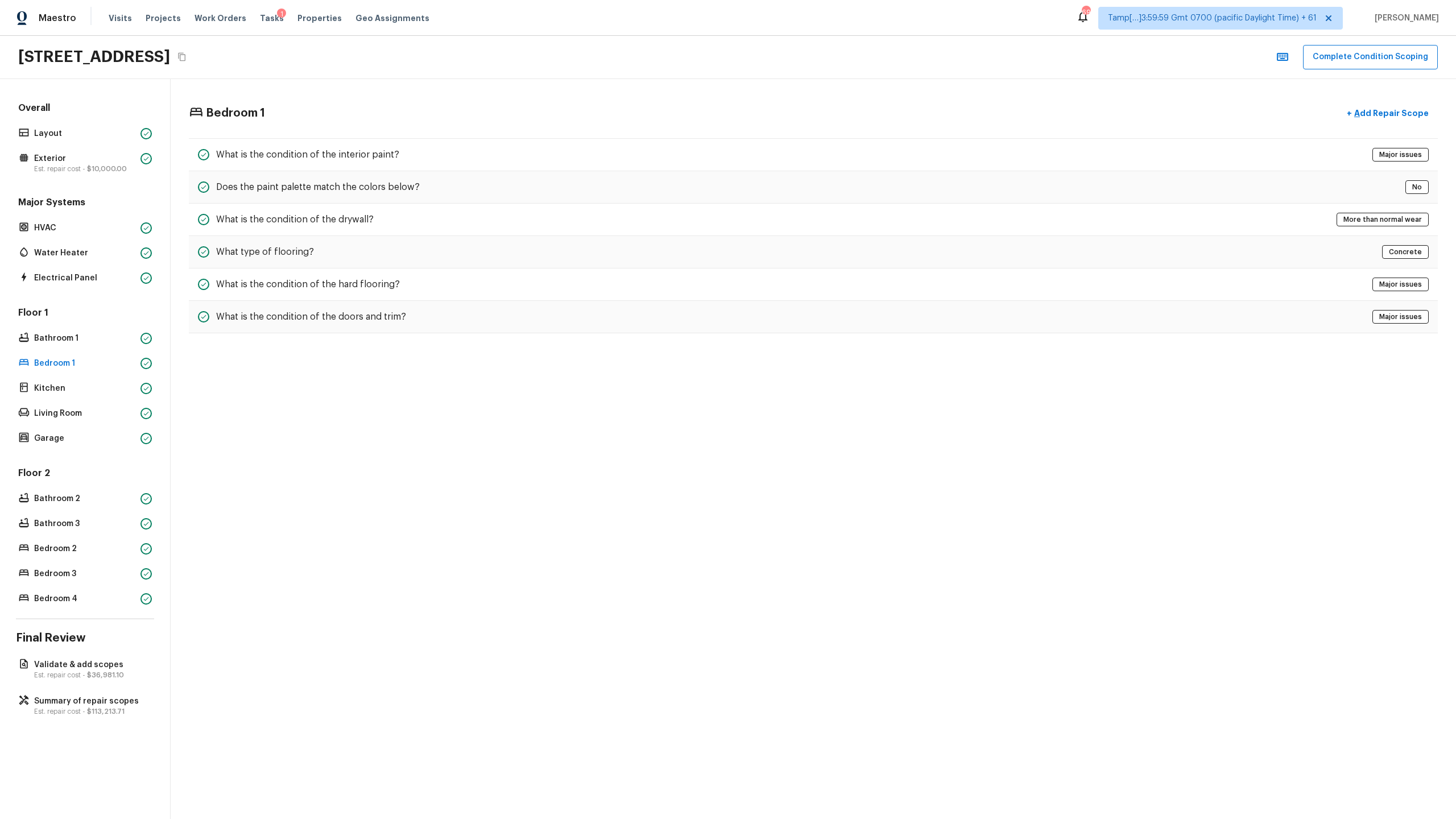
click at [137, 347] on div "Floor 1 Bathroom 1 Bedroom 1 Kitchen Living Room Garage" at bounding box center [85, 376] width 138 height 140
click at [138, 334] on div "Bathroom 1" at bounding box center [85, 338] width 138 height 16
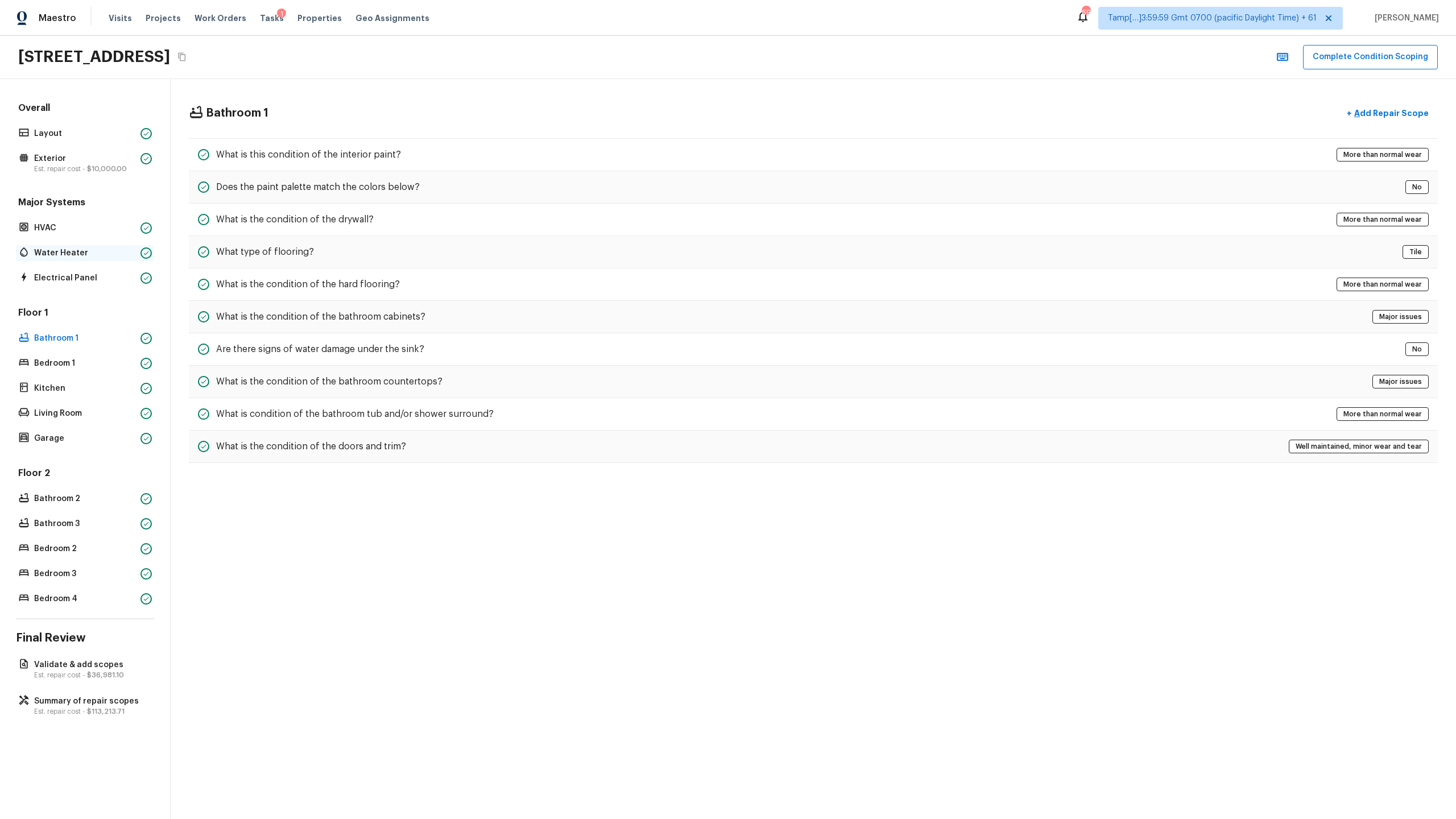
click at [126, 259] on div "Water Heater" at bounding box center [85, 253] width 138 height 16
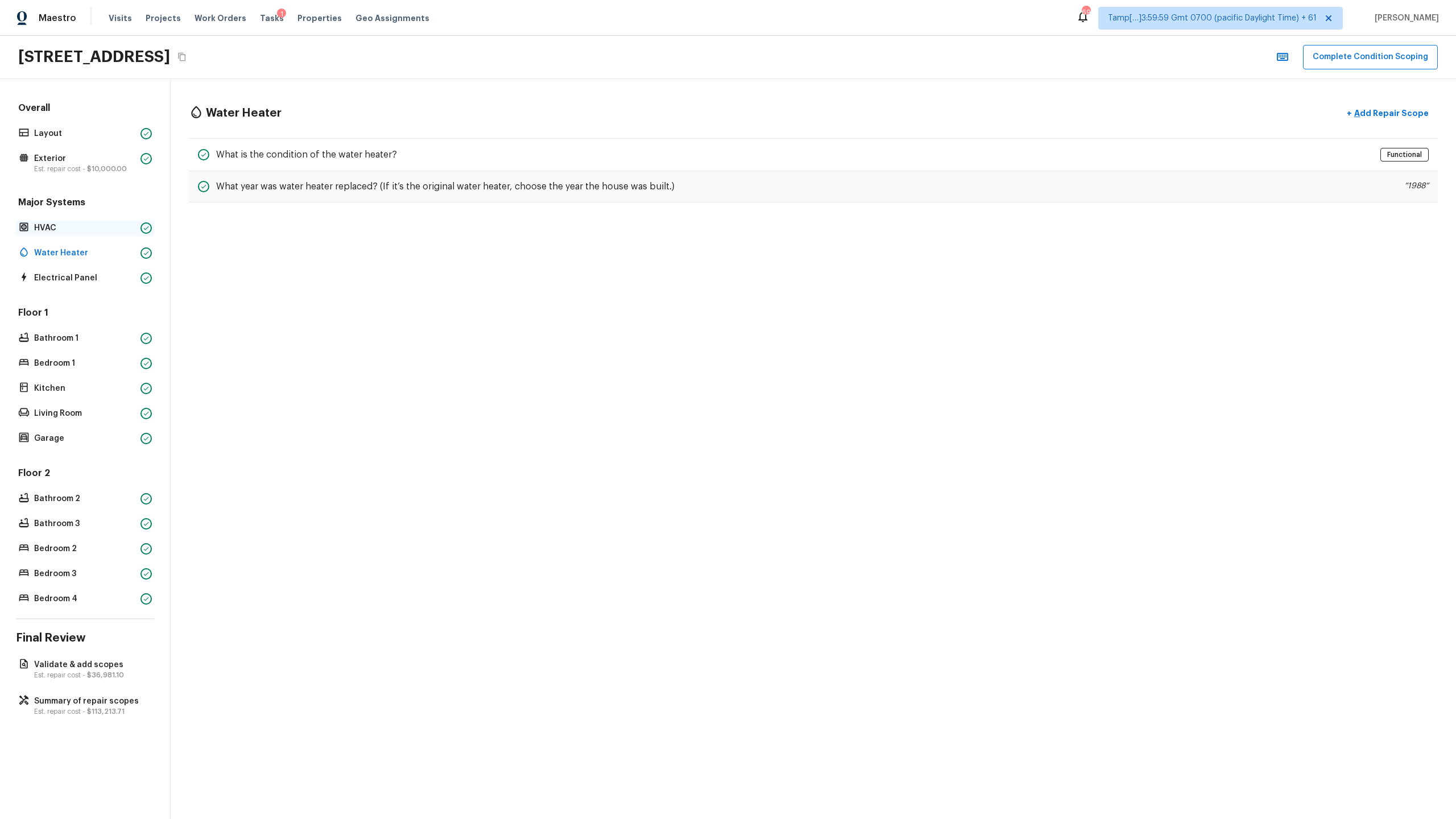
click at [126, 232] on p "HVAC" at bounding box center [85, 228] width 102 height 11
click at [117, 163] on p "Exterior" at bounding box center [85, 158] width 102 height 11
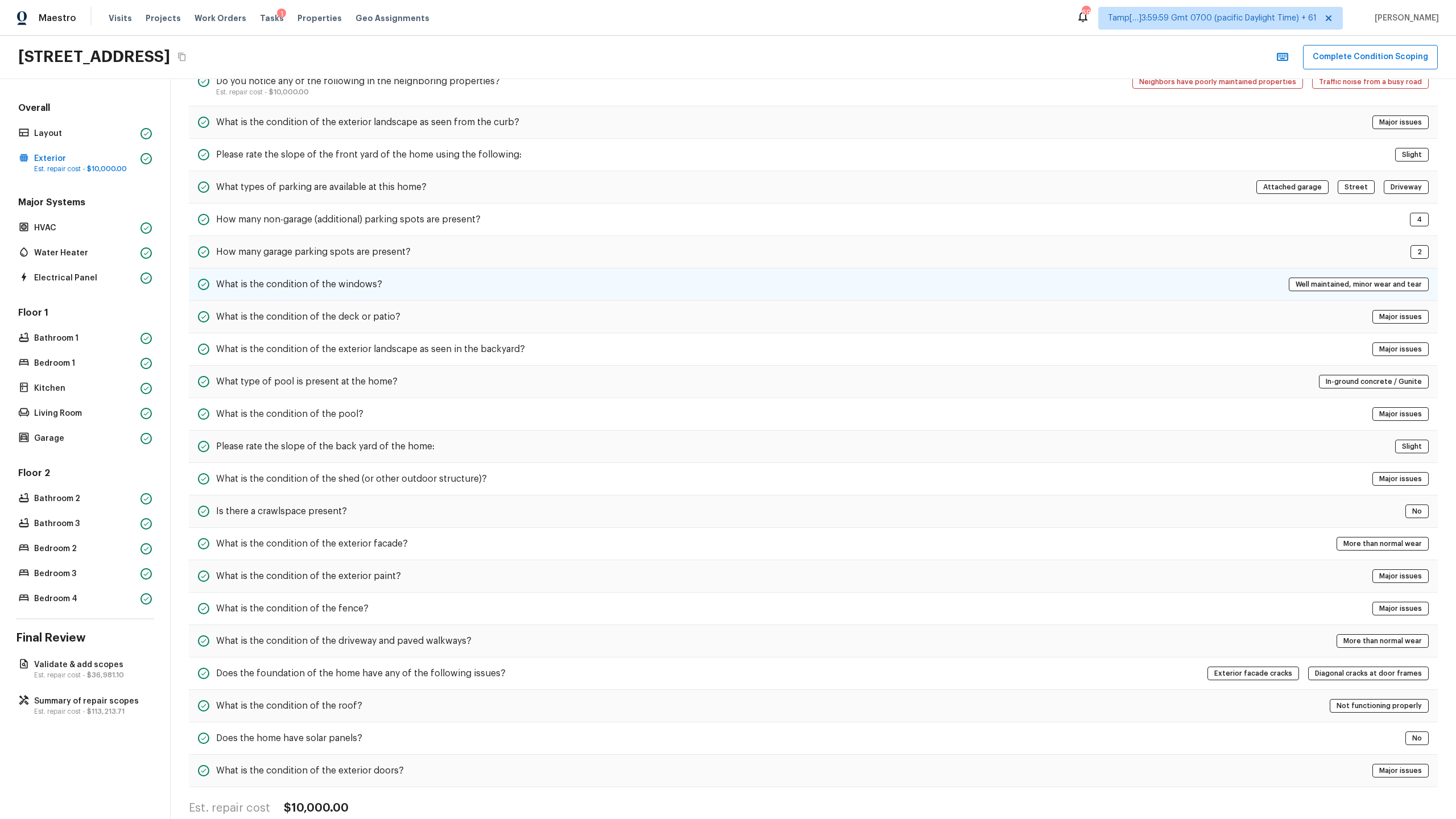
scroll to position [92, 0]
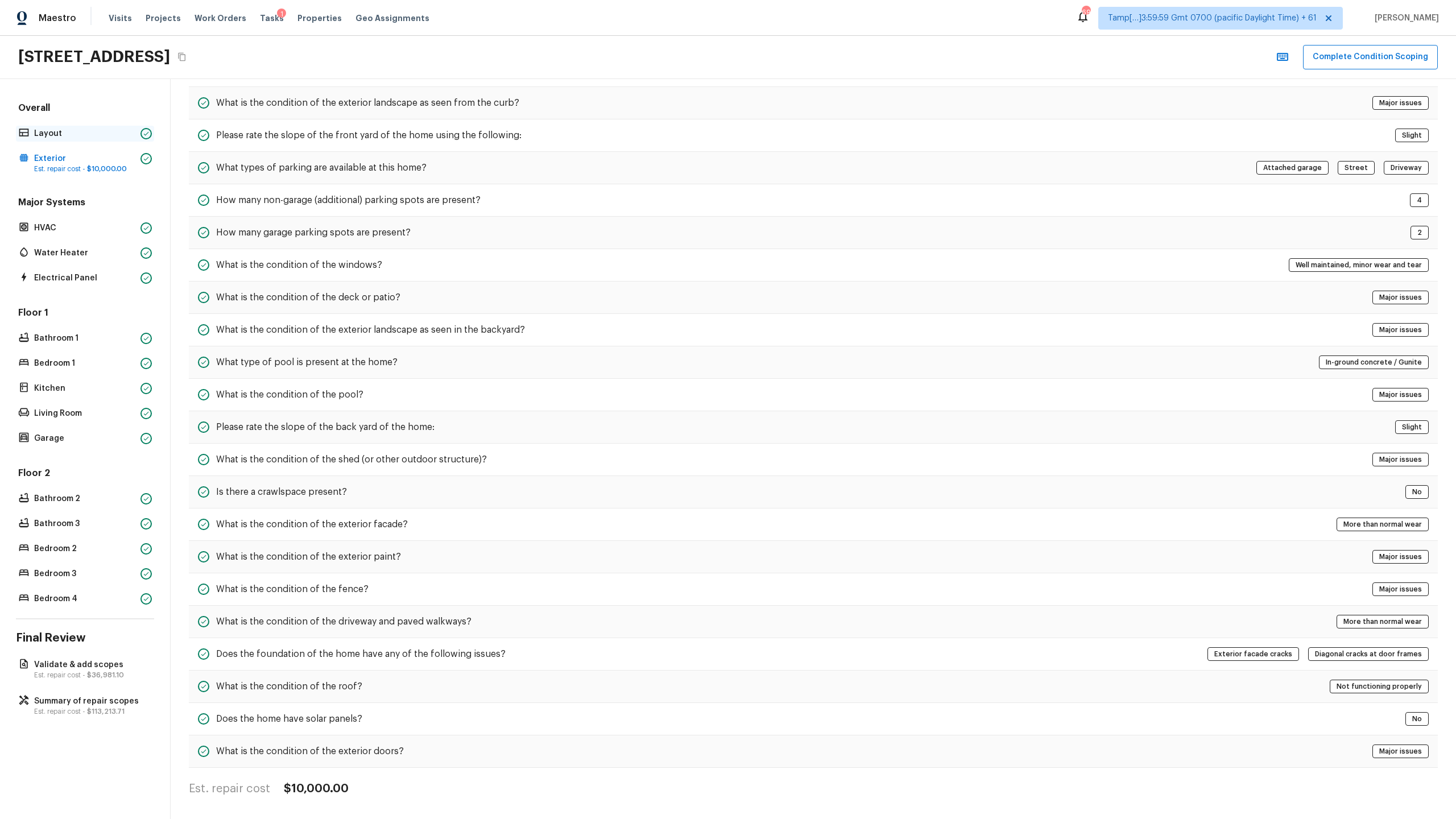
click at [130, 138] on p "Layout" at bounding box center [85, 133] width 102 height 11
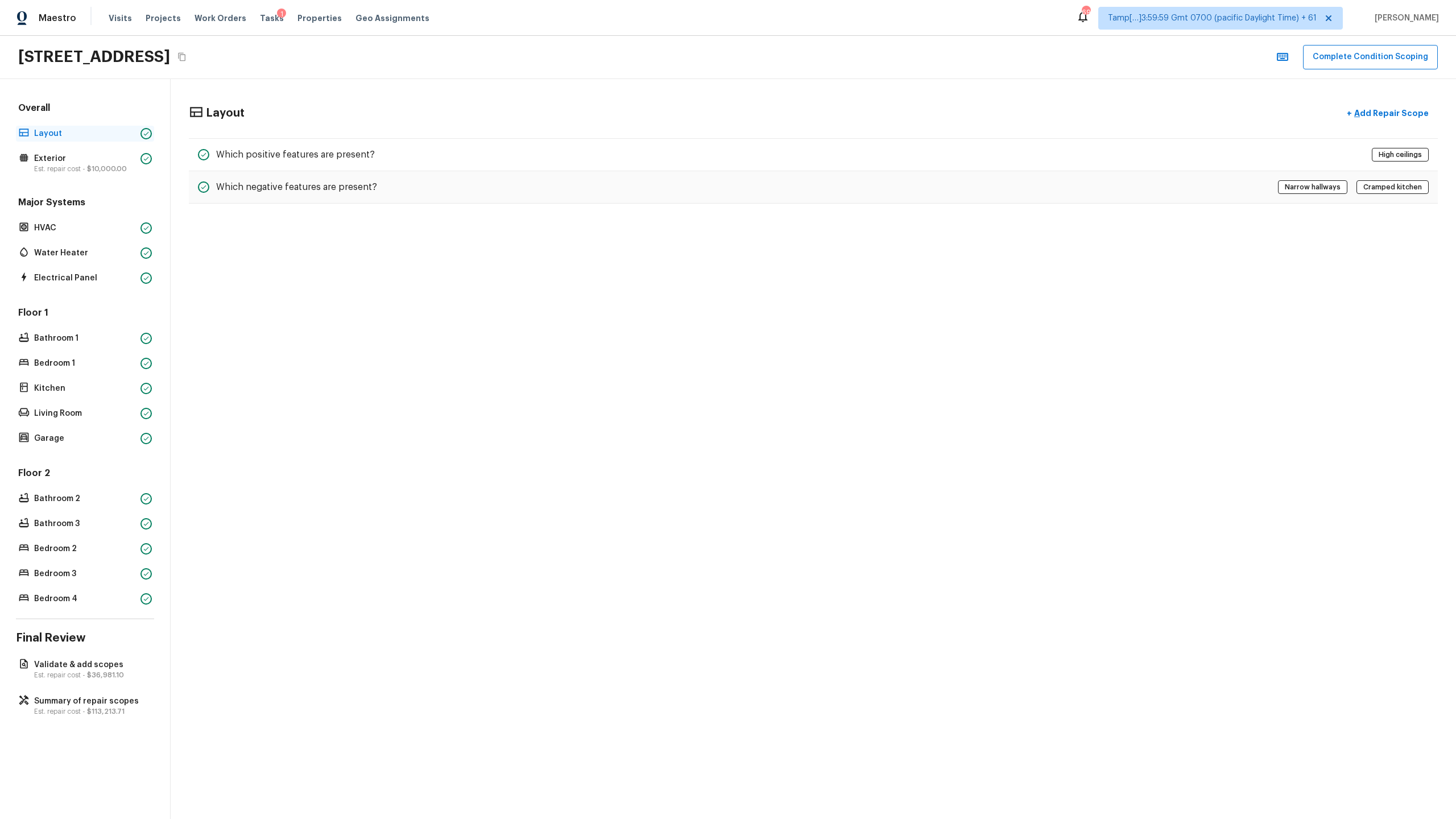
scroll to position [0, 0]
click at [107, 398] on span "$36,981.10" at bounding box center [105, 674] width 37 height 7
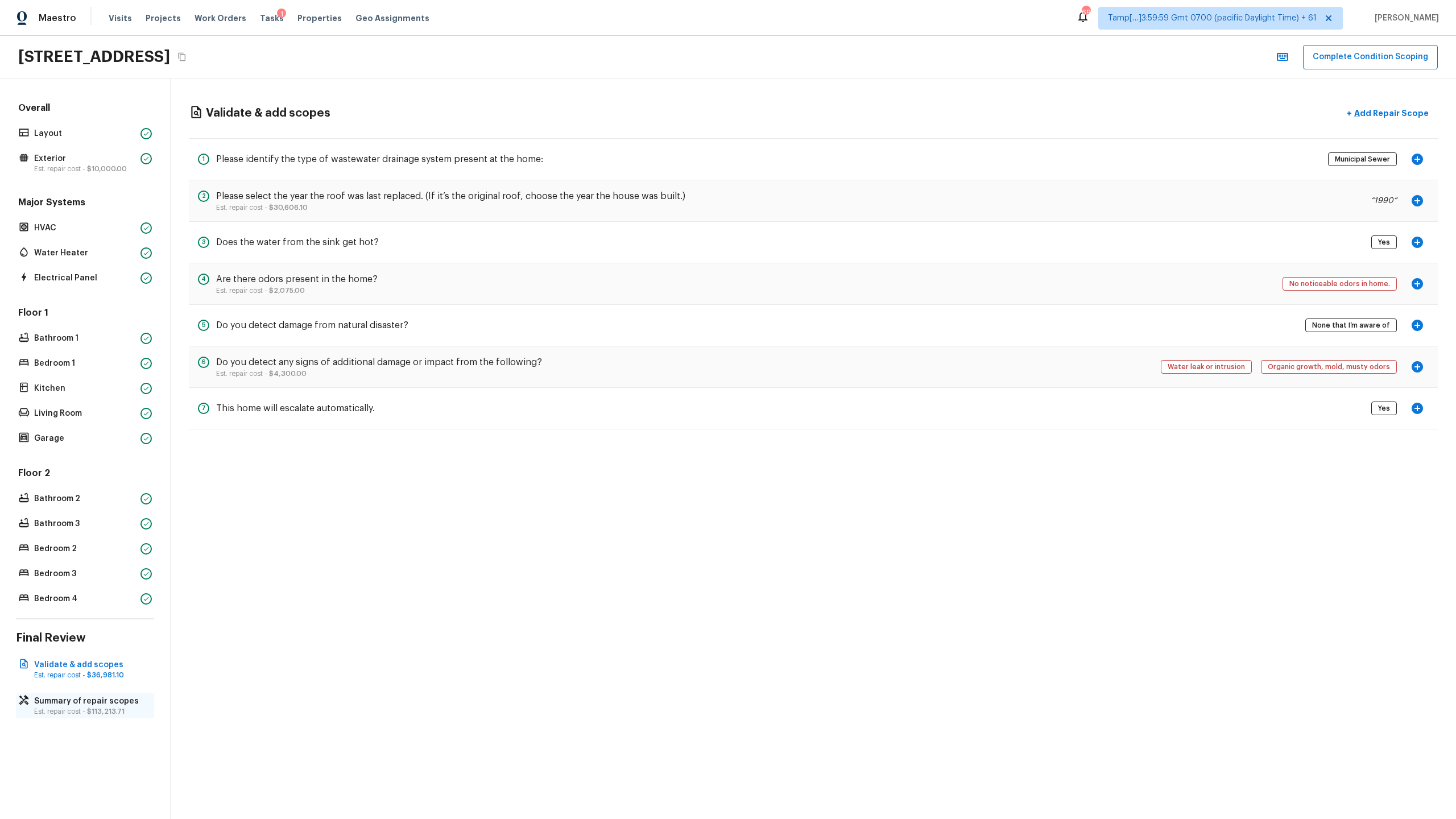
click at [95, 398] on span "$113,213.71" at bounding box center [106, 711] width 37 height 7
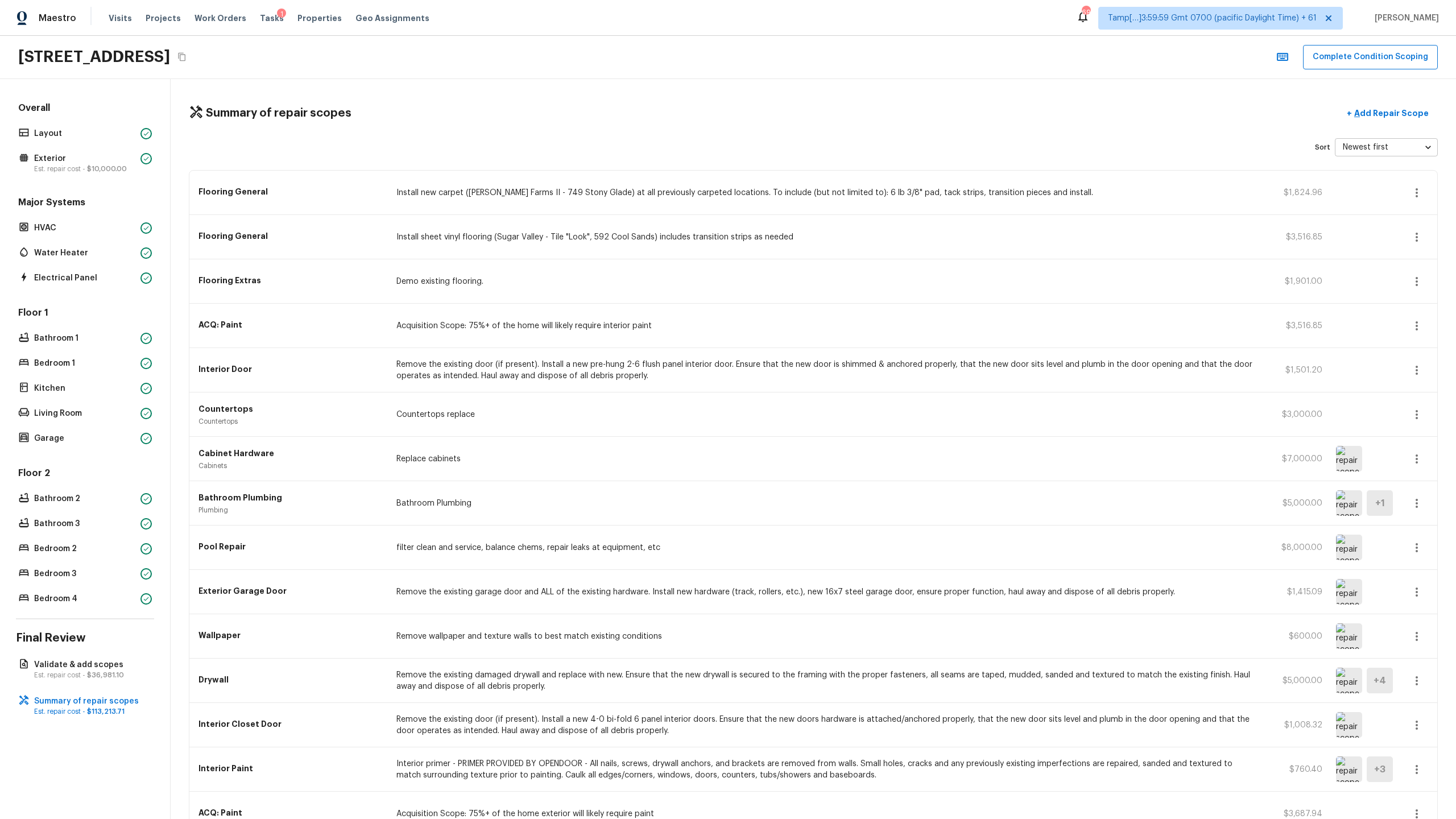
click at [816, 398] on icon "button" at bounding box center [1417, 414] width 2 height 9
click at [816, 398] on li "Edit" at bounding box center [1420, 448] width 53 height 34
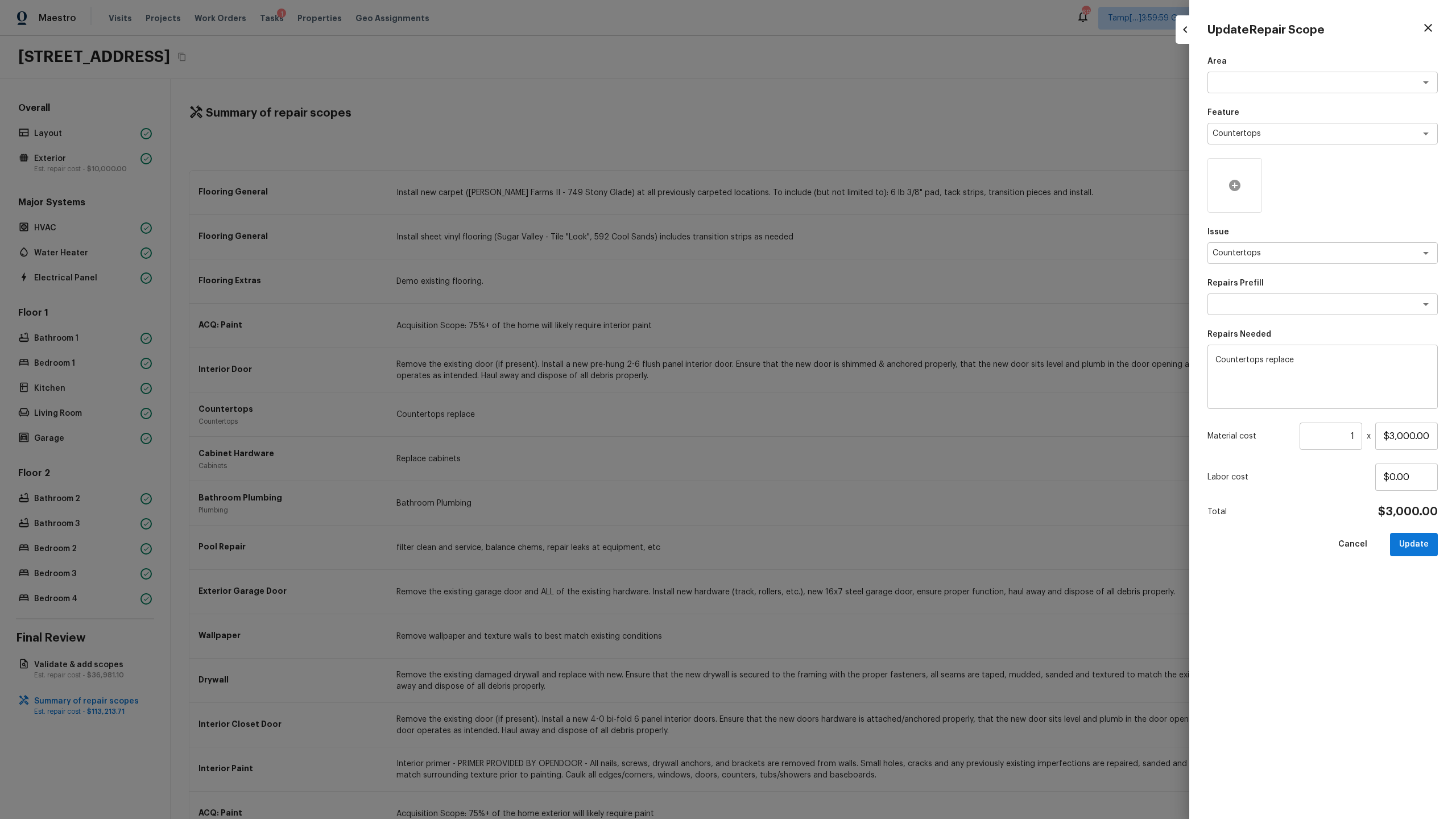
click at [816, 178] on div at bounding box center [1235, 186] width 55 height 55
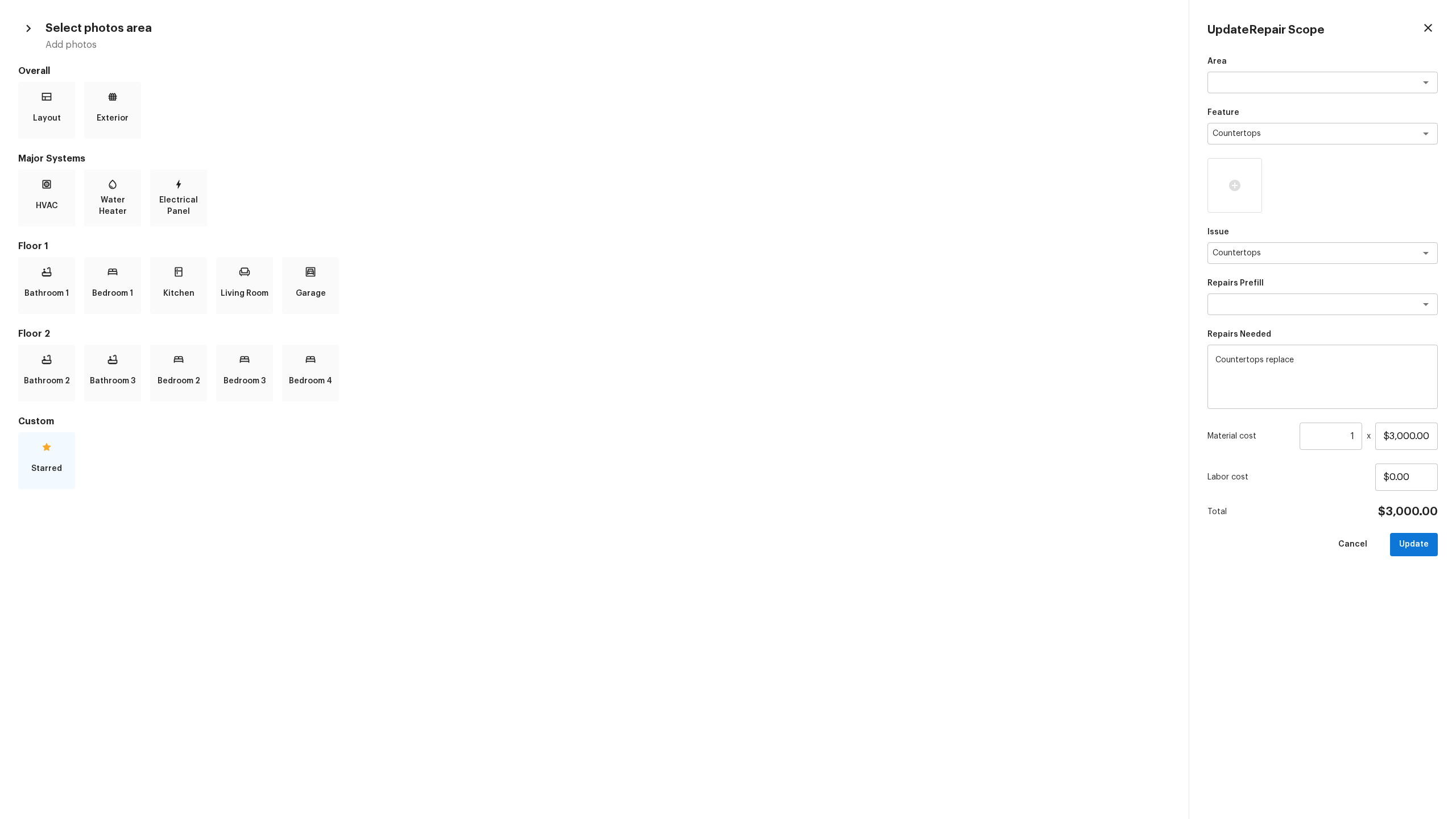
click at [57, 398] on div "Starred" at bounding box center [46, 460] width 57 height 57
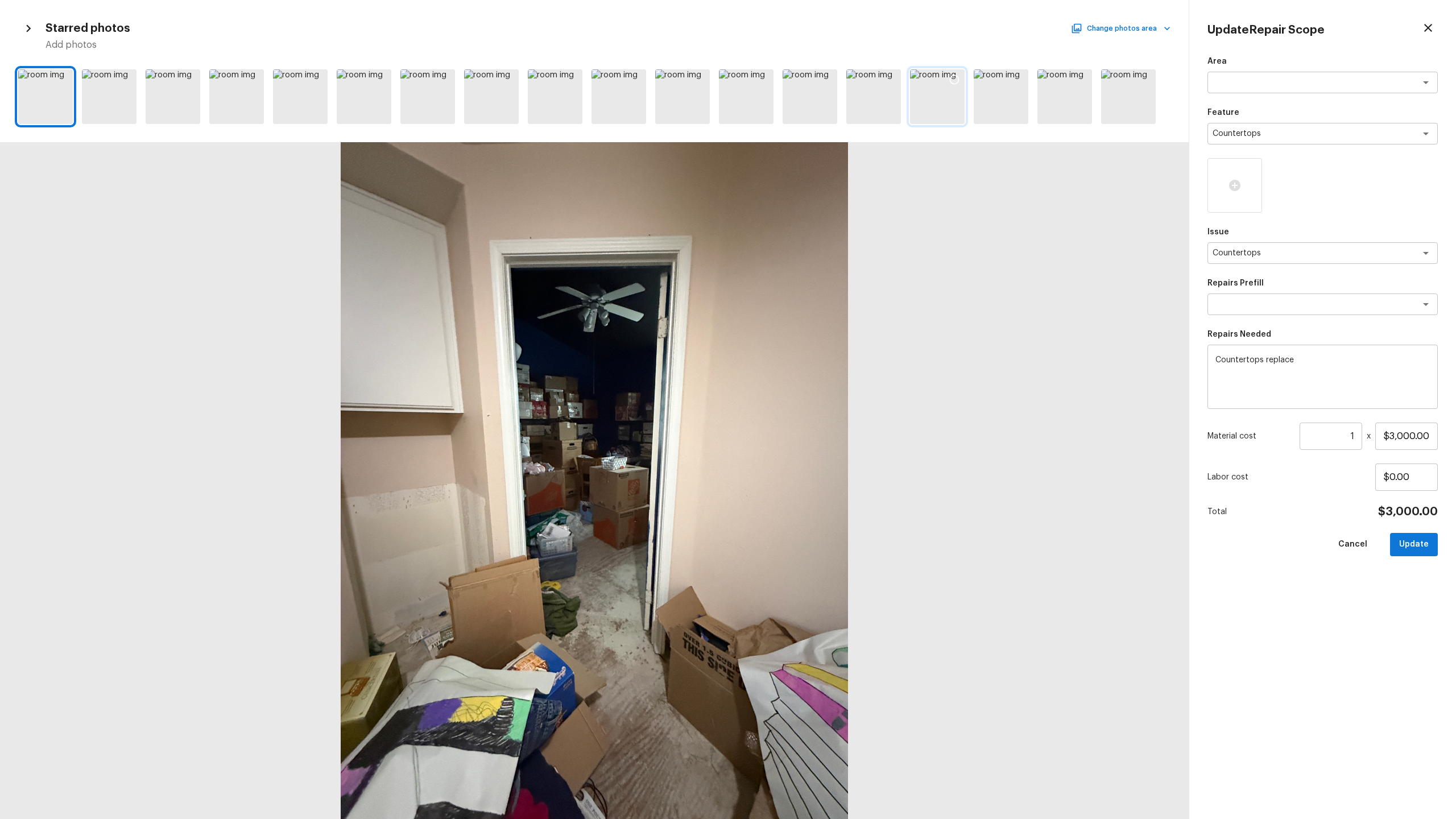
click at [816, 72] on div at bounding box center [954, 81] width 21 height 24
click at [816, 398] on button "Update" at bounding box center [1414, 544] width 48 height 23
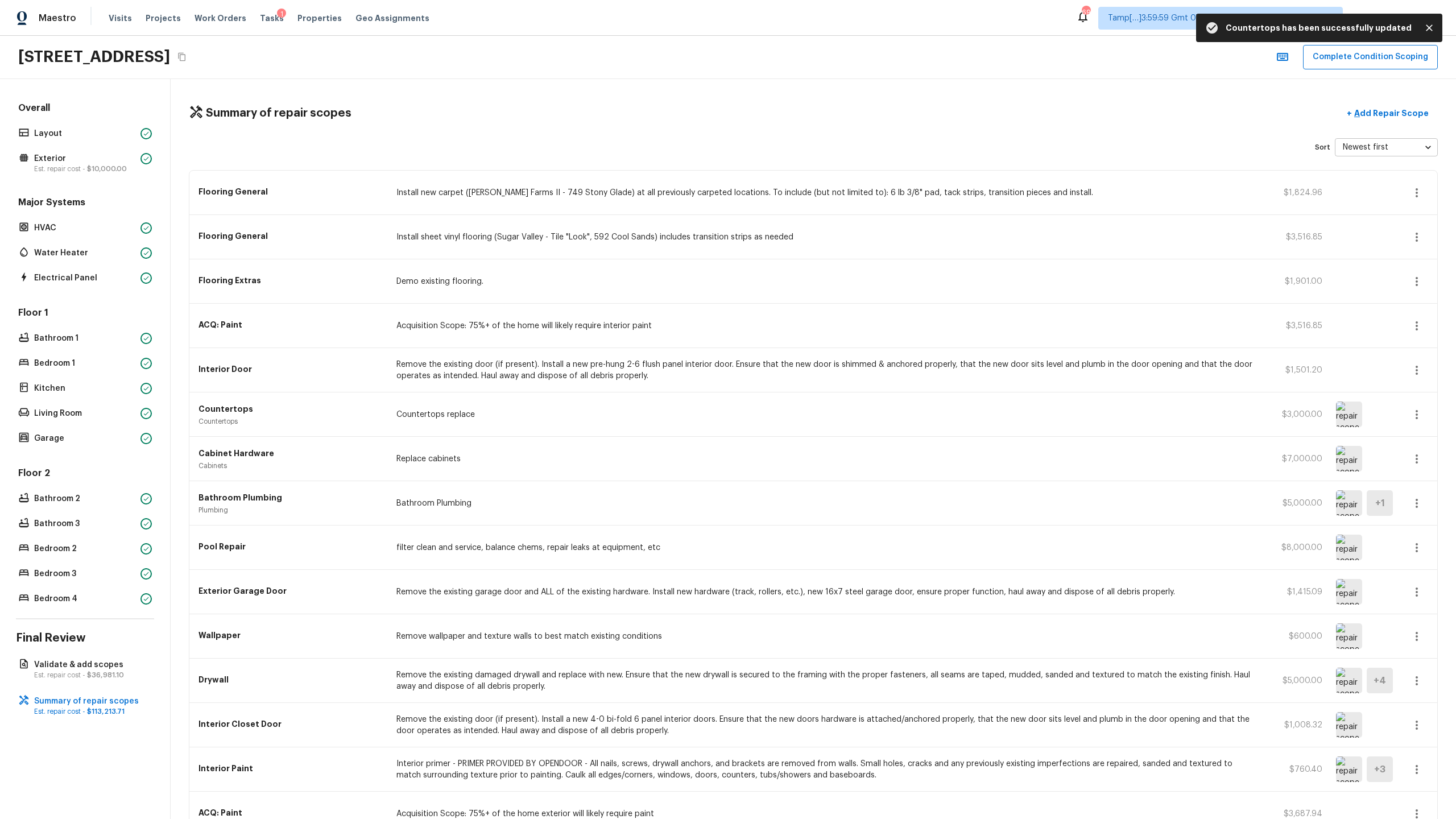
click at [816, 398] on icon "button" at bounding box center [1417, 414] width 2 height 9
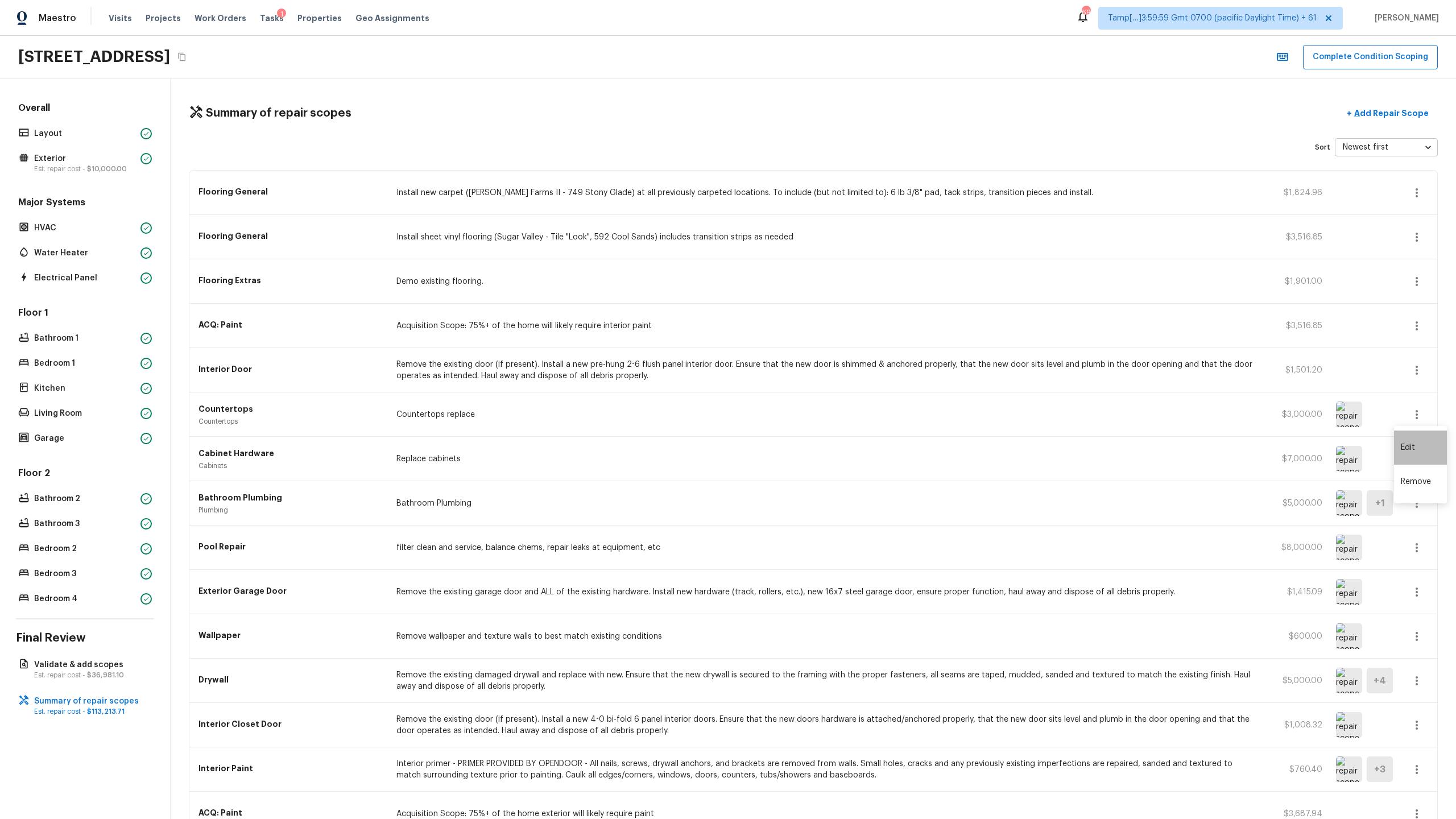
click at [816, 398] on li "Edit" at bounding box center [1420, 448] width 53 height 34
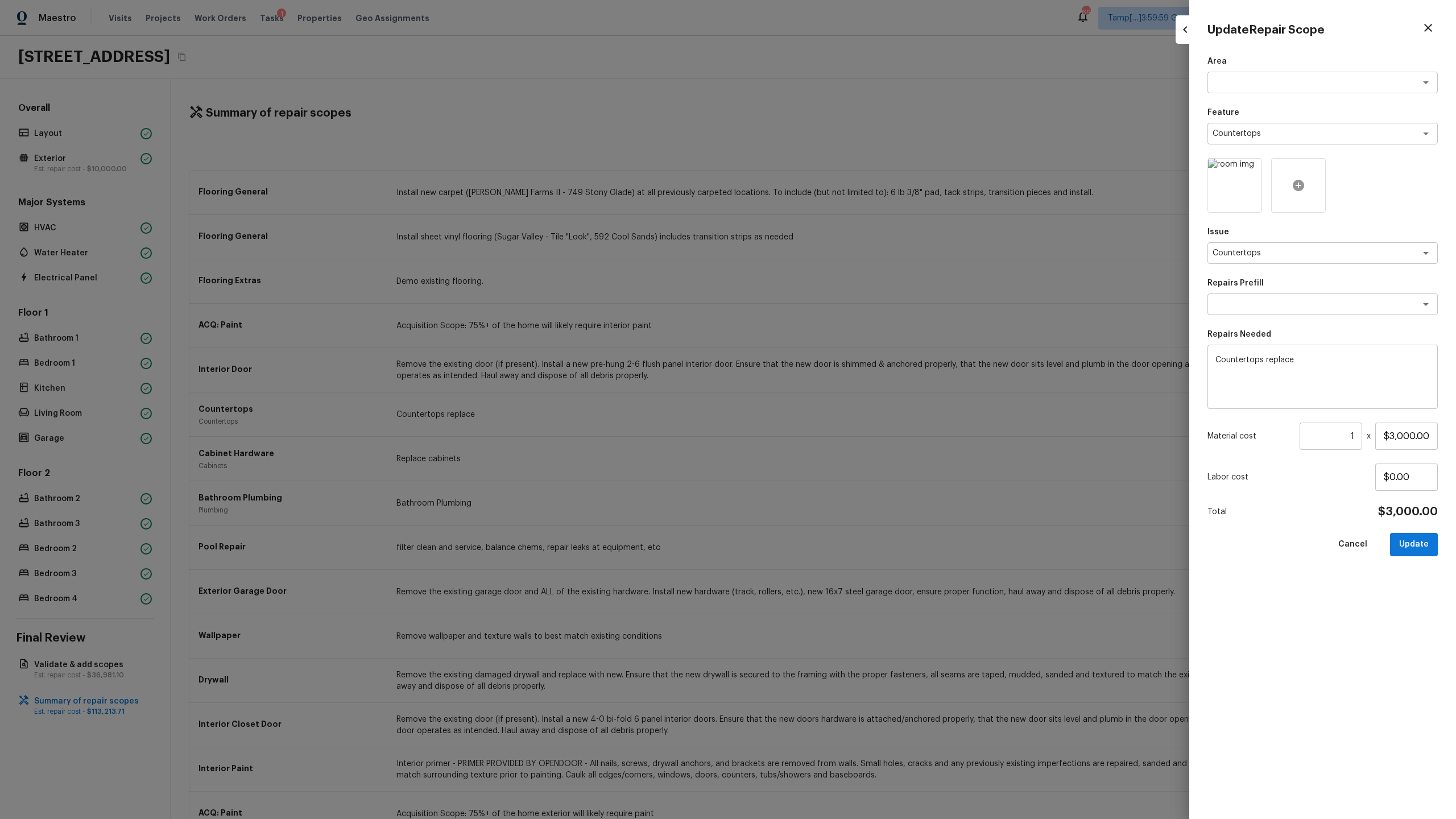
click at [816, 183] on icon at bounding box center [1299, 185] width 14 height 14
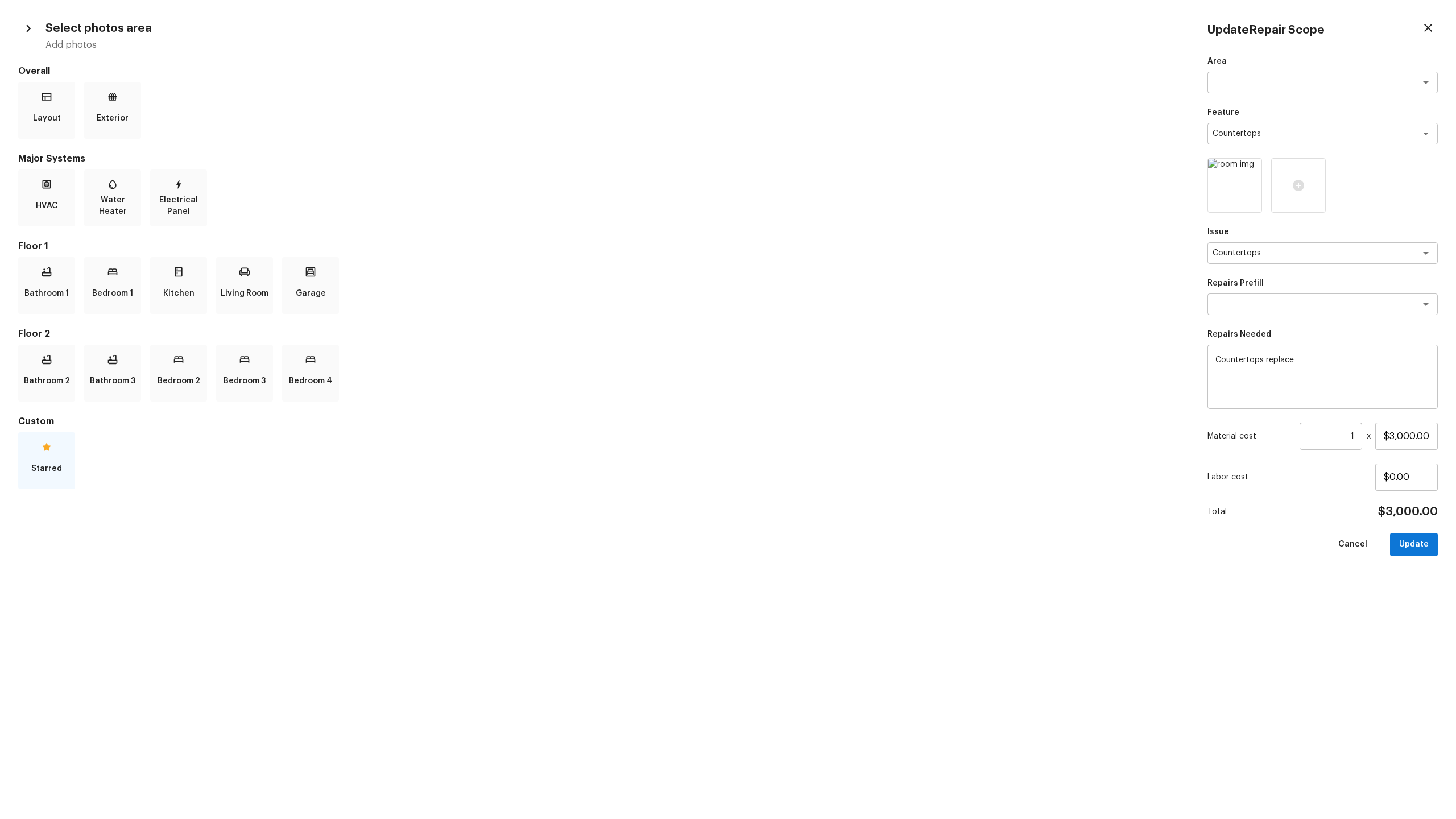
click at [55, 398] on p "Starred" at bounding box center [46, 468] width 31 height 22
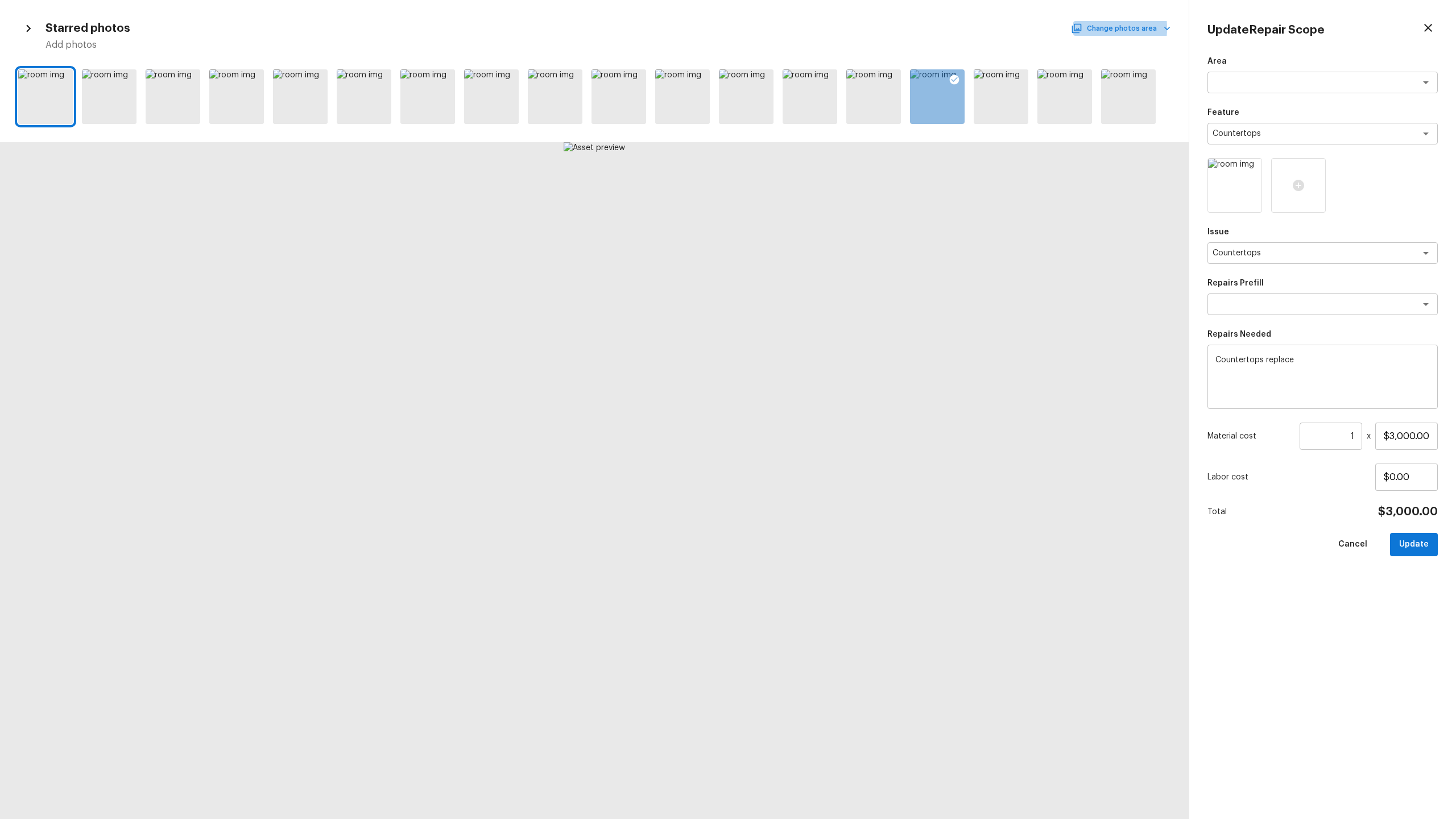
click at [816, 29] on button "Change photos area" at bounding box center [1122, 29] width 97 height 15
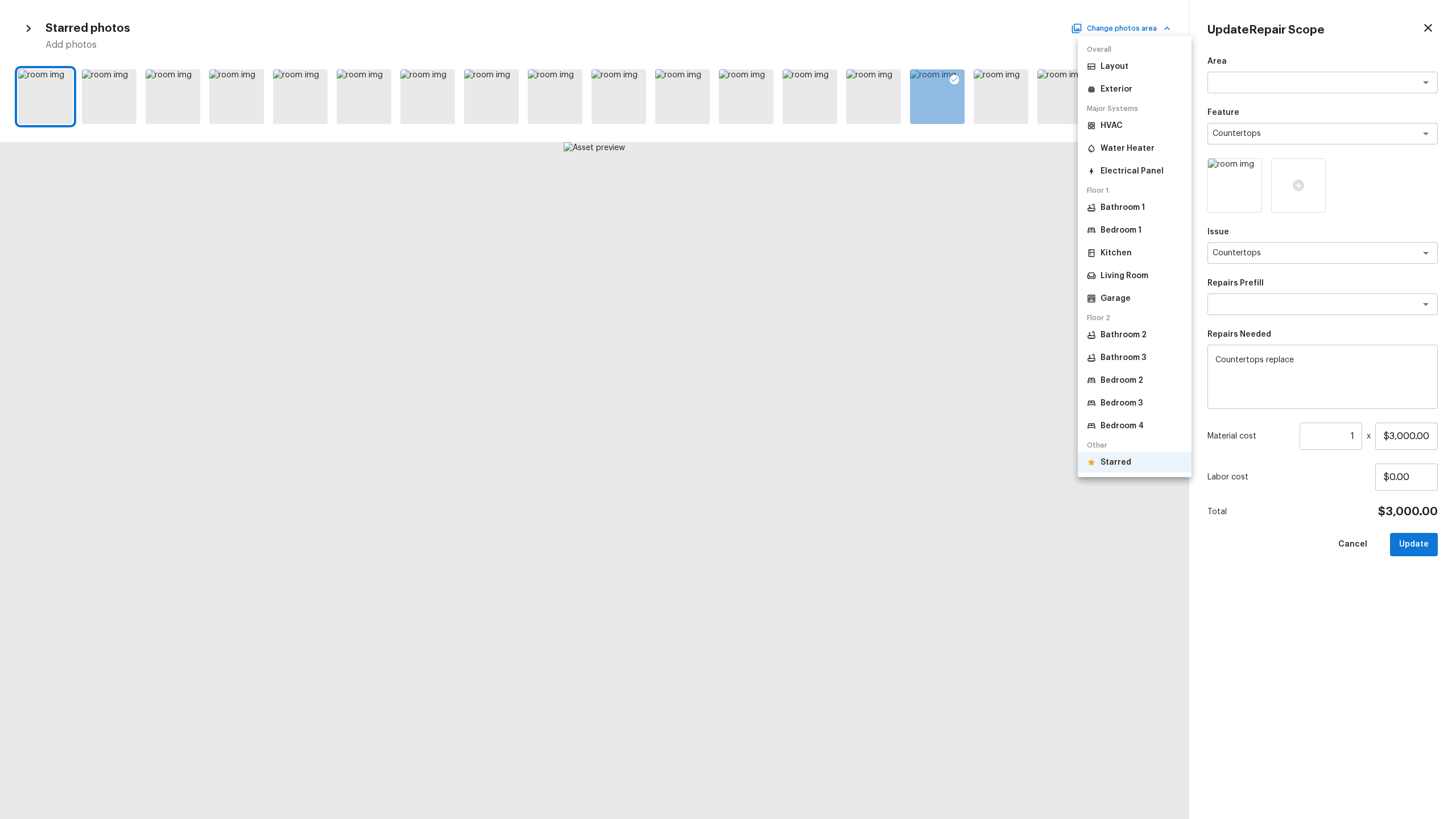
click at [816, 246] on li "Kitchen" at bounding box center [1135, 252] width 113 height 21
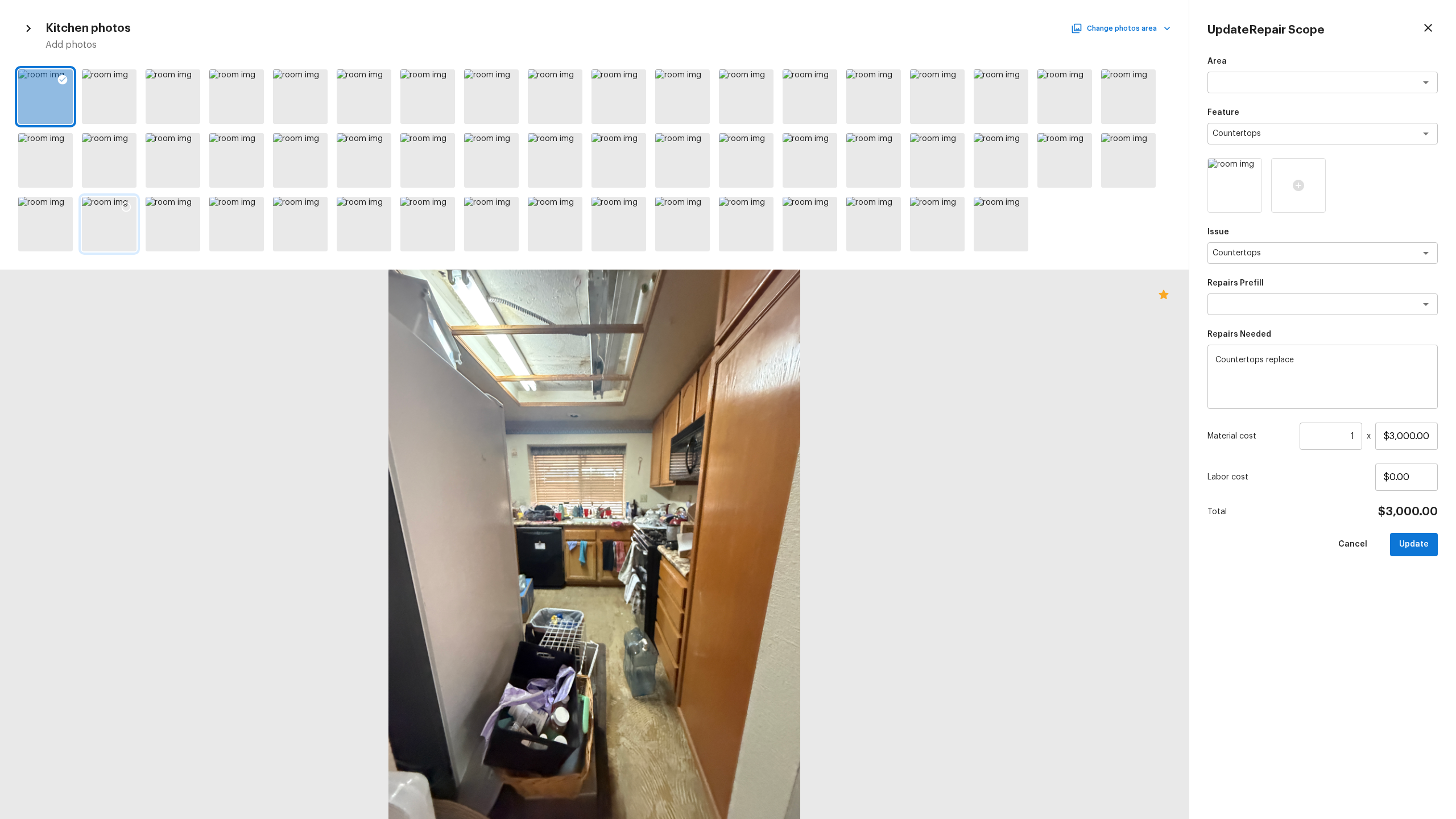
click at [112, 230] on div at bounding box center [109, 224] width 55 height 55
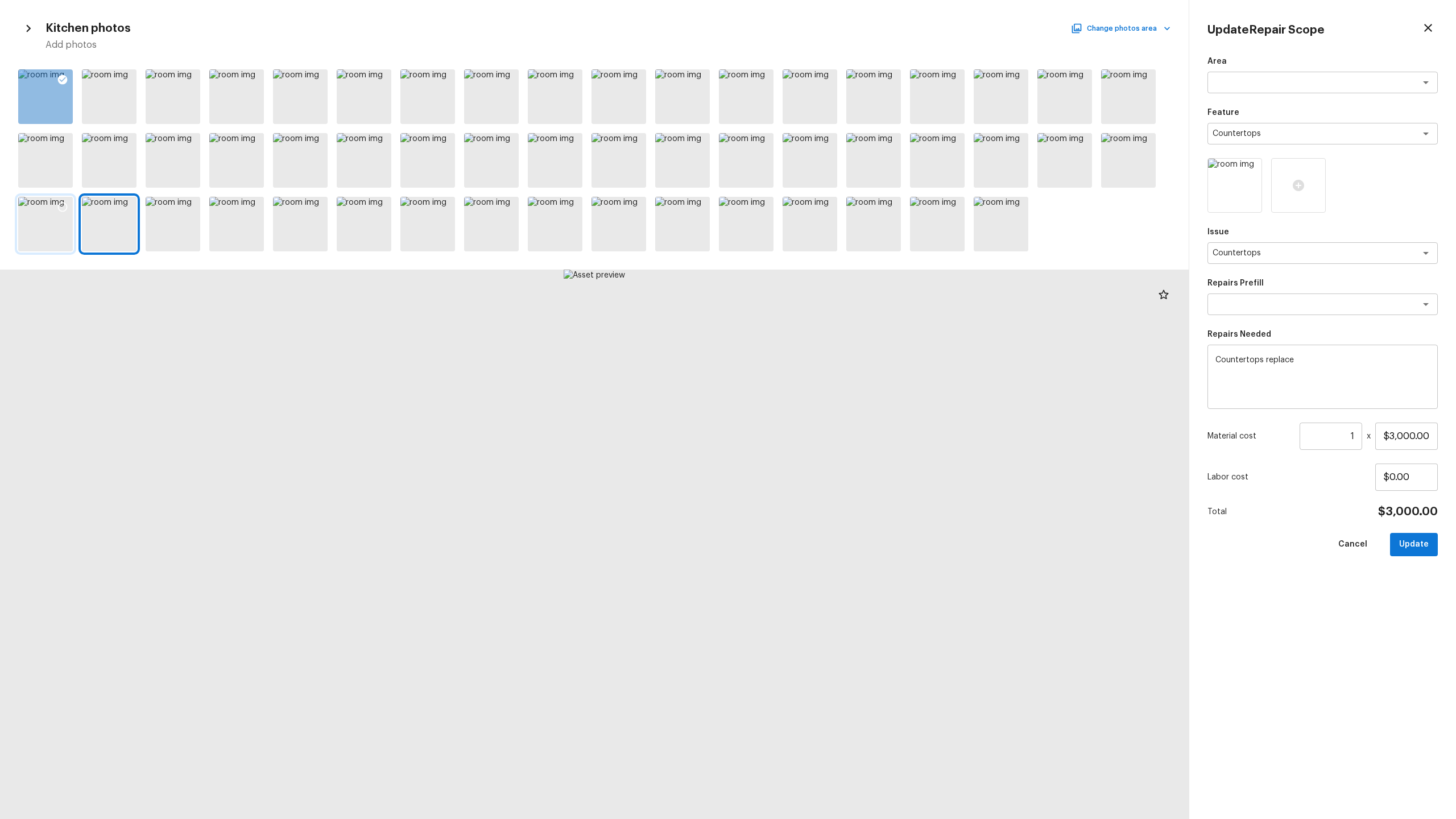
click at [52, 223] on div at bounding box center [46, 224] width 55 height 55
click at [58, 206] on icon at bounding box center [63, 208] width 10 height 10
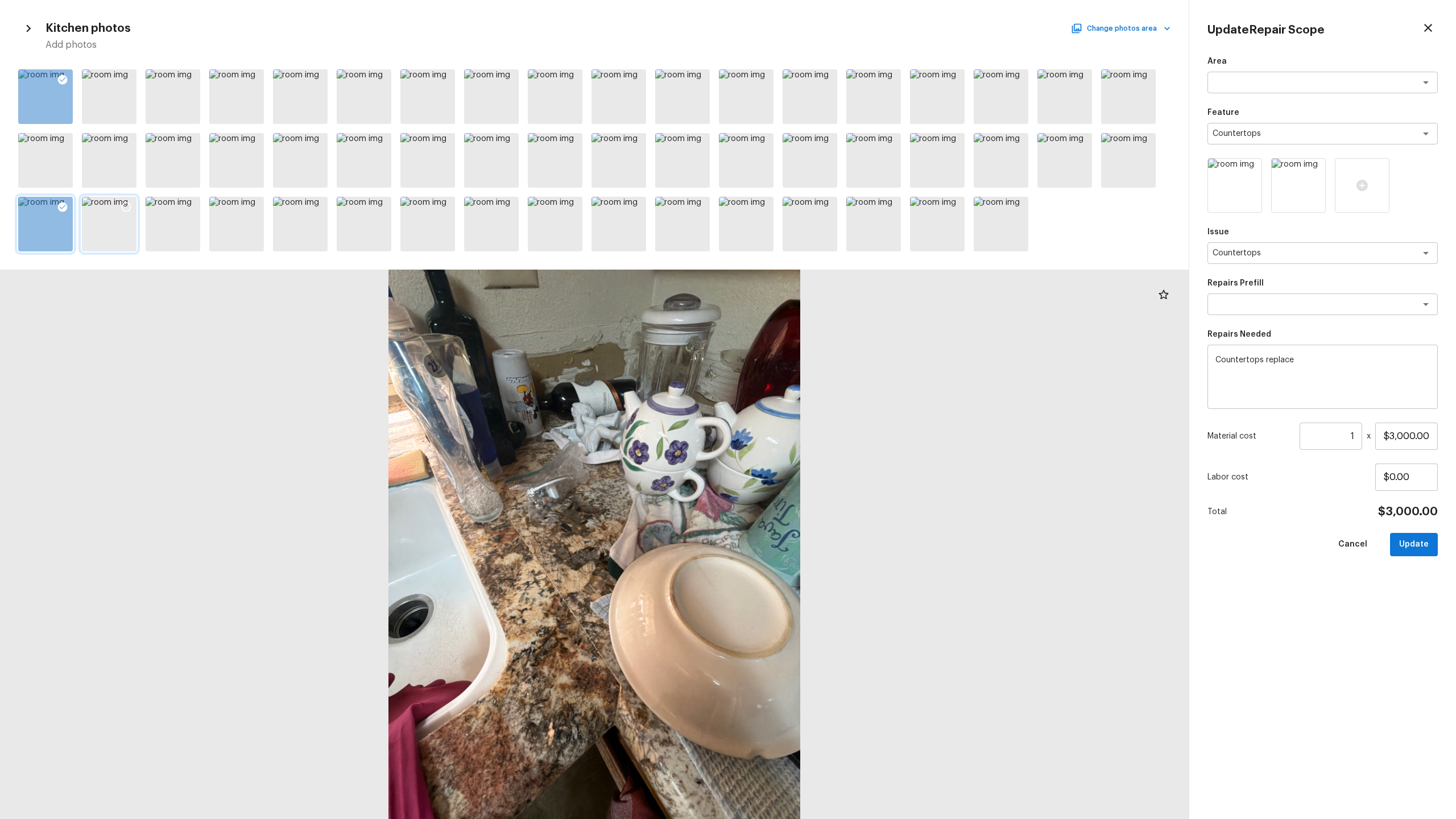
click at [127, 206] on icon at bounding box center [126, 207] width 11 height 11
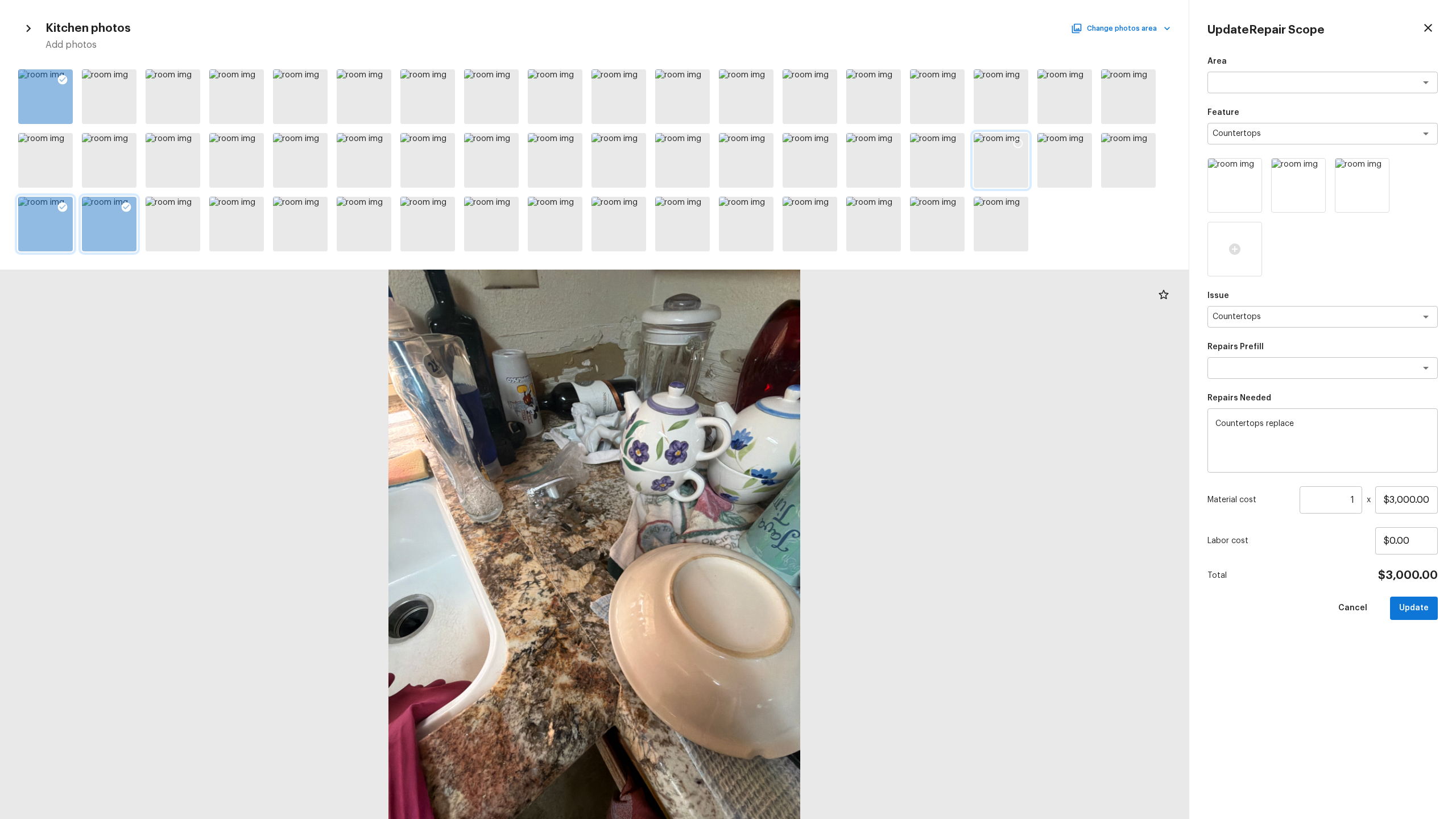
click at [816, 147] on icon at bounding box center [1018, 143] width 11 height 11
click at [816, 142] on icon at bounding box center [1082, 143] width 11 height 11
click at [816, 398] on button "Update" at bounding box center [1414, 608] width 48 height 23
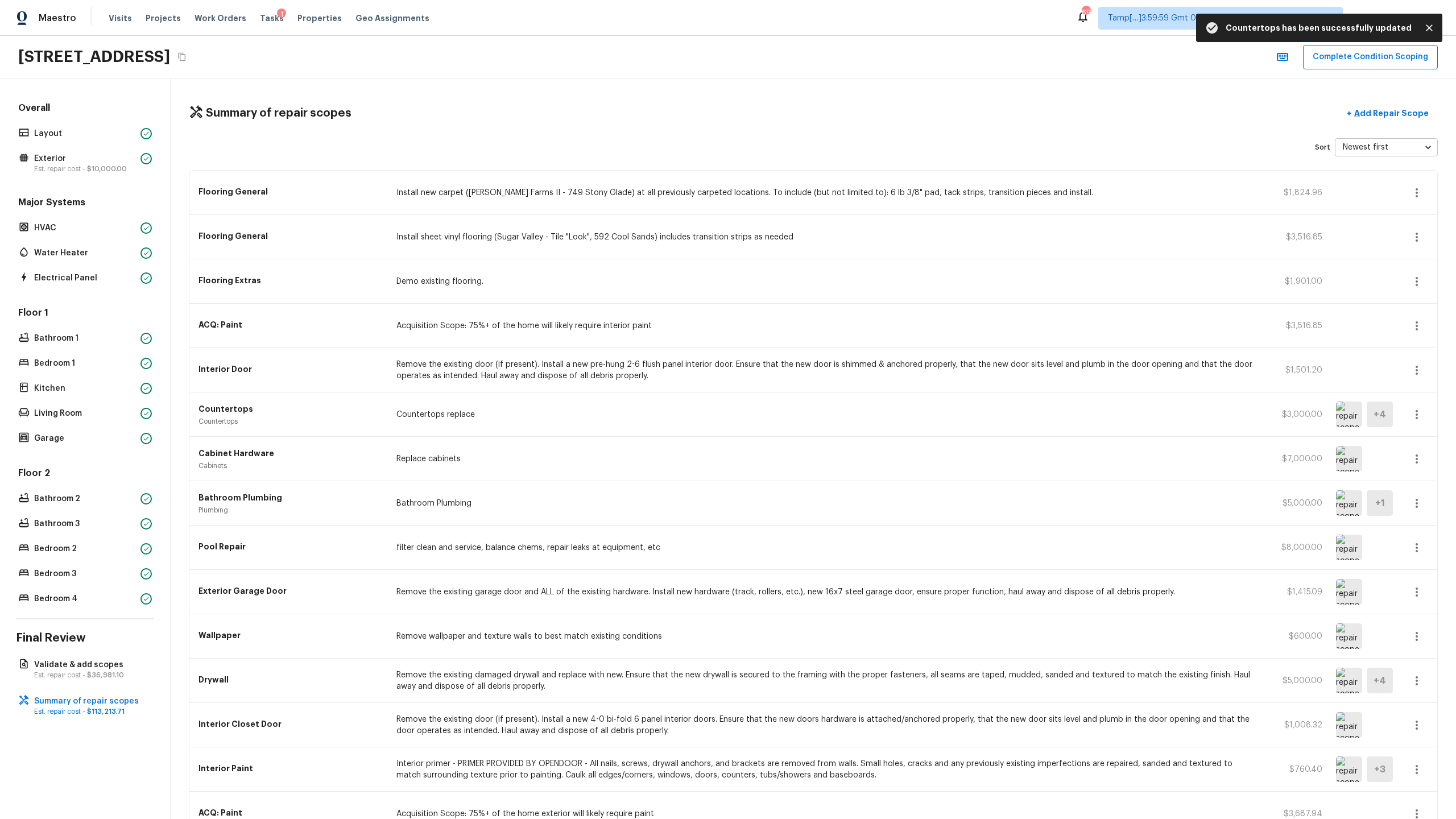
click at [493, 288] on div "Flooring Extras Demo existing flooring. $1,901.00" at bounding box center [813, 281] width 1248 height 44
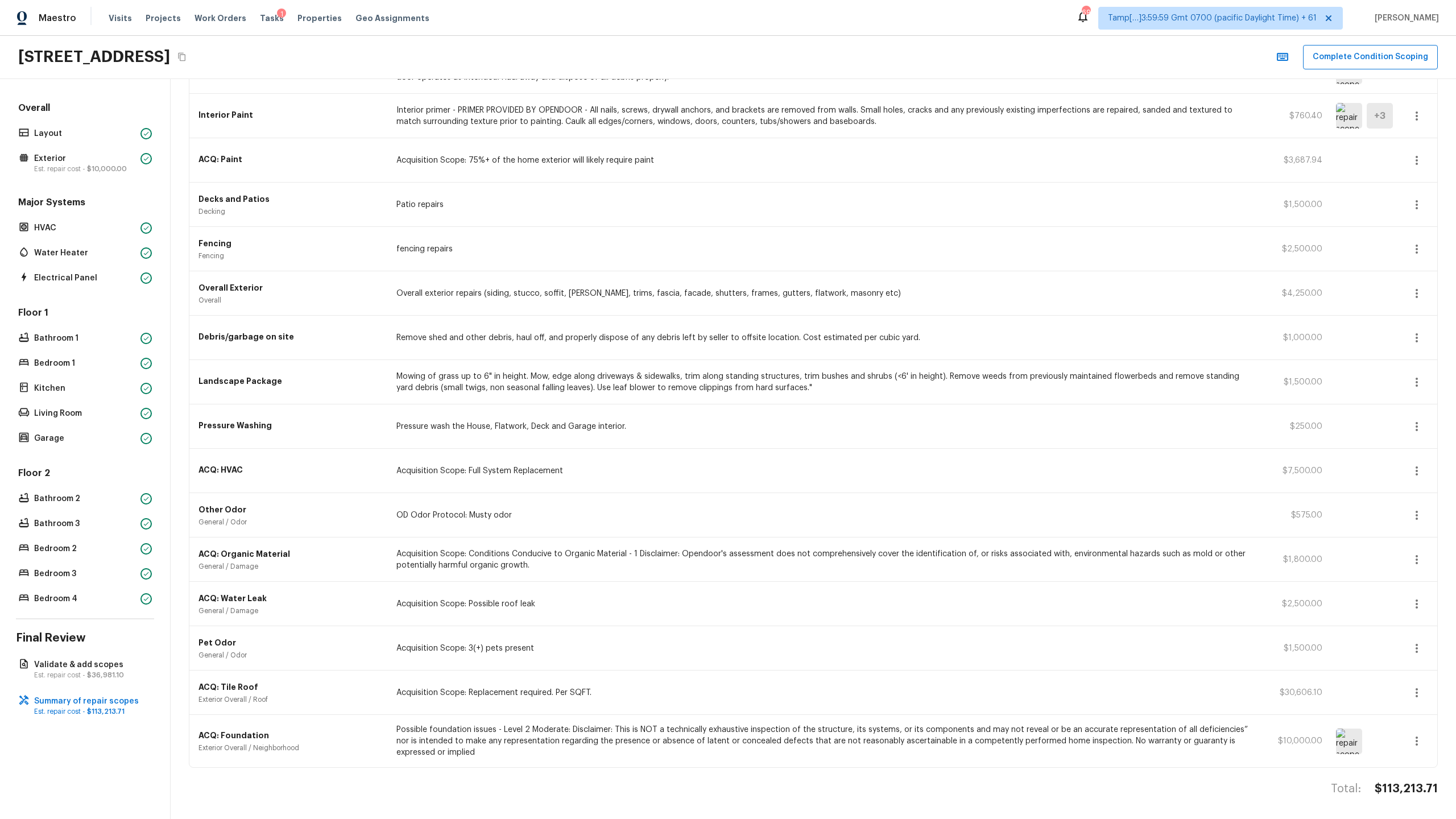
click at [441, 374] on p "Mowing of grass up to 6" in height. Mow, edge along driveways & sidewalks, trim…" at bounding box center [827, 382] width 861 height 22
click at [276, 186] on div "Decks and Patios Decking Patio repairs $1,500.00" at bounding box center [813, 204] width 1248 height 44
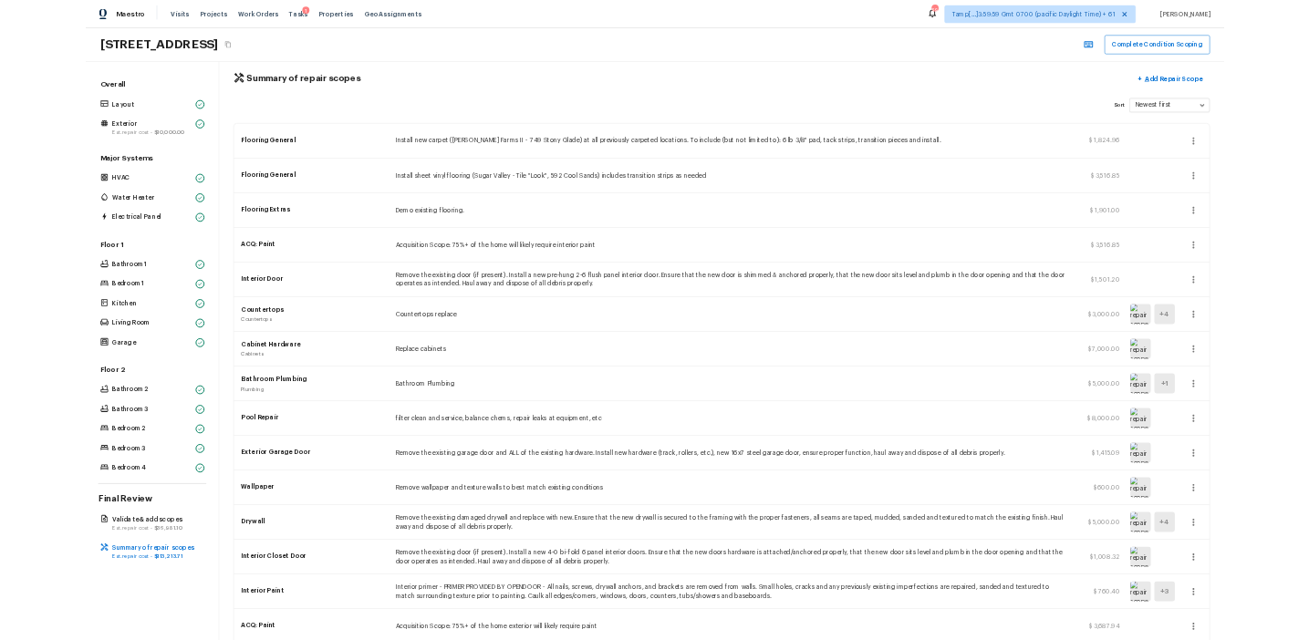
scroll to position [0, 0]
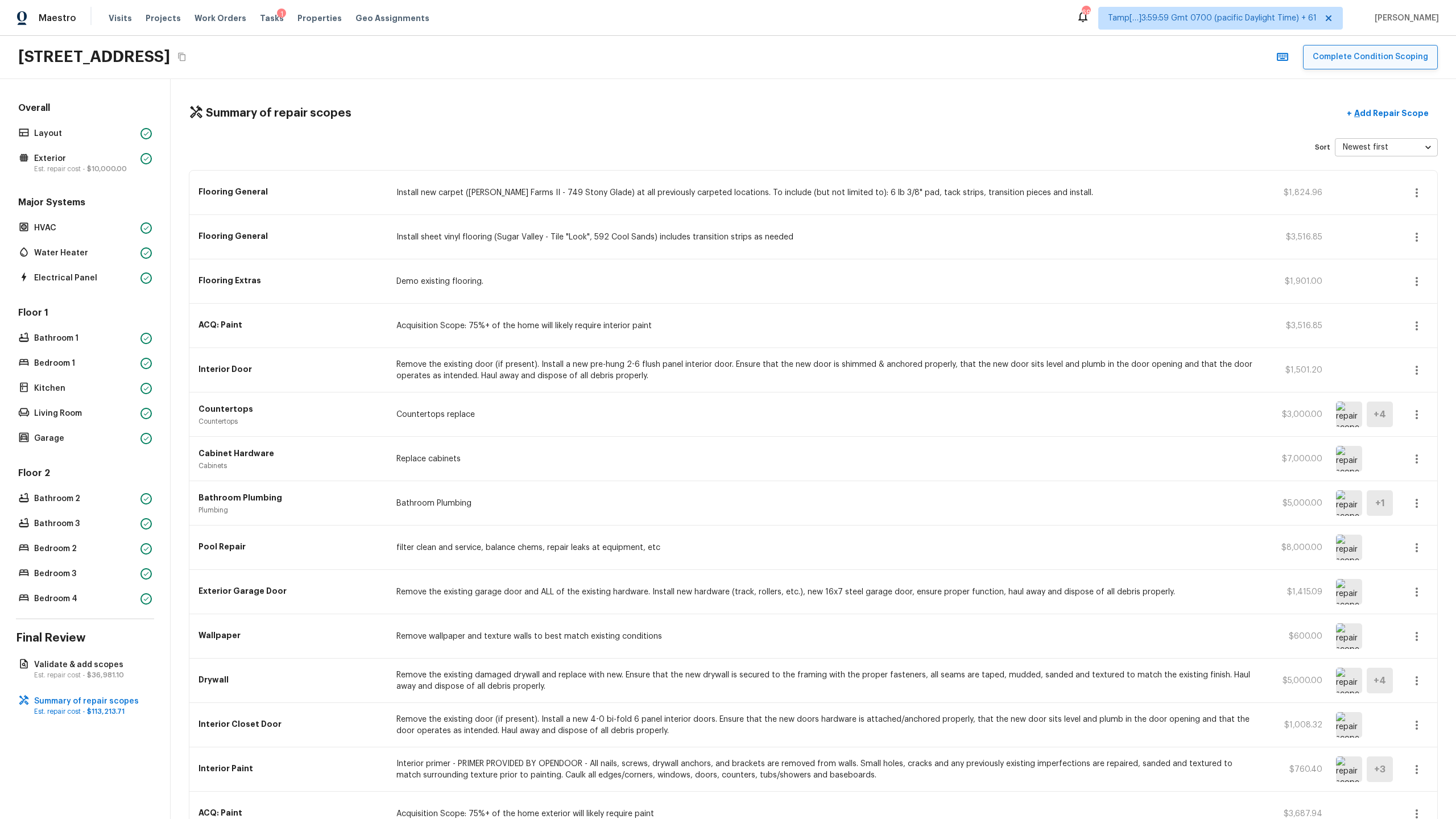
click at [816, 65] on button "Complete Condition Scoping" at bounding box center [1371, 57] width 135 height 24
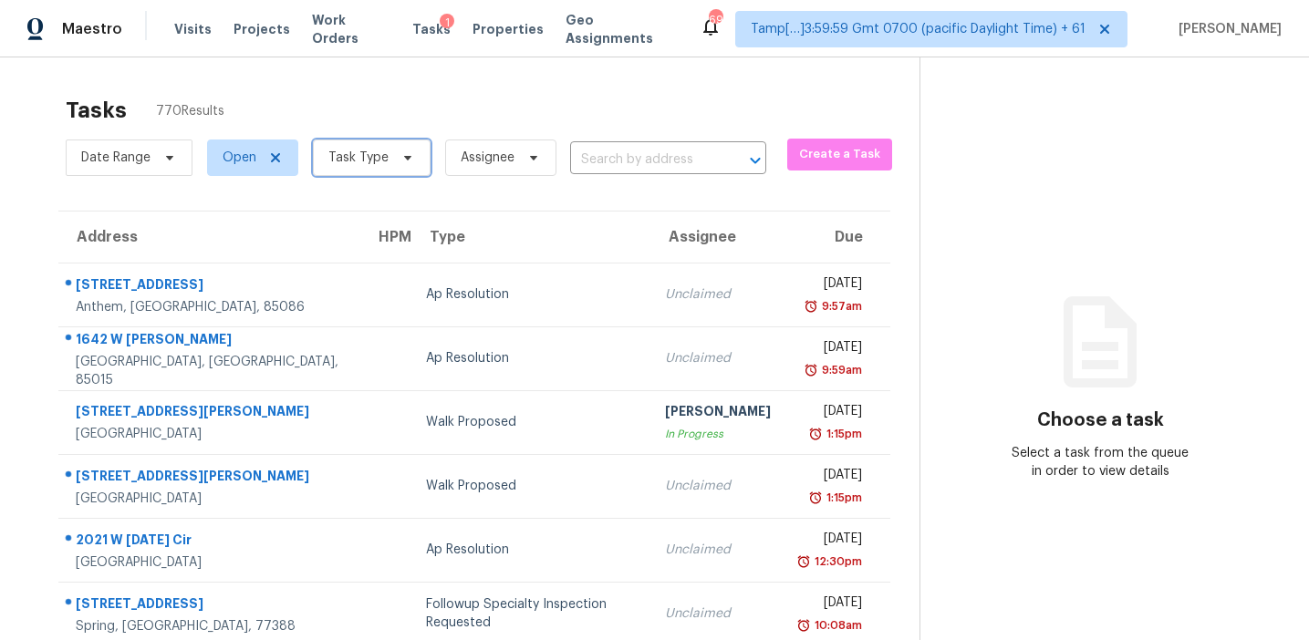
click at [328, 164] on span "Task Type" at bounding box center [358, 158] width 60 height 18
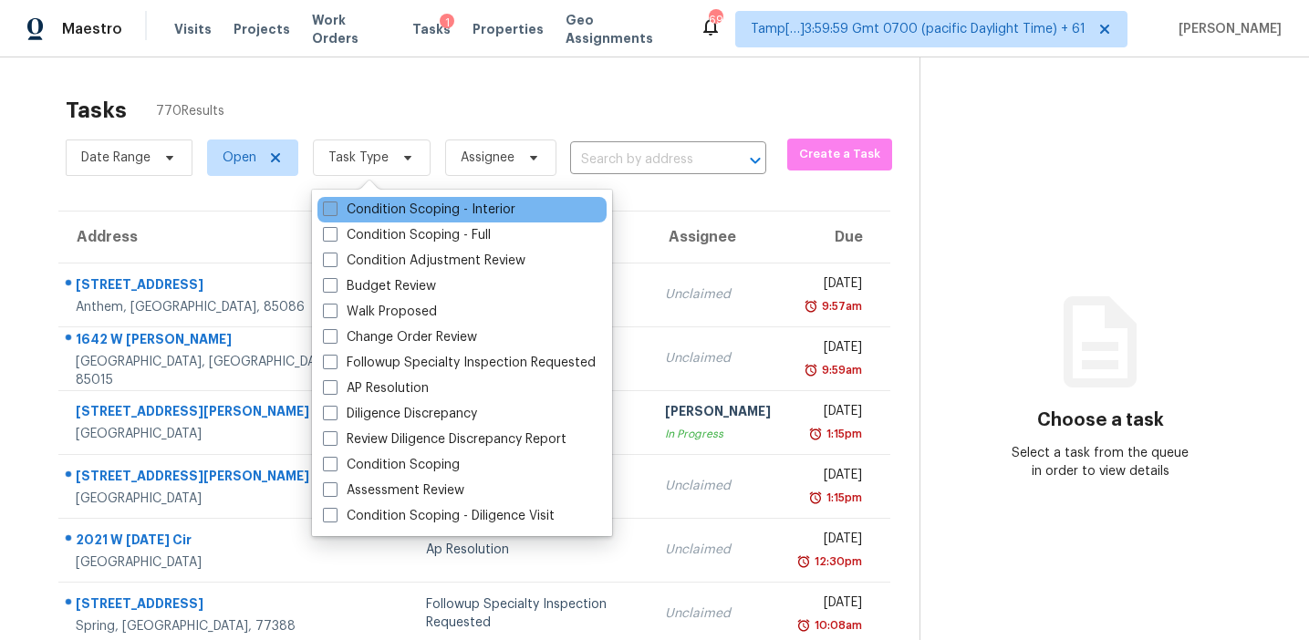
click at [366, 202] on label "Condition Scoping - Interior" at bounding box center [419, 210] width 192 height 18
click at [335, 202] on input "Condition Scoping - Interior" at bounding box center [329, 207] width 12 height 12
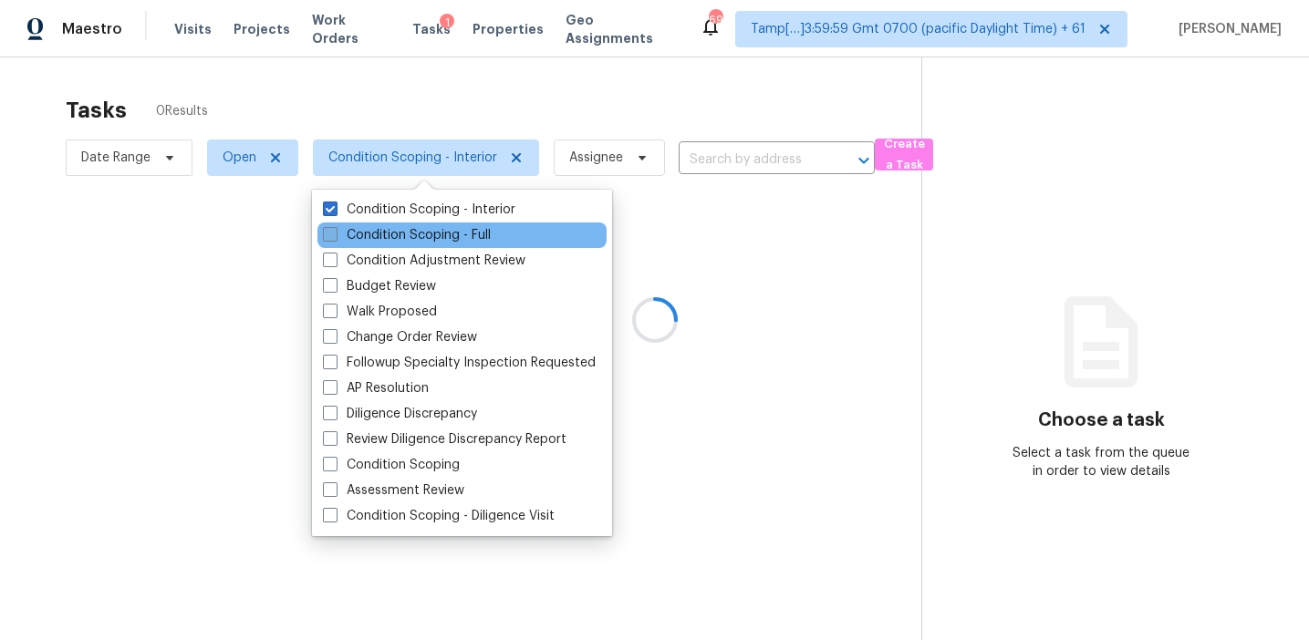
click at [369, 232] on label "Condition Scoping - Full" at bounding box center [407, 235] width 168 height 18
click at [335, 232] on input "Condition Scoping - Full" at bounding box center [329, 232] width 12 height 12
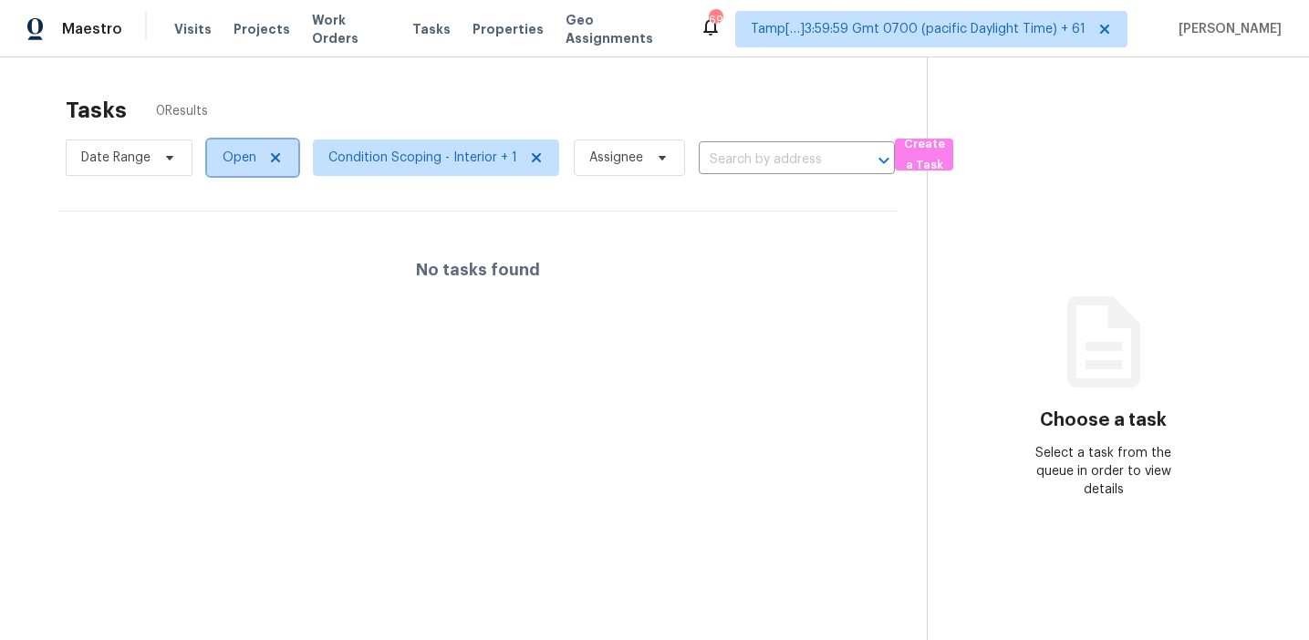
click at [251, 146] on span "Open" at bounding box center [252, 158] width 91 height 36
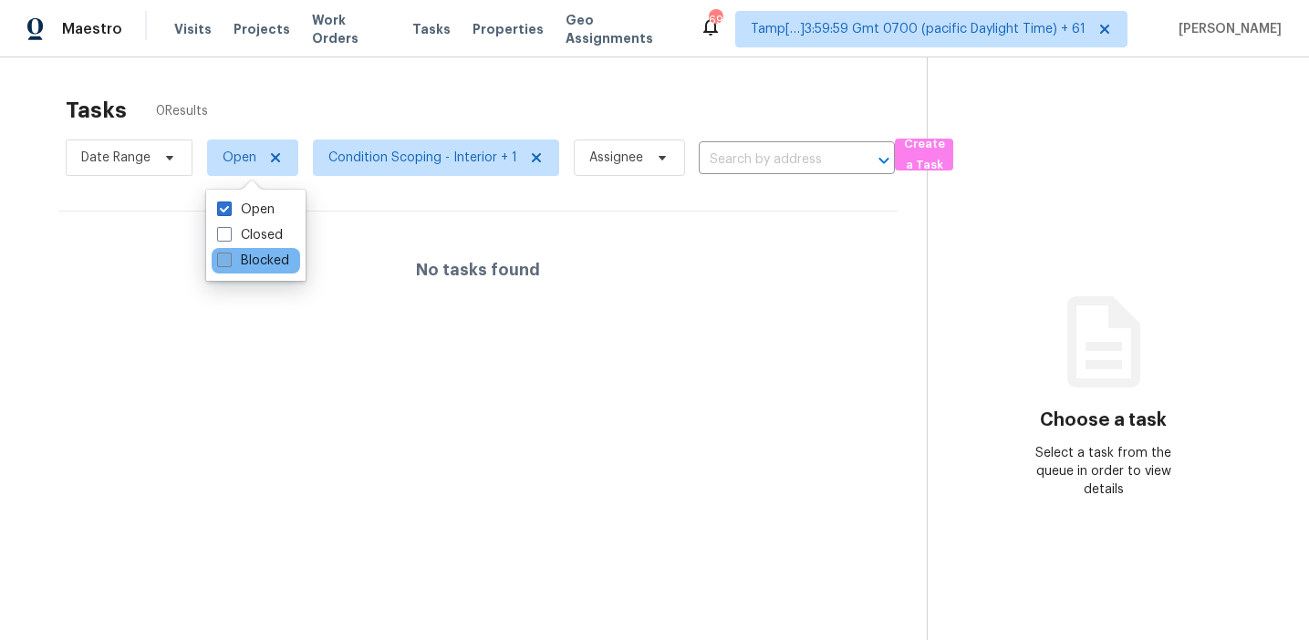
click at [249, 258] on label "Blocked" at bounding box center [253, 261] width 72 height 18
click at [229, 258] on input "Blocked" at bounding box center [223, 258] width 12 height 12
checkbox input "true"
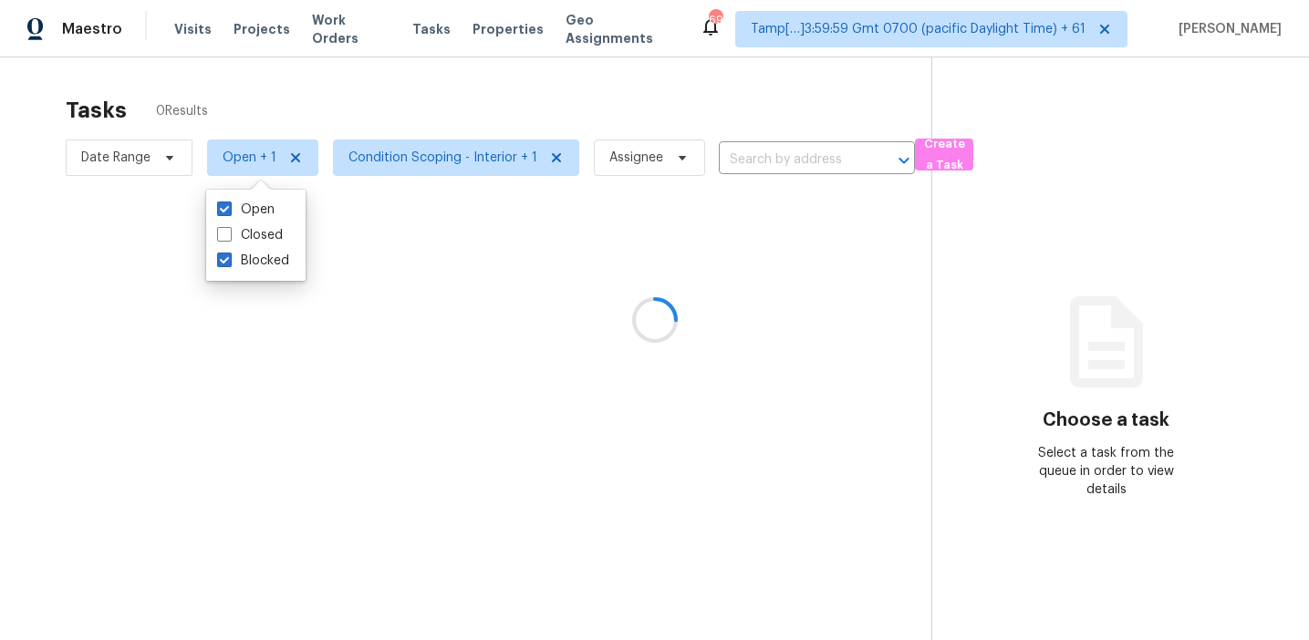
click at [260, 194] on div "Open Closed Blocked" at bounding box center [255, 235] width 99 height 91
click at [260, 202] on label "Open" at bounding box center [245, 210] width 57 height 18
click at [229, 202] on input "Open" at bounding box center [223, 207] width 12 height 12
checkbox input "false"
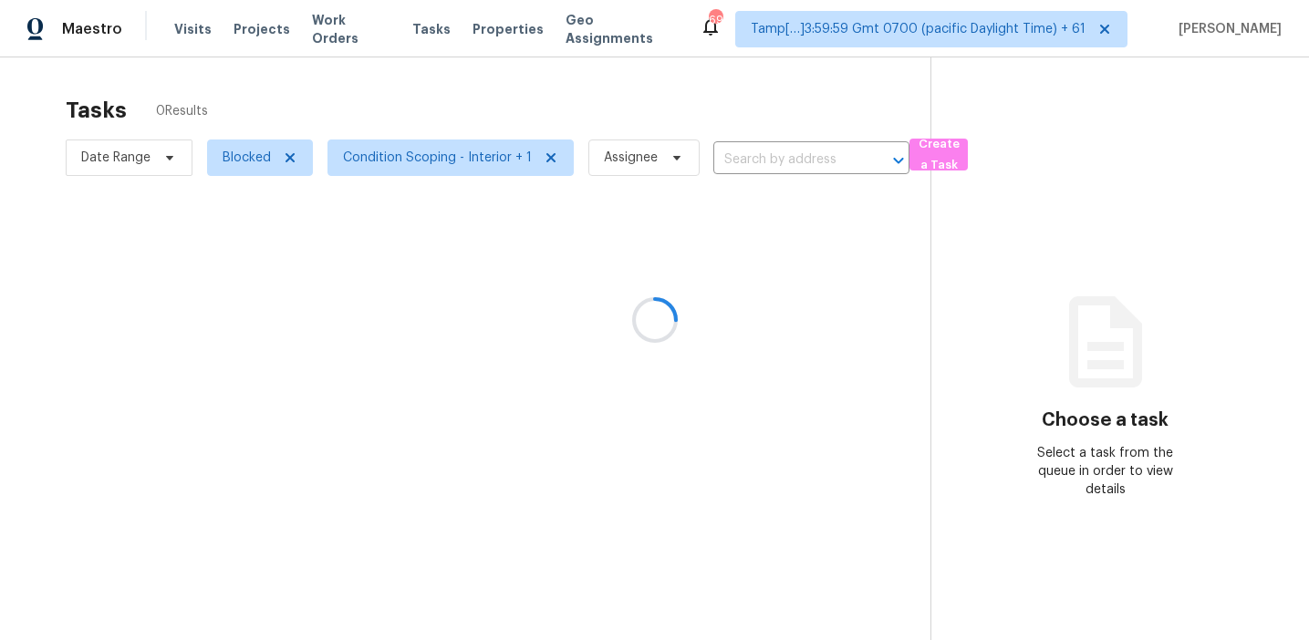
click at [301, 112] on div at bounding box center [654, 320] width 1309 height 640
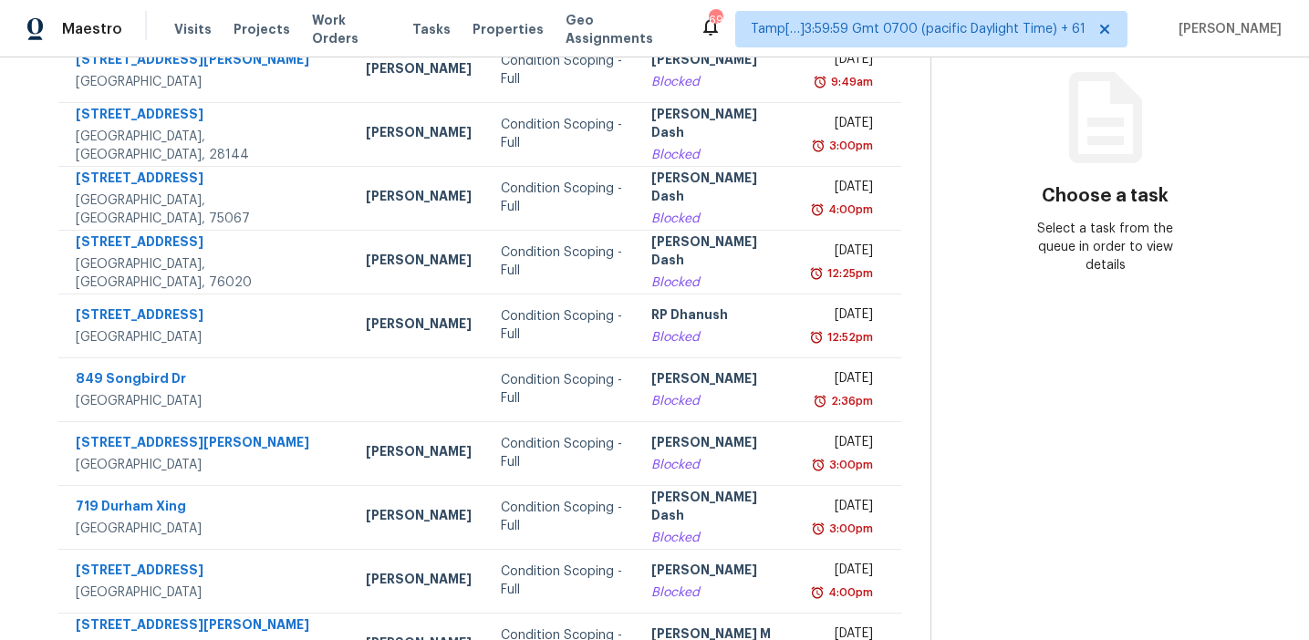
scroll to position [309, 0]
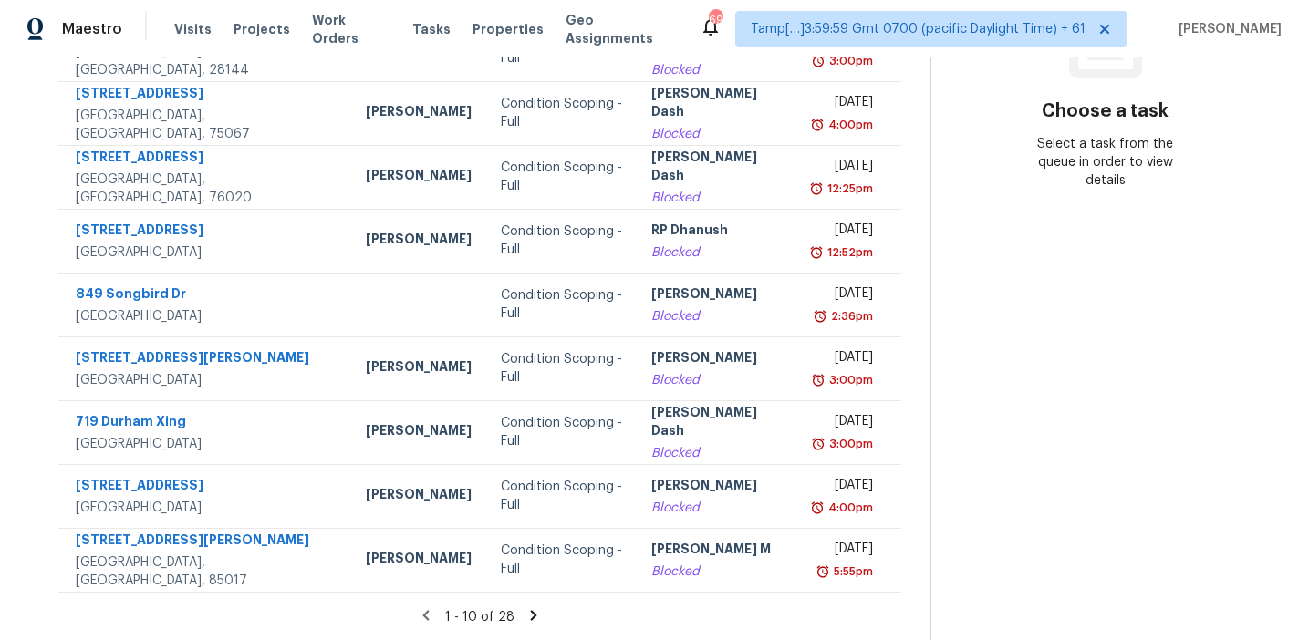
click at [528, 615] on icon at bounding box center [533, 615] width 16 height 16
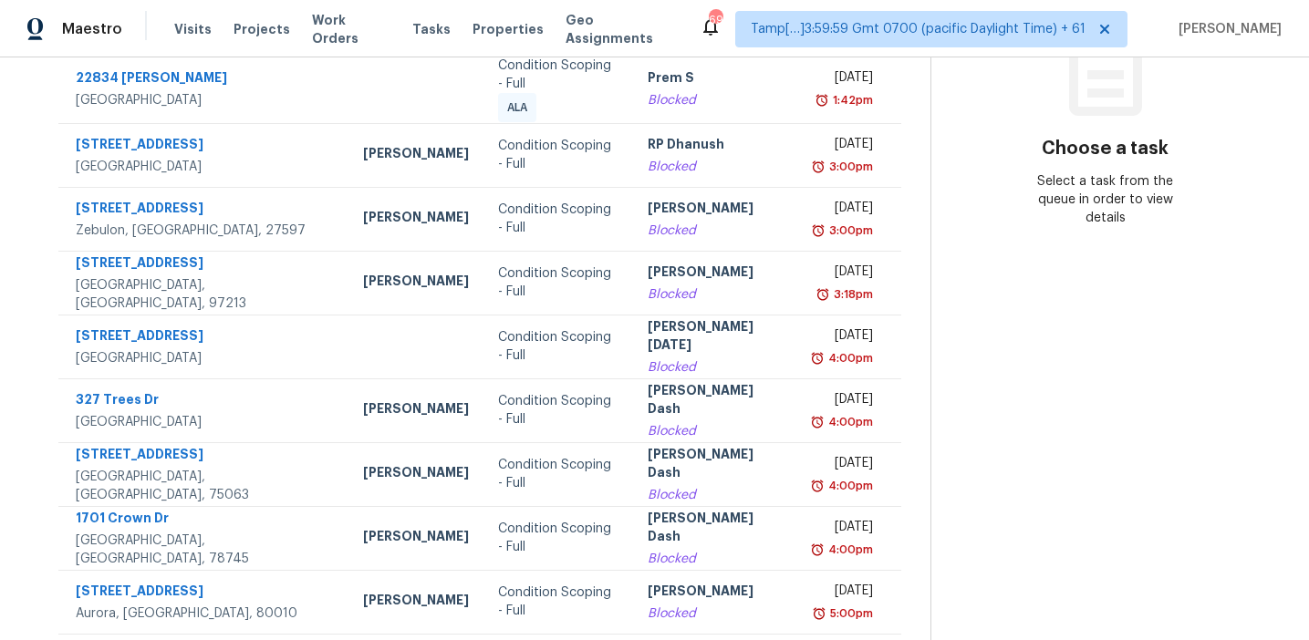
scroll to position [275, 0]
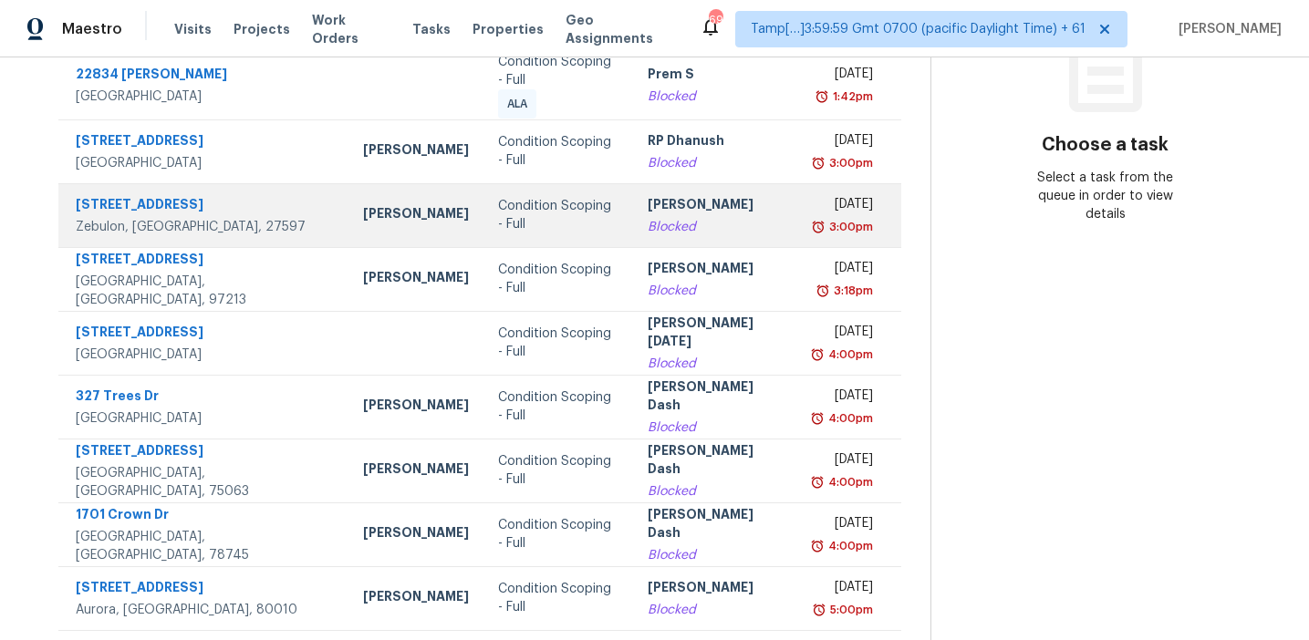
click at [507, 213] on div "Condition Scoping - Full" at bounding box center [558, 215] width 120 height 36
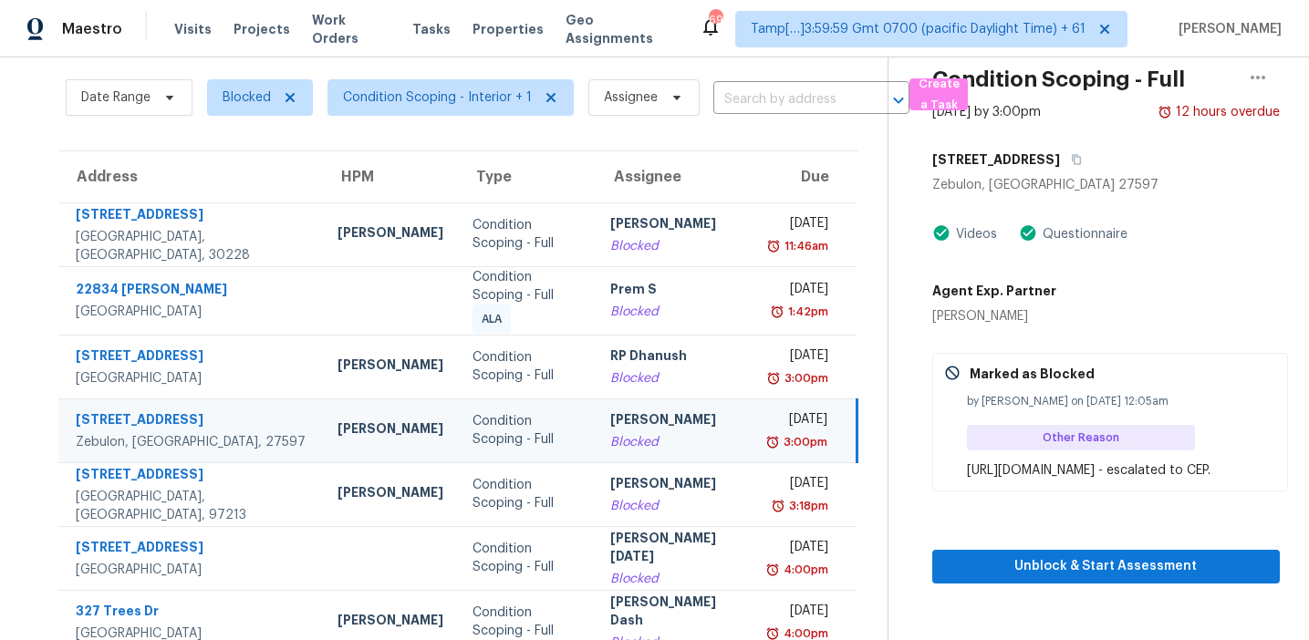
scroll to position [27, 0]
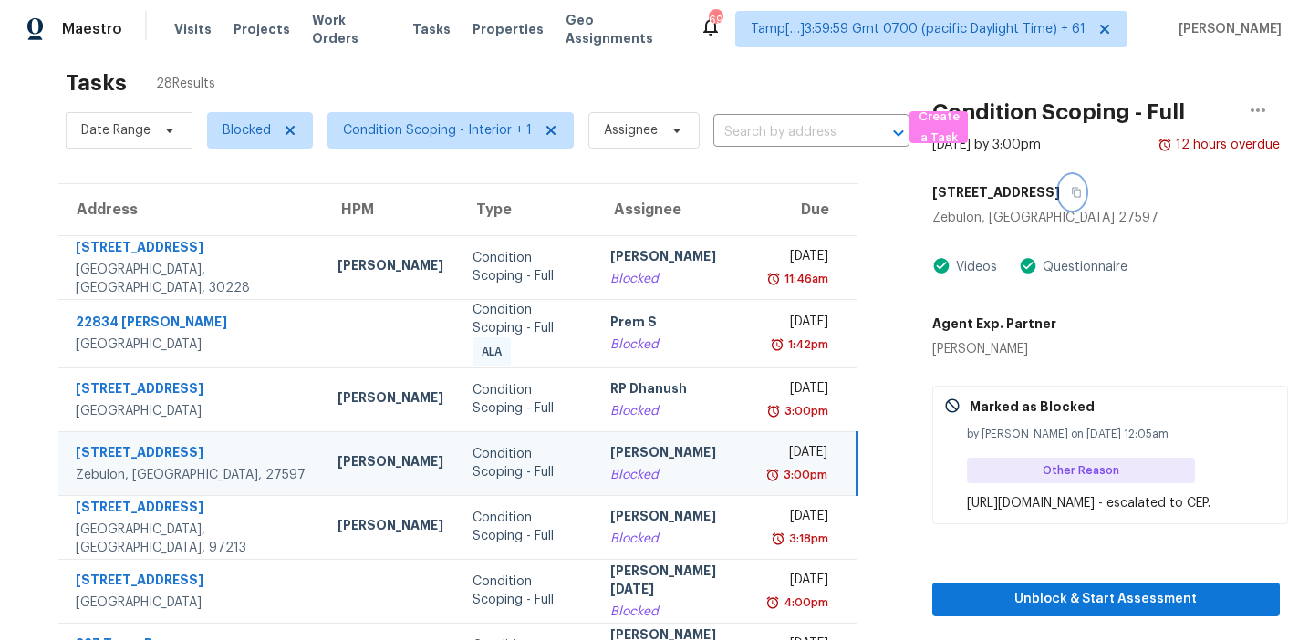
click at [1081, 187] on icon "button" at bounding box center [1076, 192] width 11 height 11
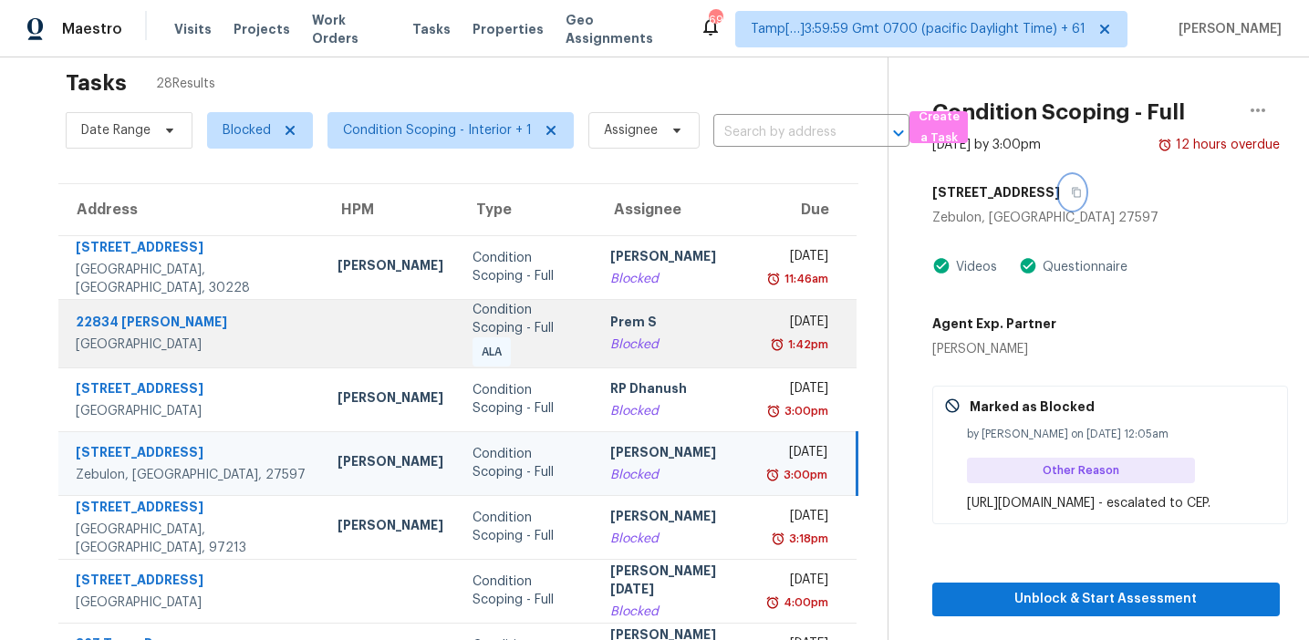
scroll to position [347, 0]
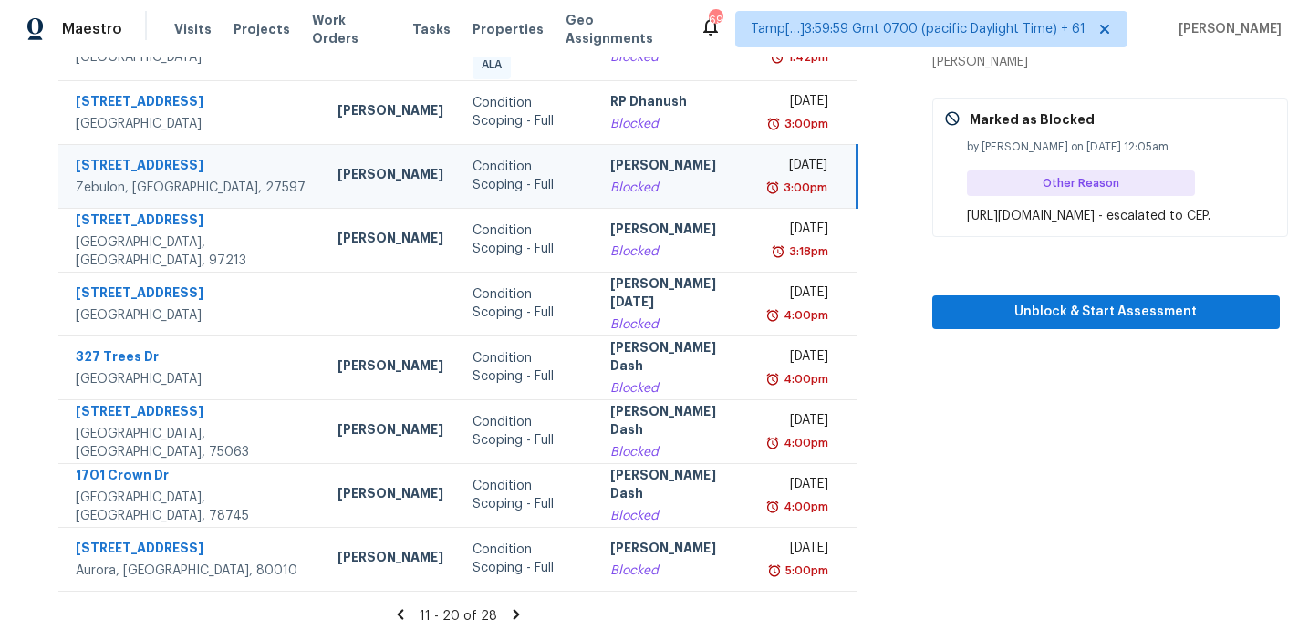
click at [513, 615] on icon at bounding box center [516, 614] width 6 height 10
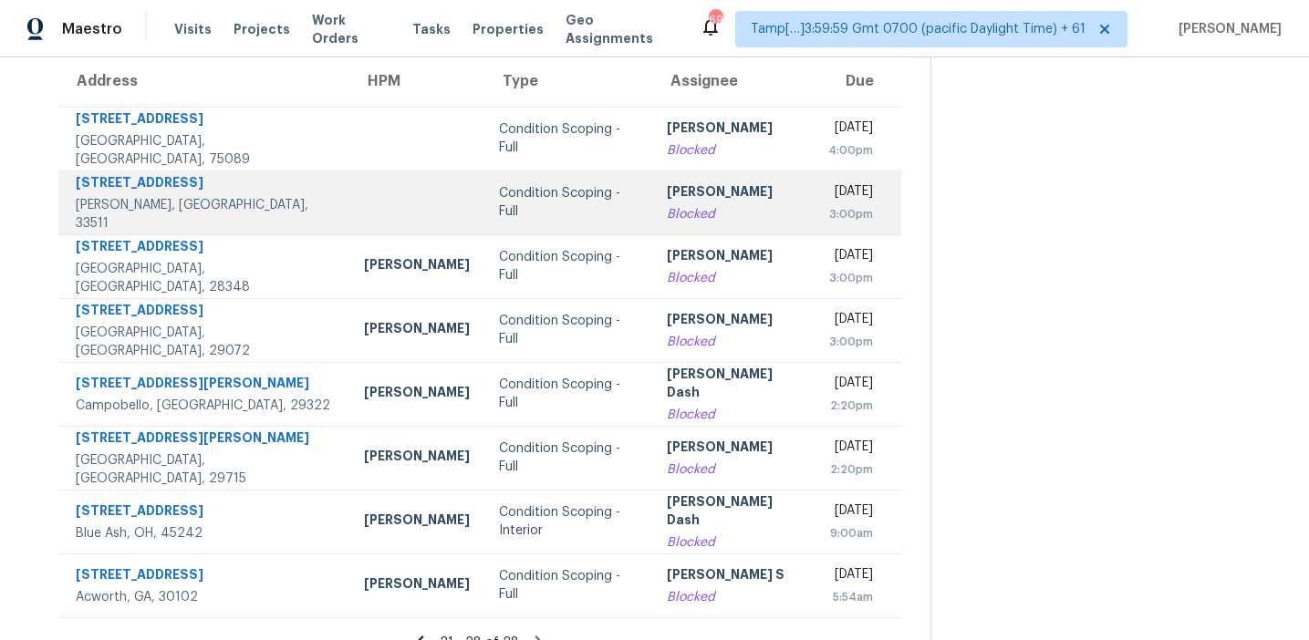
scroll to position [182, 0]
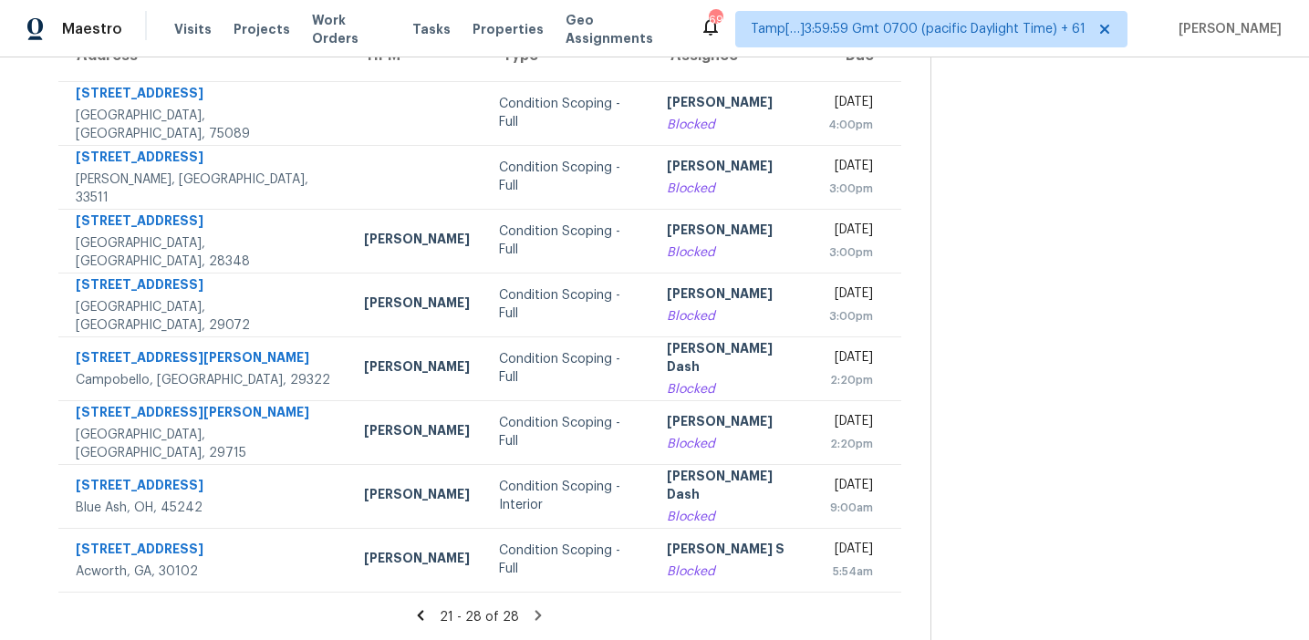
click at [420, 612] on icon at bounding box center [420, 615] width 16 height 16
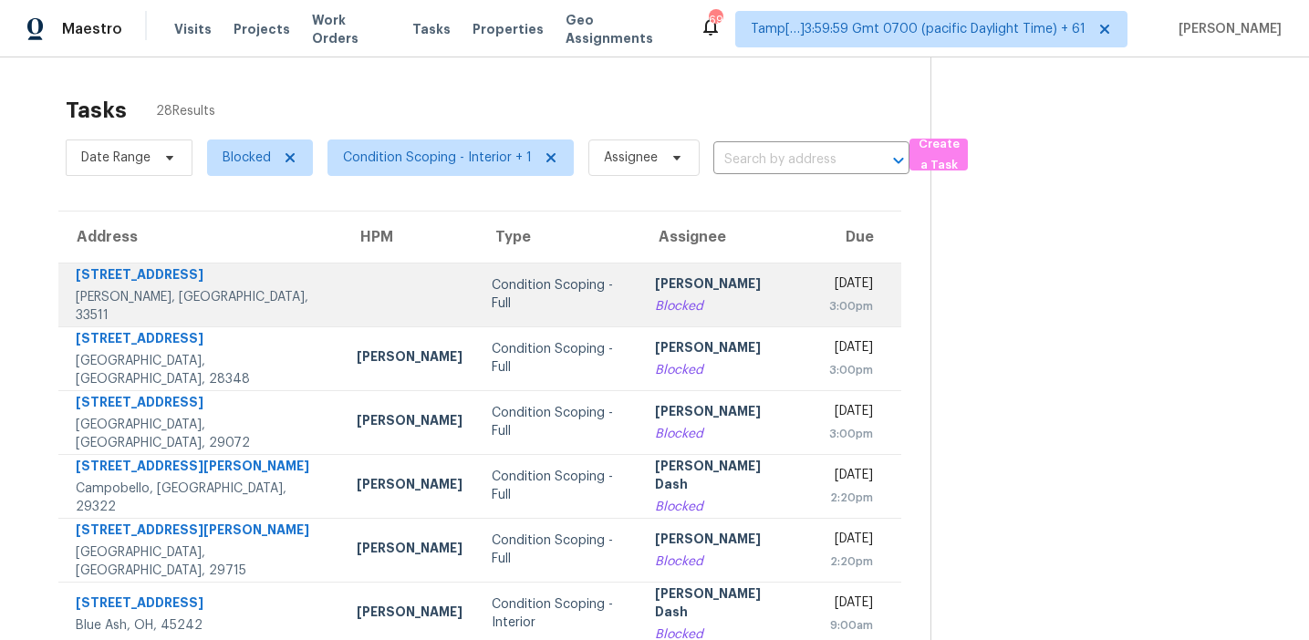
scroll to position [309, 0]
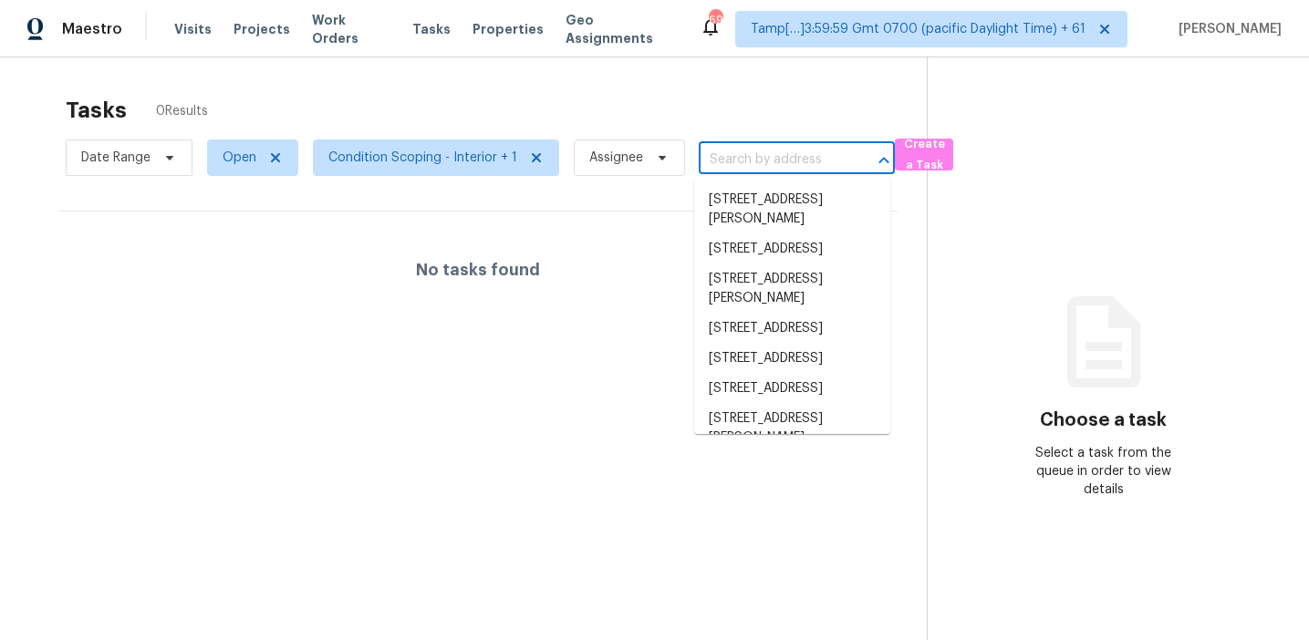
click at [738, 151] on input "text" at bounding box center [771, 160] width 145 height 28
paste input "[STREET_ADDRESS]"
type input "[STREET_ADDRESS]"
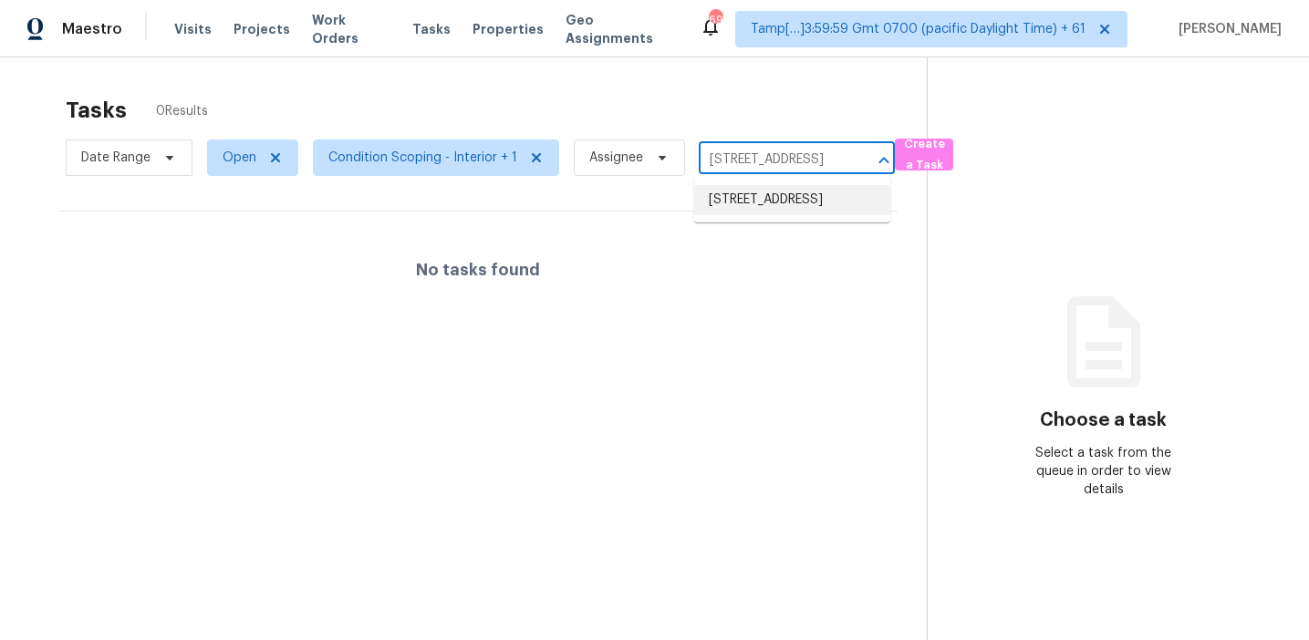
click at [757, 206] on li "[STREET_ADDRESS]" at bounding box center [792, 200] width 196 height 30
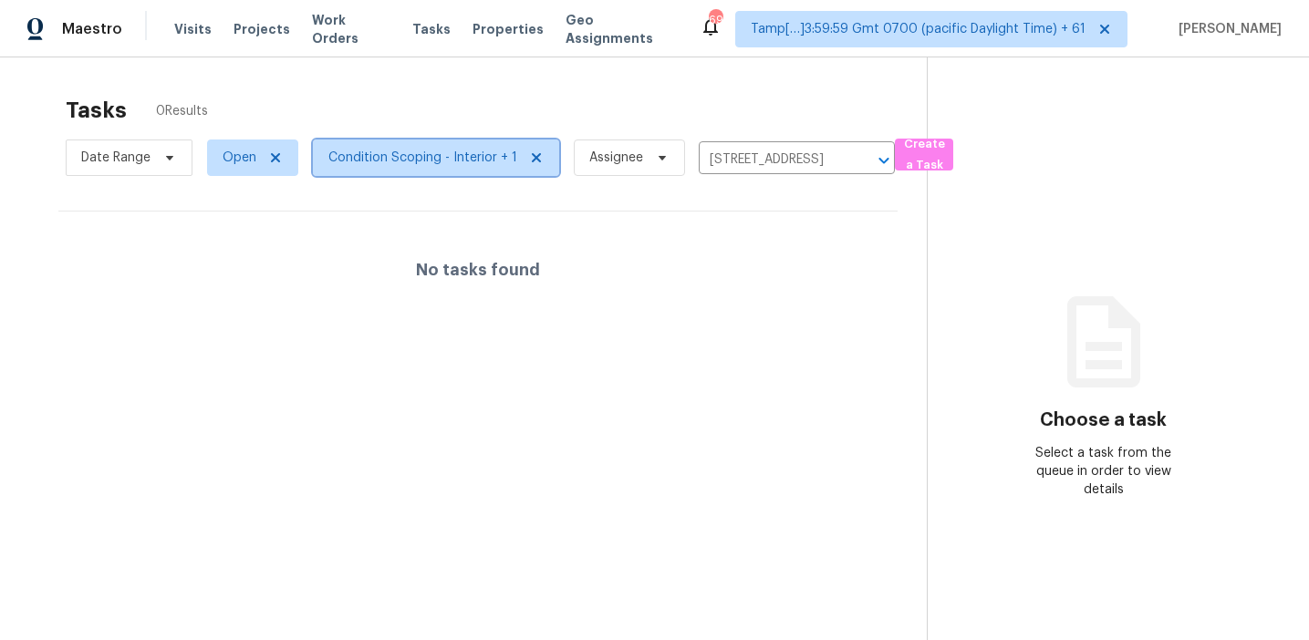
click at [383, 156] on span "Condition Scoping - Interior + 1" at bounding box center [422, 158] width 189 height 18
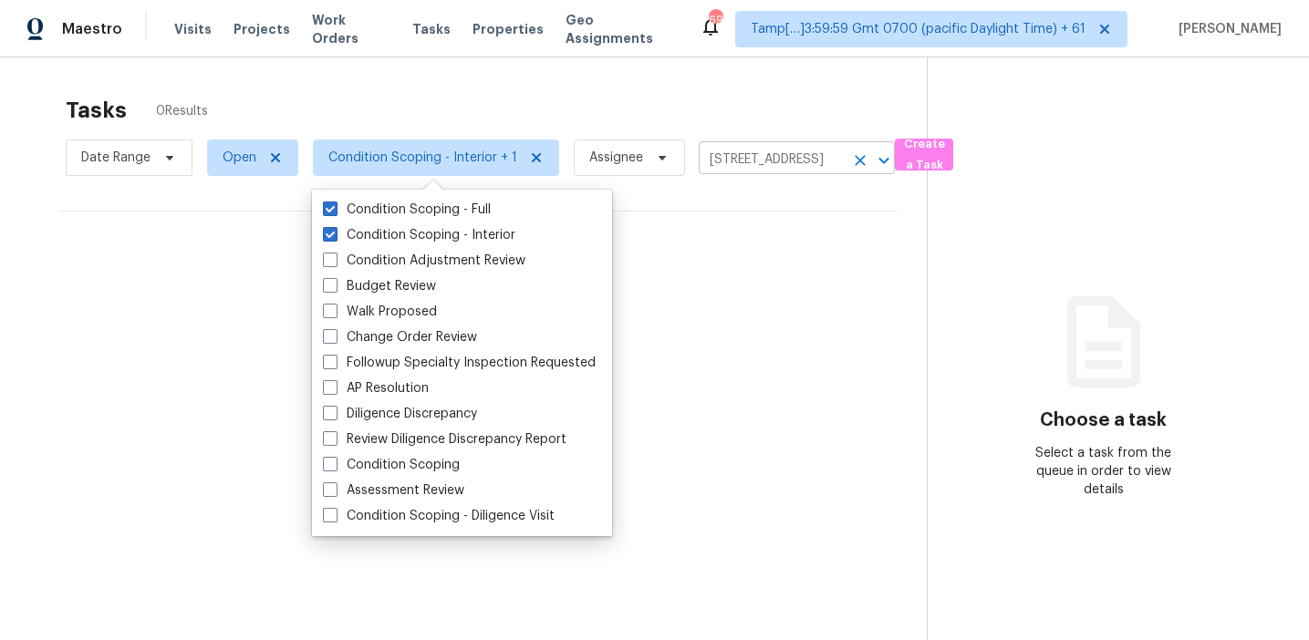
click at [858, 160] on icon "Clear" at bounding box center [860, 160] width 18 height 18
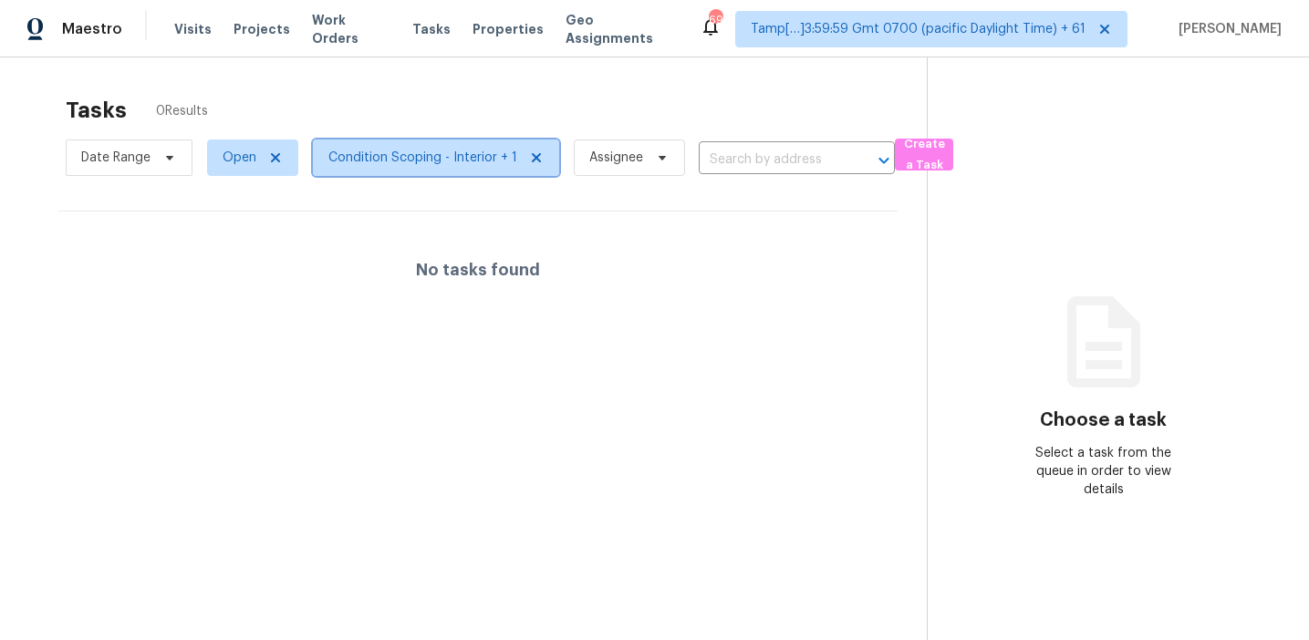
click at [369, 163] on span "Condition Scoping - Interior + 1" at bounding box center [422, 158] width 189 height 18
click at [232, 159] on span "Open" at bounding box center [240, 158] width 34 height 18
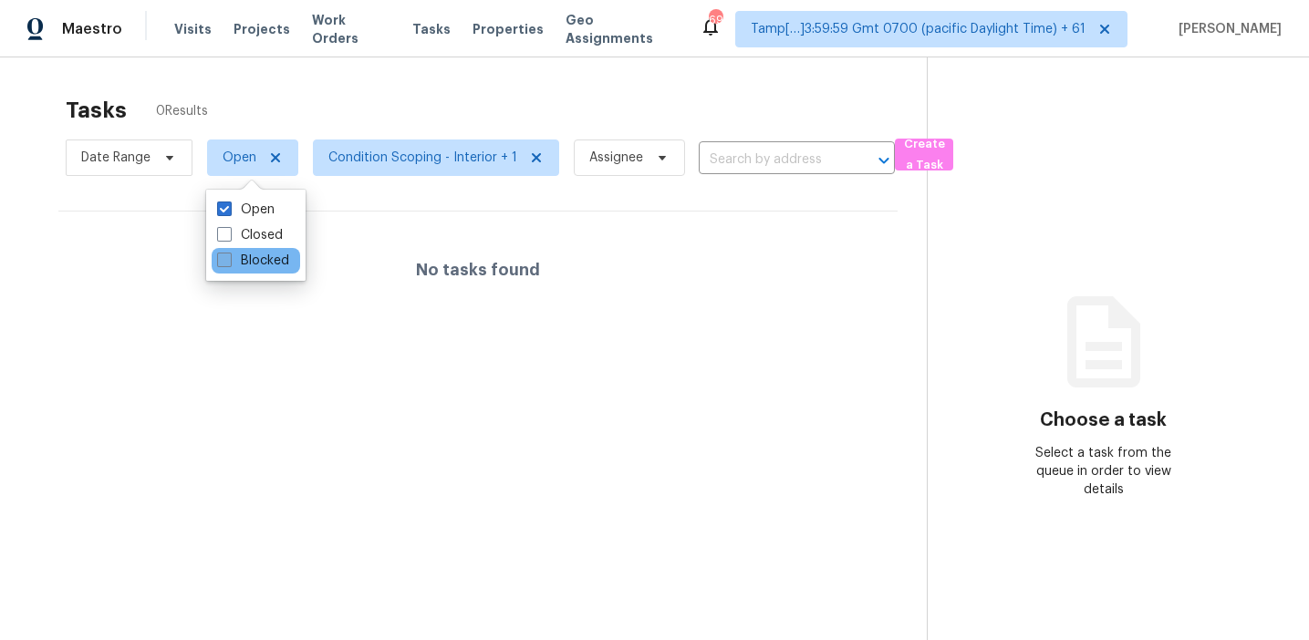
click at [244, 255] on label "Blocked" at bounding box center [253, 261] width 72 height 18
click at [229, 255] on input "Blocked" at bounding box center [223, 258] width 12 height 12
checkbox input "true"
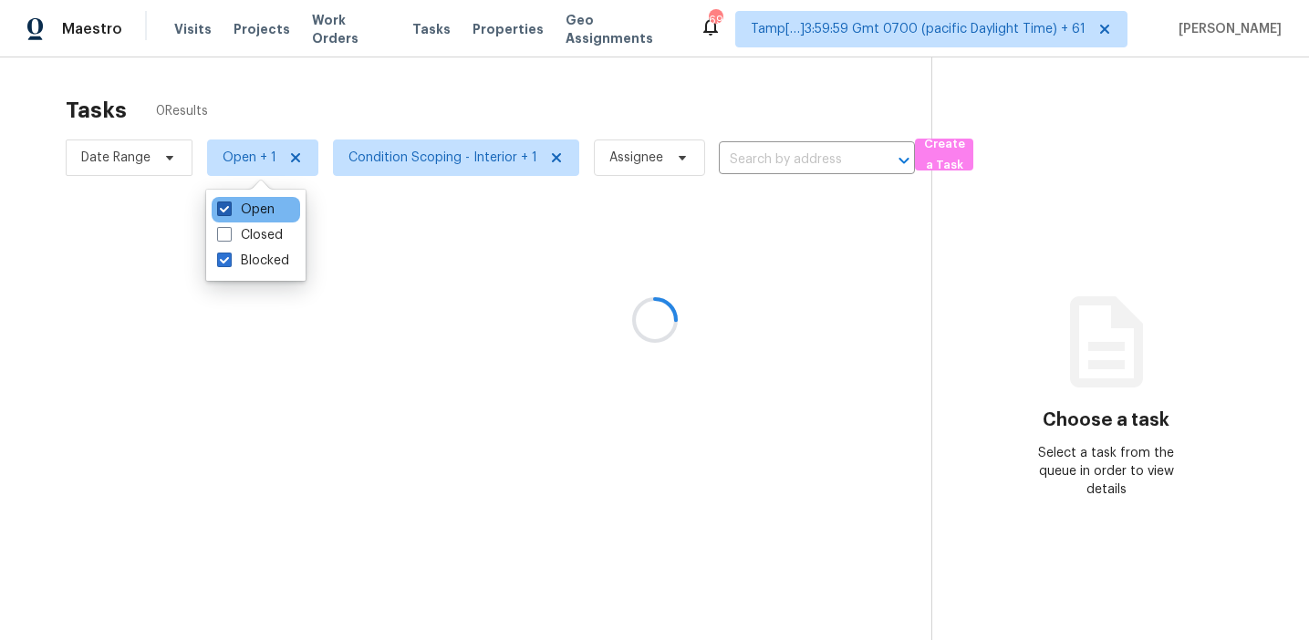
click at [250, 213] on label "Open" at bounding box center [245, 210] width 57 height 18
click at [229, 213] on input "Open" at bounding box center [223, 207] width 12 height 12
checkbox input "false"
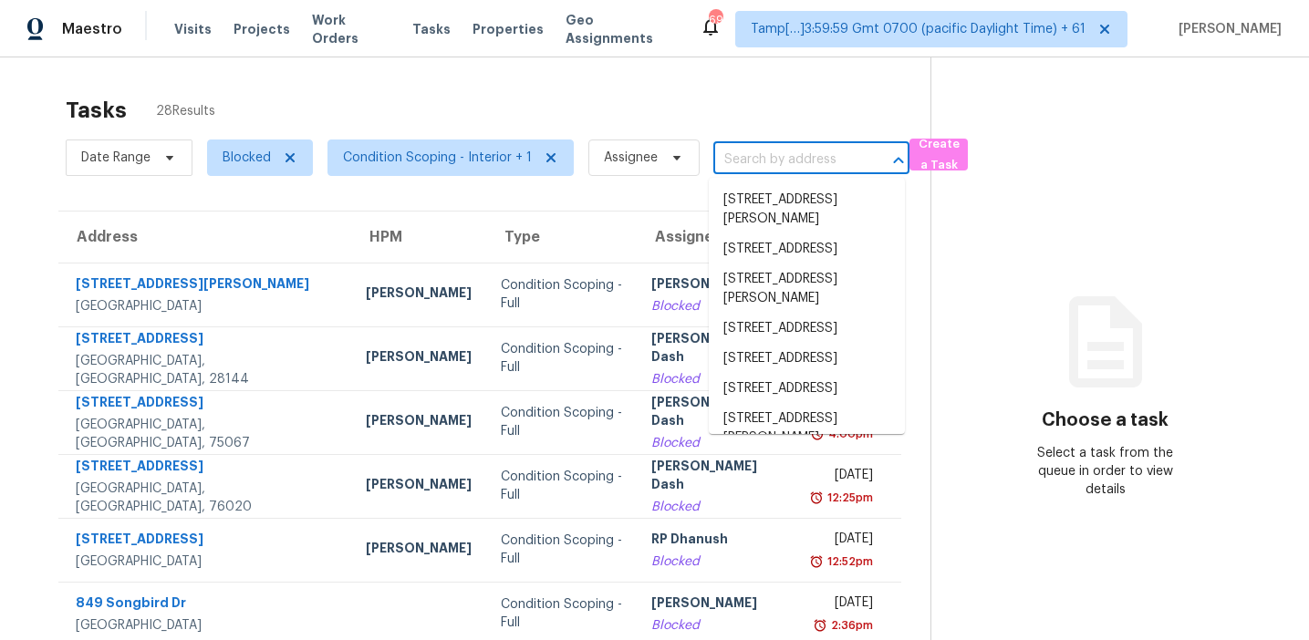
click at [722, 155] on input "text" at bounding box center [785, 160] width 145 height 28
paste input "[STREET_ADDRESS]"
type input "[STREET_ADDRESS]"
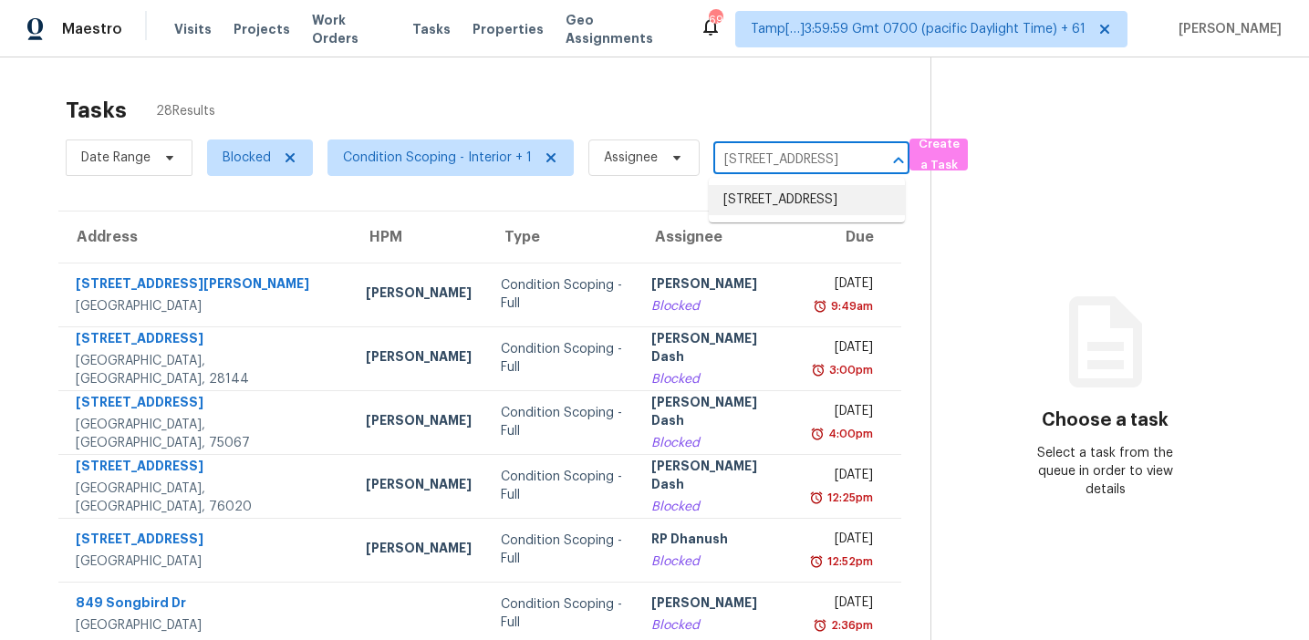
click at [773, 215] on li "[STREET_ADDRESS]" at bounding box center [807, 200] width 196 height 30
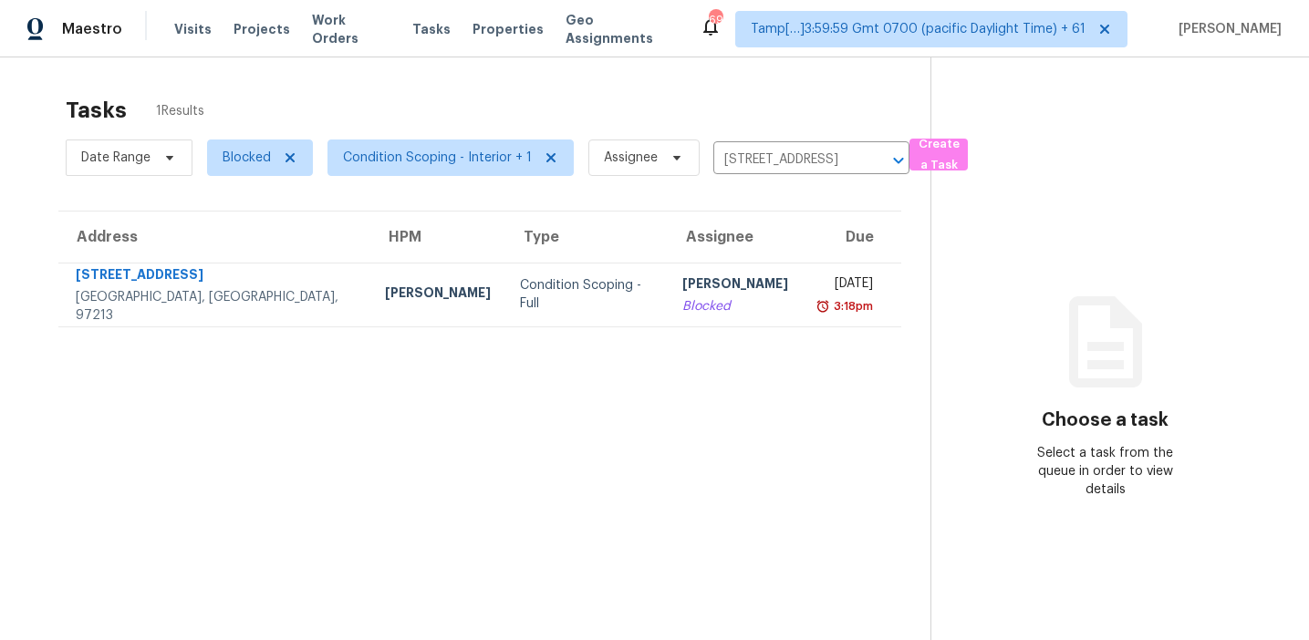
click at [705, 303] on td "[PERSON_NAME] Blocked" at bounding box center [735, 295] width 135 height 64
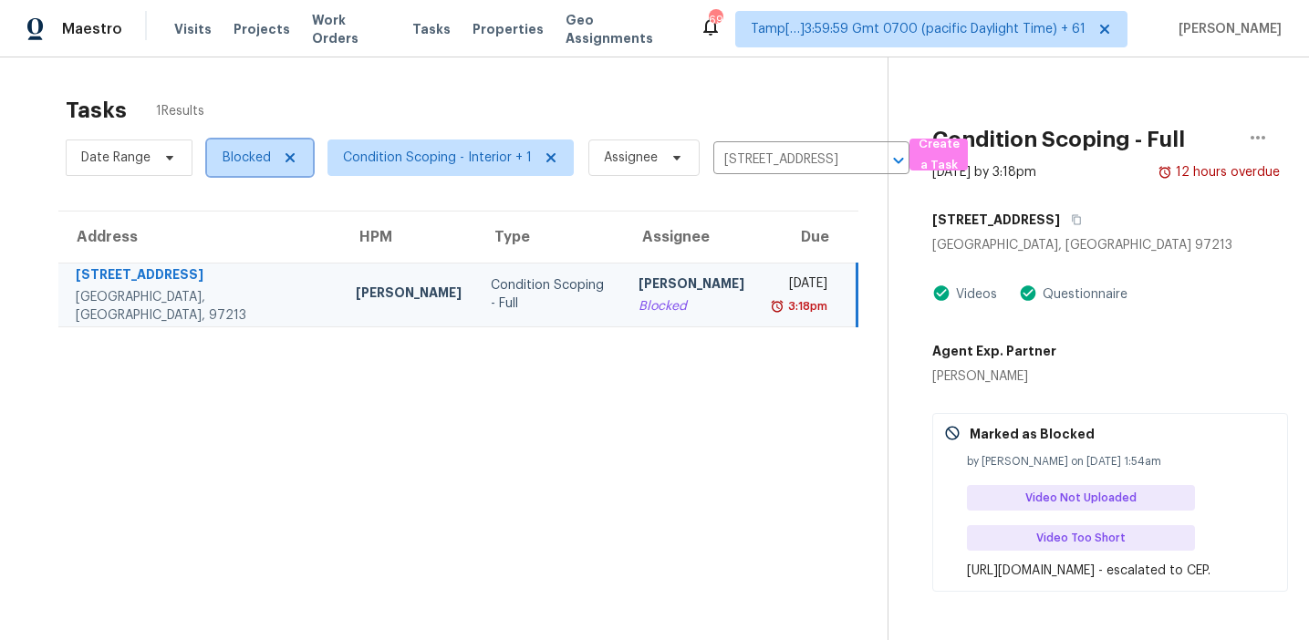
click at [226, 156] on span "Blocked" at bounding box center [247, 158] width 48 height 18
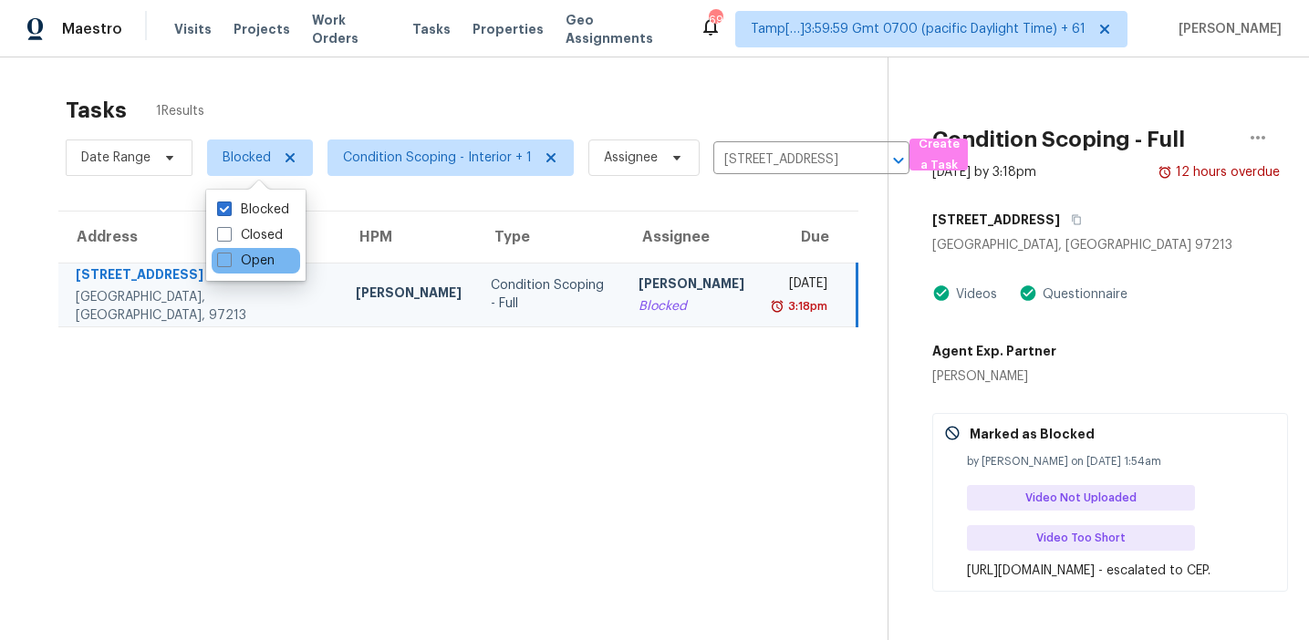
click at [255, 270] on div "Open" at bounding box center [256, 261] width 88 height 26
click at [250, 256] on label "Open" at bounding box center [245, 261] width 57 height 18
click at [229, 256] on input "Open" at bounding box center [223, 258] width 12 height 12
checkbox input "true"
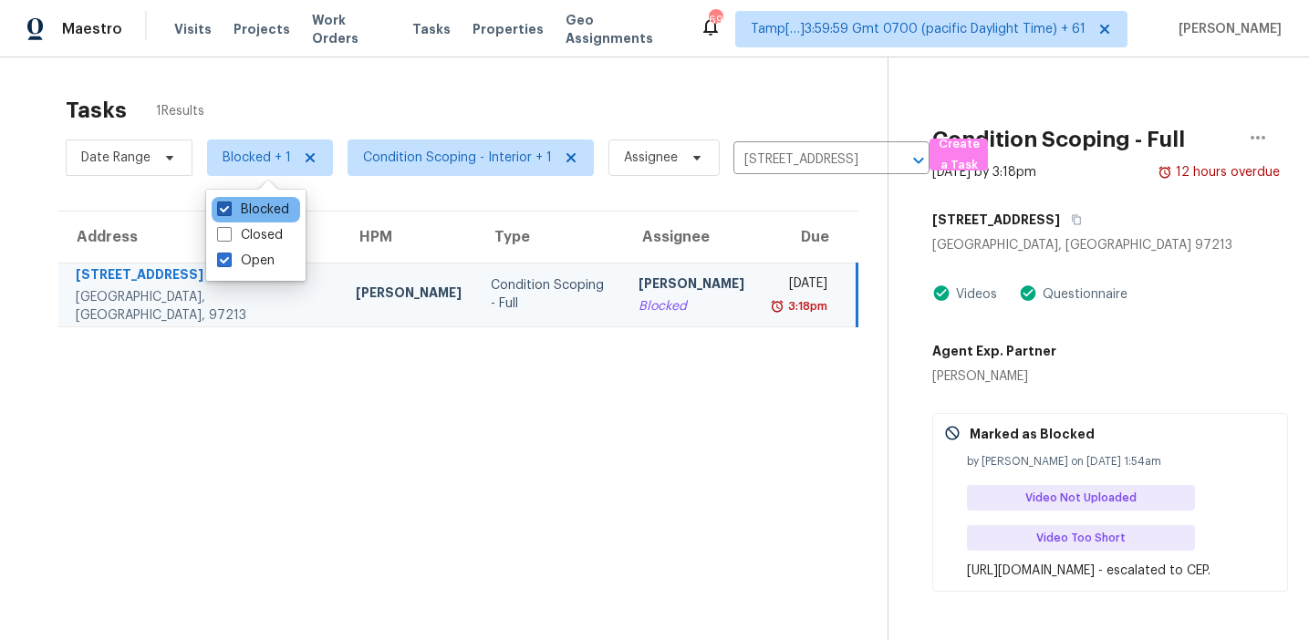
click at [255, 207] on label "Blocked" at bounding box center [253, 210] width 72 height 18
click at [229, 207] on input "Blocked" at bounding box center [223, 207] width 12 height 12
checkbox input "false"
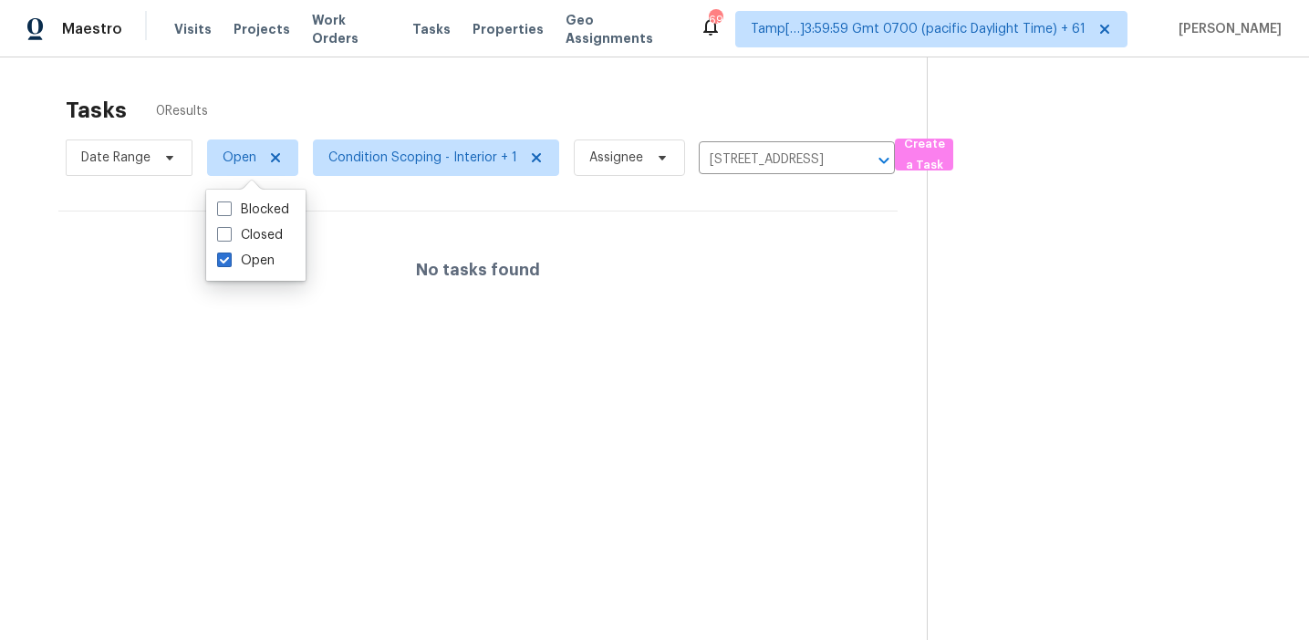
click at [305, 96] on div "Tasks 0 Results" at bounding box center [496, 110] width 861 height 47
click at [851, 153] on icon "Clear" at bounding box center [860, 160] width 18 height 18
